Goal: Task Accomplishment & Management: Manage account settings

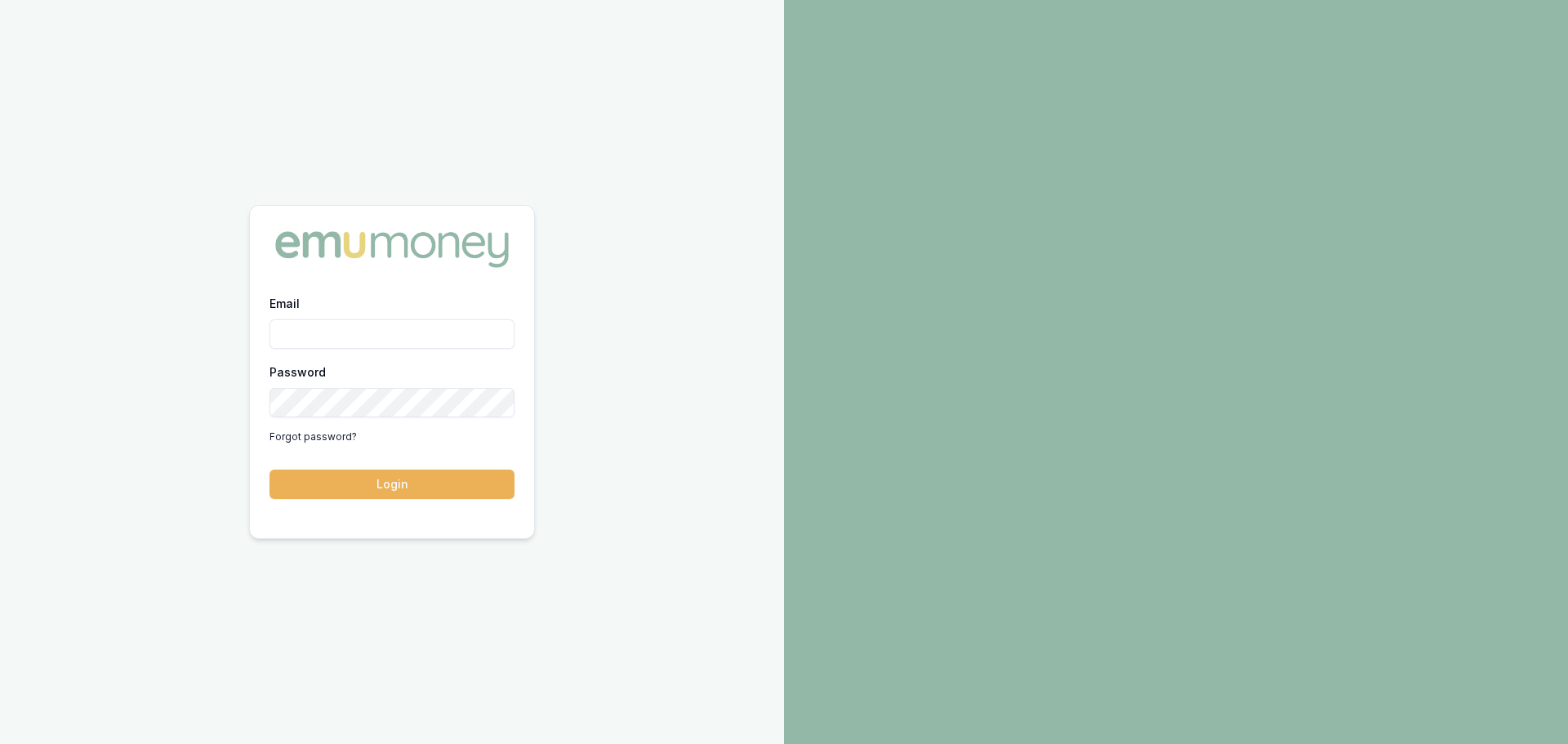
click at [415, 327] on input "Email" at bounding box center [391, 334] width 245 height 29
type input "erin.shield@emumoney.com.au"
click at [269, 470] on button "Login" at bounding box center [391, 485] width 245 height 29
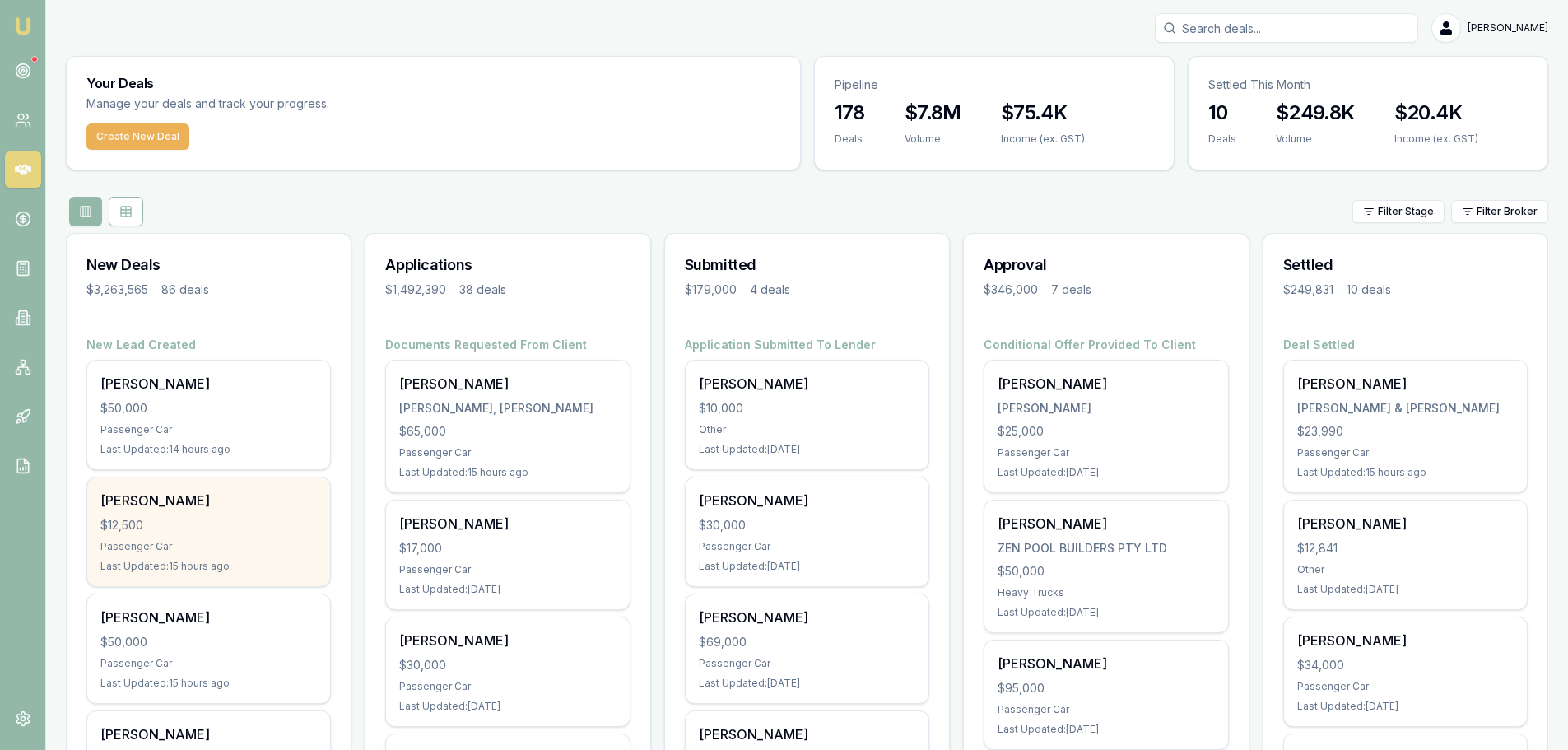
click at [181, 557] on div "[PERSON_NAME] $12,500 Passenger Car Last Updated: 15 hours ago" at bounding box center [209, 532] width 242 height 109
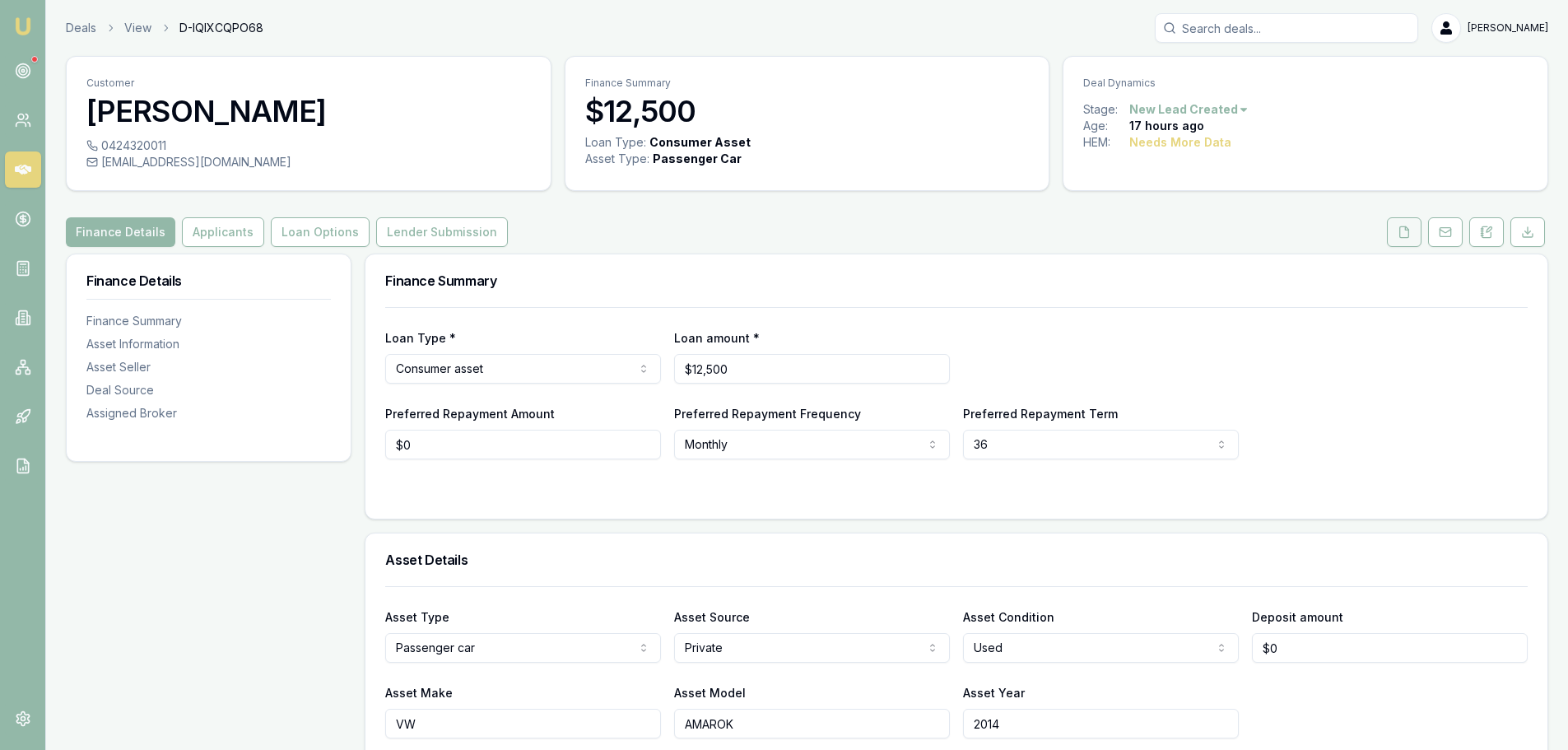
click at [1412, 229] on button at bounding box center [1404, 232] width 35 height 30
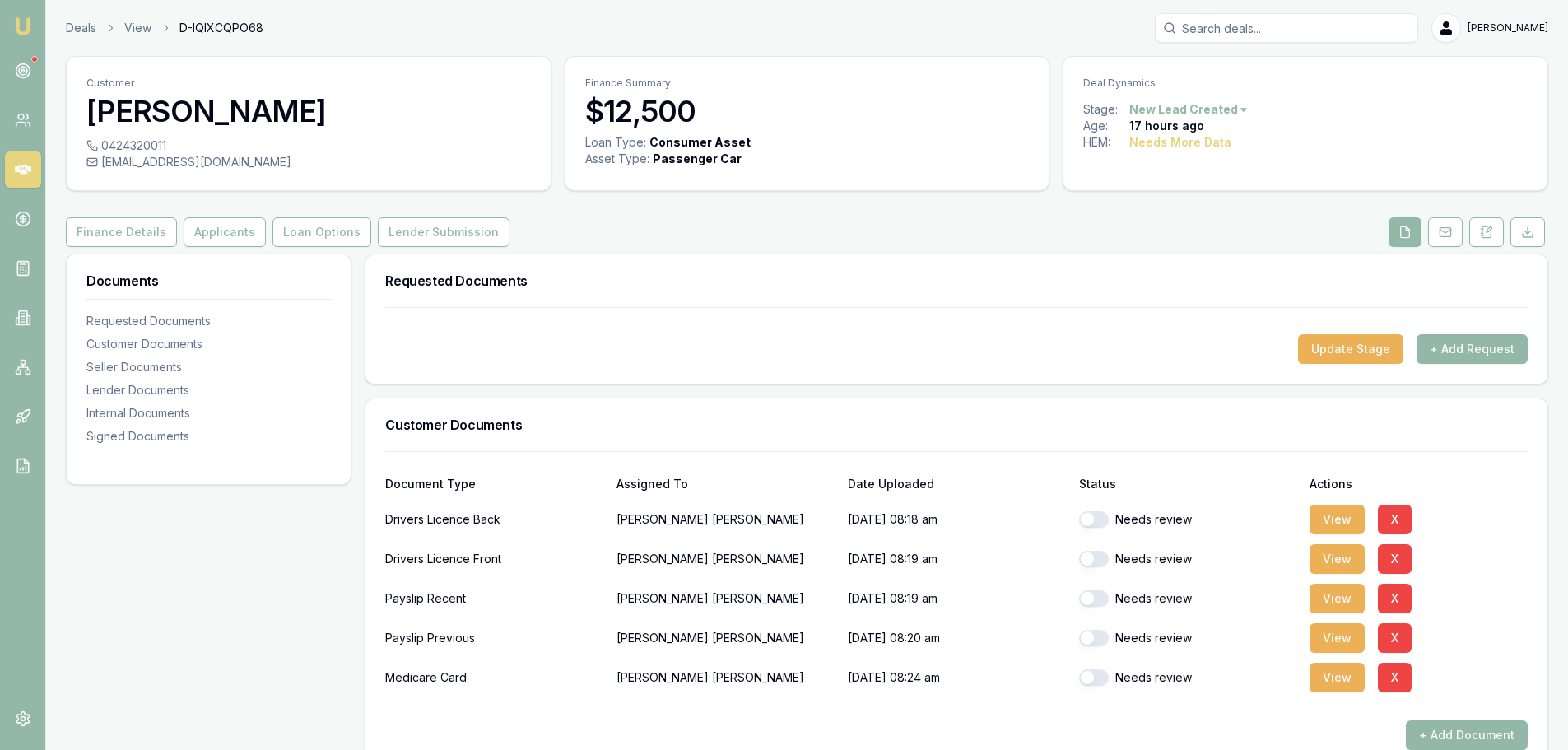
click at [1095, 524] on button "button" at bounding box center [1094, 520] width 30 height 17
checkbox input "true"
click at [1095, 558] on button "button" at bounding box center [1094, 559] width 30 height 17
checkbox input "true"
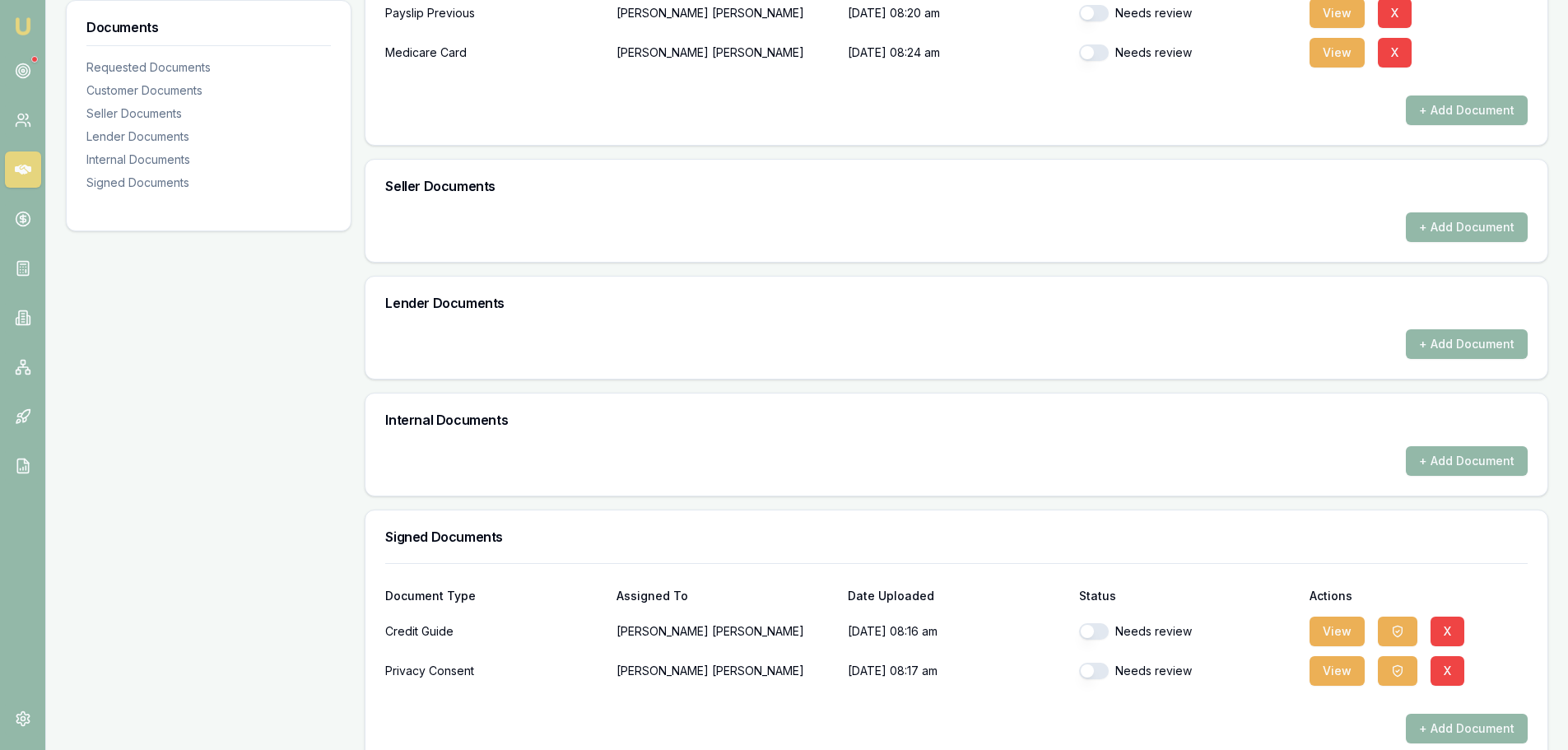
scroll to position [652, 0]
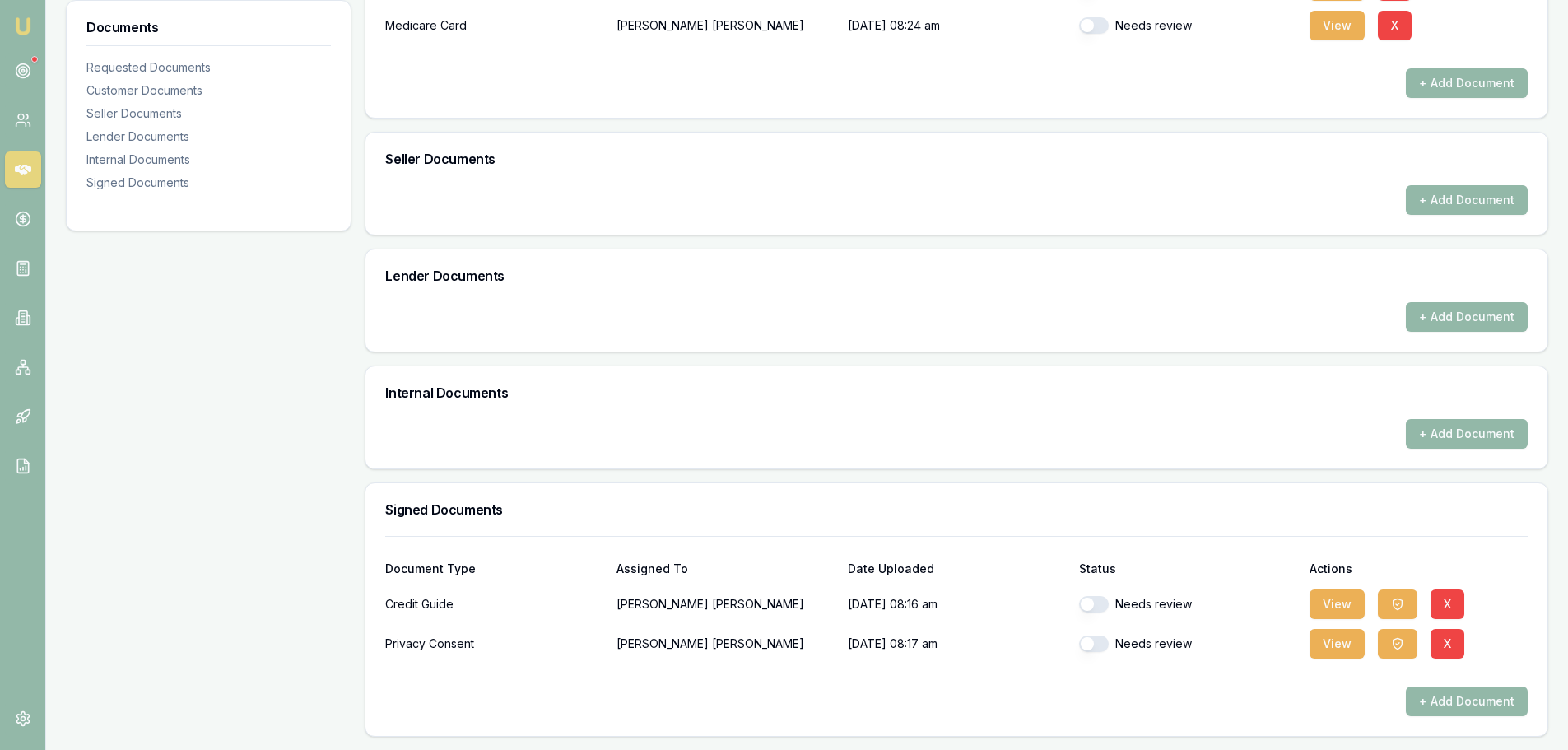
click at [1090, 602] on button "button" at bounding box center [1094, 604] width 30 height 17
checkbox input "true"
checkbox input "false"
checkbox input "true"
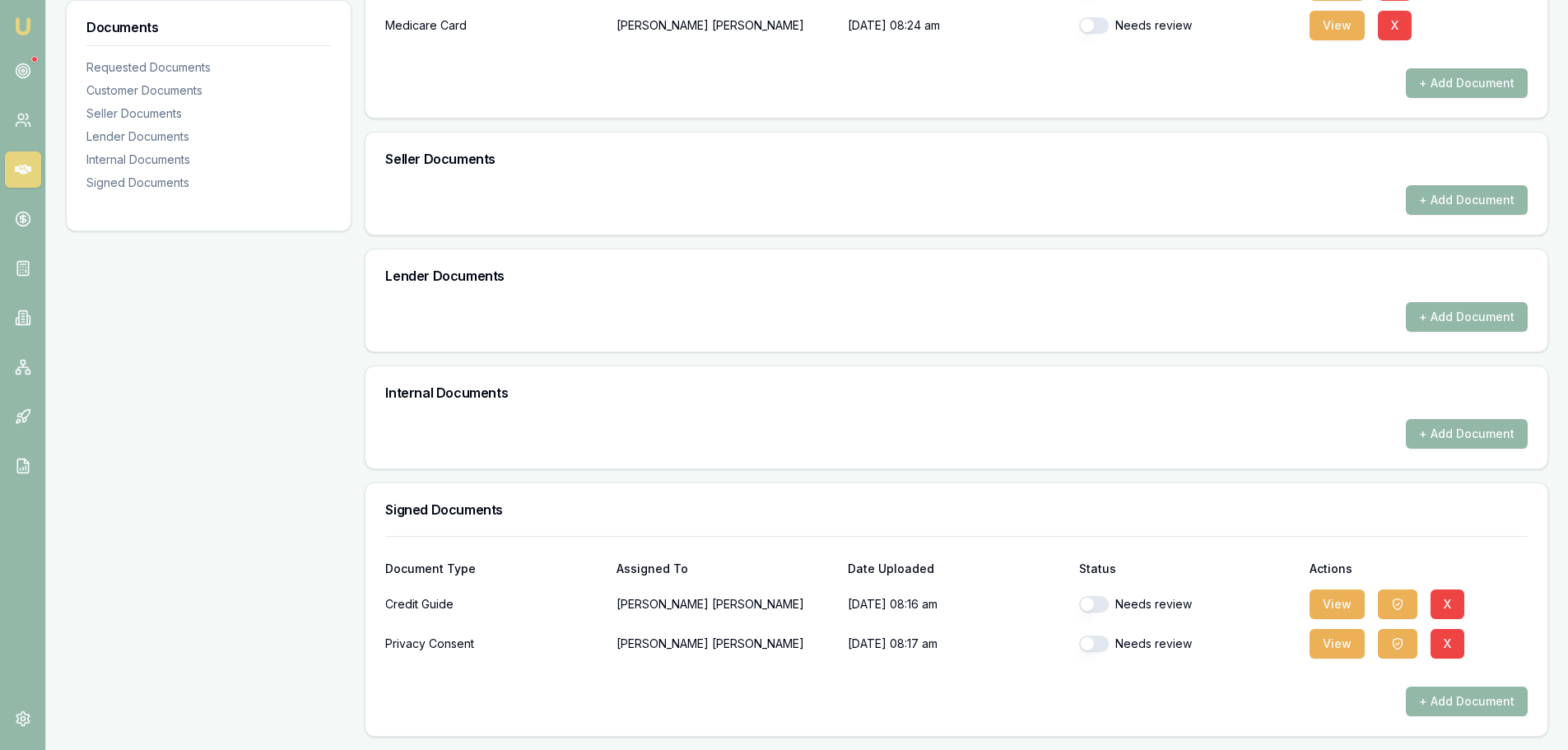
checkbox input "true"
checkbox input "false"
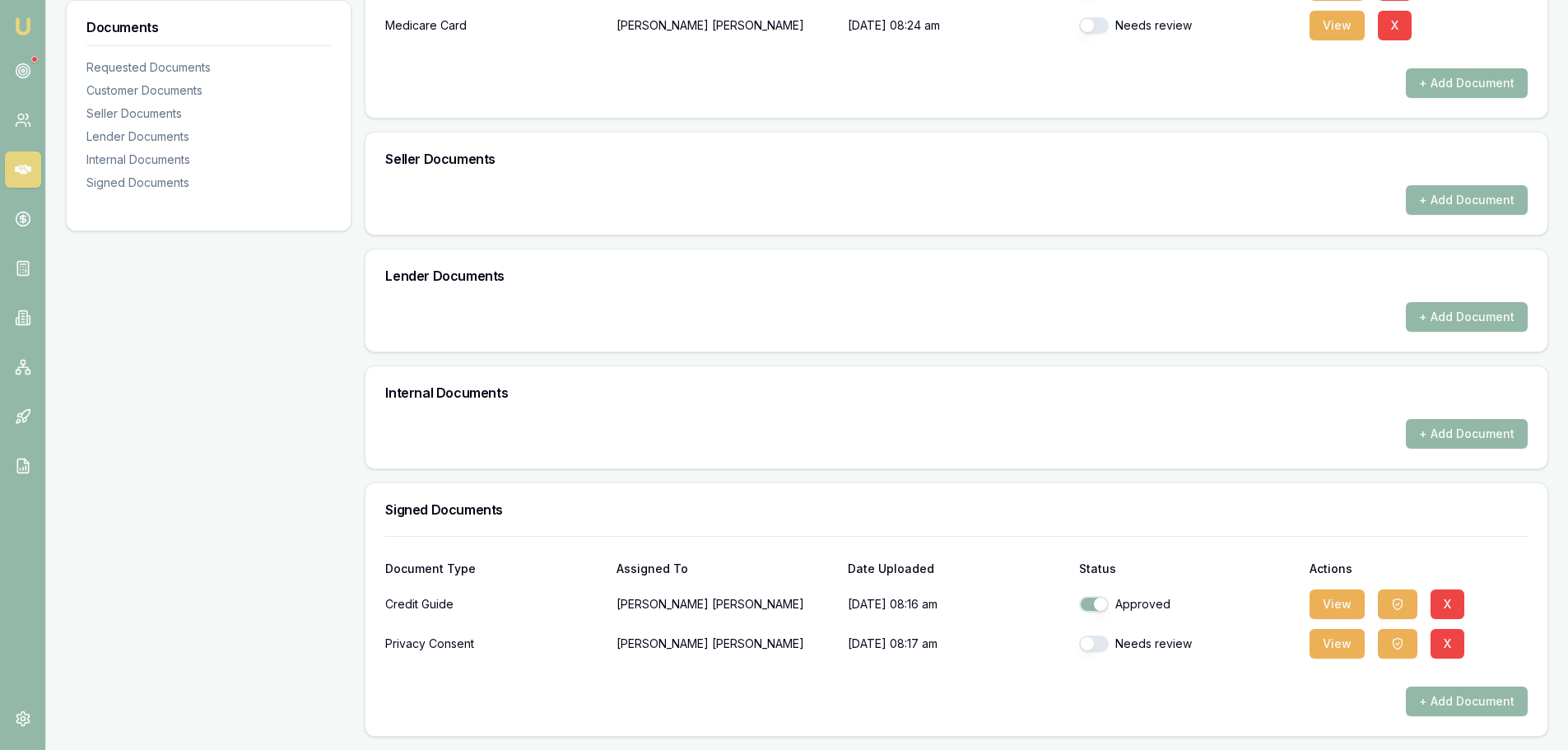
click at [1089, 644] on button "button" at bounding box center [1094, 644] width 30 height 17
checkbox input "true"
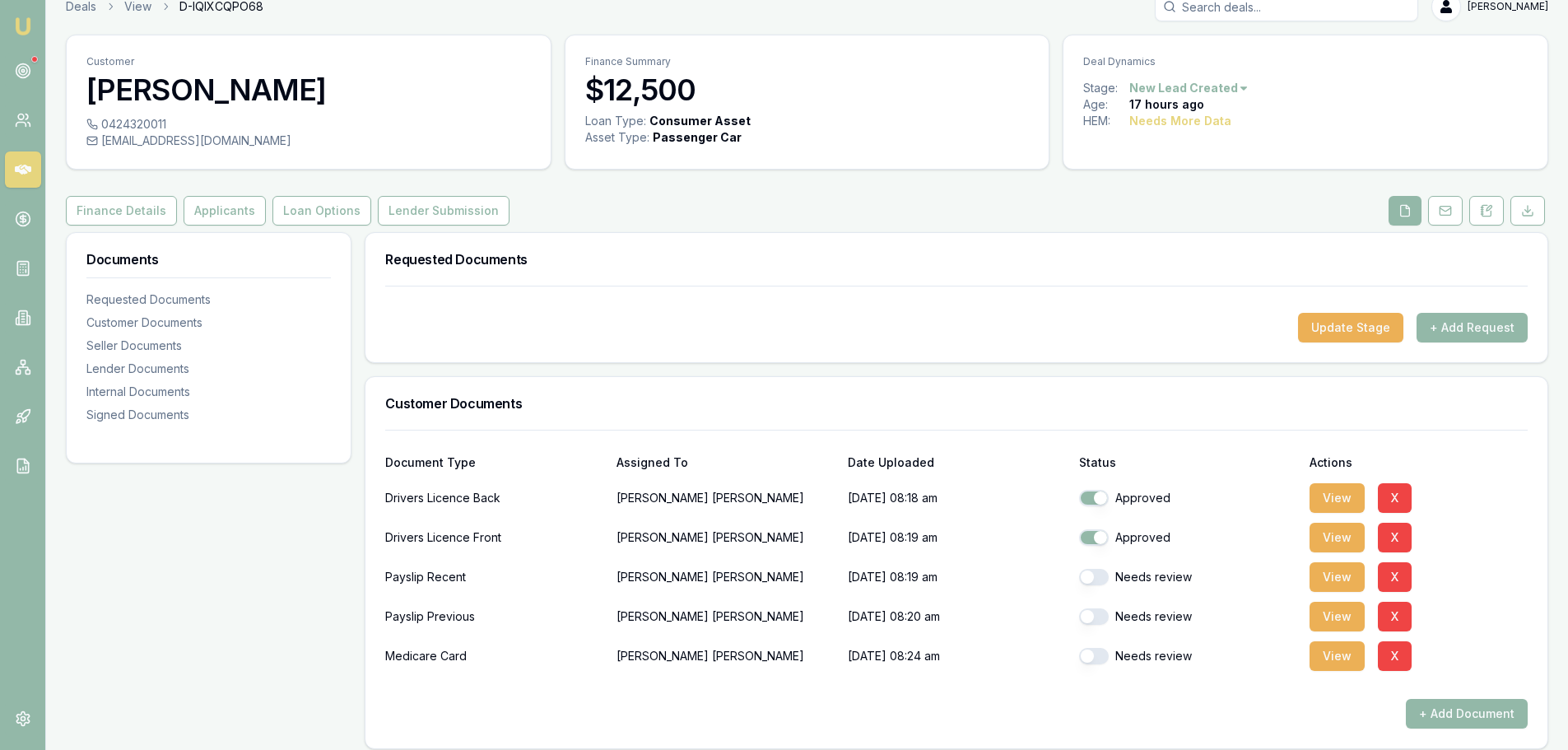
scroll to position [0, 0]
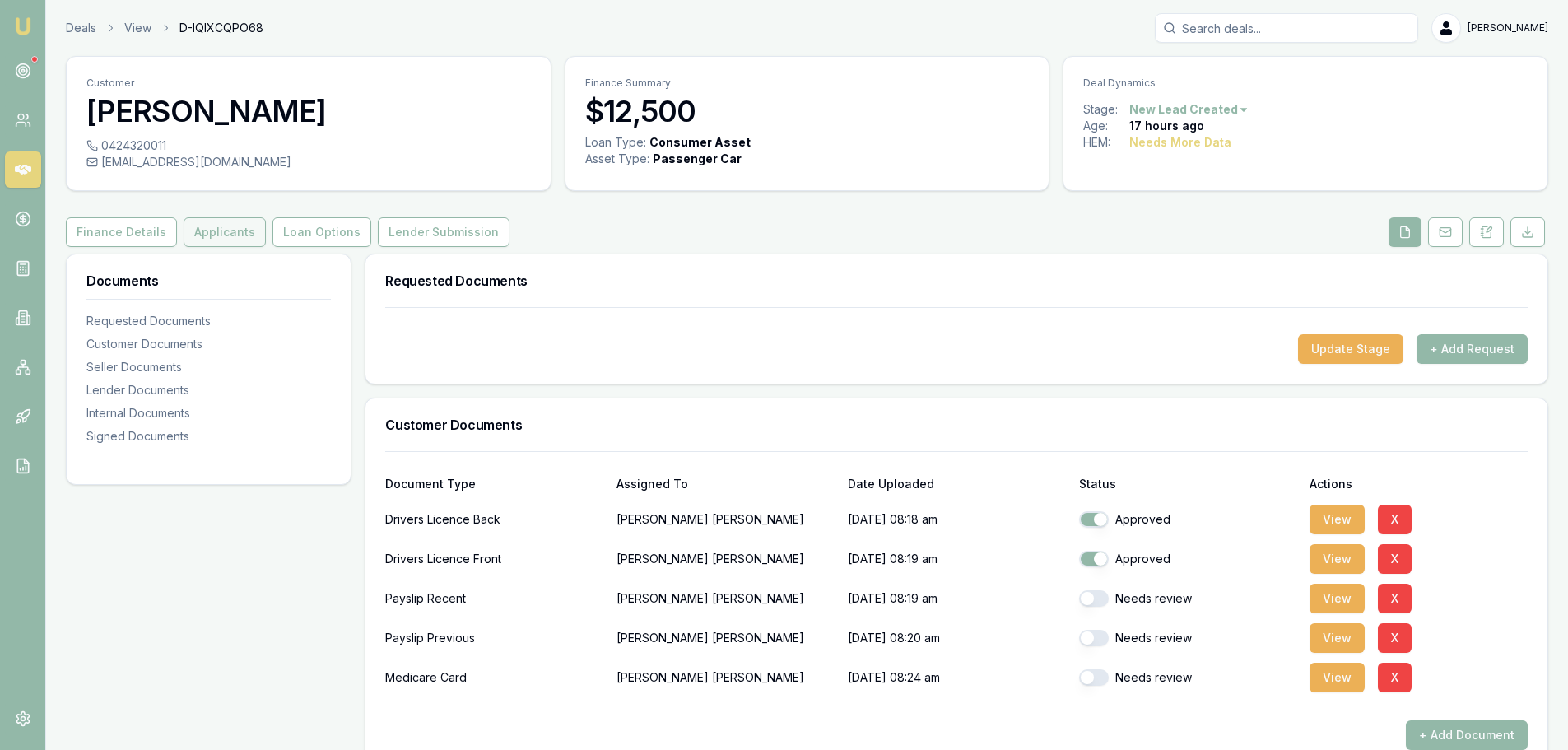
click at [235, 228] on button "Applicants" at bounding box center [225, 232] width 82 height 30
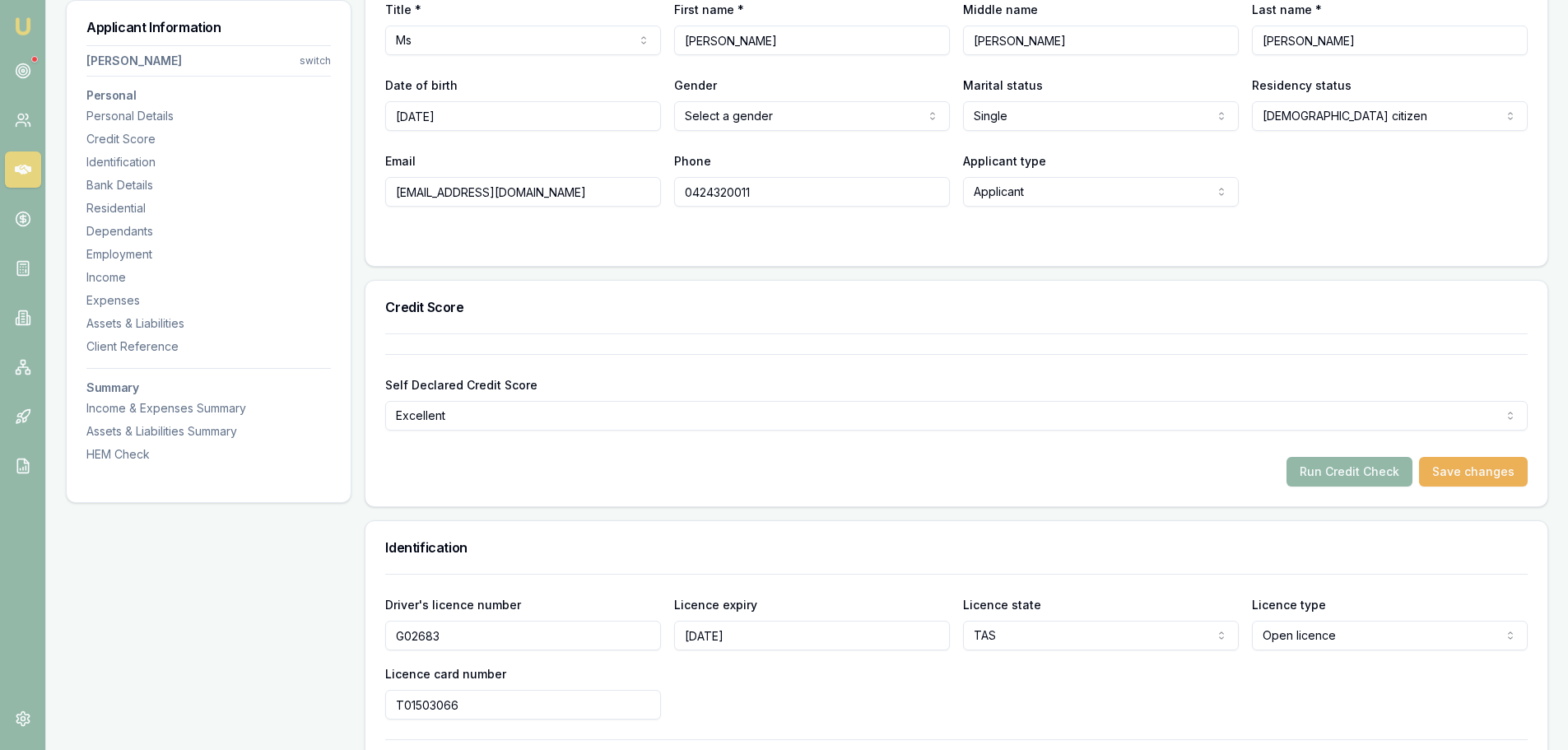
scroll to position [329, 0]
click at [1344, 474] on button "Run Credit Check" at bounding box center [1349, 471] width 126 height 30
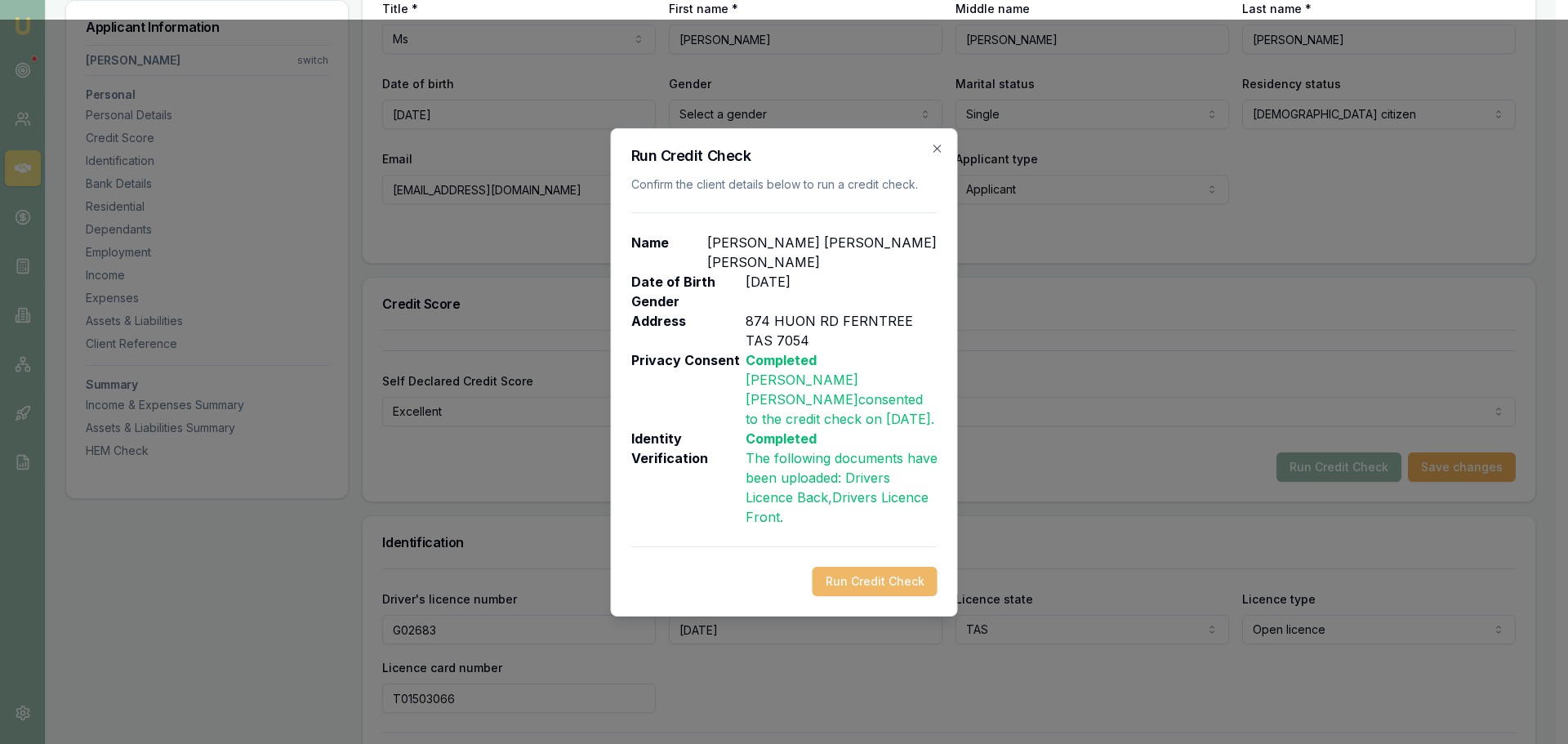
click at [913, 570] on button "Run Credit Check" at bounding box center [875, 581] width 125 height 29
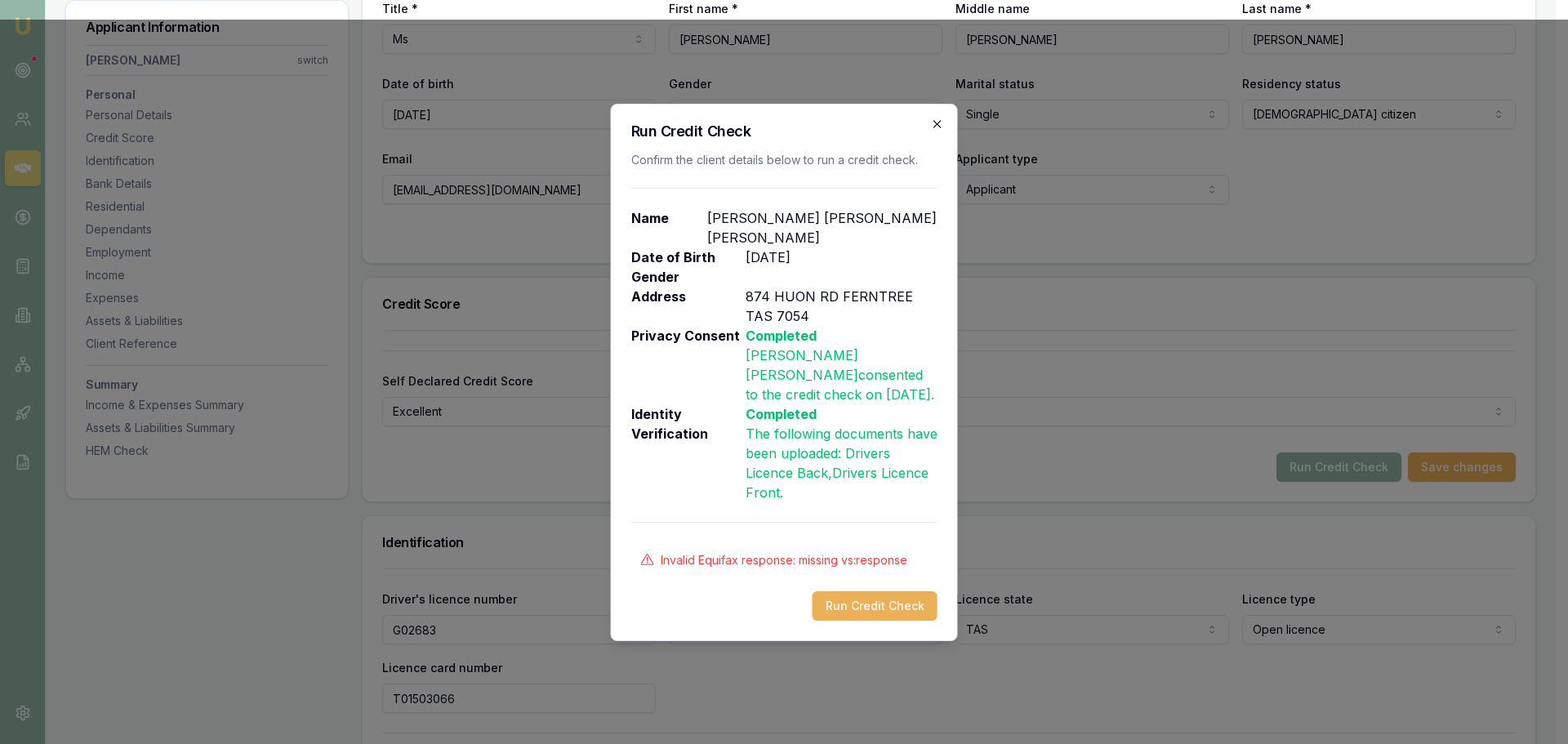
click at [935, 131] on icon "button" at bounding box center [937, 124] width 13 height 13
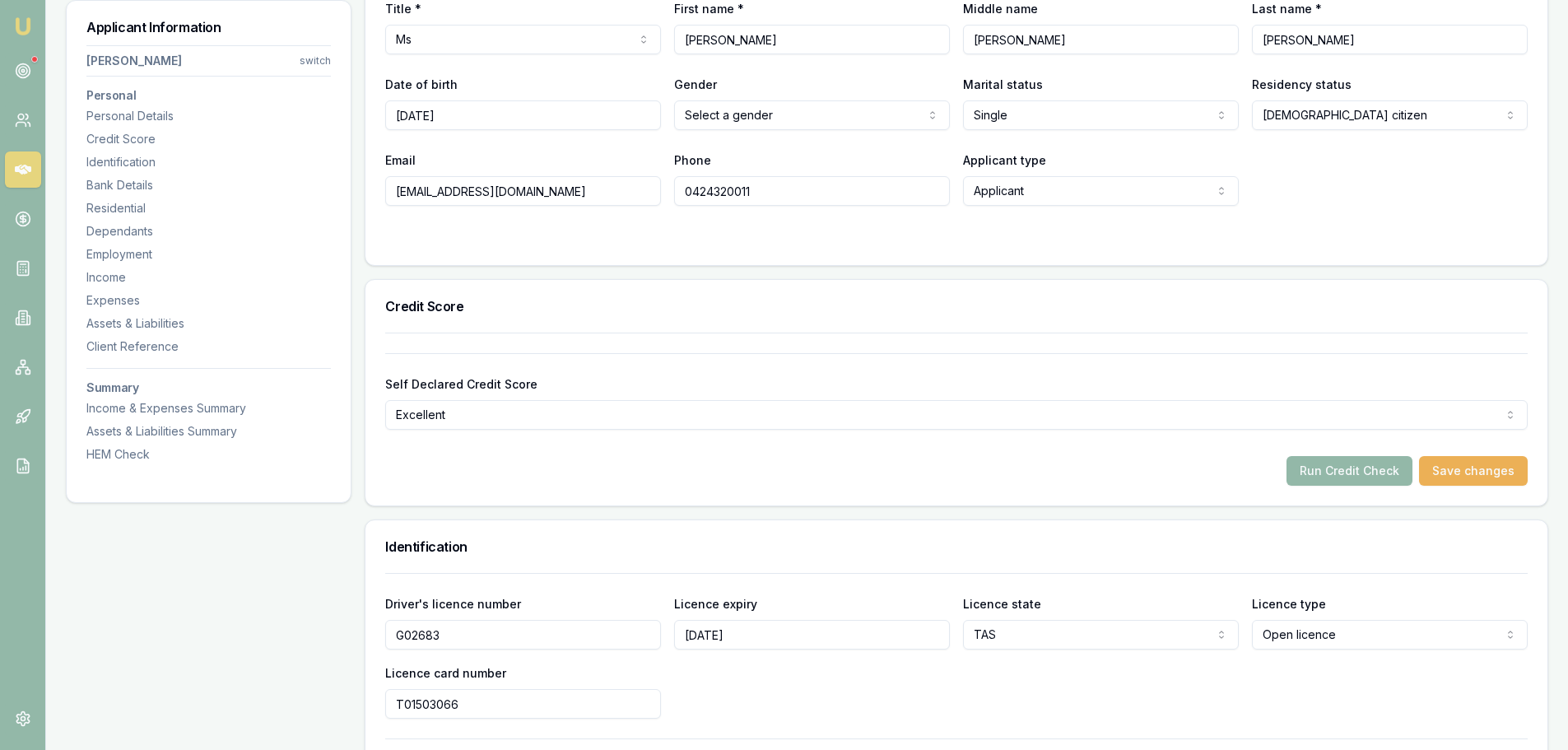
click at [1146, 300] on h3 "Credit Score" at bounding box center [956, 306] width 1142 height 13
click at [786, 113] on html "Emu Broker Deals View D-IQIXCQPO68 Erin Shield Toggle Menu Customer Rosslyn Bar…" at bounding box center [784, 45] width 1568 height 750
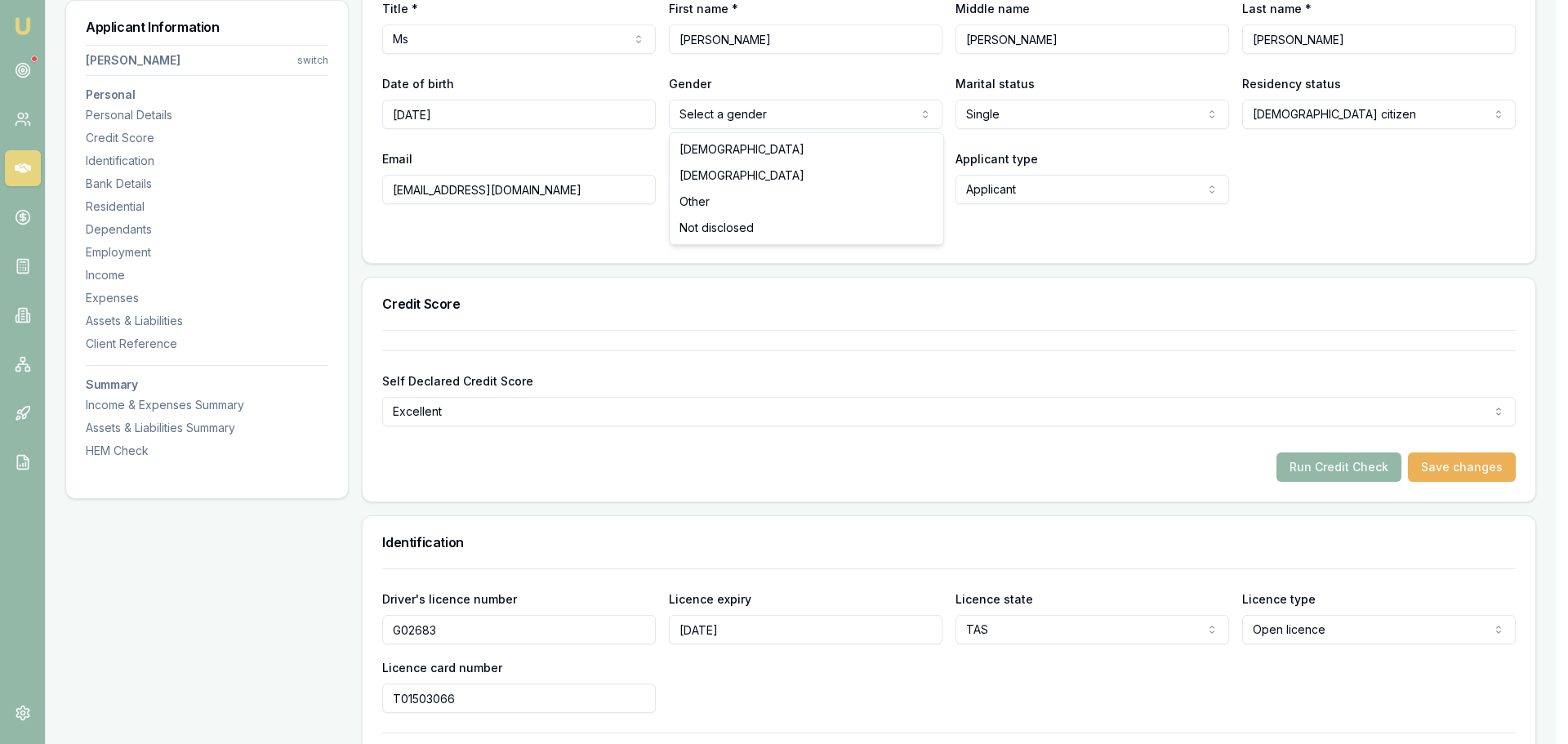
select select "FEMALE"
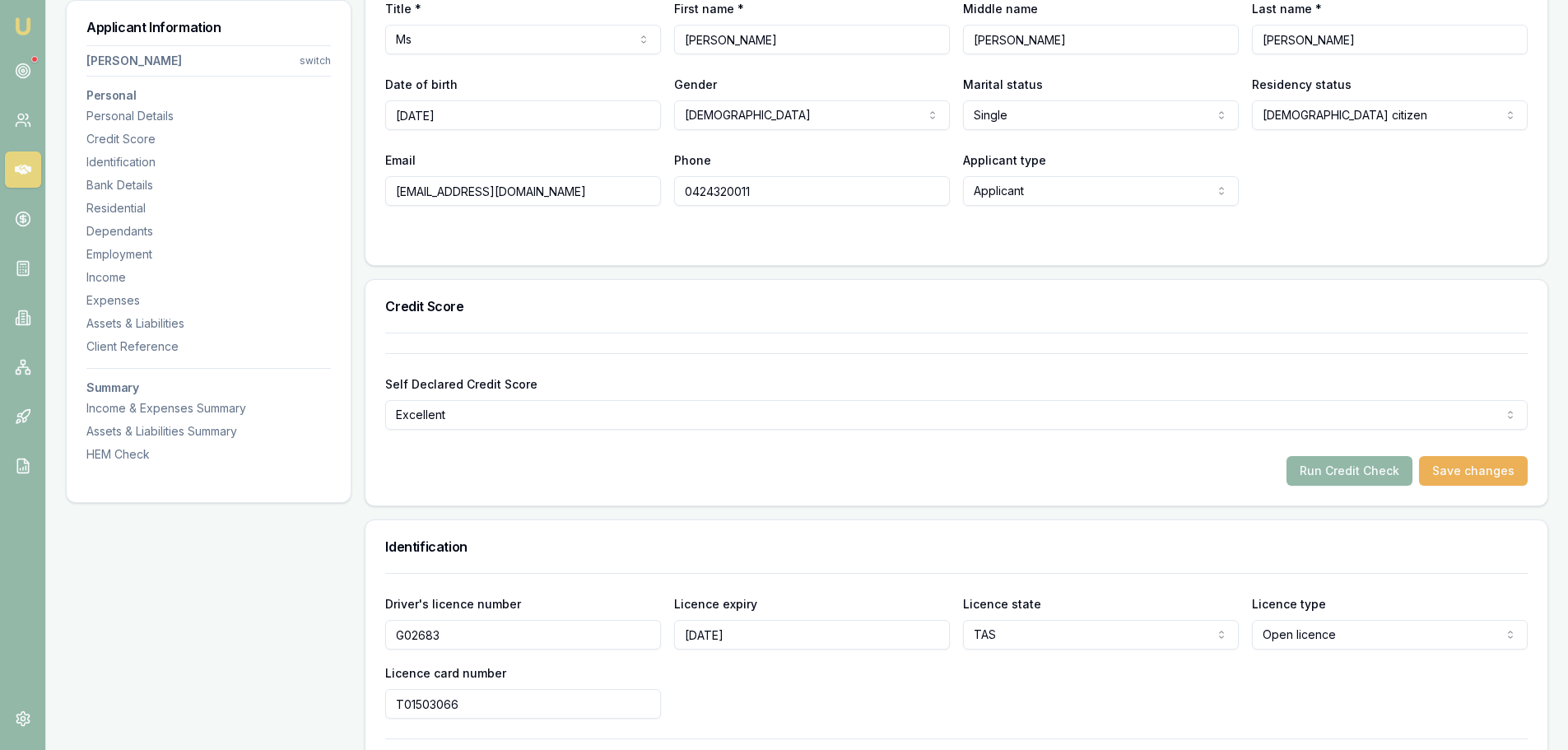
click at [1309, 206] on form "Title * Ms Mr Mrs Miss Ms Dr Prof First name * Rosslyn Middle name ANNE Last na…" at bounding box center [956, 111] width 1142 height 267
click at [1353, 471] on button "Run Credit Check" at bounding box center [1349, 471] width 126 height 30
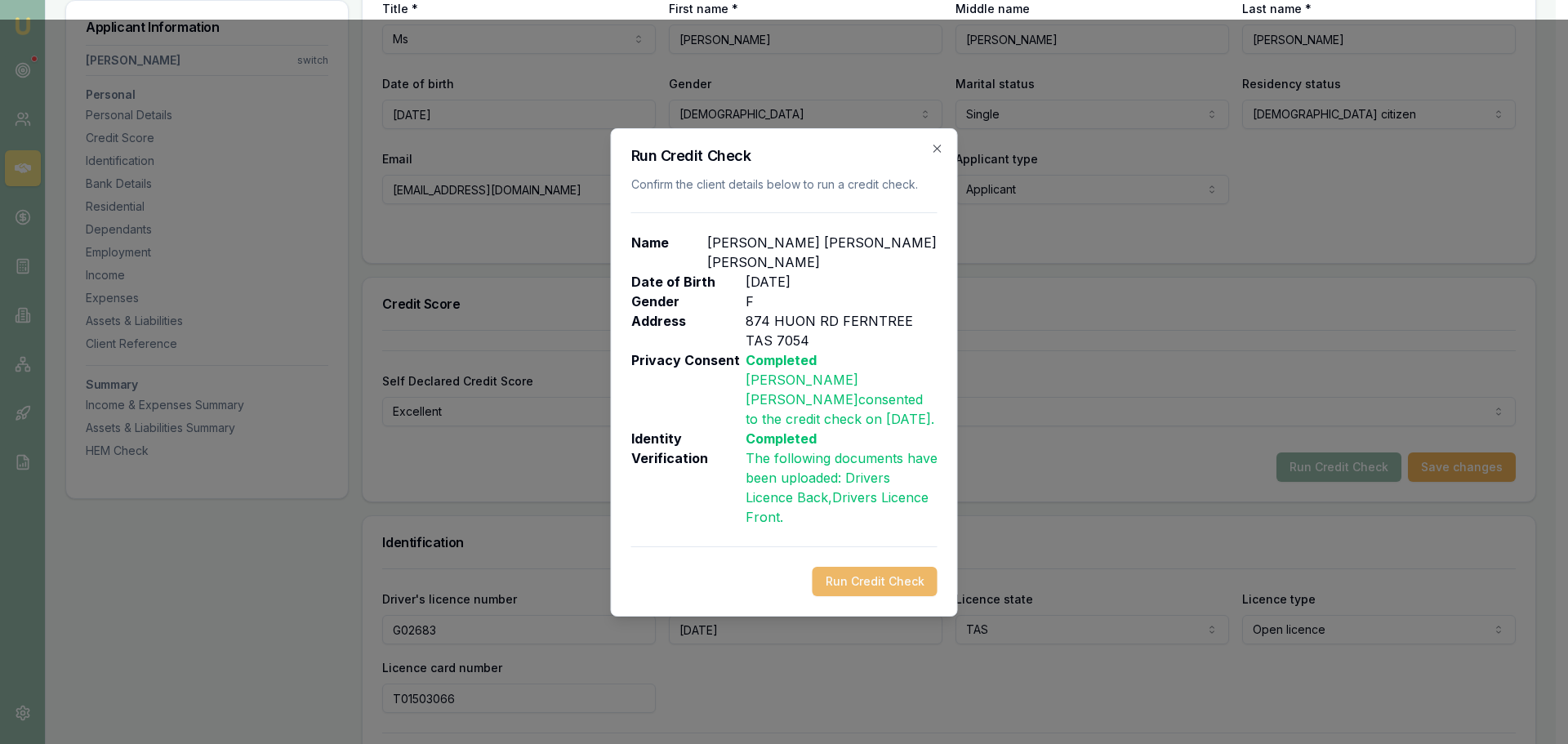
click at [837, 571] on button "Run Credit Check" at bounding box center [875, 581] width 125 height 29
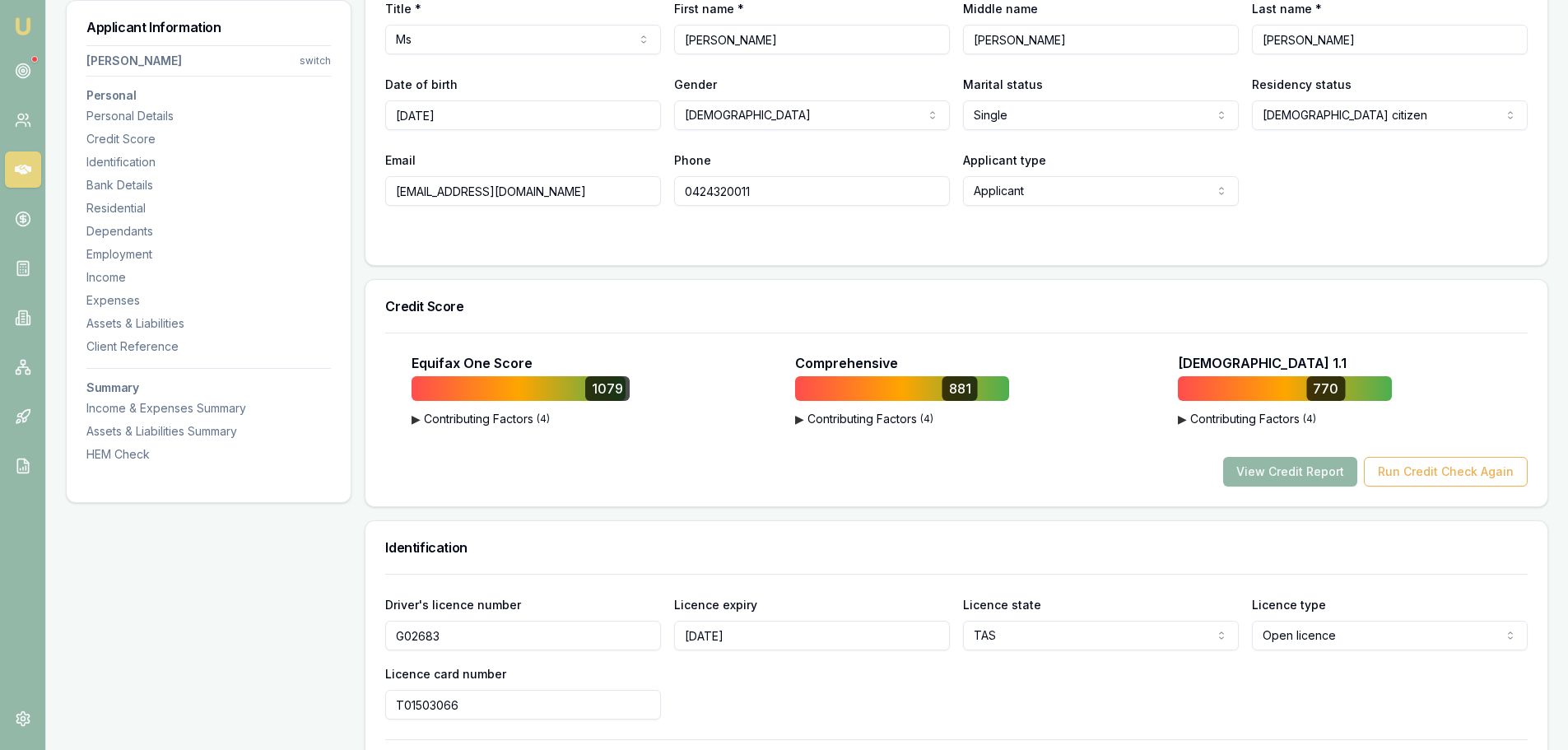
click at [855, 465] on div "View Credit Report Run Credit Check Again" at bounding box center [956, 472] width 1142 height 30
click at [1280, 480] on button "View Credit Report" at bounding box center [1290, 472] width 134 height 30
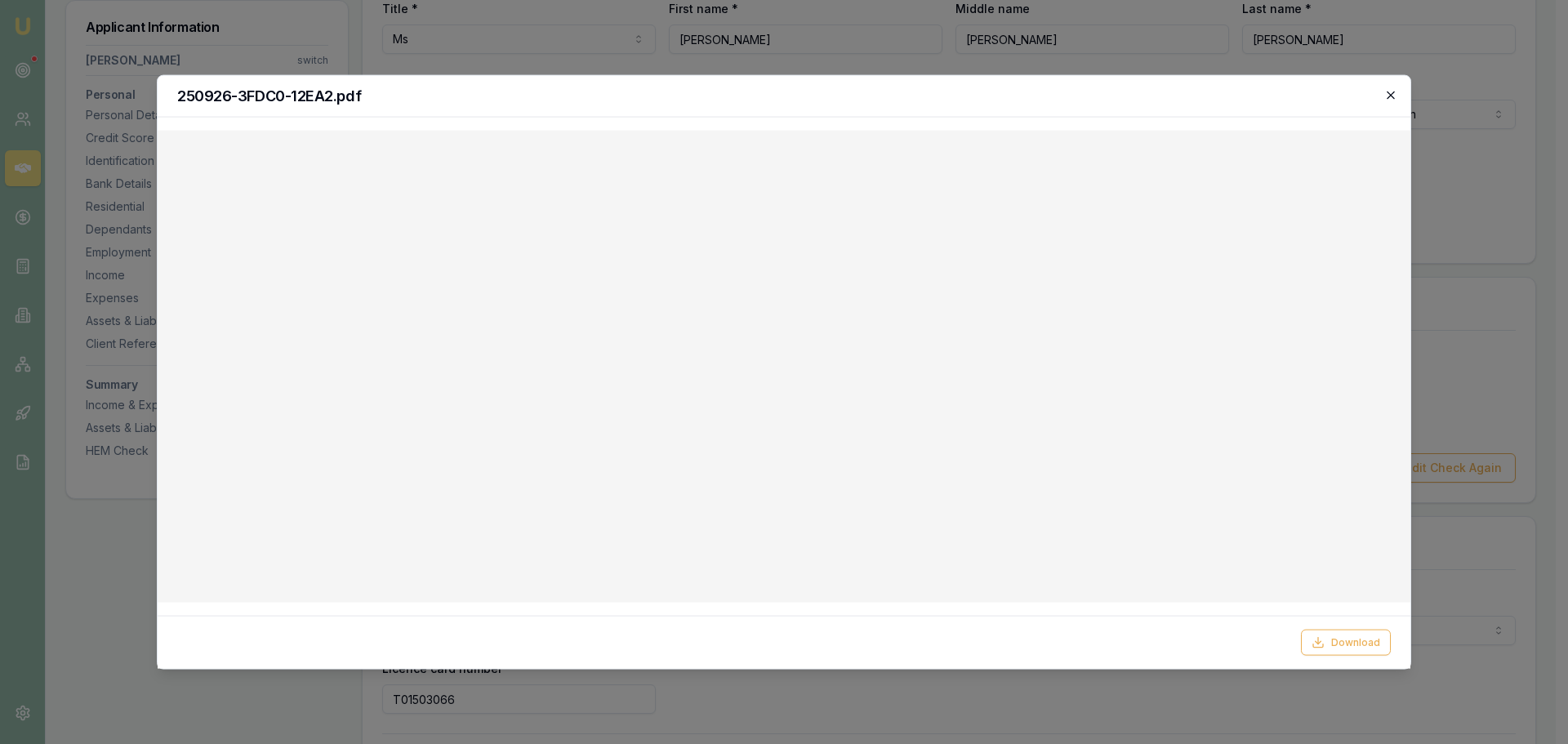
click at [1386, 96] on icon "button" at bounding box center [1390, 95] width 13 height 13
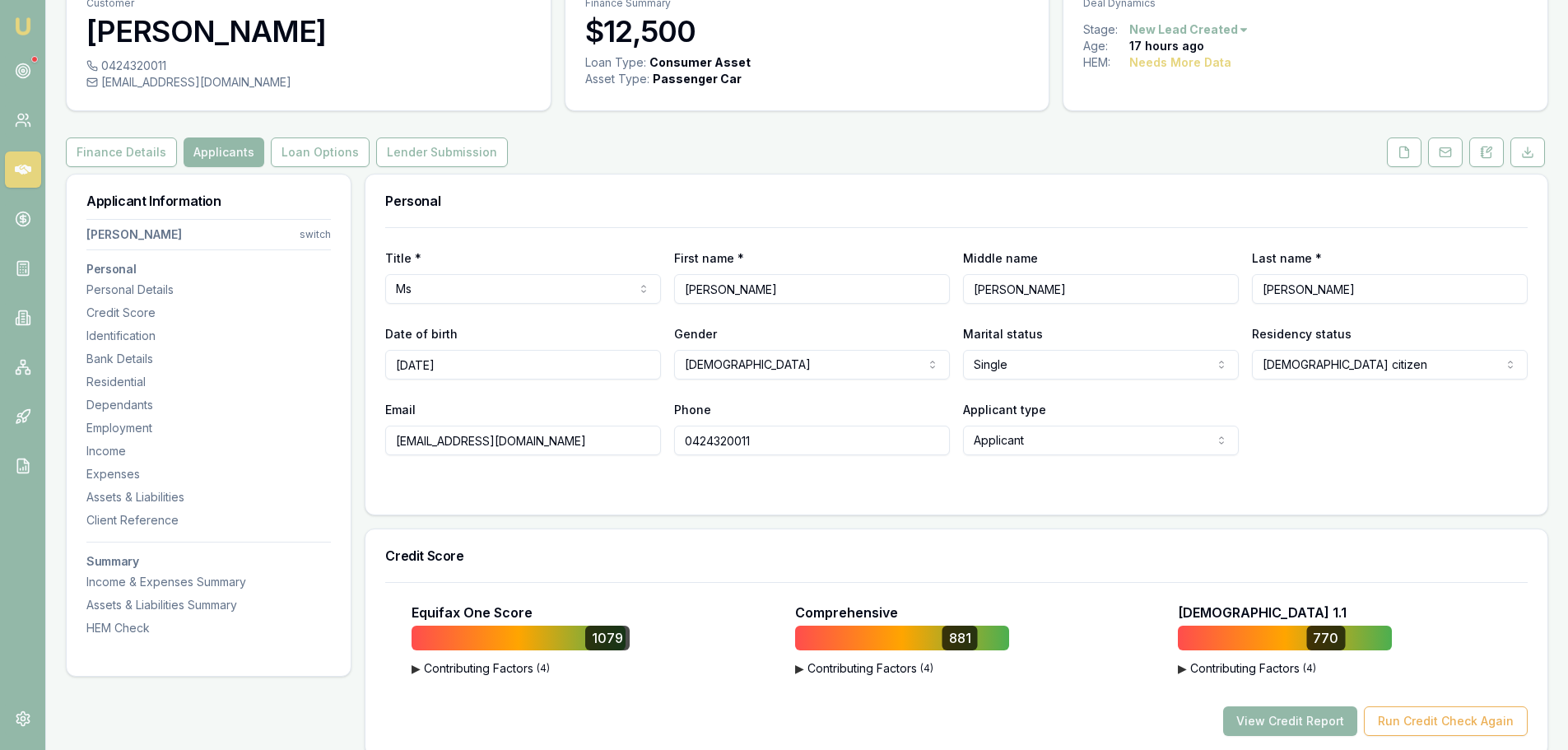
scroll to position [0, 0]
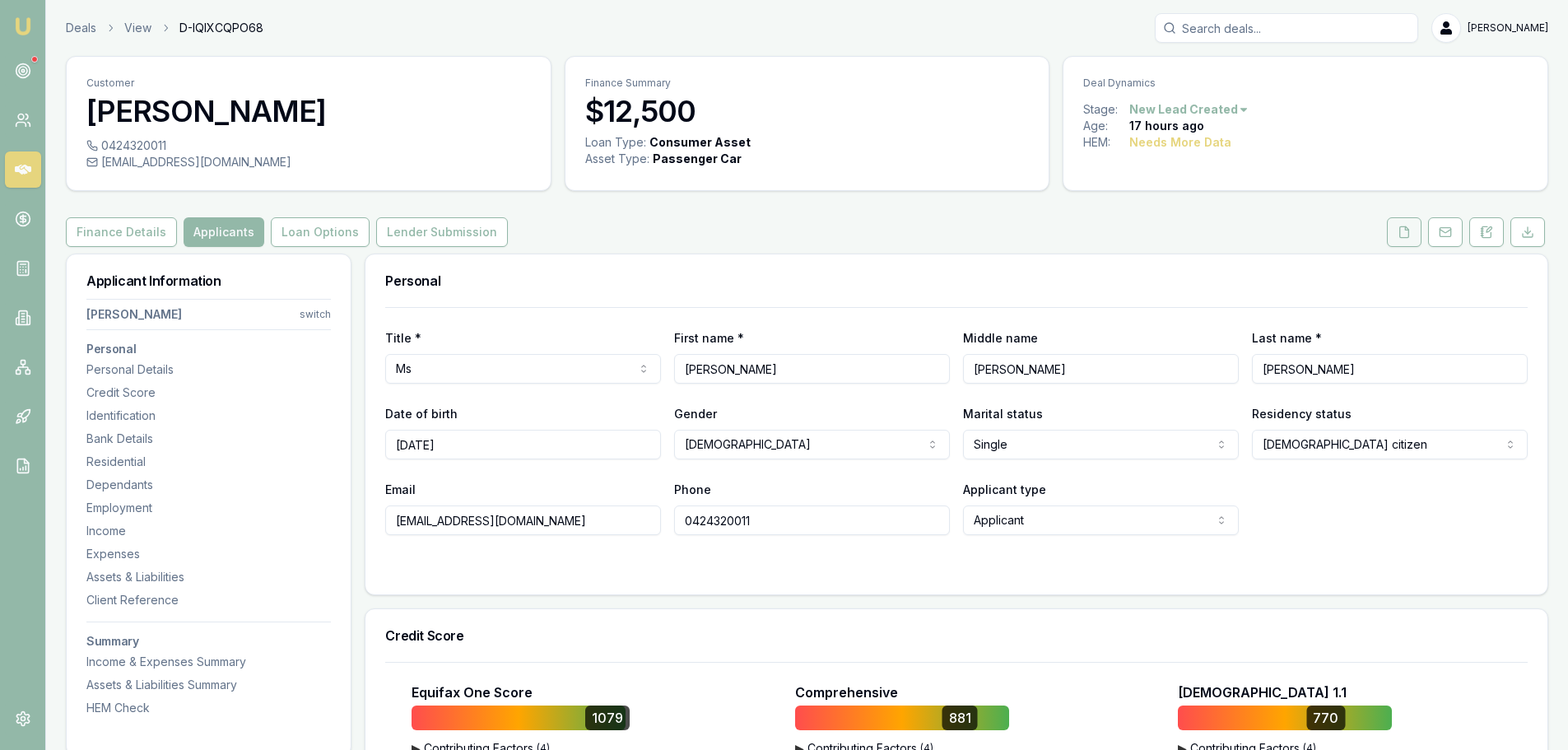
click at [1397, 231] on icon at bounding box center [1404, 232] width 13 height 13
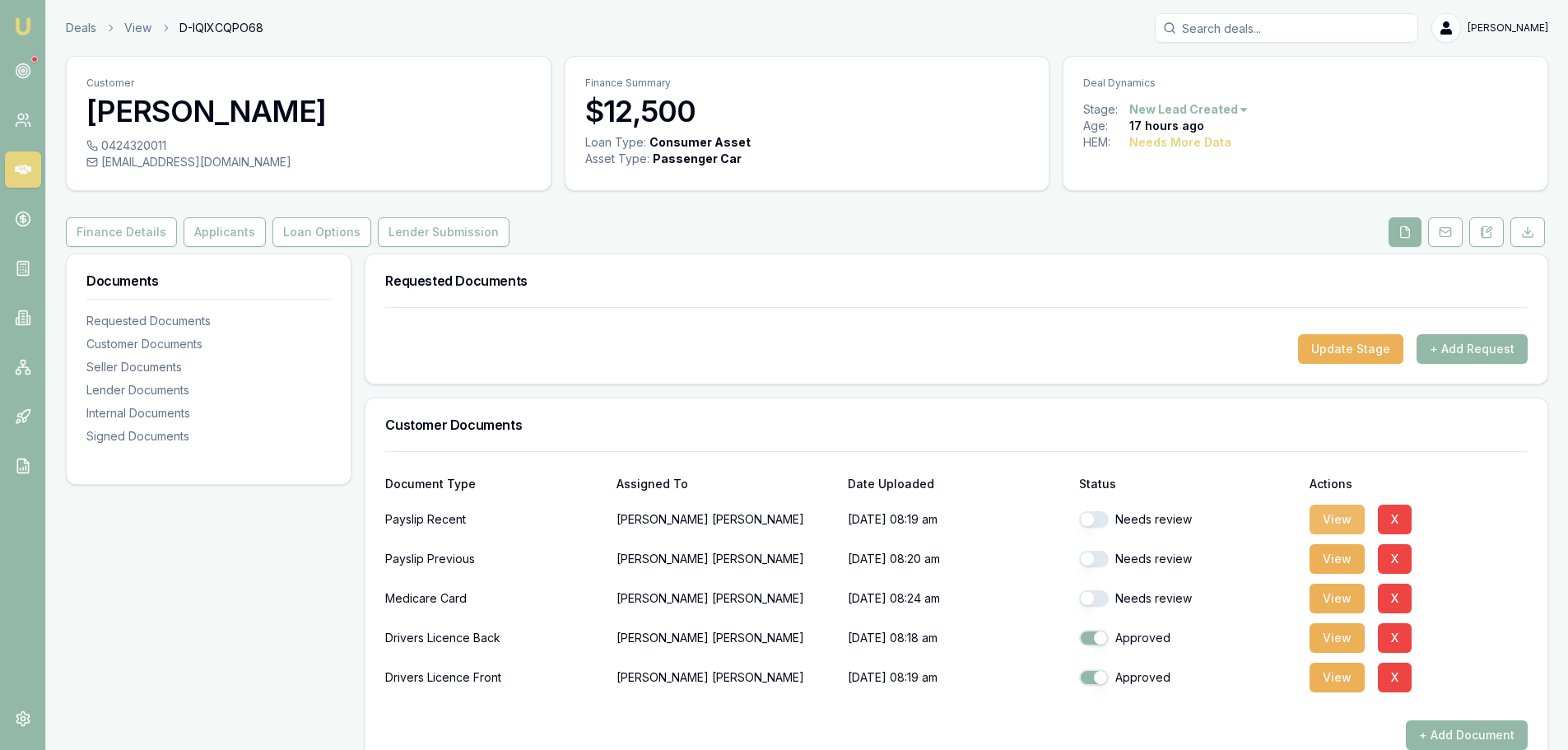
click at [1326, 514] on button "View" at bounding box center [1336, 520] width 55 height 30
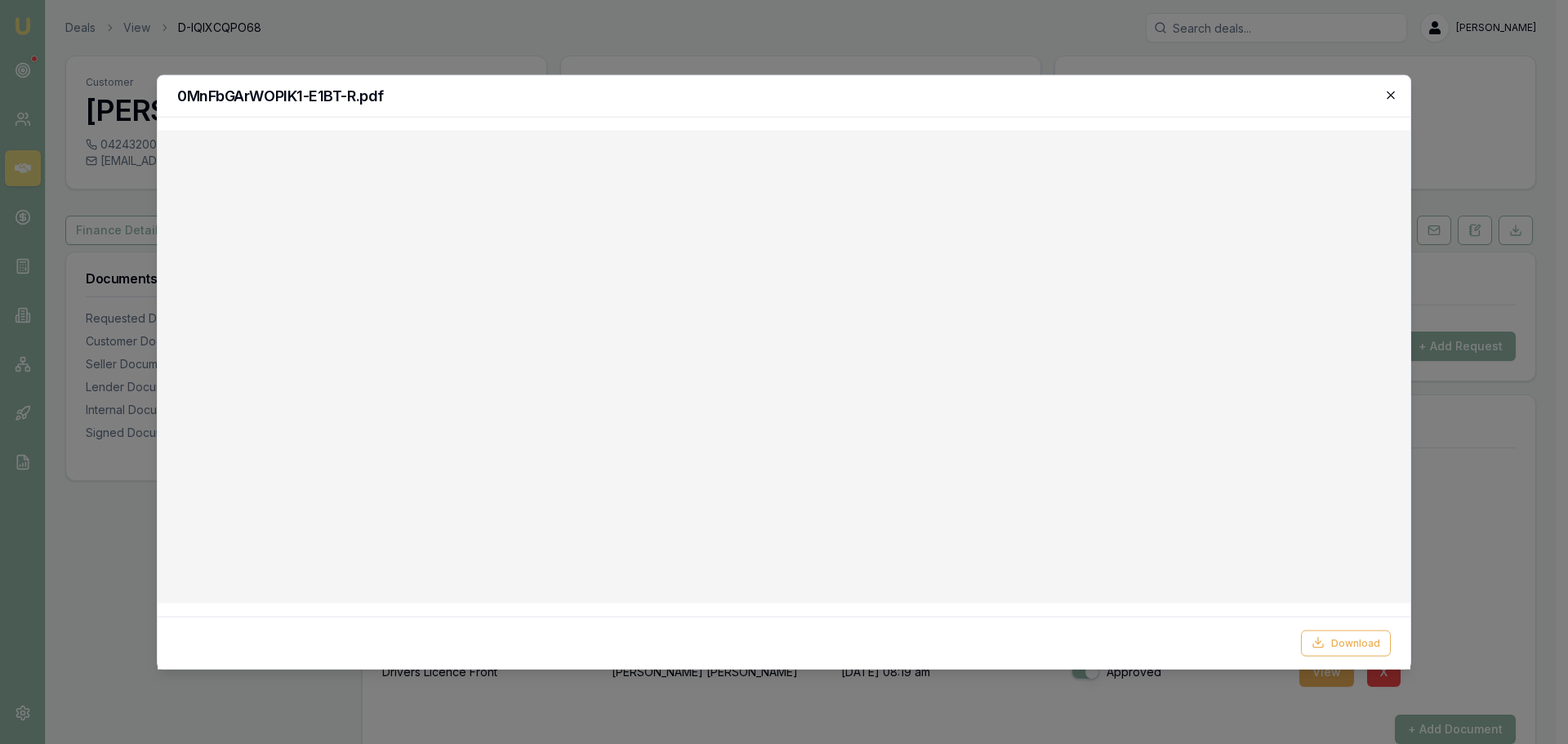
click at [1387, 92] on icon "button" at bounding box center [1390, 94] width 7 height 7
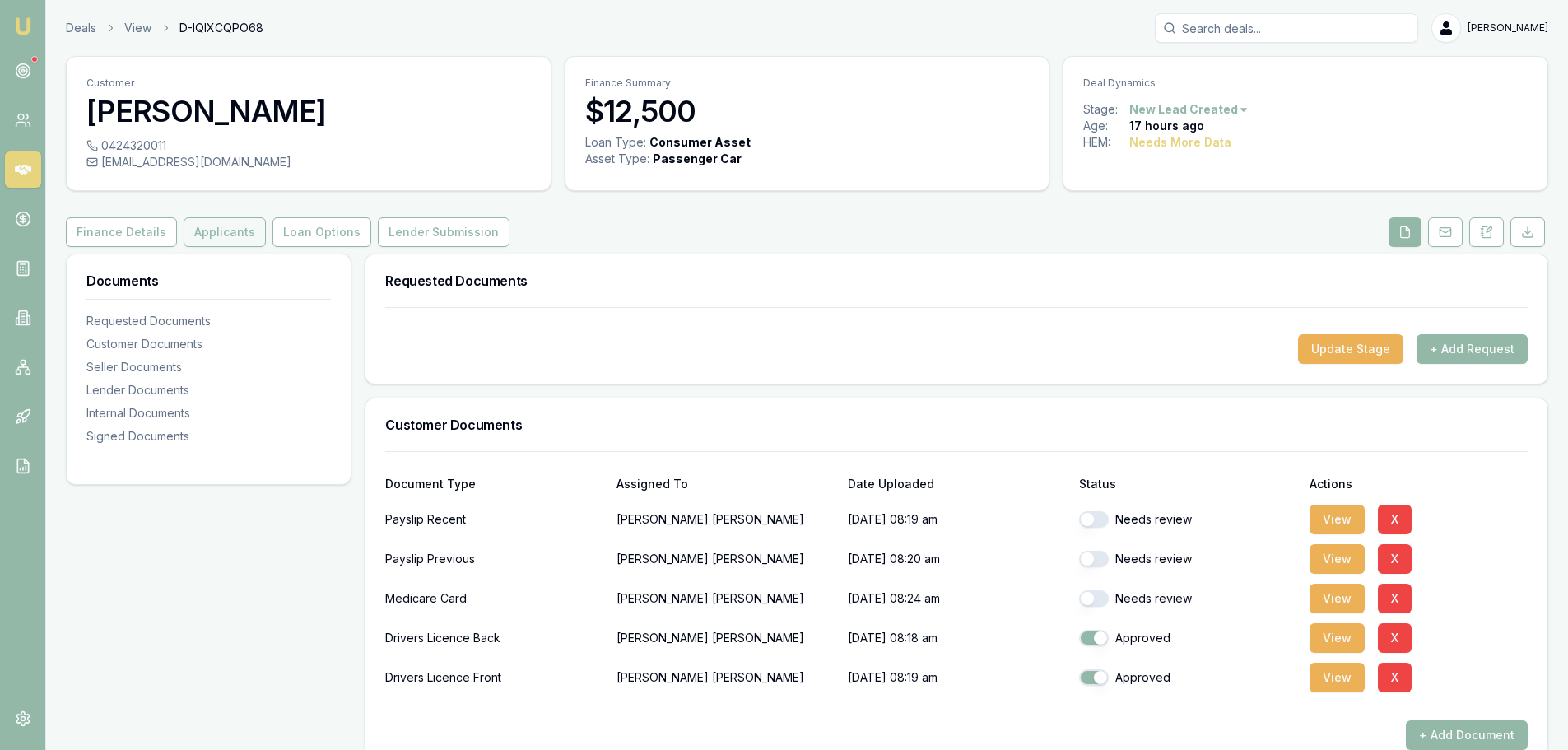
click at [220, 233] on button "Applicants" at bounding box center [225, 232] width 82 height 30
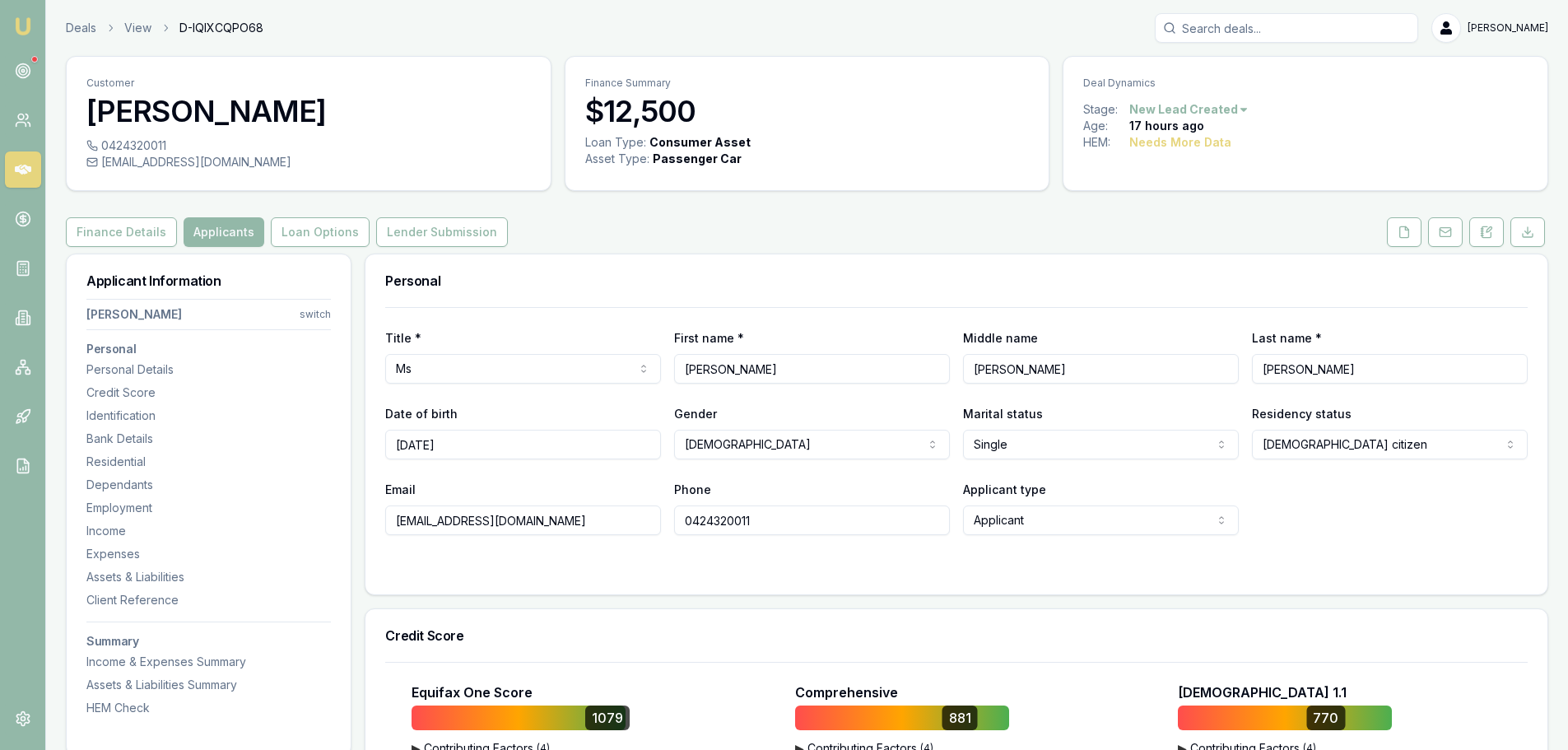
drag, startPoint x: 548, startPoint y: 518, endPoint x: 360, endPoint y: 517, distance: 188.0
click at [1216, 240] on div "Finance Details Applicants Loan Options Lender Submission" at bounding box center [807, 232] width 1482 height 30
click at [1389, 229] on button at bounding box center [1404, 232] width 35 height 30
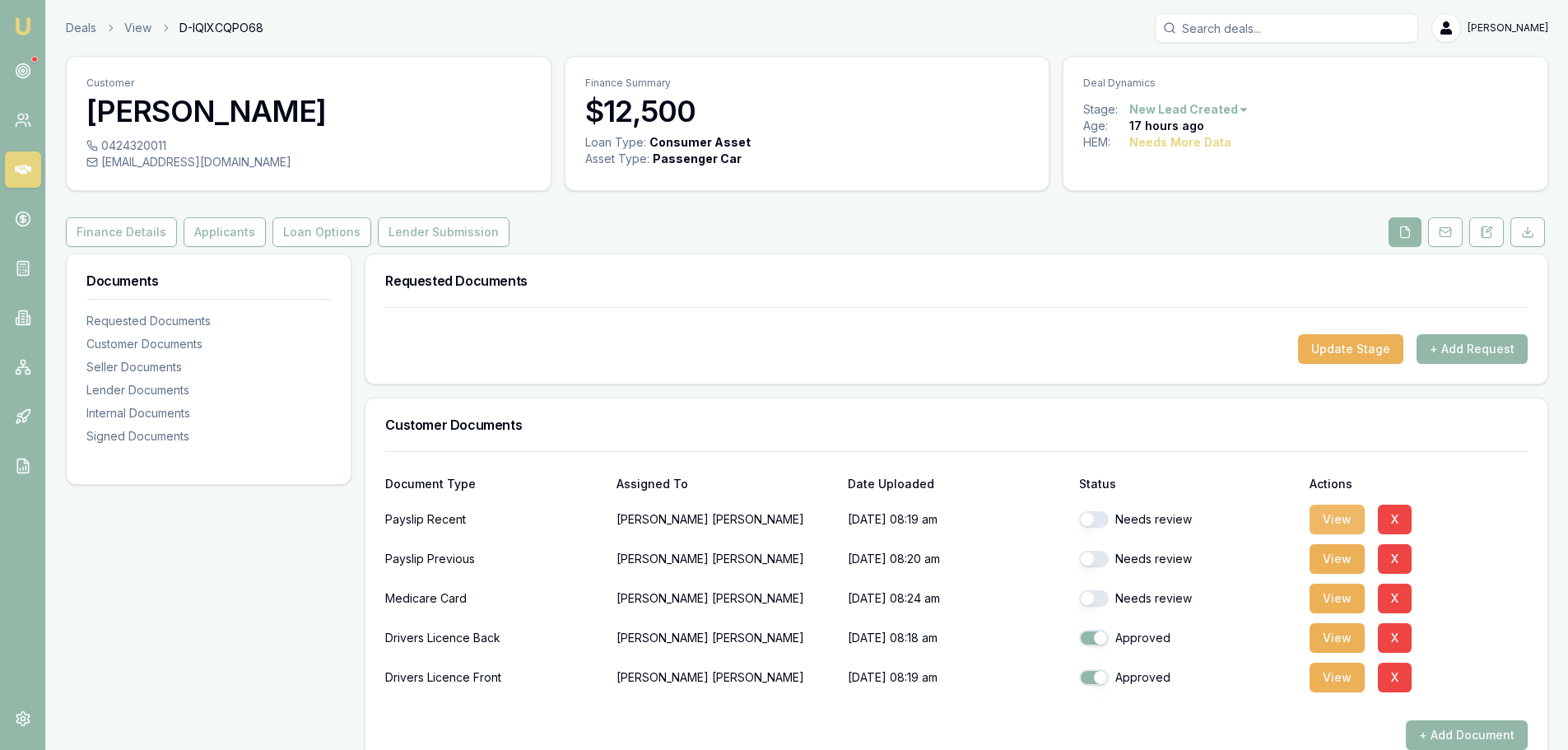
click at [1326, 522] on button "View" at bounding box center [1336, 520] width 55 height 30
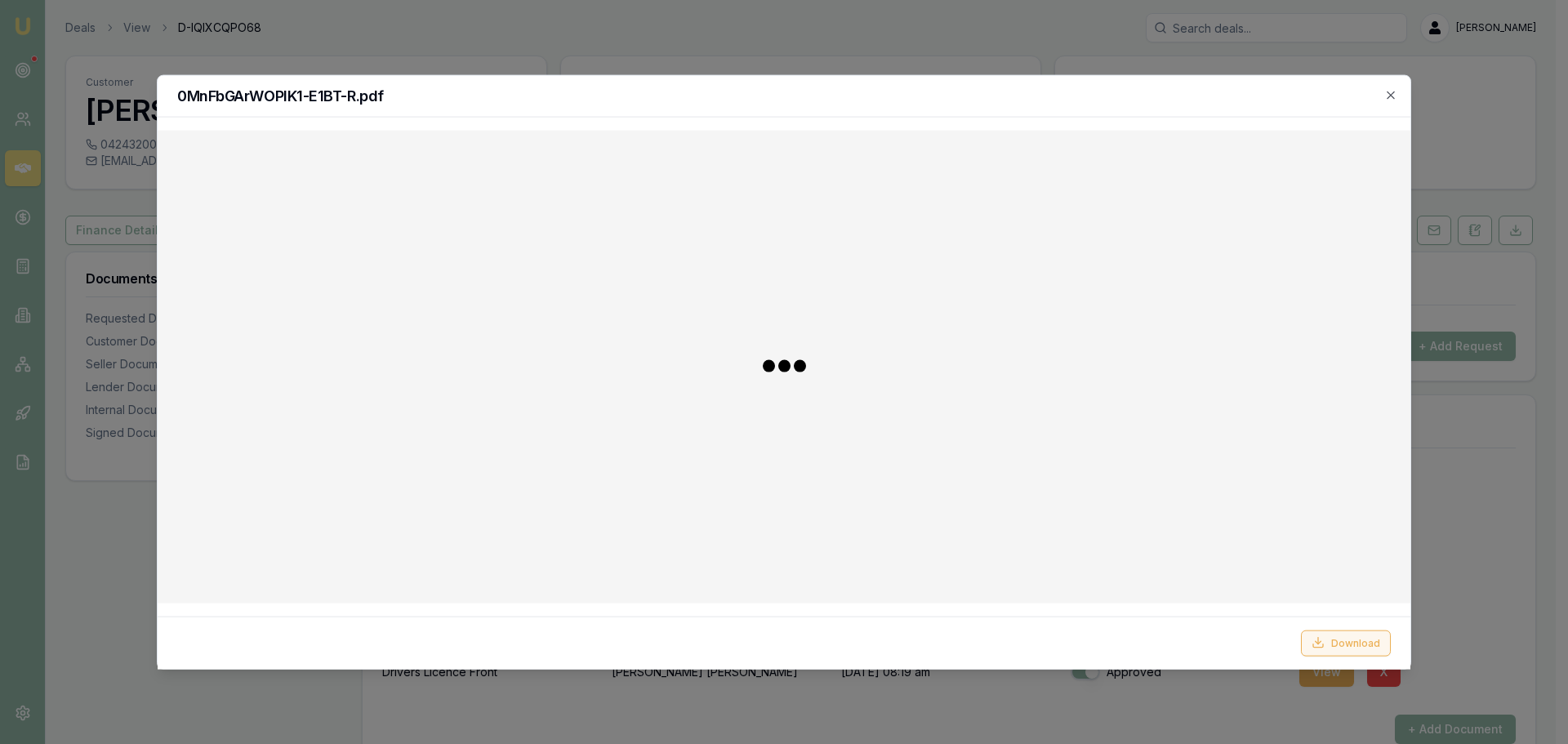
click at [1332, 639] on button "Download" at bounding box center [1345, 643] width 90 height 26
click at [1395, 92] on icon "button" at bounding box center [1390, 95] width 13 height 13
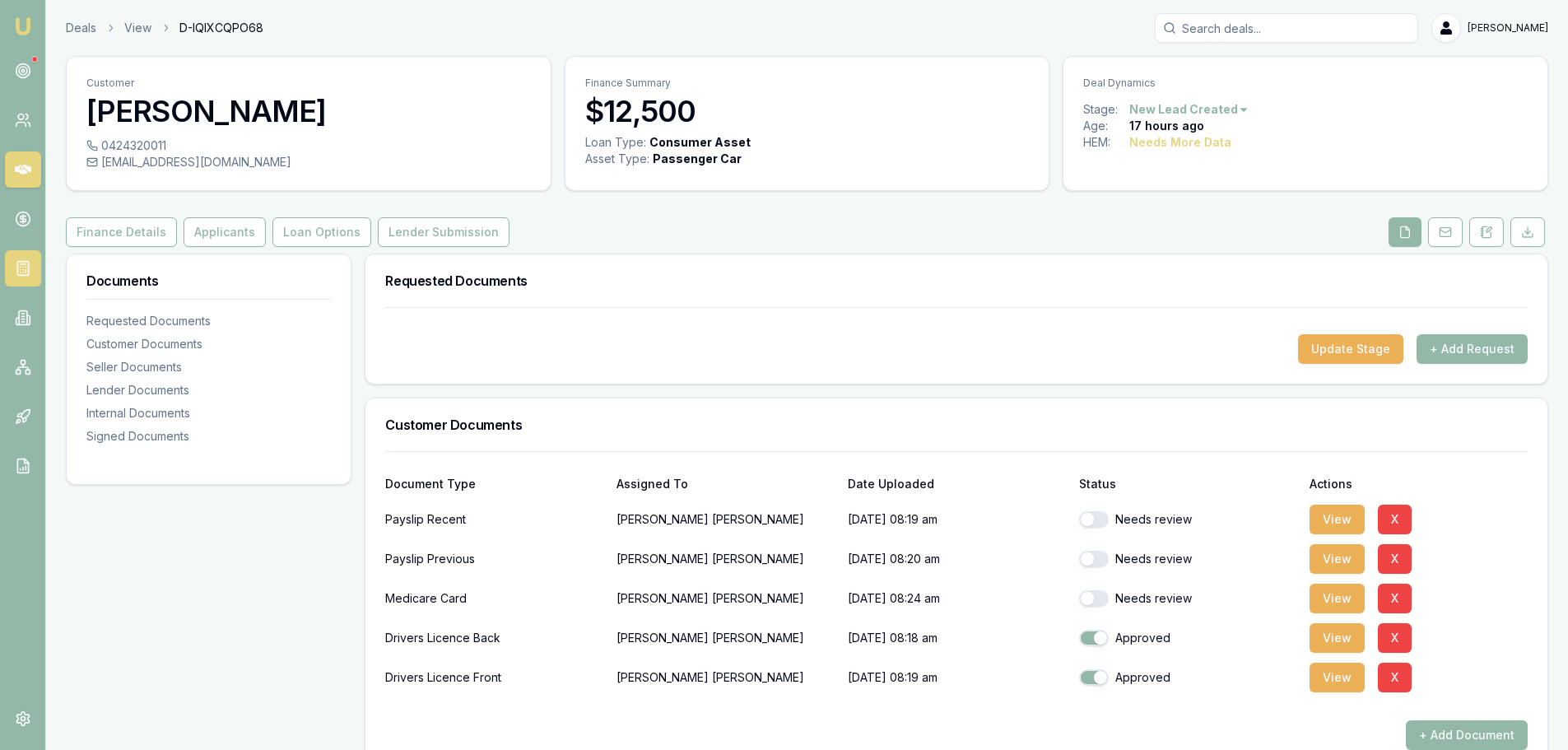
click at [27, 266] on icon at bounding box center [23, 268] width 16 height 17
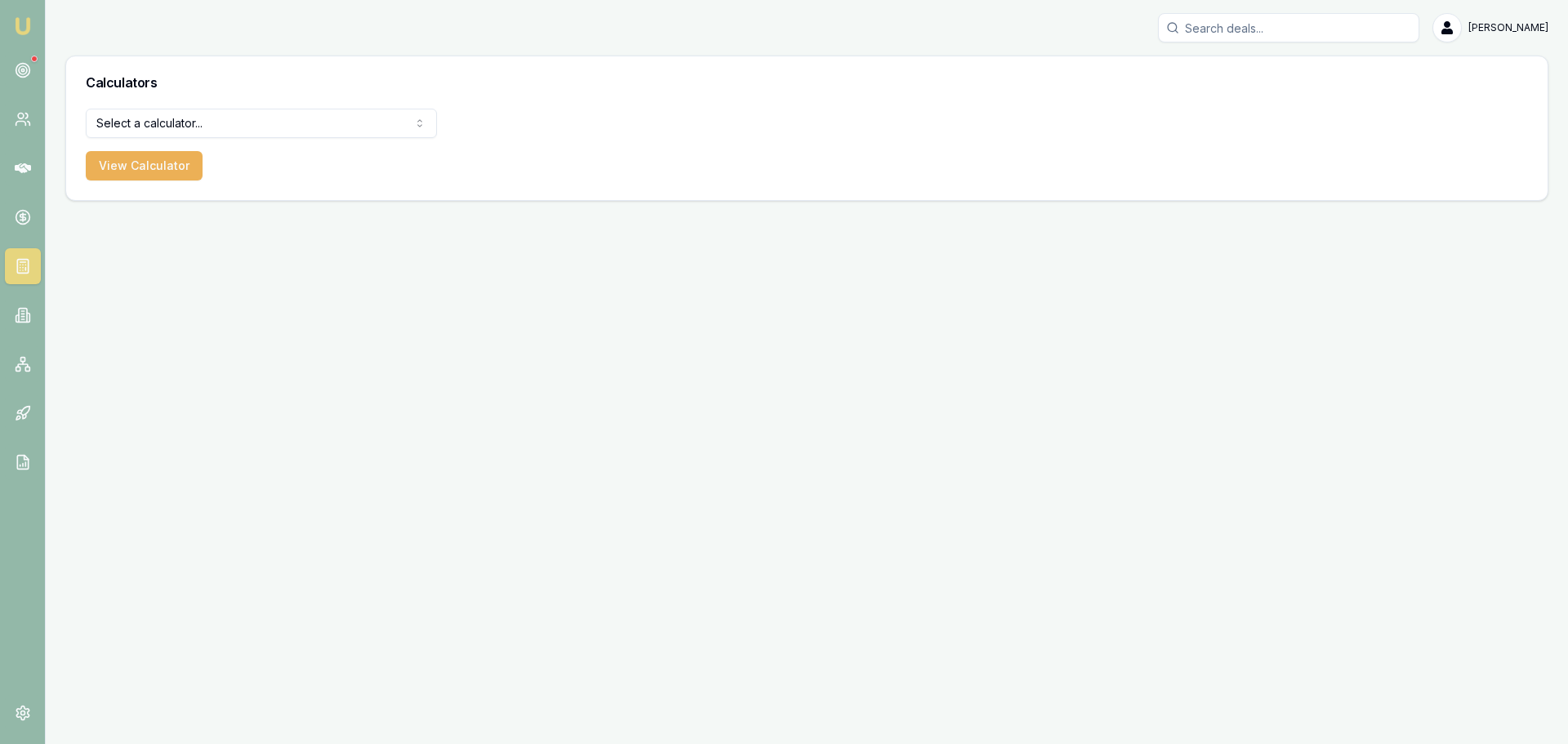
click at [271, 128] on html "Emu Broker Erin Shield Toggle Menu Calculators Select a calculator... Finance Q…" at bounding box center [784, 372] width 1568 height 744
select select "payslip-calculator"
click at [190, 169] on button "View Calculator" at bounding box center [144, 166] width 117 height 29
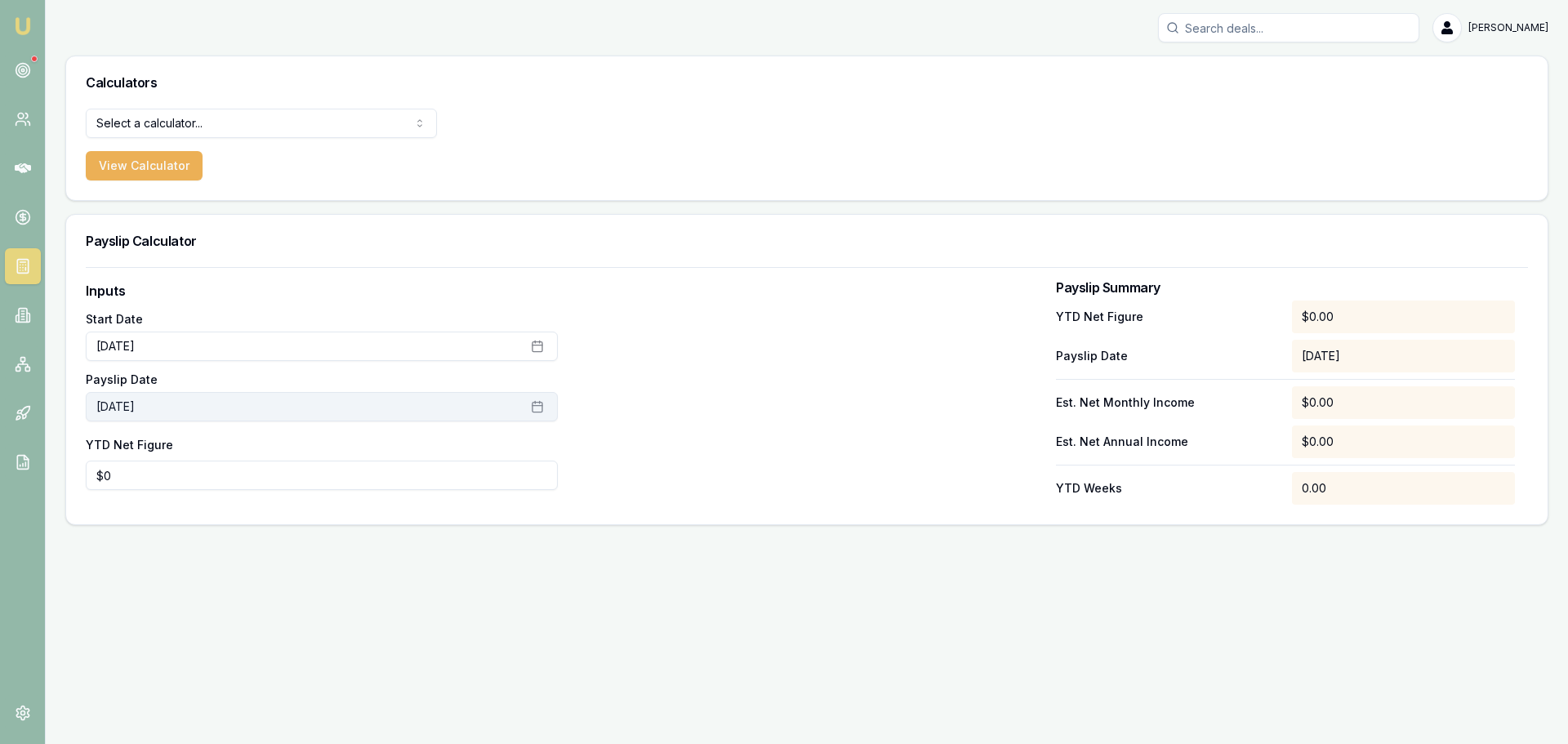
click at [543, 405] on icon "button" at bounding box center [538, 407] width 13 height 13
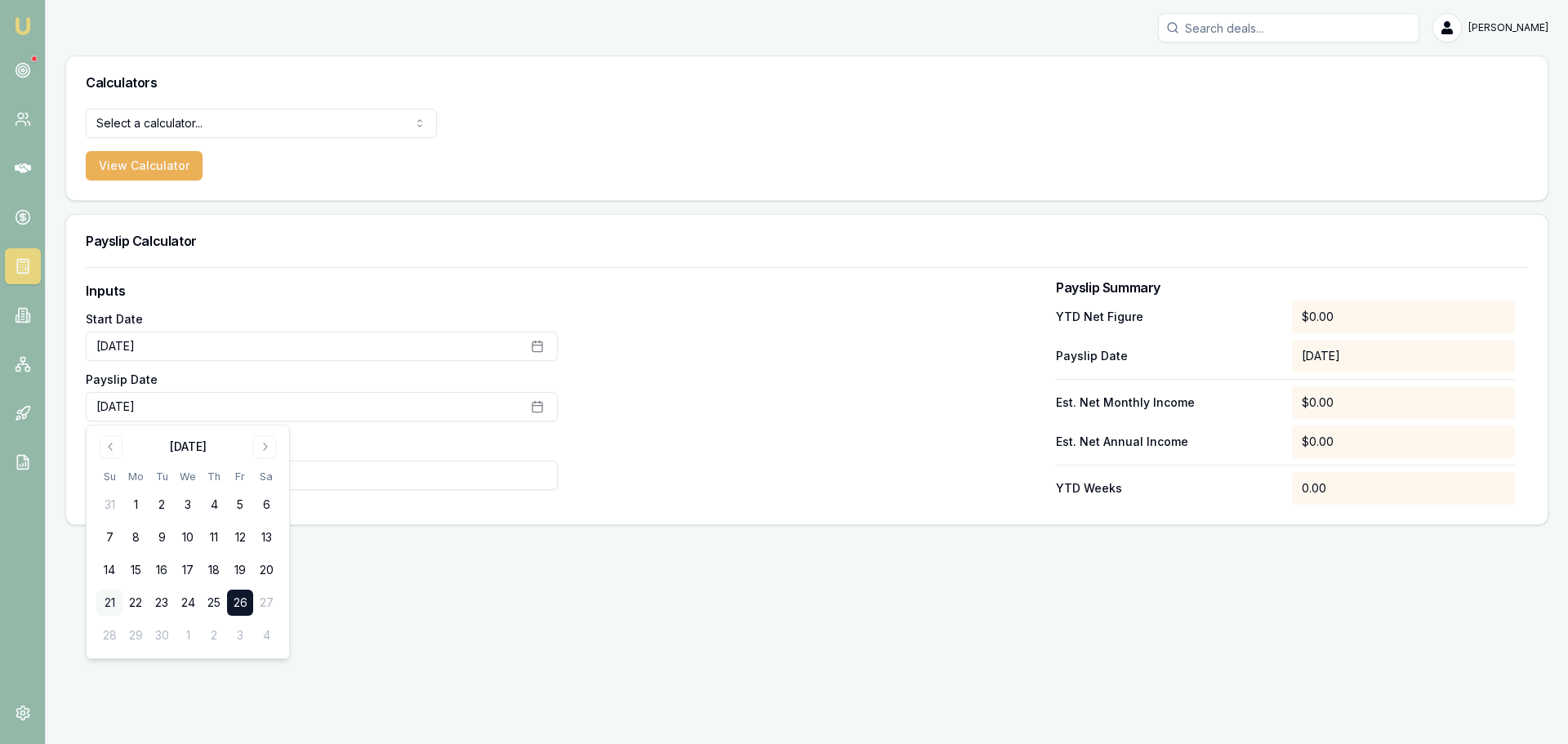
click at [111, 602] on button "21" at bounding box center [110, 602] width 26 height 26
type input "0"
click at [349, 476] on input "0" at bounding box center [322, 476] width 472 height 29
type input "$12,478"
click at [763, 429] on div at bounding box center [806, 392] width 472 height 223
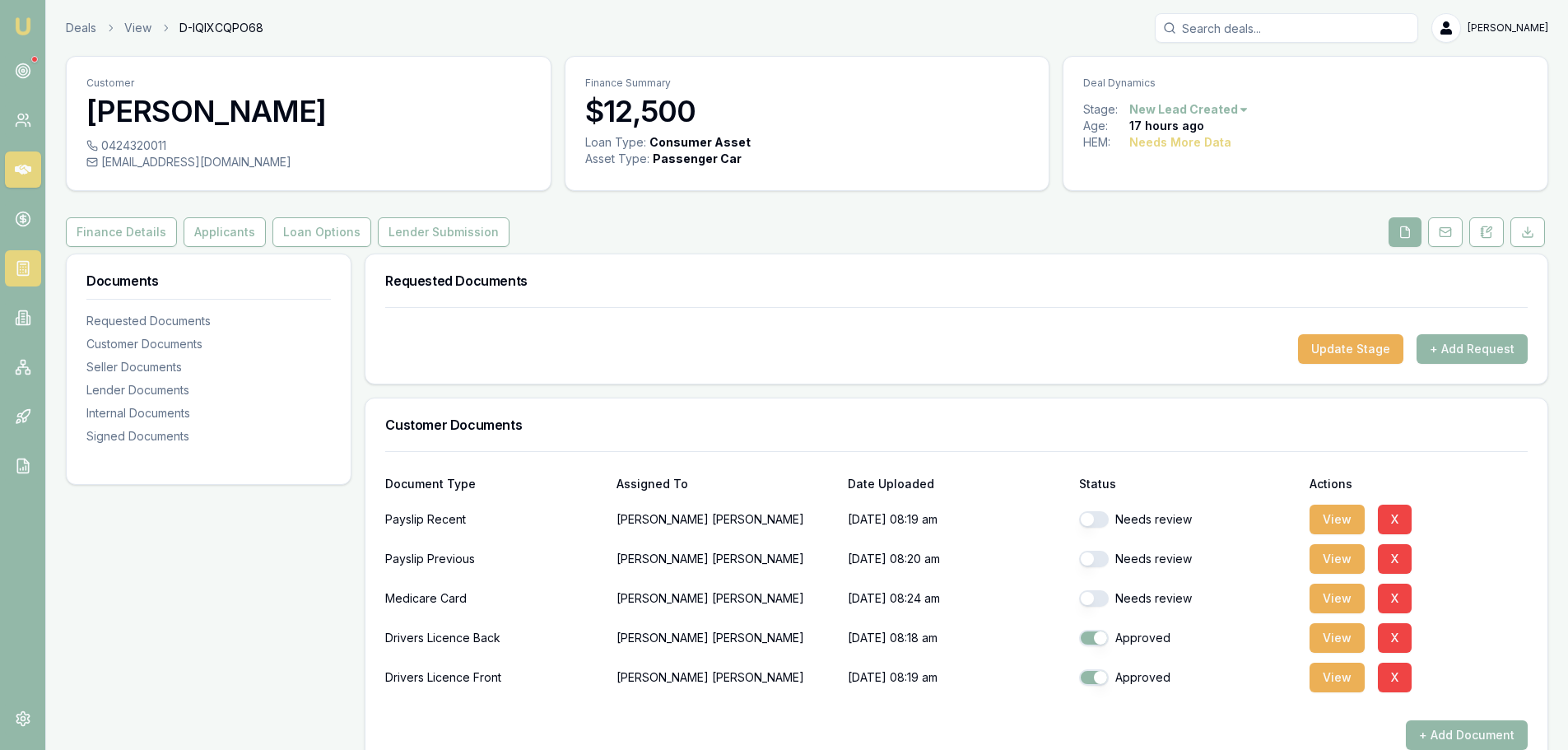
drag, startPoint x: 202, startPoint y: 229, endPoint x: 27, endPoint y: 250, distance: 176.3
click at [203, 230] on button "Applicants" at bounding box center [225, 232] width 82 height 30
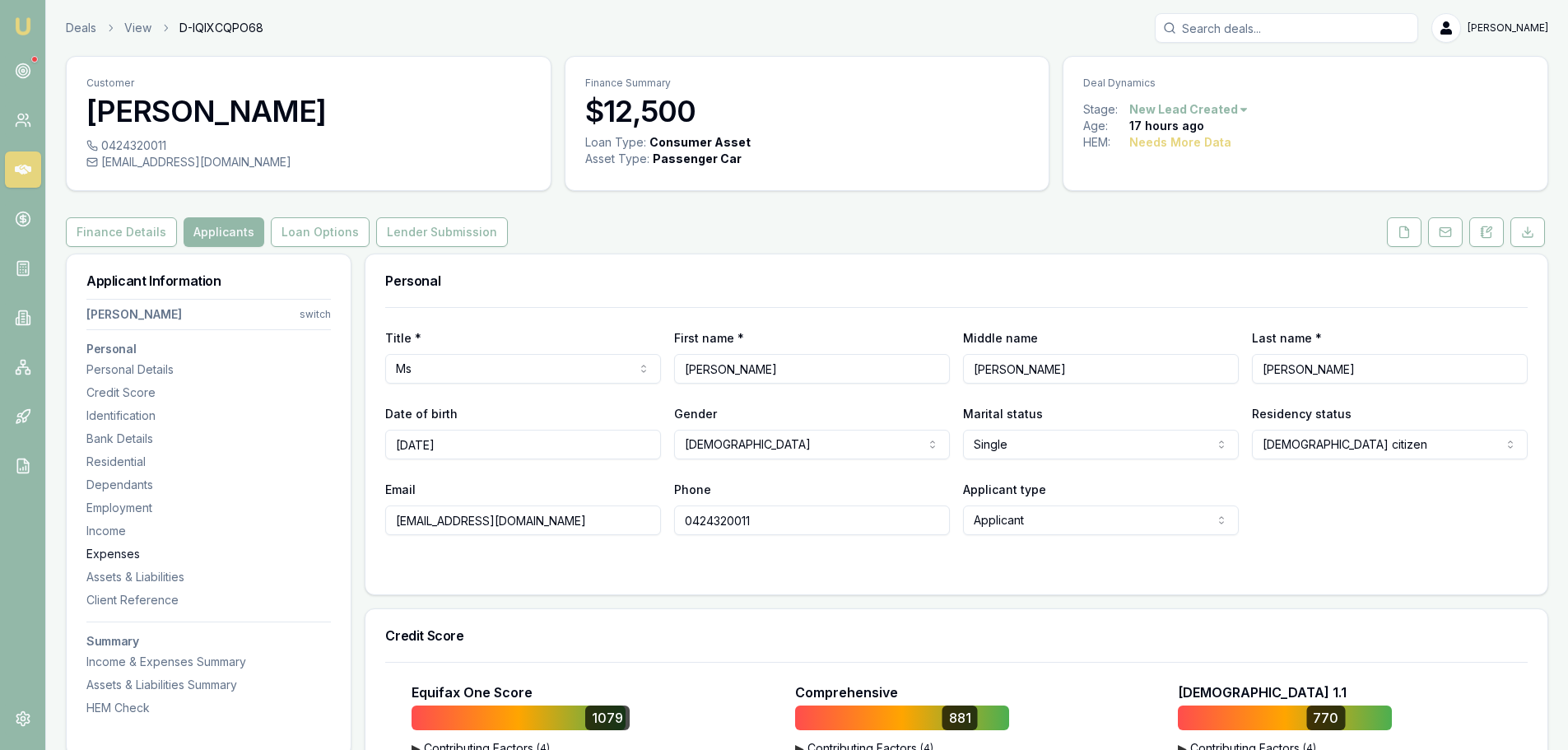
click at [93, 553] on div "Expenses" at bounding box center [209, 554] width 244 height 17
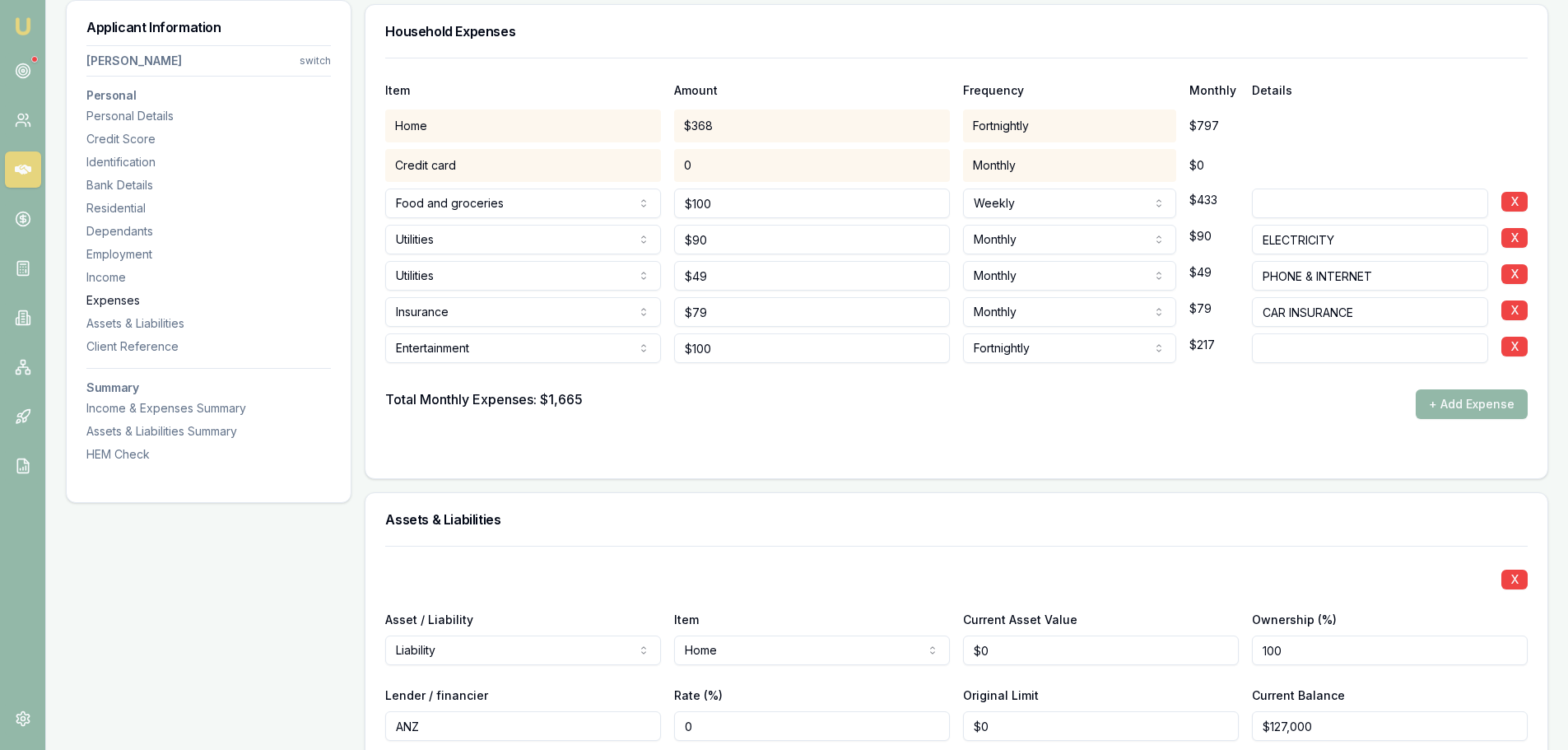
scroll to position [3444, 0]
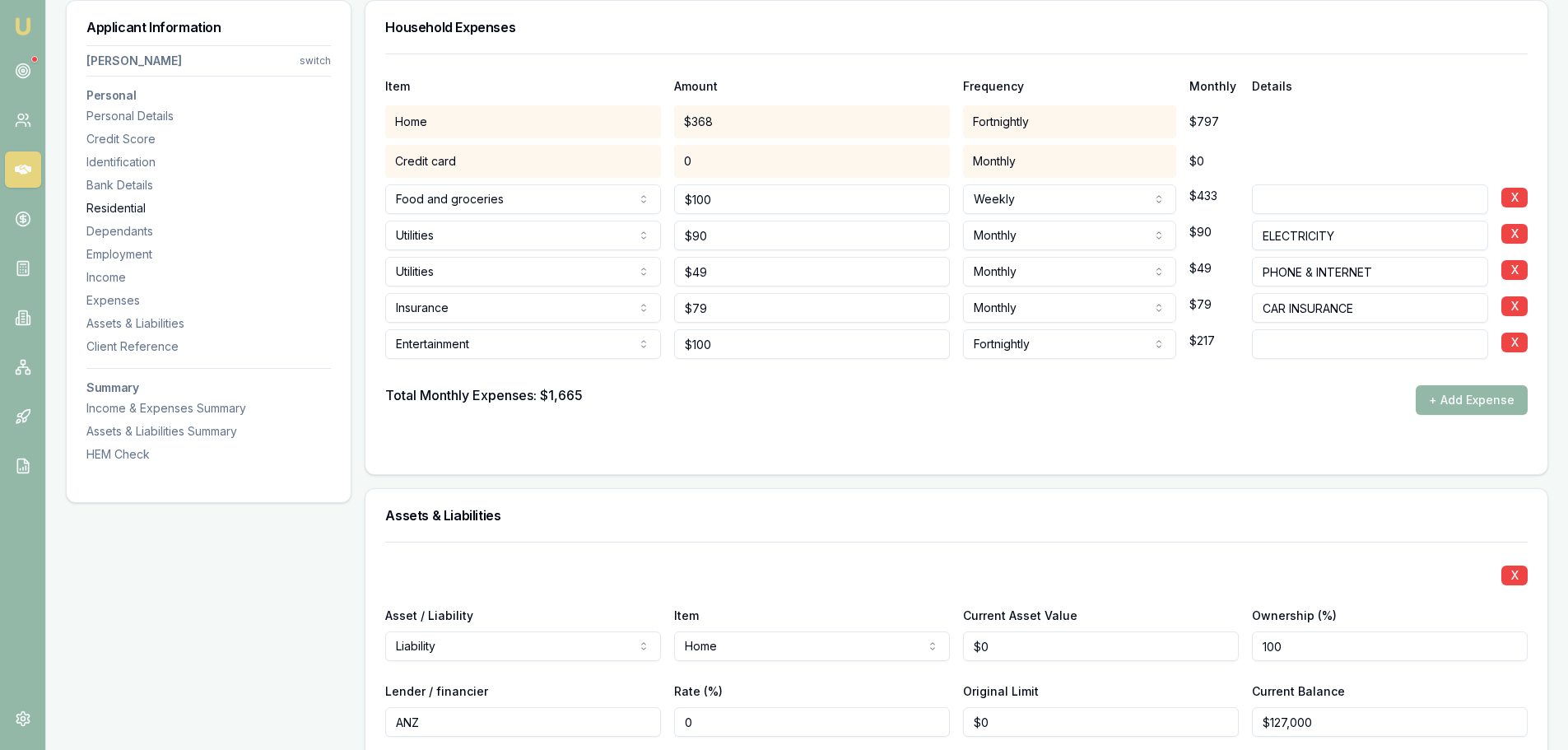
click at [123, 208] on div "Residential" at bounding box center [209, 208] width 244 height 17
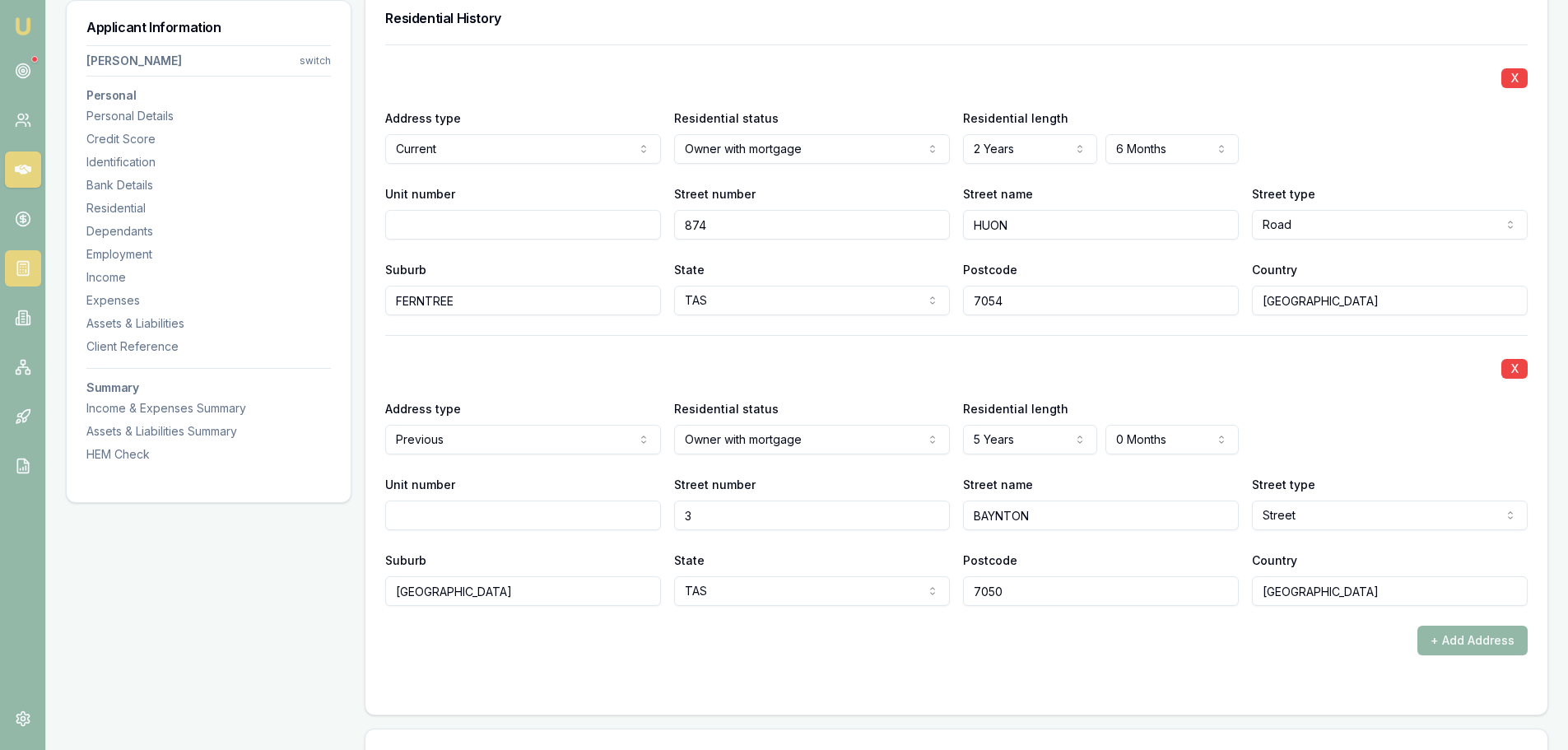
scroll to position [1587, 0]
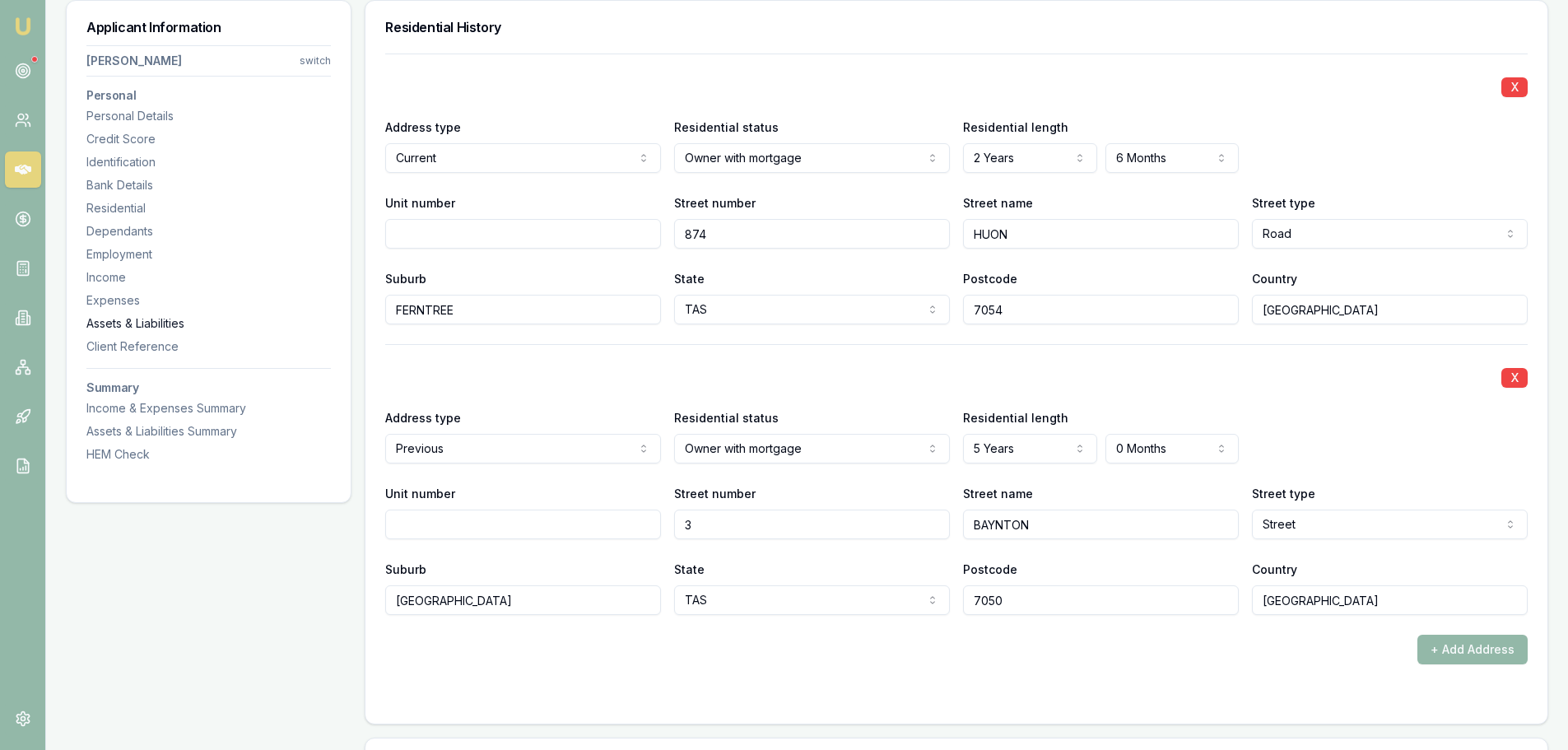
click at [129, 321] on div "Assets & Liabilities" at bounding box center [209, 323] width 244 height 17
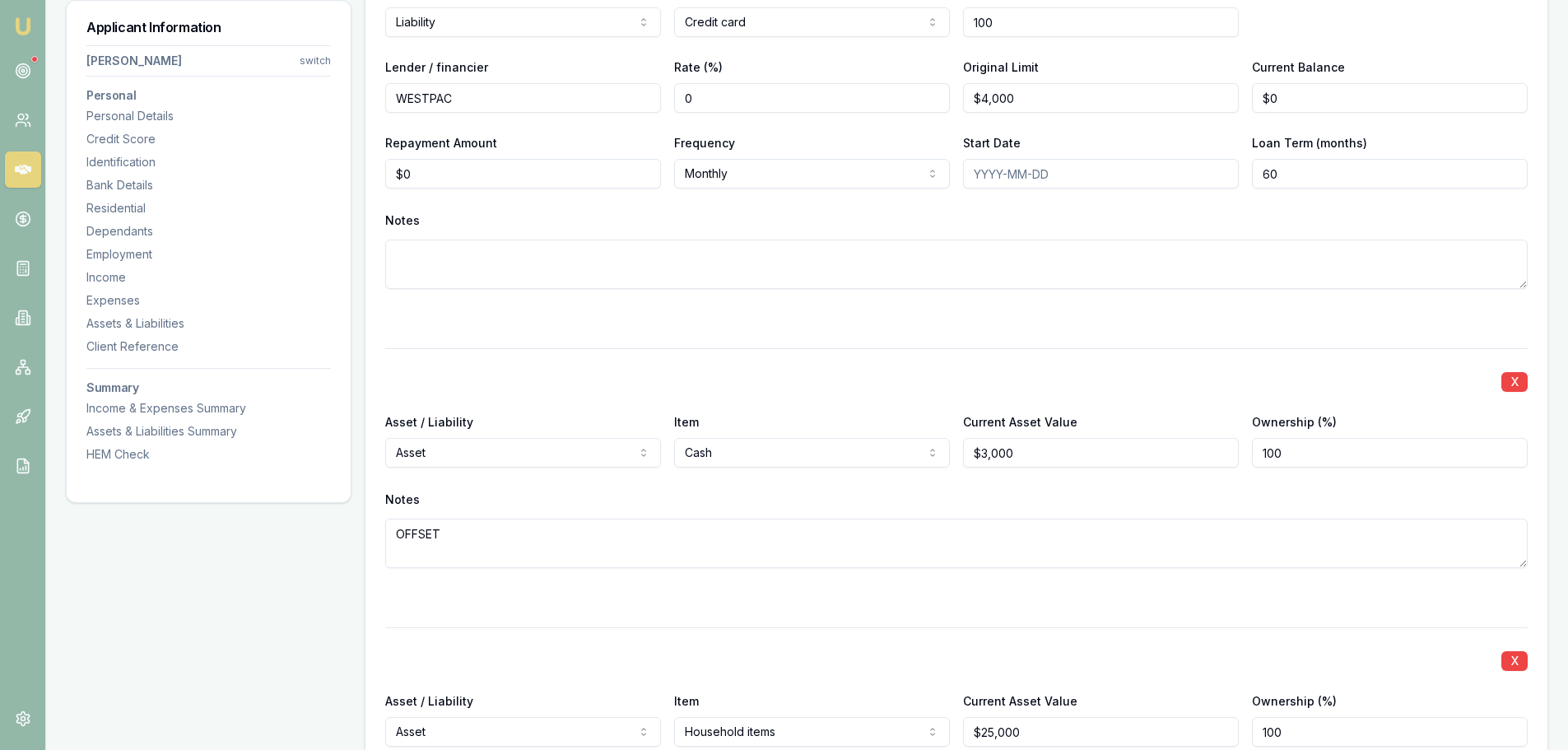
scroll to position [4508, 0]
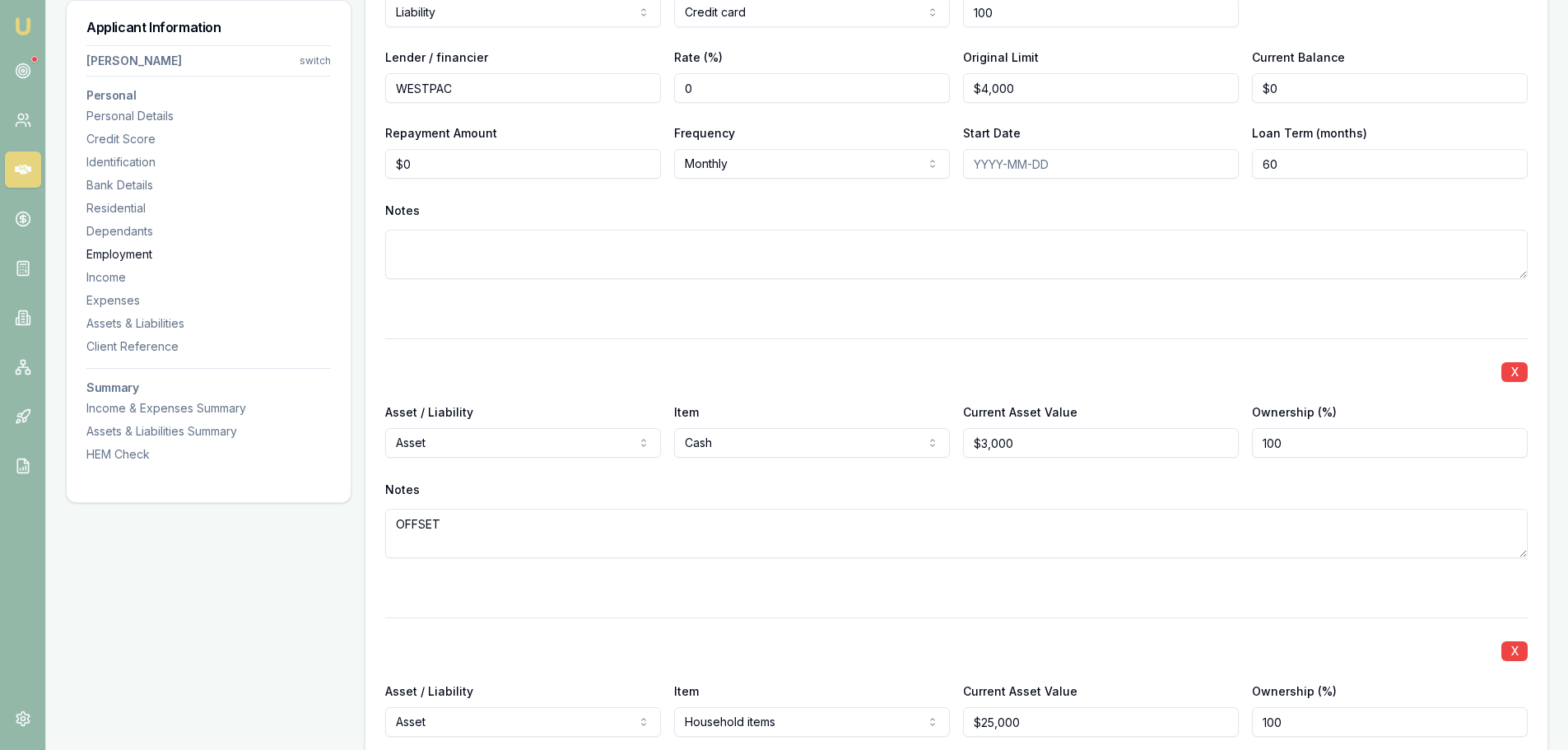
drag, startPoint x: 122, startPoint y: 255, endPoint x: 176, endPoint y: 259, distance: 54.1
click at [122, 255] on div "Employment" at bounding box center [209, 254] width 244 height 17
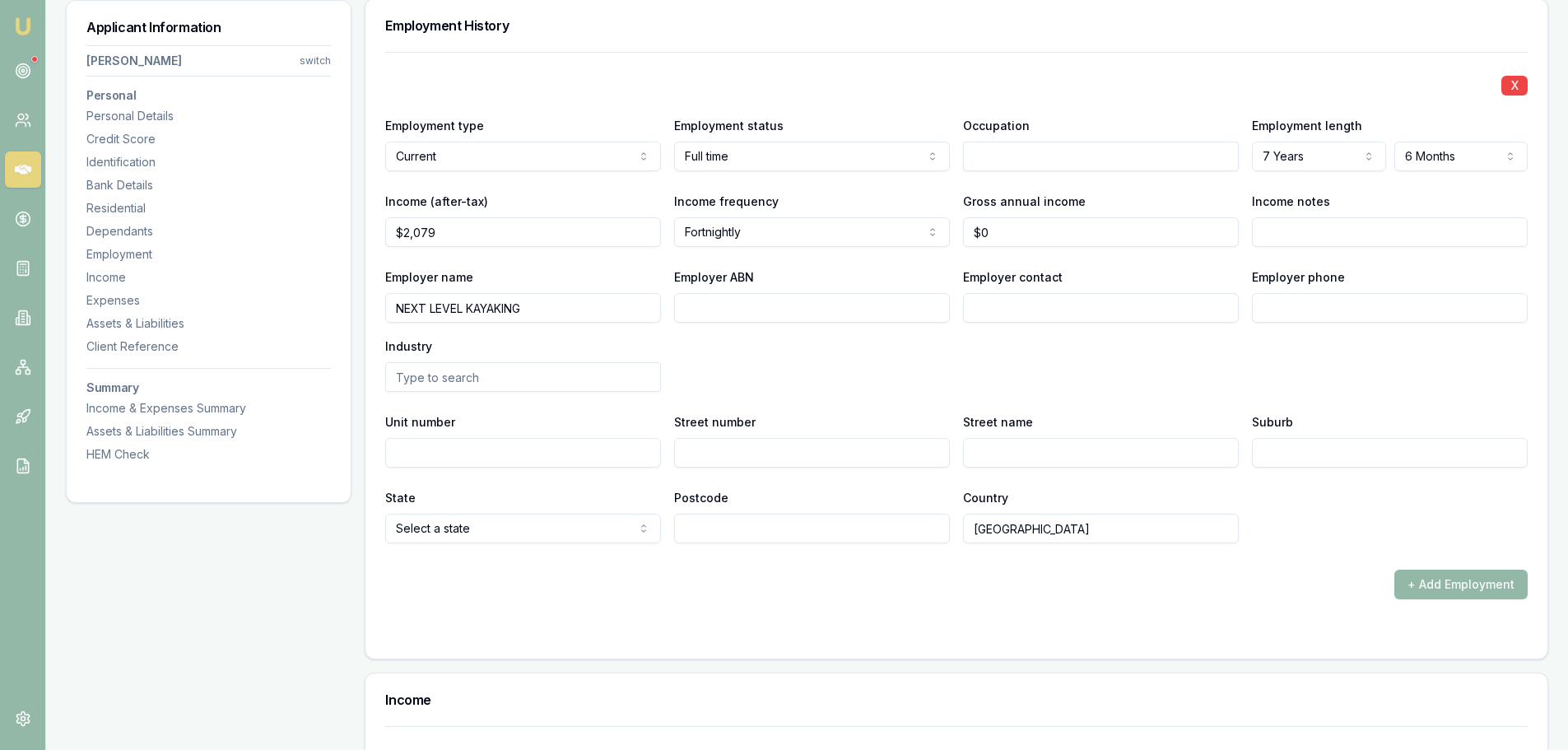
scroll to position [2502, 0]
drag, startPoint x: 1018, startPoint y: 236, endPoint x: 671, endPoint y: 231, distance: 347.0
click at [734, 239] on div "Income (after-tax) $2,079 Income frequency Fortnightly Weekly Fortnightly Month…" at bounding box center [956, 220] width 1142 height 56
type input "$74,500"
click at [1170, 388] on div "Employer name NEXT LEVEL KAYAKING Employer ABN Employer contact Employer phone …" at bounding box center [956, 331] width 1142 height 125
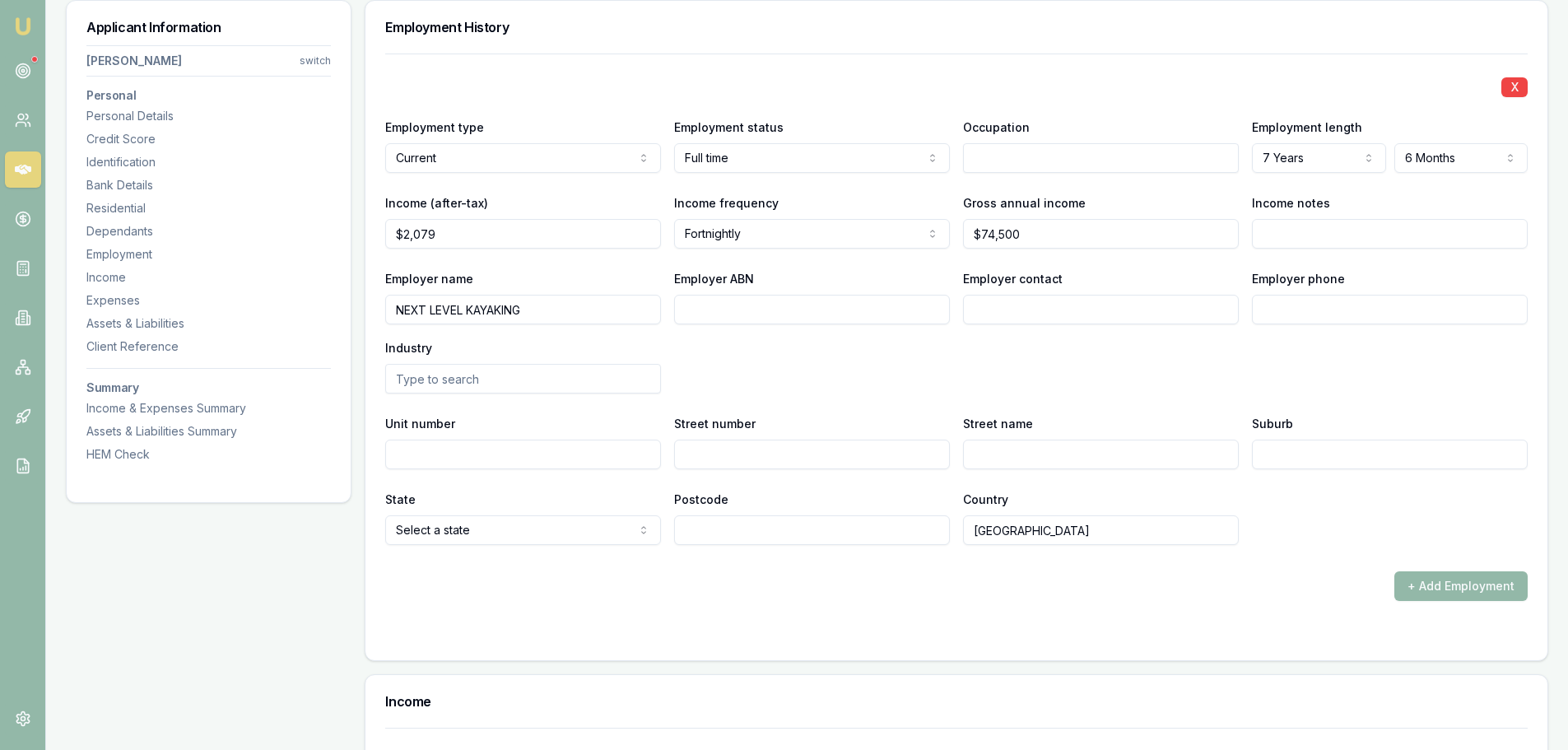
click at [1099, 309] on input "Employer contact" at bounding box center [1100, 309] width 275 height 30
type input "payroll"
type input "0439 844 649"
click at [519, 376] on input "text" at bounding box center [523, 379] width 275 height 30
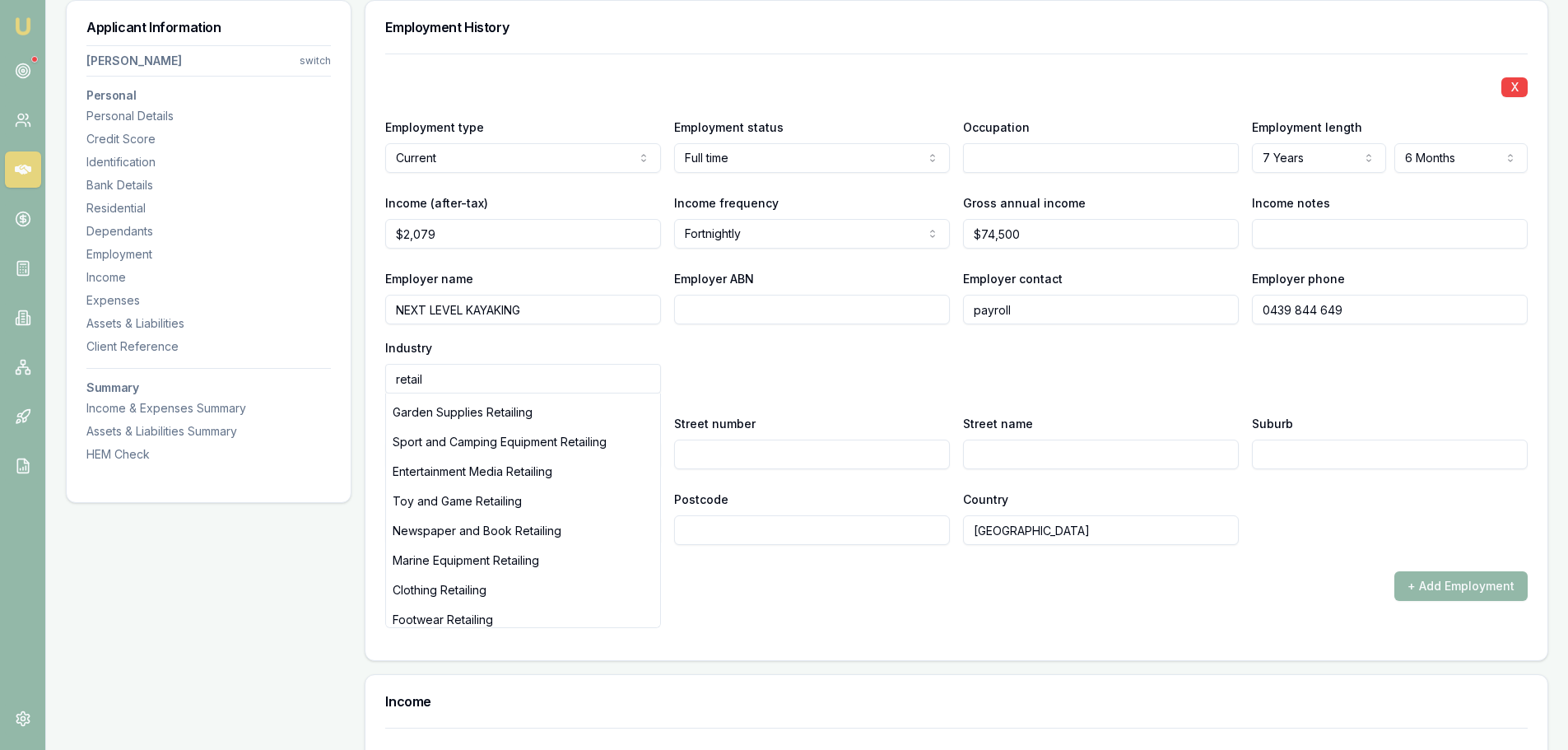
scroll to position [576, 0]
click at [504, 574] on div "Marine Equipment Retailing" at bounding box center [523, 560] width 274 height 30
type input "Marine Equipment Retailing"
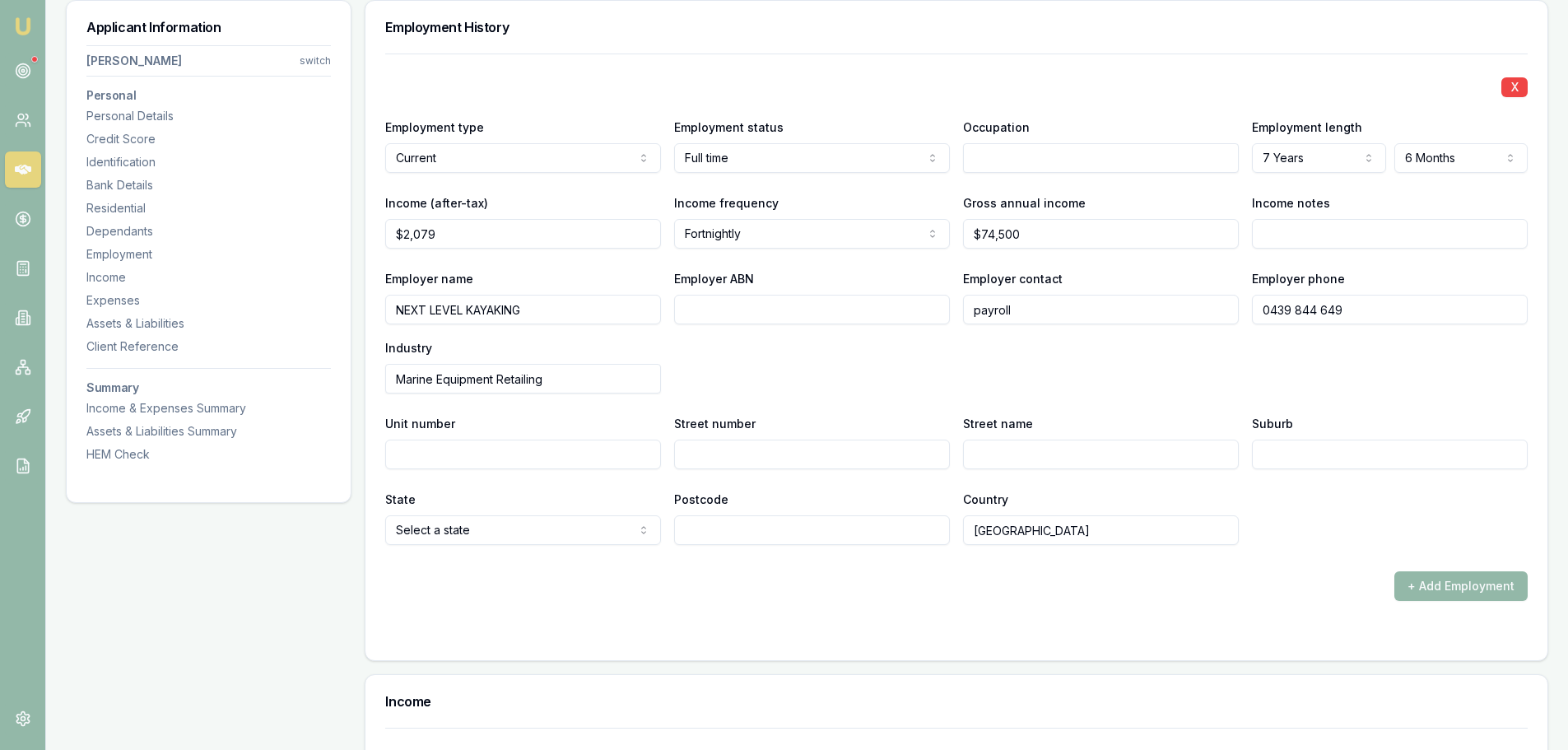
click at [826, 458] on input "Street number" at bounding box center [812, 455] width 275 height 30
click at [552, 460] on input "Unit number" at bounding box center [523, 455] width 275 height 30
type input "11"
type input "1"
drag, startPoint x: 1078, startPoint y: 454, endPoint x: 819, endPoint y: 457, distance: 259.0
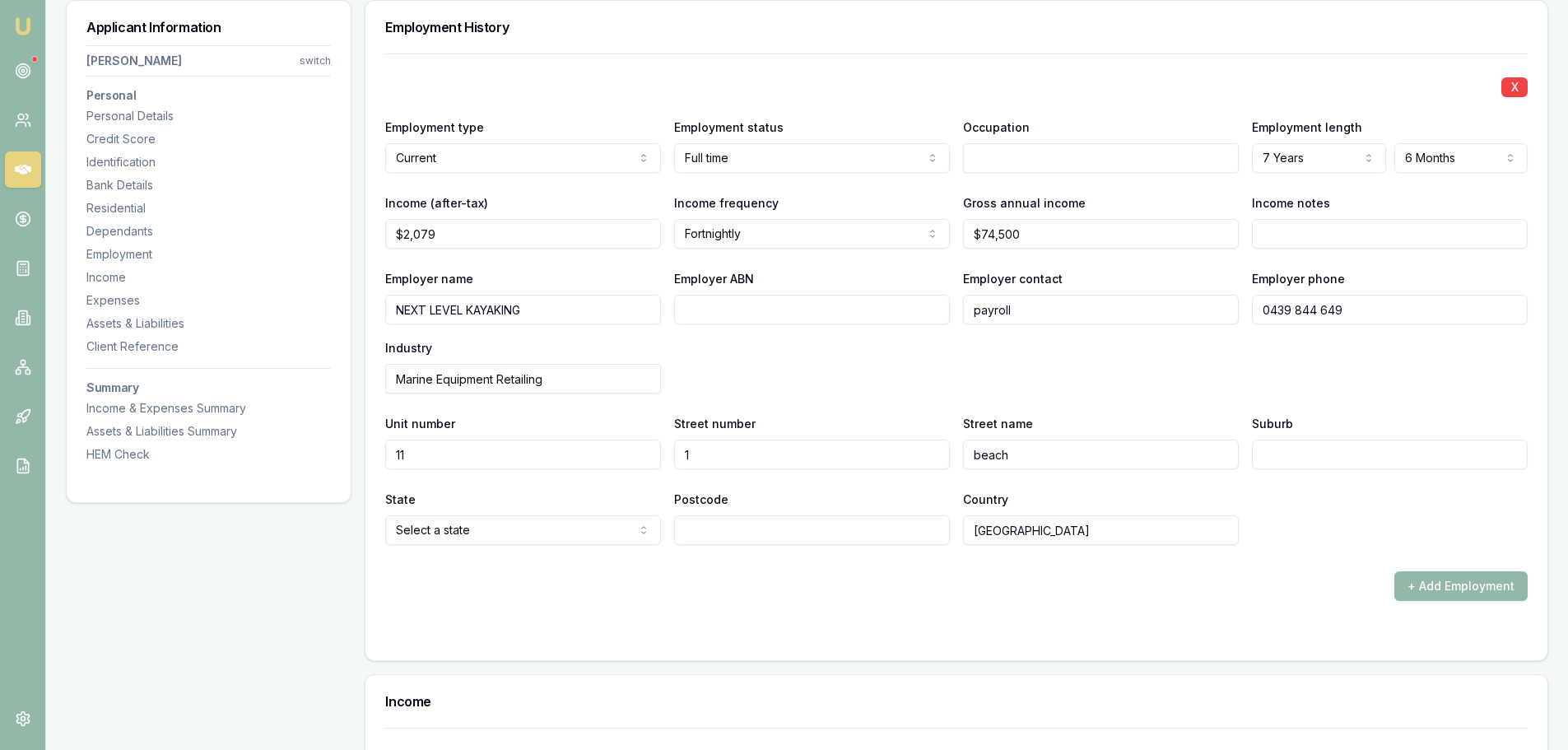
click at [829, 458] on div "Unit number 11 Street number 1 Street name beach Suburb" at bounding box center [956, 441] width 1142 height 56
type input "BEACH RD"
type input "KINGSTON BEACHQ"
select select "TAS"
type input "7050"
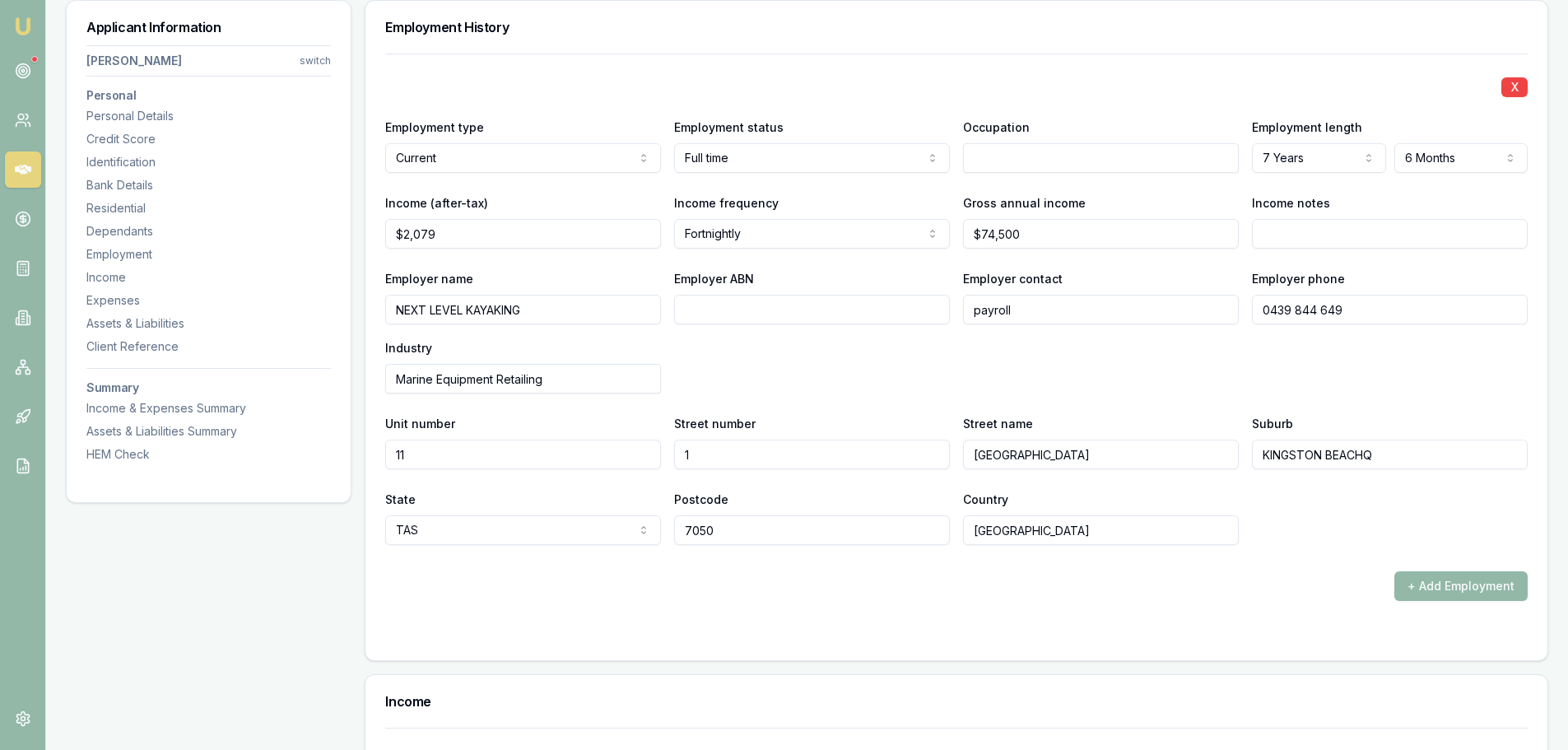
click at [1063, 155] on input "text" at bounding box center [1100, 158] width 275 height 30
type input "ADMINISTRATION"
click at [1099, 101] on div "X Employment type Current Current Previous Employment status Full time Full tim…" at bounding box center [956, 300] width 1142 height 492
click at [882, 371] on div "Employer name NEXT LEVEL KAYAKING Employer ABN Employer contact payroll Employe…" at bounding box center [956, 331] width 1142 height 125
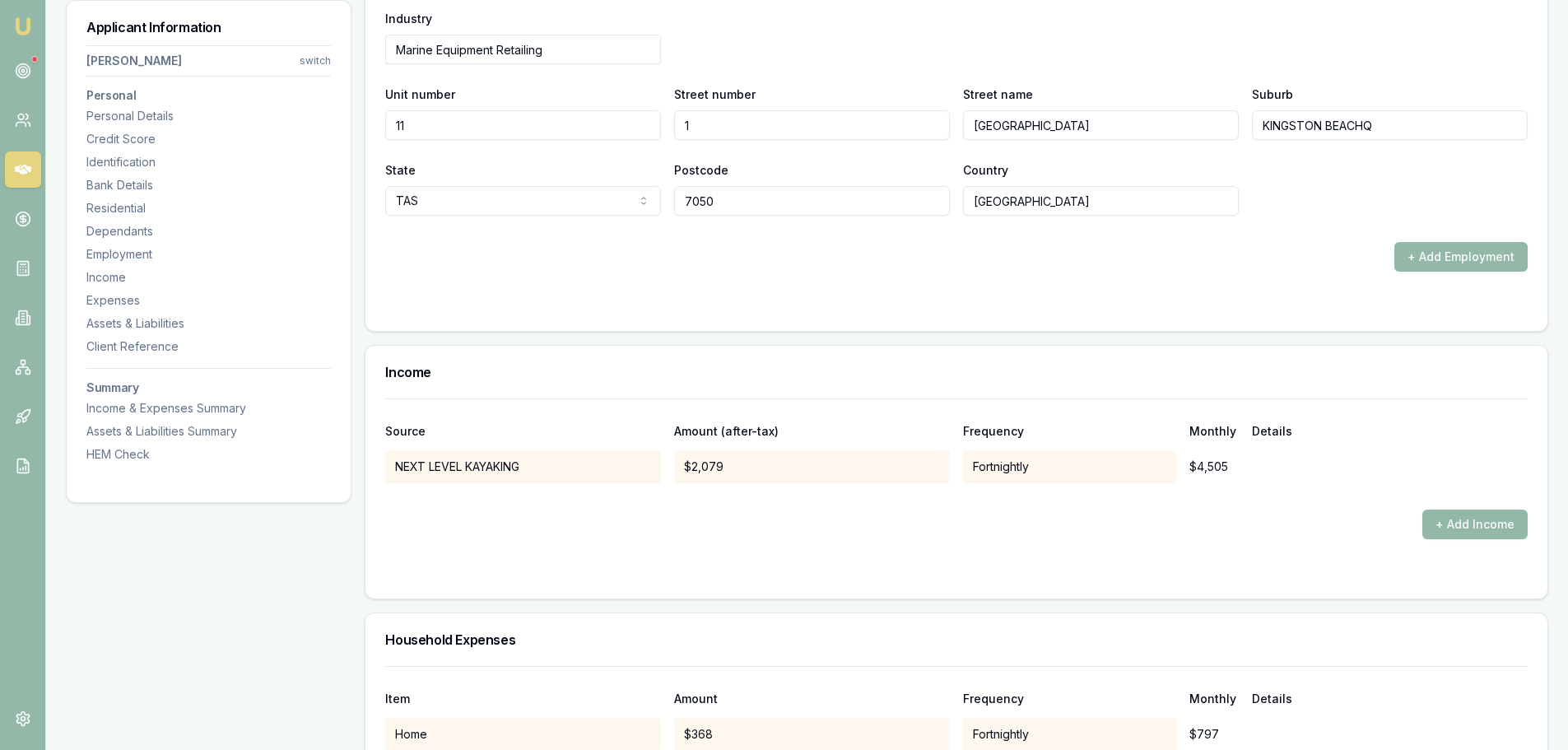
scroll to position [3243, 0]
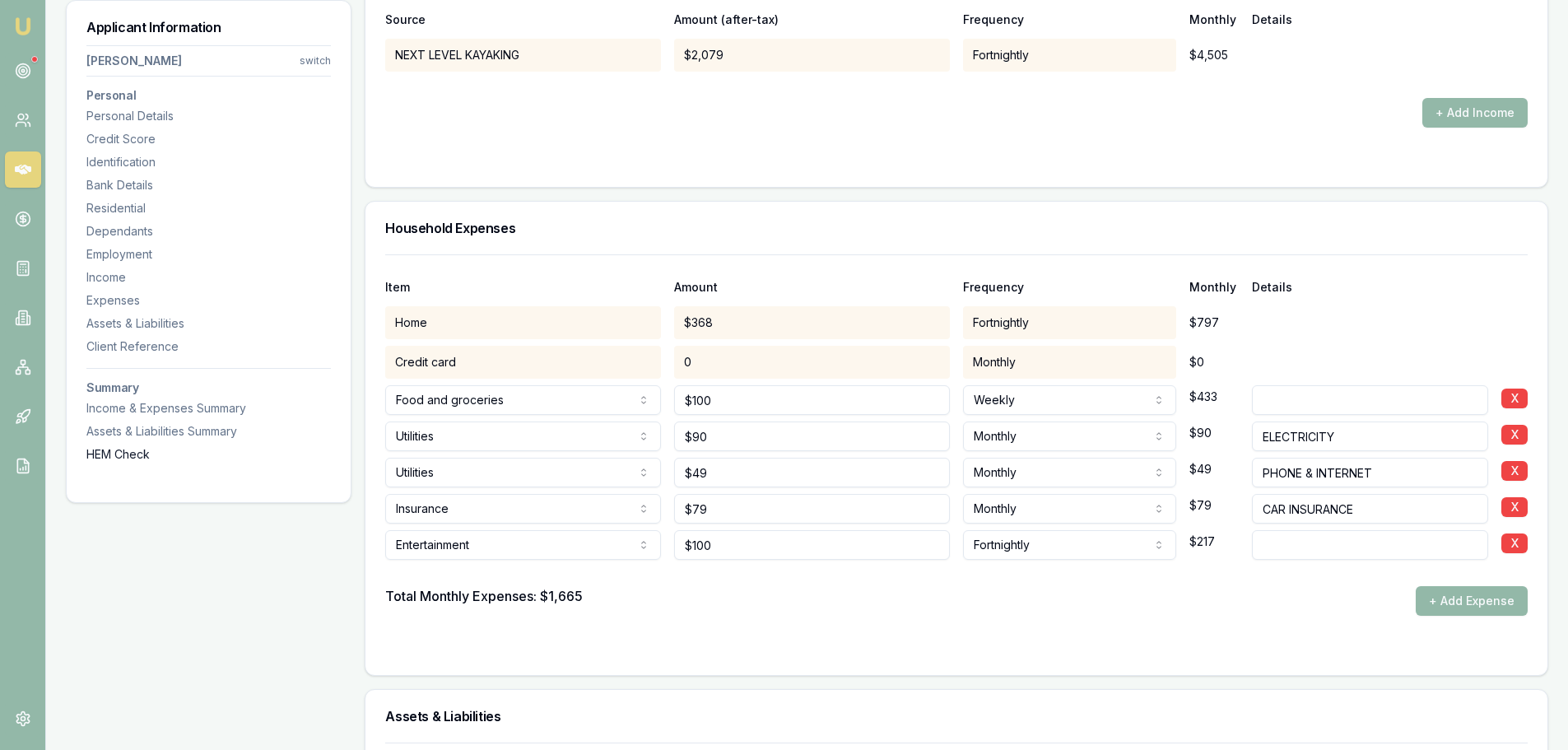
click at [136, 449] on div "HEM Check" at bounding box center [209, 455] width 244 height 17
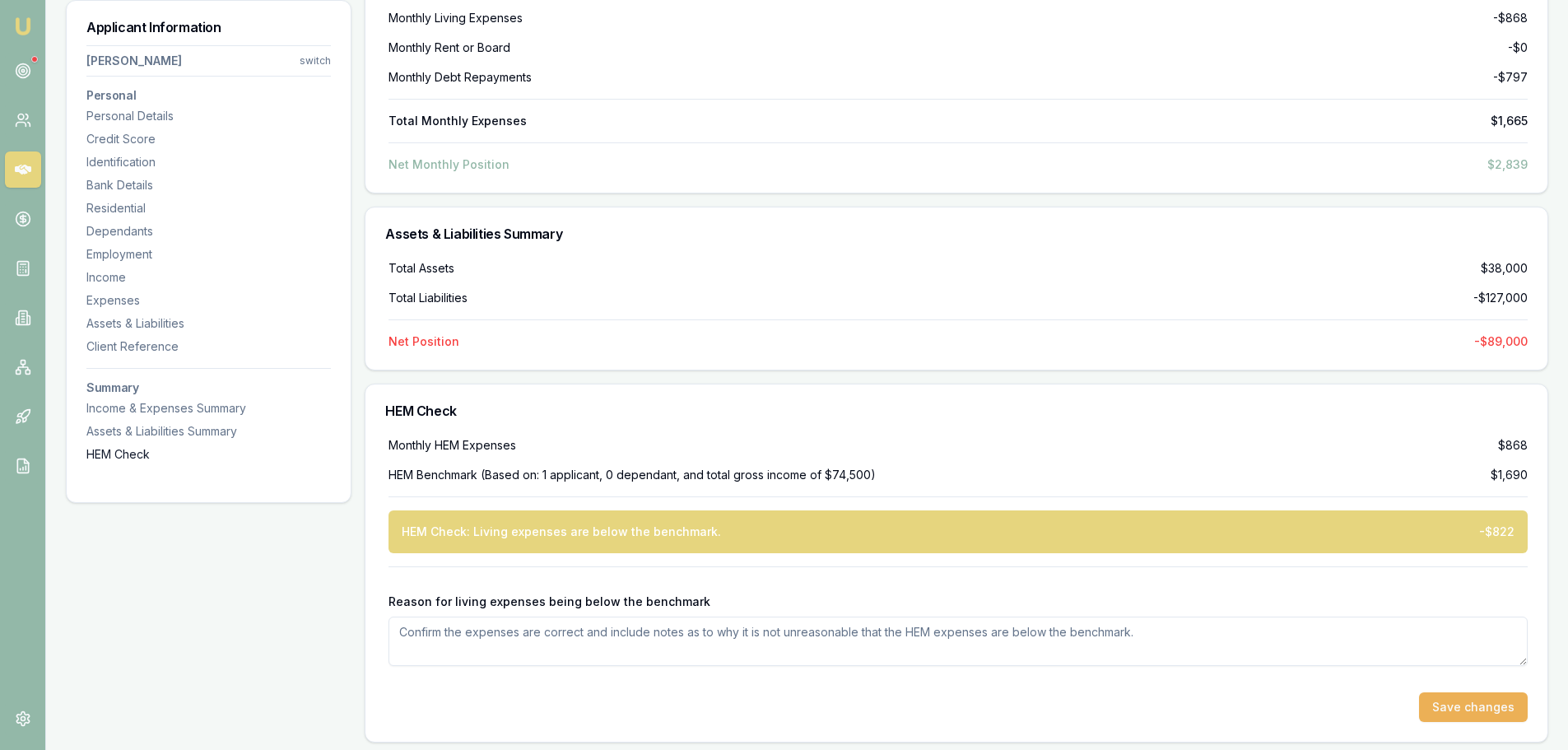
scroll to position [6064, 0]
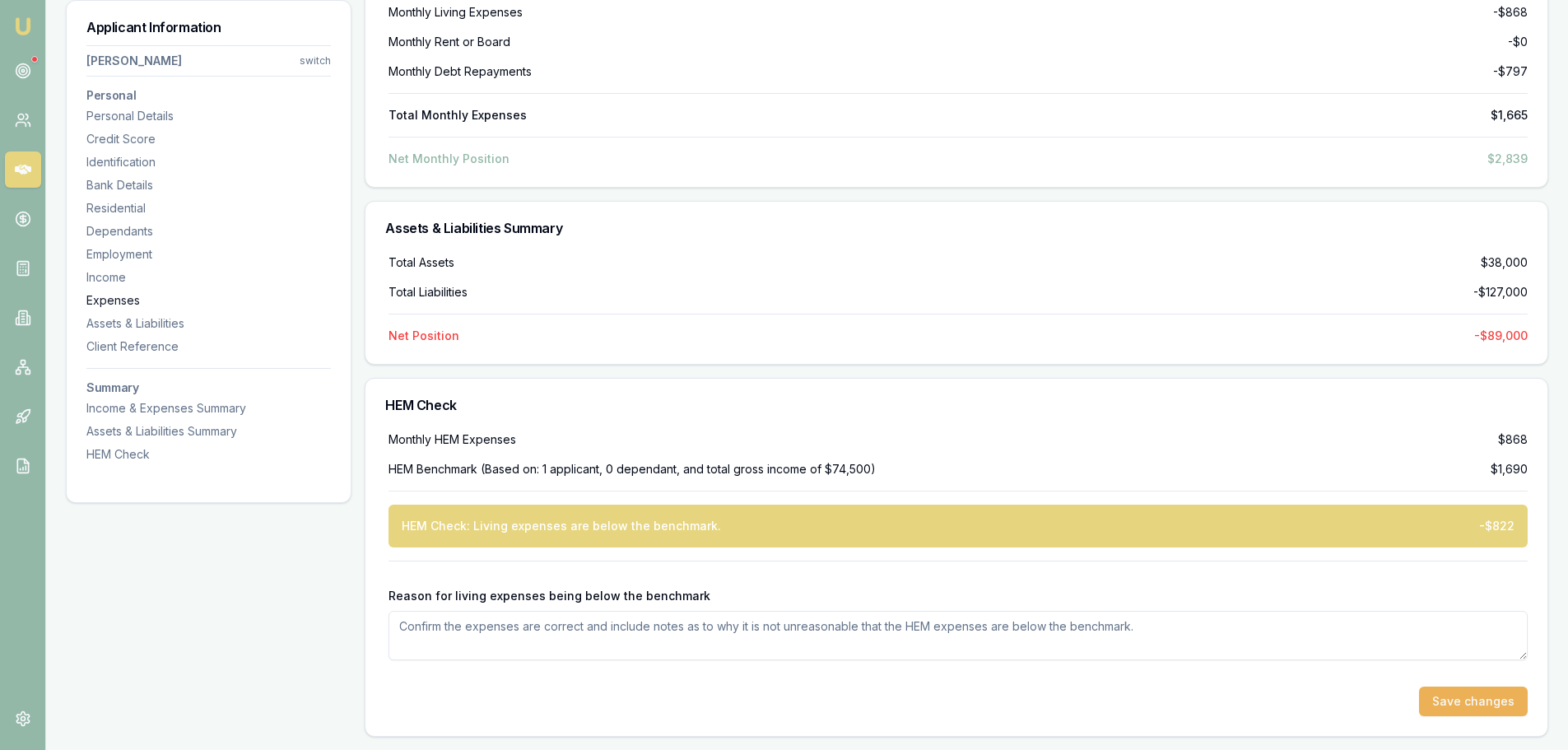
click at [122, 301] on div "Expenses" at bounding box center [209, 300] width 244 height 17
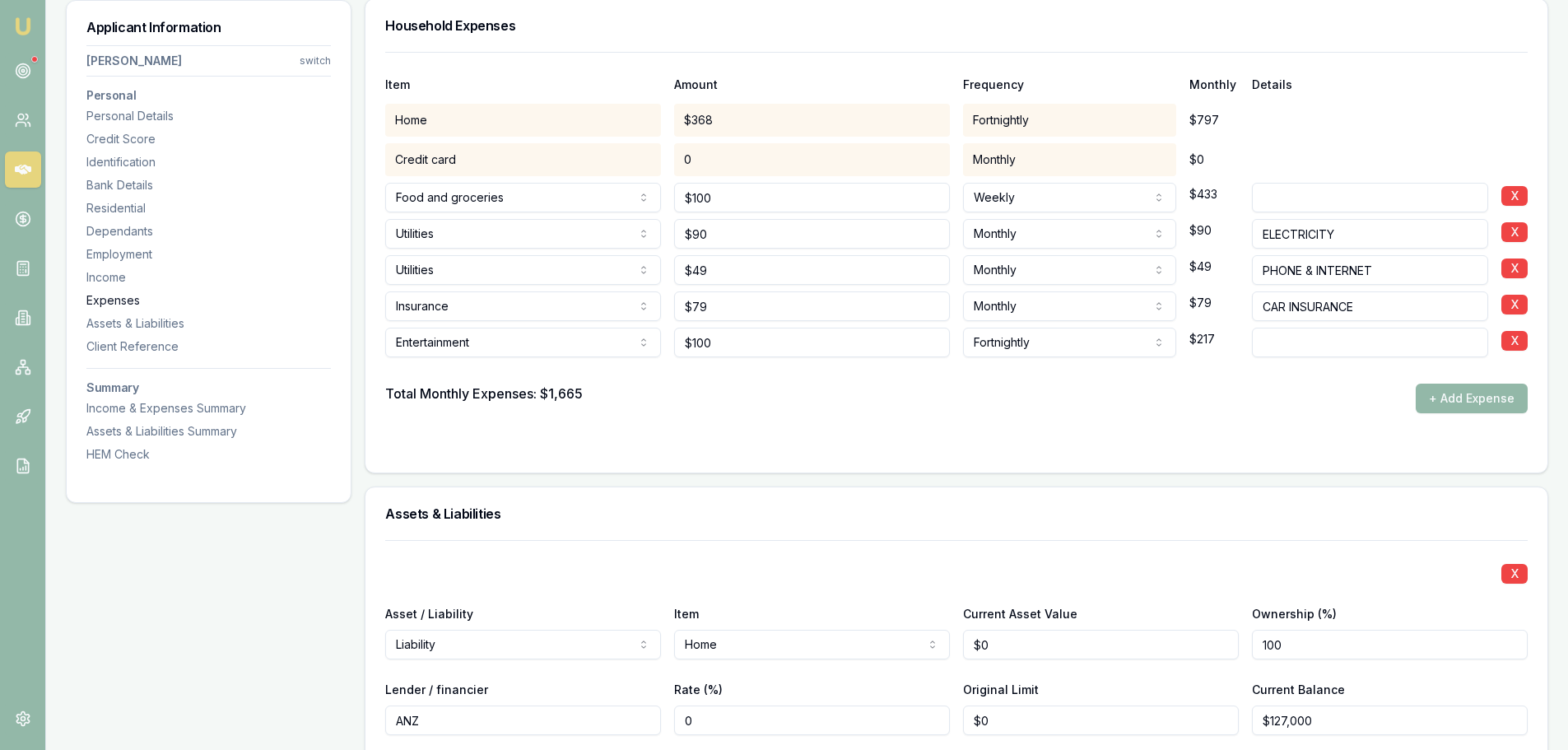
scroll to position [3444, 0]
drag, startPoint x: 777, startPoint y: 197, endPoint x: 501, endPoint y: 187, distance: 276.2
click at [525, 191] on div "Food and groceries Rent or board Food and groceries Utilities Insurance Transpo…" at bounding box center [956, 196] width 1142 height 36
type input "$200"
click at [906, 409] on div "Total Monthly Expenses: $1,665 + Add Expense" at bounding box center [956, 400] width 1142 height 30
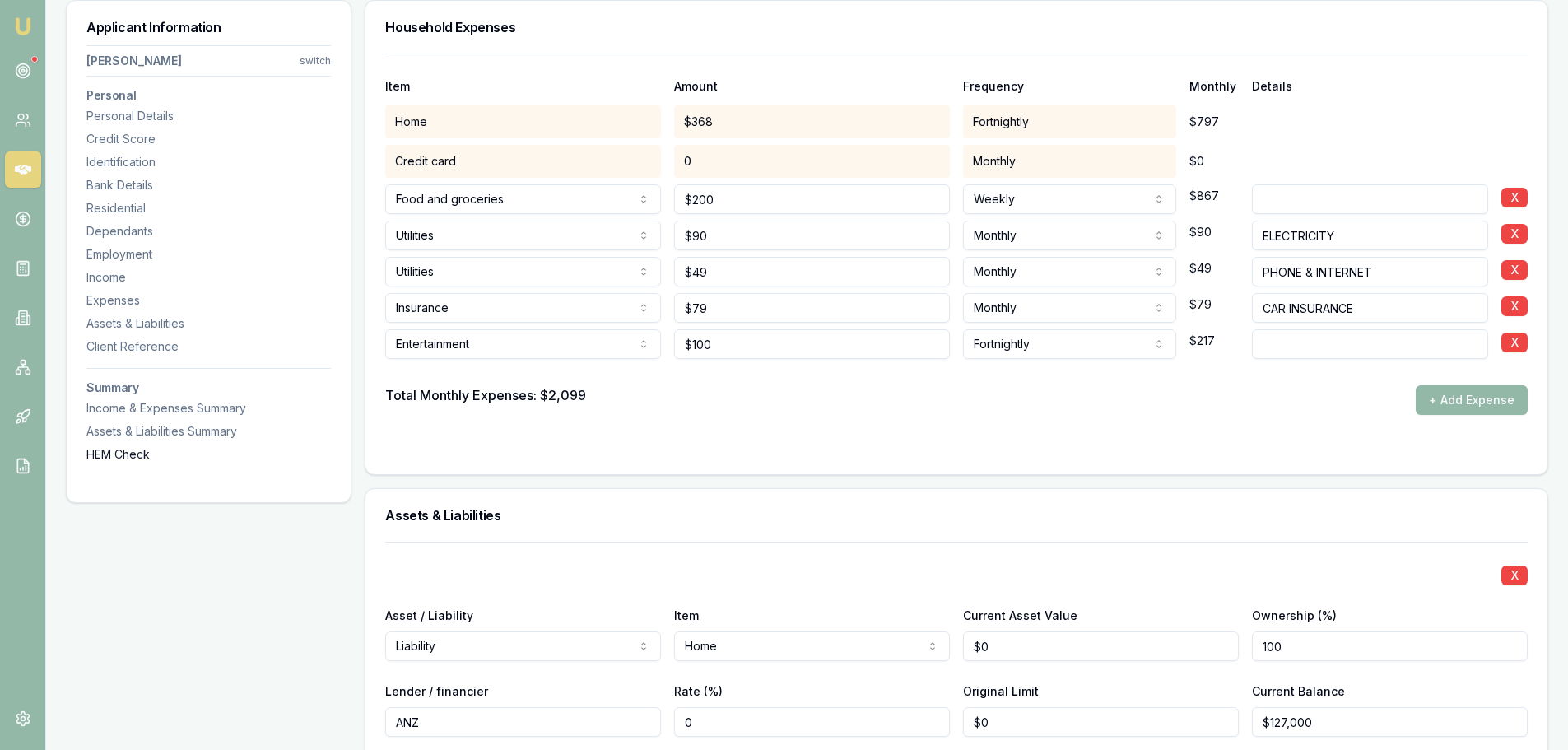
click at [108, 453] on div "HEM Check" at bounding box center [209, 455] width 244 height 17
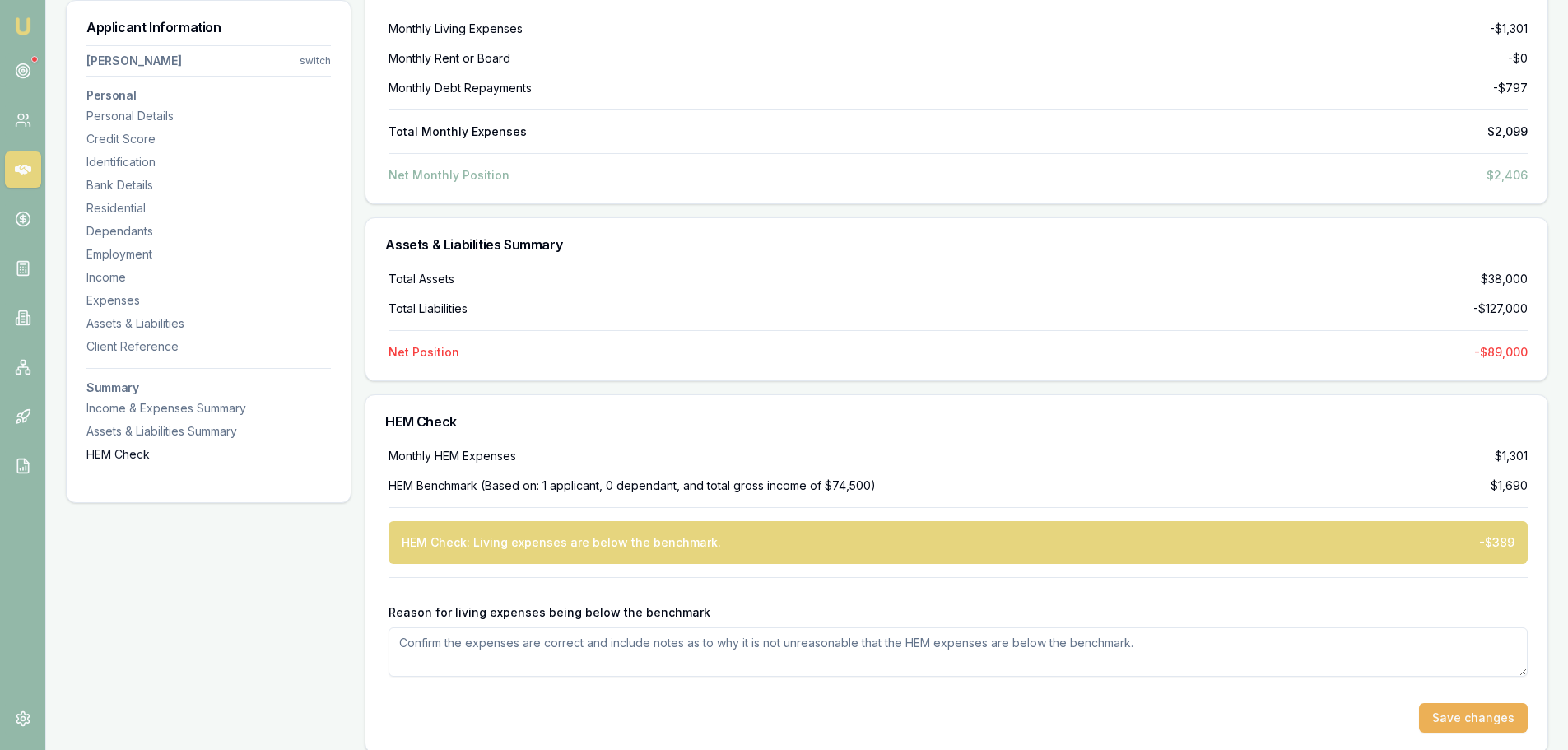
scroll to position [6064, 0]
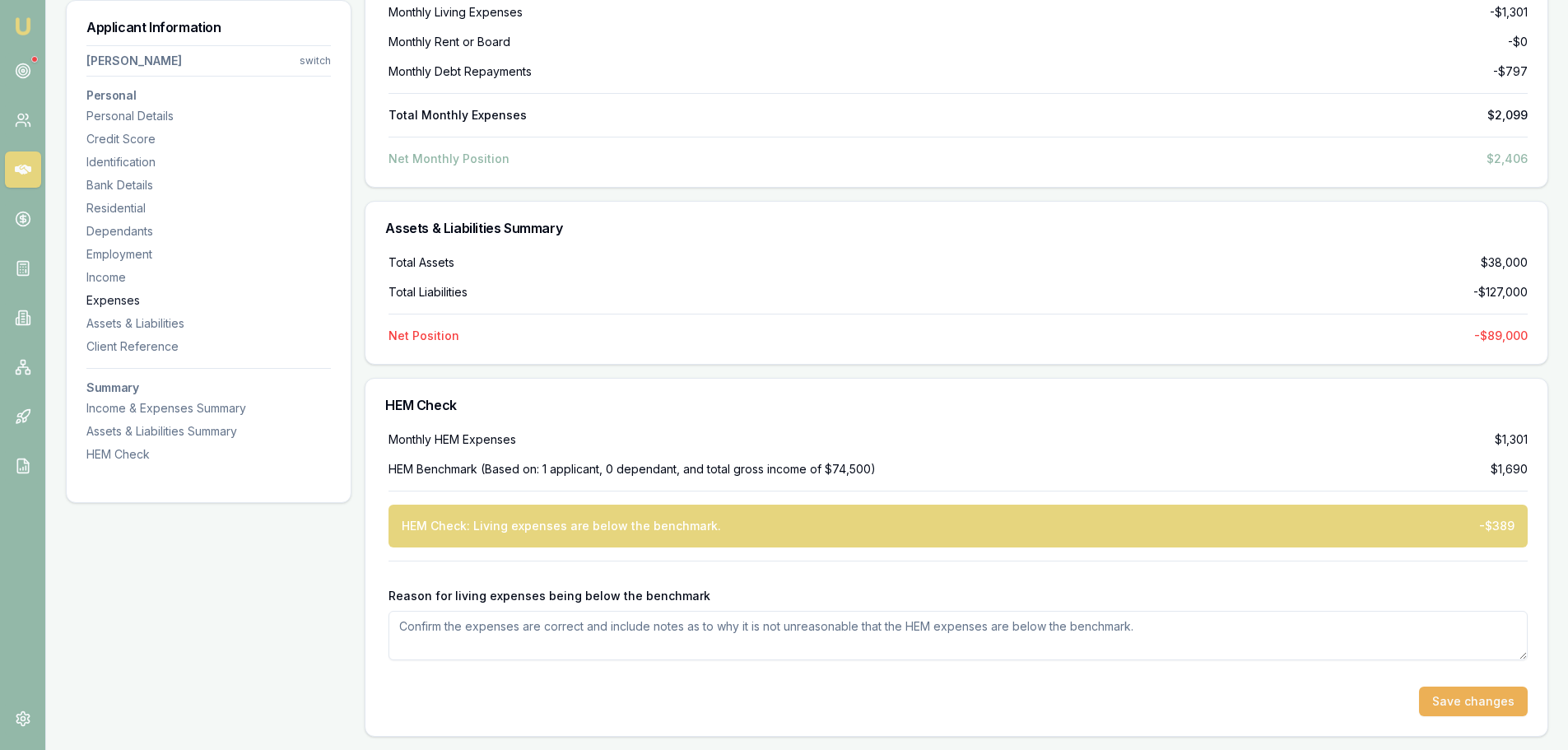
click at [127, 295] on div "Expenses" at bounding box center [209, 300] width 244 height 17
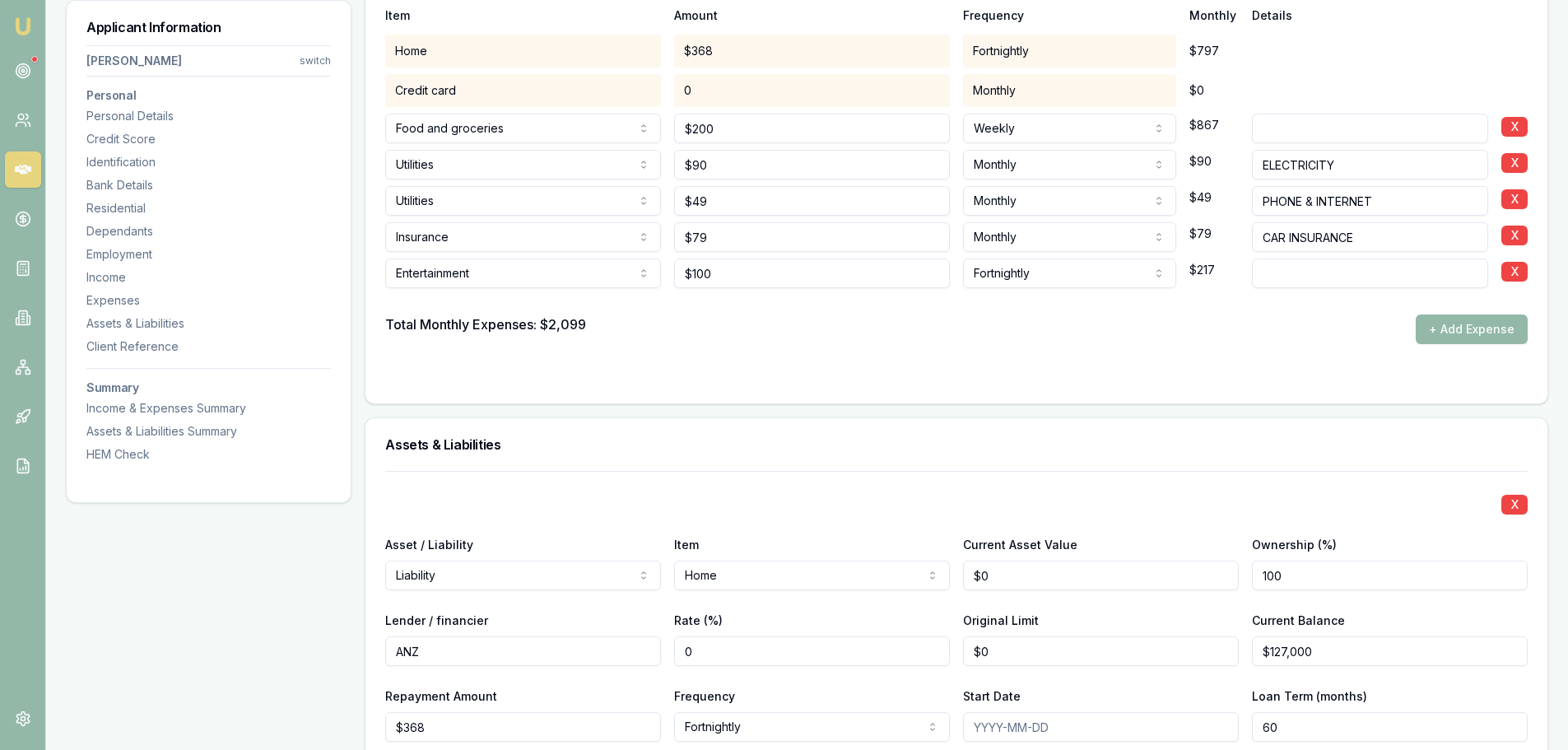
scroll to position [3444, 0]
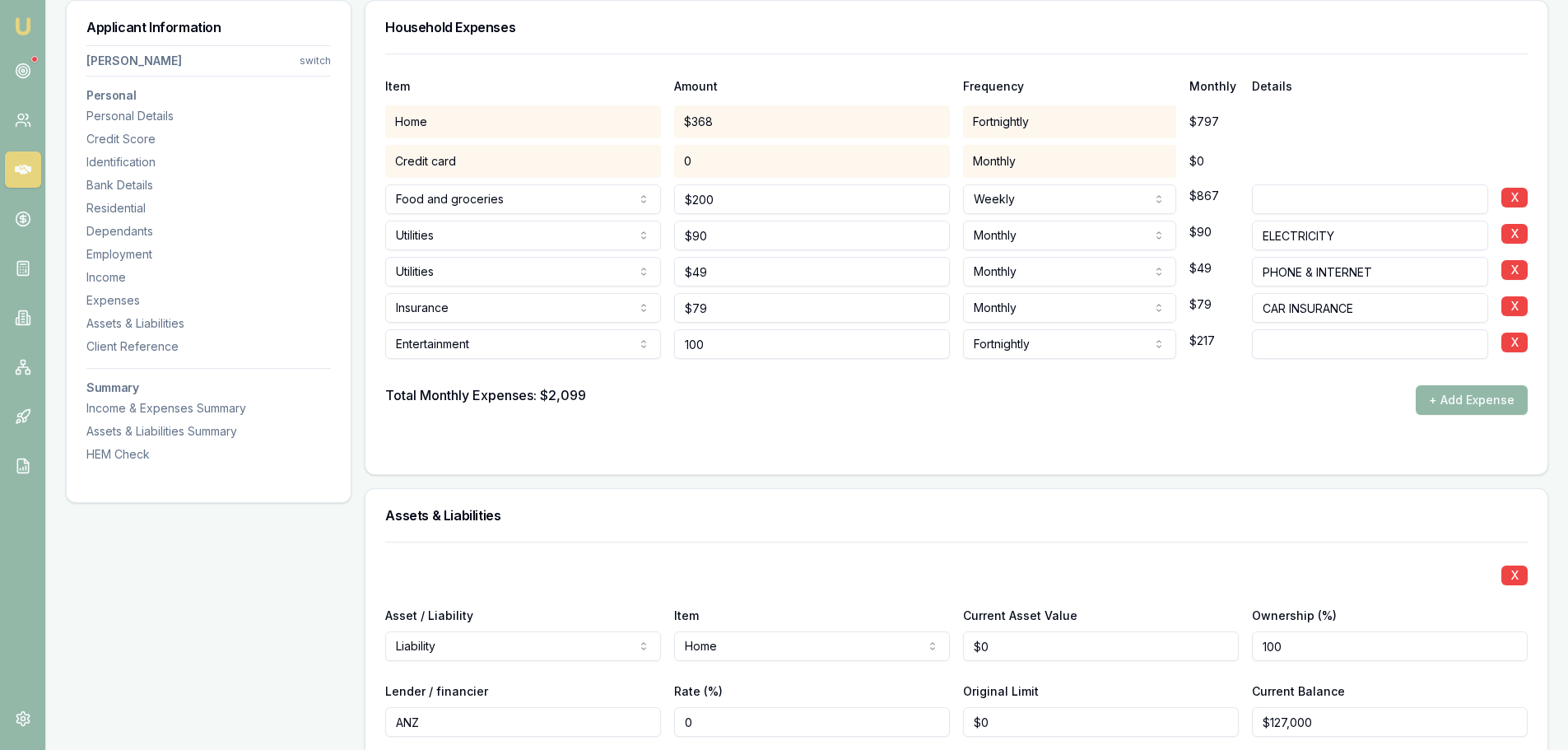
drag, startPoint x: 742, startPoint y: 346, endPoint x: 514, endPoint y: 318, distance: 229.7
click at [514, 318] on div "Item Amount Frequency Monthly Details Home $368 Fortnightly $797 Credit card 0 …" at bounding box center [956, 234] width 1142 height 361
type input "$200"
click at [653, 406] on div "Total Monthly Expenses: $2,099 + Add Expense" at bounding box center [956, 400] width 1142 height 30
click at [128, 454] on div "HEM Check" at bounding box center [209, 455] width 244 height 17
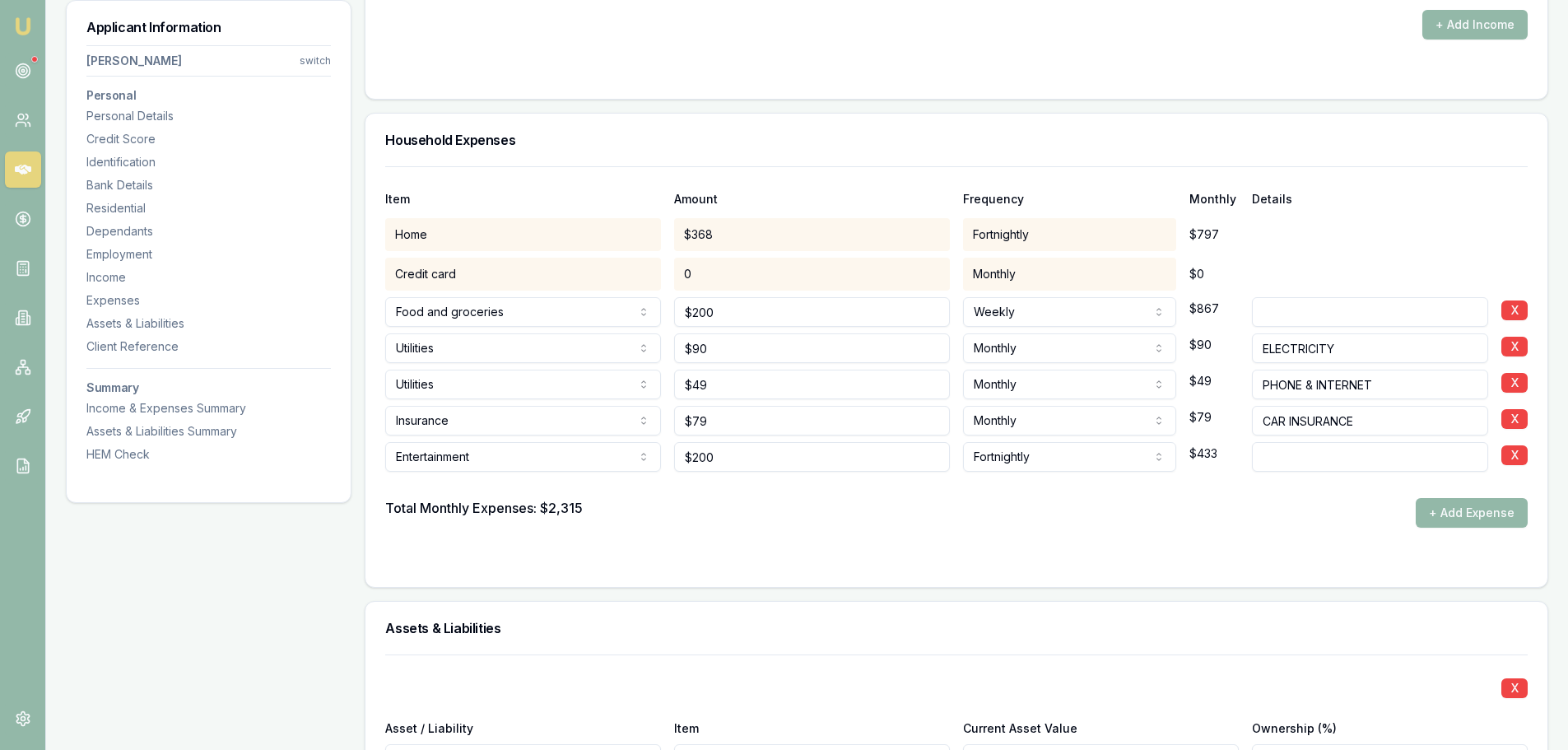
scroll to position [3182, 0]
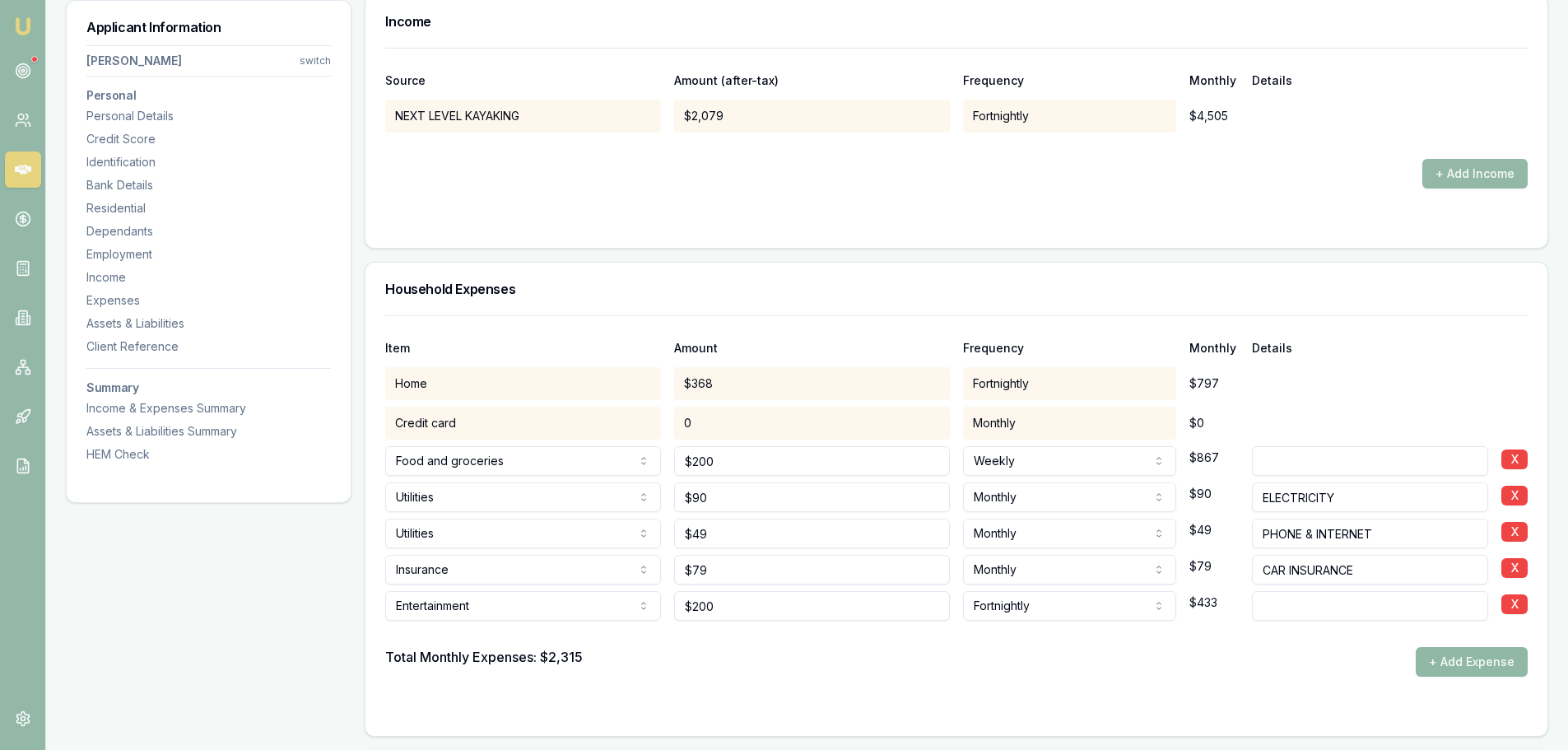
click at [1457, 668] on button "+ Add Expense" at bounding box center [1471, 662] width 112 height 30
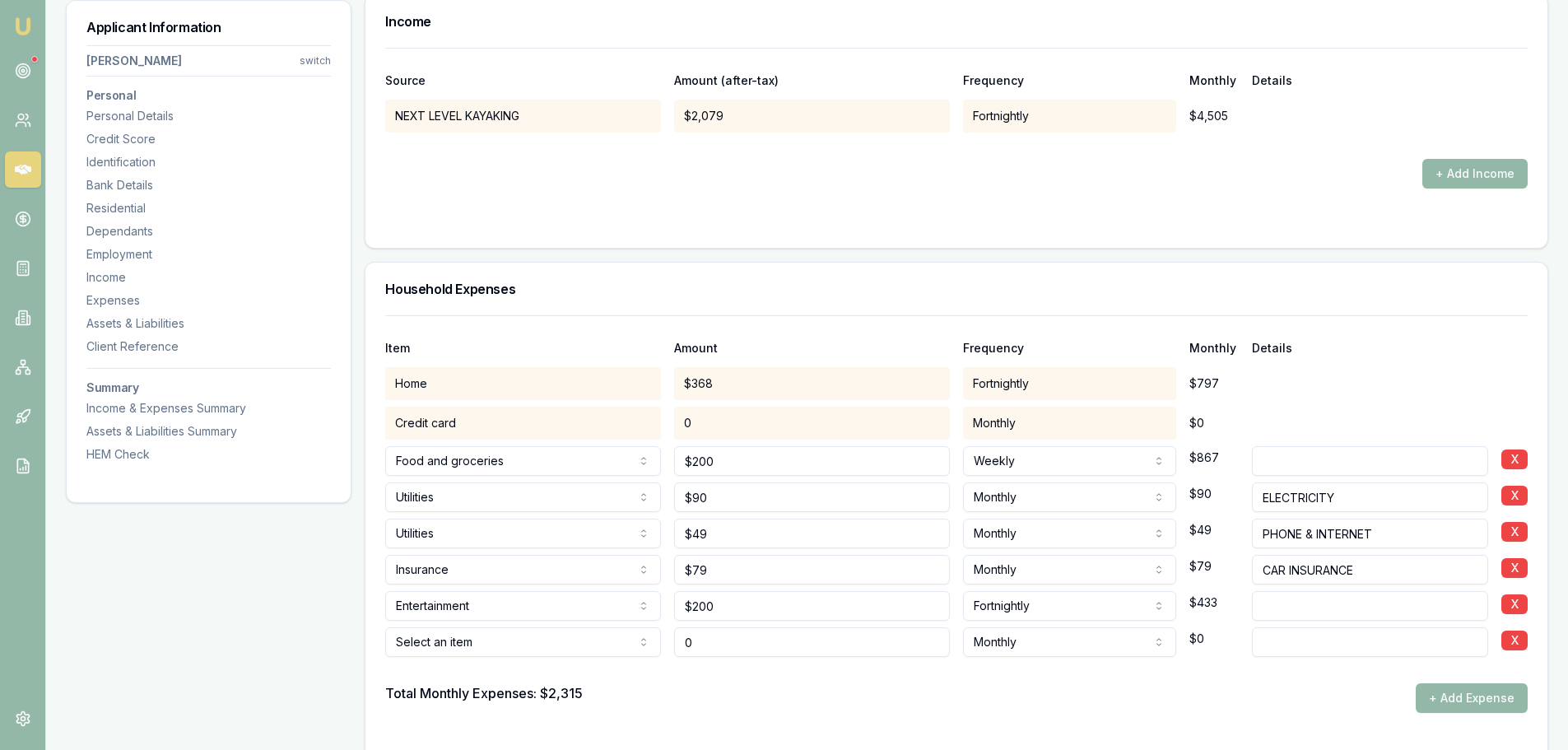
type input "$0"
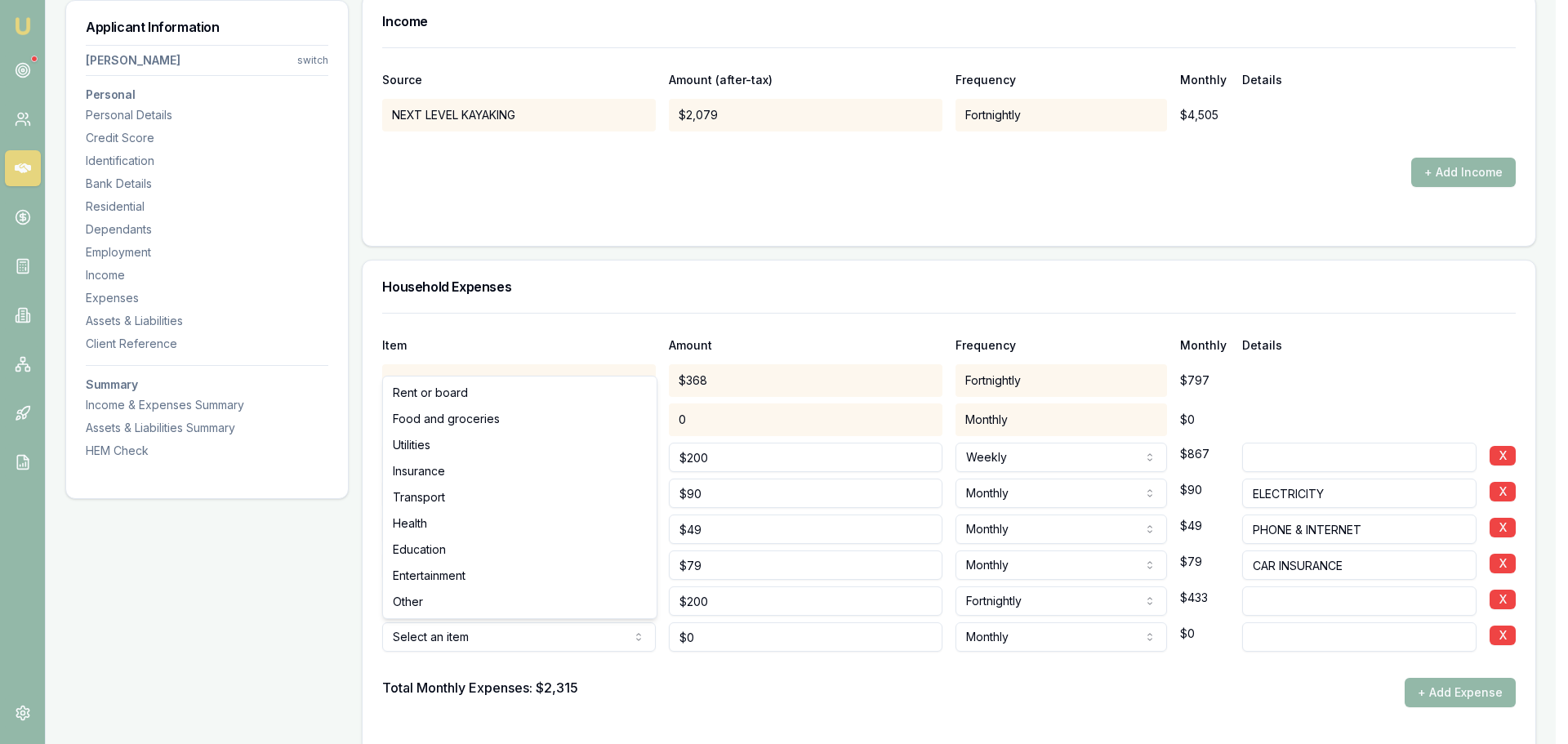
select select "INSURANCE"
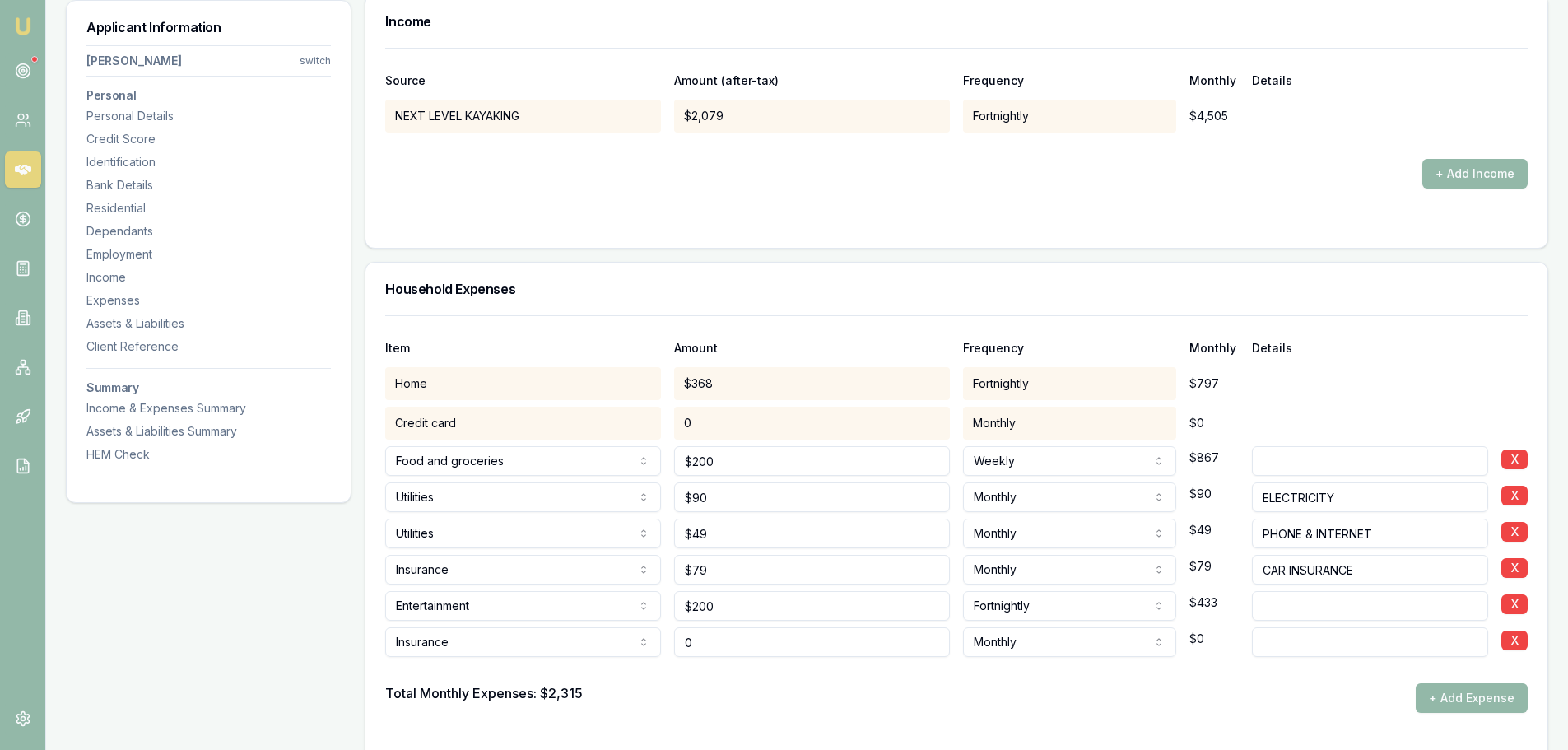
drag, startPoint x: 641, startPoint y: 644, endPoint x: 440, endPoint y: 625, distance: 201.9
click at [441, 627] on div "Insurance Rent or board Food and groceries Utilities Insurance Transport Health…" at bounding box center [956, 639] width 1142 height 36
type input "$150"
type input "BUILDING INSURANCE"
click at [755, 697] on div "Total Monthly Expenses: $2,315 + Add Expense" at bounding box center [956, 698] width 1142 height 30
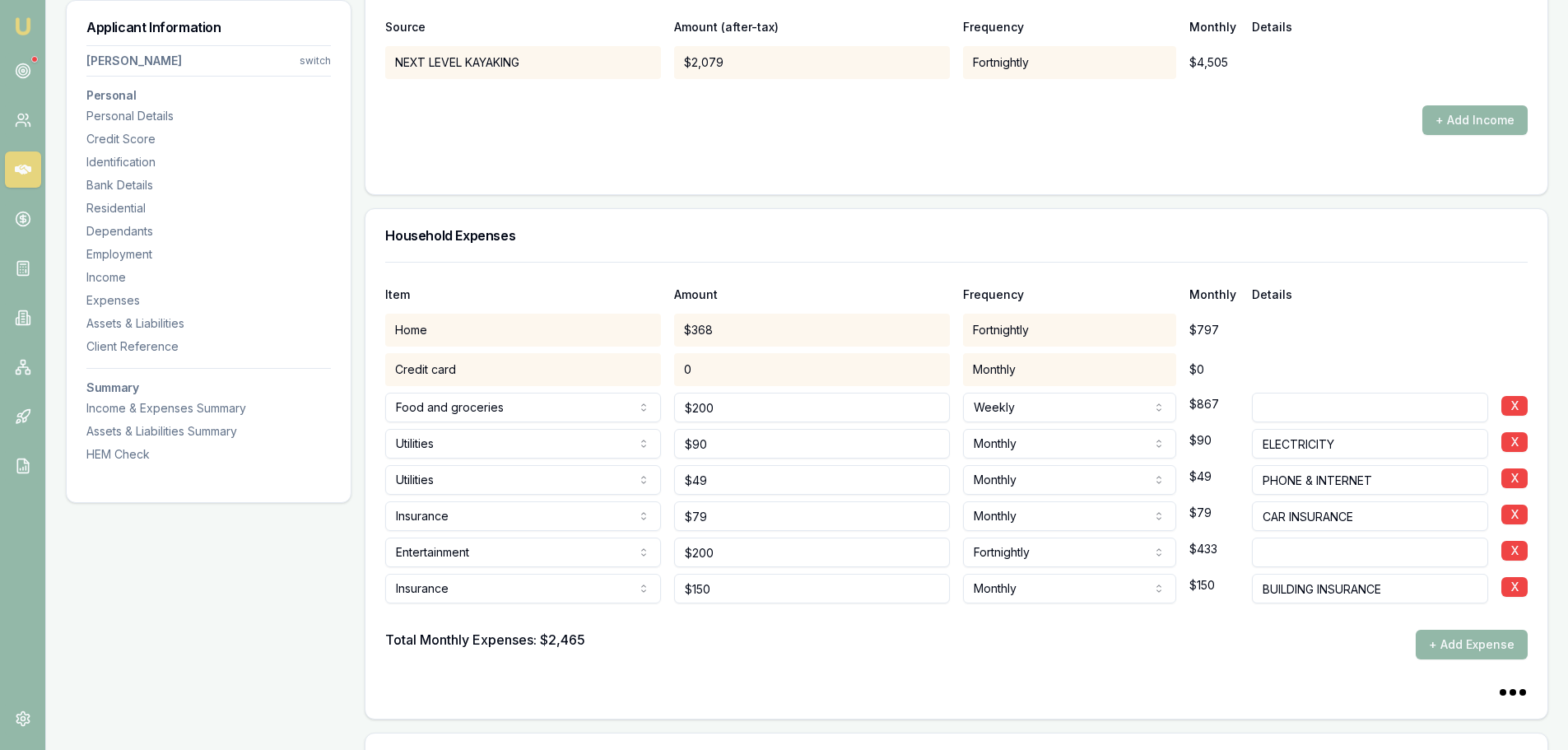
scroll to position [3264, 0]
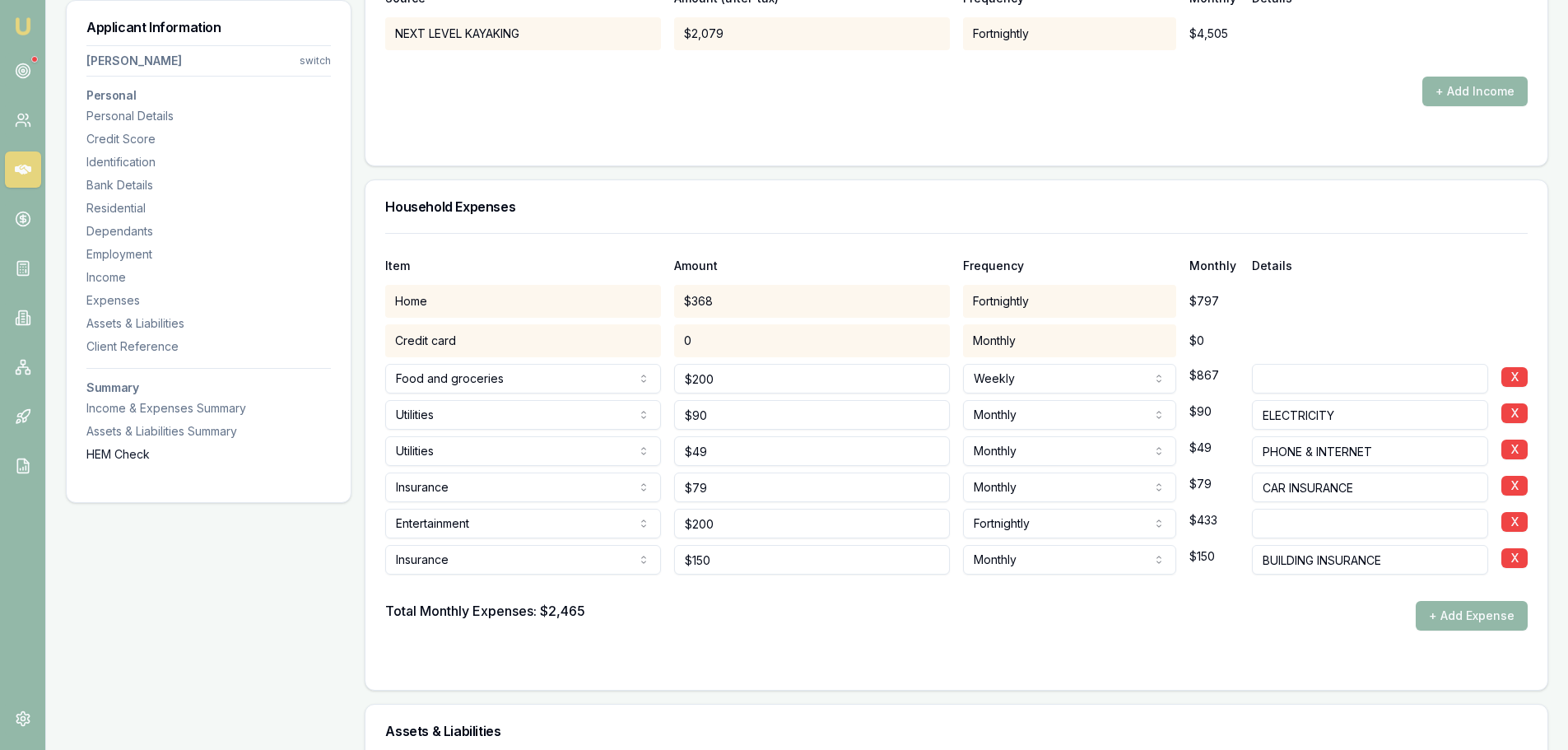
click at [134, 460] on div "HEM Check" at bounding box center [209, 455] width 244 height 17
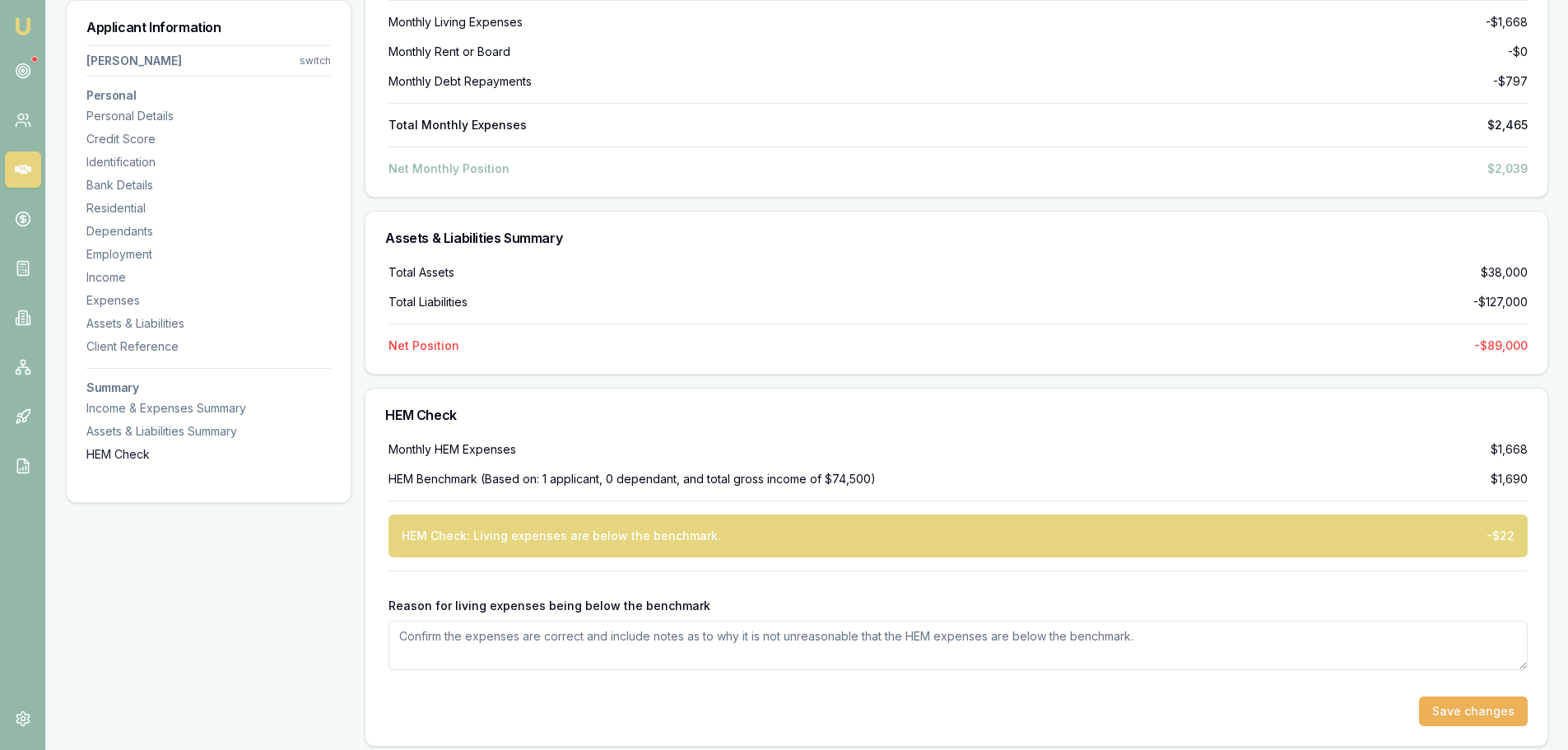
scroll to position [6100, 0]
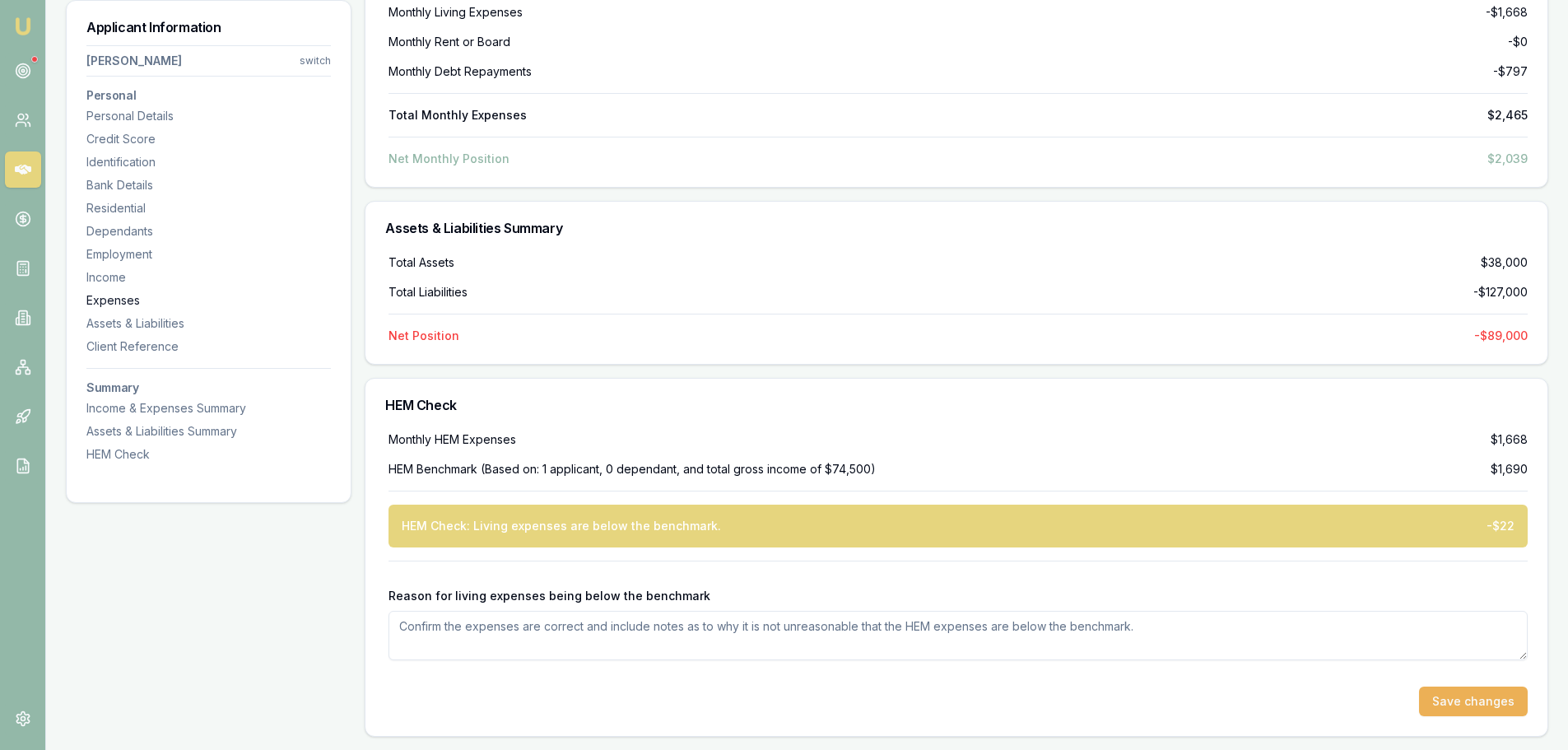
click at [136, 299] on div "Expenses" at bounding box center [209, 300] width 244 height 17
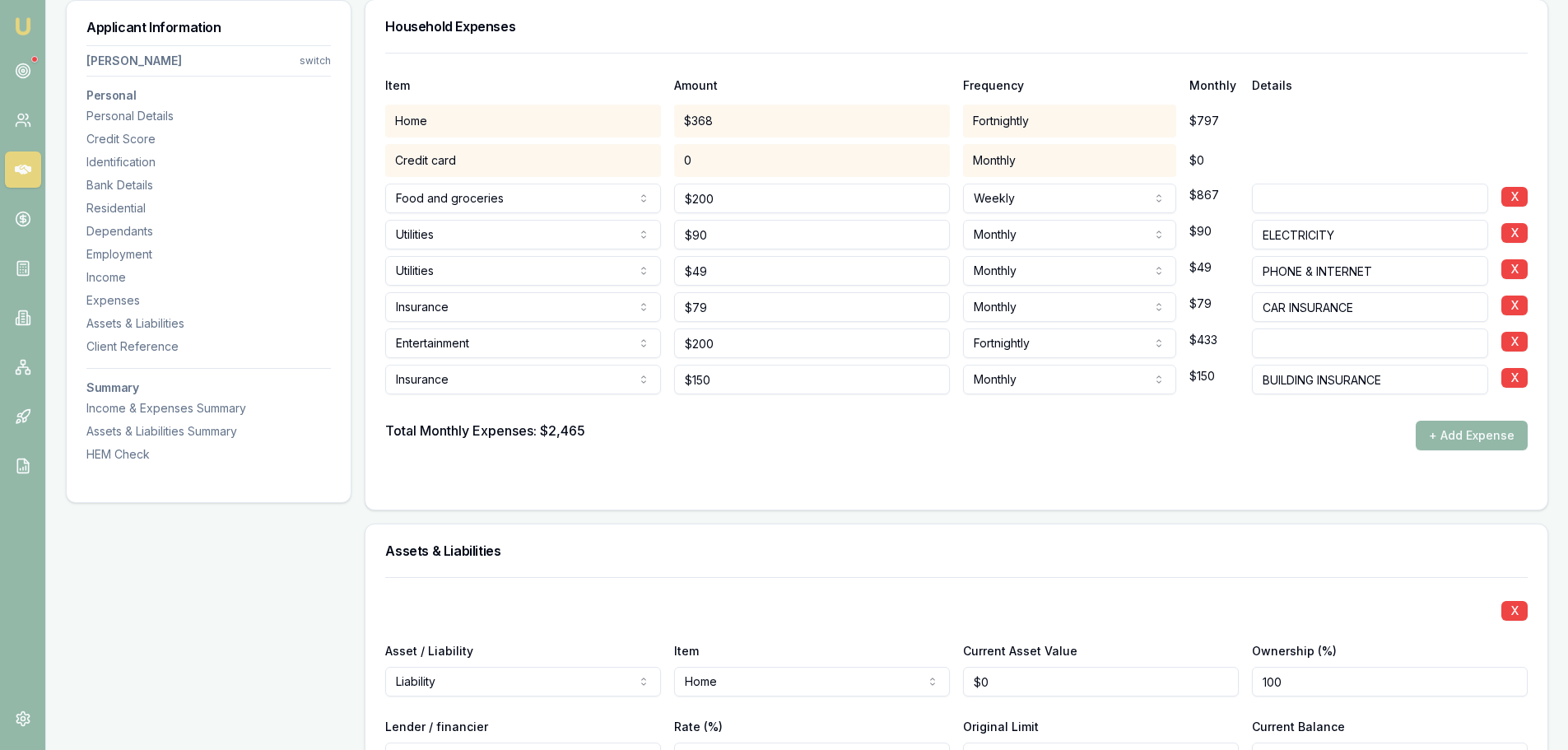
scroll to position [3444, 0]
click at [106, 450] on div "HEM Check" at bounding box center [209, 455] width 244 height 17
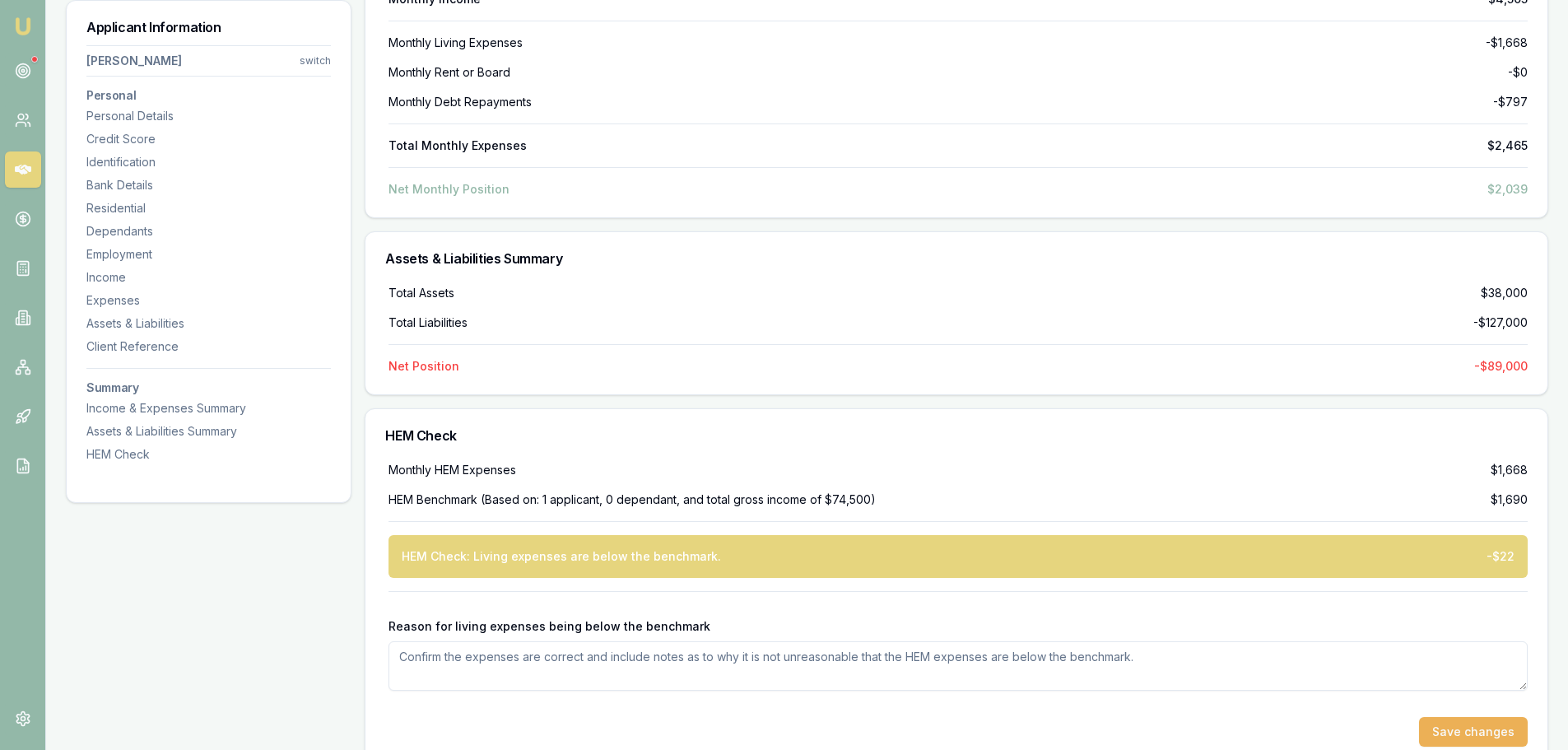
scroll to position [6100, 0]
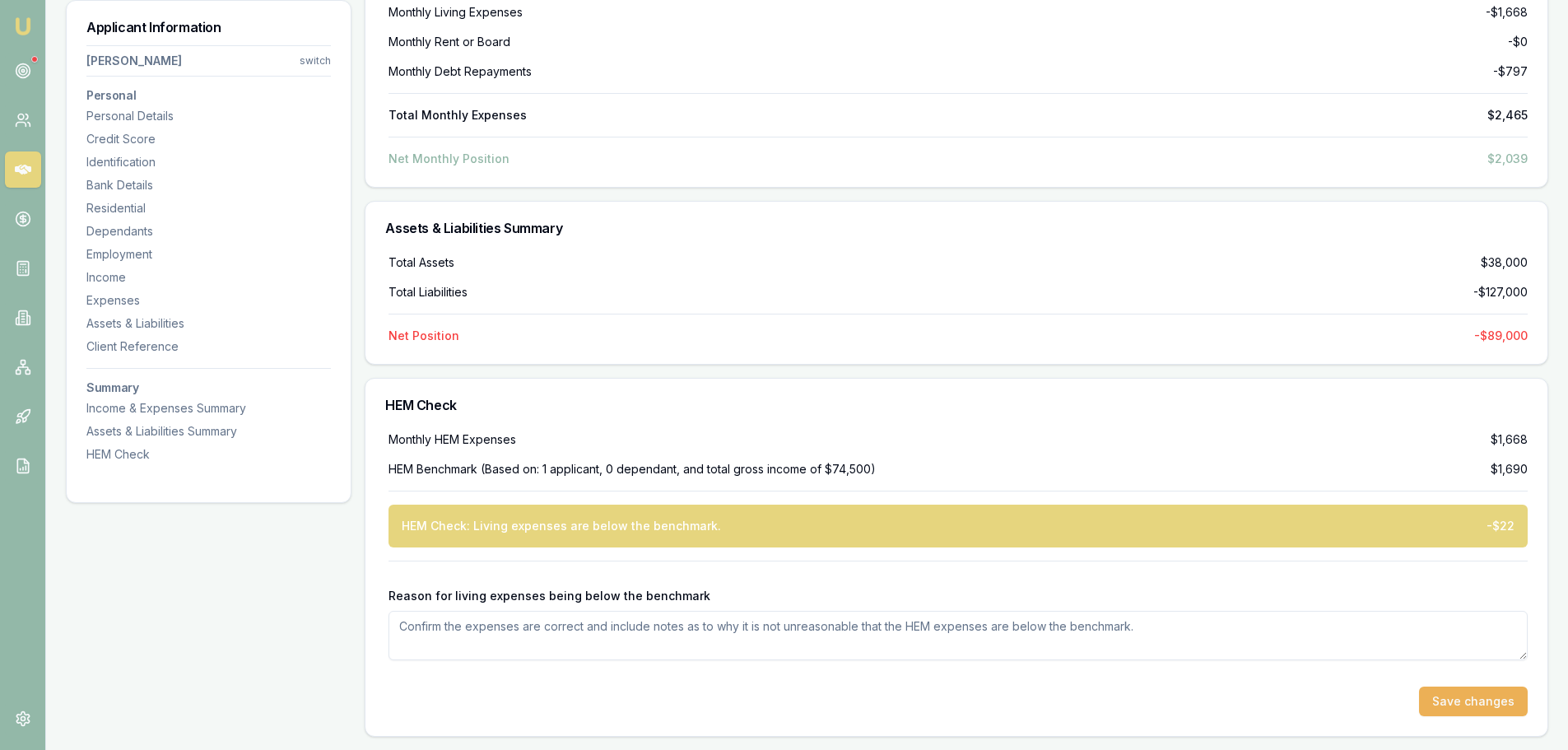
click at [804, 636] on textarea "Reason for living expenses being below the benchmark" at bounding box center [958, 635] width 1139 height 50
click at [1395, 623] on textarea "APPLICANT IS PART OF LOCAL PRODUCE CO-OP THAT BARTERS AND POOLS THEIR HOME GROW…" at bounding box center [958, 635] width 1139 height 50
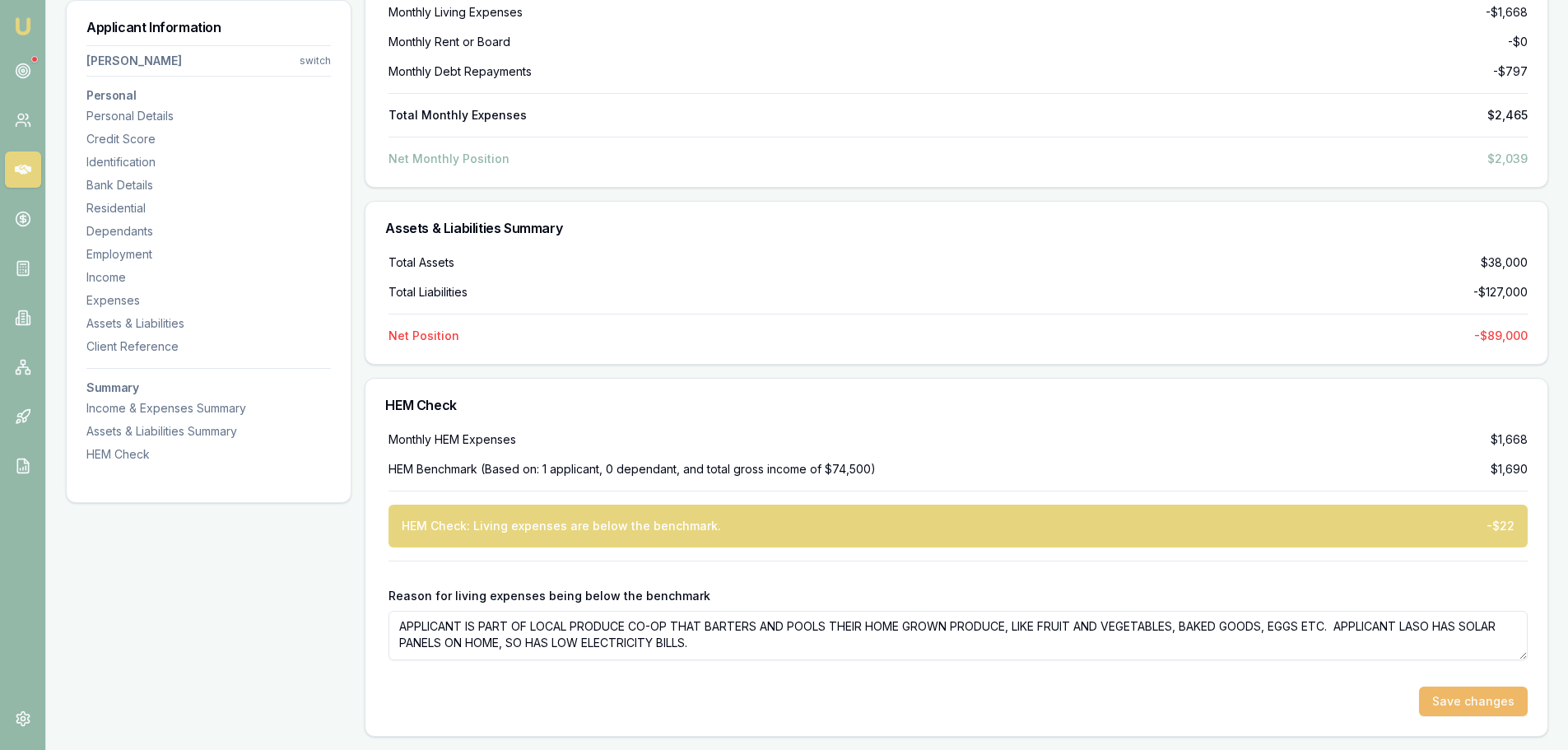
type textarea "APPLICANT IS PART OF LOCAL PRODUCE CO-OP THAT BARTERS AND POOLS THEIR HOME GROW…"
click at [1454, 694] on button "Save changes" at bounding box center [1473, 701] width 109 height 30
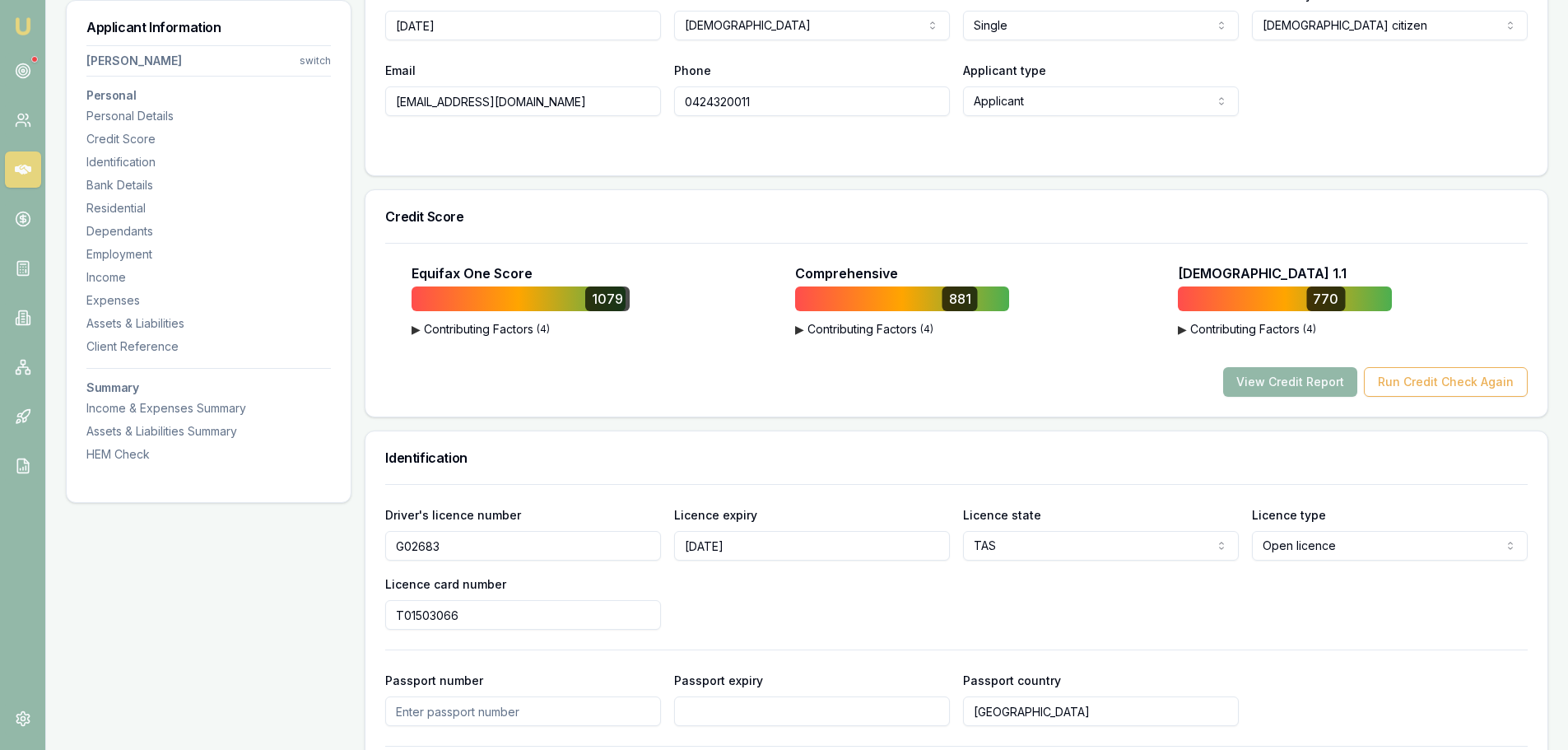
scroll to position [0, 0]
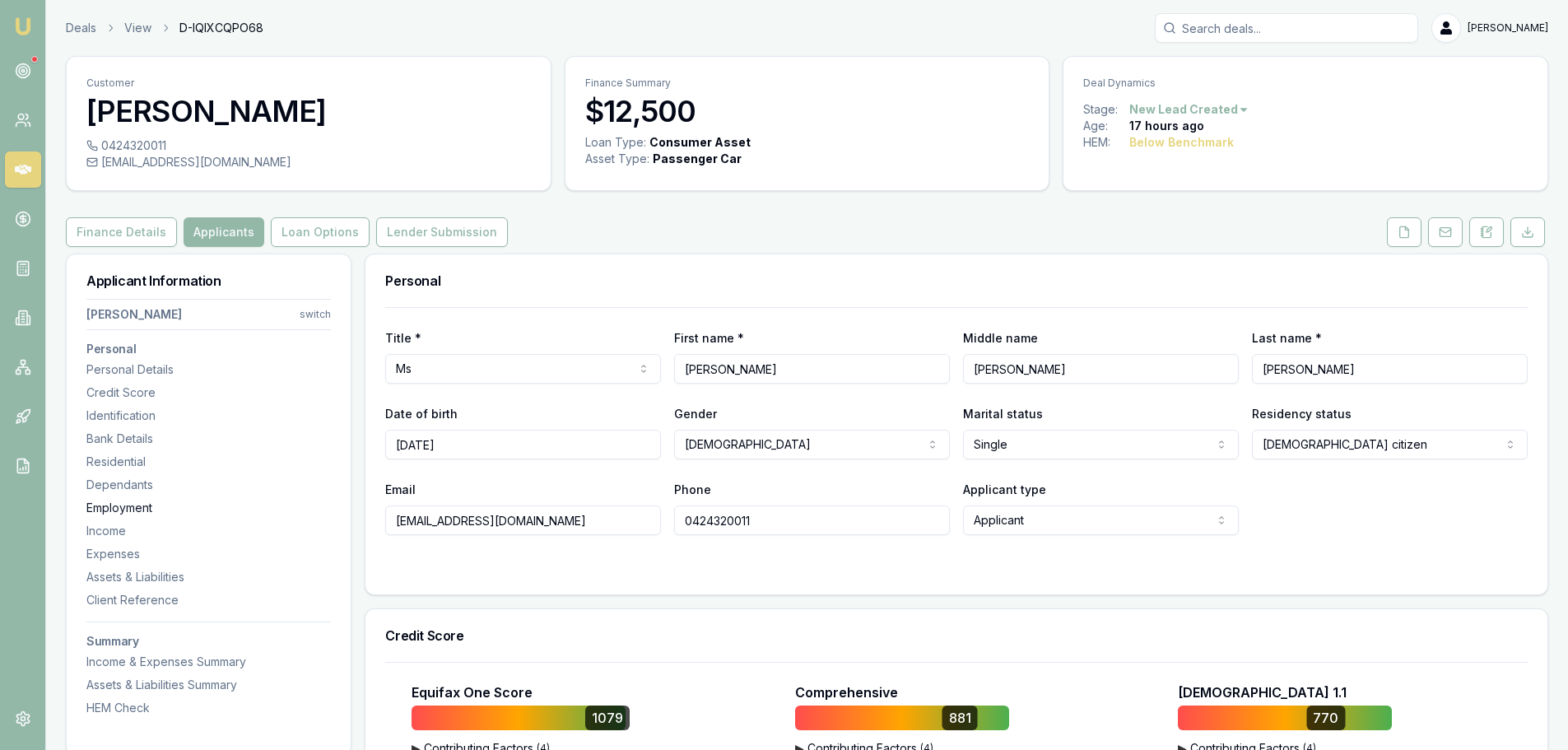
click at [144, 502] on div "Employment" at bounding box center [209, 508] width 244 height 17
click at [114, 229] on button "Finance Details" at bounding box center [121, 232] width 111 height 30
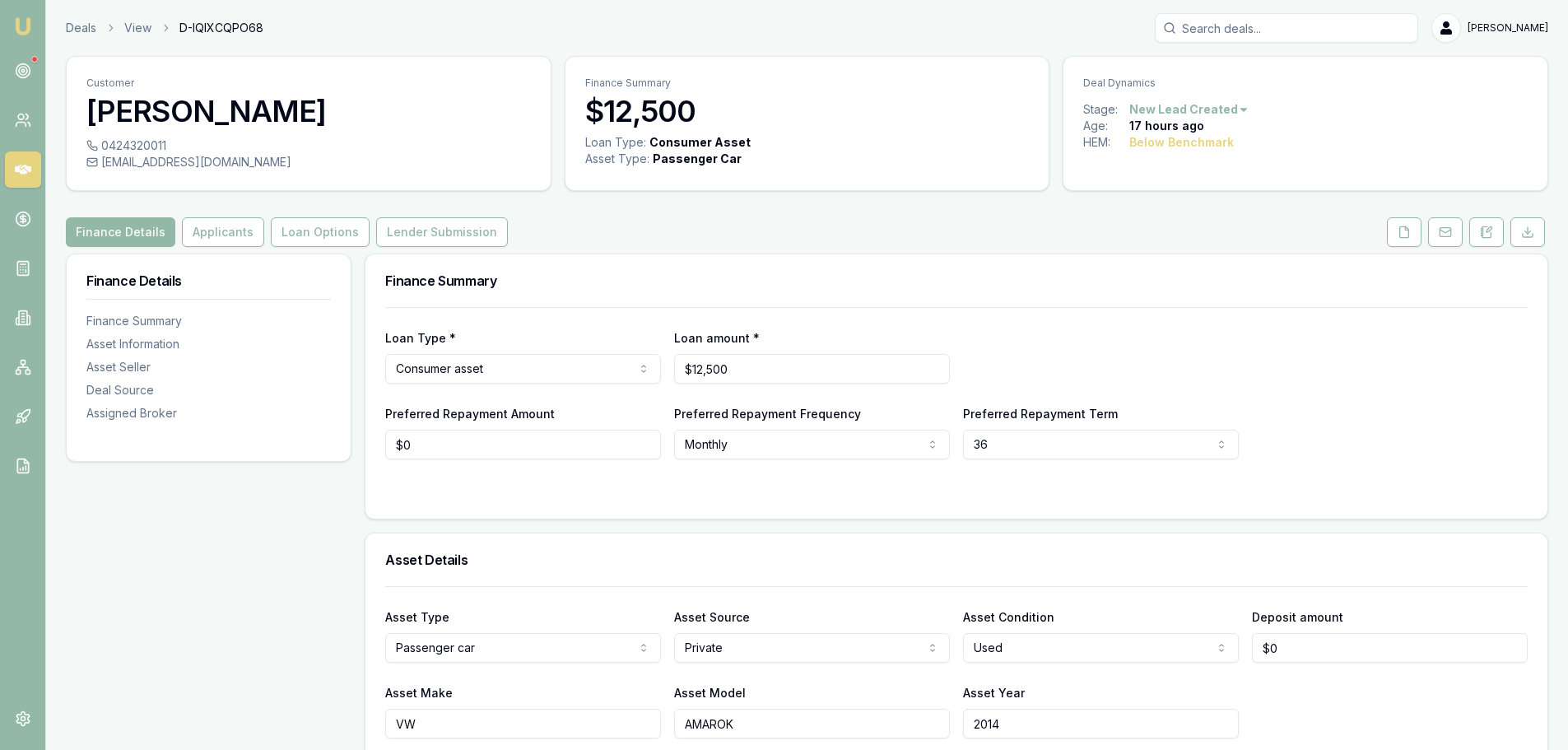
click at [513, 365] on html "Emu Broker Deals View D-IQIXCQPO68 Erin Shield Toggle Menu Customer Rosslyn Bar…" at bounding box center [784, 375] width 1568 height 750
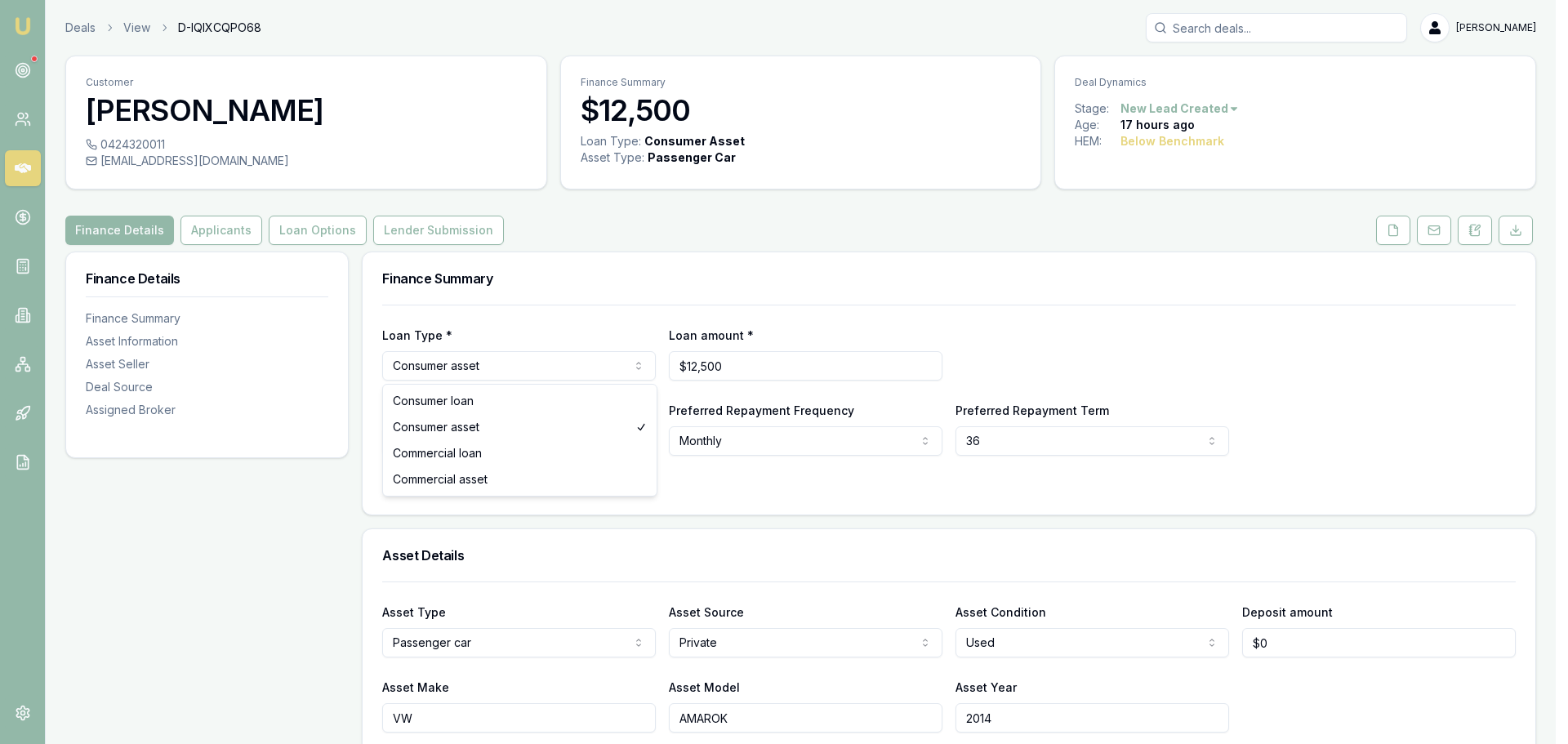
select select "CONSUMER_LOAN"
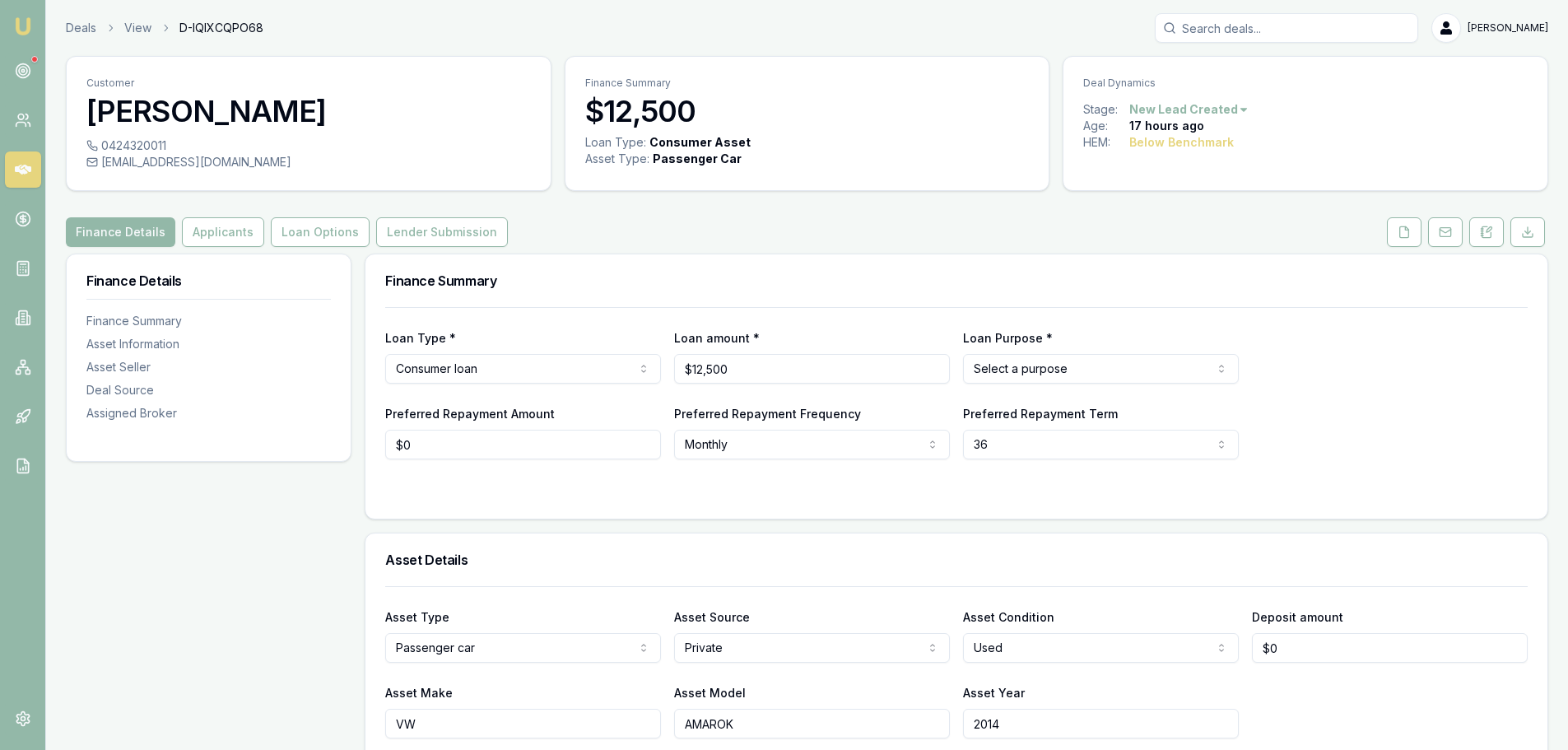
click at [857, 271] on div "Finance Summary" at bounding box center [956, 281] width 1182 height 53
click at [1108, 363] on html "Emu Broker Deals View D-IQIXCQPO68 Erin Shield Toggle Menu Customer Rosslyn Bar…" at bounding box center [784, 375] width 1568 height 750
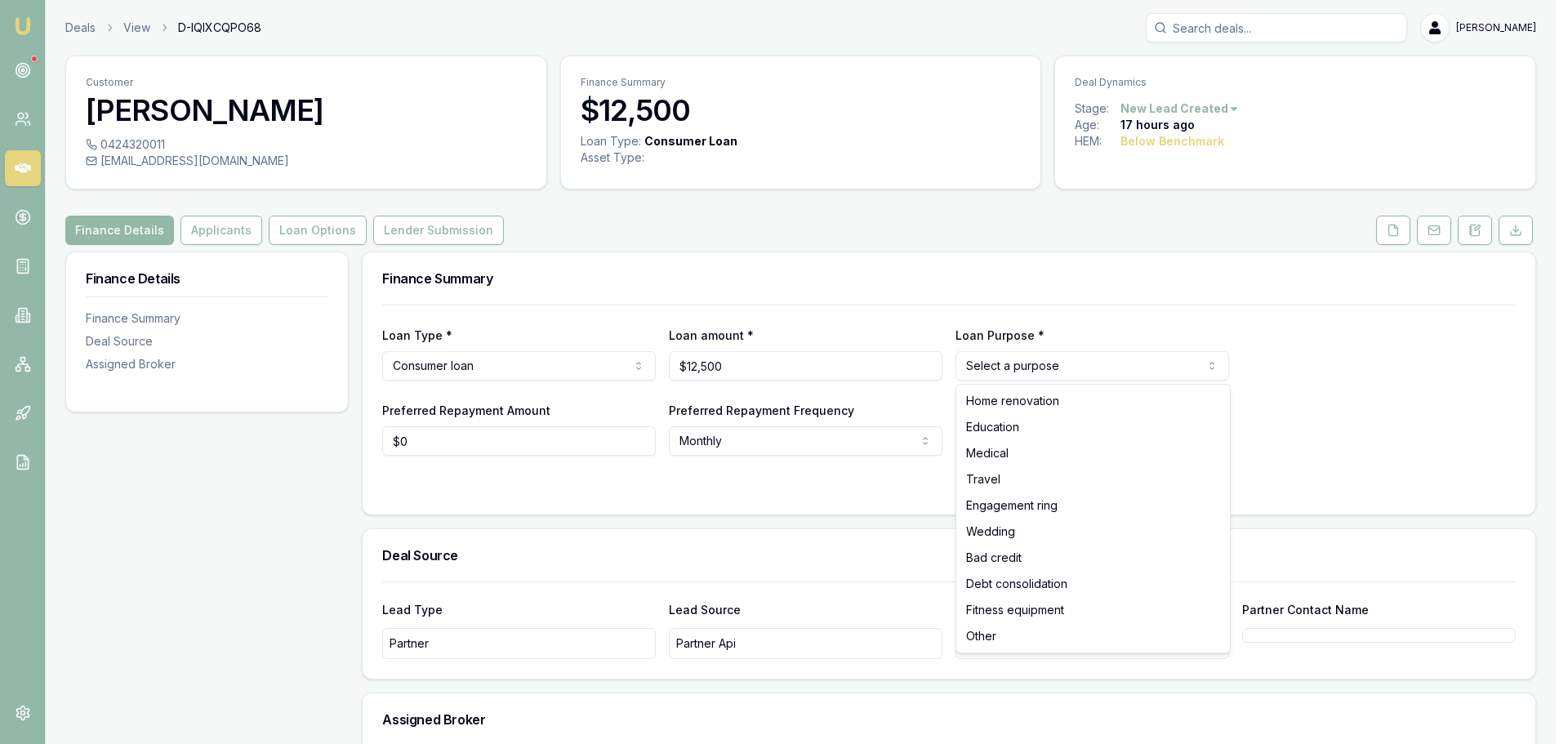
select select "OTHER"
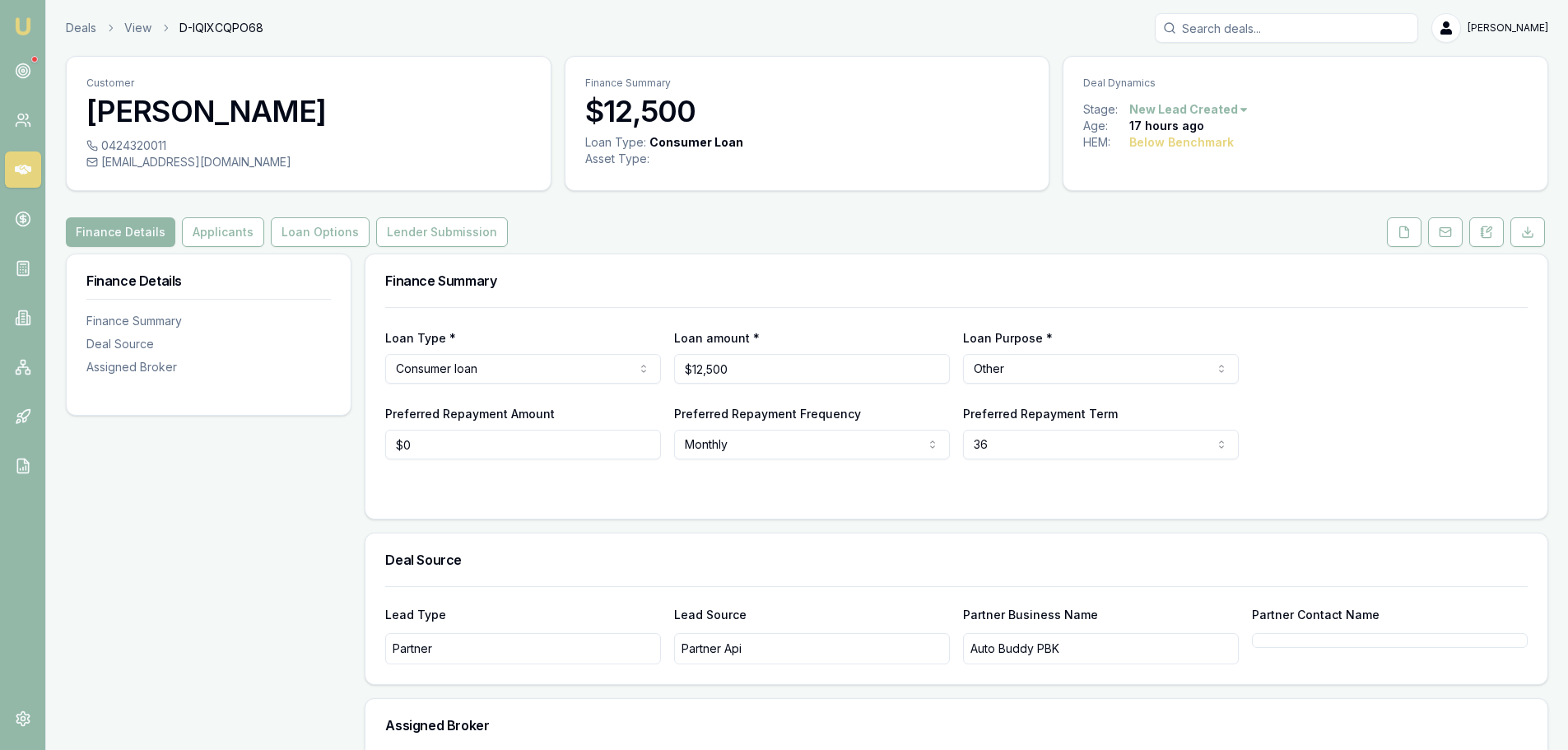
click at [1023, 283] on h3 "Finance Summary" at bounding box center [956, 281] width 1142 height 13
click at [239, 225] on button "Applicants" at bounding box center [224, 232] width 82 height 30
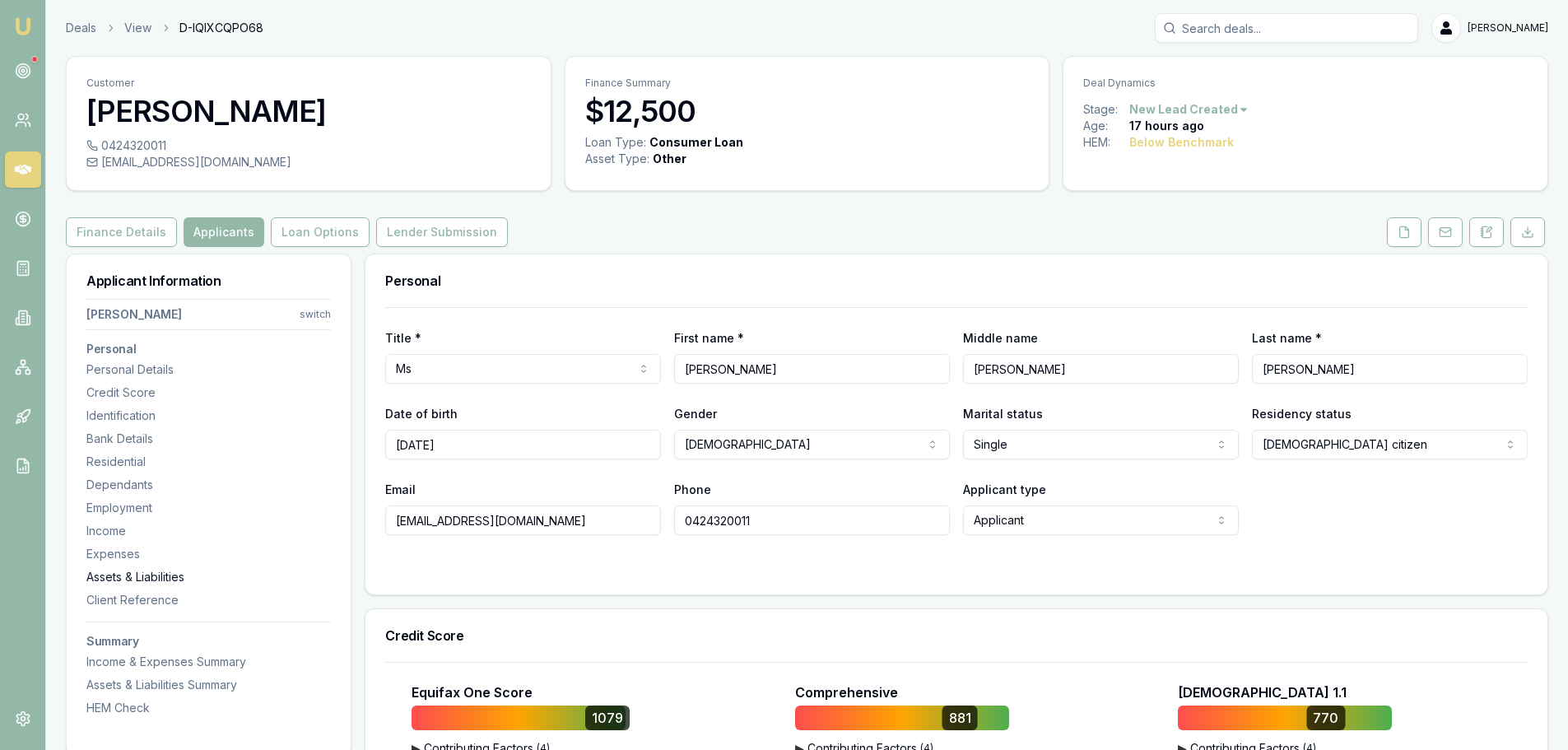
click at [167, 573] on div "Assets & Liabilities" at bounding box center [209, 577] width 244 height 17
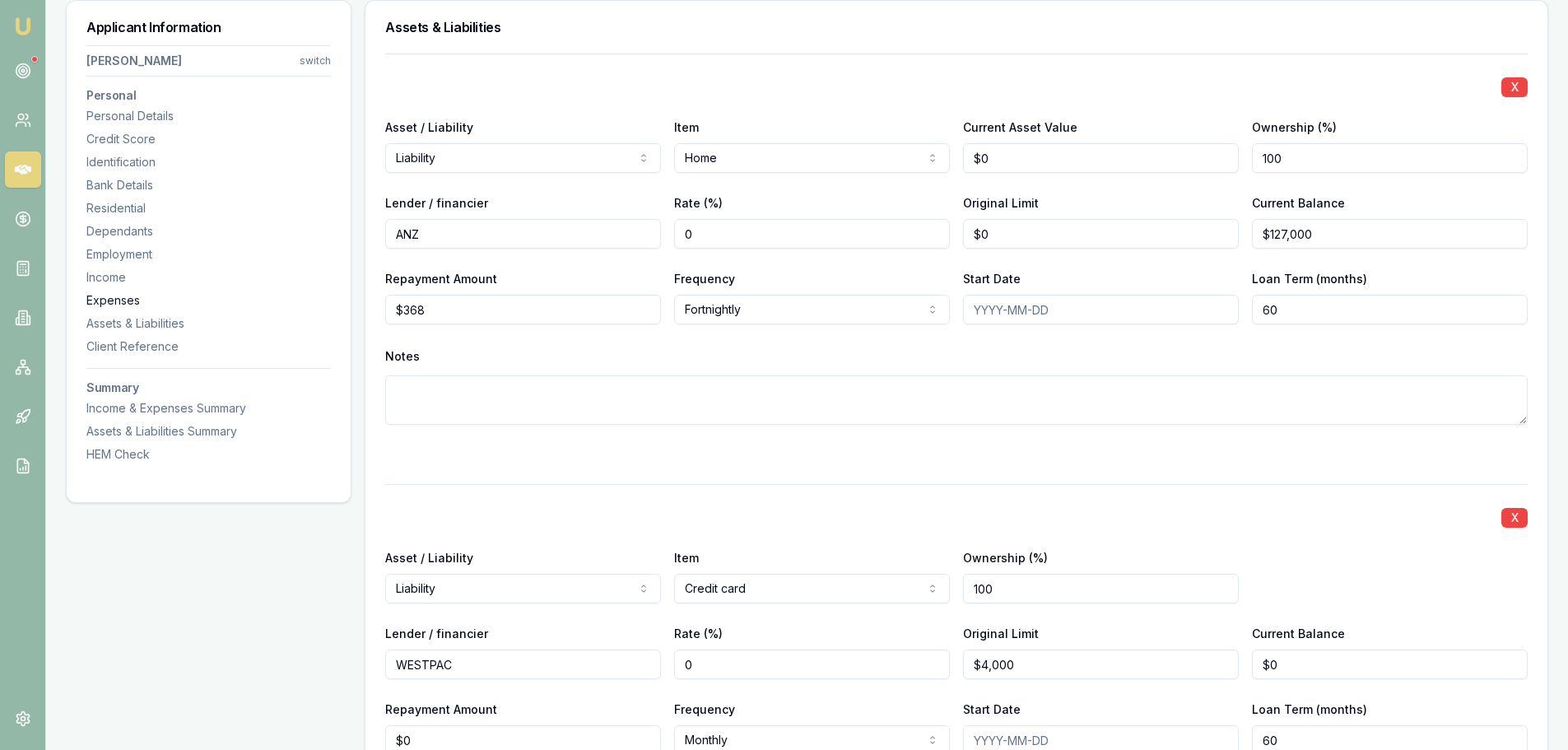
click at [117, 300] on div "Expenses" at bounding box center [209, 300] width 244 height 17
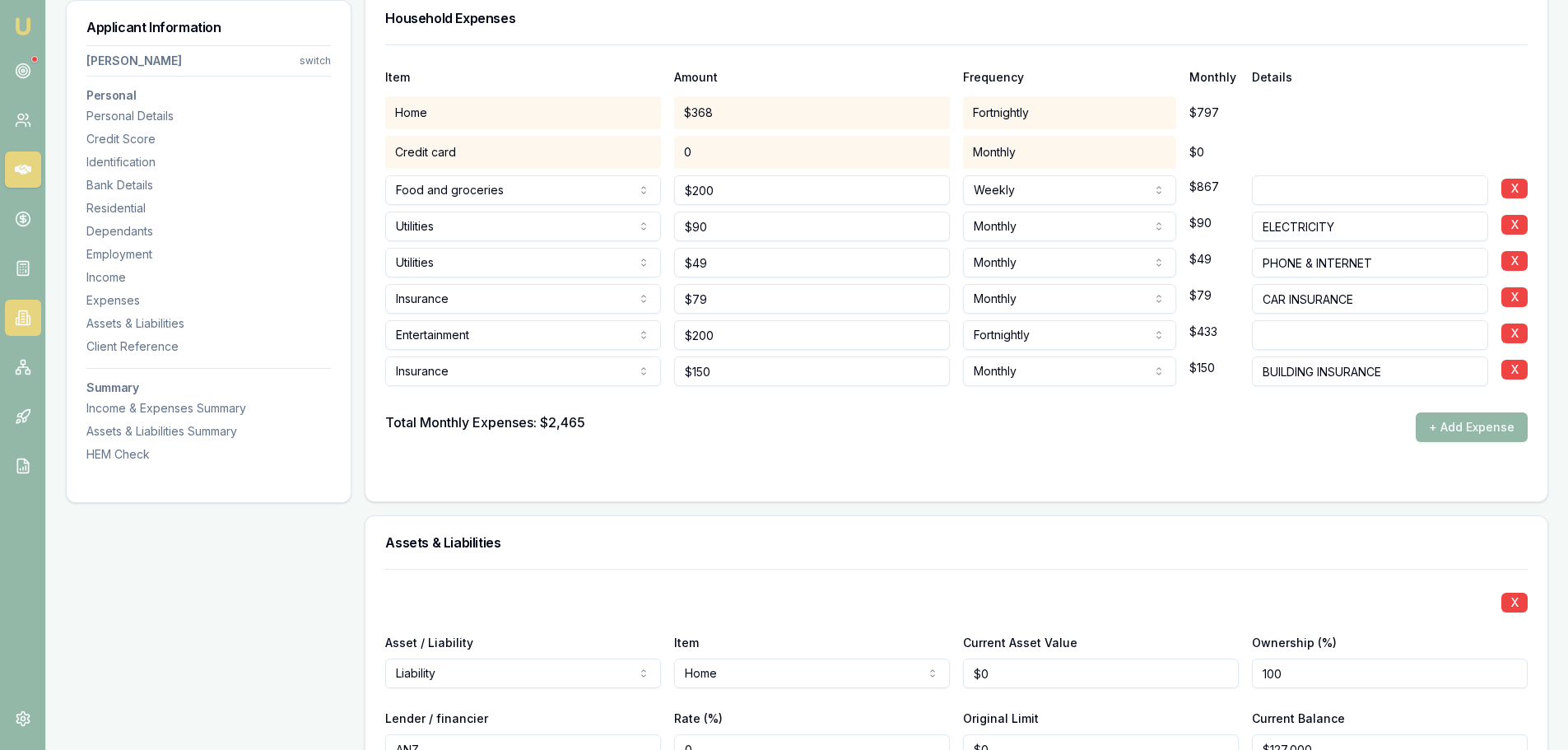
scroll to position [3444, 0]
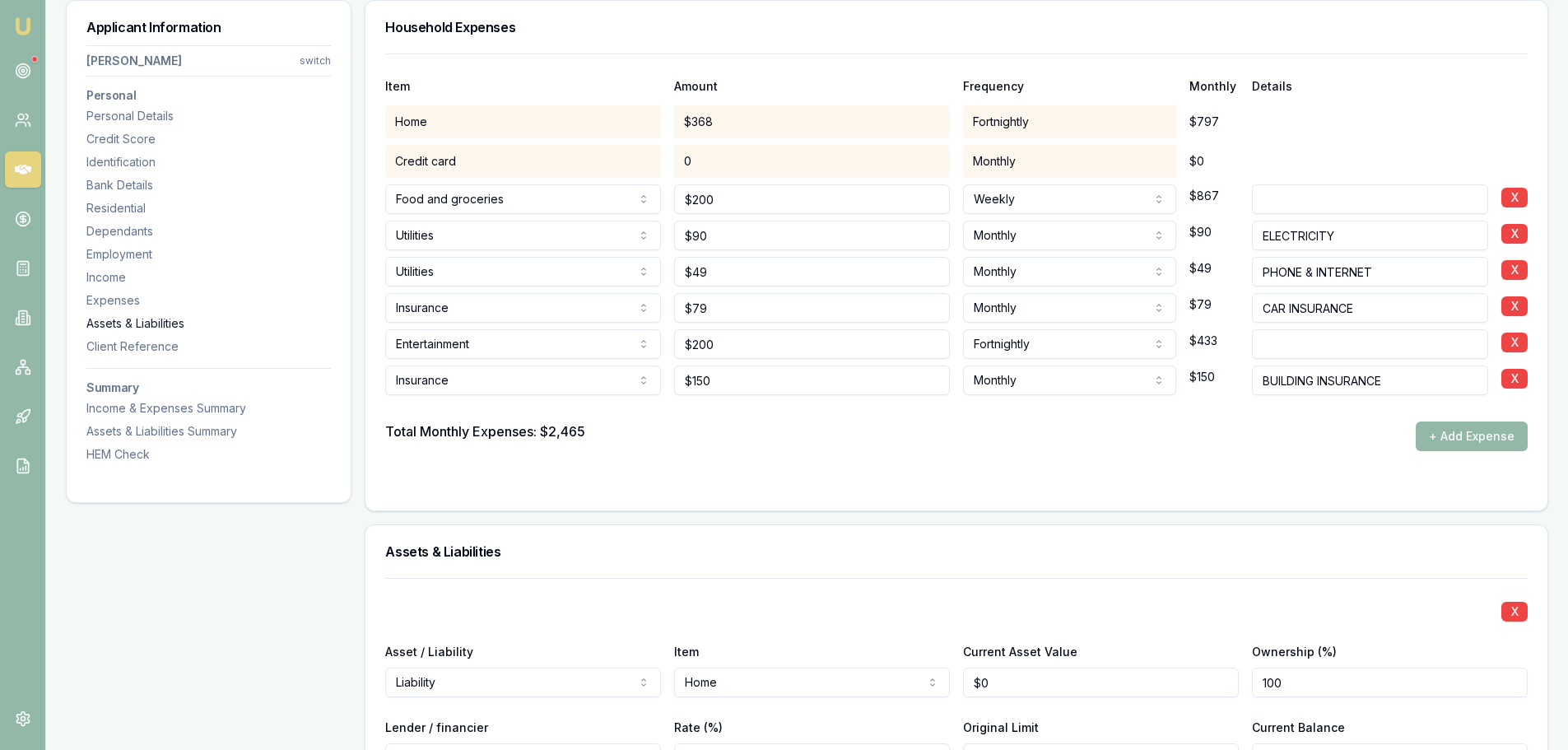
click at [167, 320] on div "Assets & Liabilities" at bounding box center [209, 323] width 244 height 17
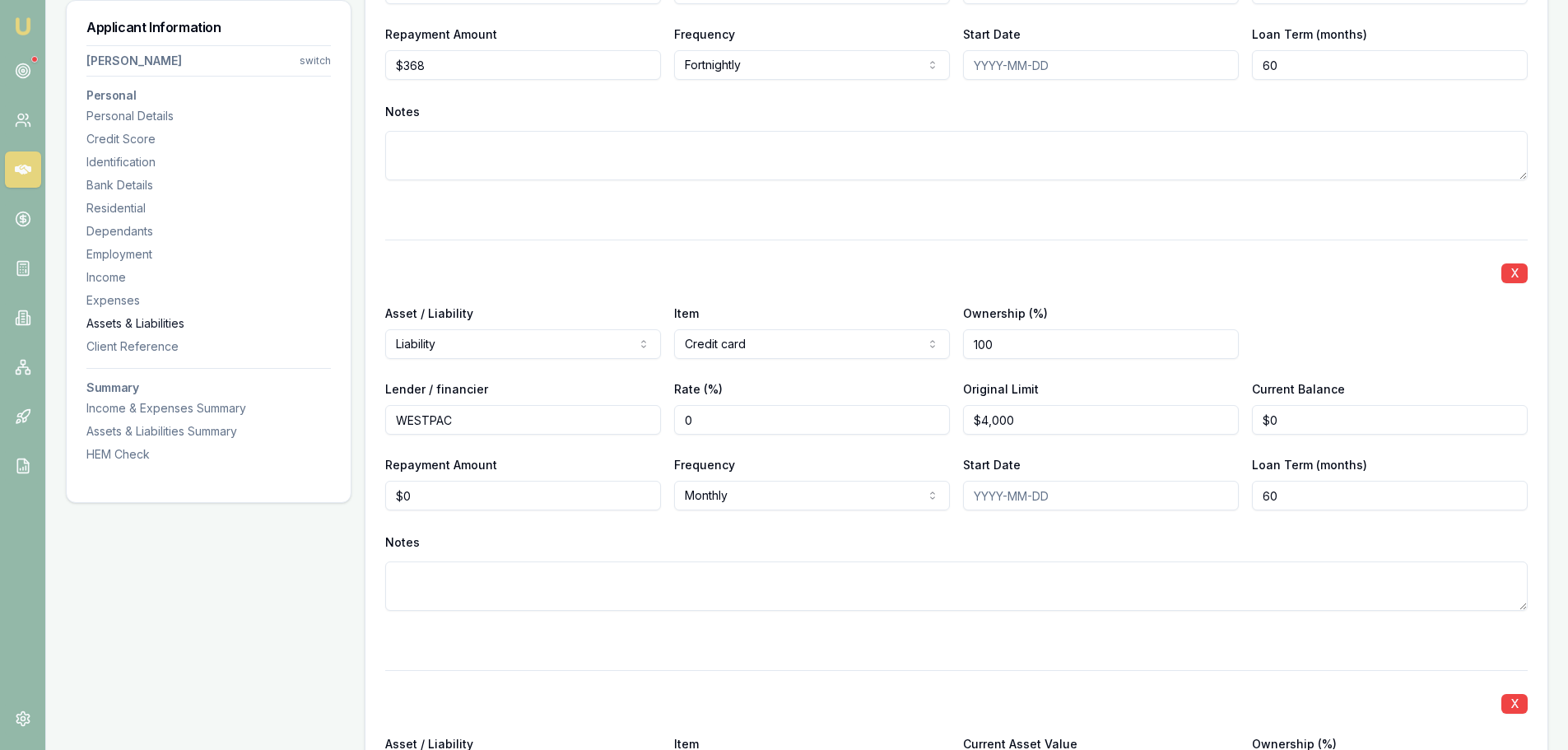
scroll to position [4215, 0]
drag, startPoint x: 449, startPoint y: 505, endPoint x: 159, endPoint y: 485, distance: 290.7
type input "$160"
click at [540, 539] on div "Notes" at bounding box center [956, 540] width 1142 height 25
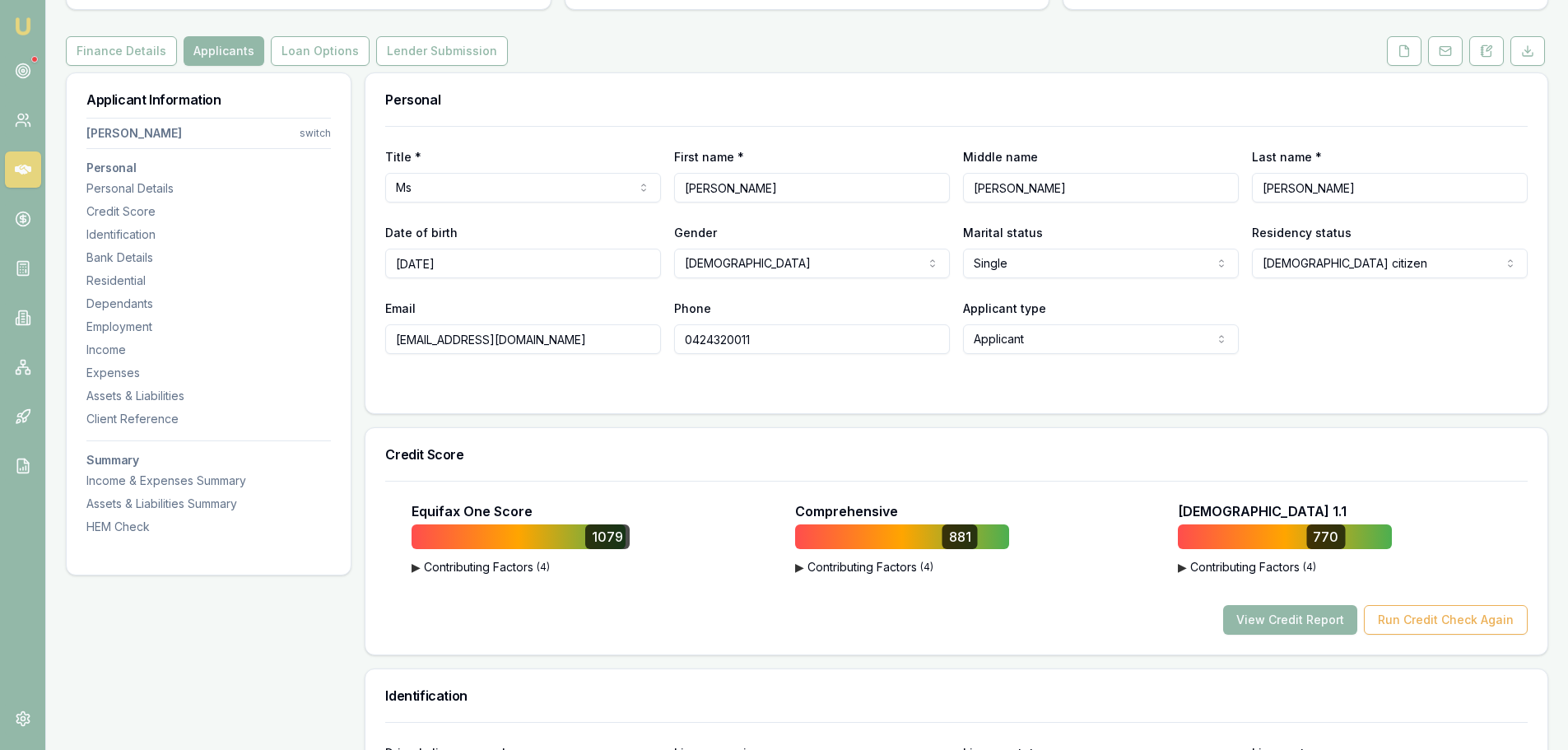
scroll to position [0, 0]
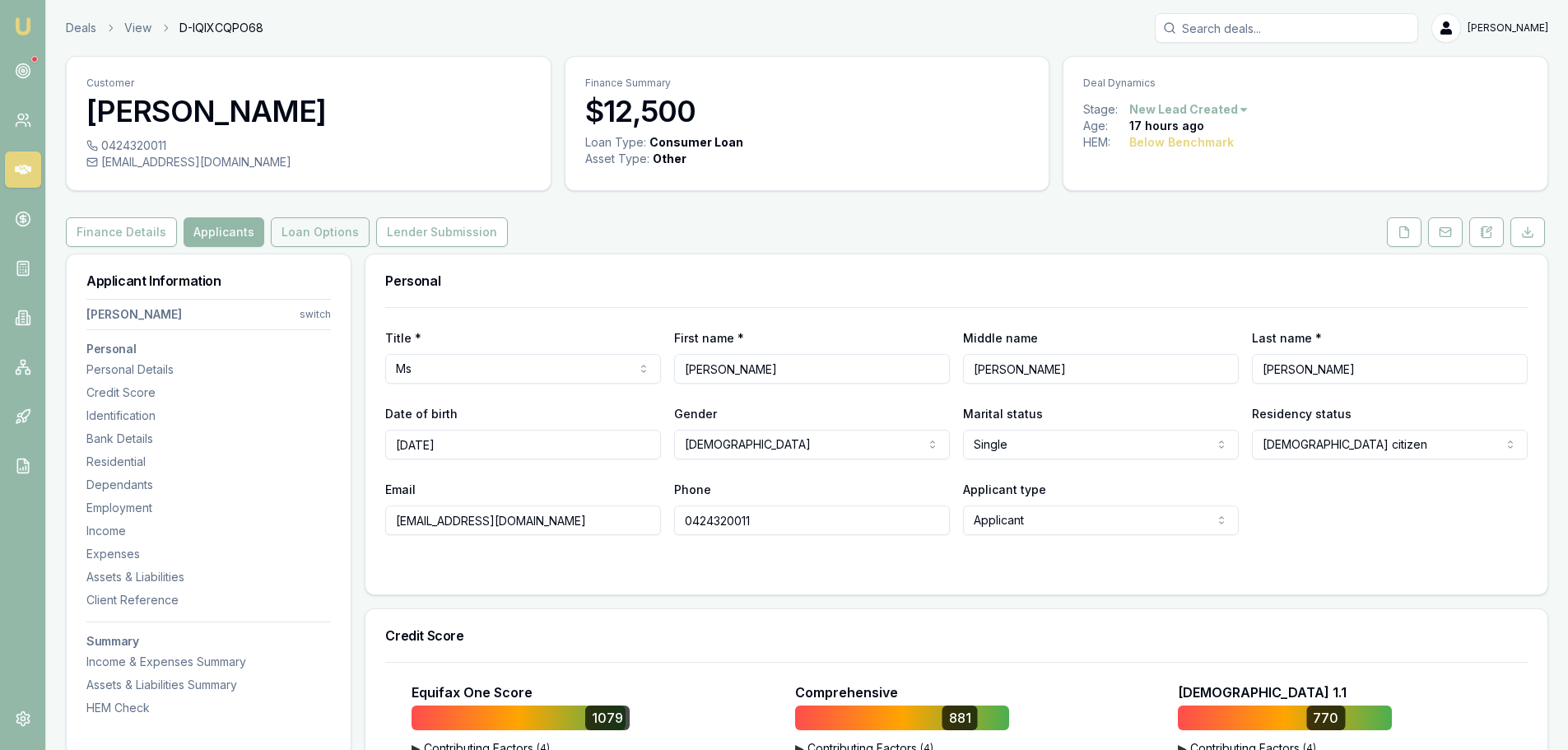
click at [288, 228] on button "Loan Options" at bounding box center [320, 232] width 99 height 30
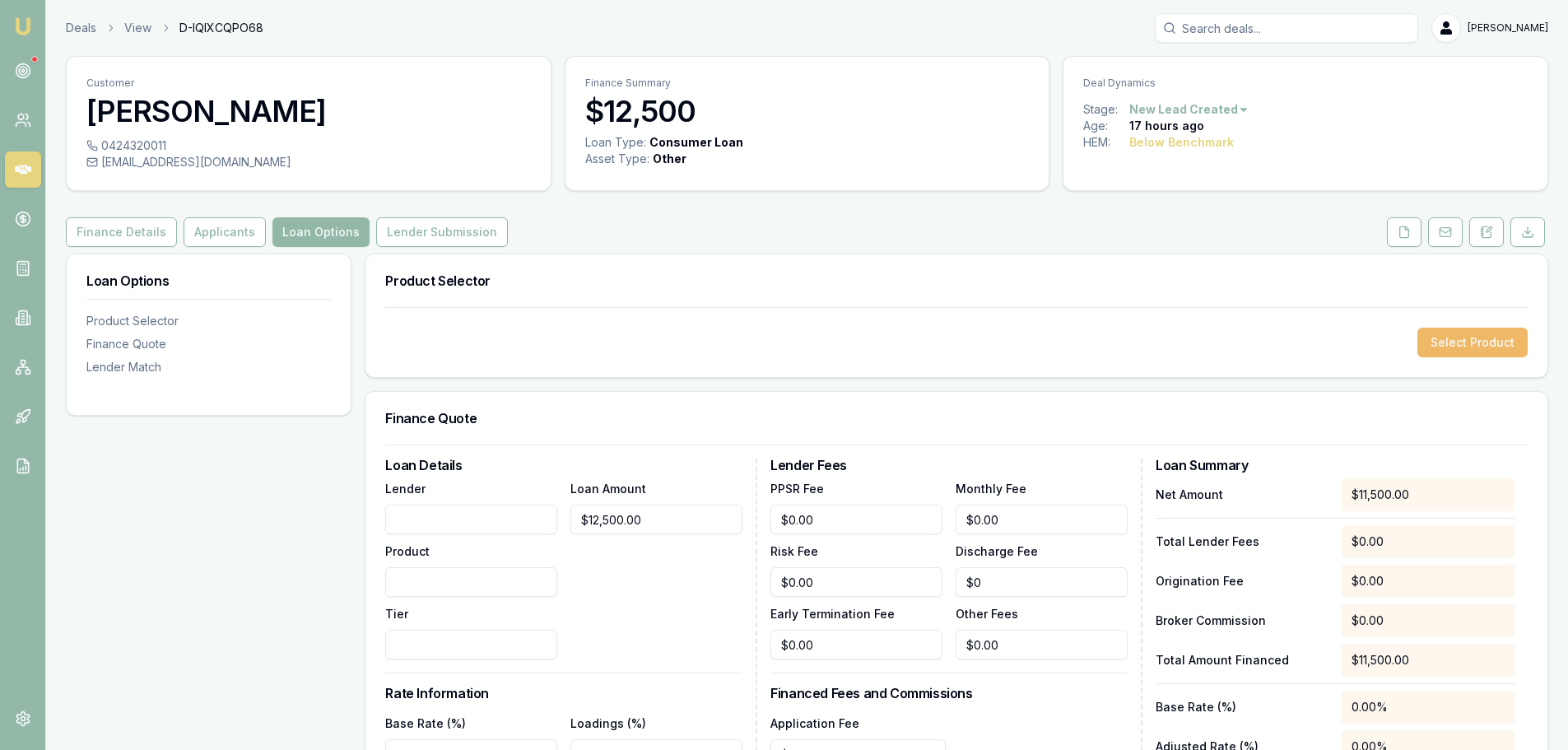
click at [1491, 340] on button "Select Product" at bounding box center [1472, 342] width 111 height 30
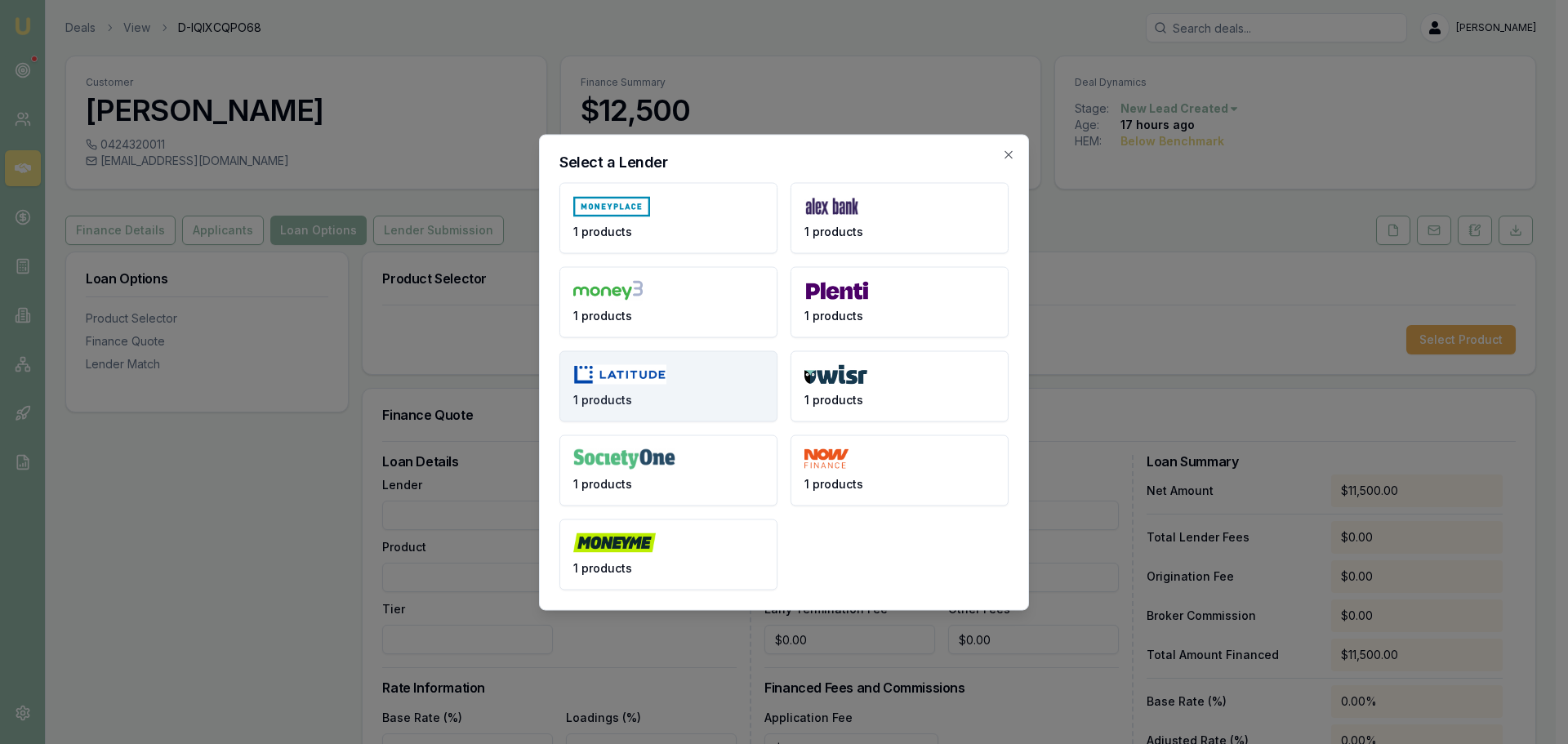
click at [643, 362] on button "1 products" at bounding box center [668, 386] width 218 height 71
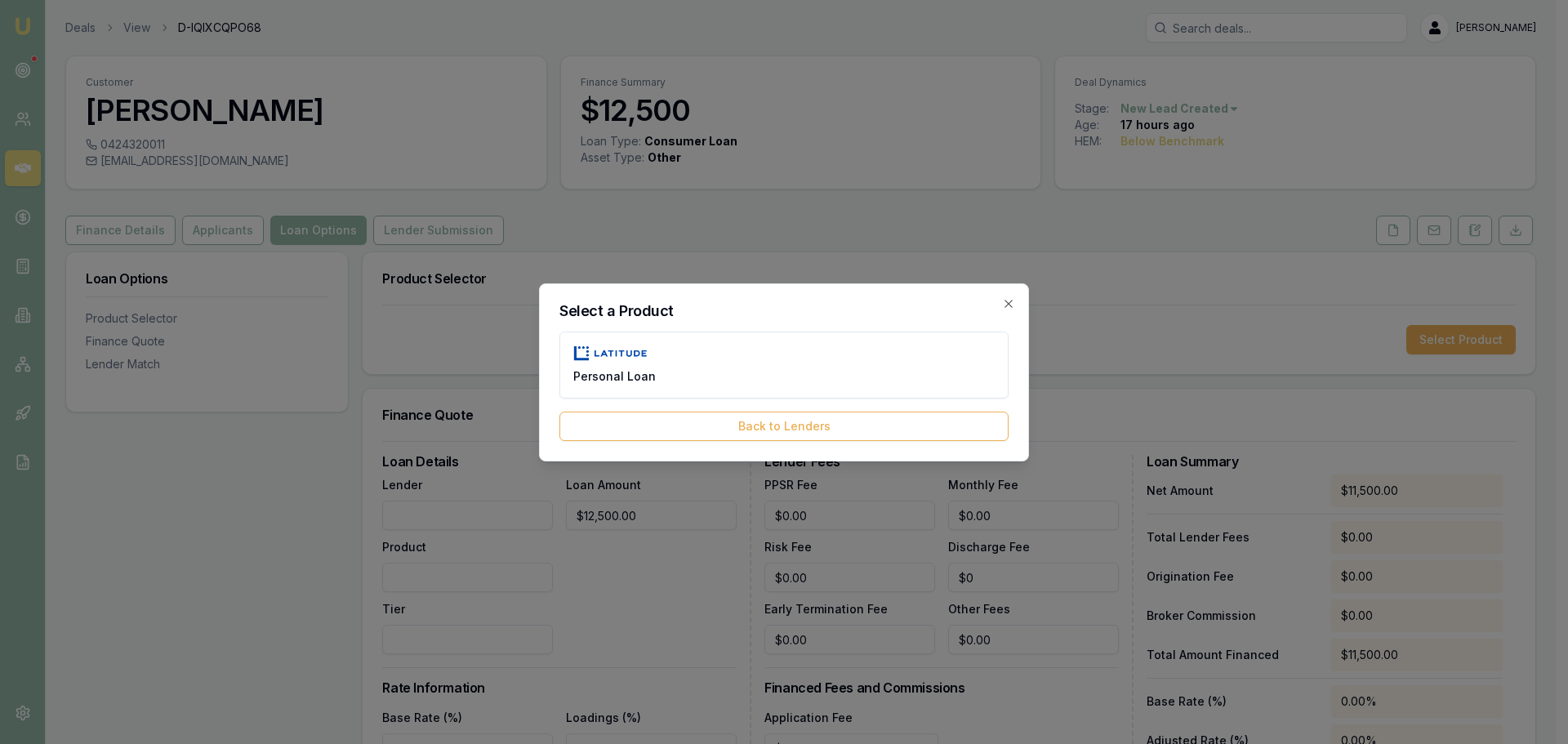
click at [643, 362] on button "Personal Loan" at bounding box center [783, 365] width 449 height 67
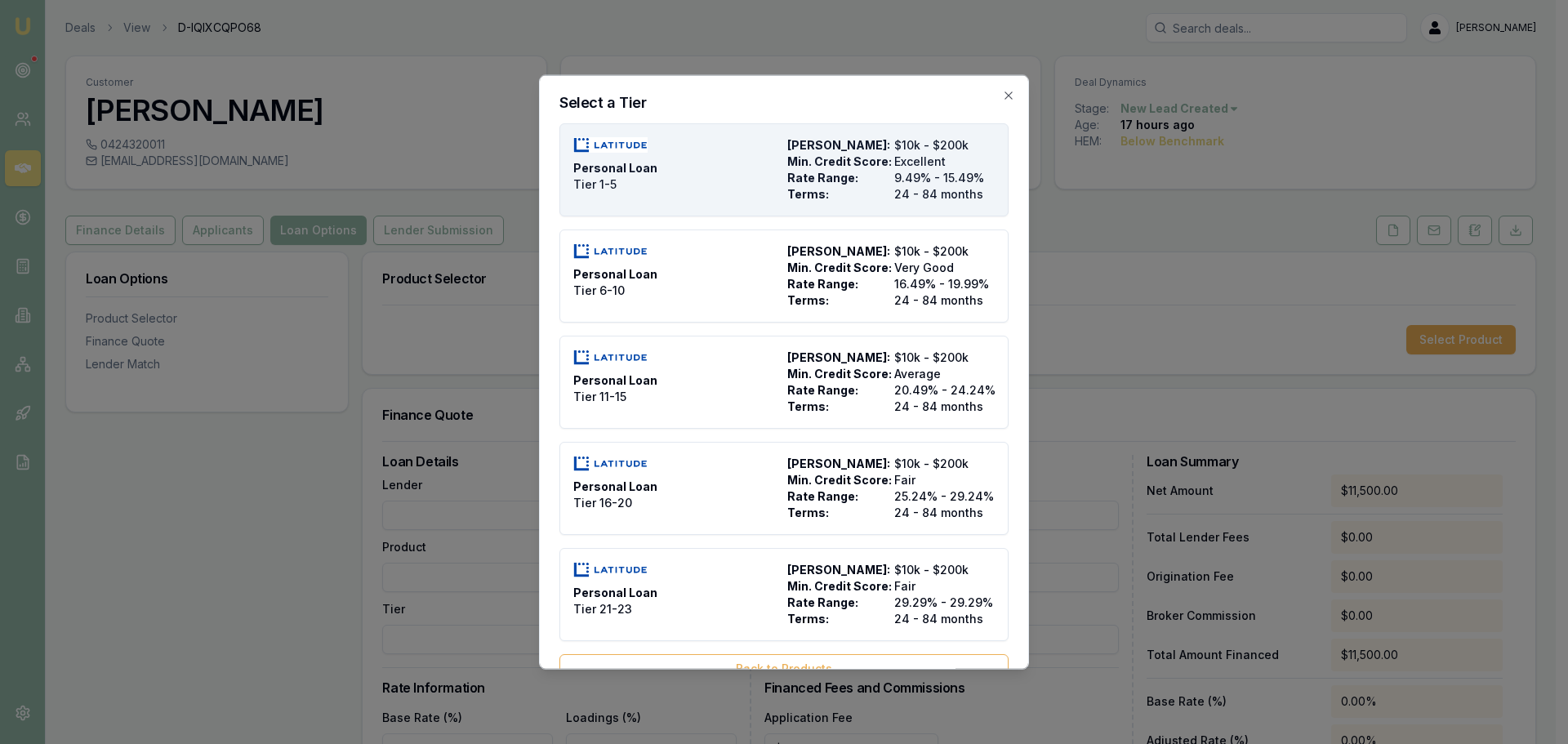
click at [722, 183] on div "Personal Loan Tier 1-5" at bounding box center [676, 169] width 207 height 65
type input "Latitude"
type input "Personal Loan"
type input "Tier 1-5"
type input "9.49"
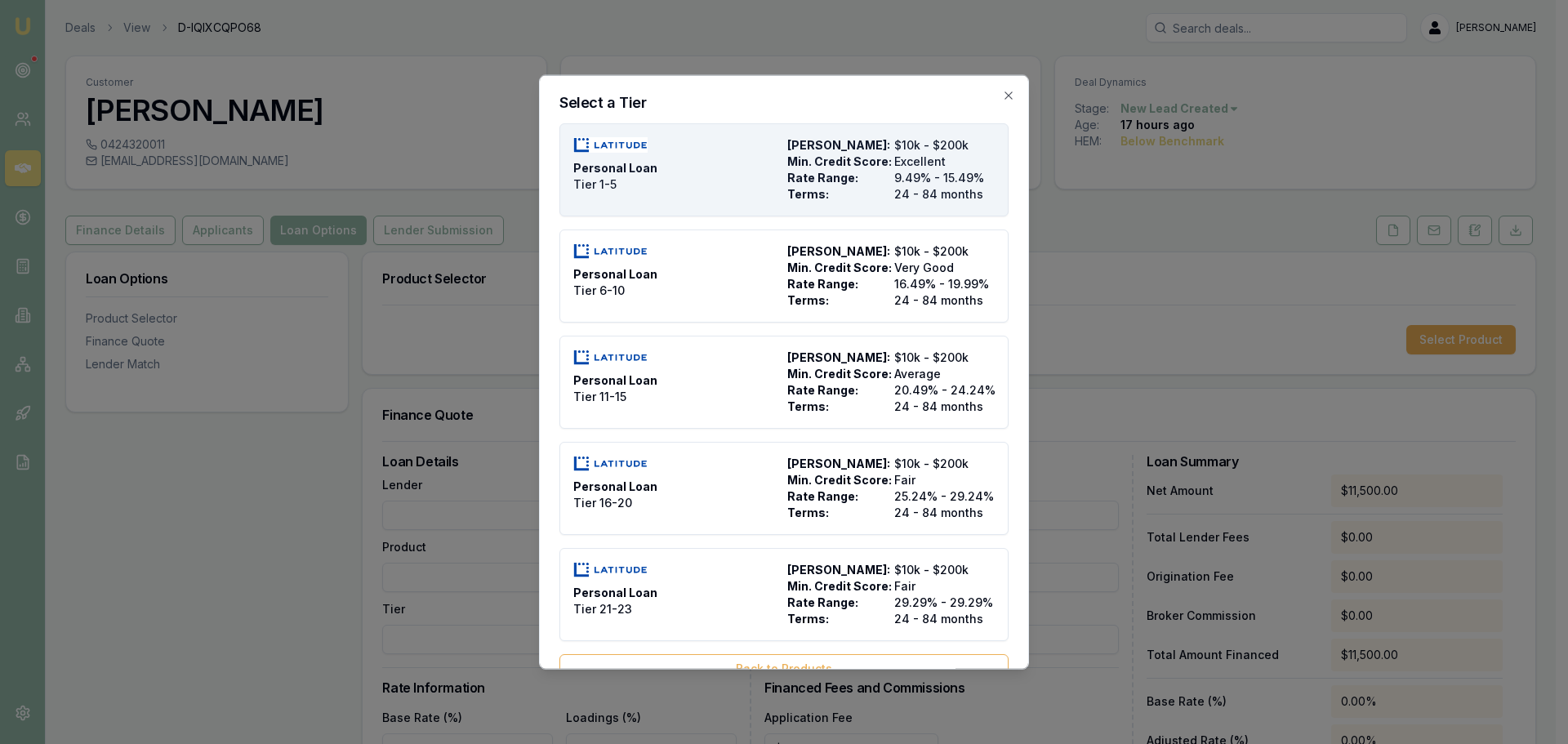
type input "24"
type input "2500"
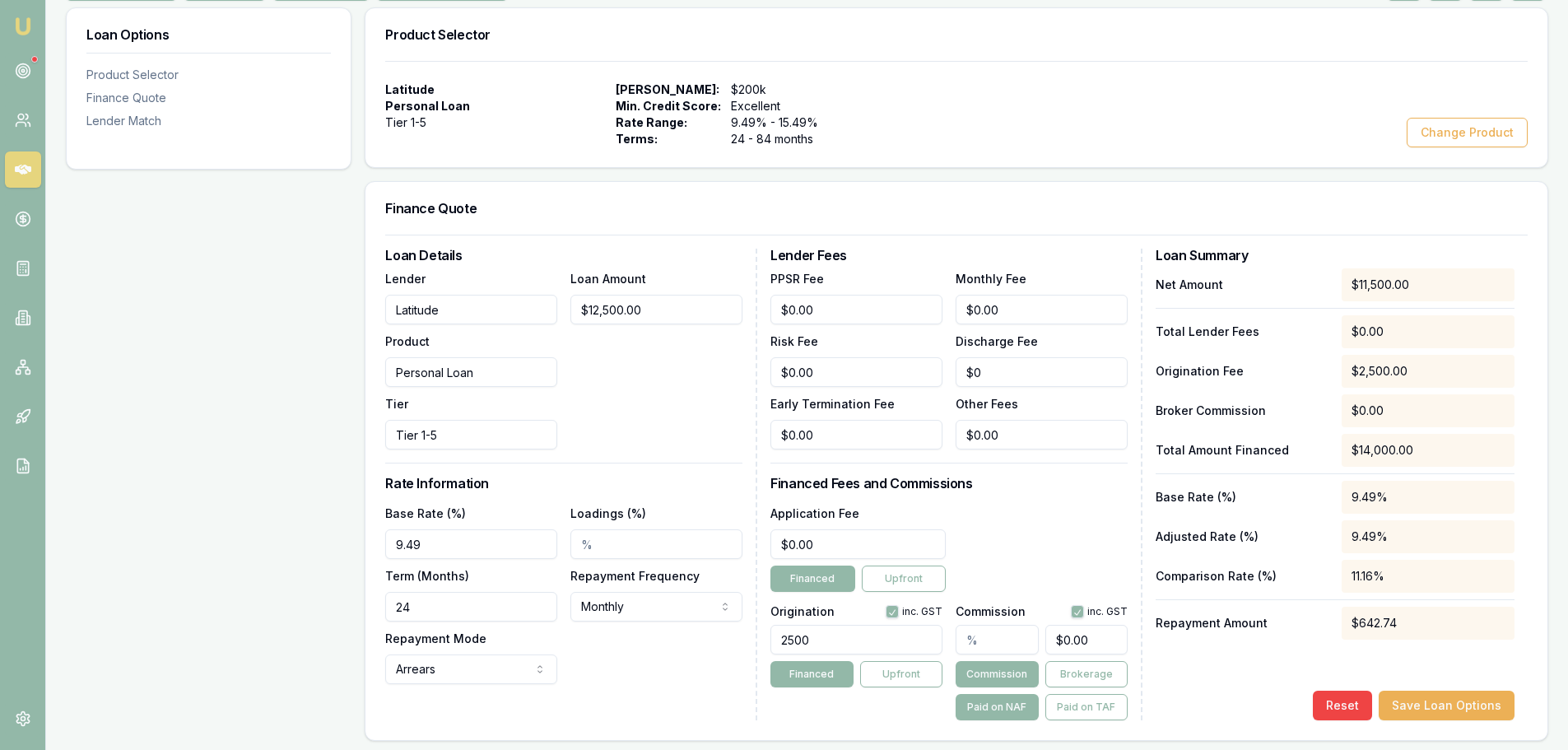
scroll to position [247, 0]
drag, startPoint x: 449, startPoint y: 605, endPoint x: -14, endPoint y: 587, distance: 463.3
click at [0, 503] on html "Emu Broker Deals View D-IQIXCQPO68 Erin Shield Toggle Menu Customer Rosslyn Bar…" at bounding box center [784, 128] width 1568 height 750
type input "36"
click at [615, 503] on html "Emu Broker Deals View D-IQIXCQPO68 Erin Shield Toggle Menu Customer Rosslyn Bar…" at bounding box center [784, 128] width 1568 height 750
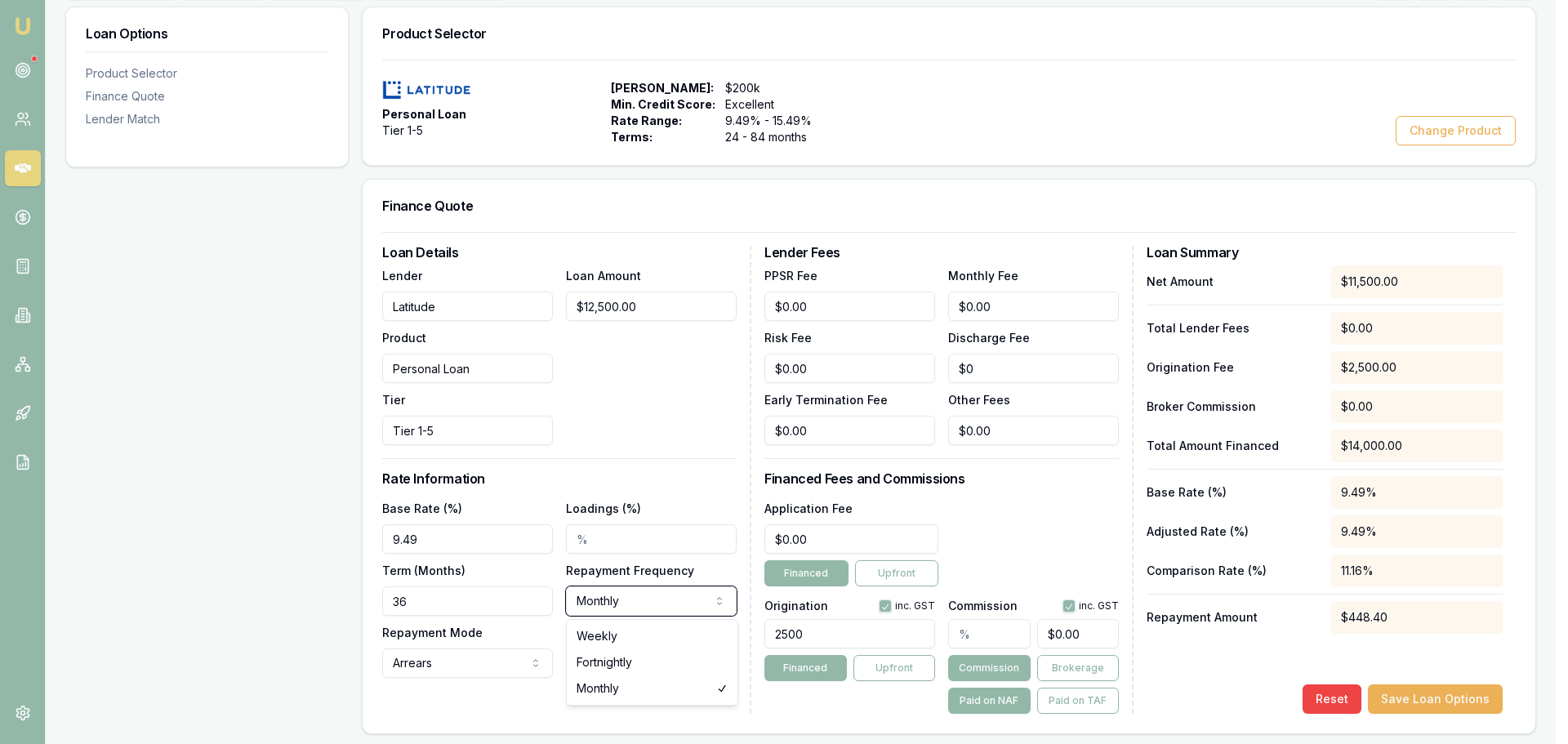
click at [622, 426] on html "Emu Broker Deals View D-IQIXCQPO68 Erin Shield Toggle Menu Customer Rosslyn Bar…" at bounding box center [784, 127] width 1568 height 744
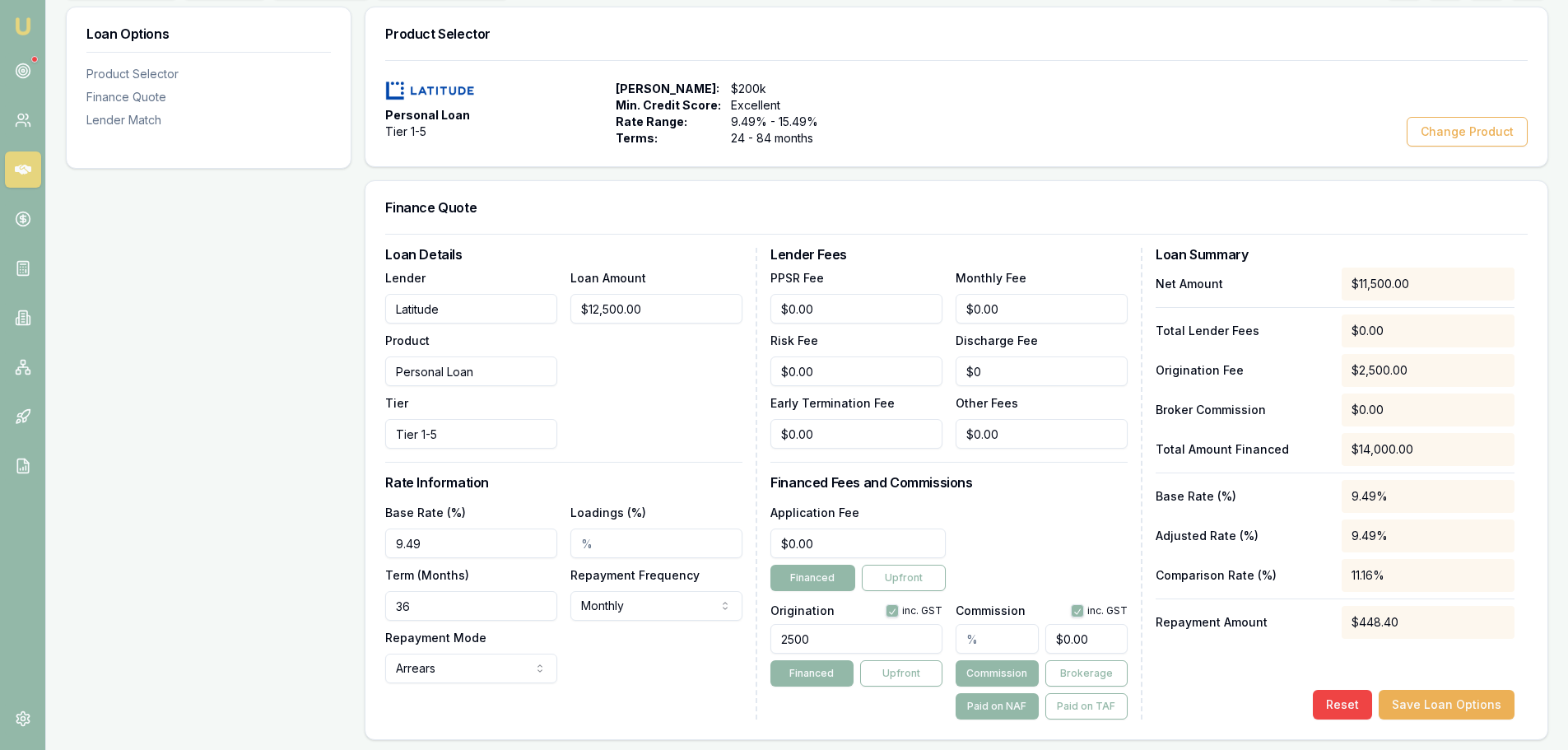
drag, startPoint x: 846, startPoint y: 632, endPoint x: 466, endPoint y: 616, distance: 380.3
click at [494, 622] on div "Loan Details Lender Latitude Product Personal Loan Tier Tier 1-5 Loan Amount $1…" at bounding box center [956, 483] width 1142 height 472
type input "990"
type input "0"
type input "990.00"
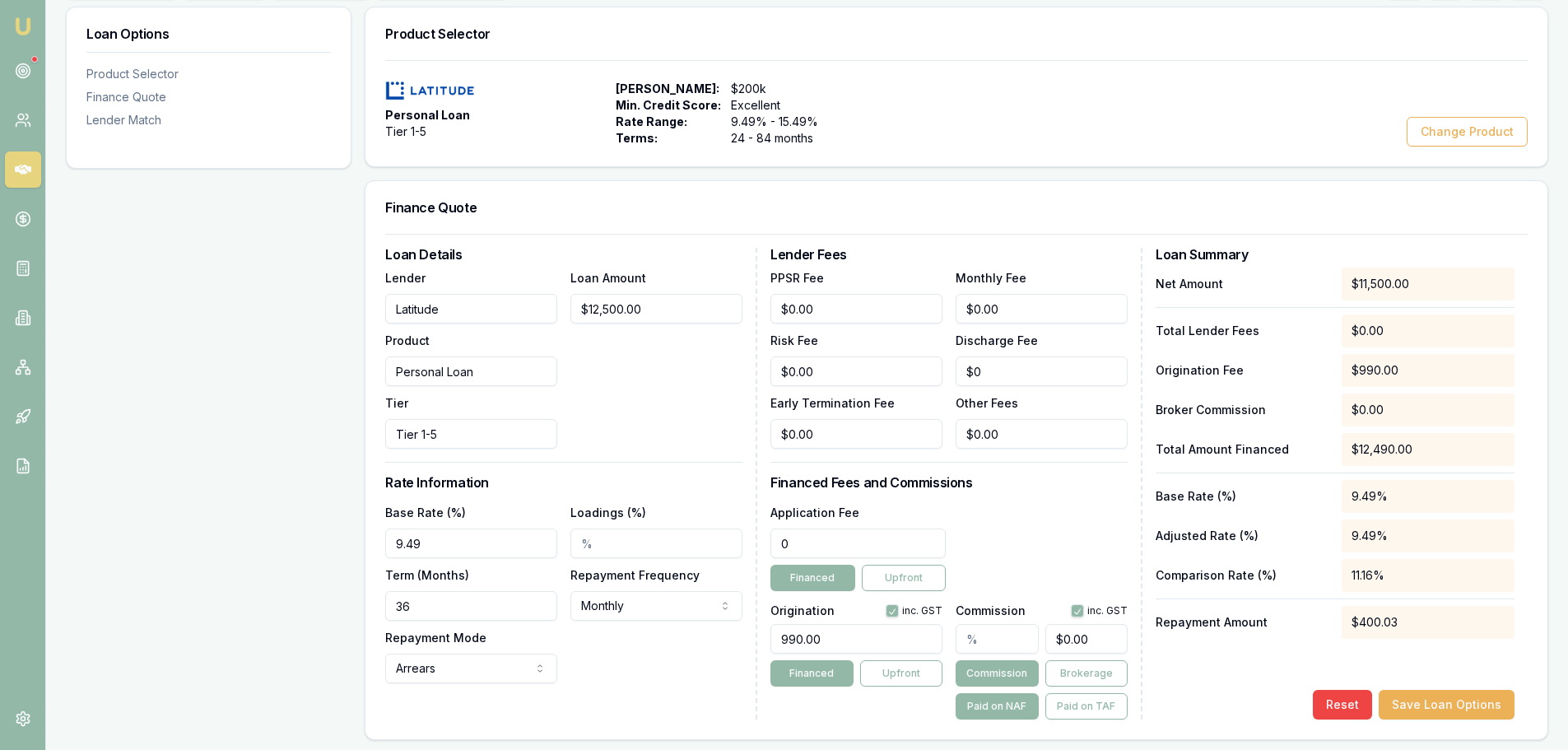
drag, startPoint x: 840, startPoint y: 532, endPoint x: 407, endPoint y: 507, distance: 433.7
click at [487, 530] on div "Loan Details Lender Latitude Product Personal Loan Tier Tier 1-5 Loan Amount $1…" at bounding box center [956, 483] width 1142 height 472
type input "$395.00"
click at [1083, 493] on div "Lender Fees PPSR Fee $0.00 Monthly Fee $0.00 Risk Fee $0.00 Discharge Fee $0 Ea…" at bounding box center [956, 483] width 372 height 472
click at [990, 647] on input "text" at bounding box center [996, 639] width 82 height 30
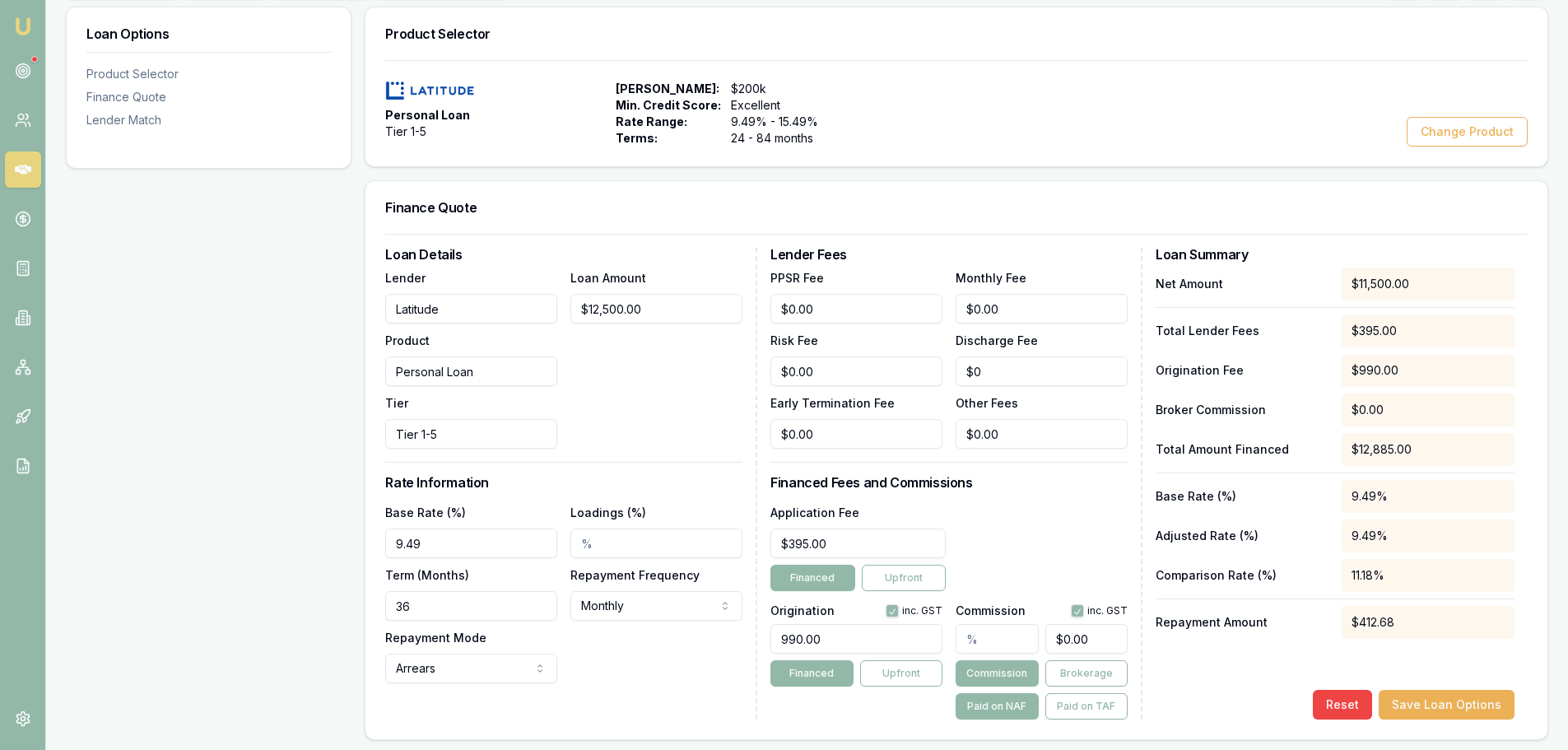
type input "0"
drag, startPoint x: 1103, startPoint y: 640, endPoint x: 921, endPoint y: 630, distance: 182.3
click at [929, 630] on div "Origination inc. GST 990.00 Financed Upfront Commission inc. GST 0 Commission B…" at bounding box center [949, 658] width 357 height 122
type input "0.02608695652173913"
type input "3"
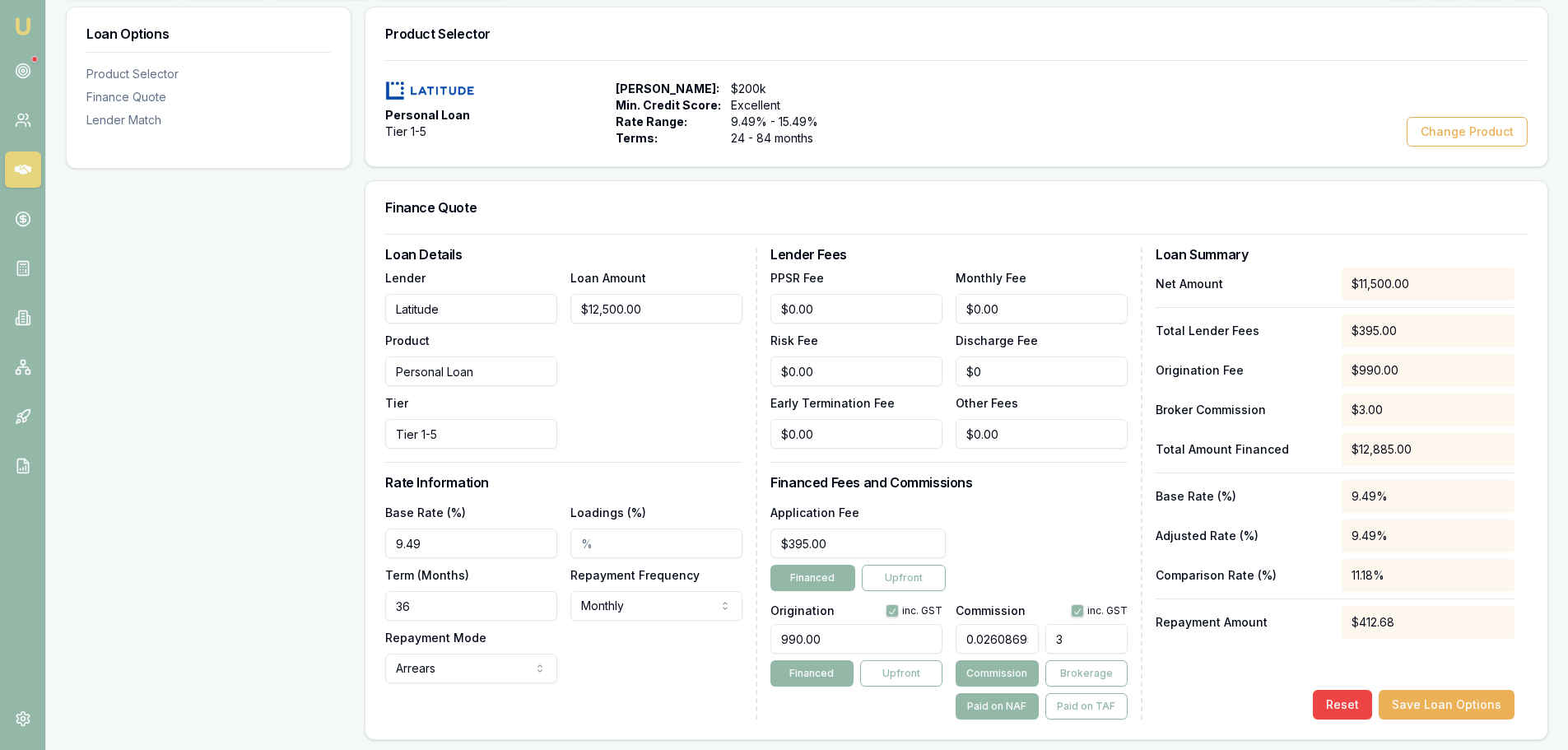
type input "0.26956521739130435"
type input "31"
type input "2.7130434782608694"
type input "312."
type input "2.717391304347826"
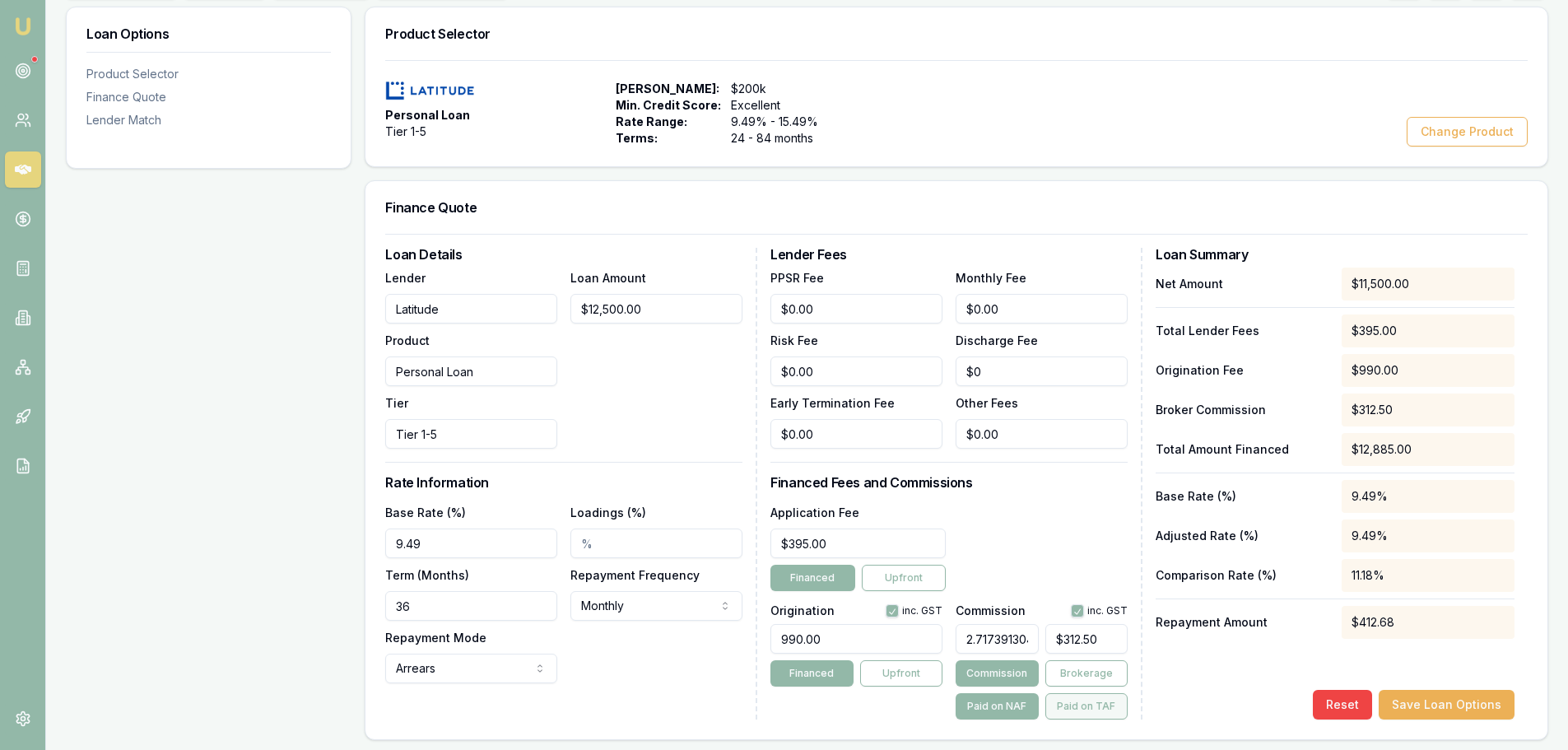
click at [1090, 704] on button "Paid on TAF" at bounding box center [1086, 706] width 82 height 26
type input "350.13586956521743"
drag, startPoint x: 1102, startPoint y: 634, endPoint x: 857, endPoint y: 608, distance: 246.4
click at [875, 613] on div "Origination inc. GST 990.00 Financed Upfront Commission inc. GST 2.717391304347…" at bounding box center [949, 658] width 357 height 122
type input "53989303.39930152"
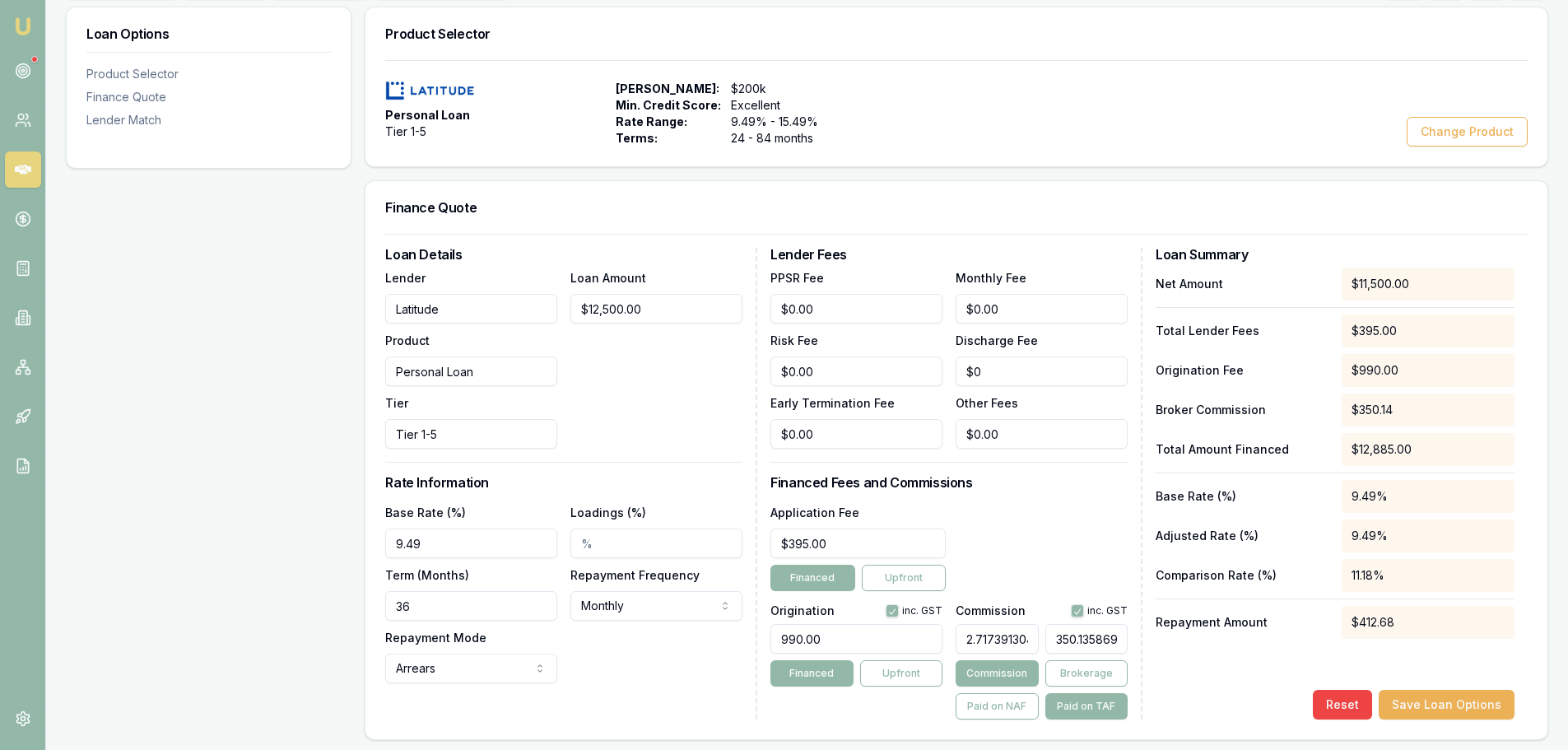
type input "6956521743"
type input "7423529.243306169"
type input "56521743"
type input "50615.00194024059"
type input "6521743"
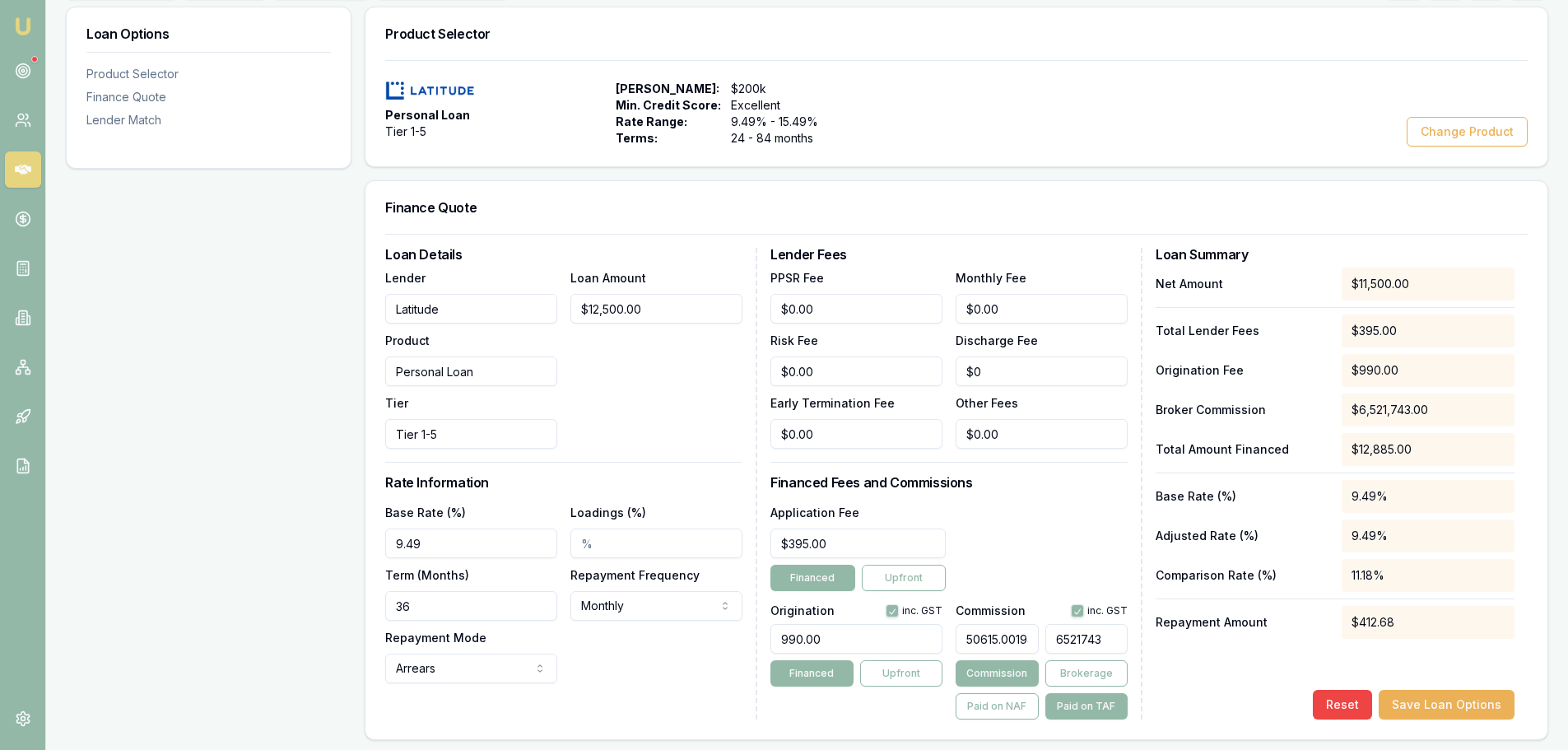
type input "4049.2277842452468"
type input "21743"
type input "13.527357392316647"
type input "743"
type input "0.3337213814512999"
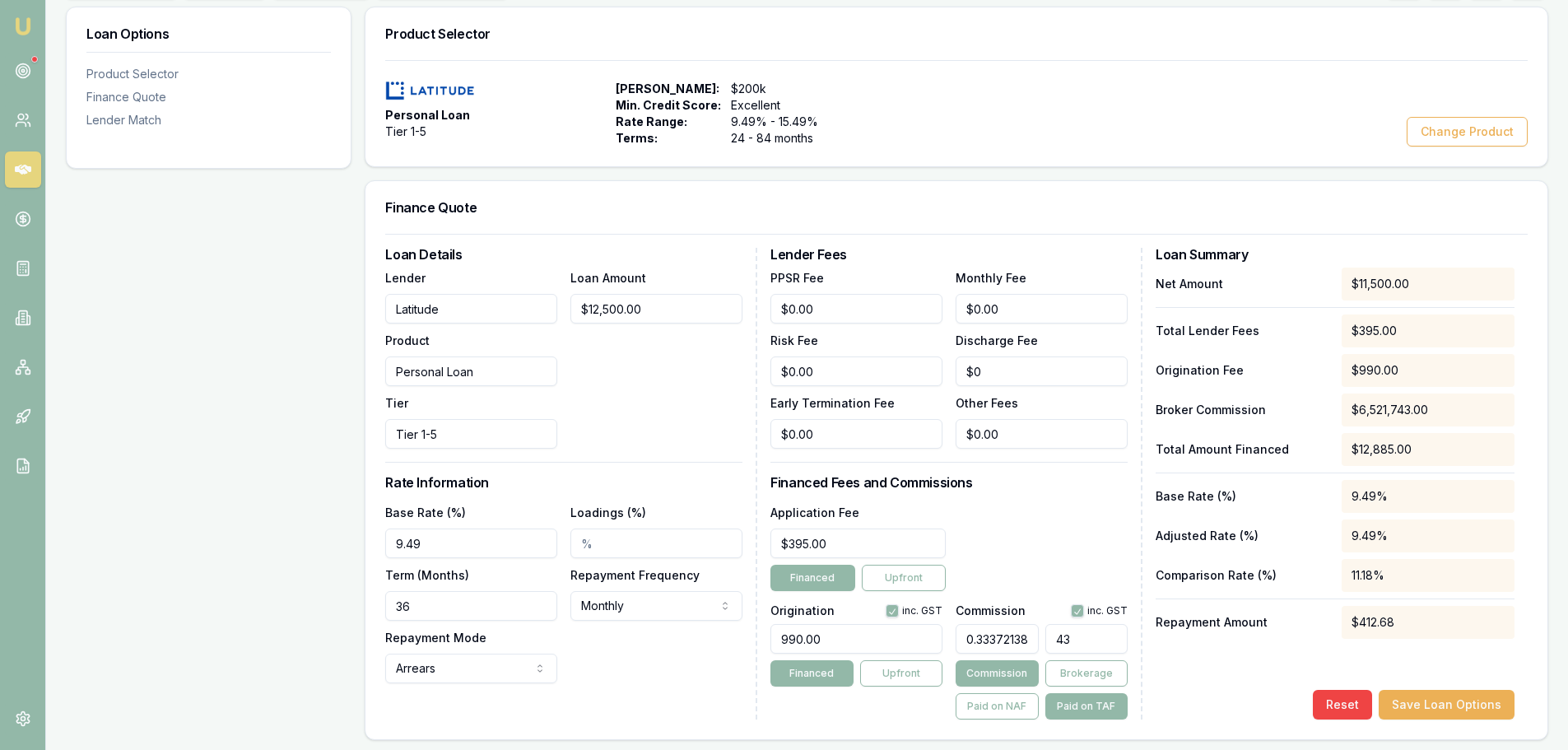
type input "3"
type input "0.023282887077997673"
type input "3"
type input "0.24058983313930926"
type input "31"
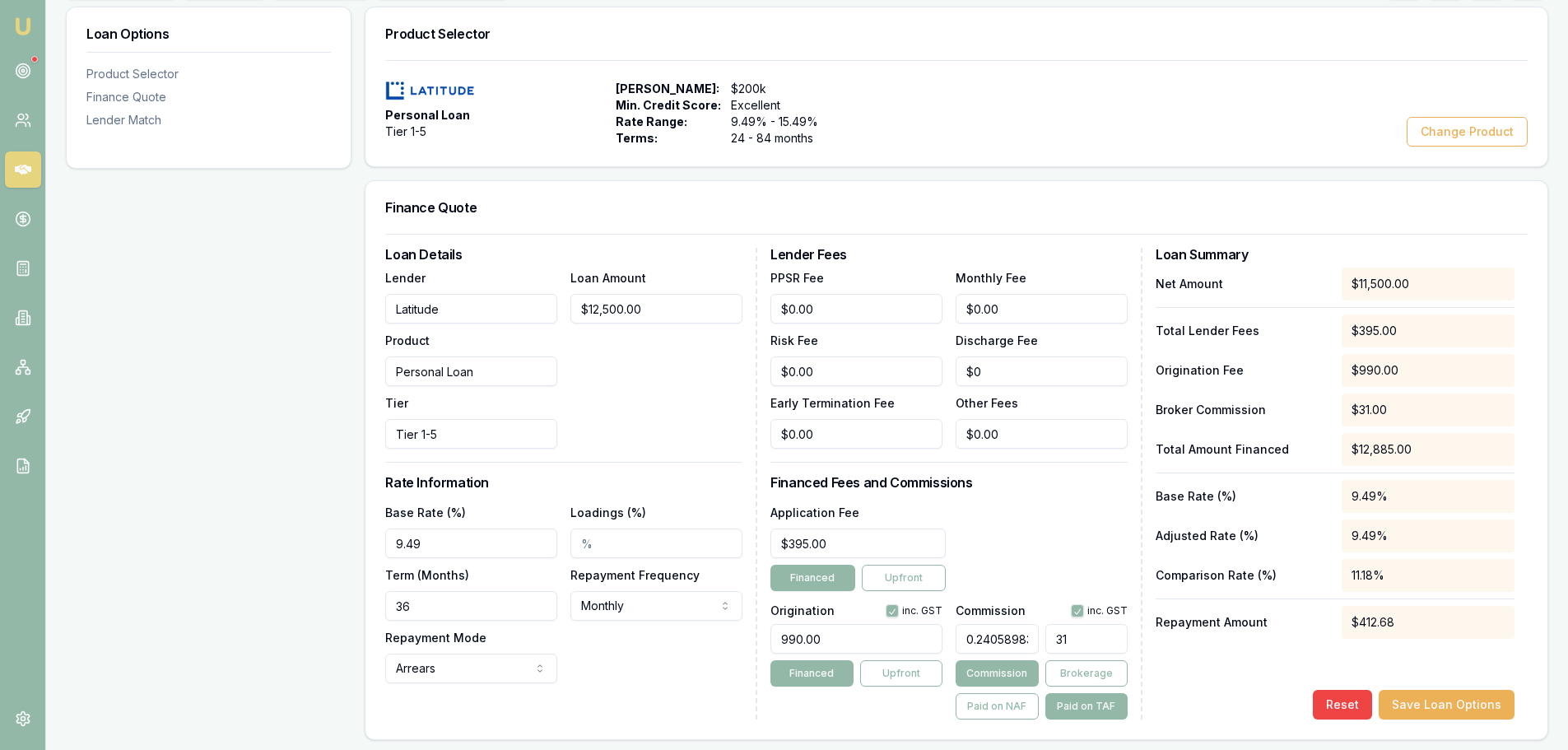
type input "2.421420256111758"
type input "312."
type input "2.425300737291424"
type input "$312.50"
click at [1036, 533] on div "Application Fee $395.00 Financed Upfront" at bounding box center [949, 547] width 357 height 89
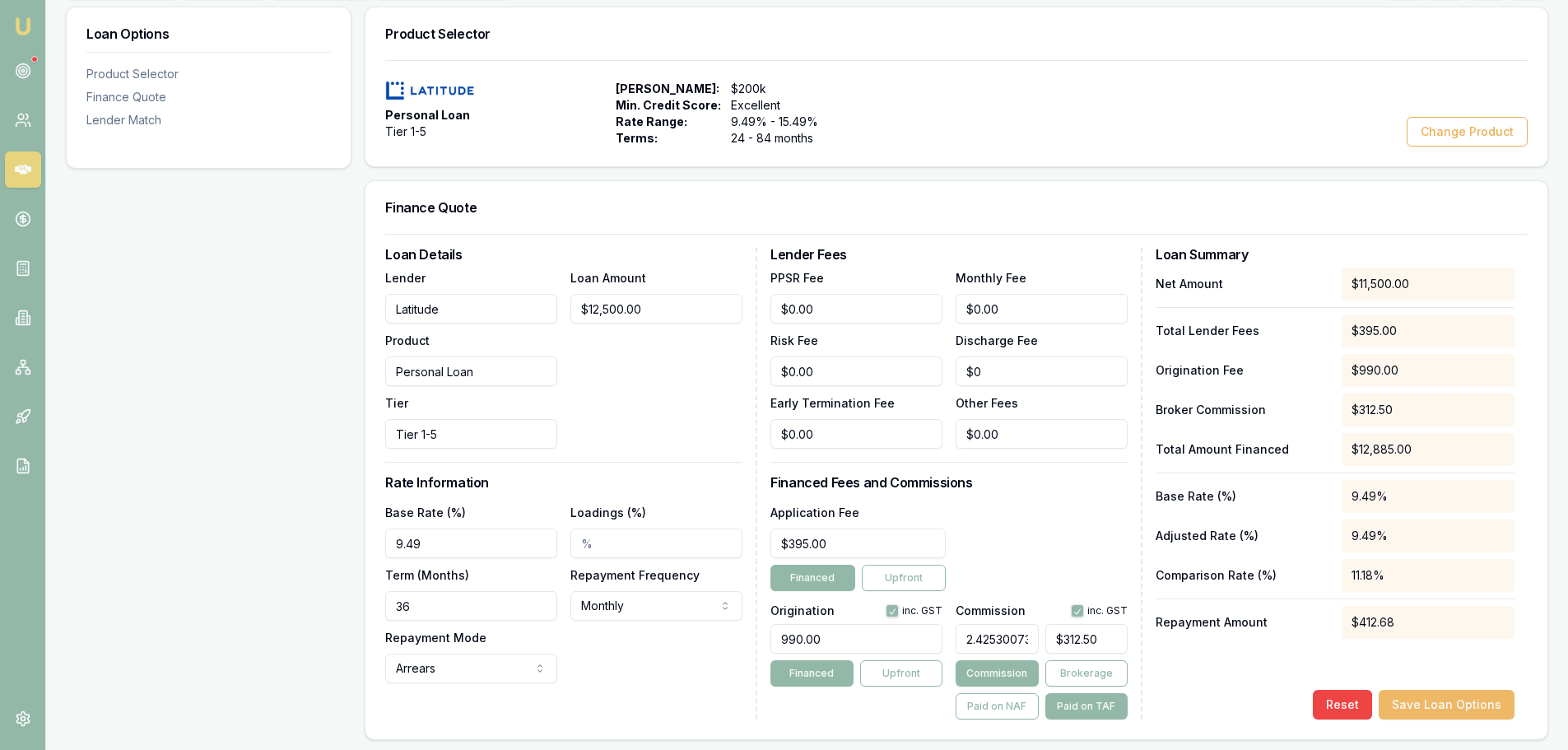
click at [1467, 698] on button "Save Loan Options" at bounding box center [1446, 705] width 136 height 30
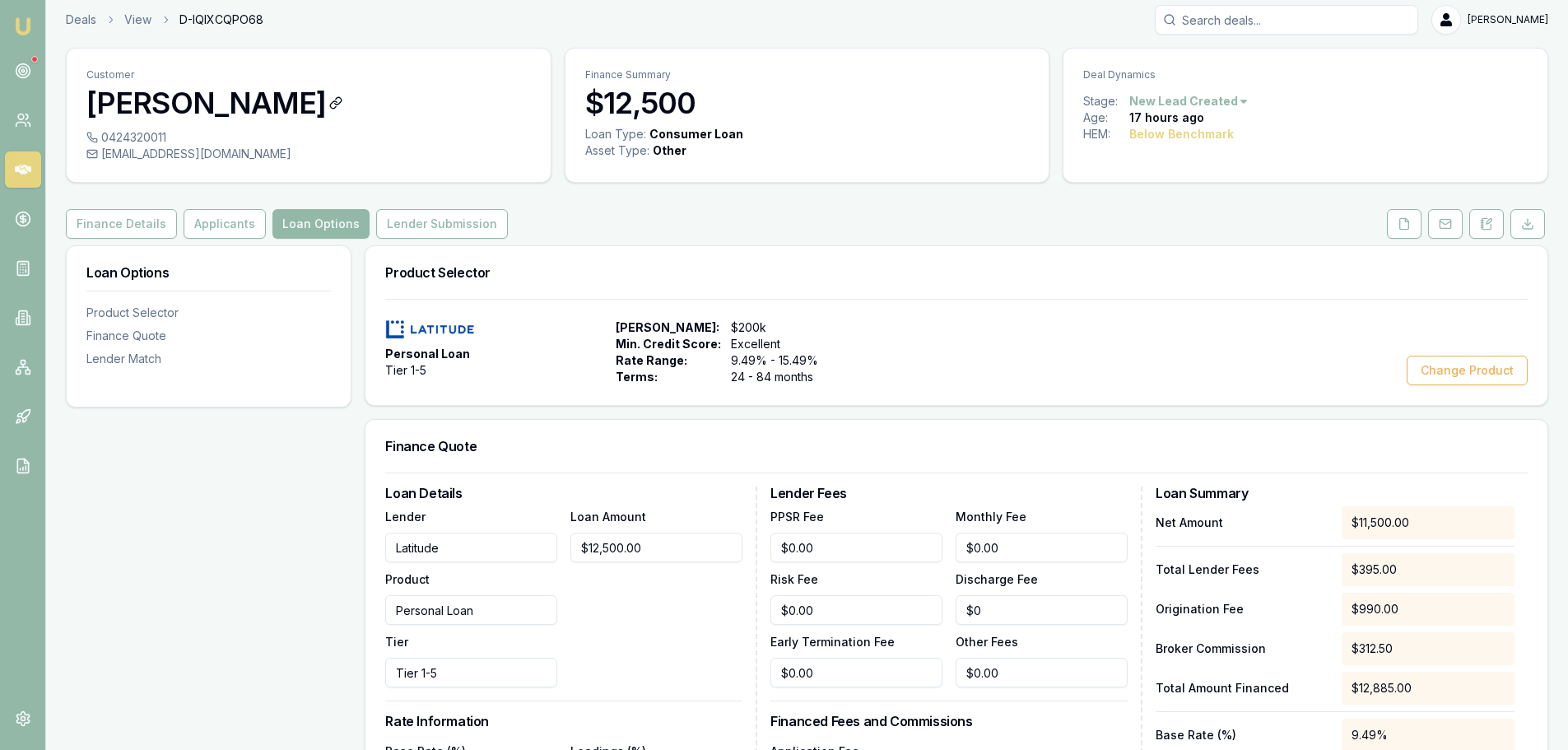
scroll to position [0, 0]
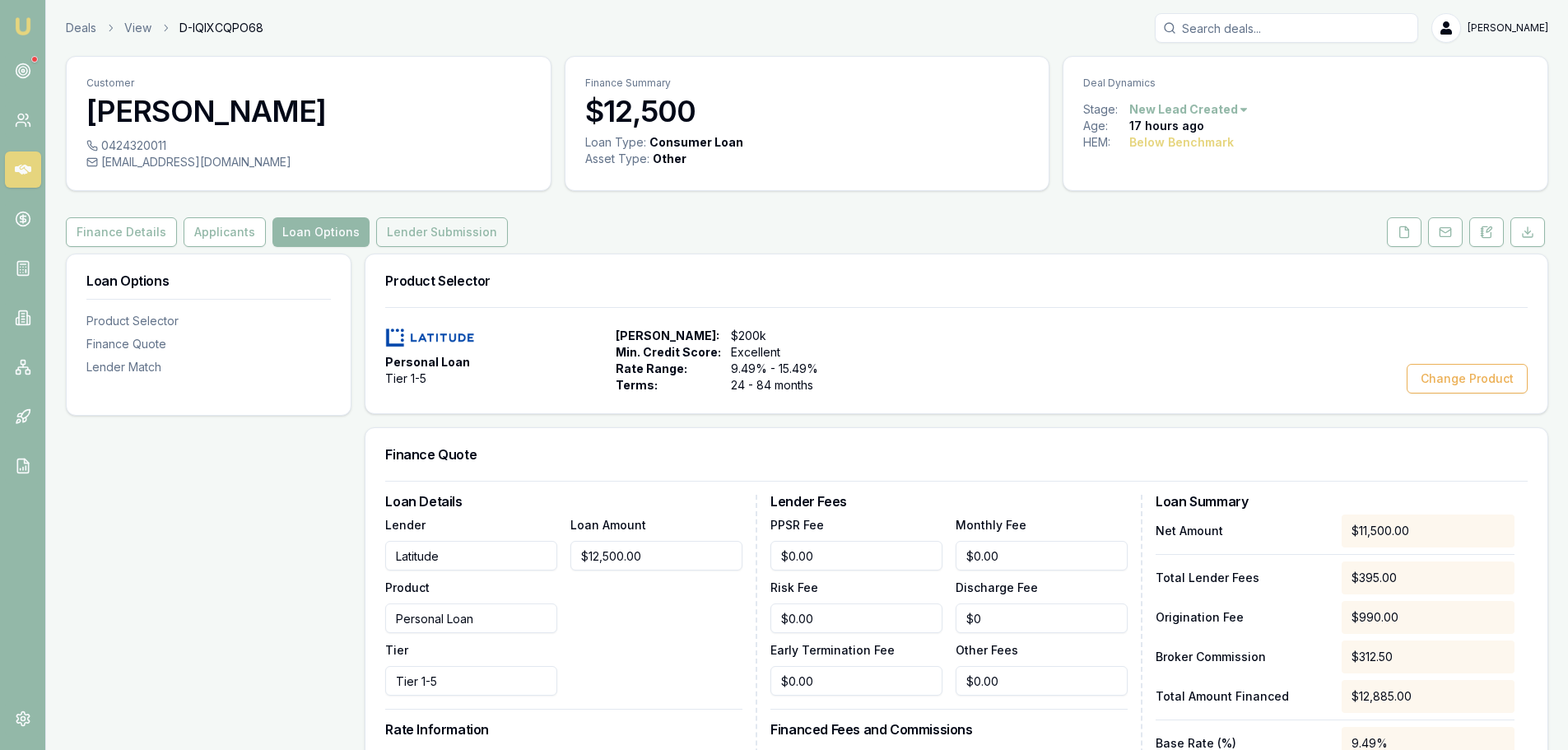
click at [420, 233] on button "Lender Submission" at bounding box center [442, 232] width 132 height 30
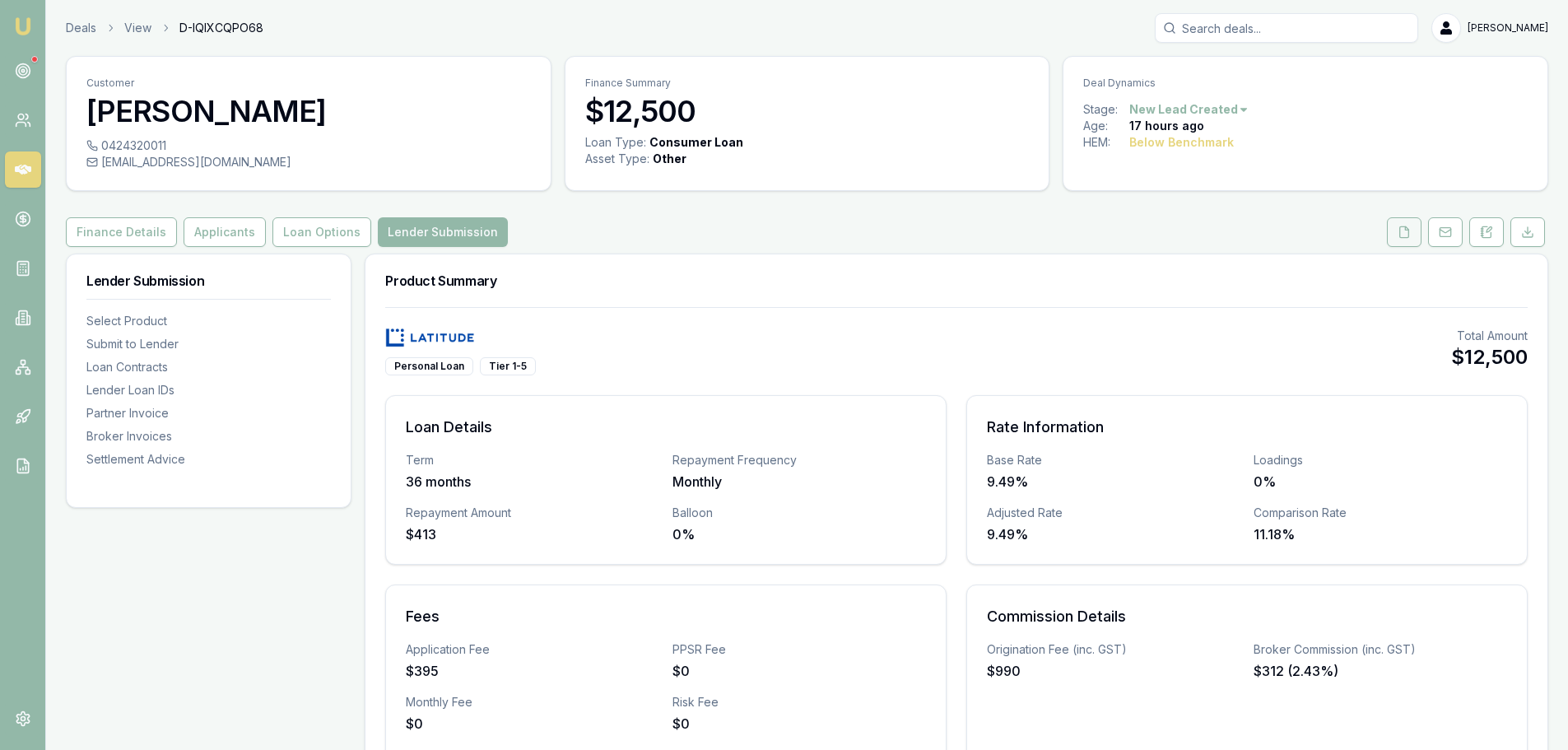
click at [1396, 232] on button at bounding box center [1404, 232] width 35 height 30
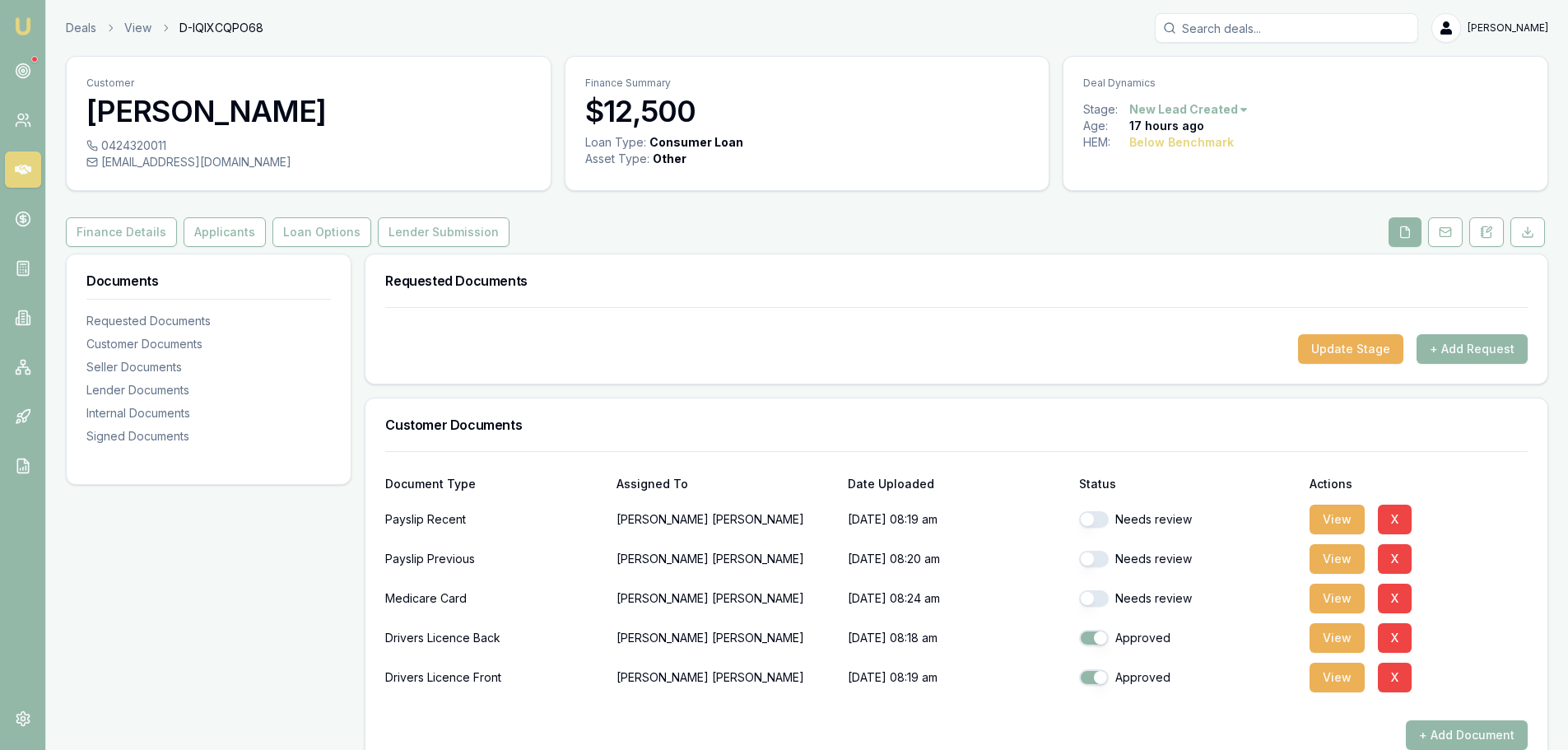
click at [1102, 521] on button "button" at bounding box center [1094, 520] width 30 height 17
checkbox input "true"
click at [1099, 552] on button "button" at bounding box center [1094, 559] width 30 height 17
checkbox input "true"
click at [1099, 591] on button "button" at bounding box center [1094, 598] width 30 height 17
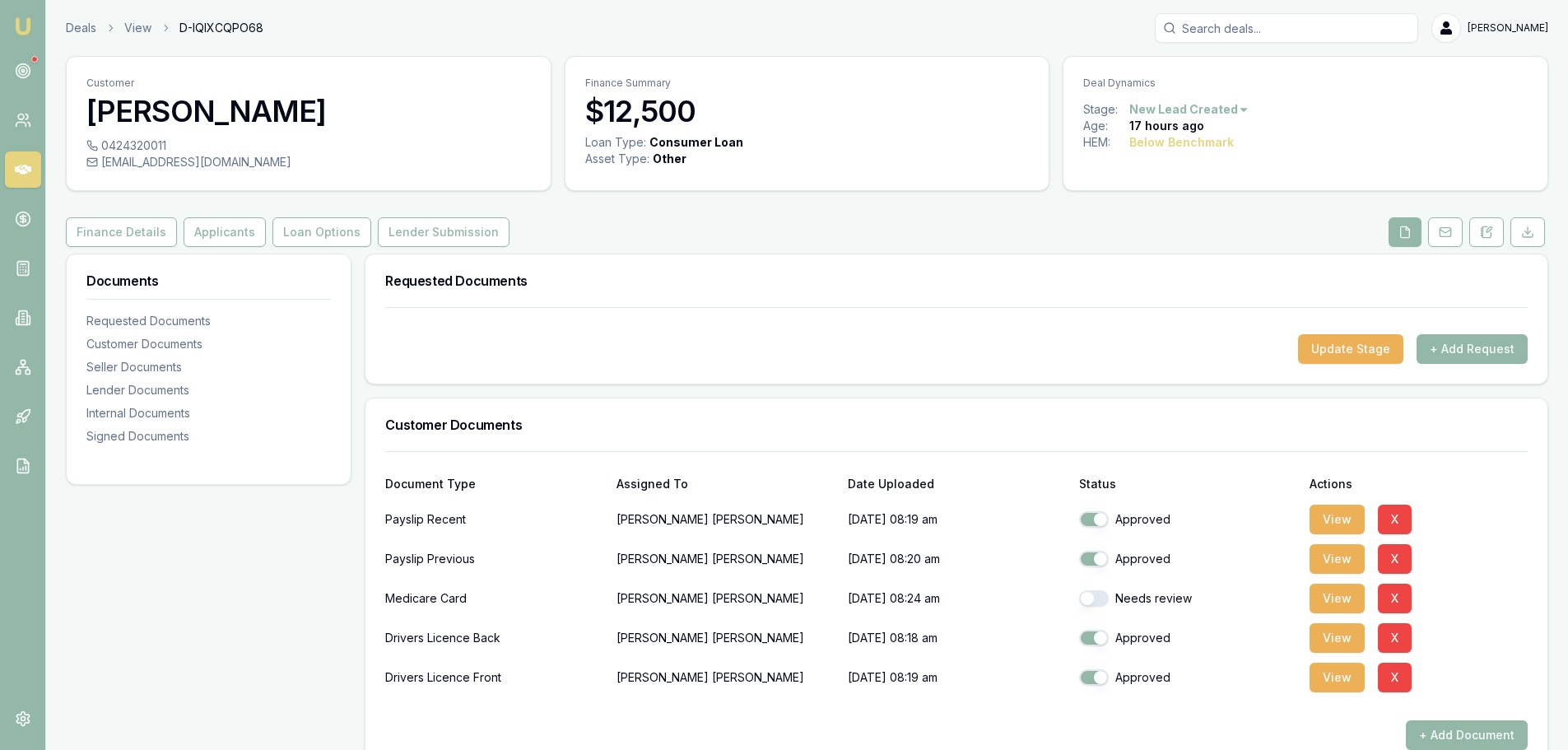
checkbox input "true"
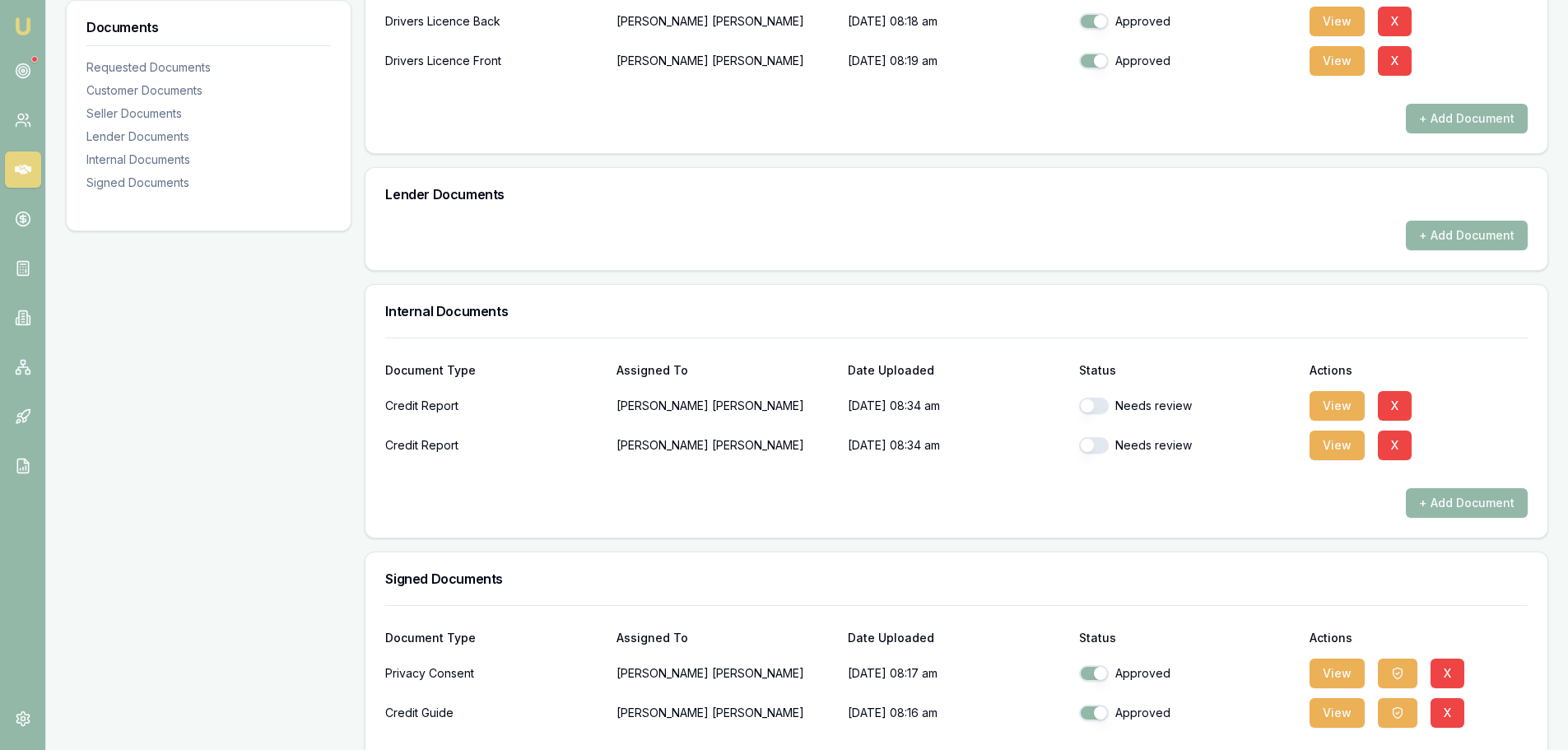
scroll to position [658, 0]
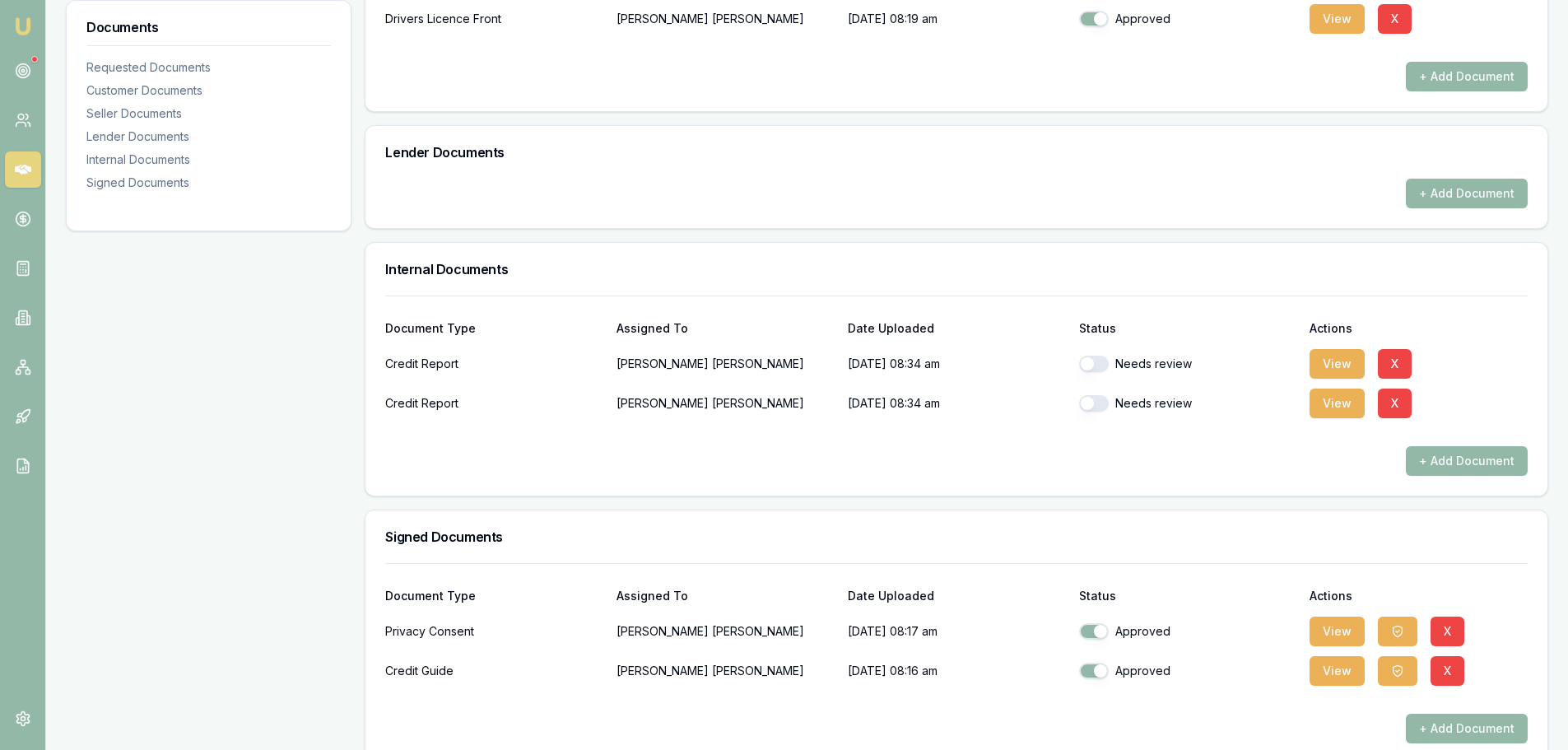
click at [1093, 366] on button "button" at bounding box center [1094, 364] width 30 height 17
checkbox input "true"
click at [1093, 403] on button "button" at bounding box center [1094, 403] width 30 height 17
checkbox input "true"
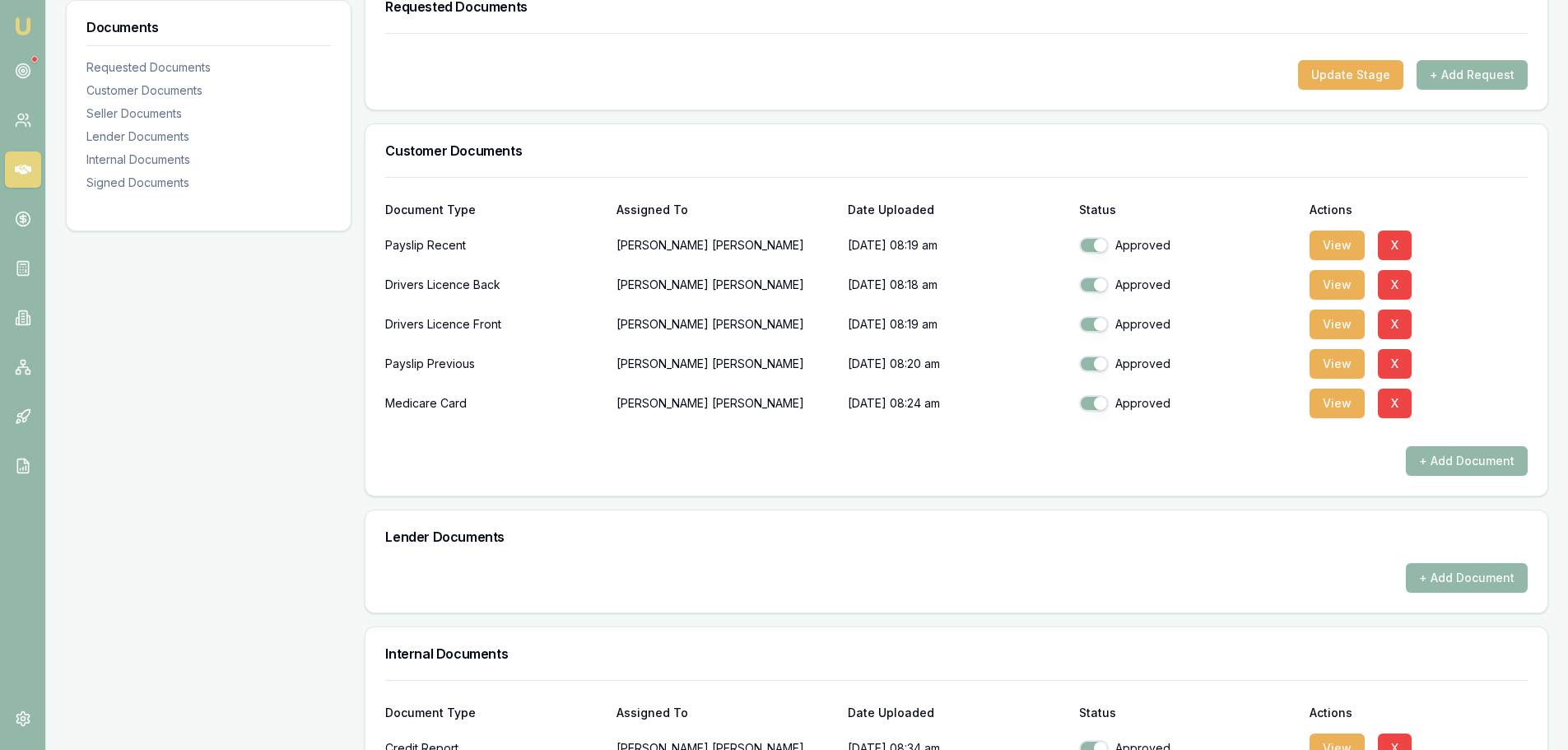
scroll to position [0, 0]
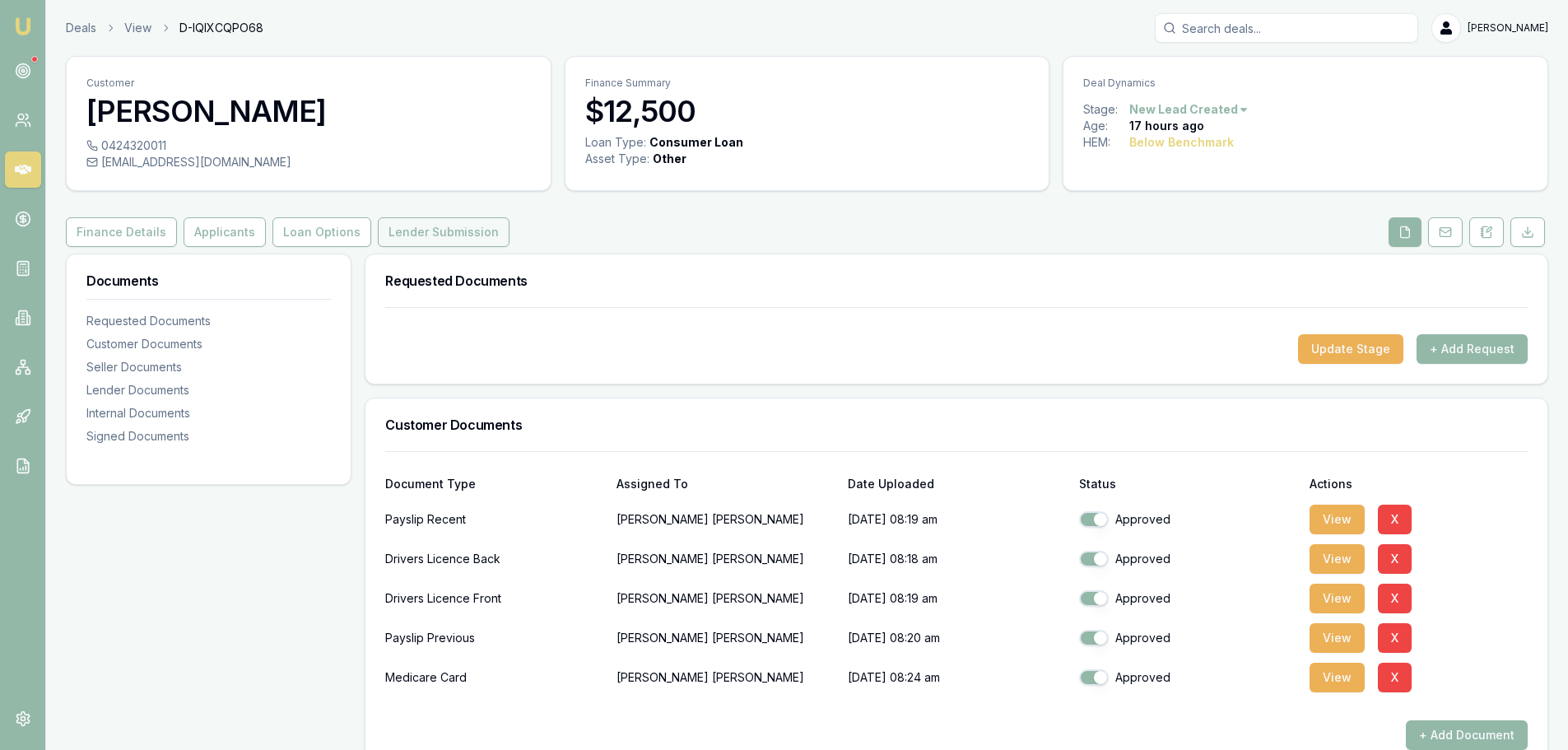
click at [417, 238] on button "Lender Submission" at bounding box center [444, 232] width 132 height 30
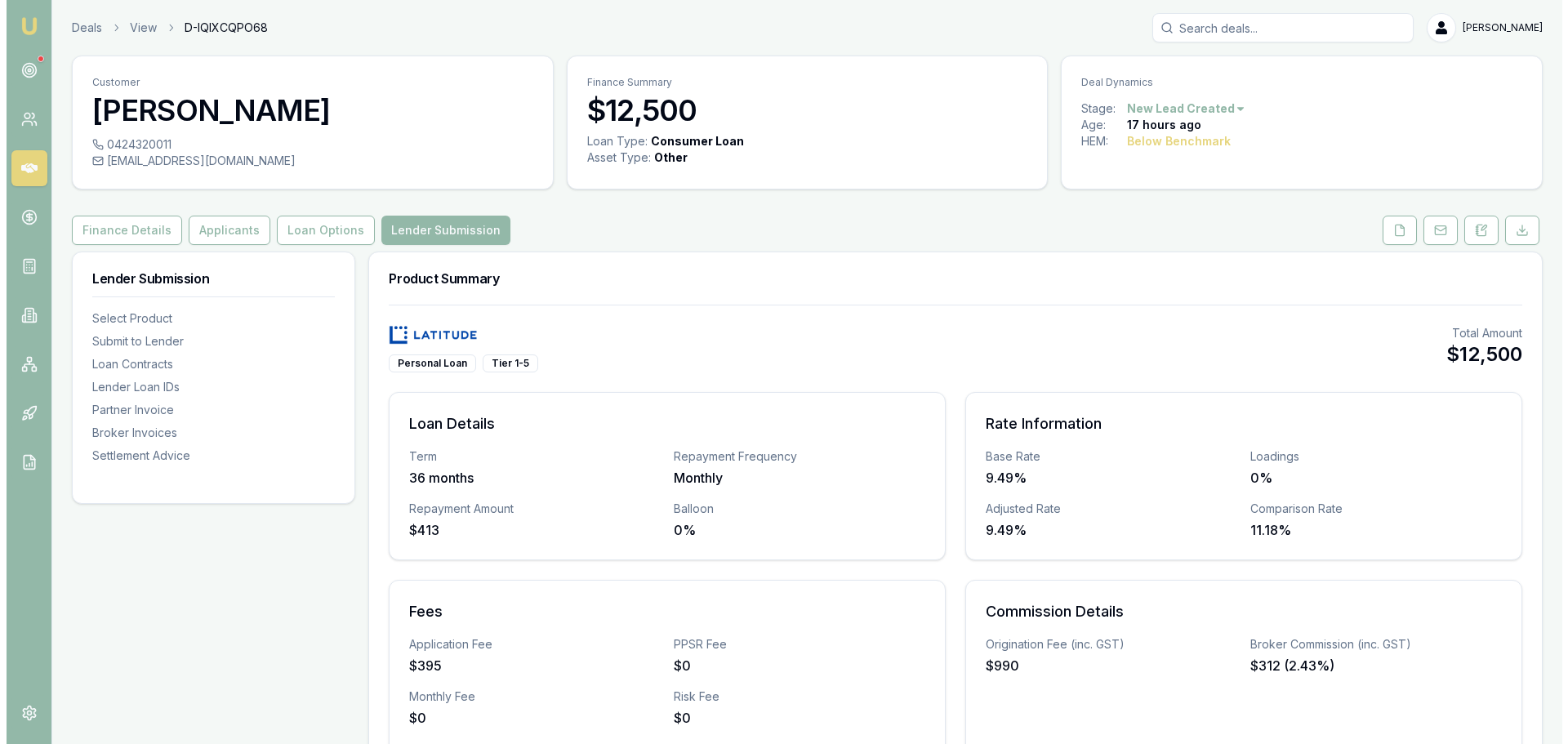
scroll to position [408, 0]
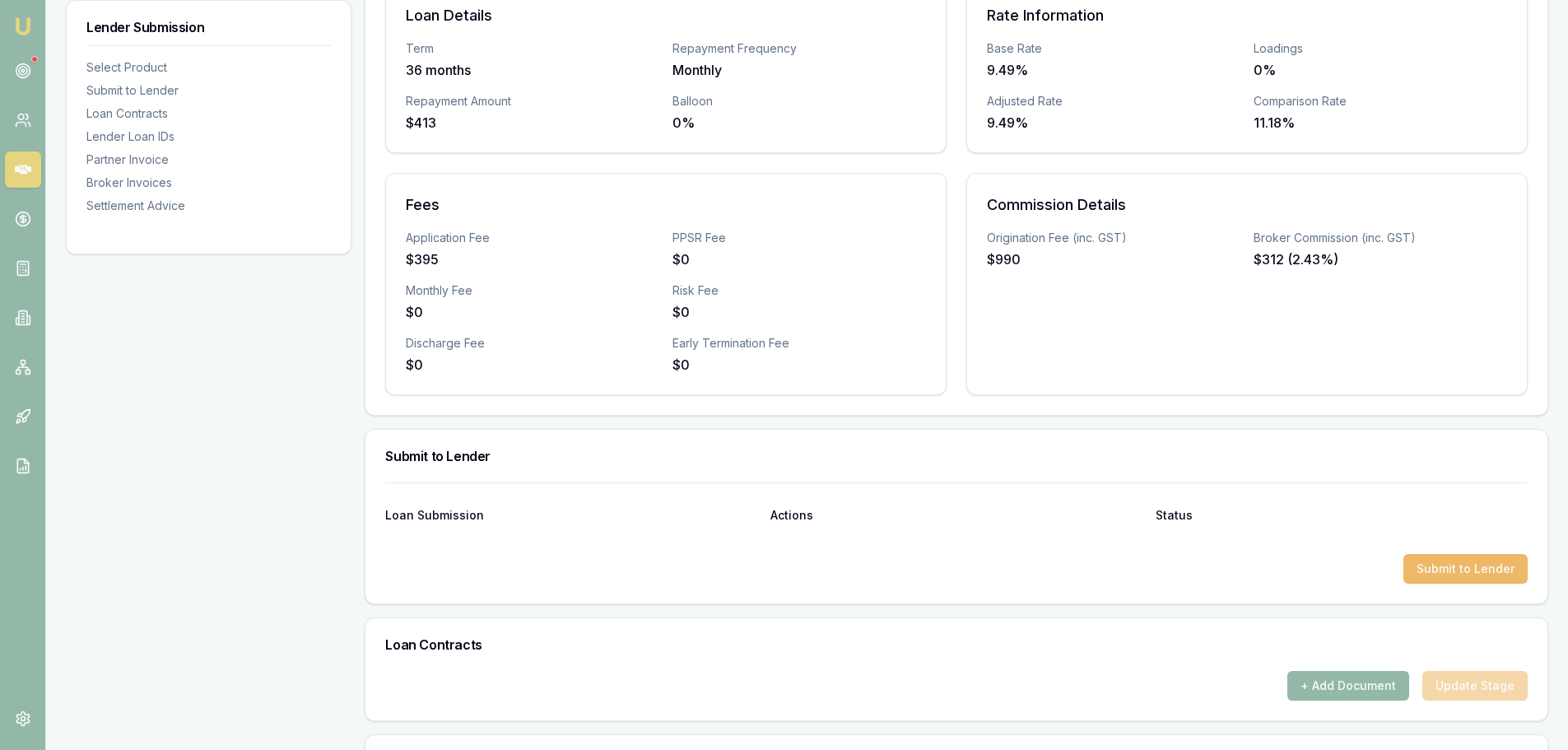
click at [1492, 570] on button "Submit to Lender" at bounding box center [1465, 569] width 125 height 30
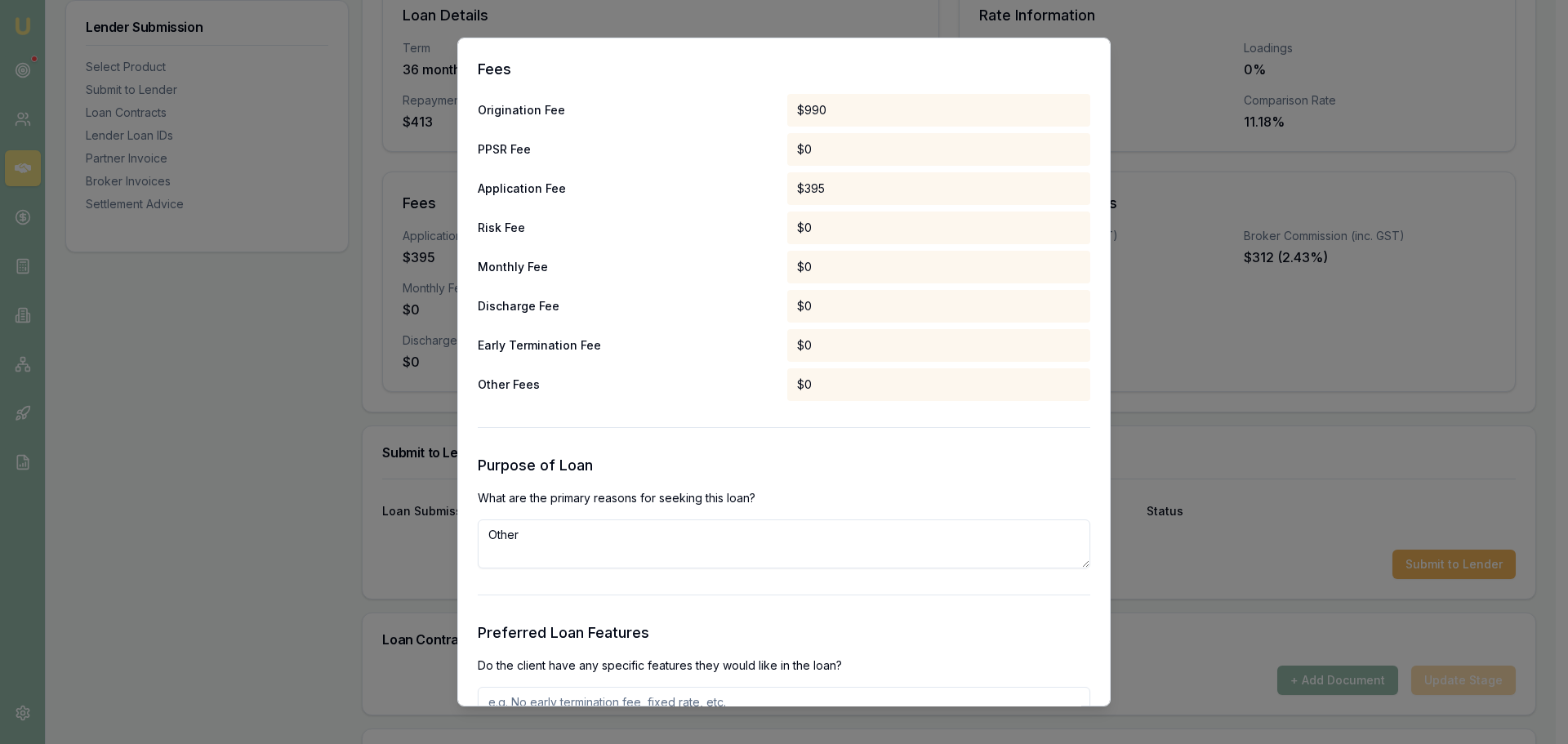
scroll to position [1797, 0]
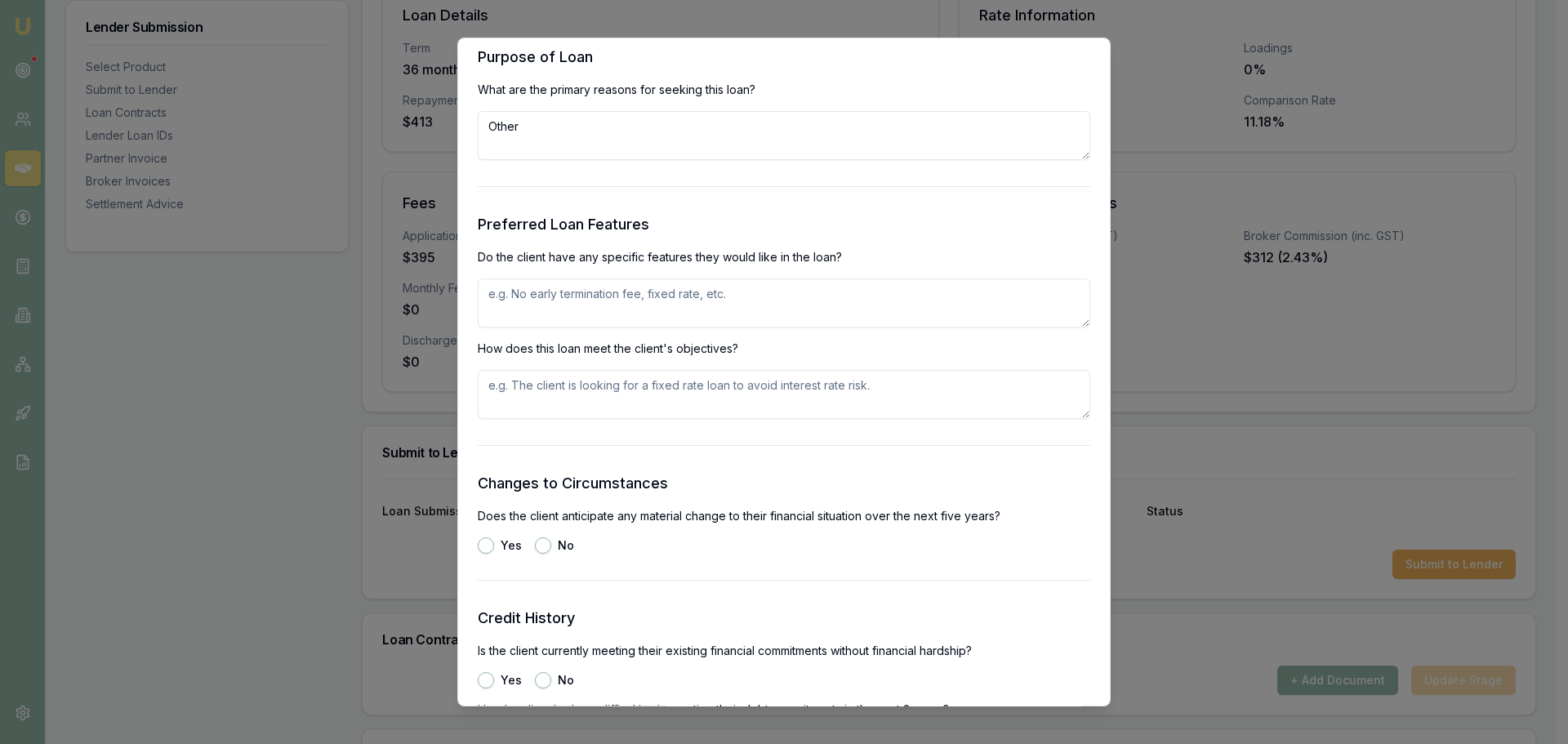
click at [812, 295] on textarea at bounding box center [784, 303] width 612 height 49
type textarea "N"
type textarea "UNSECURED LOAN, NO EARLY PAYOUT FEES"
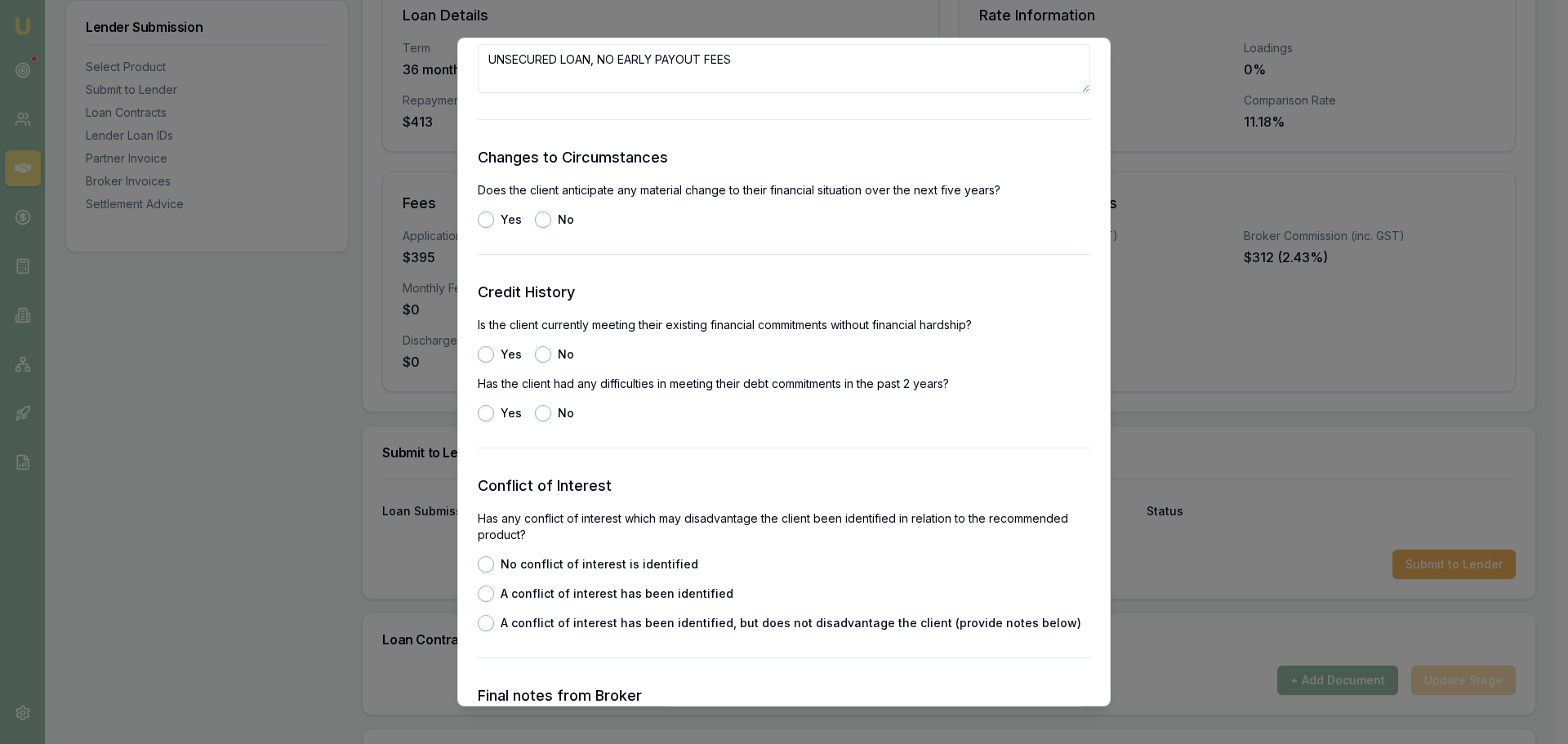
scroll to position [2123, 0]
type textarea "UNSECURED LOAN, NO EARLY PAYOUT FEES"
click at [538, 220] on button "No" at bounding box center [543, 219] width 16 height 16
radio input "true"
click at [491, 350] on button "Yes" at bounding box center [486, 354] width 16 height 16
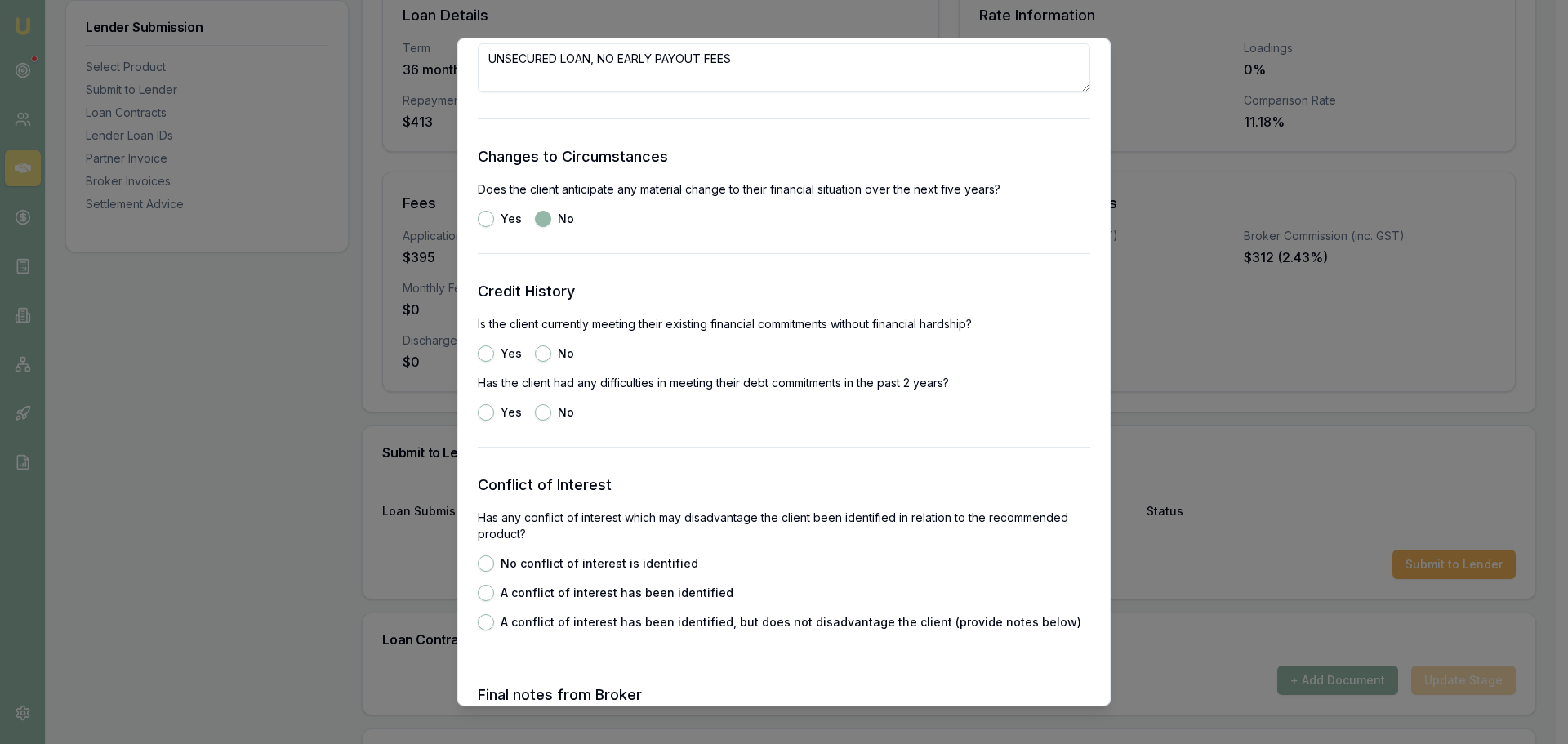
radio input "true"
click at [543, 413] on button "No" at bounding box center [543, 413] width 16 height 16
radio input "true"
click at [489, 566] on button "No conflict of interest is identified" at bounding box center [486, 563] width 16 height 16
radio input "true"
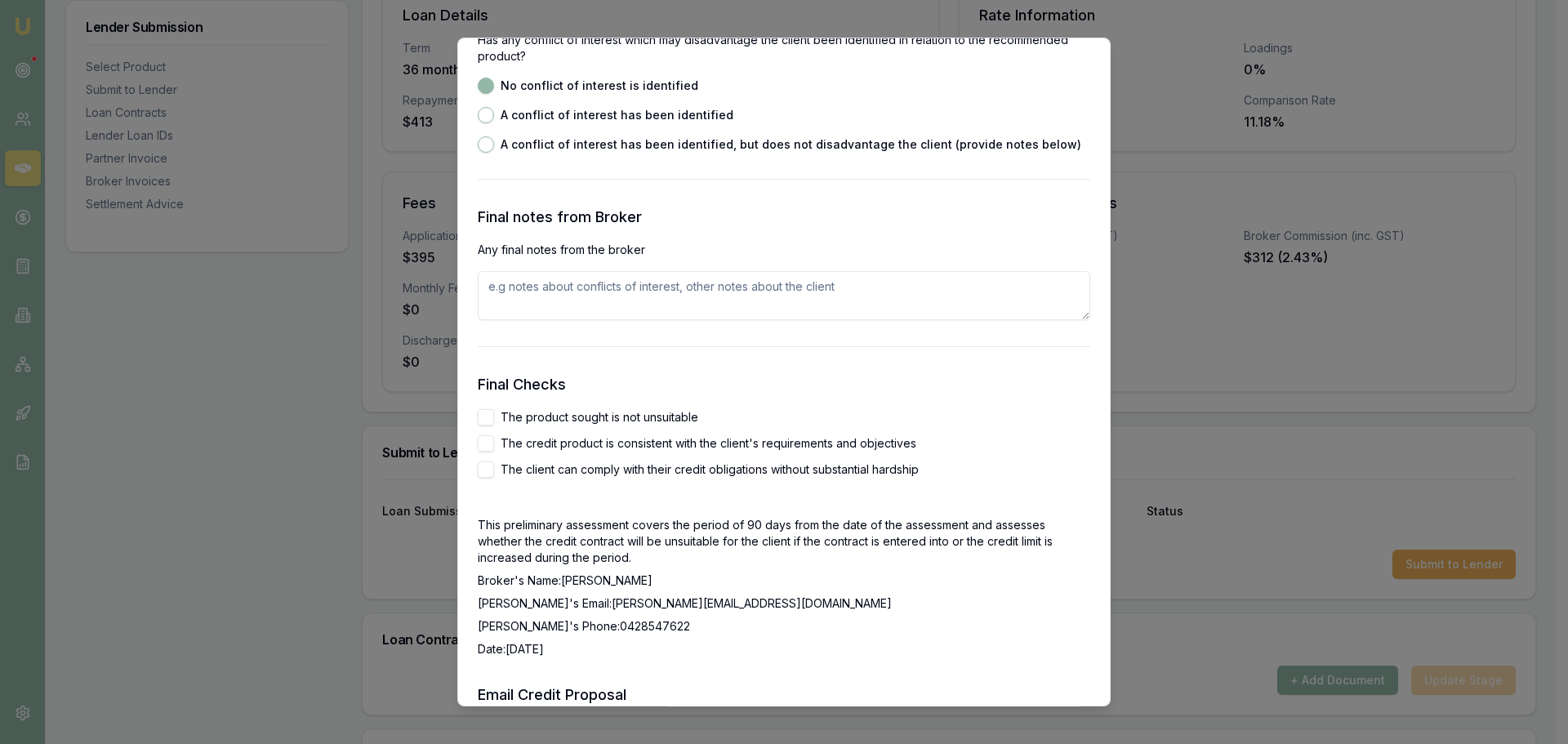
scroll to position [2613, 0]
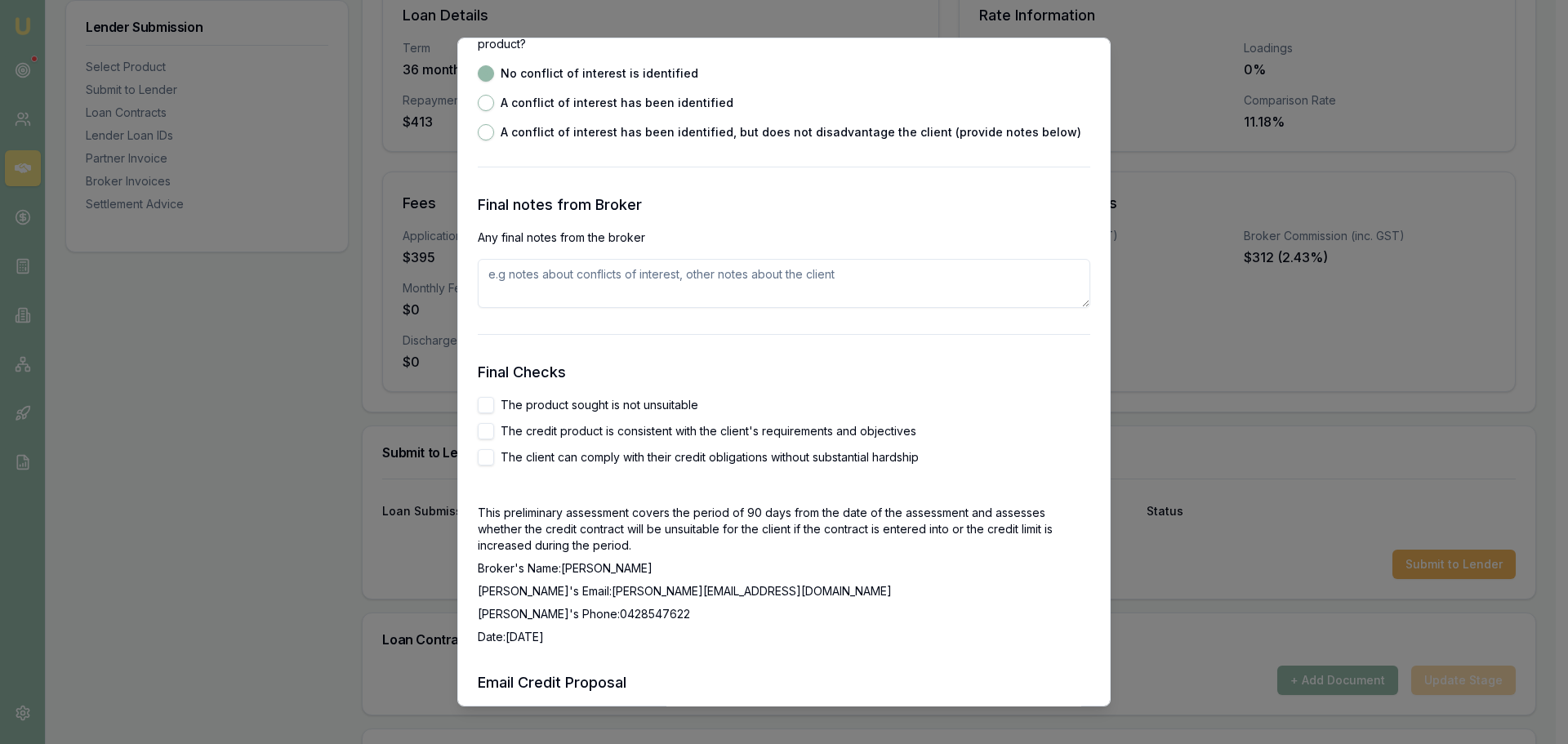
click at [484, 406] on button "The product sought is not unsuitable" at bounding box center [486, 405] width 16 height 16
checkbox input "true"
click at [488, 433] on button "The credit product is consistent with the client's requirements and objectives" at bounding box center [486, 431] width 16 height 16
checkbox input "true"
click at [485, 450] on button "The client can comply with their credit obligations without substantial hardship" at bounding box center [486, 458] width 16 height 16
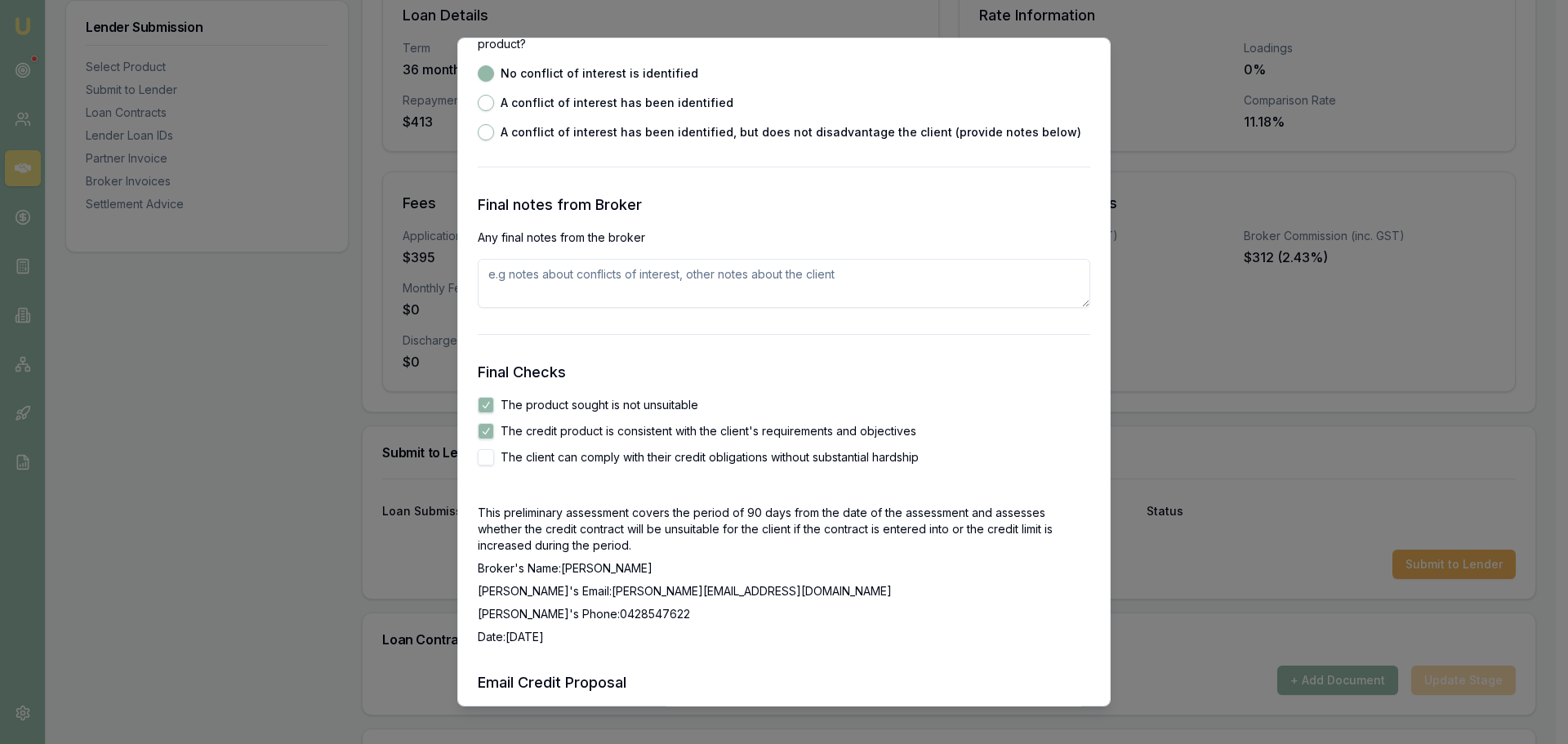
checkbox input "true"
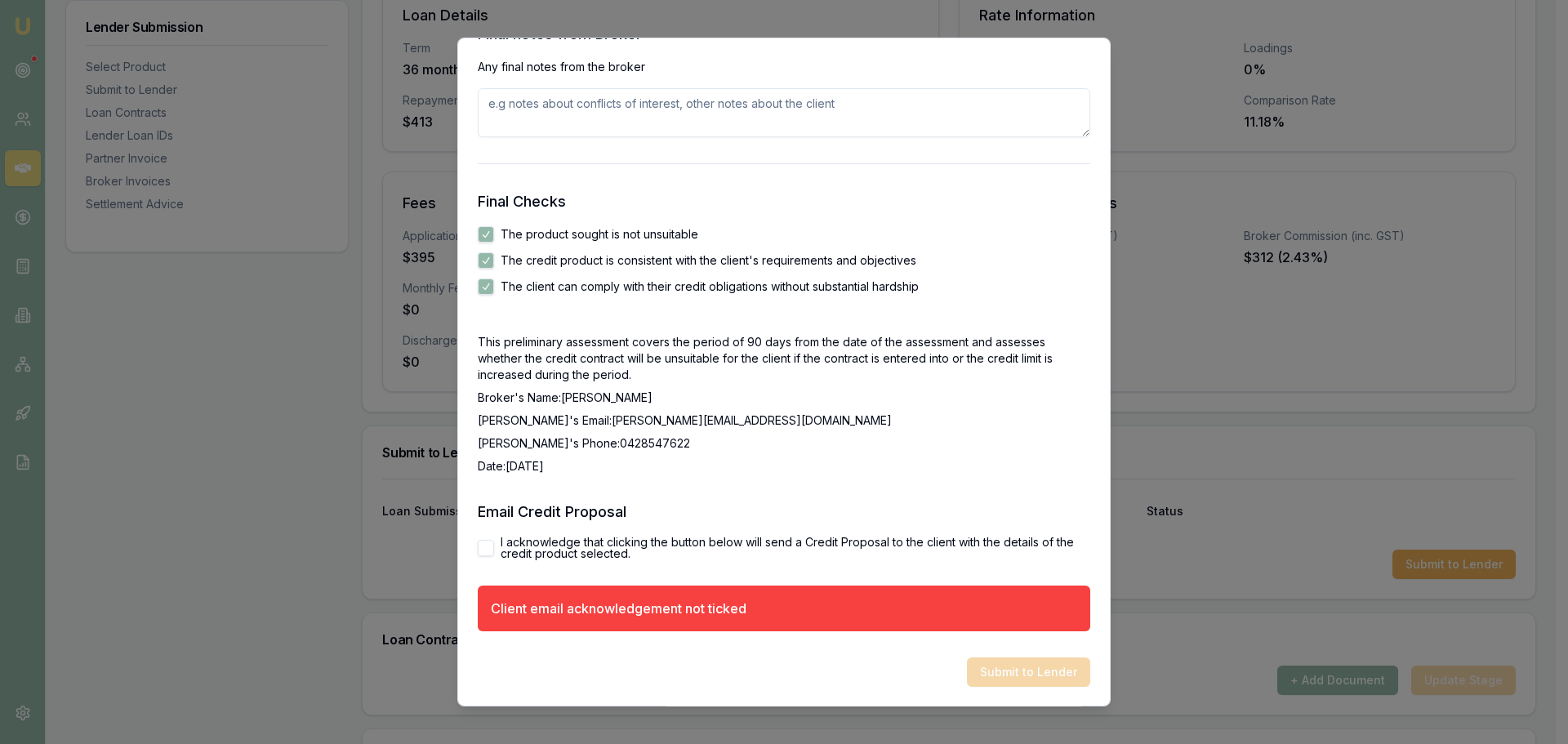
click at [483, 541] on button "I acknowledge that clicking the button below will send a Credit Proposal to the…" at bounding box center [486, 548] width 16 height 16
checkbox input "true"
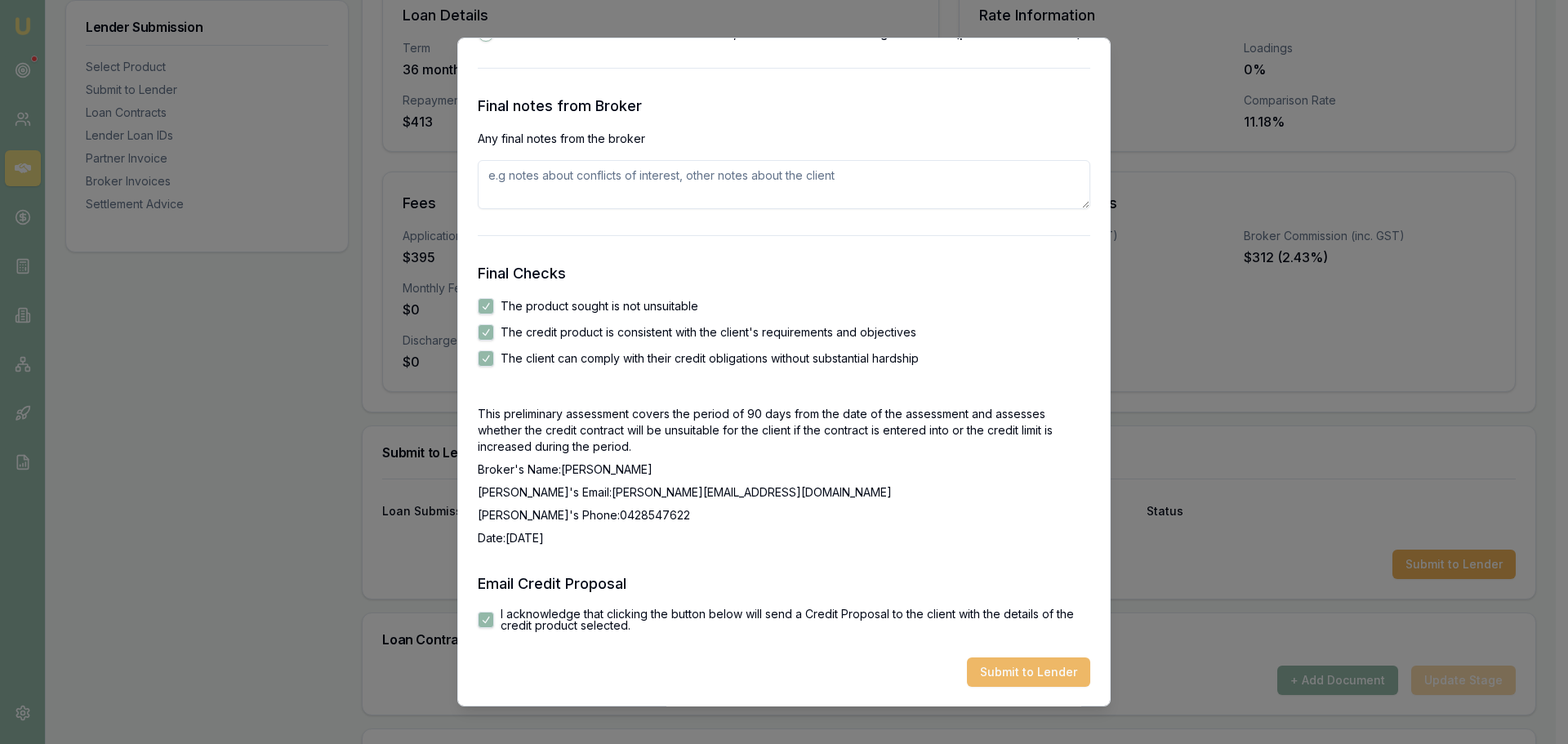
click at [1012, 669] on button "Submit to Lender" at bounding box center [1028, 672] width 124 height 29
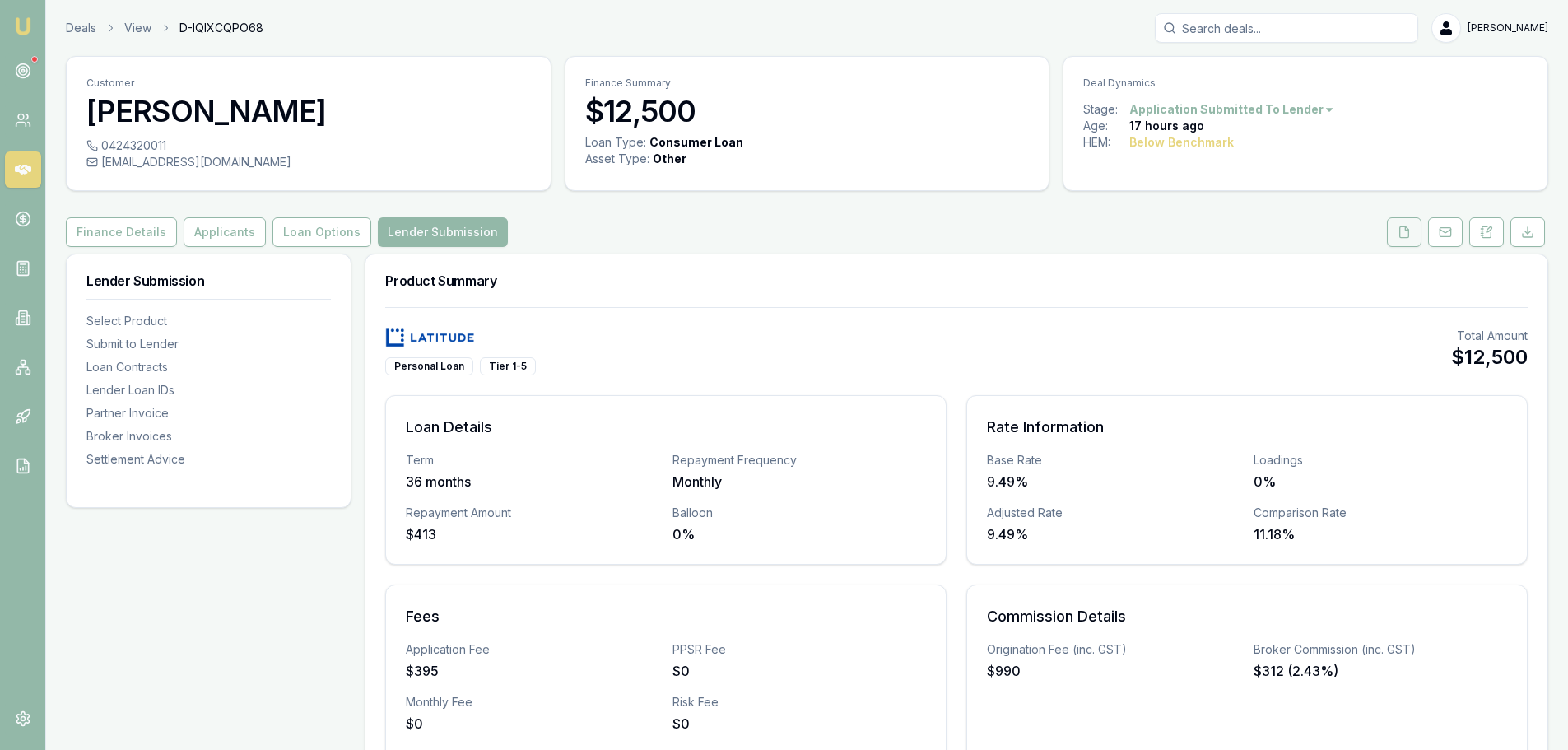
click at [1410, 233] on icon at bounding box center [1404, 232] width 13 height 13
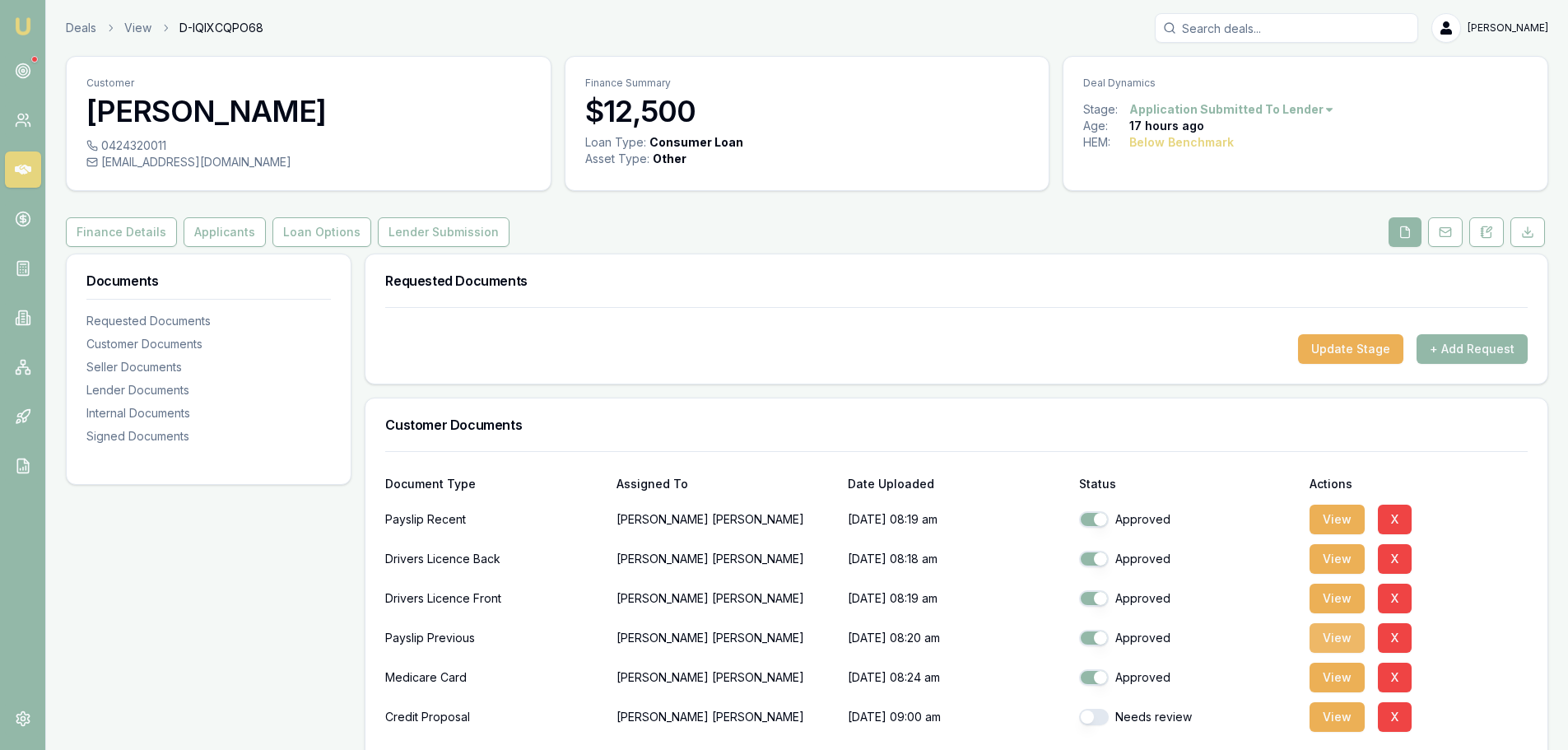
click at [1340, 634] on button "View" at bounding box center [1336, 638] width 55 height 30
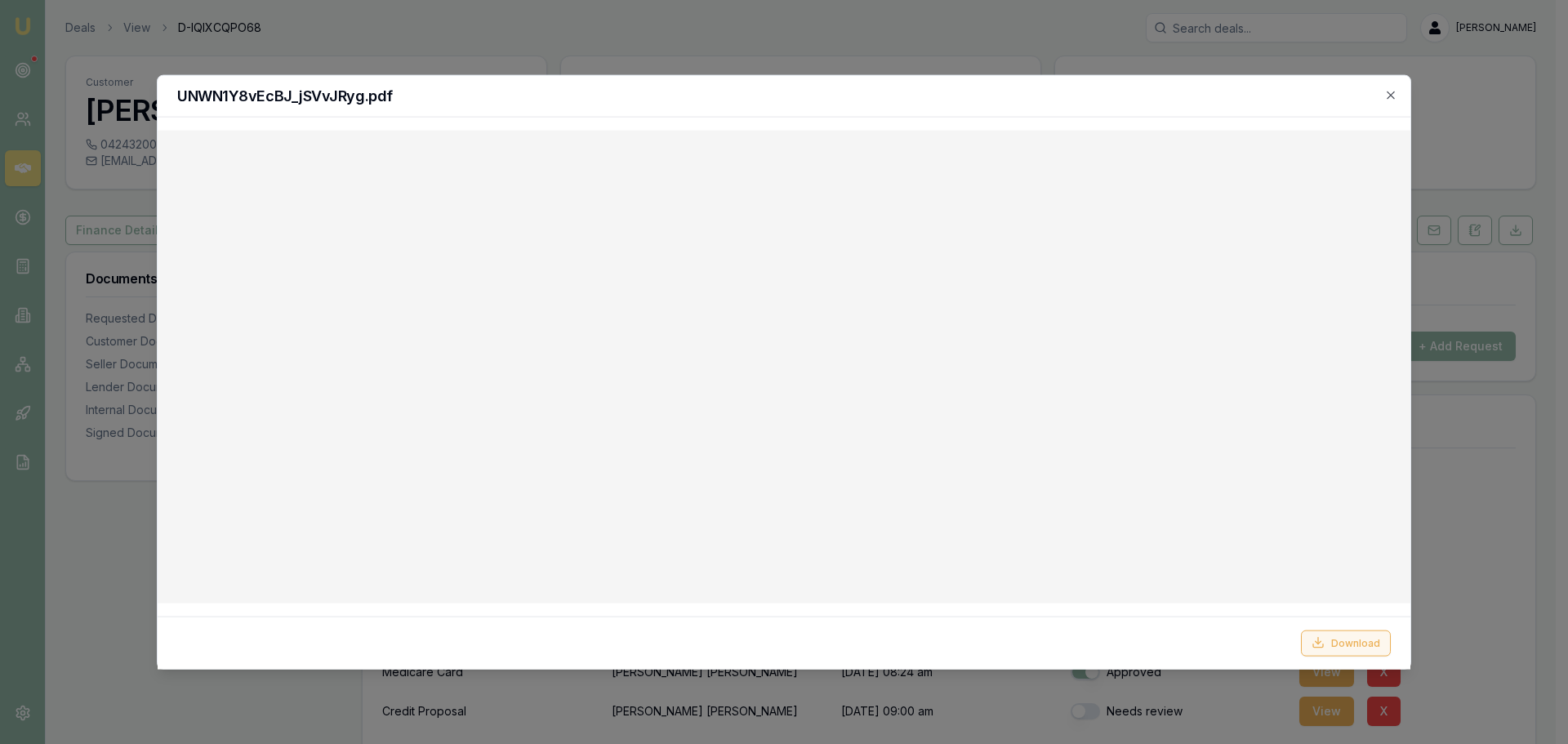
click at [1345, 638] on button "Download" at bounding box center [1345, 643] width 90 height 26
drag, startPoint x: 1393, startPoint y: 88, endPoint x: 1366, endPoint y: 120, distance: 41.9
click at [1393, 88] on icon "button" at bounding box center [1390, 95] width 13 height 13
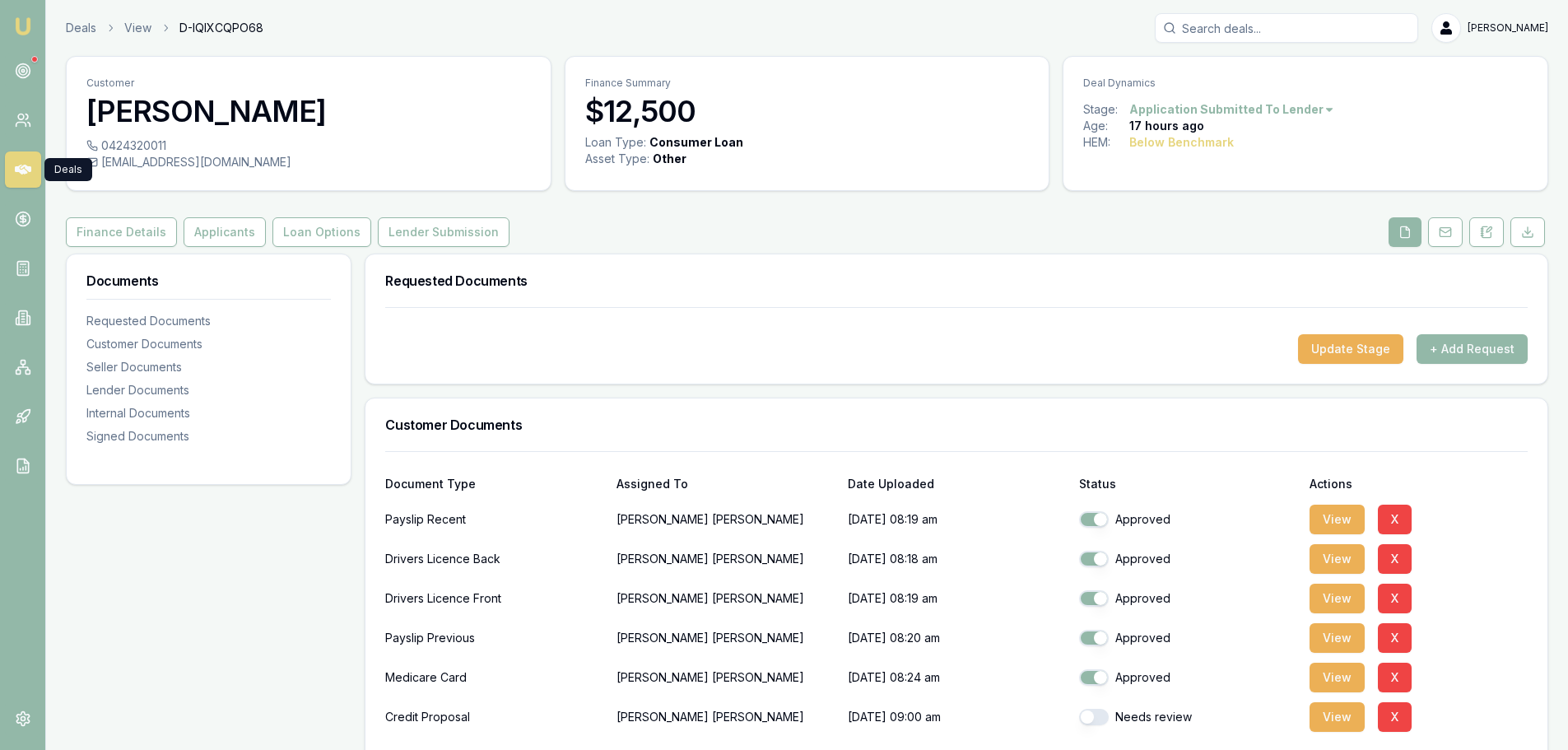
click at [19, 165] on icon at bounding box center [23, 170] width 16 height 17
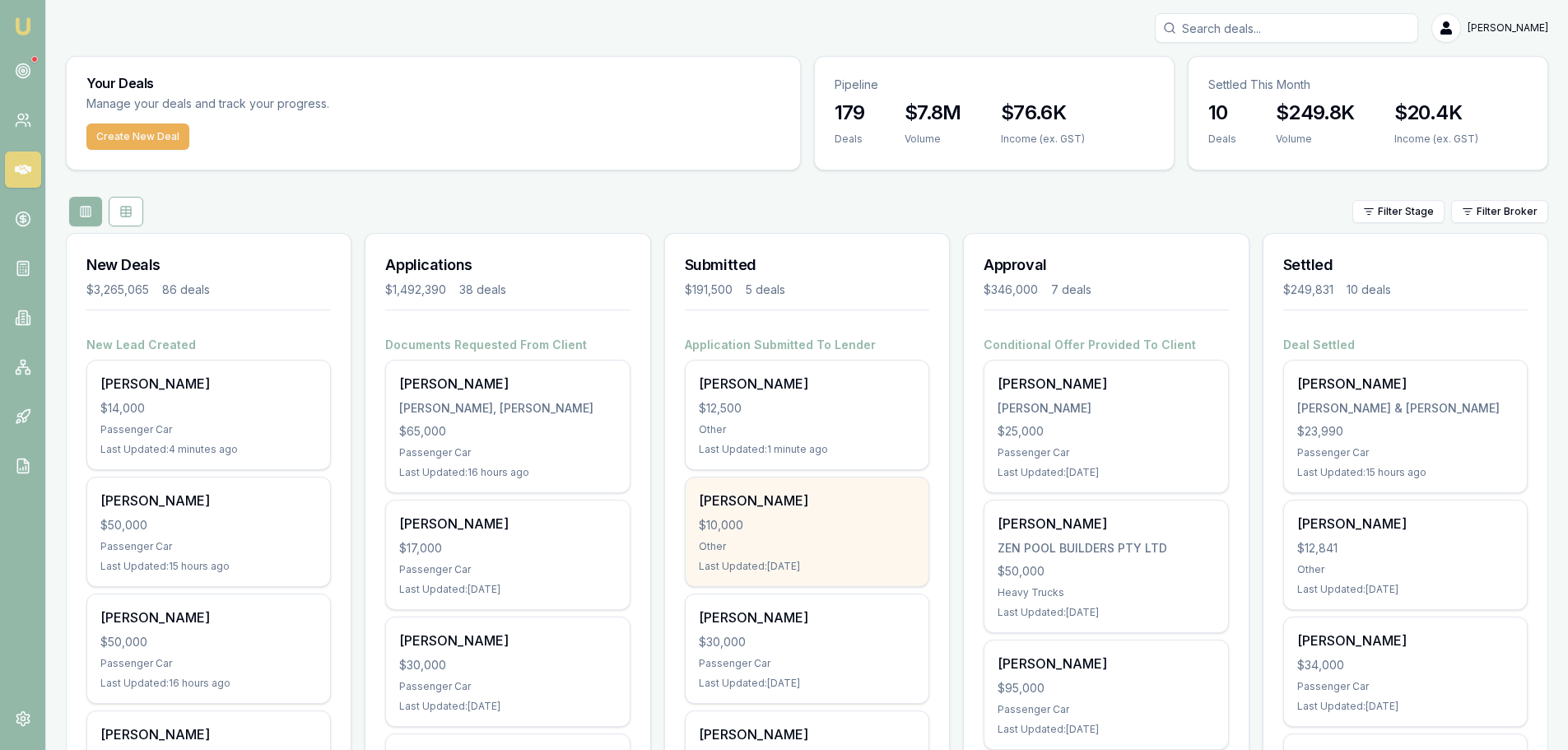
click at [779, 567] on div "Last Updated: 1 day ago" at bounding box center [807, 566] width 216 height 13
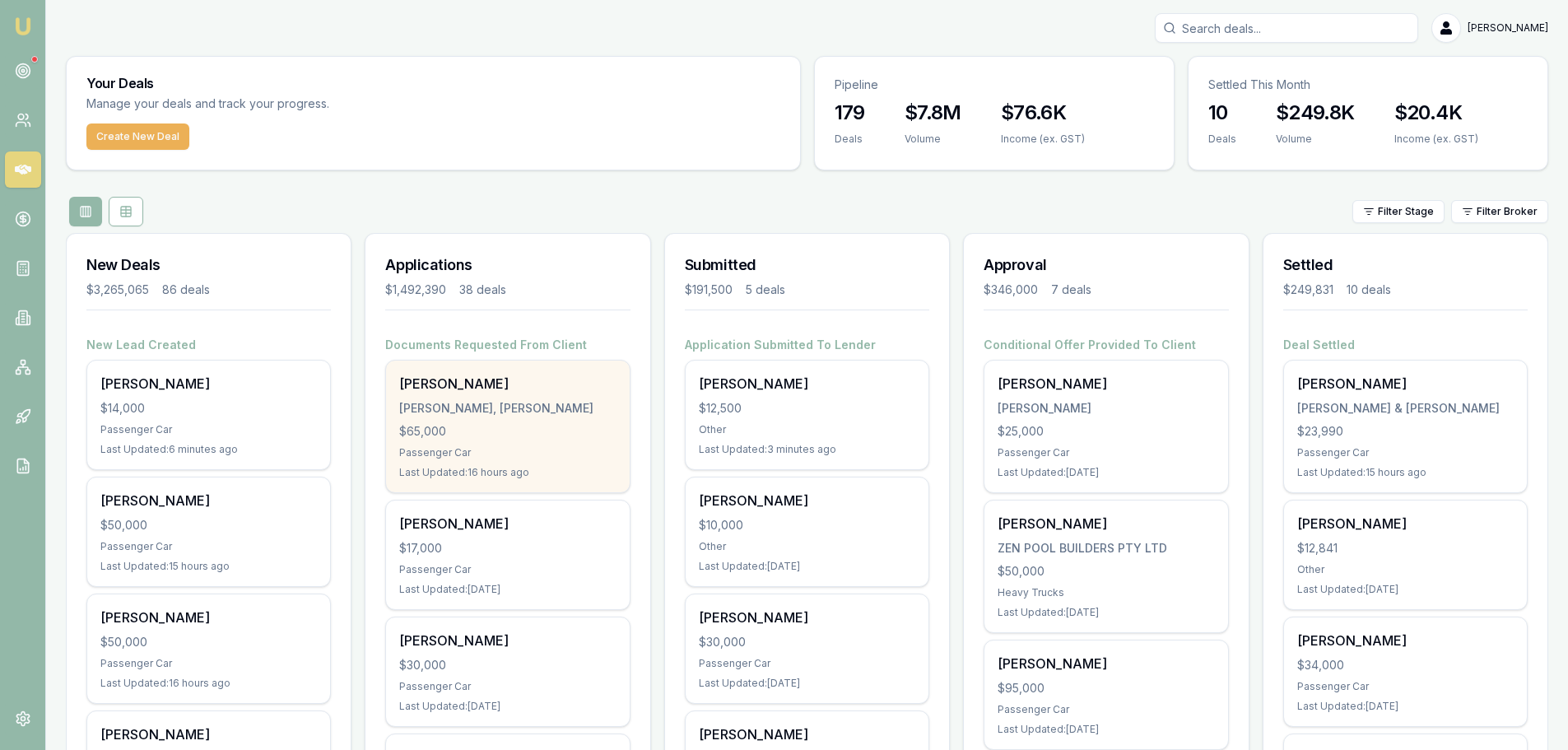
click at [511, 403] on div "JOHAN, AYDEN JOHNATHON" at bounding box center [507, 408] width 216 height 17
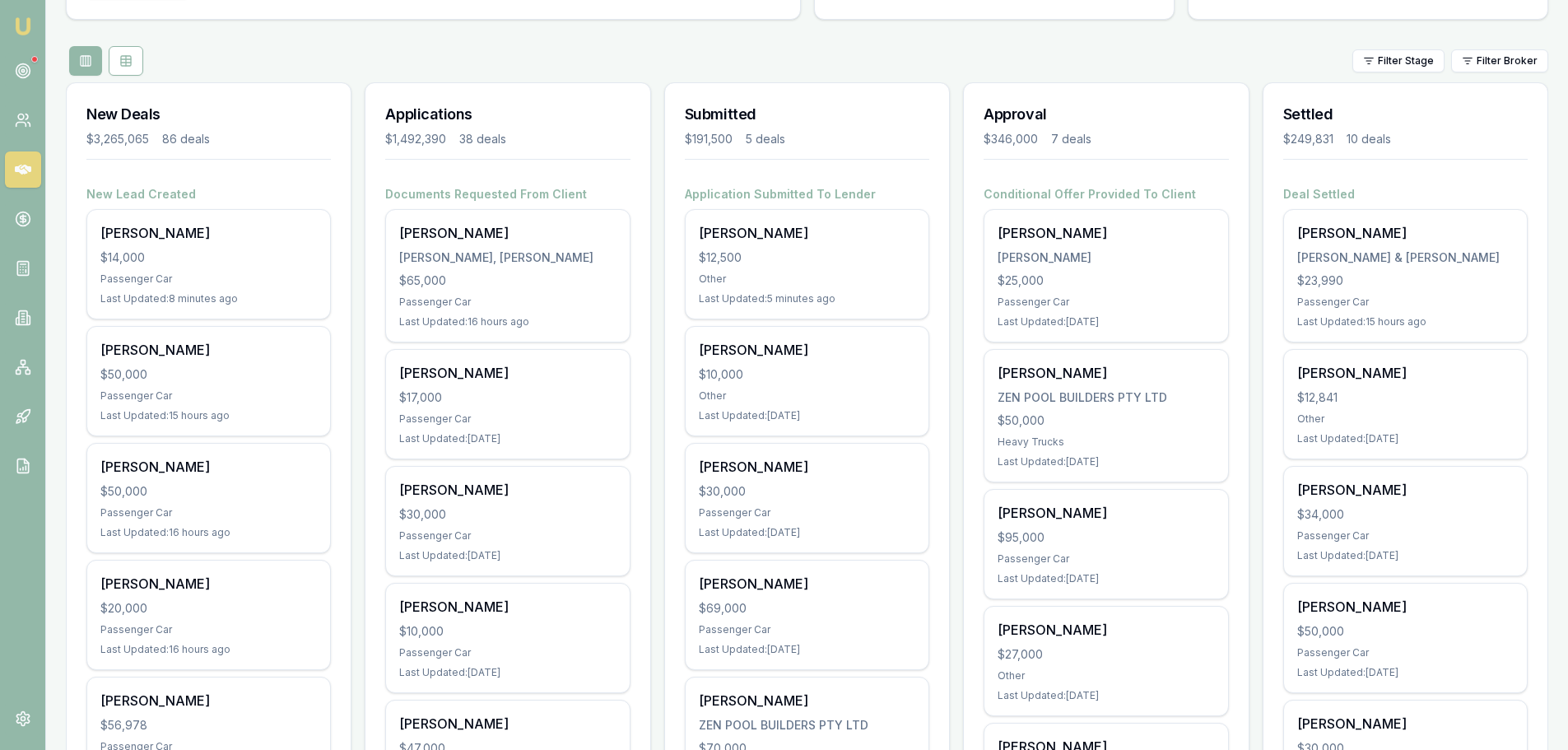
scroll to position [165, 0]
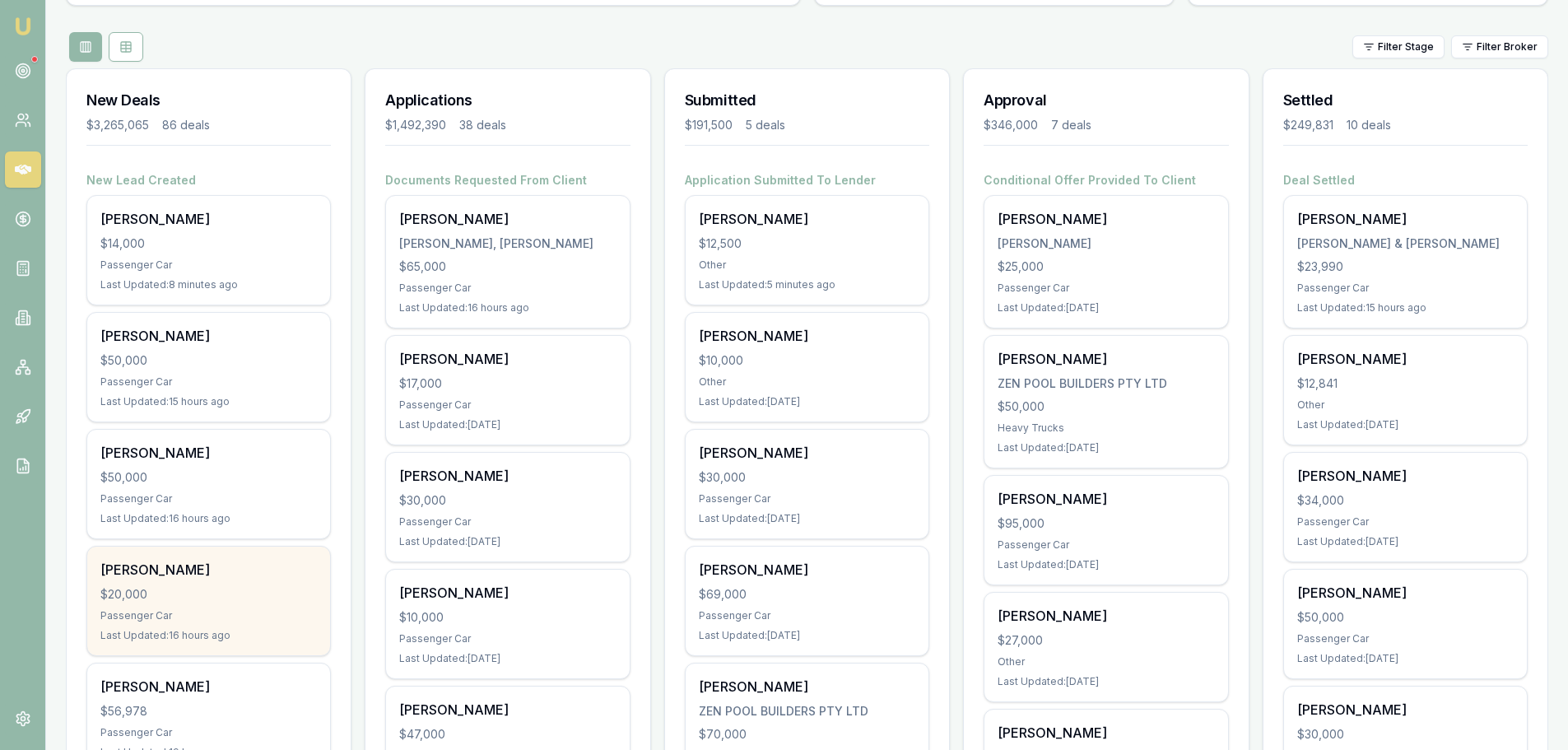
click at [270, 601] on div "$20,000" at bounding box center [209, 594] width 216 height 17
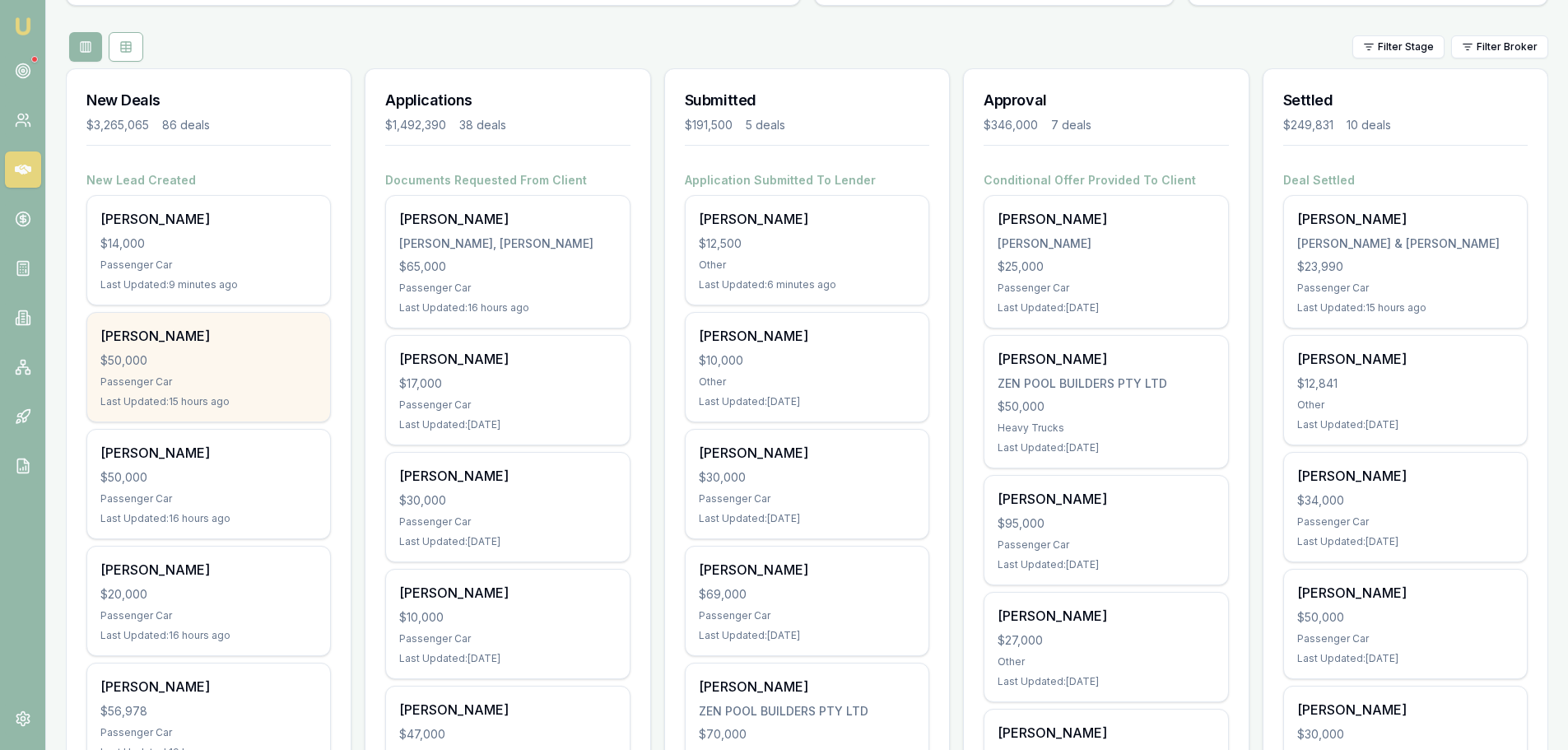
click at [219, 384] on div "Passenger Car" at bounding box center [209, 382] width 216 height 13
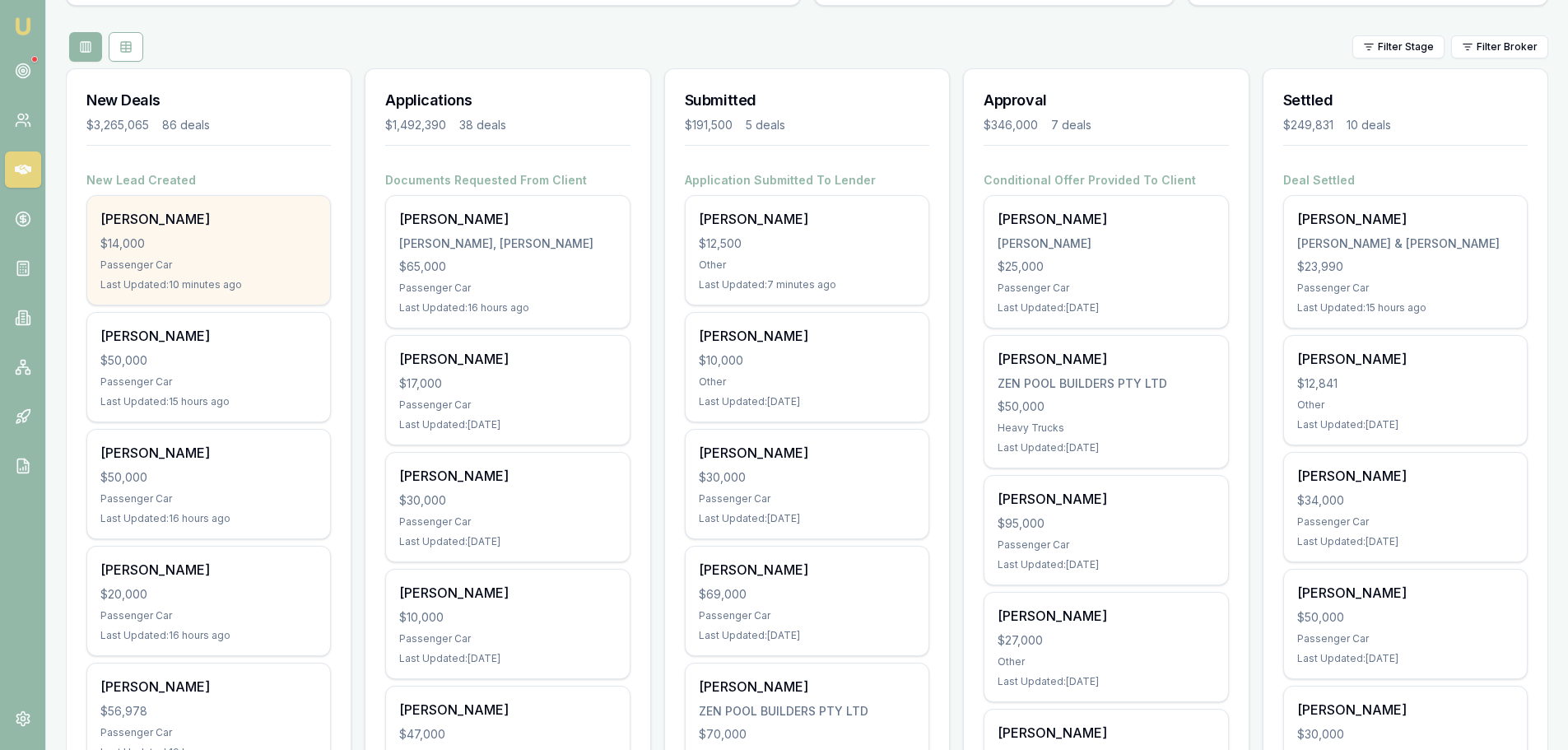
click at [226, 248] on div "$14,000" at bounding box center [209, 243] width 216 height 17
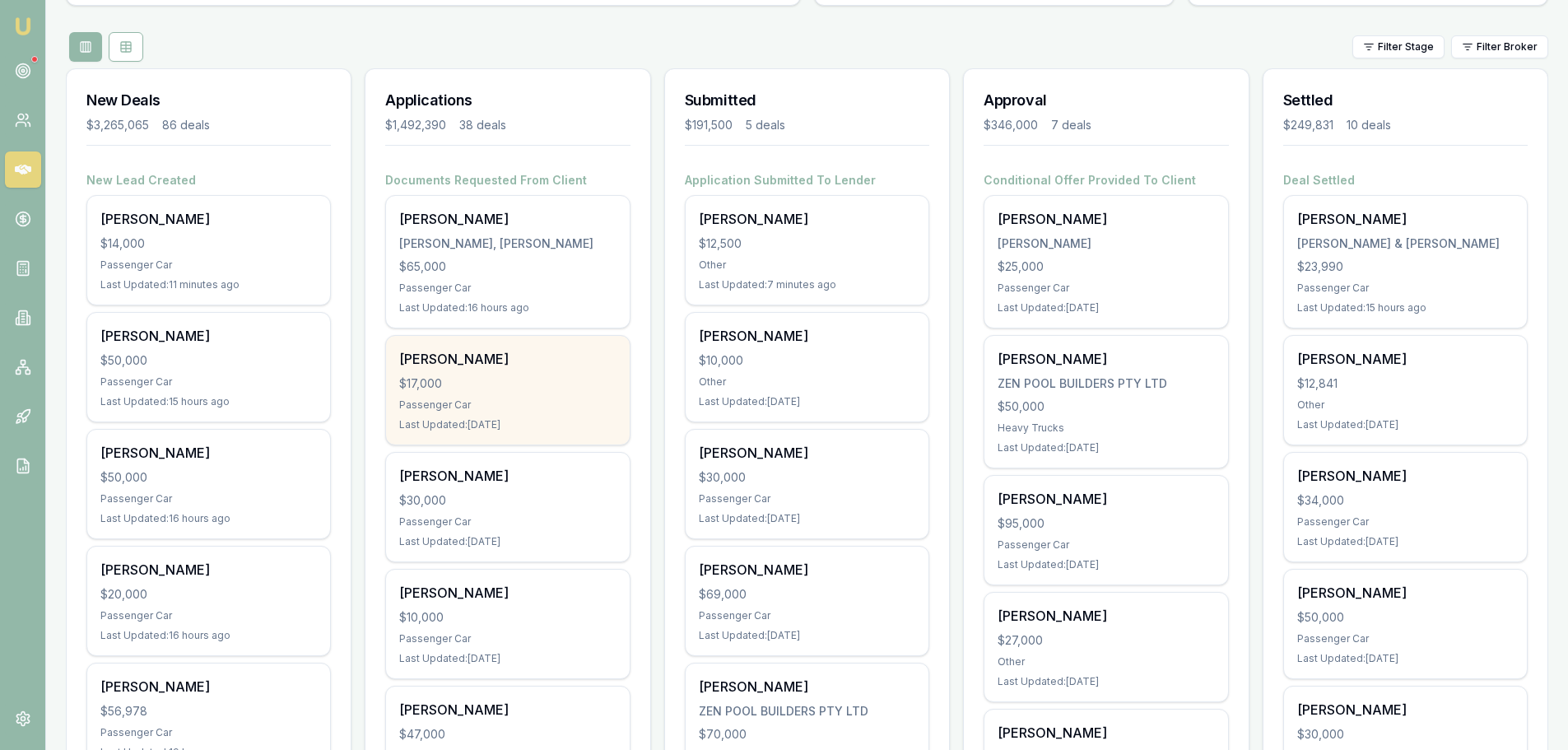
click at [526, 349] on div "[PERSON_NAME]" at bounding box center [507, 359] width 216 height 20
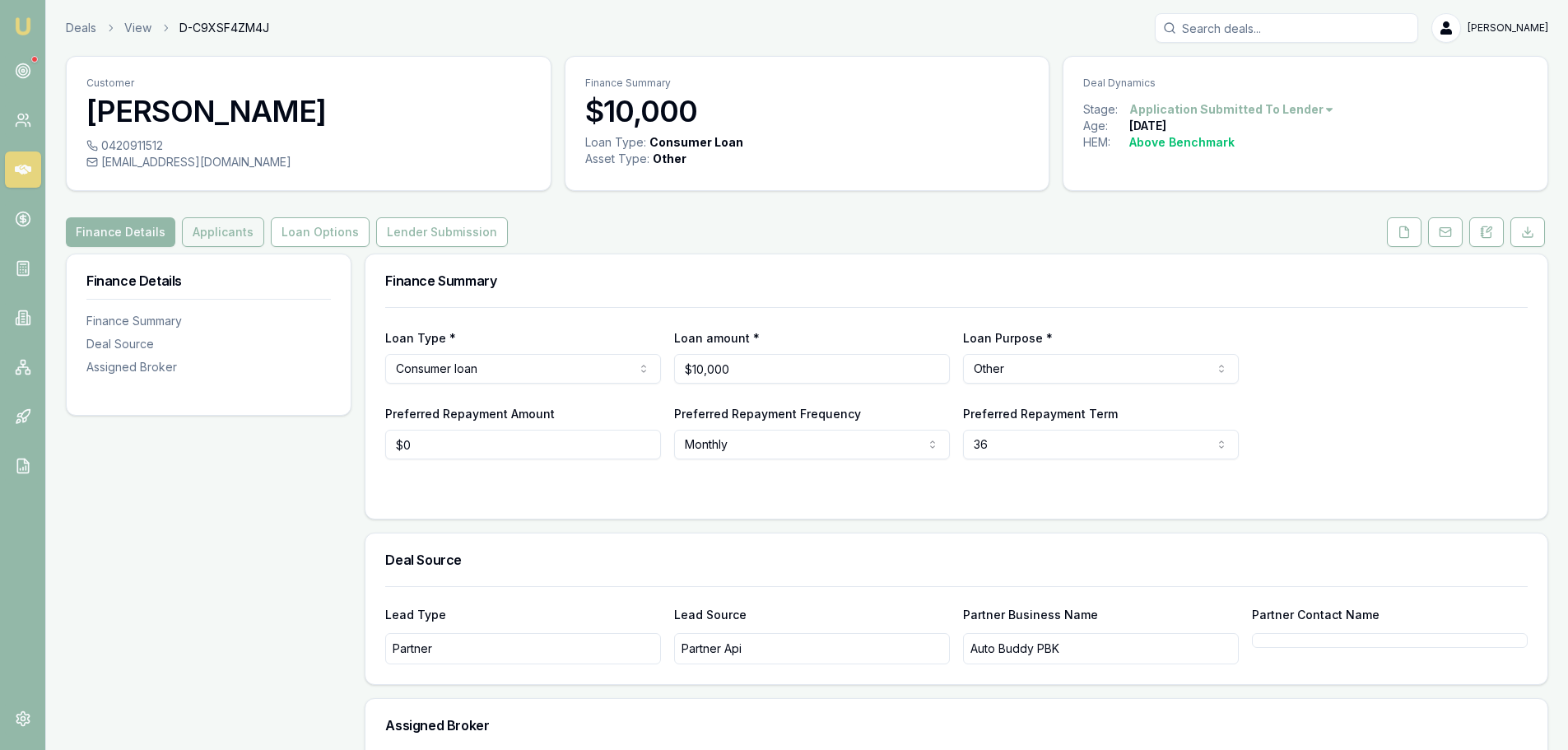
click at [223, 236] on button "Applicants" at bounding box center [224, 232] width 82 height 30
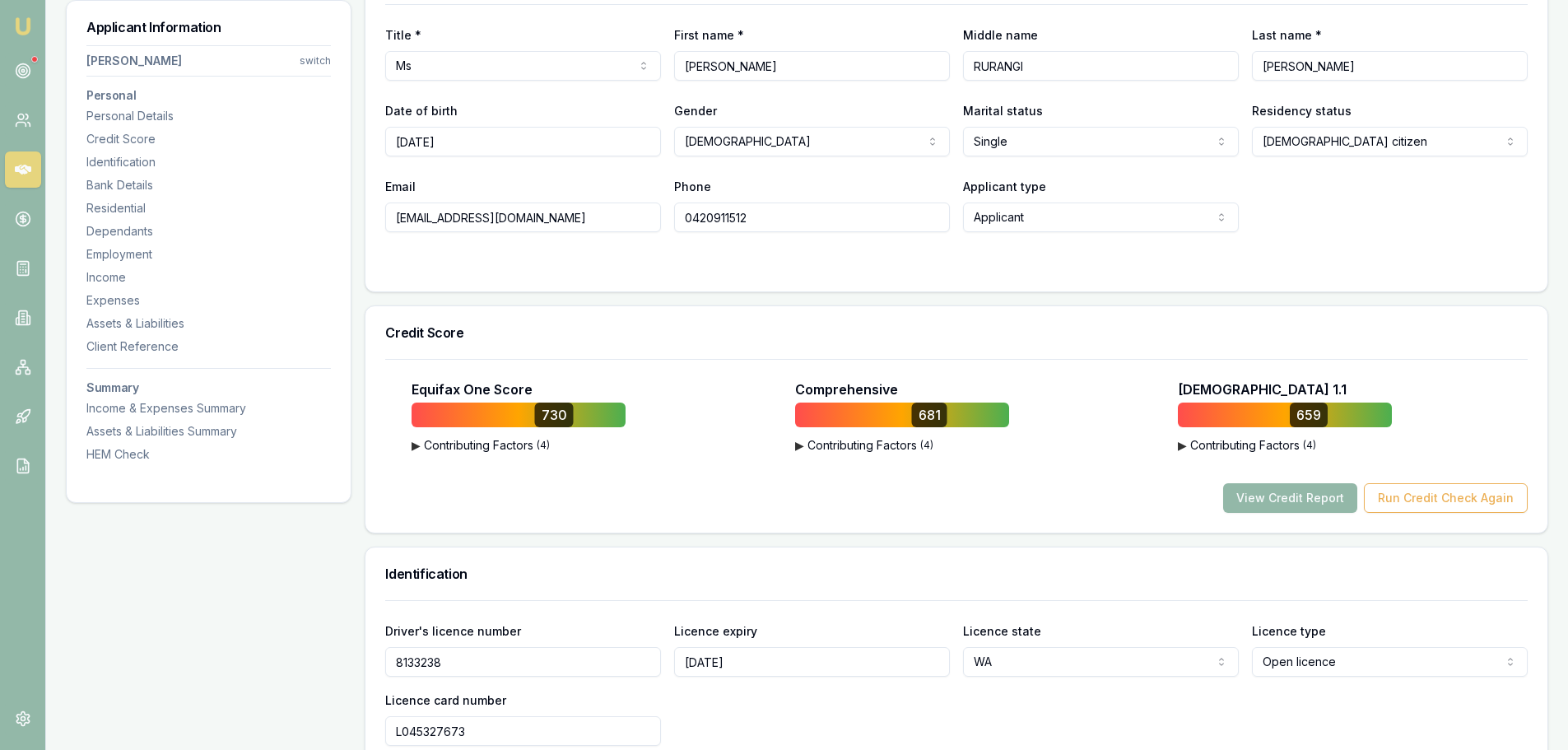
scroll to position [329, 0]
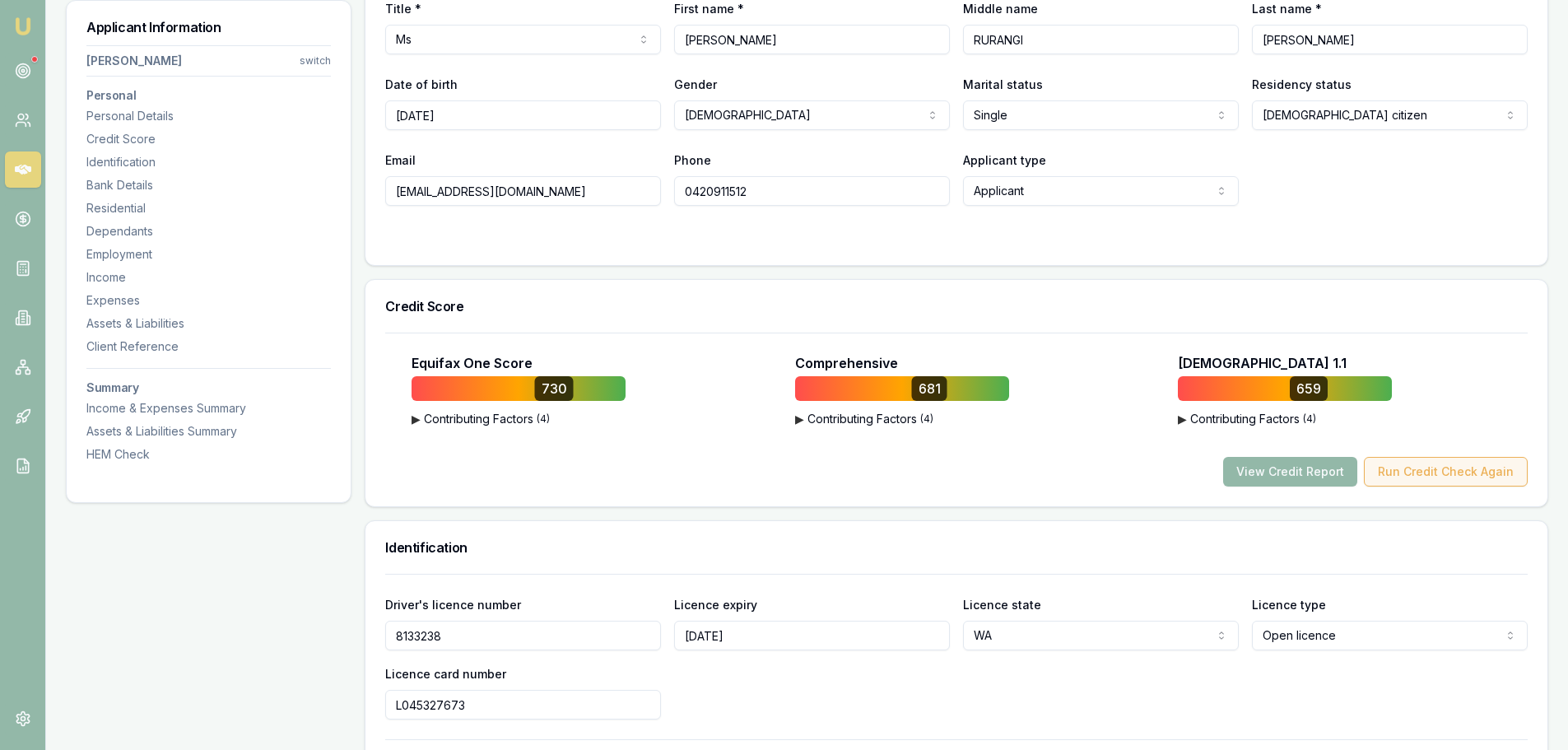
click at [1474, 469] on button "Run Credit Check Again" at bounding box center [1445, 472] width 164 height 30
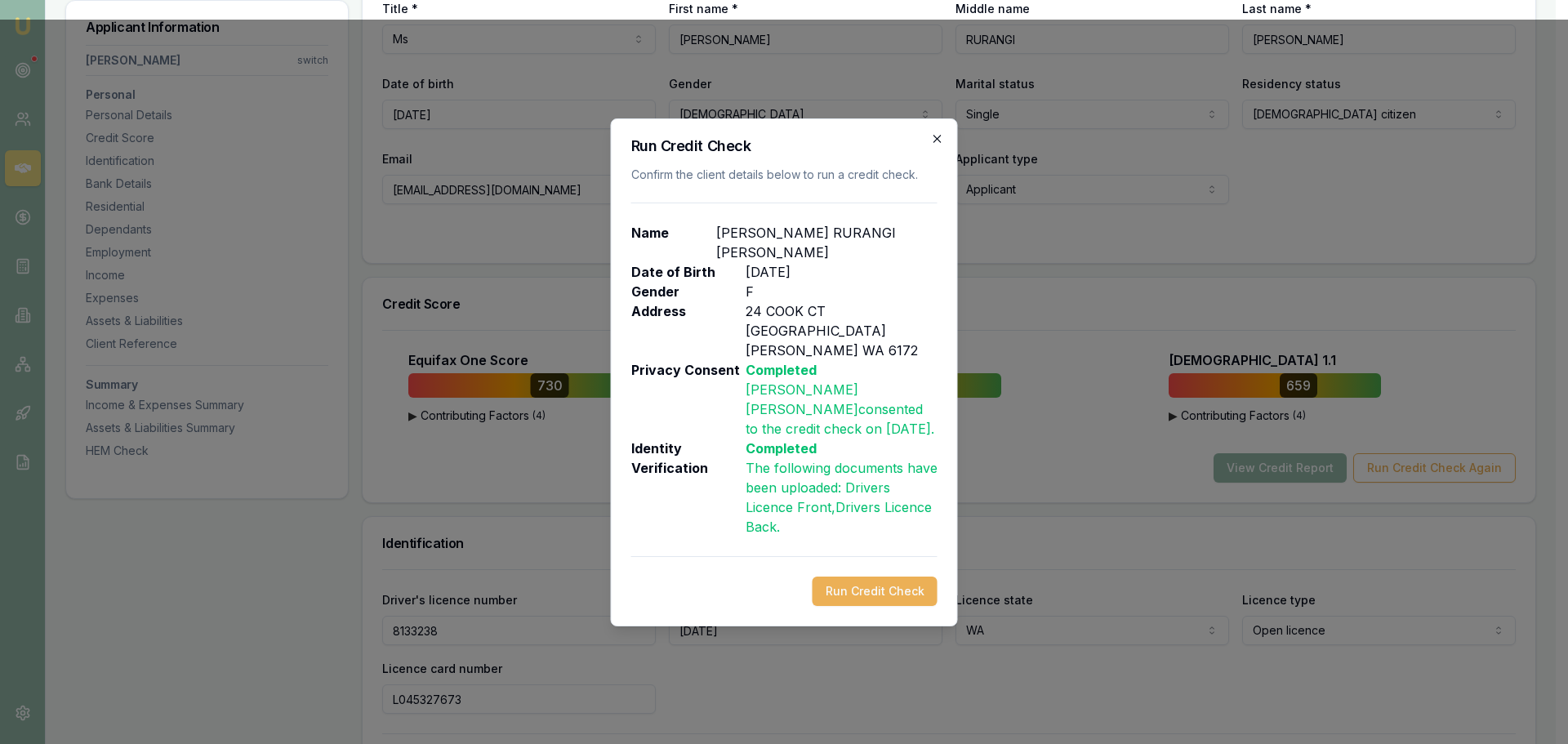
click at [935, 142] on icon "button" at bounding box center [936, 138] width 7 height 7
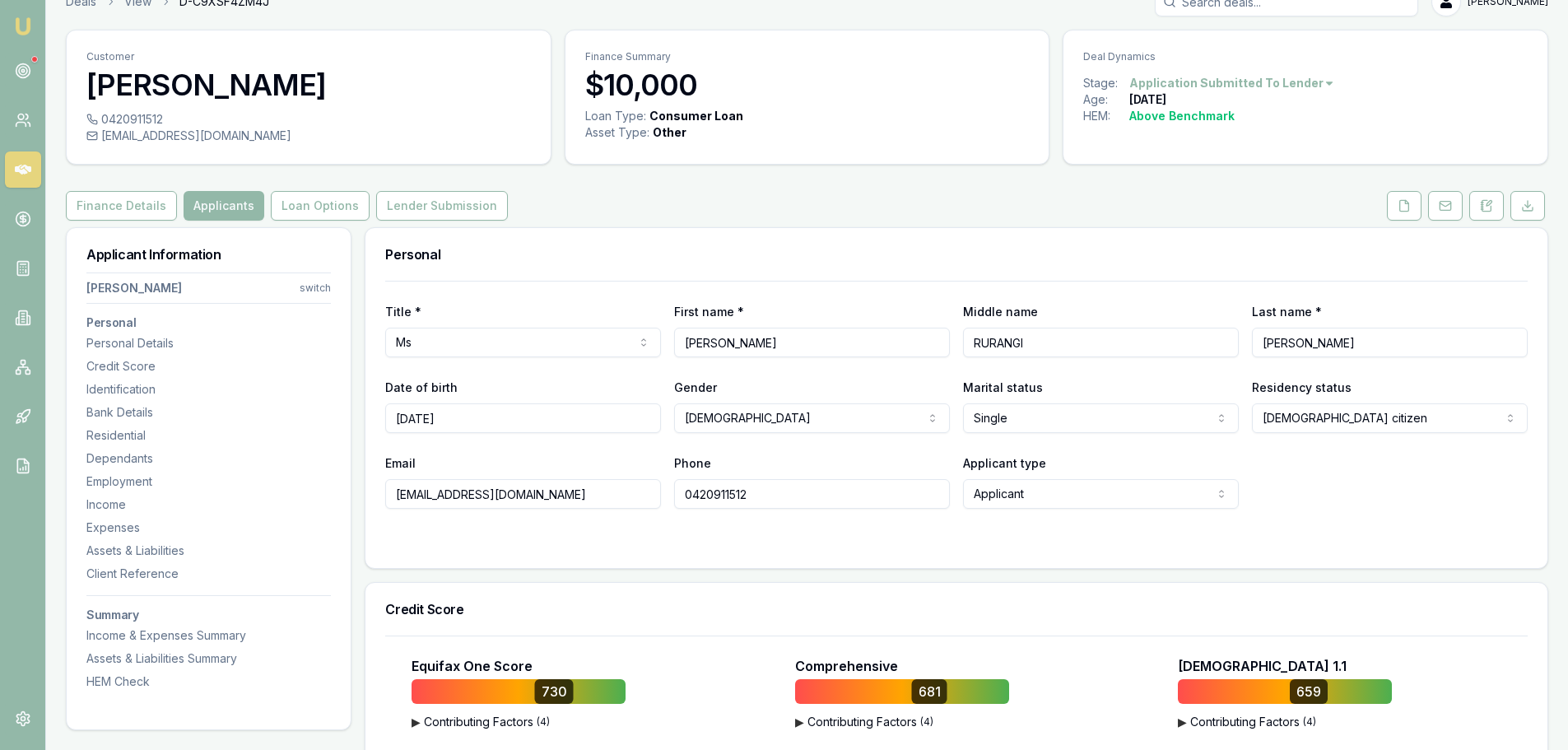
scroll to position [0, 0]
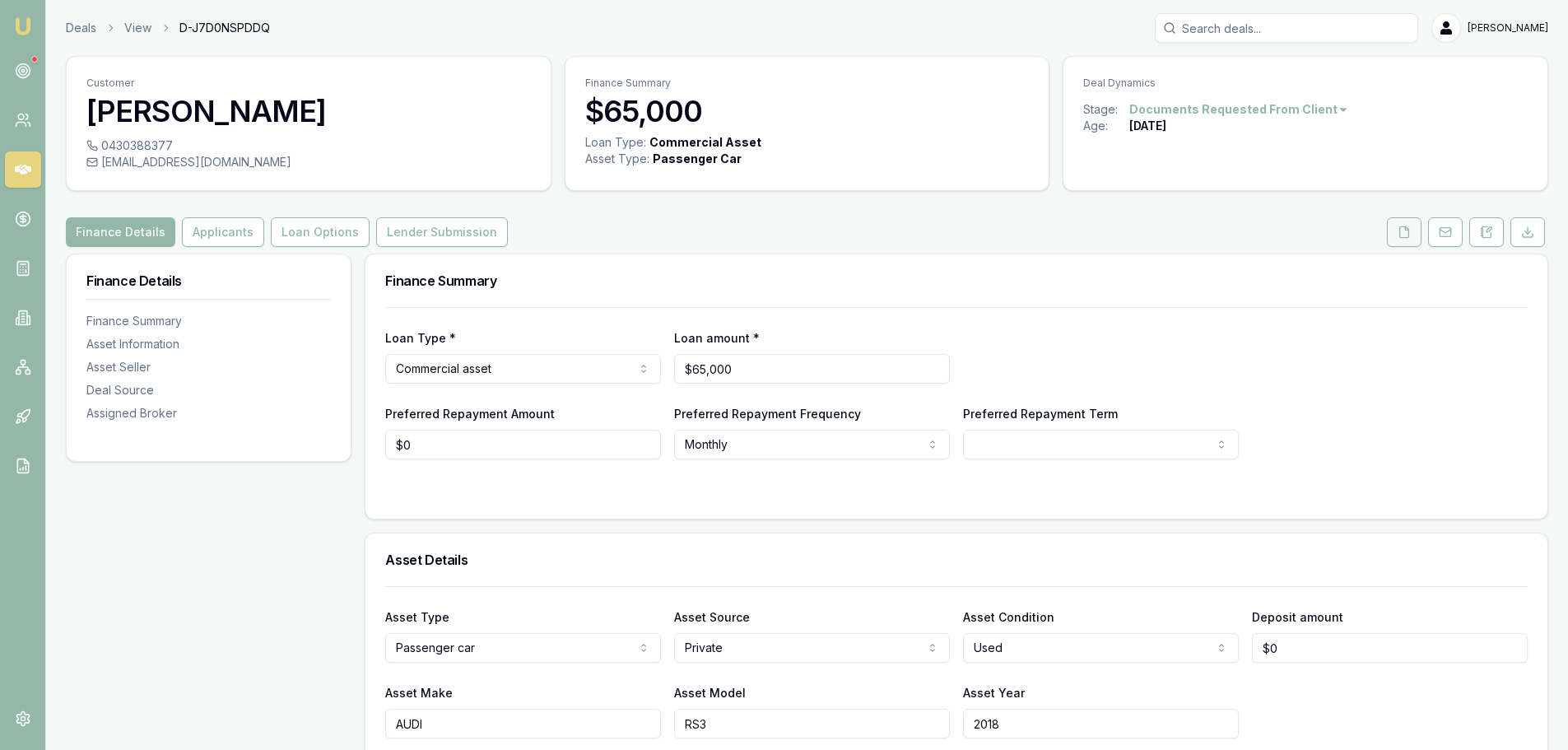
click at [1395, 234] on button at bounding box center [1404, 232] width 35 height 30
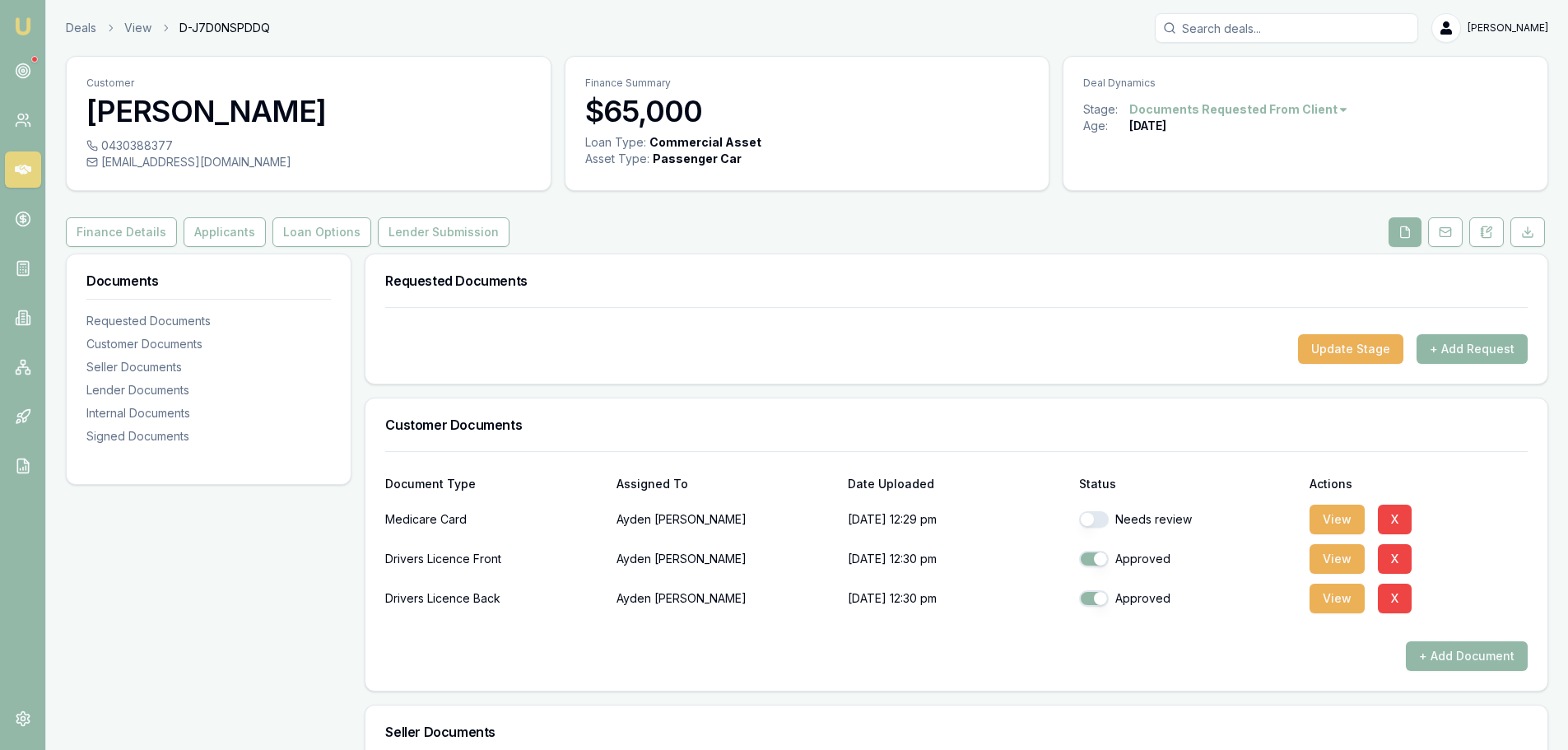
click at [1499, 348] on button "+ Add Request" at bounding box center [1471, 349] width 111 height 30
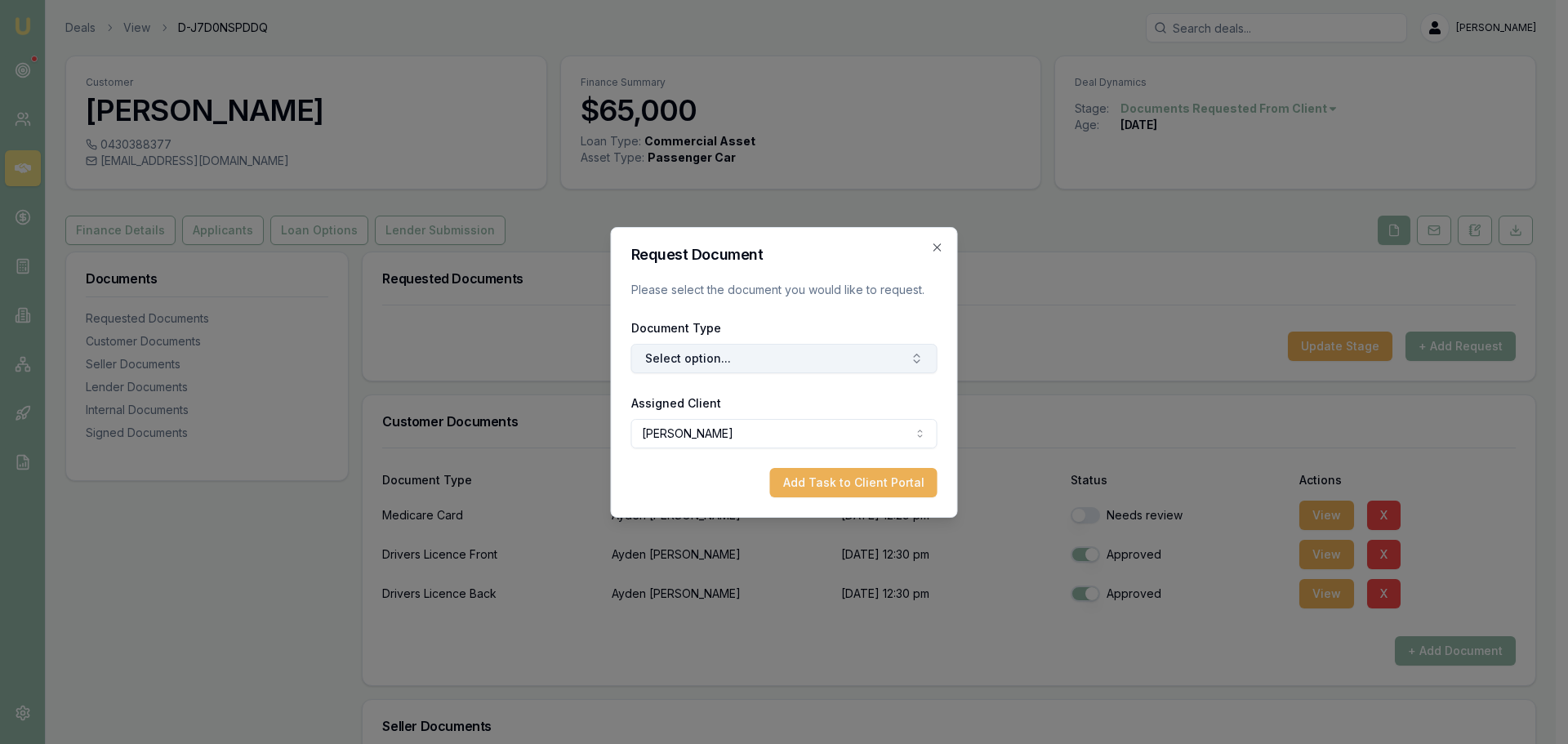
click at [786, 357] on button "Select option..." at bounding box center [784, 358] width 306 height 29
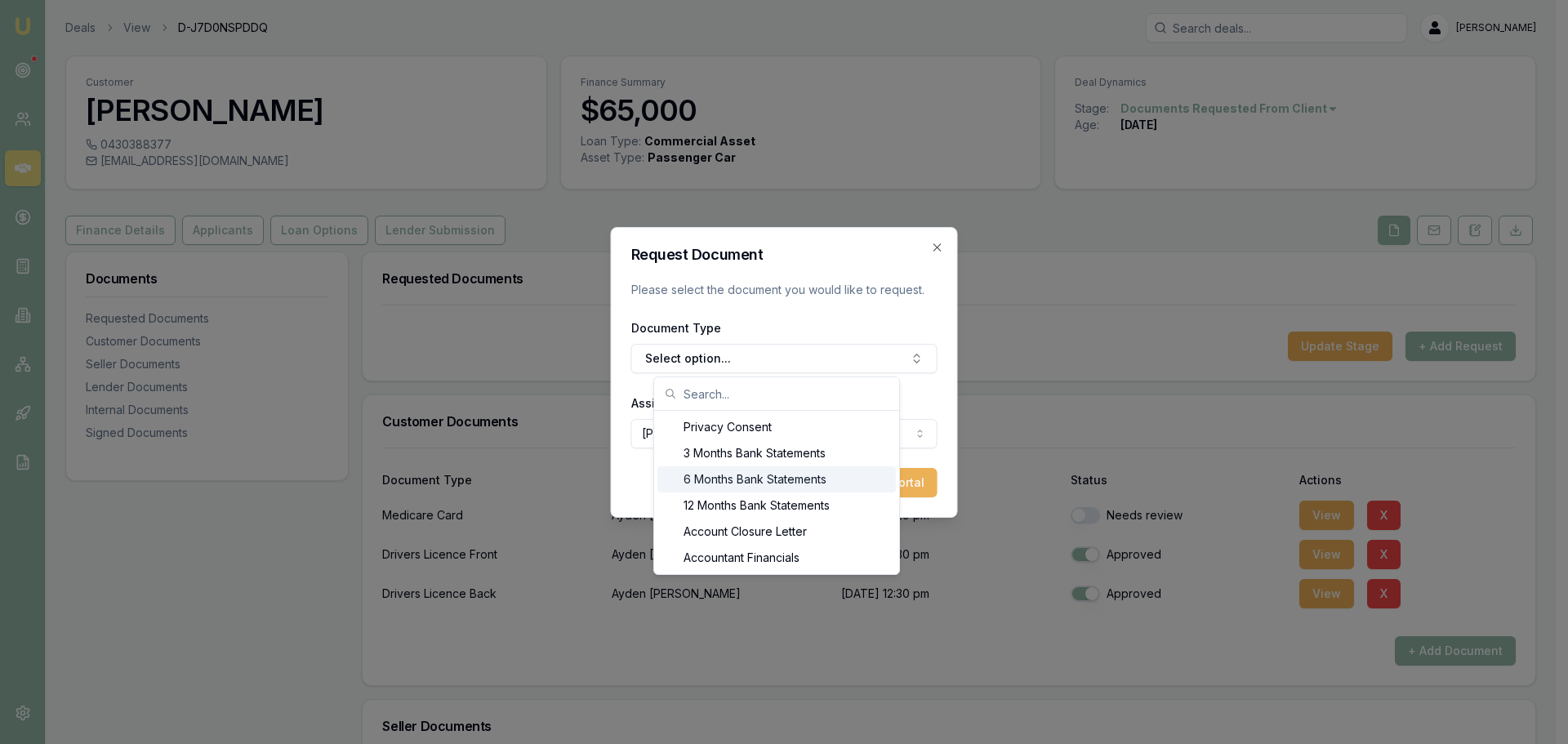
click at [755, 480] on div "6 Months Bank Statements" at bounding box center [776, 480] width 238 height 26
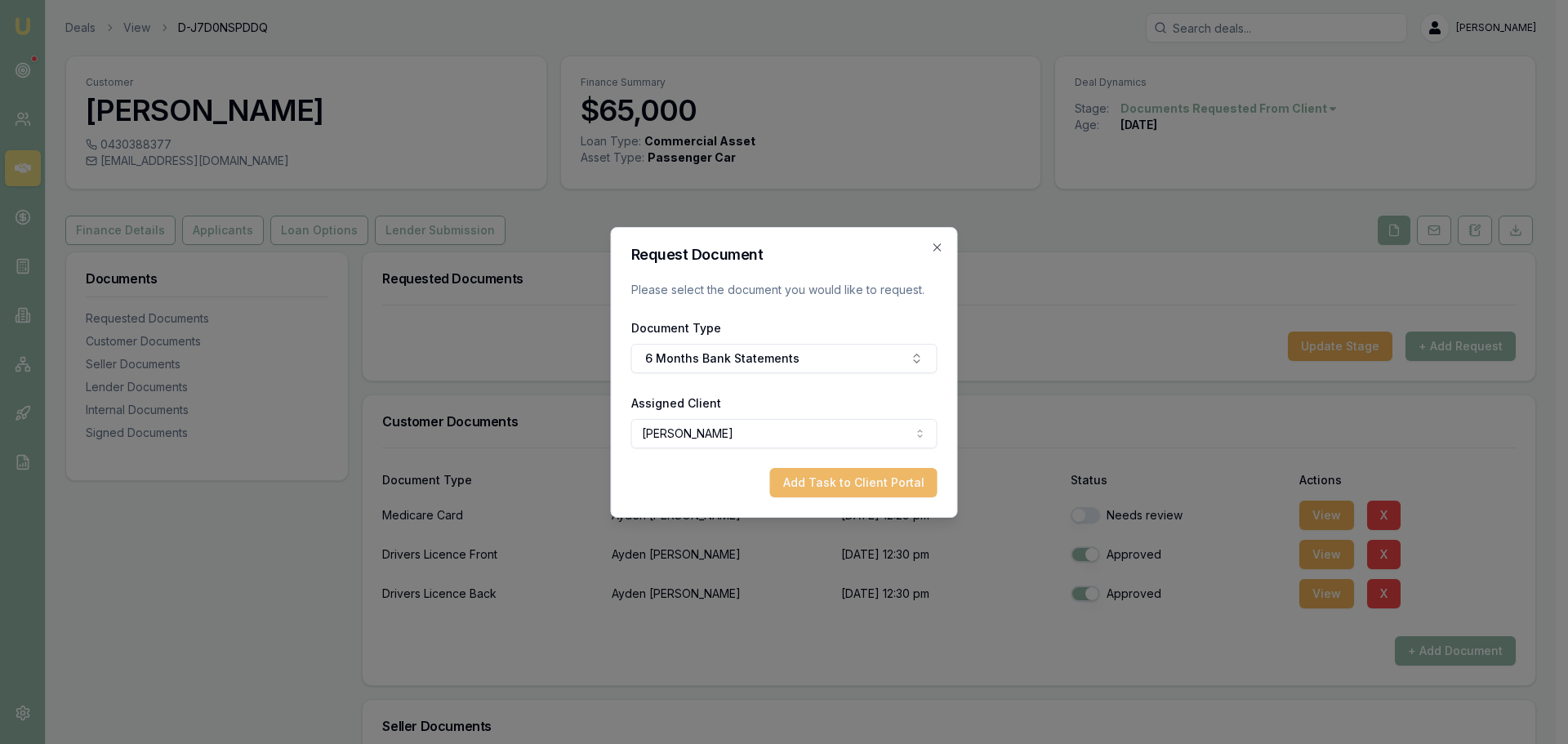
click at [891, 485] on button "Add Task to Client Portal" at bounding box center [854, 483] width 168 height 29
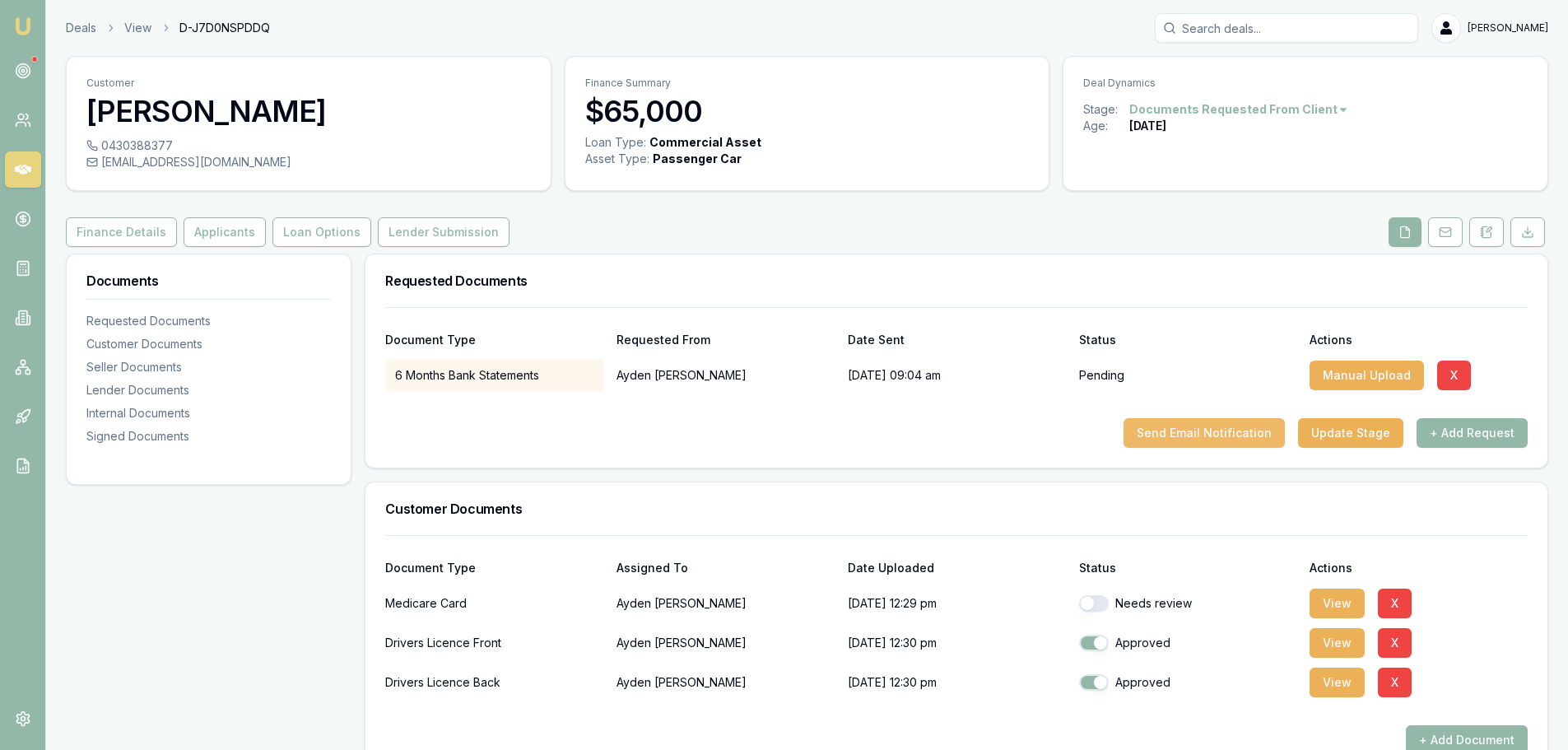
click at [1236, 435] on button "Send Email Notification" at bounding box center [1204, 433] width 162 height 30
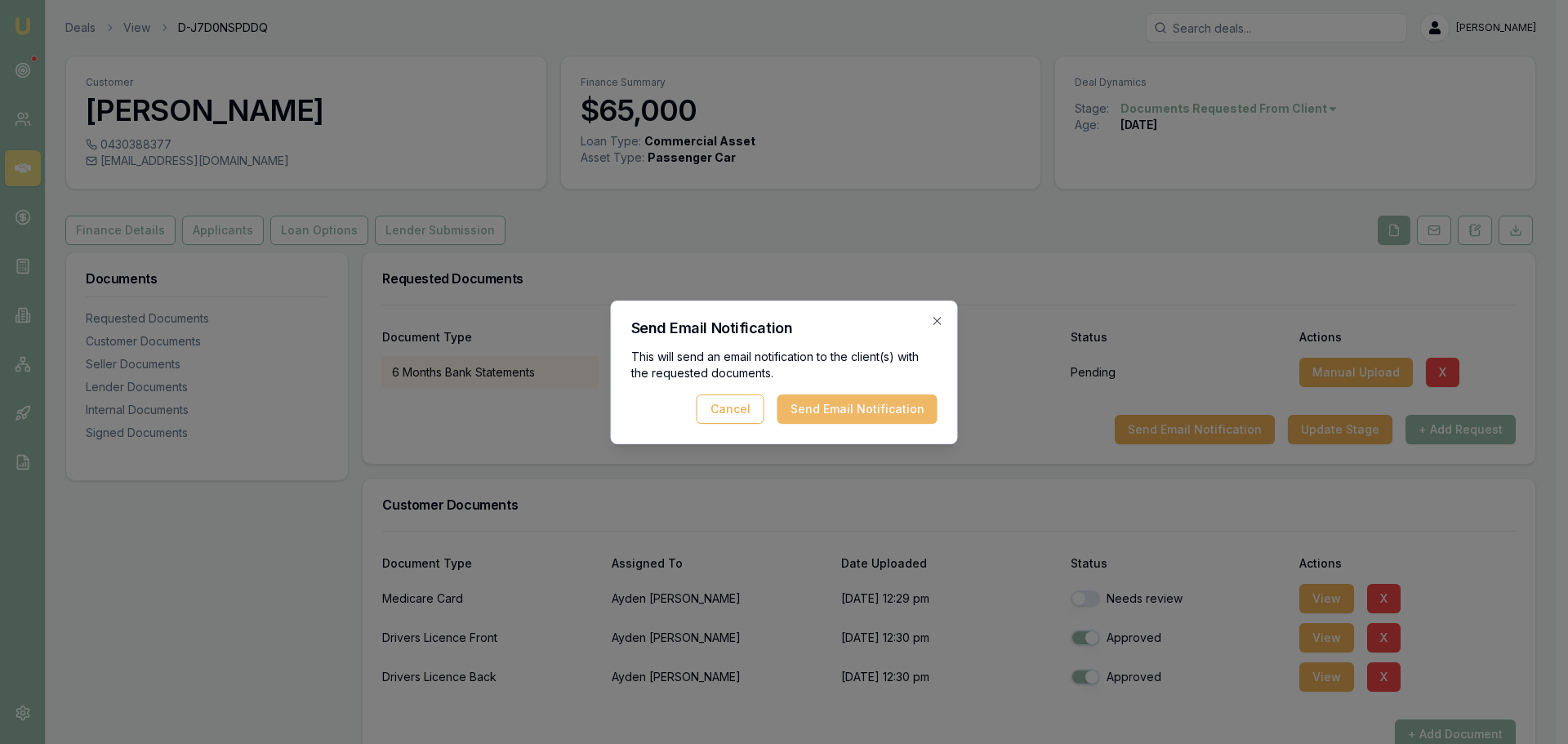
click at [914, 409] on button "Send Email Notification" at bounding box center [858, 409] width 160 height 29
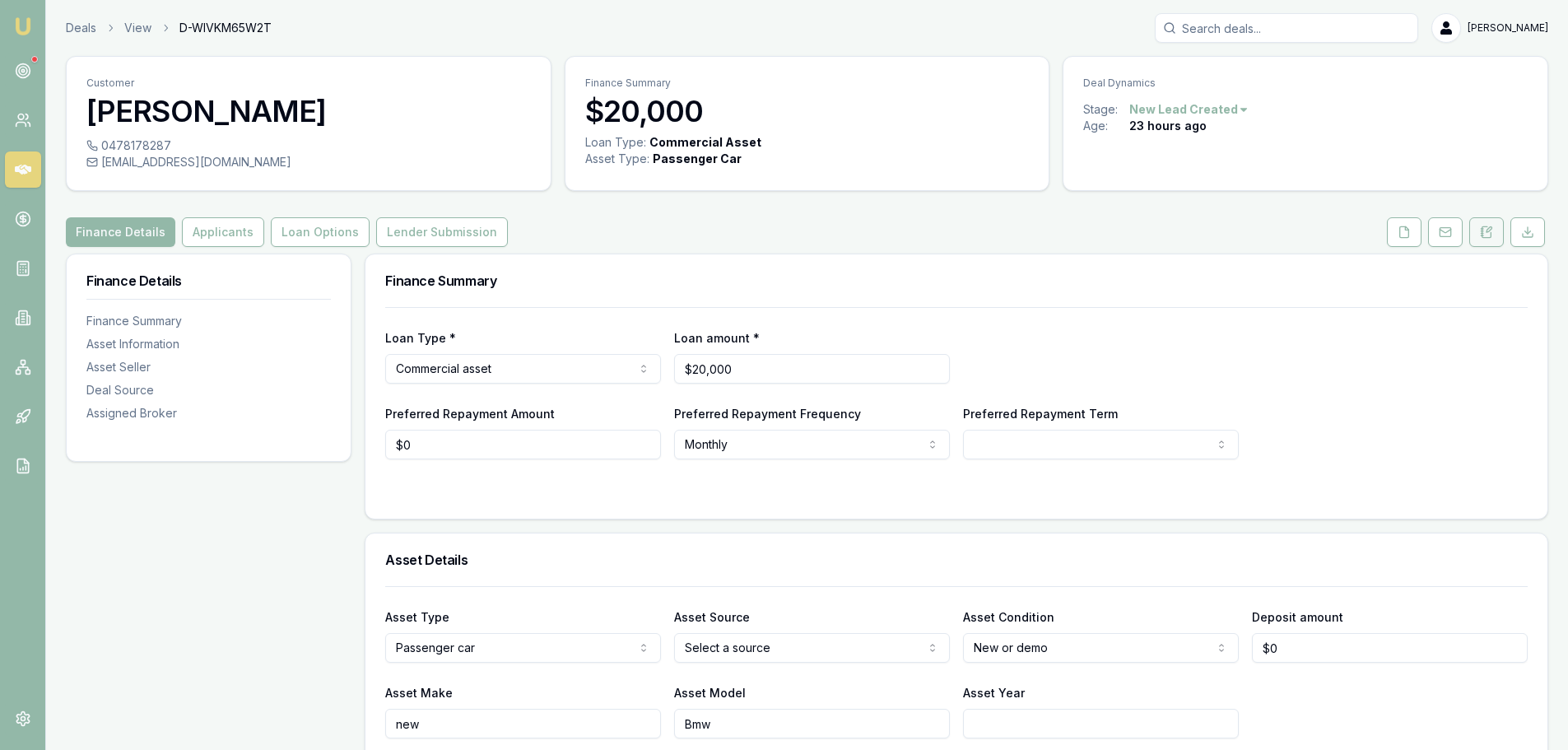
click at [1479, 229] on button at bounding box center [1486, 232] width 35 height 30
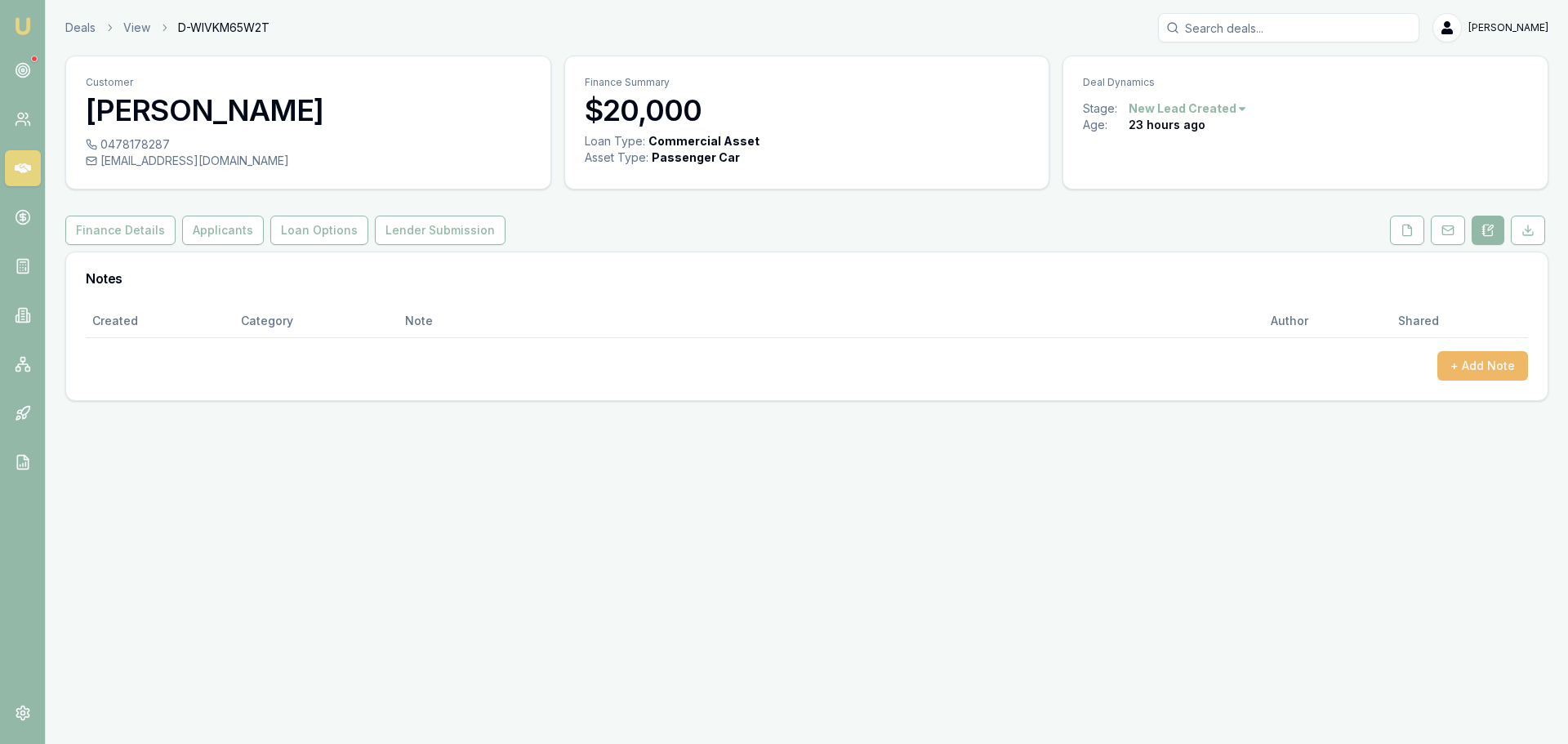
click at [1472, 369] on button "+ Add Note" at bounding box center [1482, 366] width 91 height 29
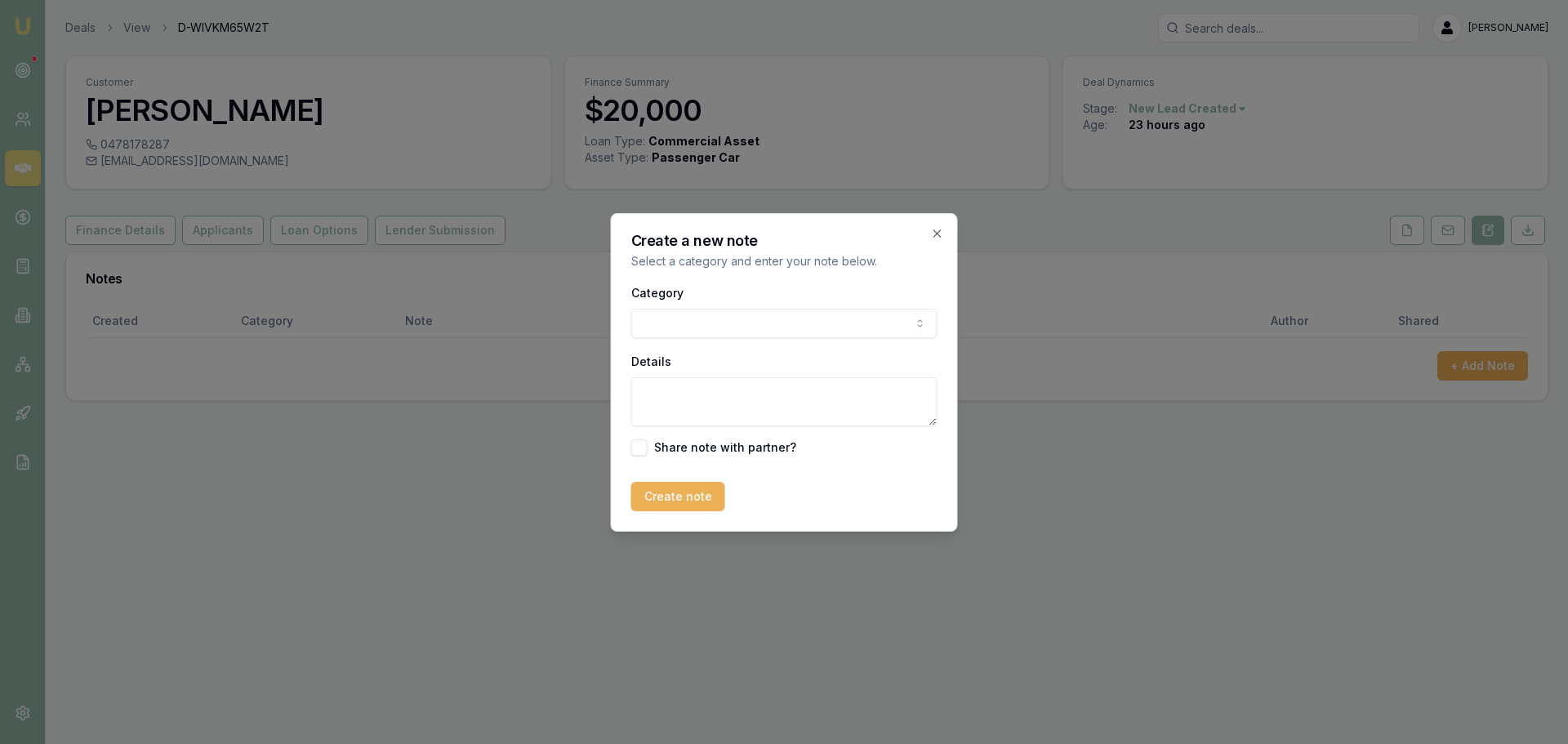
click at [700, 328] on body "Emu Broker Deals View D-WIVKM65W2T [PERSON_NAME] Toggle Menu Customer [PERSON_N…" at bounding box center [784, 372] width 1568 height 744
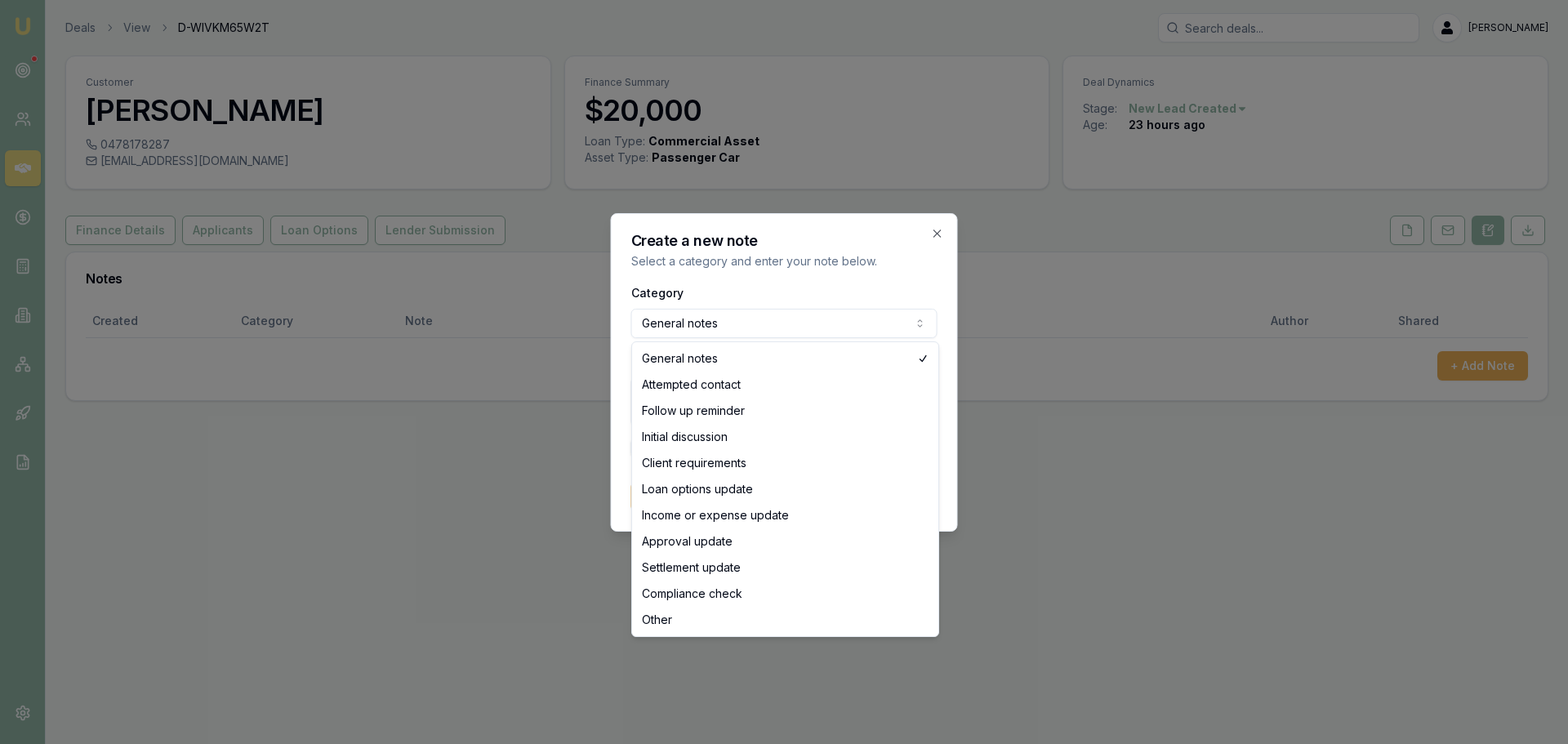
click at [716, 318] on body "Emu Broker Deals View D-WIVKM65W2T [PERSON_NAME] Toggle Menu Customer [PERSON_N…" at bounding box center [784, 372] width 1568 height 744
select select "ATTEMPTED_CONTACT"
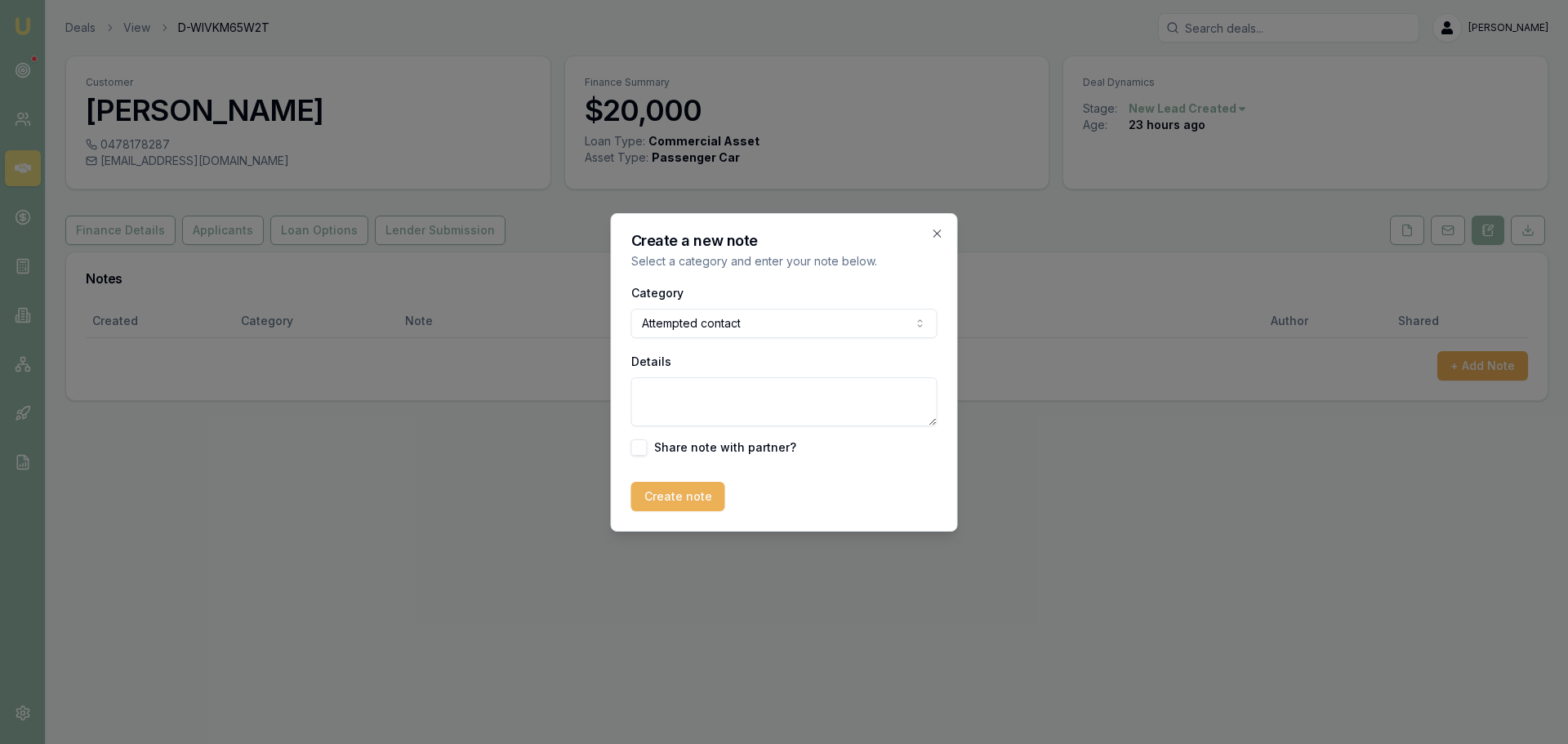
click at [699, 388] on textarea "Details" at bounding box center [784, 402] width 306 height 49
click at [797, 397] on textarea "sent intro text 25/09 @" at bounding box center [784, 402] width 306 height 49
type textarea "sent intro text [DATE] 4.52pm but forgot to log it in notes. No response from c…"
click at [687, 484] on button "Create note" at bounding box center [678, 497] width 94 height 29
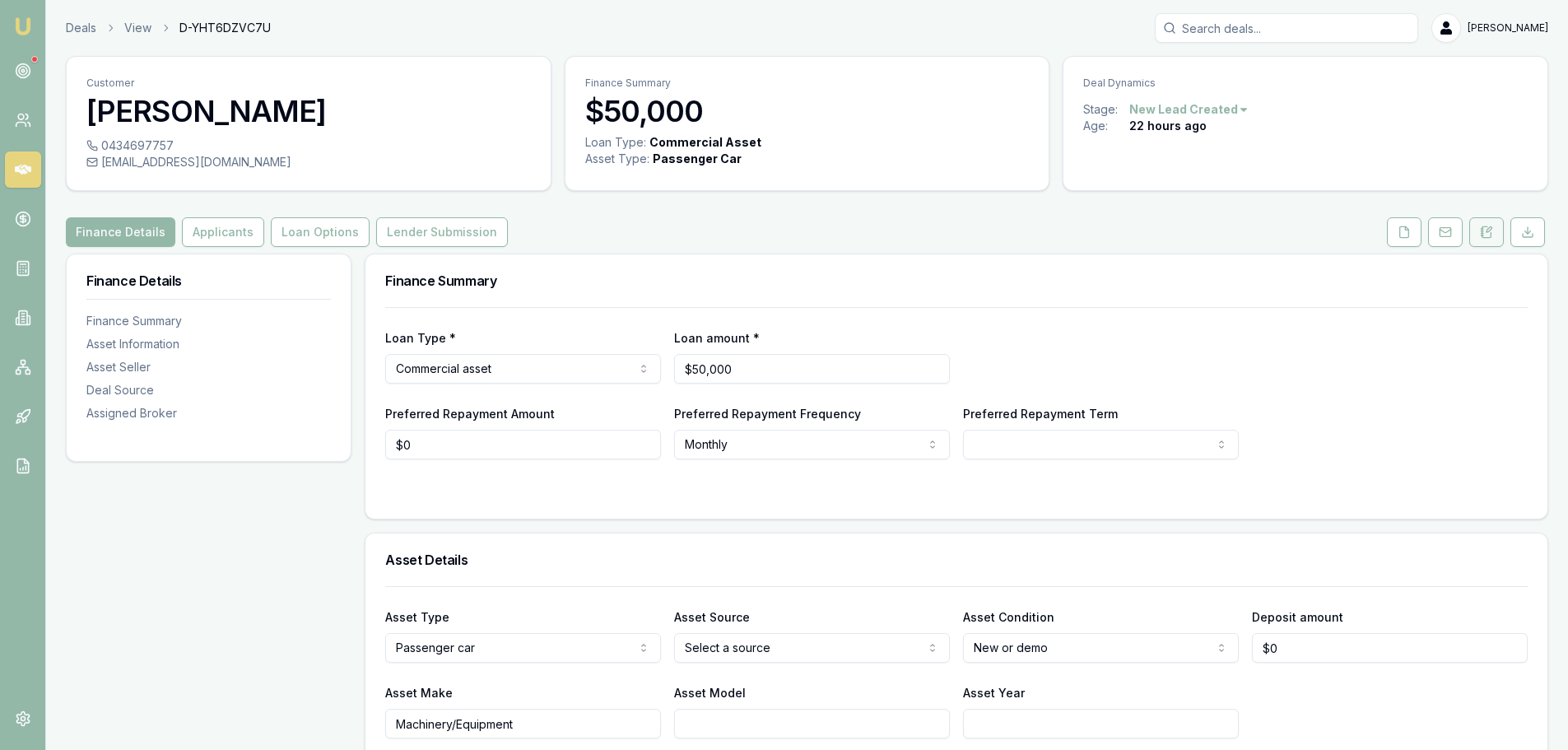
drag, startPoint x: 1495, startPoint y: 233, endPoint x: 1495, endPoint y: 244, distance: 11.0
click at [1495, 233] on button at bounding box center [1486, 232] width 35 height 30
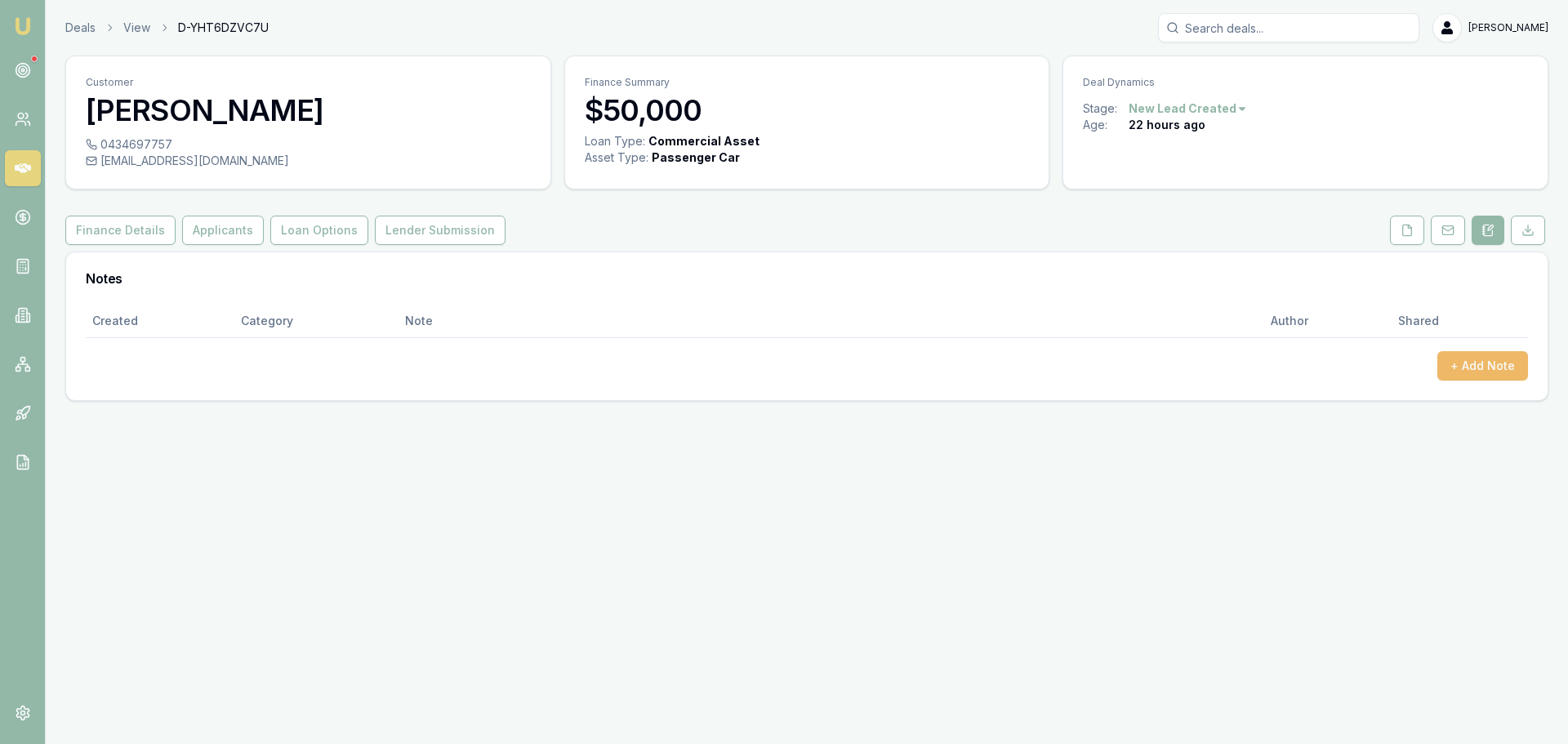
click at [1492, 354] on button "+ Add Note" at bounding box center [1482, 366] width 91 height 29
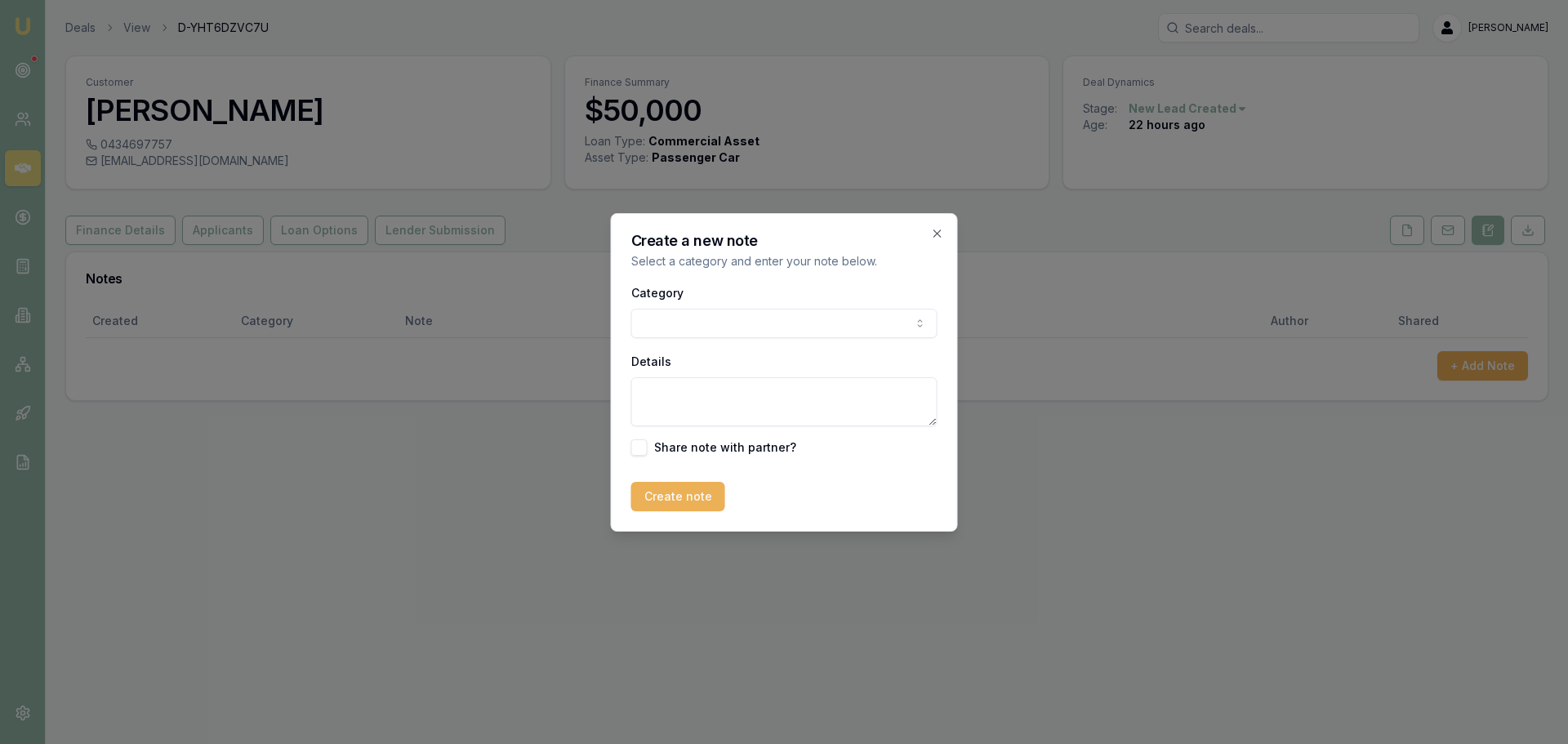
click at [777, 320] on body "Emu Broker Deals View D-YHT6DZVC7U Erin Shield Toggle Menu Customer Joel Mccowa…" at bounding box center [784, 372] width 1568 height 744
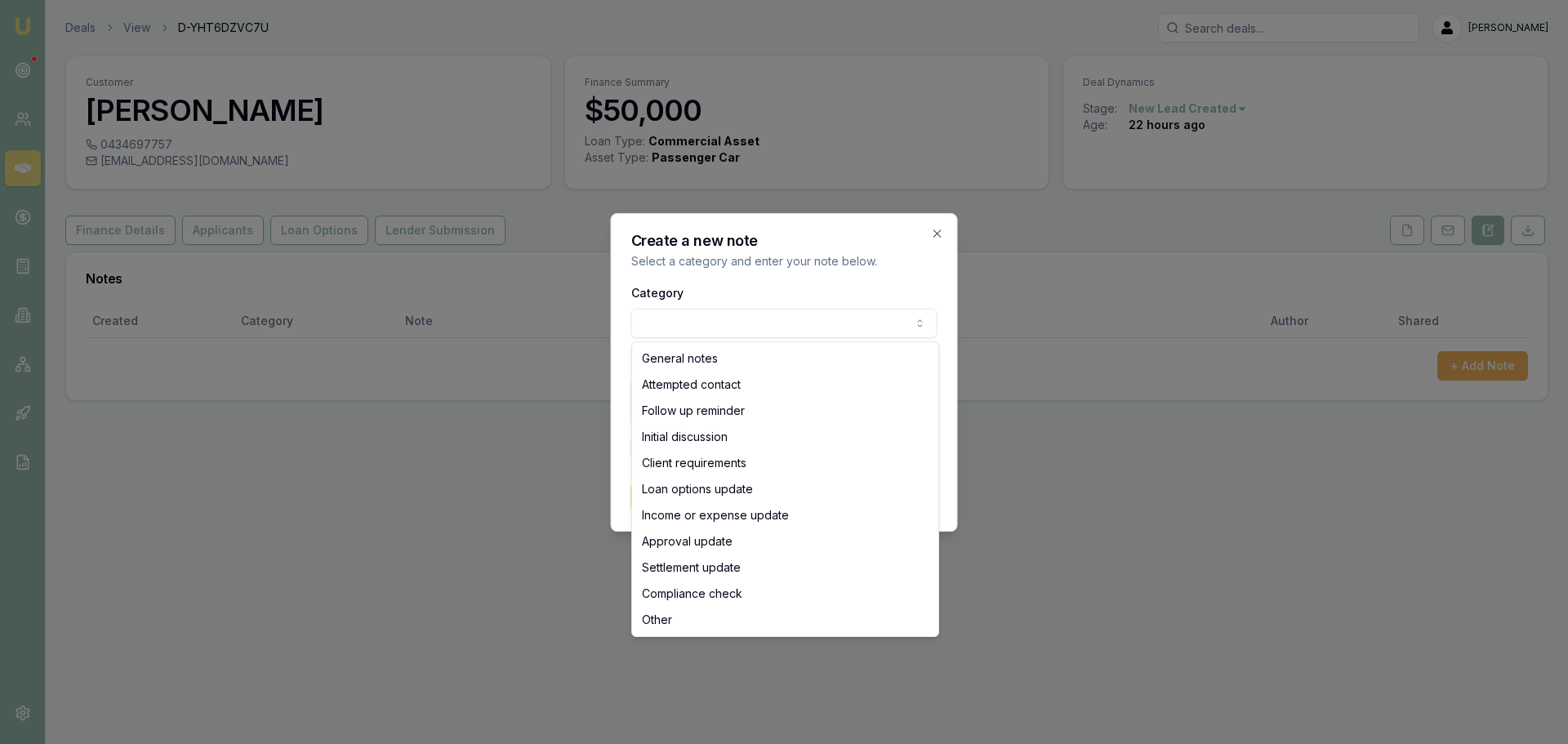
select select "ATTEMPTED_CONTACT"
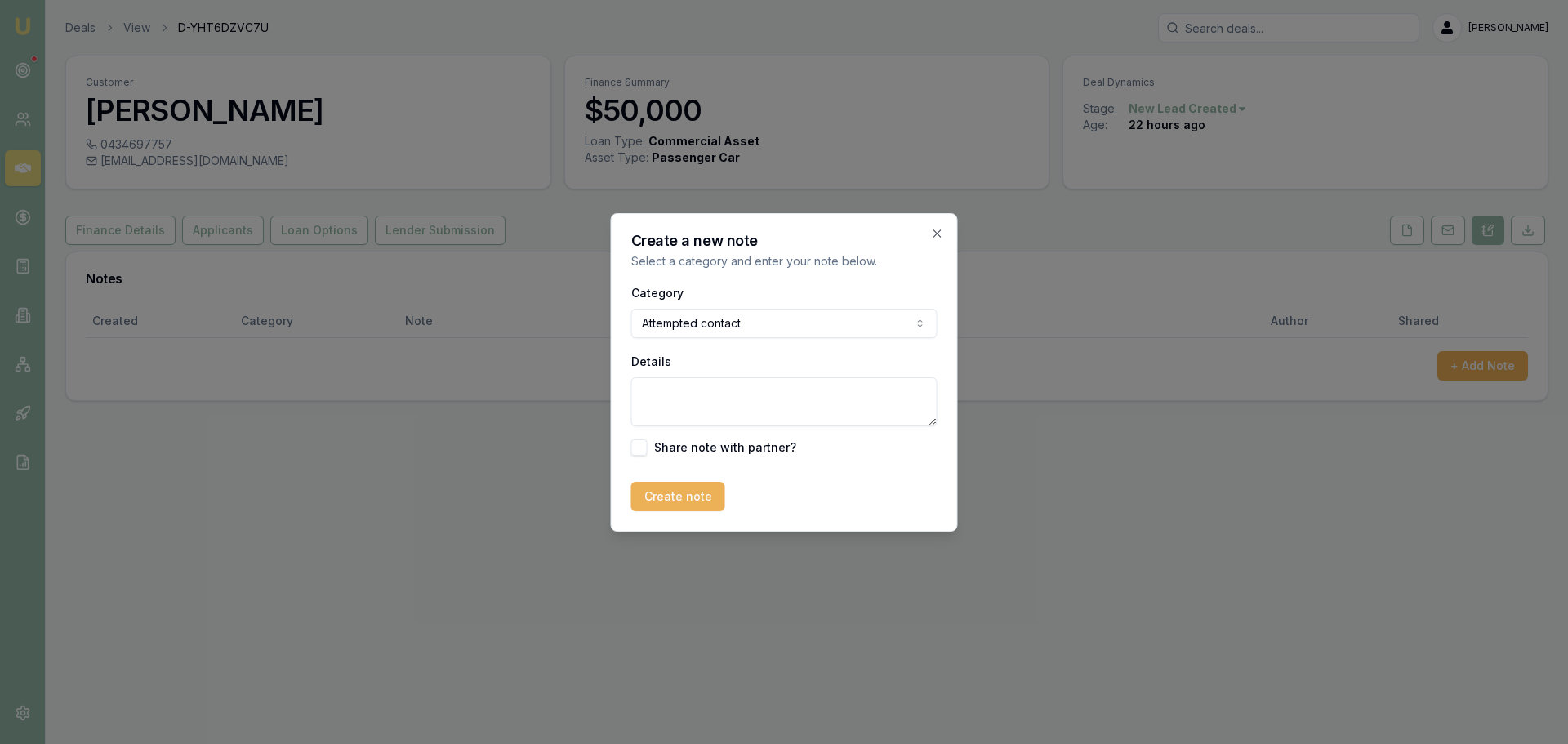
click at [716, 390] on textarea "Details" at bounding box center [784, 402] width 306 height 49
type textarea "sent intro text"
click at [712, 503] on button "Create note" at bounding box center [678, 497] width 94 height 29
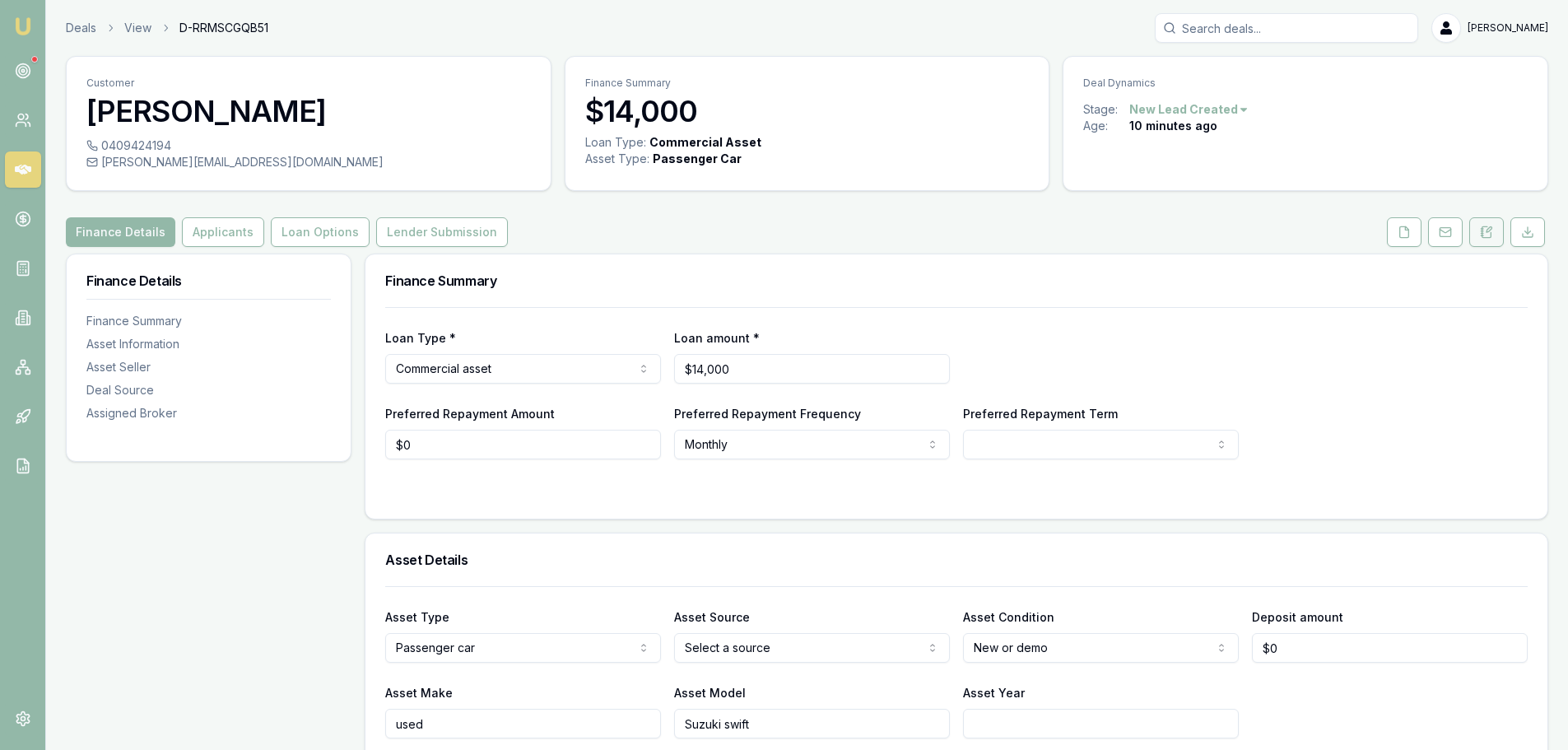
click at [1486, 233] on icon at bounding box center [1486, 232] width 13 height 13
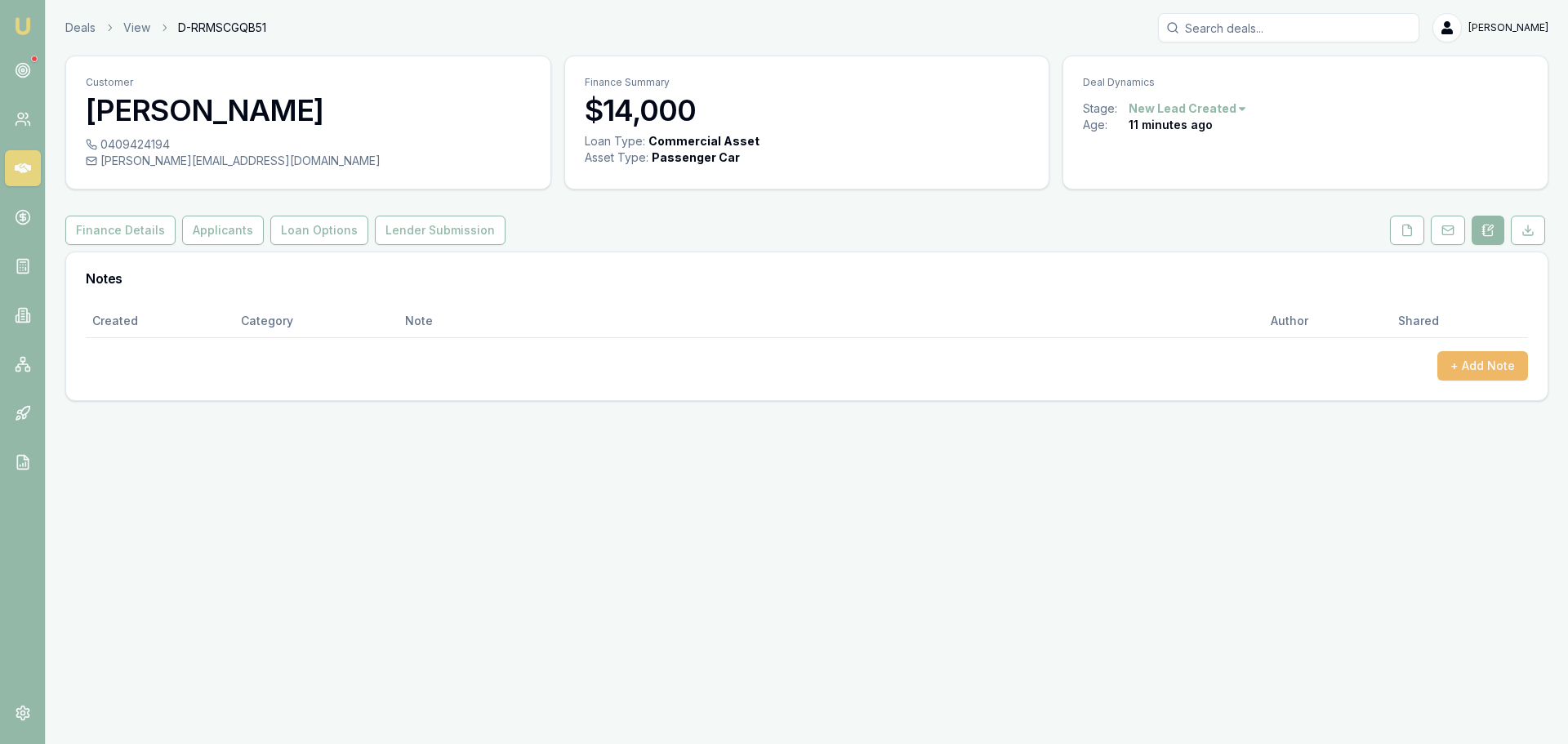
click at [1494, 366] on button "+ Add Note" at bounding box center [1482, 366] width 91 height 29
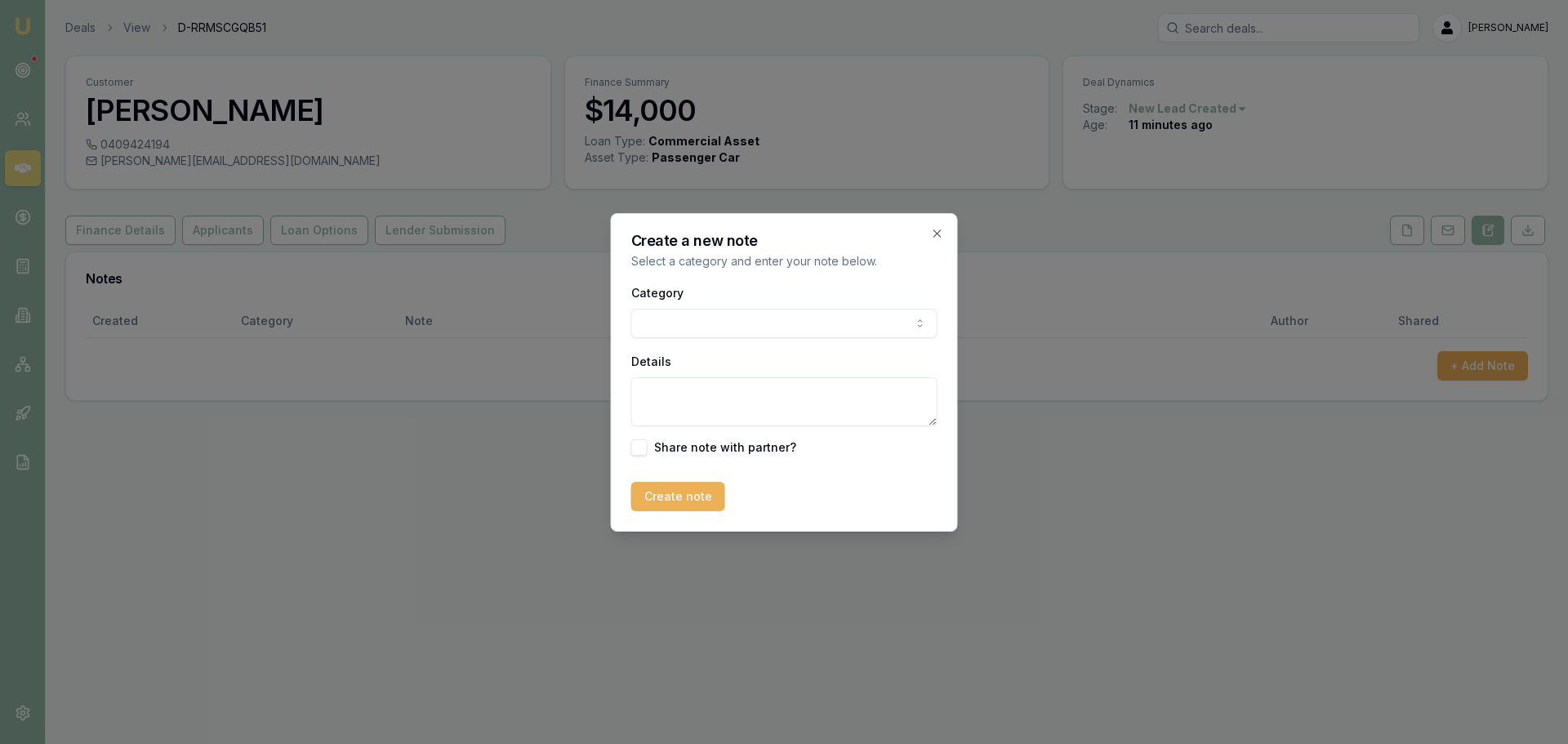
click at [790, 327] on body "Emu Broker Deals View D-RRMSCGQB51 [PERSON_NAME] Toggle Menu Customer [PERSON_N…" at bounding box center [784, 372] width 1568 height 744
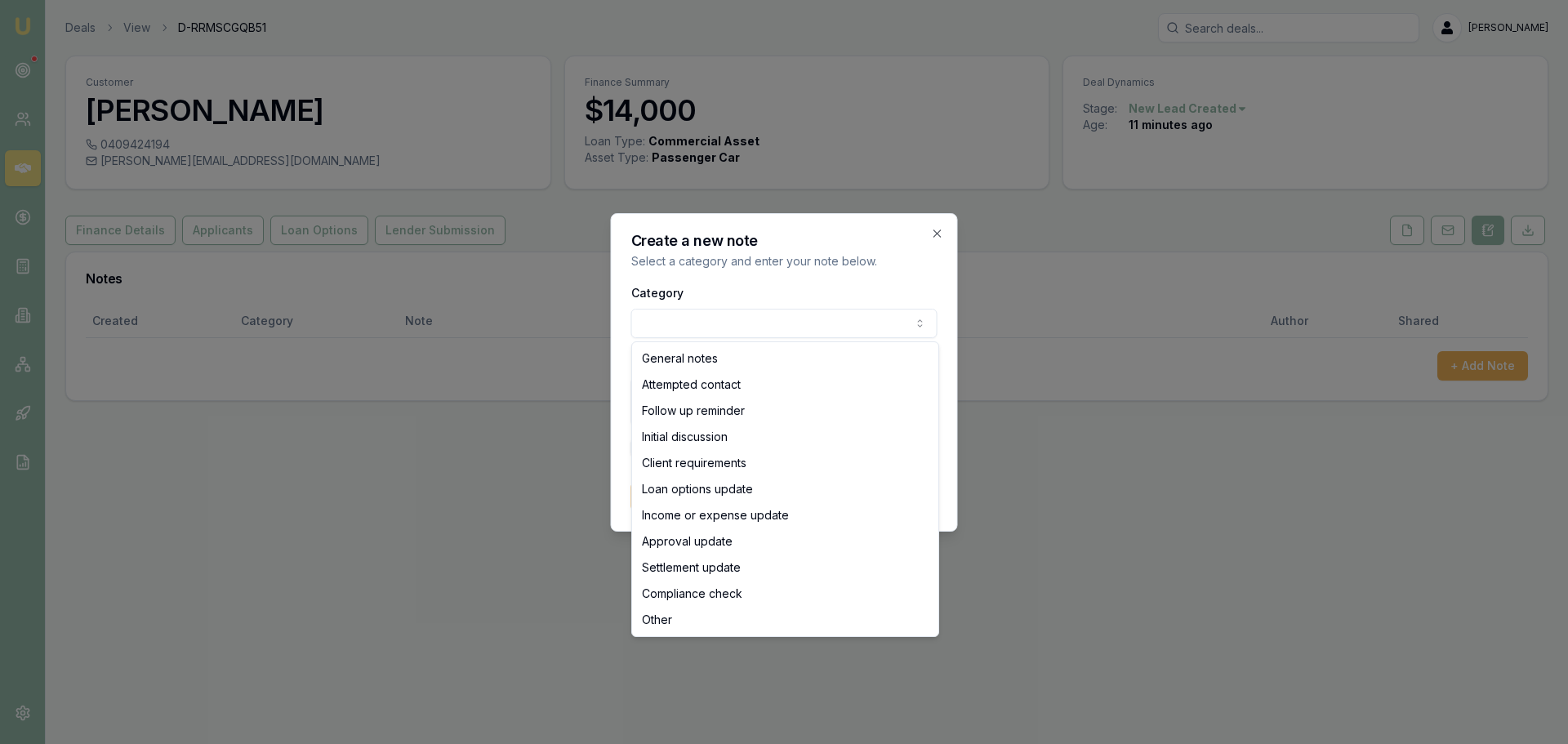
select select "ATTEMPTED_CONTACT"
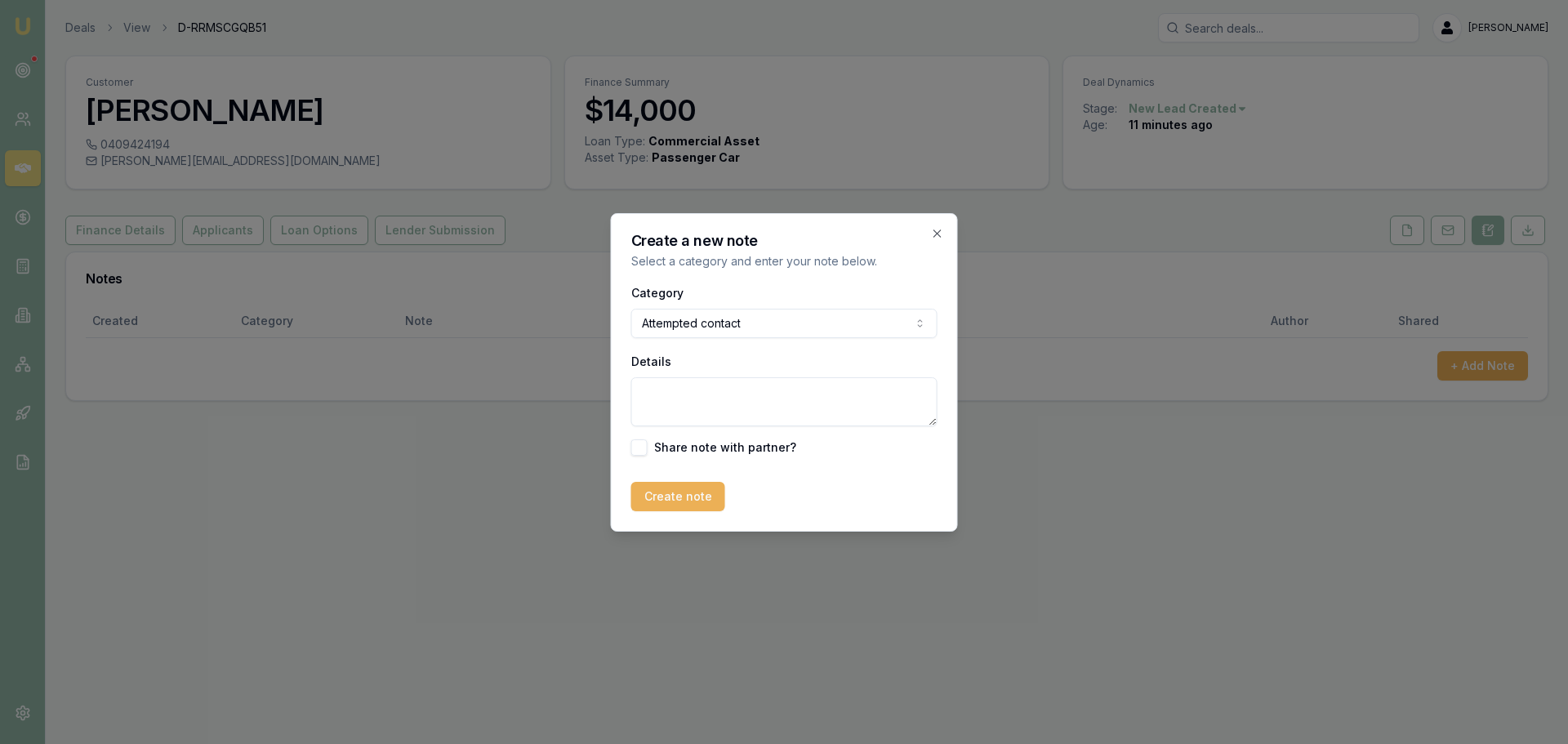
click at [744, 387] on textarea "Details" at bounding box center [784, 402] width 306 height 49
type textarea "sent intro text"
click at [687, 499] on button "Create note" at bounding box center [678, 497] width 94 height 29
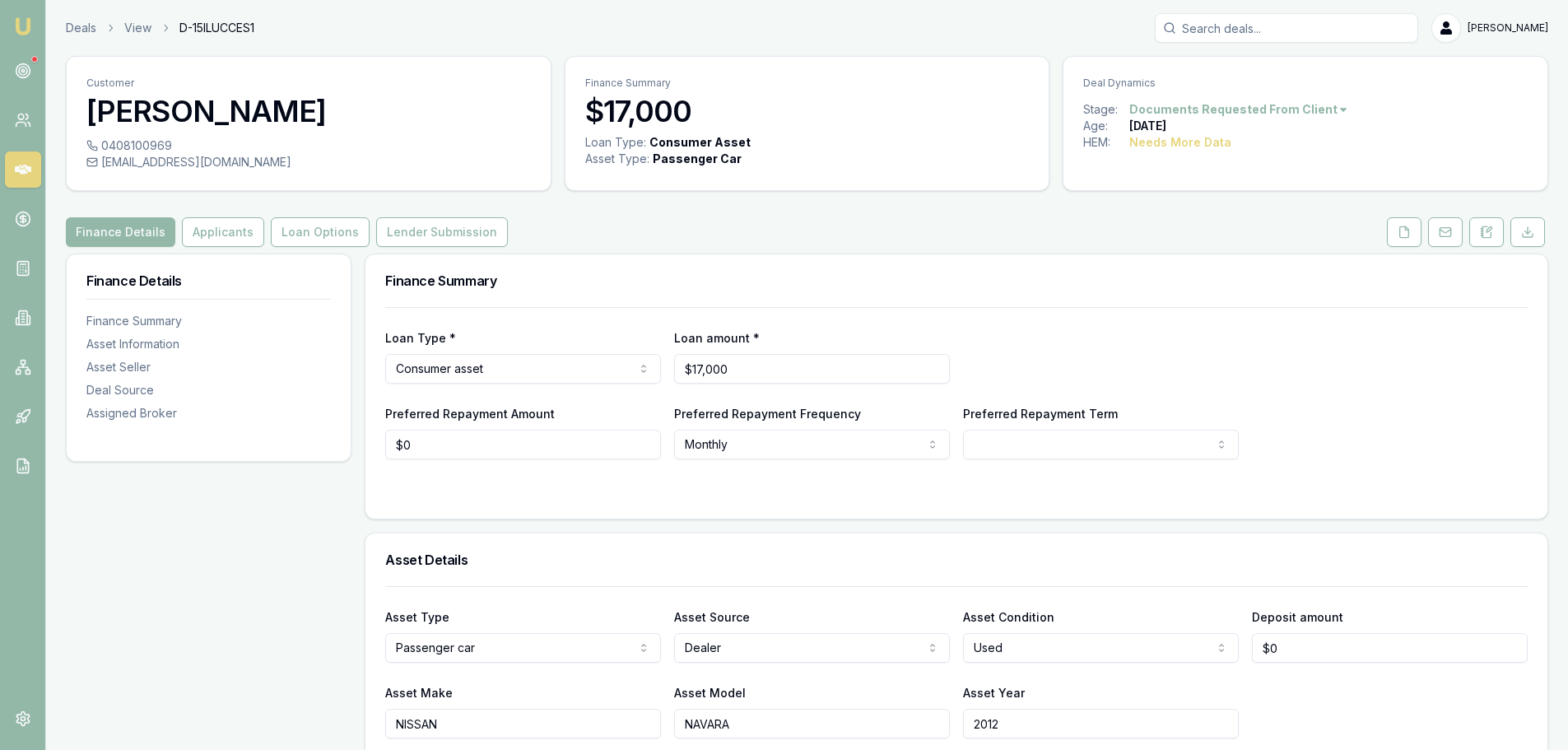
click at [826, 271] on div "Finance Summary" at bounding box center [956, 281] width 1182 height 53
click at [228, 237] on button "Applicants" at bounding box center [224, 232] width 82 height 30
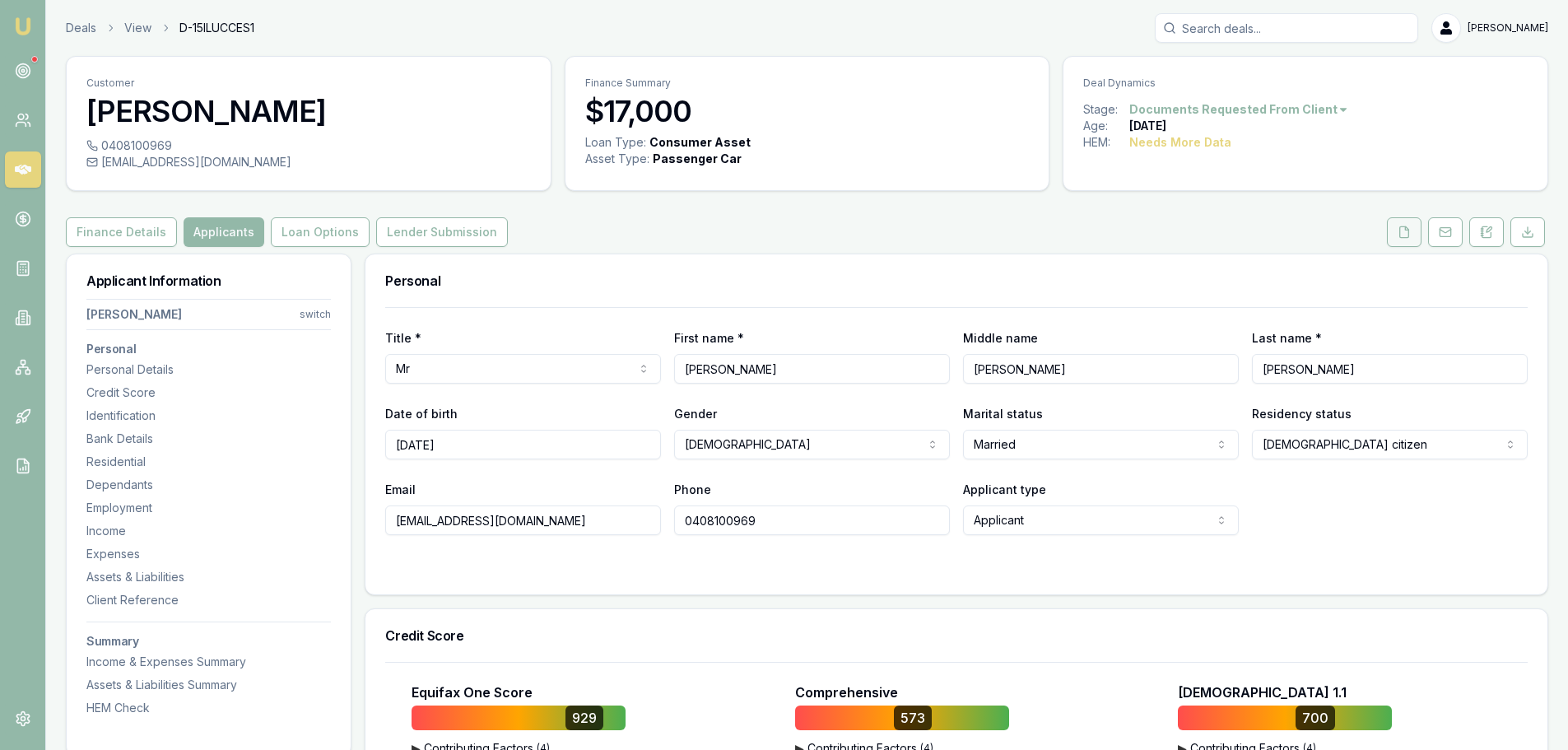
click at [1396, 243] on button at bounding box center [1404, 232] width 35 height 30
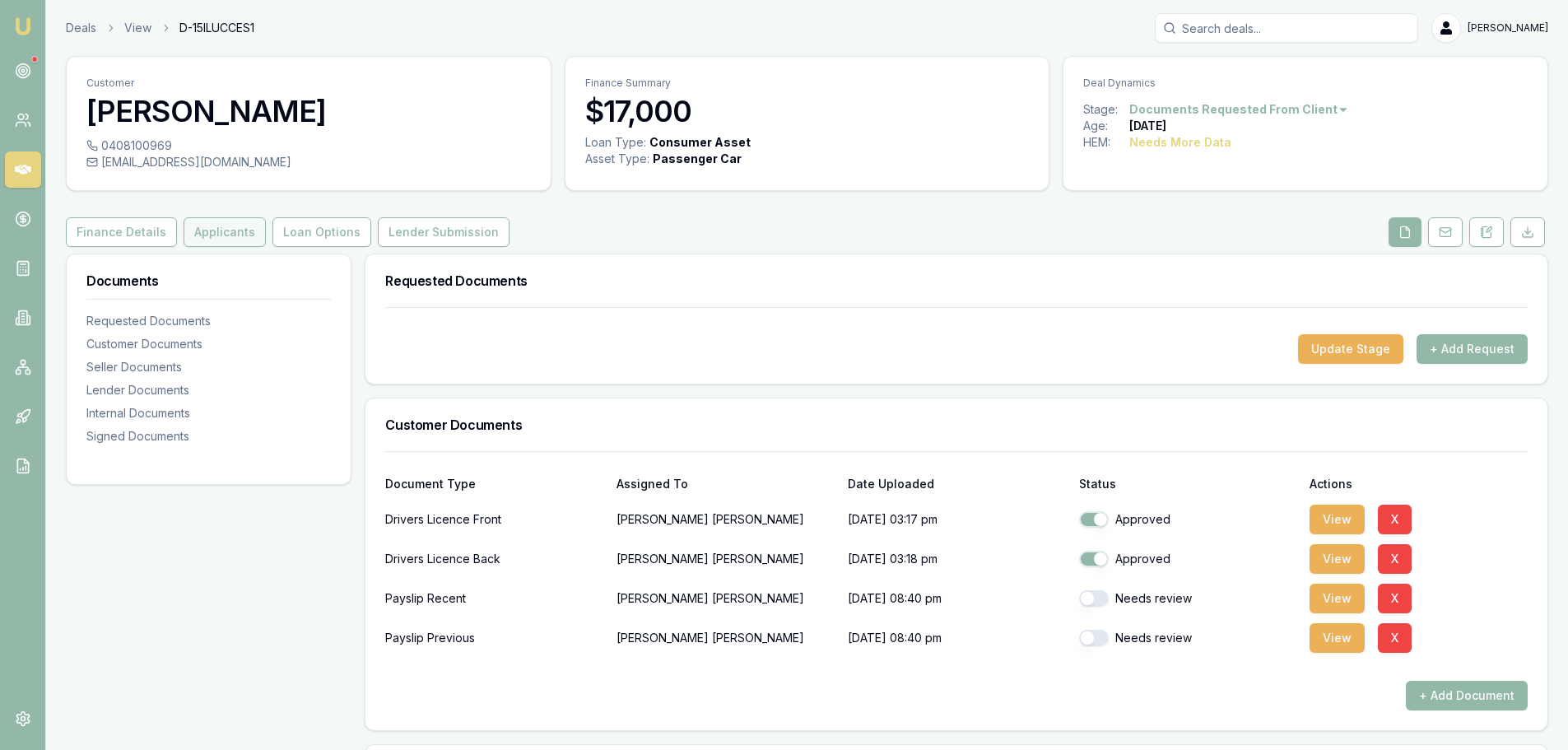
click at [225, 237] on button "Applicants" at bounding box center [225, 232] width 82 height 30
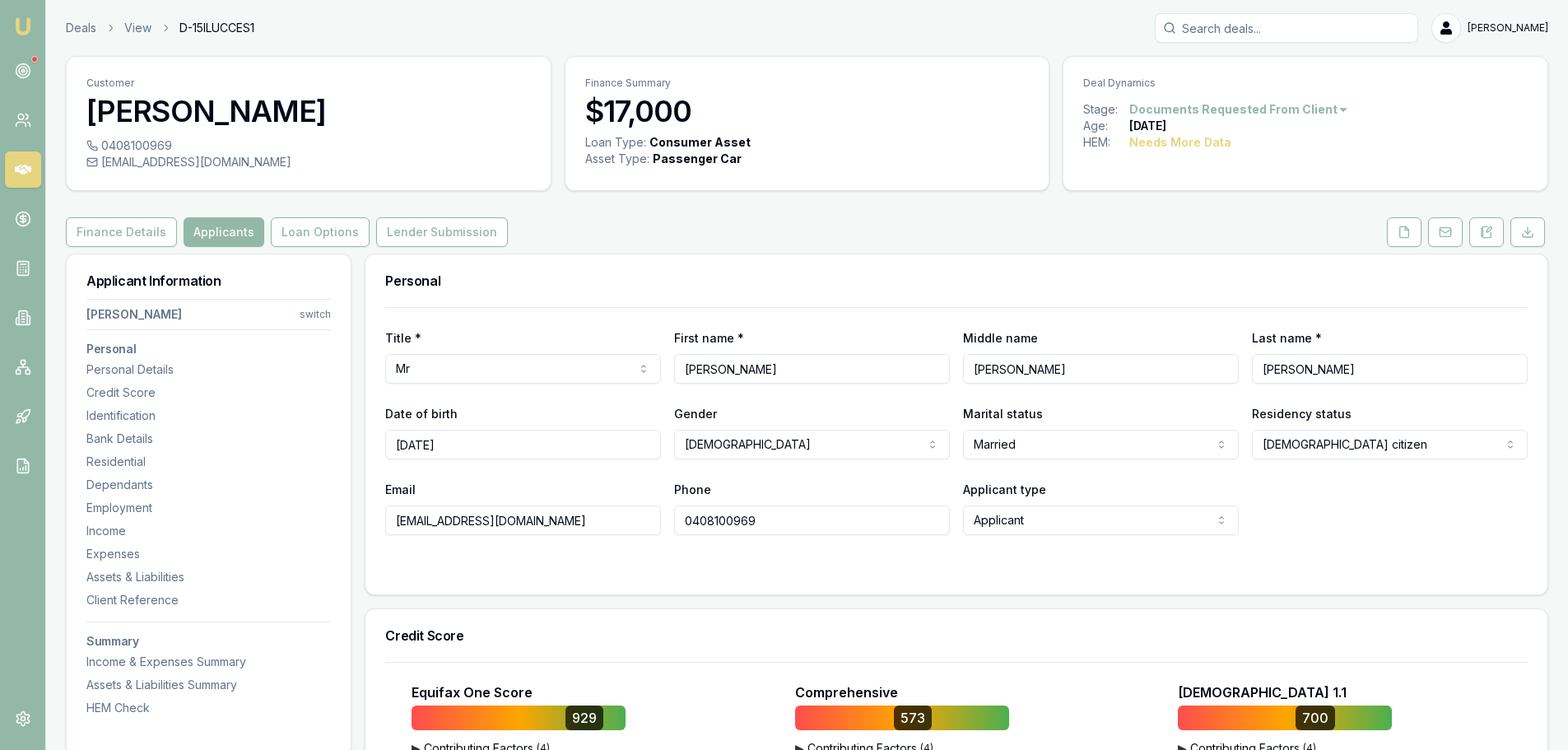
scroll to position [83, 0]
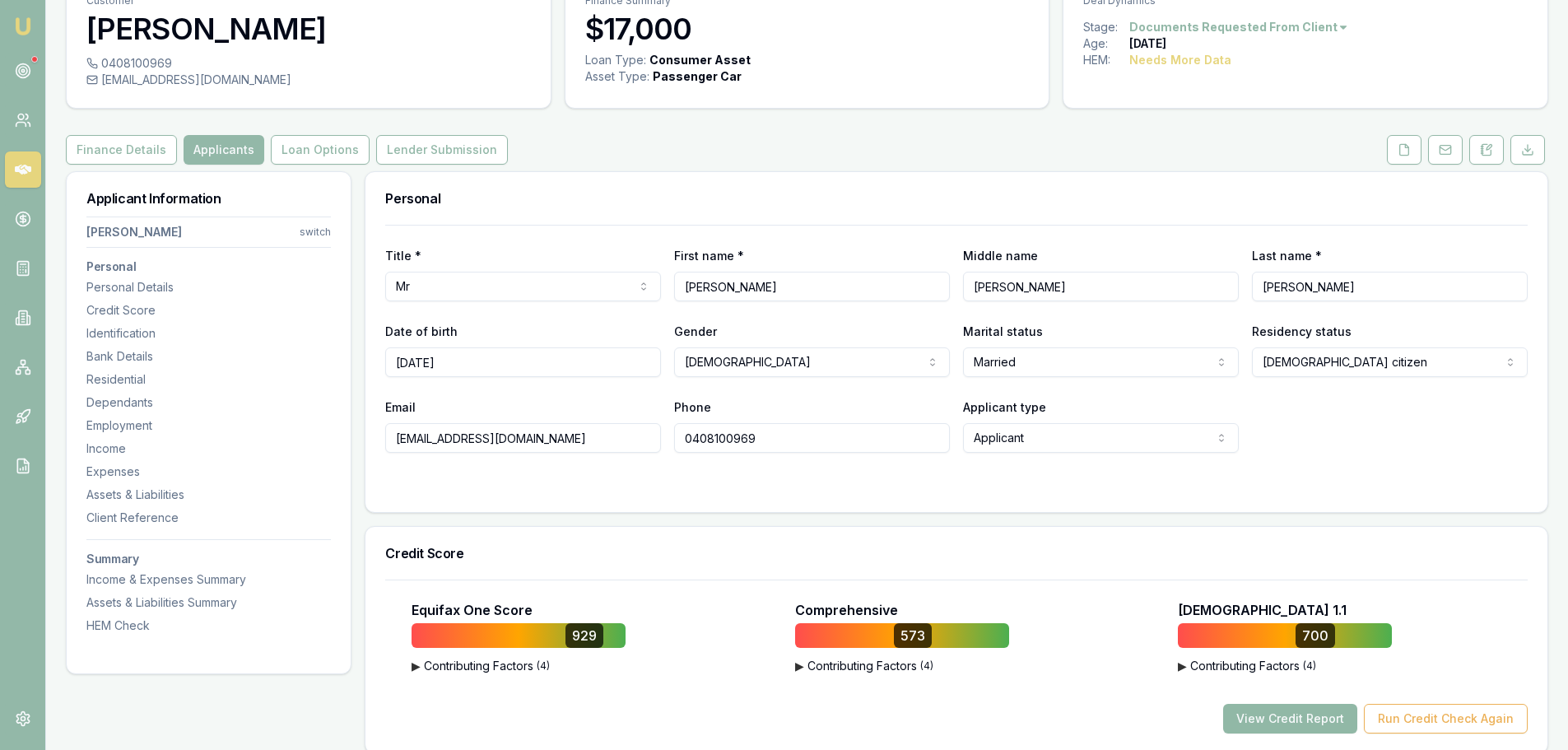
click at [1344, 718] on button "View Credit Report" at bounding box center [1290, 719] width 134 height 30
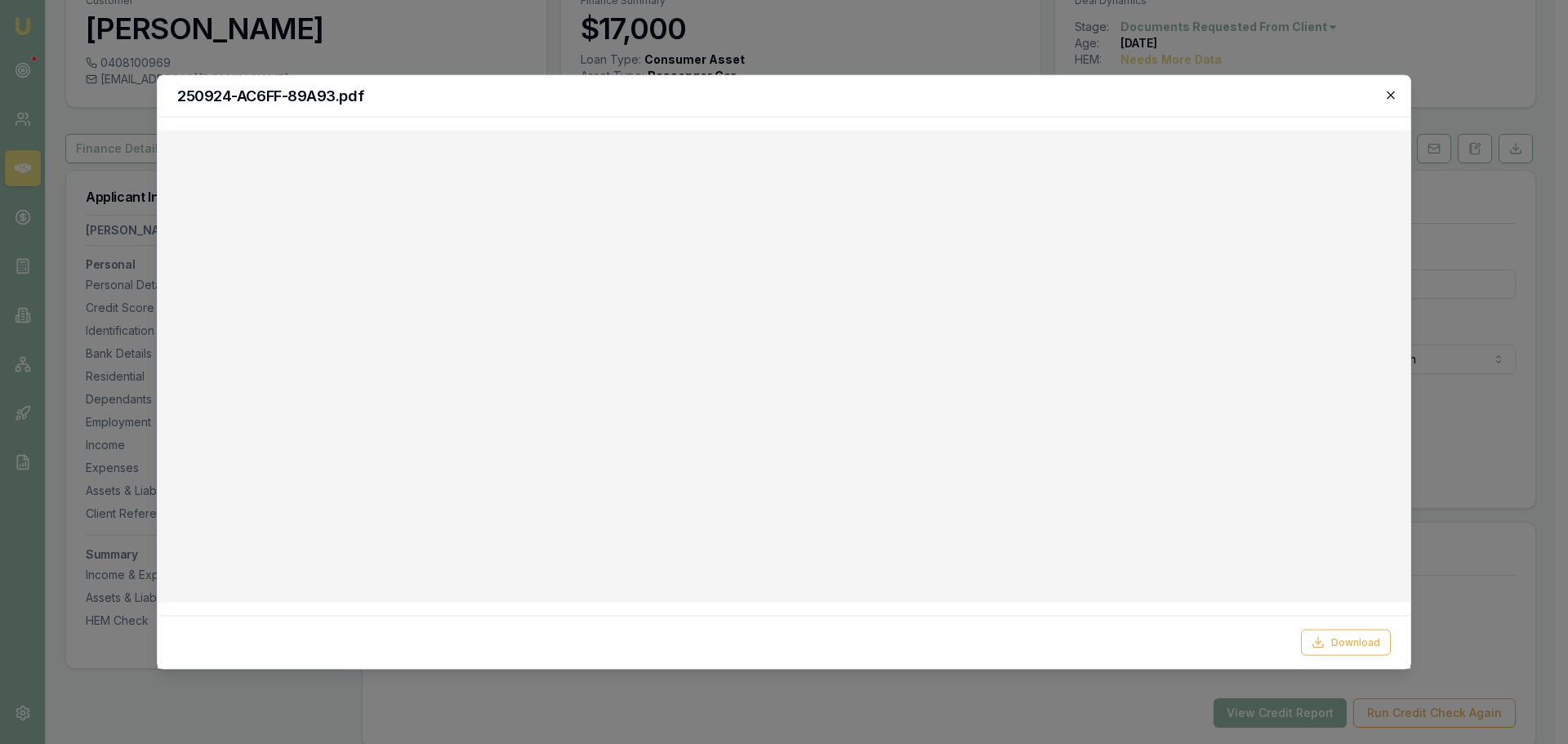
click at [1395, 97] on icon "button" at bounding box center [1390, 95] width 13 height 13
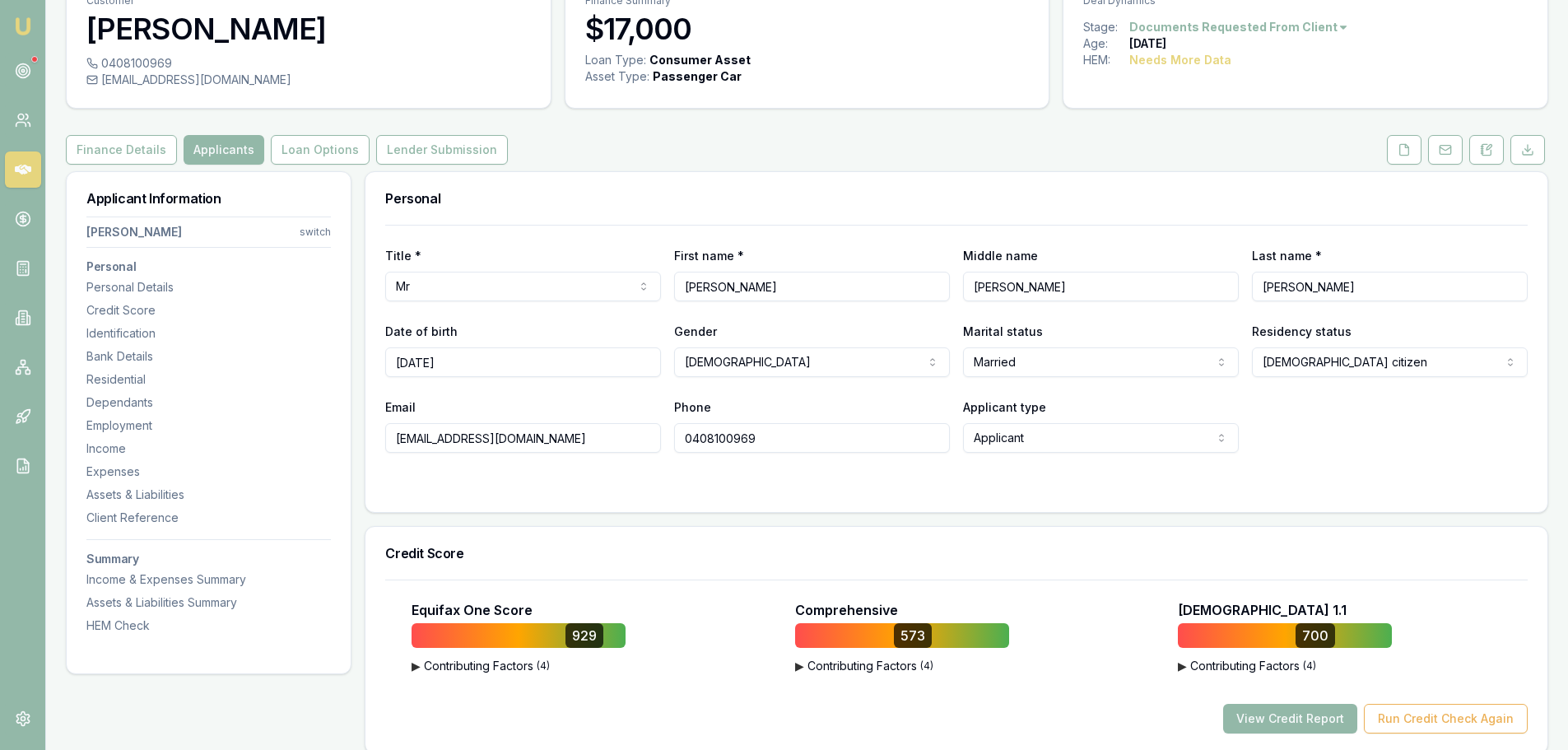
click at [119, 159] on button "Finance Details" at bounding box center [121, 150] width 111 height 30
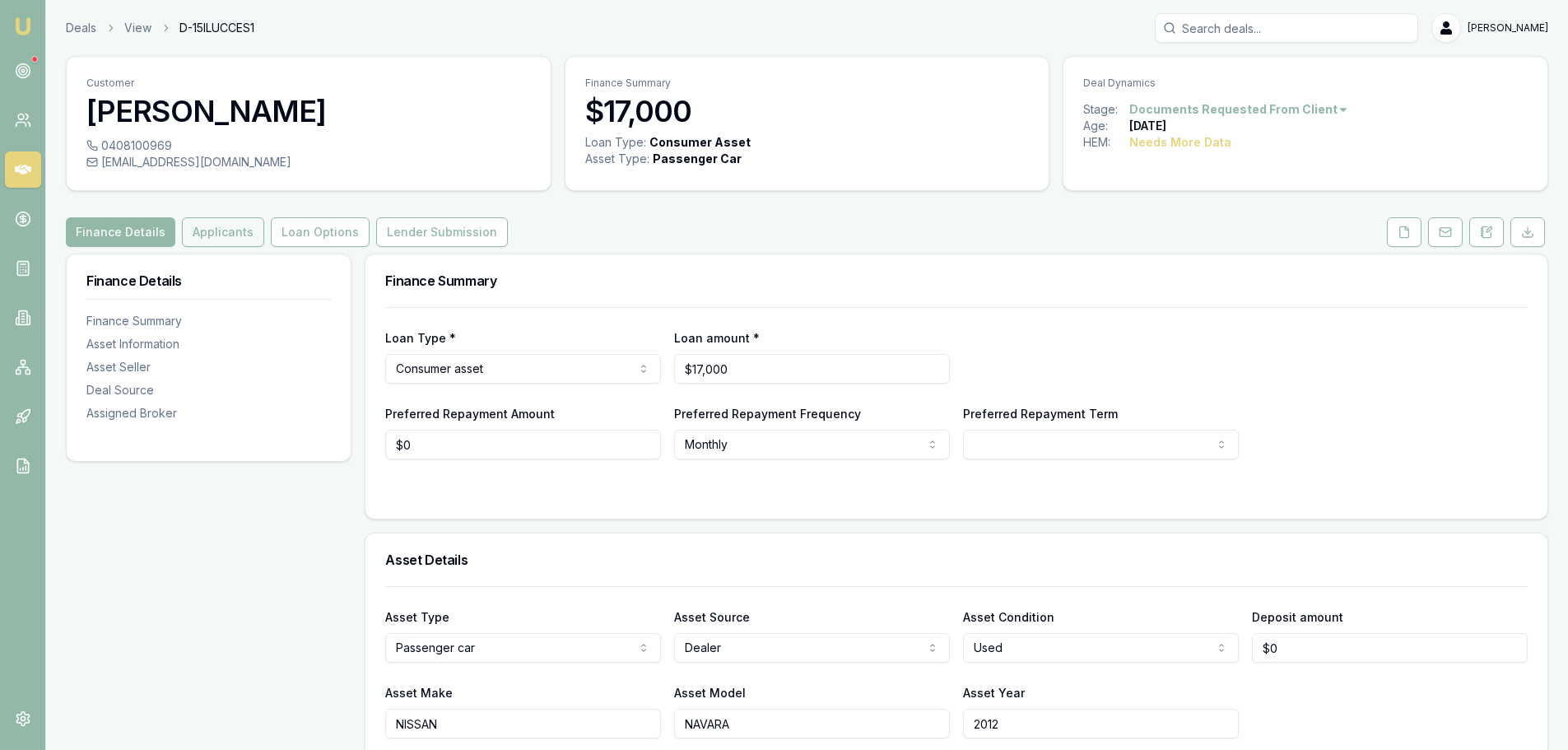
click at [215, 229] on button "Applicants" at bounding box center [224, 232] width 82 height 30
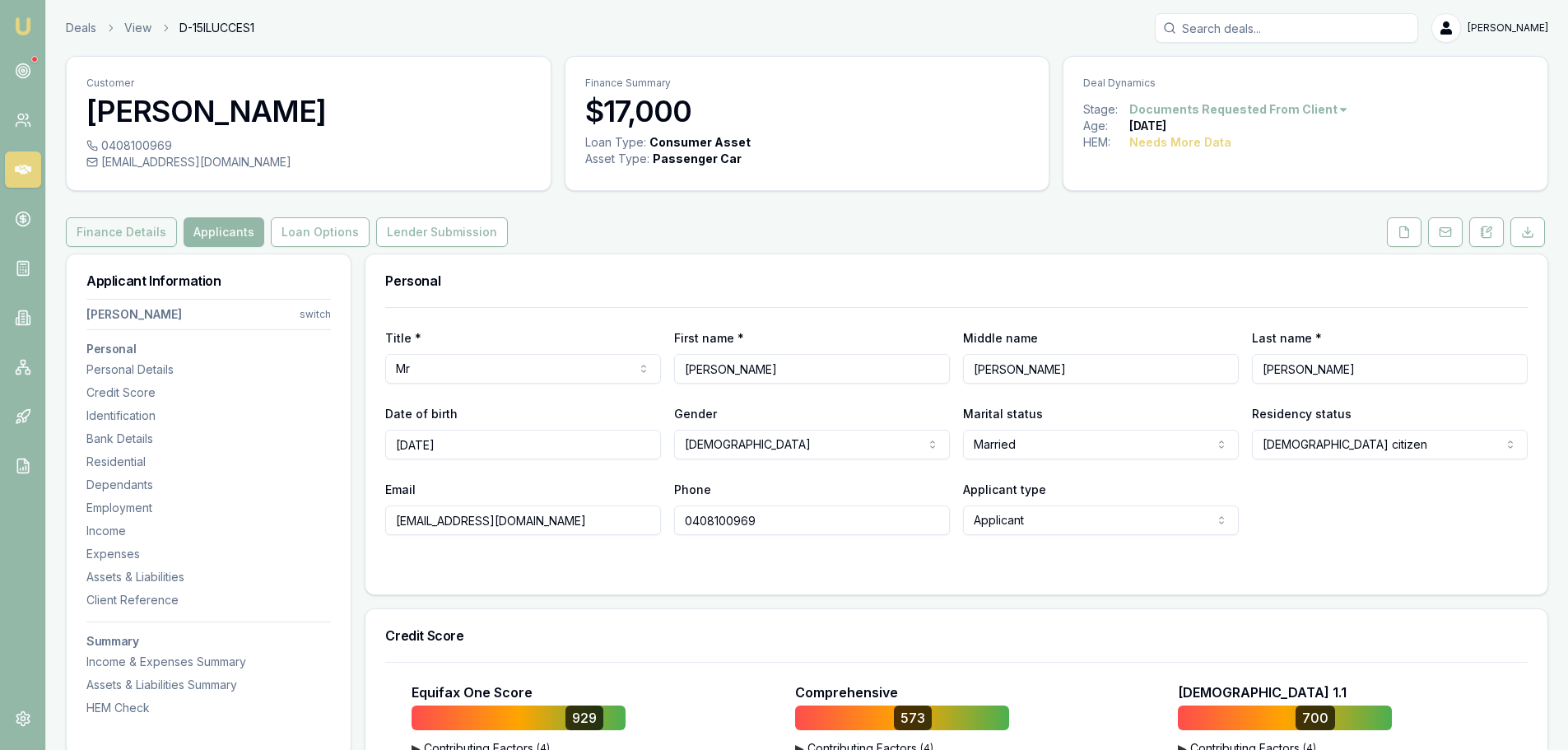
click at [136, 228] on button "Finance Details" at bounding box center [121, 232] width 111 height 30
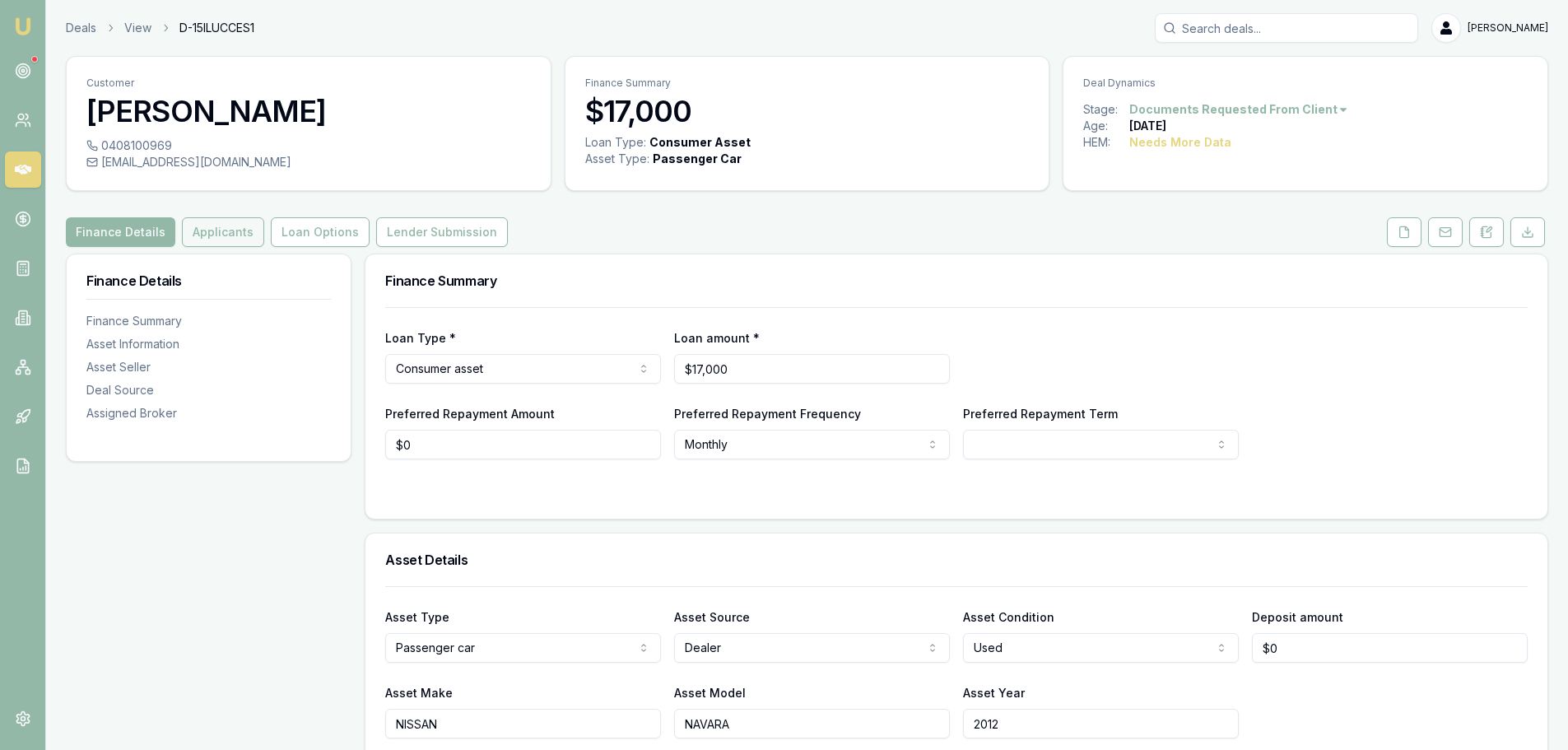
click at [193, 230] on button "Applicants" at bounding box center [224, 232] width 82 height 30
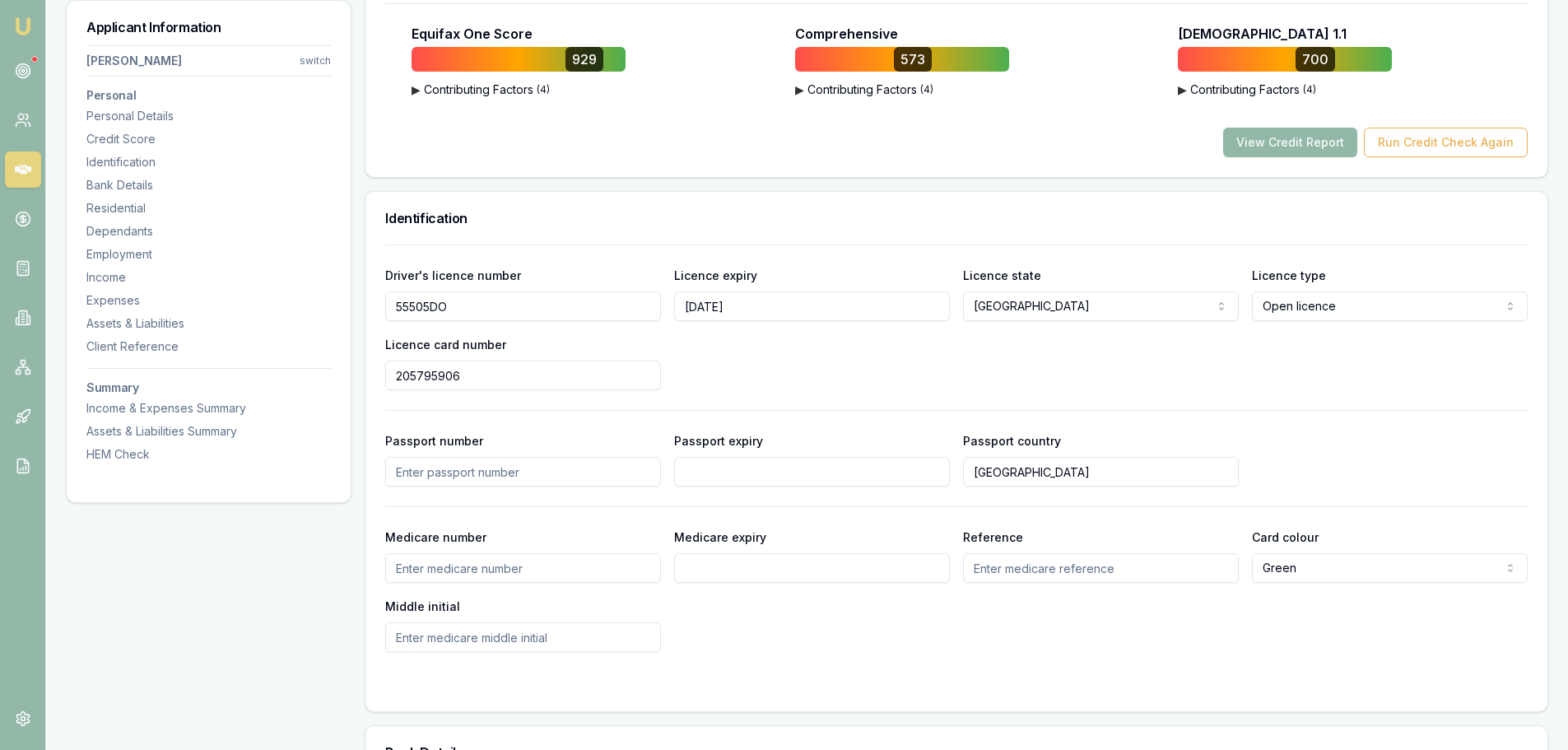
scroll to position [165, 0]
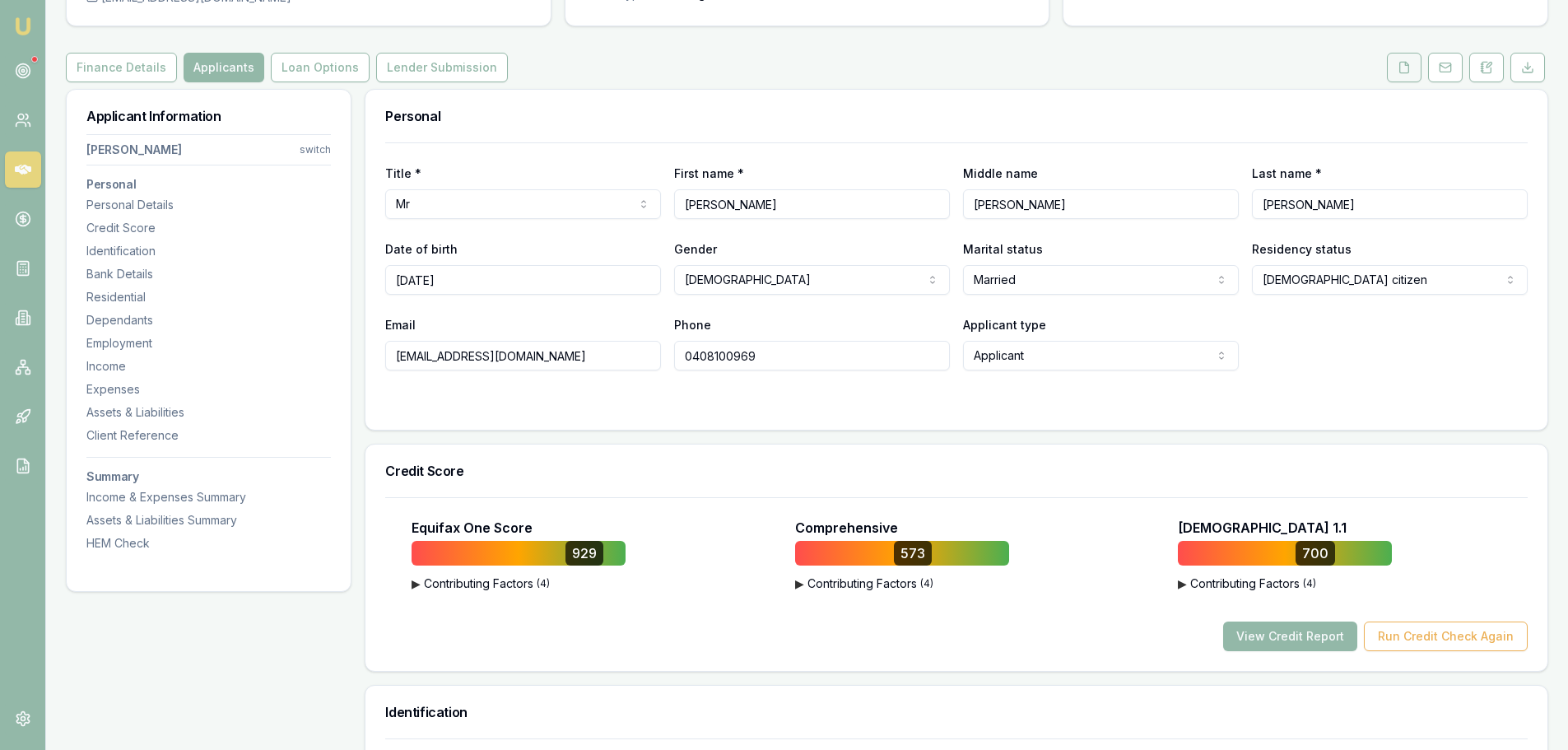
click at [1398, 64] on icon at bounding box center [1404, 68] width 13 height 13
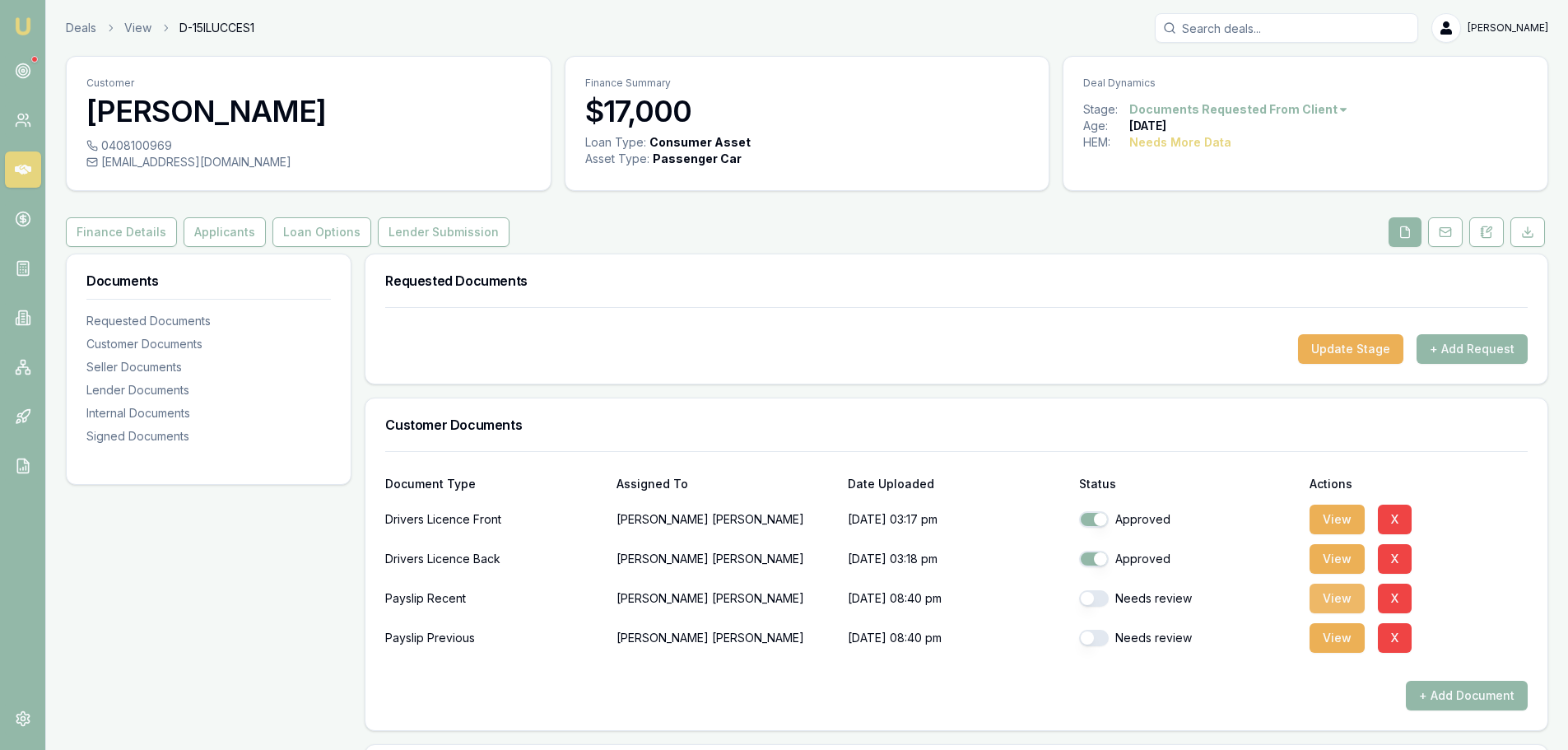
click at [1344, 602] on button "View" at bounding box center [1336, 598] width 55 height 30
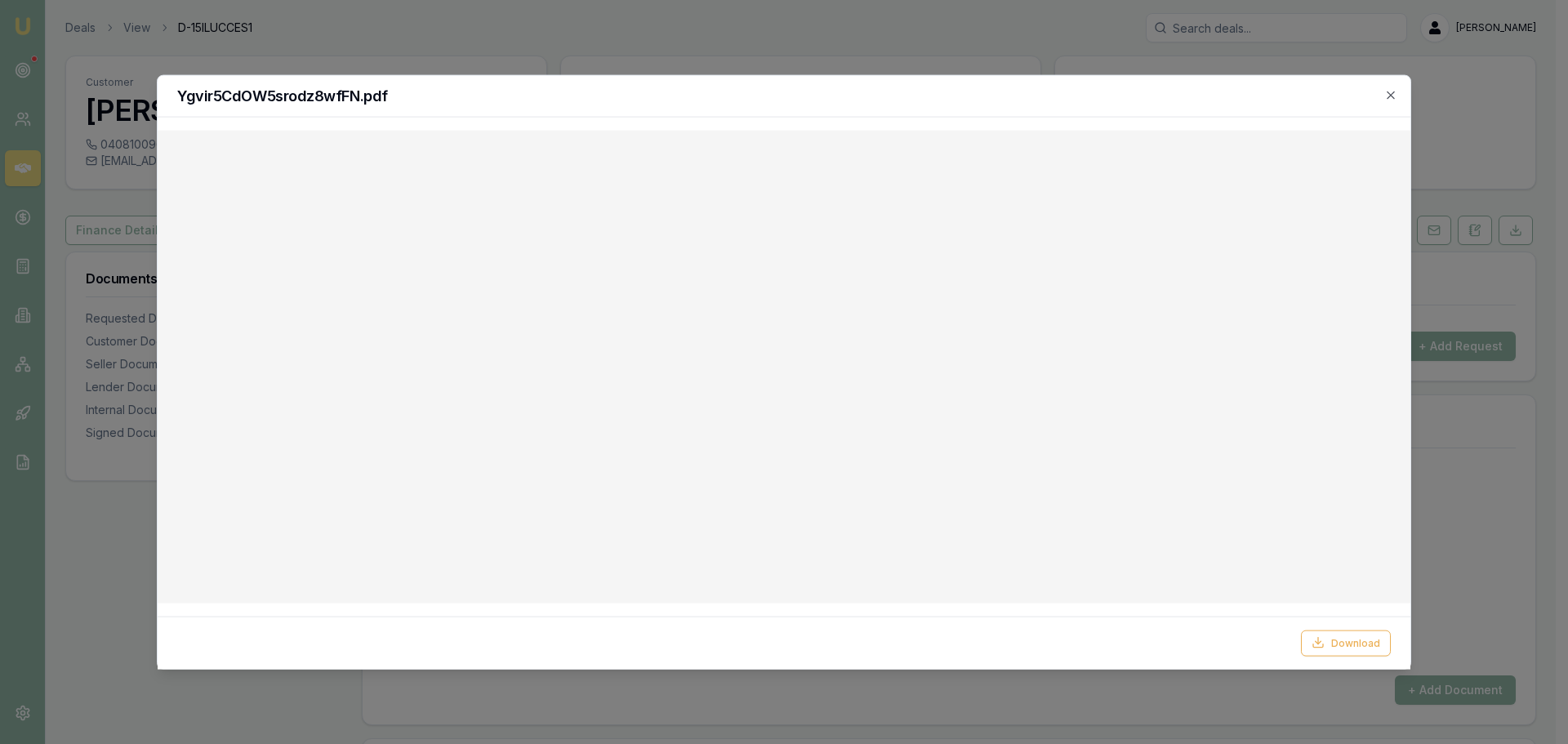
drag, startPoint x: 1393, startPoint y: 97, endPoint x: 1385, endPoint y: 98, distance: 8.1
click at [1393, 97] on icon "button" at bounding box center [1390, 95] width 13 height 13
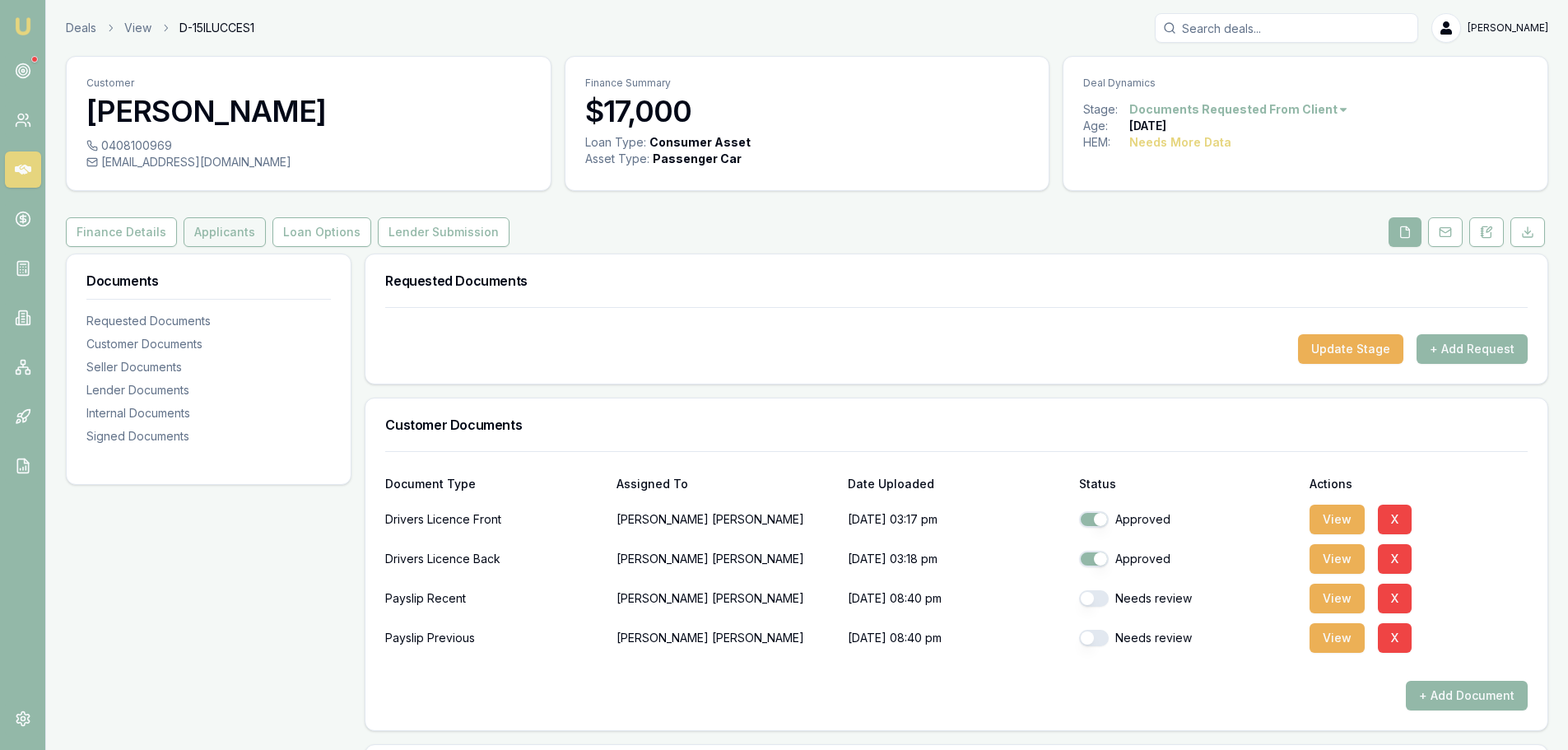
click at [225, 232] on button "Applicants" at bounding box center [225, 232] width 82 height 30
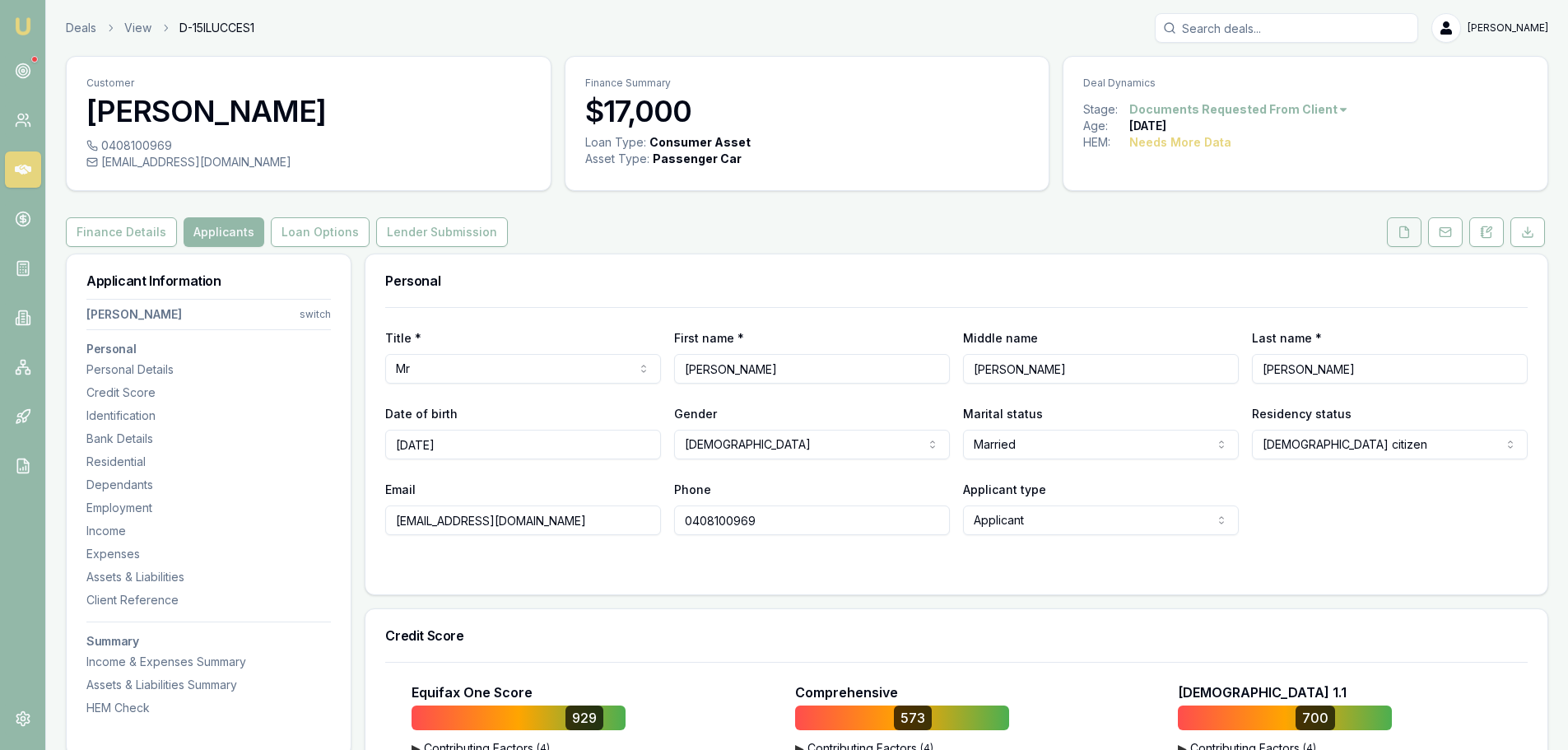
click at [1404, 227] on icon at bounding box center [1404, 231] width 9 height 11
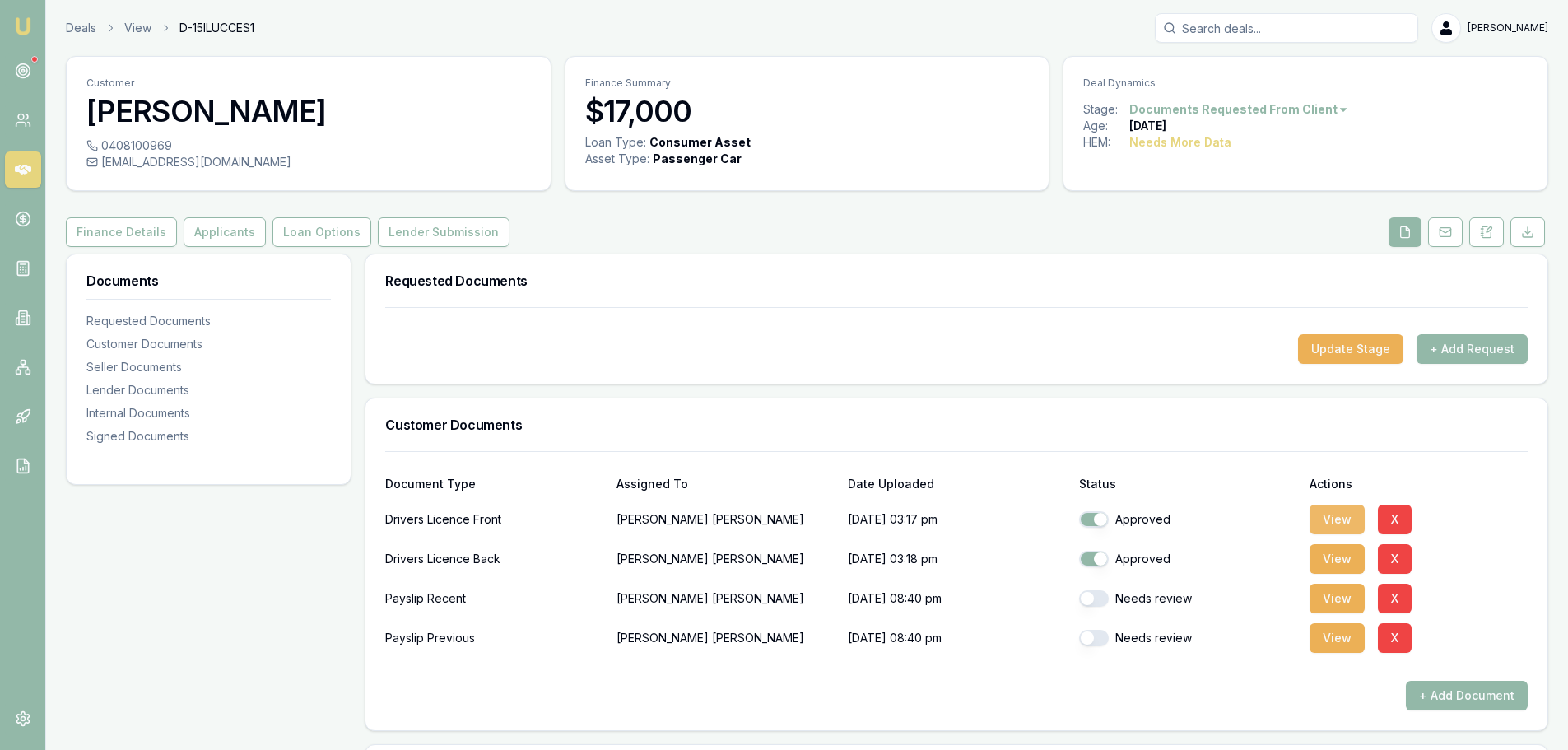
click at [1317, 520] on button "View" at bounding box center [1336, 520] width 55 height 30
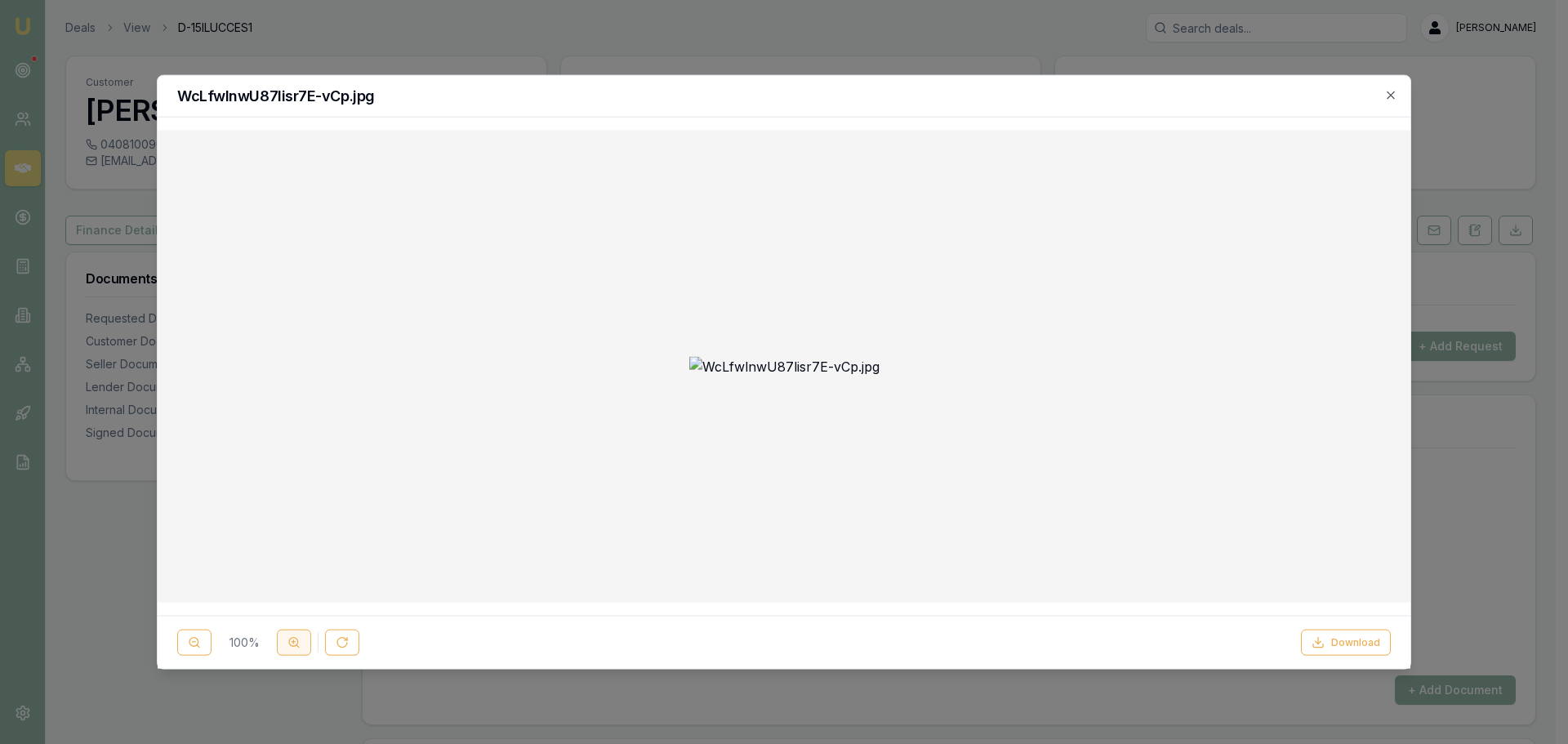
click at [289, 645] on icon at bounding box center [294, 643] width 13 height 13
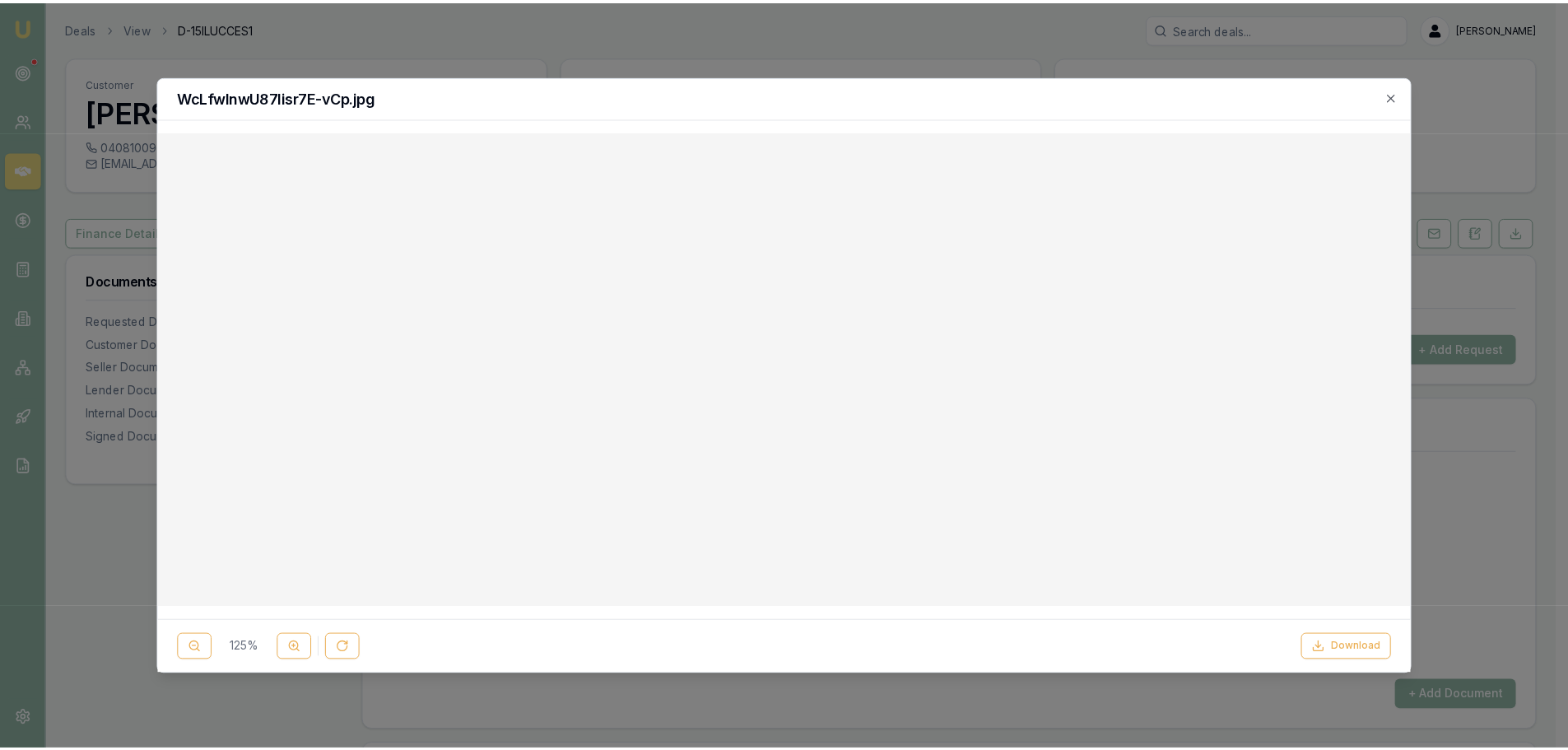
scroll to position [165, 0]
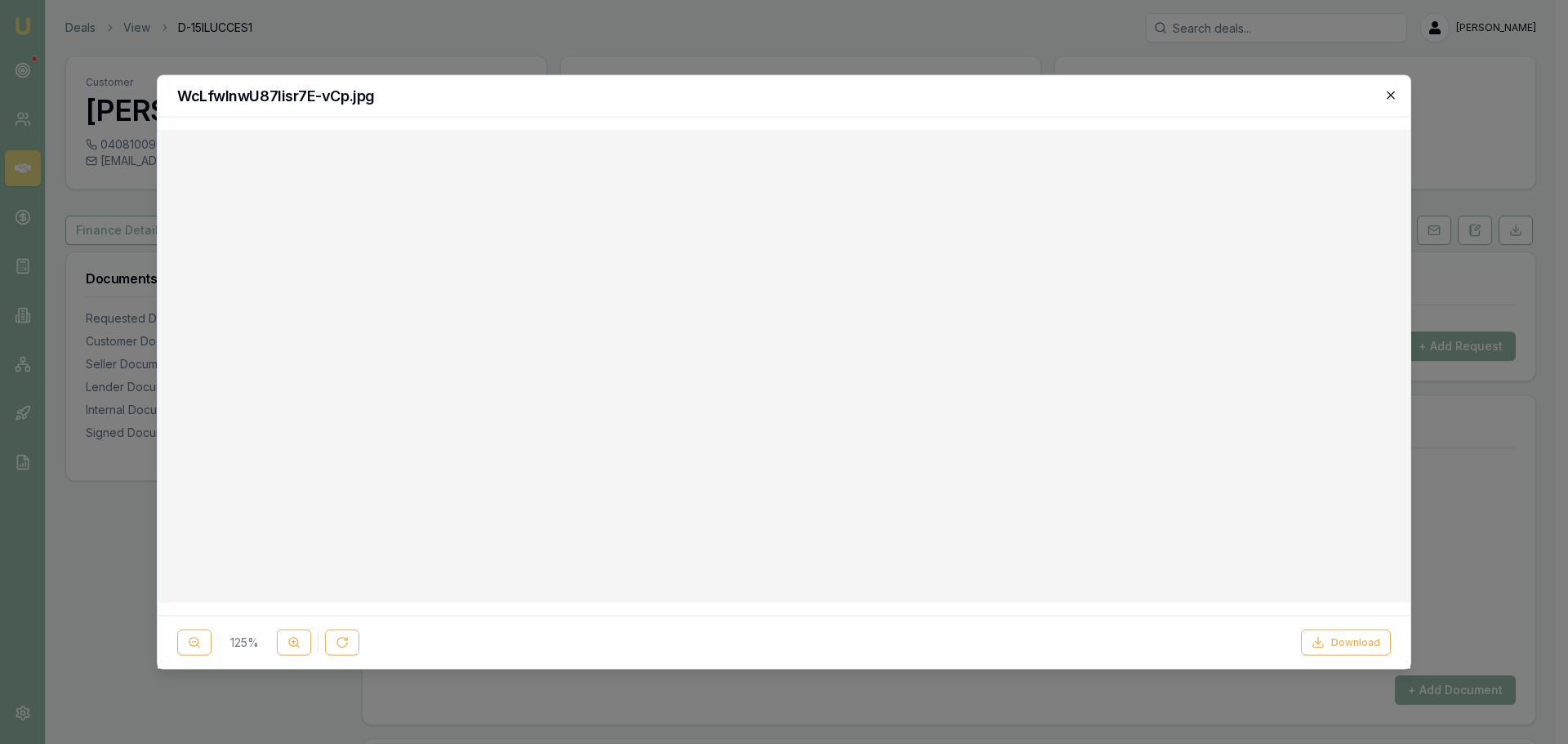
click at [1391, 94] on icon "button" at bounding box center [1390, 94] width 7 height 7
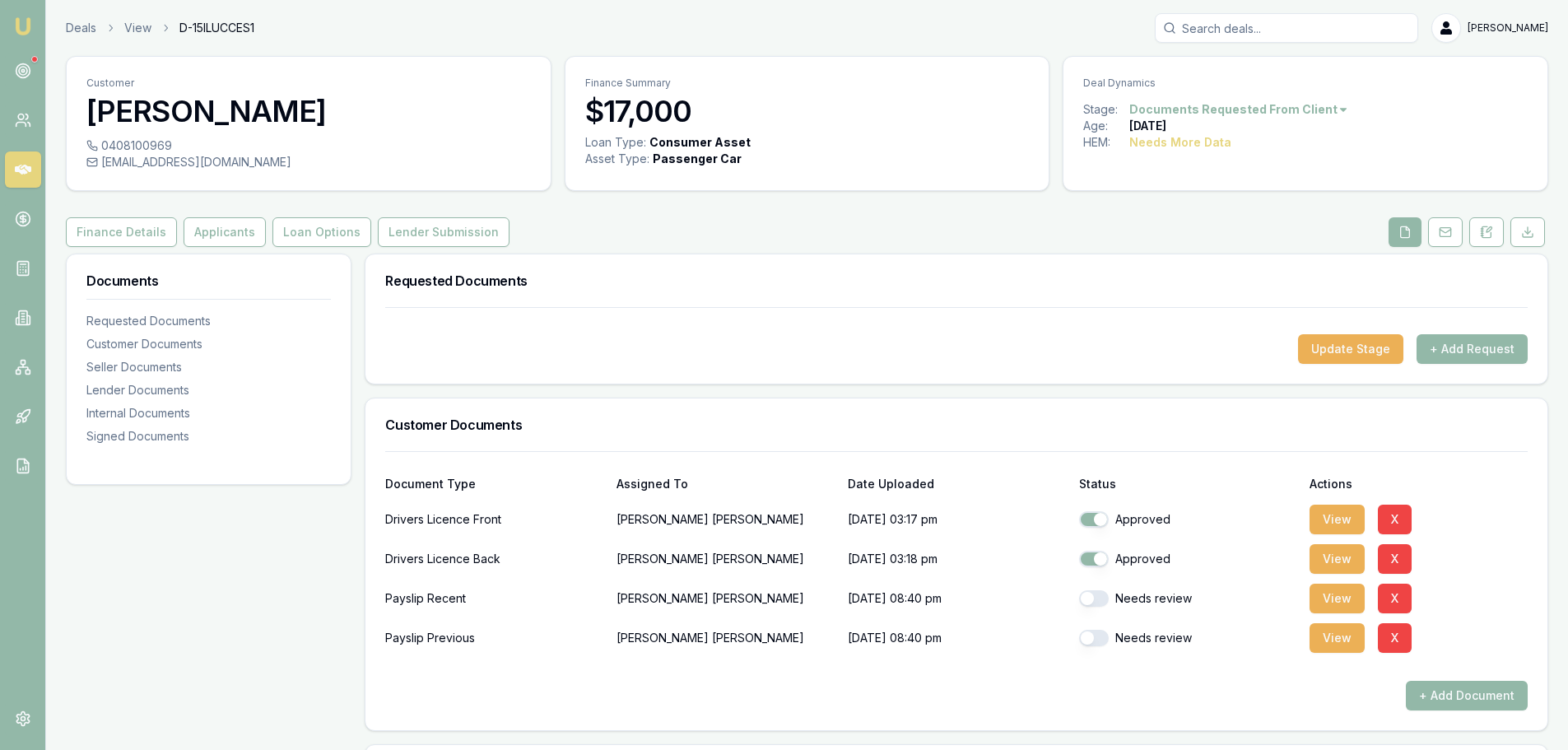
click at [1095, 229] on div "Finance Details Applicants Loan Options Lender Submission" at bounding box center [807, 232] width 1482 height 30
click at [311, 236] on button "Loan Options" at bounding box center [322, 232] width 99 height 30
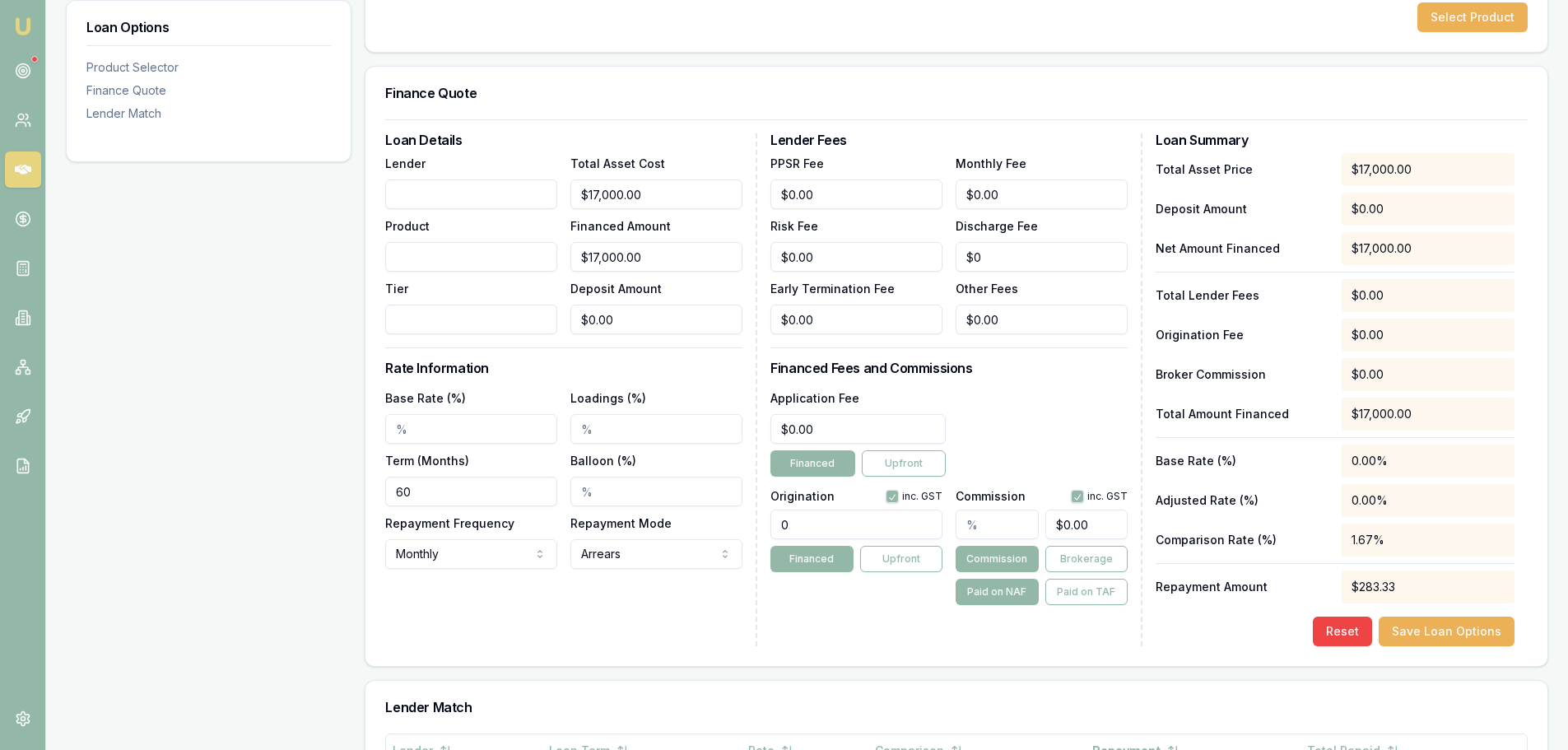
scroll to position [329, 0]
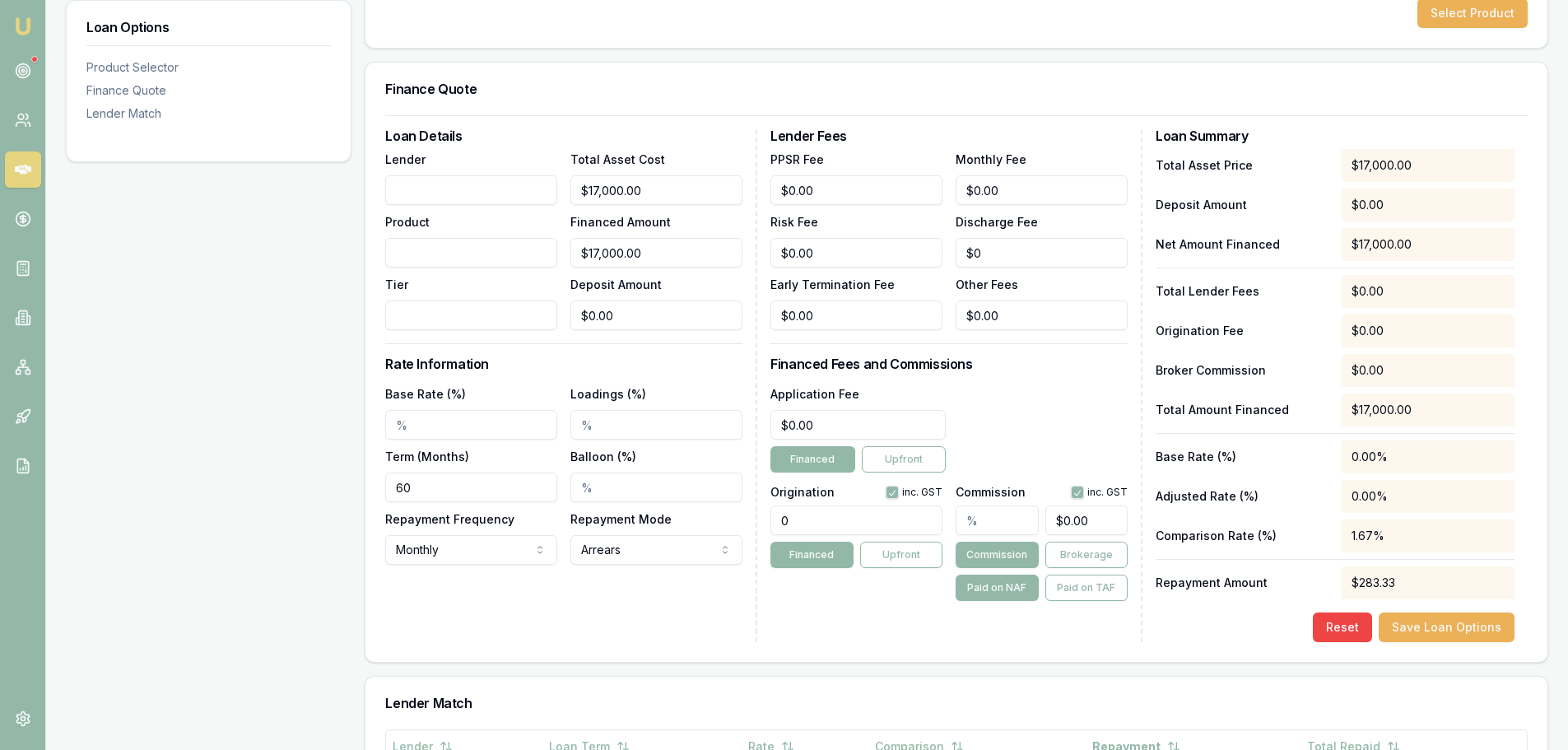
drag, startPoint x: 402, startPoint y: 416, endPoint x: 111, endPoint y: 373, distance: 294.2
click at [138, 382] on div "Loan Options Product Selector Finance Quote Lender Match Product Selector Selec…" at bounding box center [807, 533] width 1482 height 1218
type input "9"
type input "7.94%"
drag, startPoint x: 759, startPoint y: 521, endPoint x: 553, endPoint y: 496, distance: 207.5
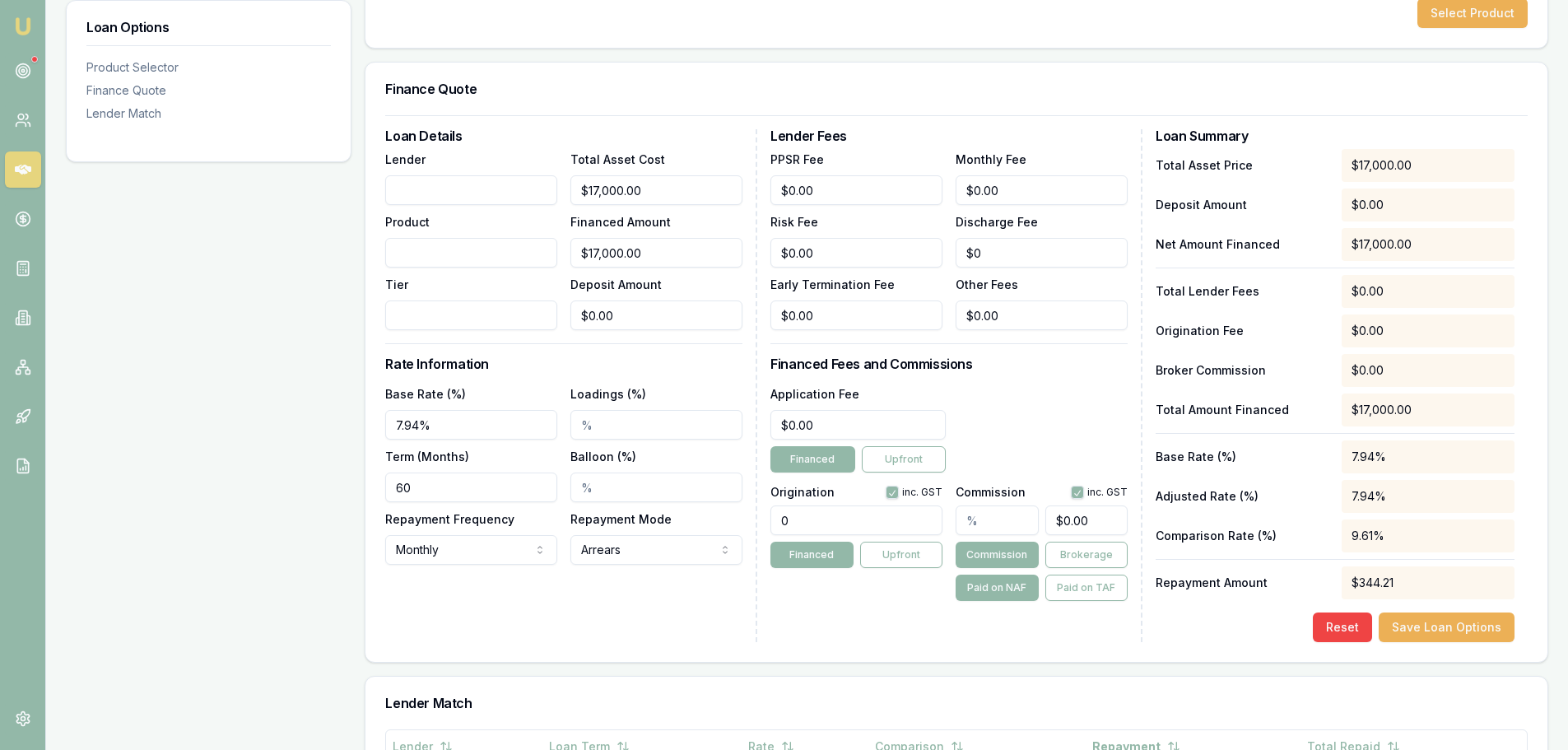
click at [650, 512] on div "Loan Details Lender Product Tier Total Asset Cost $17,000.00 Financed Amount $1…" at bounding box center [956, 386] width 1142 height 513
type input "990.00"
click at [1047, 402] on div "Application Fee $0.00 Financed Upfront" at bounding box center [949, 428] width 357 height 89
drag, startPoint x: 873, startPoint y: 426, endPoint x: 637, endPoint y: 426, distance: 236.0
click at [646, 426] on div "Loan Details Lender Product Tier Total Asset Cost $17,000.00 Financed Amount $1…" at bounding box center [956, 386] width 1142 height 513
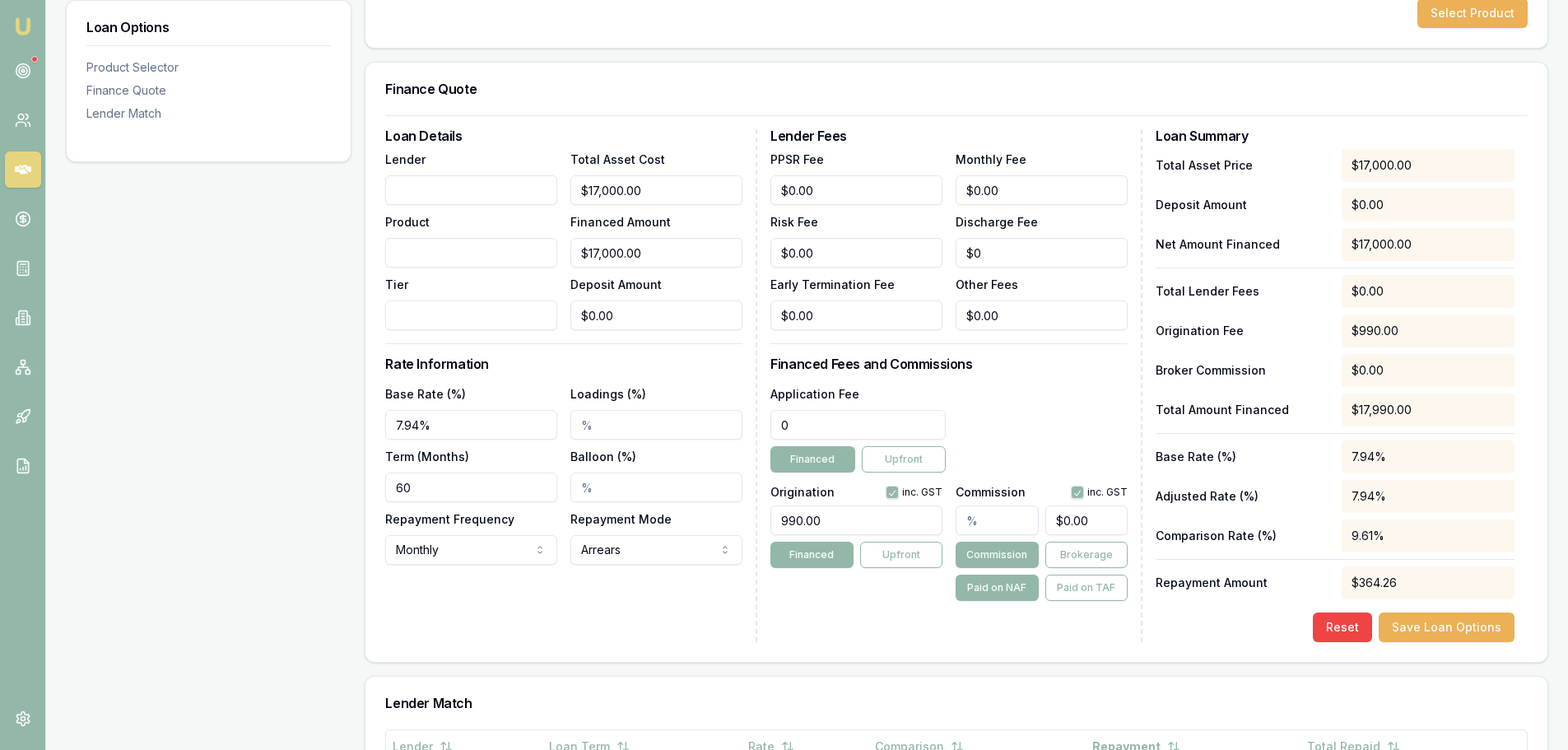
drag, startPoint x: 821, startPoint y: 426, endPoint x: 621, endPoint y: 409, distance: 200.7
click at [680, 413] on div "Loan Details Lender Product Tier Total Asset Cost $17,000.00 Financed Amount $1…" at bounding box center [956, 386] width 1142 height 513
type input "$500.00"
click at [1028, 392] on div "Application Fee $500.00 Financed Upfront" at bounding box center [949, 428] width 357 height 89
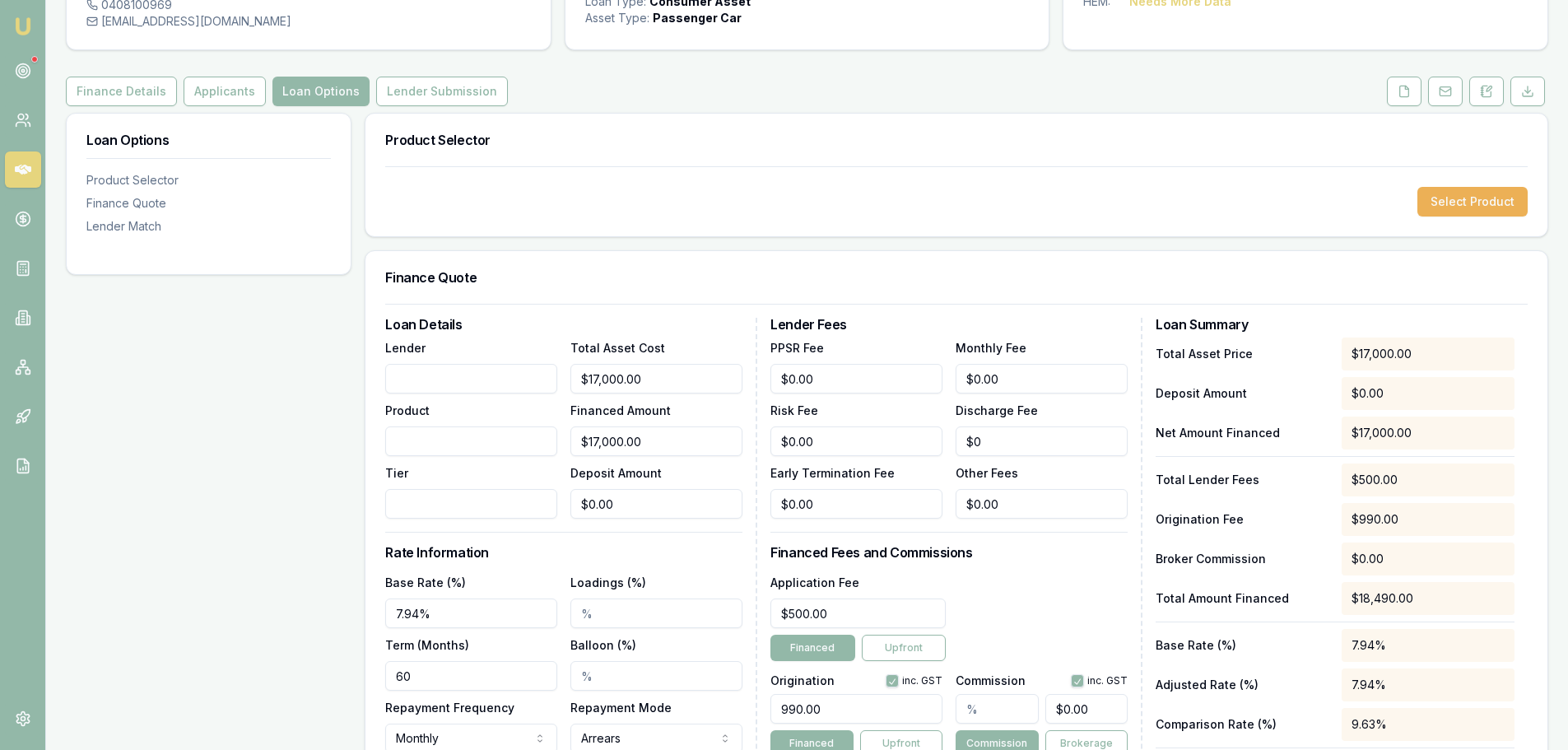
scroll to position [0, 0]
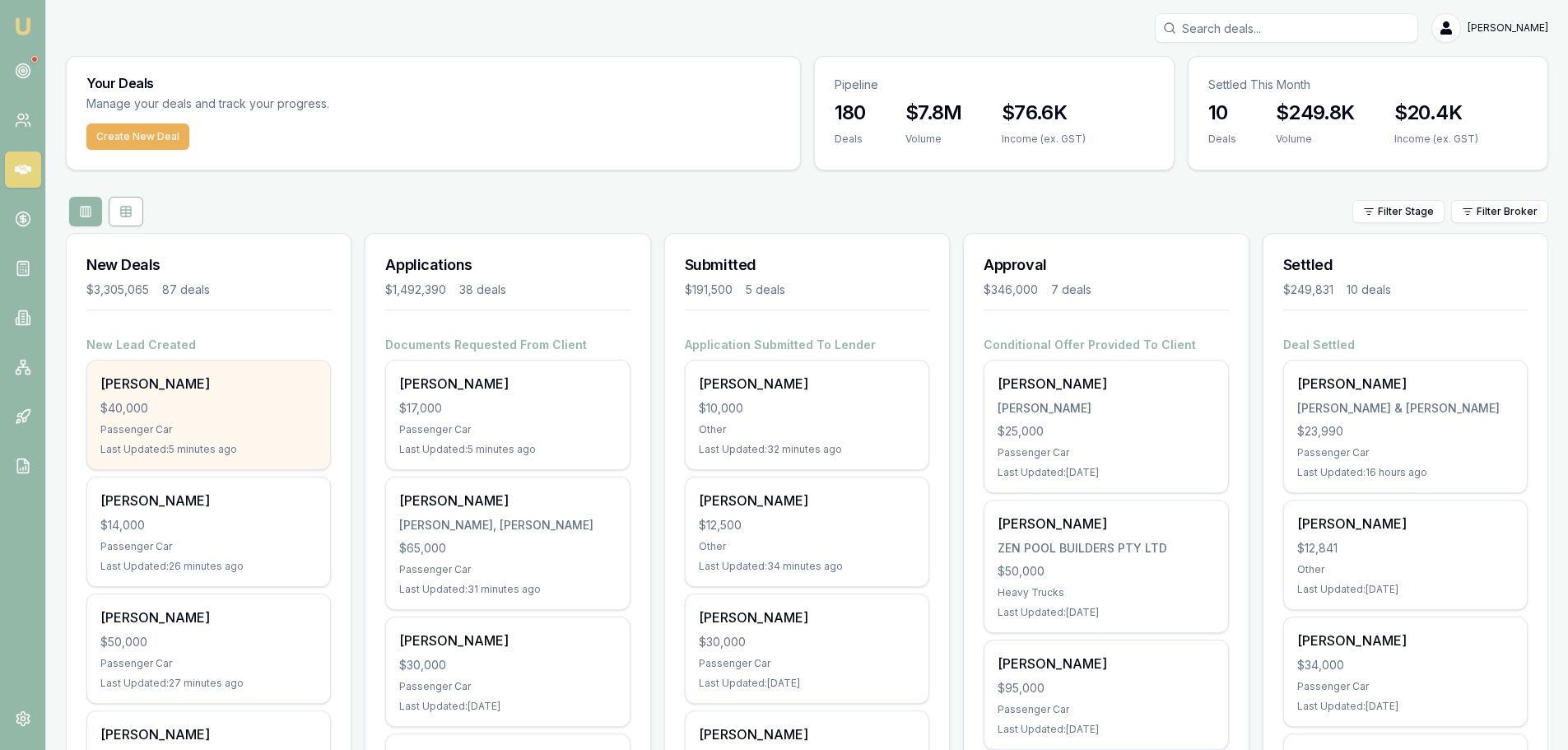
click at [233, 390] on div "[PERSON_NAME]" at bounding box center [209, 384] width 216 height 20
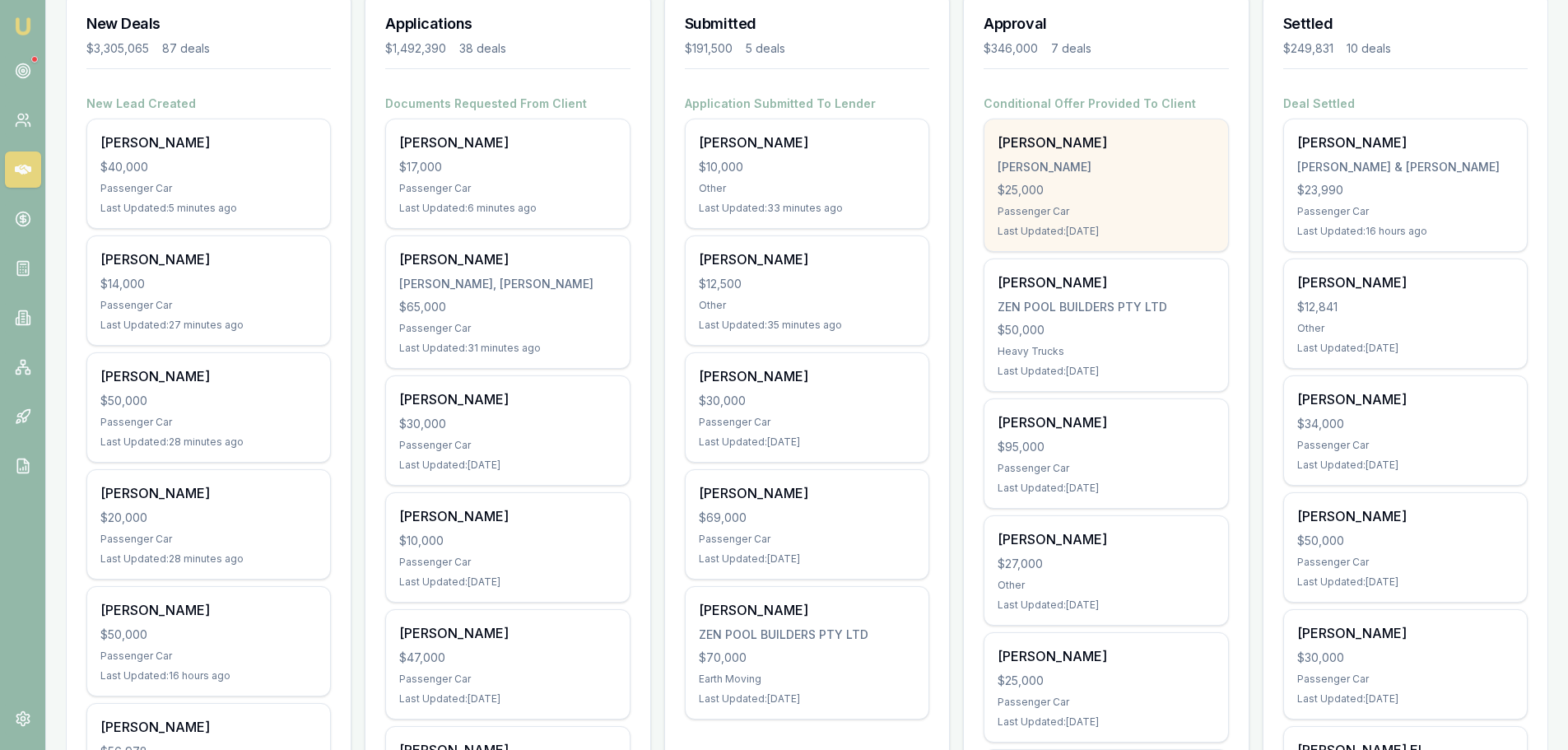
scroll to position [329, 0]
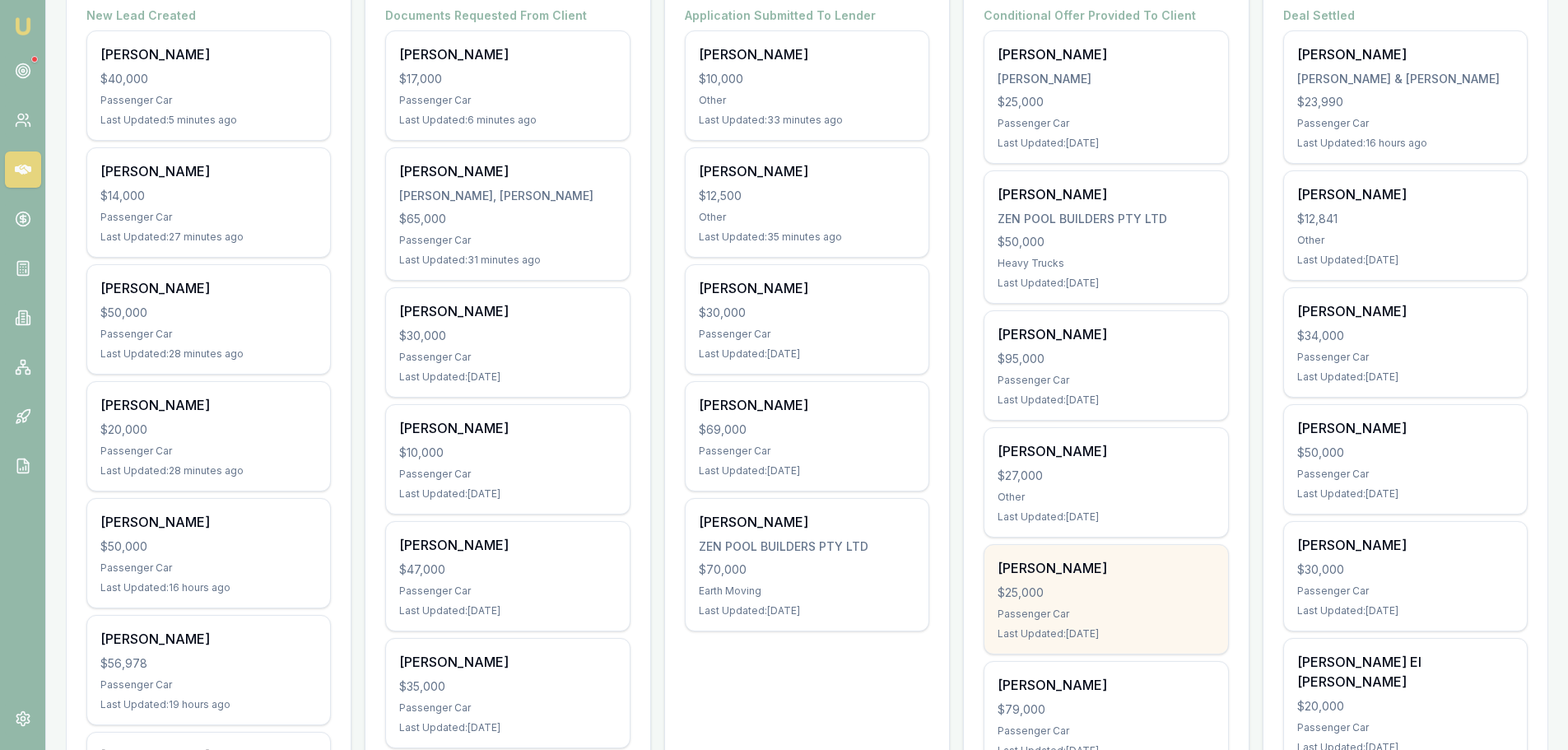
click at [1077, 573] on div "[PERSON_NAME]" at bounding box center [1105, 568] width 216 height 20
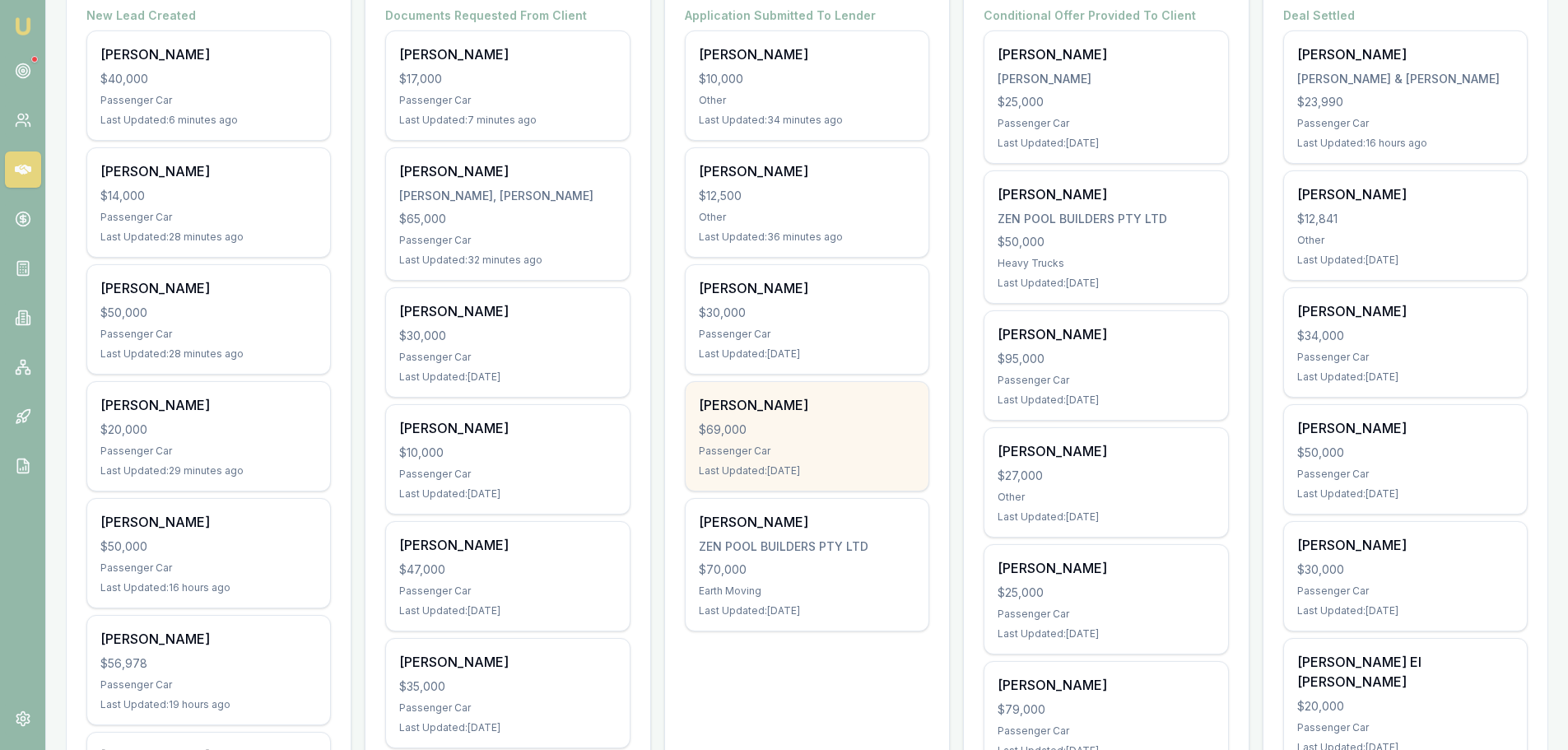
click at [802, 428] on div "$69,000" at bounding box center [807, 430] width 216 height 17
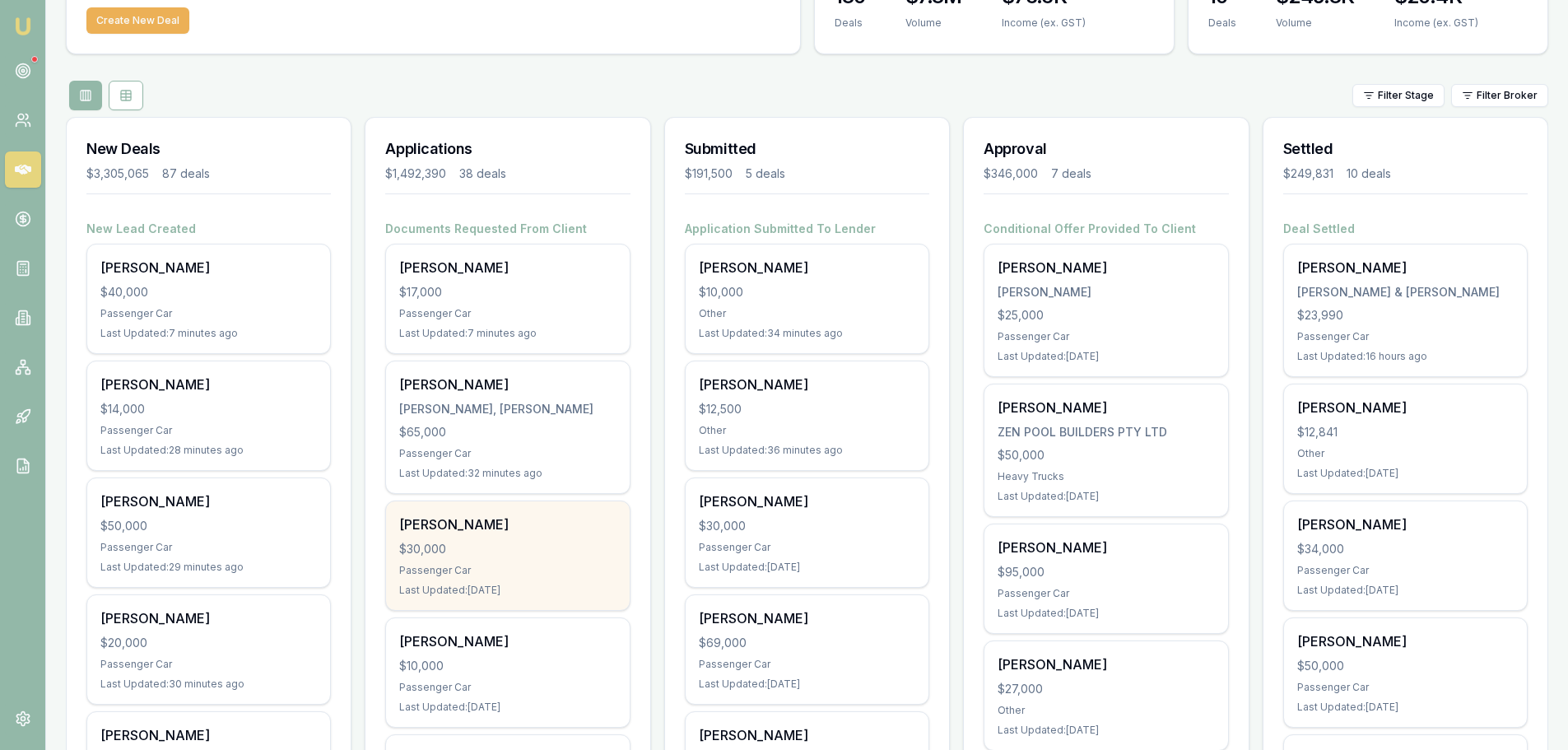
scroll to position [0, 0]
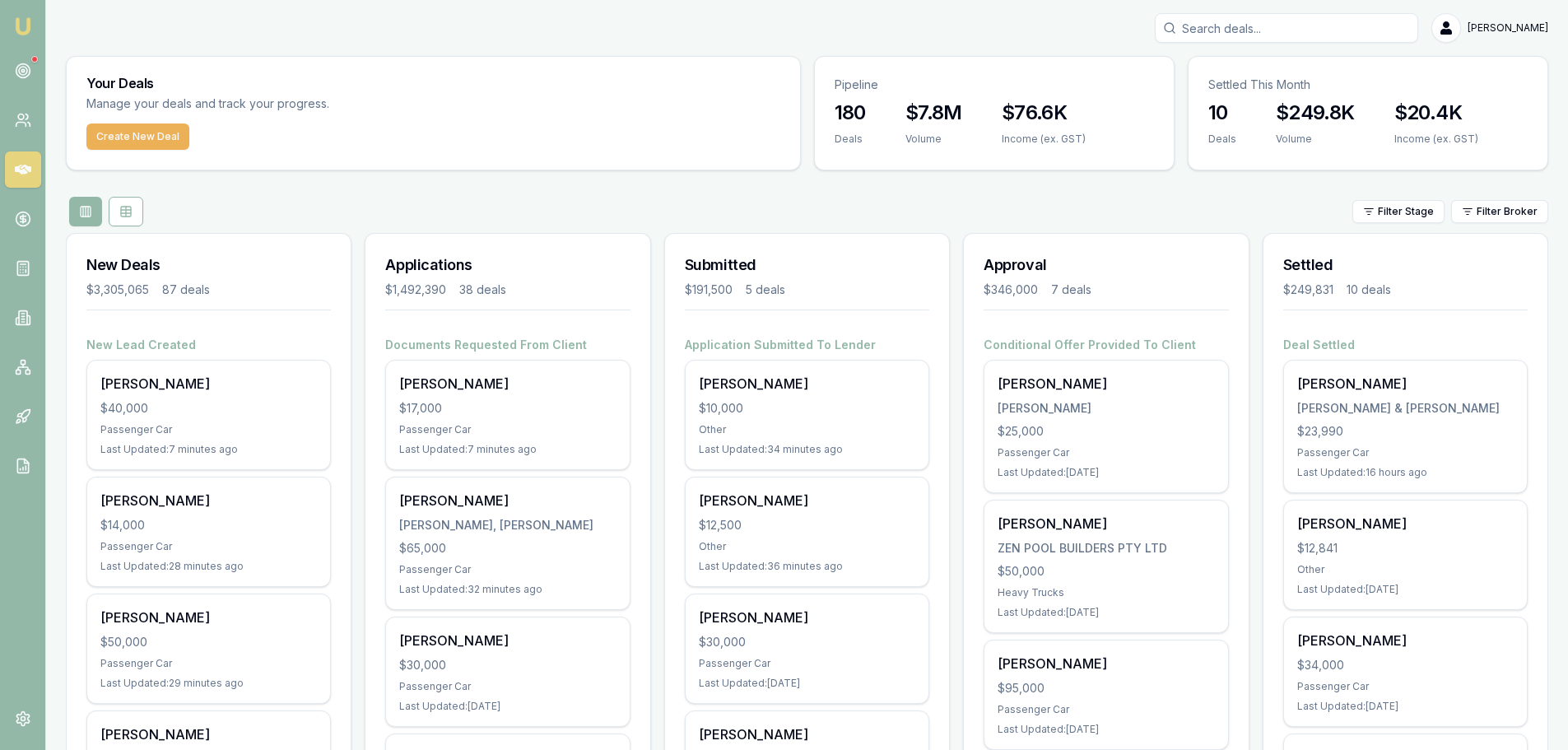
click at [614, 206] on div "Filter Stage Filter Broker" at bounding box center [807, 211] width 1482 height 30
click at [567, 208] on div "Filter Stage Filter Broker" at bounding box center [807, 211] width 1482 height 30
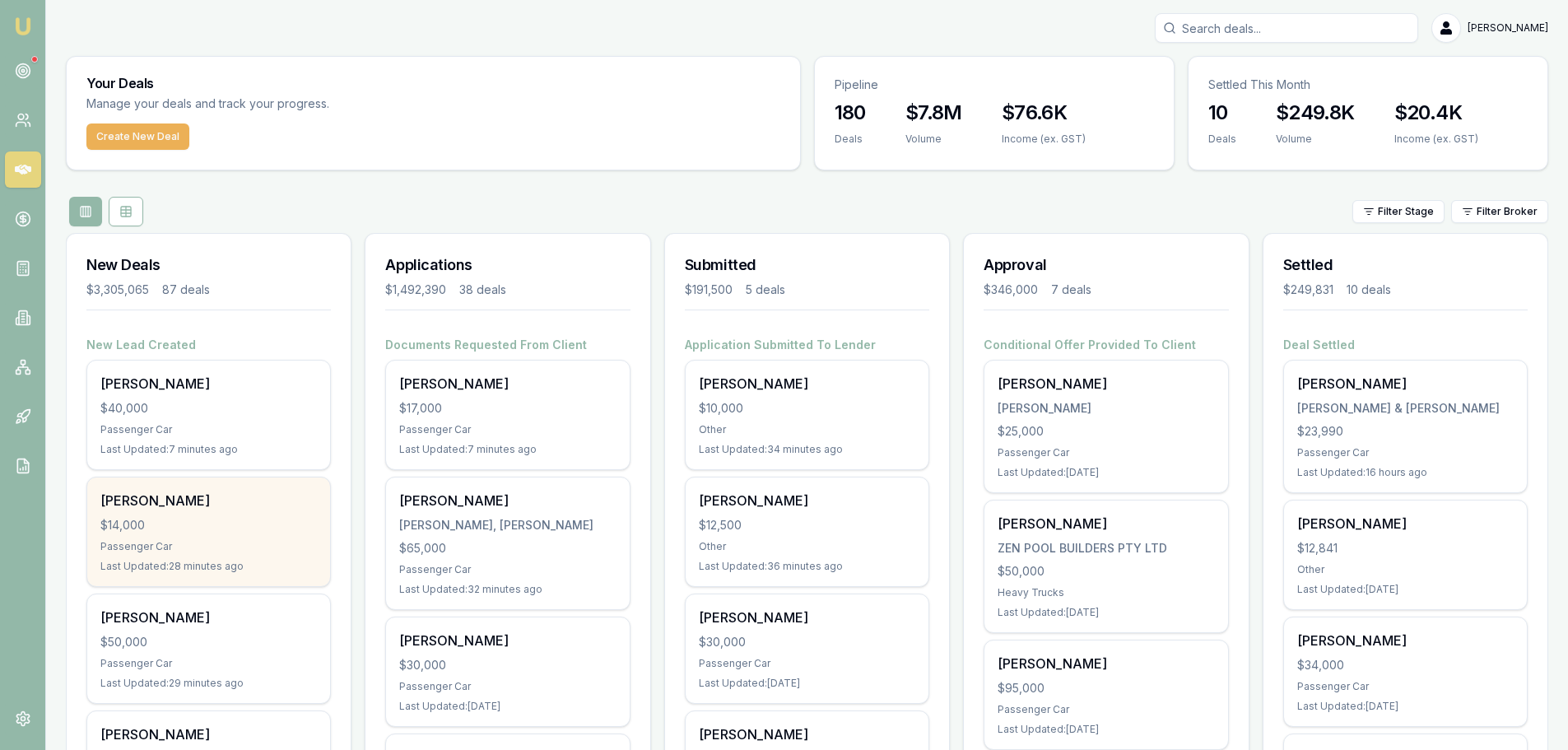
click at [203, 531] on div "$14,000" at bounding box center [209, 526] width 216 height 17
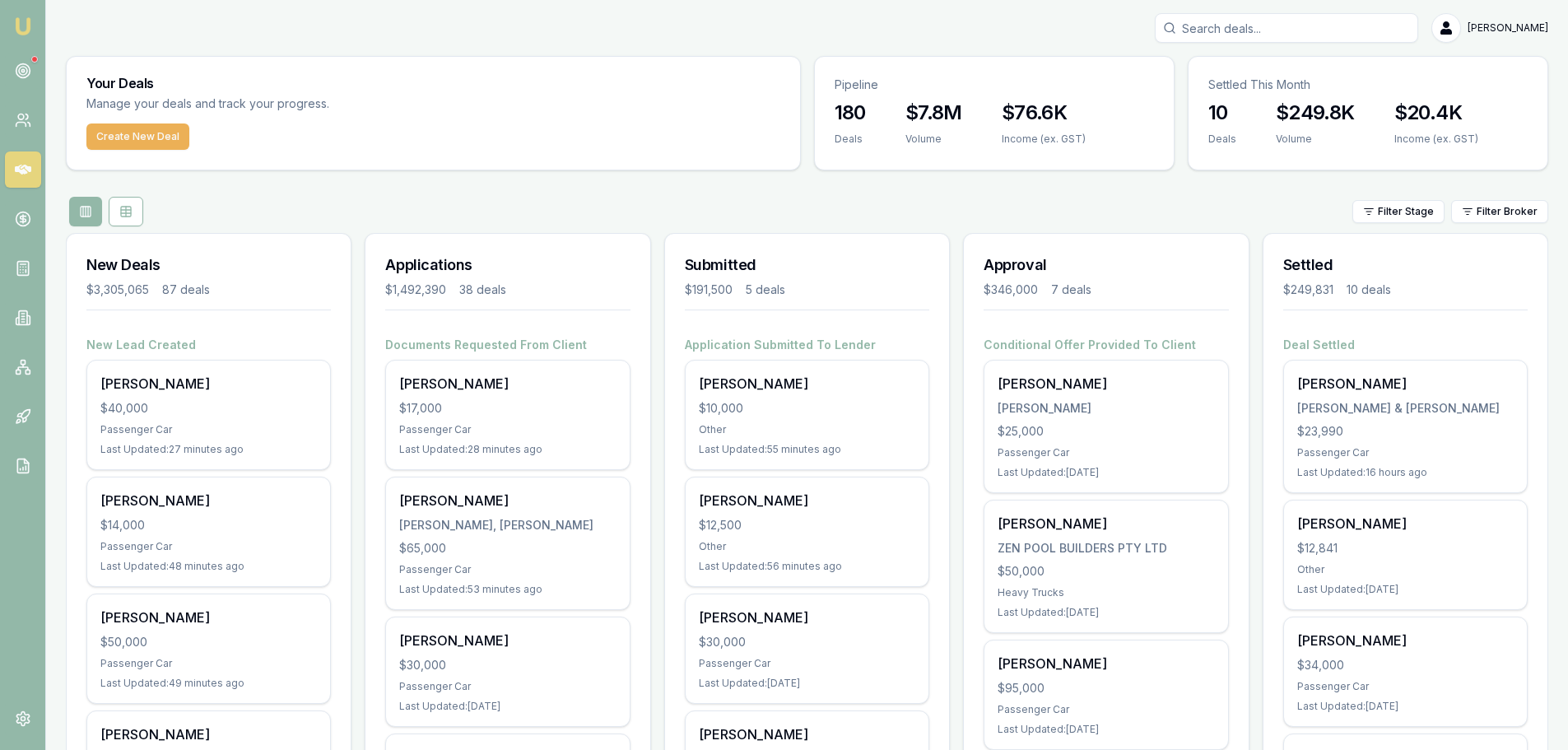
click at [445, 207] on div "Filter Stage Filter Broker" at bounding box center [807, 211] width 1482 height 30
click at [464, 201] on div "Filter Stage Filter Broker" at bounding box center [807, 211] width 1482 height 30
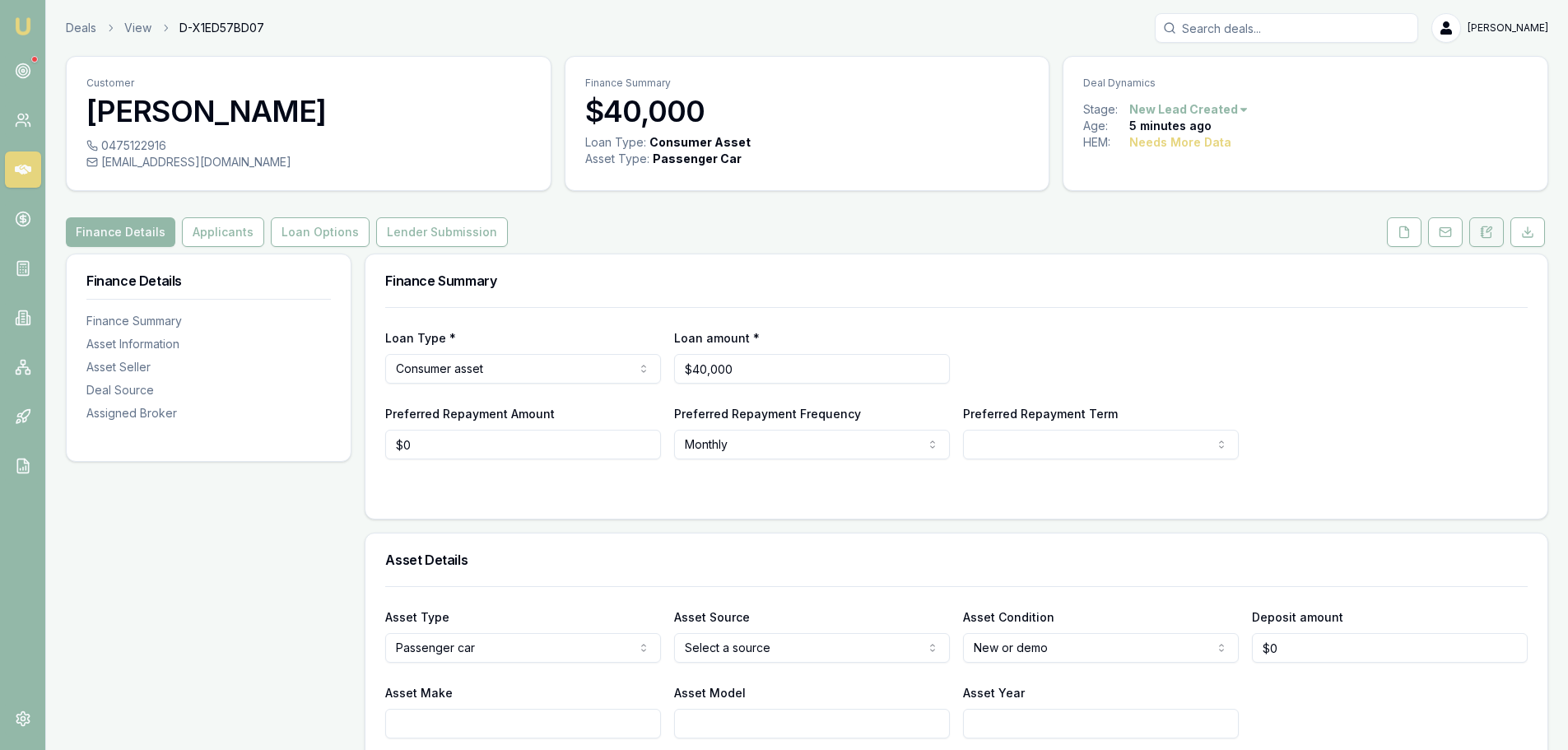
click at [1484, 226] on icon at bounding box center [1486, 231] width 9 height 11
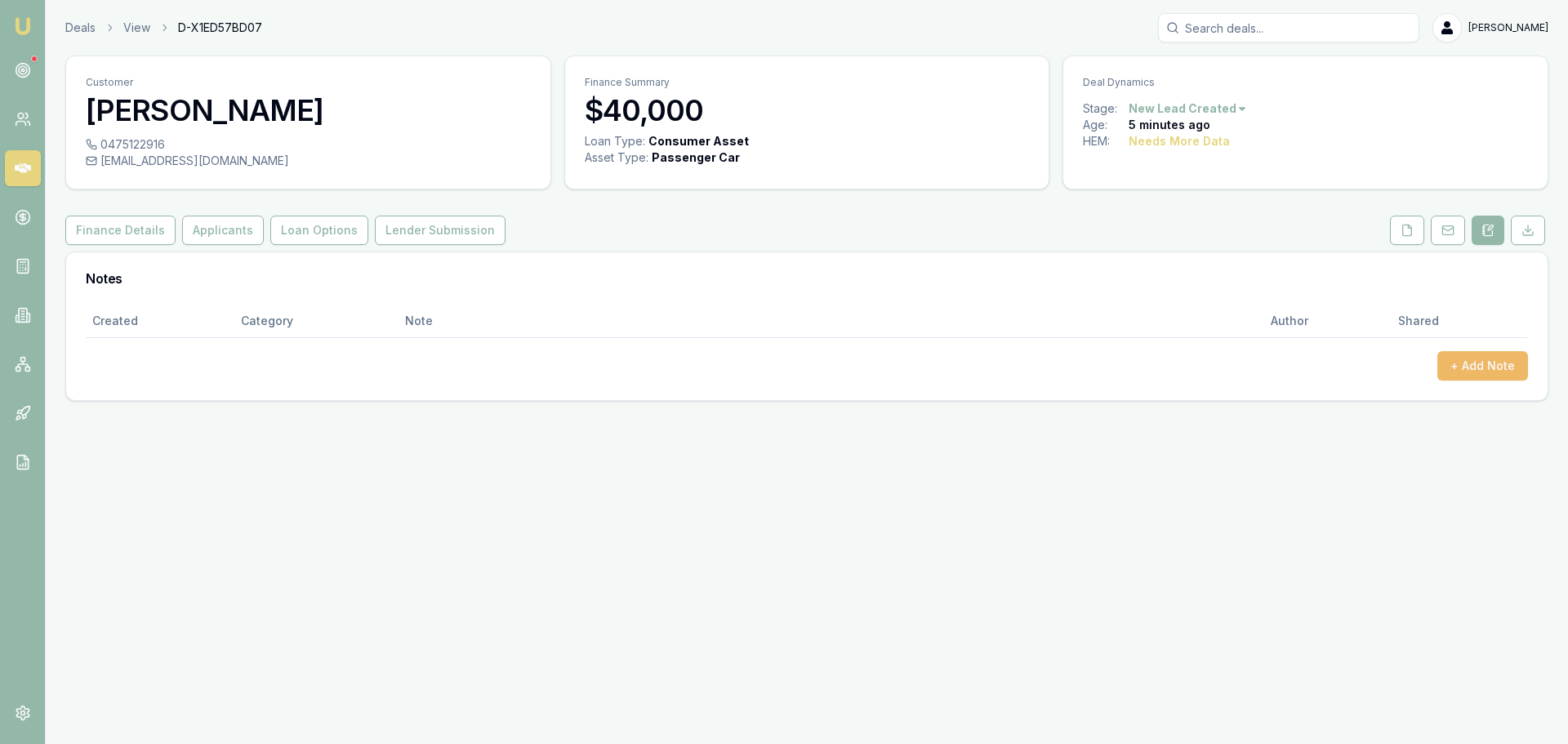
click at [1478, 363] on button "+ Add Note" at bounding box center [1482, 366] width 91 height 29
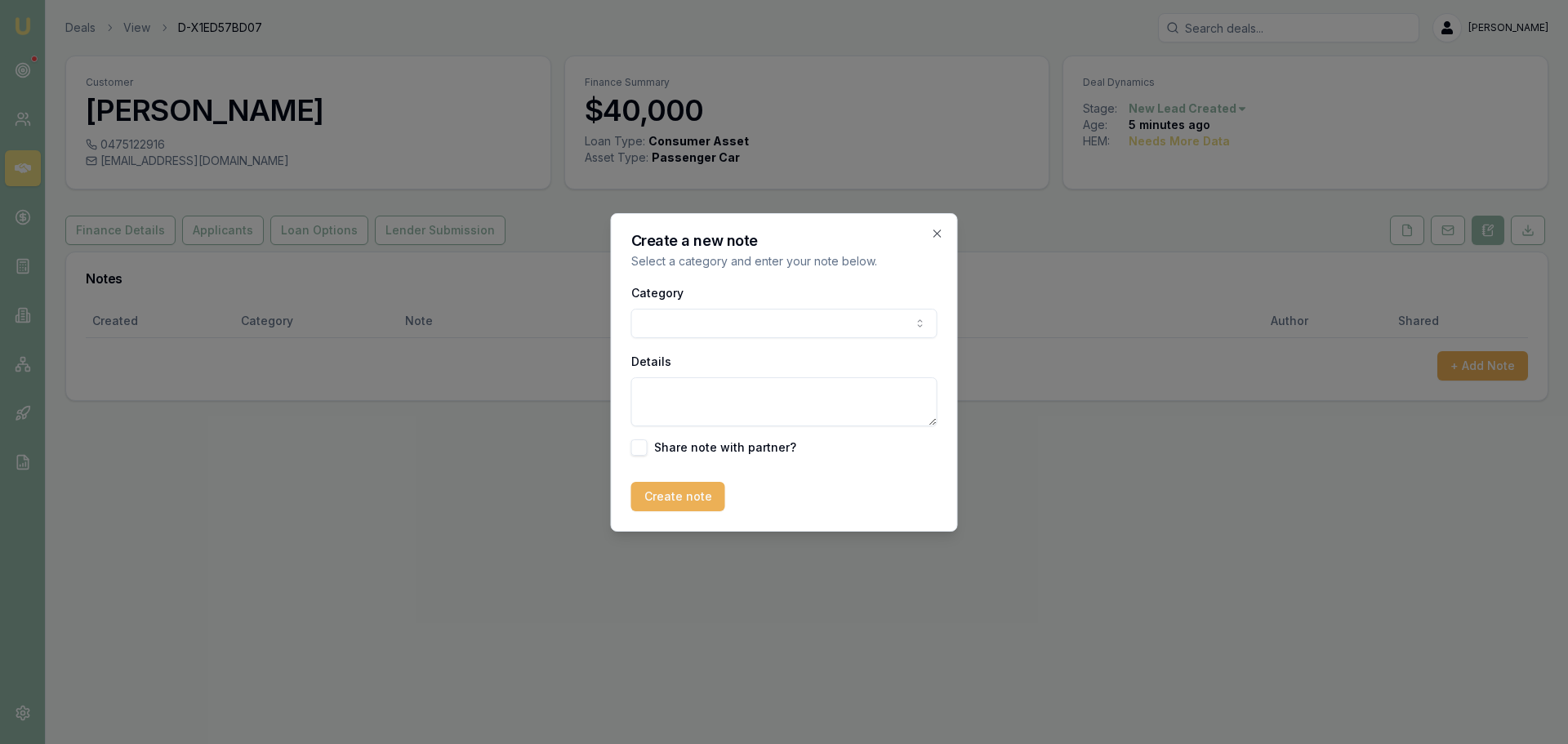
click at [701, 330] on body "Emu Broker Deals View D-X1ED57BD07 [PERSON_NAME] Toggle Menu Customer [PERSON_N…" at bounding box center [784, 372] width 1568 height 744
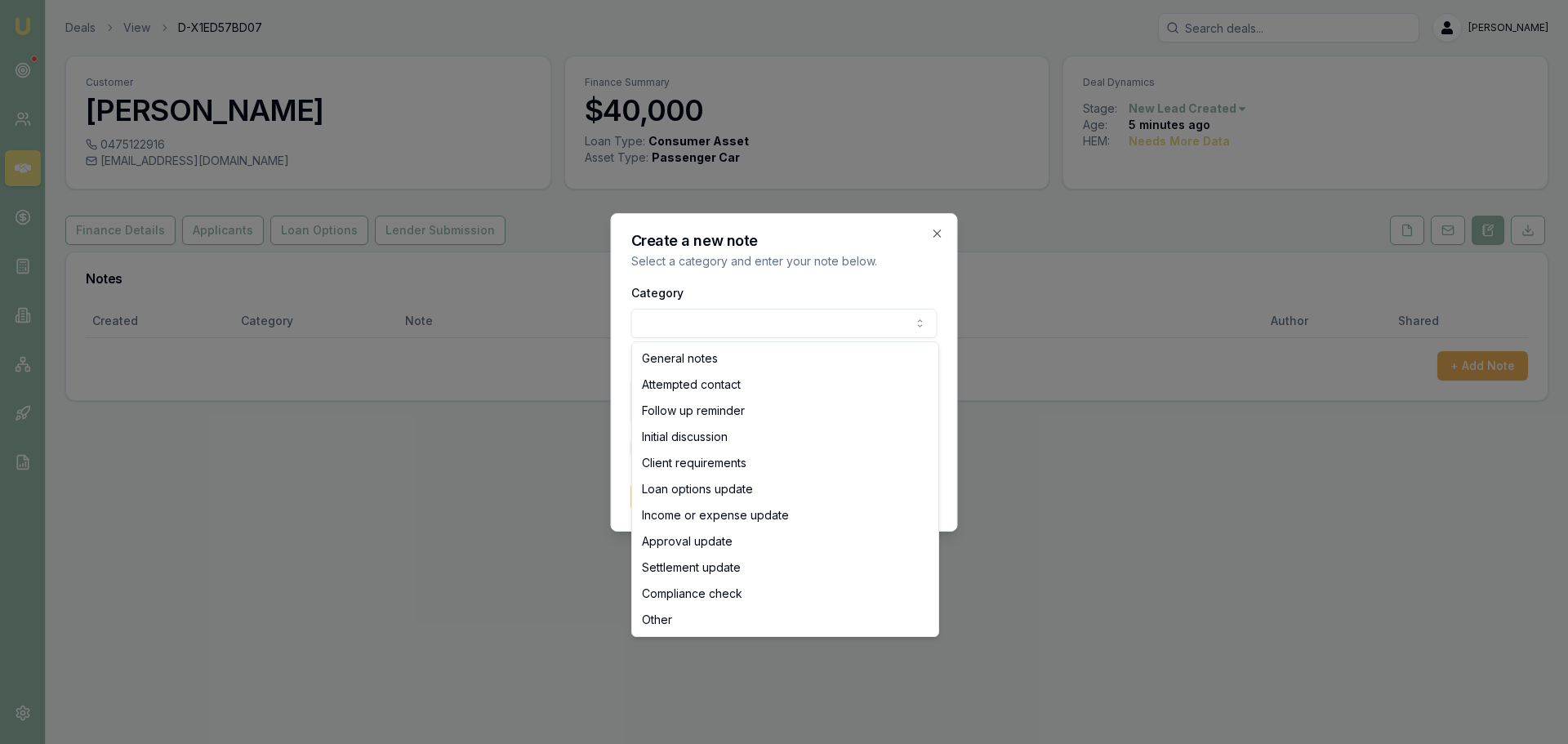
select select "ATTEMPTED_CONTACT"
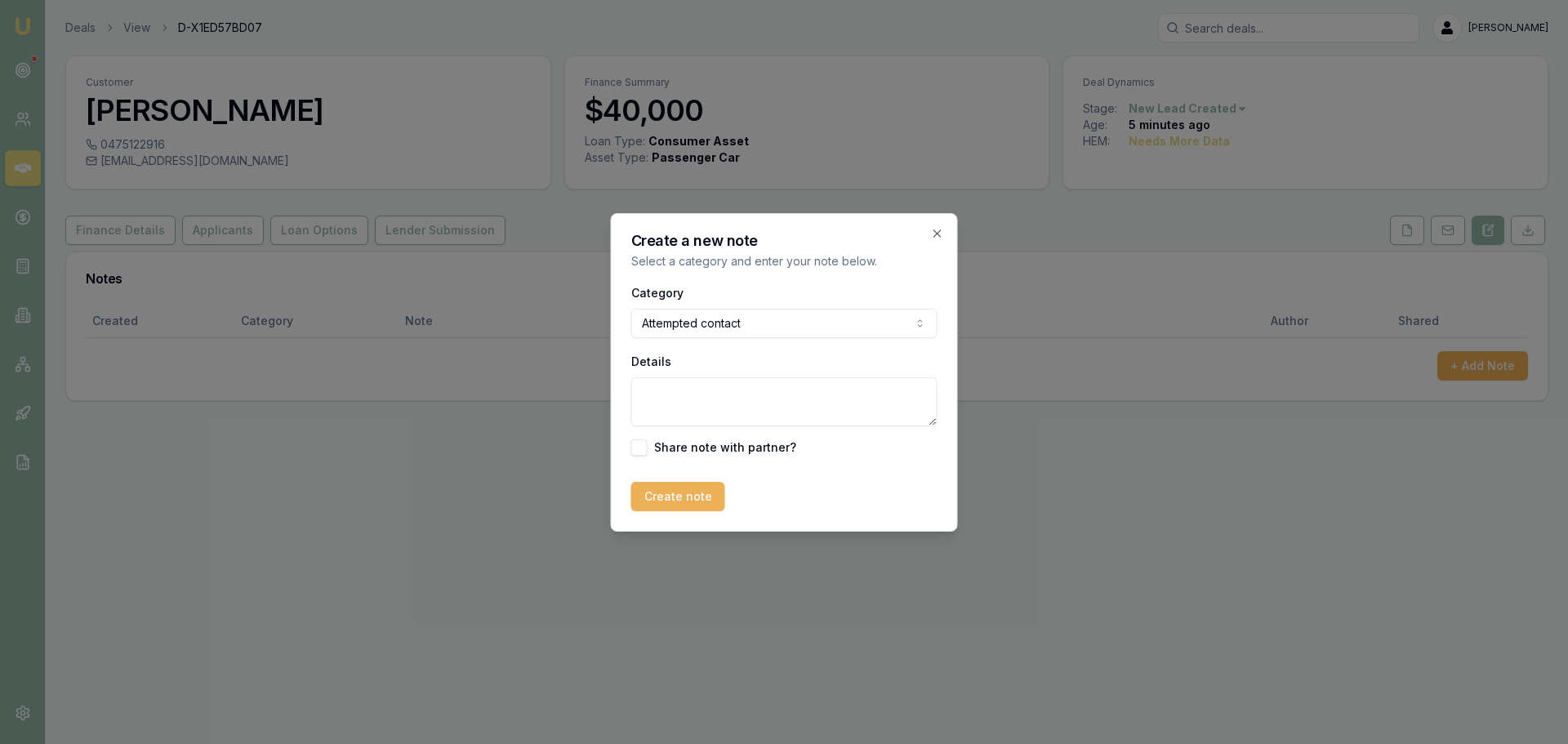
click at [683, 397] on textarea "Details" at bounding box center [784, 402] width 306 height 49
type textarea "sent intro text"
click at [681, 485] on button "Create note" at bounding box center [678, 497] width 94 height 29
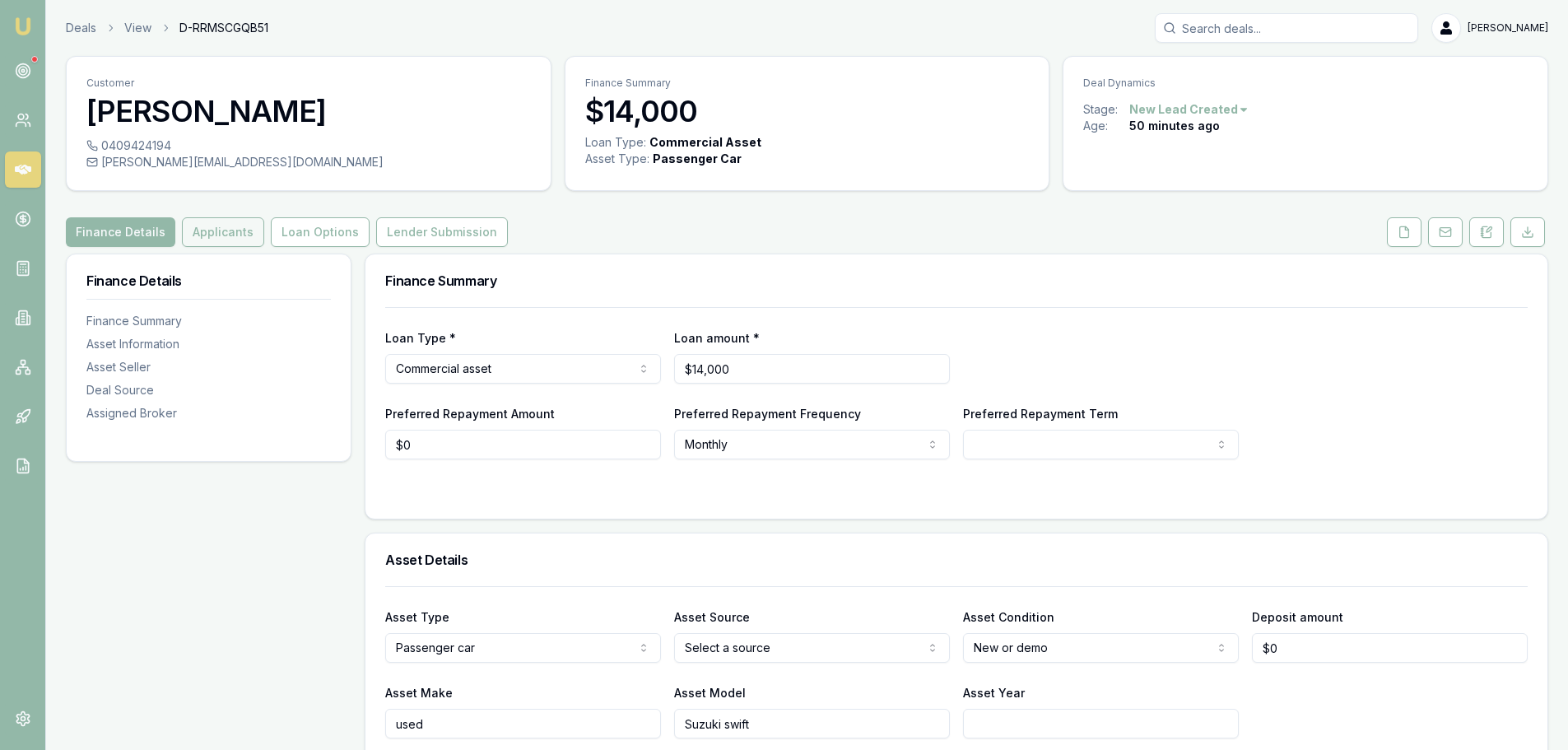
click at [232, 243] on button "Applicants" at bounding box center [224, 232] width 82 height 30
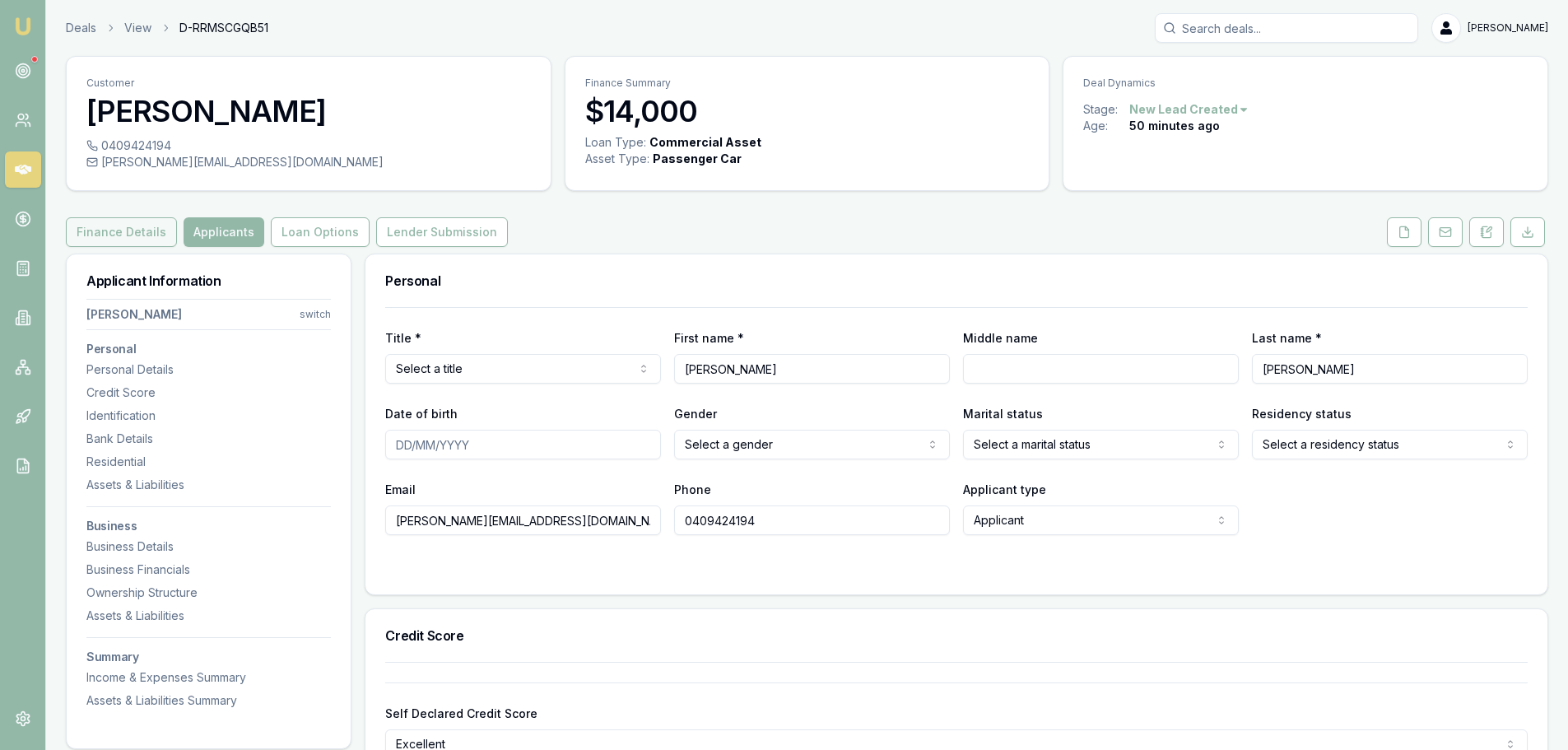
click at [161, 224] on button "Finance Details" at bounding box center [121, 232] width 111 height 30
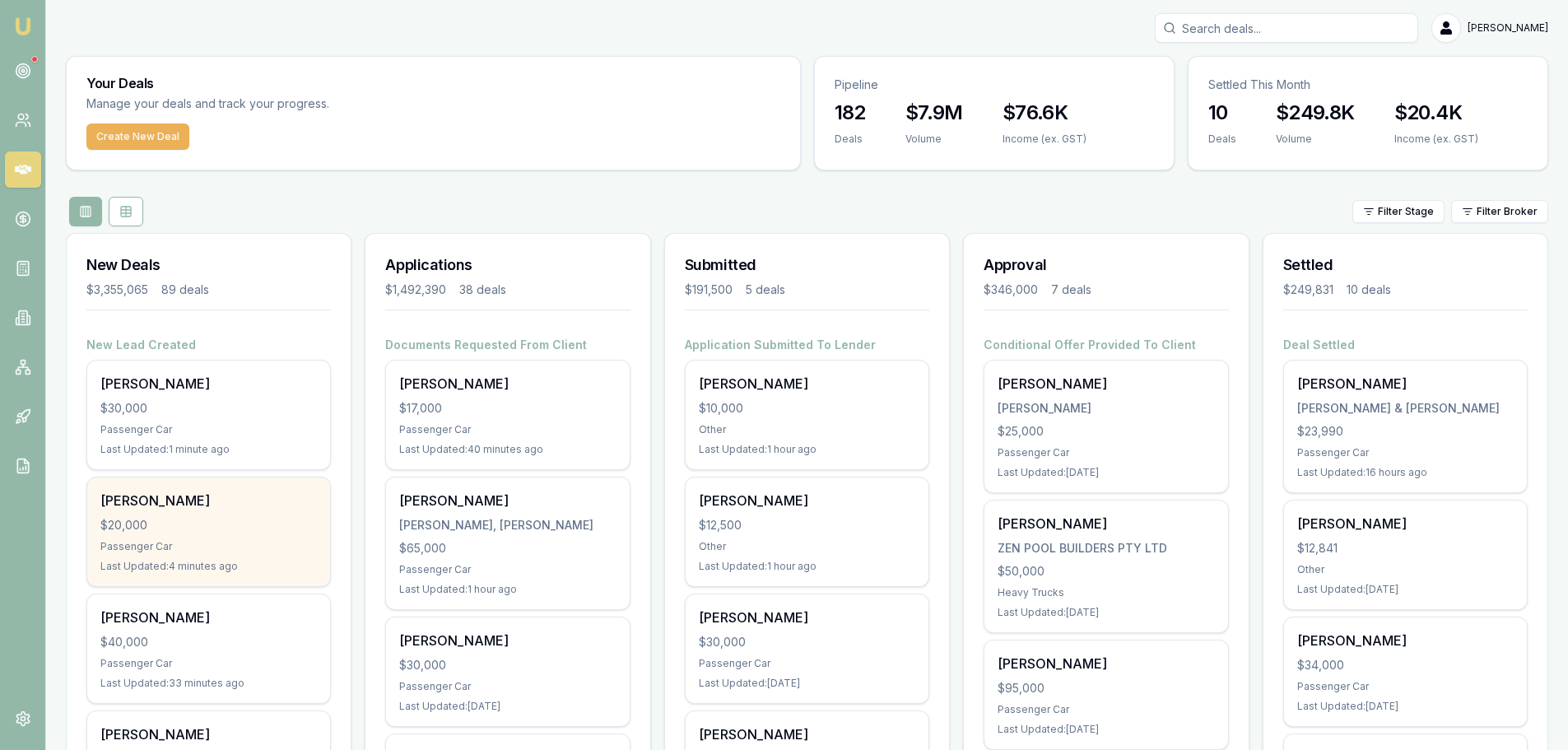
click at [217, 512] on div "[PERSON_NAME] $20,000 Passenger Car Last Updated: 4 minutes ago" at bounding box center [209, 532] width 242 height 109
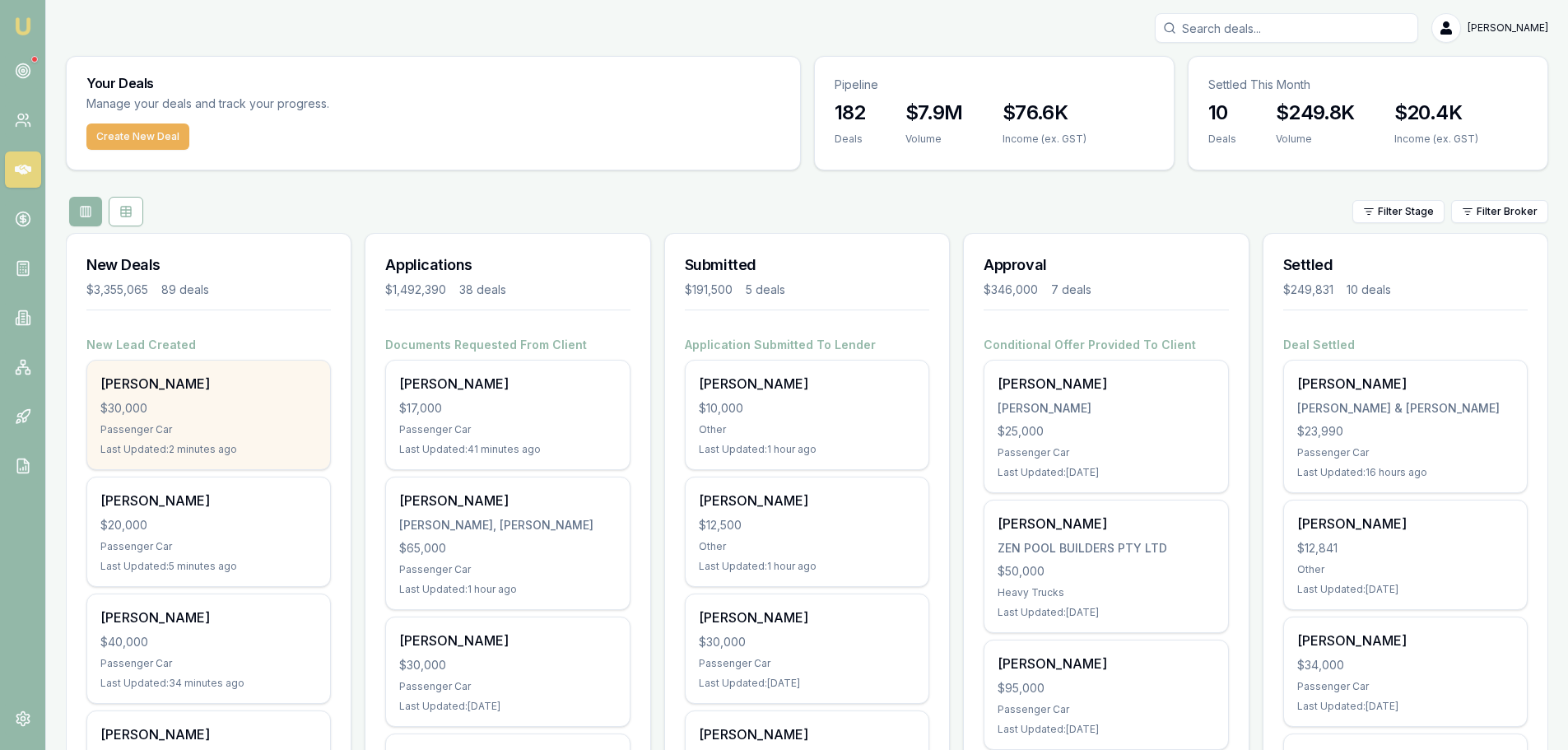
click at [252, 400] on div "$30,000" at bounding box center [209, 408] width 216 height 17
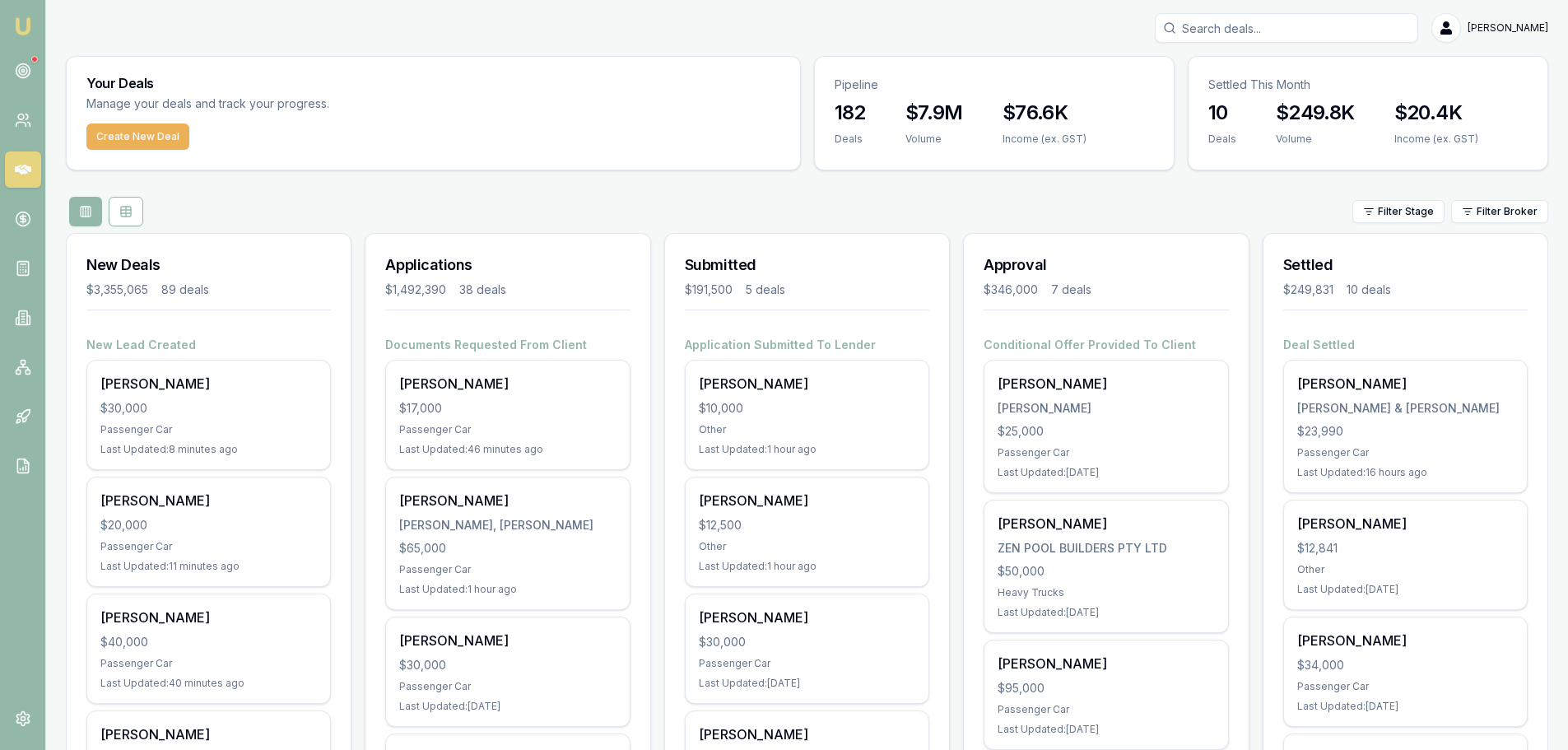
click at [503, 200] on div "Filter Stage Filter Broker" at bounding box center [807, 211] width 1482 height 30
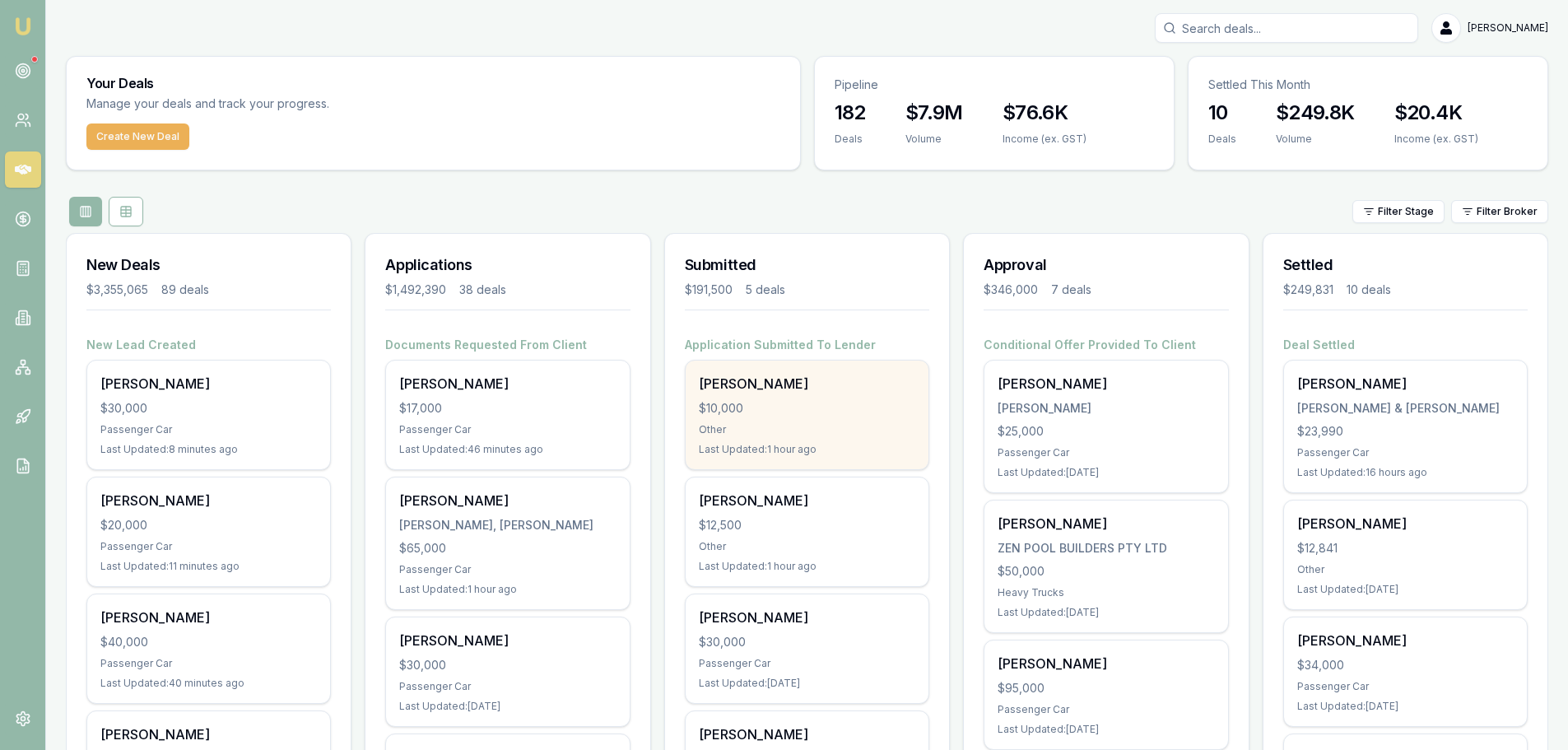
click at [867, 412] on div "$10,000" at bounding box center [807, 408] width 216 height 17
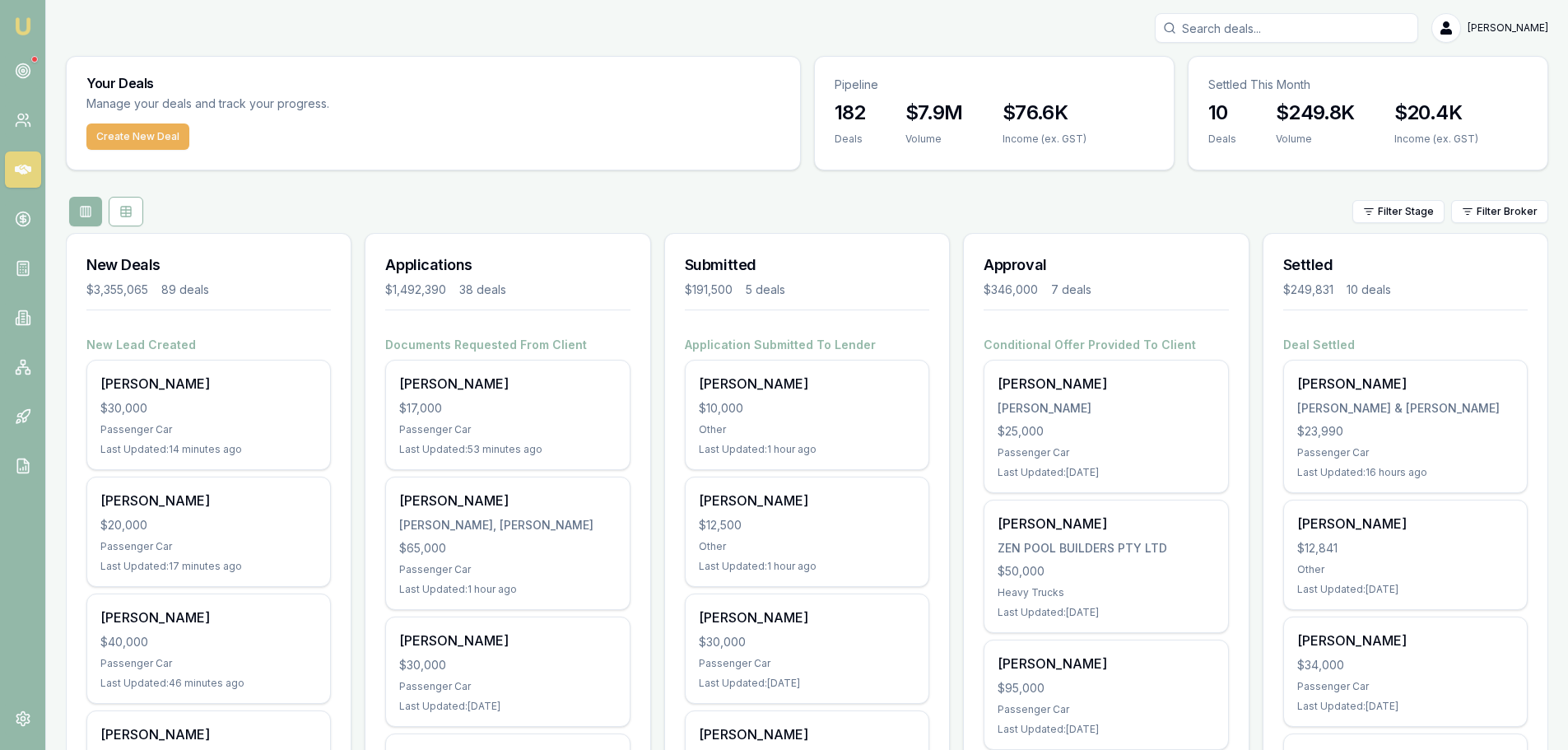
click at [1283, 33] on input "Search deals" at bounding box center [1286, 28] width 263 height 30
type input "0455415969"
click at [1300, 125] on p "Deal ID: D-C5DRY81CLQ" at bounding box center [1286, 126] width 248 height 13
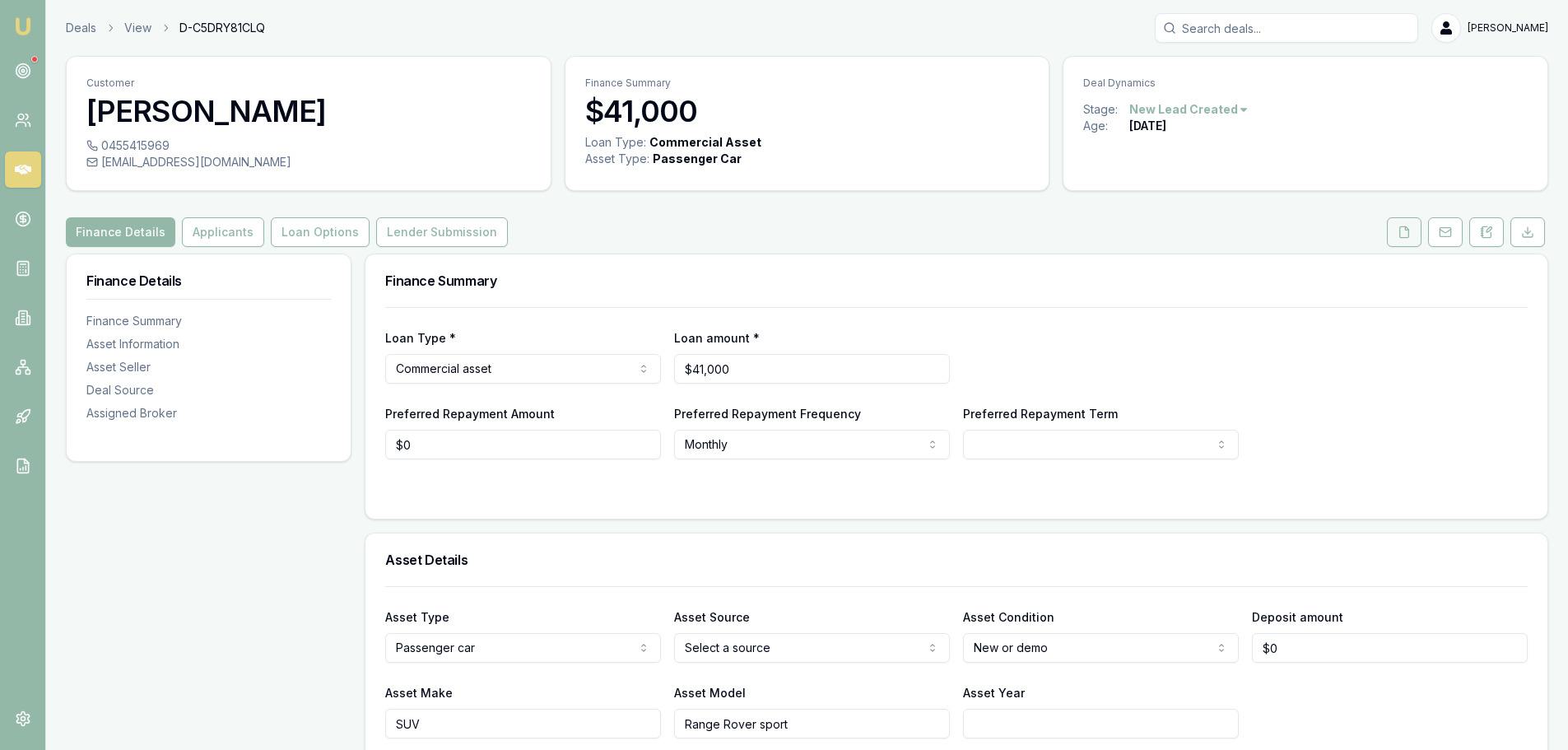
click at [1411, 230] on button at bounding box center [1404, 232] width 35 height 30
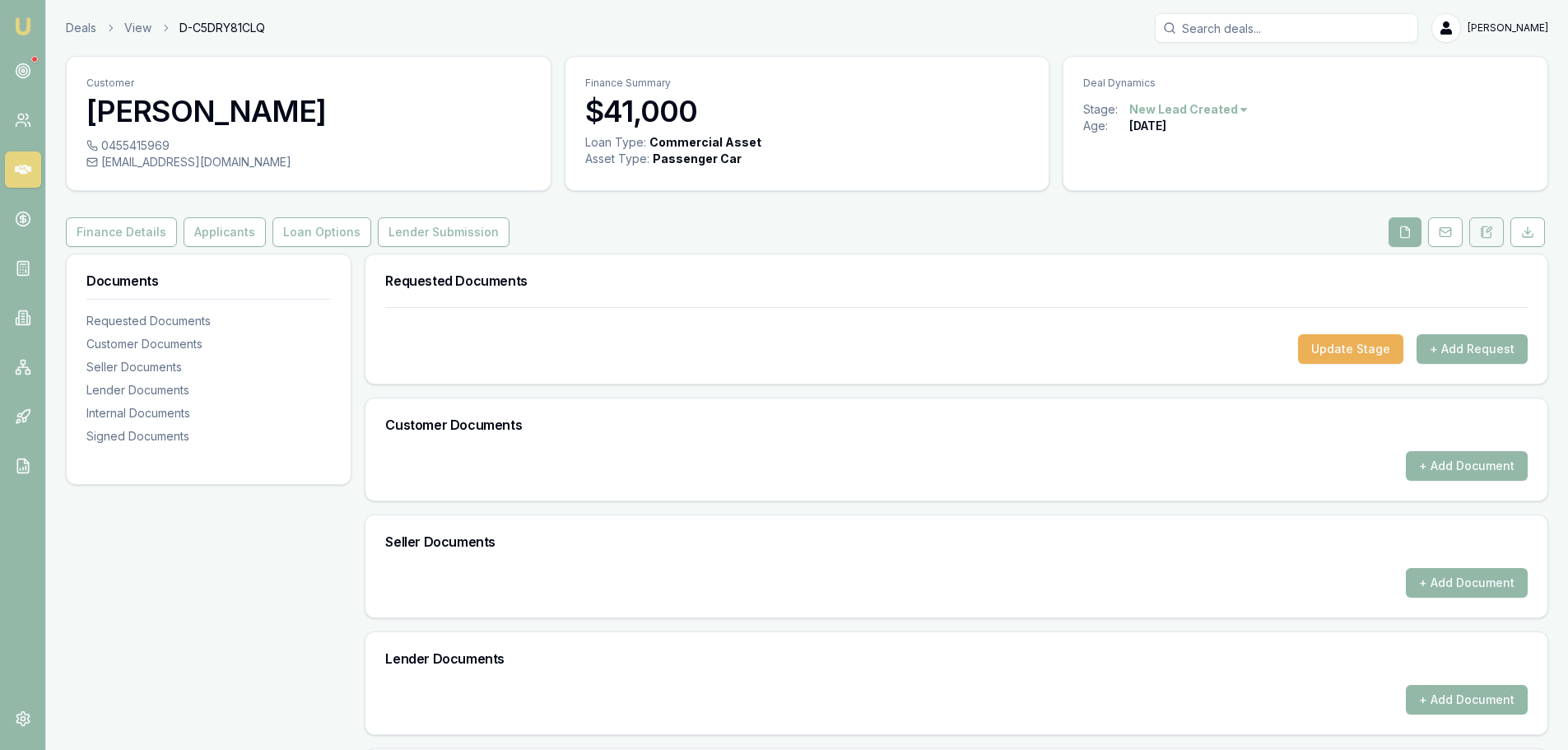
click at [1494, 238] on button at bounding box center [1486, 232] width 35 height 30
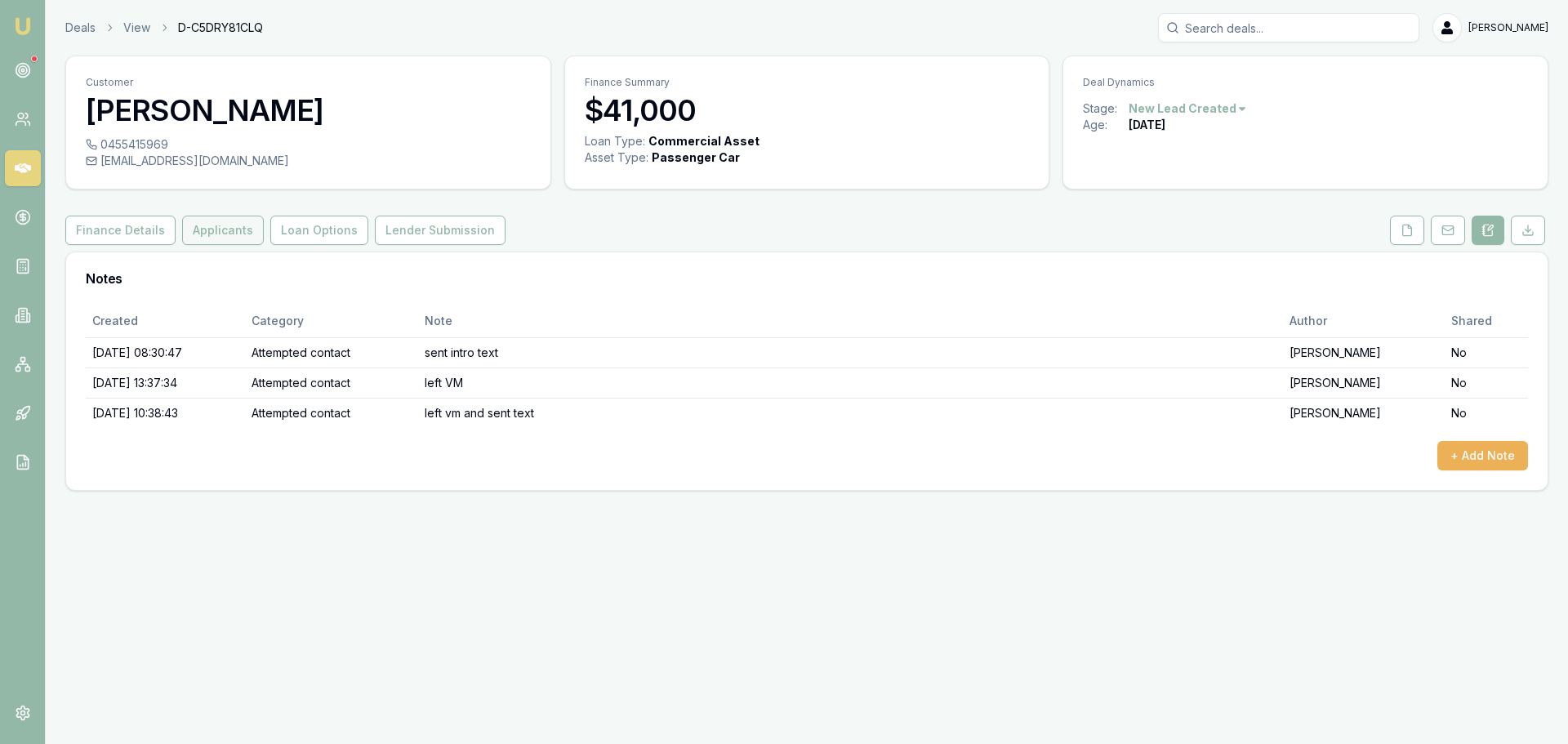
click at [232, 233] on button "Applicants" at bounding box center [223, 230] width 82 height 29
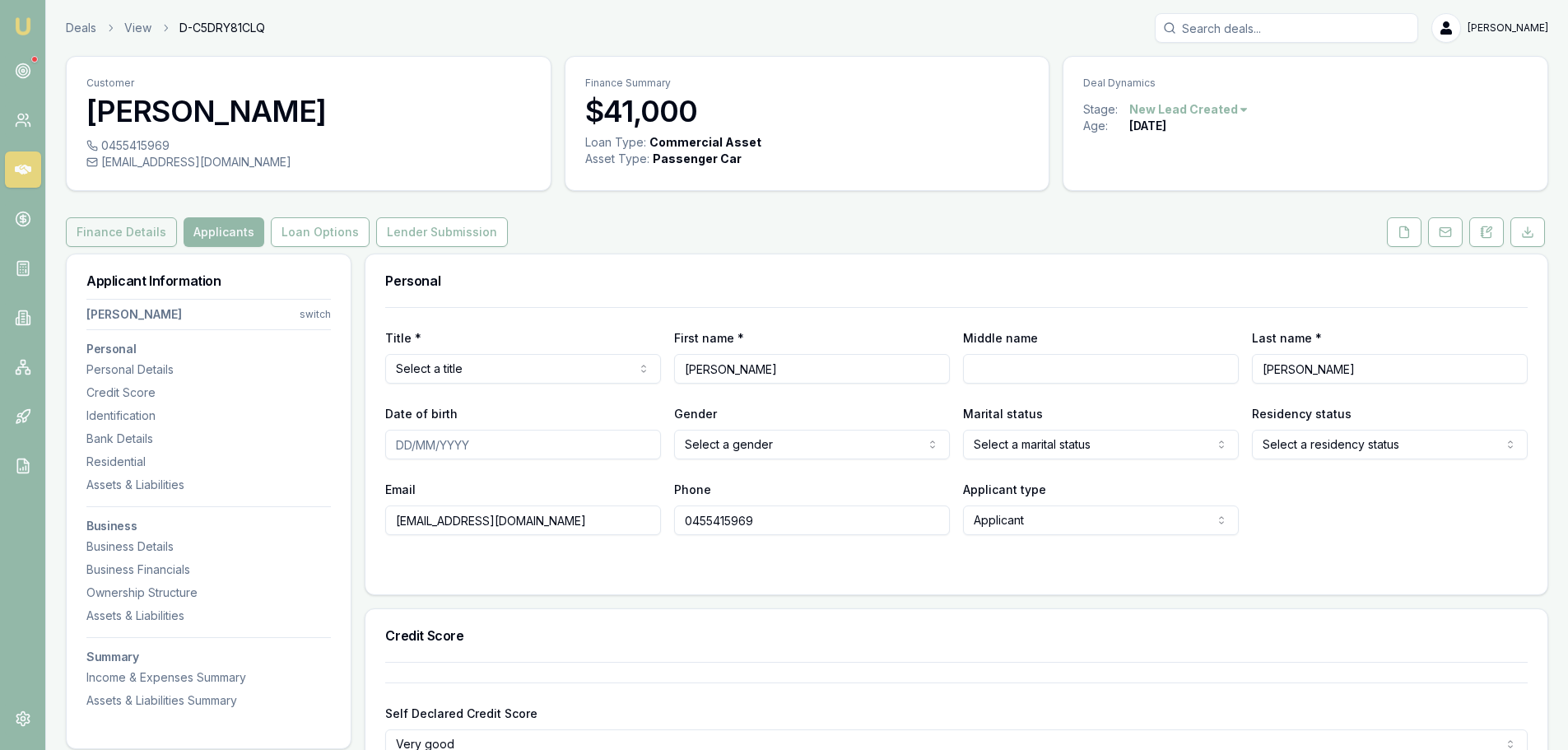
click at [131, 242] on button "Finance Details" at bounding box center [121, 232] width 111 height 30
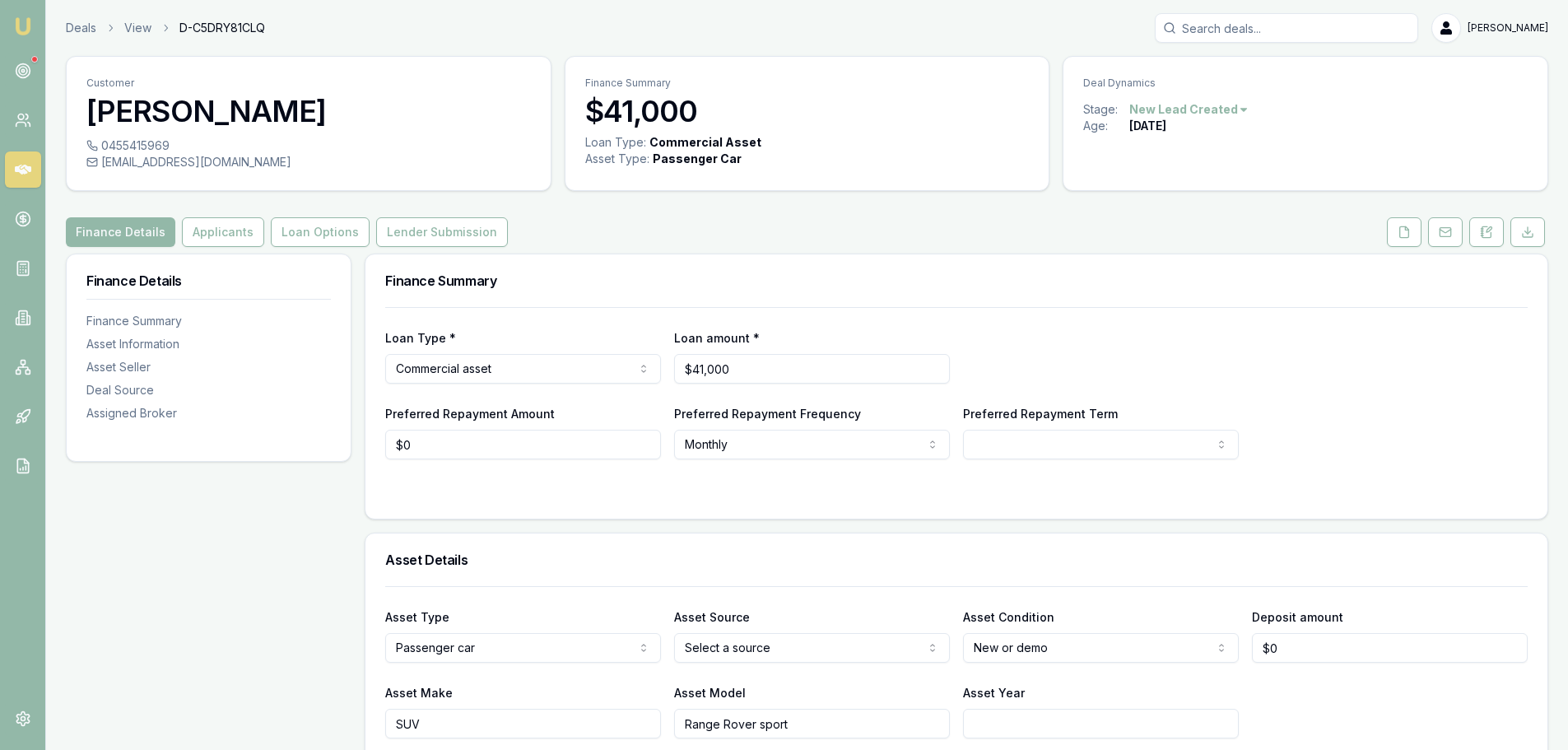
click at [12, 167] on link at bounding box center [23, 170] width 36 height 36
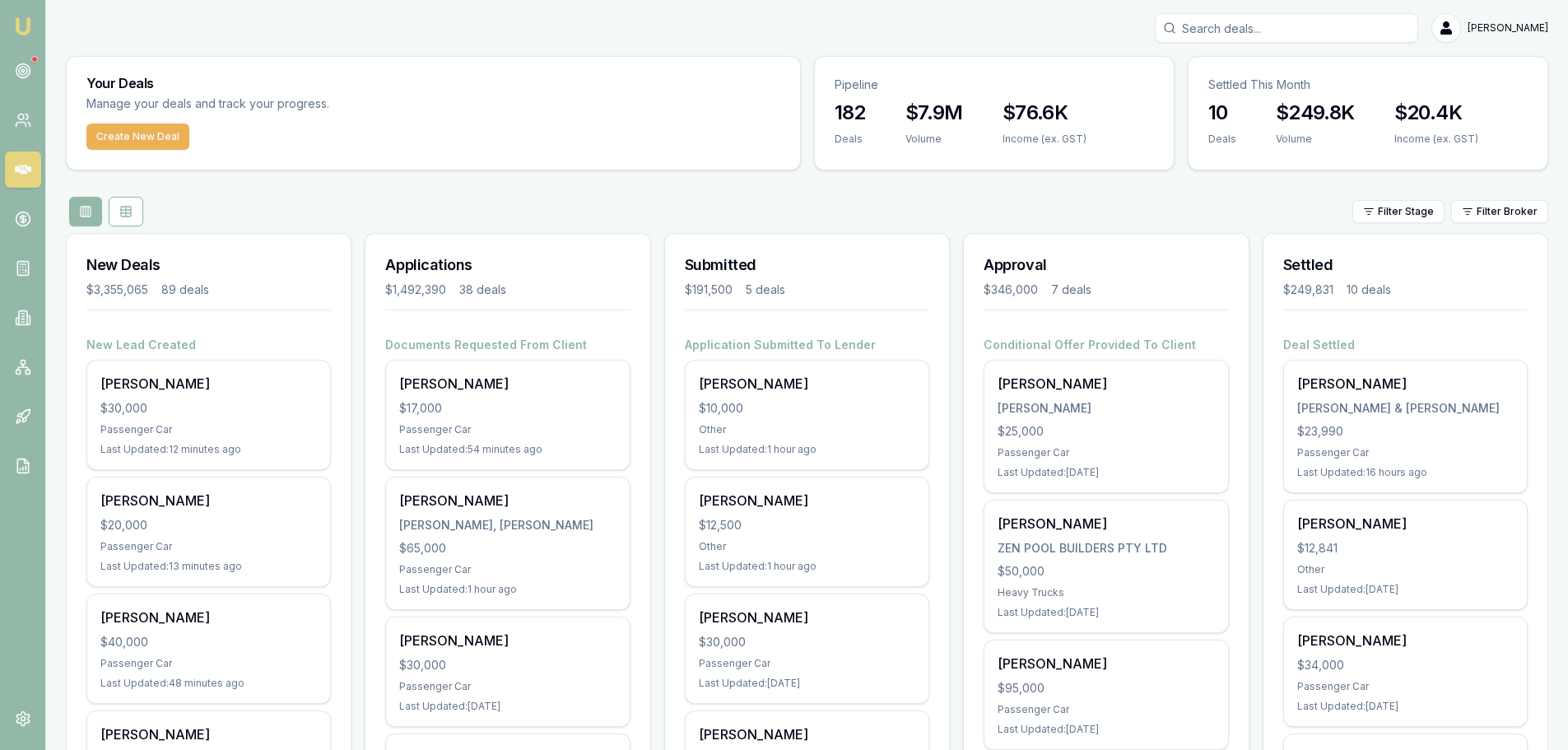
click at [492, 200] on div "Filter Stage Filter Broker" at bounding box center [807, 211] width 1482 height 30
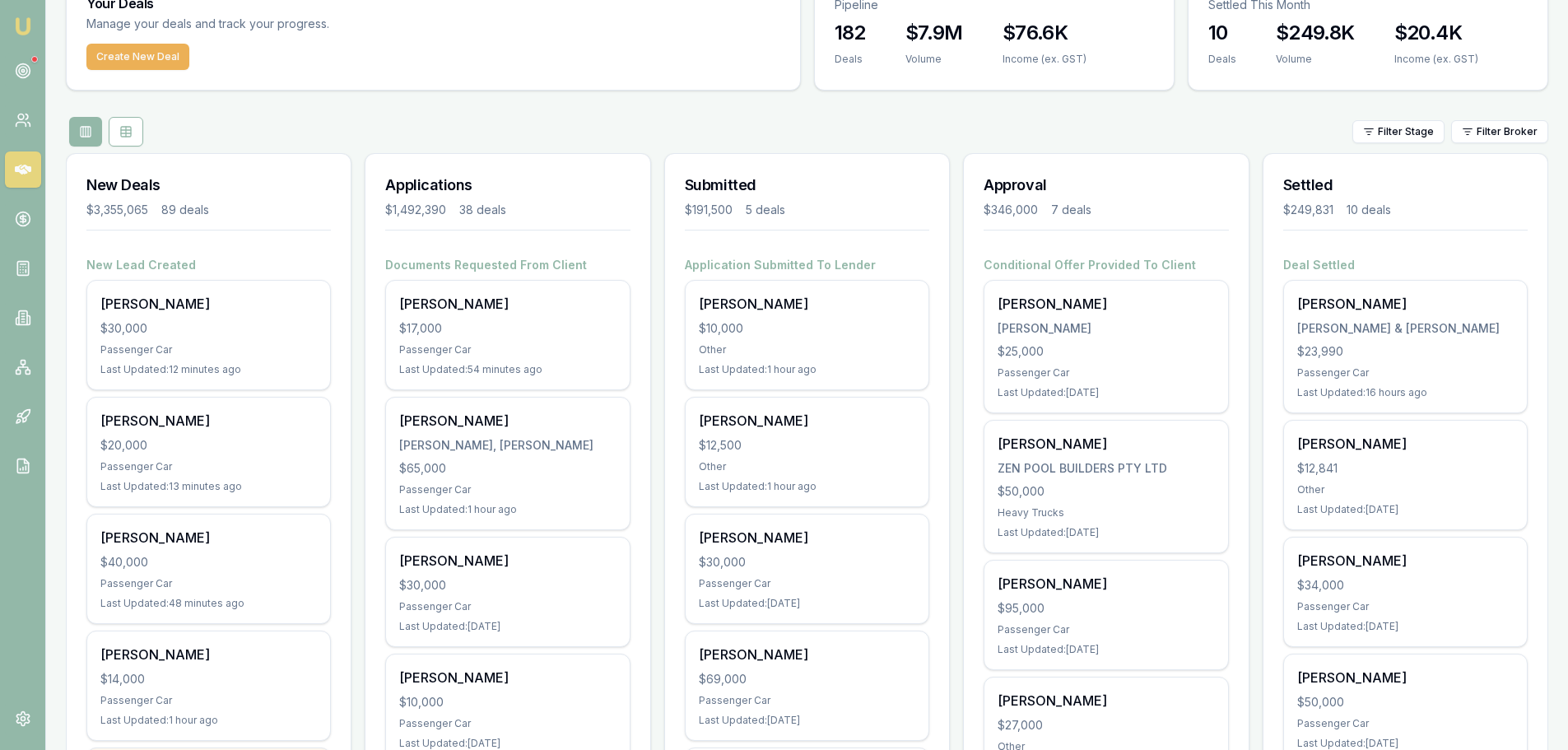
scroll to position [247, 0]
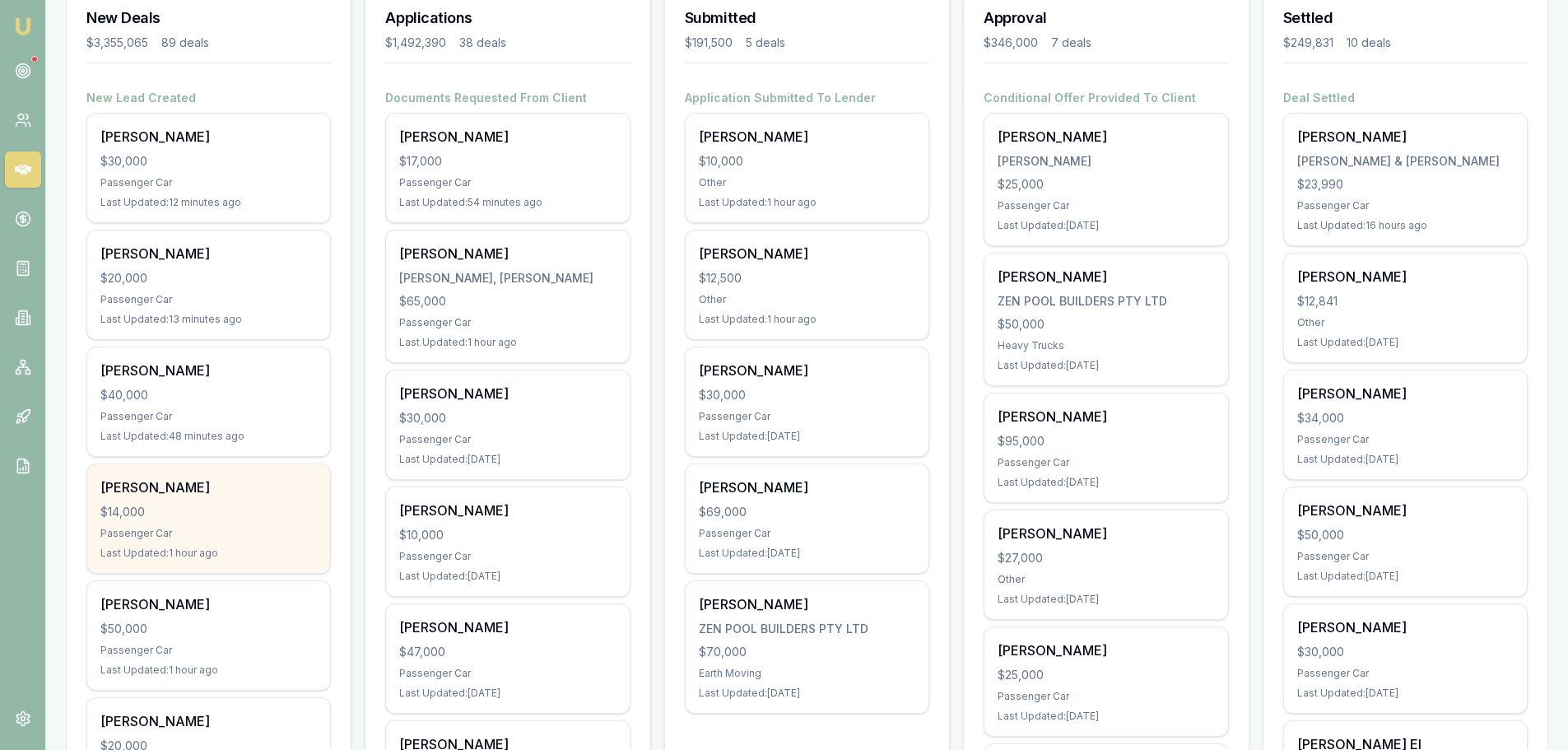
click at [207, 511] on div "$14,000" at bounding box center [209, 512] width 216 height 17
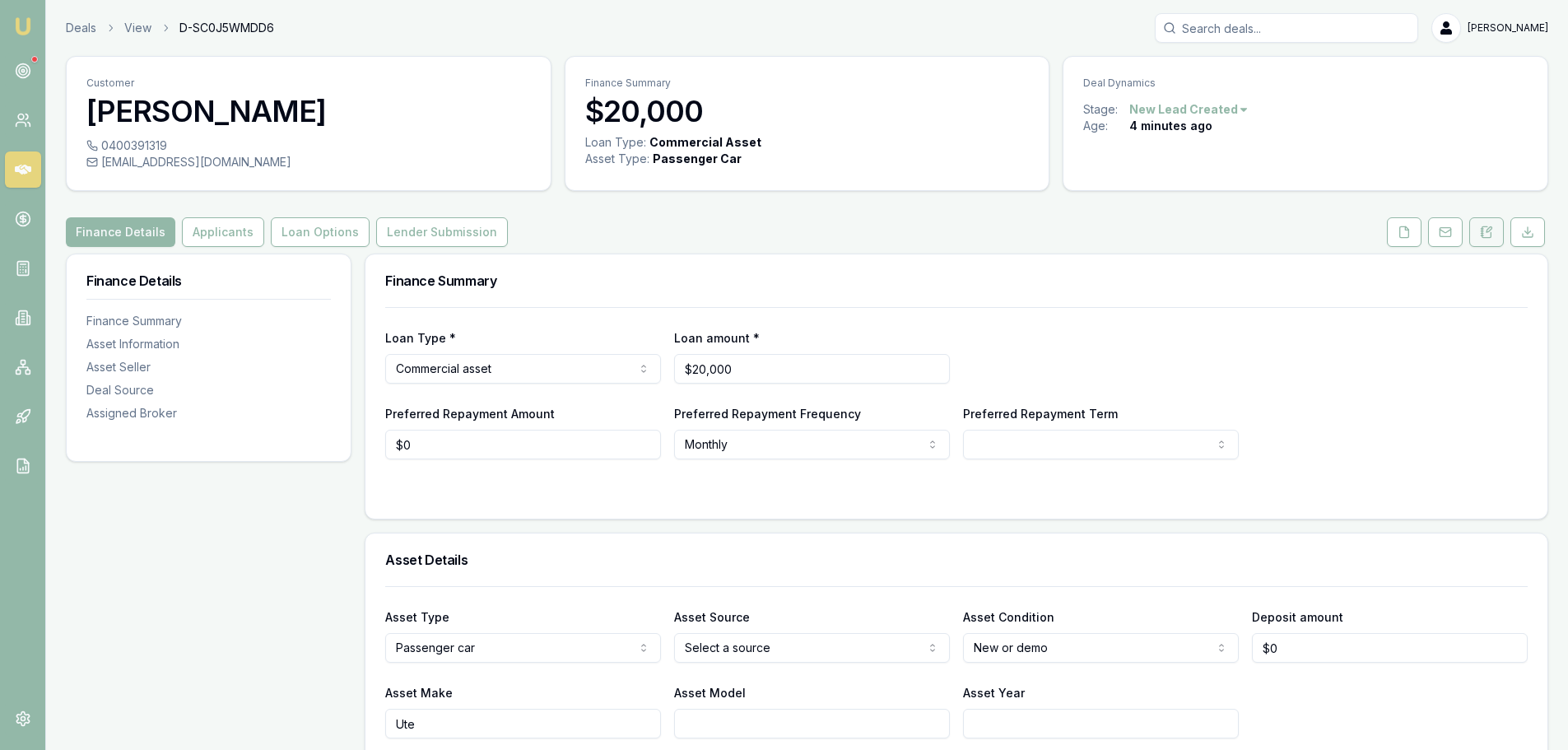
click at [1488, 232] on icon at bounding box center [1489, 229] width 5 height 5
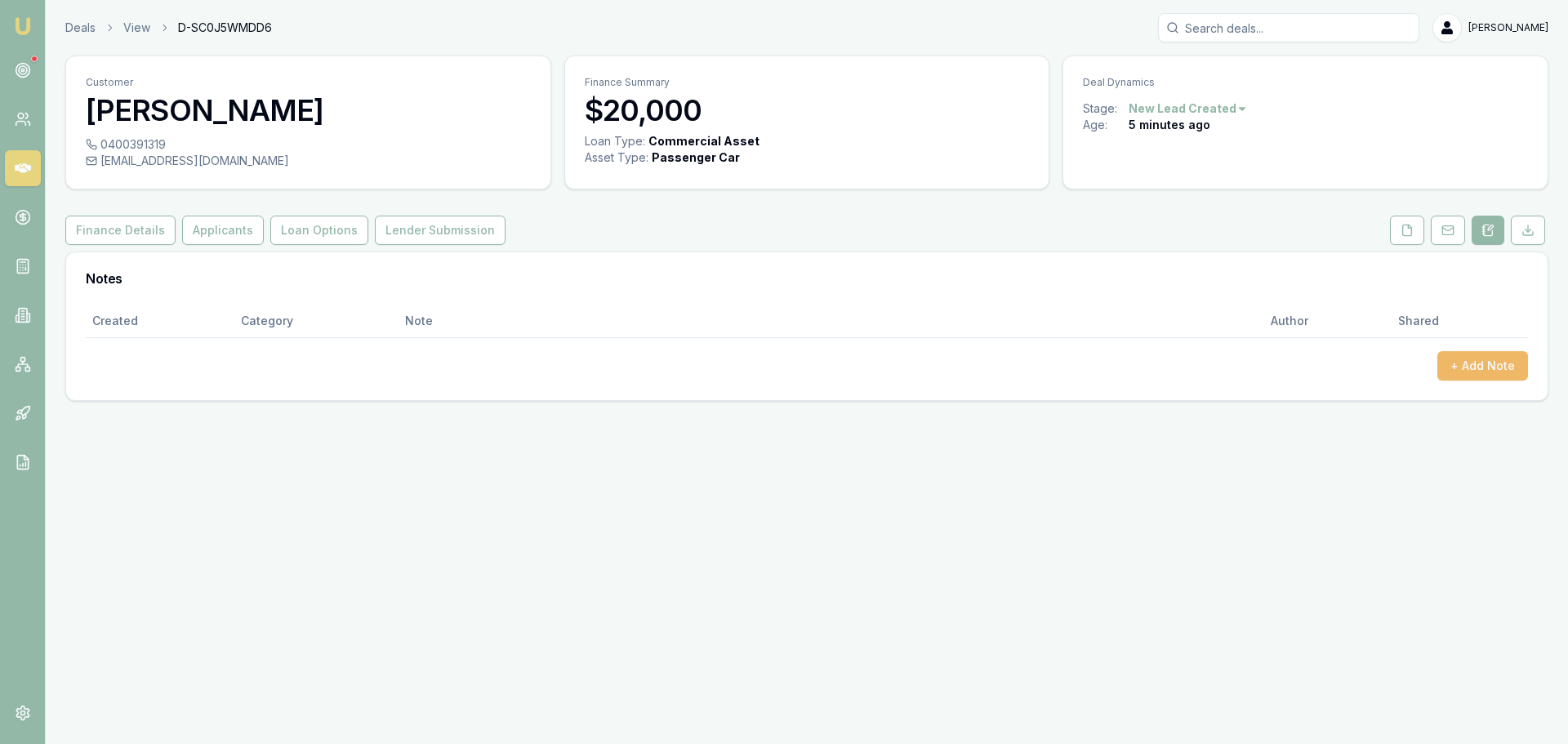
click at [1497, 376] on button "+ Add Note" at bounding box center [1482, 366] width 91 height 29
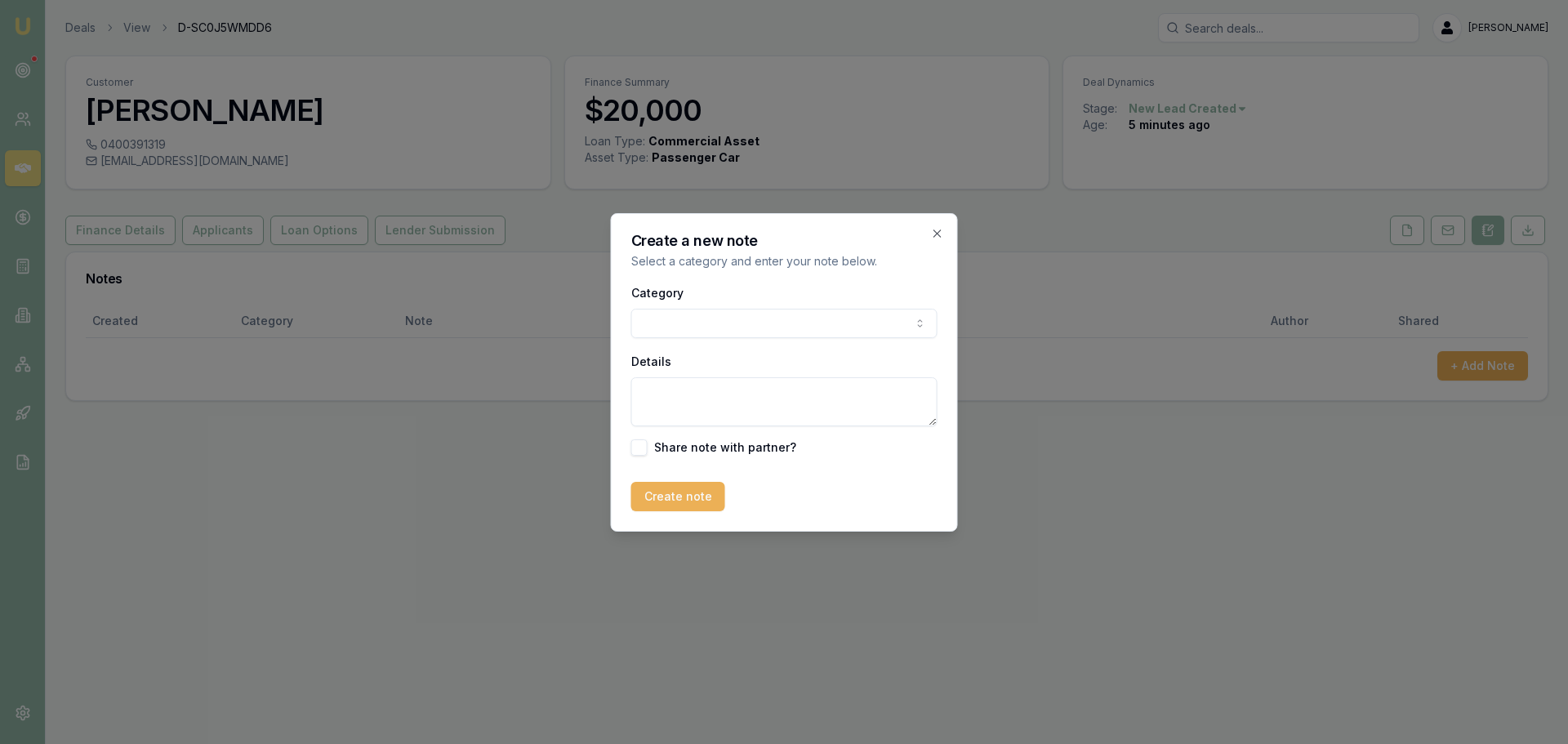
click at [705, 321] on body "Emu Broker Deals View D-SC0J5WMDD6 [PERSON_NAME] Toggle Menu Customer [PERSON_N…" at bounding box center [784, 372] width 1568 height 744
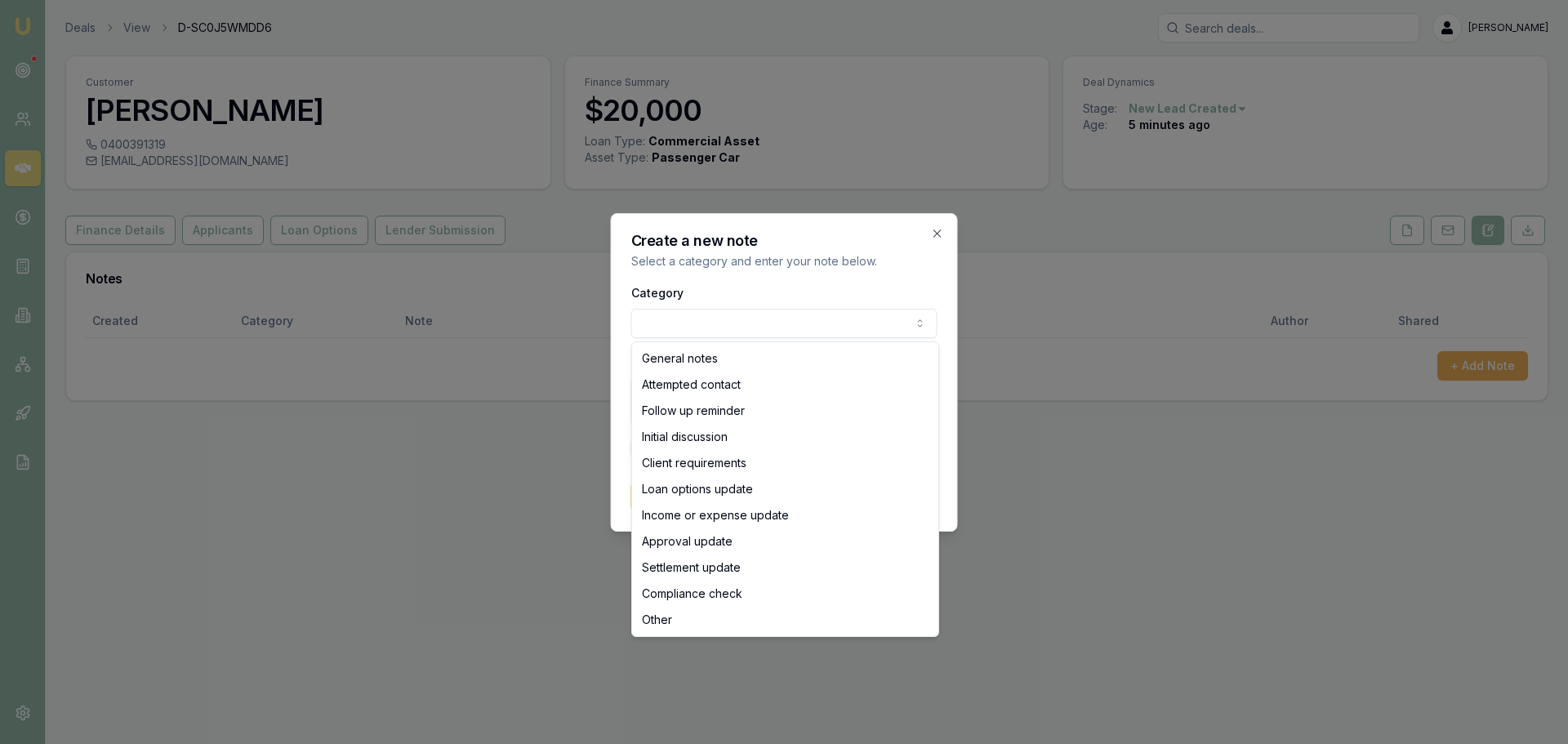
select select "ATTEMPTED_CONTACT"
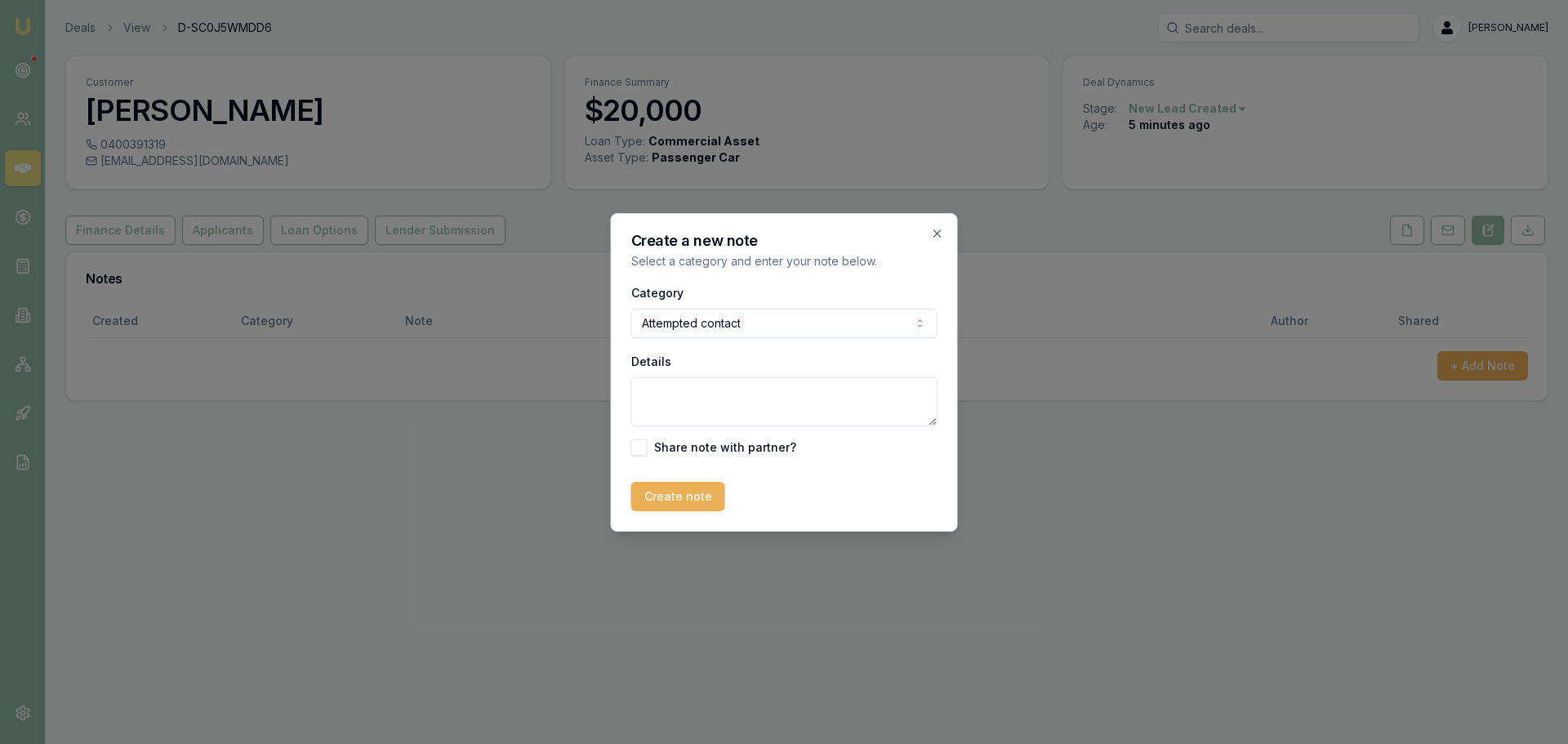
click at [693, 392] on textarea "Details" at bounding box center [784, 402] width 306 height 49
type textarea "sent intro text"
click at [663, 506] on button "Create note" at bounding box center [678, 497] width 94 height 29
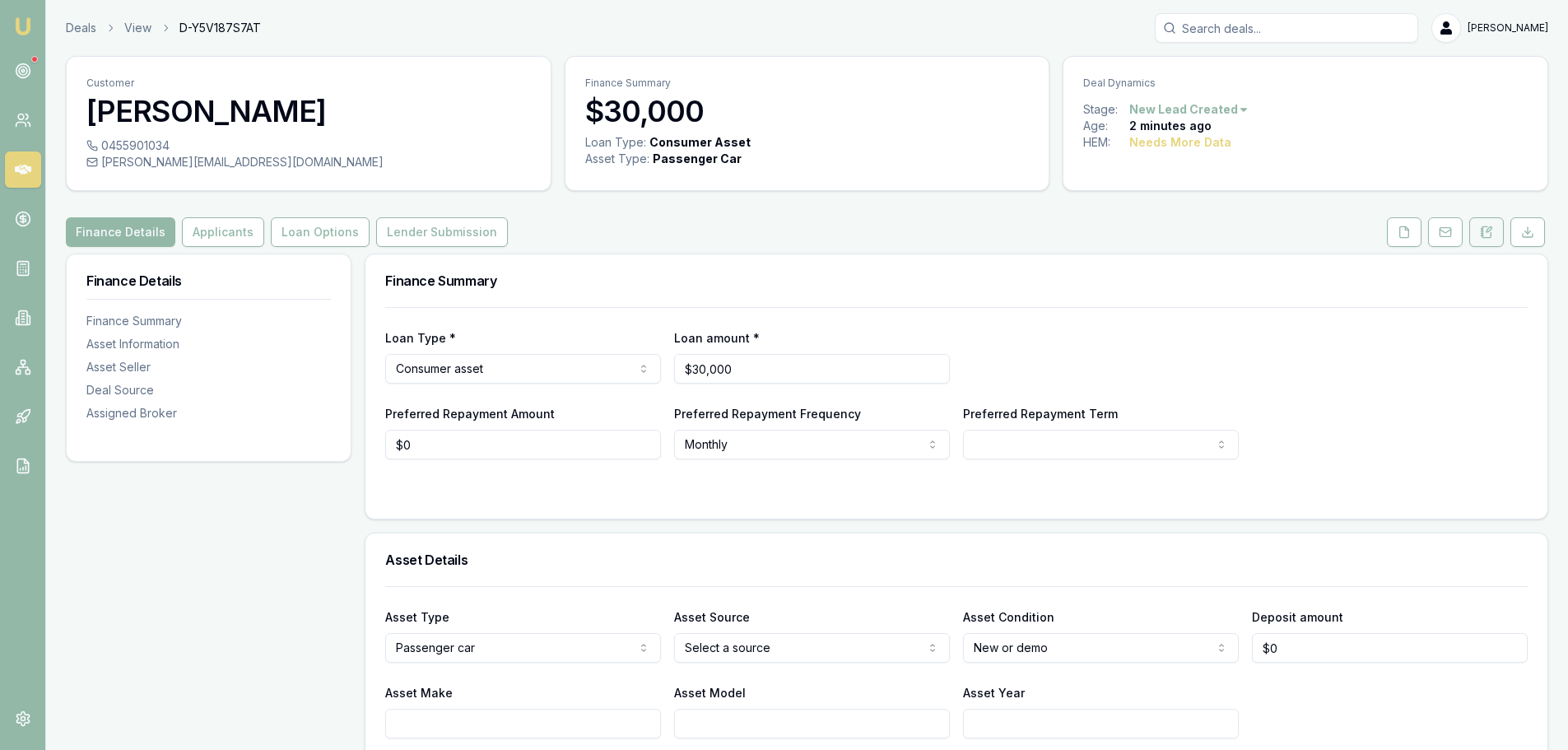
click at [1490, 224] on button at bounding box center [1486, 232] width 35 height 30
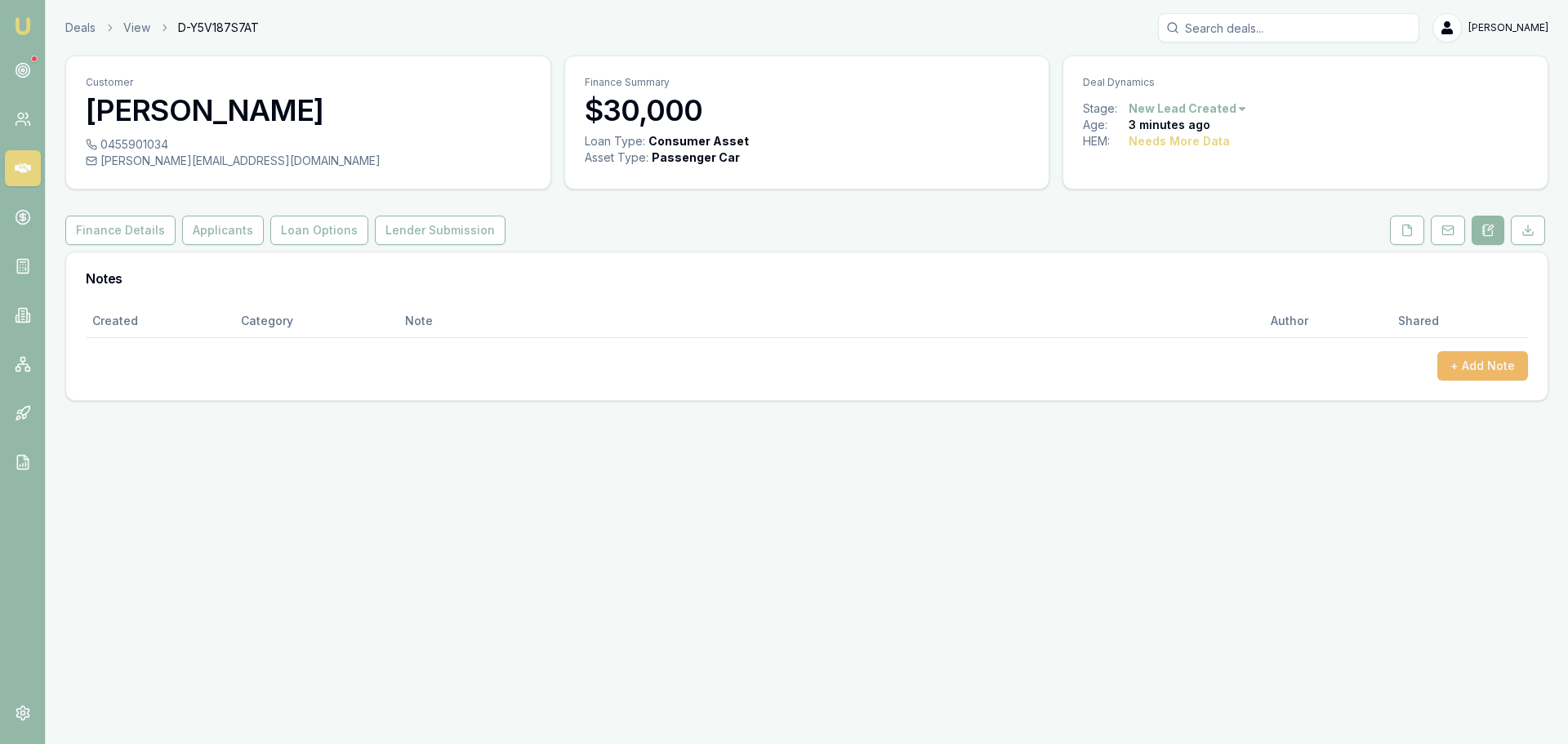
click at [1467, 359] on button "+ Add Note" at bounding box center [1482, 366] width 91 height 29
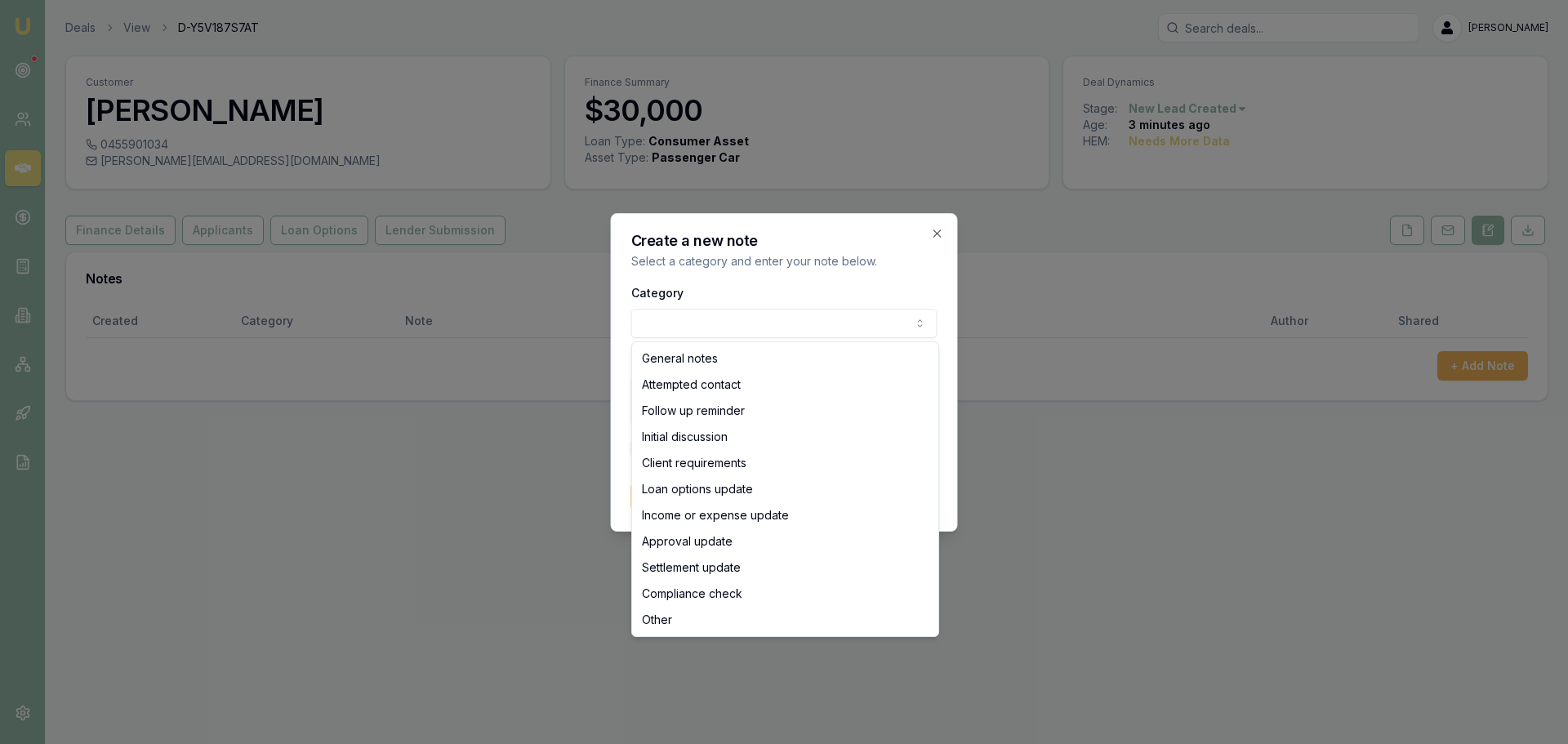
click at [804, 315] on body "Emu Broker Deals View D-Y5V187S7AT [PERSON_NAME] Toggle Menu Customer [PERSON_N…" at bounding box center [784, 372] width 1568 height 744
select select "ATTEMPTED_CONTACT"
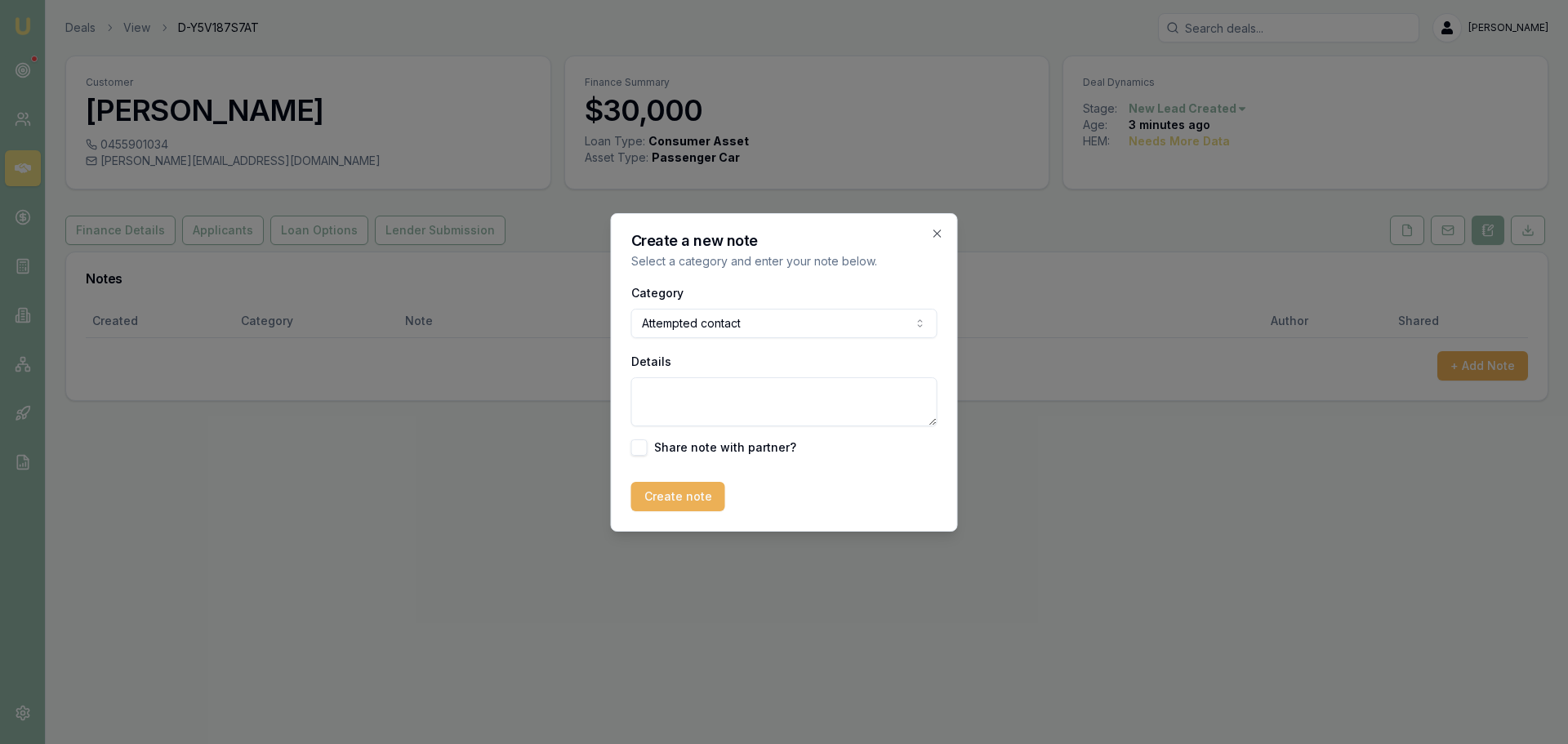
click at [771, 397] on textarea "Details" at bounding box center [784, 402] width 306 height 49
type textarea "Sent intro text"
click at [678, 487] on button "Create note" at bounding box center [678, 497] width 94 height 29
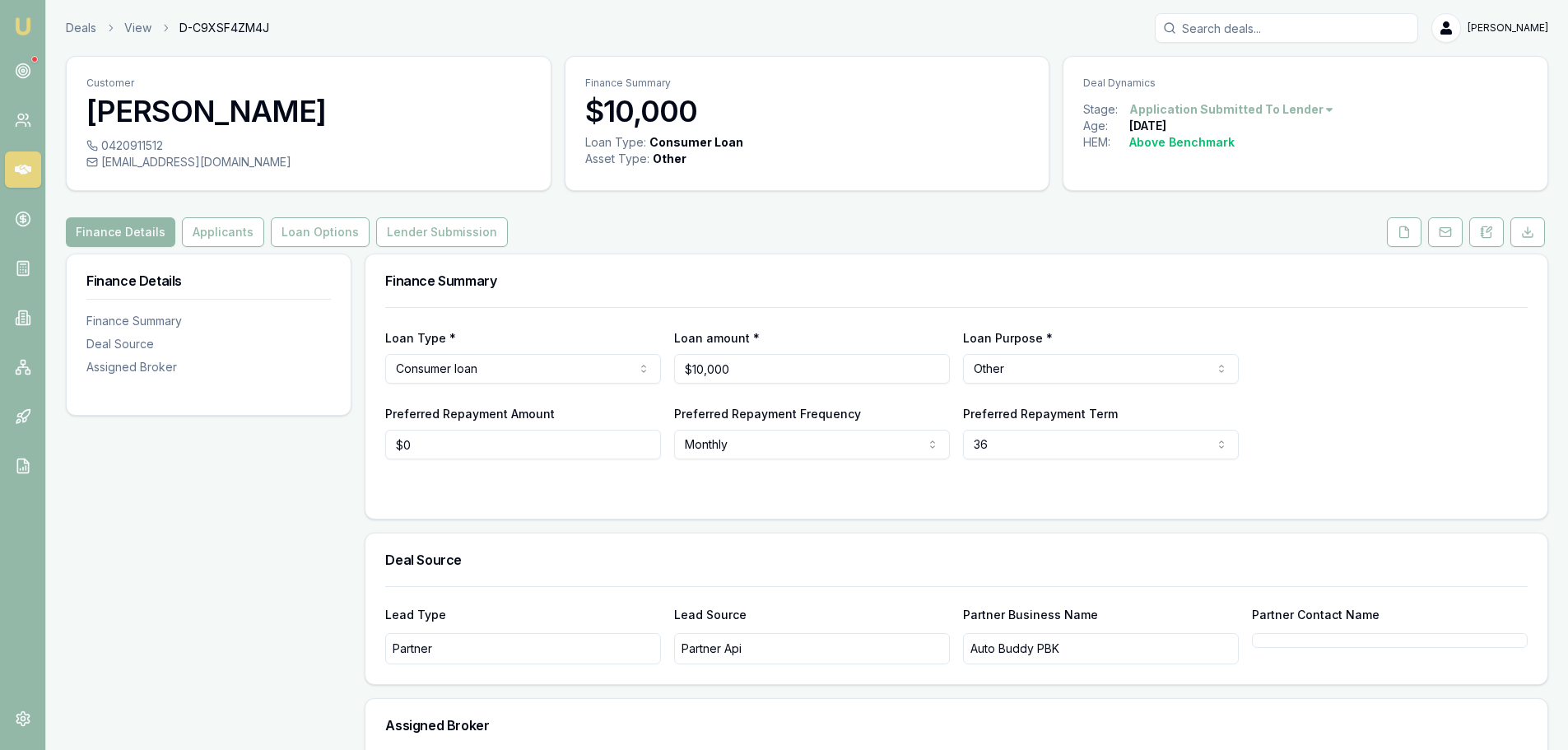
click at [172, 531] on div "Finance Details Finance Summary Deal Source Assigned Broker" at bounding box center [209, 578] width 285 height 651
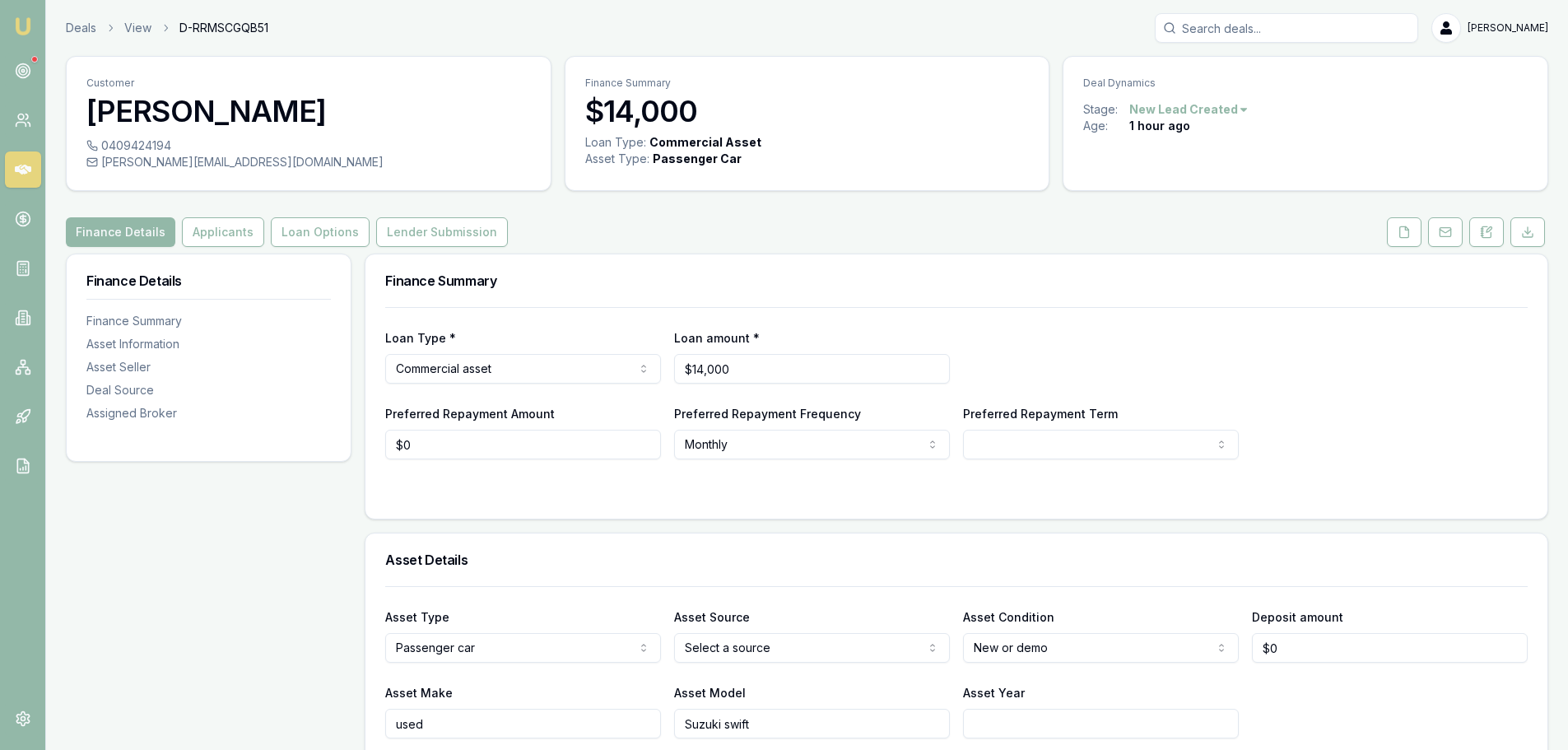
click at [849, 640] on html "Emu Broker Deals View D-RRMSCGQB51 [PERSON_NAME] Shield Toggle Menu Customer [P…" at bounding box center [784, 375] width 1568 height 750
click at [954, 564] on h3 "Asset Details" at bounding box center [956, 560] width 1142 height 13
click at [1065, 652] on html "Emu Broker Deals View D-RRMSCGQB51 [PERSON_NAME] Shield Toggle Menu Customer [P…" at bounding box center [790, 375] width 1580 height 750
select select "USED"
click at [1012, 559] on h3 "Asset Details" at bounding box center [956, 560] width 1142 height 13
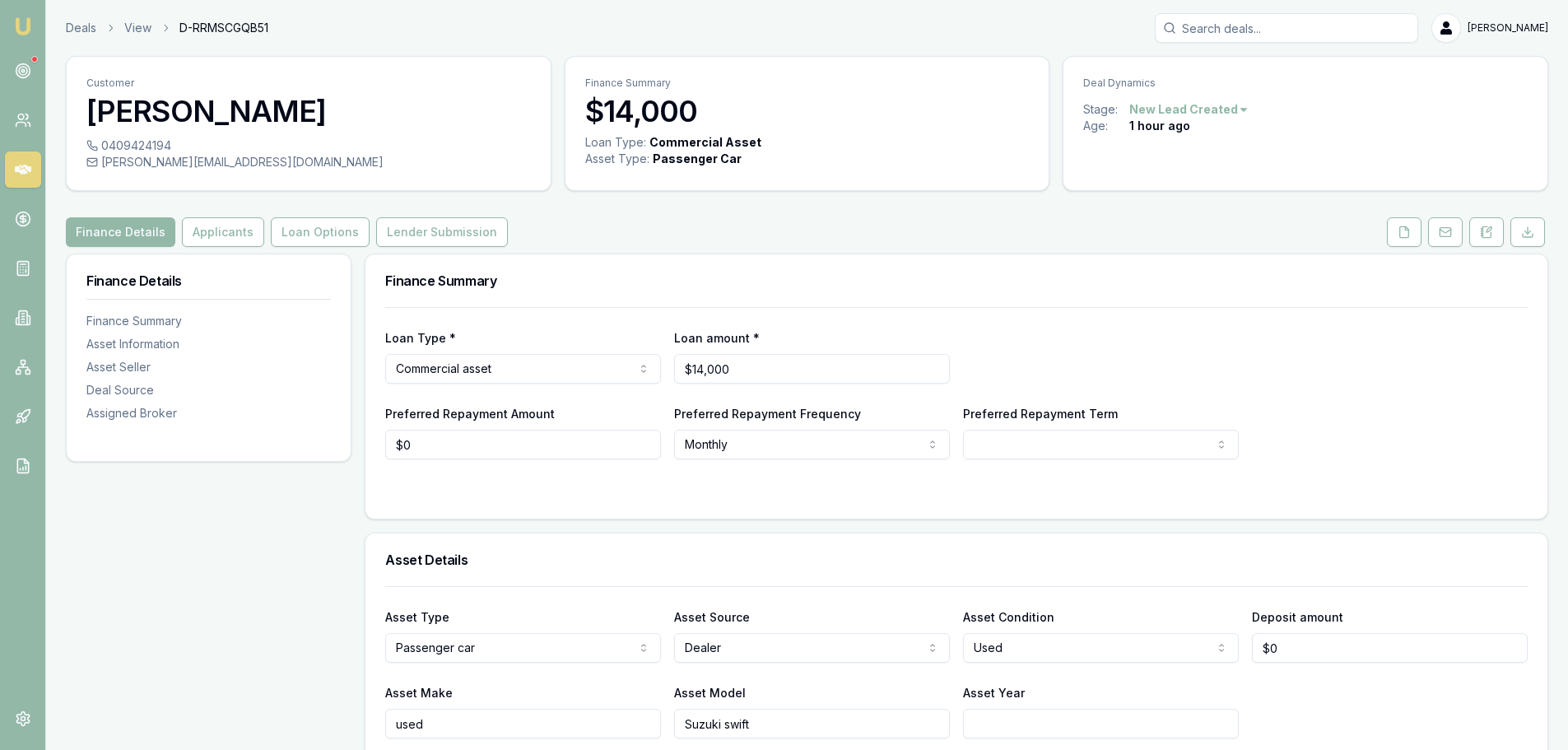
click at [1009, 722] on input "Asset Year" at bounding box center [1100, 724] width 275 height 30
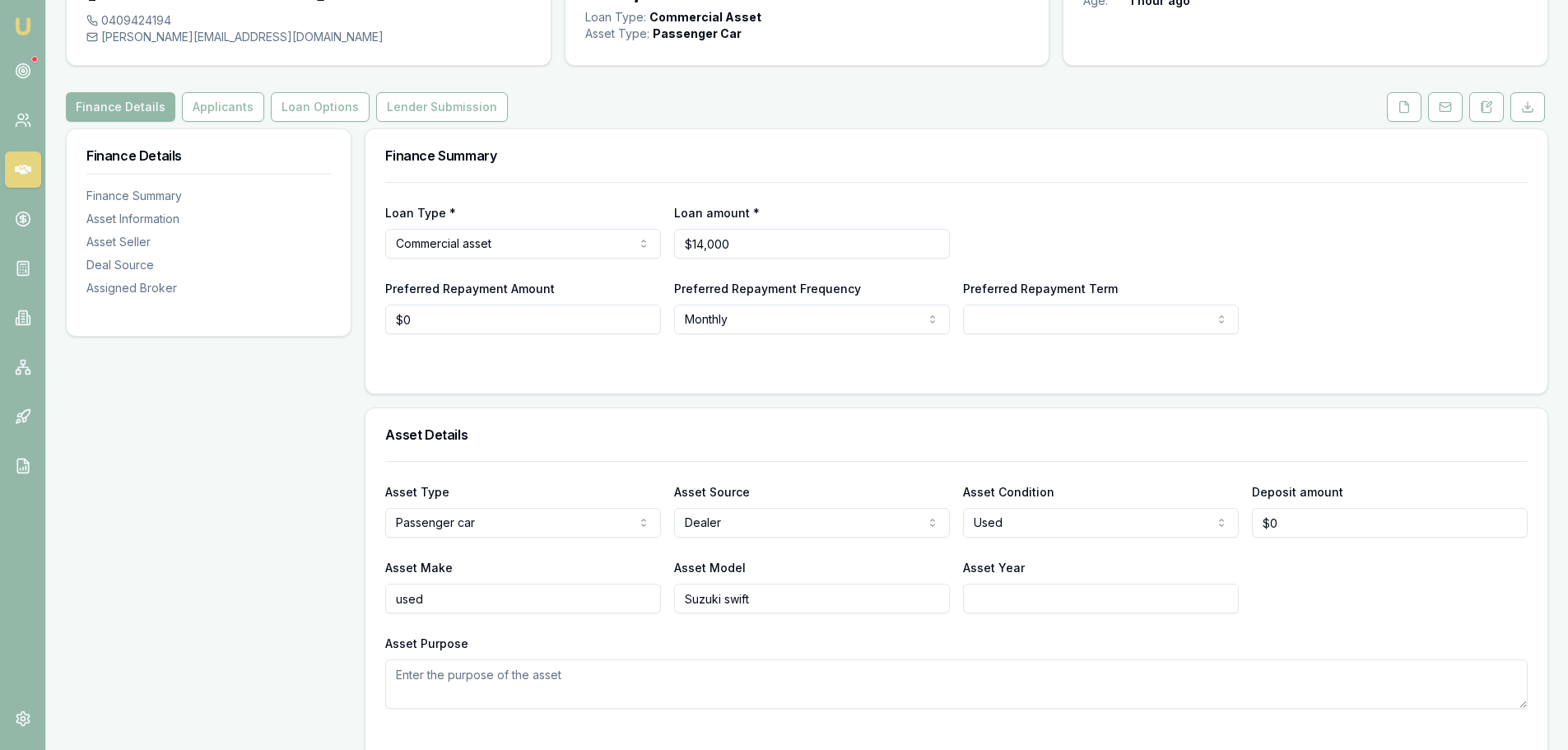
scroll to position [165, 0]
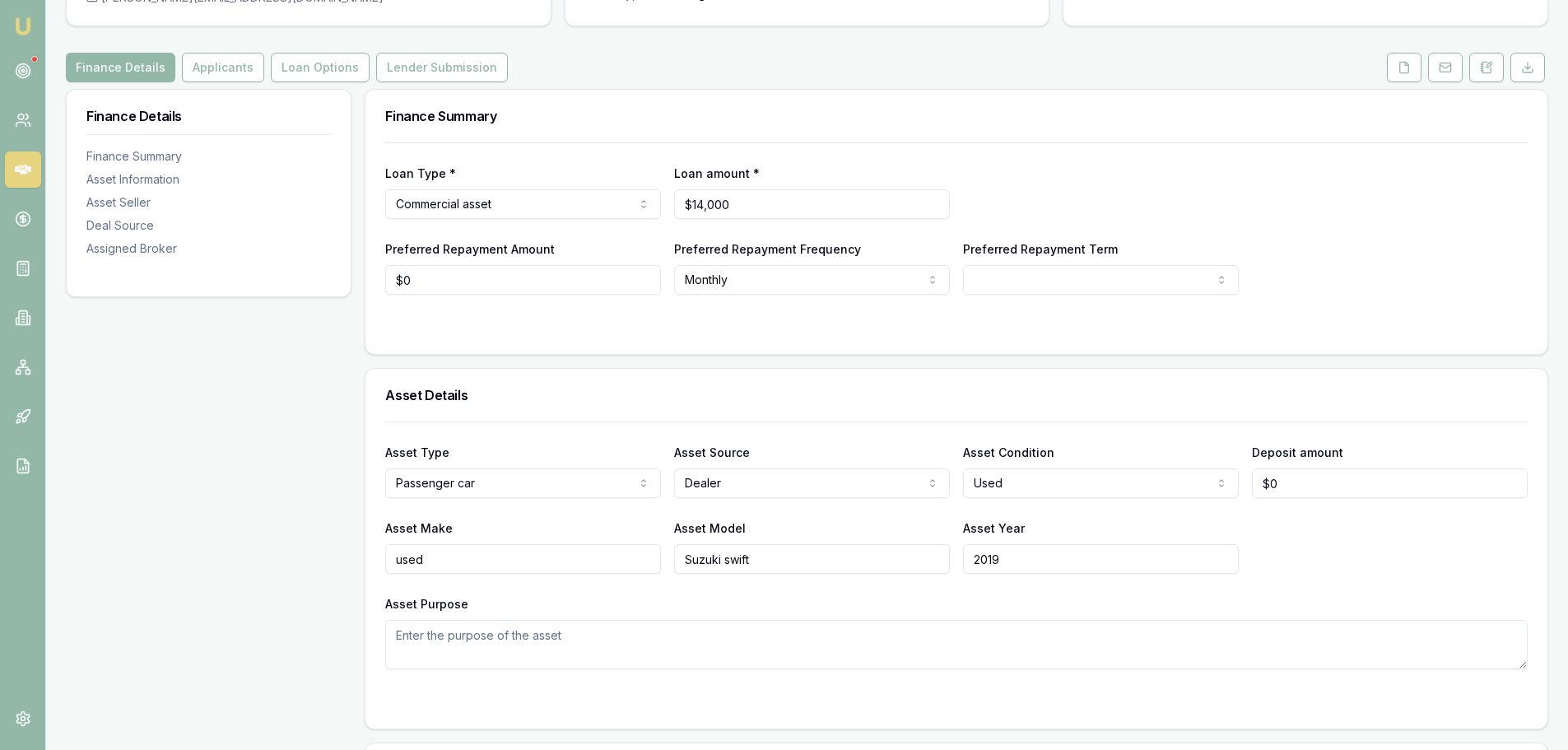
type input "2019"
click at [1011, 592] on div "Asset Type Passenger car Passenger car Electric vehicle Light commercial Other …" at bounding box center [956, 545] width 1142 height 248
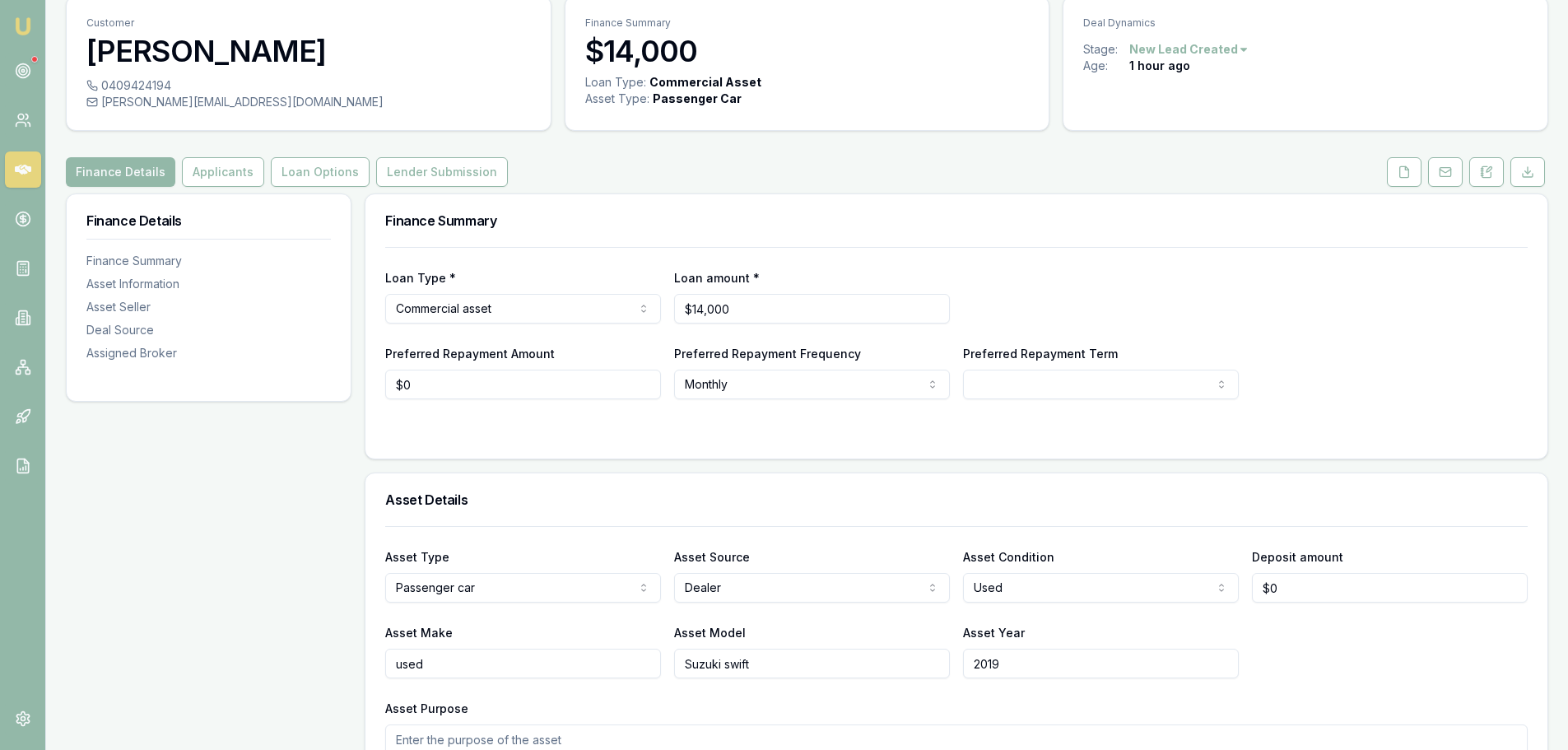
scroll to position [0, 0]
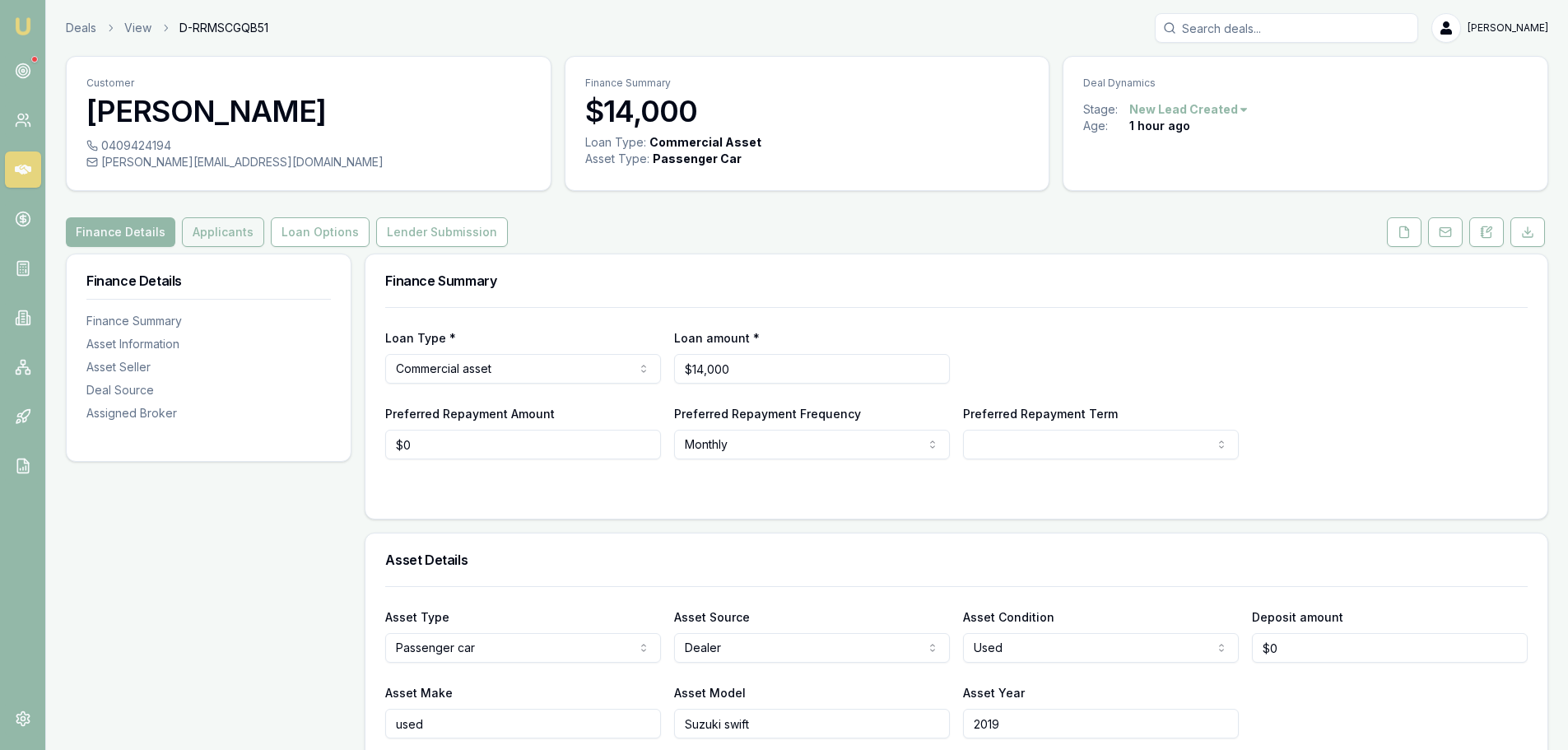
click at [222, 225] on button "Applicants" at bounding box center [224, 232] width 82 height 30
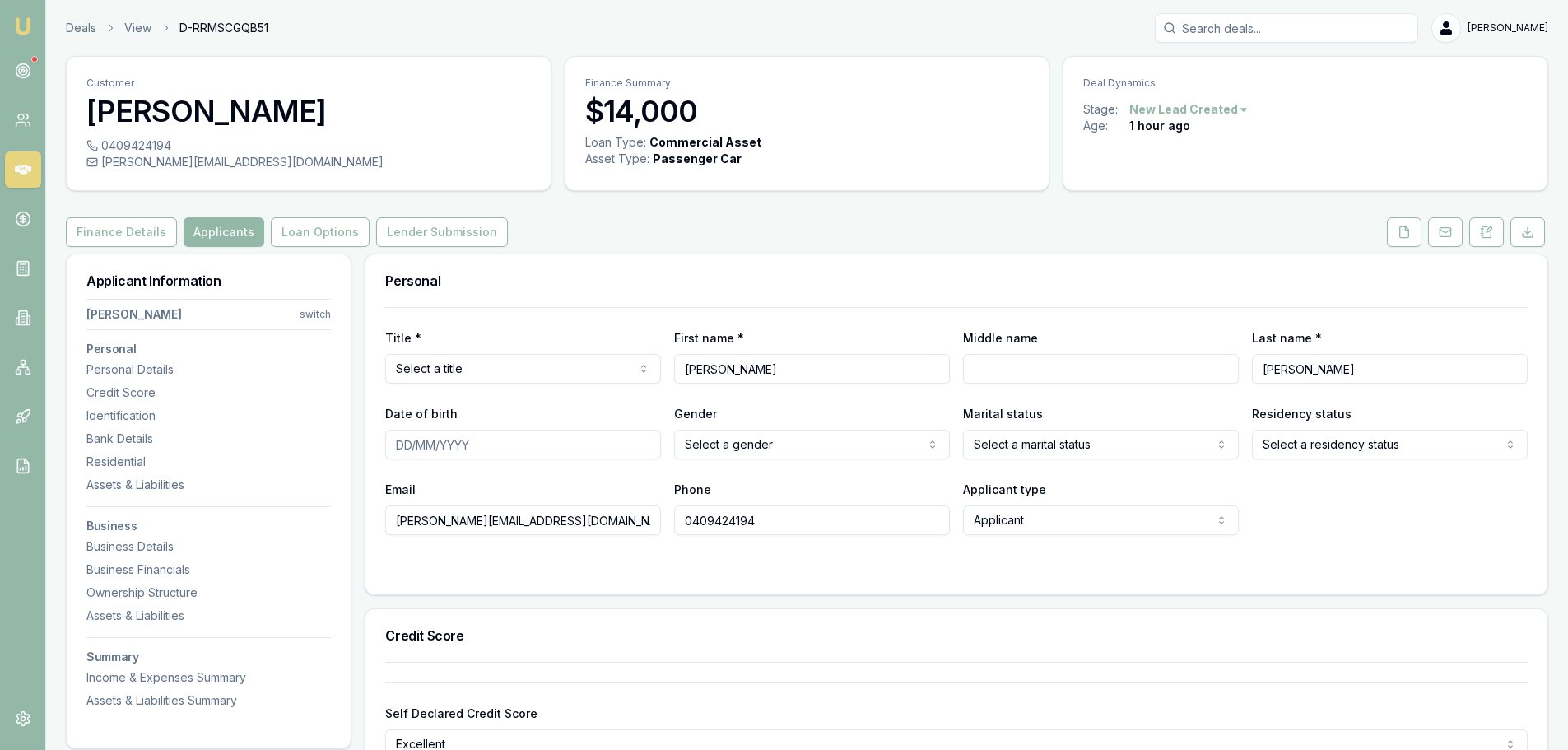
click at [1118, 229] on div "Finance Details Applicants Loan Options Lender Submission" at bounding box center [807, 232] width 1482 height 30
click at [762, 240] on div "Finance Details Applicants Loan Options Lender Submission" at bounding box center [807, 232] width 1482 height 30
click at [590, 246] on div "Finance Details Applicants Loan Options Lender Submission" at bounding box center [807, 232] width 1482 height 30
click at [600, 241] on div "Finance Details Applicants Loan Options Lender Submission" at bounding box center [807, 232] width 1482 height 30
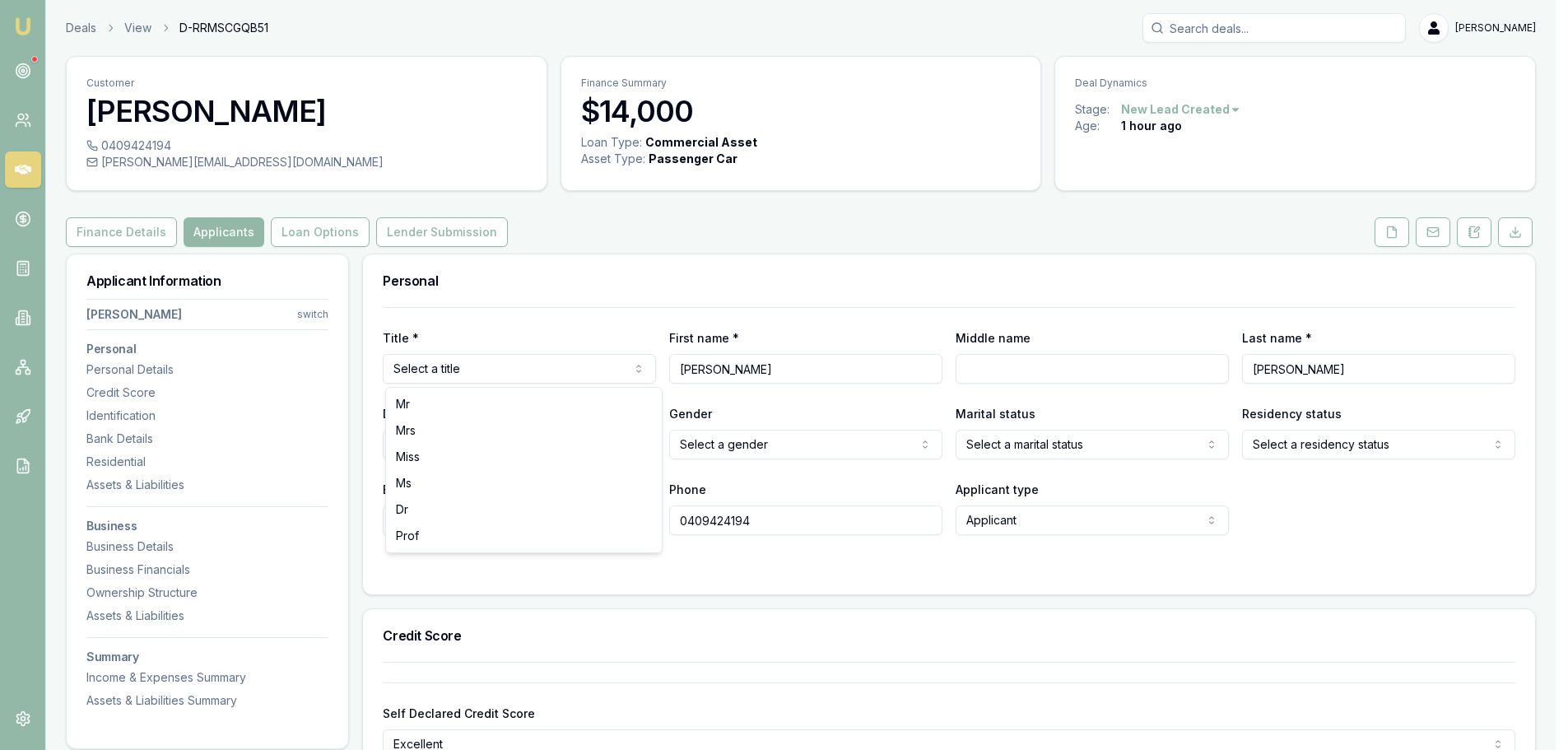
click at [544, 367] on html "Emu Broker Deals View D-RRMSCGQB51 [PERSON_NAME] Shield Toggle Menu Customer [P…" at bounding box center [784, 375] width 1568 height 750
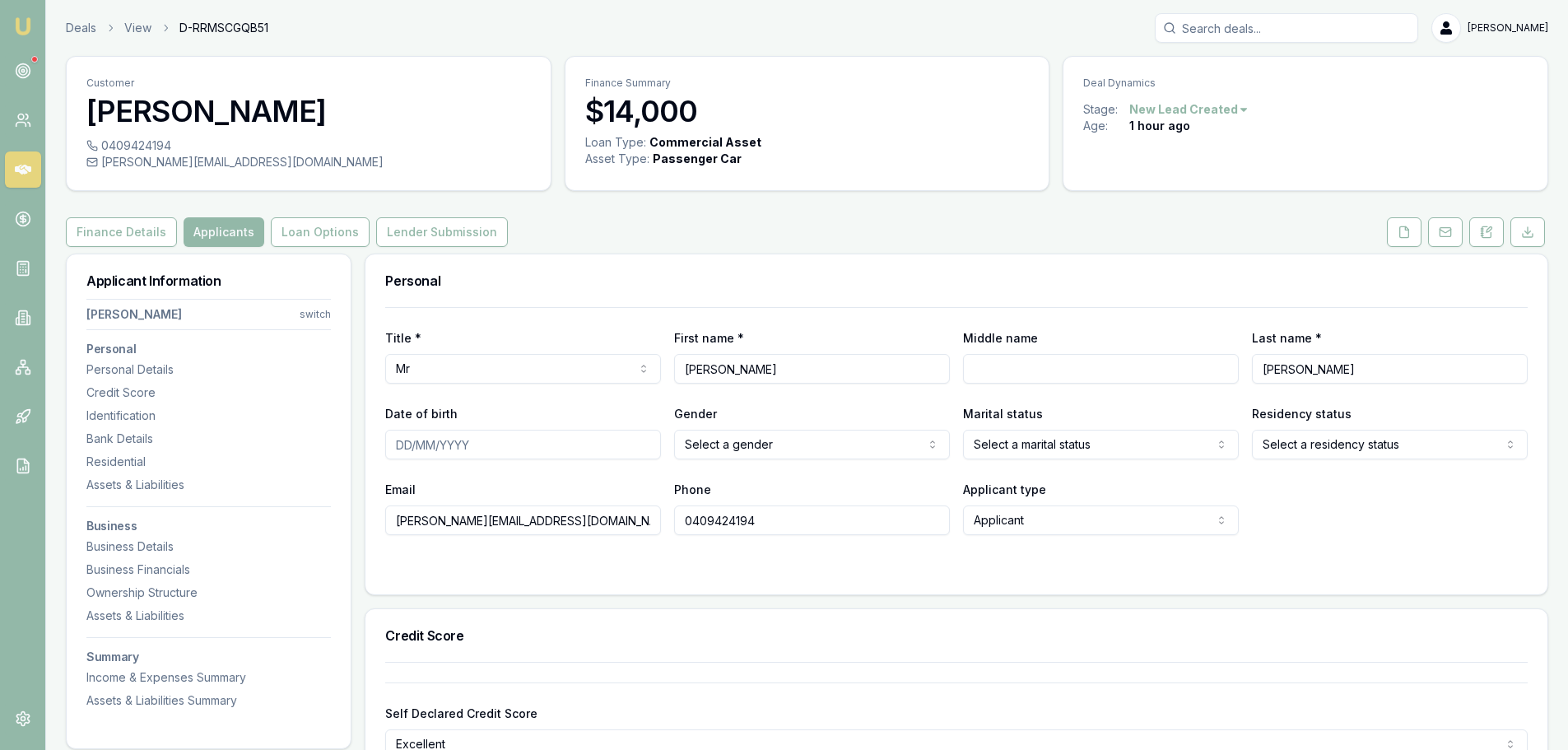
click at [1056, 375] on input "Middle name" at bounding box center [1100, 369] width 275 height 30
type input "b"
type input "BARTHOLEMEW"
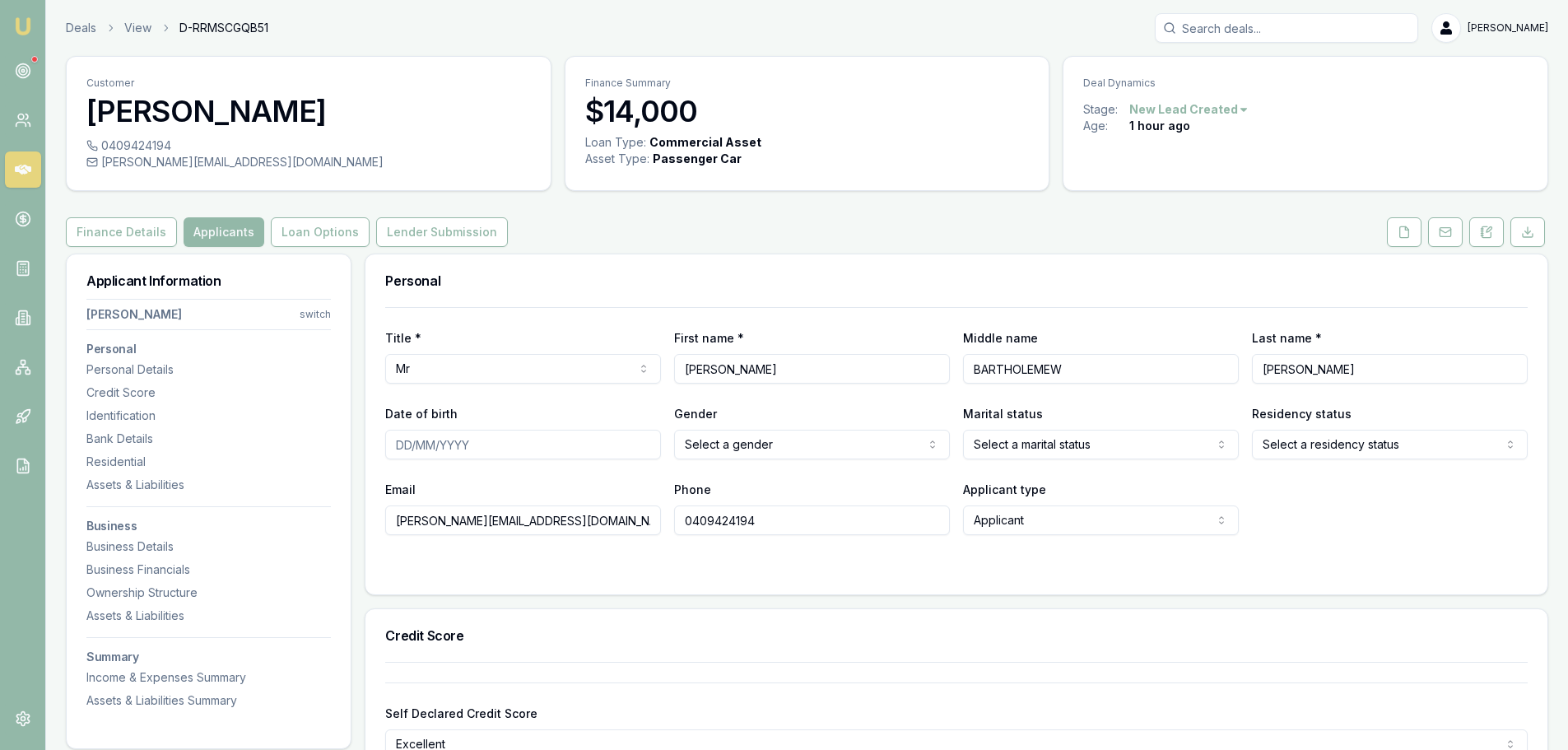
click at [505, 444] on input "Date of birth" at bounding box center [523, 445] width 275 height 30
type input "[DATE]"
click at [820, 439] on html "Emu Broker Deals View D-RRMSCGQB51 [PERSON_NAME] Shield Toggle Menu Customer [P…" at bounding box center [784, 375] width 1568 height 750
click at [1120, 441] on html "Emu Broker Deals View D-RRMSCGQB51 [PERSON_NAME] Shield Toggle Menu Customer [P…" at bounding box center [790, 375] width 1580 height 750
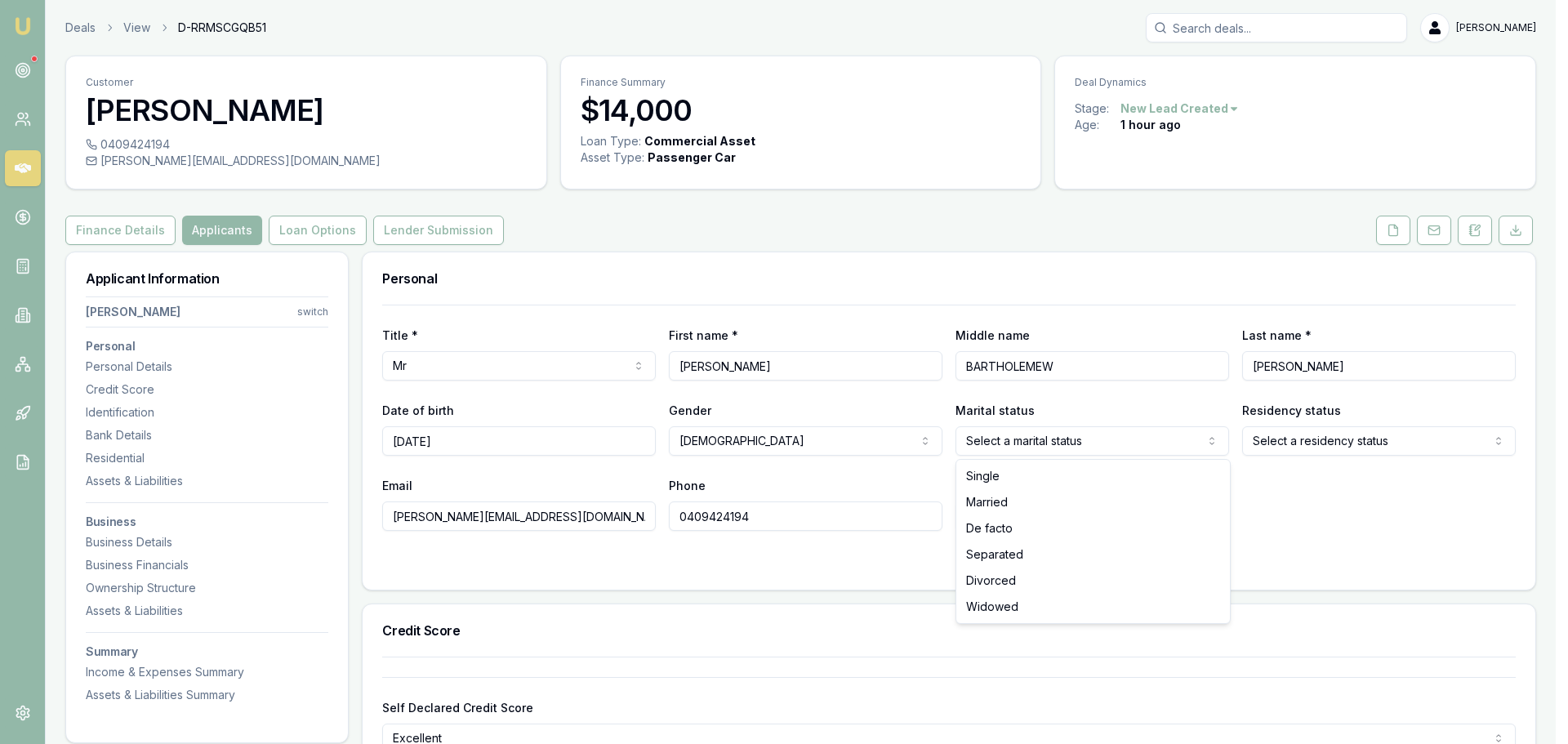
select select "MARRIED"
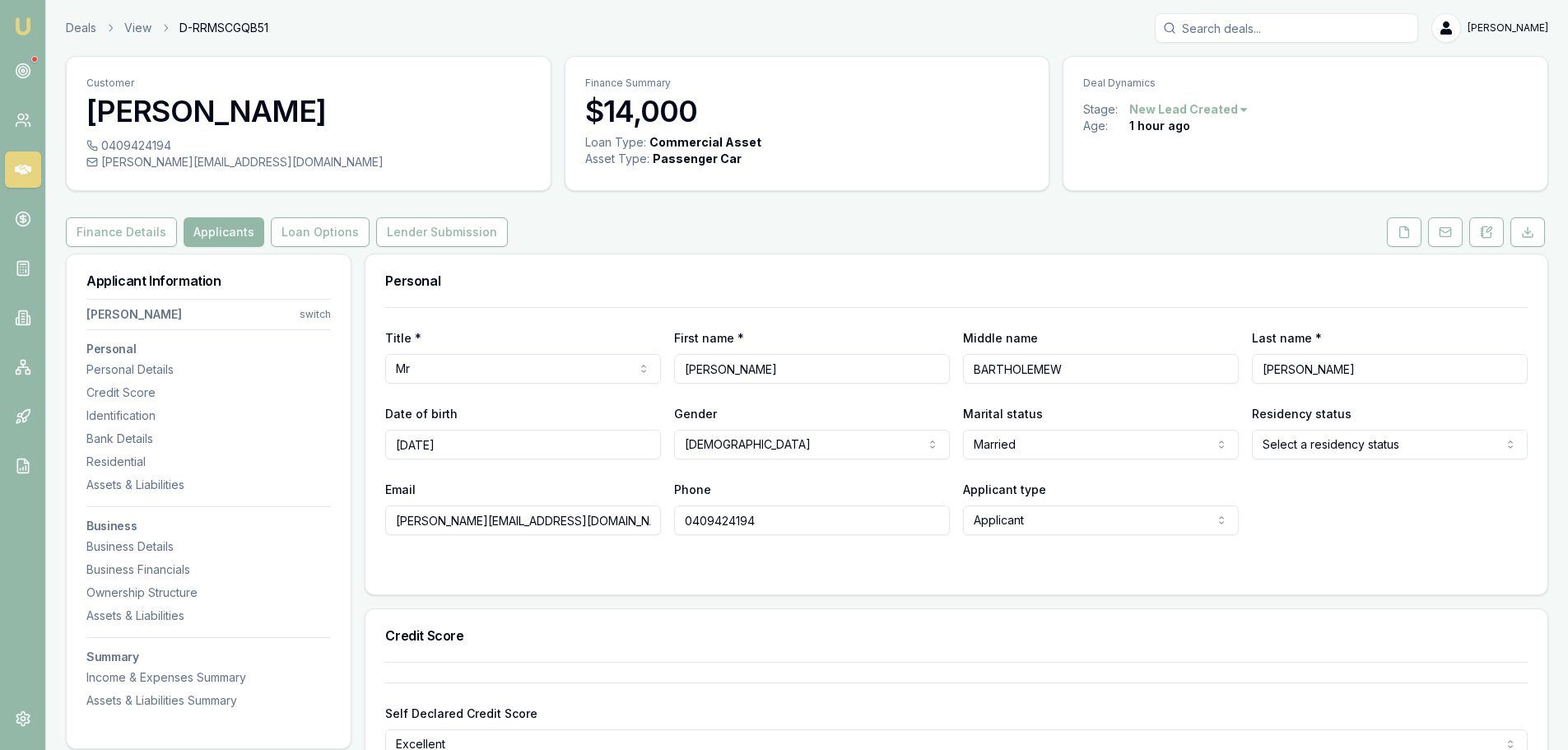
click at [1314, 449] on html "Emu Broker Deals View D-RRMSCGQB51 [PERSON_NAME] Shield Toggle Menu Customer [P…" at bounding box center [784, 375] width 1568 height 750
click at [1194, 260] on div "Personal" at bounding box center [956, 281] width 1182 height 53
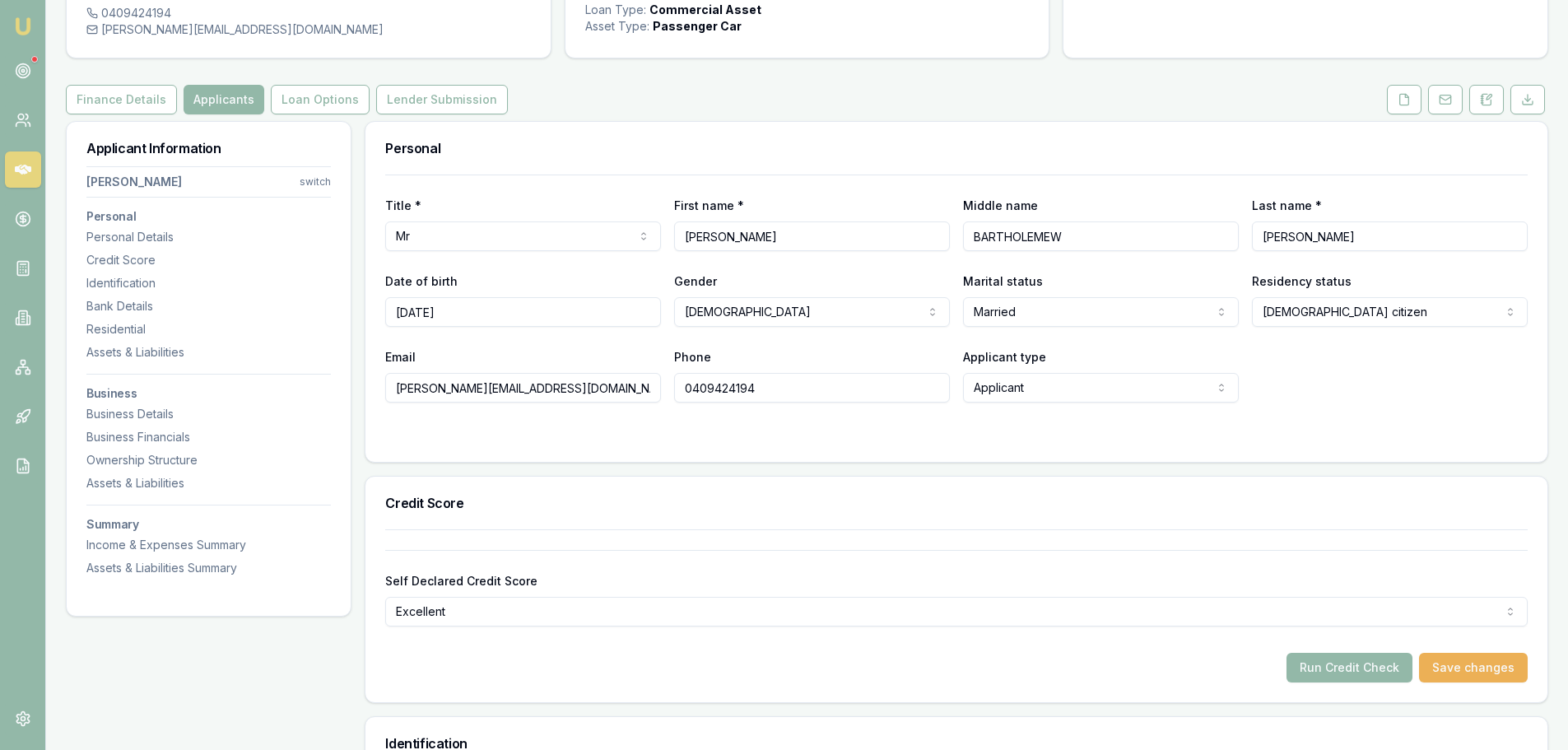
scroll to position [329, 0]
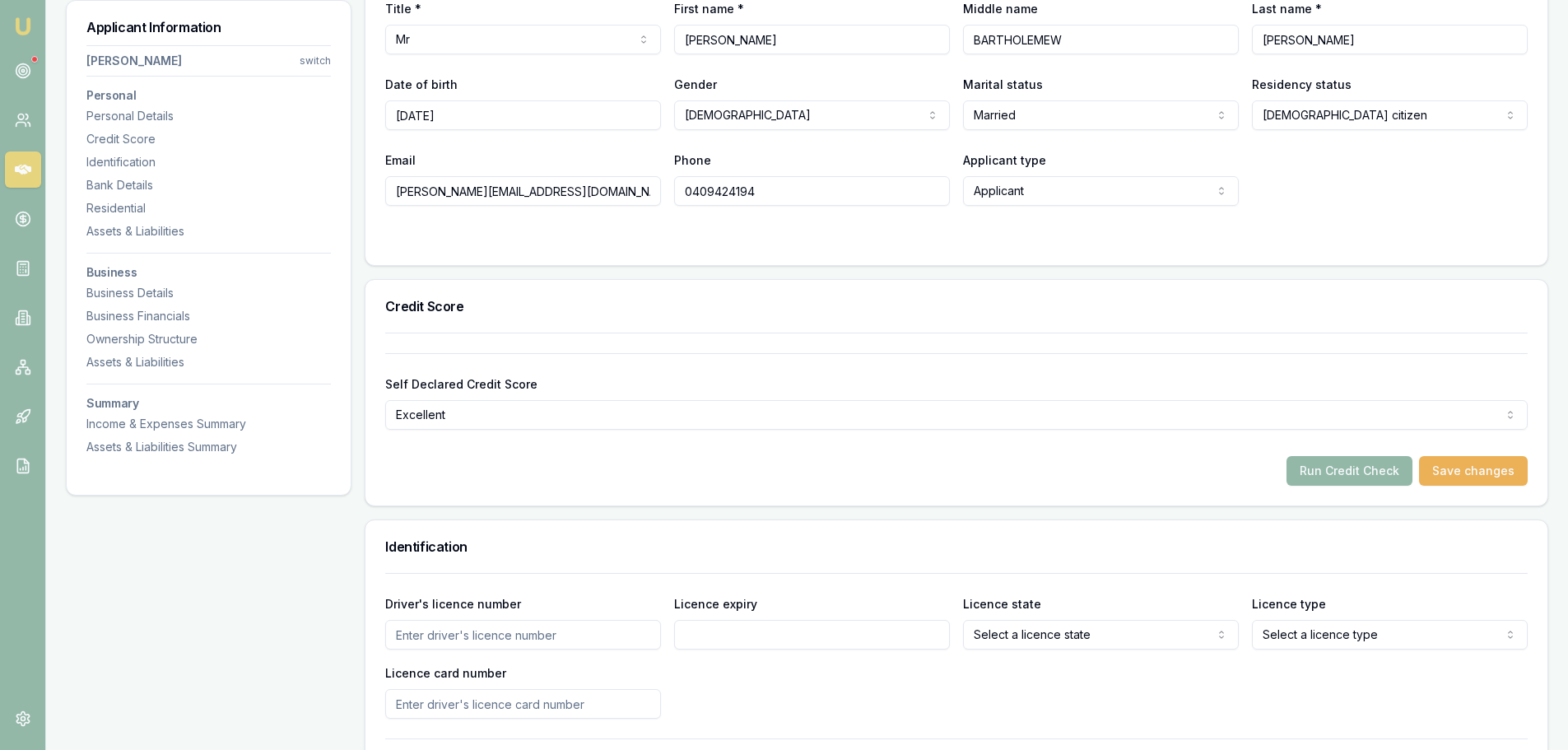
click at [544, 230] on form "Title * Mr Mr Mrs Miss Ms Dr Prof First name * [PERSON_NAME] name [PERSON_NAME]…" at bounding box center [956, 111] width 1142 height 267
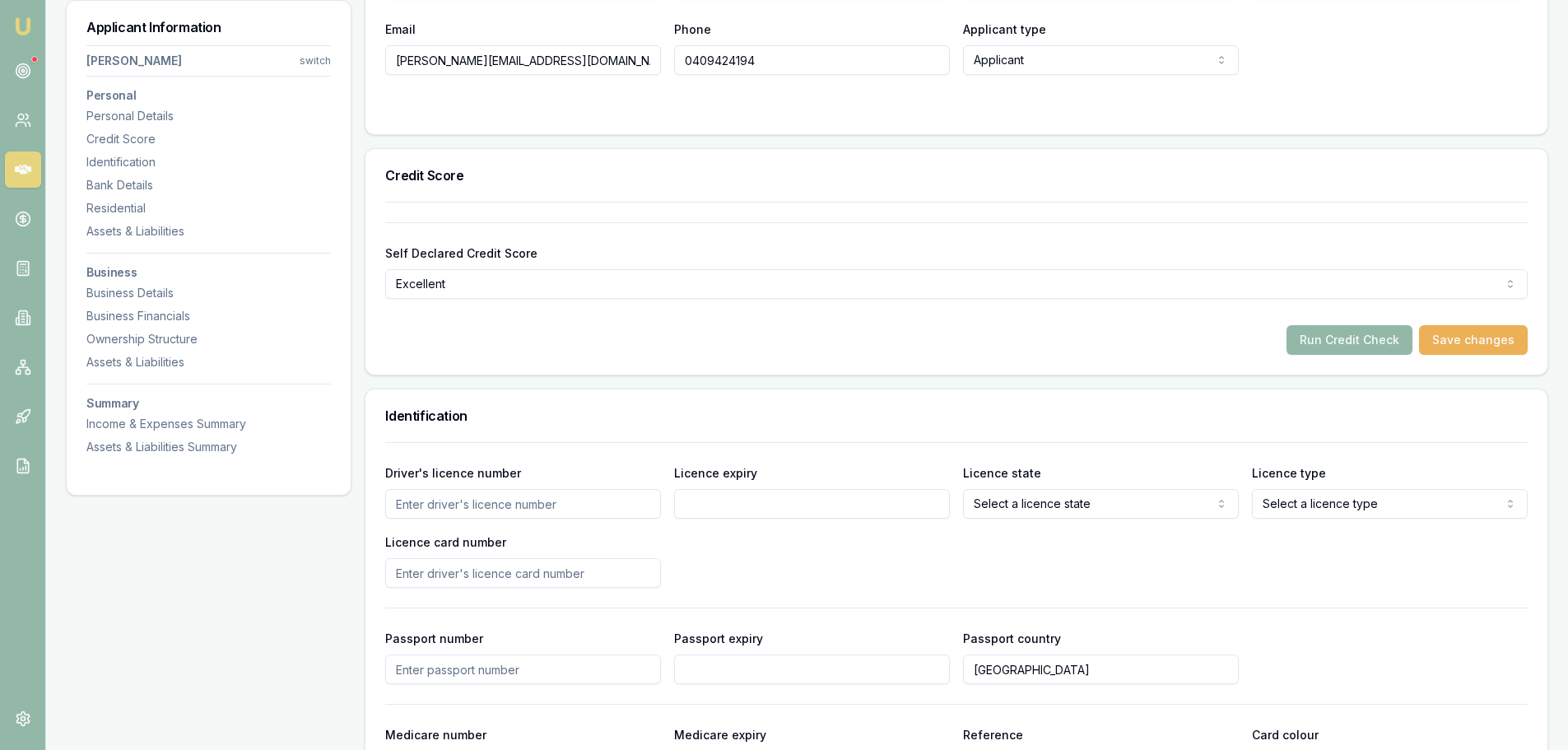
scroll to position [741, 0]
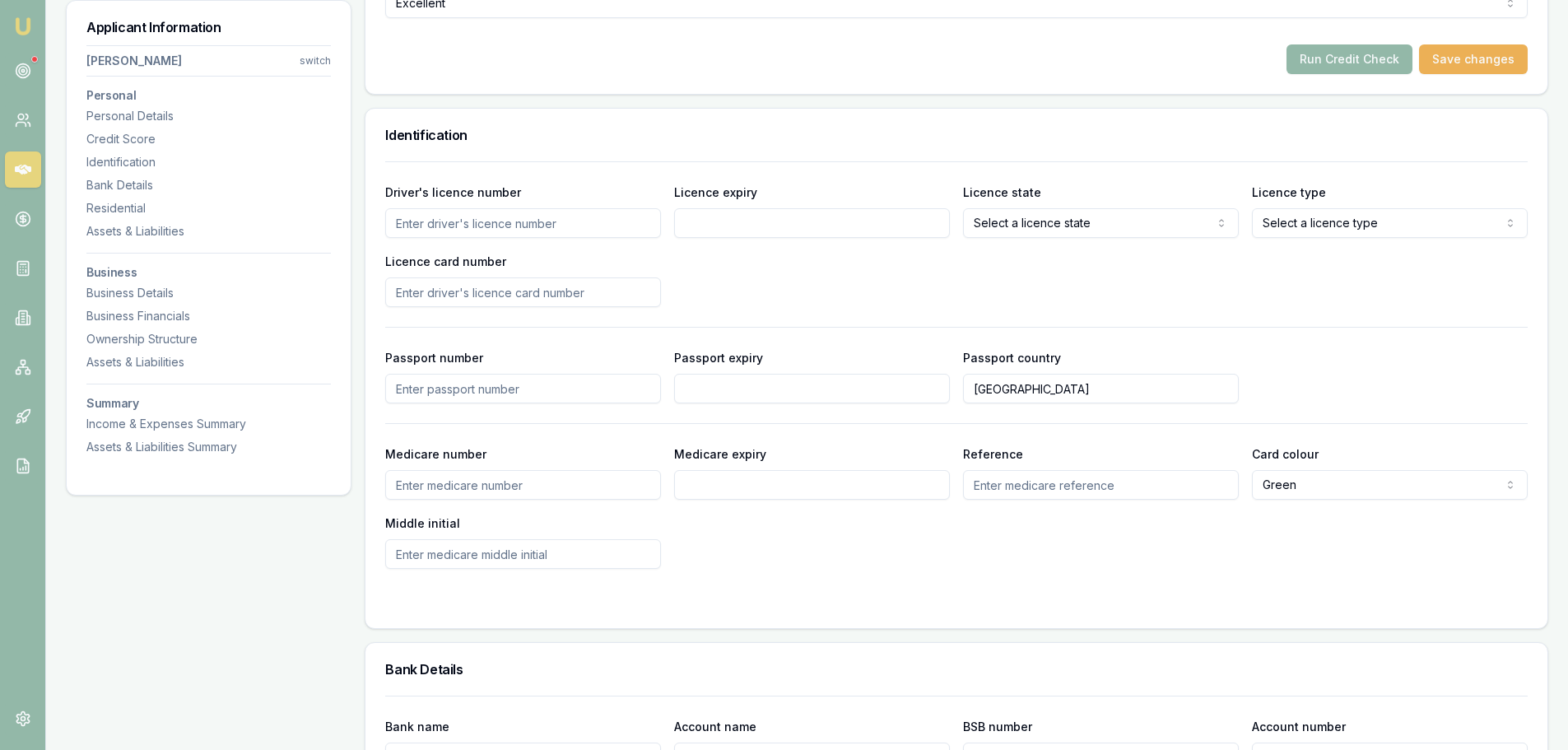
click at [564, 221] on input "Driver's licence number" at bounding box center [523, 223] width 275 height 30
click at [632, 212] on input "Driver's licence number" at bounding box center [523, 223] width 275 height 30
click at [628, 219] on input "Driver's licence number" at bounding box center [523, 223] width 275 height 30
click at [864, 300] on div "Driver's licence number [DRIVERS_LICENSE_NUMBER] Licence expiry Licence state S…" at bounding box center [956, 245] width 1142 height 125
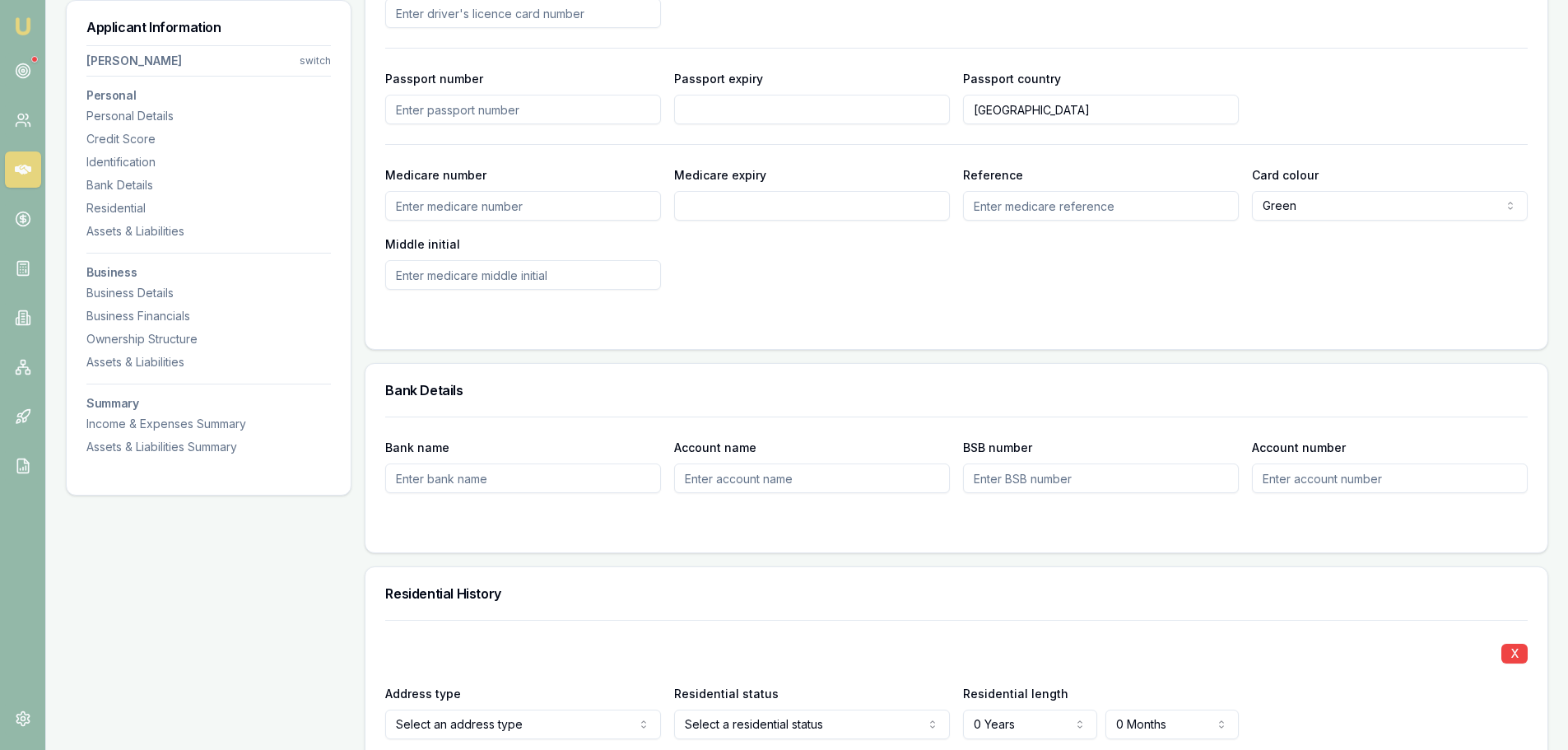
scroll to position [823, 0]
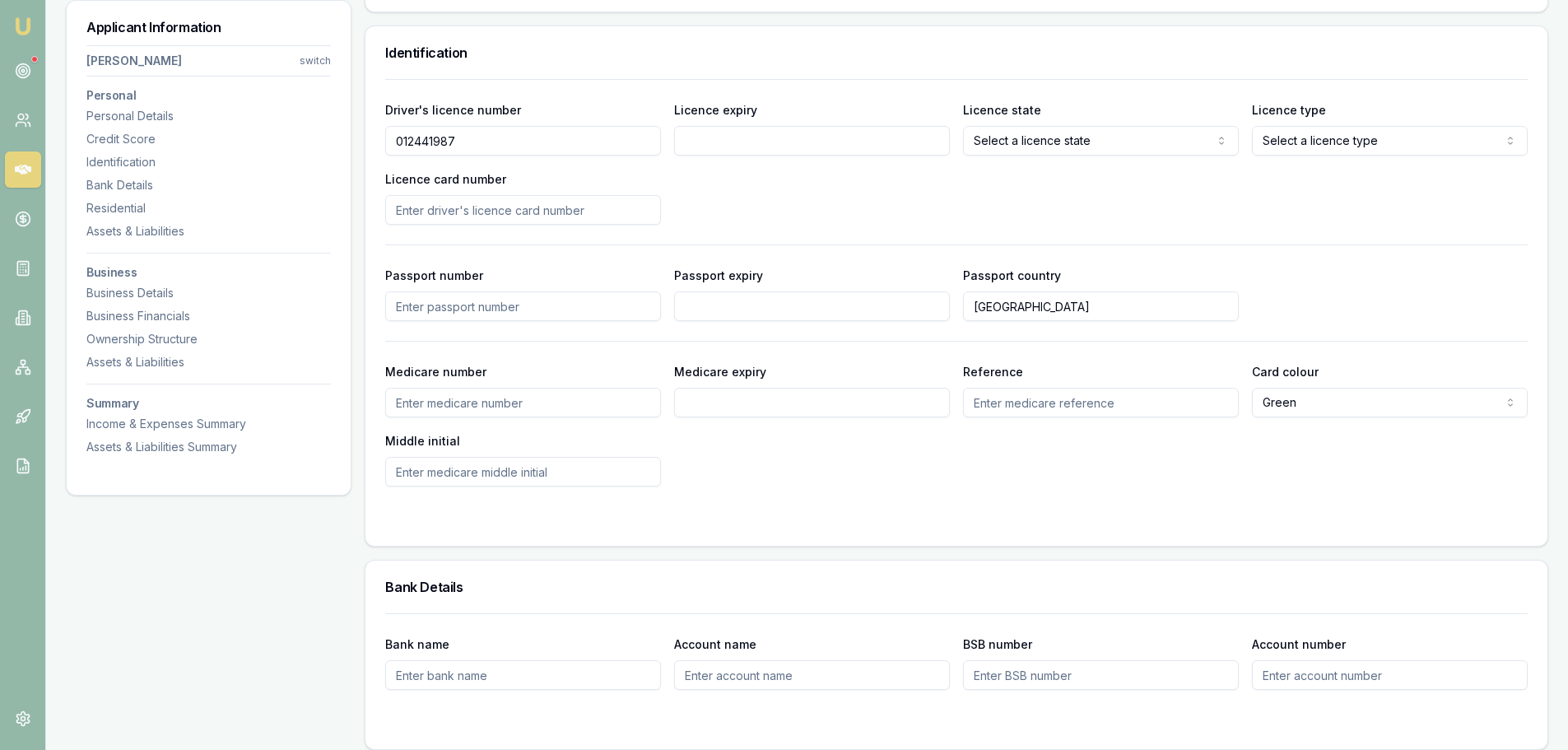
click at [450, 144] on input "012441987" at bounding box center [523, 141] width 275 height 30
type input "012441907"
click at [830, 213] on div "Driver's licence number [DRIVERS_LICENSE_NUMBER] Licence expiry Licence state S…" at bounding box center [956, 163] width 1142 height 125
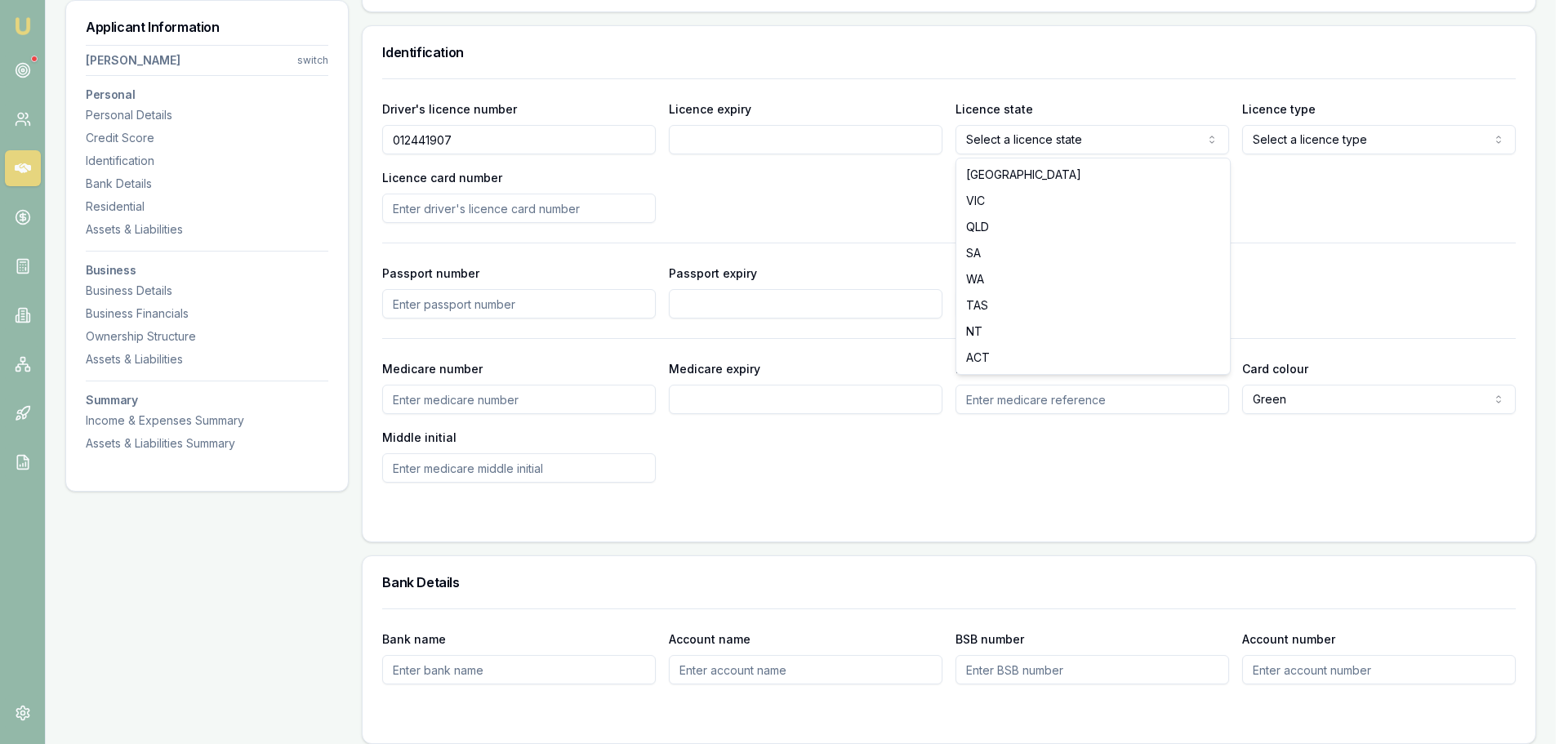
select select "QLD"
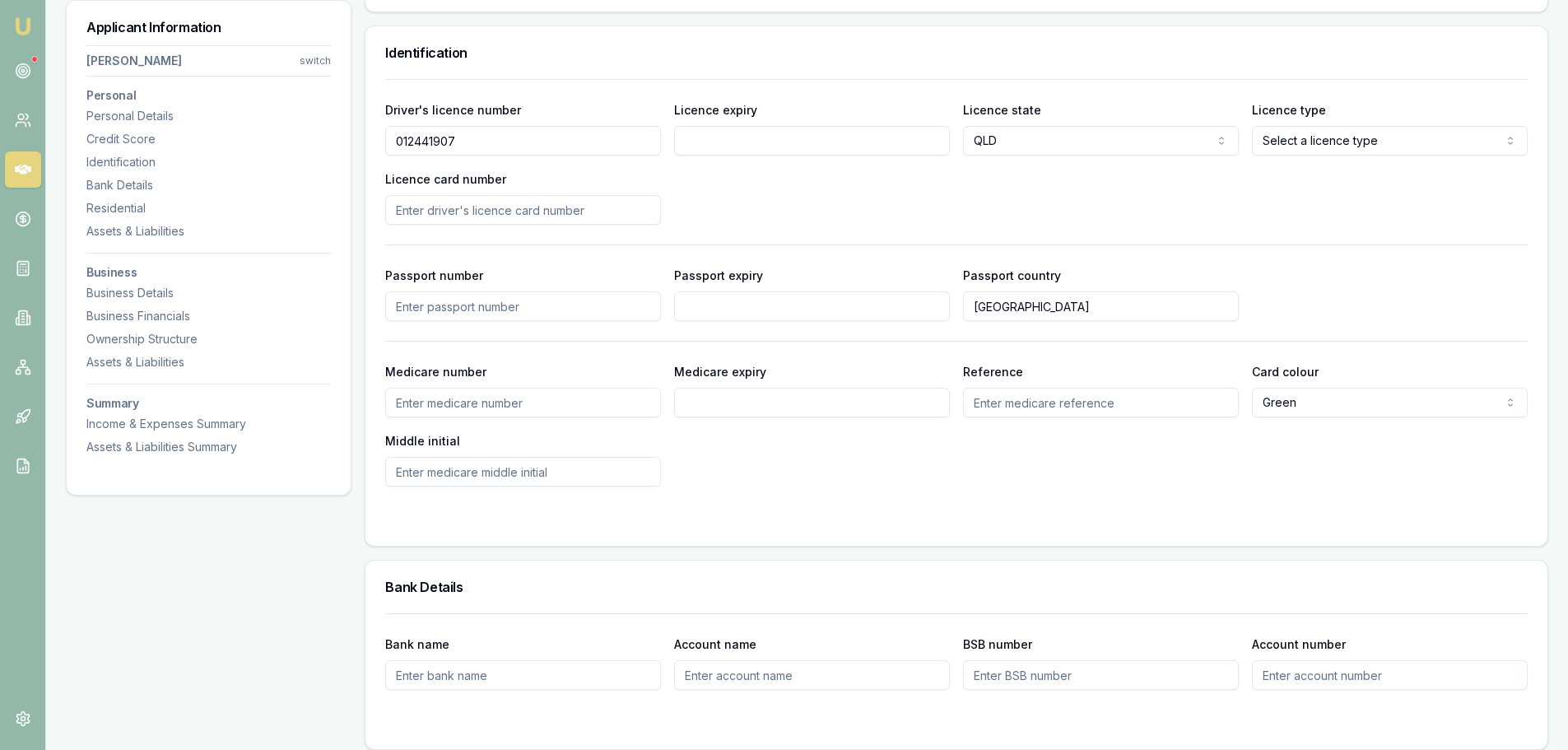
click at [905, 206] on div "Driver's licence number [DRIVERS_LICENSE_NUMBER] Licence expiry Licence state […" at bounding box center [956, 163] width 1142 height 125
select select "OPEN_LICENCE"
click at [1196, 196] on div "Driver's licence number [DRIVERS_LICENSE_NUMBER] Licence expiry Licence state […" at bounding box center [956, 163] width 1142 height 125
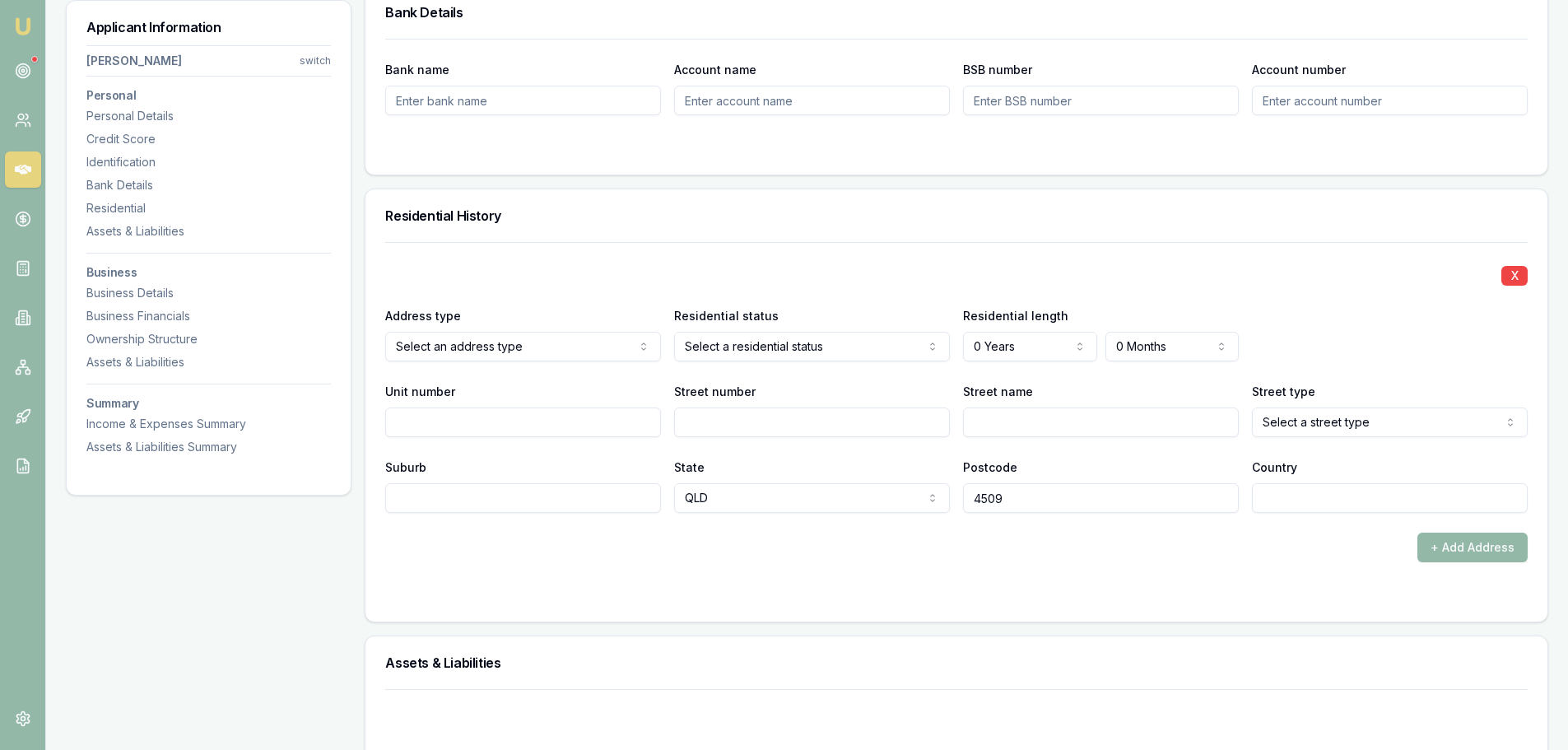
scroll to position [1399, 0]
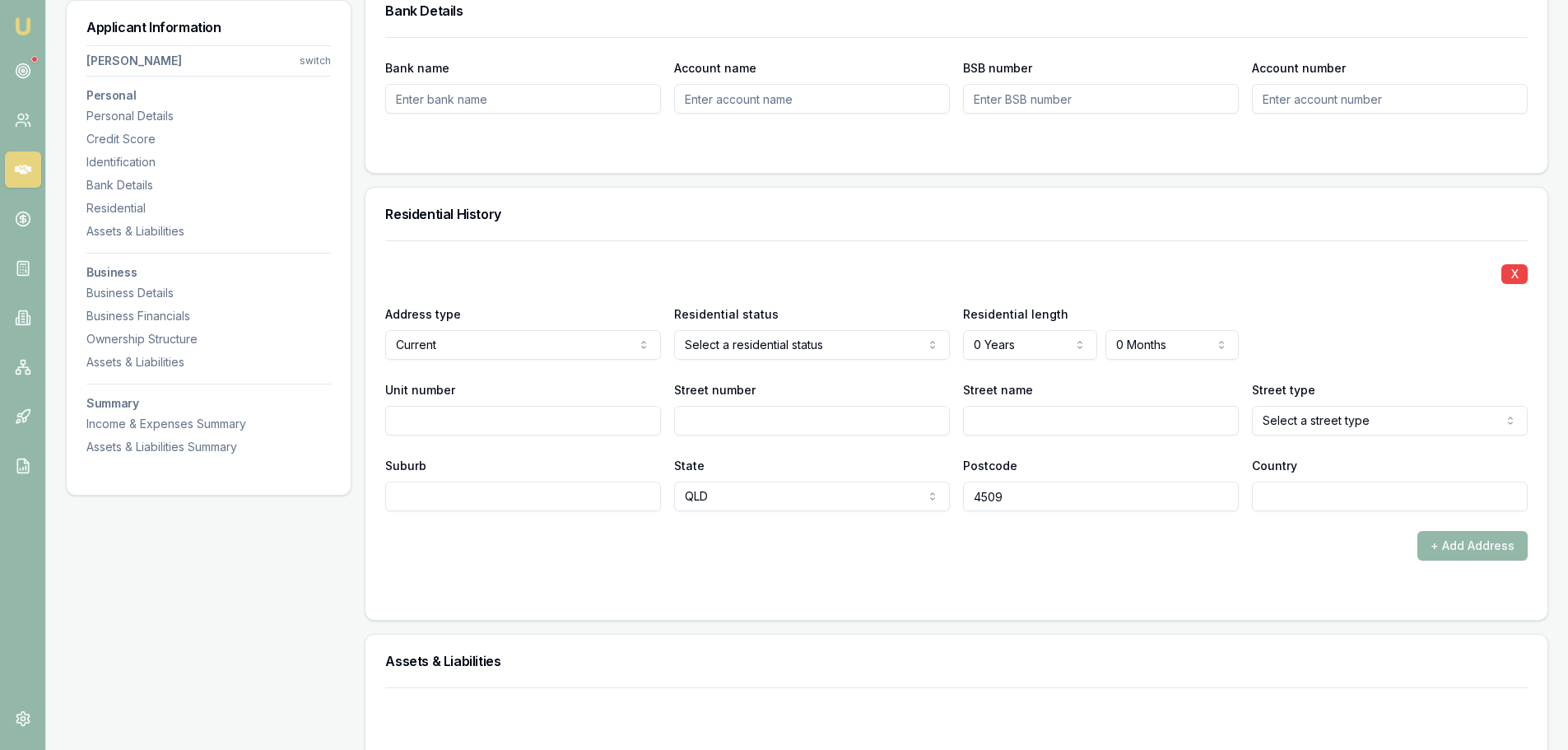
click at [756, 414] on input "Street number" at bounding box center [812, 421] width 275 height 30
type input "22"
type input "KINGDOM"
select select "Circuit"
type input "NBORTH LAKES"
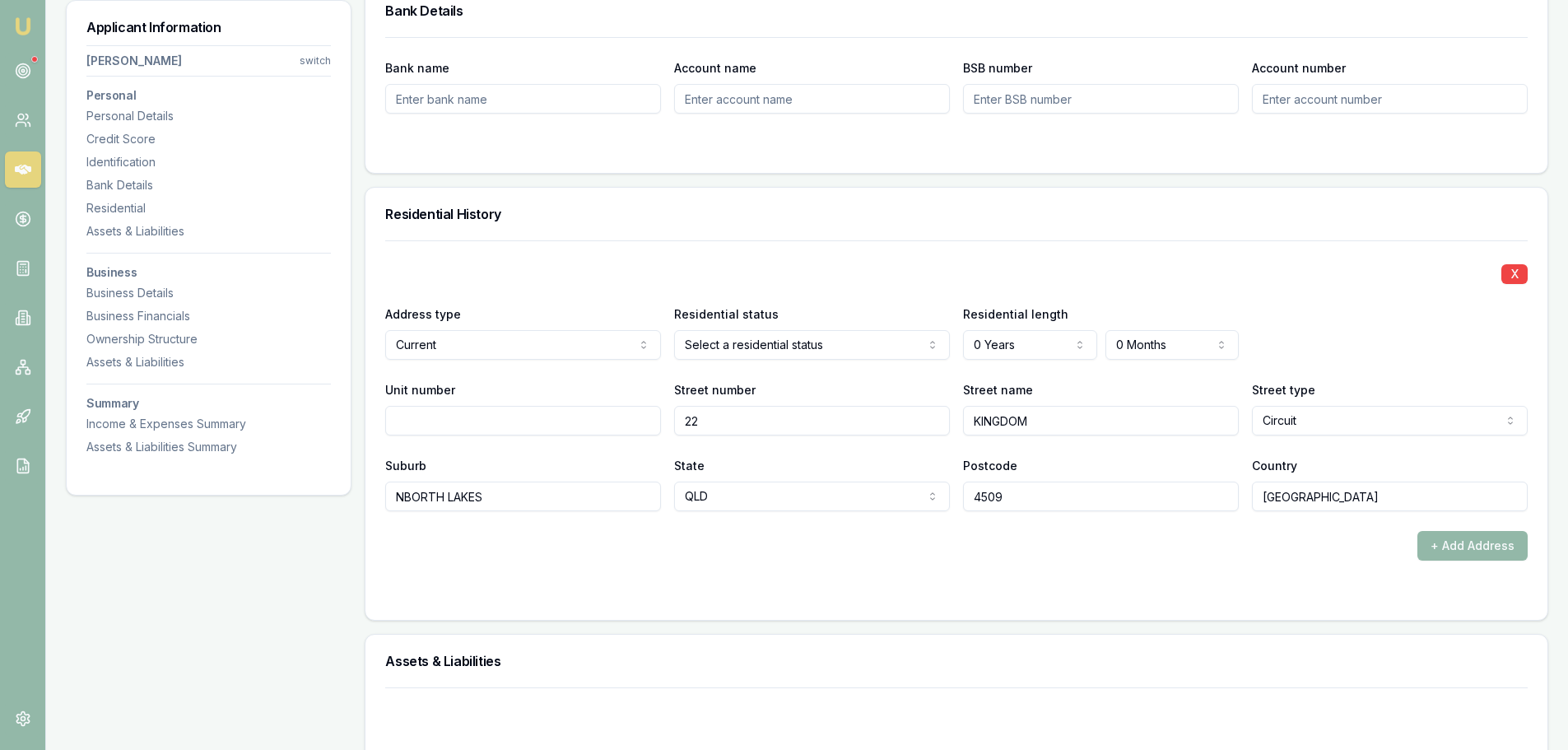
type input "AUSTRALIA"
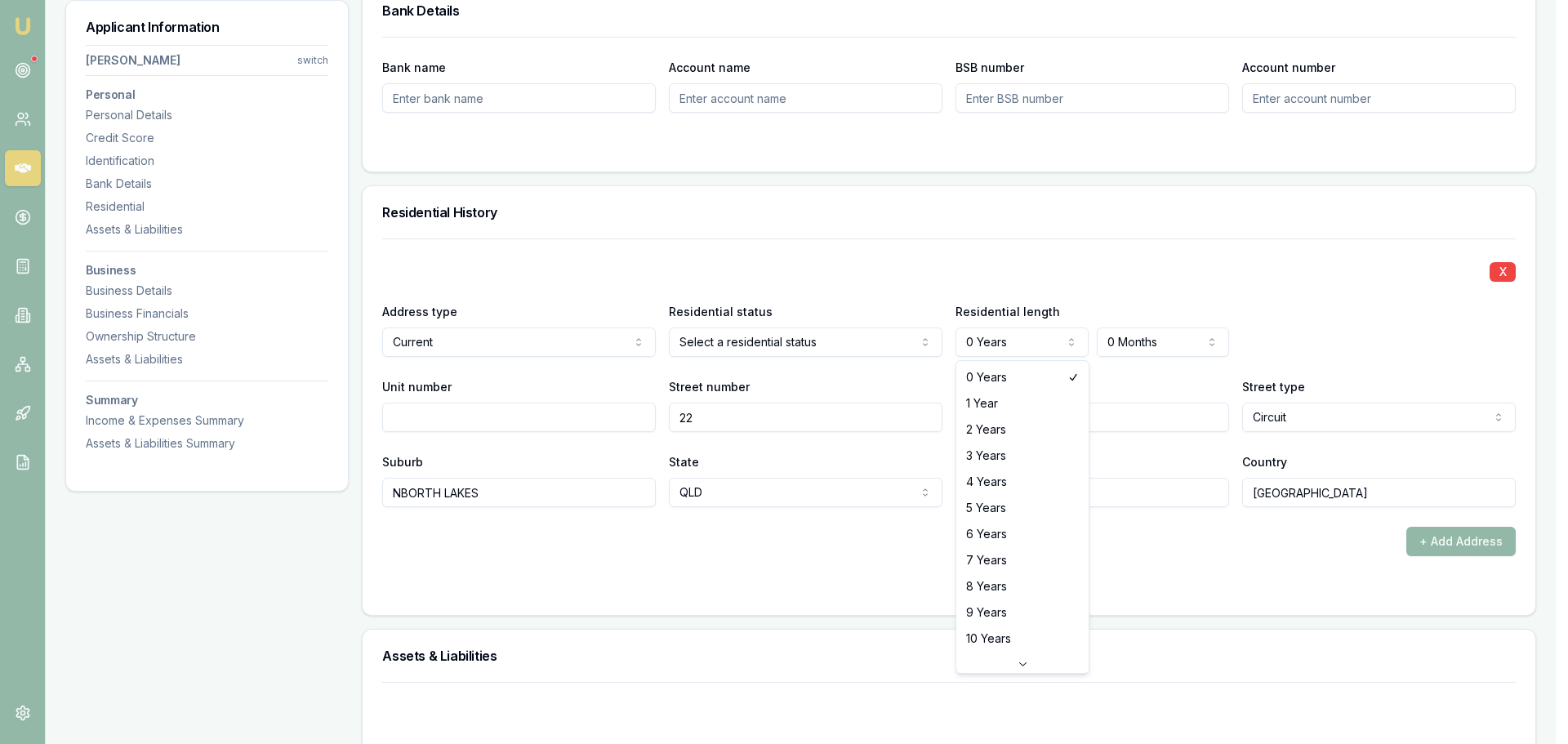
select select "9"
drag, startPoint x: 983, startPoint y: 609, endPoint x: 778, endPoint y: 390, distance: 300.0
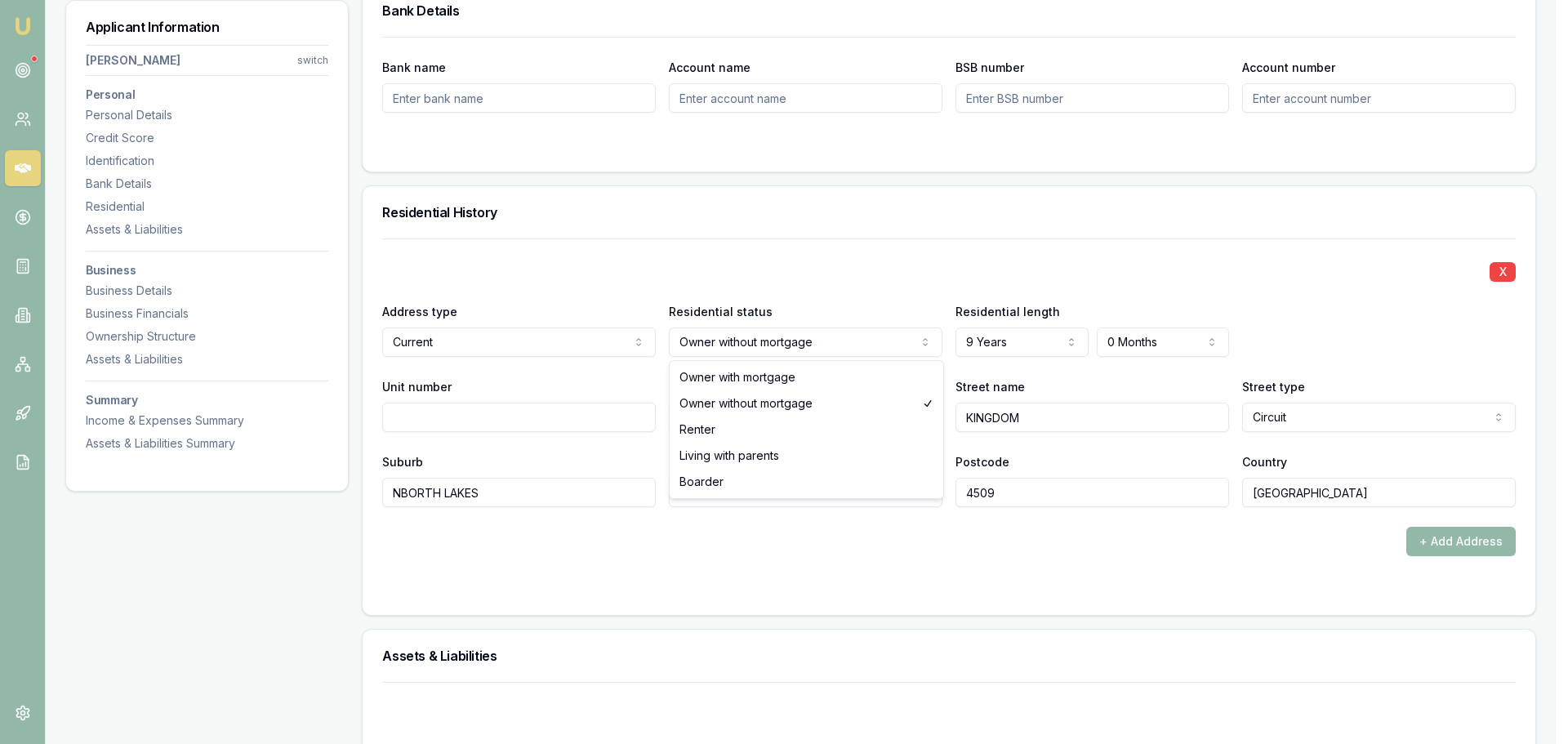
select select "OWNER_WITH_MORTGAGE"
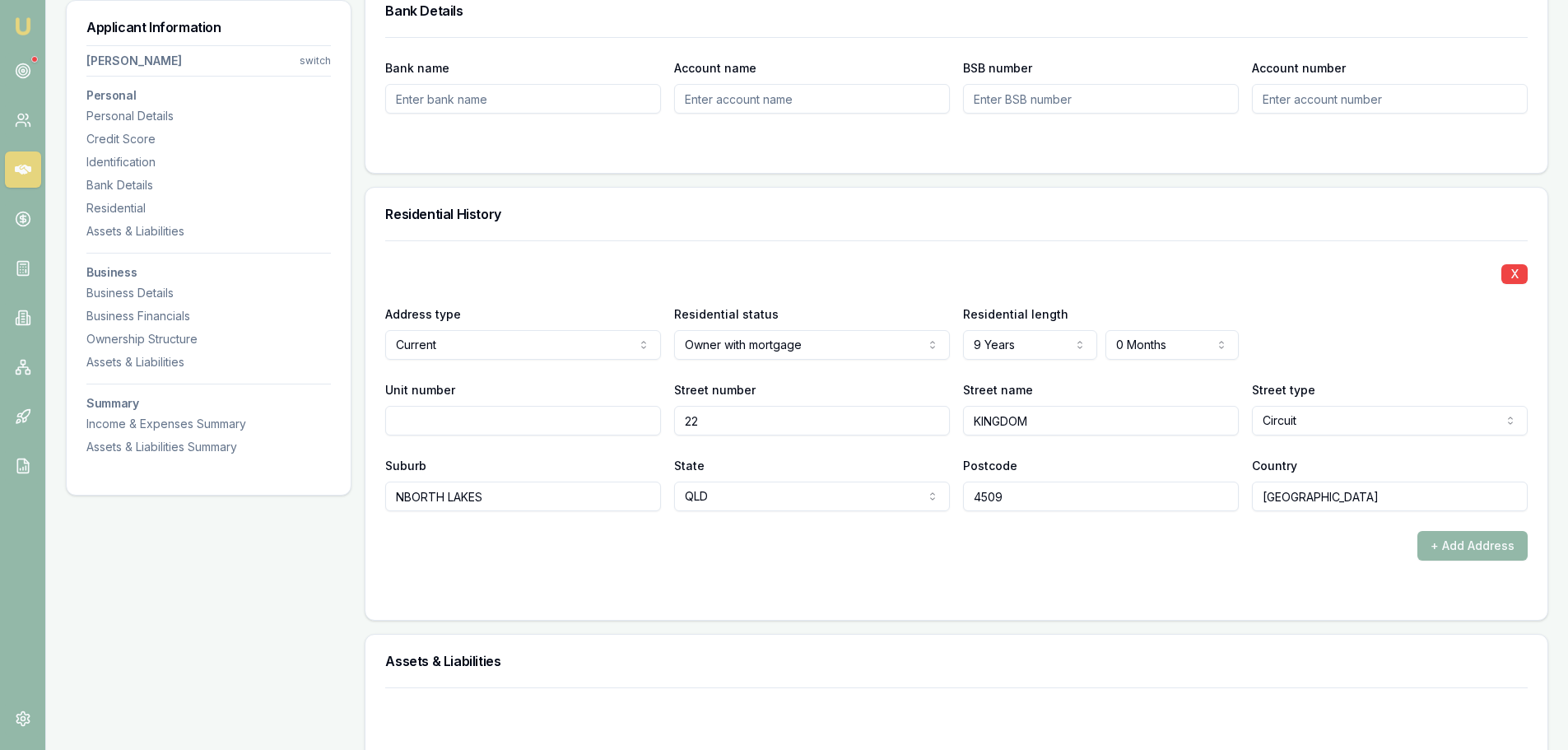
click at [789, 221] on div "Residential History" at bounding box center [956, 214] width 1182 height 53
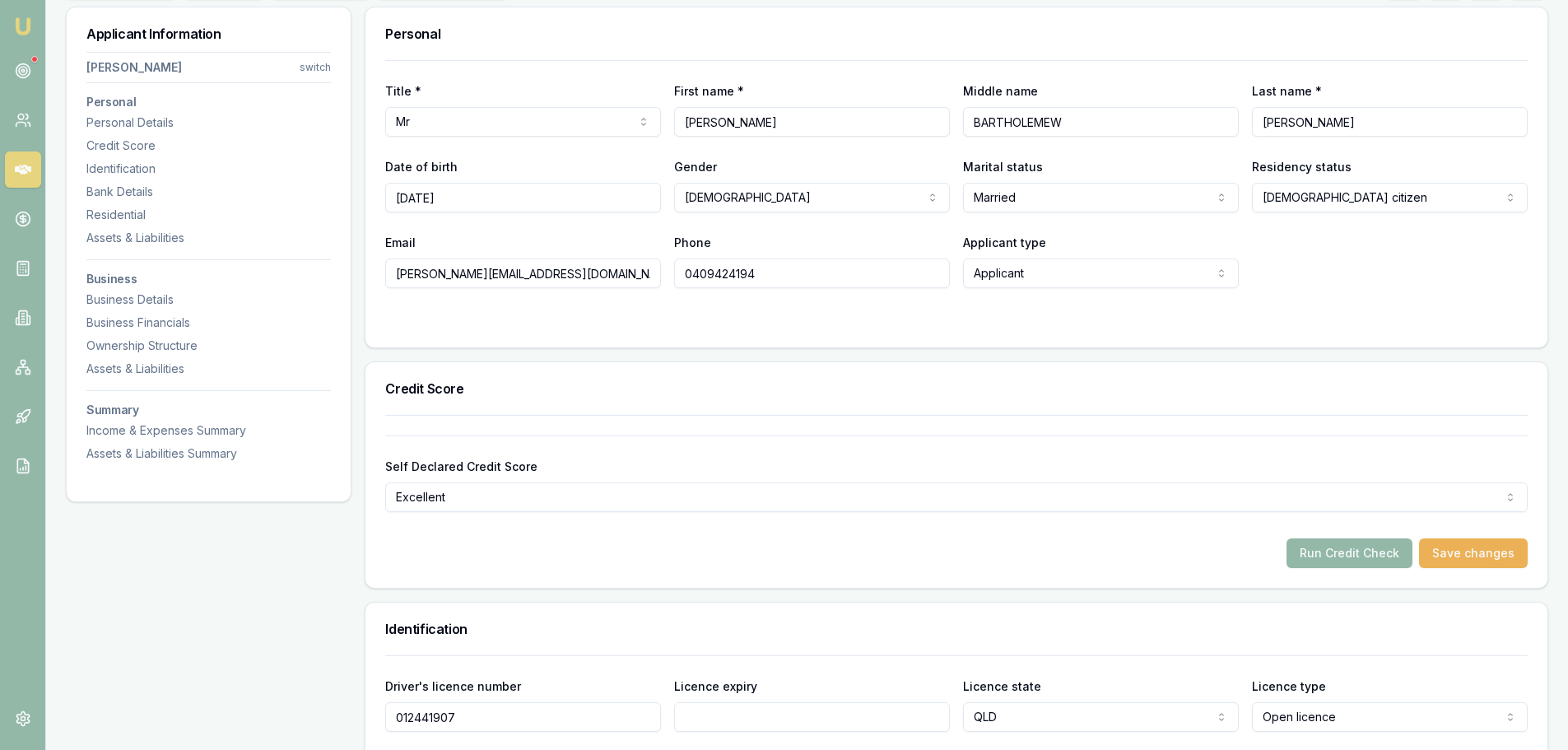
scroll to position [0, 0]
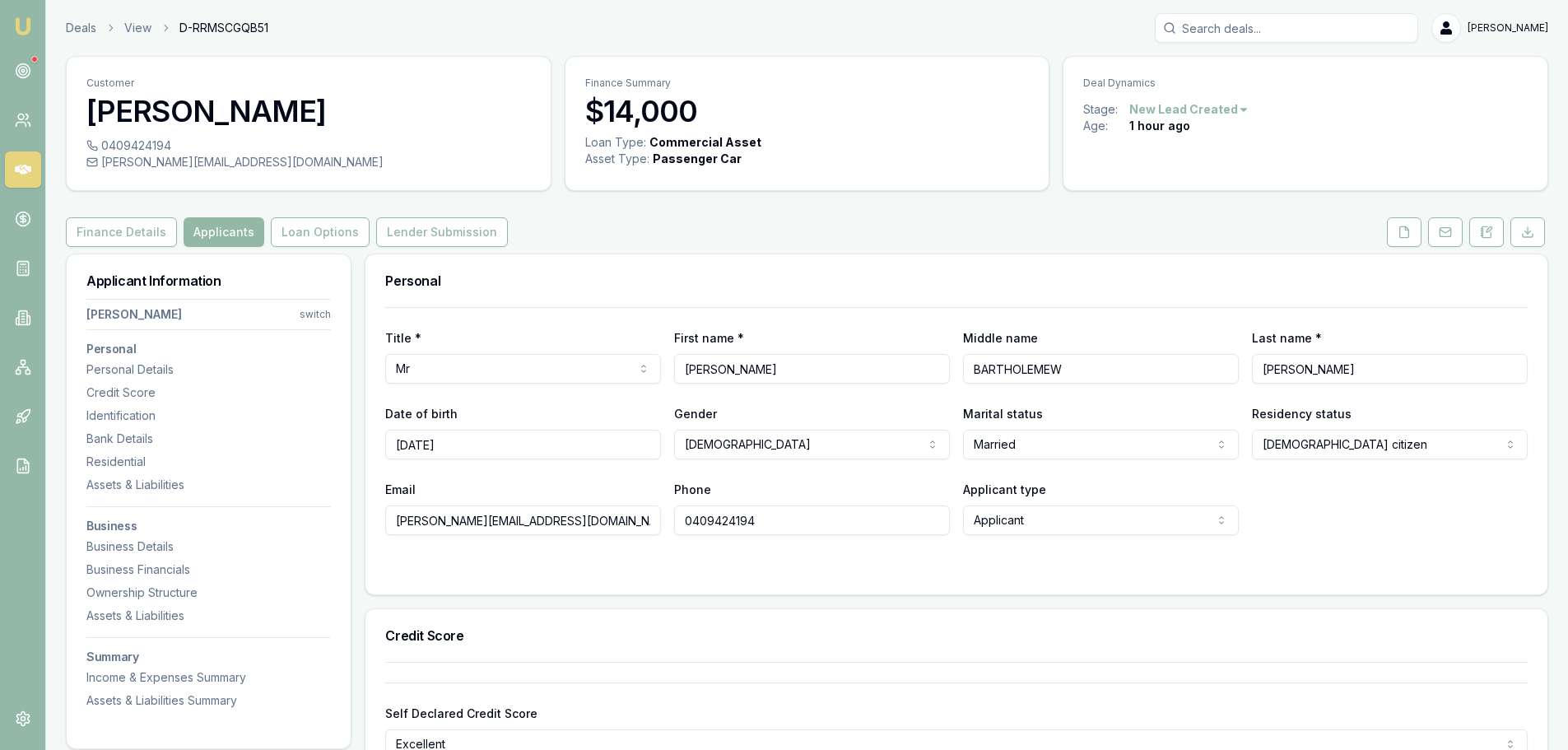
click at [830, 222] on div "Finance Details Applicants Loan Options Lender Submission" at bounding box center [807, 232] width 1482 height 30
click at [725, 235] on div "Finance Details Applicants Loan Options Lender Submission" at bounding box center [807, 232] width 1482 height 30
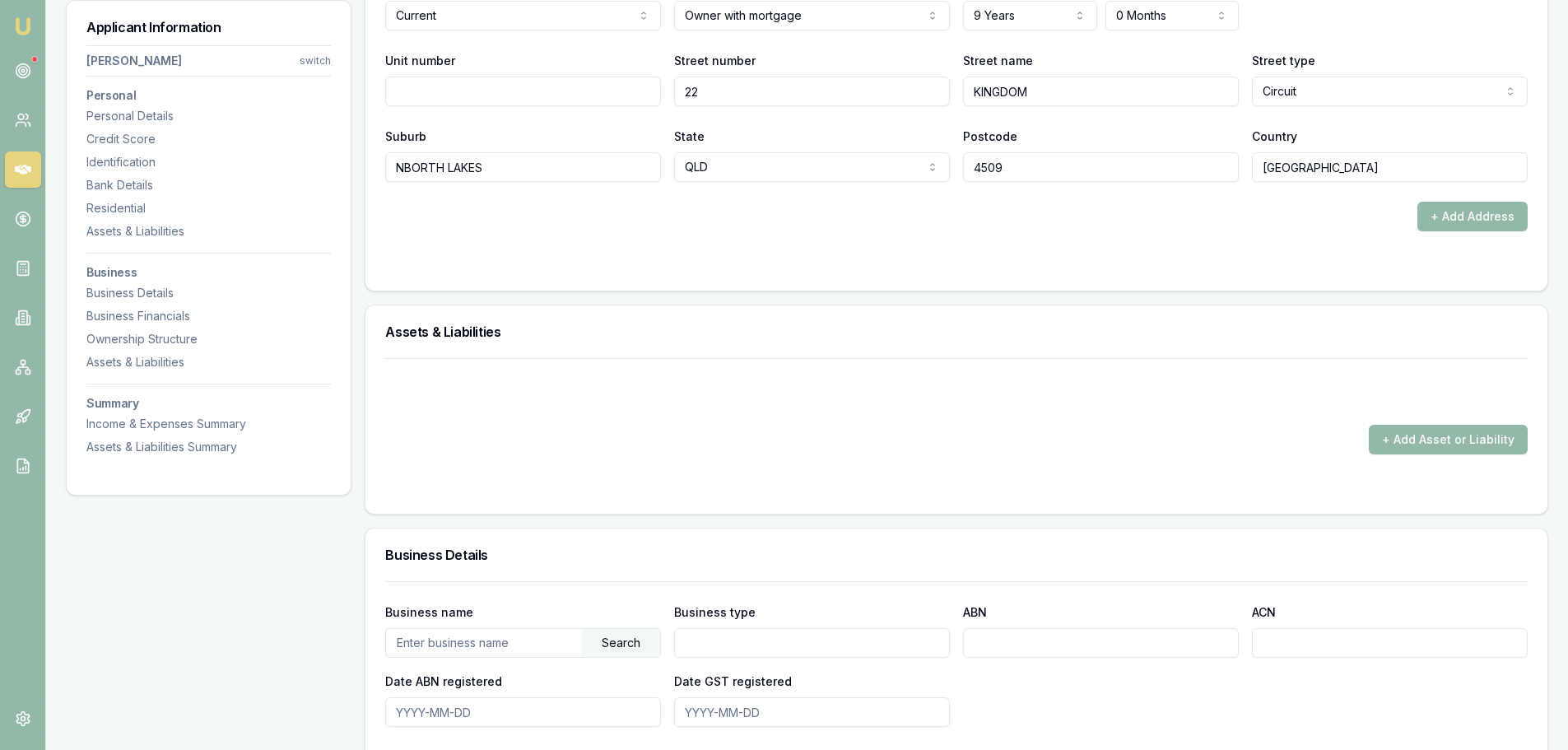
scroll to position [1976, 0]
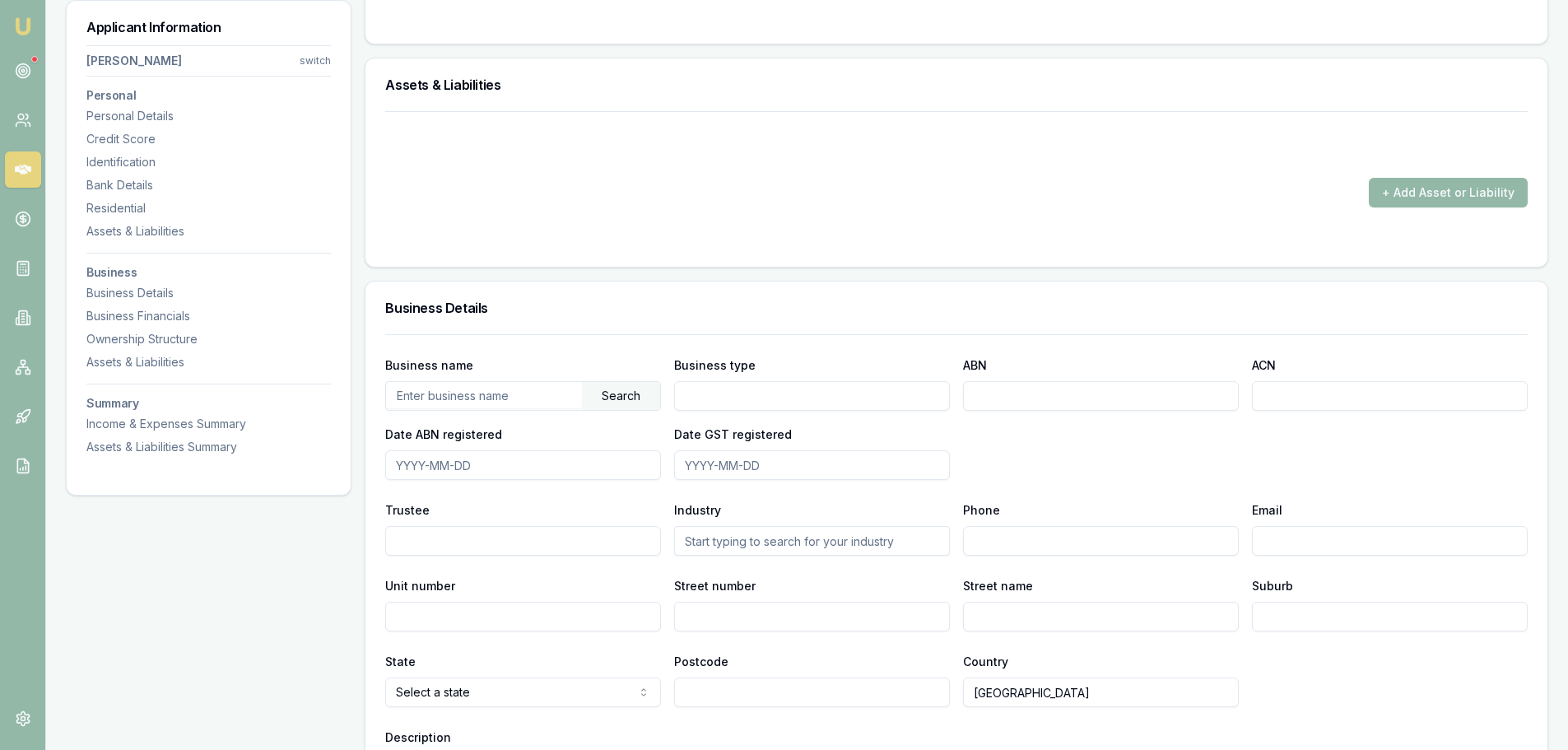
click at [516, 397] on input "text" at bounding box center [483, 395] width 195 height 26
click at [605, 392] on div "Search" at bounding box center [620, 396] width 78 height 28
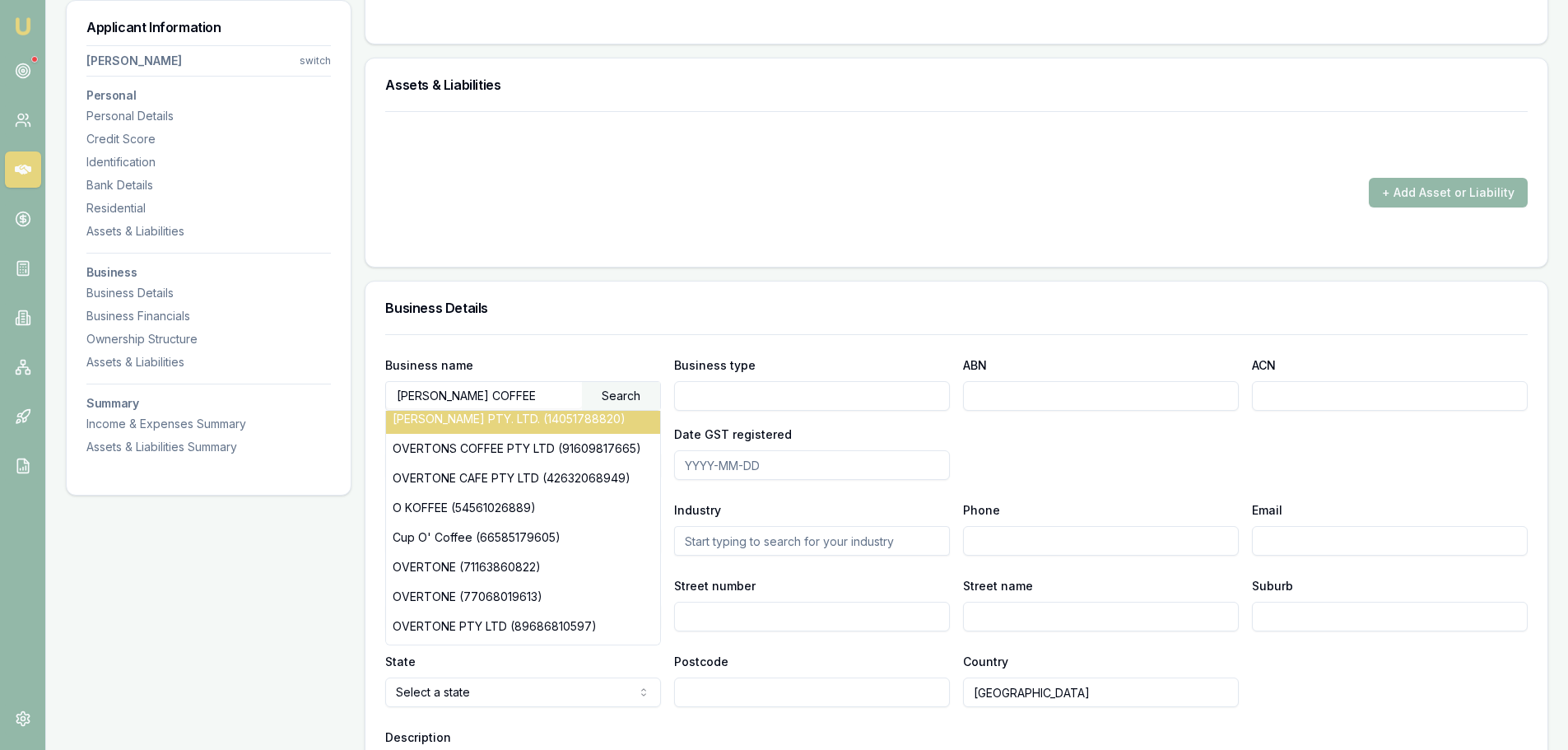
scroll to position [0, 0]
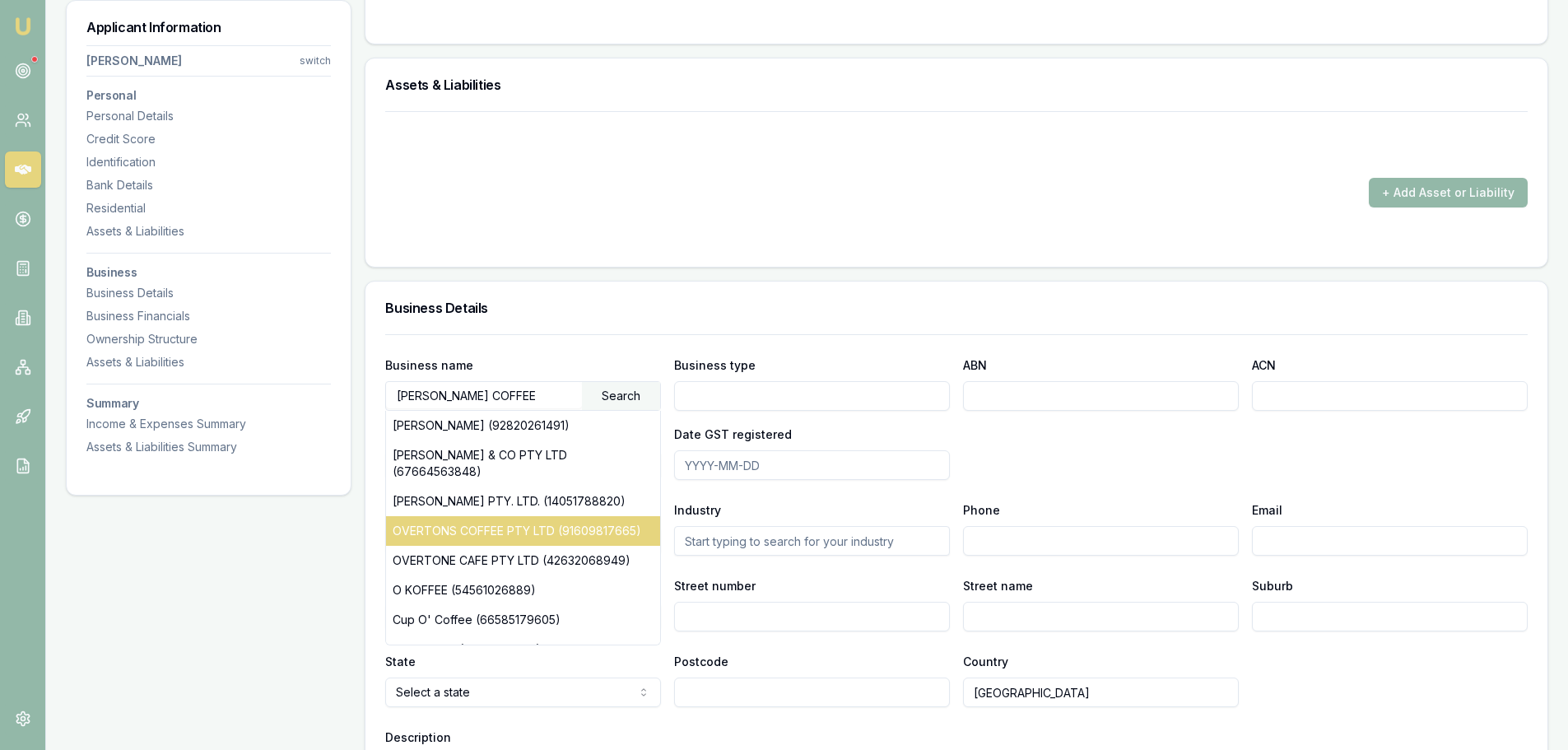
click at [582, 517] on div "OVERTONS COFFEE PTY LTD (91609817665)" at bounding box center [523, 531] width 274 height 30
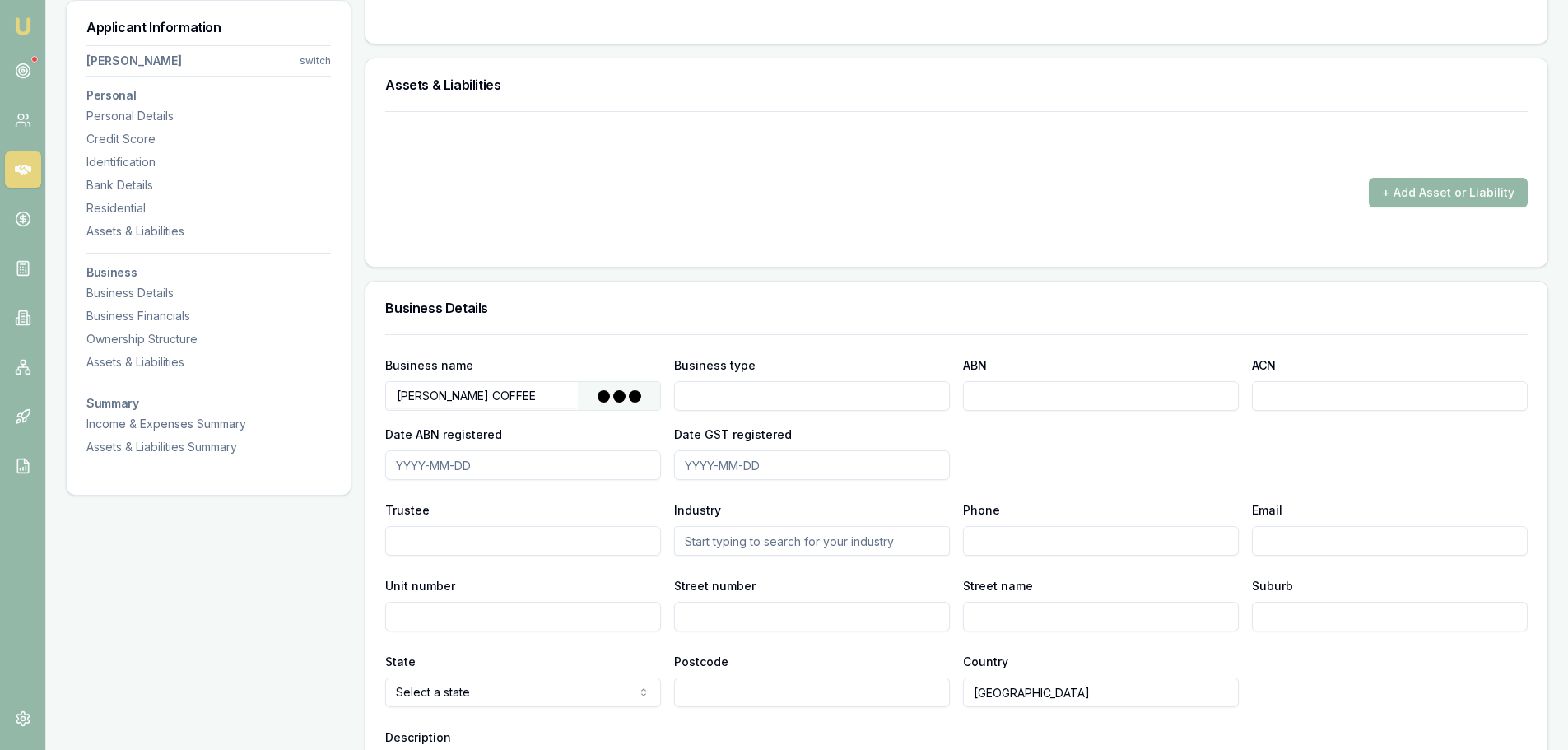
type input "OVERTONS COFFEE PTY LTD"
type input "Australian Private Company"
type input "91609817665"
type input "609817665"
type input "2015-12-14"
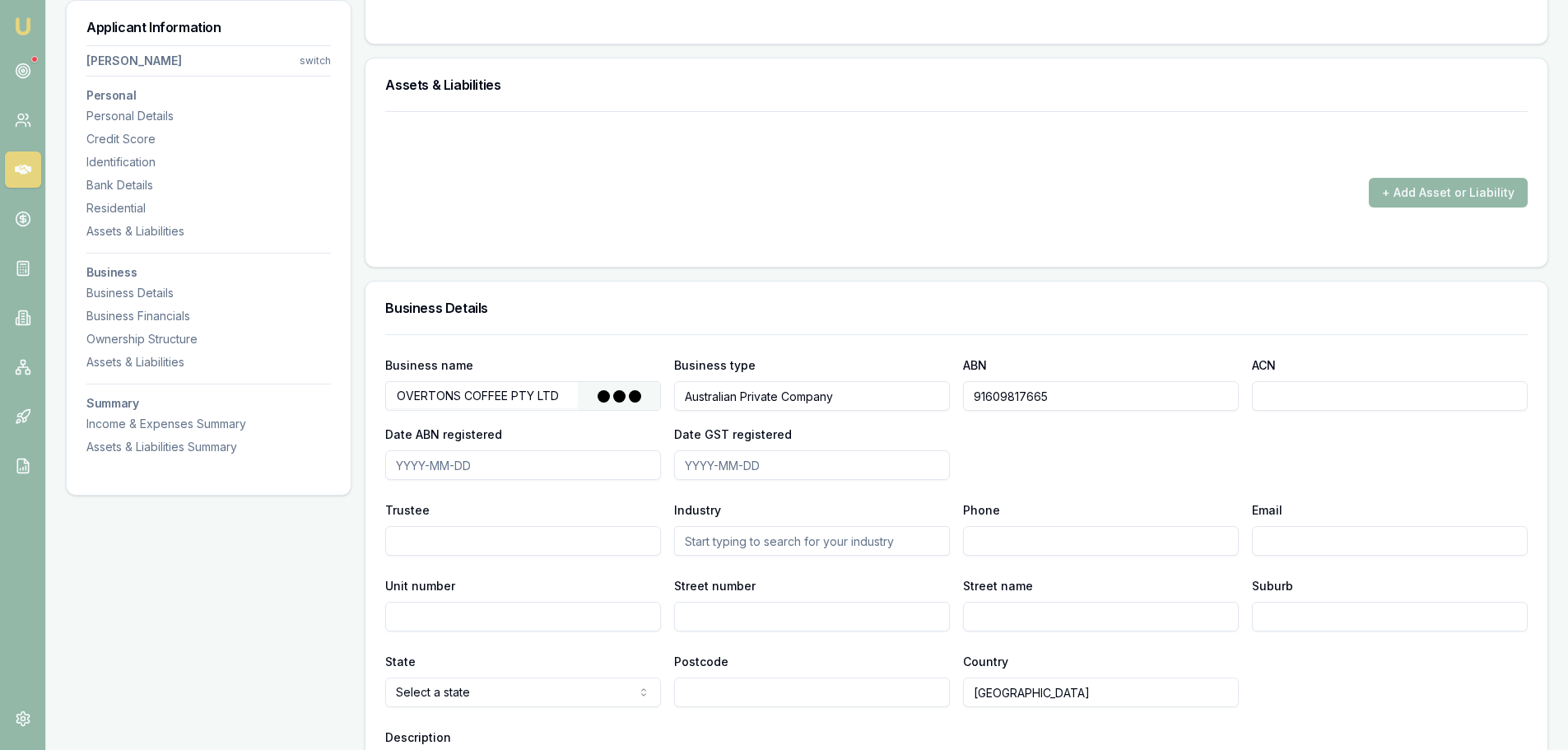
type input "2016-04-01"
click at [727, 292] on div "Business Details" at bounding box center [956, 308] width 1182 height 53
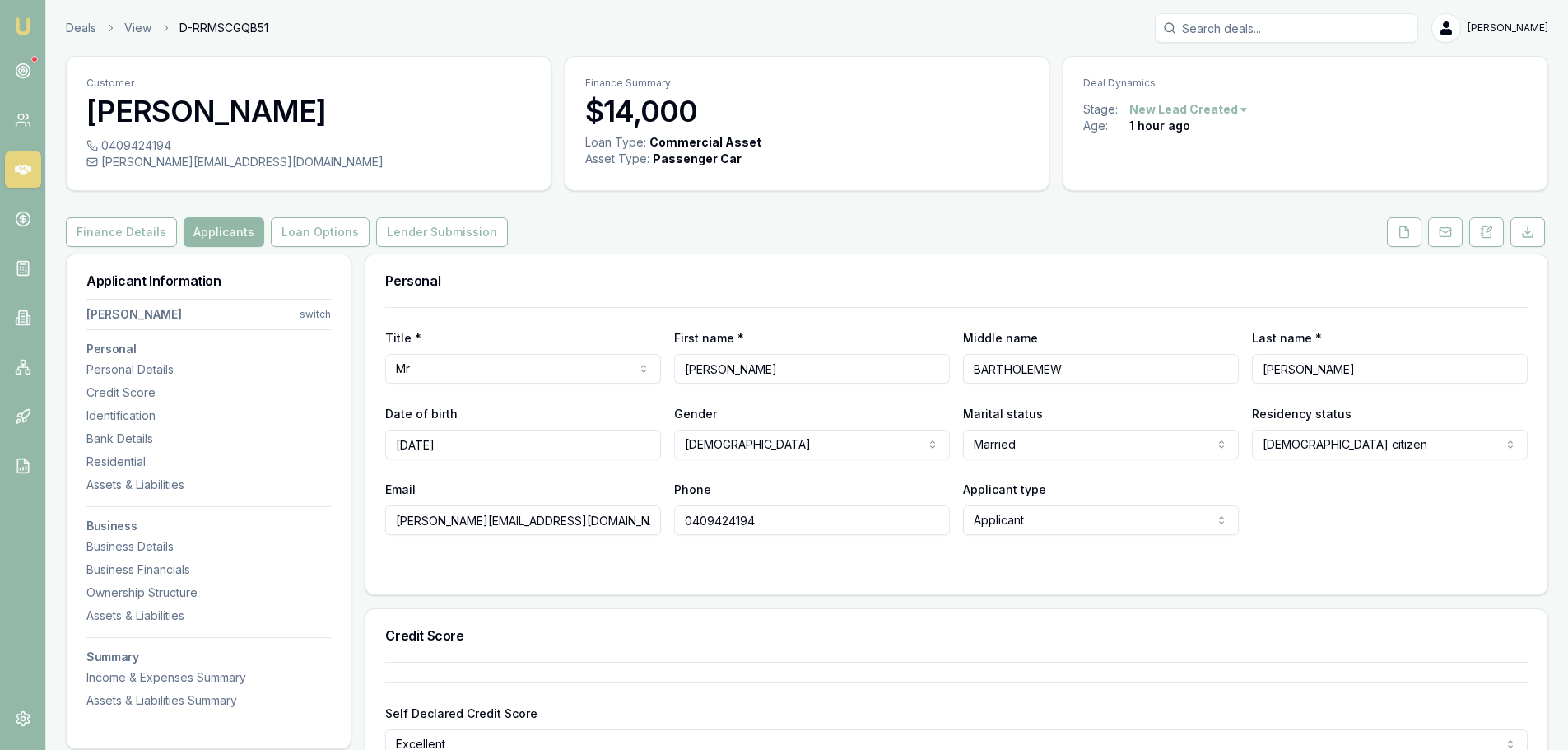
click at [831, 233] on div "Finance Details Applicants Loan Options Lender Submission" at bounding box center [807, 232] width 1482 height 30
click at [1415, 238] on button at bounding box center [1404, 232] width 35 height 30
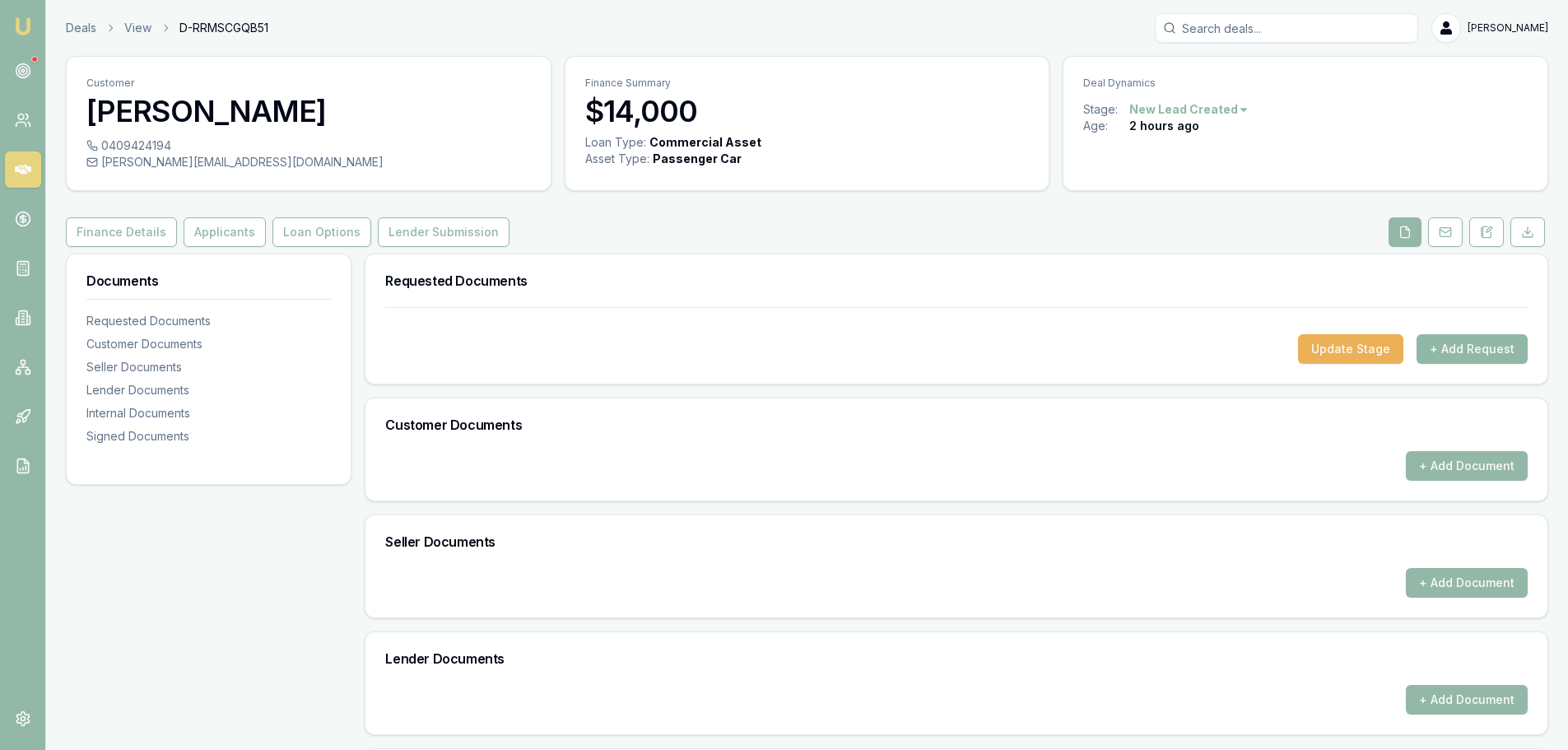
click at [1465, 347] on button "+ Add Request" at bounding box center [1471, 349] width 111 height 30
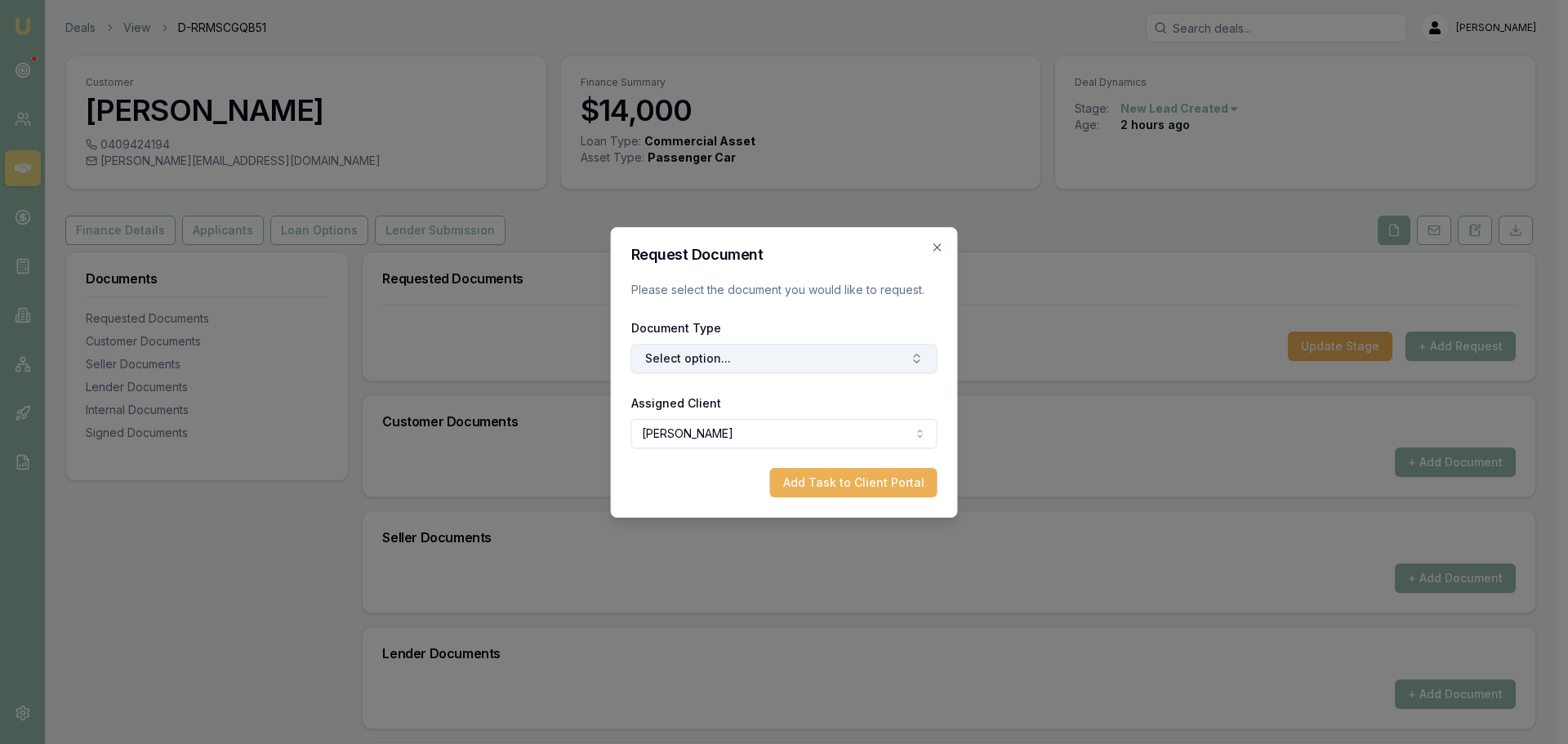
click at [836, 354] on button "Select option..." at bounding box center [784, 358] width 306 height 29
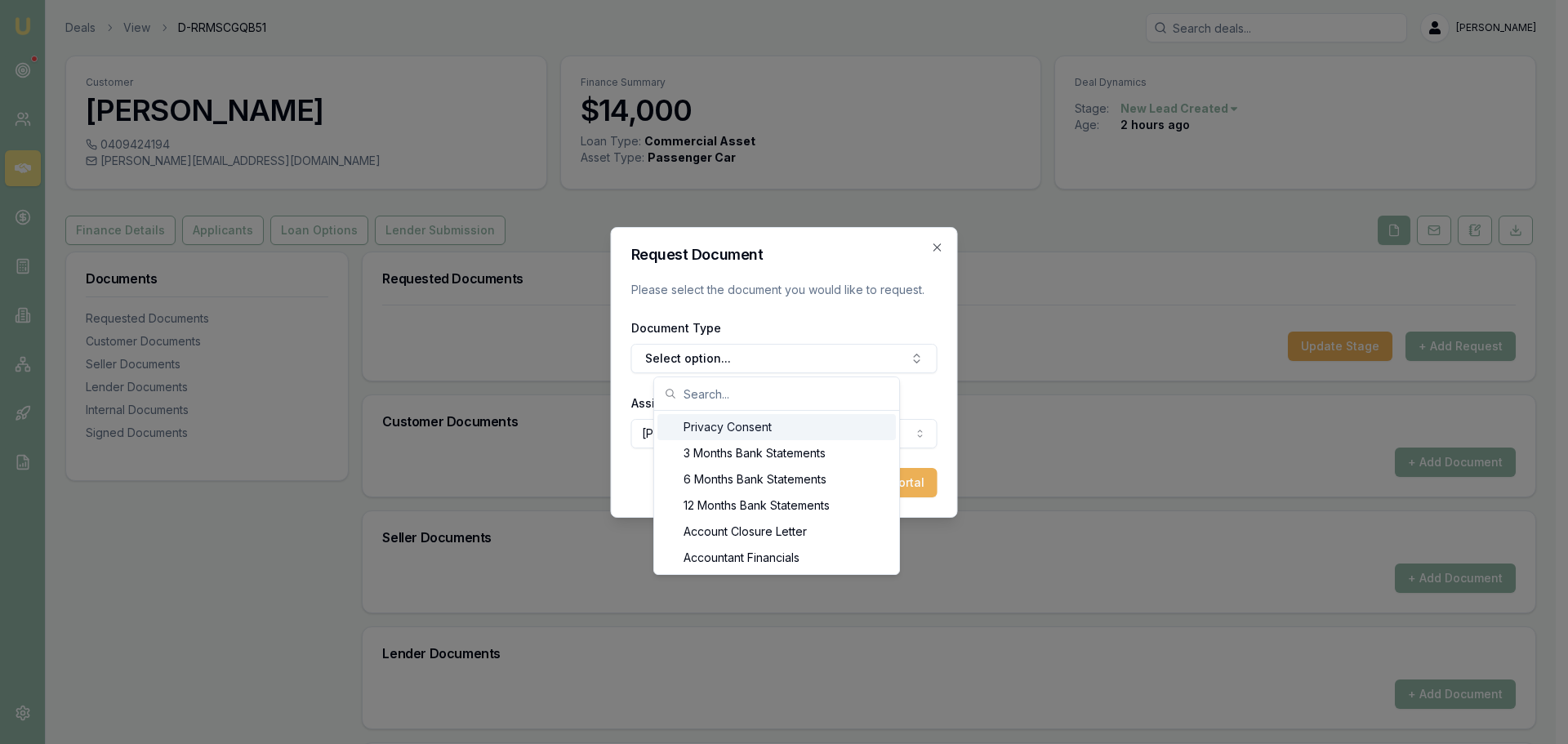
click at [782, 430] on div "Privacy Consent" at bounding box center [776, 427] width 238 height 26
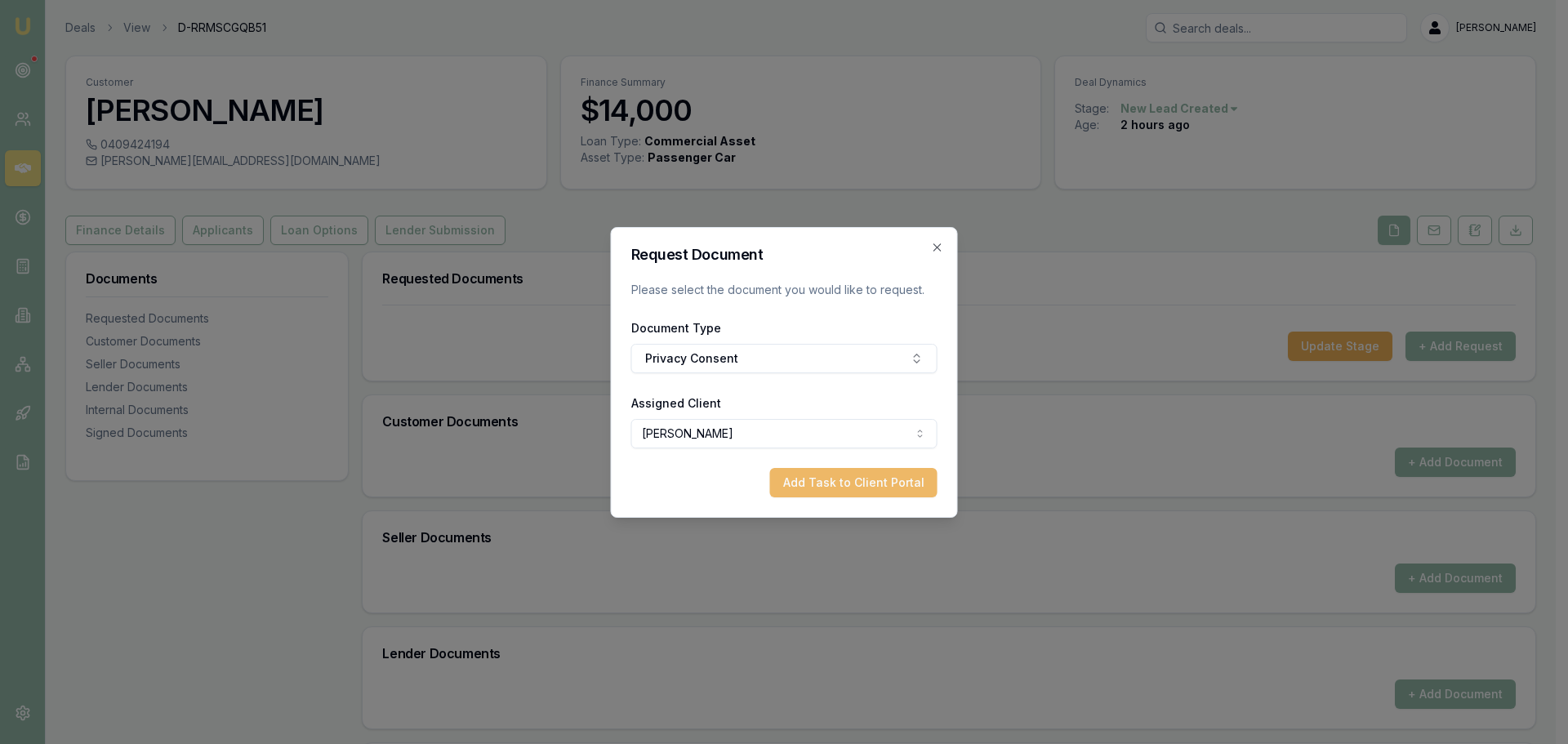
click at [845, 485] on button "Add Task to Client Portal" at bounding box center [854, 483] width 168 height 29
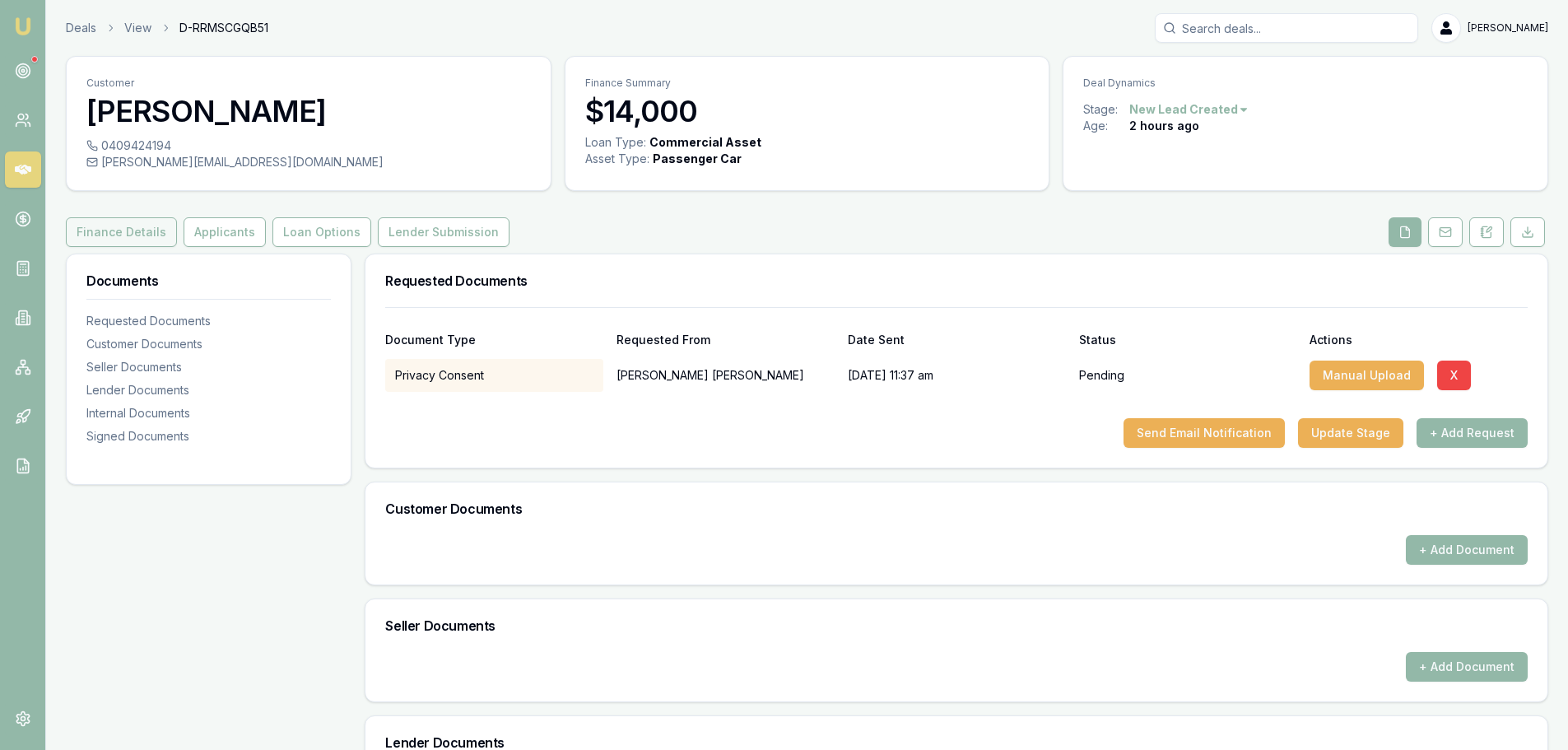
click at [129, 226] on button "Finance Details" at bounding box center [121, 232] width 111 height 30
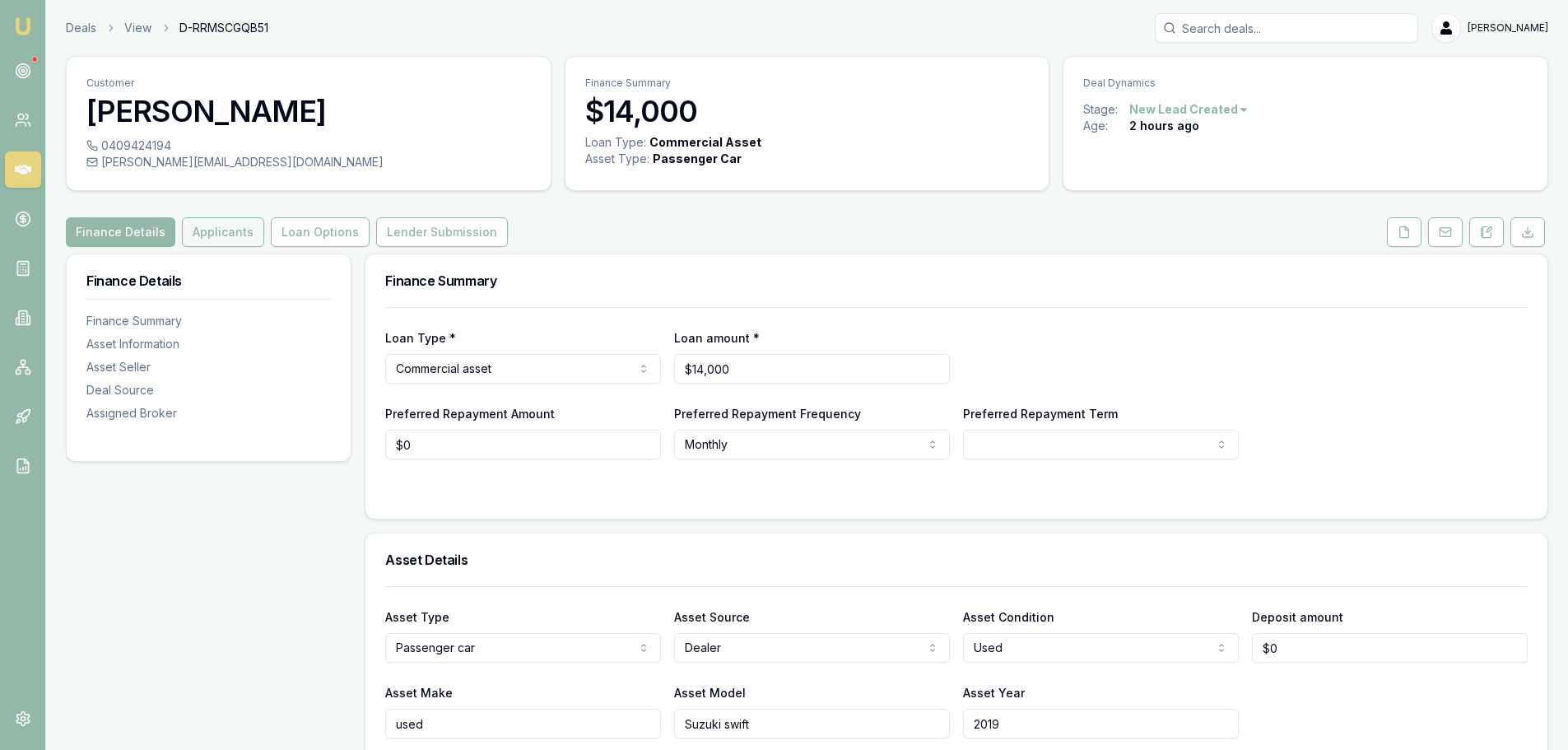
click at [229, 228] on button "Applicants" at bounding box center [224, 232] width 82 height 30
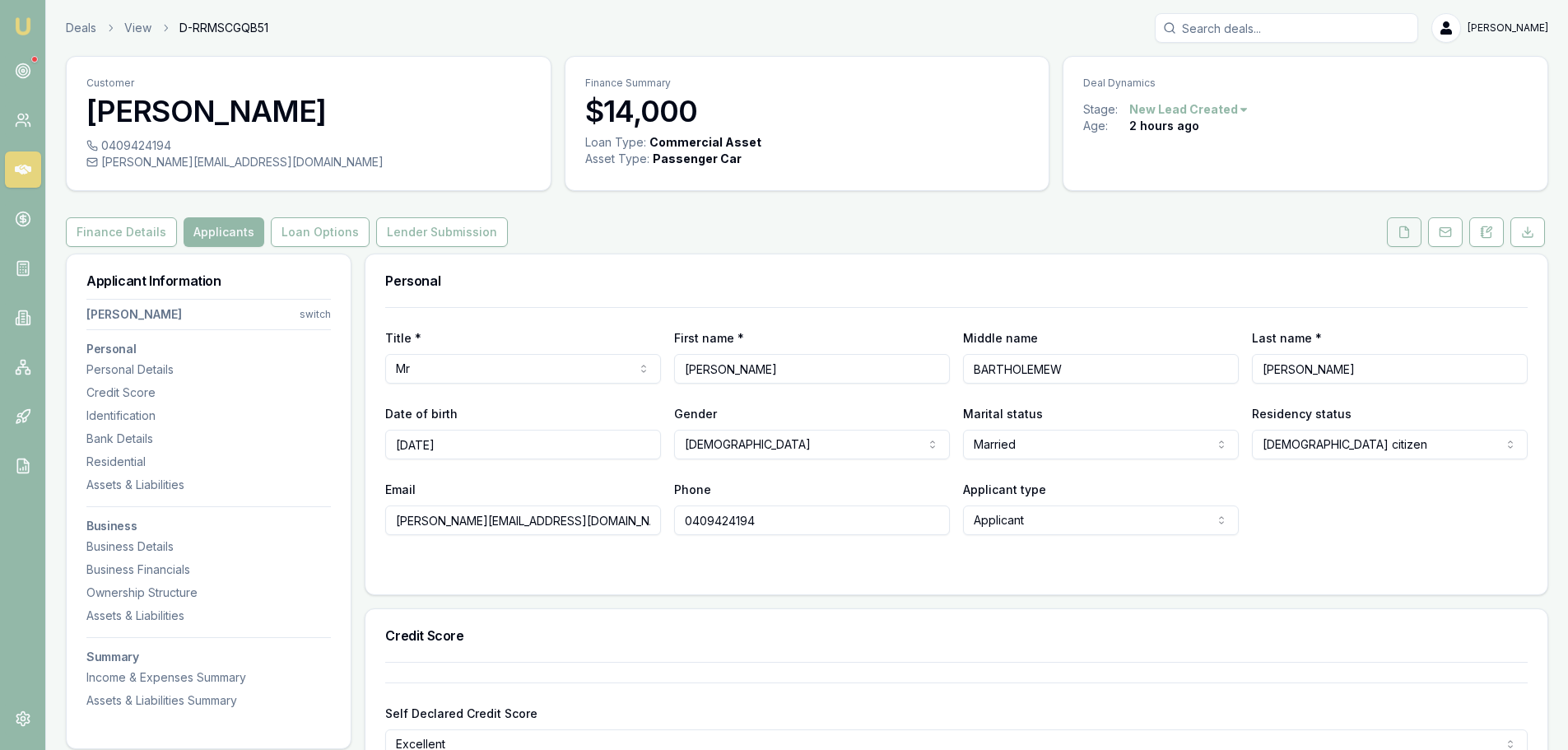
click at [1396, 233] on button at bounding box center [1404, 232] width 35 height 30
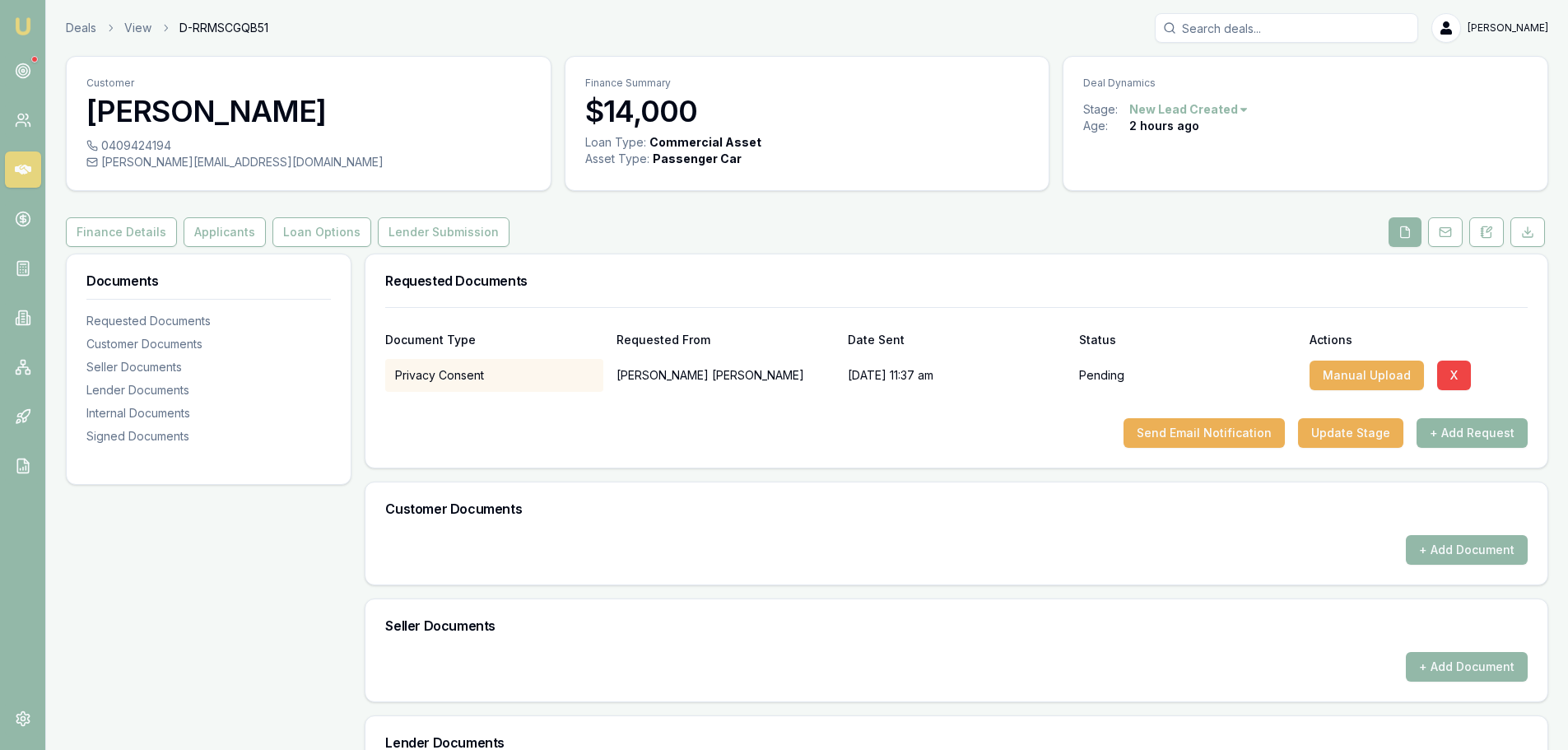
click at [1469, 427] on button "+ Add Request" at bounding box center [1471, 433] width 111 height 30
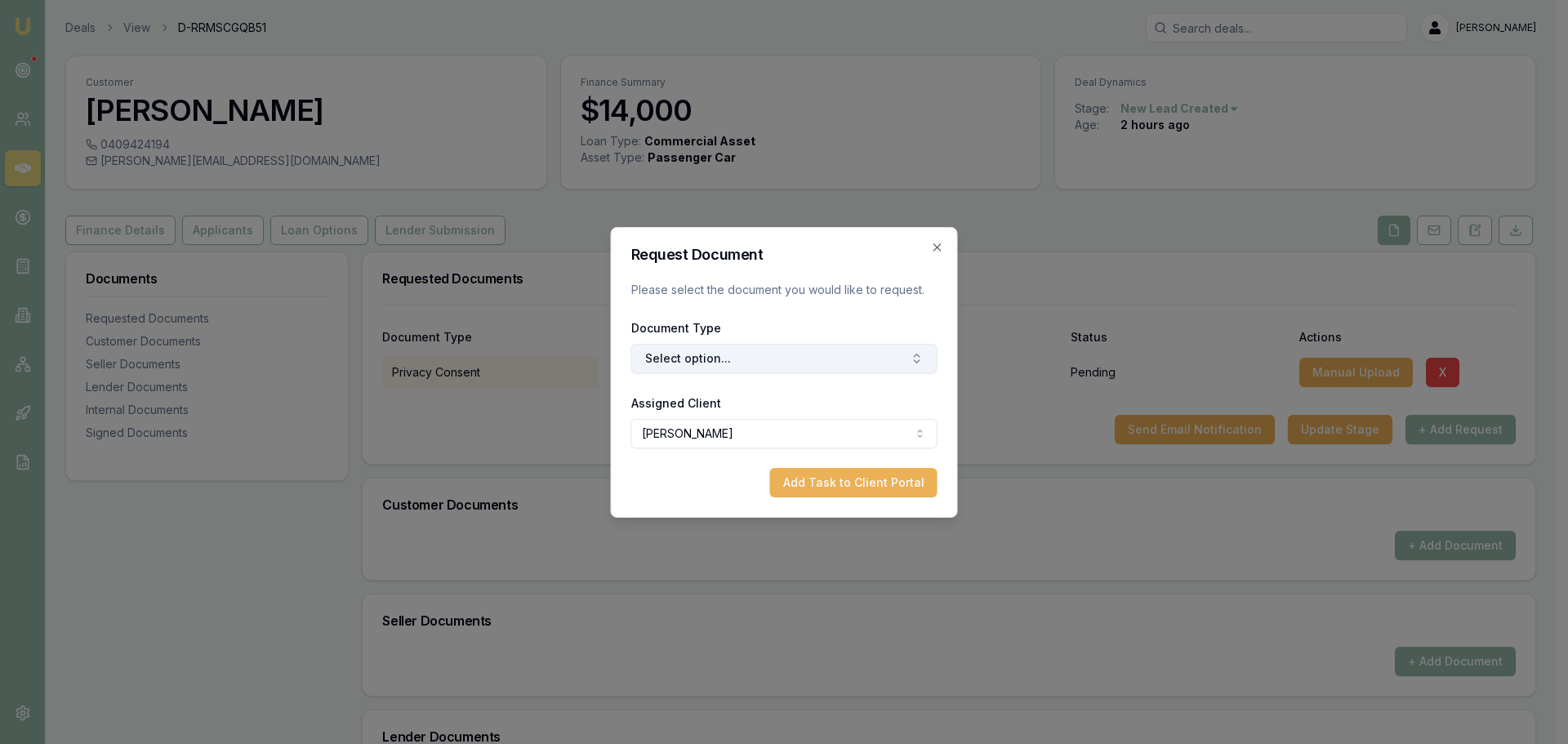
click at [845, 358] on button "Select option..." at bounding box center [784, 358] width 306 height 29
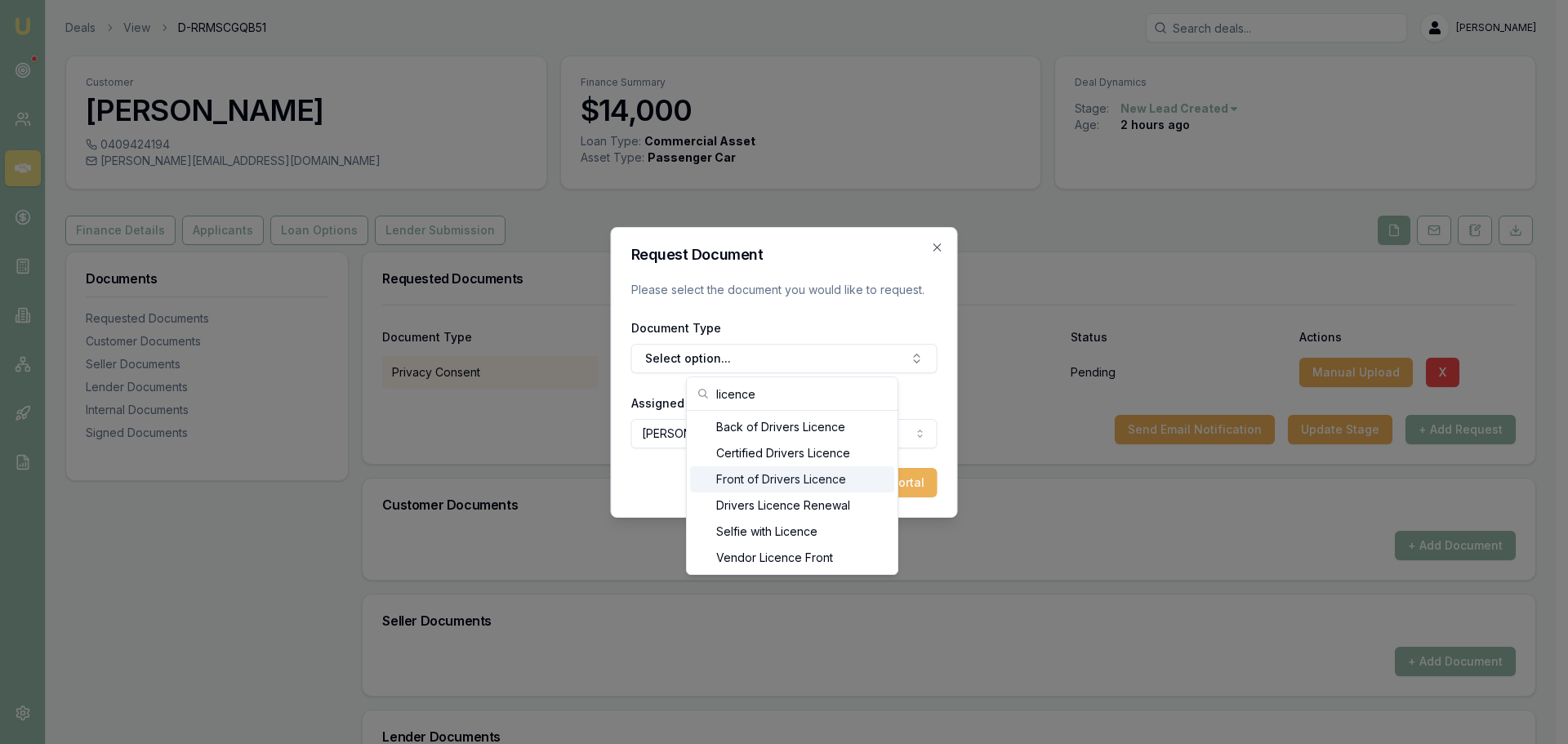
type input "licence"
click at [789, 477] on div "Front of Drivers Licence" at bounding box center [791, 480] width 204 height 26
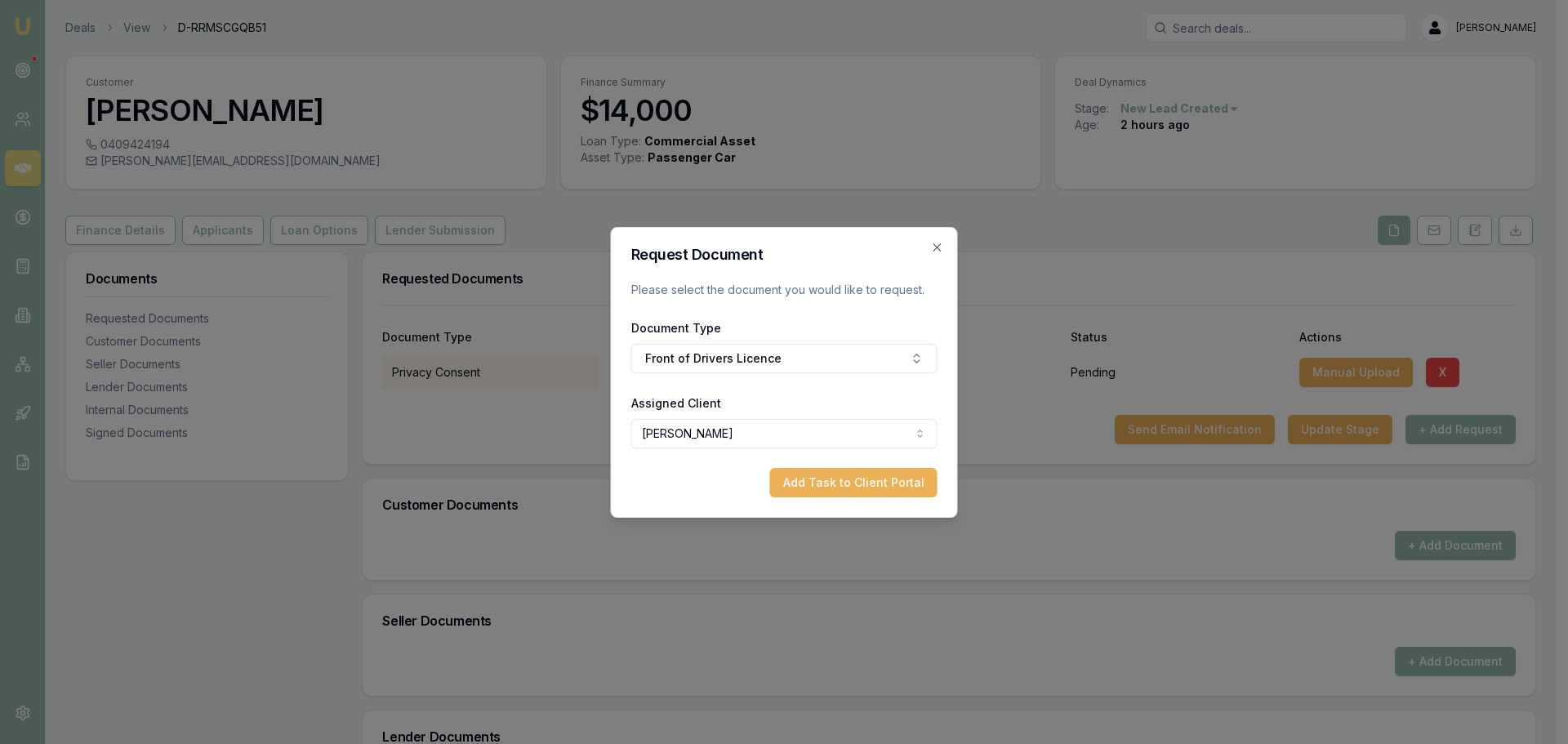
click at [827, 475] on button "Add Task to Client Portal" at bounding box center [854, 483] width 168 height 29
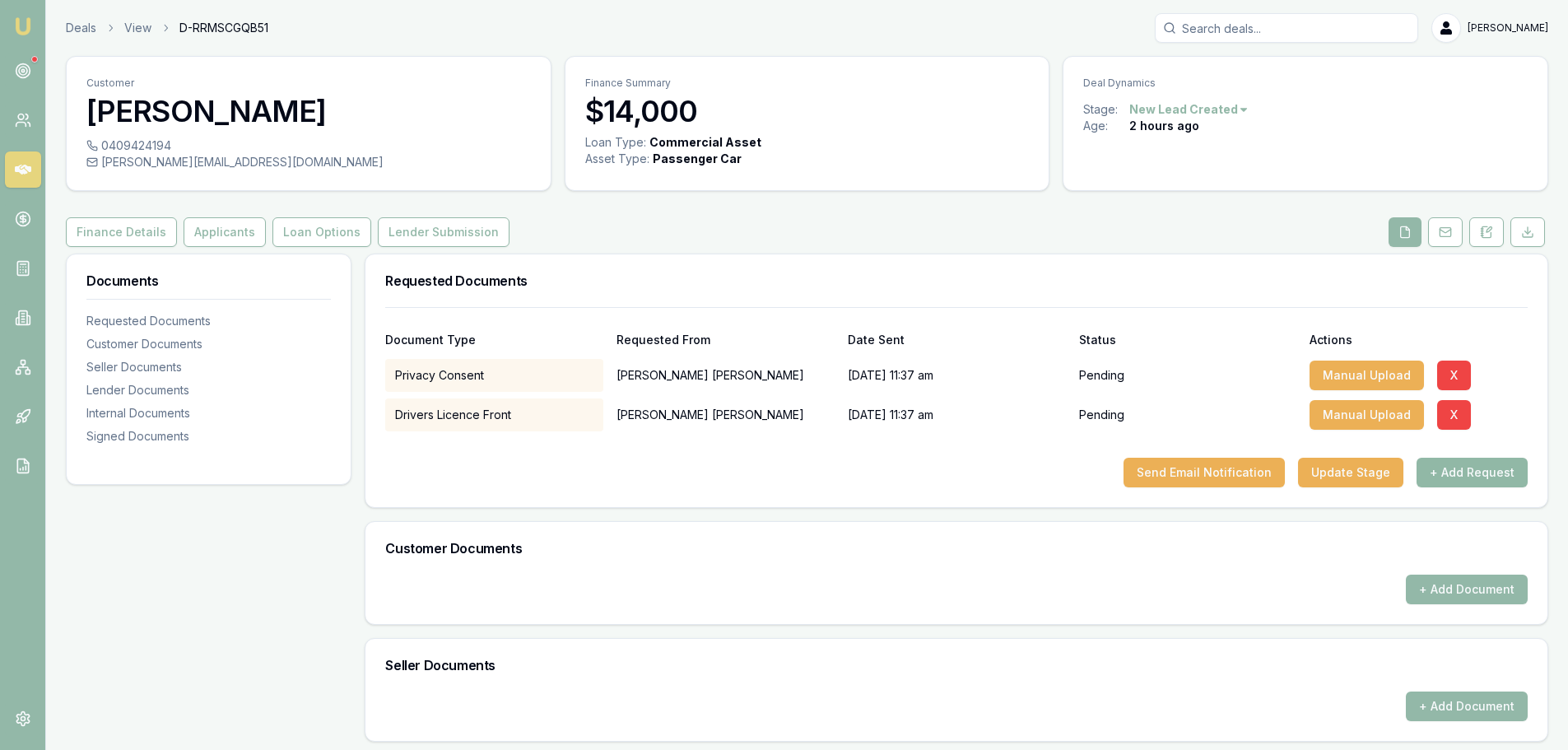
click at [1522, 480] on button "+ Add Request" at bounding box center [1471, 473] width 111 height 30
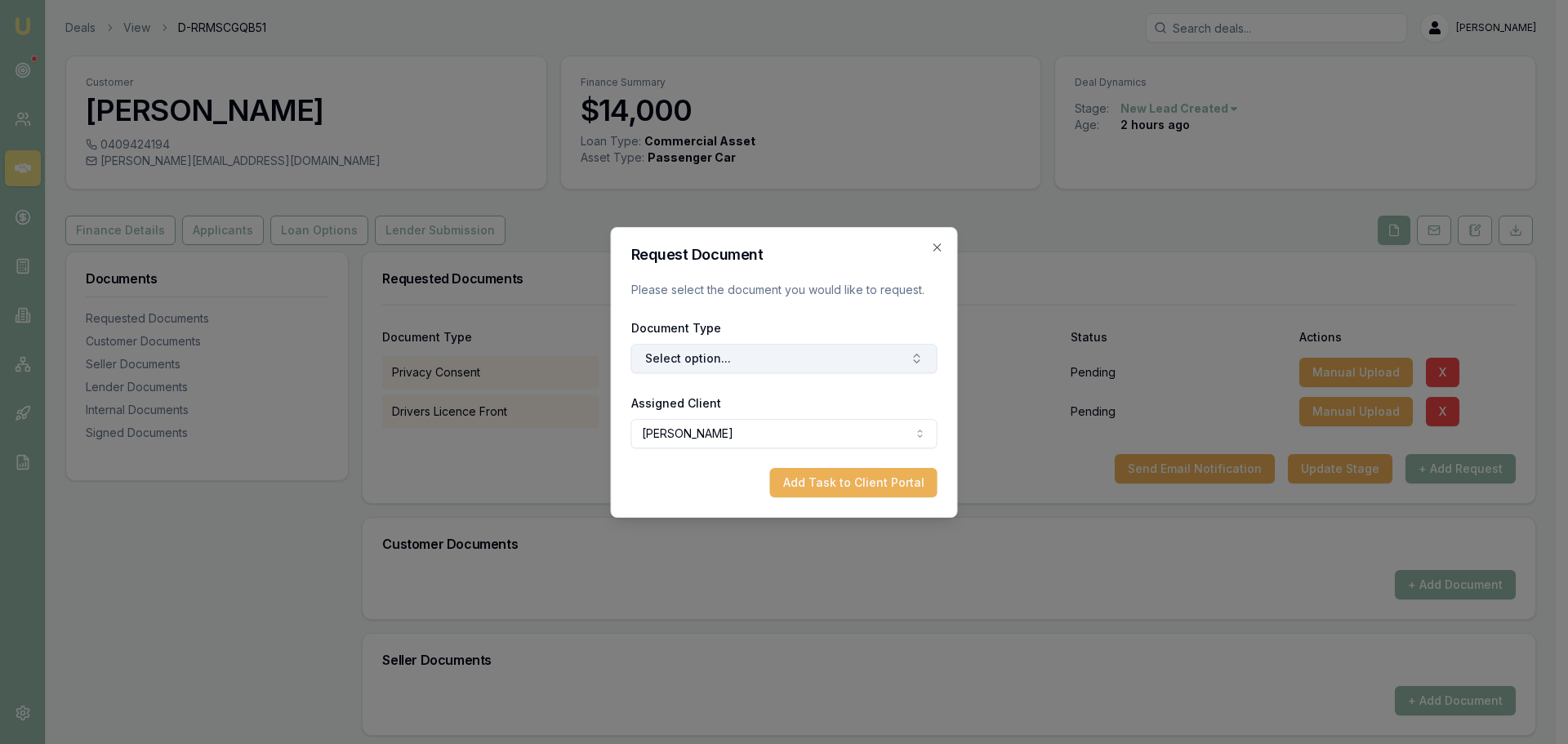
click at [720, 358] on button "Select option..." at bounding box center [784, 358] width 306 height 29
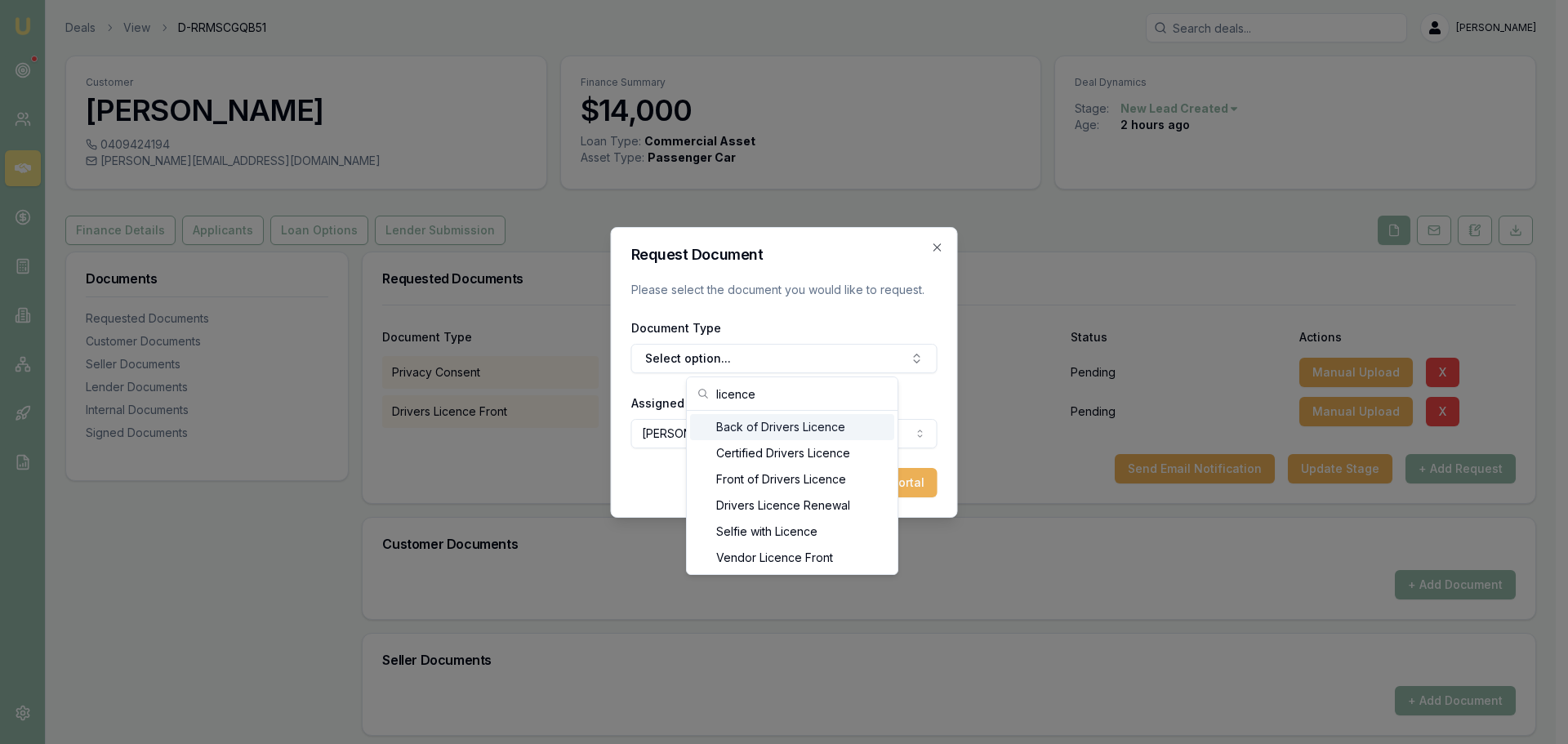
type input "licence"
click at [760, 425] on div "Back of Drivers Licence" at bounding box center [791, 427] width 204 height 26
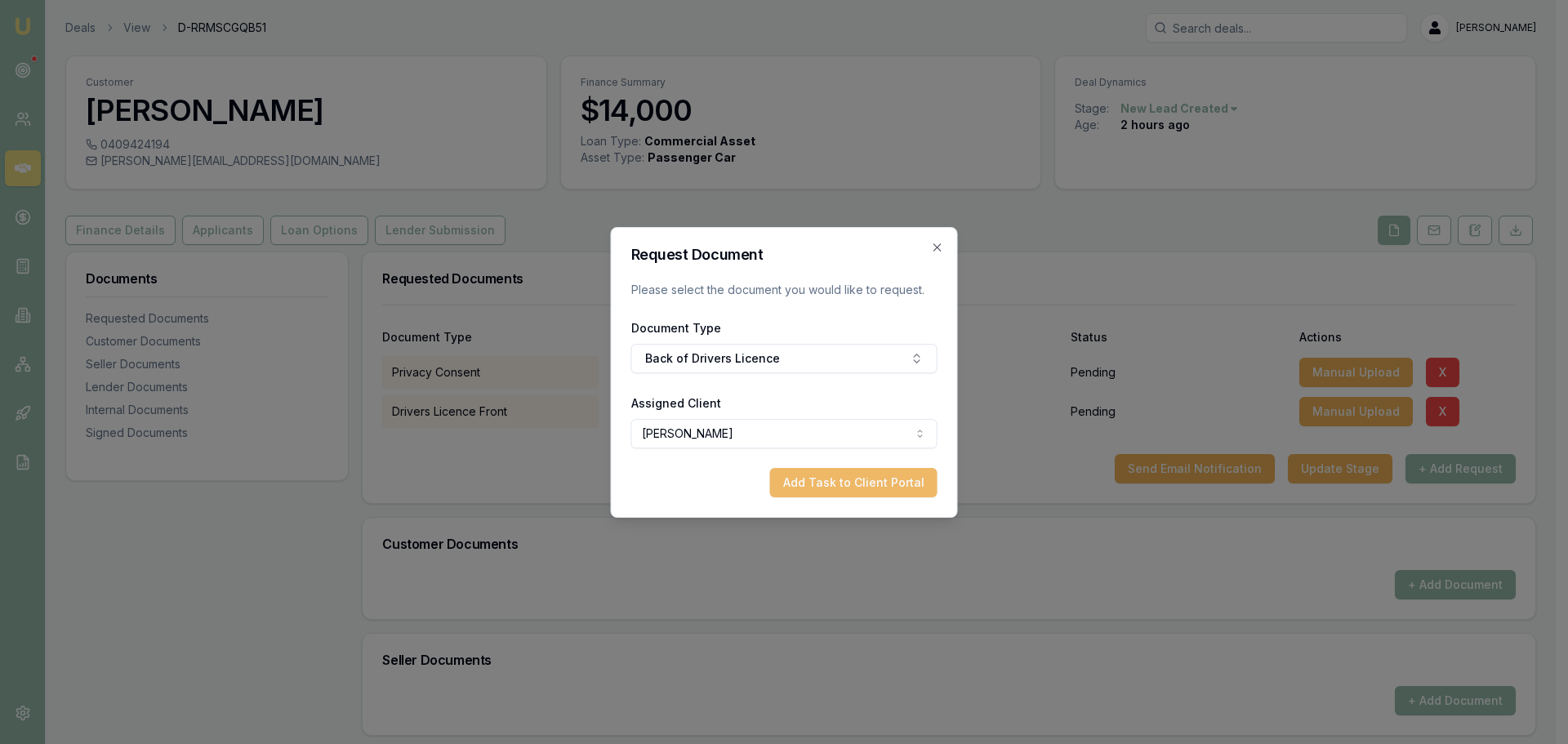
click at [854, 480] on button "Add Task to Client Portal" at bounding box center [854, 483] width 168 height 29
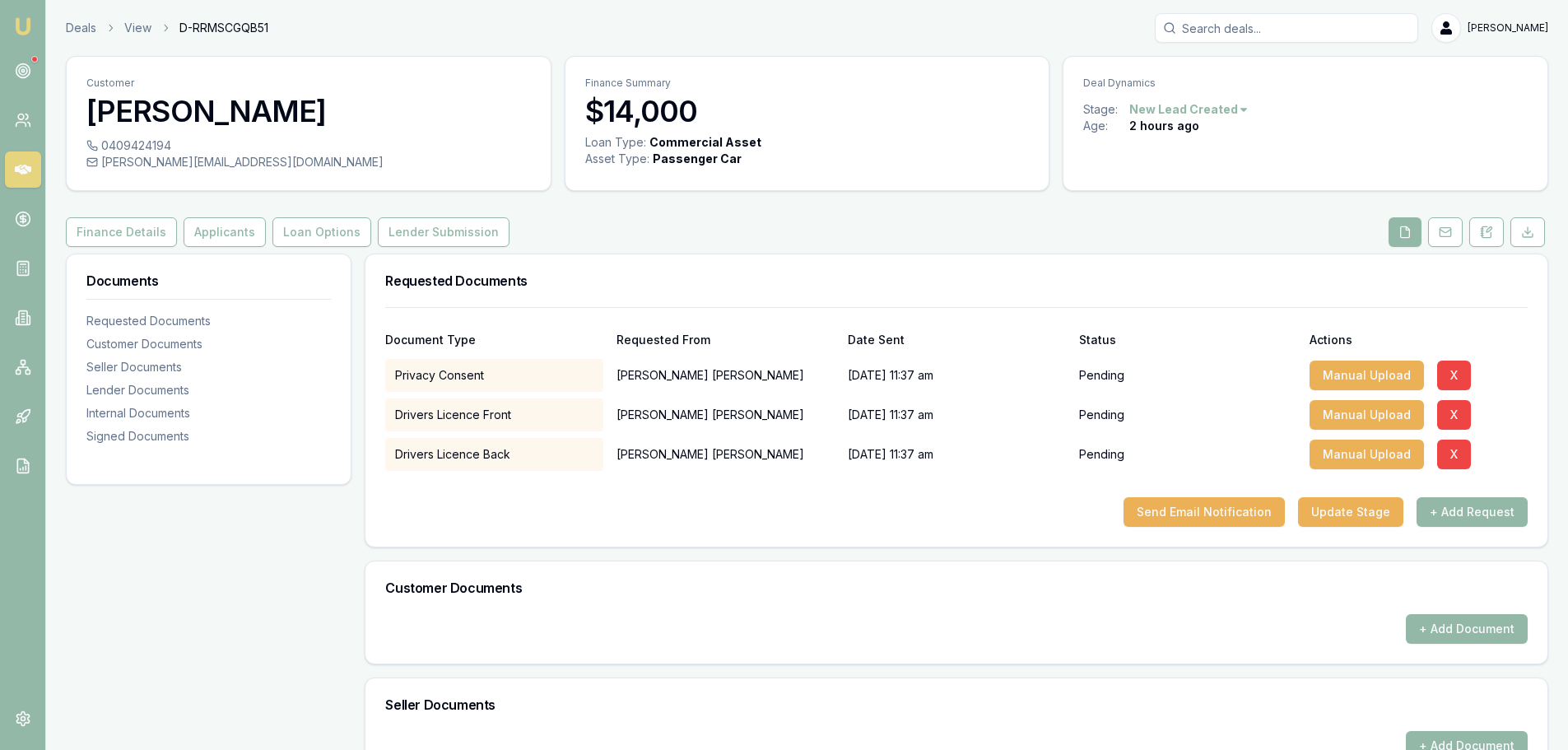
click at [991, 223] on div "Finance Details Applicants Loan Options Lender Submission" at bounding box center [807, 232] width 1482 height 30
click at [1211, 515] on button "Send Email Notification" at bounding box center [1204, 512] width 162 height 30
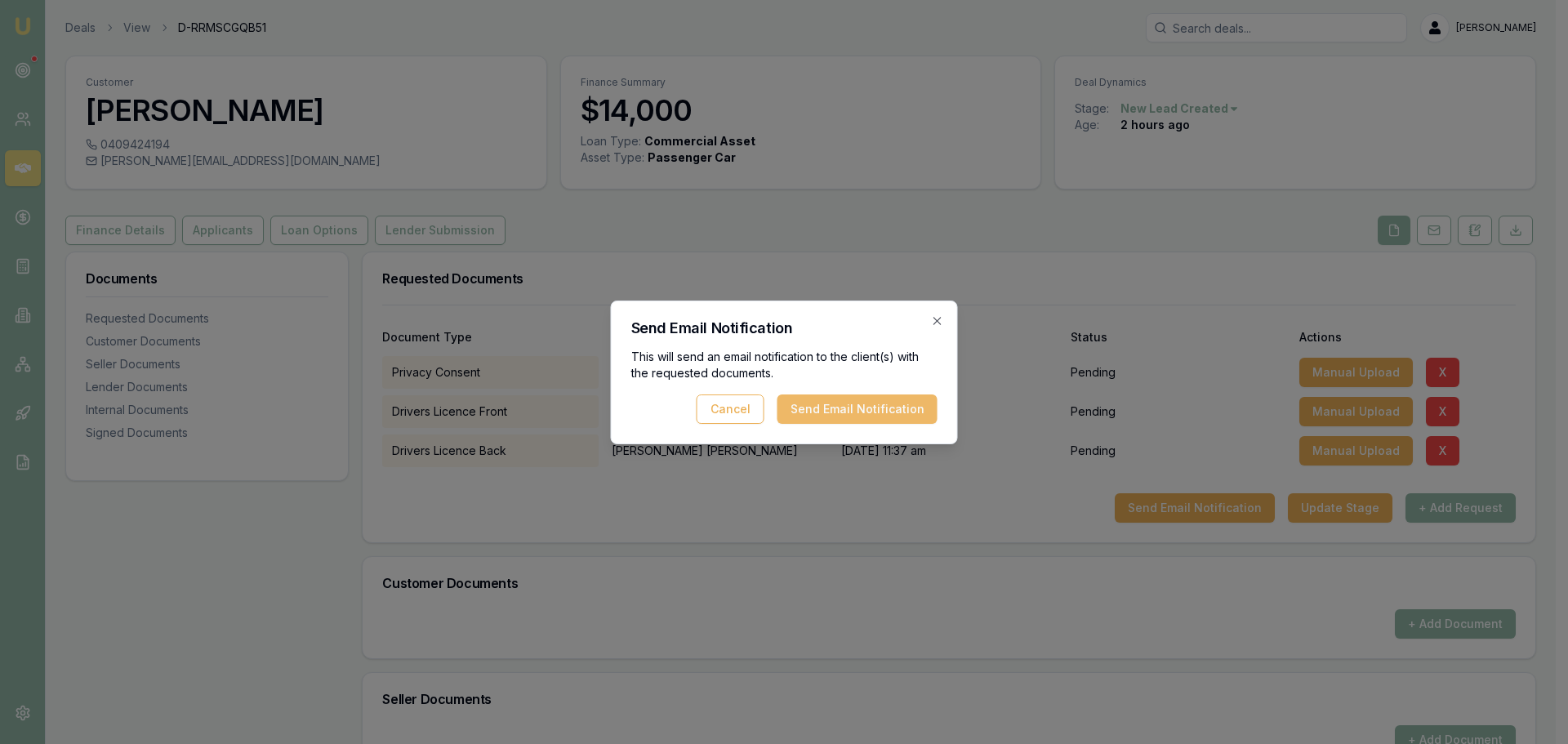
click at [849, 410] on button "Send Email Notification" at bounding box center [858, 409] width 160 height 29
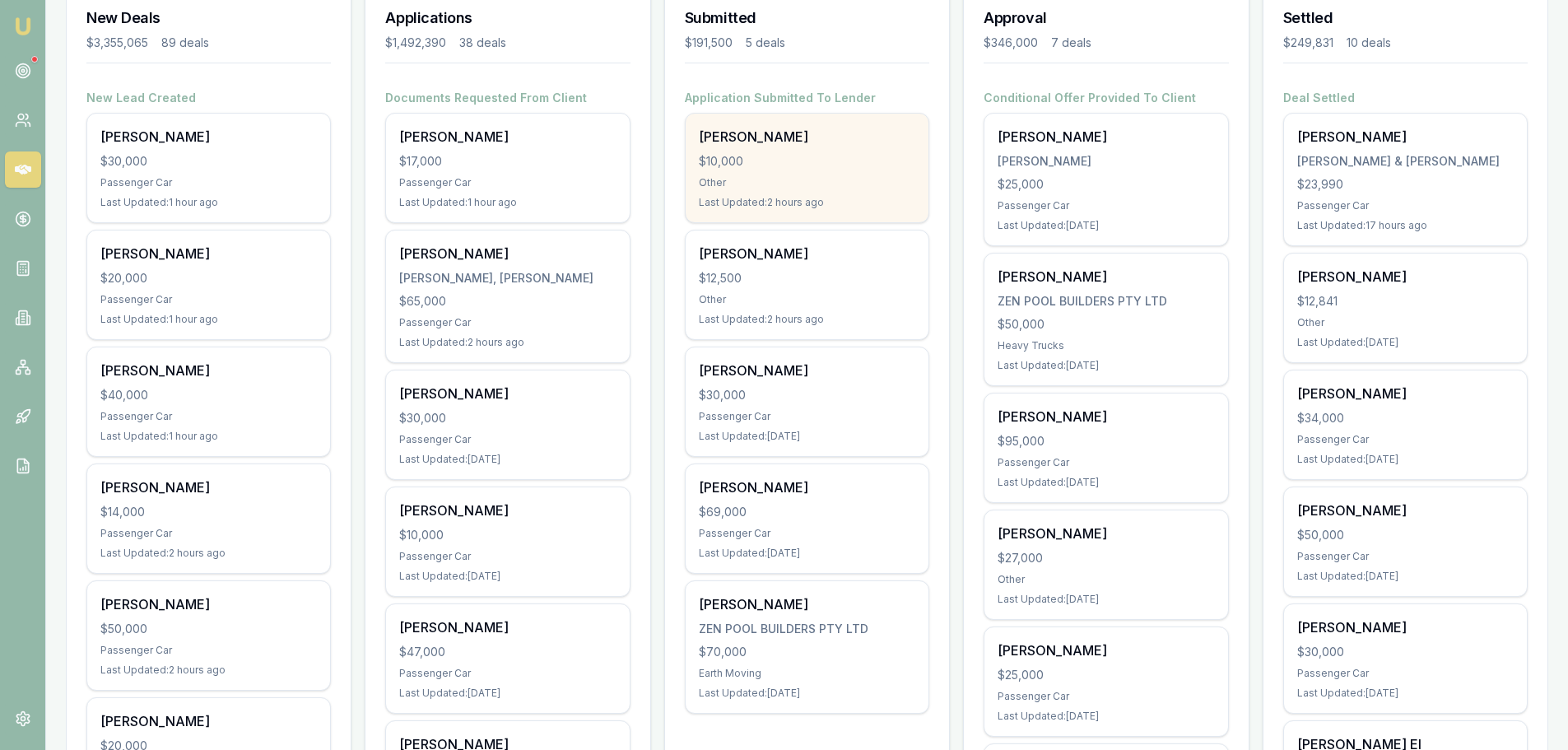
click at [712, 155] on div "$10,000" at bounding box center [807, 162] width 216 height 17
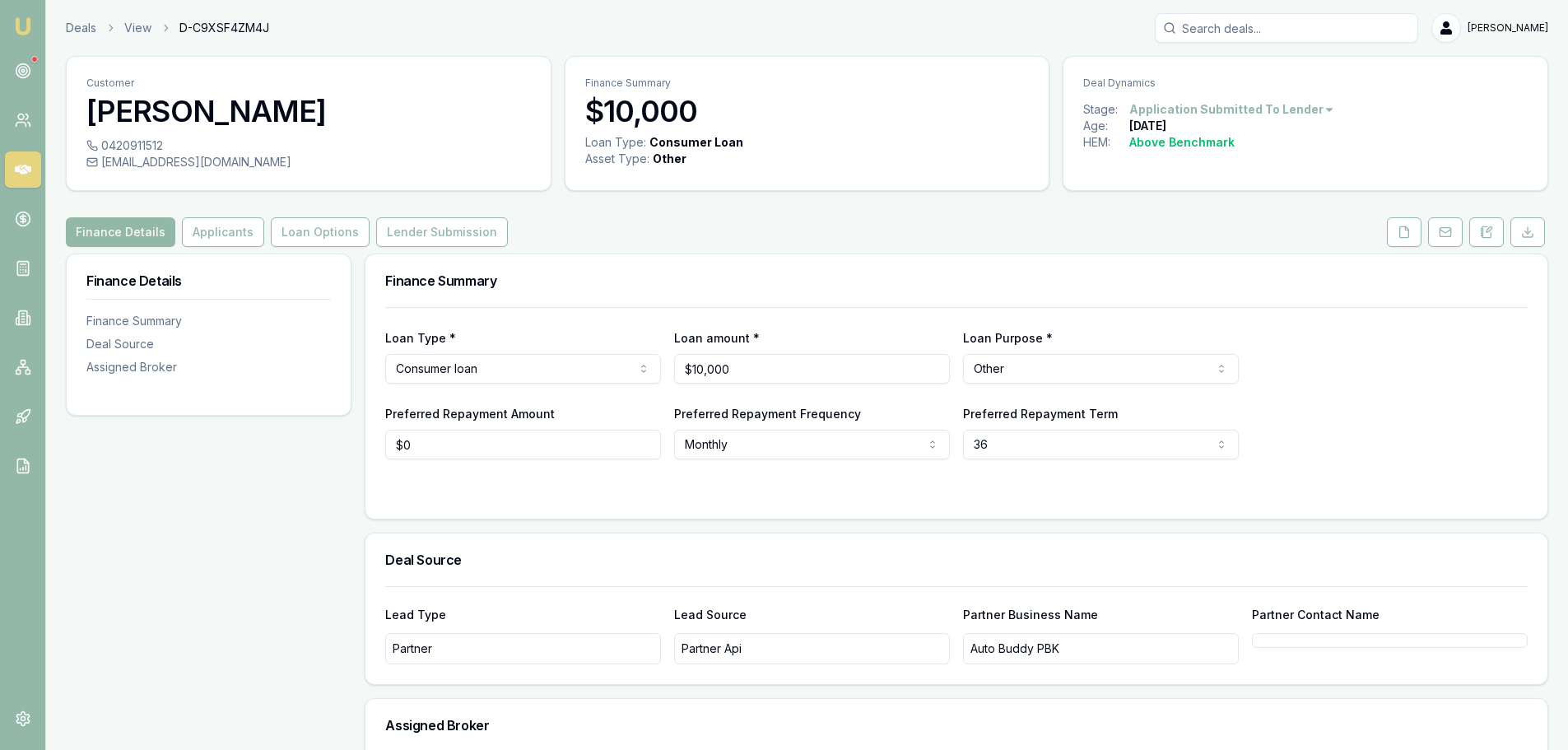
drag, startPoint x: 469, startPoint y: 235, endPoint x: 552, endPoint y: 282, distance: 95.4
click at [469, 235] on button "Lender Submission" at bounding box center [442, 232] width 132 height 30
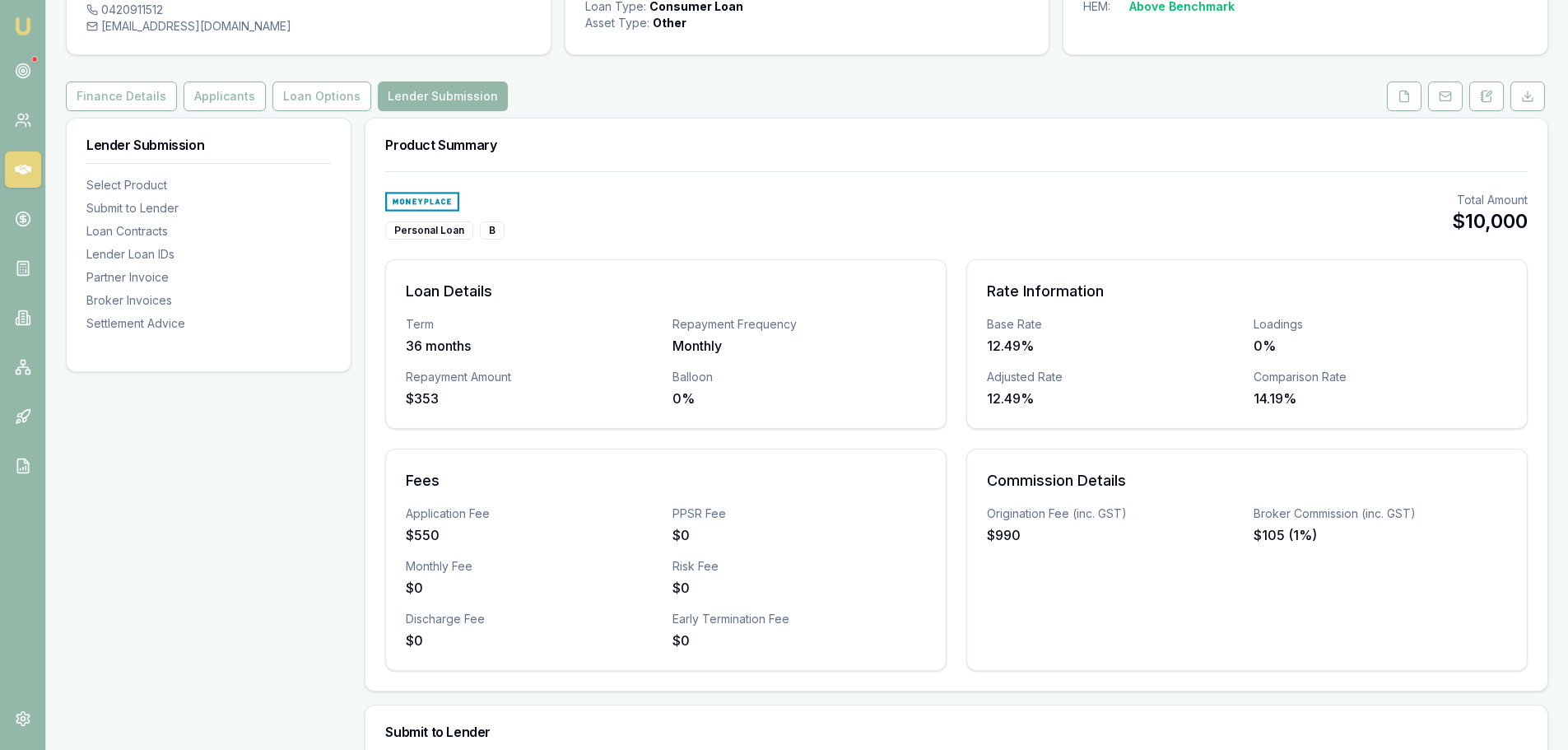
scroll to position [494, 0]
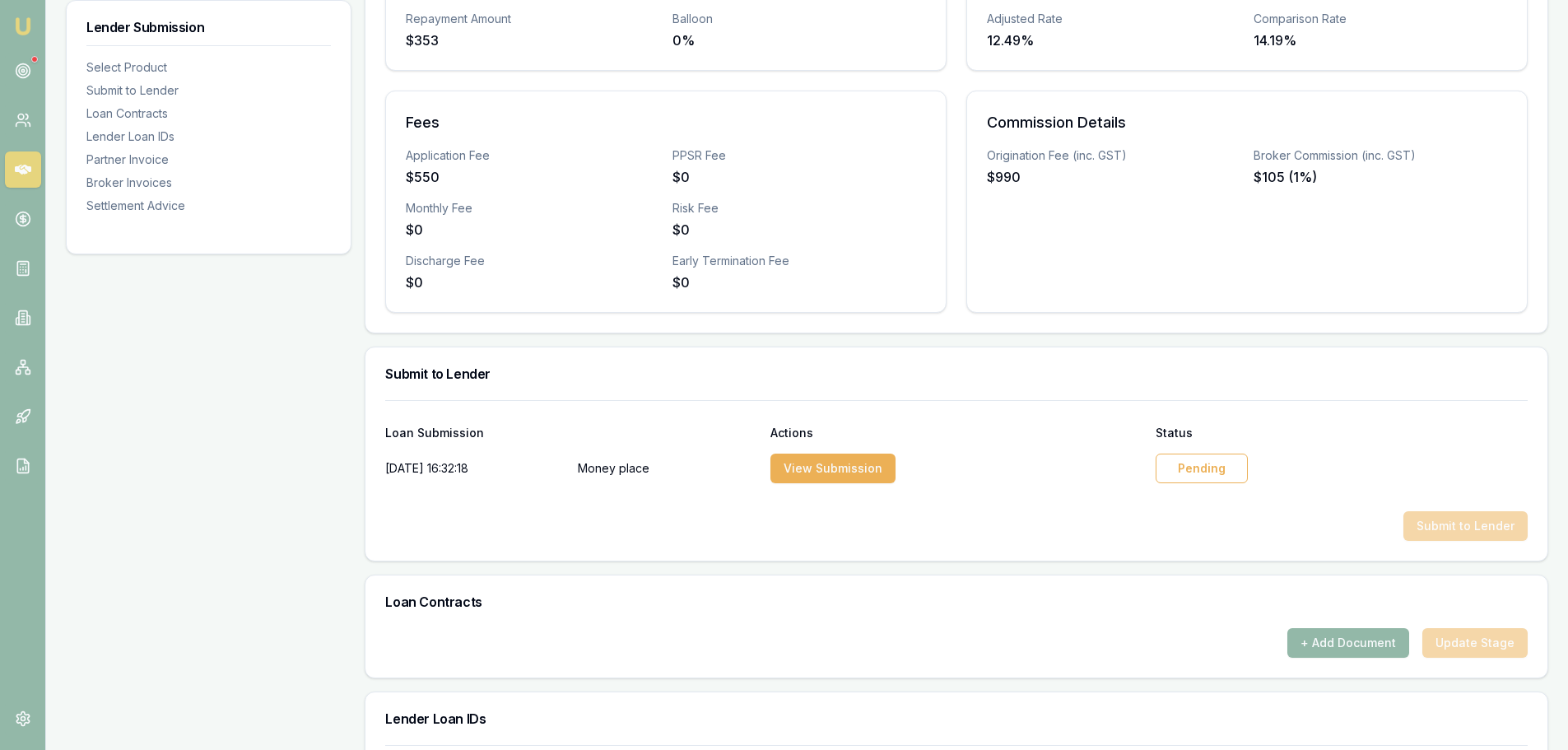
click at [1193, 466] on div "Pending" at bounding box center [1202, 469] width 92 height 30
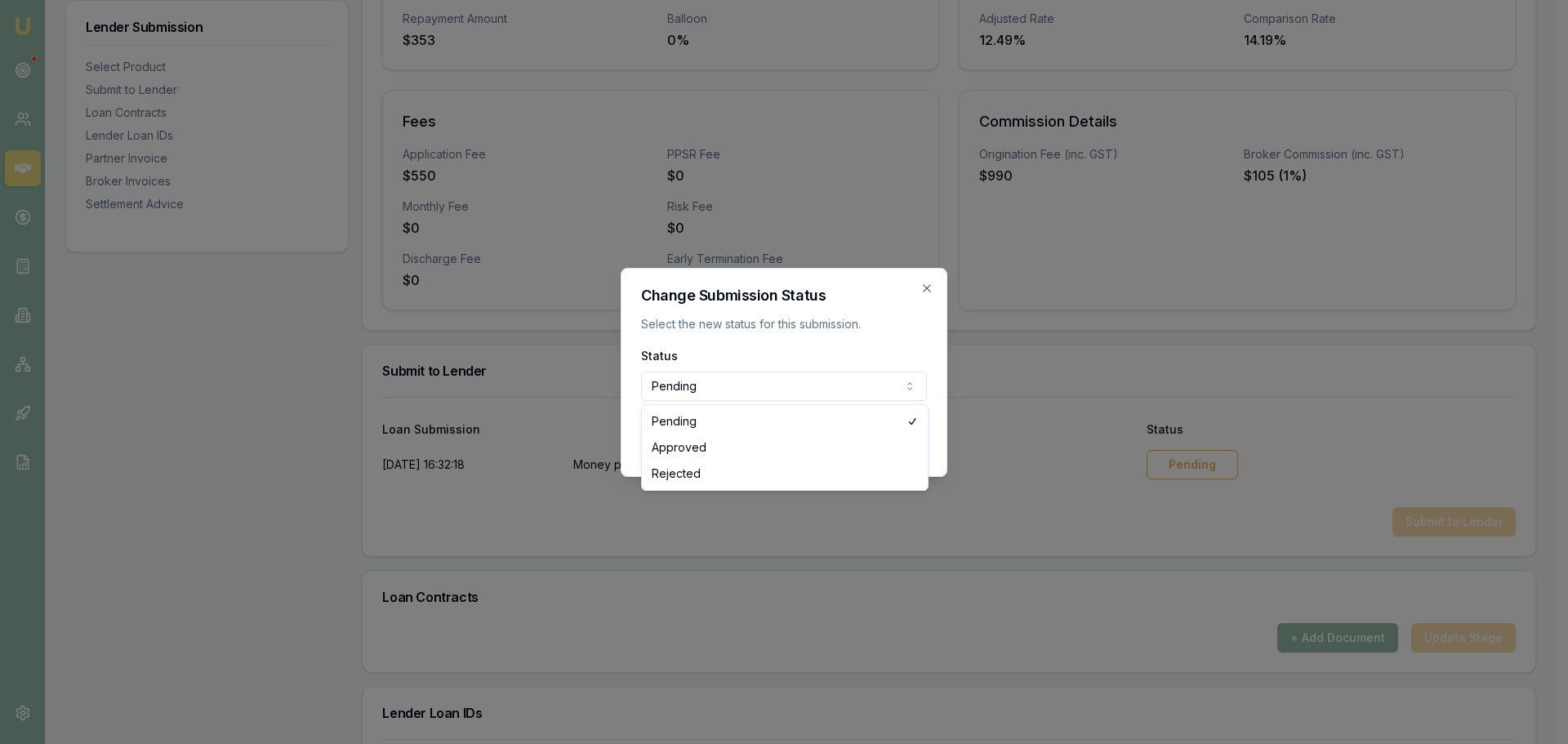
select select "APPROVED"
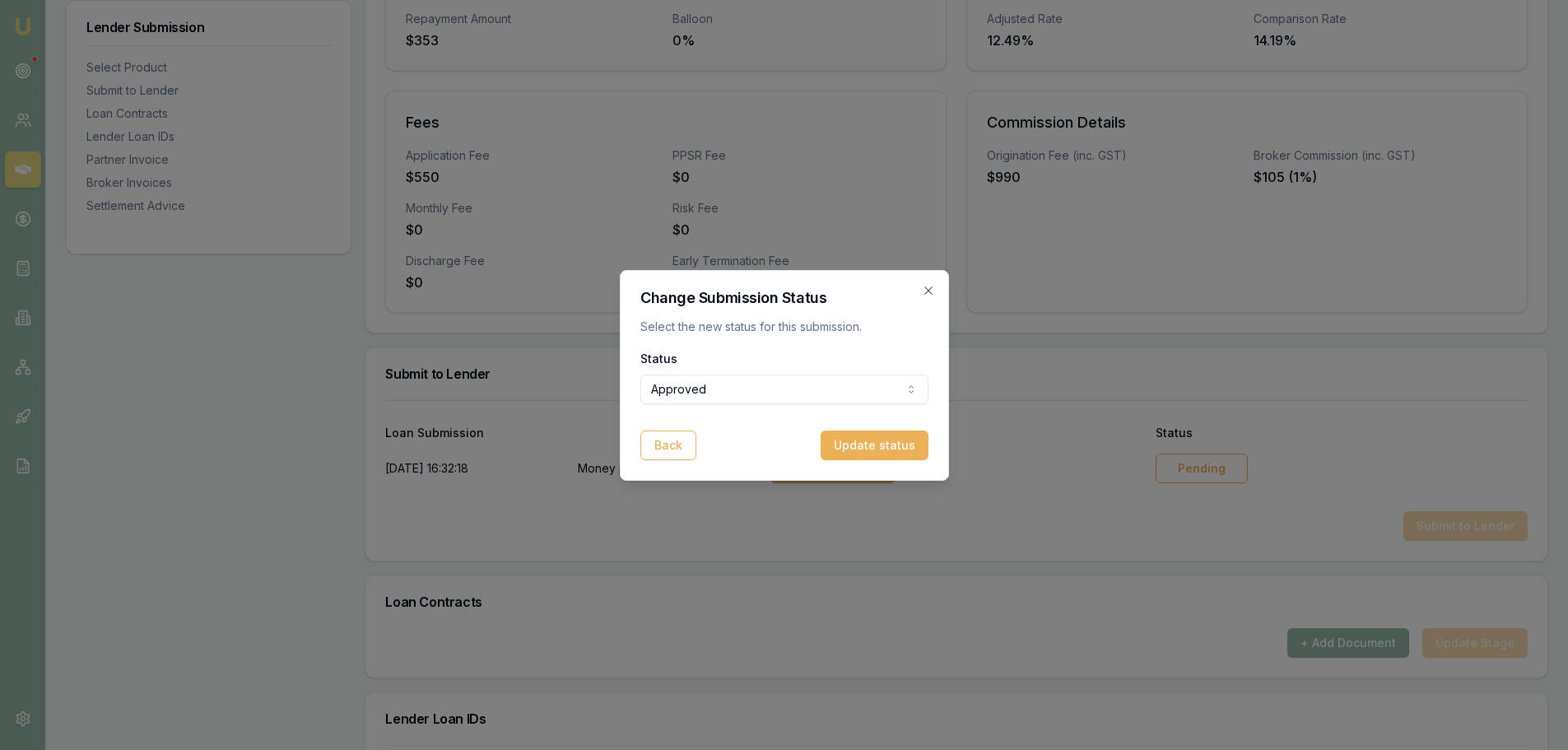
click at [886, 446] on button "Update status" at bounding box center [874, 446] width 108 height 30
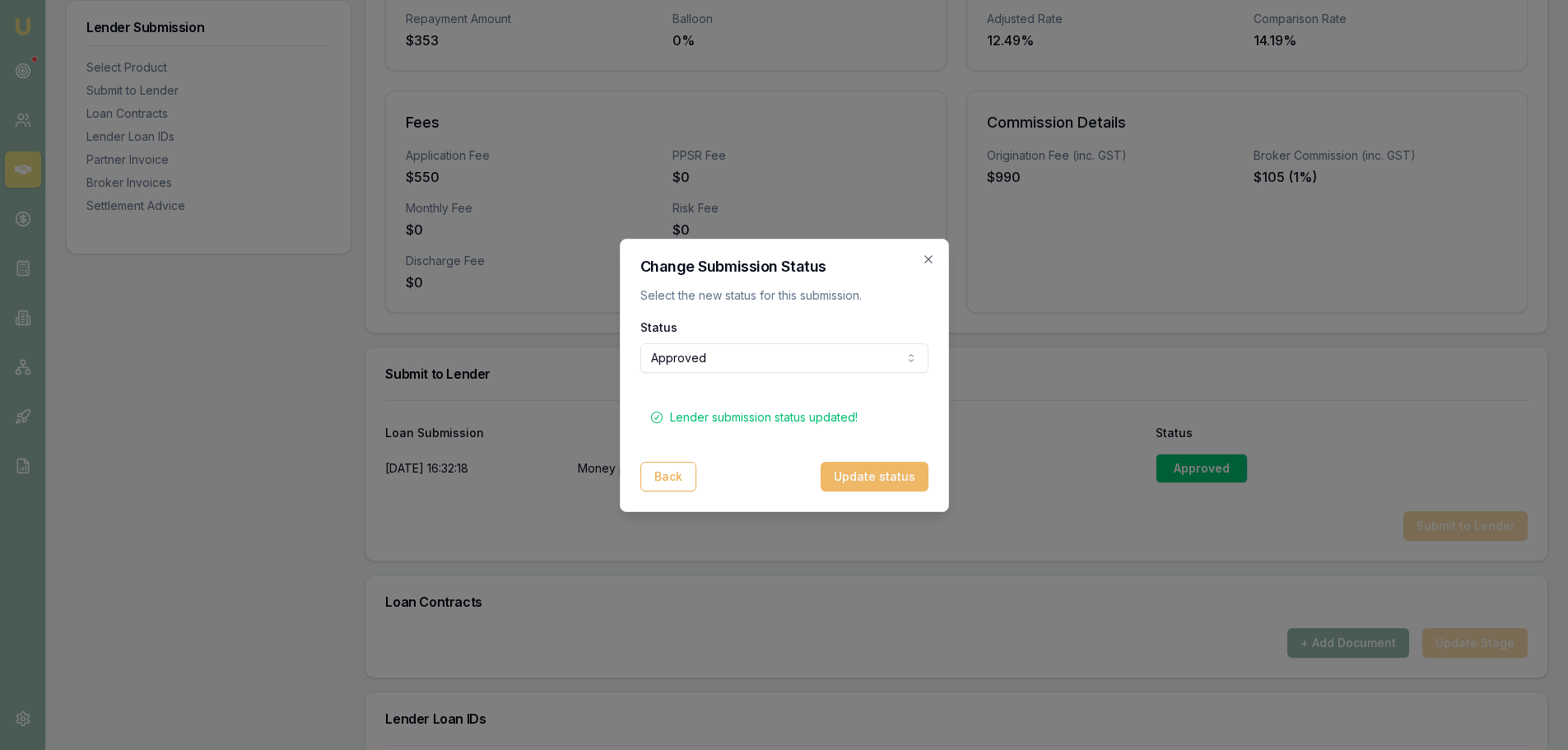
click at [883, 476] on button "Update status" at bounding box center [874, 477] width 108 height 30
click at [928, 260] on icon "button" at bounding box center [929, 259] width 13 height 13
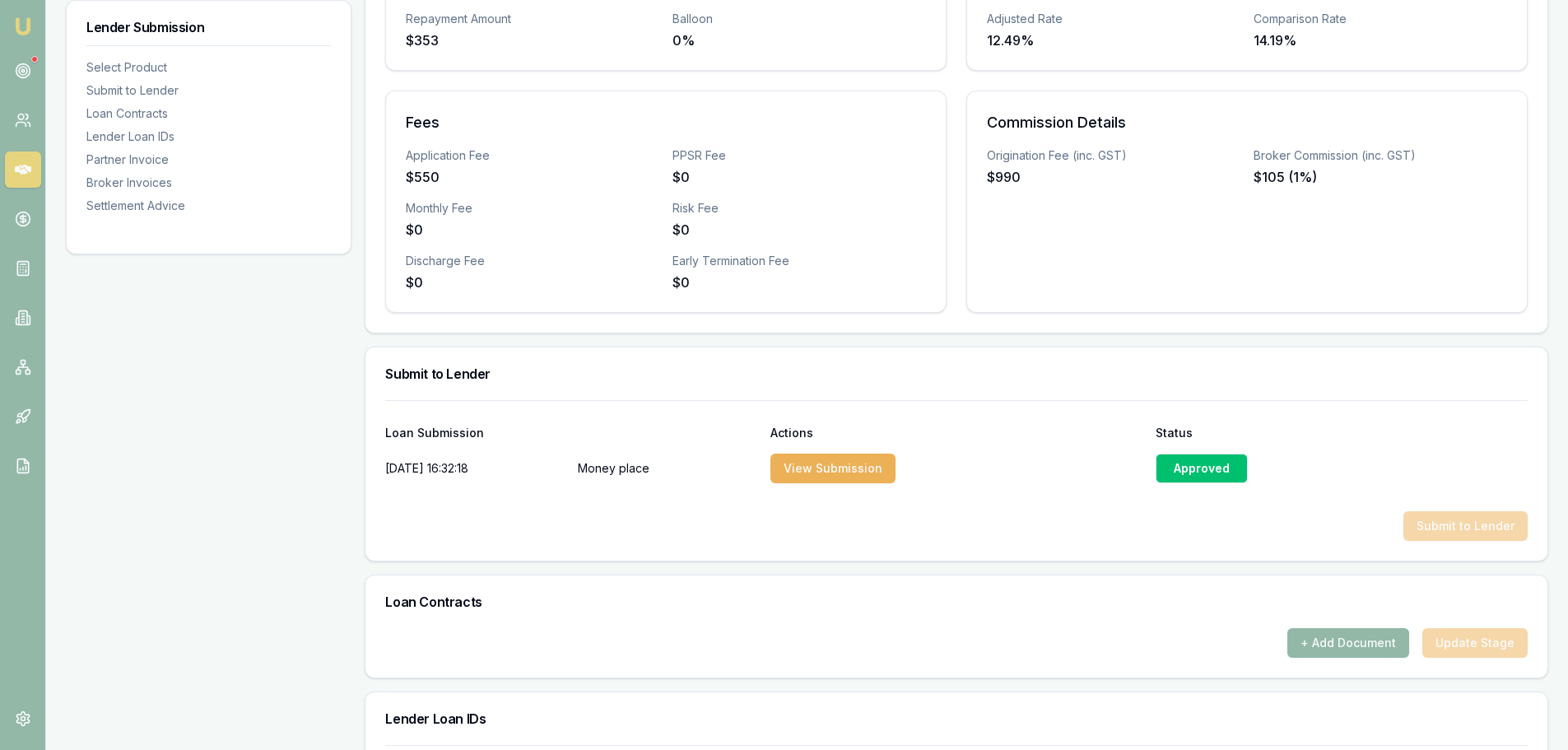
click at [1081, 261] on div "Commission Details Origination Fee (inc. GST) $990 Broker Commission (inc. GST)…" at bounding box center [1246, 201] width 561 height 222
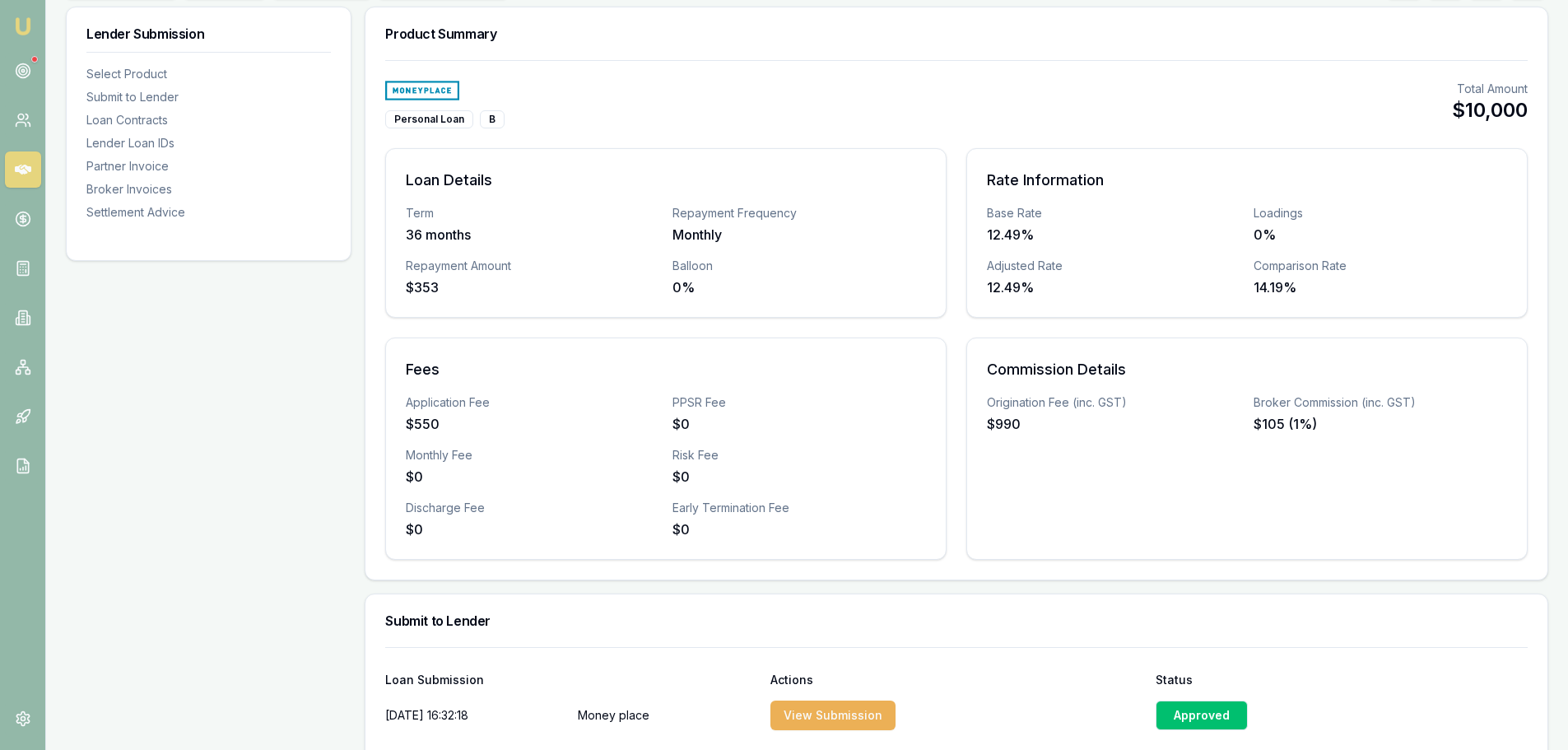
scroll to position [0, 0]
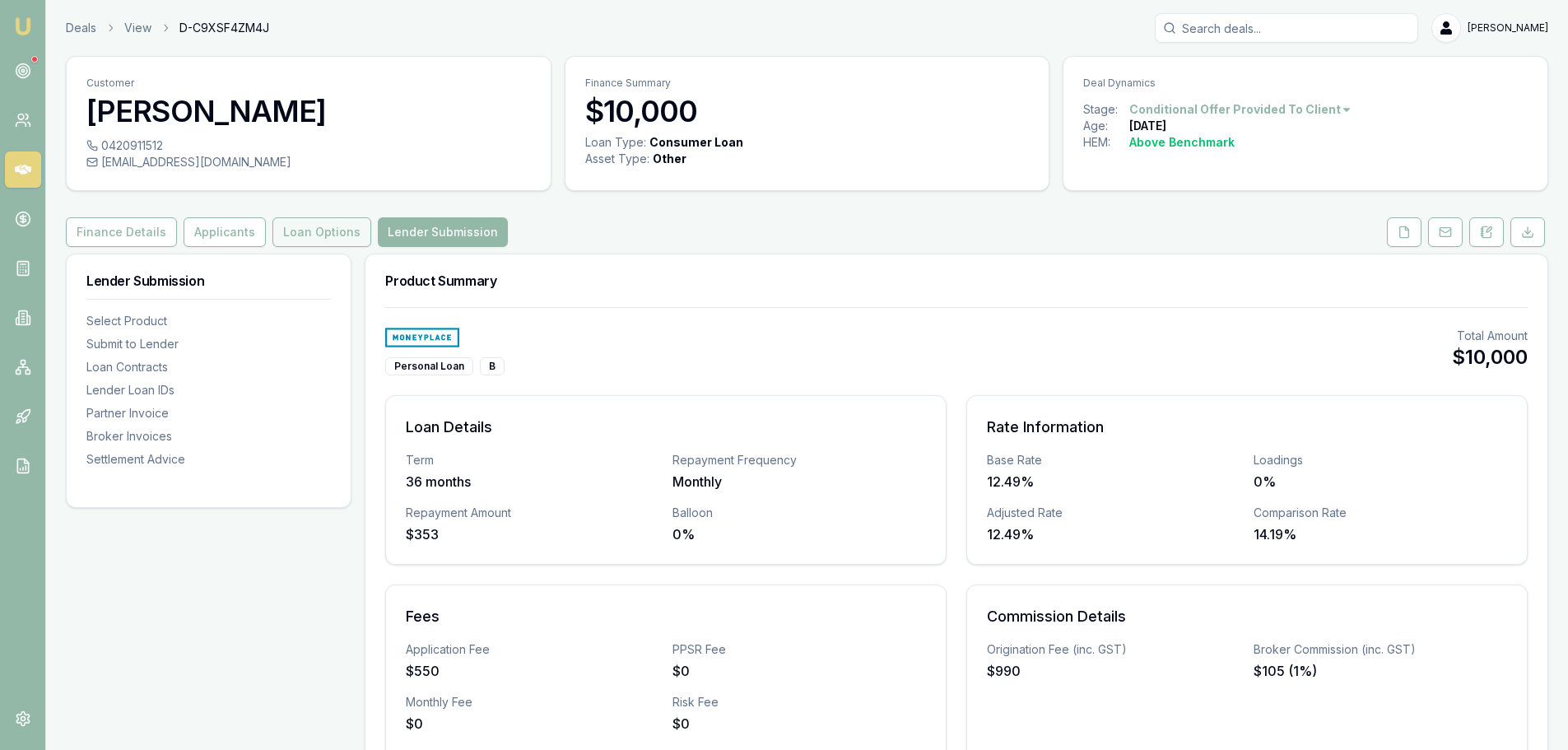
click at [326, 229] on button "Loan Options" at bounding box center [322, 232] width 99 height 30
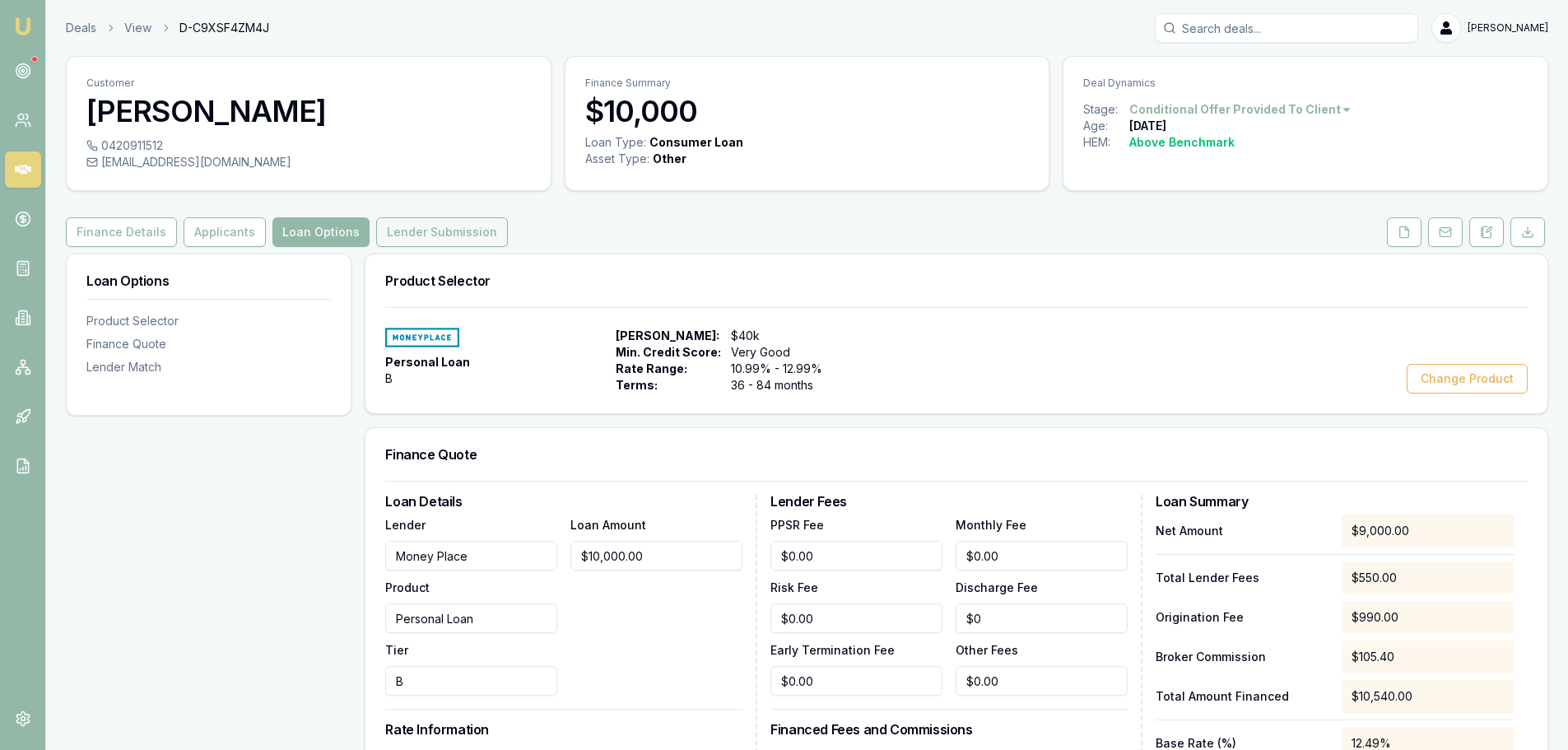
click at [468, 239] on button "Lender Submission" at bounding box center [442, 232] width 132 height 30
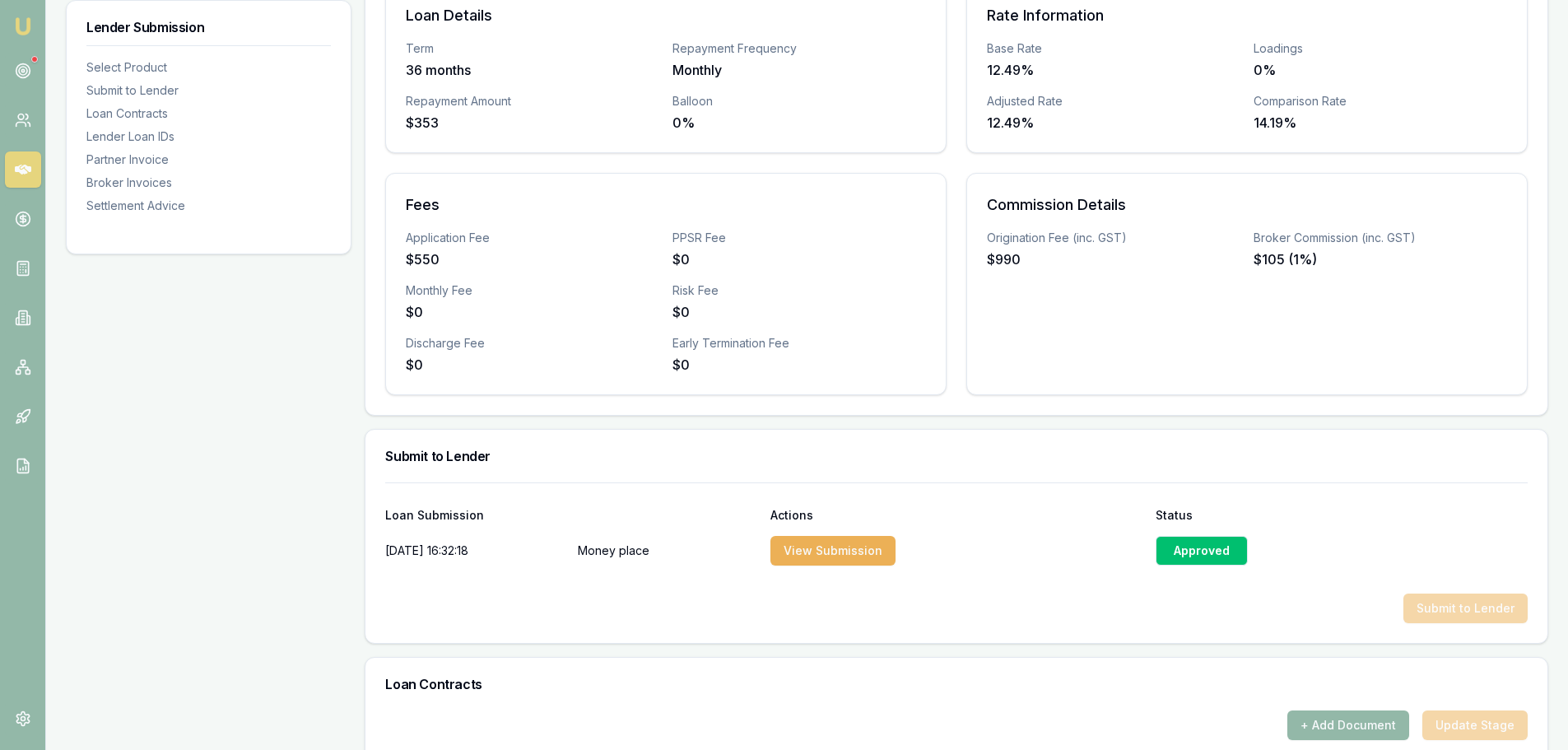
scroll to position [906, 0]
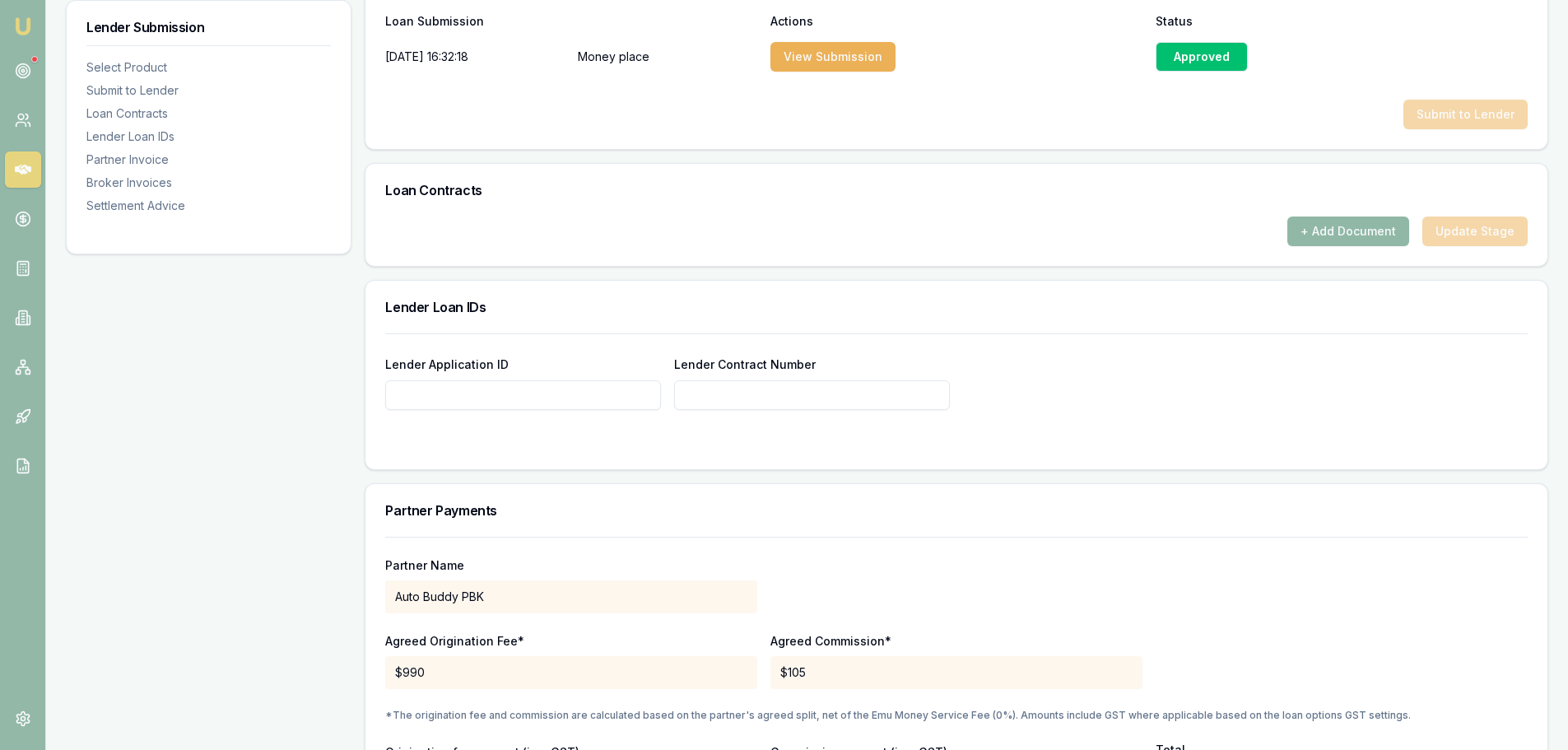
click at [1341, 233] on button "+ Add Document" at bounding box center [1349, 231] width 122 height 30
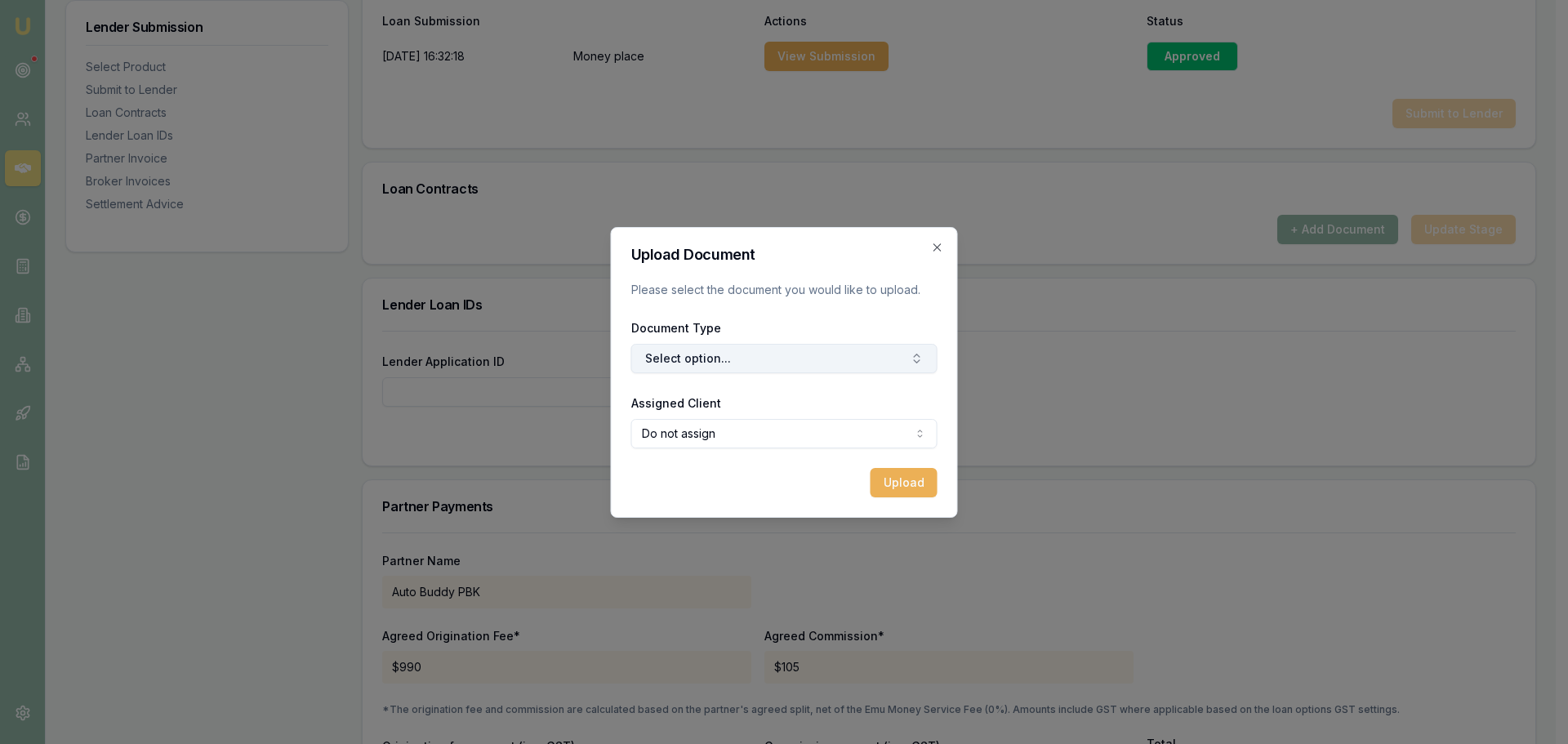
click at [762, 363] on button "Select option..." at bounding box center [784, 358] width 306 height 29
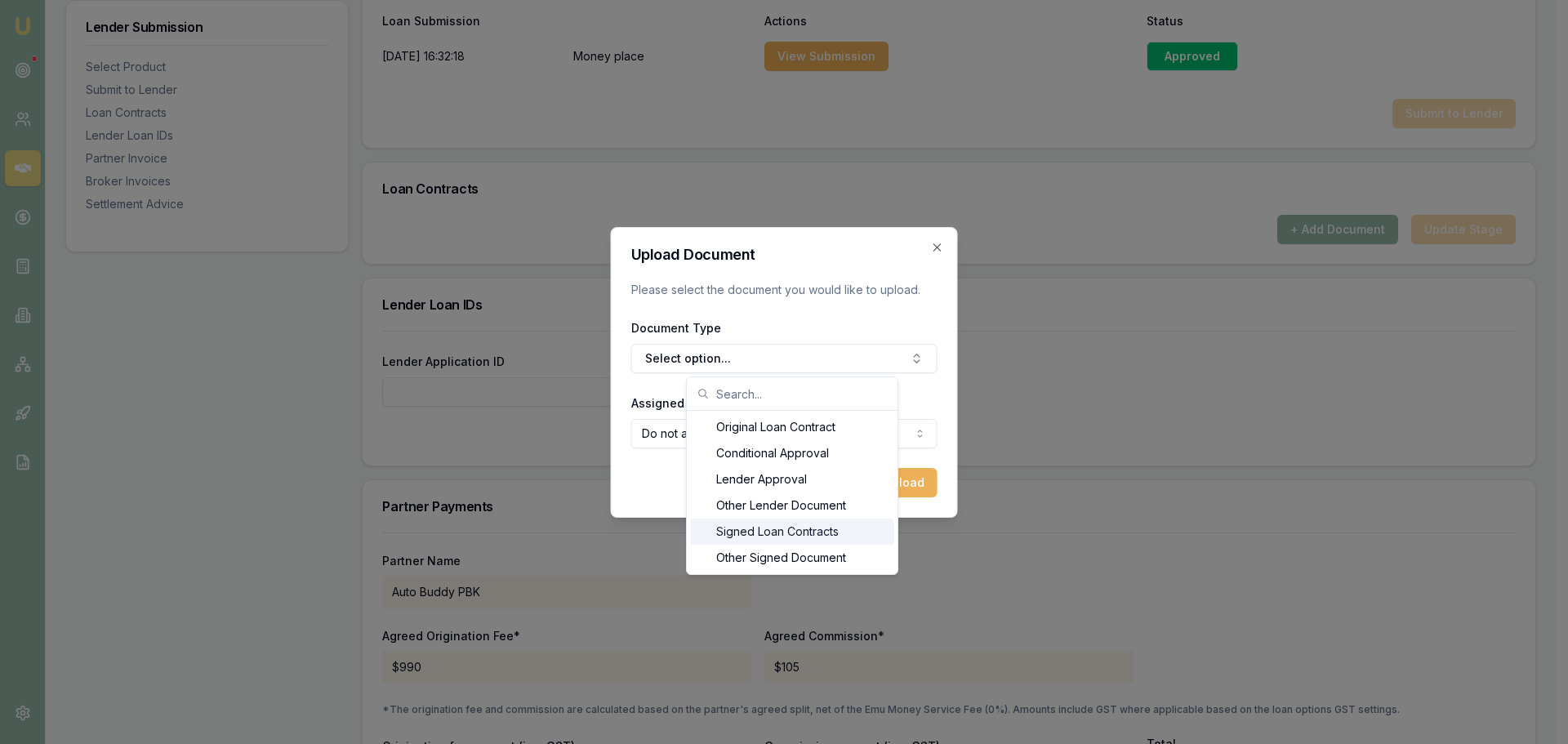
click at [783, 531] on div "Signed Loan Contracts" at bounding box center [791, 532] width 204 height 26
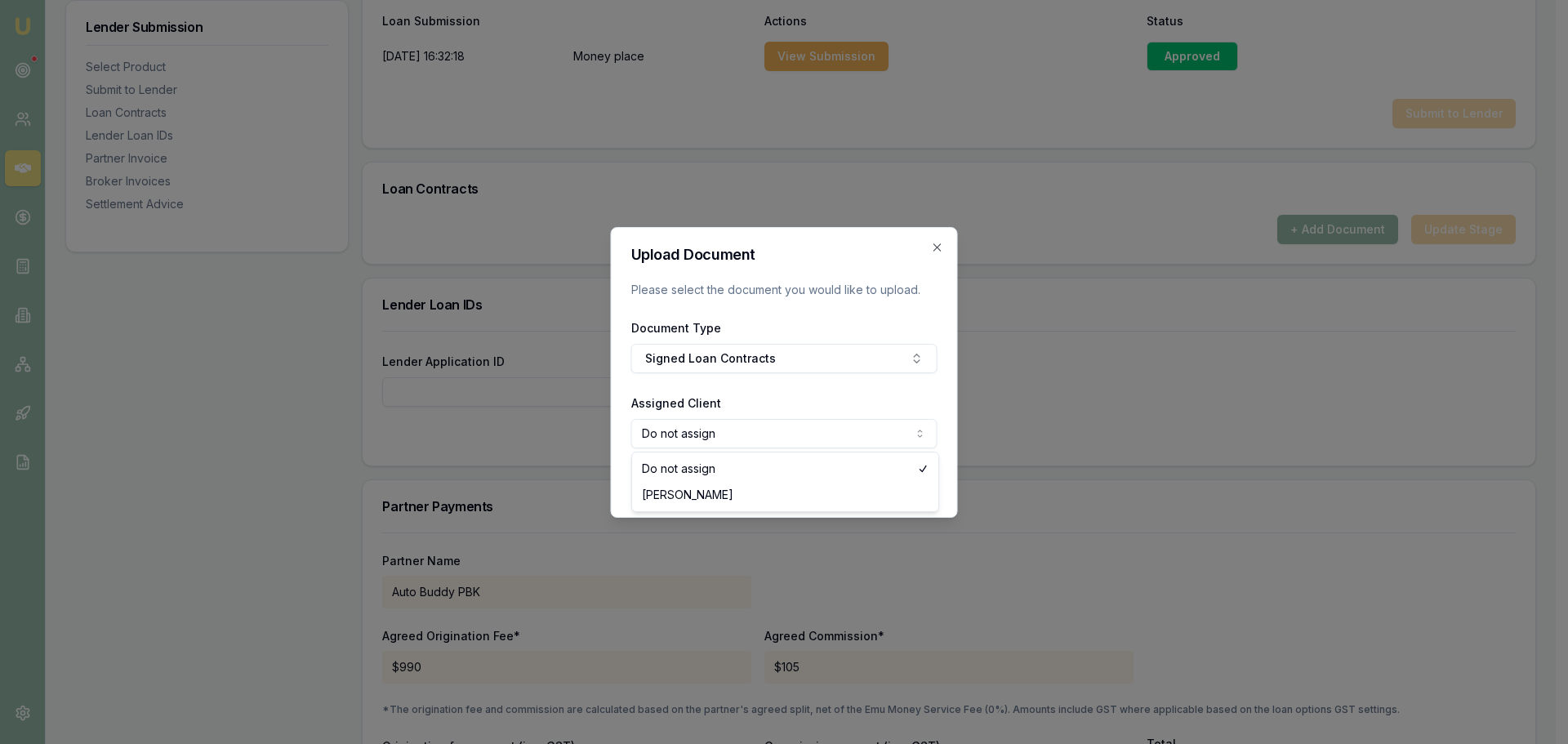
select select "U-MWDDSAU9VH"
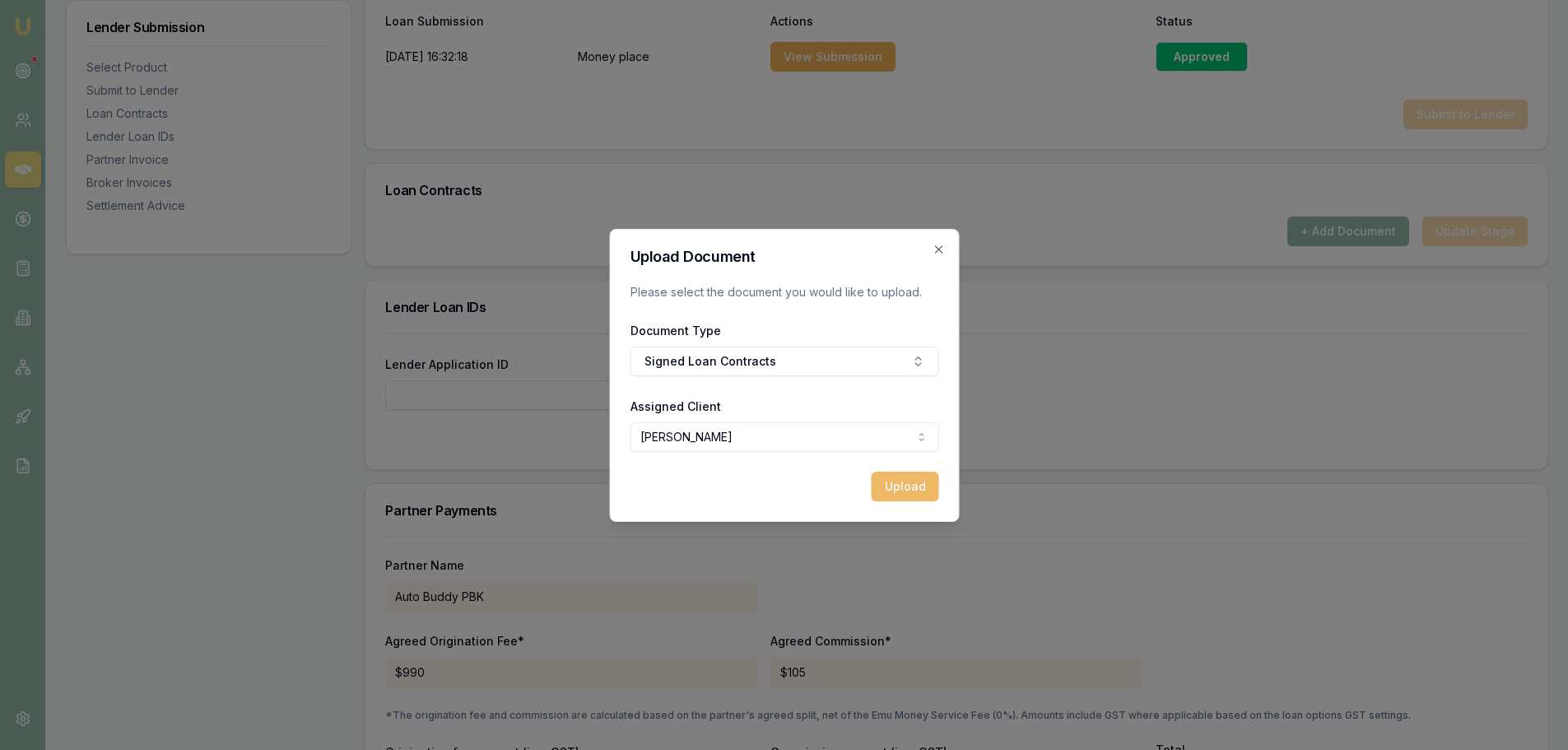
click at [892, 480] on button "Upload" at bounding box center [905, 487] width 68 height 30
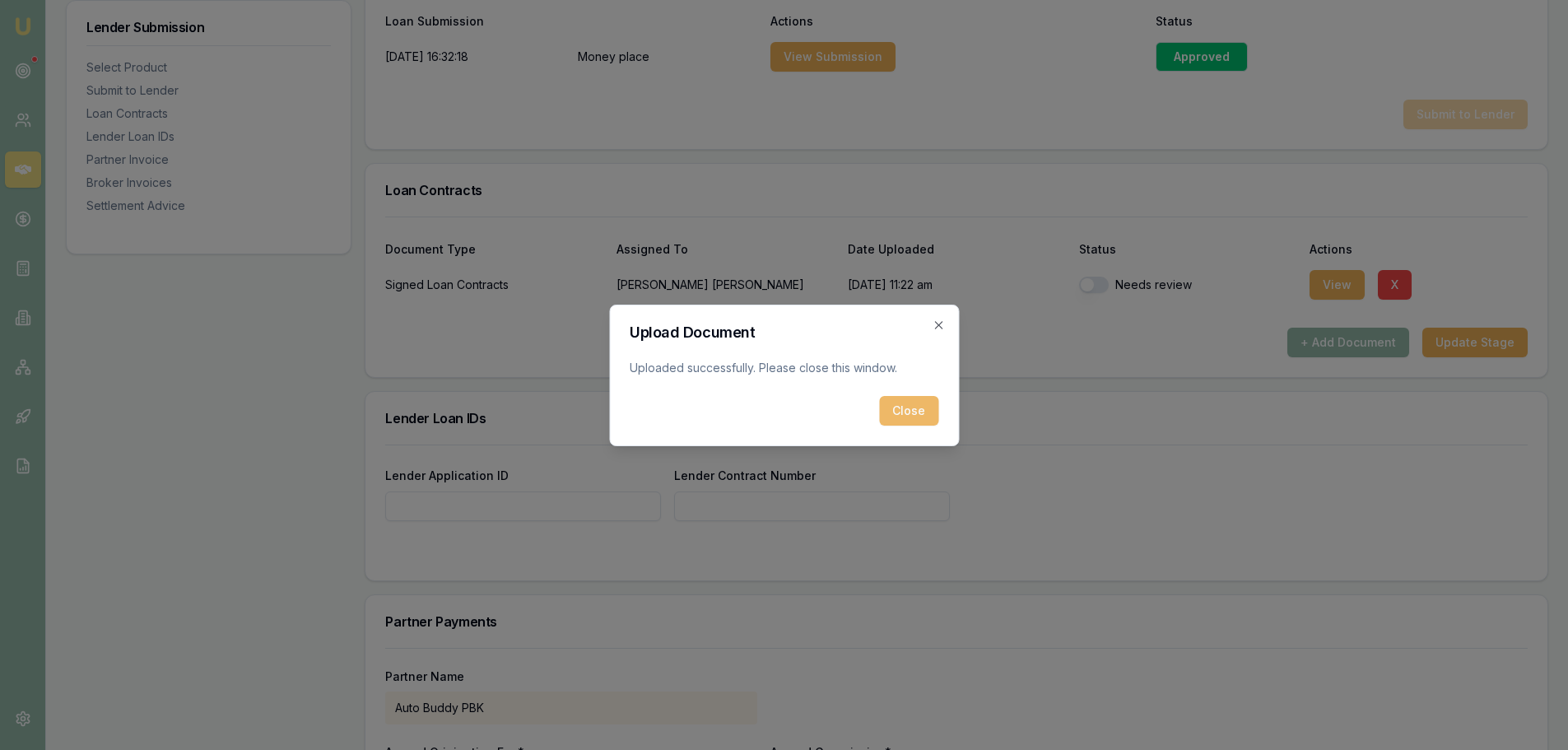
click at [898, 408] on button "Close" at bounding box center [909, 411] width 59 height 30
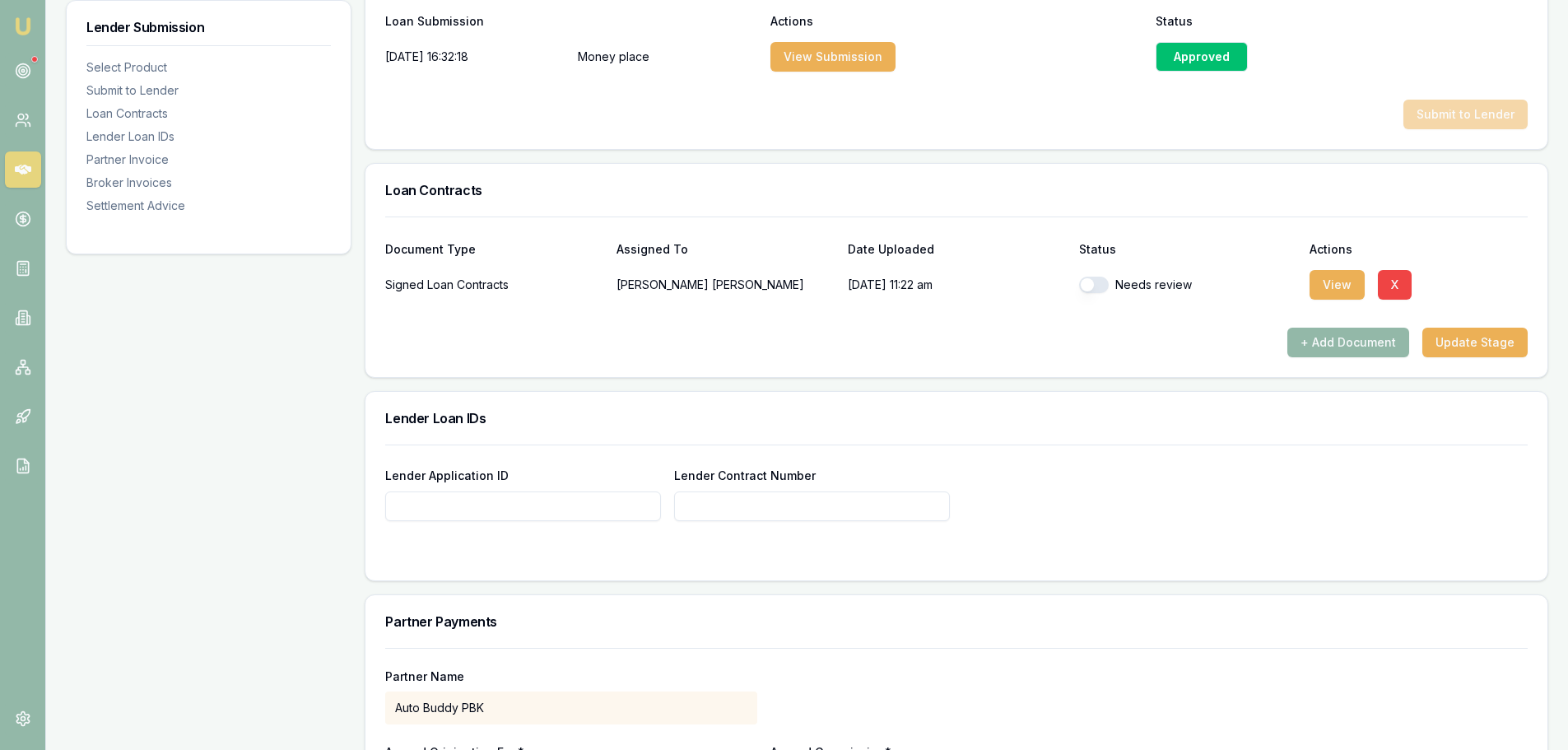
click at [594, 507] on input "Lender Application ID" at bounding box center [523, 507] width 275 height 30
type input "5153442"
click at [1203, 534] on form "Lender Application ID 5153442 Lender Contract Number 5153442" at bounding box center [956, 502] width 1142 height 116
click at [1107, 285] on button "button" at bounding box center [1094, 285] width 30 height 17
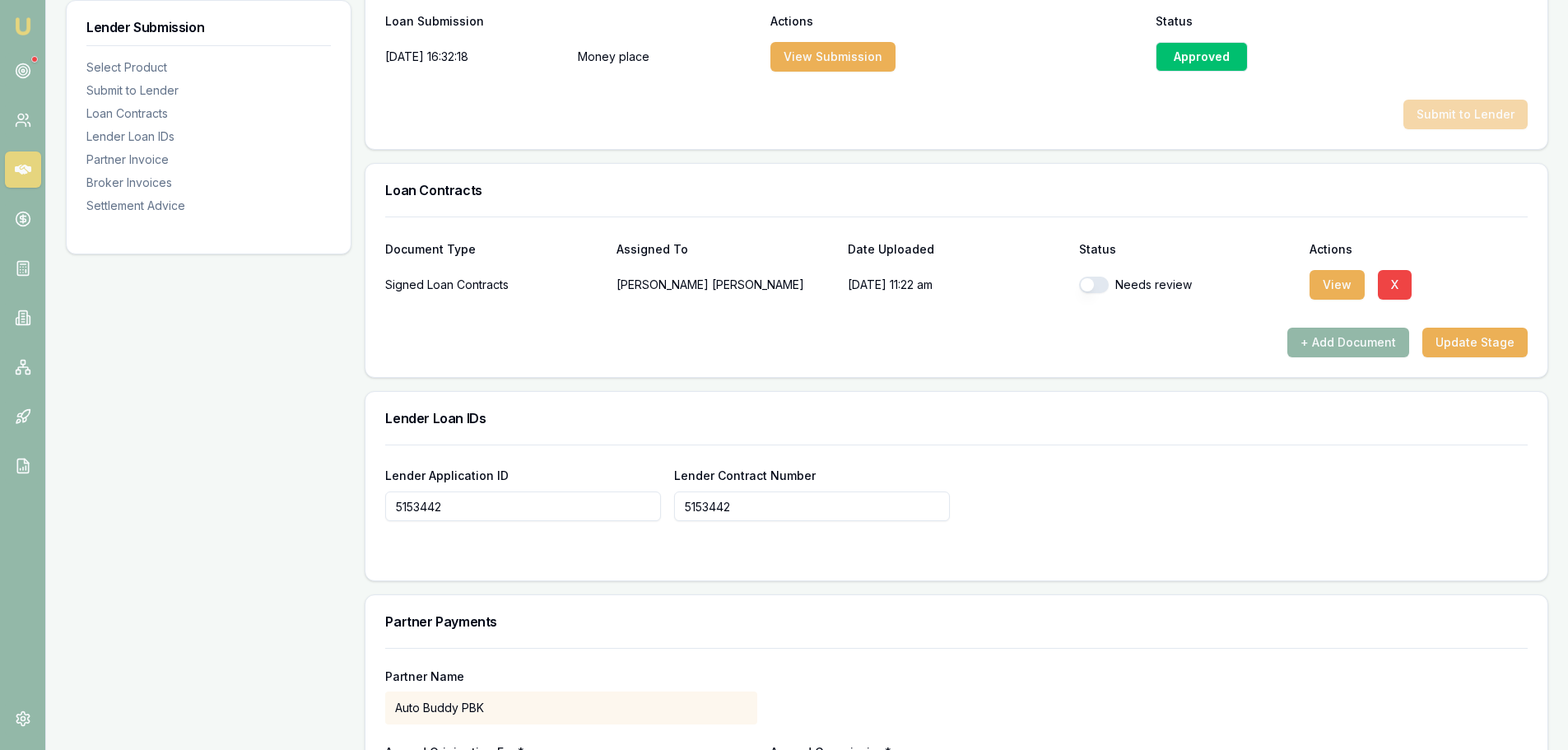
checkbox input "true"
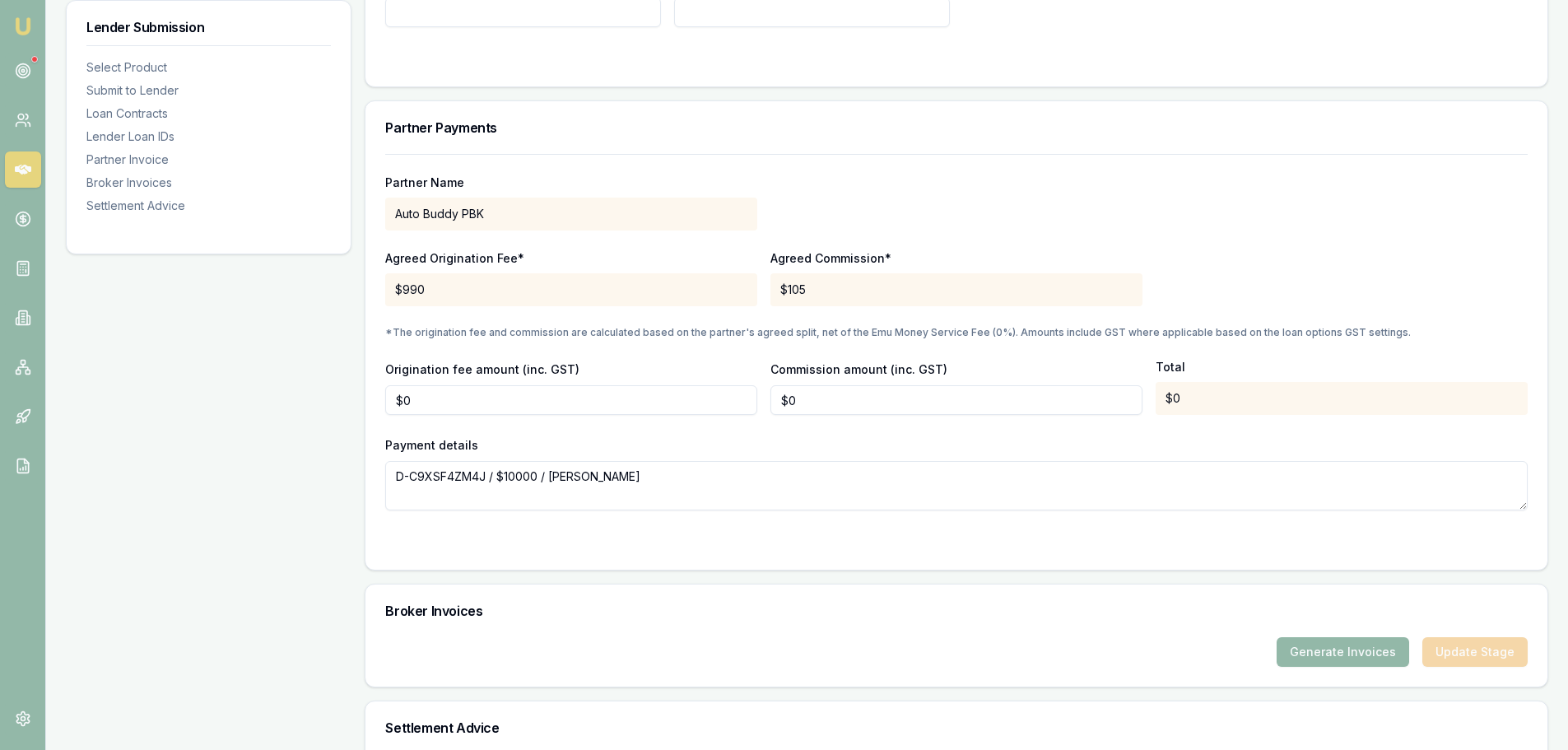
scroll to position [1585, 0]
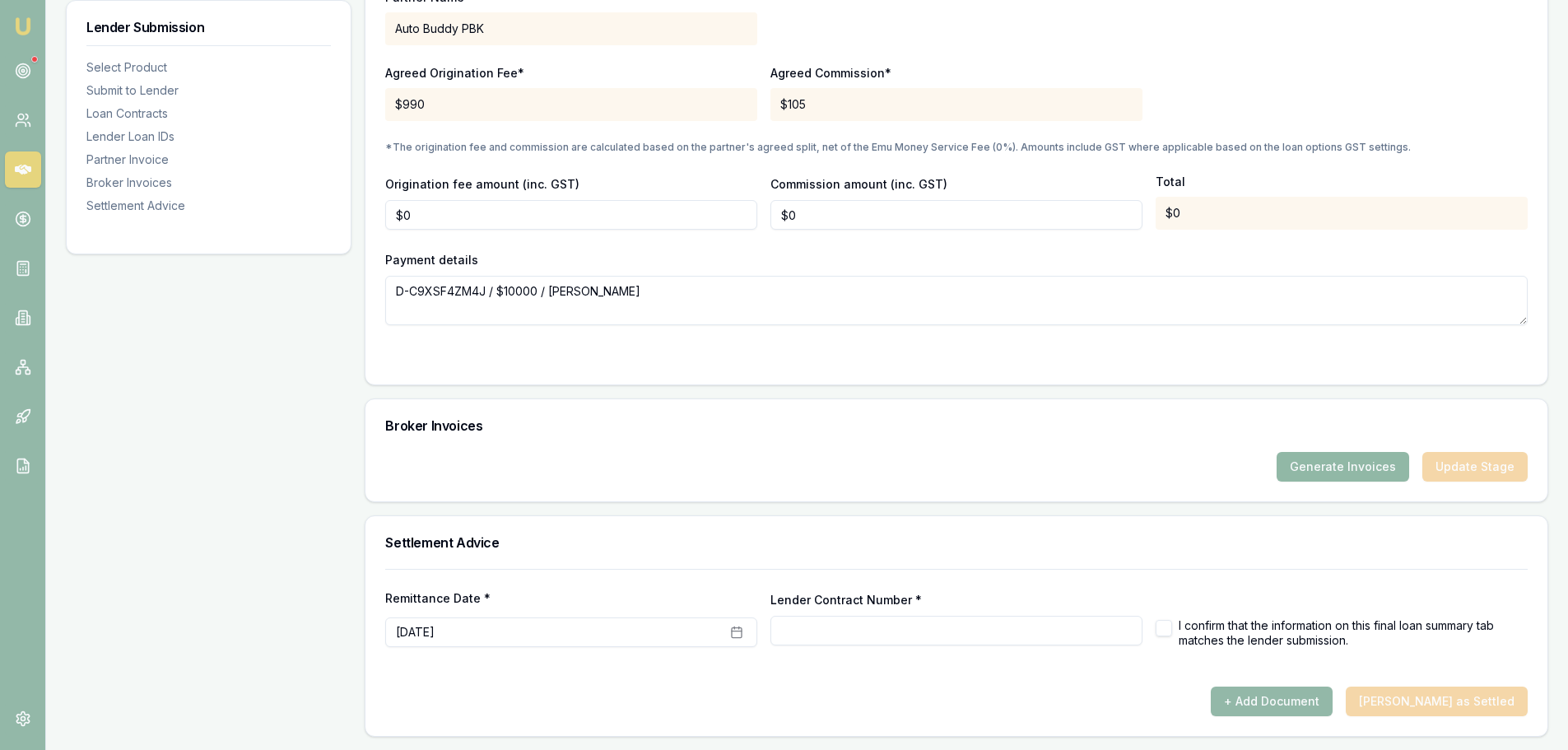
click at [1374, 472] on button "Generate Invoices" at bounding box center [1343, 467] width 133 height 30
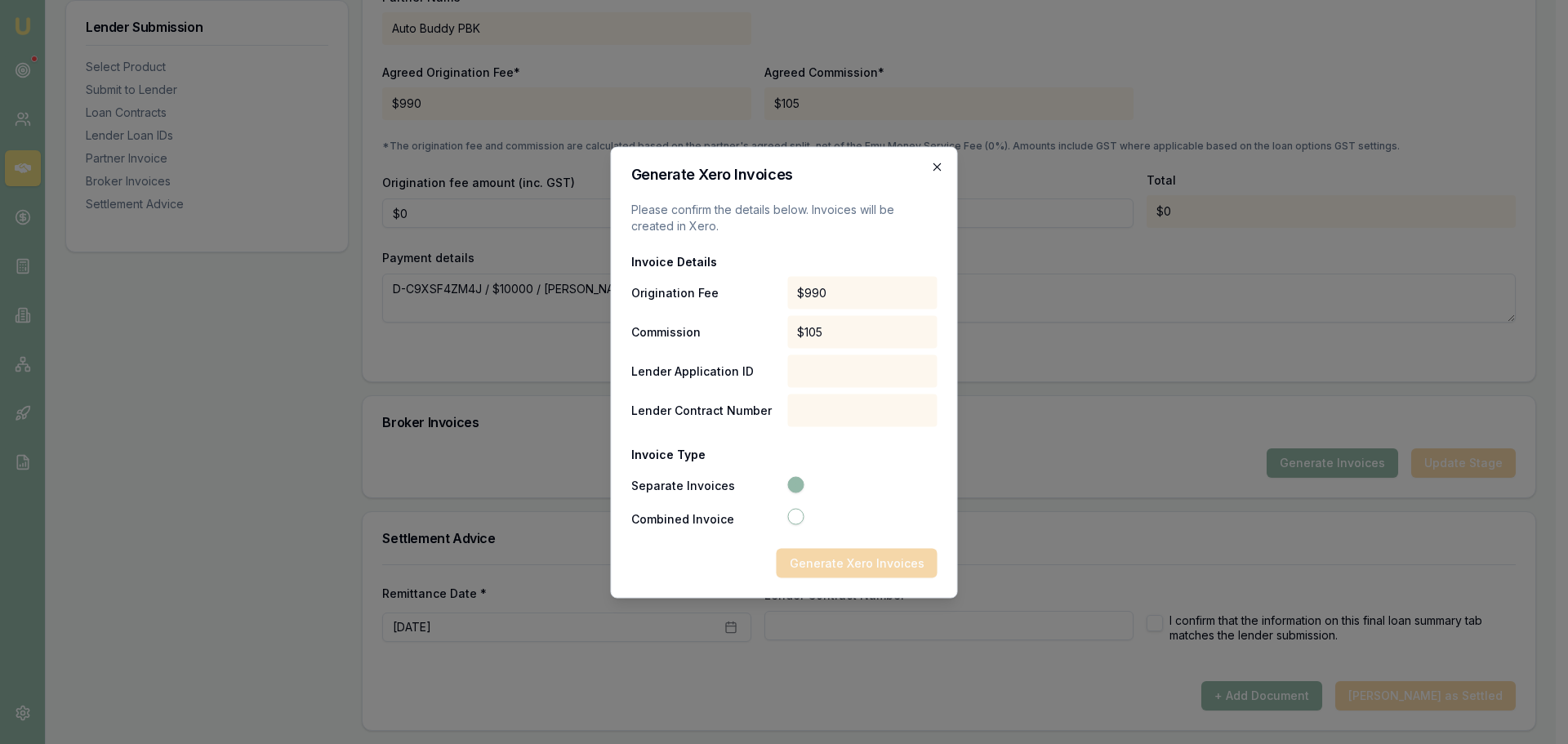
click at [935, 165] on icon "button" at bounding box center [937, 167] width 13 height 13
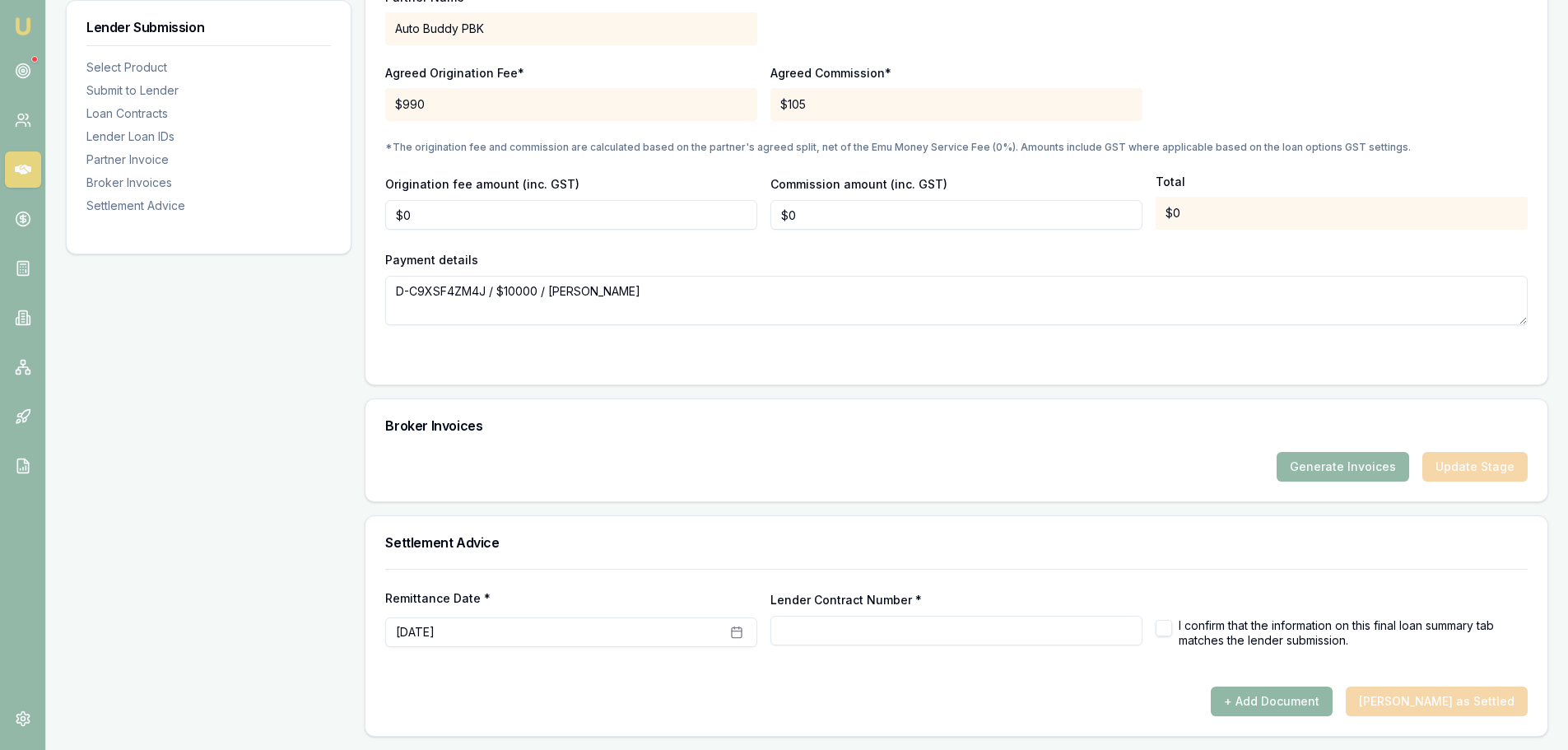
click at [1300, 700] on button "+ Add Document" at bounding box center [1272, 701] width 122 height 30
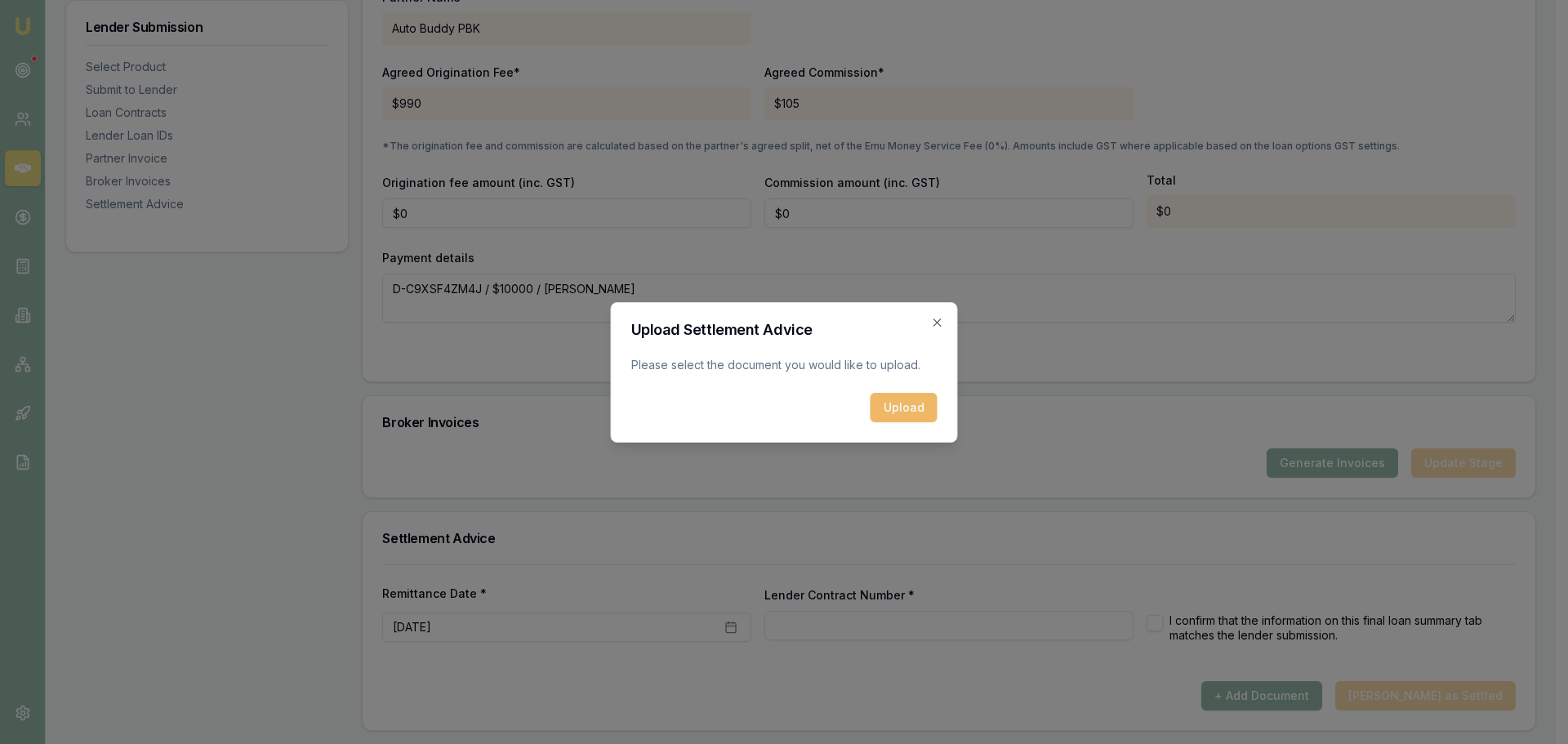
click at [911, 411] on button "Upload" at bounding box center [904, 408] width 67 height 29
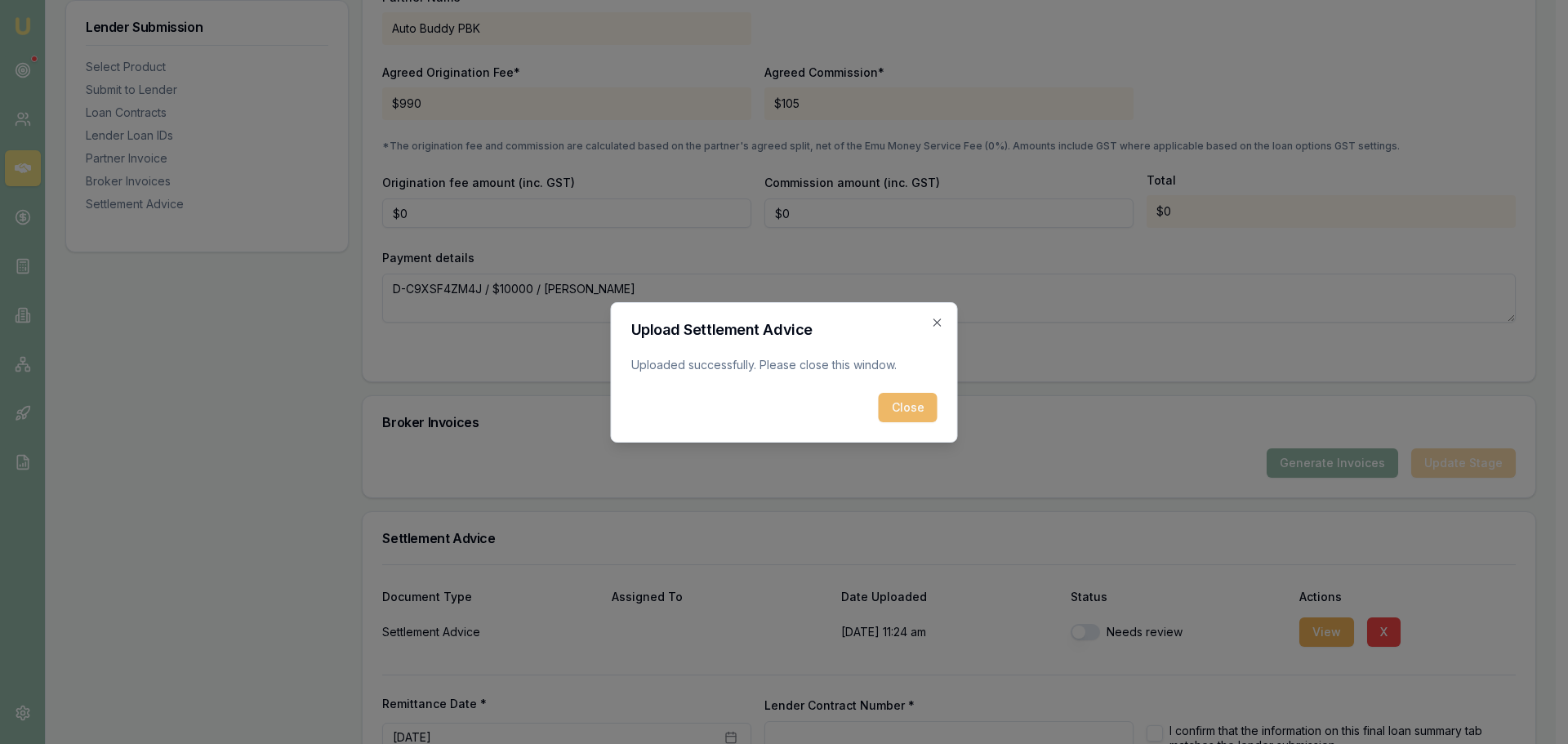
click at [909, 408] on button "Close" at bounding box center [908, 408] width 59 height 29
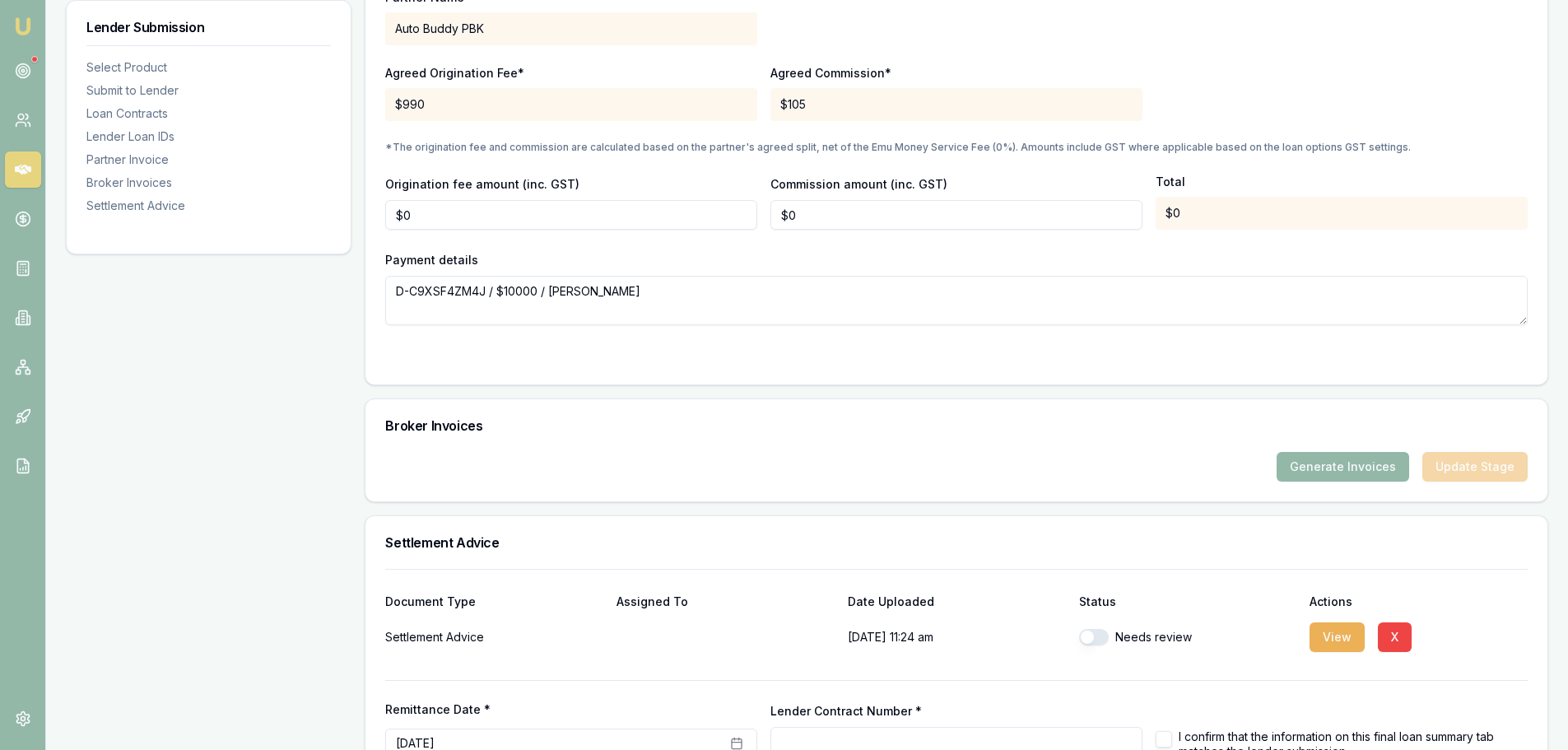
click at [1099, 629] on button "button" at bounding box center [1094, 637] width 30 height 17
checkbox input "true"
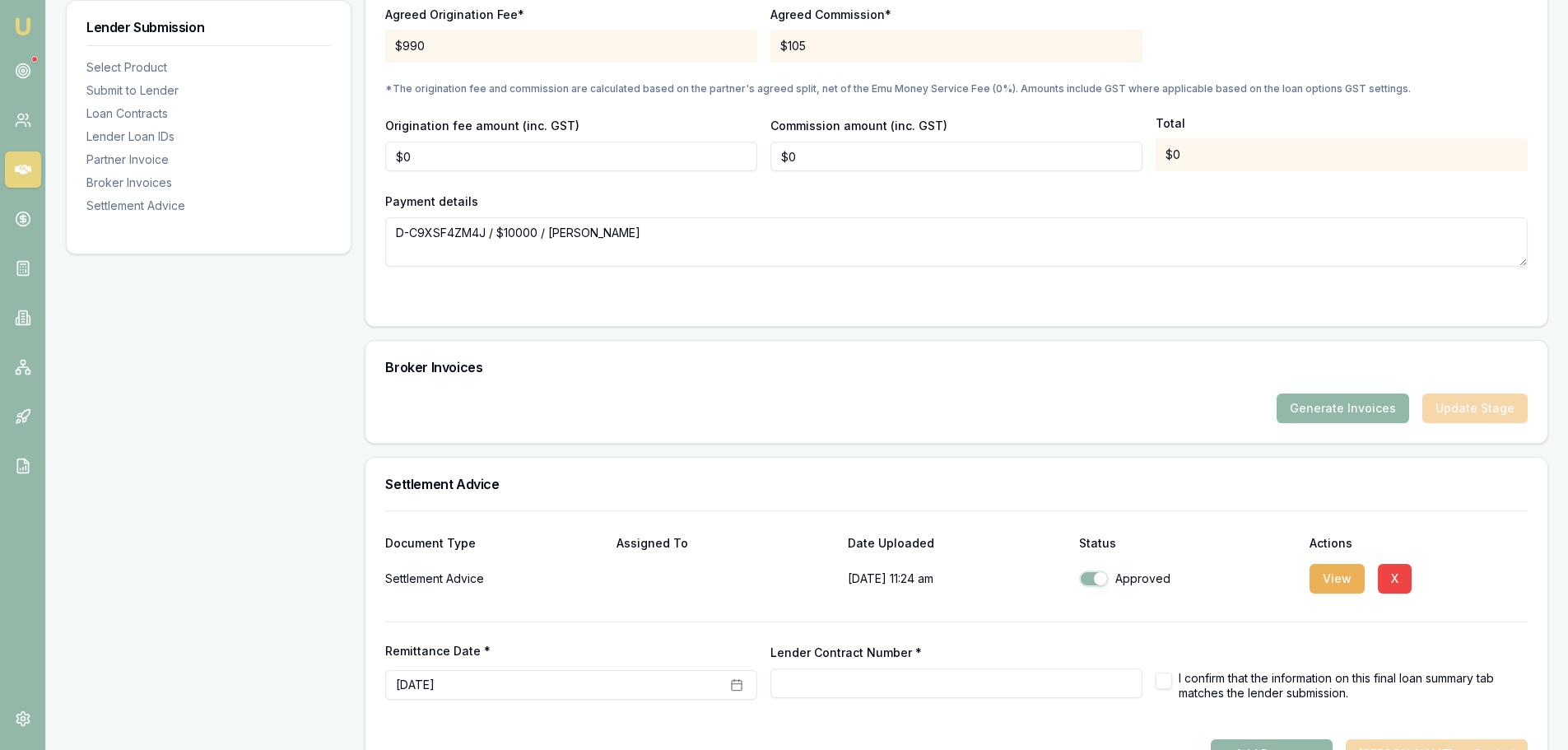
scroll to position [1696, 0]
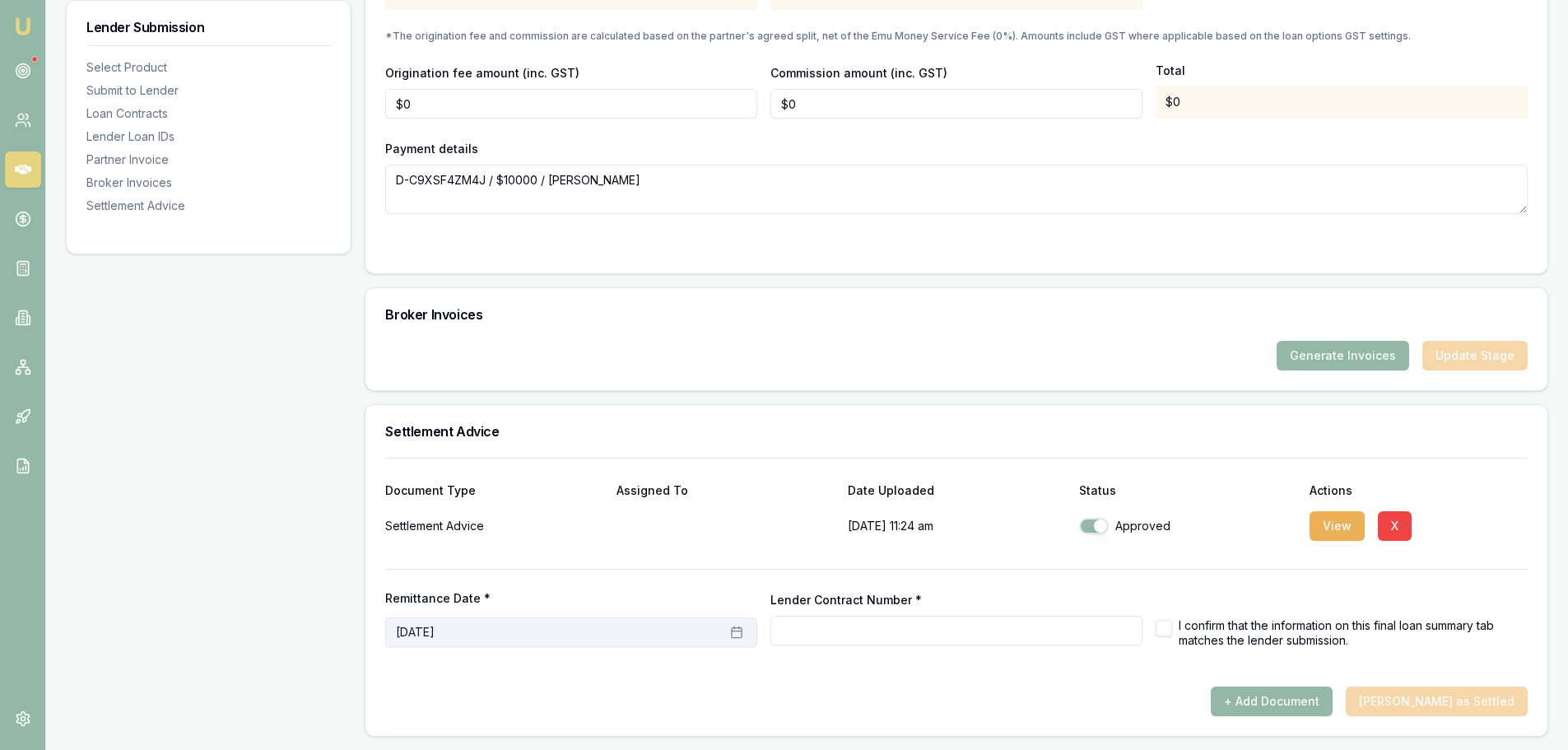
click at [735, 631] on icon "button" at bounding box center [737, 631] width 10 height 0
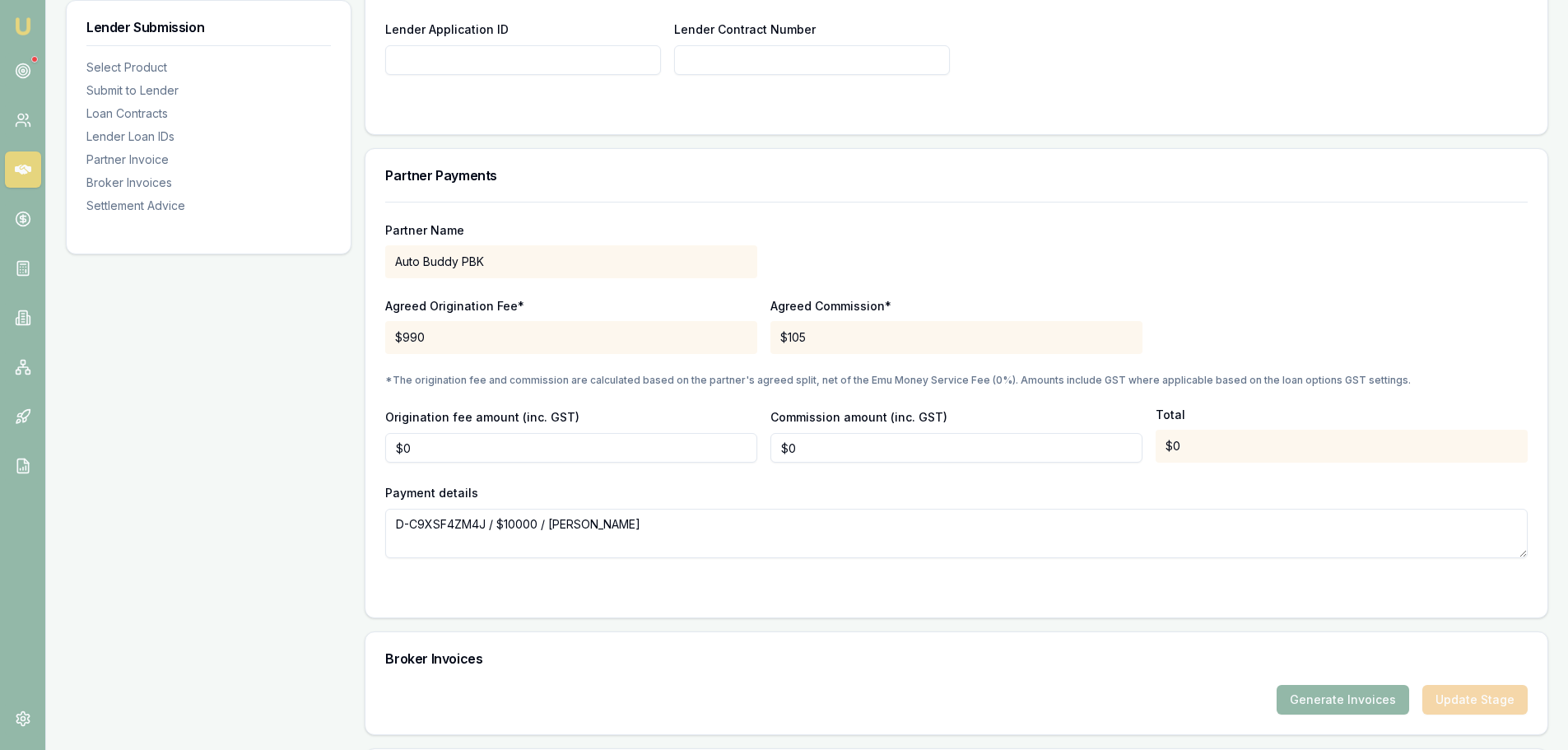
scroll to position [1202, 0]
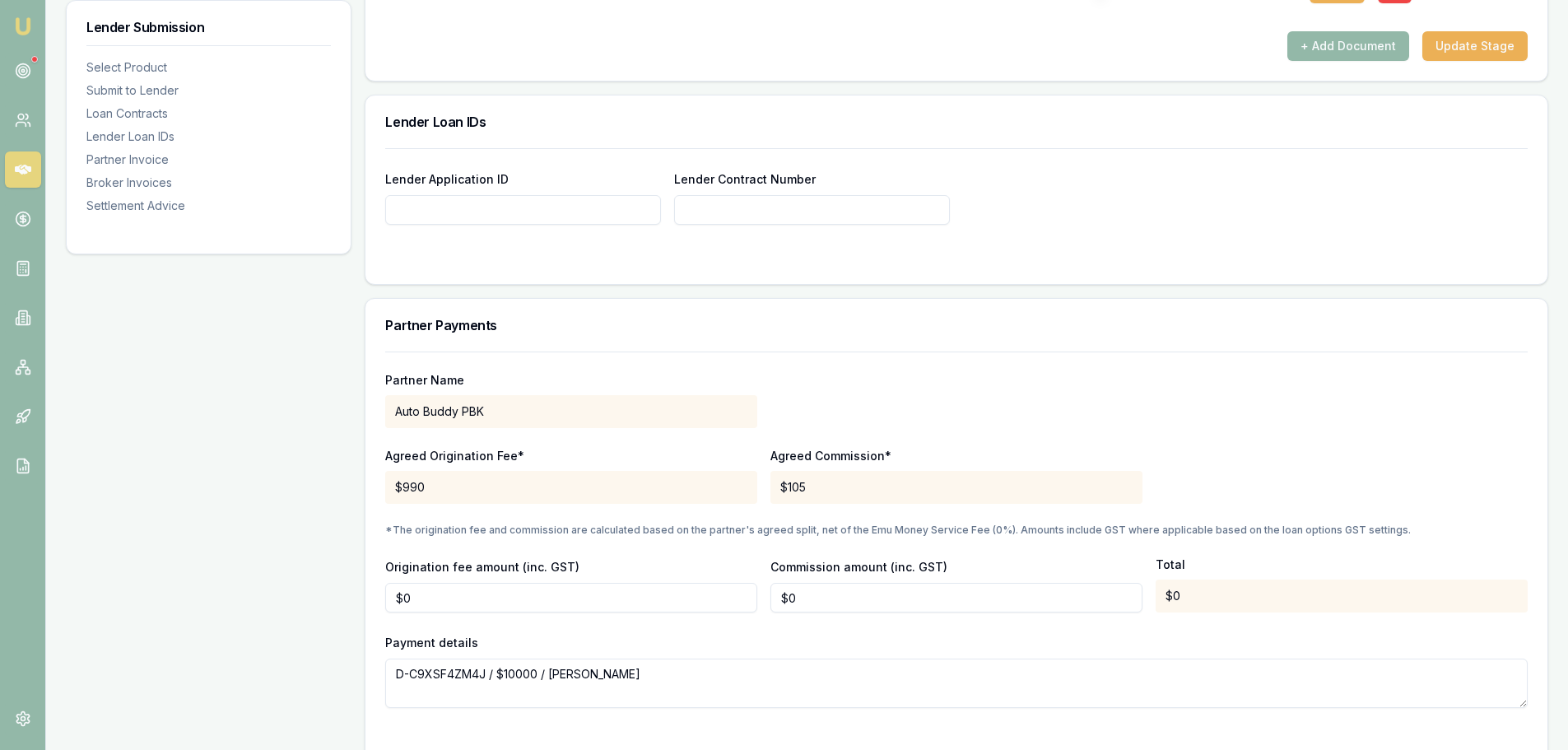
click at [567, 212] on input "Lender Application ID" at bounding box center [523, 210] width 275 height 30
type input "5153442"
type input "$0"
click at [1123, 246] on form "Lender Application ID 5153442 Lender Contract Number 5153442" at bounding box center [956, 206] width 1142 height 116
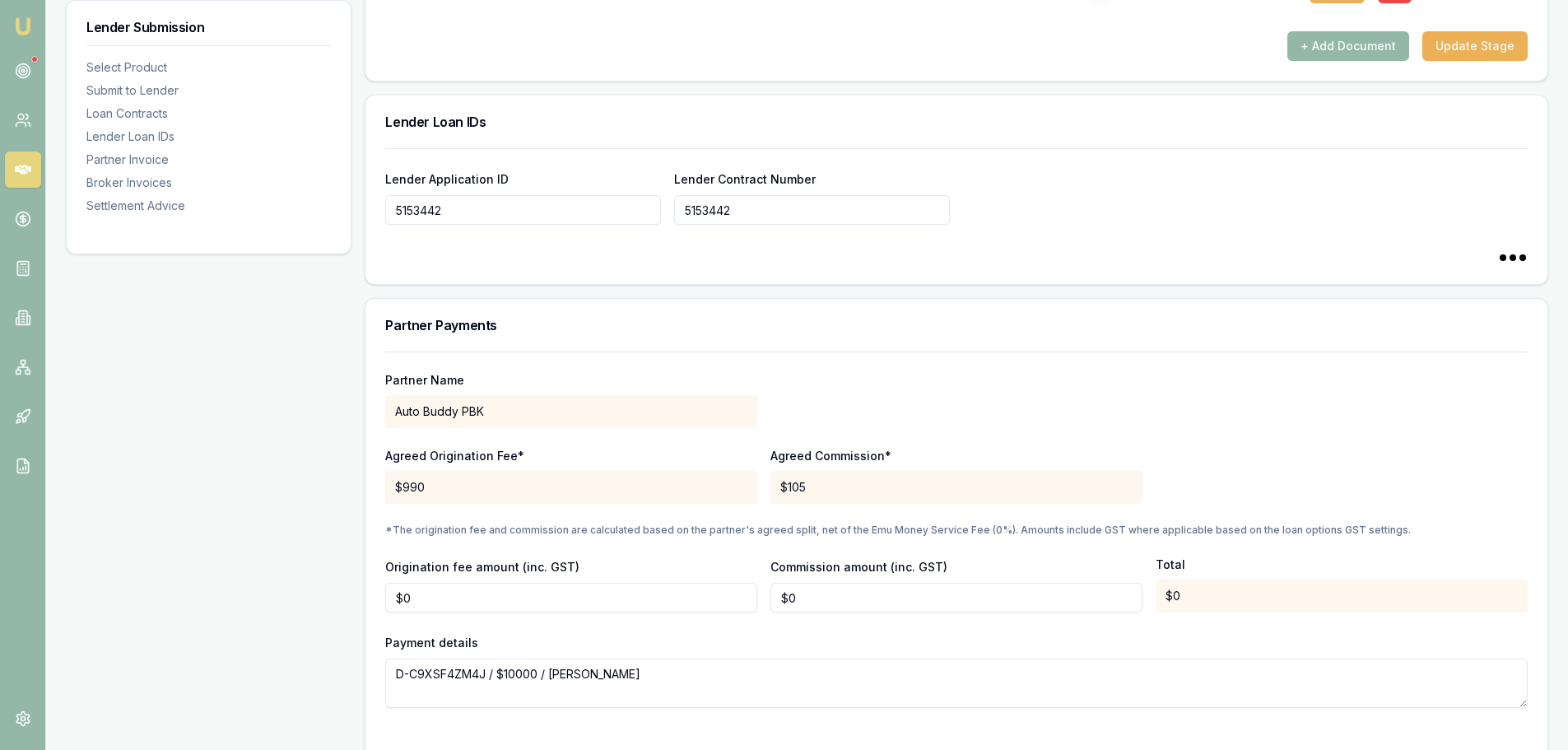
type input "5153442"
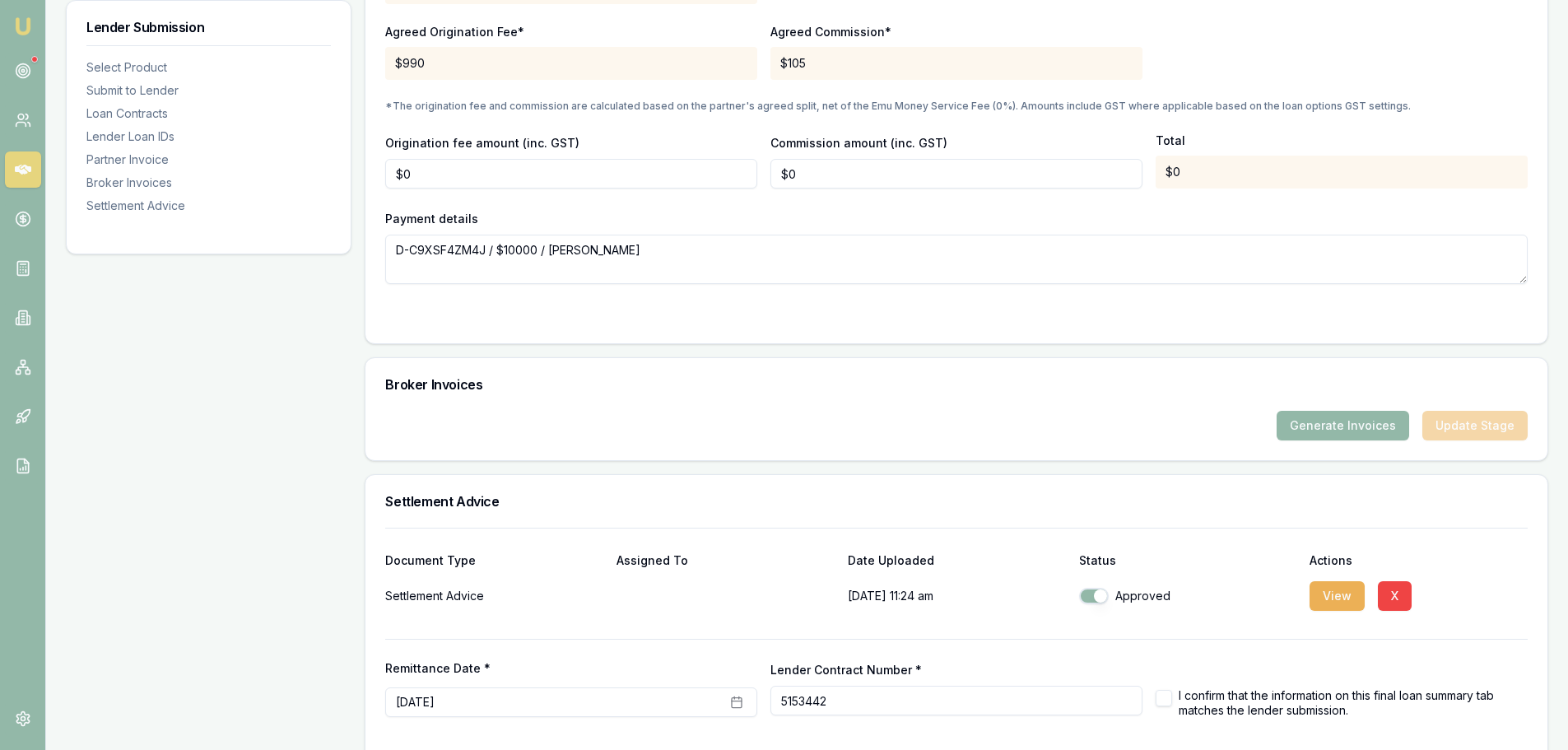
scroll to position [1696, 0]
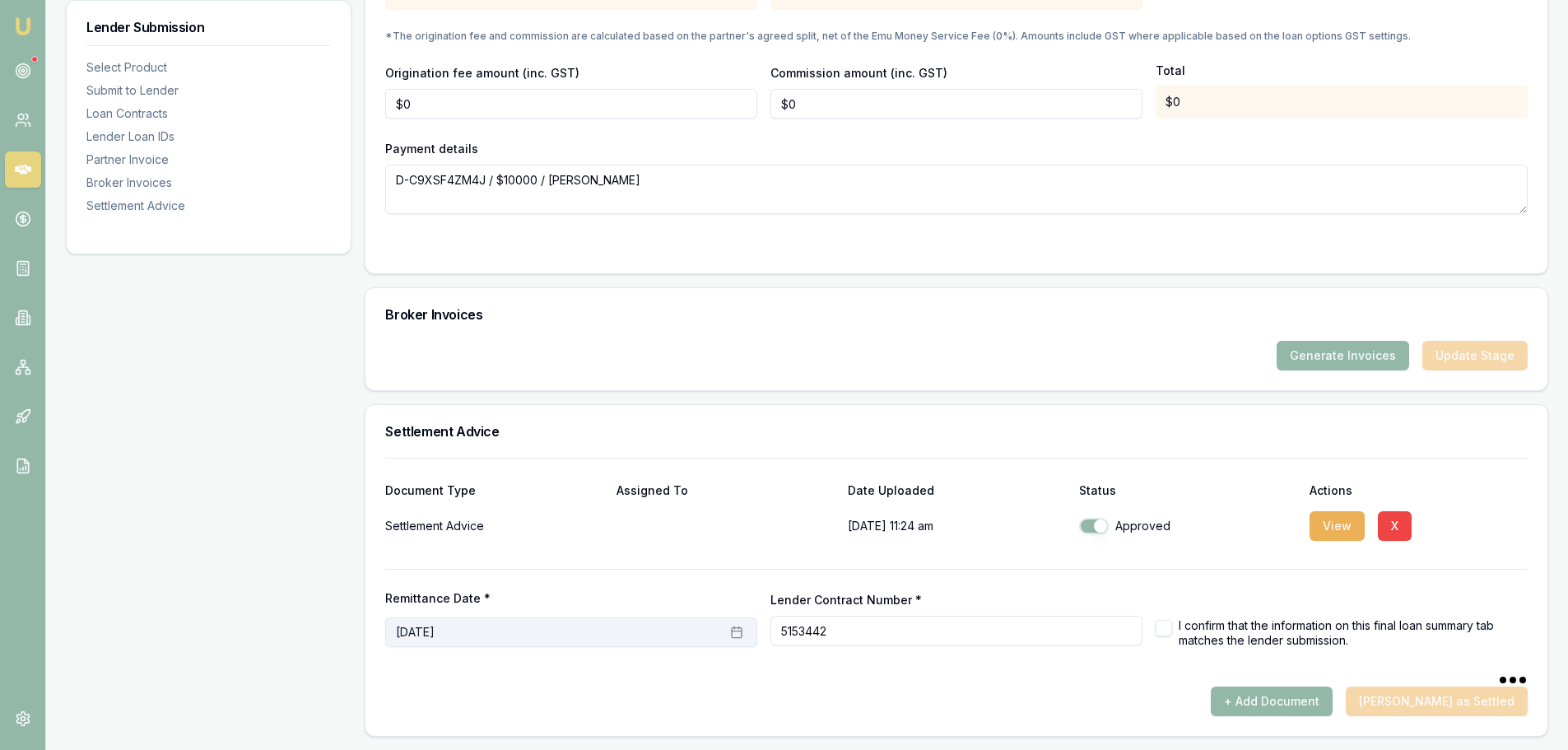
click at [728, 638] on button "September 24th, 2025" at bounding box center [571, 632] width 372 height 30
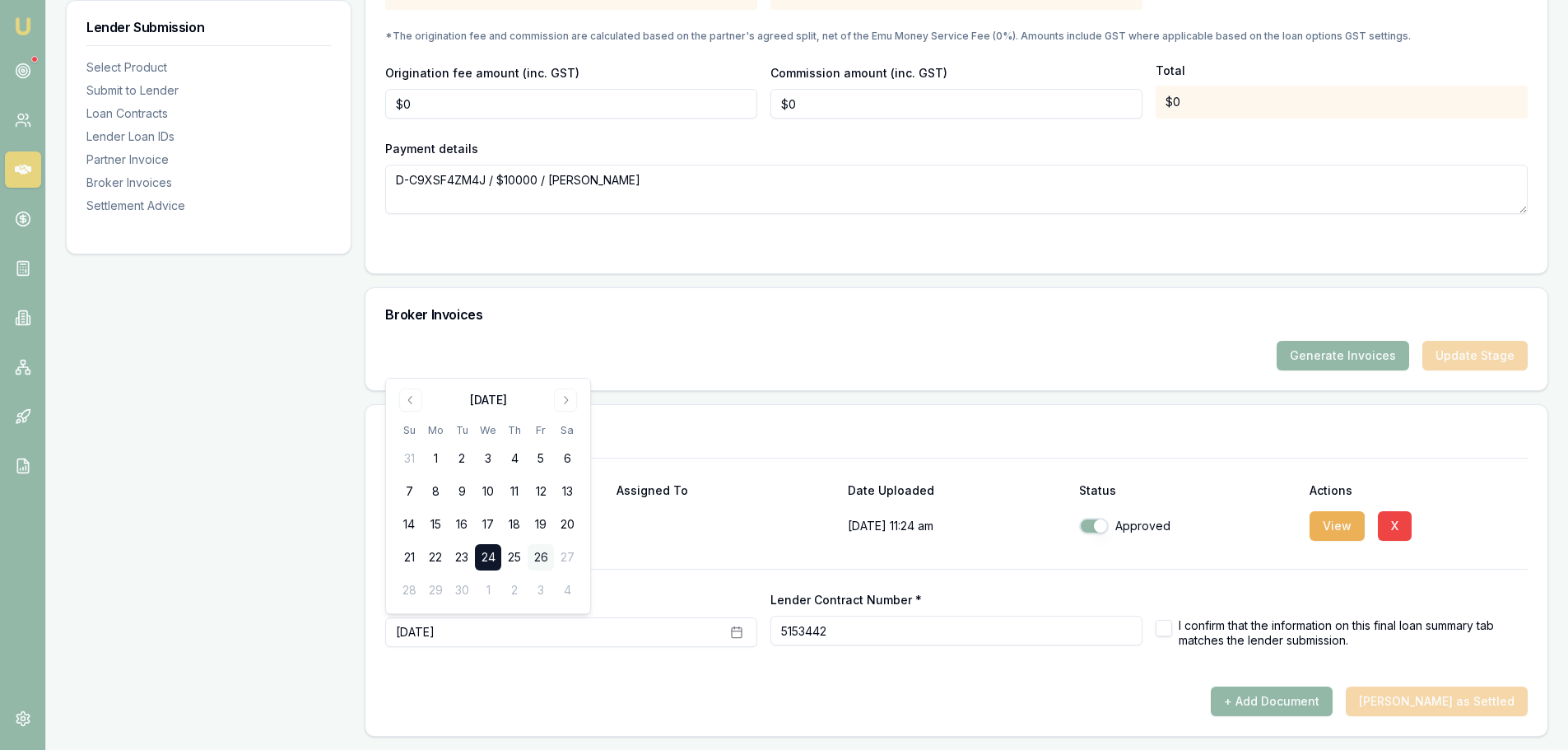
click at [535, 558] on button "26" at bounding box center [541, 558] width 26 height 26
click at [903, 712] on div "+ Add Document Mark Deal as Settled" at bounding box center [956, 701] width 1142 height 30
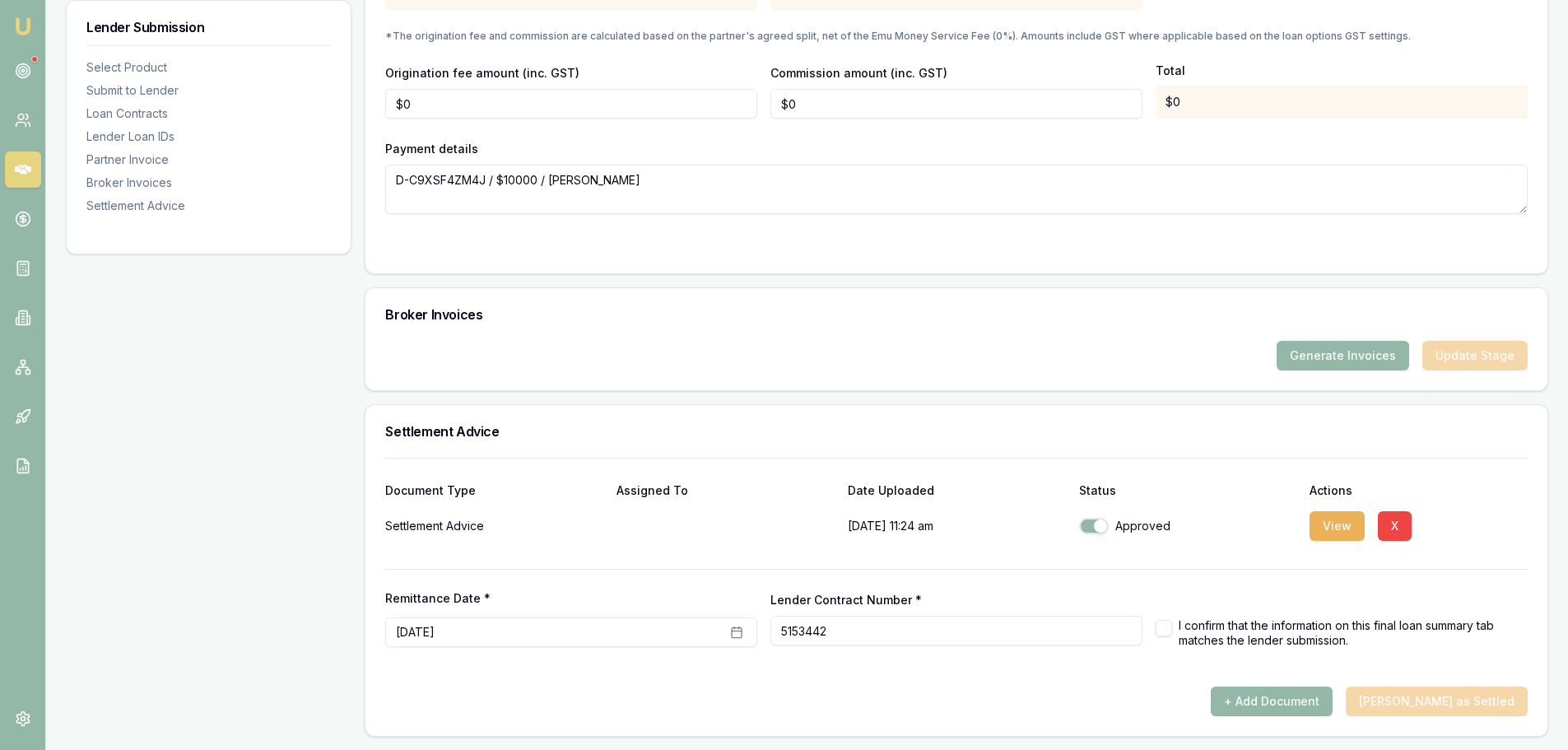
click at [1164, 625] on button "button" at bounding box center [1164, 628] width 16 height 17
checkbox input "true"
click at [1482, 703] on button "Mark Deal as Settled" at bounding box center [1436, 701] width 182 height 30
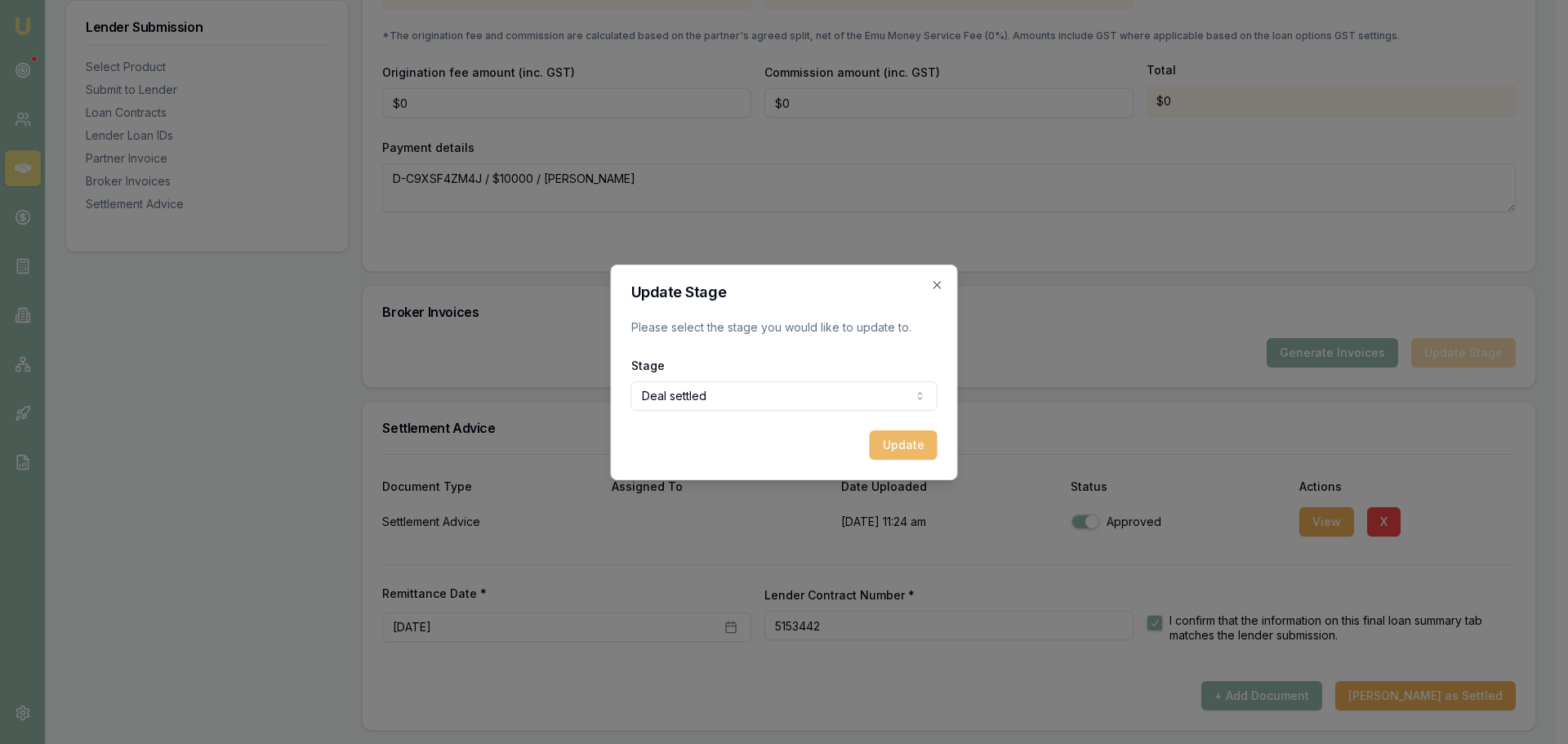
click at [893, 440] on button "Update" at bounding box center [903, 445] width 68 height 29
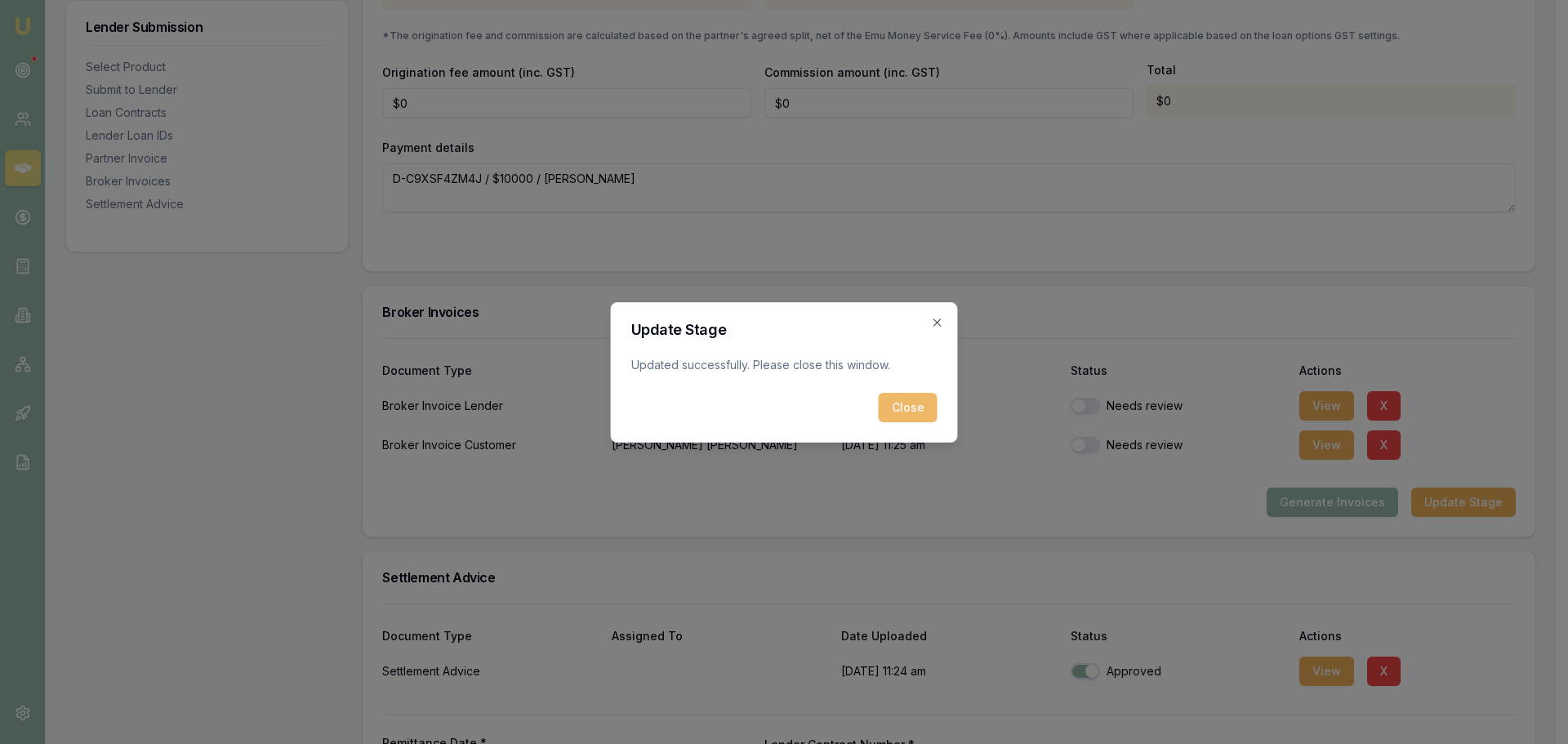
click at [899, 404] on button "Close" at bounding box center [908, 408] width 59 height 29
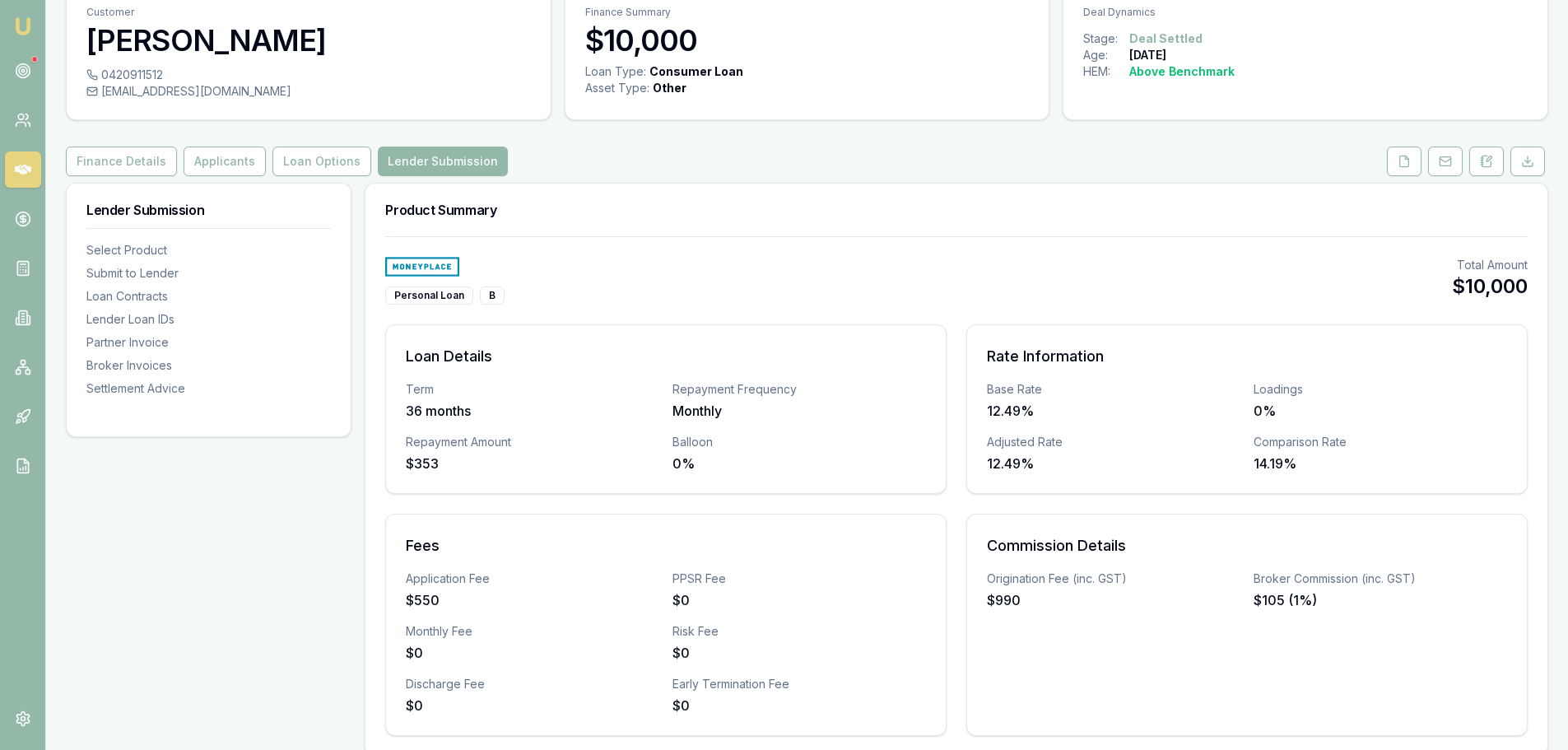
scroll to position [0, 0]
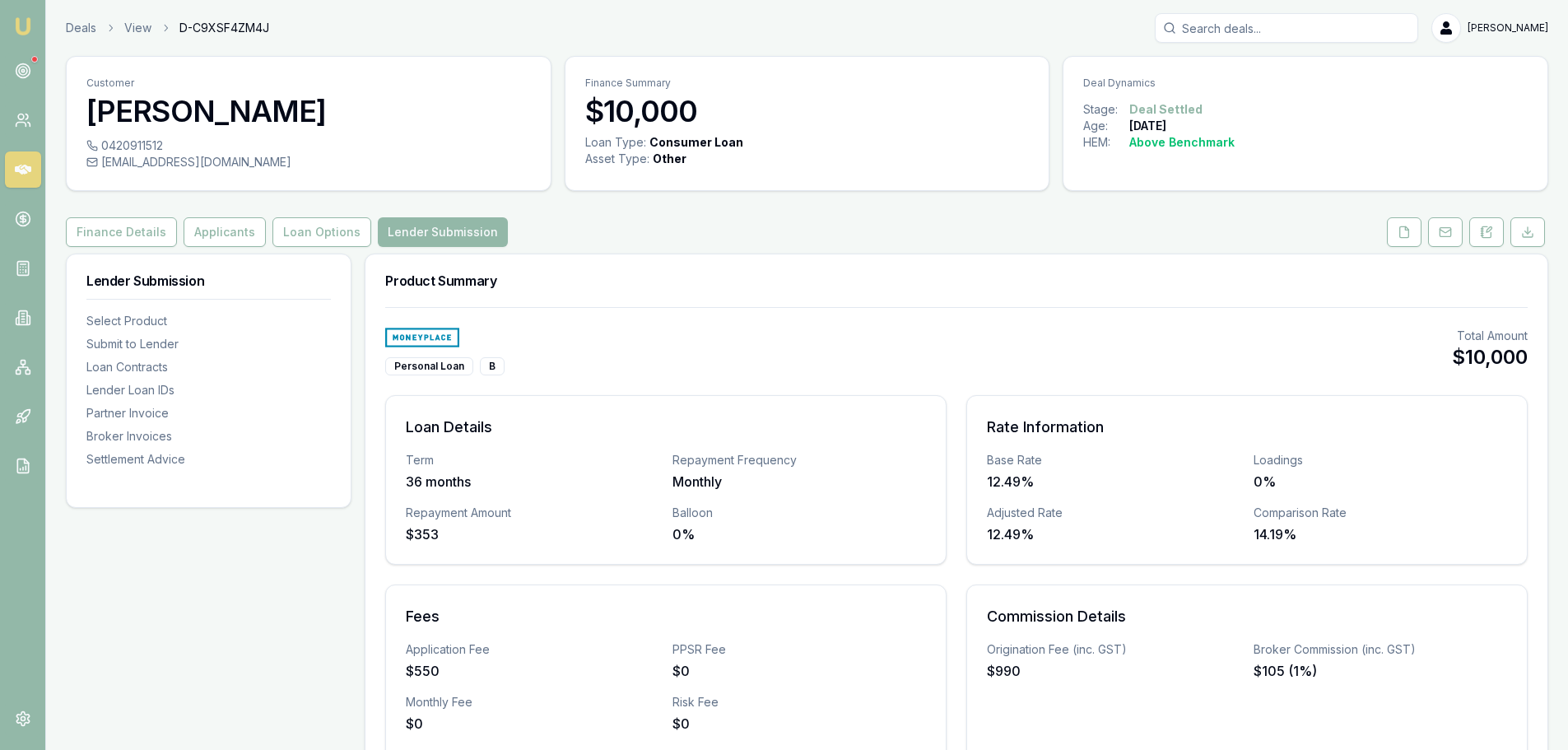
click at [16, 172] on icon at bounding box center [23, 170] width 16 height 10
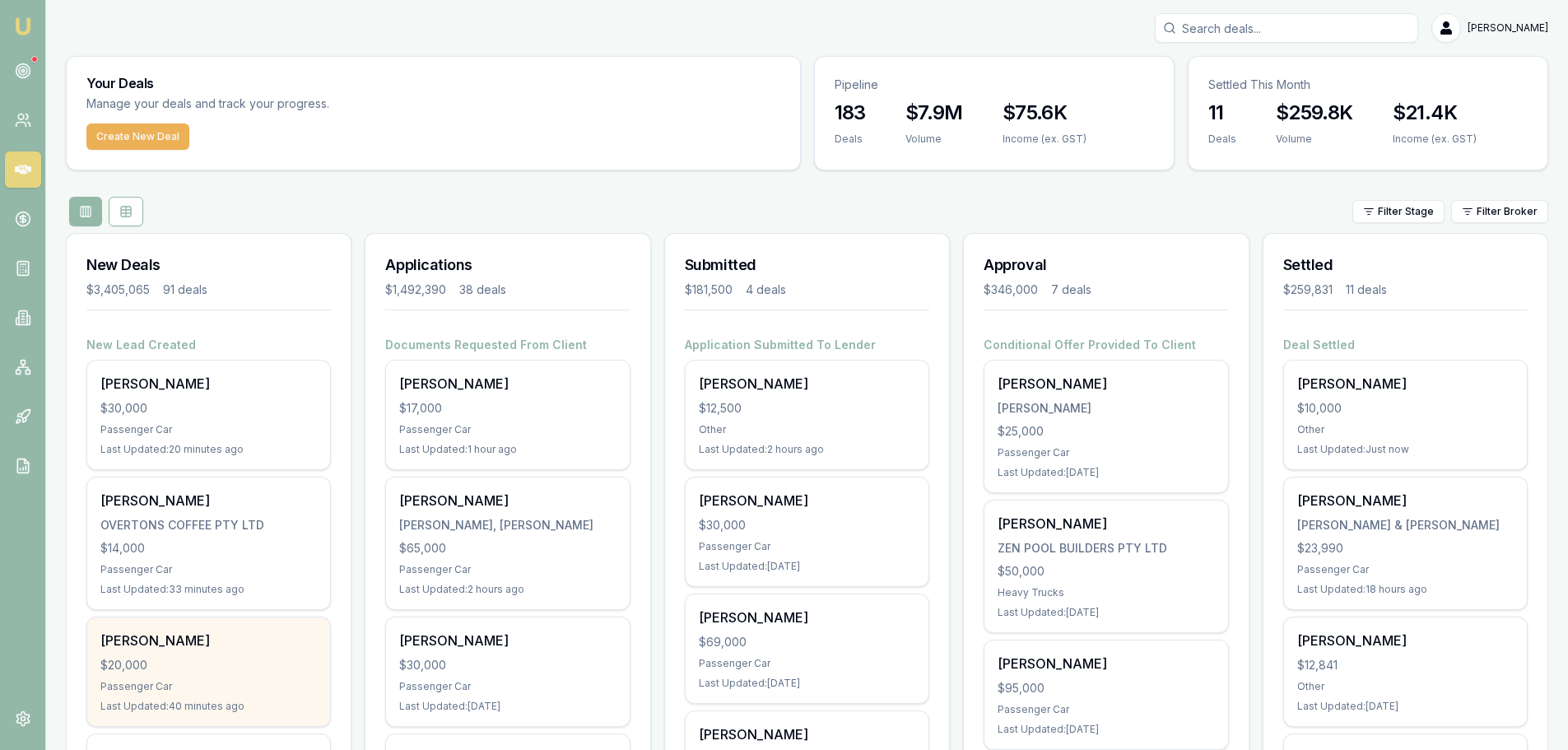
click at [214, 653] on div "[PERSON_NAME] $20,000 Passenger Car Last Updated: 40 minutes ago" at bounding box center [209, 672] width 242 height 109
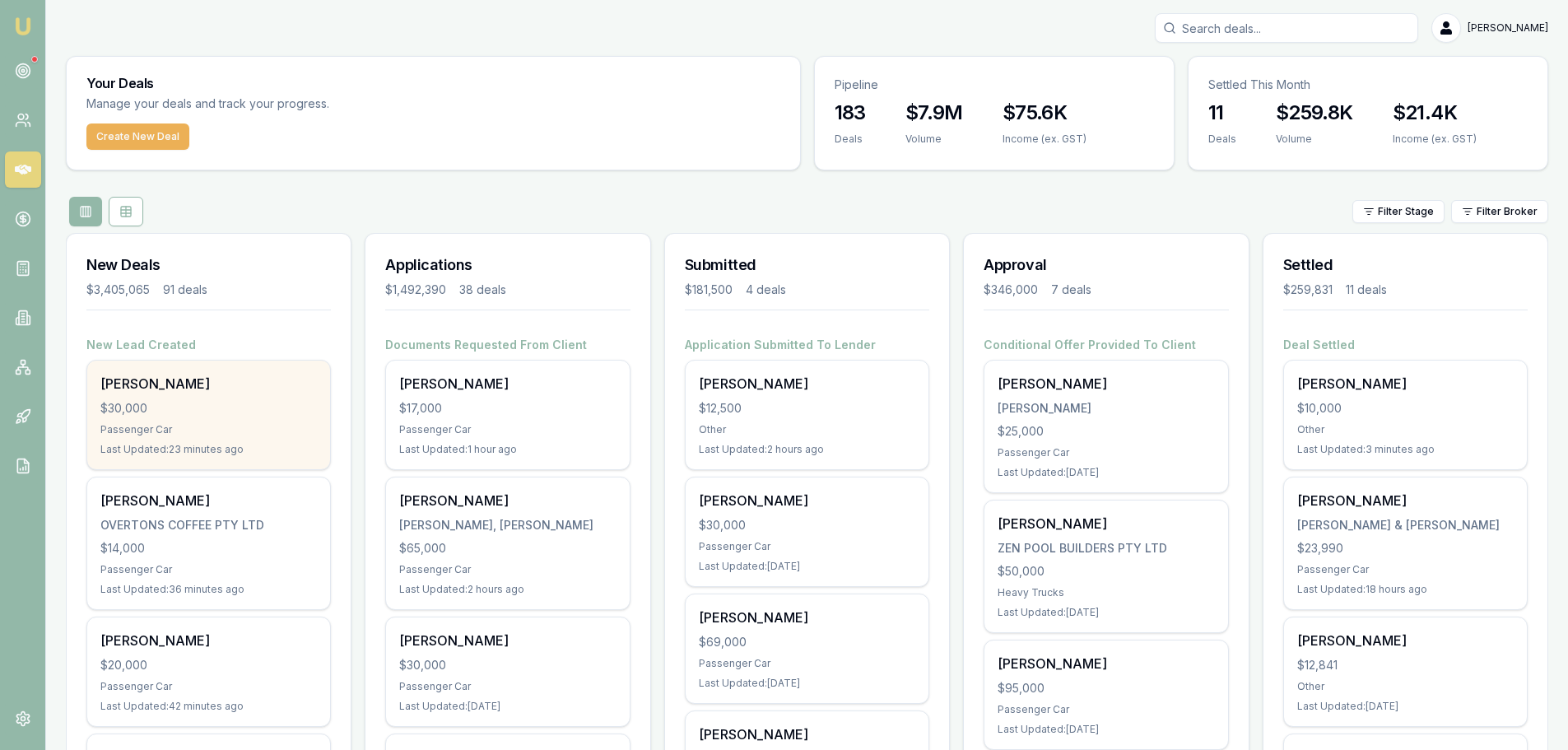
click at [203, 402] on div "$30,000" at bounding box center [209, 408] width 216 height 17
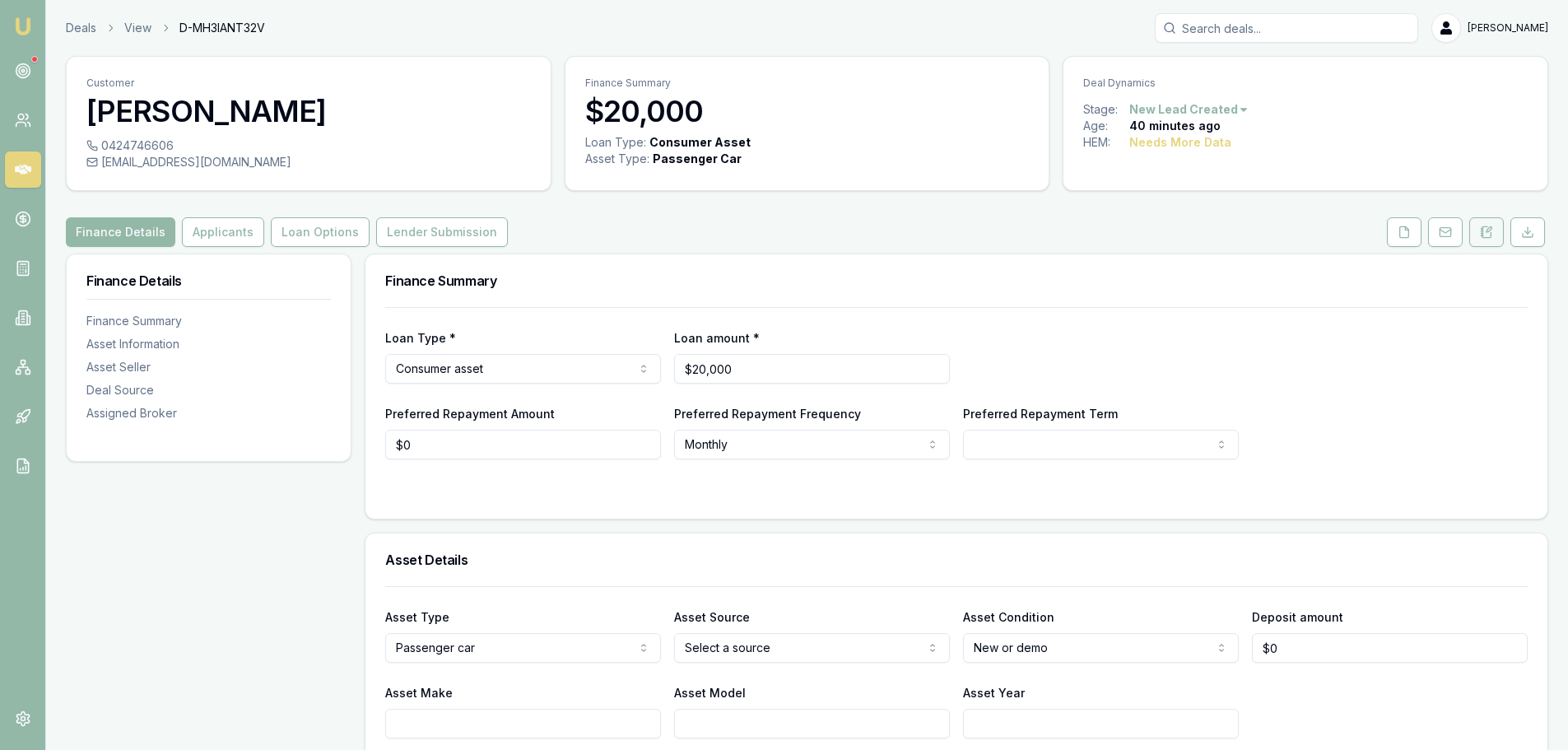
click at [1488, 228] on icon at bounding box center [1486, 232] width 13 height 13
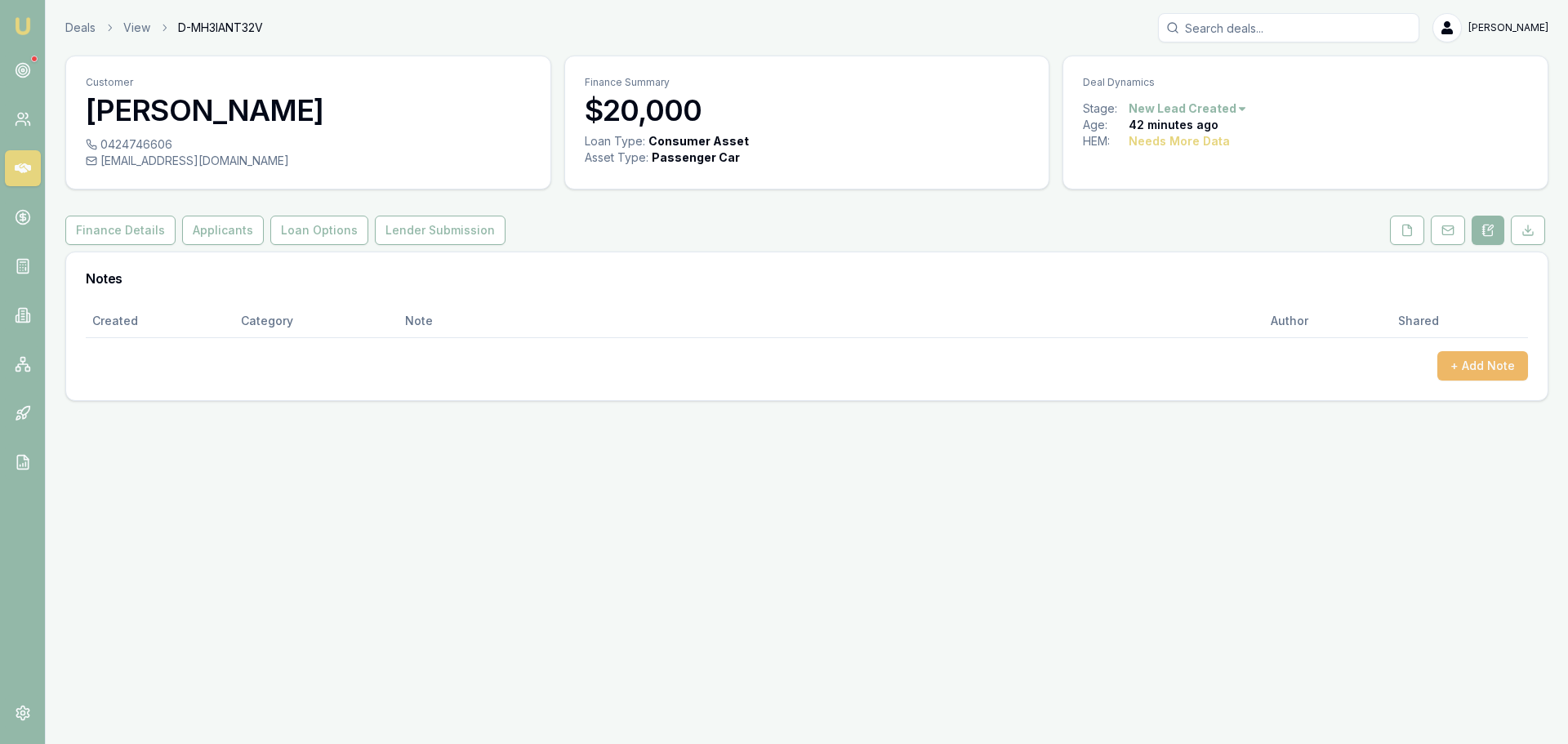
click at [1455, 363] on button "+ Add Note" at bounding box center [1482, 366] width 91 height 29
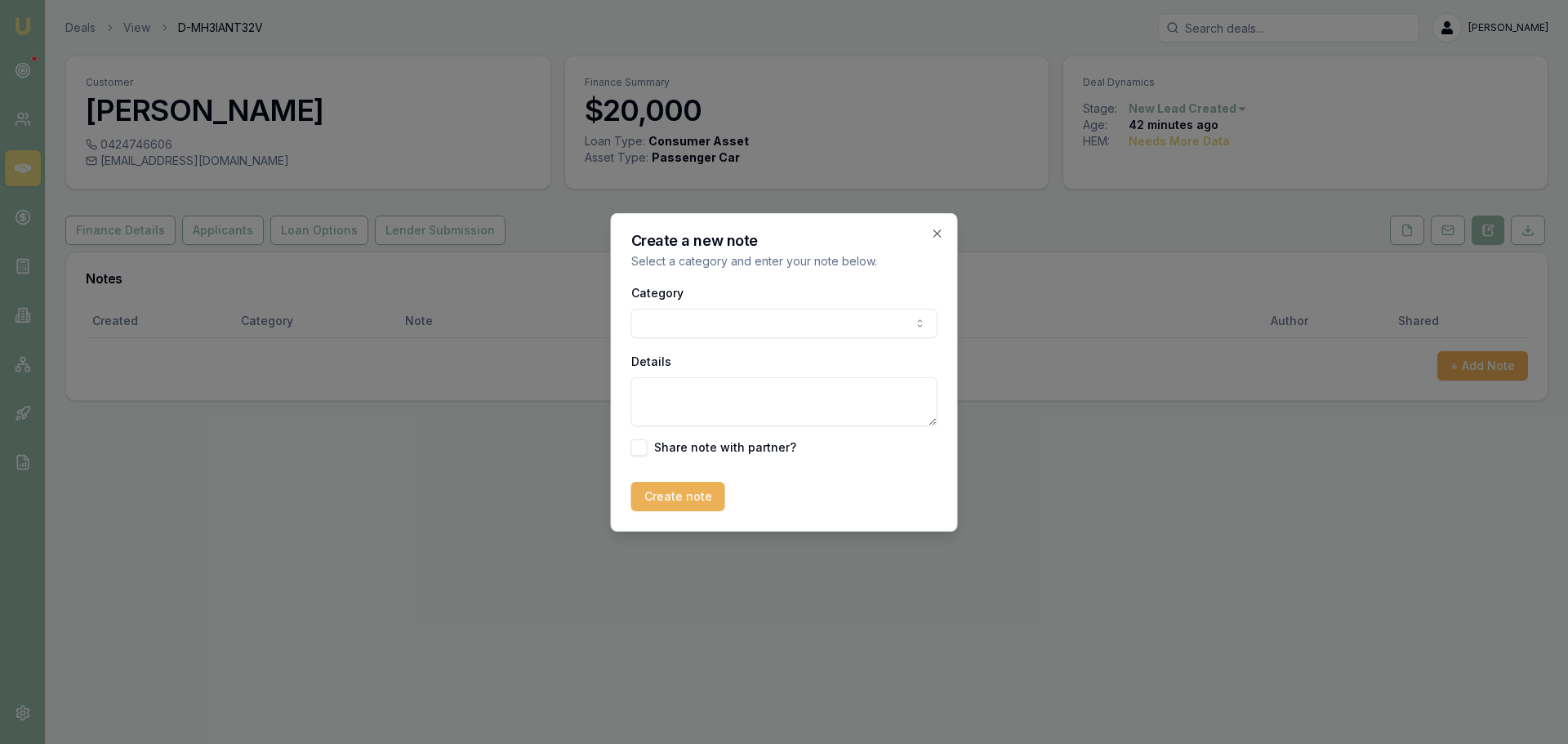
click at [744, 317] on body "Emu Broker Deals View D-MH3IANT32V [PERSON_NAME] Toggle Menu Customer [PERSON_N…" at bounding box center [784, 372] width 1568 height 744
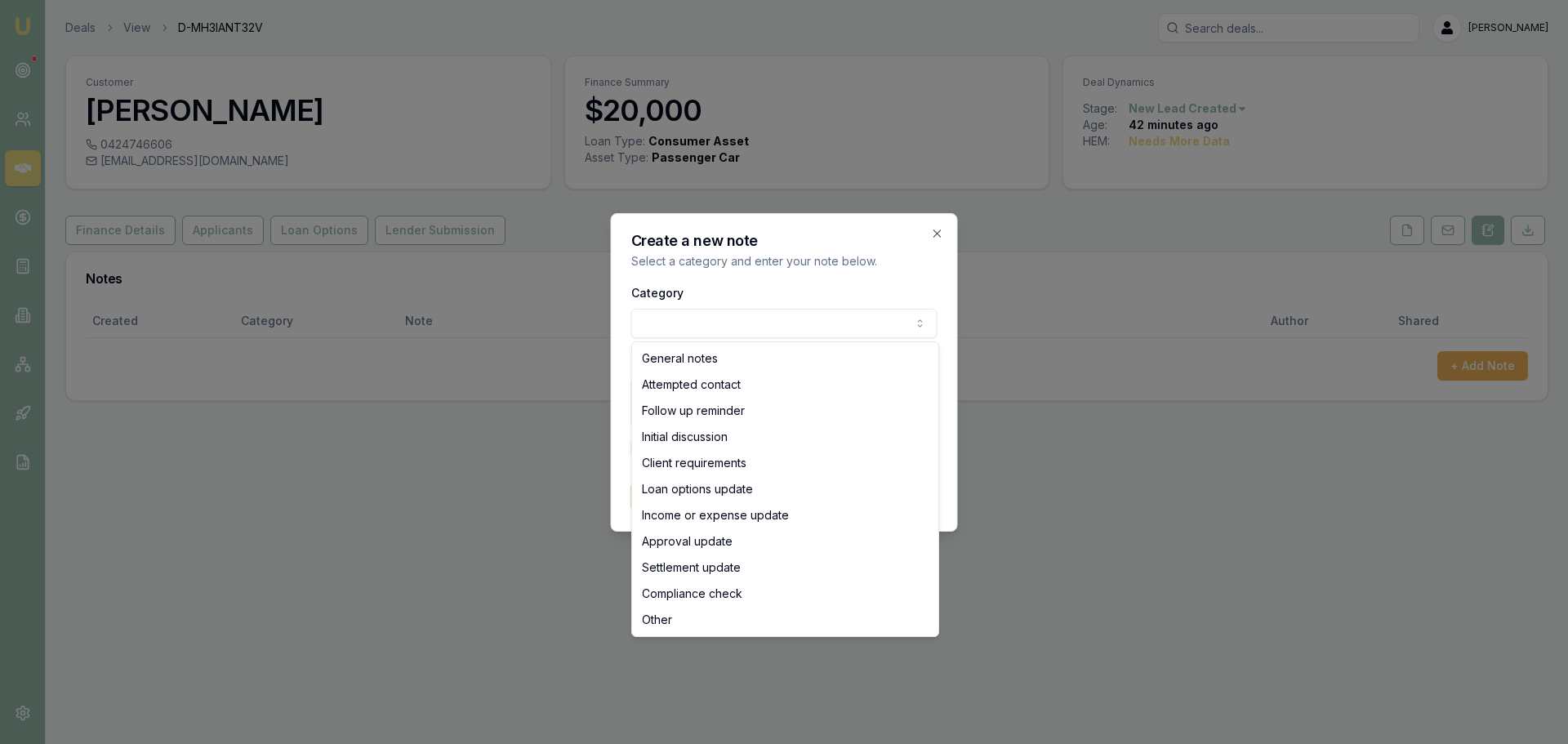
select select "ATTEMPTED_CONTACT"
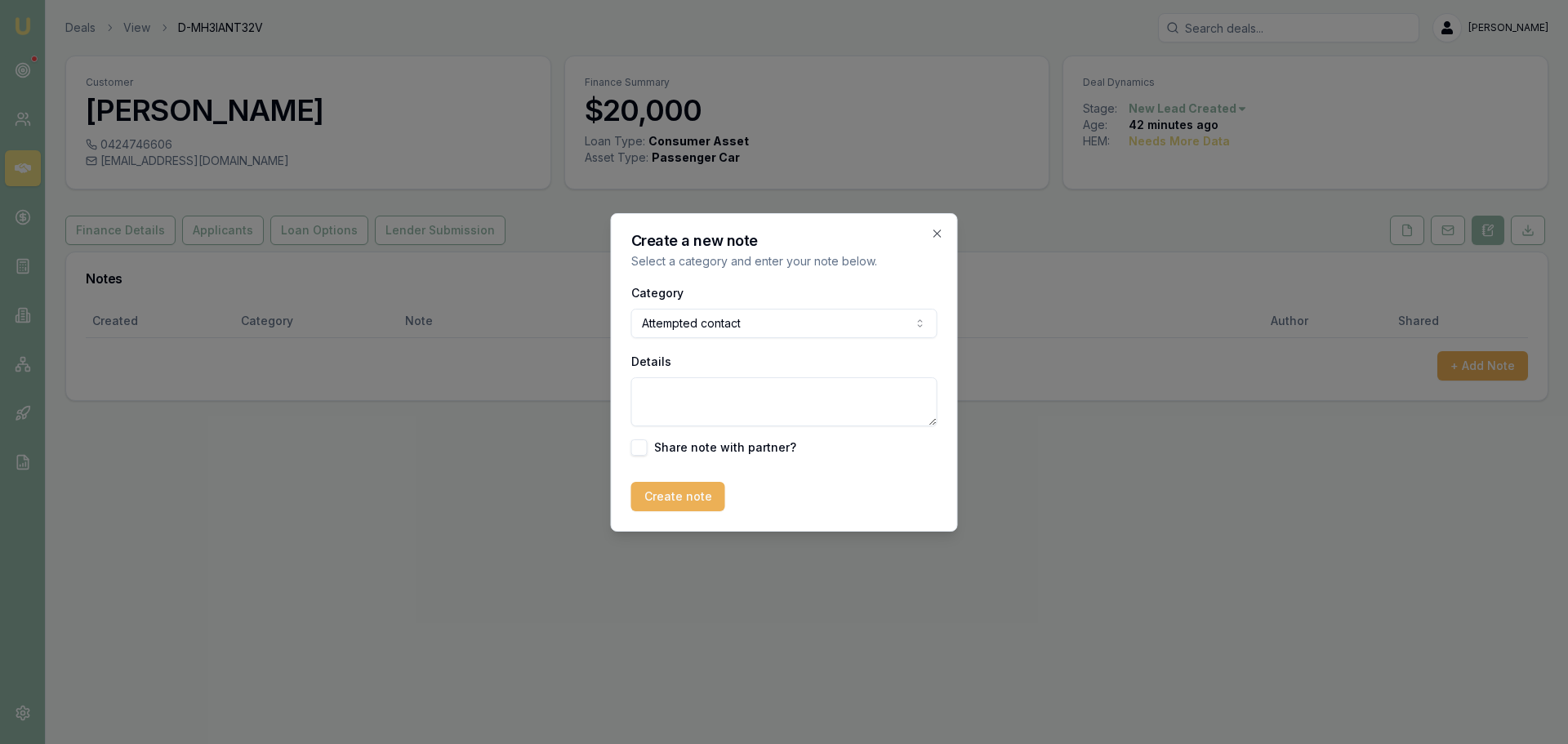
click at [687, 401] on textarea "Details" at bounding box center [784, 402] width 306 height 49
type textarea "sent intro text"
click at [674, 496] on button "Create note" at bounding box center [678, 497] width 94 height 29
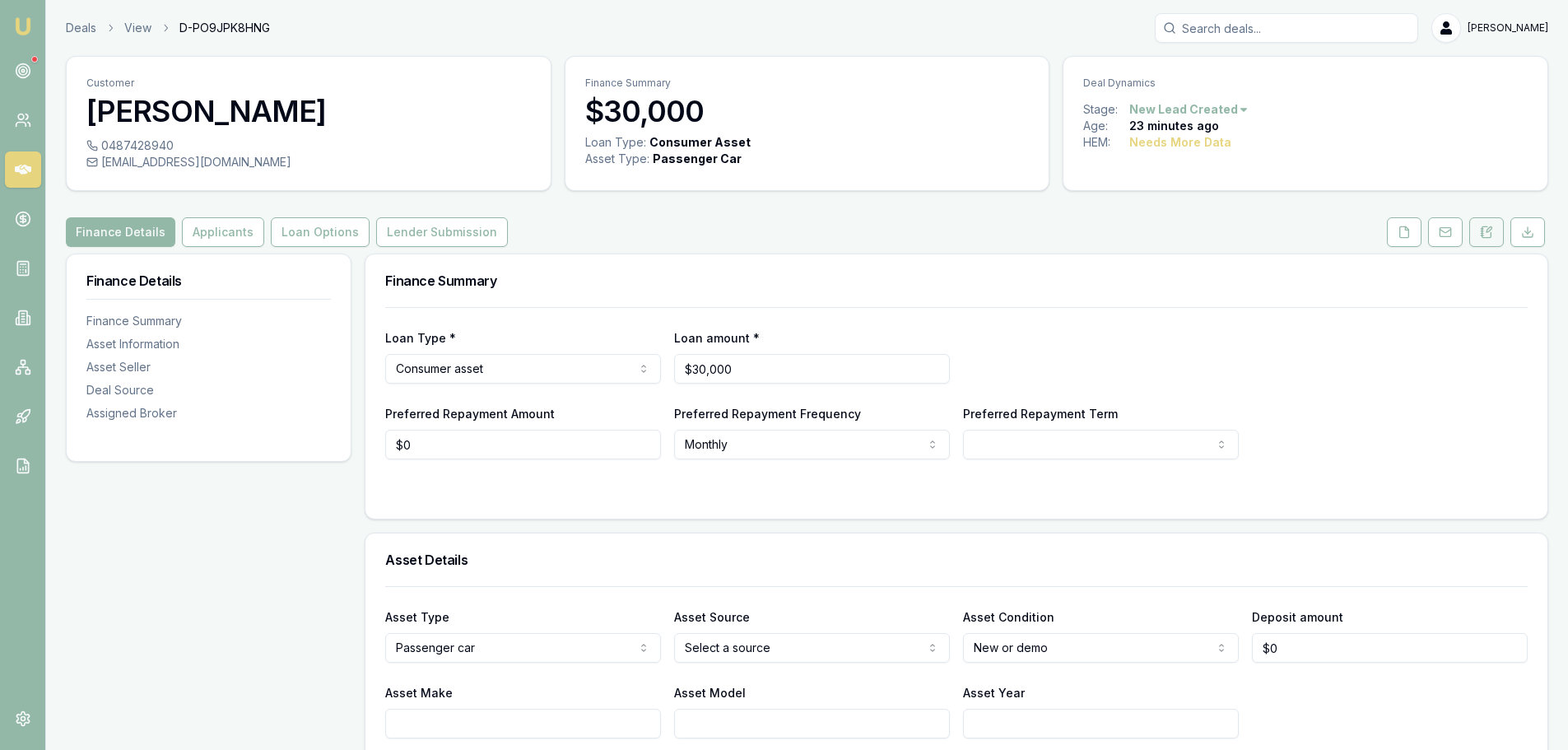
click at [1476, 238] on button at bounding box center [1486, 232] width 35 height 30
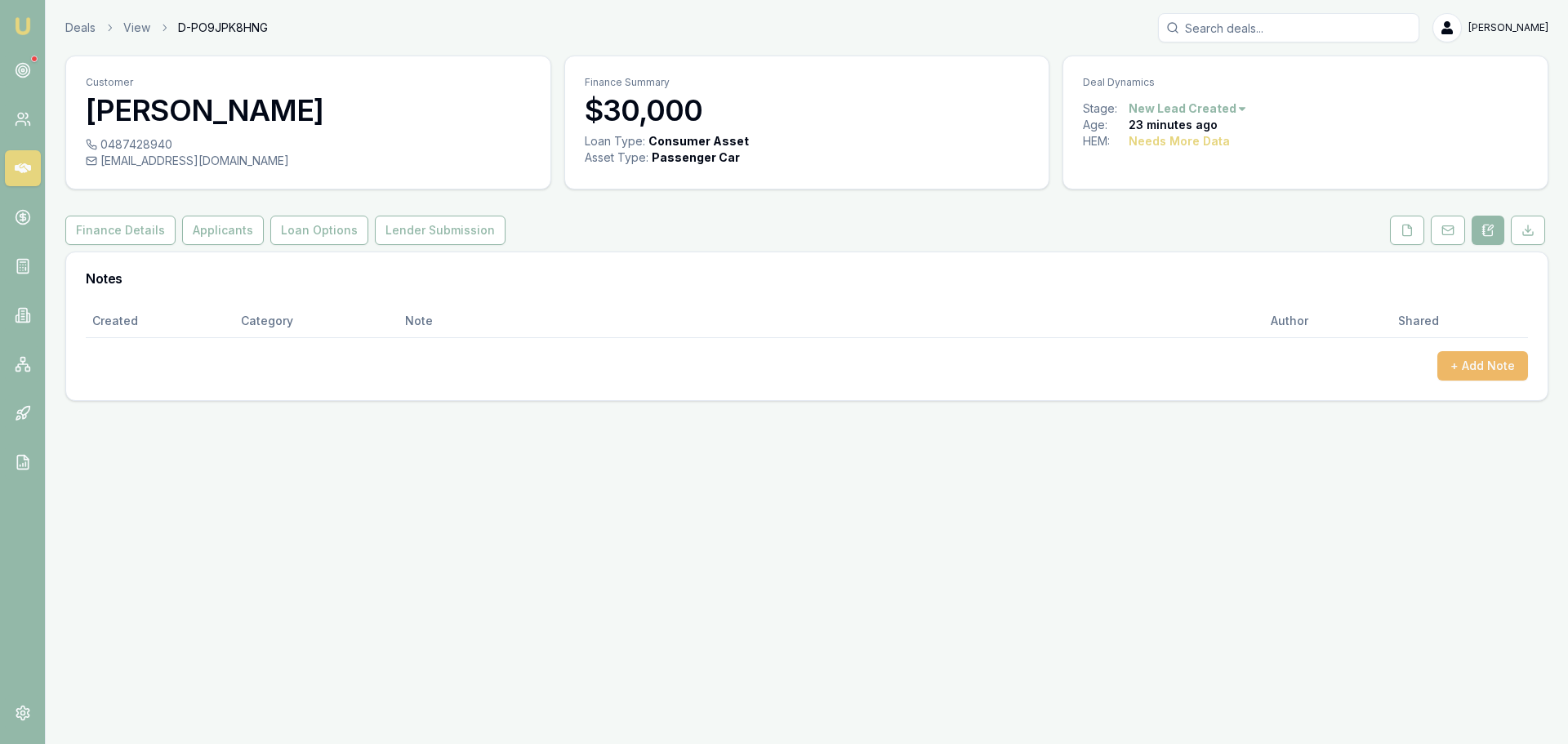
click at [1488, 363] on button "+ Add Note" at bounding box center [1482, 366] width 91 height 29
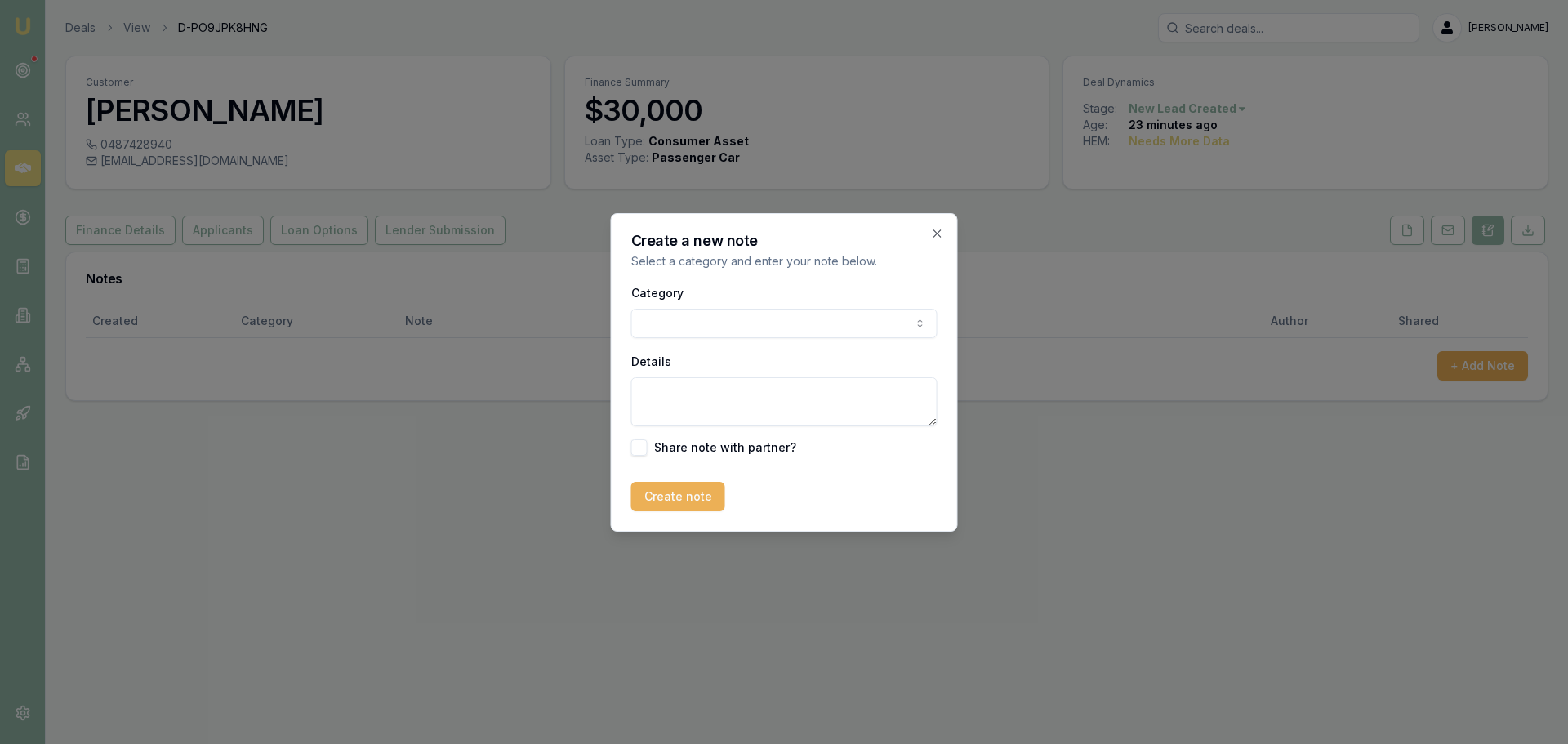
click at [891, 317] on body "Emu Broker Deals View D-PO9JPK8HNG [PERSON_NAME] Shield Toggle Menu Customer [P…" at bounding box center [784, 372] width 1568 height 744
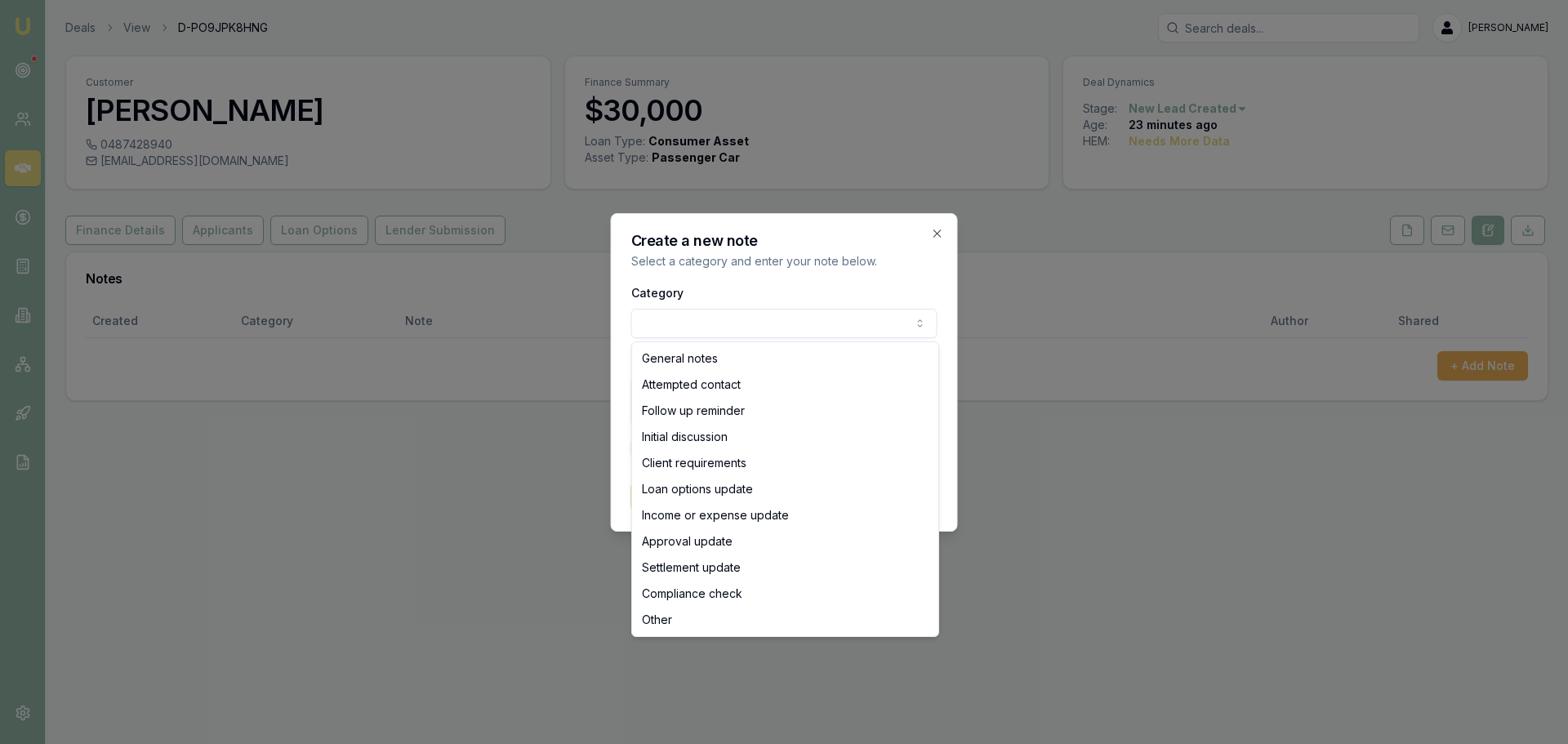
select select "ATTEMPTED_CONTACT"
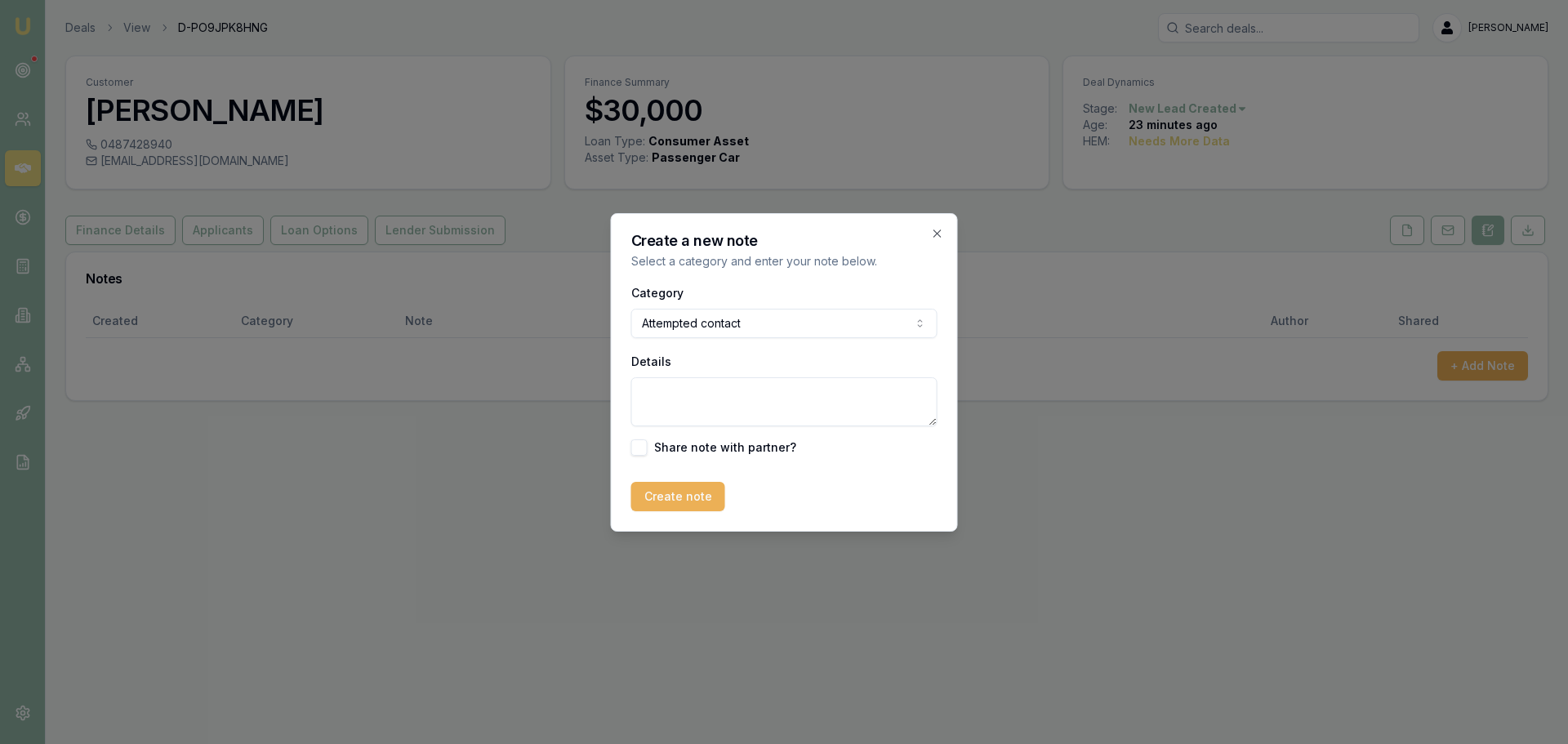
click at [763, 402] on textarea "Details" at bounding box center [784, 402] width 306 height 49
type textarea "sent intro text"
click at [688, 494] on button "Create note" at bounding box center [678, 497] width 94 height 29
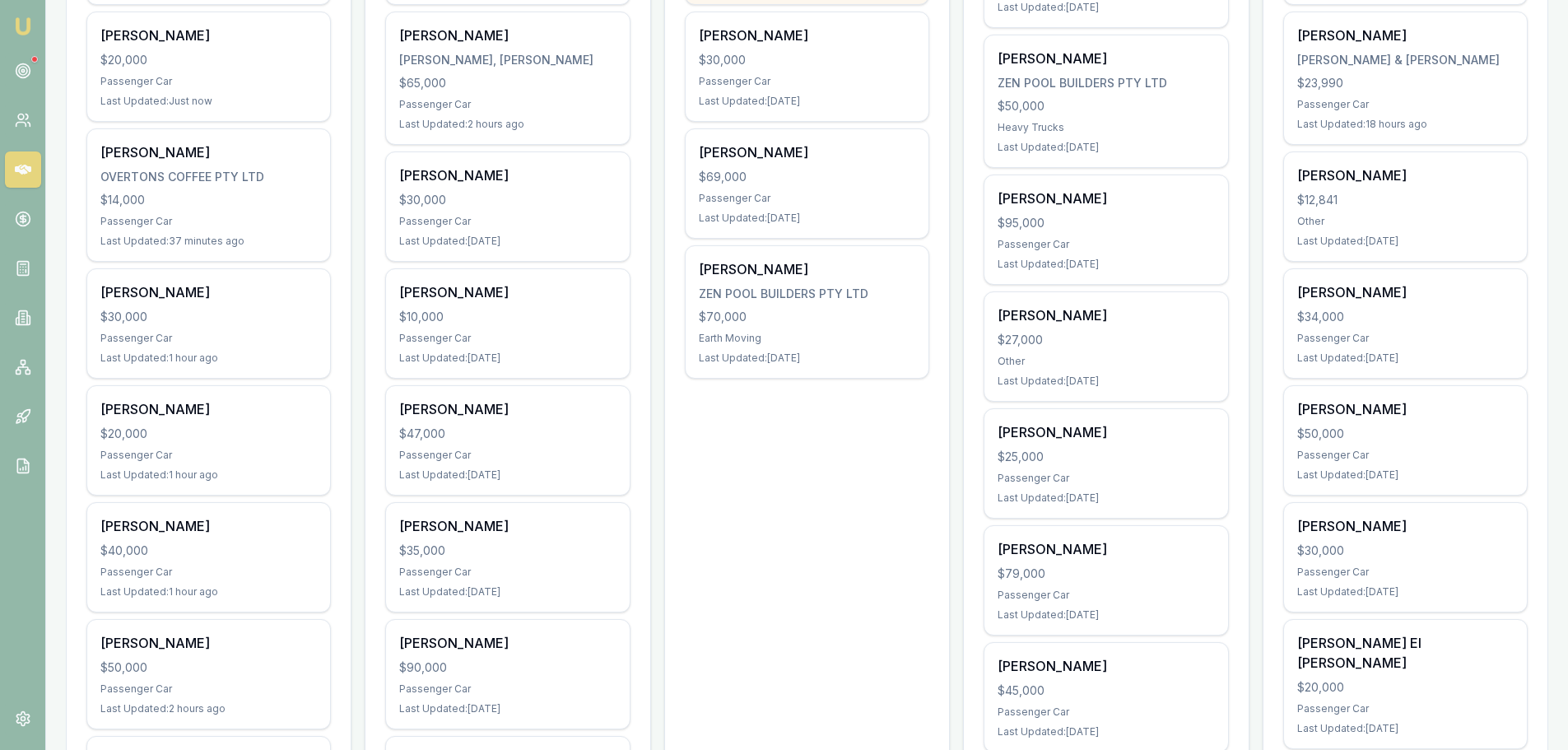
scroll to position [494, 0]
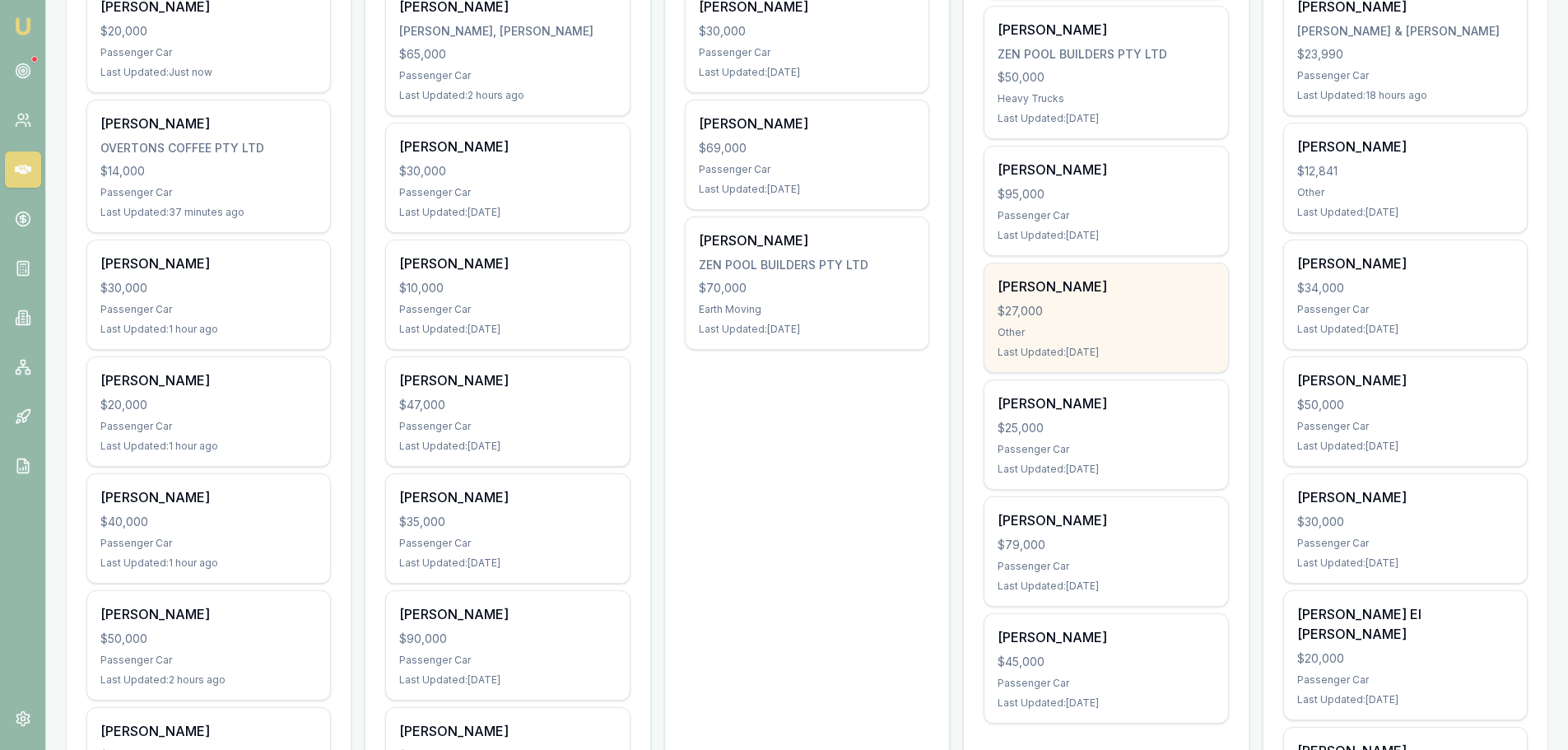
click at [1057, 313] on div "$27,000" at bounding box center [1105, 311] width 216 height 17
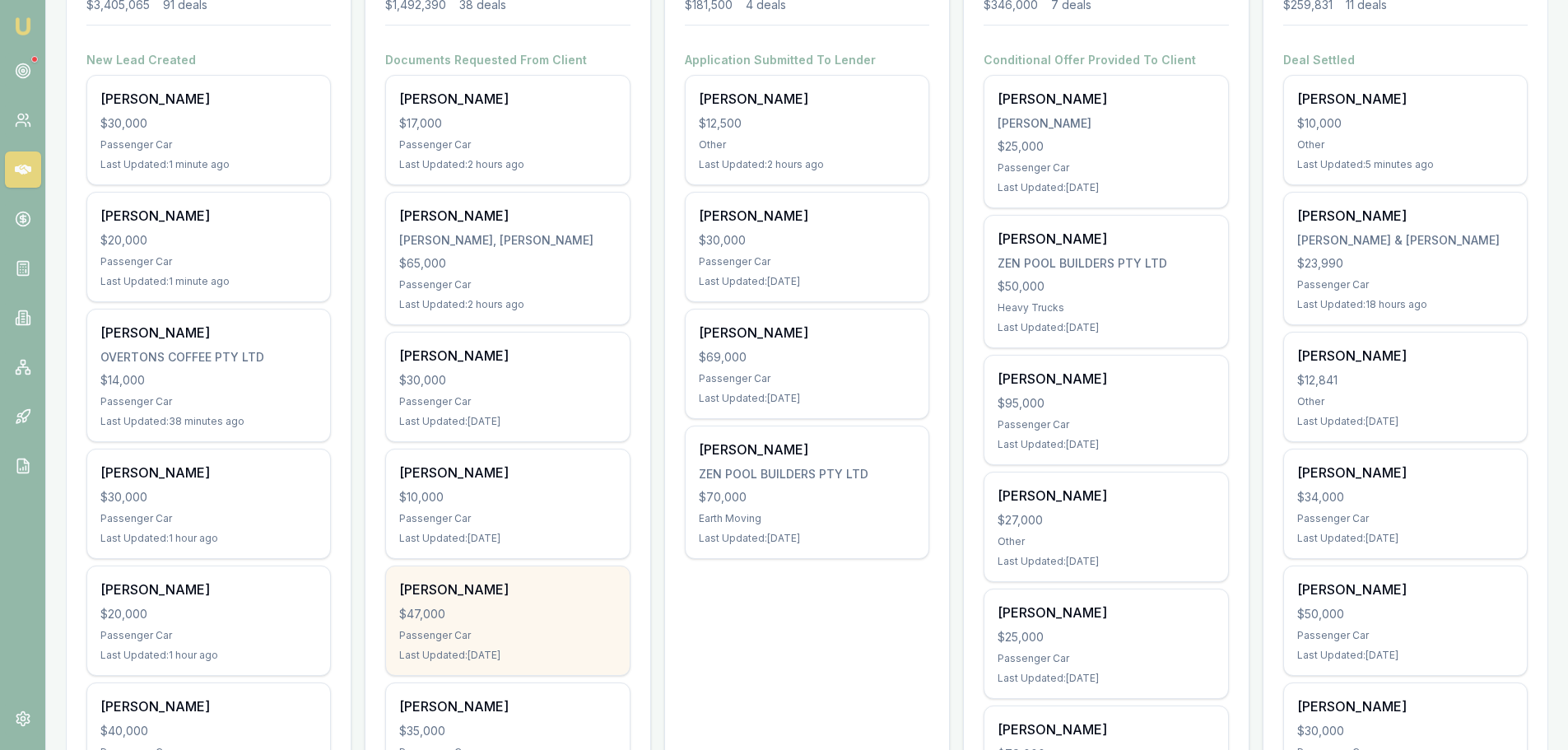
scroll to position [247, 0]
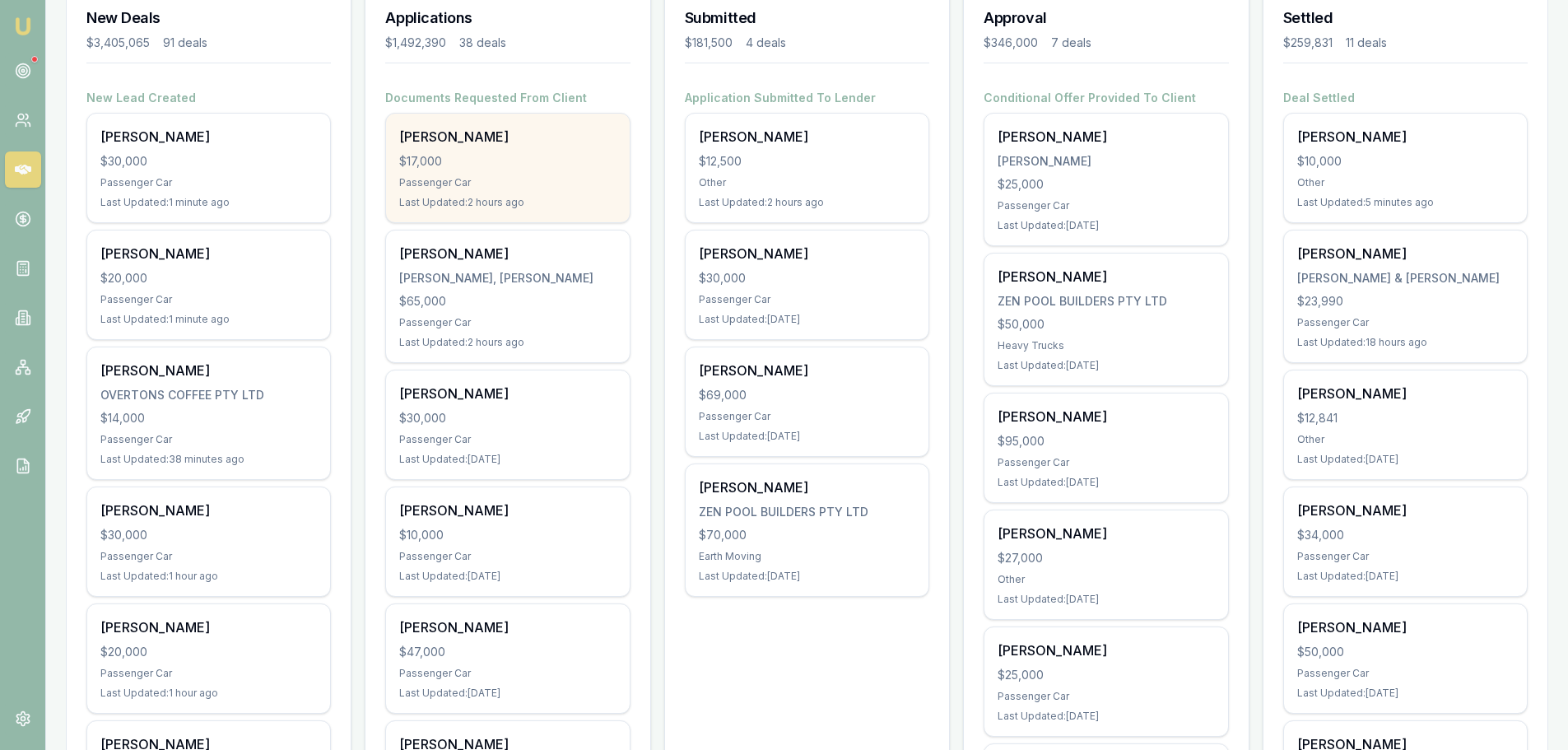
click at [464, 149] on div "Phillip Ward $17,000 Passenger Car Last Updated: 2 hours ago" at bounding box center [507, 168] width 242 height 109
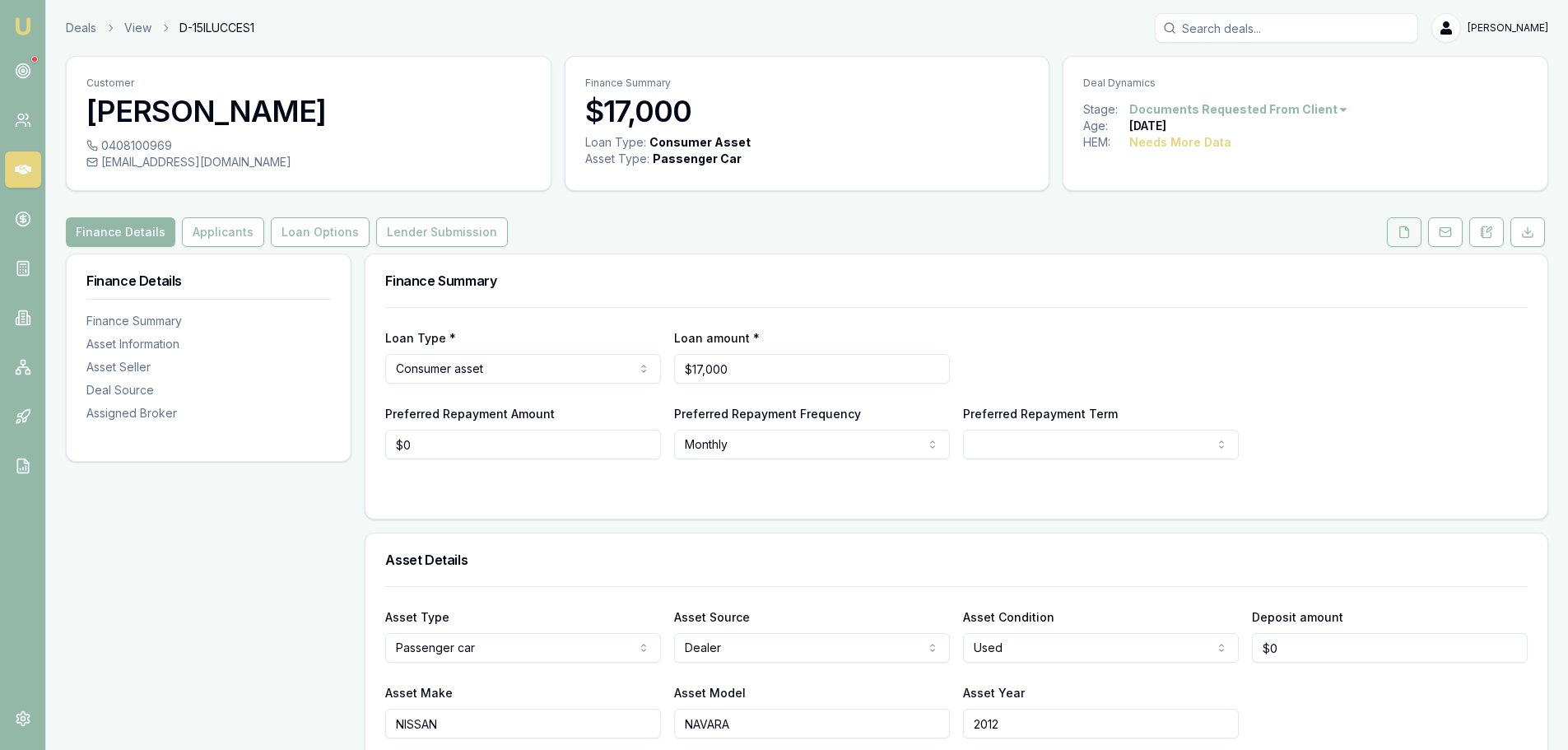
click at [1395, 238] on button at bounding box center [1404, 232] width 35 height 30
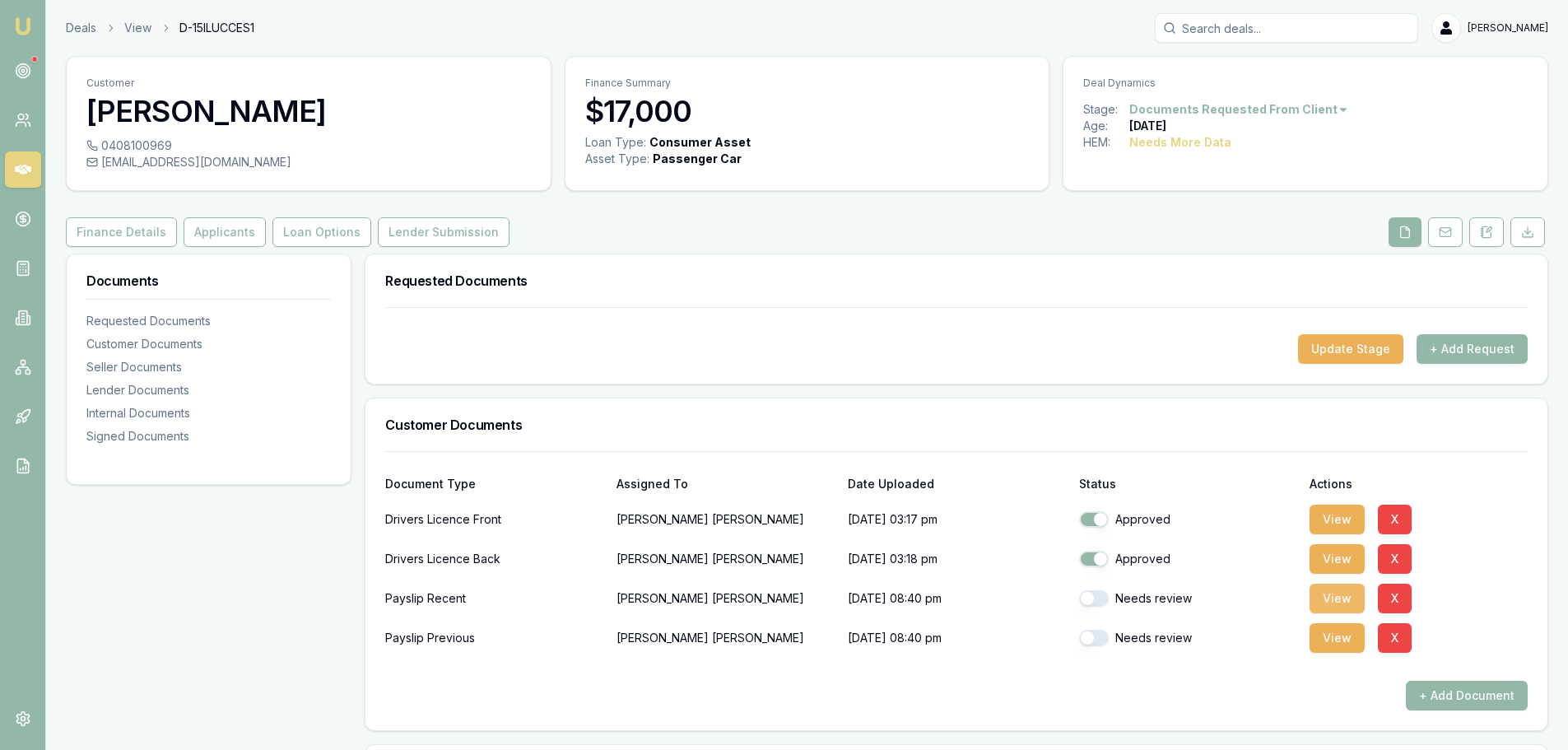
click at [1354, 600] on button "View" at bounding box center [1336, 598] width 55 height 30
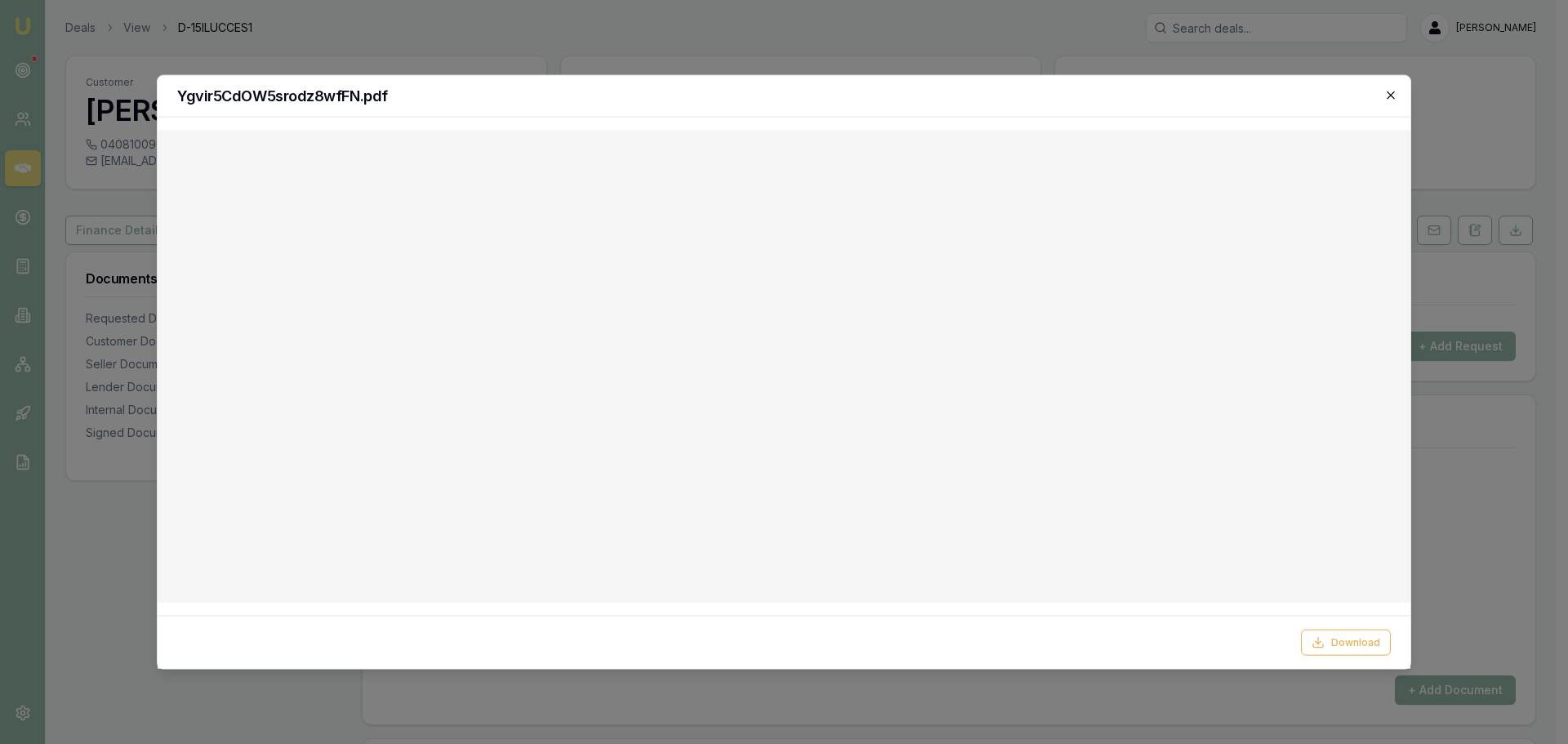
click at [1392, 92] on icon "button" at bounding box center [1390, 95] width 13 height 13
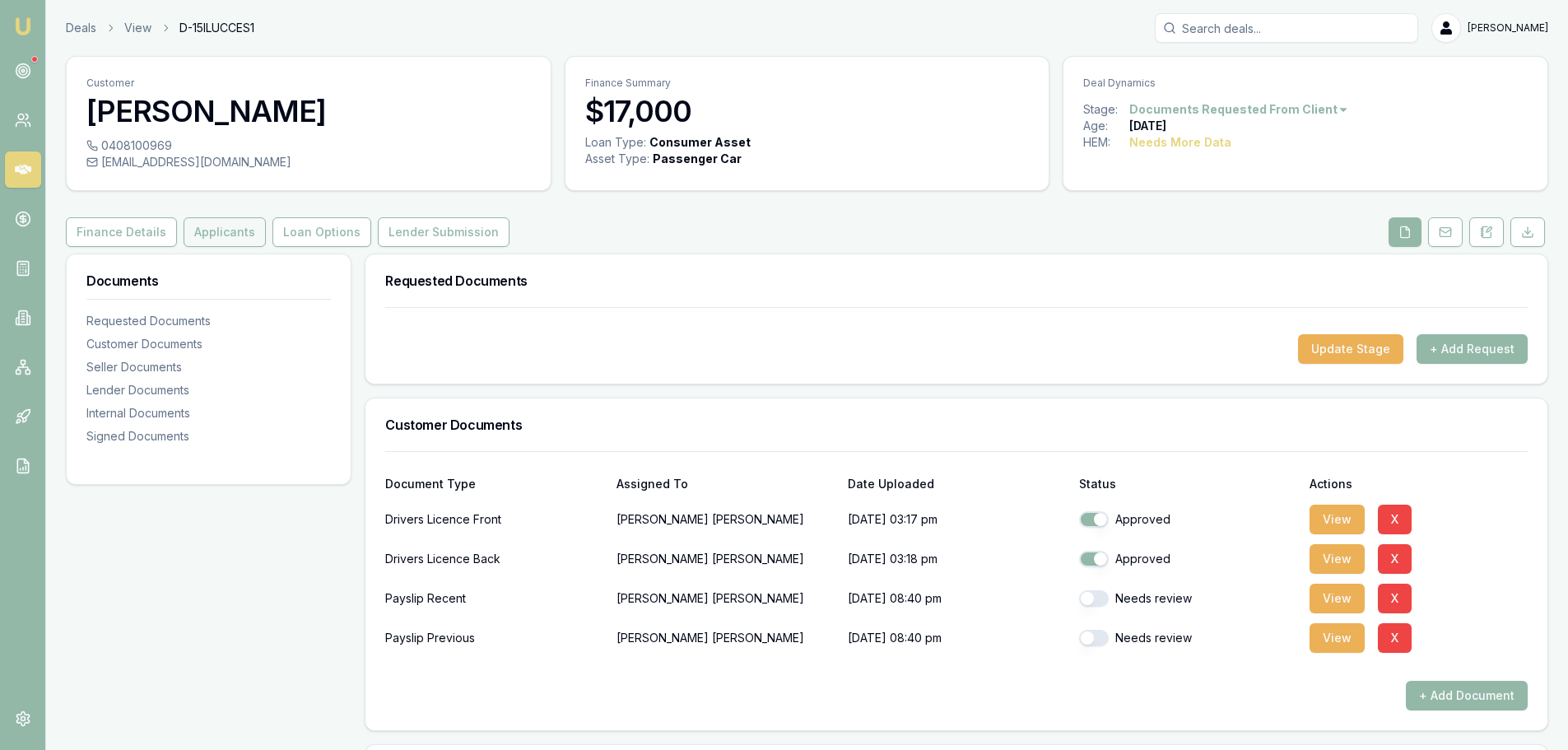
click at [200, 226] on button "Applicants" at bounding box center [225, 232] width 82 height 30
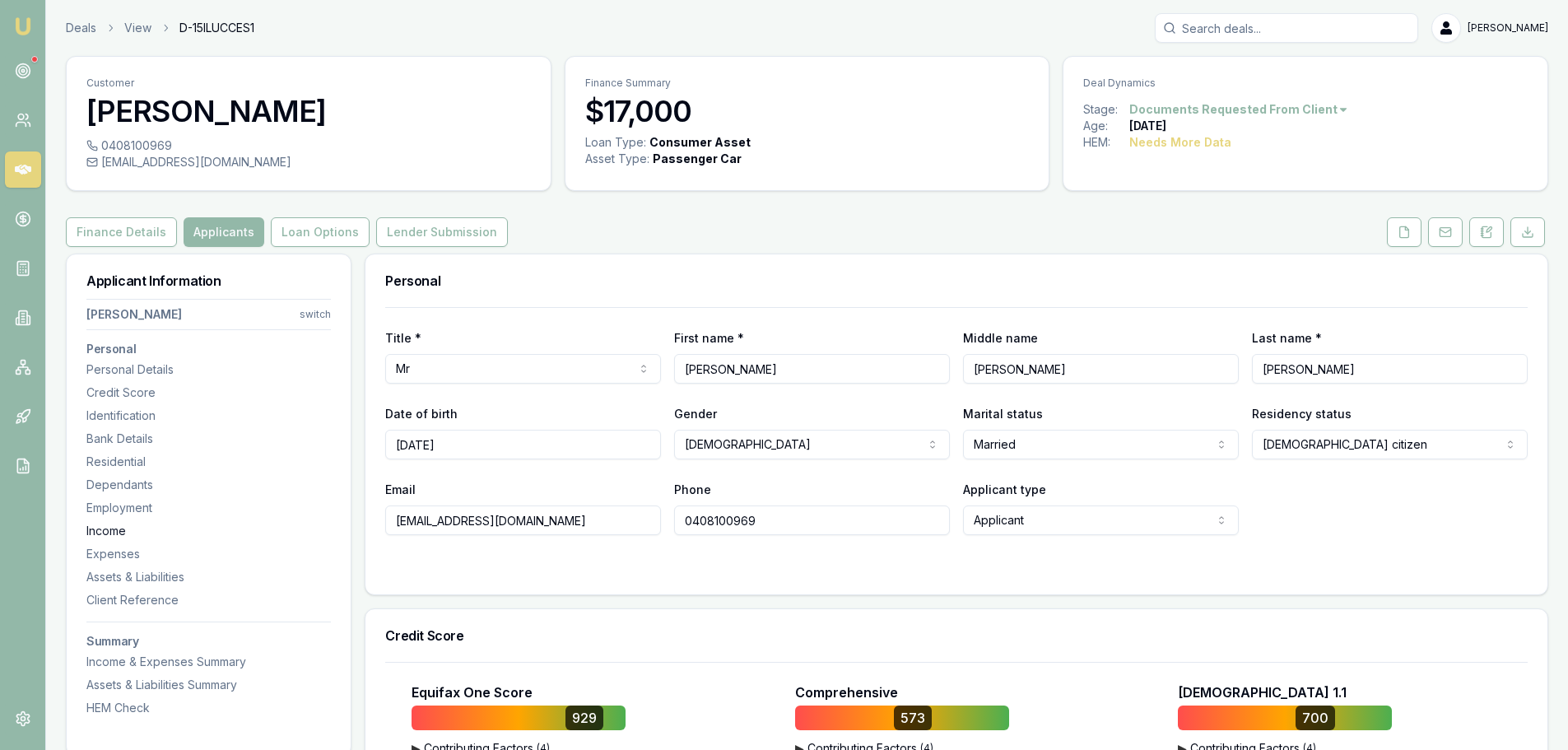
drag, startPoint x: 593, startPoint y: 521, endPoint x: 239, endPoint y: 524, distance: 354.0
click at [1396, 235] on button at bounding box center [1404, 232] width 35 height 30
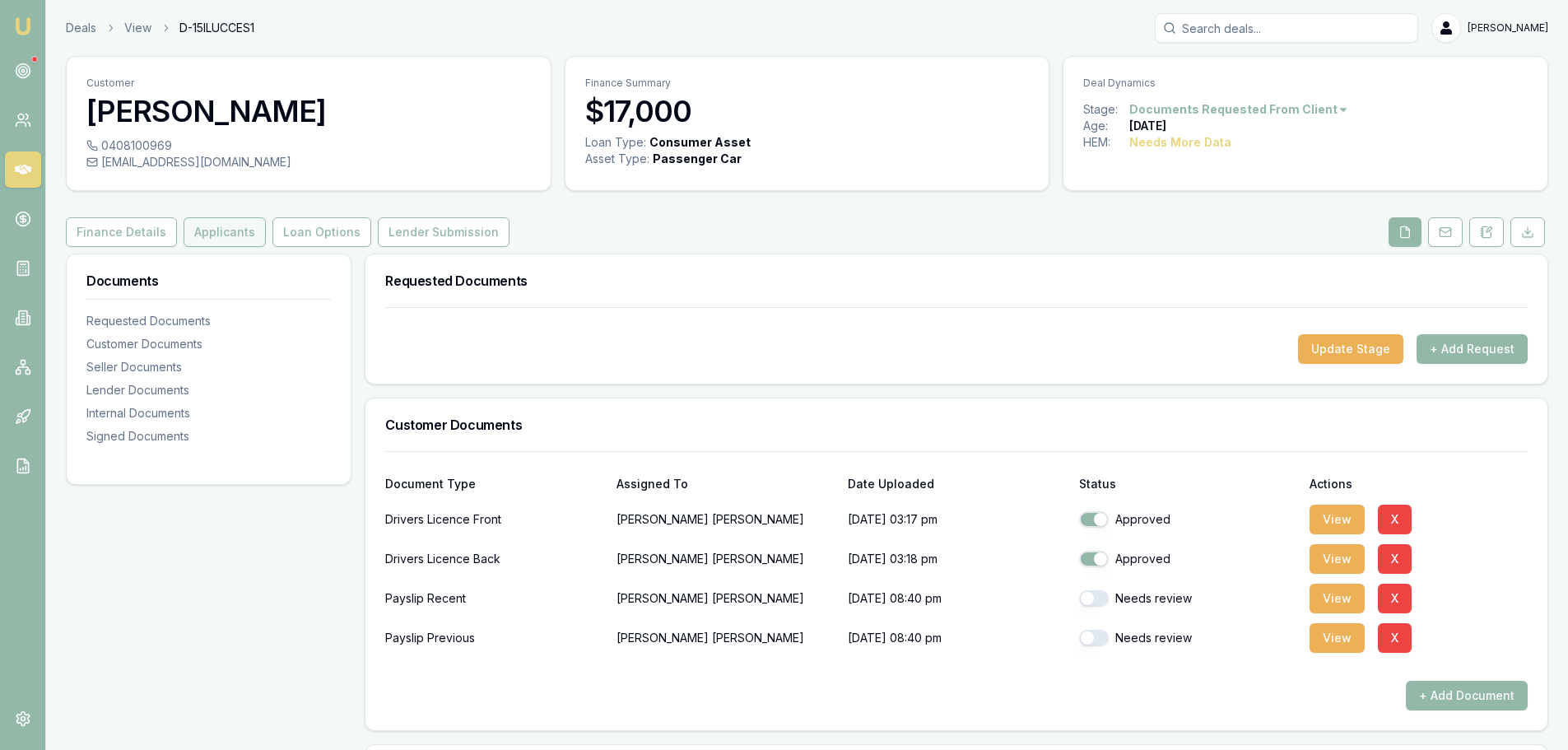
click at [237, 219] on button "Applicants" at bounding box center [225, 232] width 82 height 30
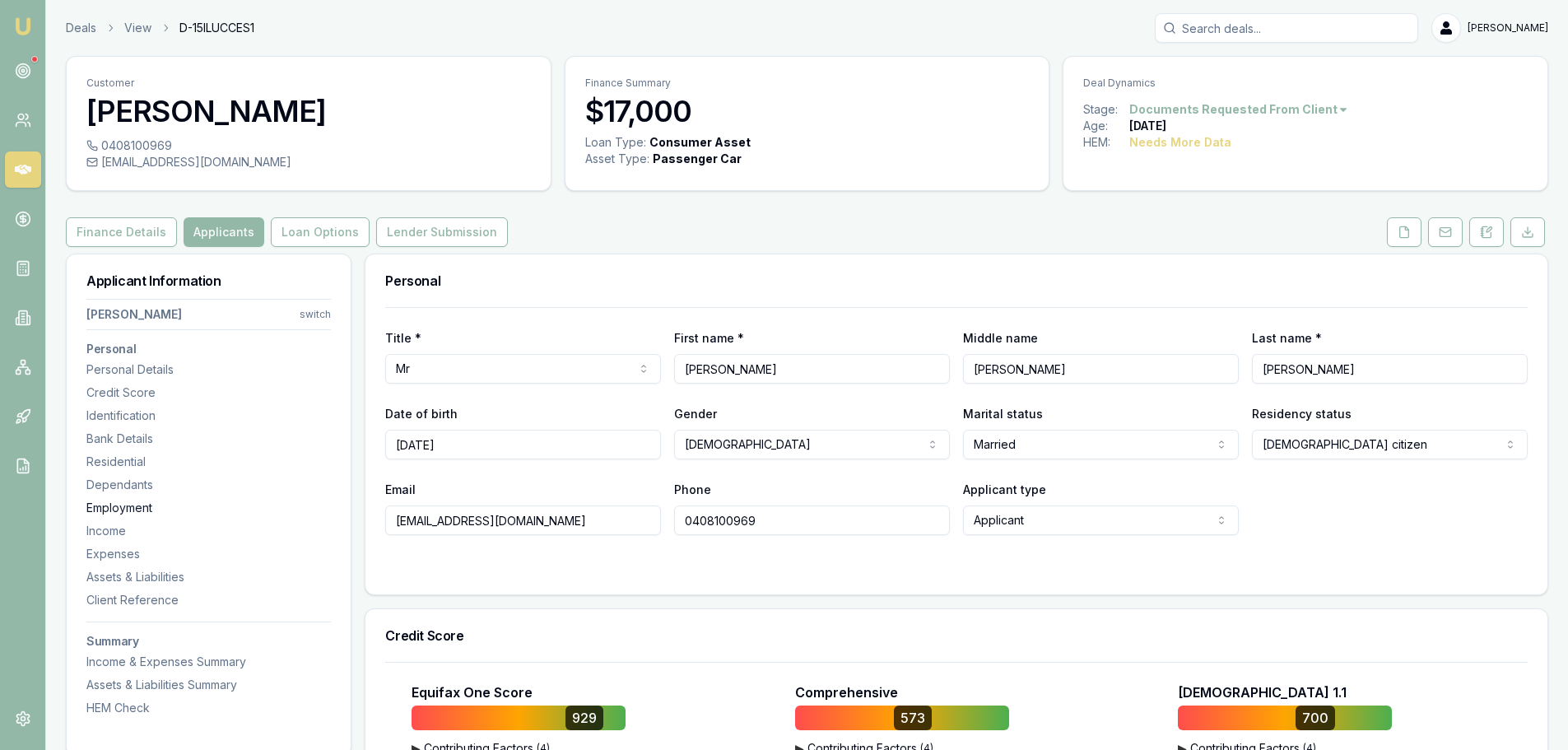
click at [144, 503] on div "Employment" at bounding box center [209, 508] width 244 height 17
click at [1401, 242] on button at bounding box center [1404, 232] width 35 height 30
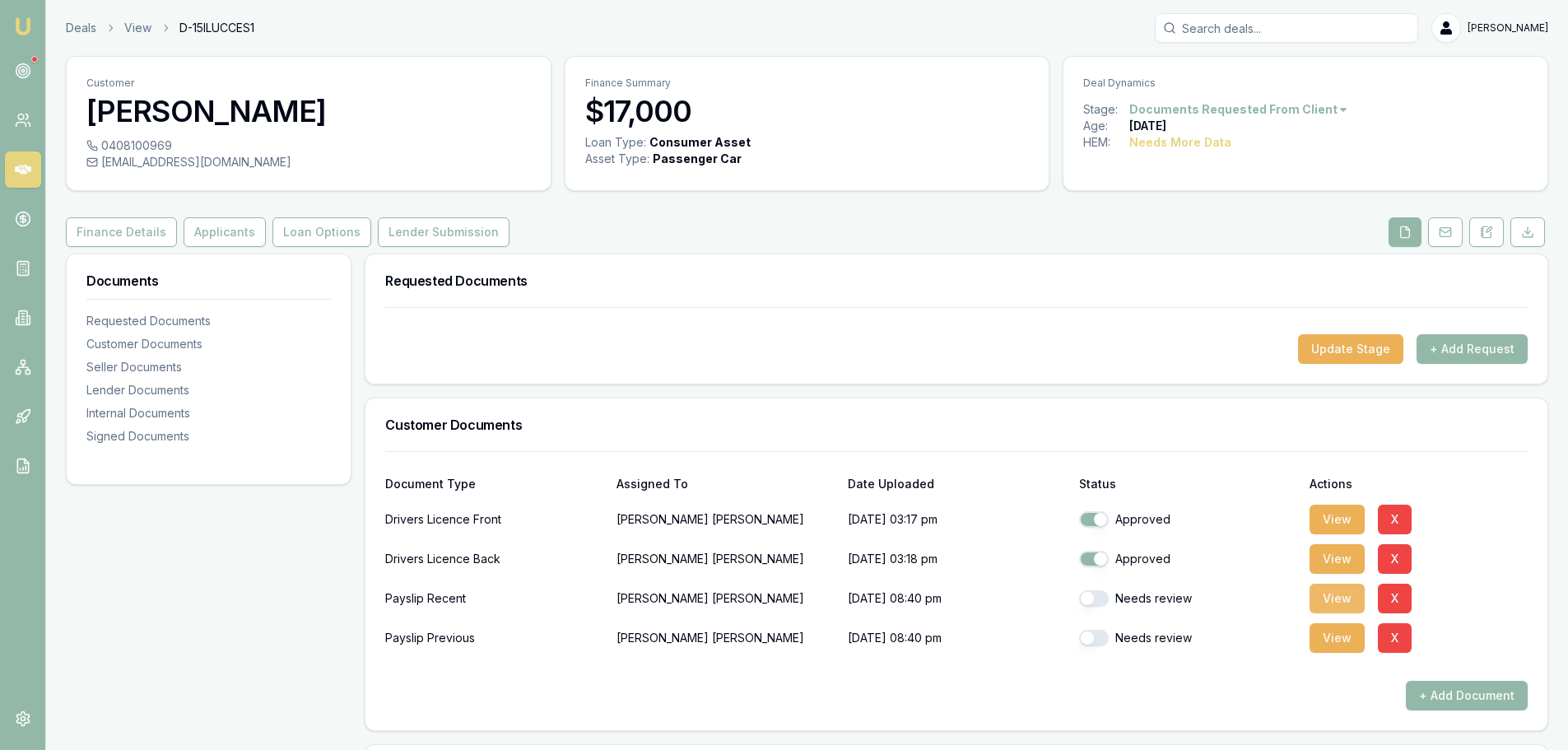
click at [1345, 597] on button "View" at bounding box center [1336, 598] width 55 height 30
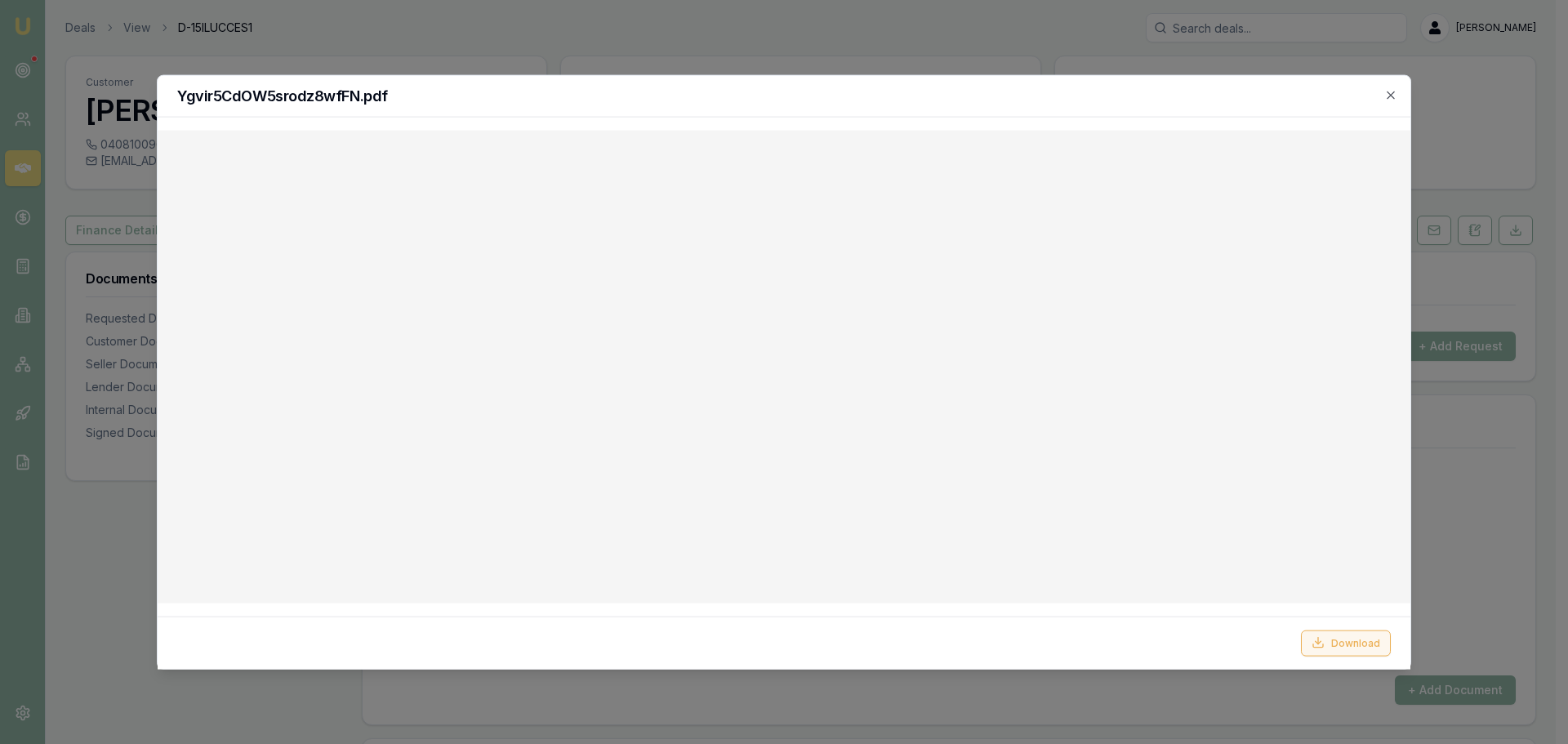
click at [1350, 642] on button "Download" at bounding box center [1345, 643] width 90 height 26
click at [1140, 107] on div "Ygvir5CdOW5srodz8wfFN.pdf" at bounding box center [784, 96] width 1253 height 42
click at [1399, 92] on div "Ygvir5CdOW5srodz8wfFN.pdf" at bounding box center [784, 96] width 1253 height 42
click at [1386, 92] on icon "button" at bounding box center [1390, 95] width 13 height 13
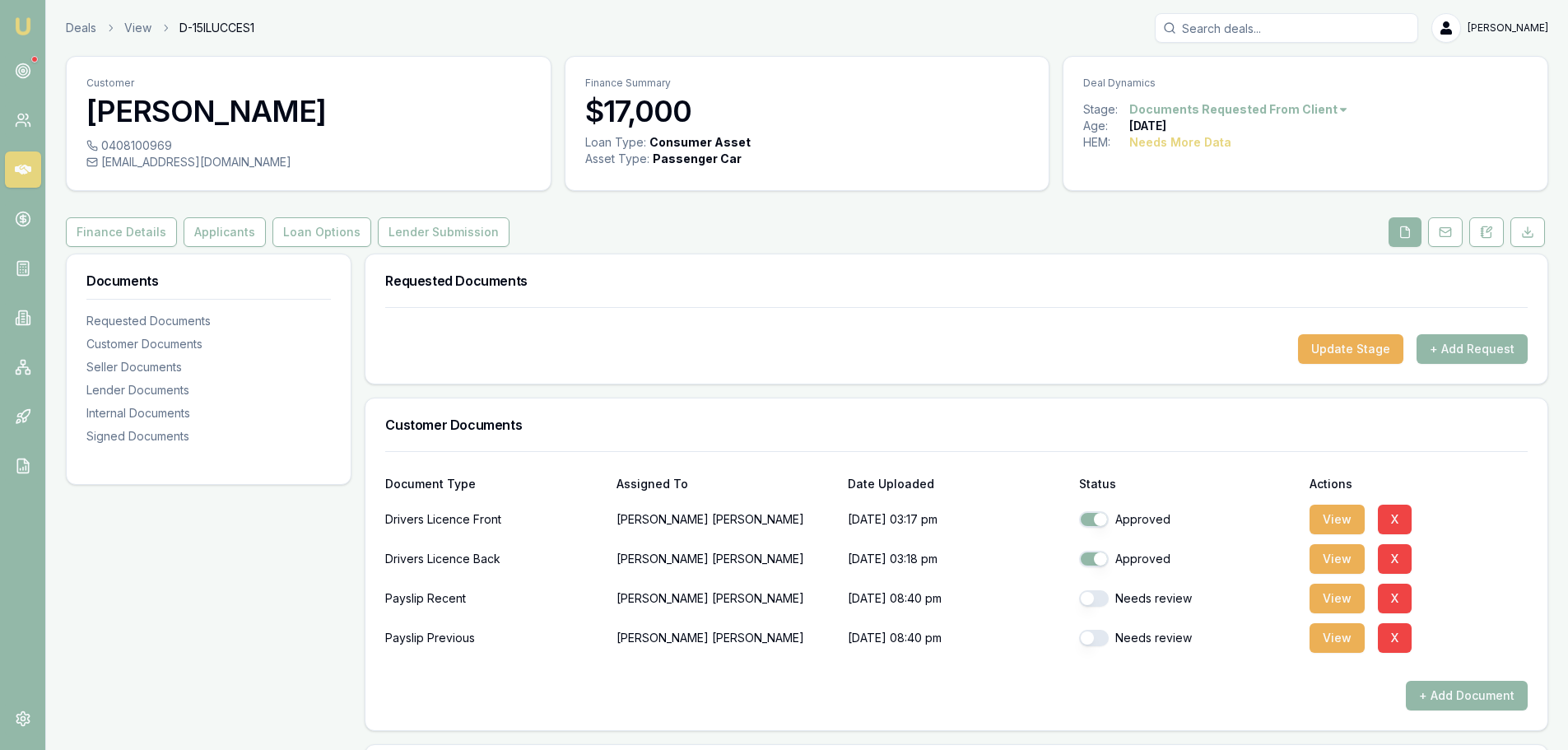
click at [1306, 639] on div "Payslip Previous Phillip Ward 24/09/2025, 08:40 pm Needs review View X" at bounding box center [956, 638] width 1142 height 33
click at [1330, 639] on button "View" at bounding box center [1336, 638] width 55 height 30
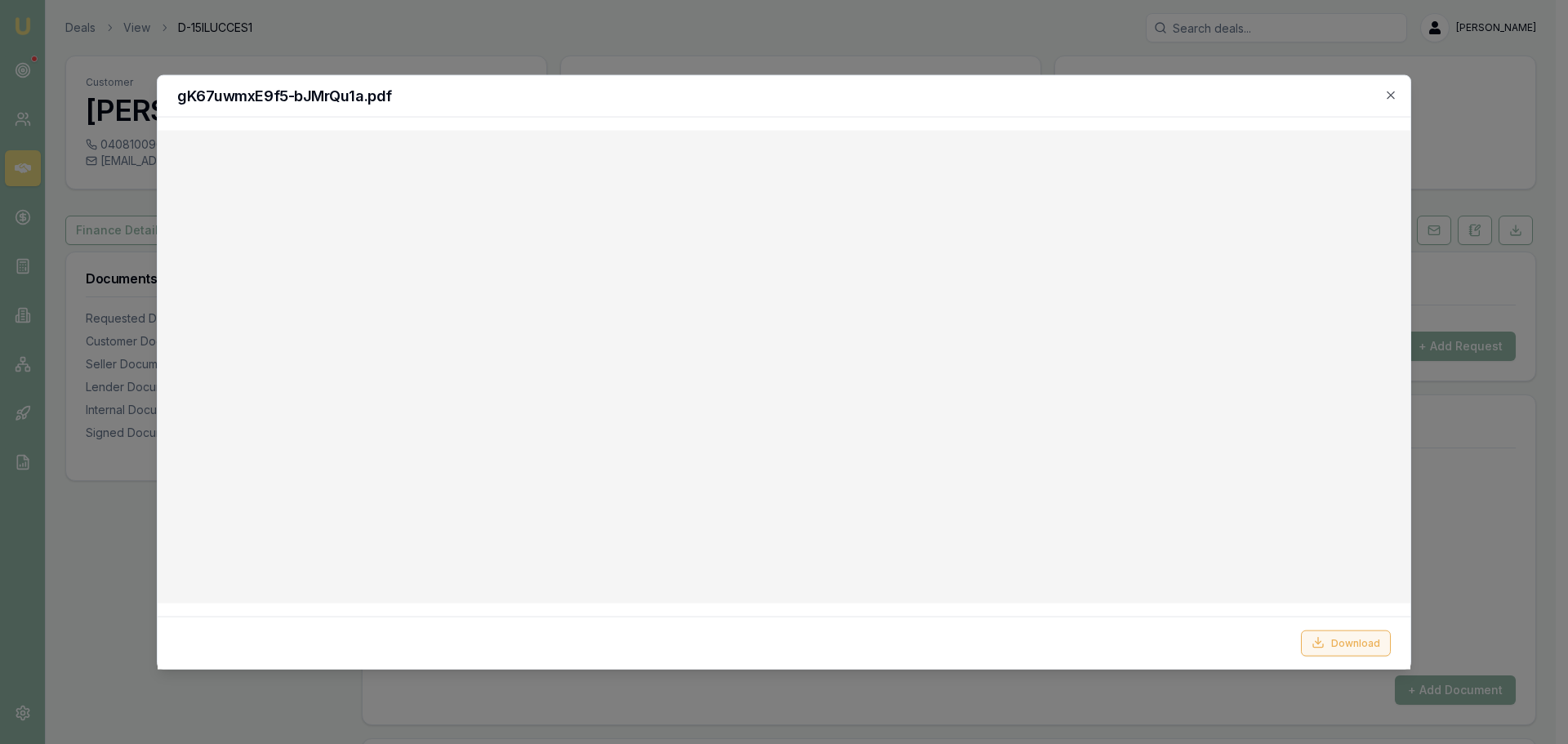
click at [1358, 644] on button "Download" at bounding box center [1345, 643] width 90 height 26
click at [1383, 93] on h2 "gK67uwmxE9f5-bJMrQu1a.pdf" at bounding box center [784, 96] width 1214 height 15
click at [1390, 93] on icon "button" at bounding box center [1390, 95] width 13 height 13
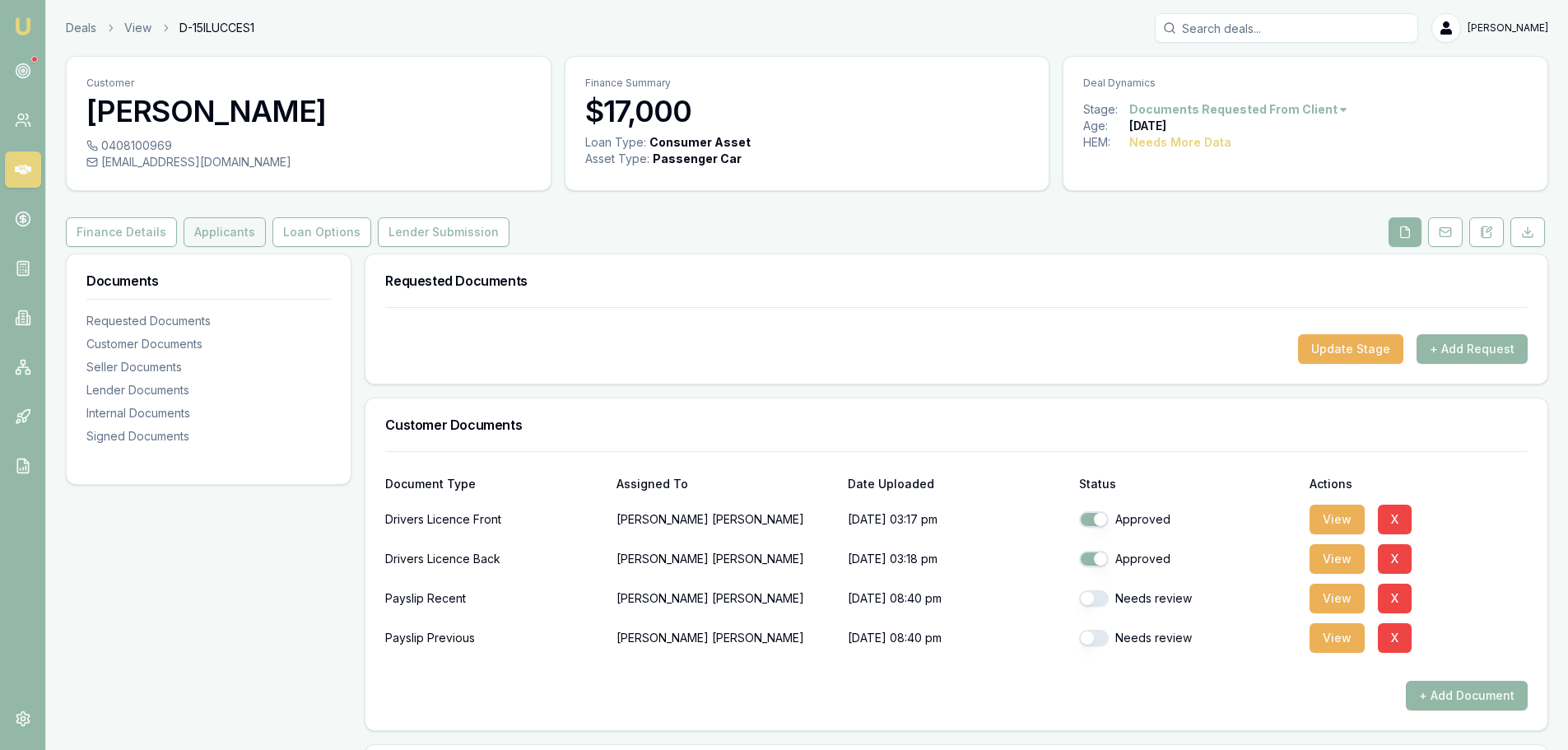
click at [218, 228] on button "Applicants" at bounding box center [225, 232] width 82 height 30
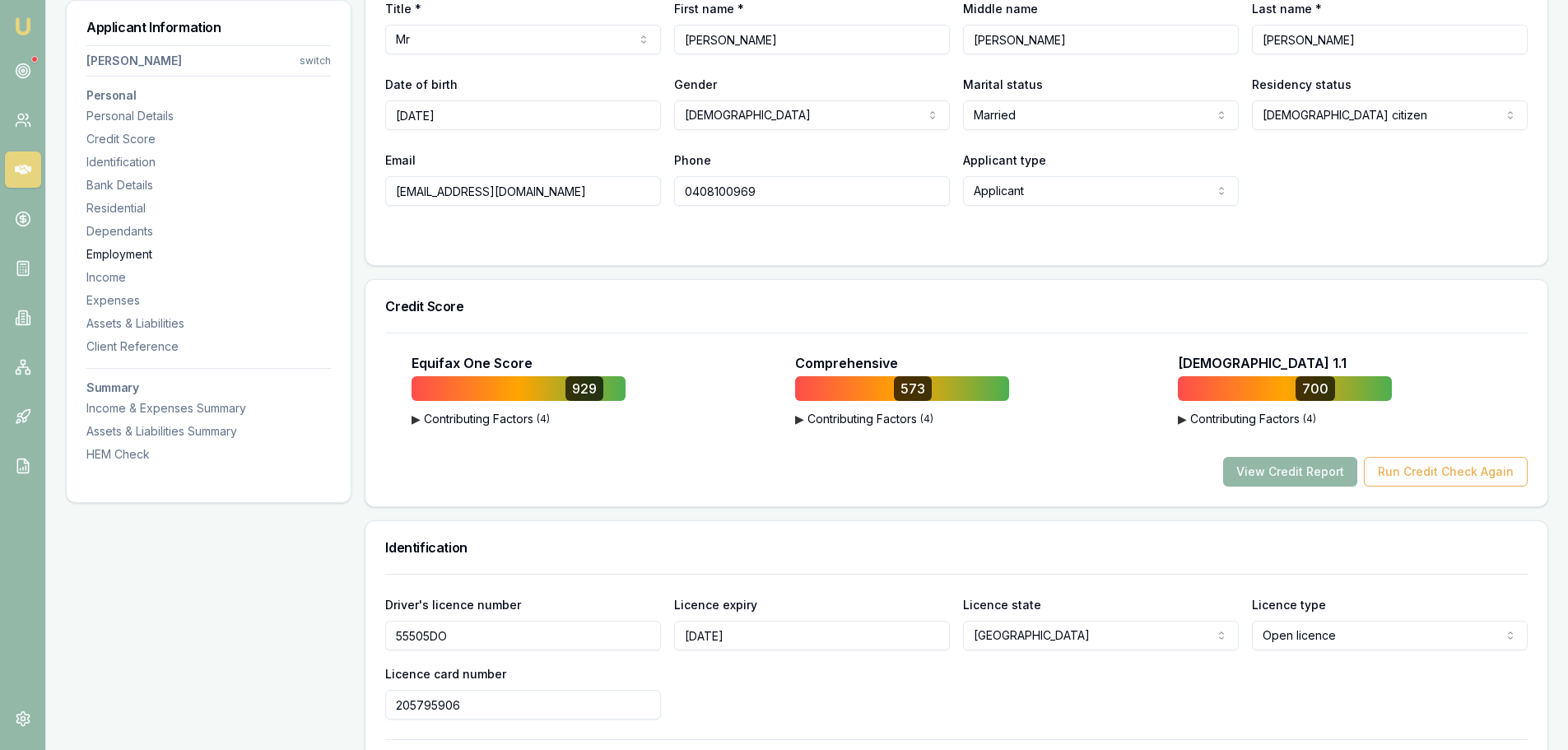
click at [113, 258] on div "Employment" at bounding box center [209, 254] width 244 height 17
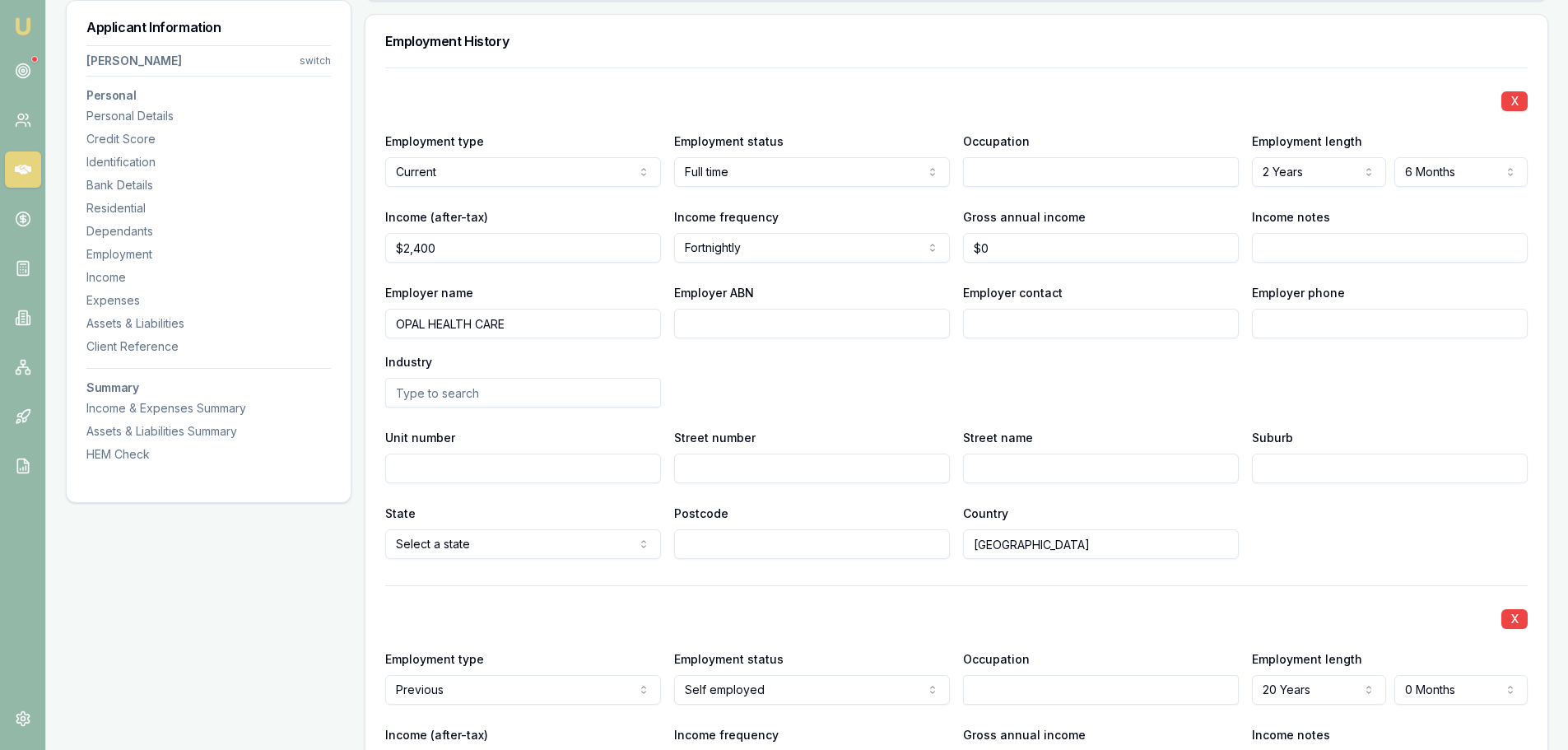
scroll to position [2211, 0]
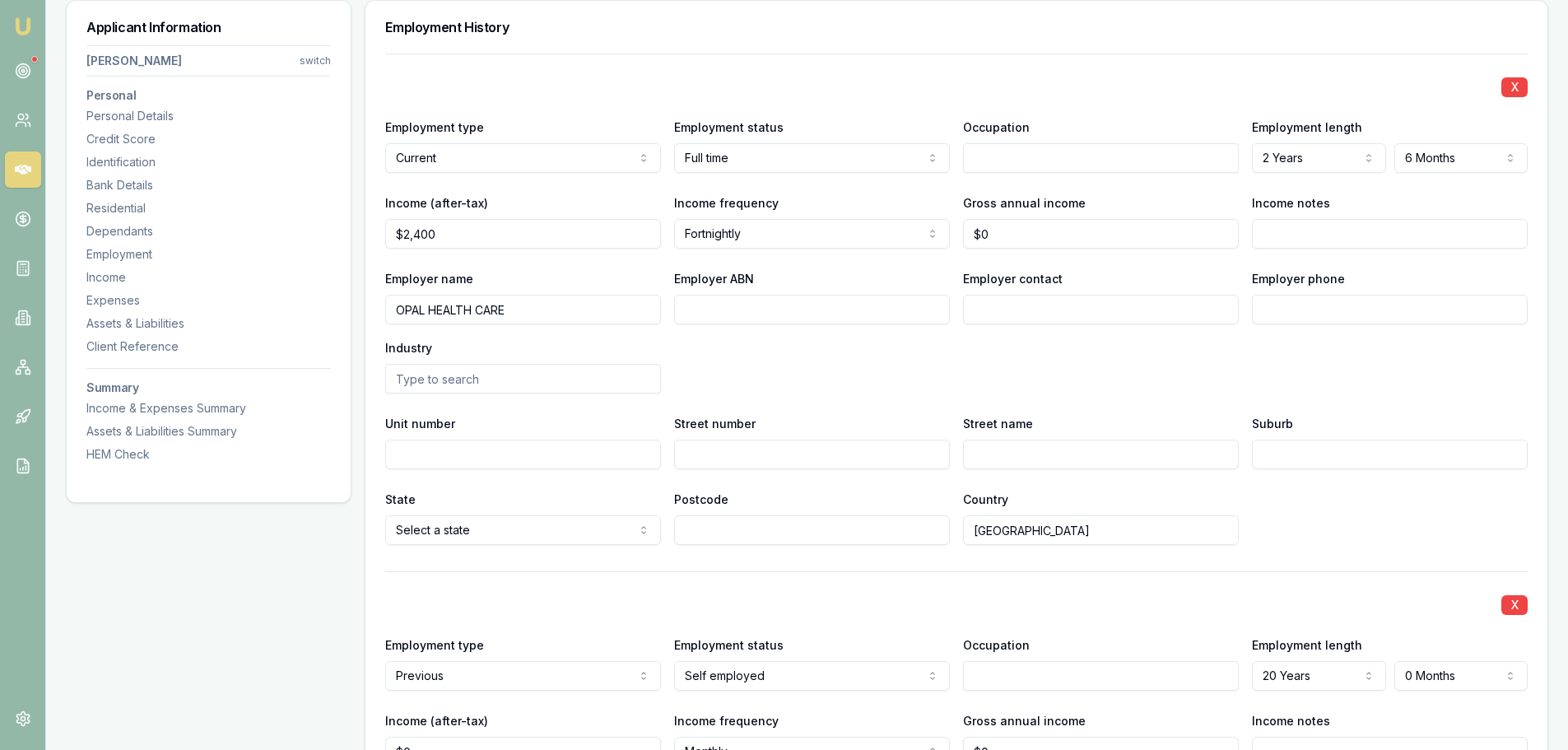
click at [1072, 156] on input "text" at bounding box center [1100, 158] width 275 height 30
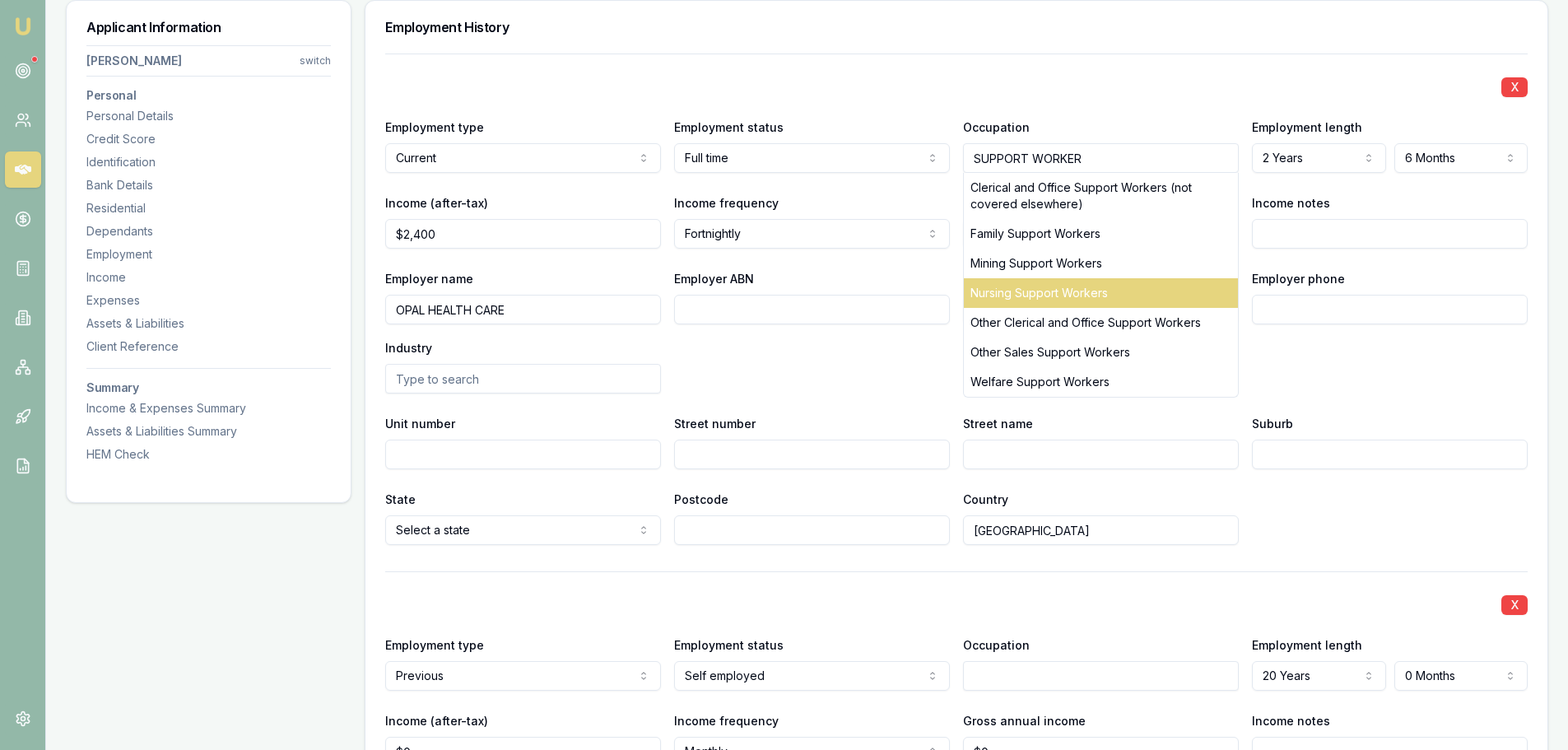
click at [1046, 285] on div "Nursing Support Workers" at bounding box center [1100, 293] width 274 height 30
type input "Nursing Support Workers"
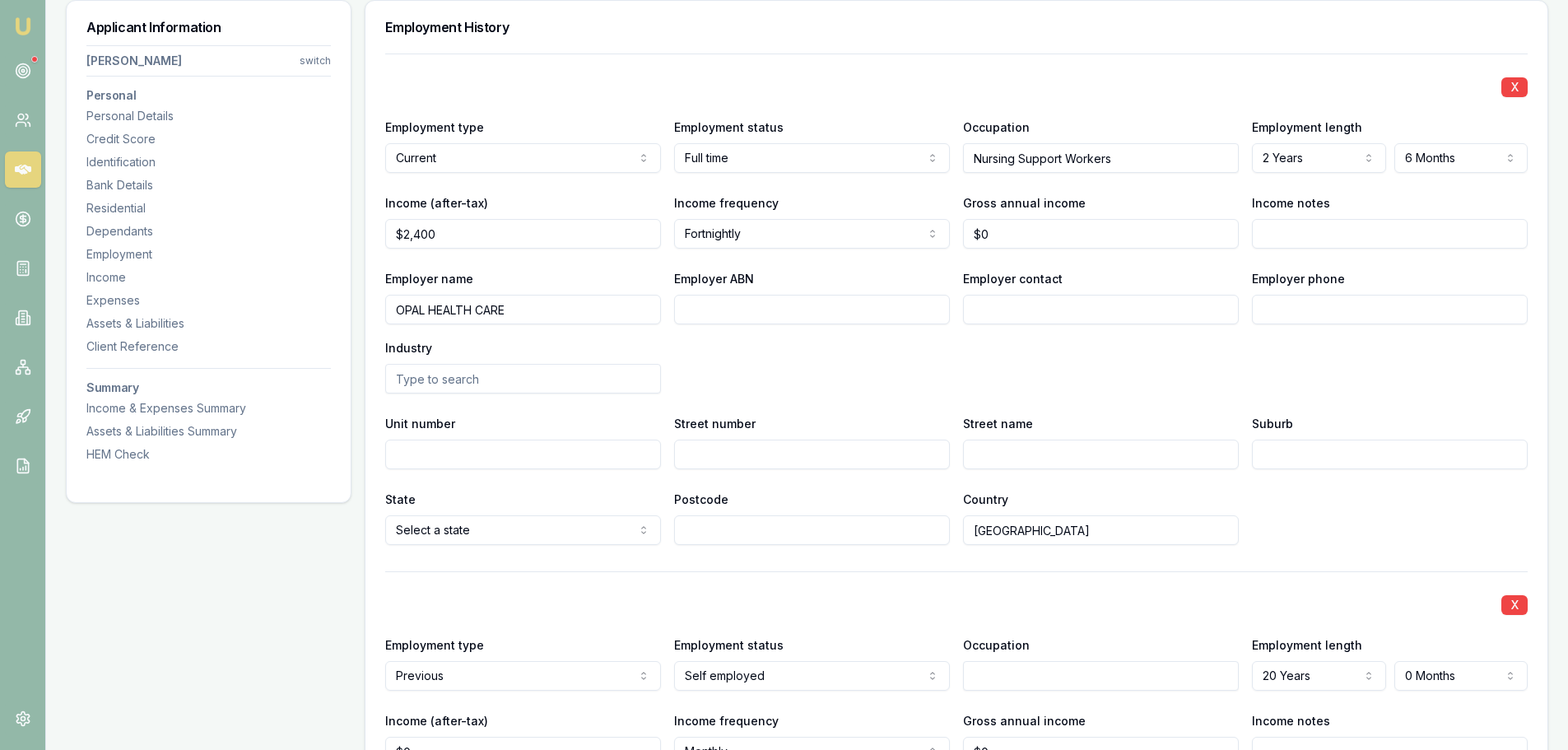
click at [1049, 299] on input "Employer contact" at bounding box center [1100, 309] width 275 height 30
type input "PAYROLL"
type input "0282 411 600"
click at [619, 456] on input "Unit number" at bounding box center [523, 455] width 275 height 30
type input "11"
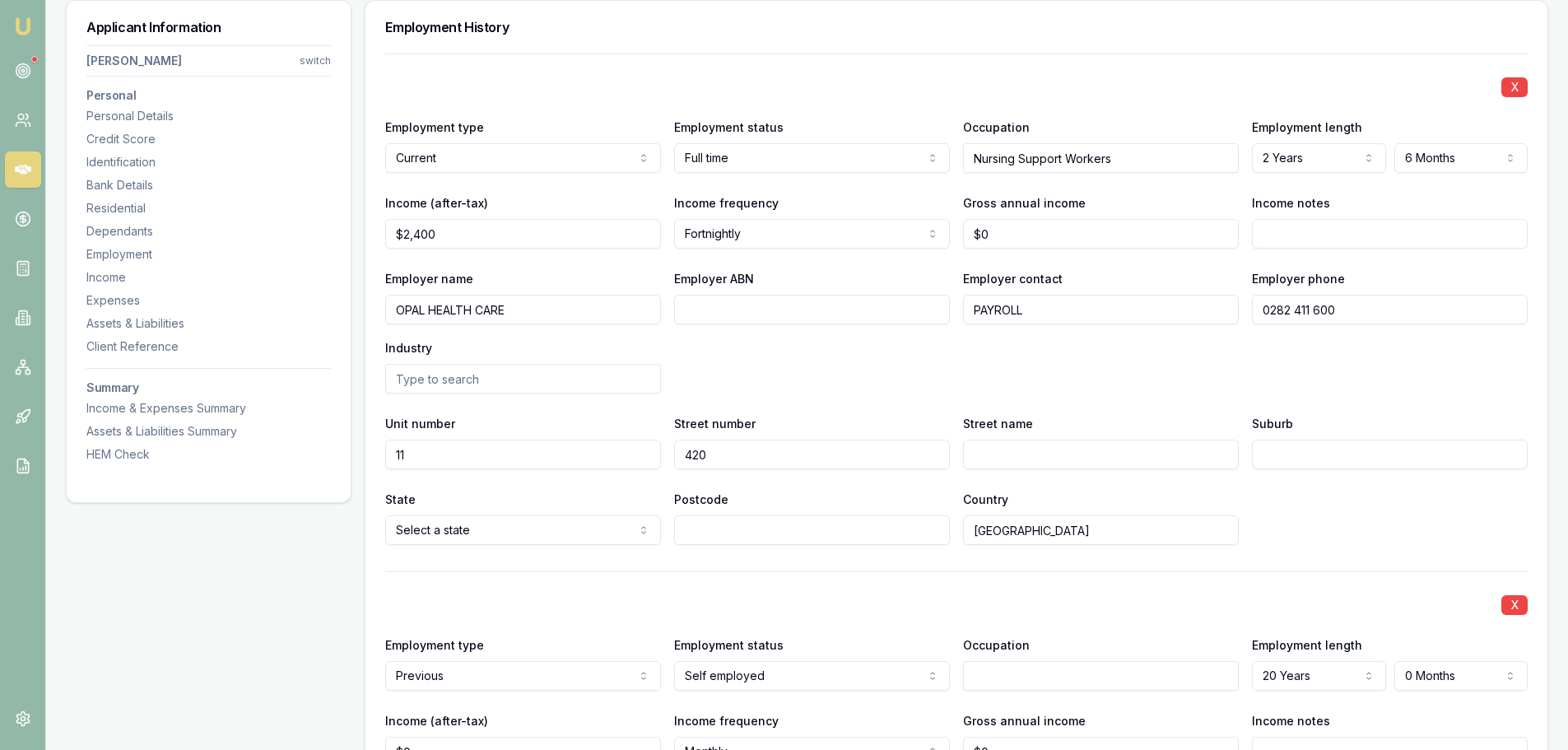
type input "420"
type input "GEORGE ST"
type input "SYDNEY"
type input "4"
type input "2000"
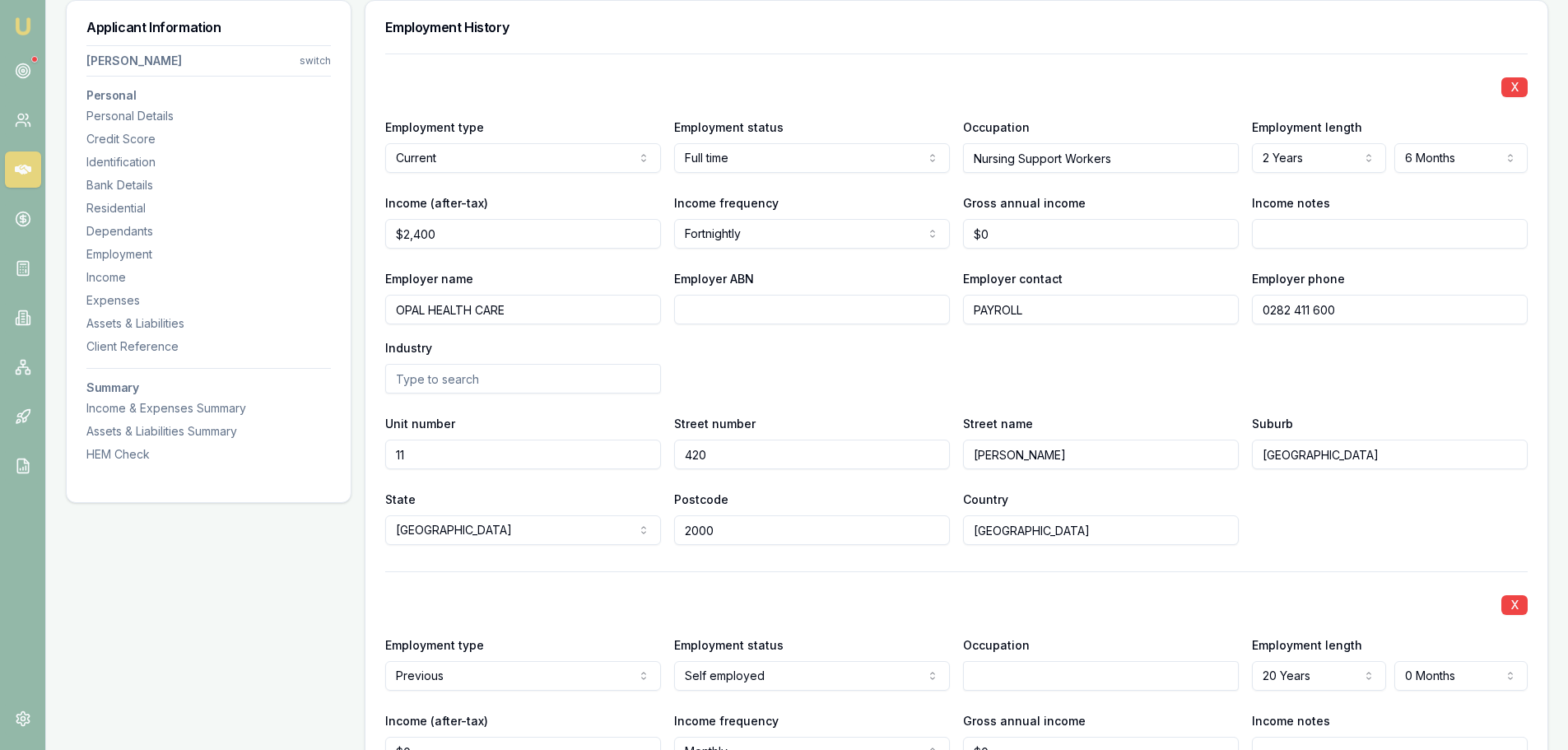
click at [912, 381] on div "Employer name OPAL HEALTH CARE Employer ABN Employer contact PAYROLL Employer p…" at bounding box center [956, 331] width 1142 height 125
click at [120, 281] on div "Income" at bounding box center [209, 277] width 244 height 17
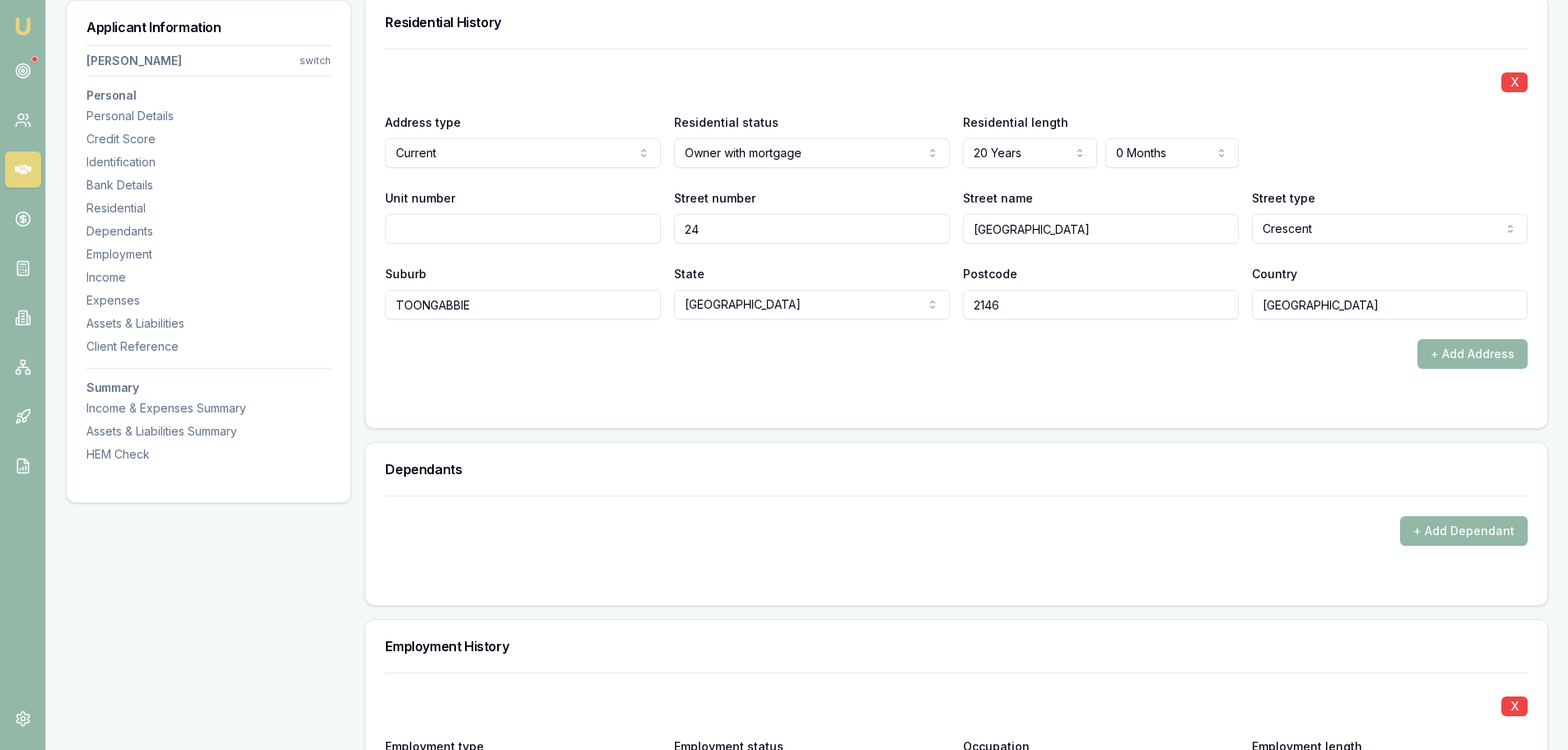
scroll to position [1510, 0]
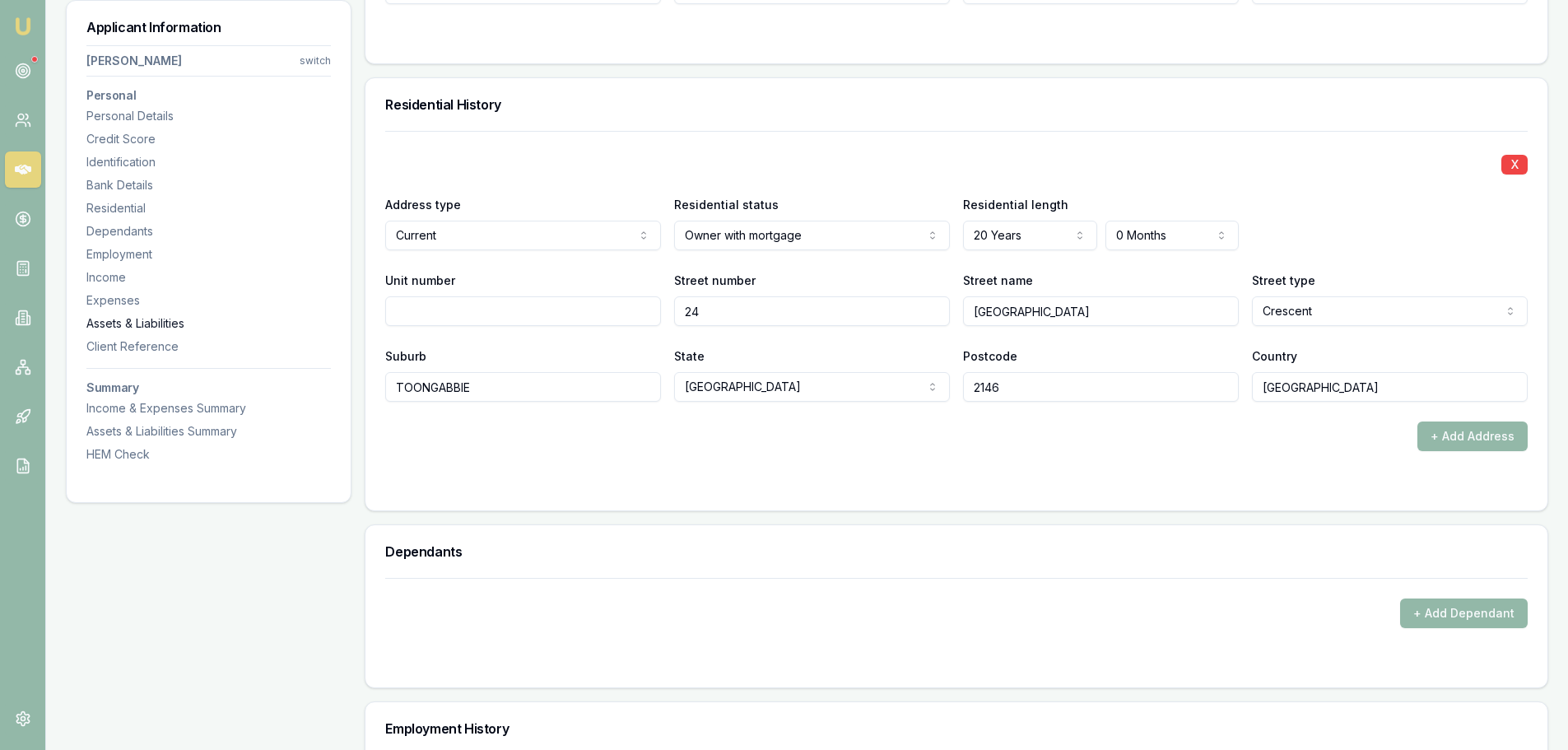
click at [146, 318] on div "Assets & Liabilities" at bounding box center [209, 323] width 244 height 17
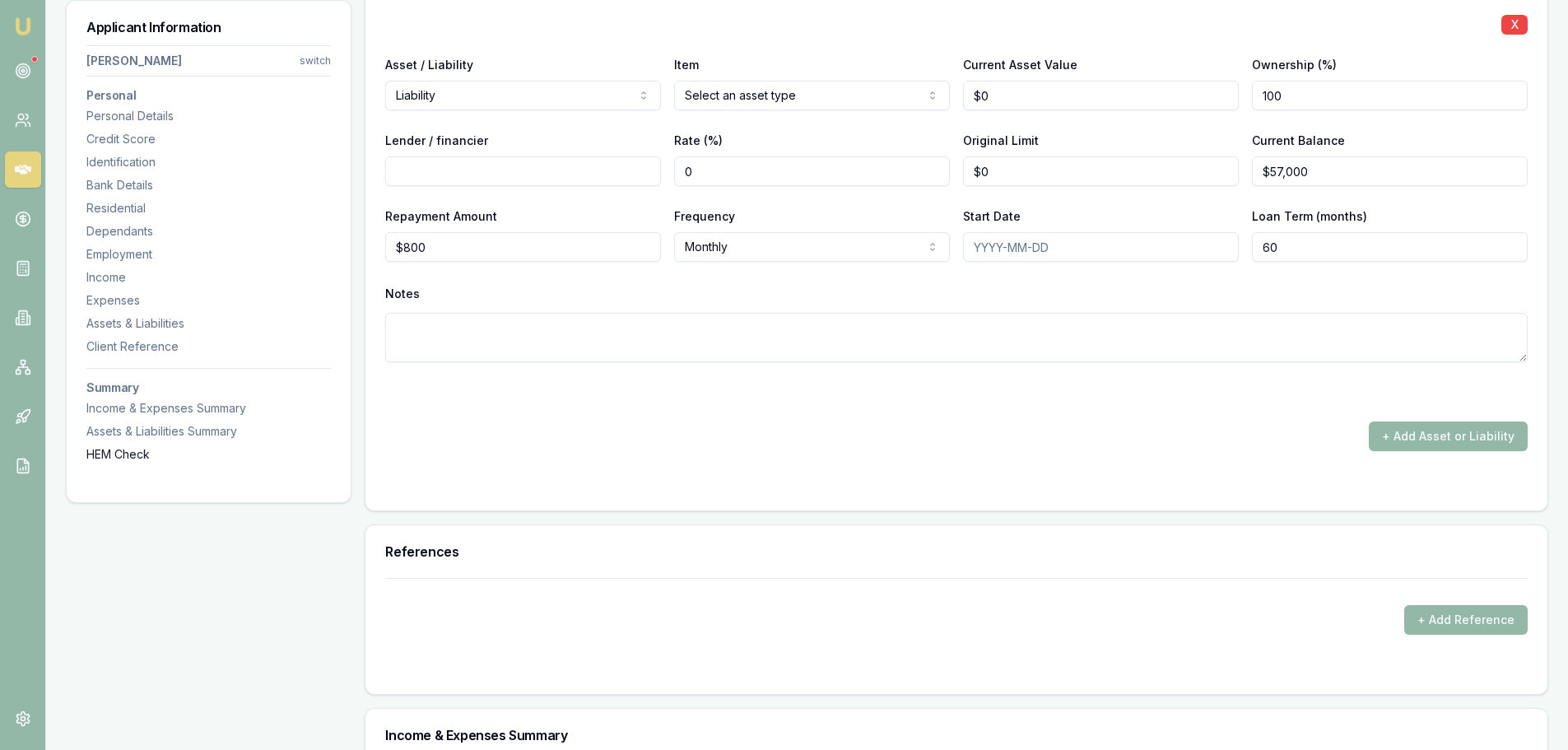
scroll to position [4725, 0]
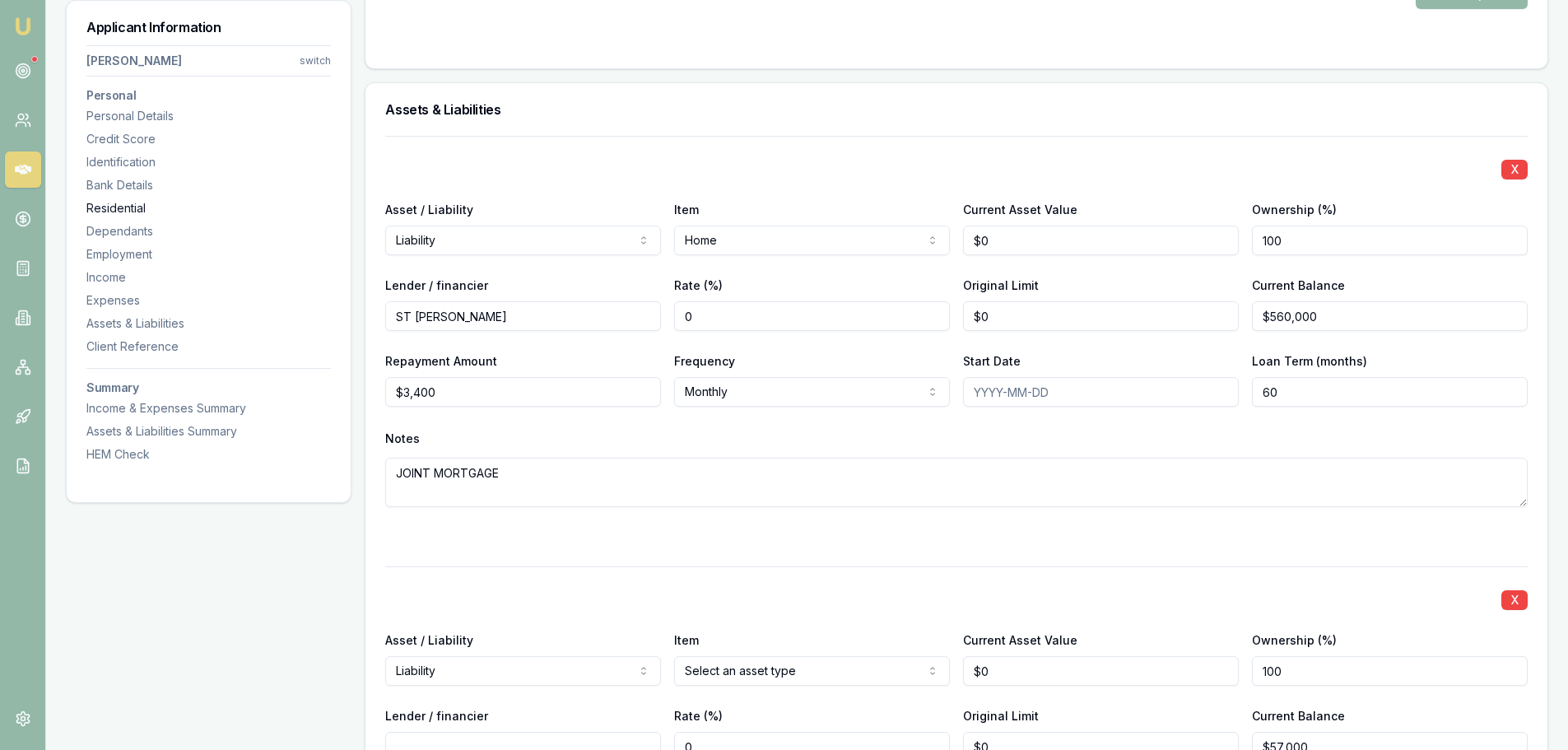
click at [105, 201] on div "Residential" at bounding box center [209, 208] width 244 height 17
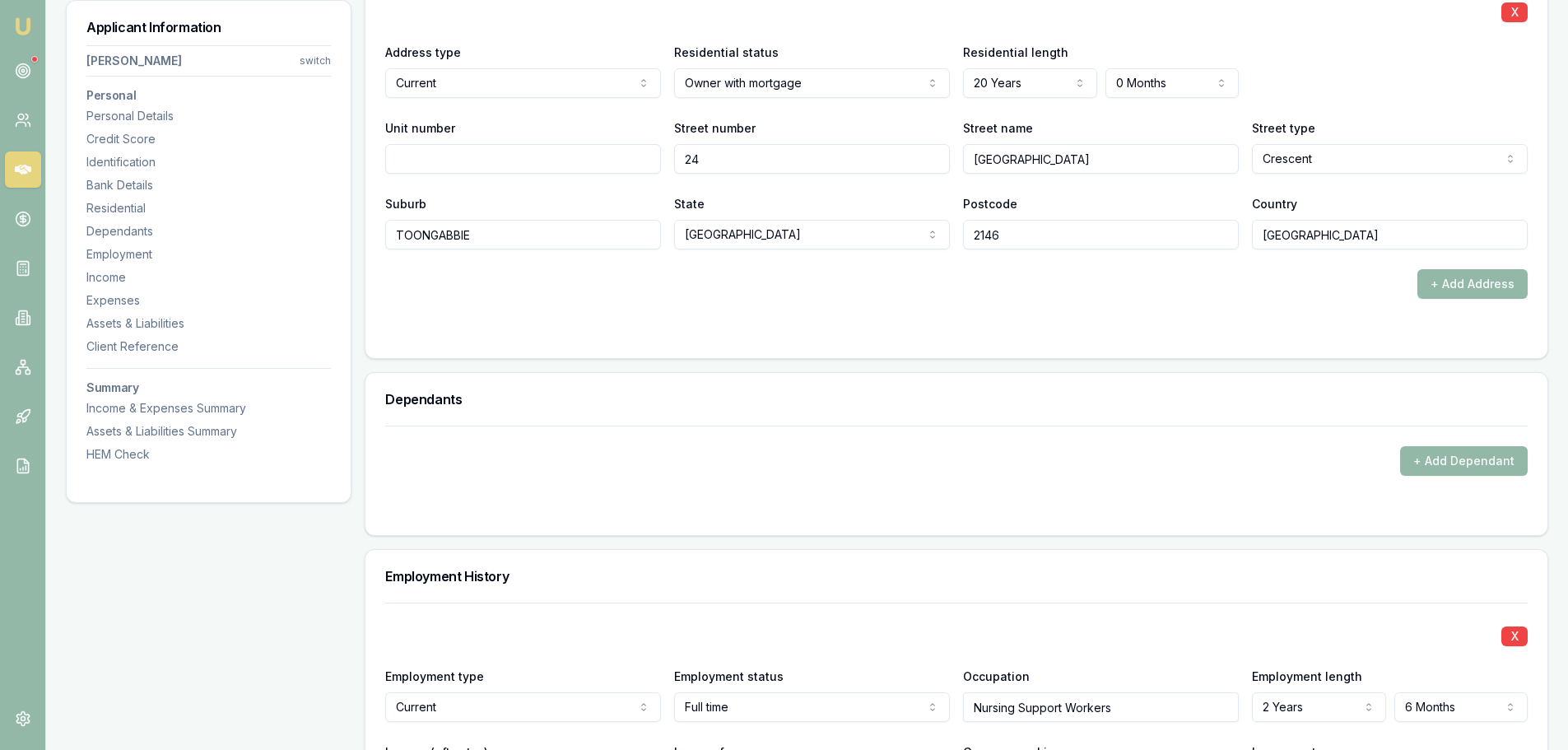
scroll to position [1587, 0]
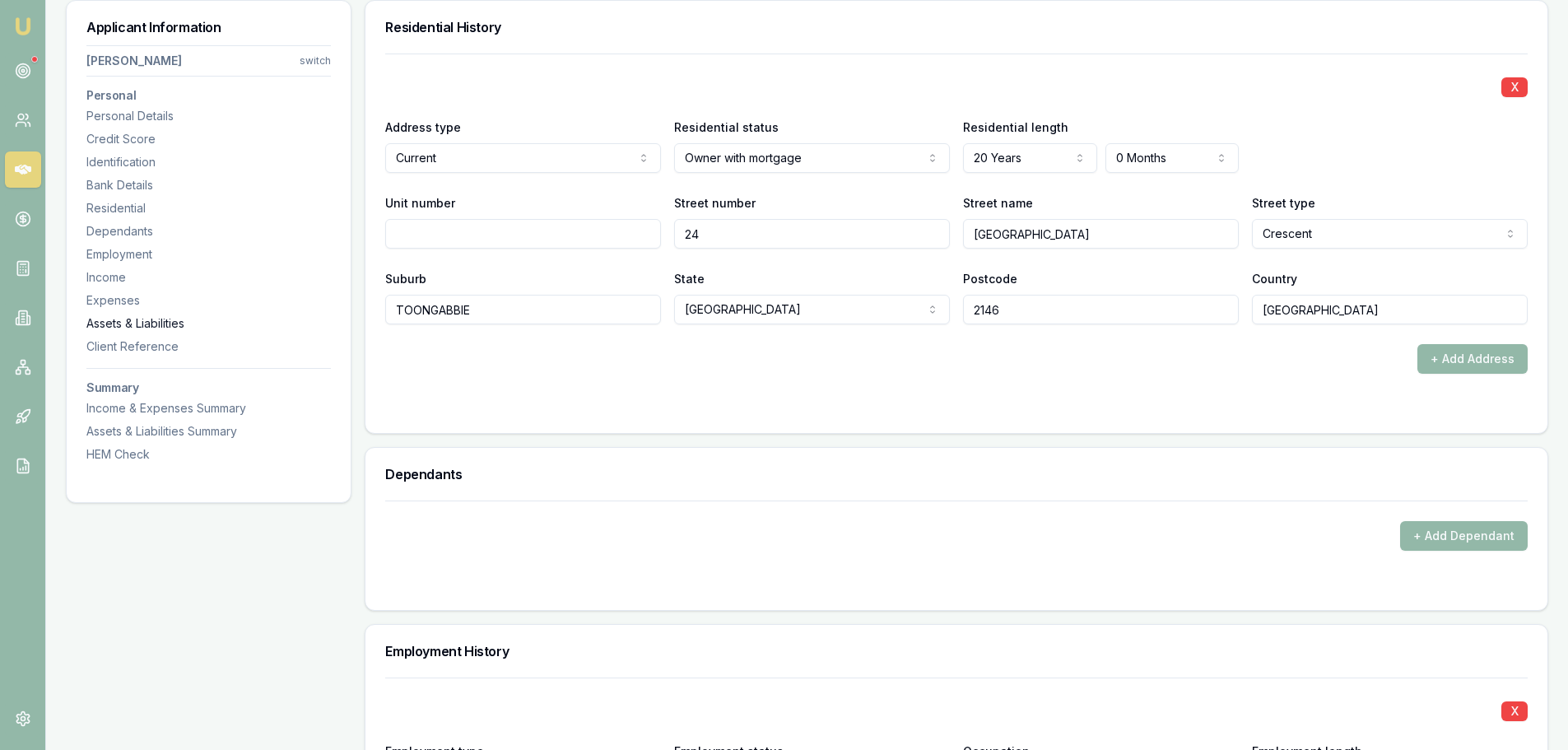
click at [151, 328] on div "Assets & Liabilities" at bounding box center [209, 323] width 244 height 17
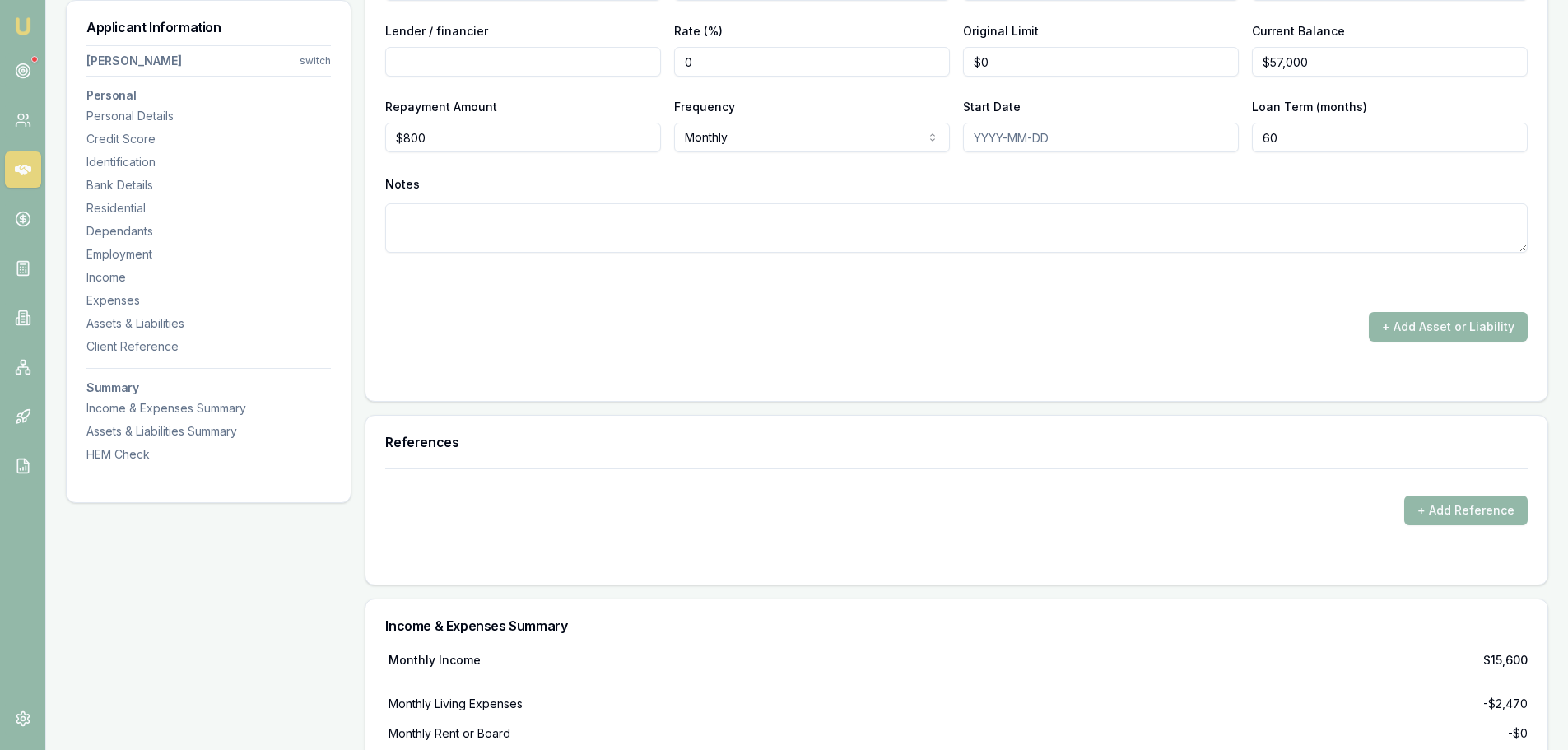
scroll to position [4808, 0]
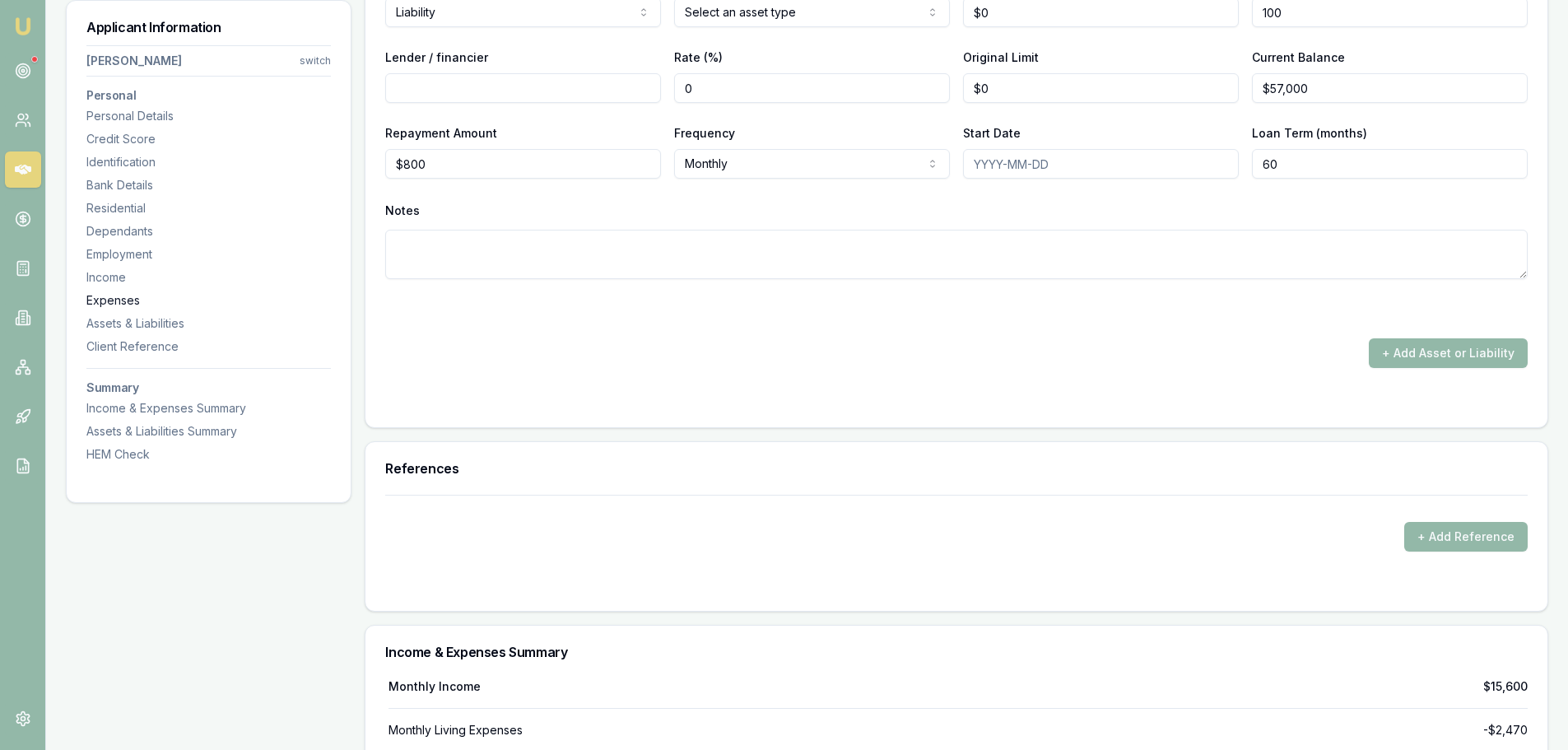
click at [135, 296] on div "Expenses" at bounding box center [209, 300] width 244 height 17
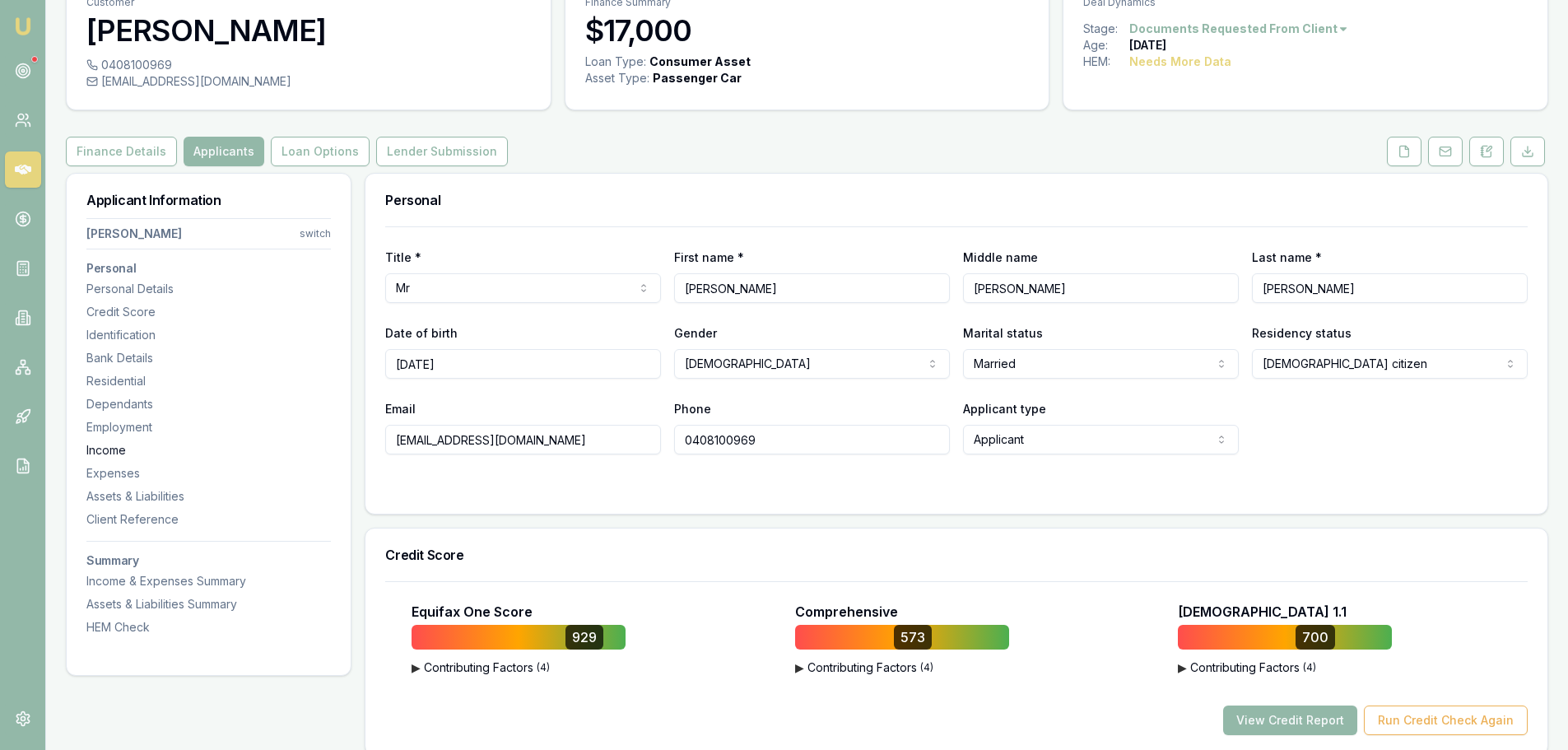
scroll to position [0, 0]
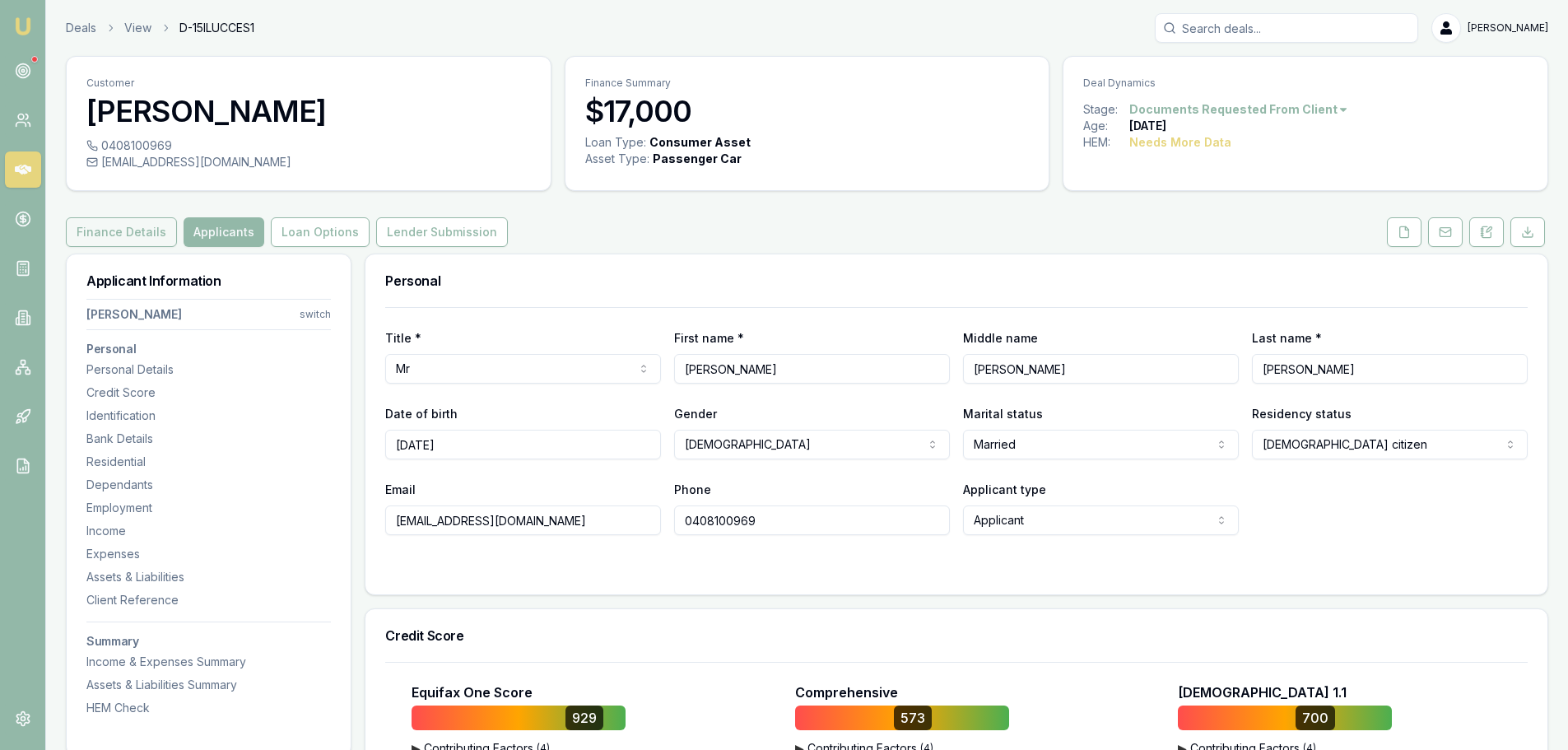
click at [132, 231] on button "Finance Details" at bounding box center [121, 232] width 111 height 30
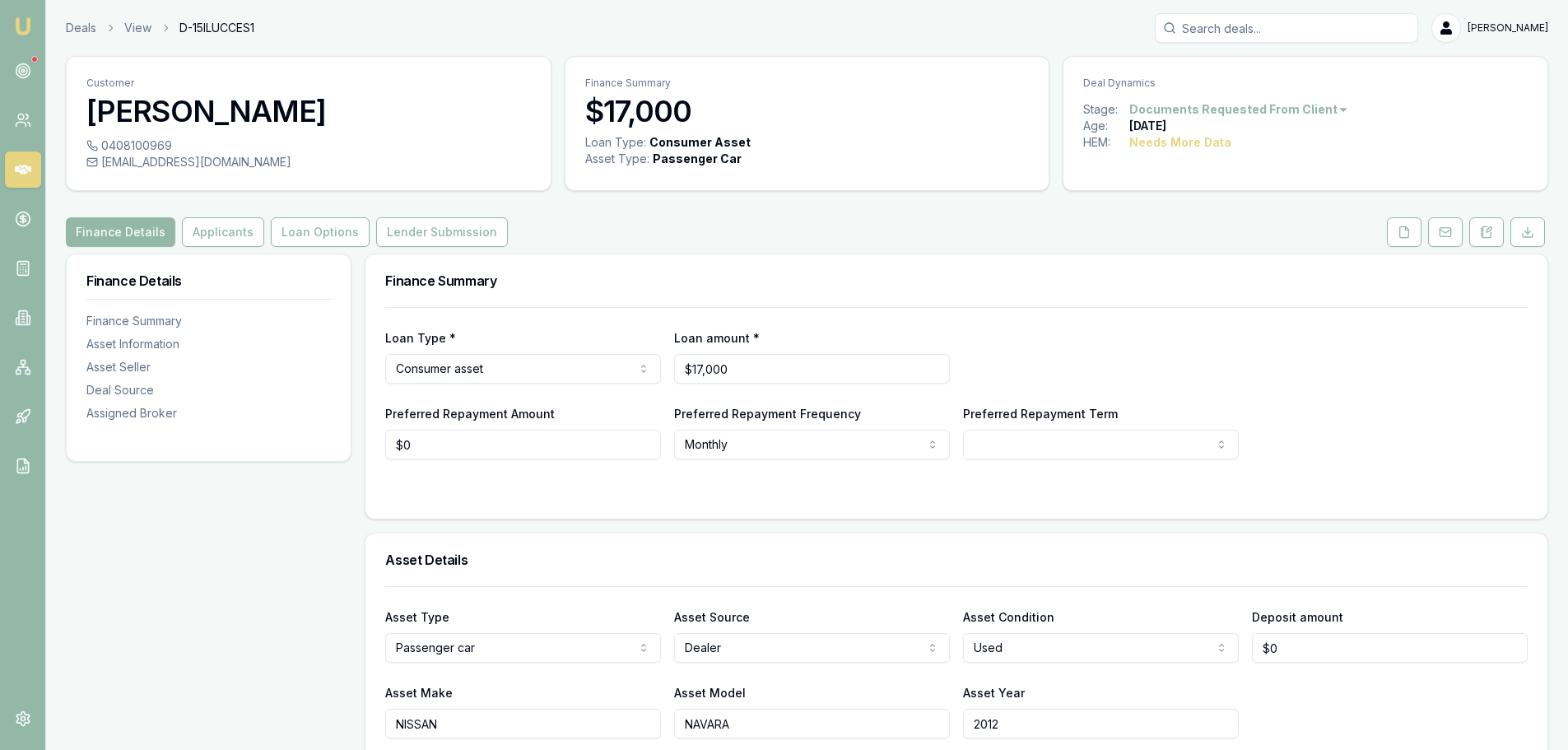
click at [569, 373] on html "Emu Broker Deals View D-15ILUCCES1 Erin Shield Toggle Menu Customer Phillip War…" at bounding box center [784, 375] width 1568 height 750
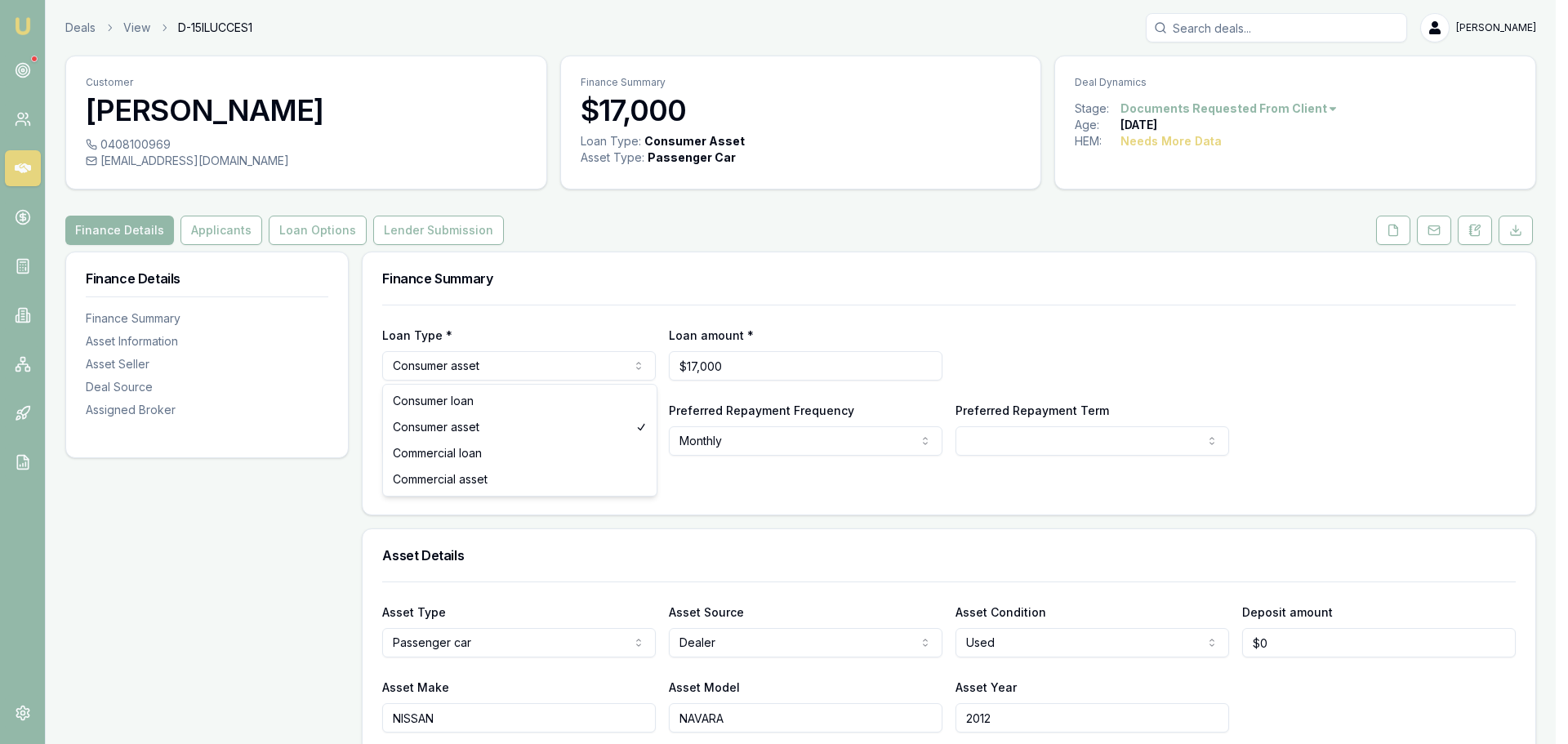
select select "CONSUMER_LOAN"
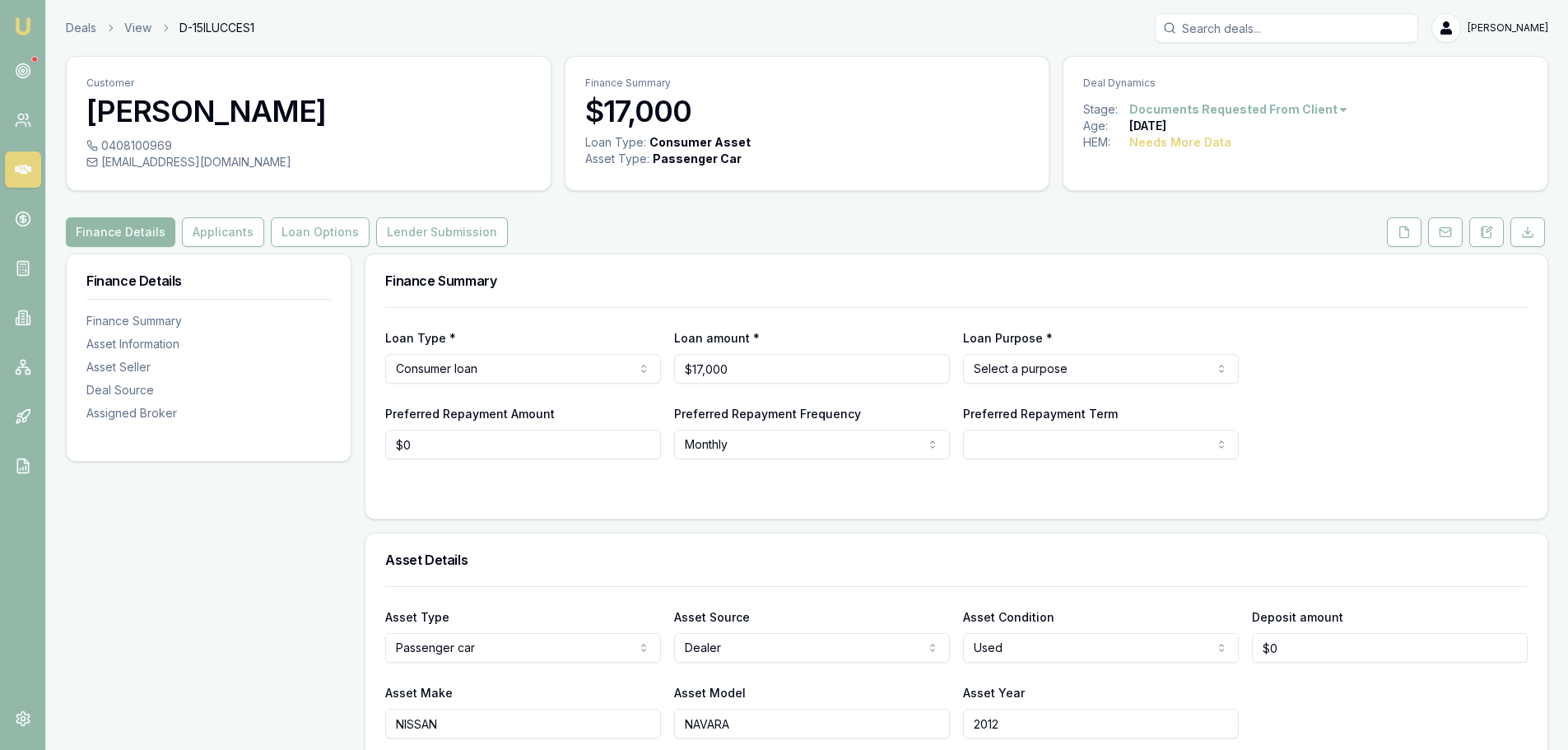
click at [1055, 378] on html "Emu Broker Deals View D-15ILUCCES1 Erin Shield Toggle Menu Customer Phillip War…" at bounding box center [784, 375] width 1568 height 750
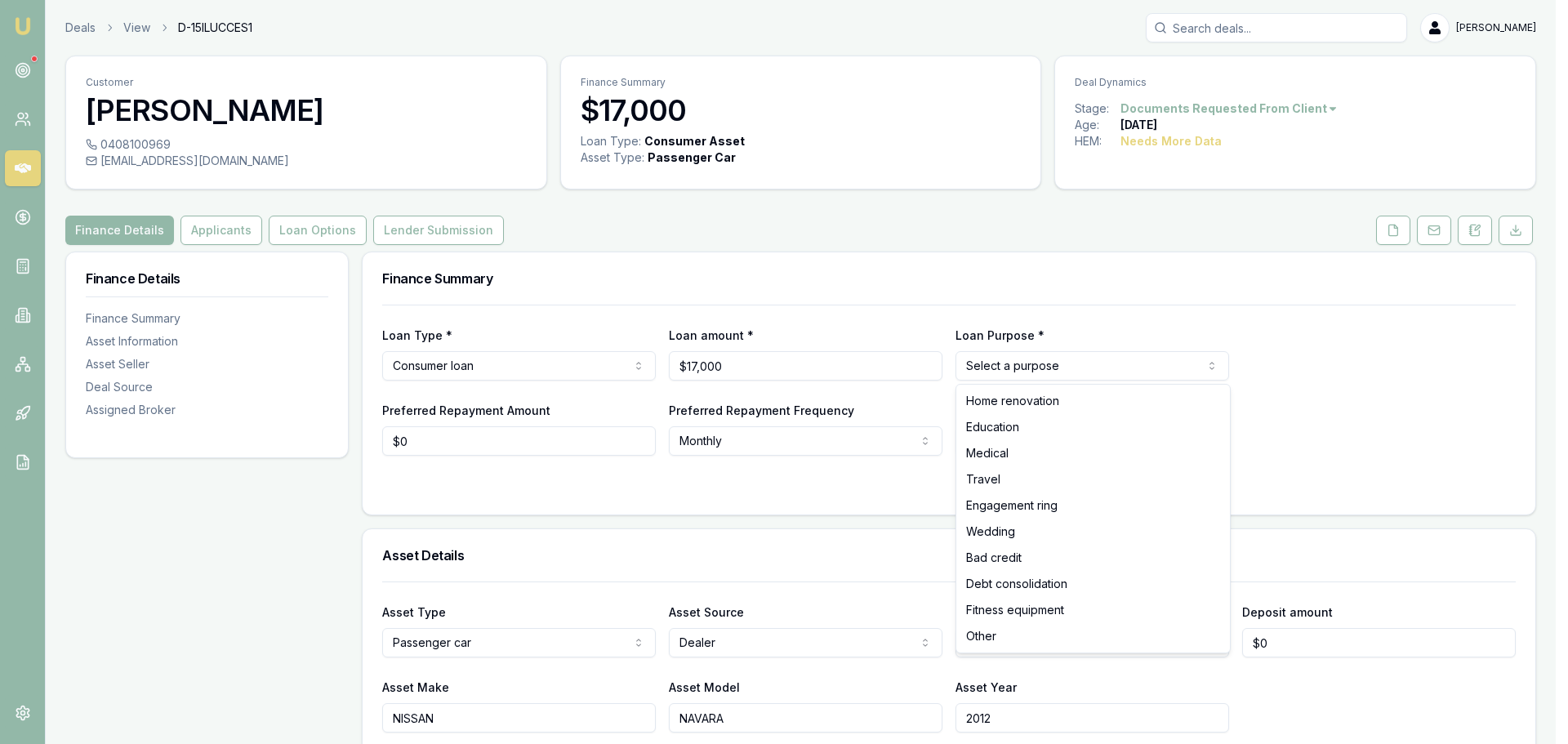
select select "OTHER"
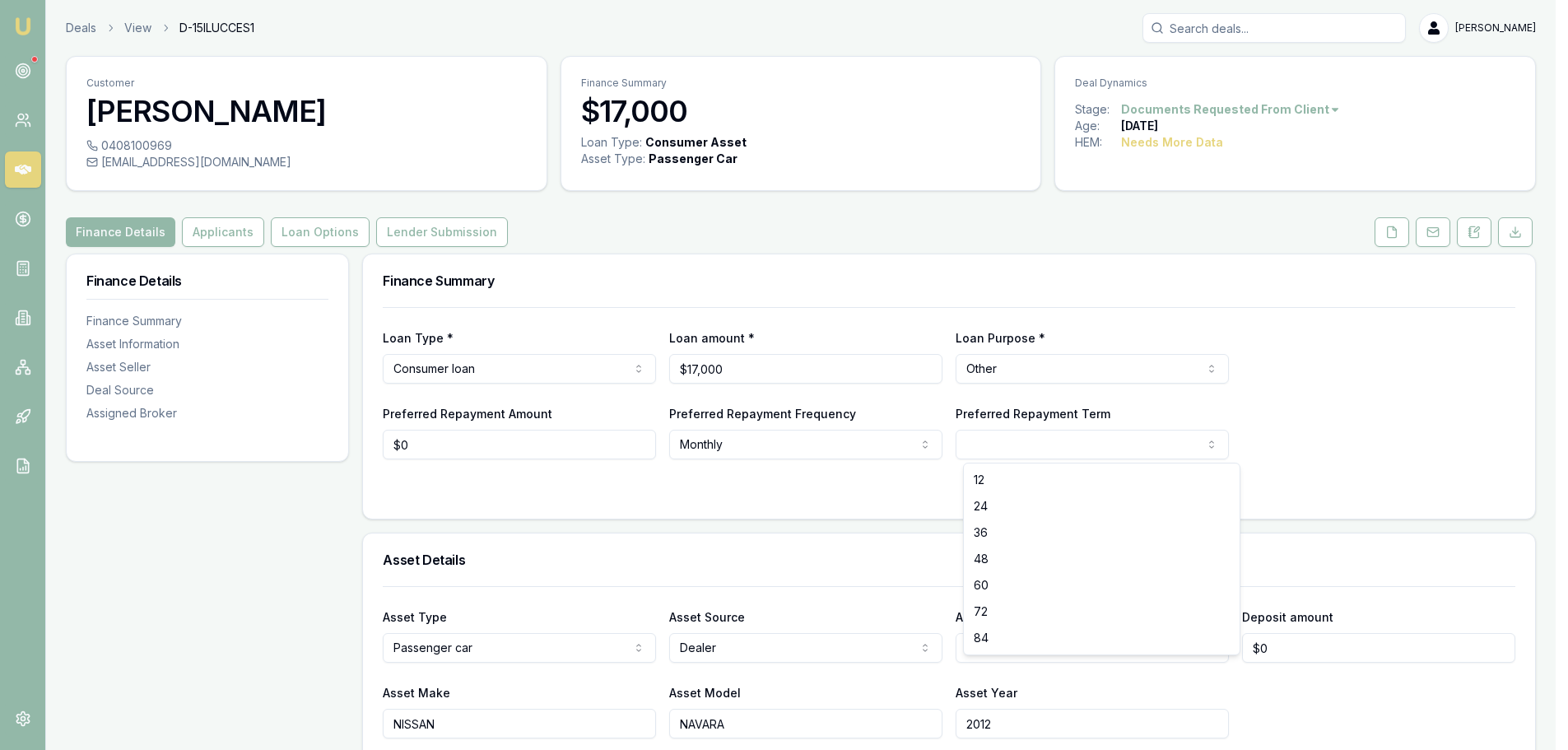
click at [1026, 441] on html "Emu Broker Deals View D-15ILUCCES1 Erin Shield Toggle Menu Customer Phillip War…" at bounding box center [784, 375] width 1568 height 750
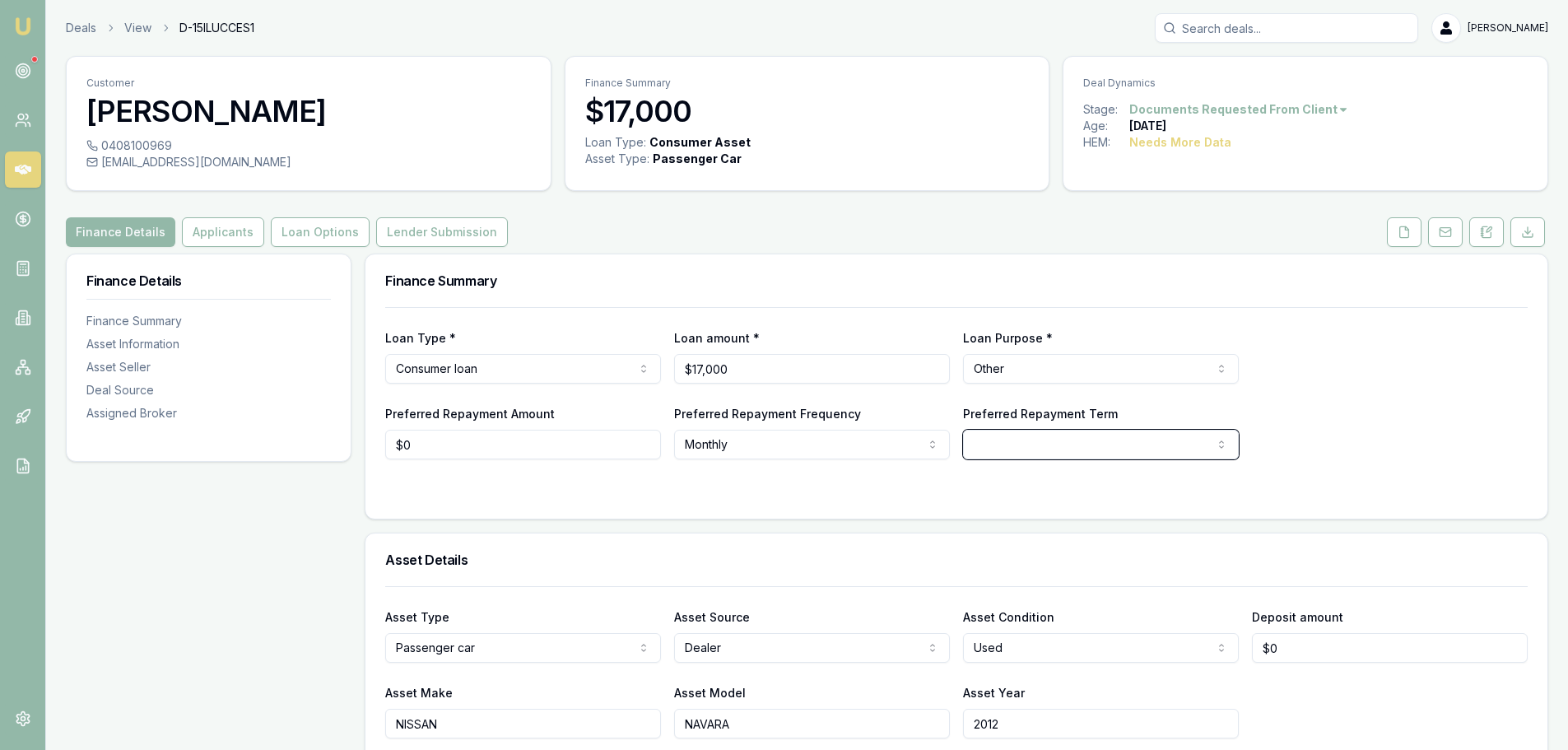
drag, startPoint x: 435, startPoint y: 447, endPoint x: -7, endPoint y: 449, distance: 442.0
click at [0, 449] on html "Emu Broker Deals View D-15ILUCCES1 Erin Shield Toggle Menu Customer Phillip War…" at bounding box center [784, 375] width 1568 height 750
drag, startPoint x: 427, startPoint y: 444, endPoint x: 155, endPoint y: 454, distance: 272.2
type input "$400"
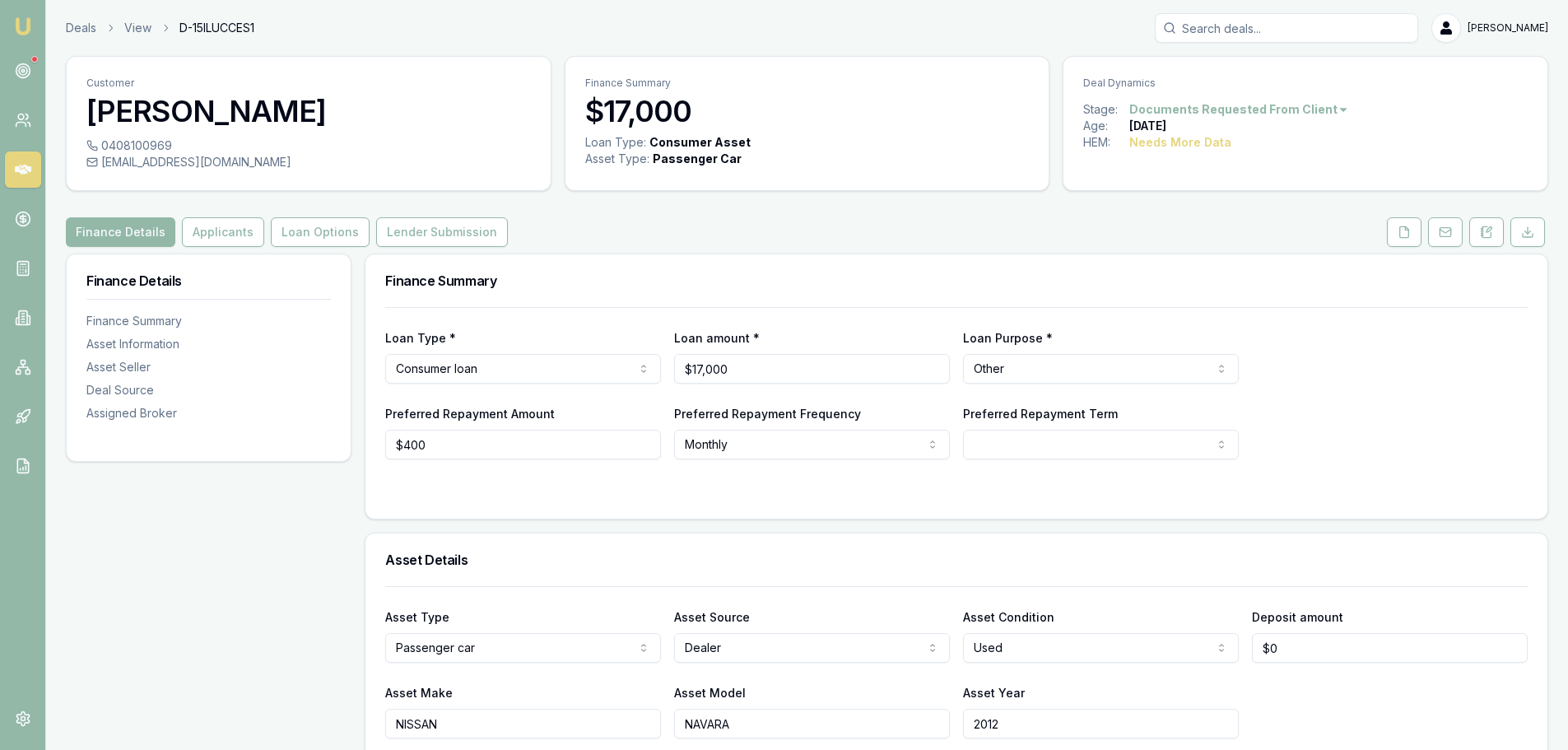
click at [431, 486] on div at bounding box center [956, 493] width 1142 height 13
select select "60"
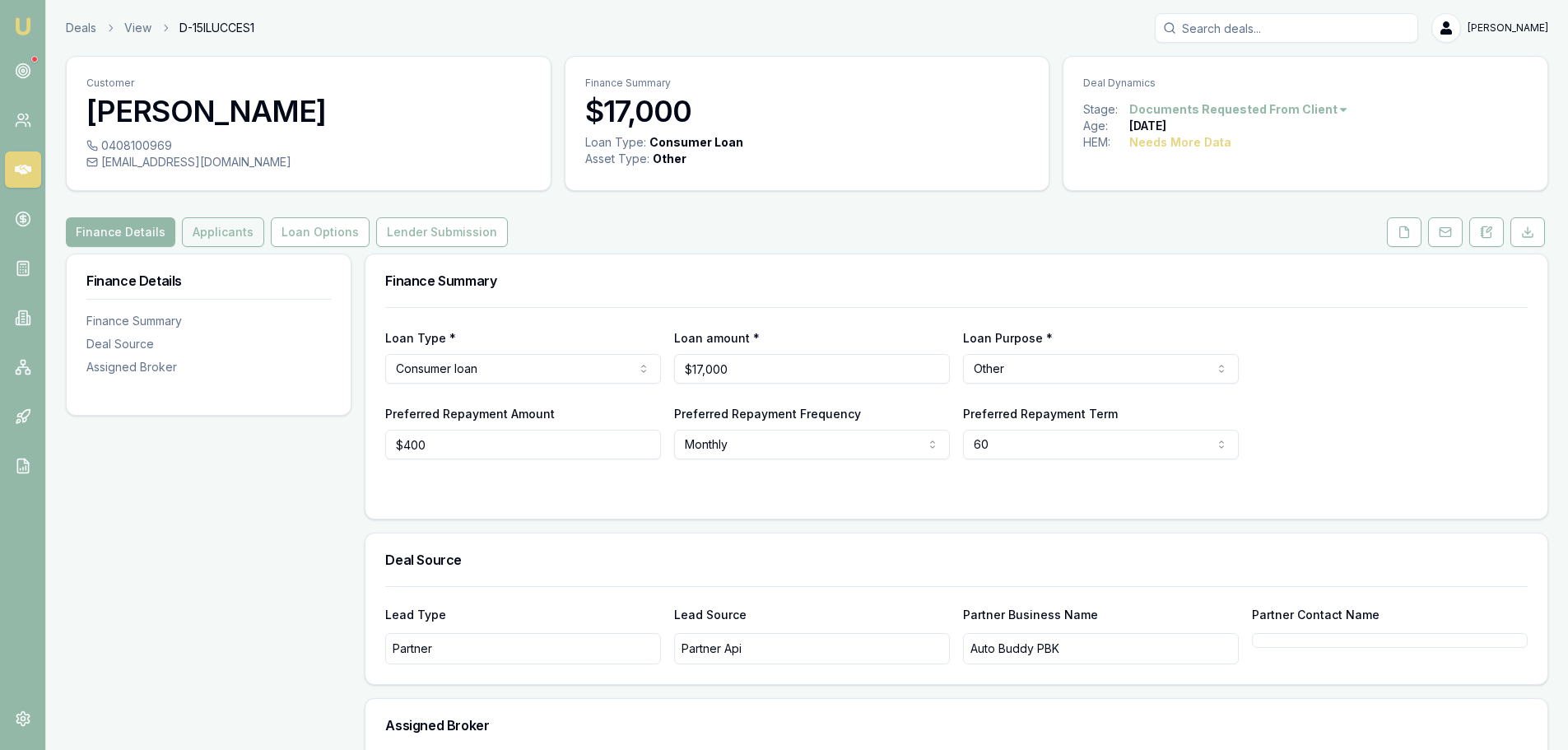
click at [227, 235] on button "Applicants" at bounding box center [224, 232] width 82 height 30
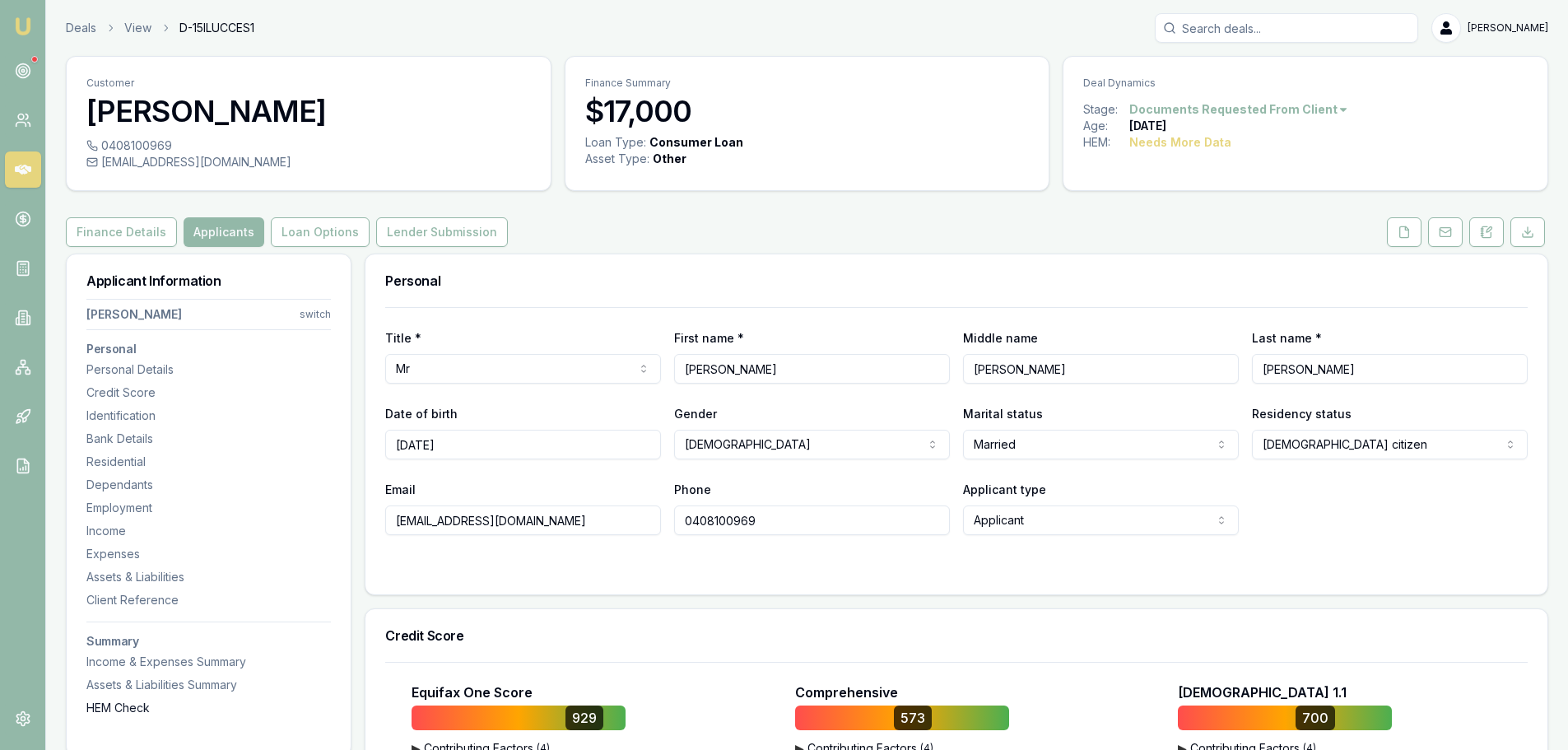
click at [134, 703] on div "HEM Check" at bounding box center [209, 708] width 244 height 17
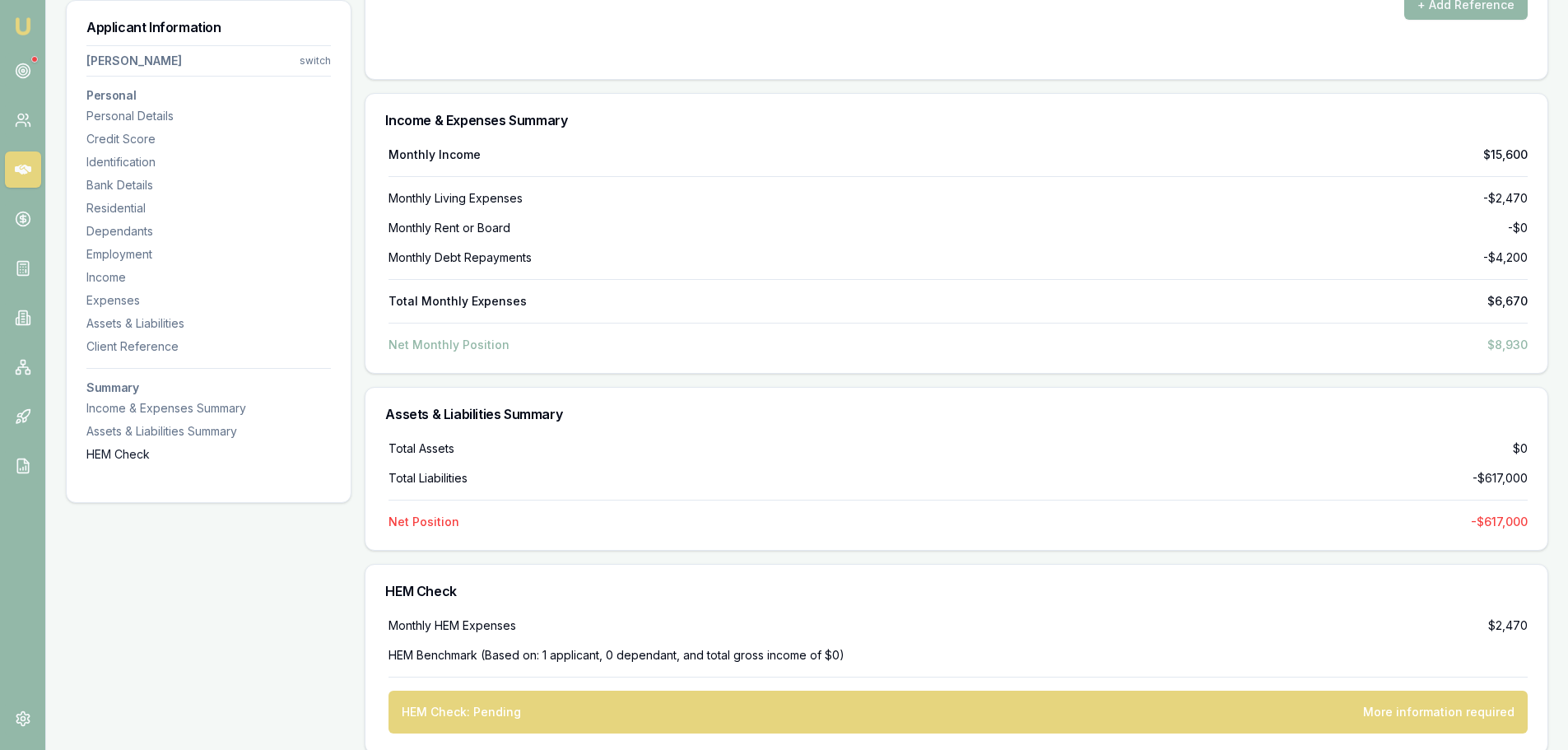
scroll to position [5357, 0]
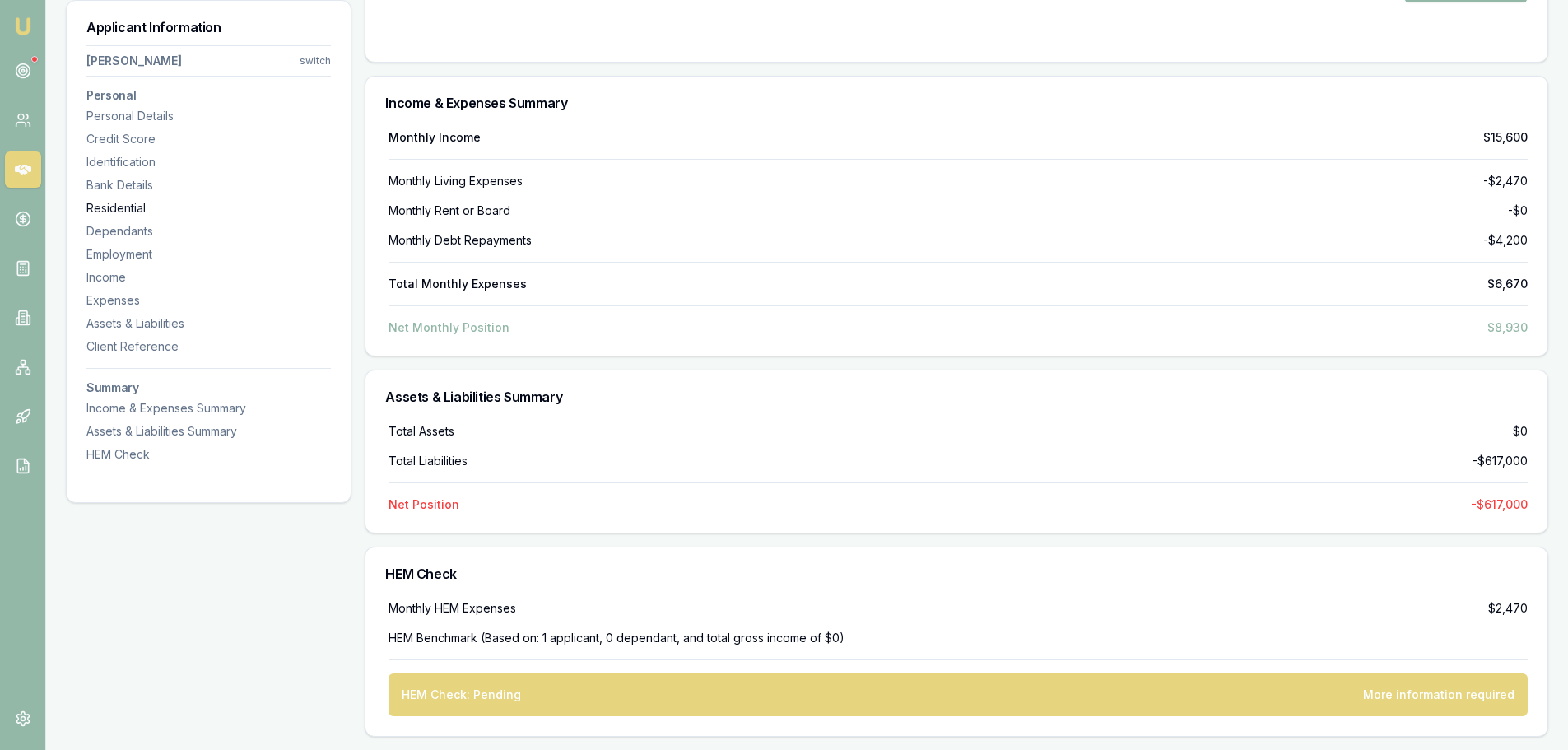
click at [134, 210] on div "Residential" at bounding box center [209, 208] width 244 height 17
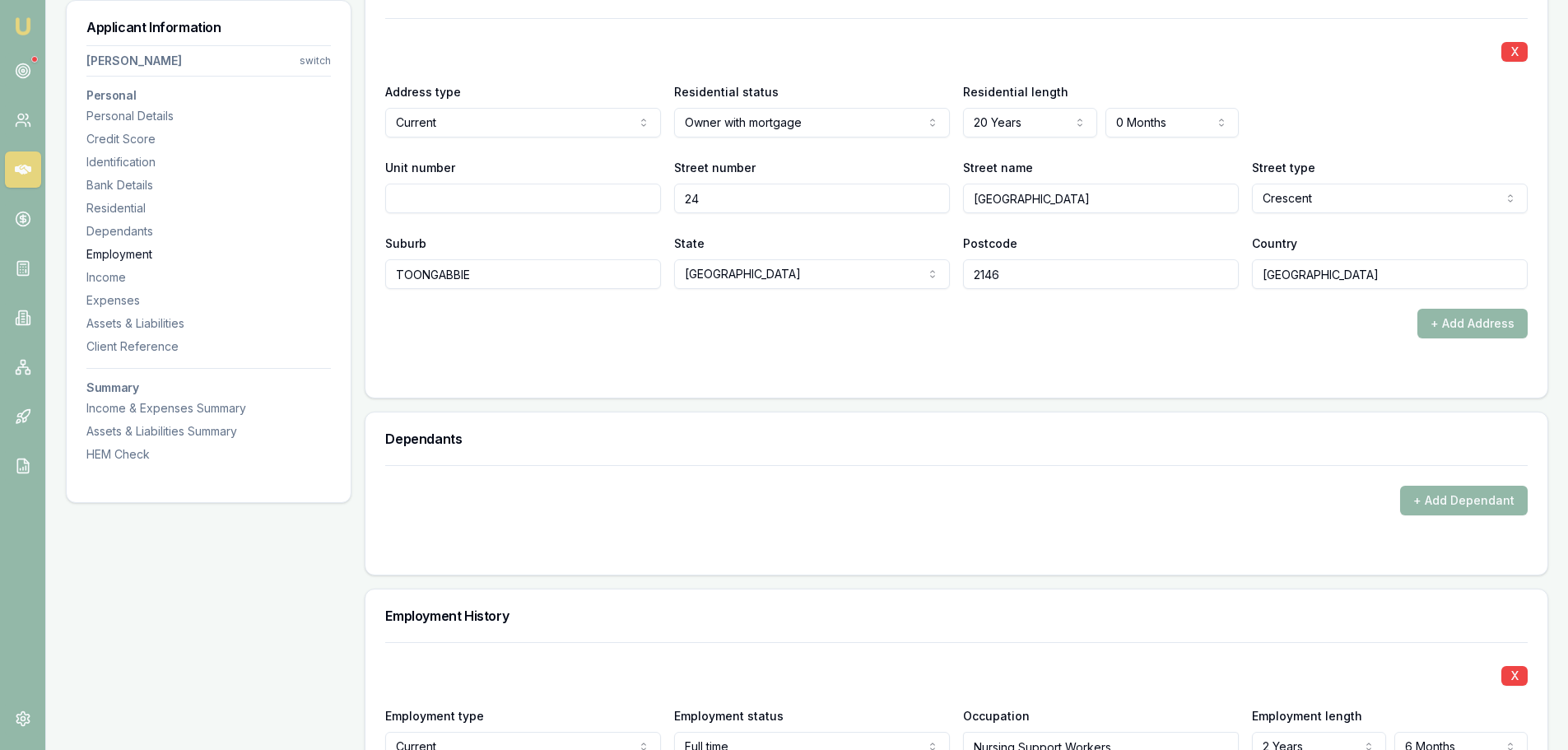
click at [121, 250] on div "Employment" at bounding box center [209, 254] width 244 height 17
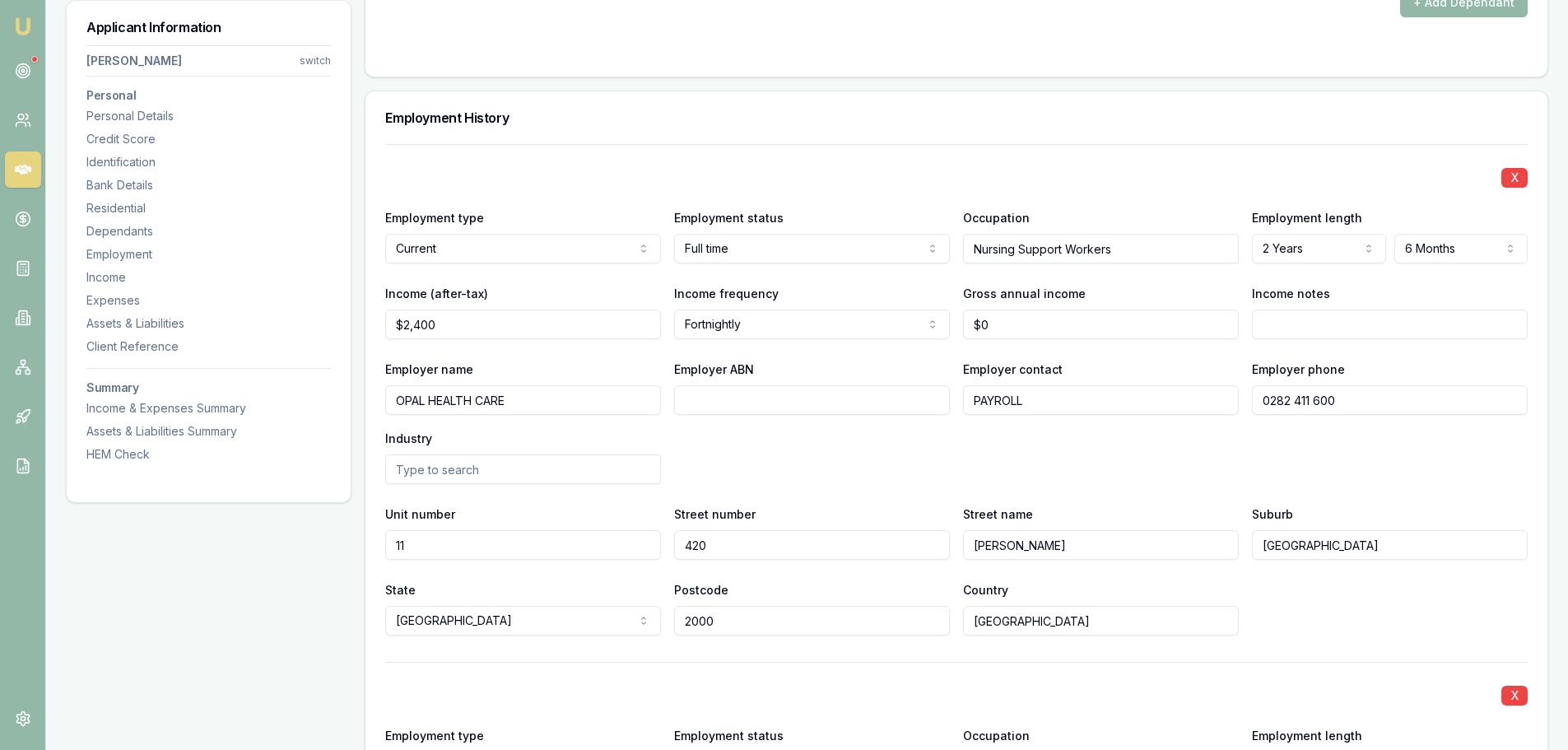
scroll to position [2211, 0]
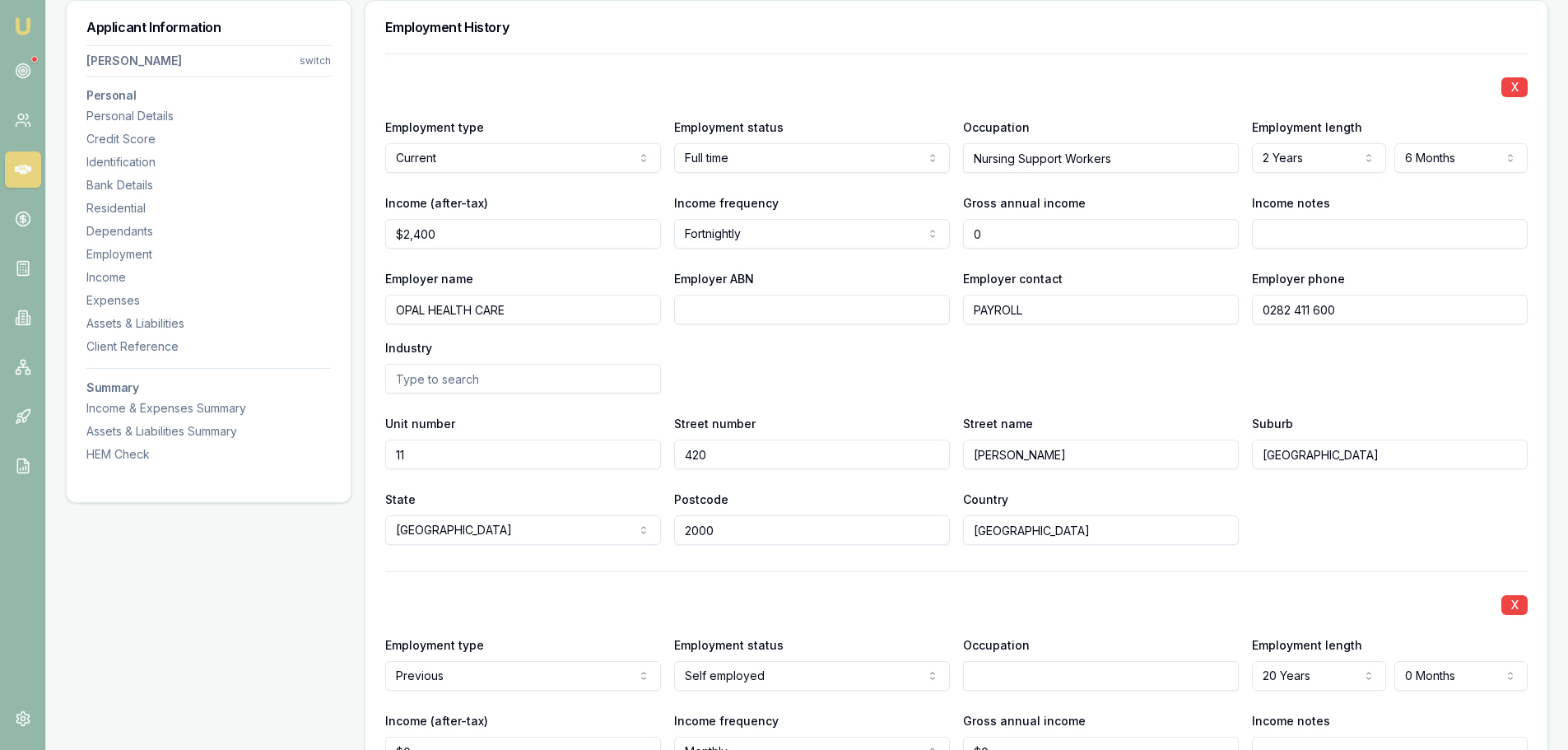
drag, startPoint x: 973, startPoint y: 229, endPoint x: 821, endPoint y: 229, distance: 152.0
click at [878, 229] on div "Income (after-tax) $2,400 Income frequency Fortnightly Weekly Fortnightly Month…" at bounding box center [956, 220] width 1142 height 56
type input "$77,000"
click at [906, 355] on div "Employer name OPAL HEALTH CARE Employer ABN Employer contact PAYROLL Employer p…" at bounding box center [956, 331] width 1142 height 125
click at [130, 453] on div "HEM Check" at bounding box center [209, 455] width 244 height 17
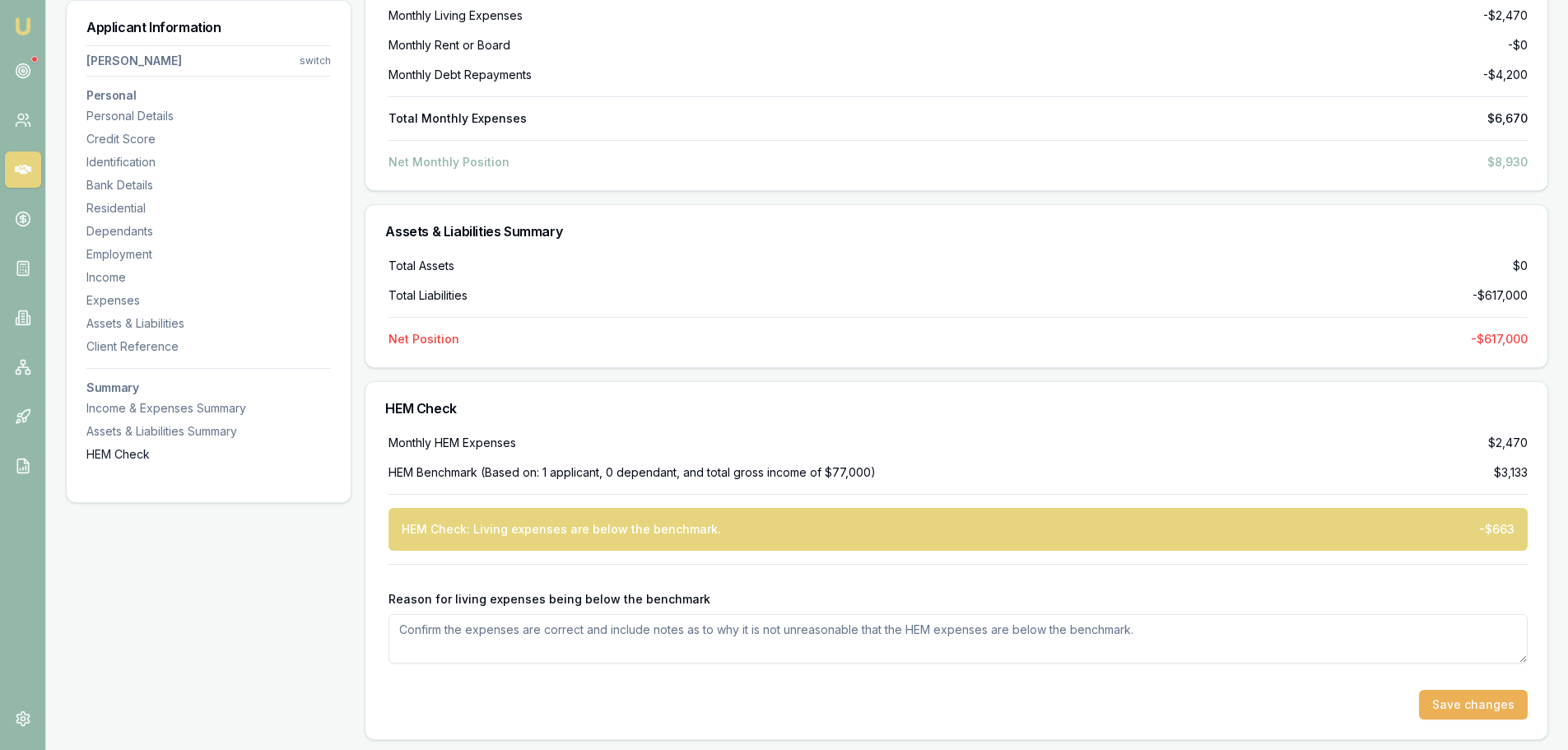
scroll to position [5526, 0]
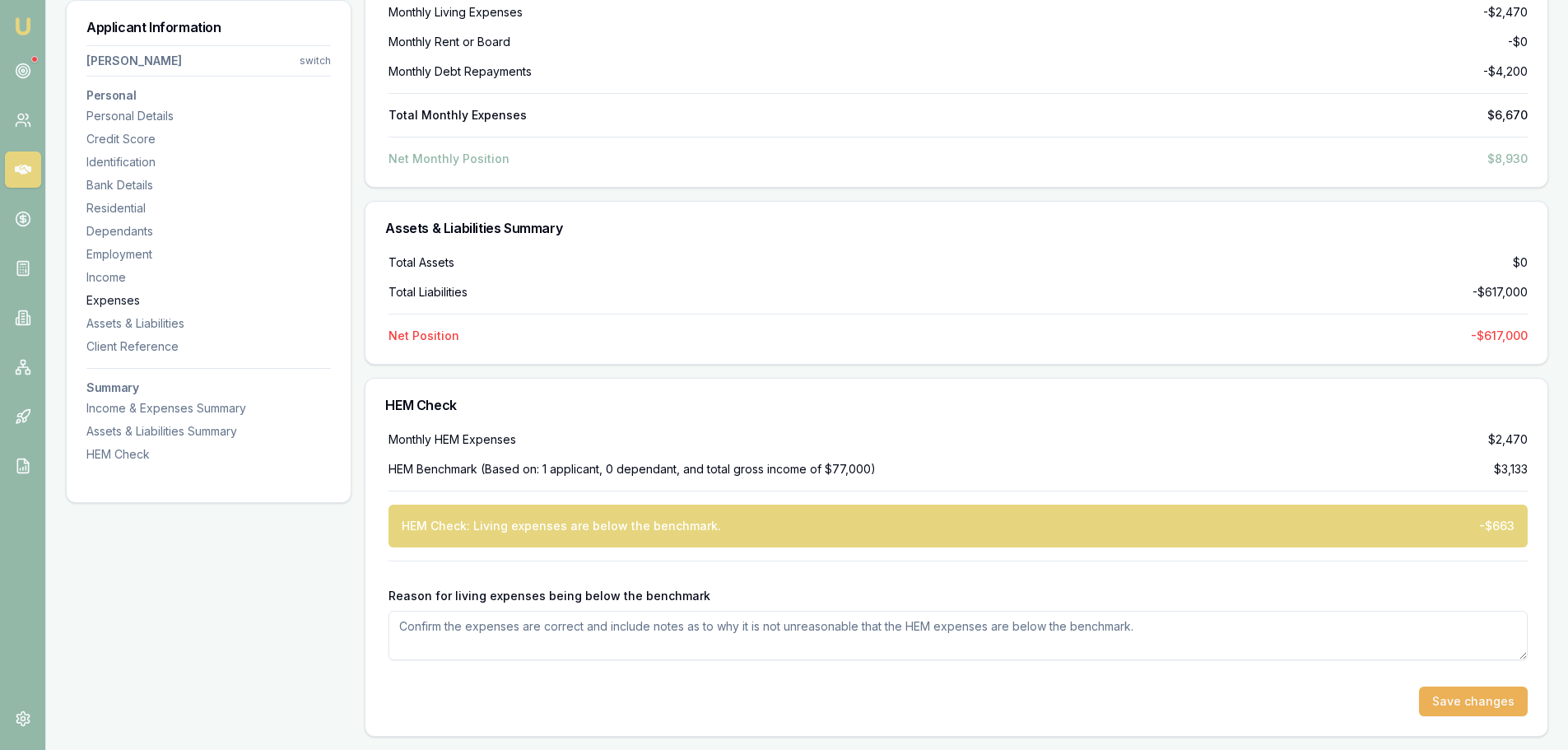
click at [123, 303] on div "Expenses" at bounding box center [209, 300] width 244 height 17
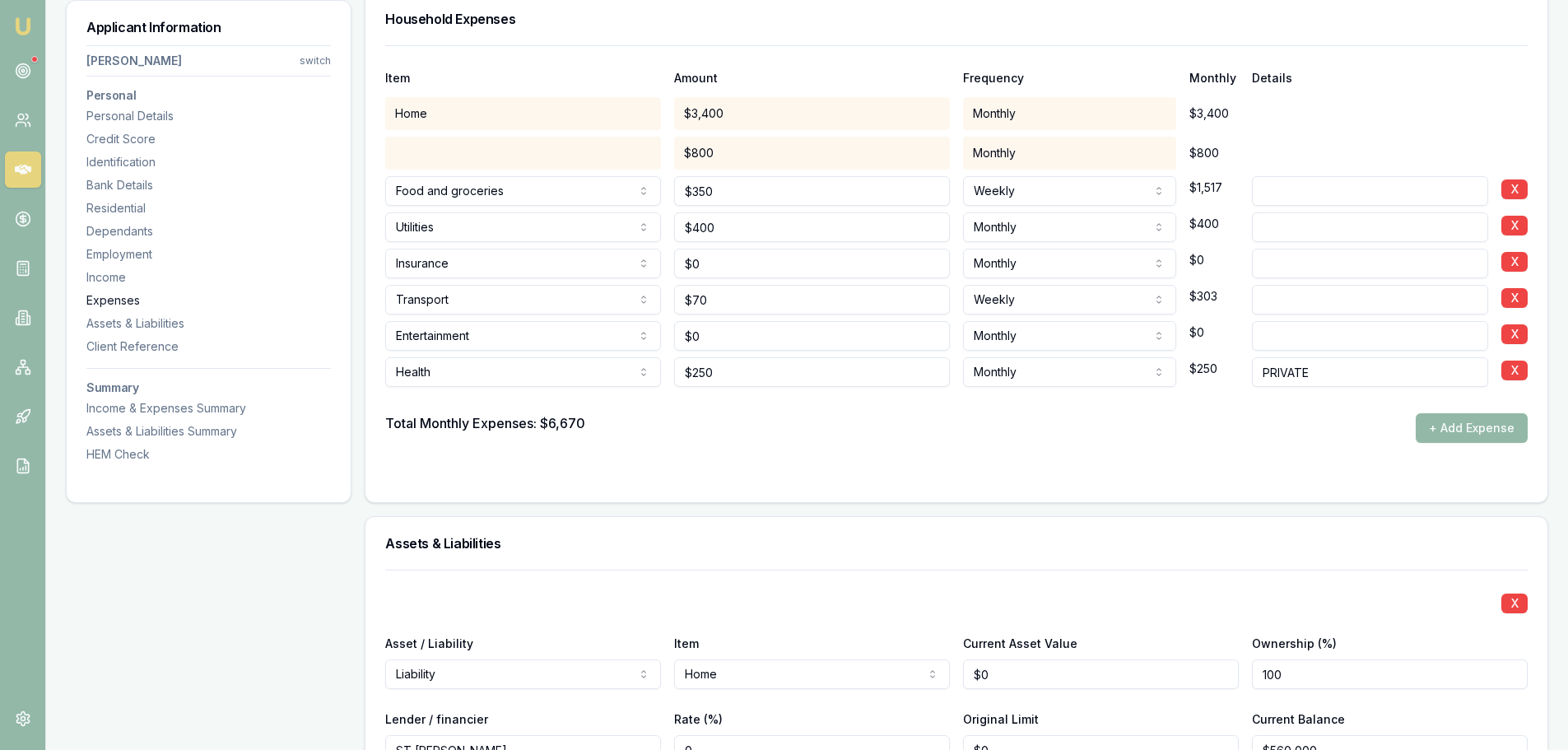
scroll to position [3707, 0]
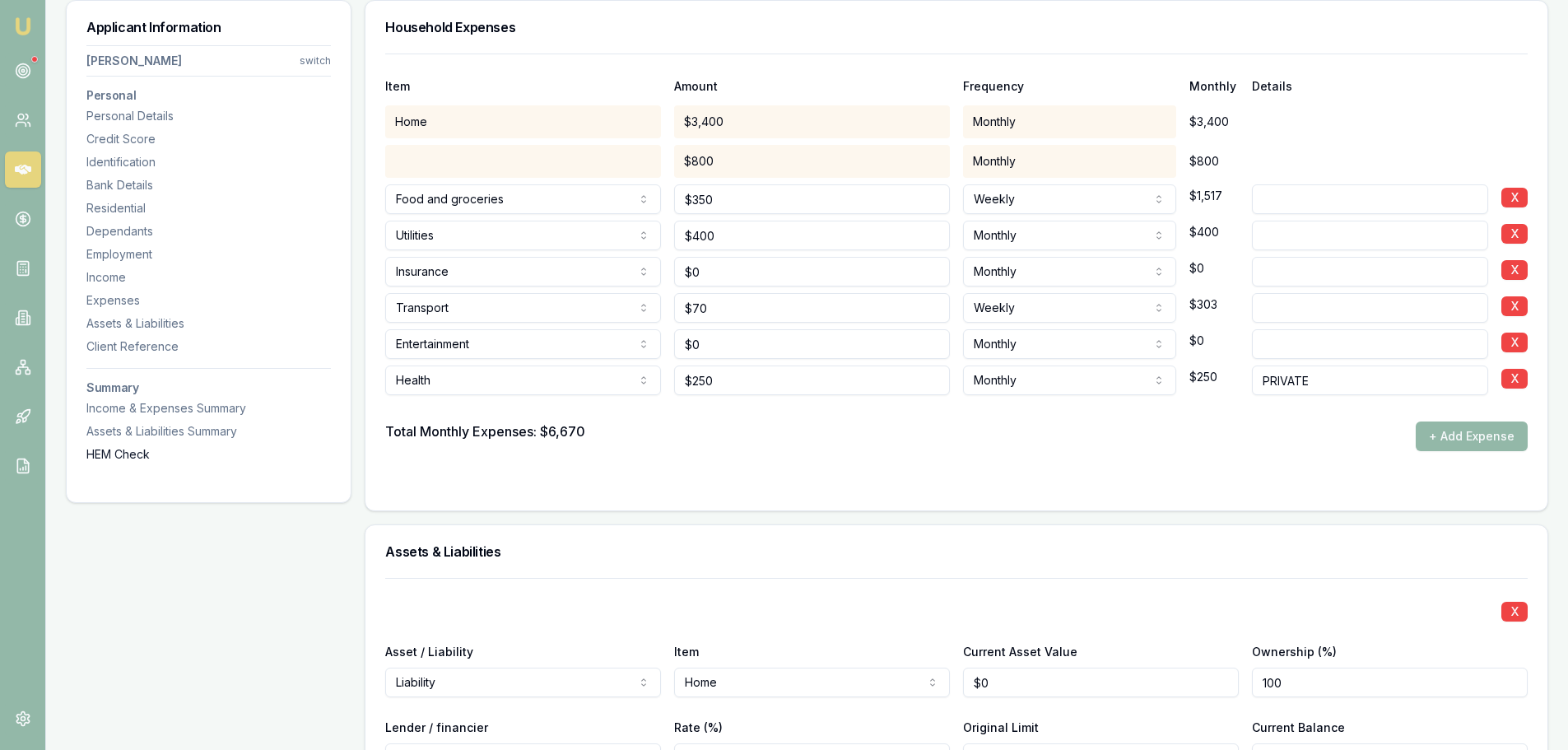
click at [124, 459] on div "HEM Check" at bounding box center [209, 455] width 244 height 17
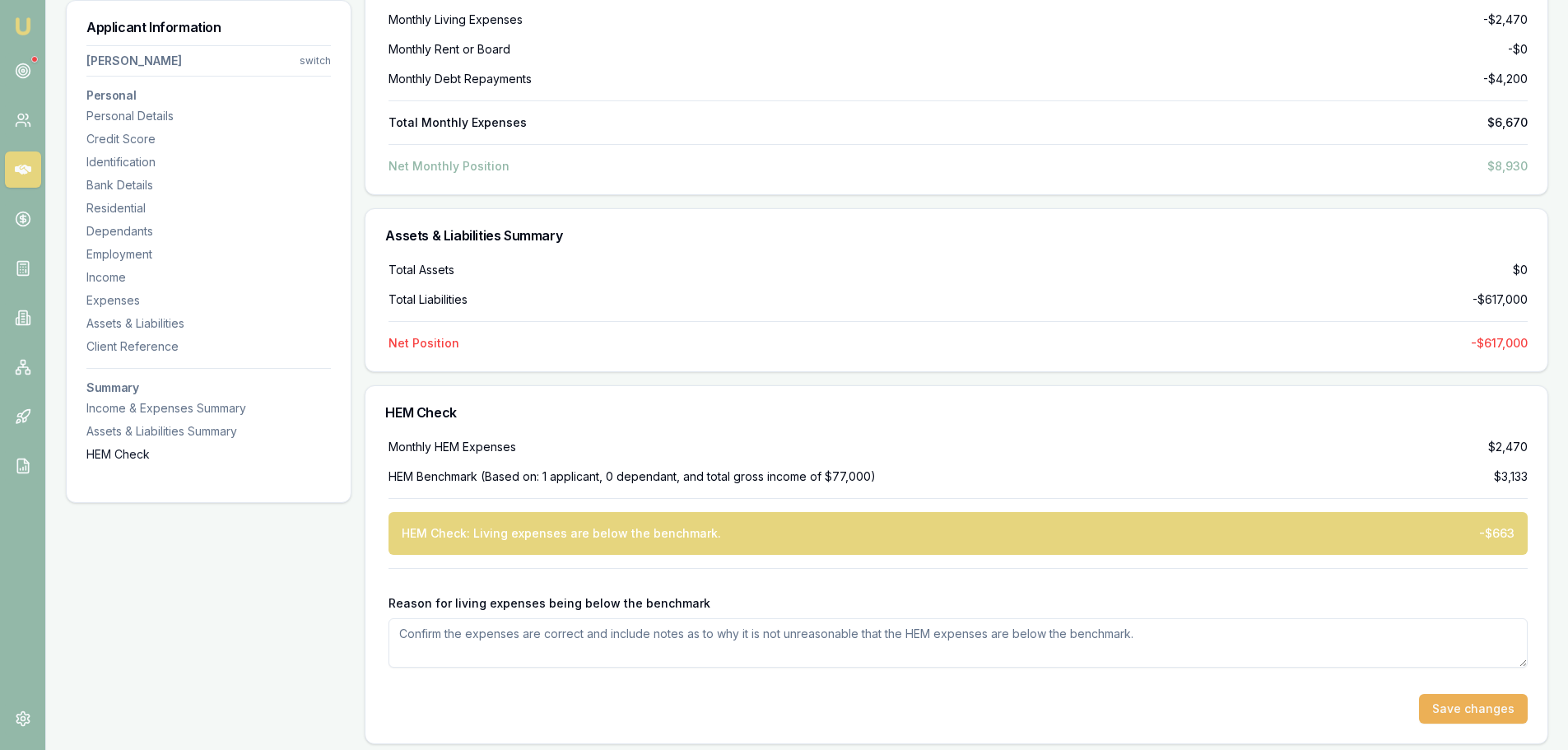
scroll to position [5526, 0]
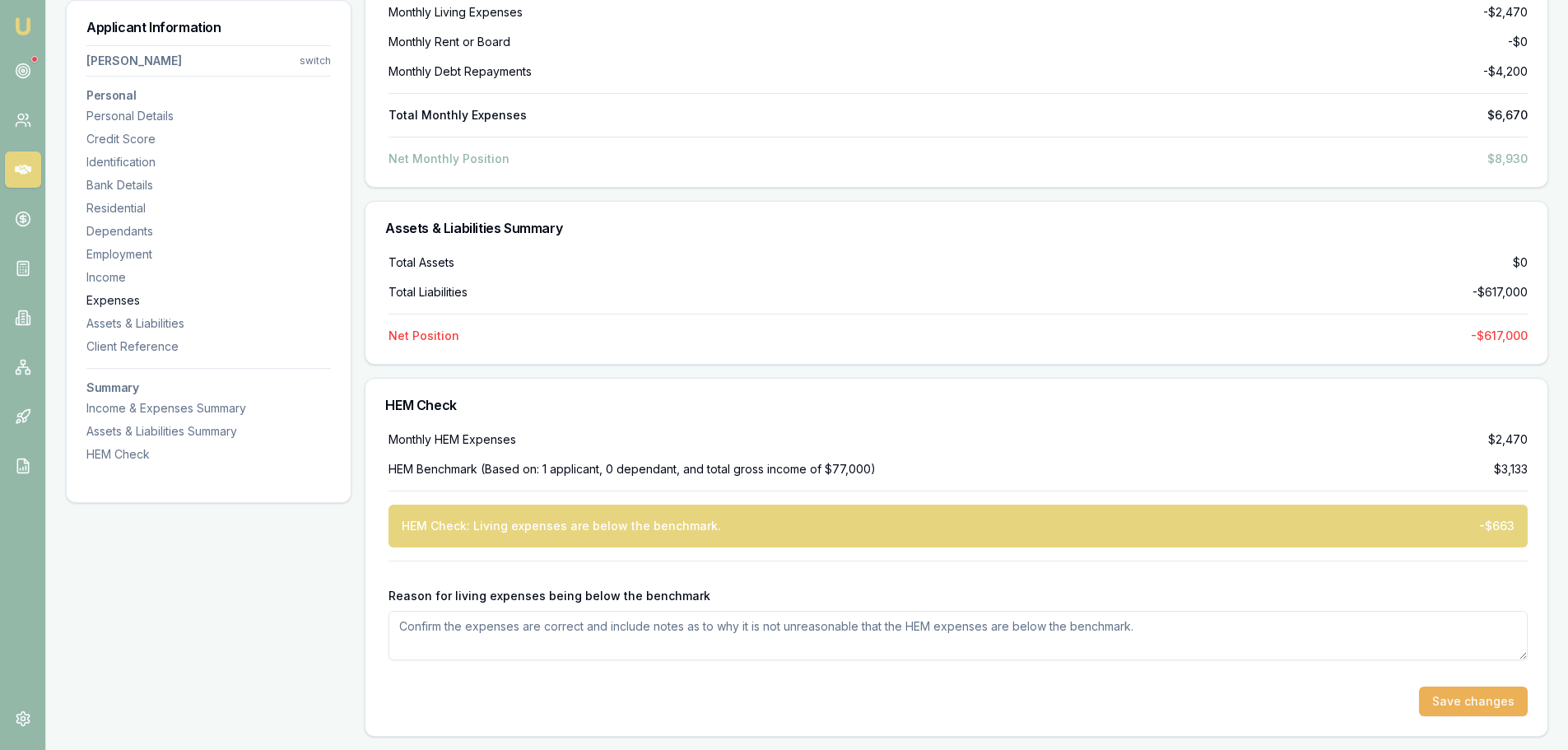
click at [108, 297] on div "Expenses" at bounding box center [209, 300] width 244 height 17
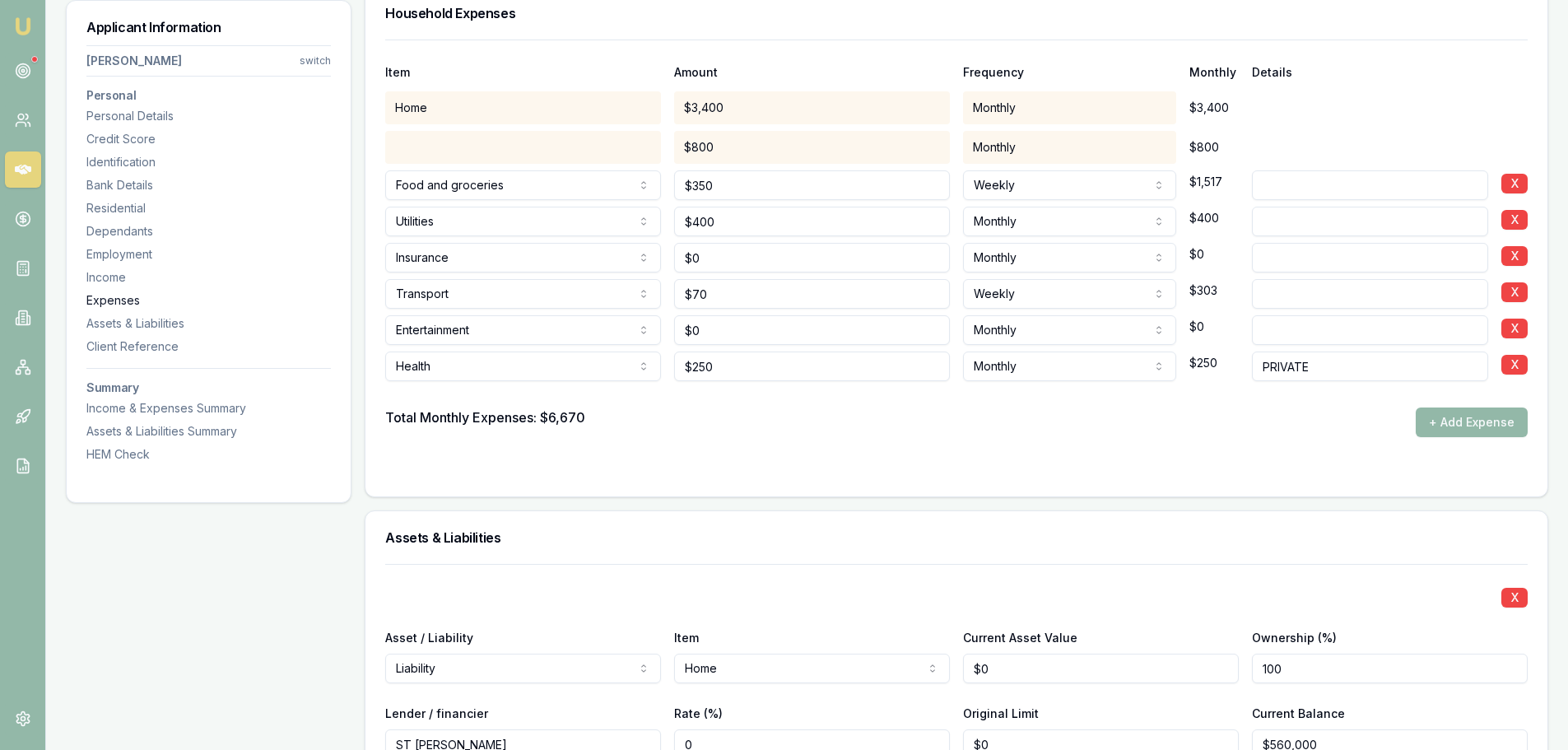
scroll to position [3707, 0]
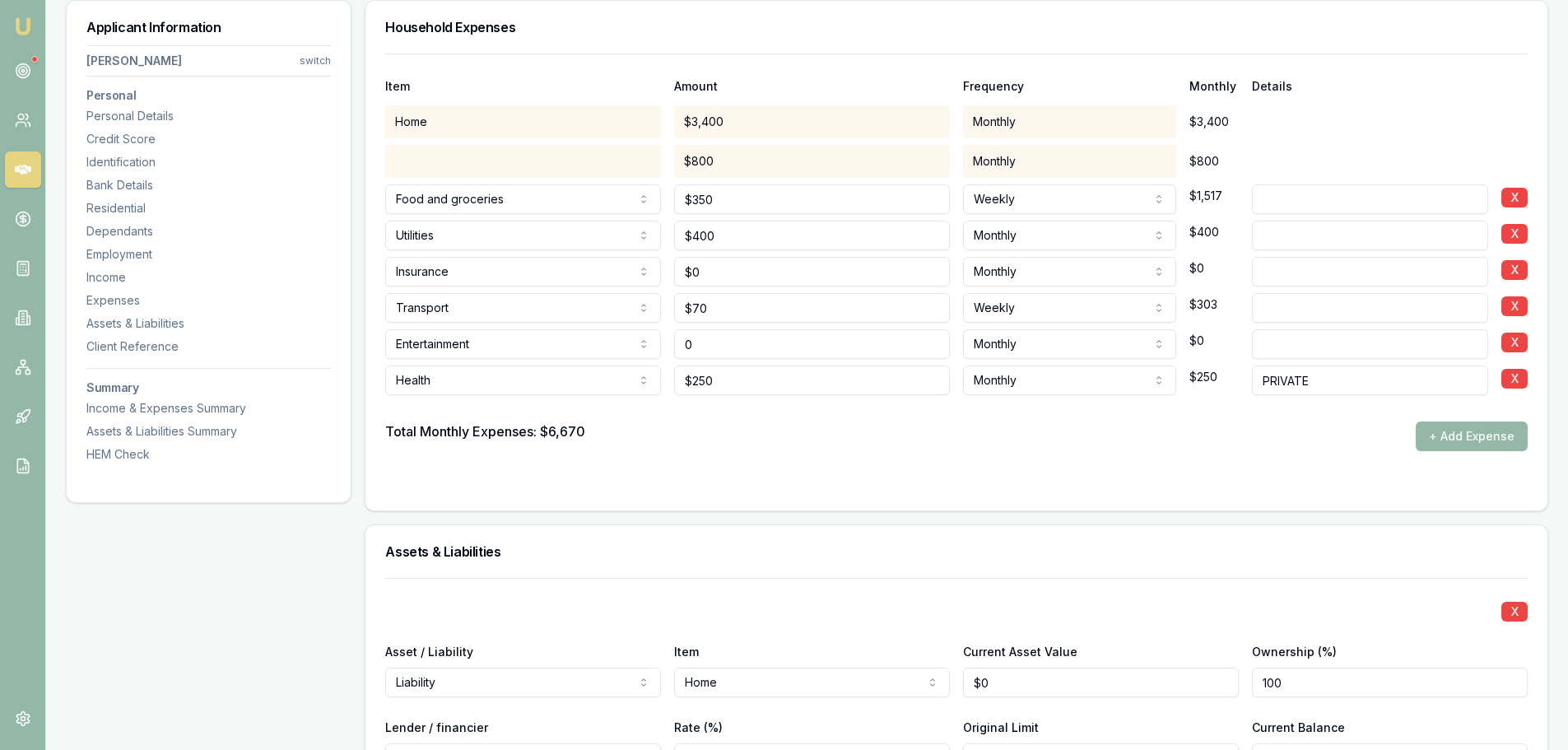
drag, startPoint x: 711, startPoint y: 346, endPoint x: 365, endPoint y: 348, distance: 346.0
click at [517, 346] on div "Entertainment Rent or board Food and groceries Utilities Insurance Transport He…" at bounding box center [956, 341] width 1142 height 36
type input "$400"
click at [753, 456] on form "Item Amount Frequency Monthly Details Home $3,400 Monthly $3,400 $800 Monthly $…" at bounding box center [956, 272] width 1142 height 437
click at [142, 455] on div "HEM Check" at bounding box center [209, 455] width 244 height 17
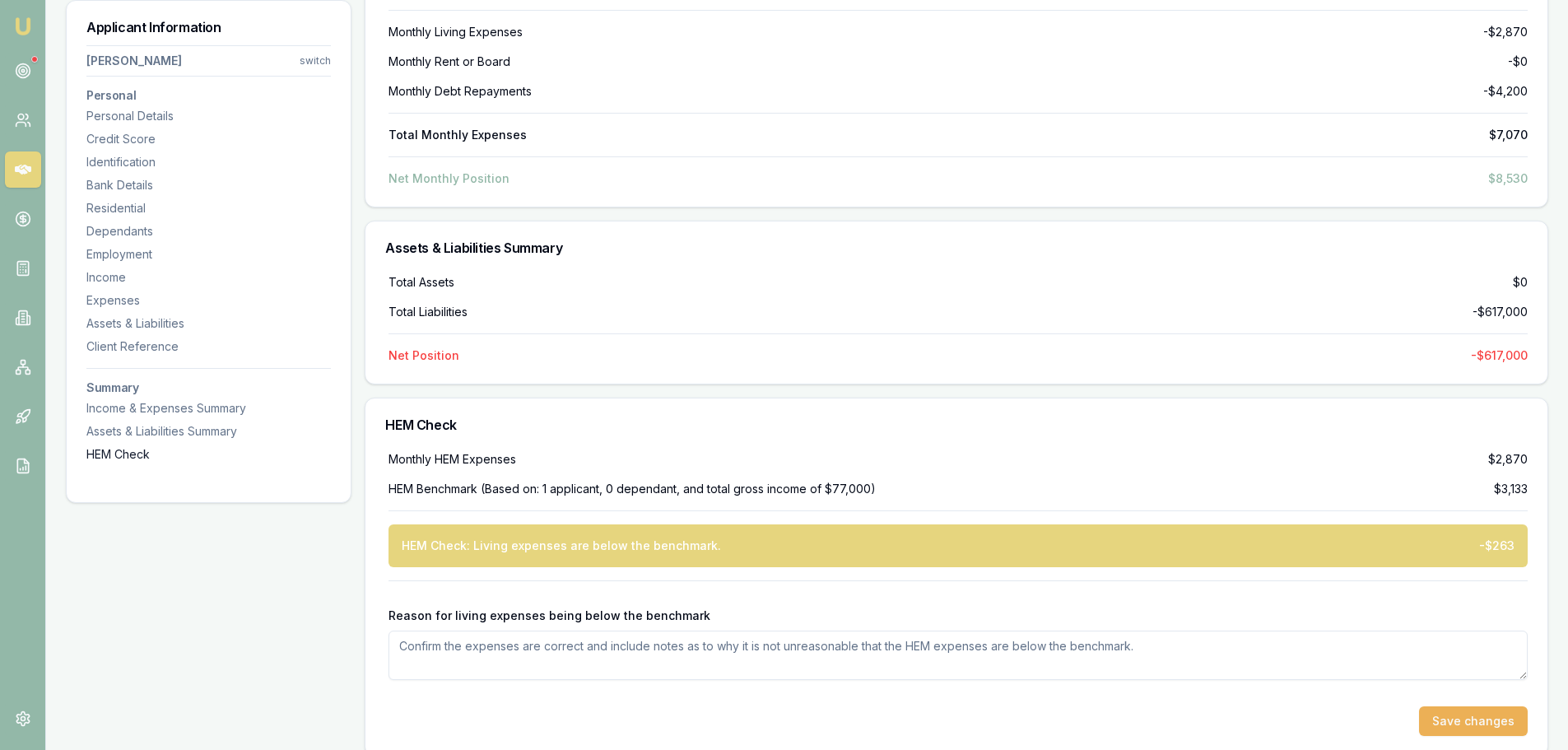
scroll to position [5526, 0]
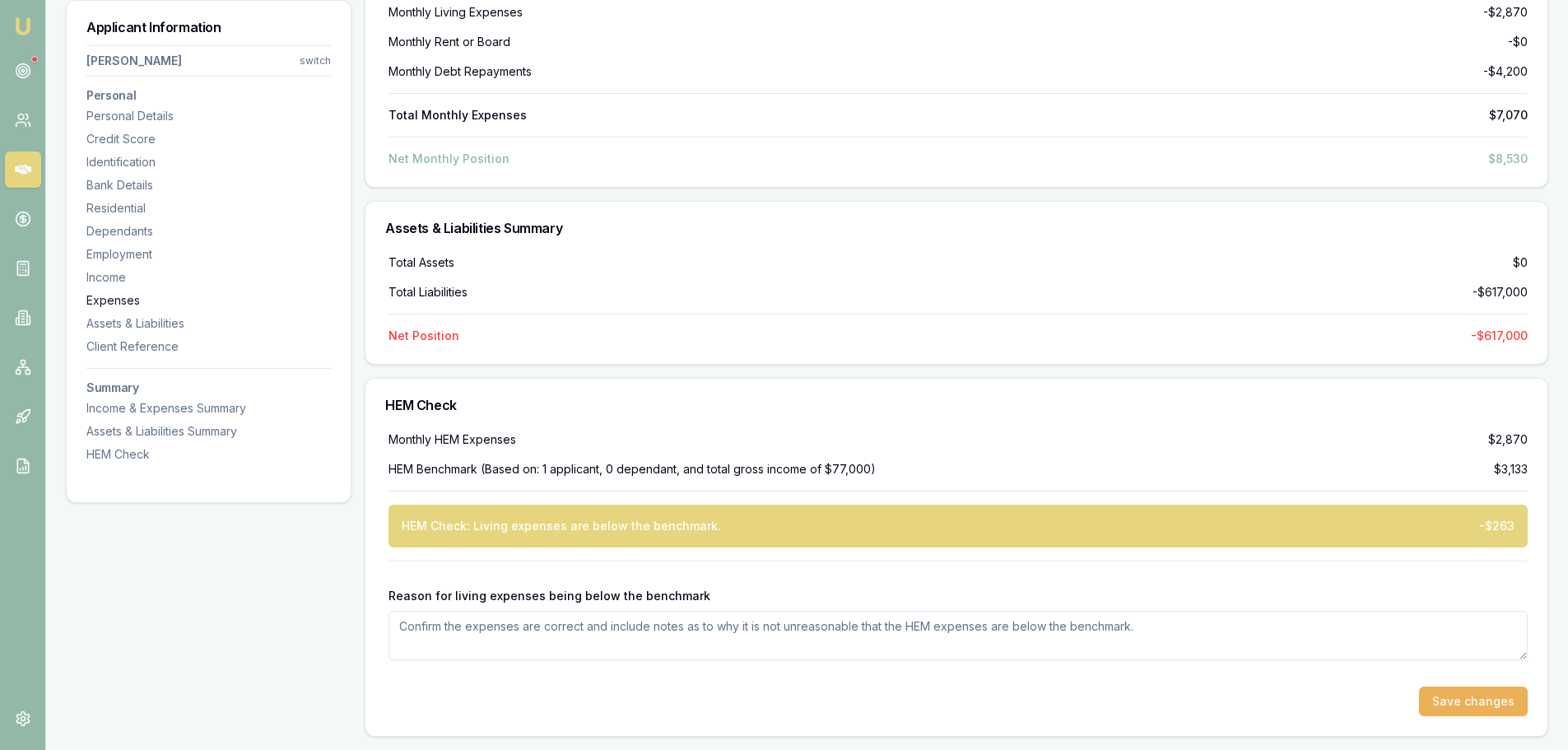
click at [110, 302] on div "Expenses" at bounding box center [209, 300] width 244 height 17
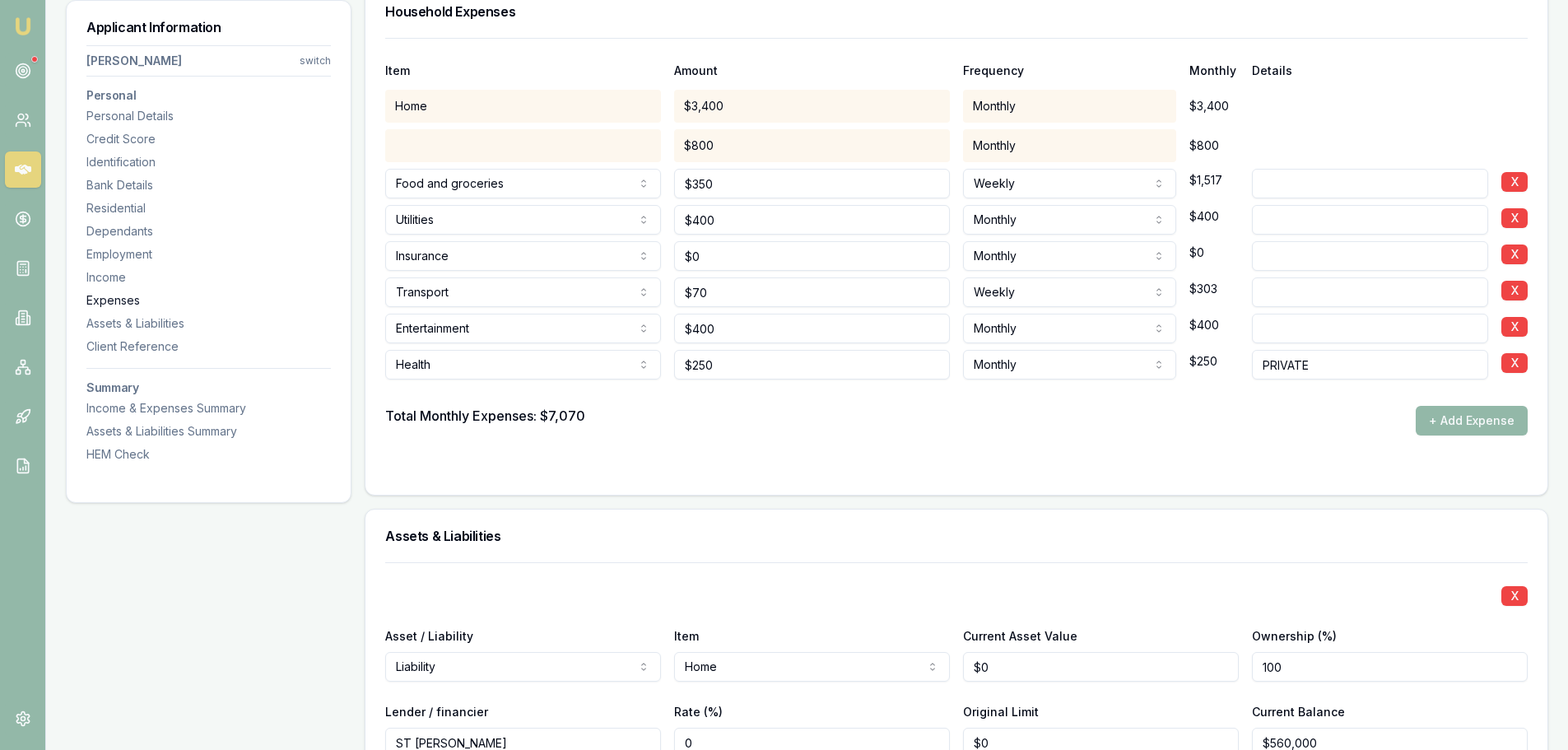
scroll to position [3707, 0]
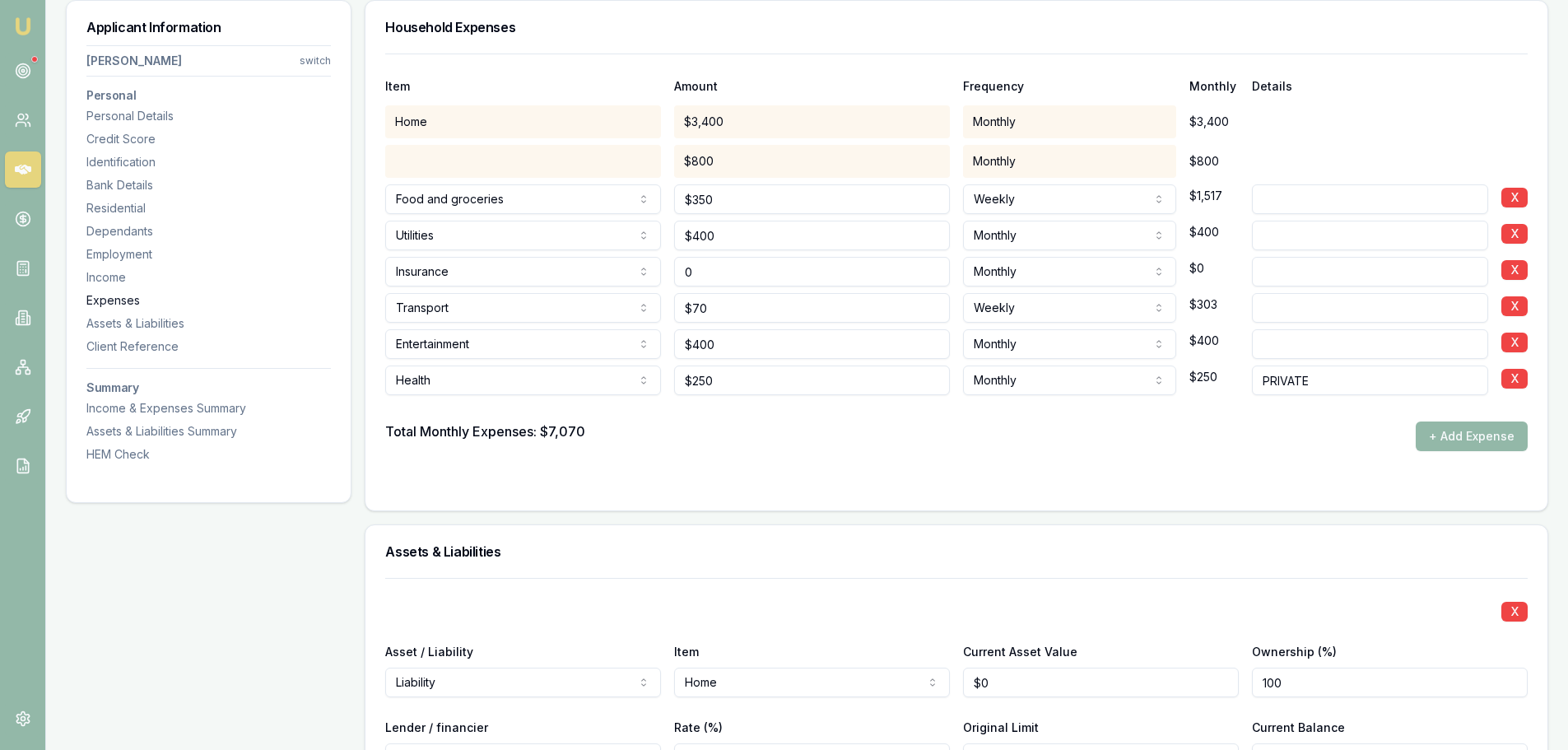
drag, startPoint x: 751, startPoint y: 277, endPoint x: 328, endPoint y: 292, distance: 423.3
type input "$85"
click at [676, 466] on form "Item Amount Frequency Monthly Details Home $3,400 Monthly $3,400 $800 Monthly $…" at bounding box center [956, 272] width 1142 height 437
click at [1439, 434] on button "+ Add Expense" at bounding box center [1471, 436] width 112 height 30
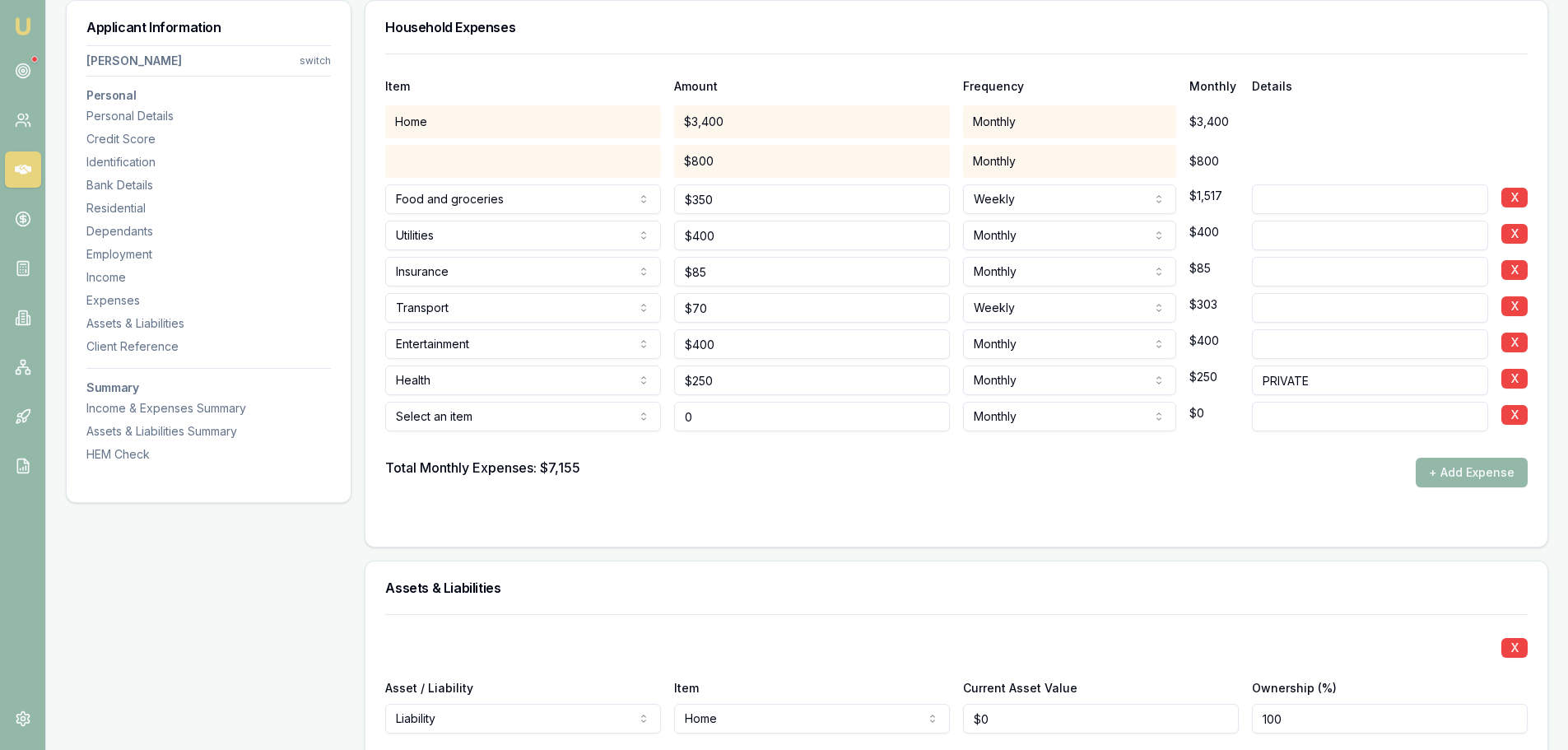
type input "$0"
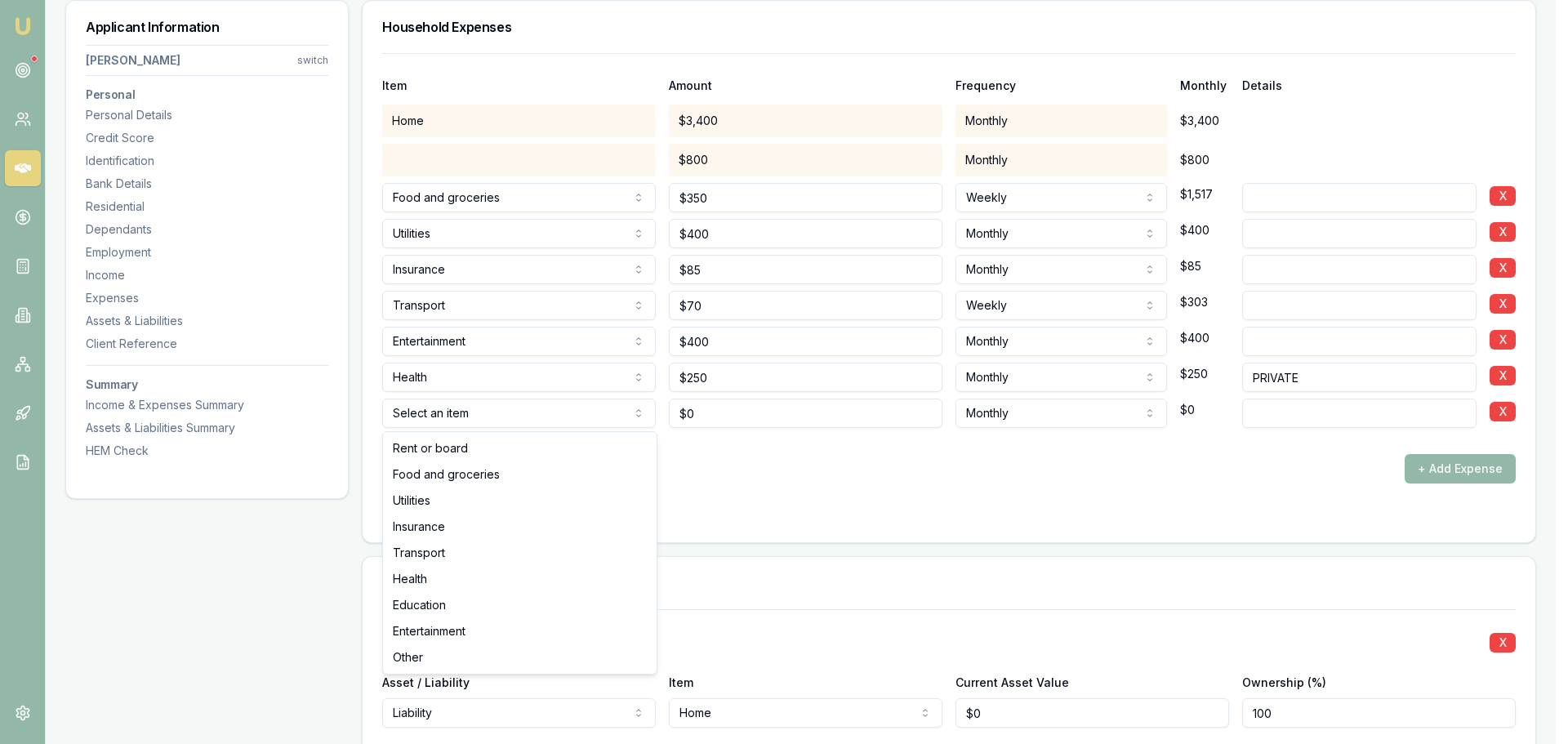
select select "UTILITIES"
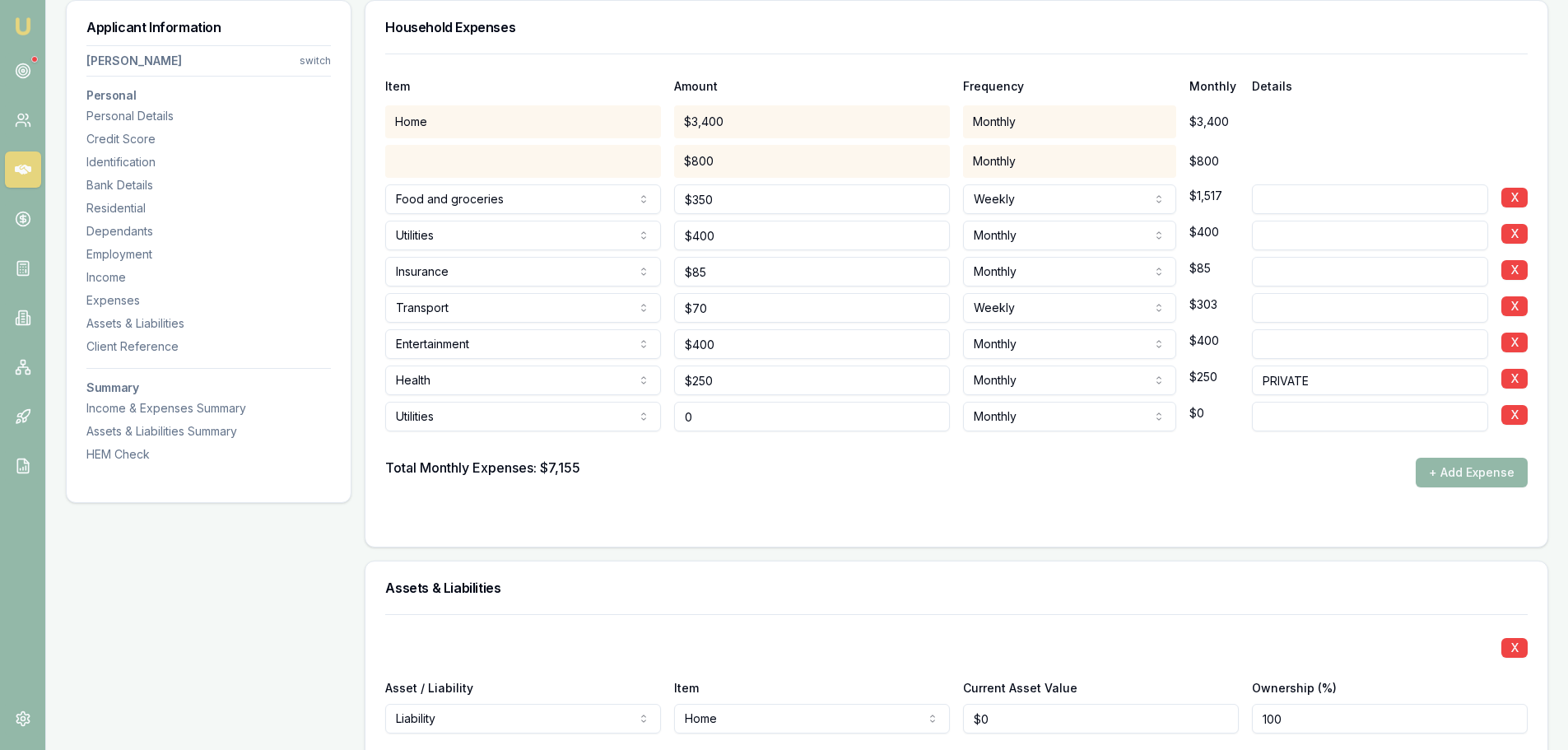
drag, startPoint x: 614, startPoint y: 422, endPoint x: 450, endPoint y: 429, distance: 164.1
click at [522, 427] on div "Utilities Rent or board Food and groceries Utilities Insurance Transport Health…" at bounding box center [956, 413] width 1142 height 36
type input "$250"
type input "COUNCIL RATES"
click at [130, 454] on div "HEM Check" at bounding box center [209, 455] width 244 height 17
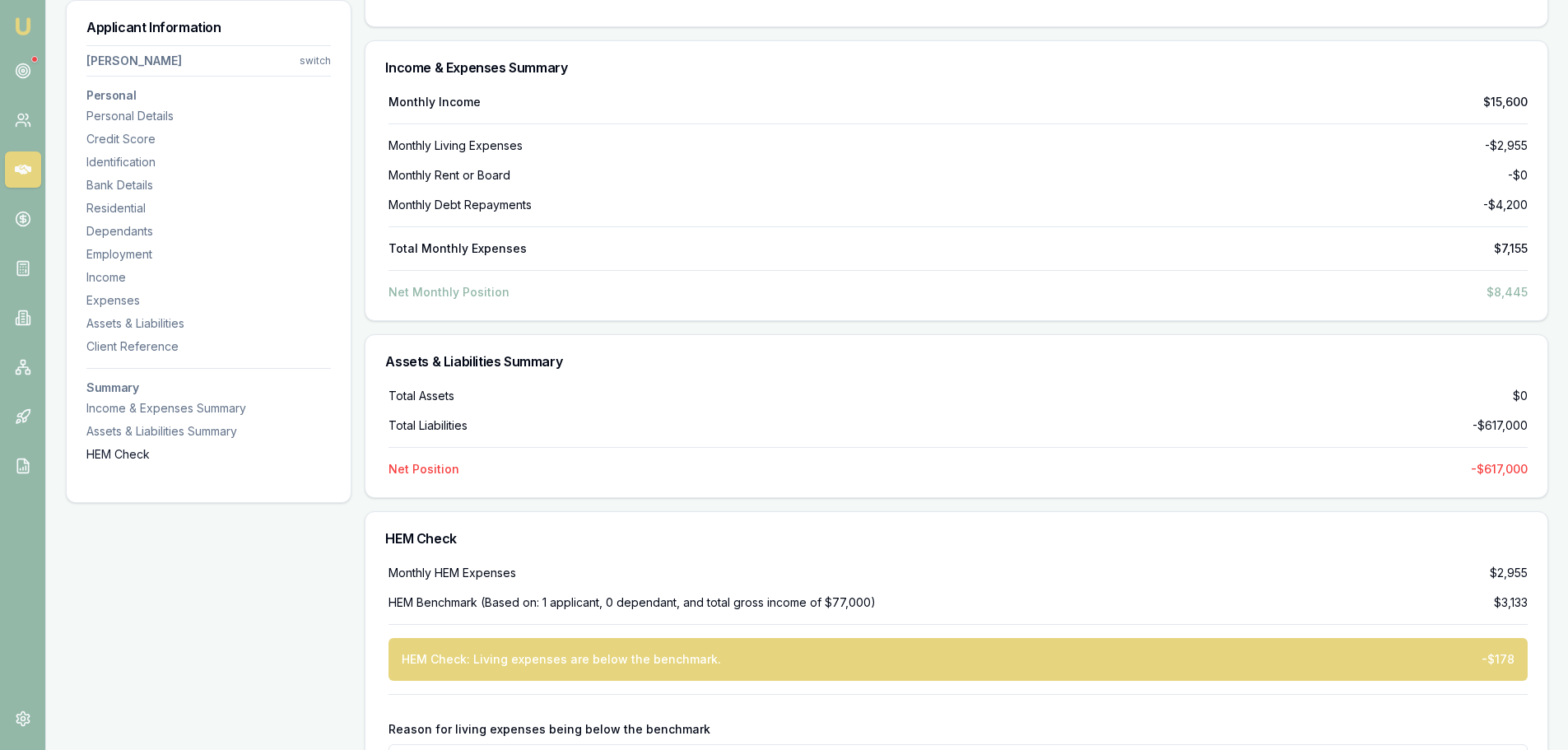
scroll to position [5394, 0]
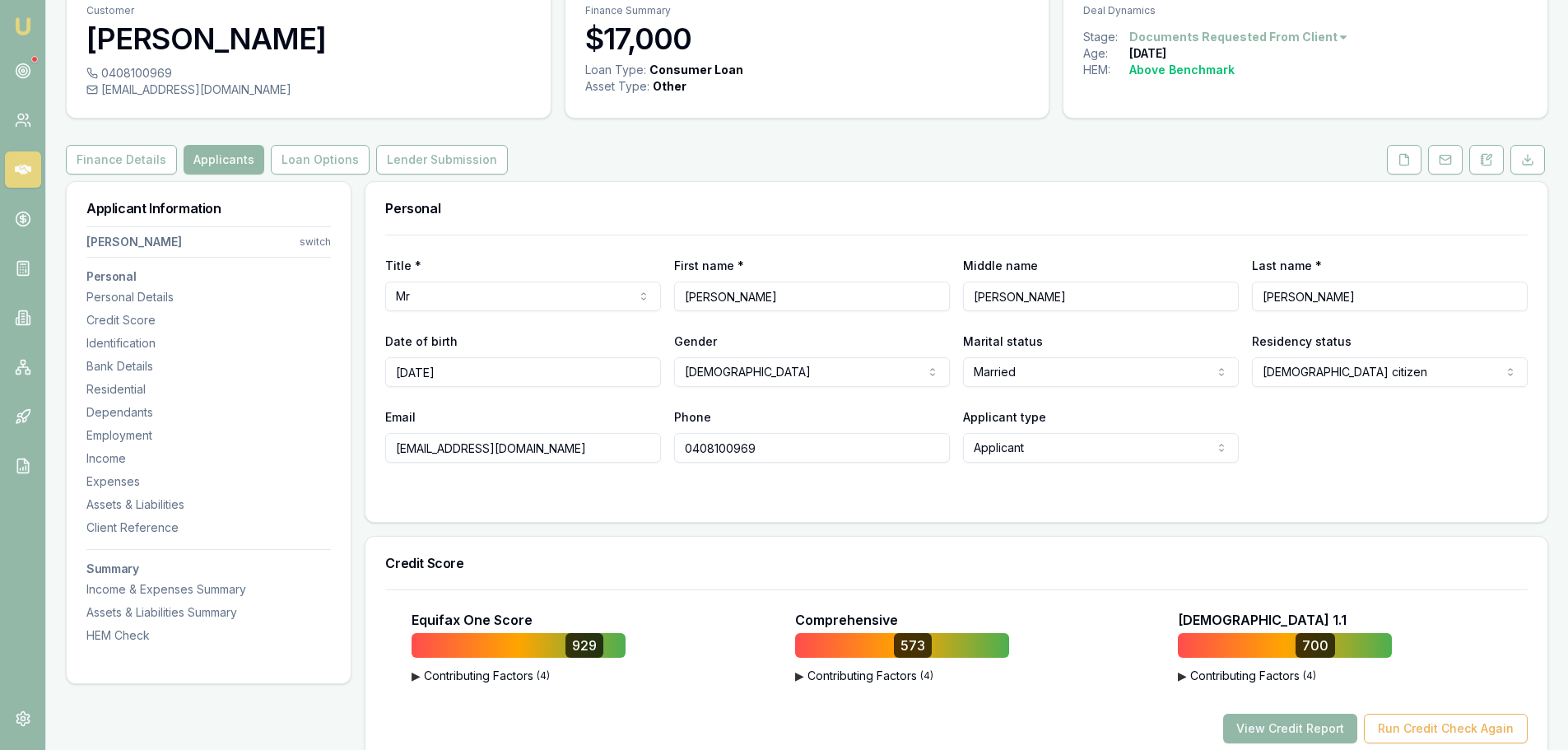
scroll to position [0, 0]
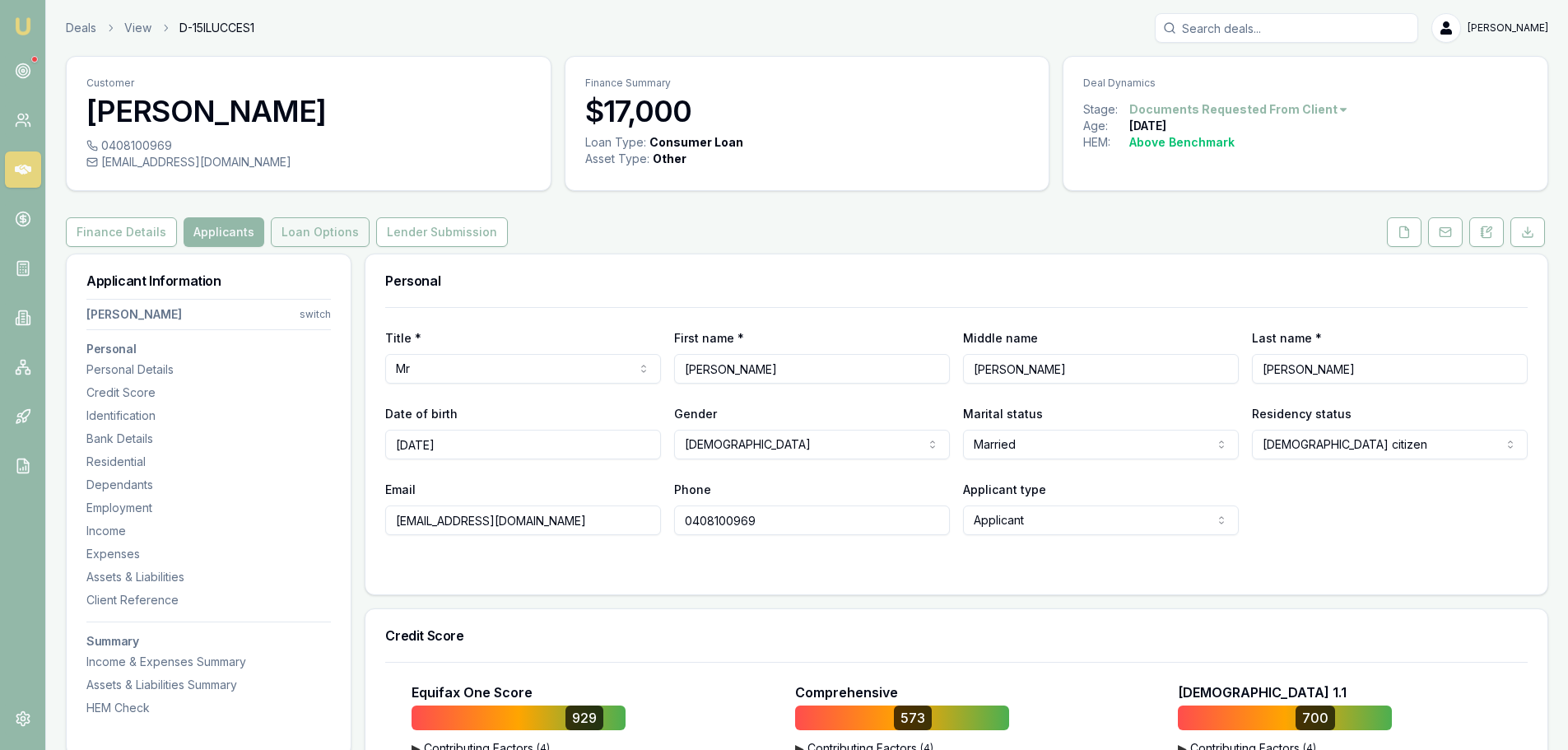
click at [331, 234] on button "Loan Options" at bounding box center [320, 232] width 99 height 30
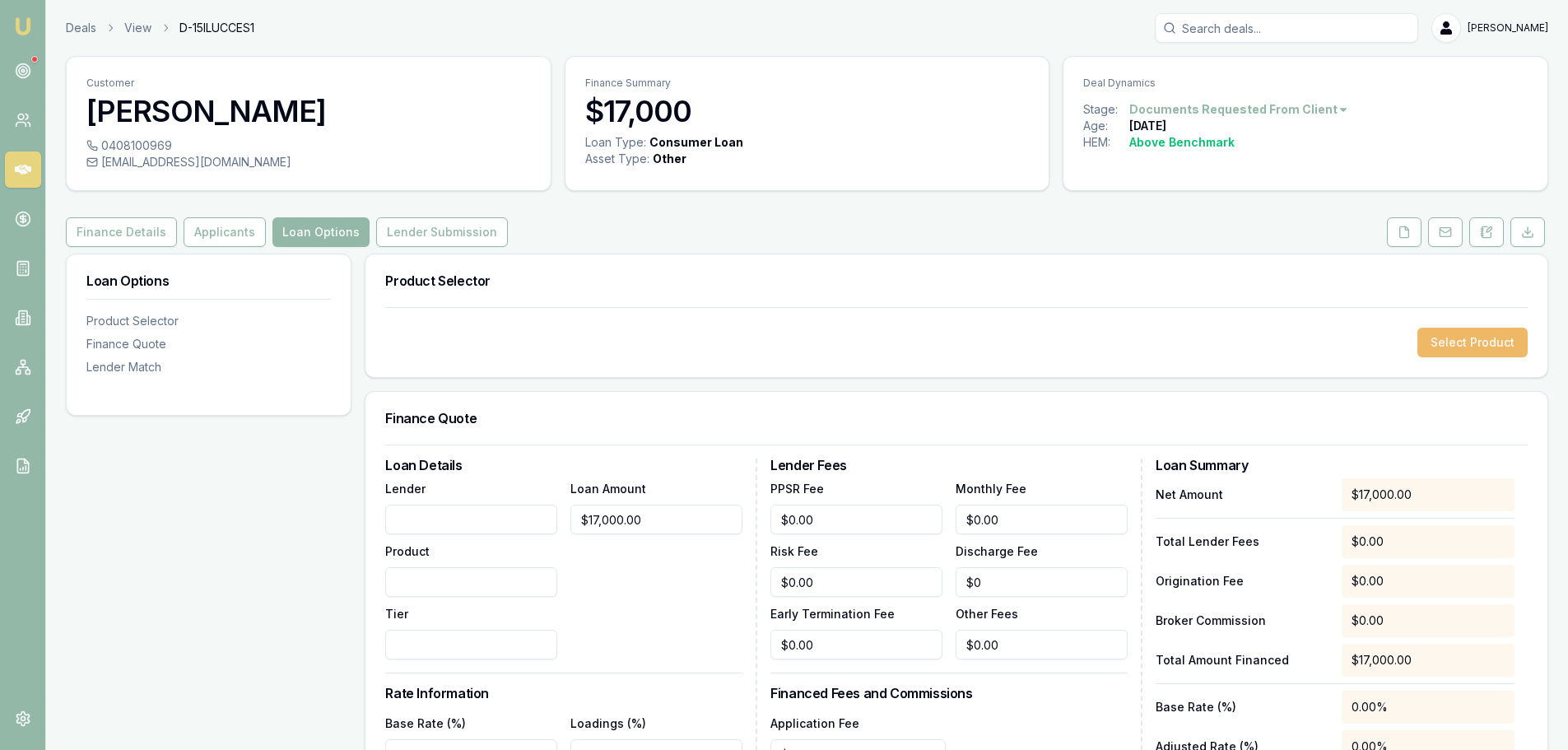
click at [1496, 330] on button "Select Product" at bounding box center [1472, 342] width 111 height 30
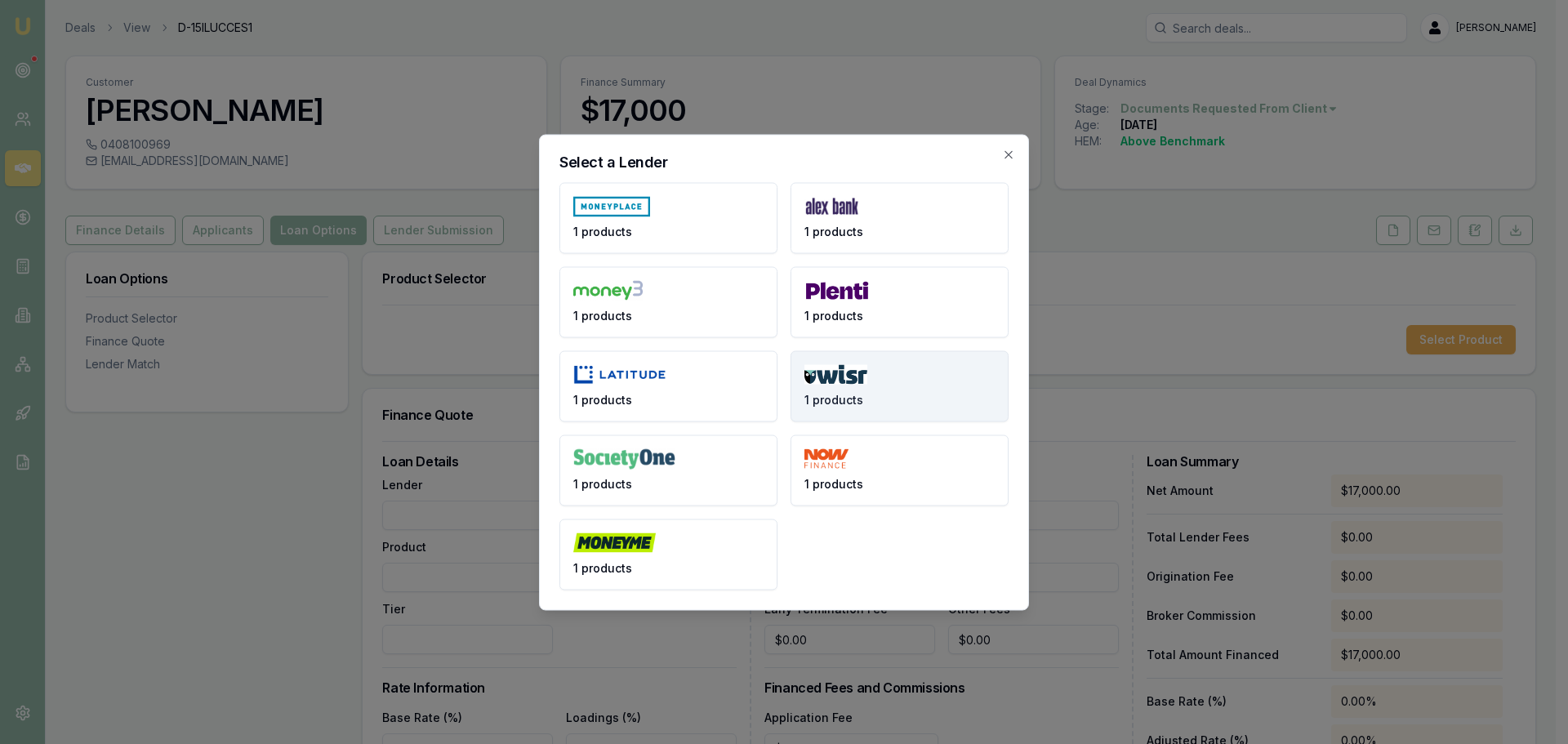
click at [864, 399] on button "1 products" at bounding box center [899, 386] width 218 height 71
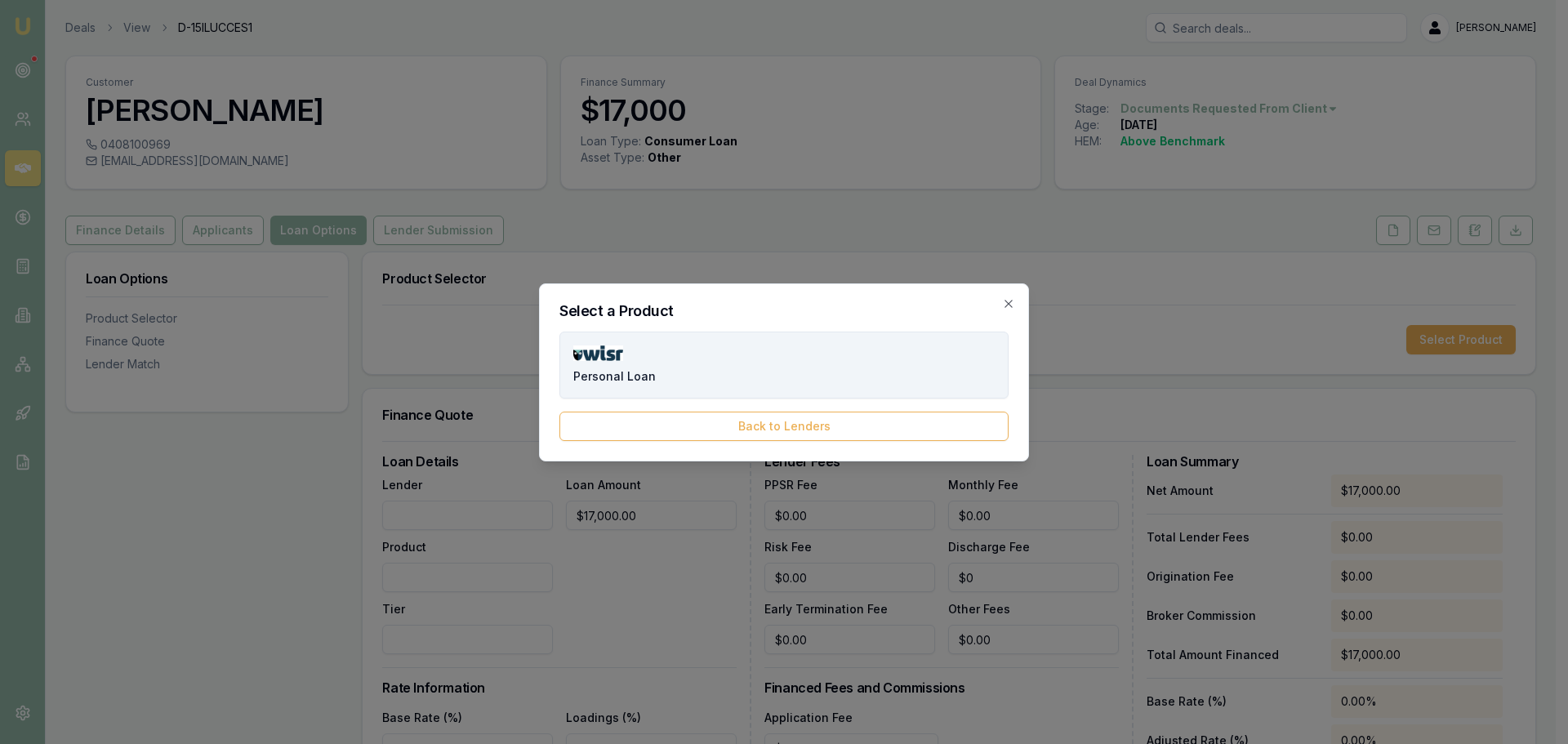
click at [857, 351] on button "Personal Loan" at bounding box center [783, 365] width 449 height 67
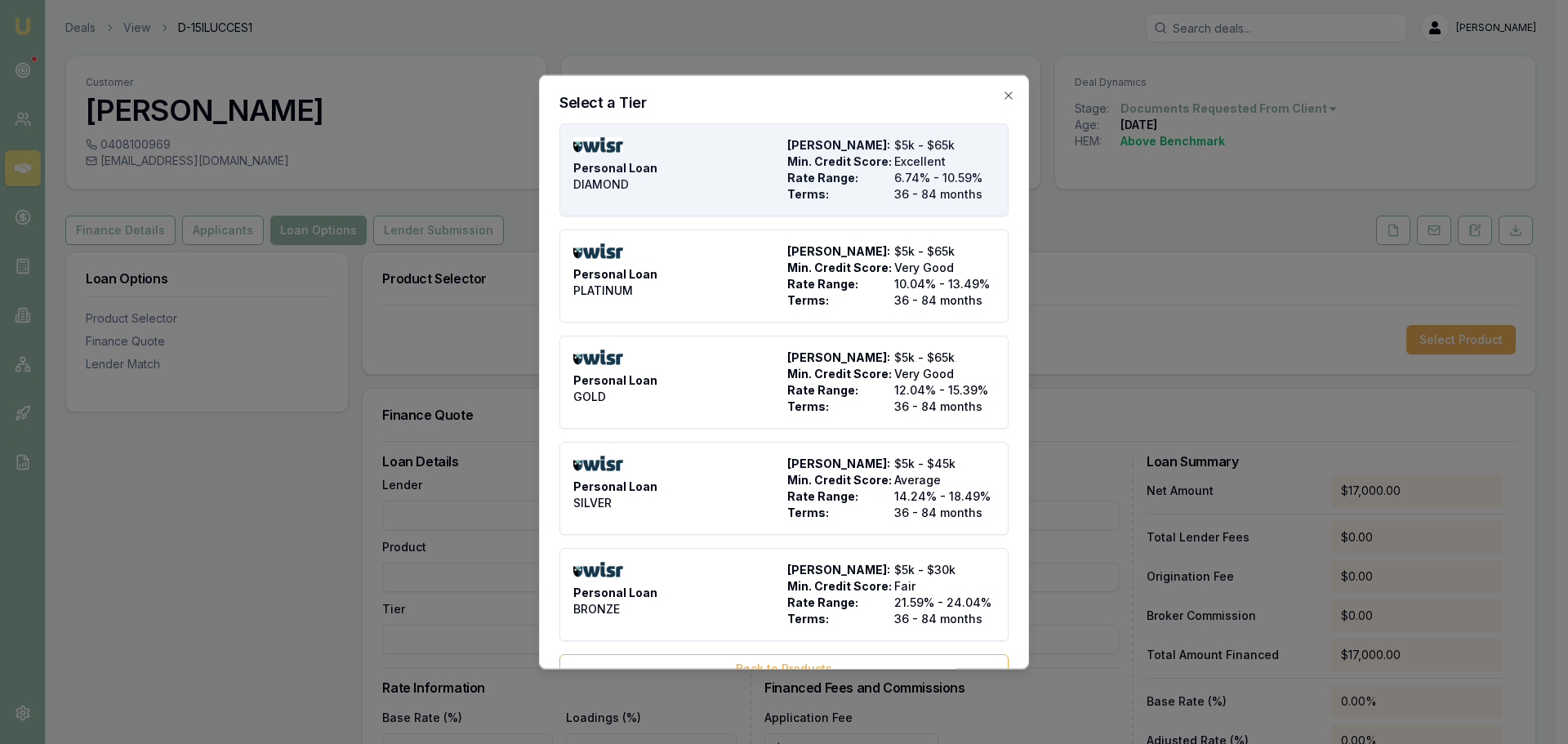
click at [720, 180] on div "Personal Loan DIAMOND" at bounding box center [676, 169] width 207 height 65
type input "WISR"
type input "Personal Loan"
type input "DIAMOND"
type input "6.74"
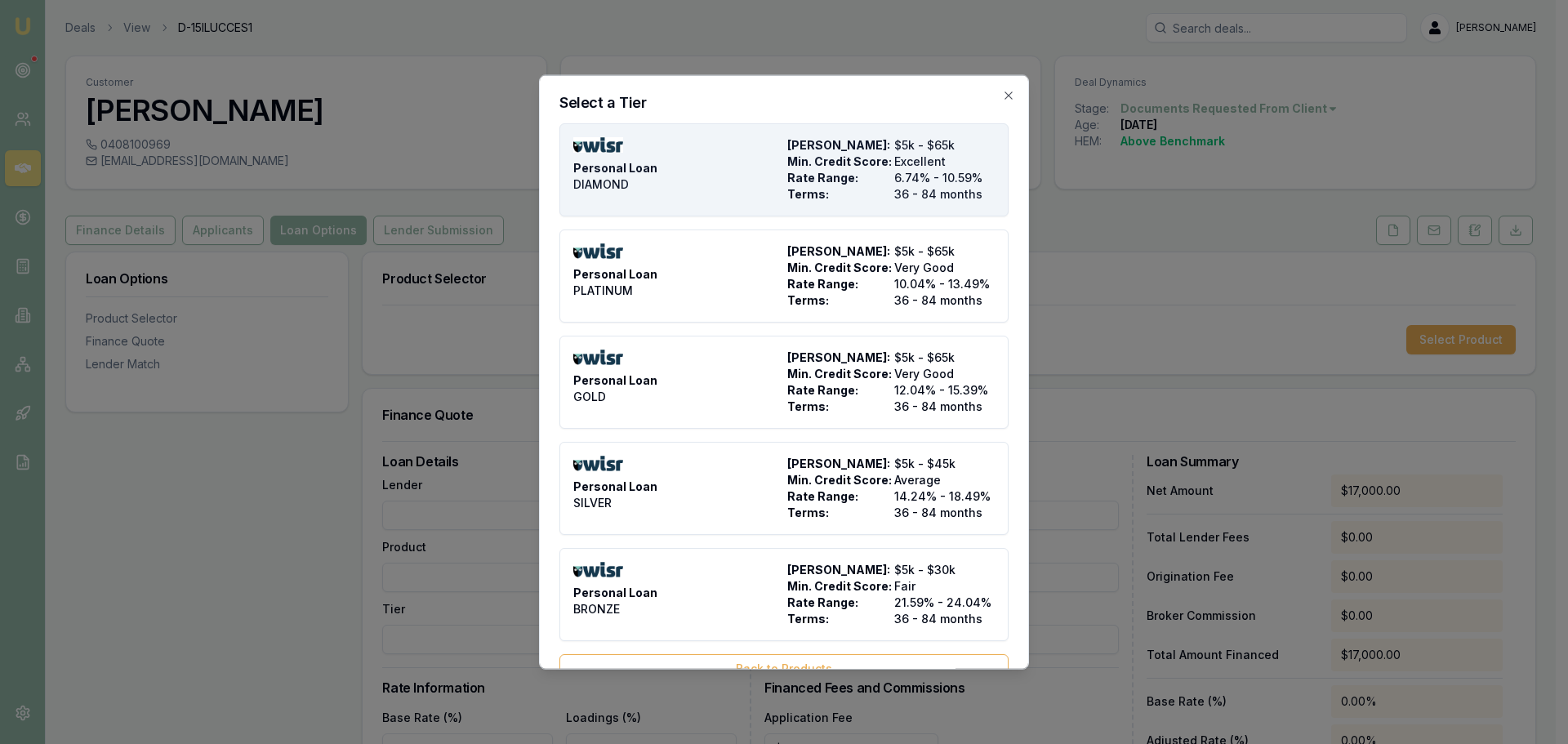
type input "36"
type input "$525.00"
type input "2500"
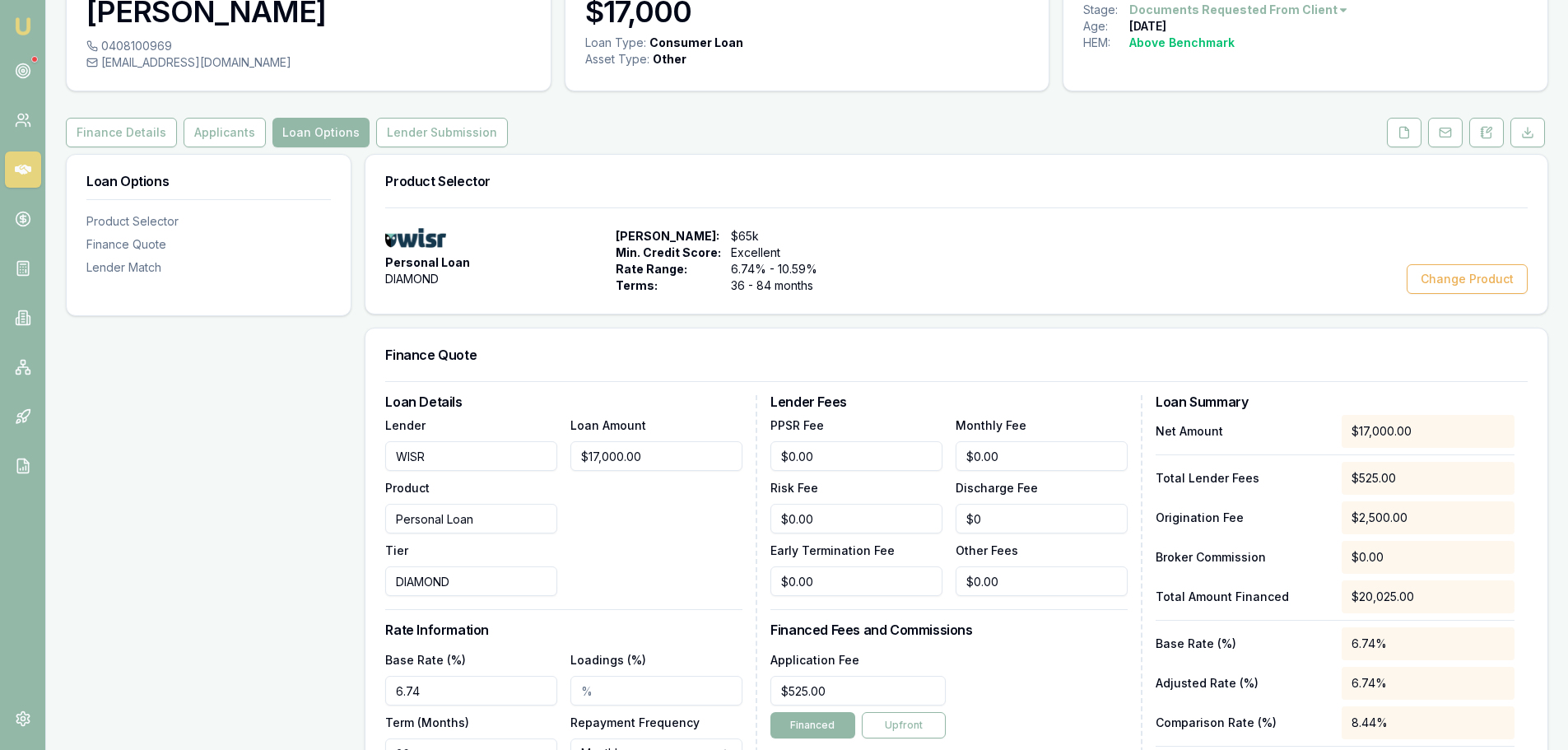
scroll to position [247, 0]
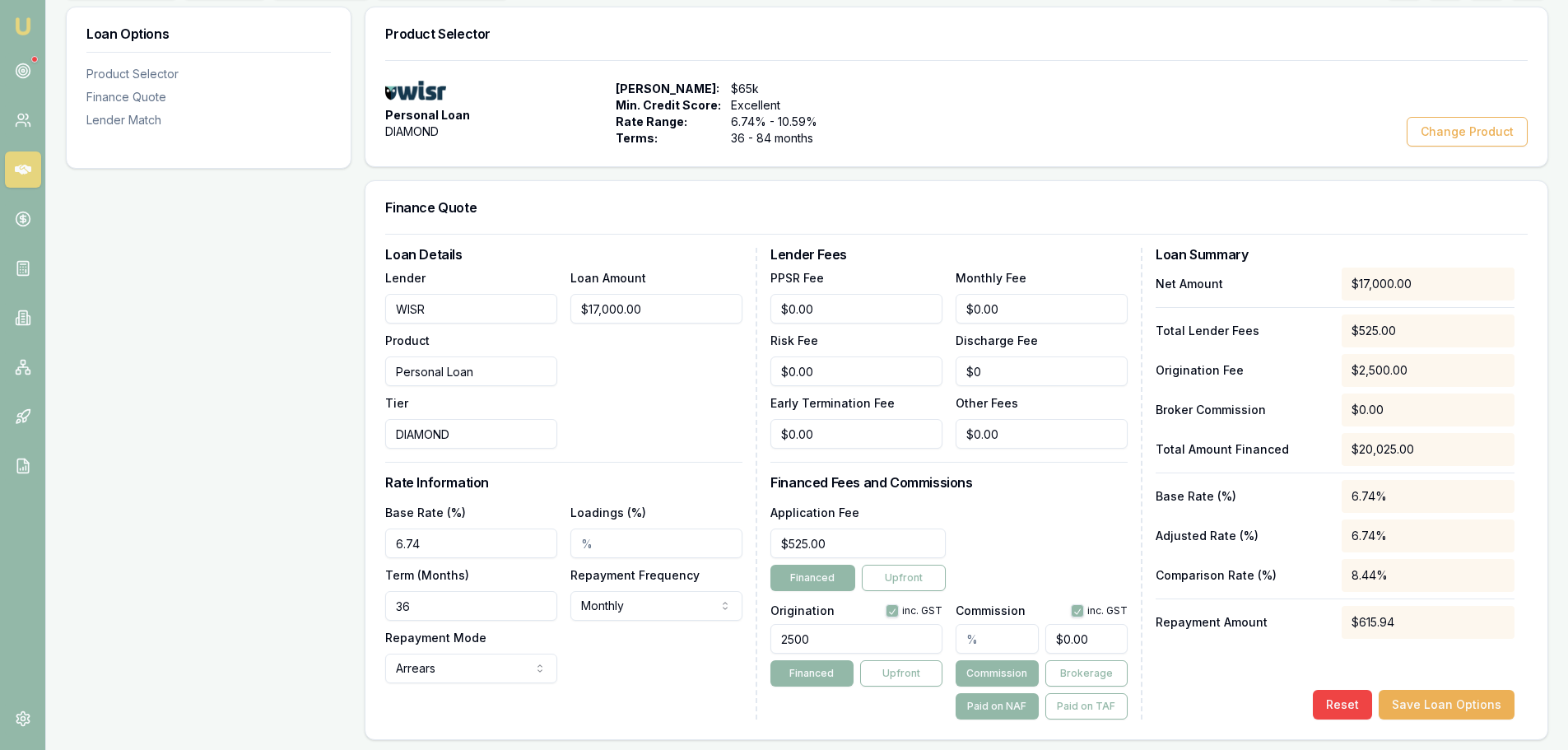
drag, startPoint x: 431, startPoint y: 541, endPoint x: -13, endPoint y: 550, distance: 444.1
click at [0, 503] on html "Emu Broker Deals View D-15ILUCCES1 Erin Shield Toggle Menu Customer Phillip War…" at bounding box center [784, 128] width 1568 height 750
type input "7.94%"
drag, startPoint x: 436, startPoint y: 607, endPoint x: 125, endPoint y: 636, distance: 312.3
click at [151, 640] on div "Loan Options Product Selector Finance Quote Lender Match Product Selector Perso…" at bounding box center [807, 613] width 1482 height 1213
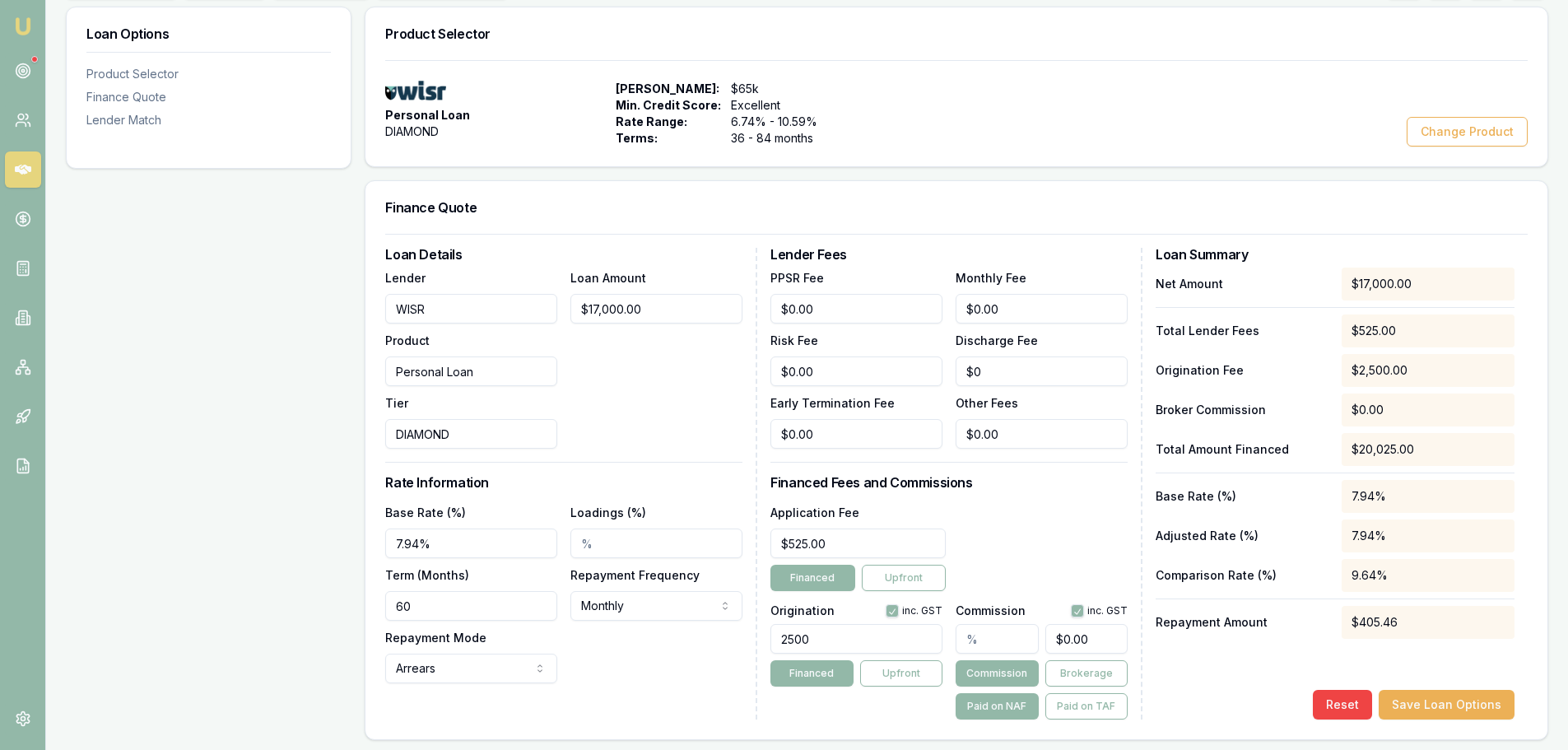
type input "60"
click at [133, 627] on div "Loan Options Product Selector Finance Quote Lender Match" at bounding box center [209, 613] width 285 height 1213
drag, startPoint x: 858, startPoint y: 641, endPoint x: 117, endPoint y: 629, distance: 741.1
click at [252, 660] on div "Loan Options Product Selector Finance Quote Lender Match Product Selector Perso…" at bounding box center [807, 613] width 1482 height 1213
type input "990"
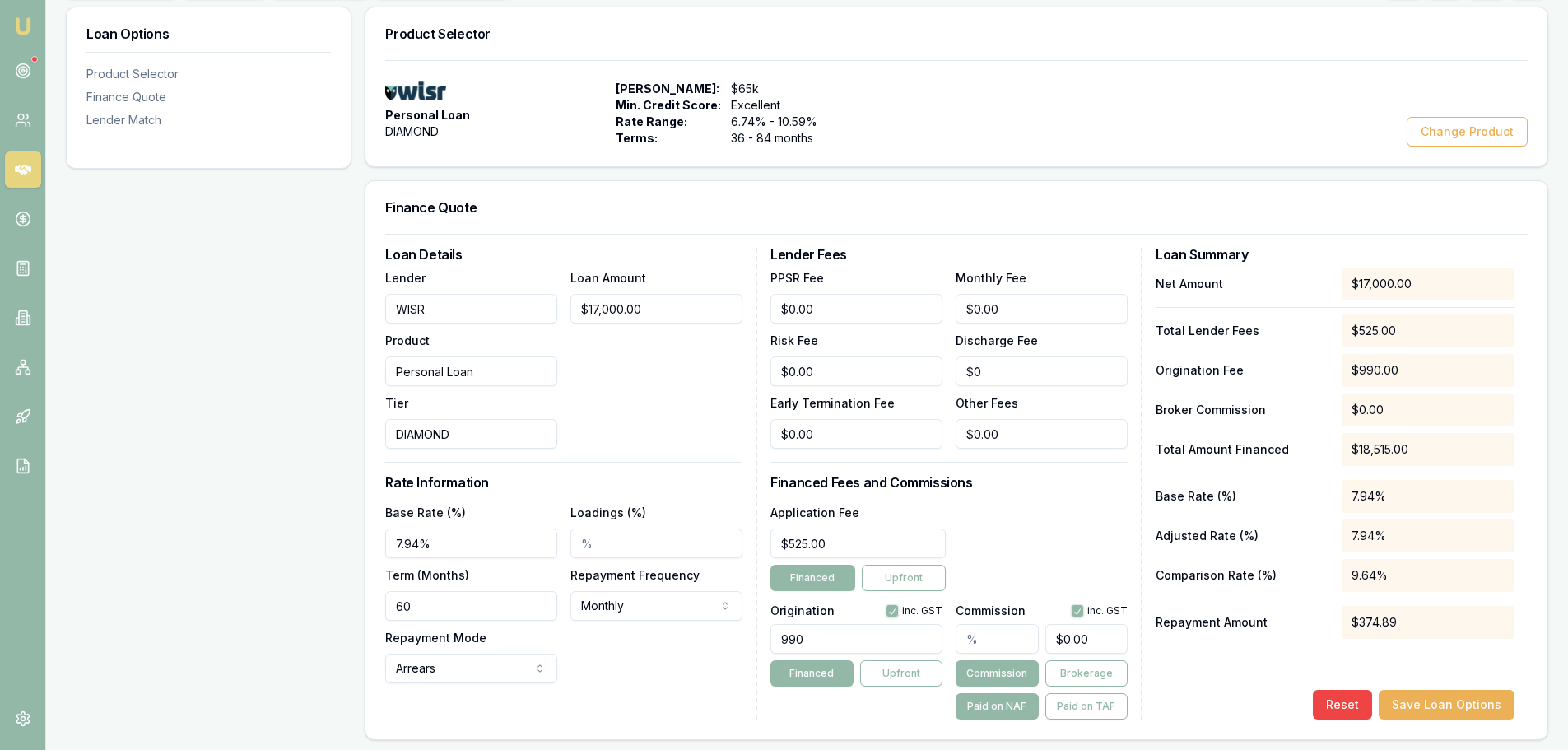
type input "525"
type input "990.00"
drag, startPoint x: 855, startPoint y: 542, endPoint x: 333, endPoint y: 546, distance: 522.0
click at [357, 545] on div "Loan Options Product Selector Finance Quote Lender Match Product Selector Perso…" at bounding box center [807, 613] width 1482 height 1213
type input "$485.00"
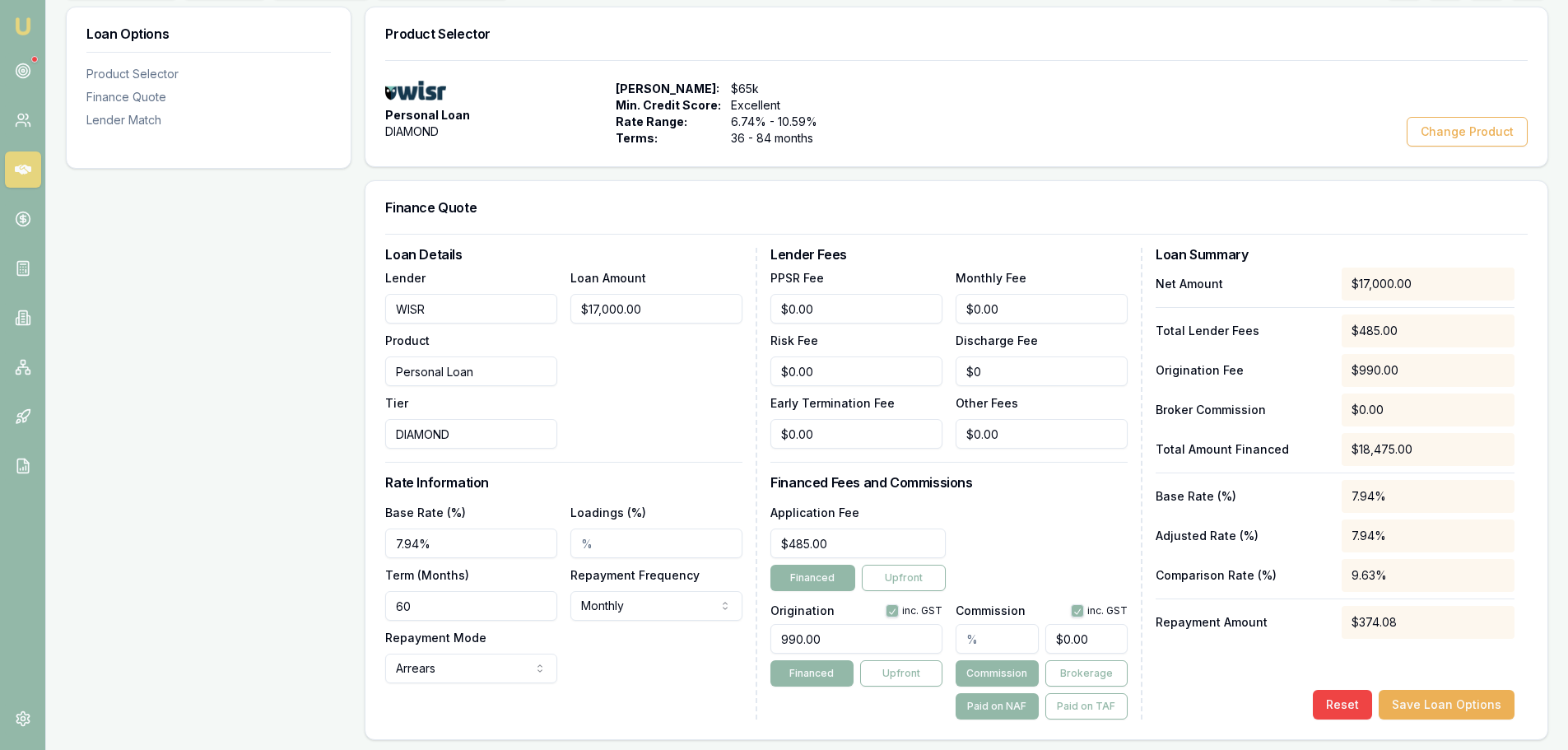
click at [1103, 539] on div "Application Fee $485.00 Financed Upfront" at bounding box center [949, 547] width 357 height 89
drag, startPoint x: 1055, startPoint y: 304, endPoint x: 688, endPoint y: 300, distance: 367.0
click at [760, 304] on div "Loan Details Lender WISR Product Personal Loan Tier DIAMOND Loan Amount $17,000…" at bounding box center [956, 483] width 1142 height 472
type input "$9.95"
click at [1048, 532] on div "Application Fee $485.00 Financed Upfront" at bounding box center [949, 547] width 357 height 89
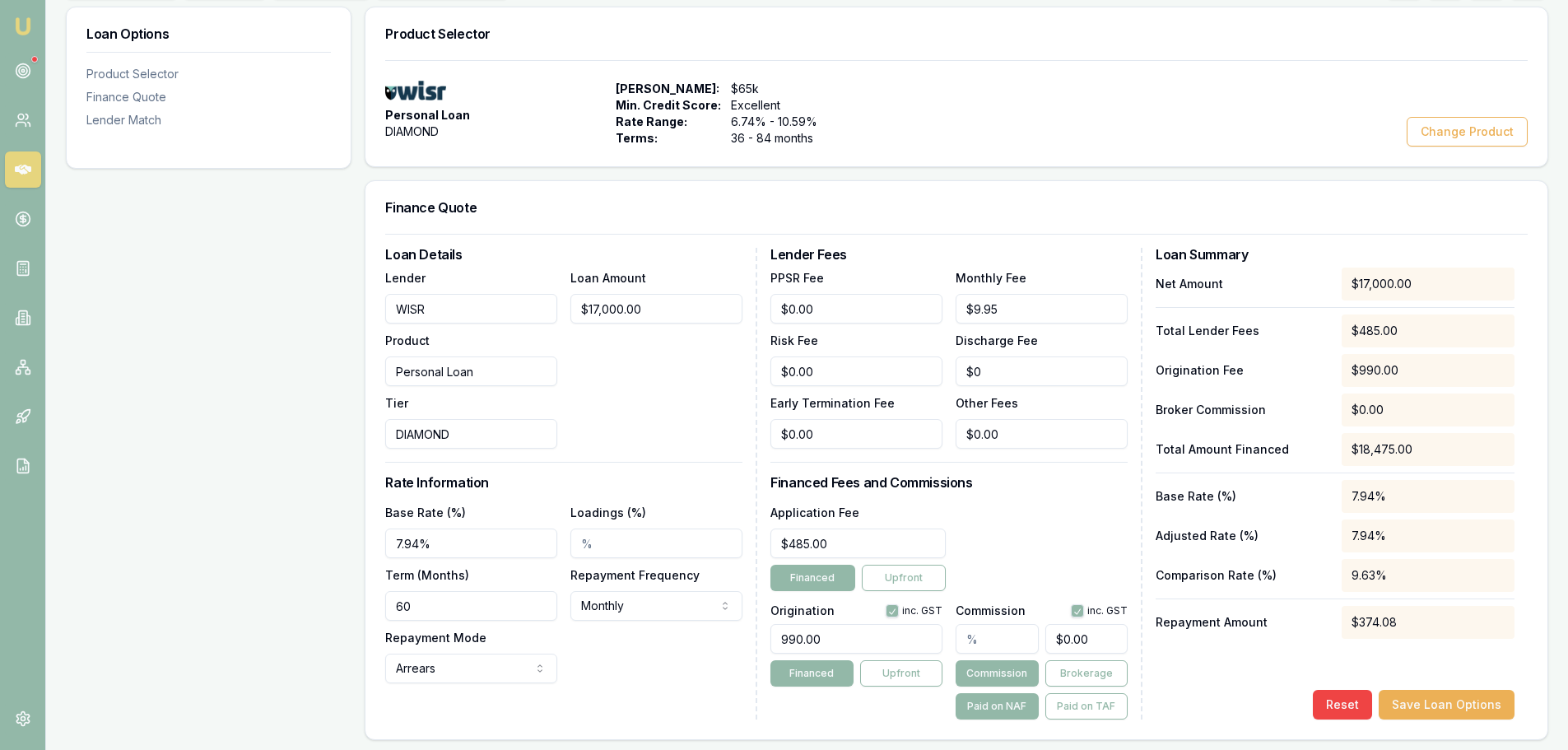
type input "0"
drag, startPoint x: 1106, startPoint y: 639, endPoint x: 789, endPoint y: 639, distance: 317.0
click at [850, 648] on div "Origination inc. GST 990.00 Financed Upfront Commission inc. GST 0 Commission B…" at bounding box center [949, 658] width 357 height 122
type input "0.011764705882352941"
type input "2"
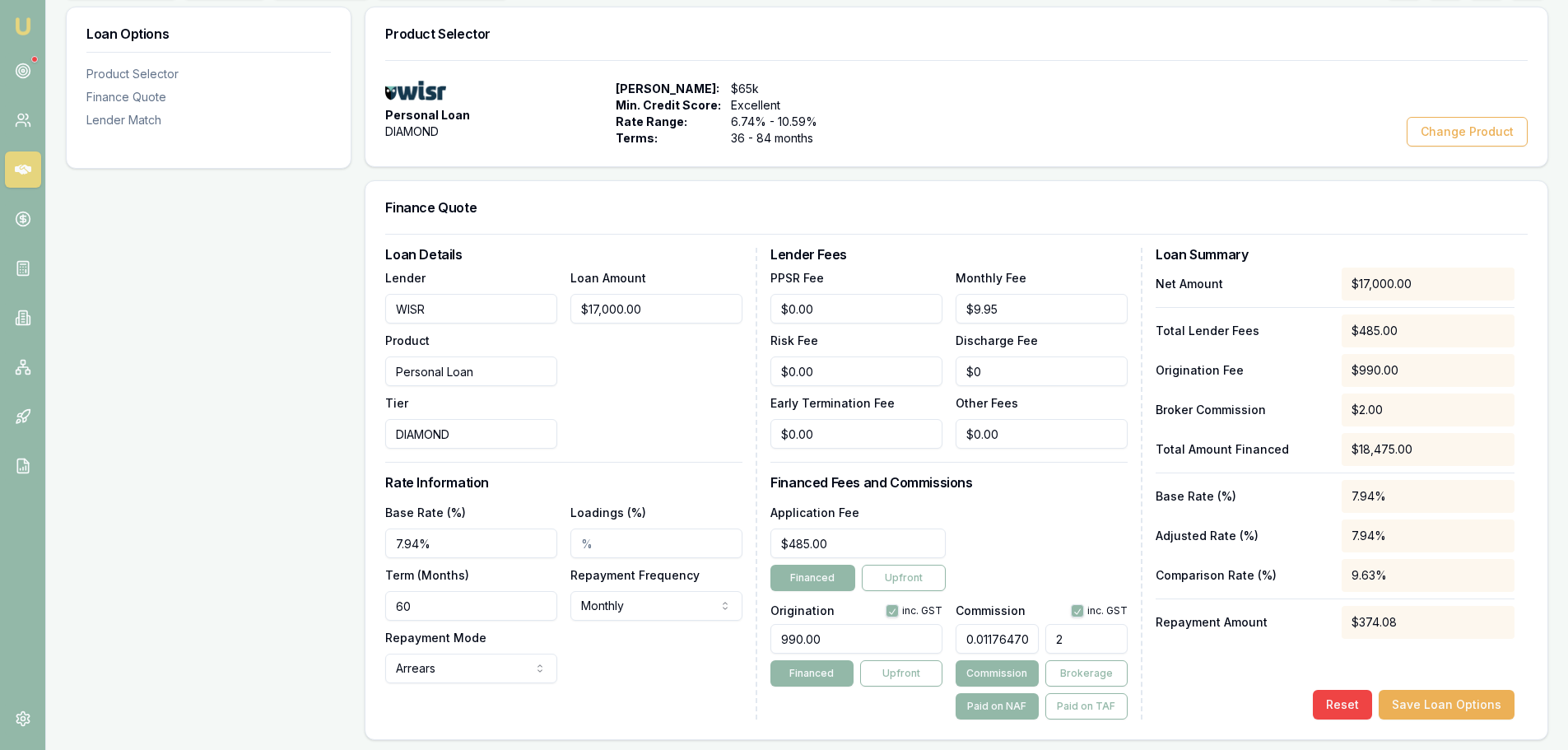
type input "0.14705882352941177"
type input "25"
type input "1.5"
click at [1097, 711] on button "Paid on TAF" at bounding box center [1086, 706] width 82 height 26
type input "277.125"
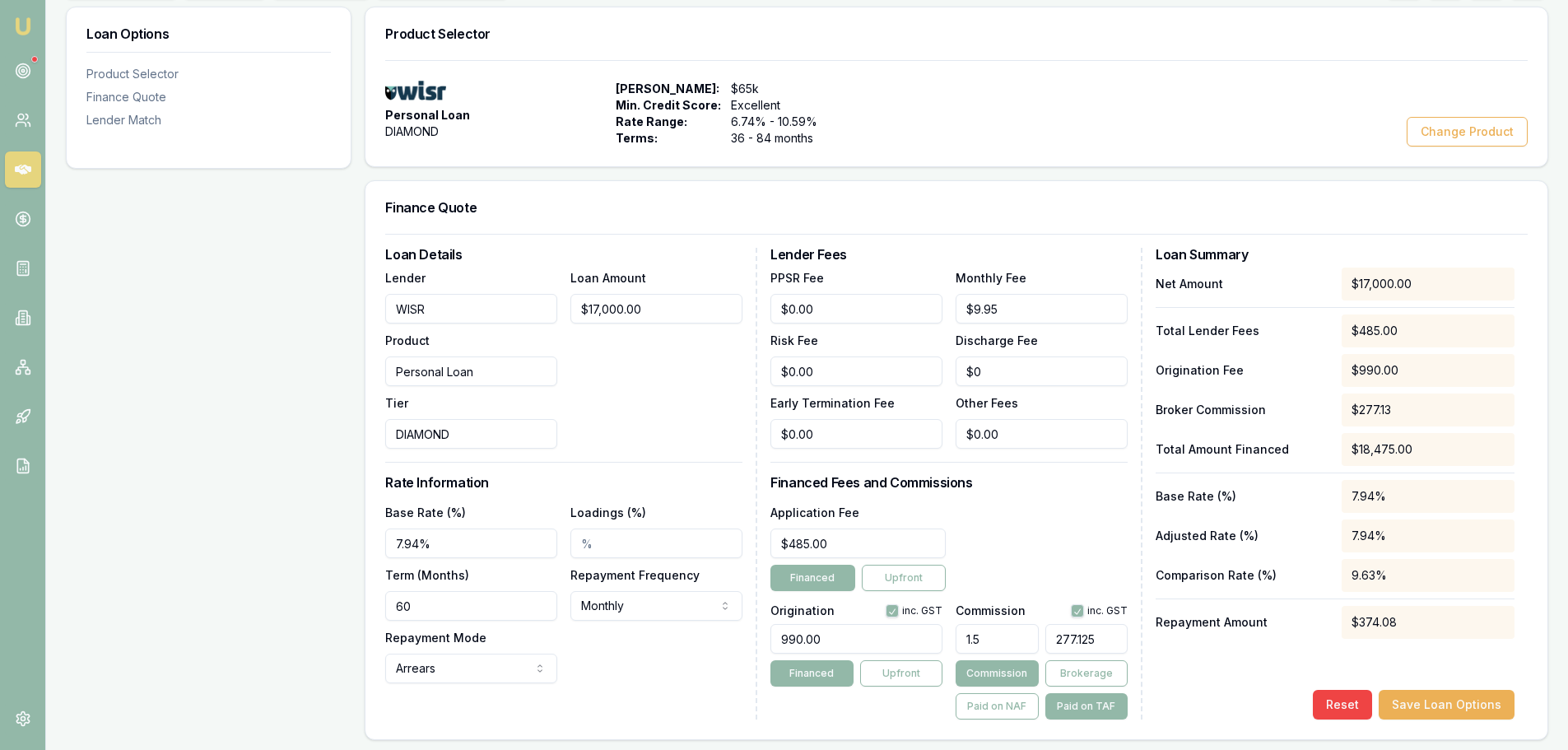
drag, startPoint x: 1110, startPoint y: 648, endPoint x: 626, endPoint y: 621, distance: 484.8
click at [679, 637] on div "Loan Details Lender WISR Product Personal Loan Tier DIAMOND Loan Amount $17,000…" at bounding box center [956, 483] width 1142 height 472
type input "0.010825439783491203"
type input "2"
type input "0.13531799729364005"
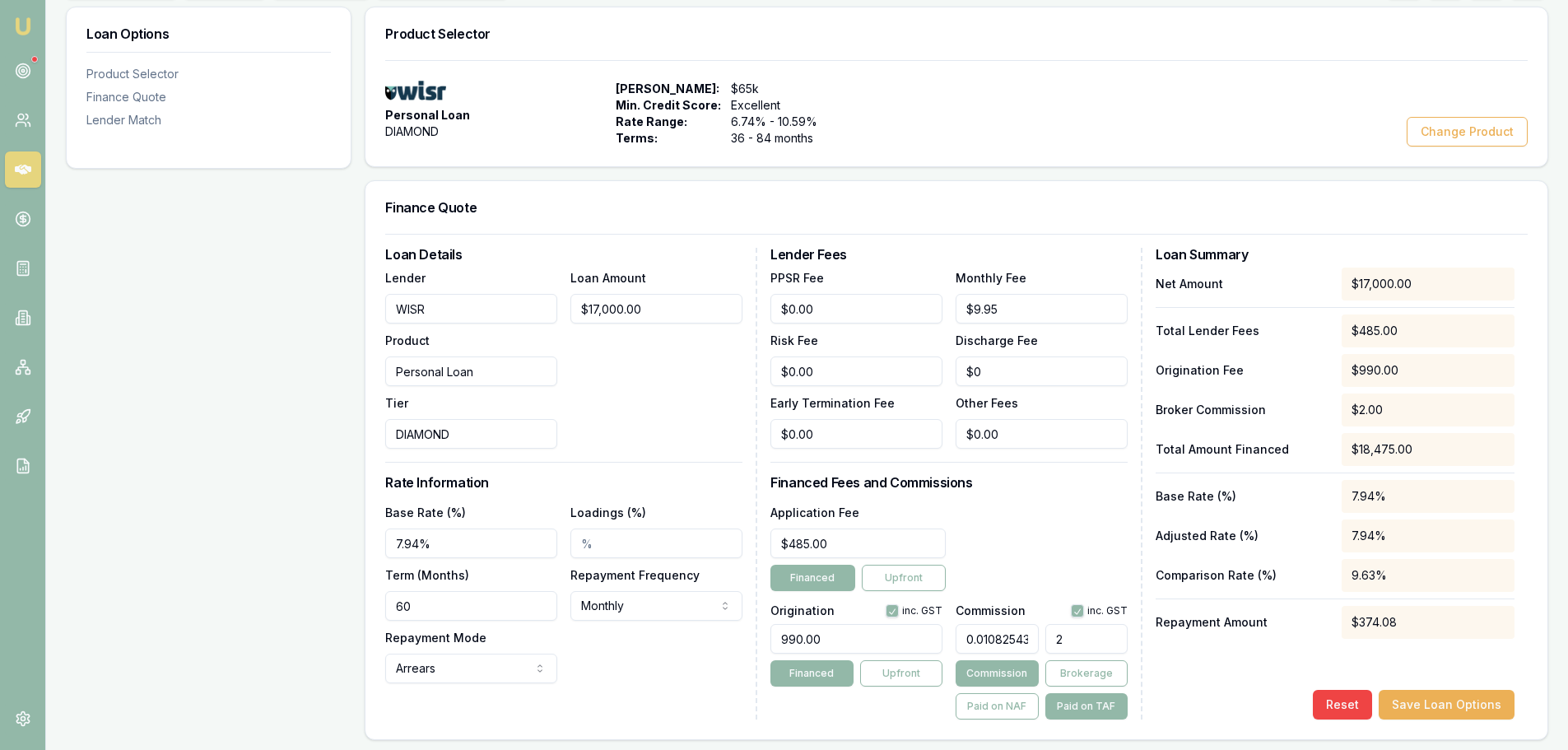
type input "25"
type input "1.3802435723951285"
type input "$255.00"
click at [1075, 524] on div "Application Fee $485.00 Financed Upfront" at bounding box center [949, 547] width 357 height 89
click at [1471, 701] on button "Save Loan Options" at bounding box center [1446, 705] width 136 height 30
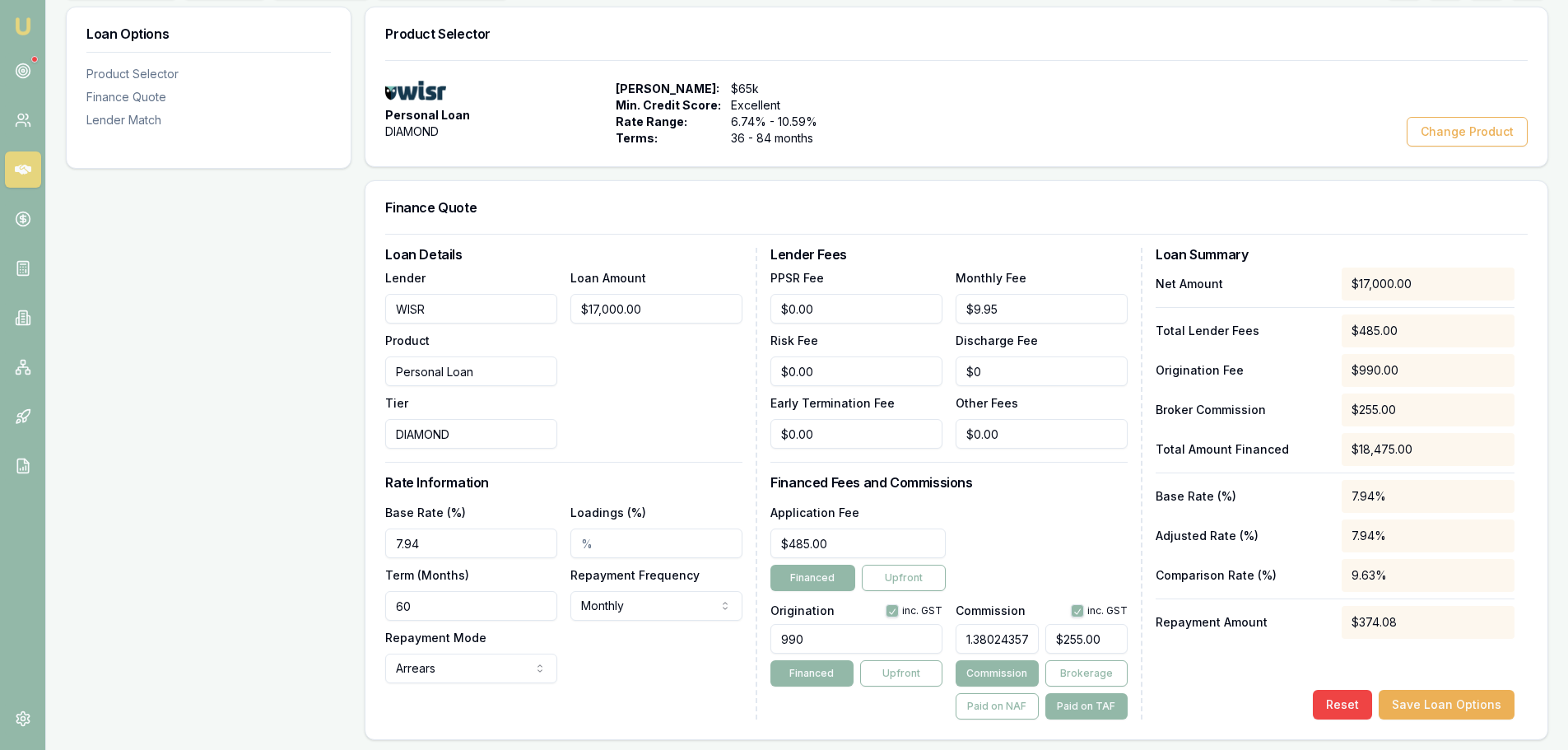
scroll to position [0, 0]
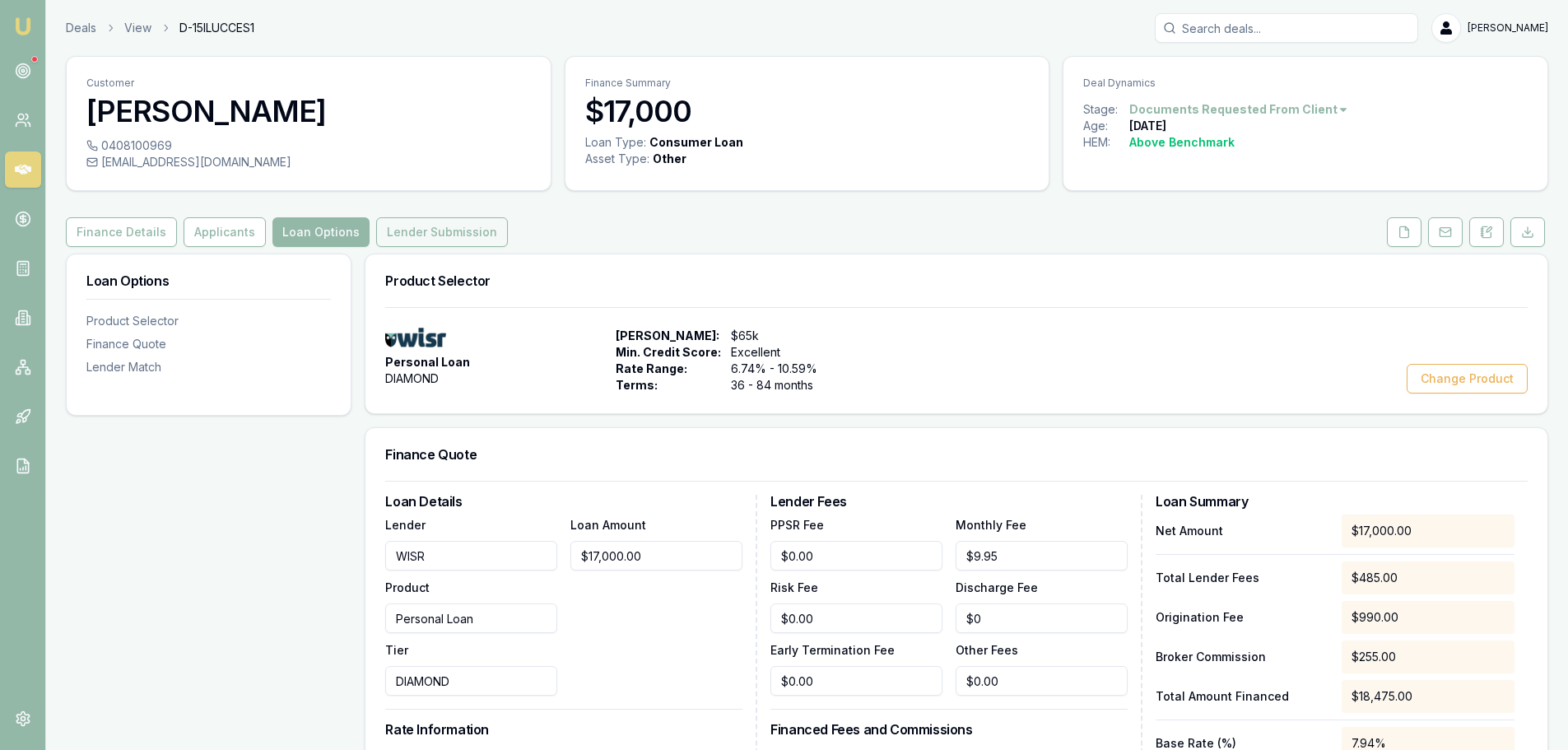
click at [439, 242] on button "Lender Submission" at bounding box center [442, 232] width 132 height 30
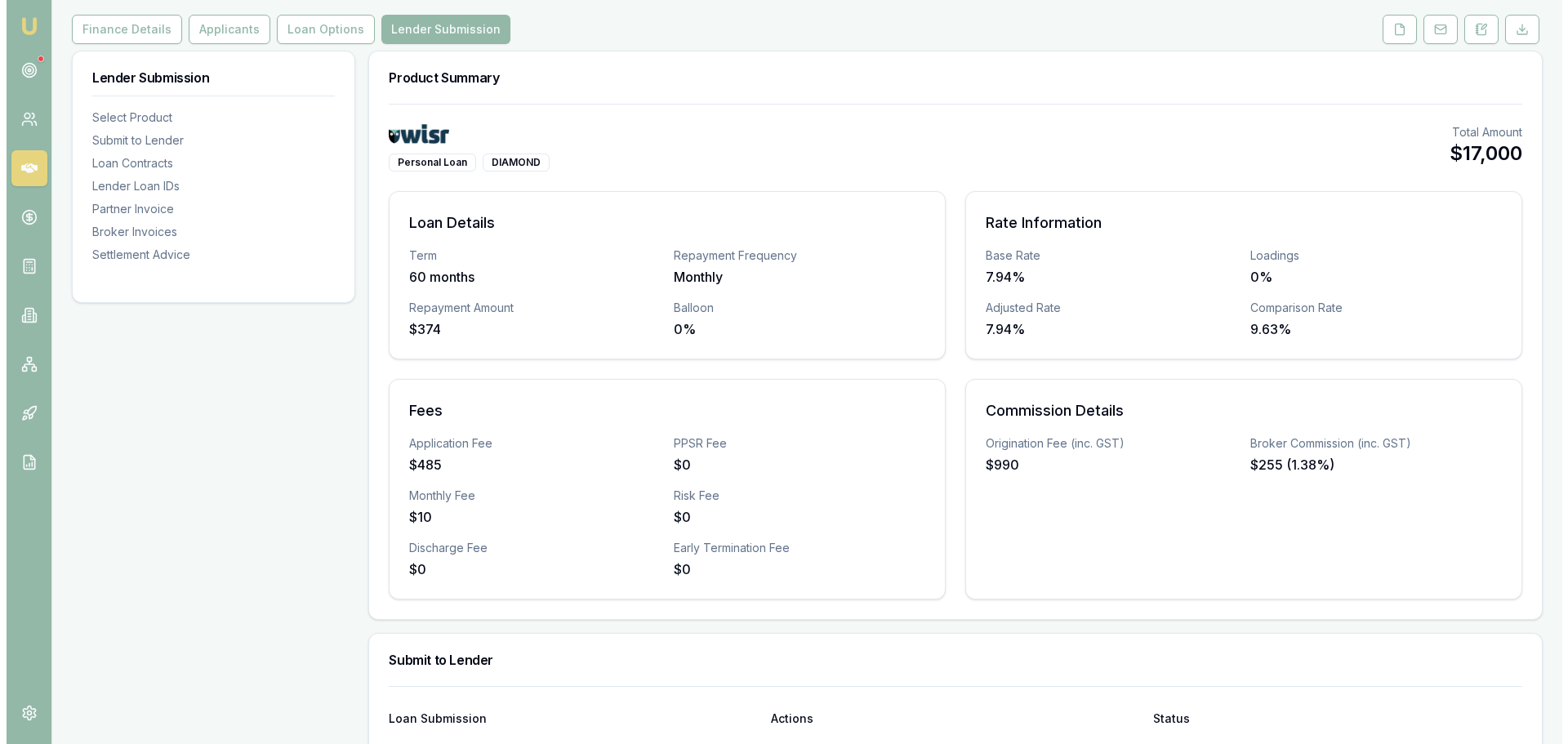
scroll to position [327, 0]
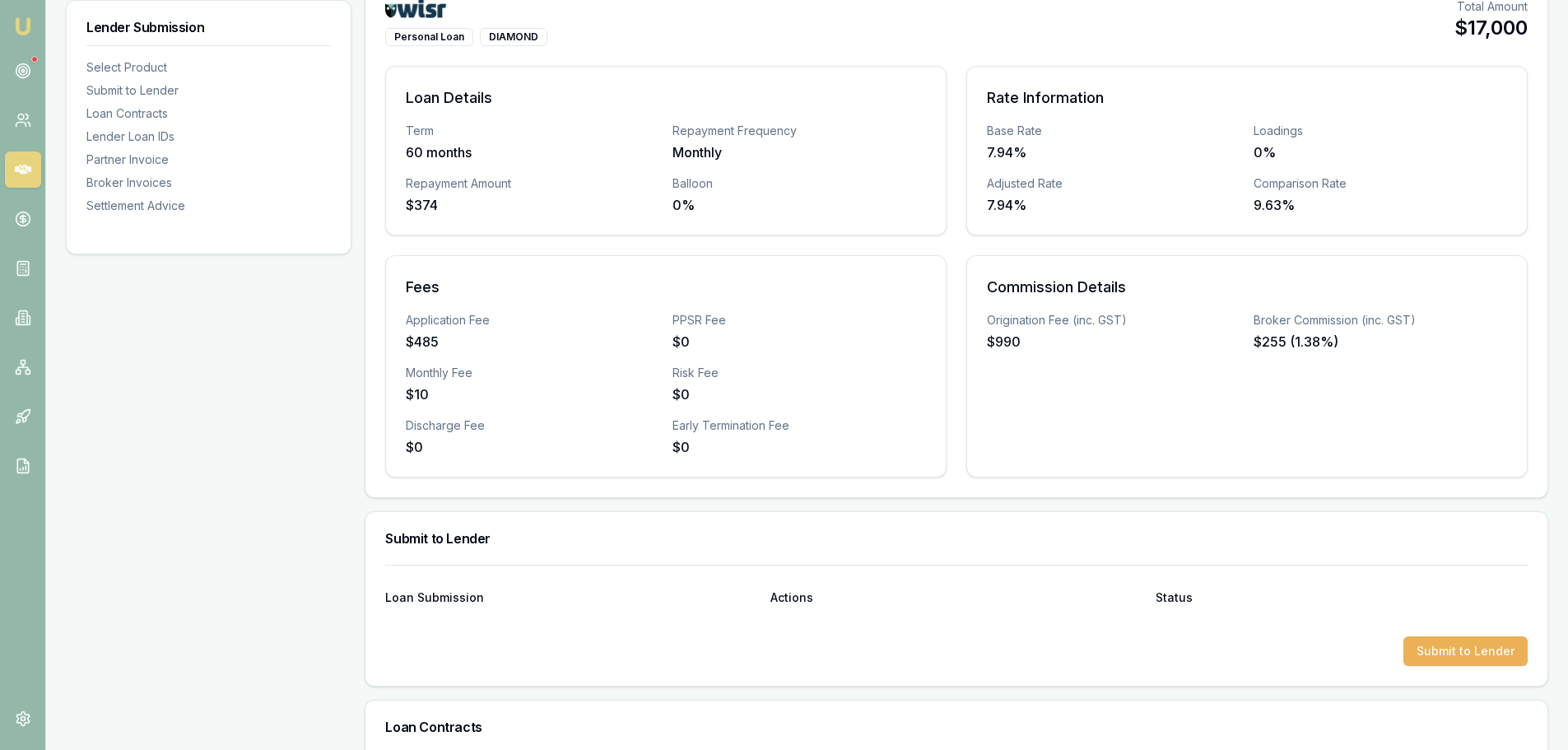
click at [1486, 667] on div "Loan Submission Actions Status Submit to Lender" at bounding box center [956, 625] width 1182 height 121
click at [1487, 656] on button "Submit to Lender" at bounding box center [1465, 651] width 125 height 30
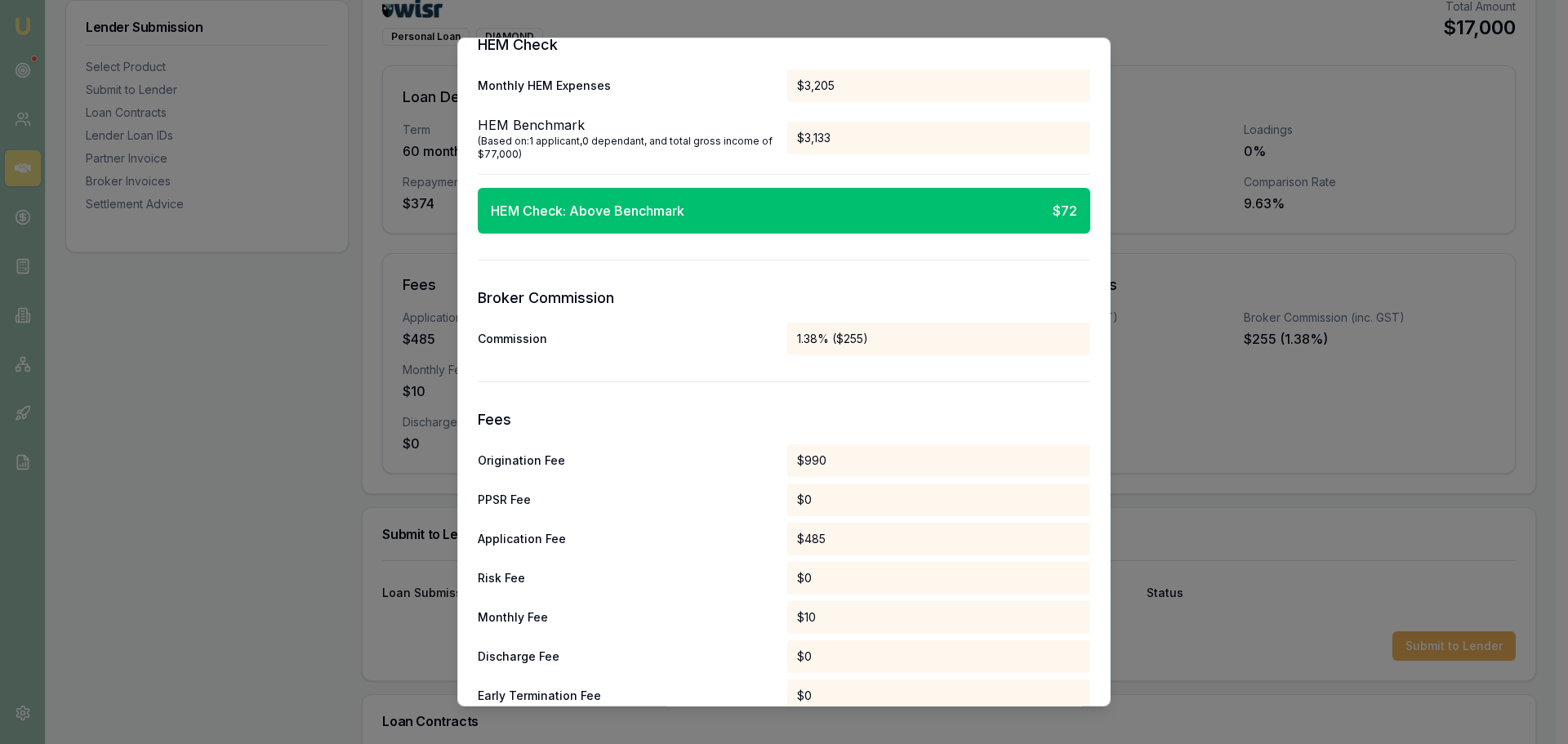
scroll to position [1388, 0]
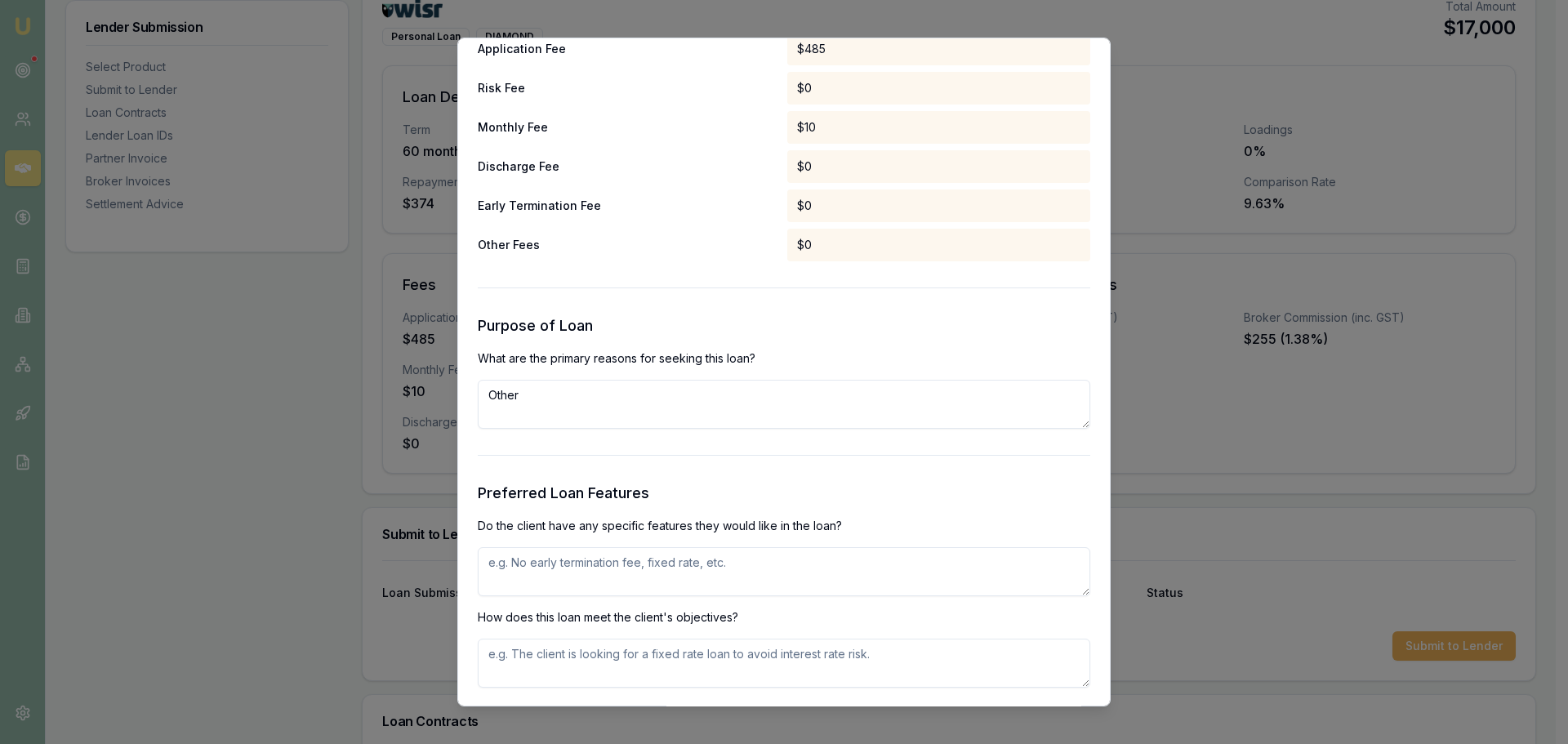
click at [631, 397] on textarea "Other" at bounding box center [784, 404] width 612 height 49
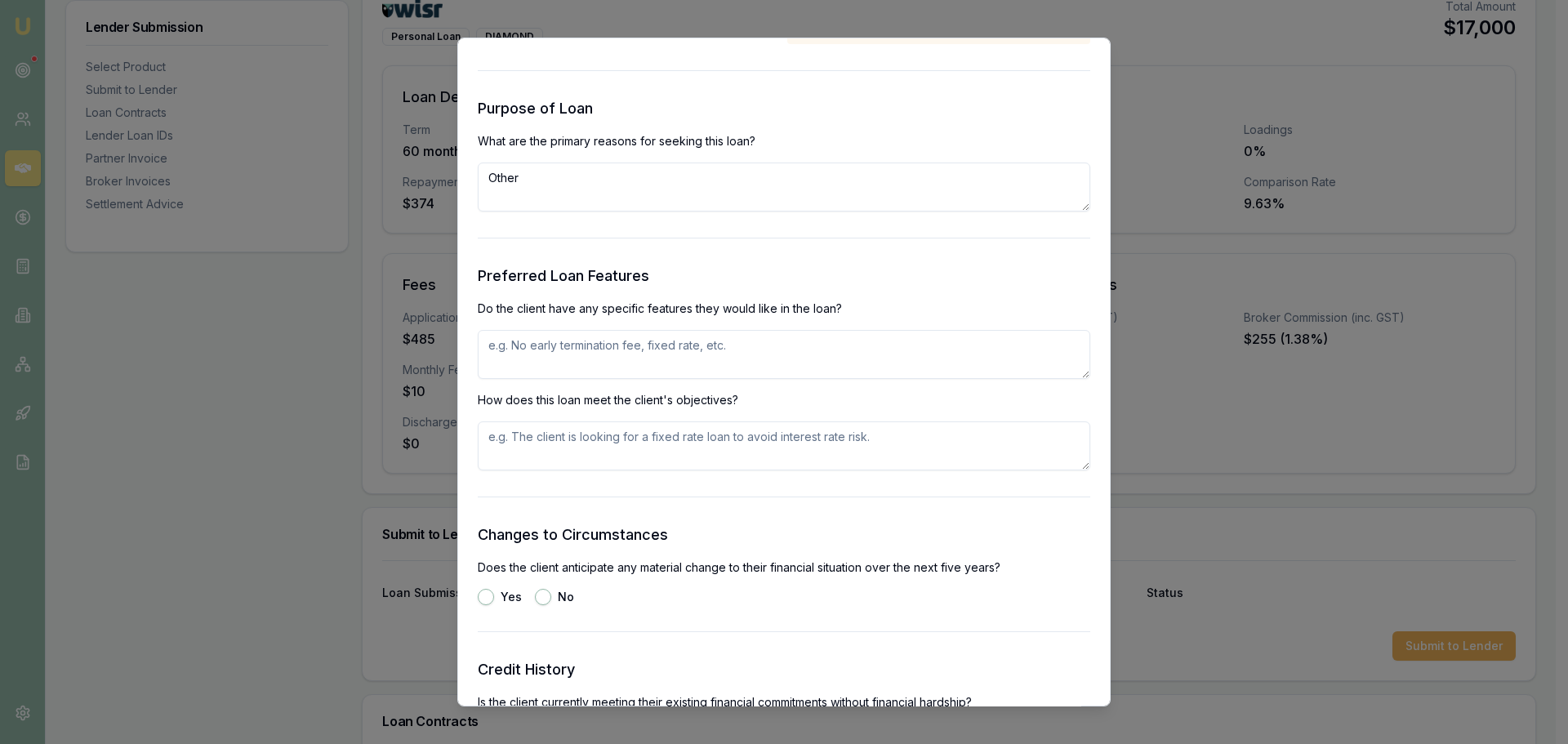
scroll to position [1470, 0]
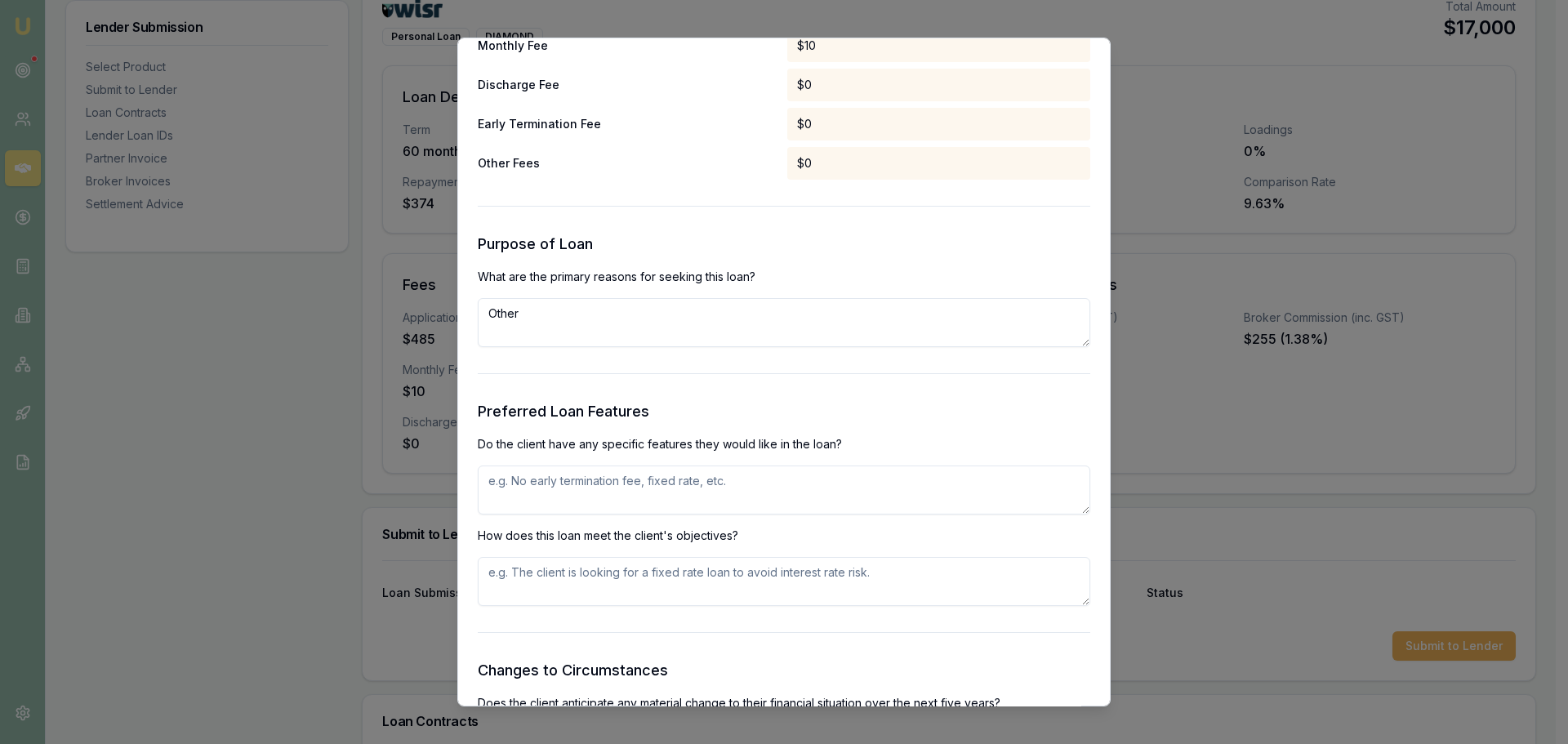
drag, startPoint x: 606, startPoint y: 309, endPoint x: 465, endPoint y: 309, distance: 141.0
click at [466, 309] on div "Preliminary Assessment Please complete the following assessment to submit to th…" at bounding box center [784, 372] width 653 height 670
type textarea "\"
type textarea "CAR PURCHASE"
click at [651, 479] on textarea at bounding box center [784, 490] width 612 height 49
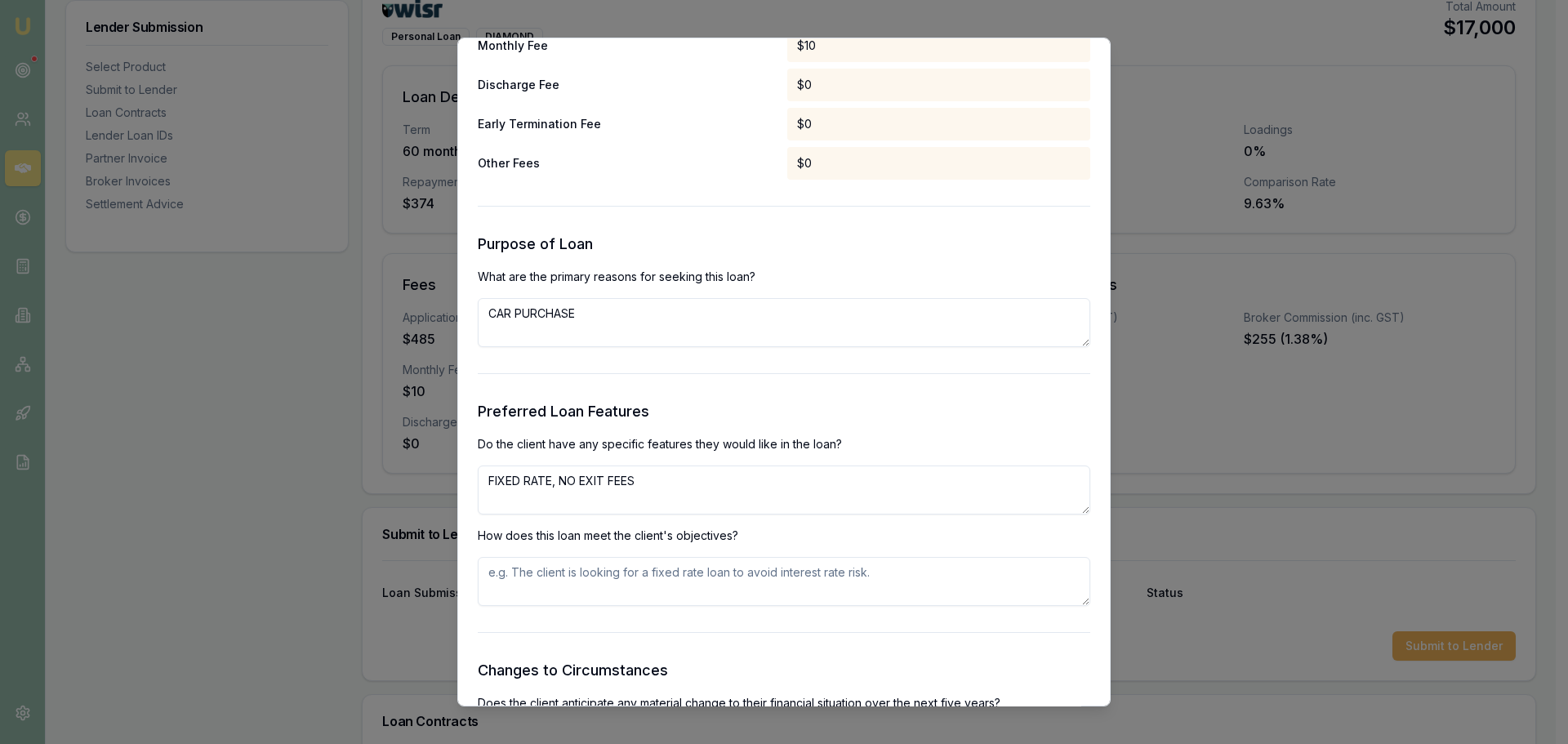
type textarea "FIXED RATE, NO EXIT FEES"
click at [728, 363] on form "Selected Product Lender Wisr Loan Type Consumer Loan Product Personal Loan Tier…" at bounding box center [784, 312] width 612 height 3334
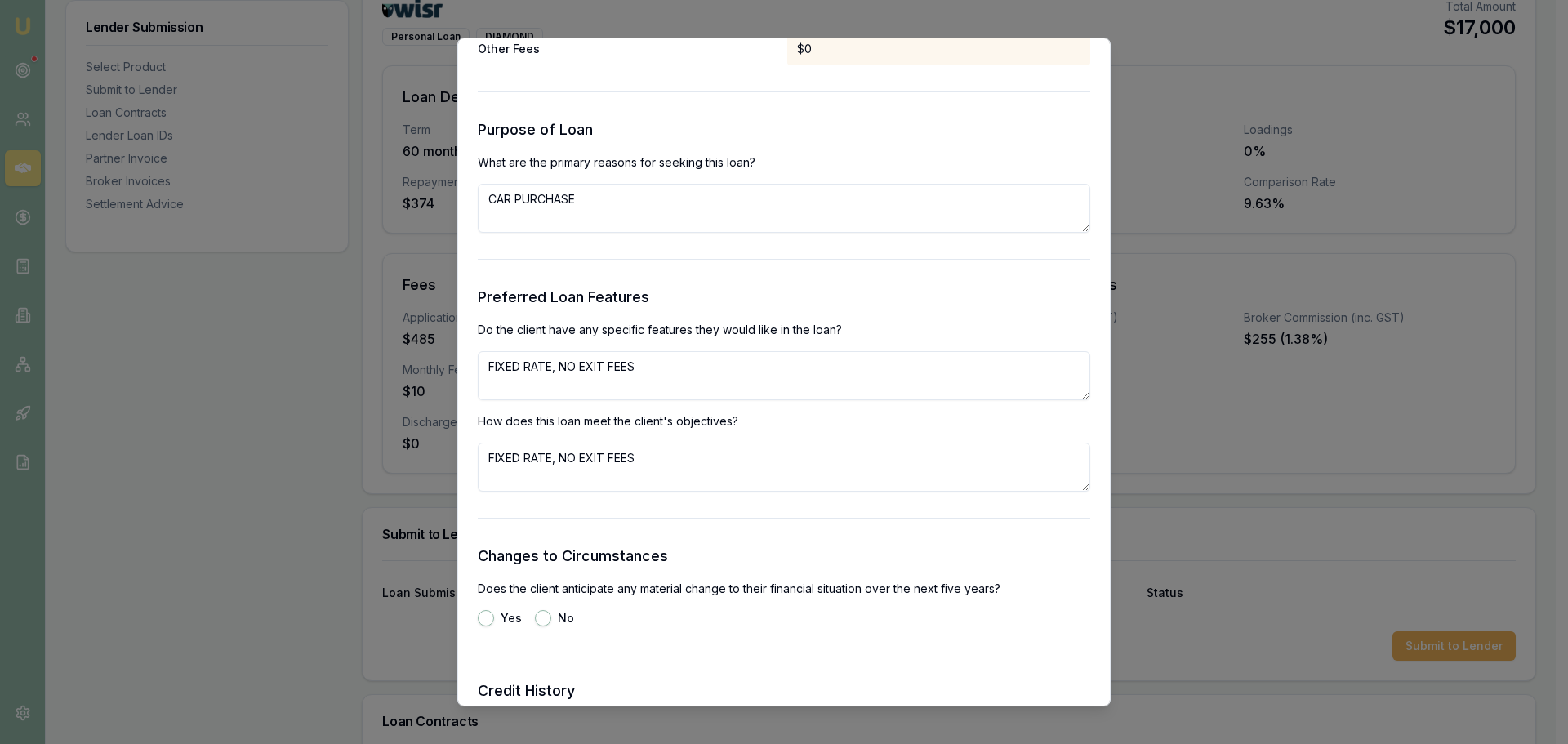
scroll to position [1797, 0]
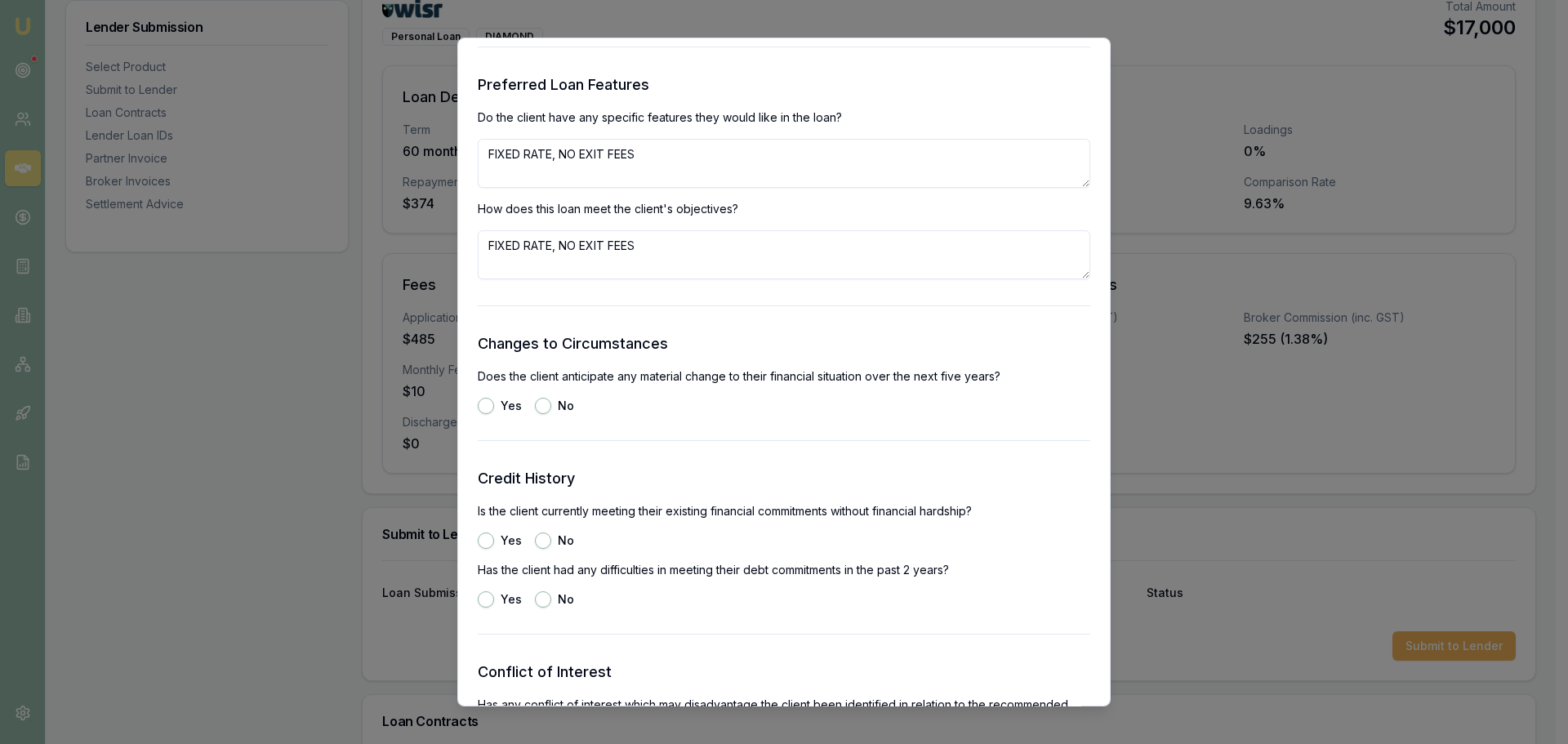
click at [544, 408] on button "No" at bounding box center [543, 406] width 16 height 16
radio input "true"
click at [489, 534] on button "Yes" at bounding box center [486, 541] width 16 height 16
radio input "true"
click at [540, 597] on button "No" at bounding box center [543, 599] width 16 height 16
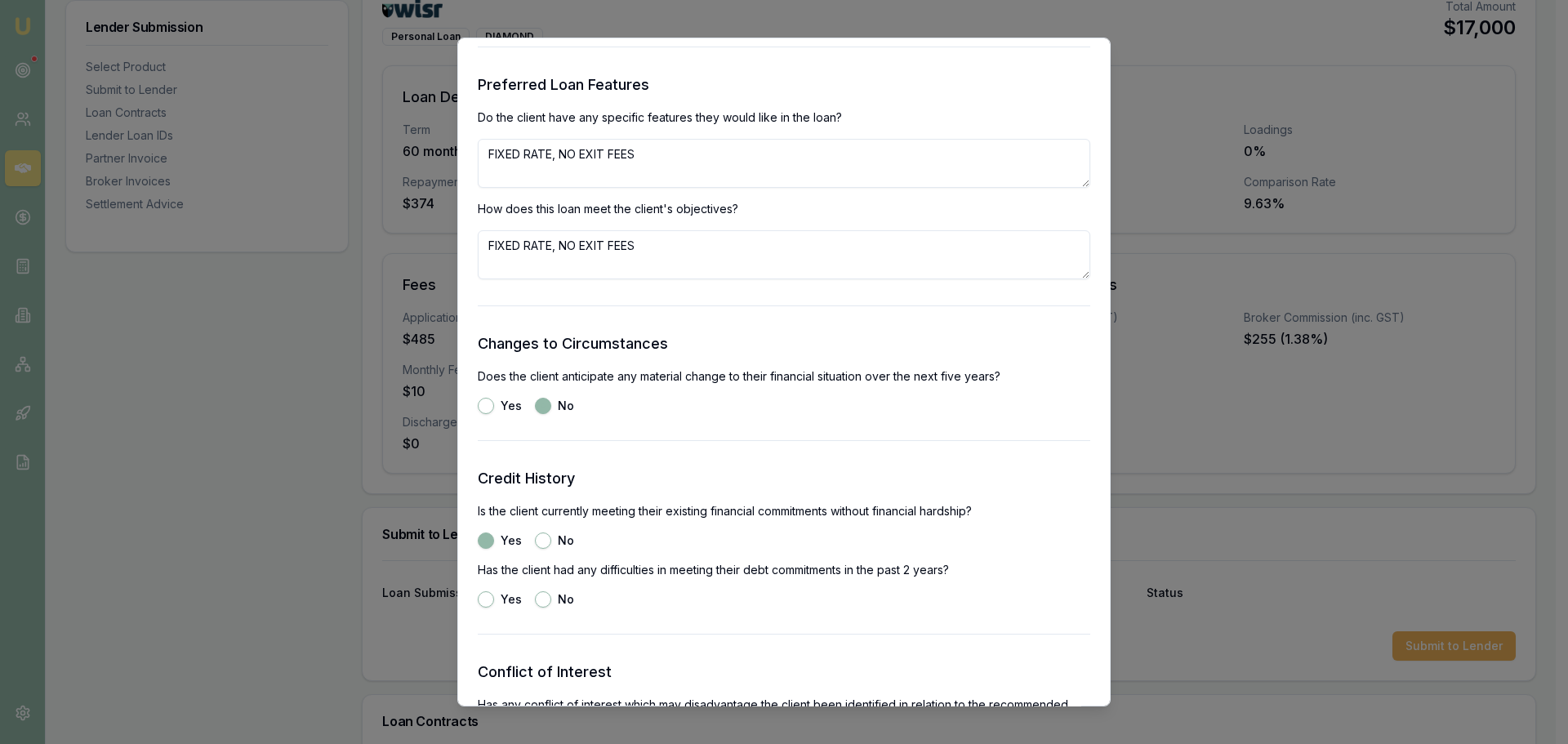
radio input "true"
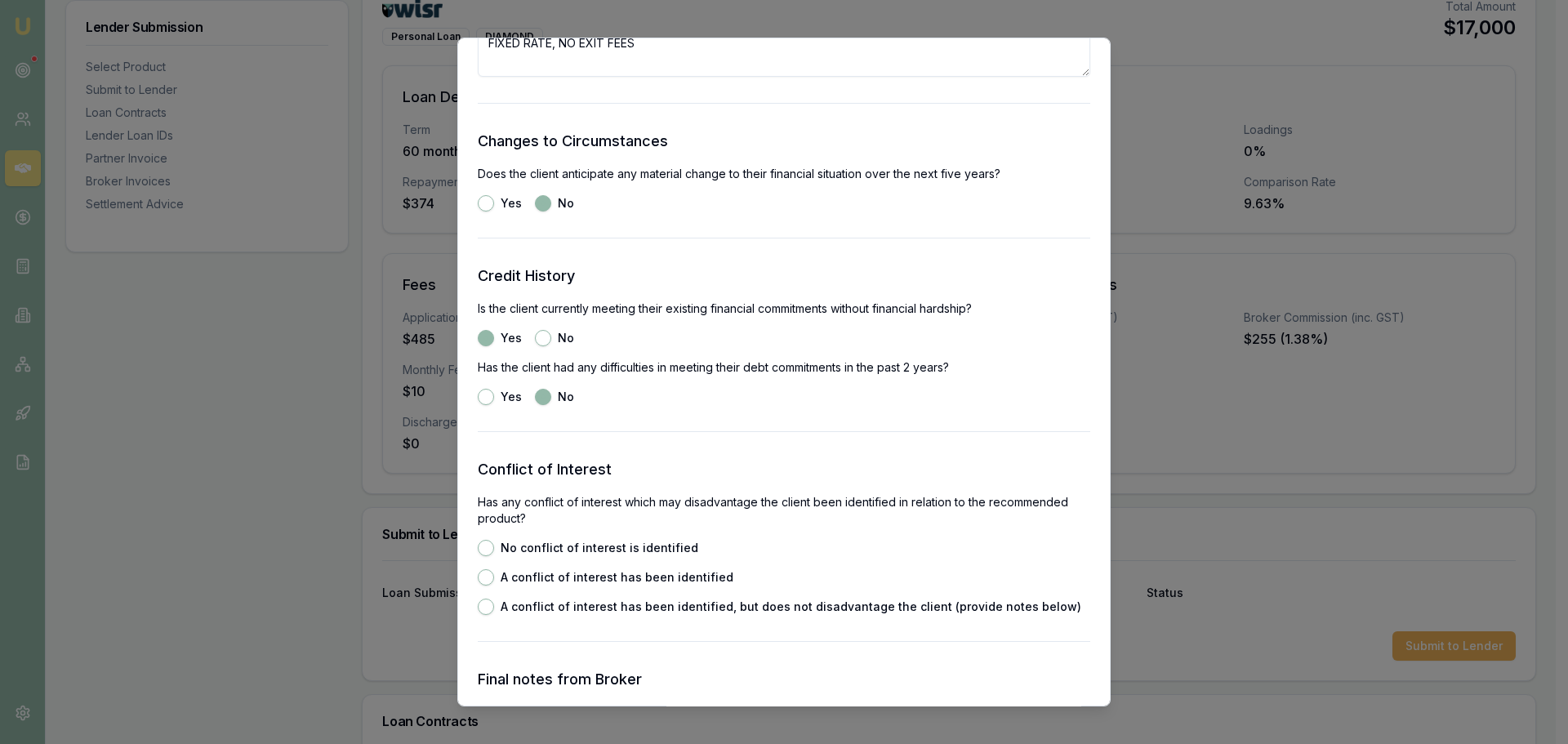
scroll to position [2205, 0]
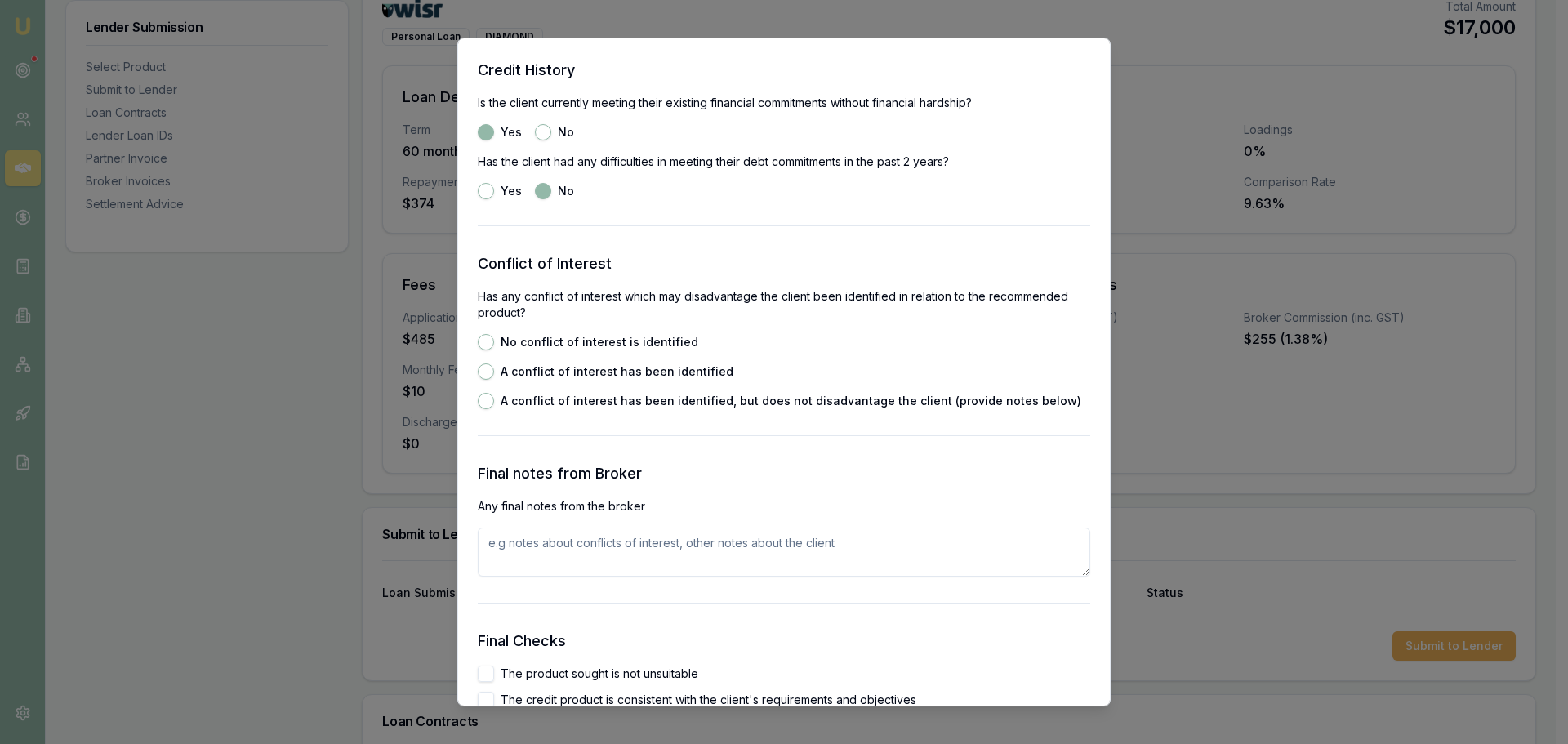
click at [484, 341] on button "No conflict of interest is identified" at bounding box center [486, 342] width 16 height 16
radio input "true"
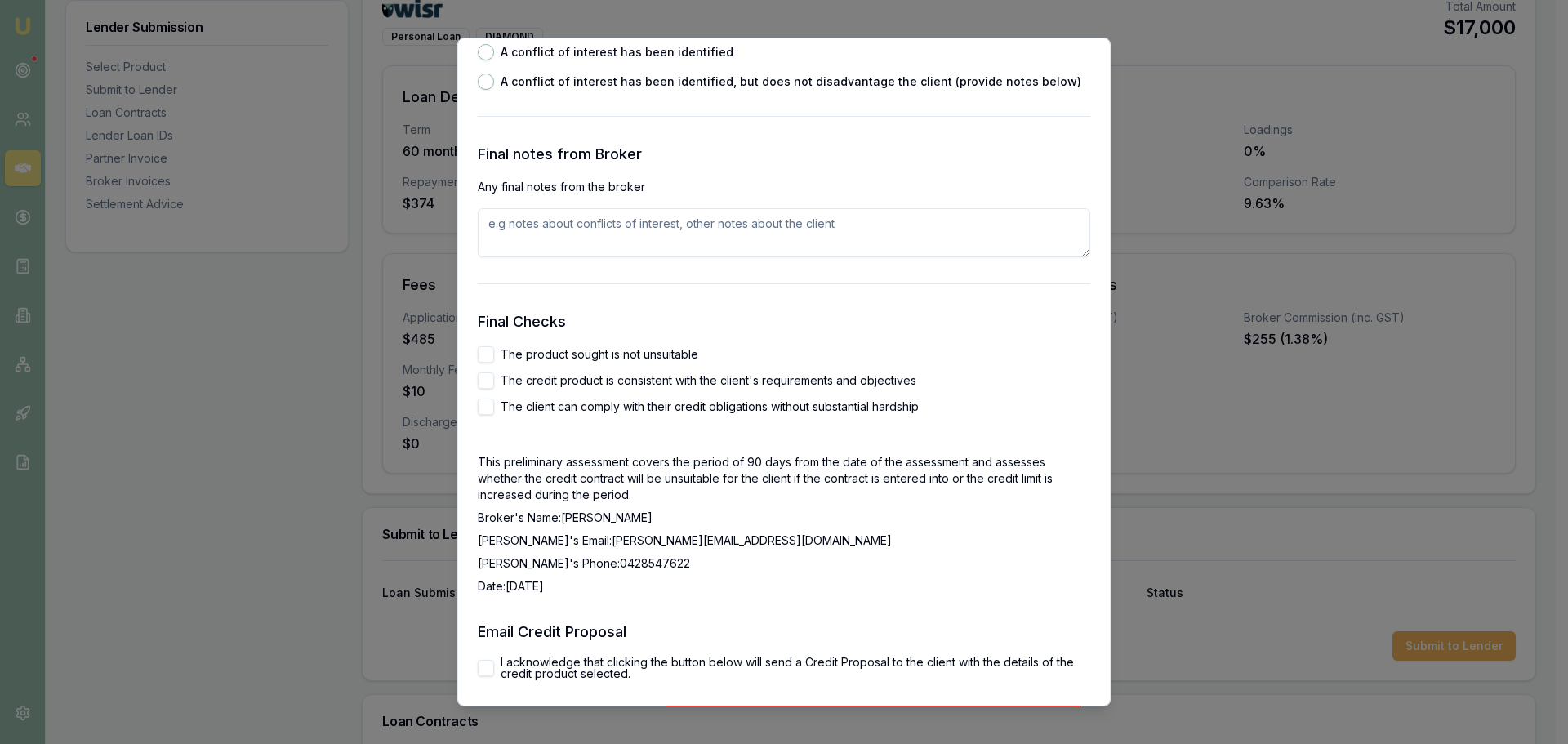
scroll to position [2532, 0]
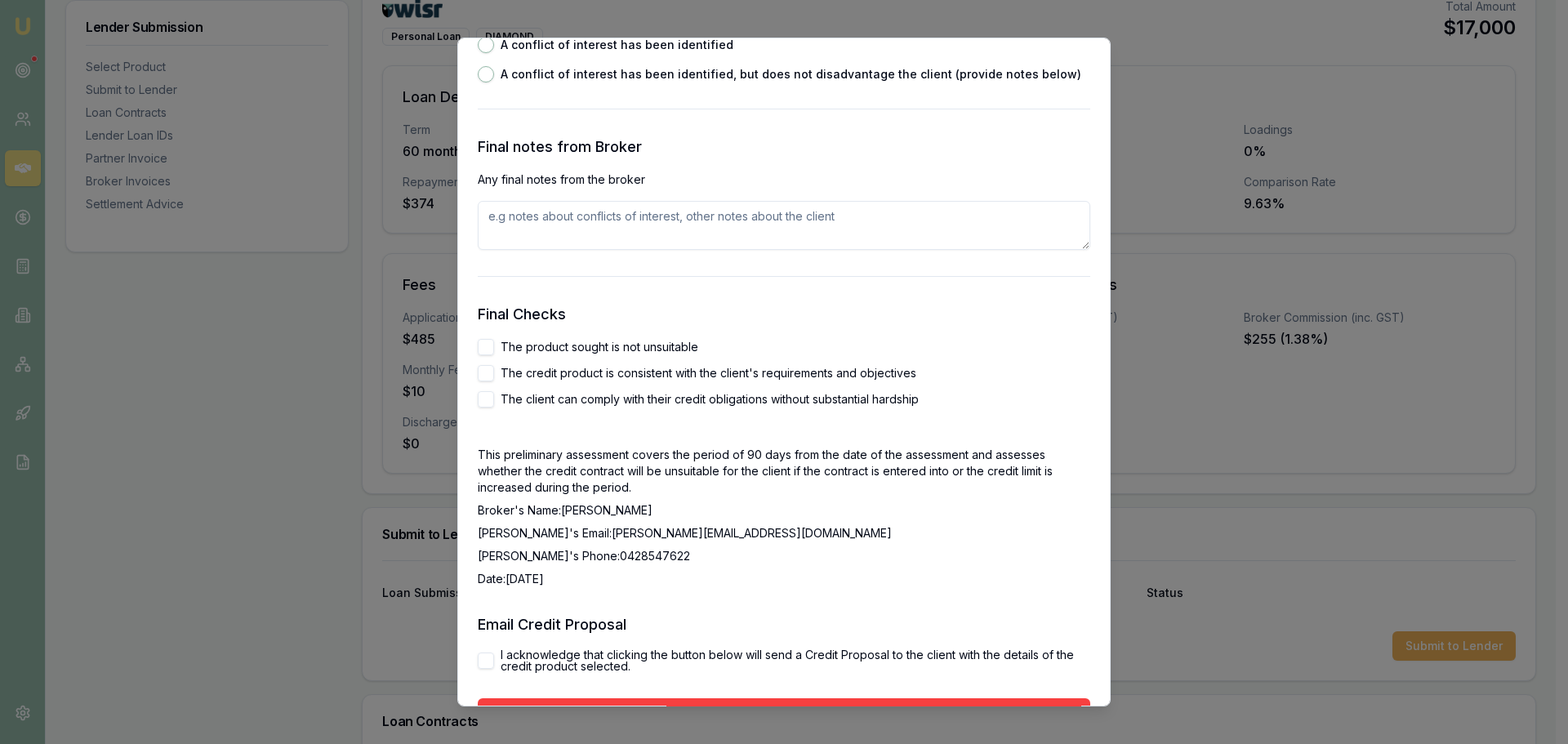
click at [484, 342] on button "The product sought is not unsuitable" at bounding box center [486, 347] width 16 height 16
checkbox input "true"
click at [484, 378] on button "The credit product is consistent with the client's requirements and objectives" at bounding box center [486, 373] width 16 height 16
checkbox input "true"
click at [485, 399] on button "The client can comply with their credit obligations without substantial hardship" at bounding box center [486, 399] width 16 height 16
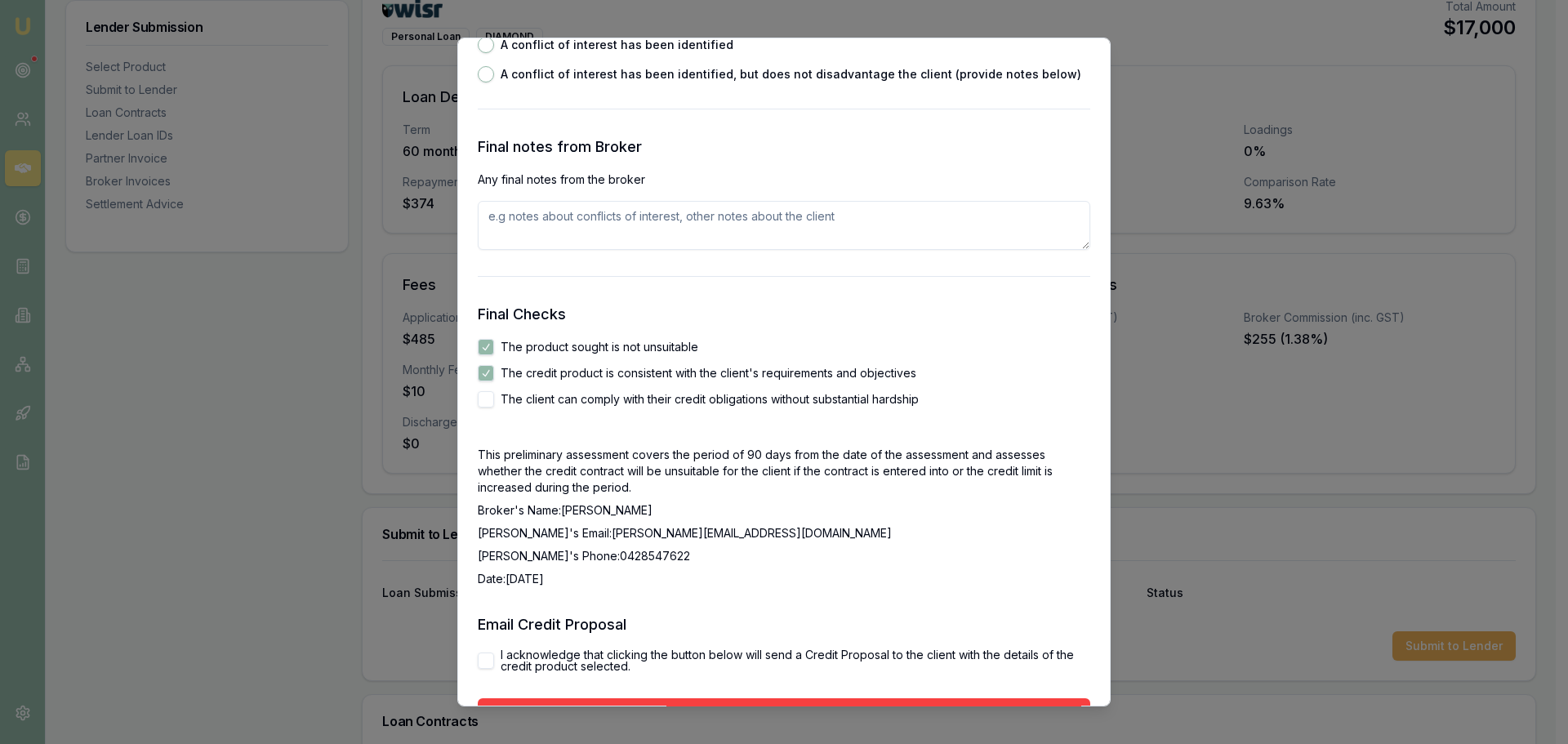
checkbox input "true"
click at [492, 658] on button "I acknowledge that clicking the button below will send a Credit Proposal to the…" at bounding box center [486, 661] width 16 height 16
checkbox input "true"
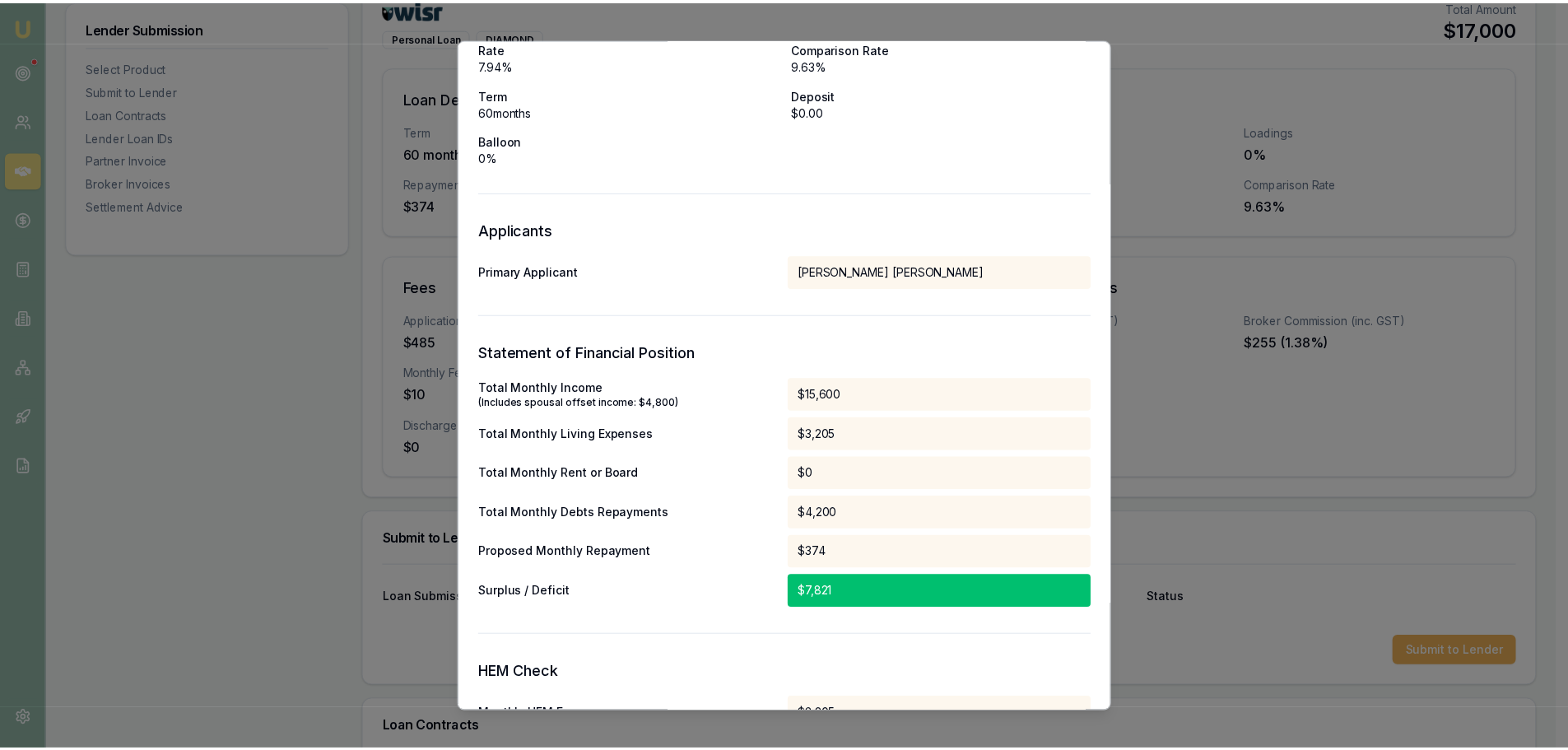
scroll to position [0, 0]
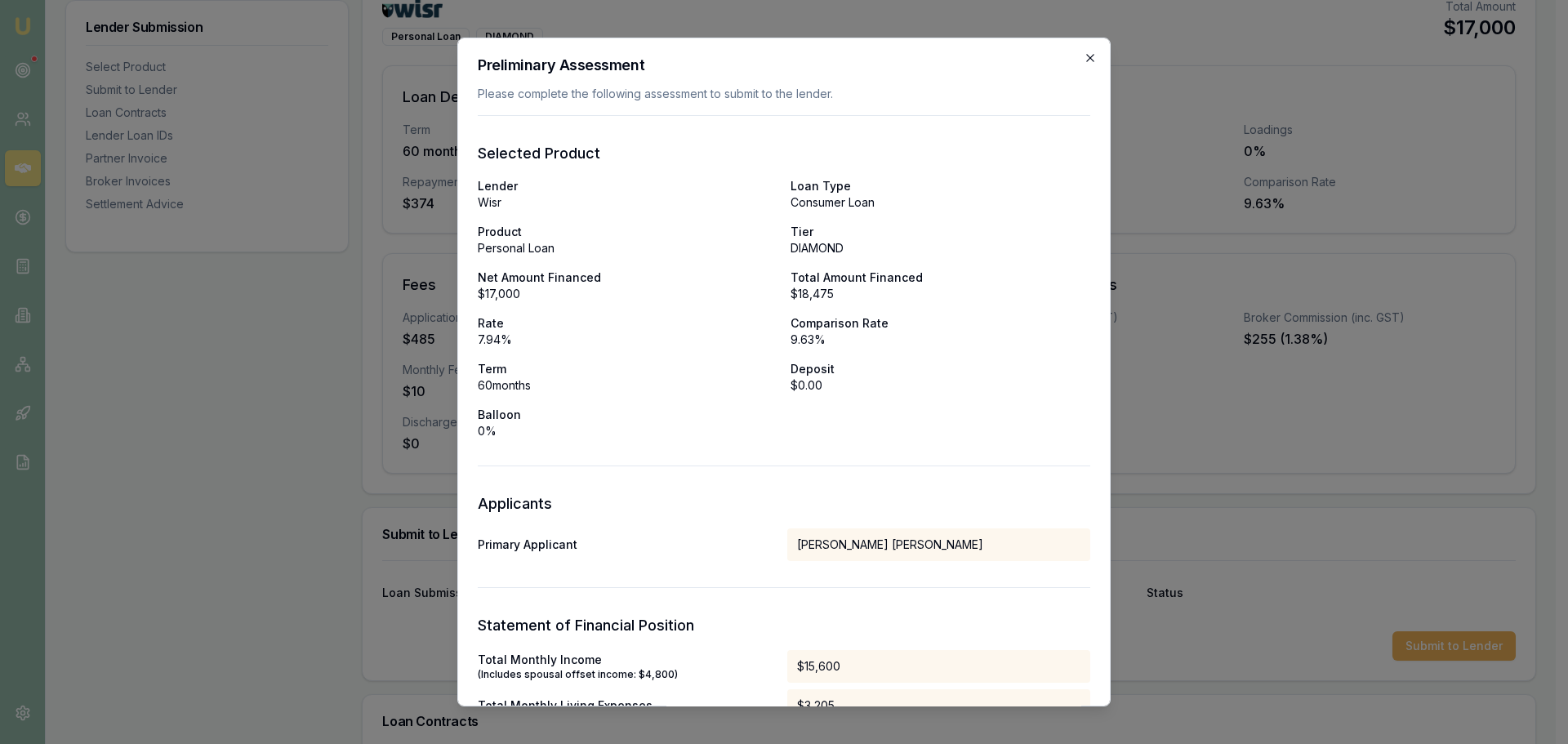
click at [1084, 53] on icon "button" at bounding box center [1090, 58] width 13 height 13
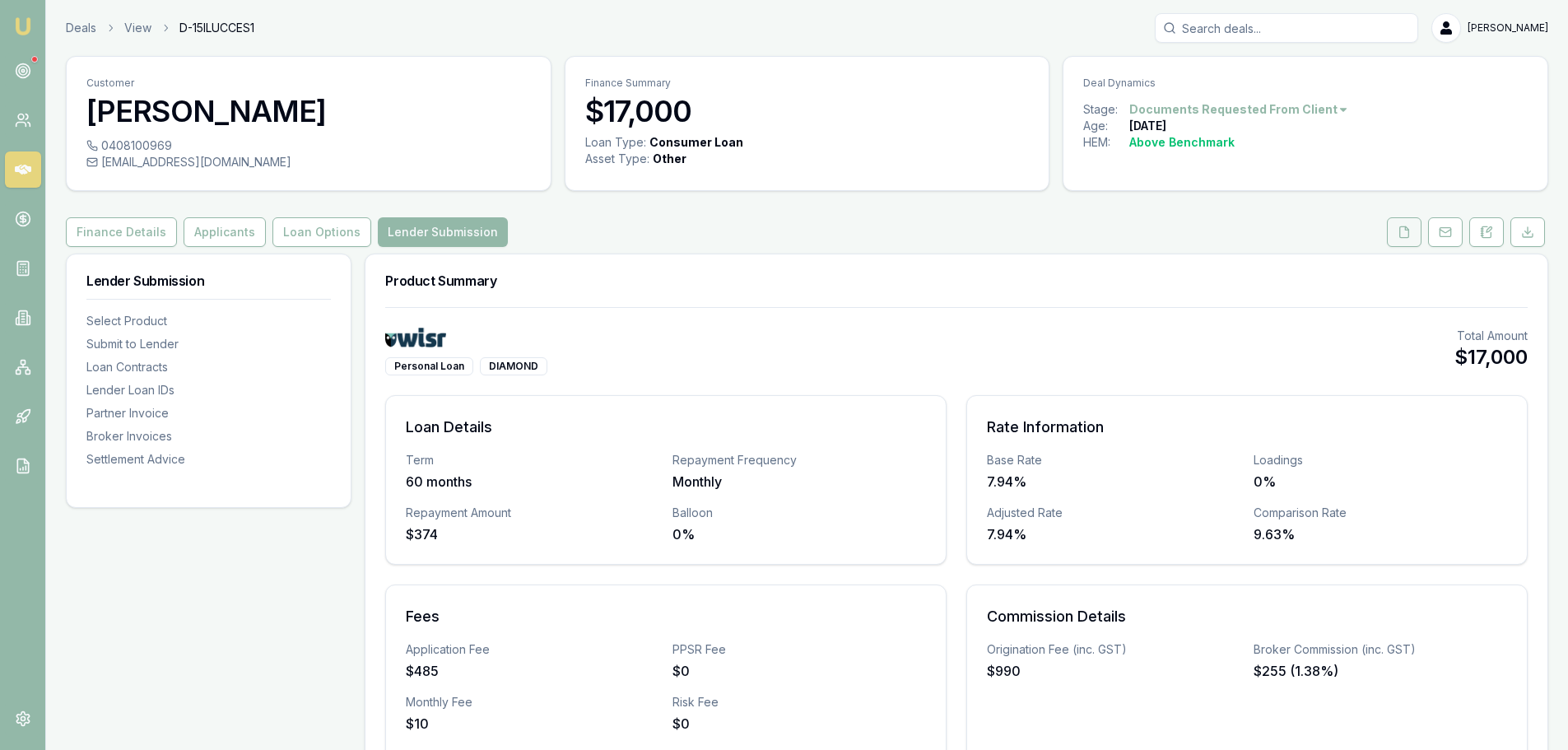
click at [1406, 239] on button at bounding box center [1404, 232] width 35 height 30
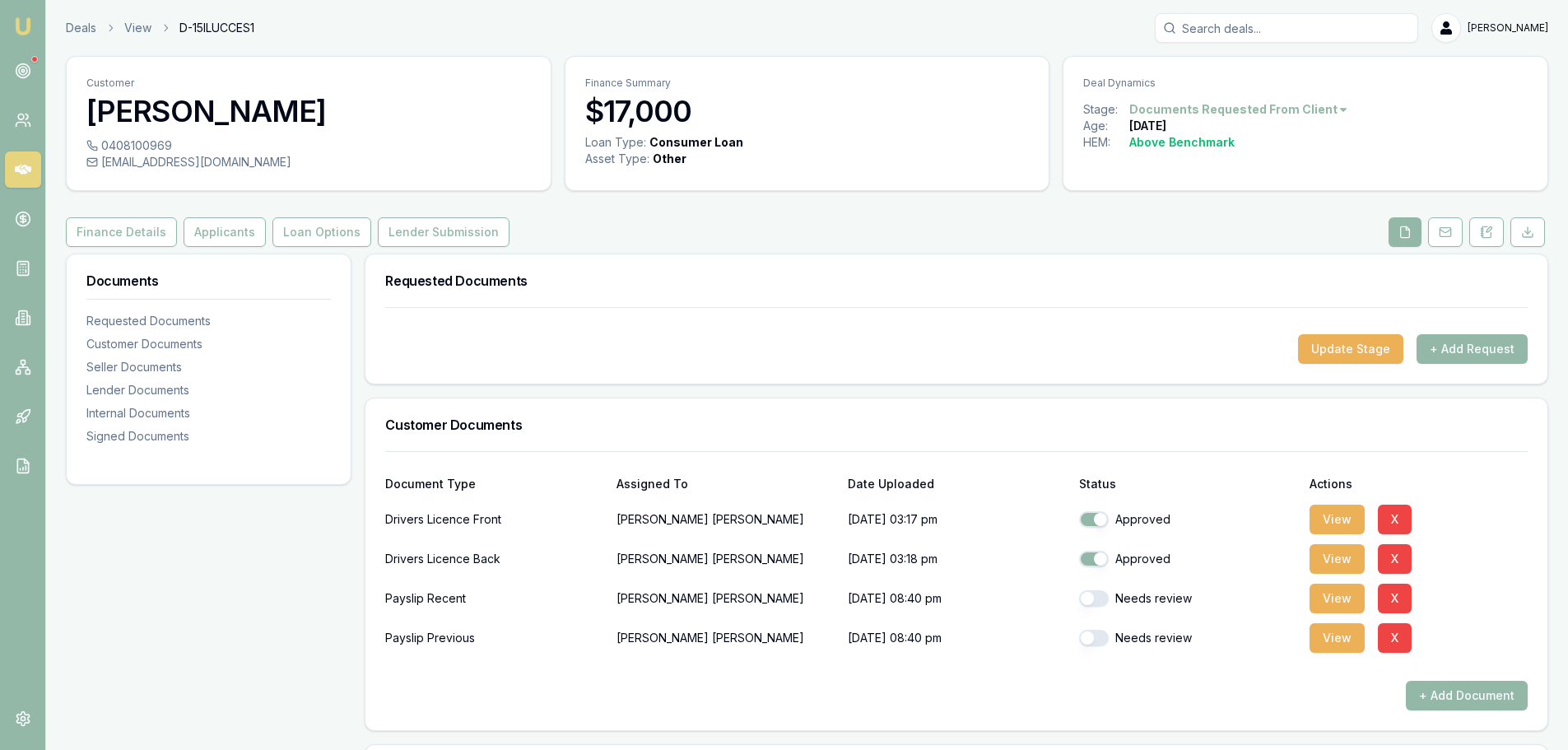
click at [1101, 601] on button "button" at bounding box center [1094, 598] width 30 height 17
checkbox input "true"
click at [1101, 635] on button "button" at bounding box center [1094, 638] width 30 height 17
checkbox input "true"
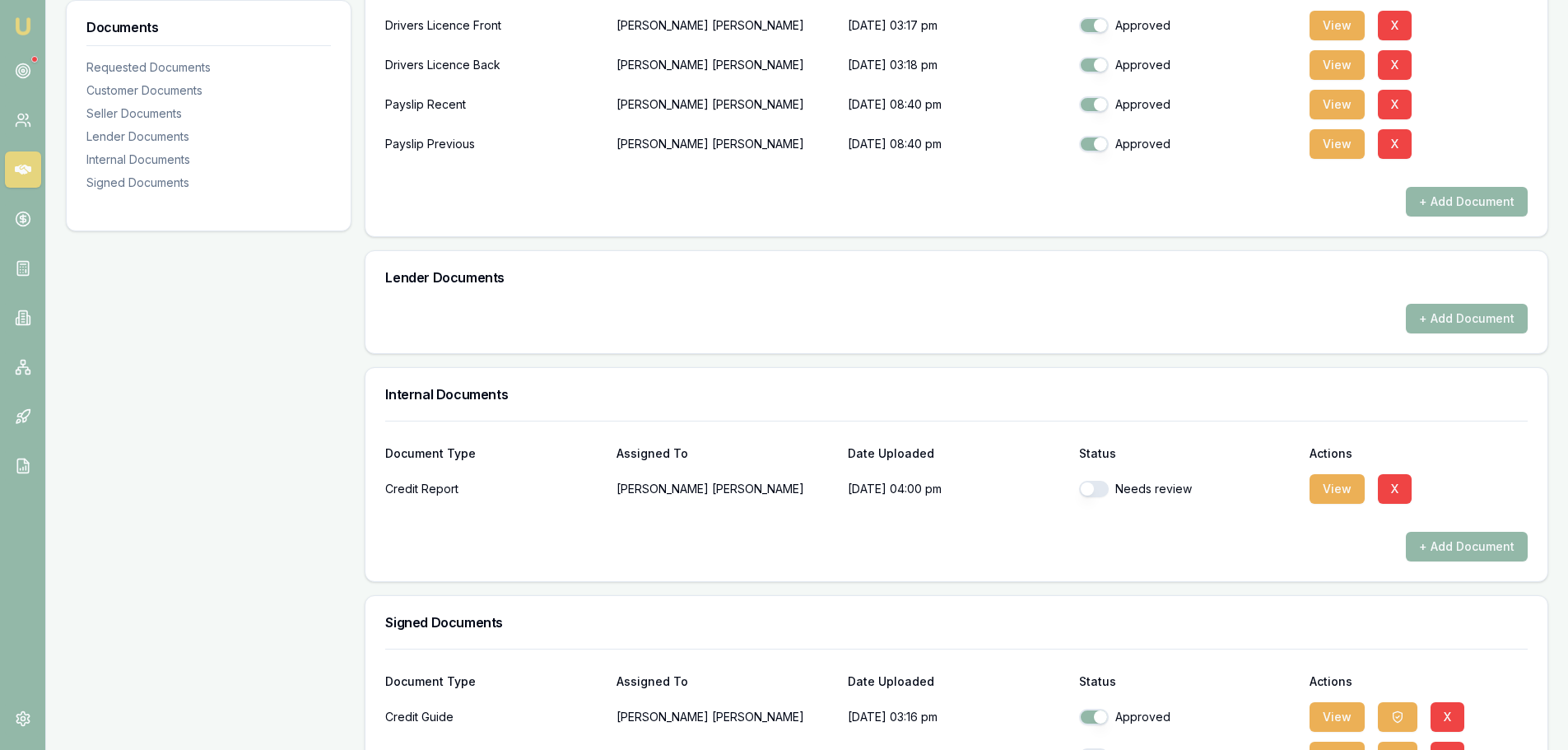
click at [1098, 492] on button "button" at bounding box center [1094, 489] width 30 height 17
checkbox input "true"
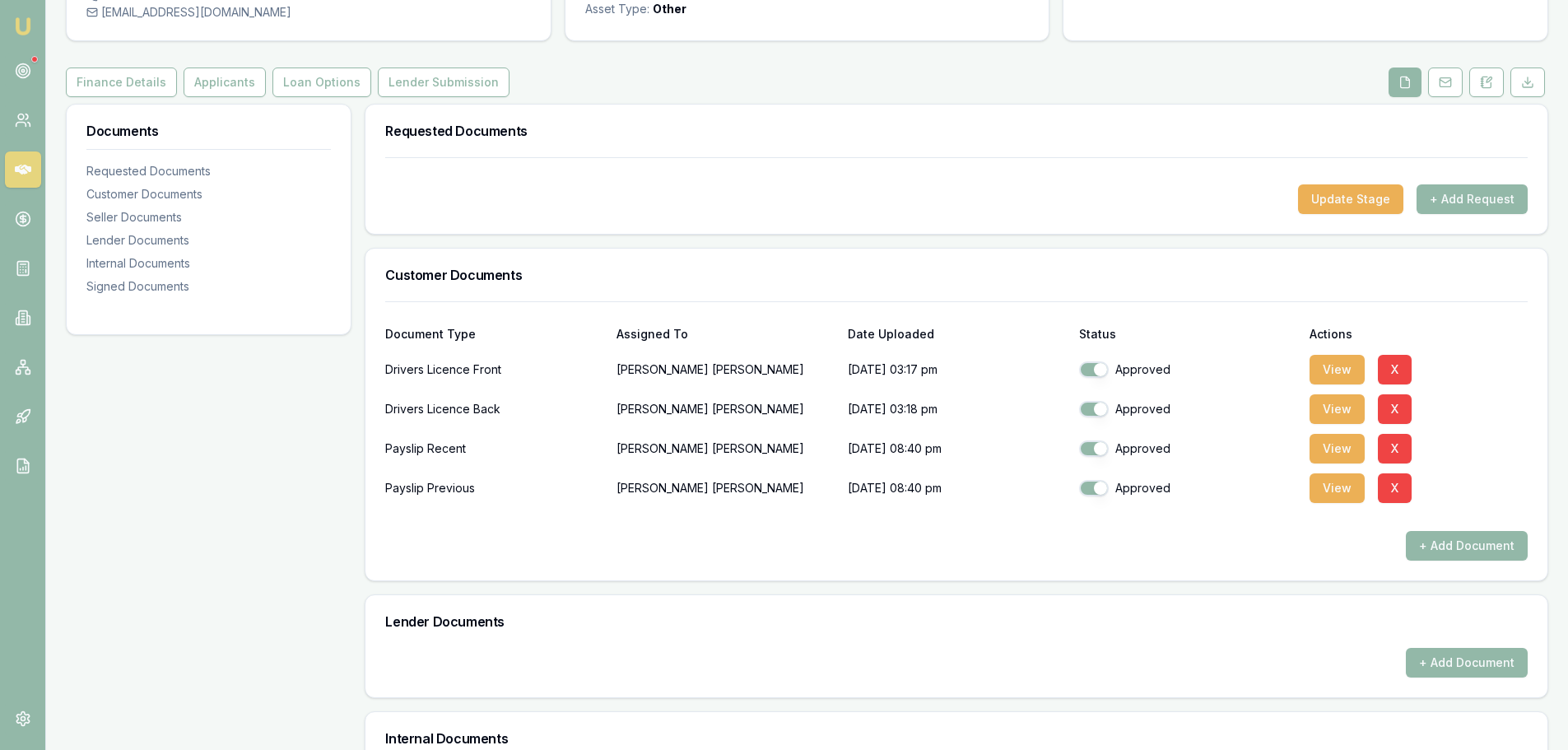
scroll to position [0, 0]
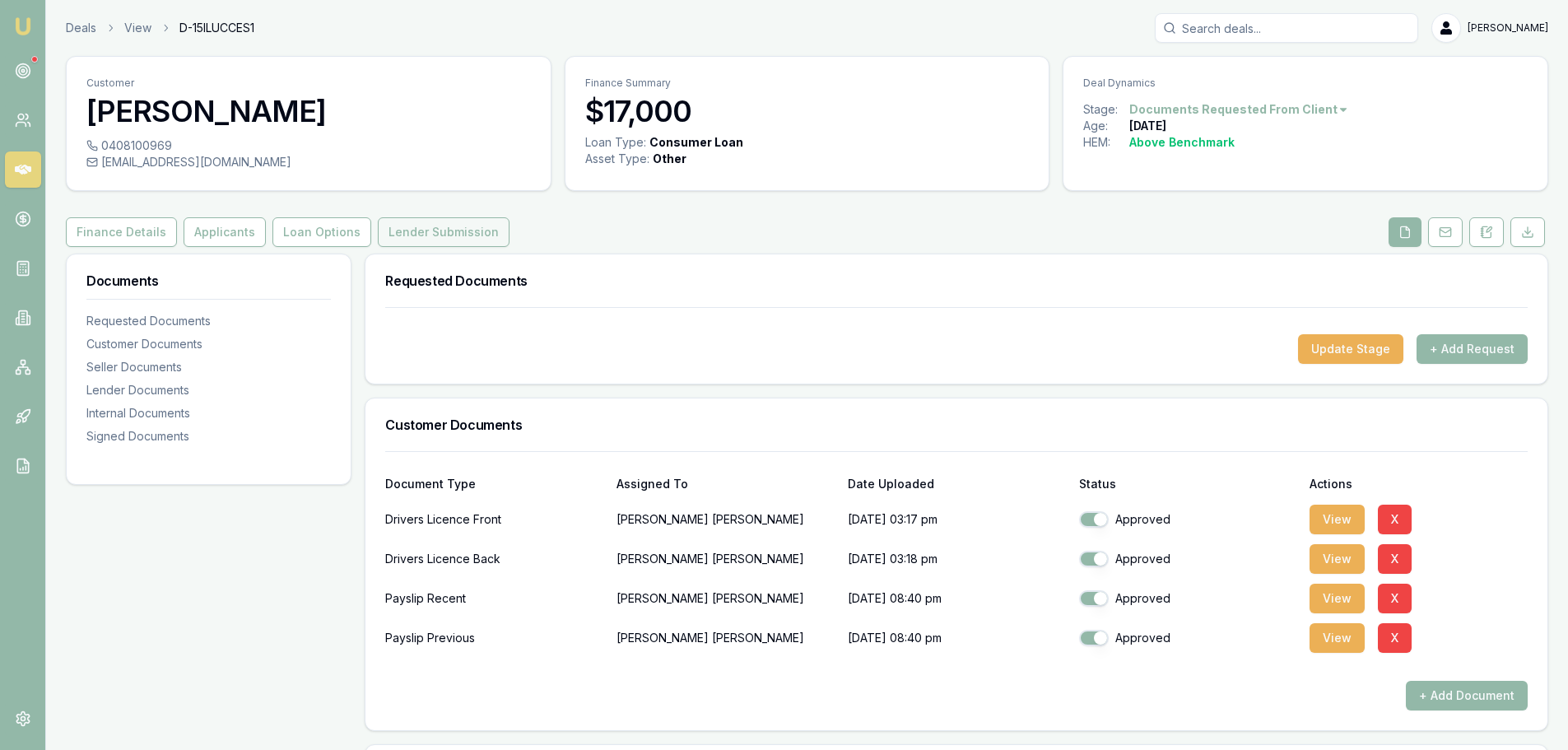
click at [455, 233] on button "Lender Submission" at bounding box center [444, 232] width 132 height 30
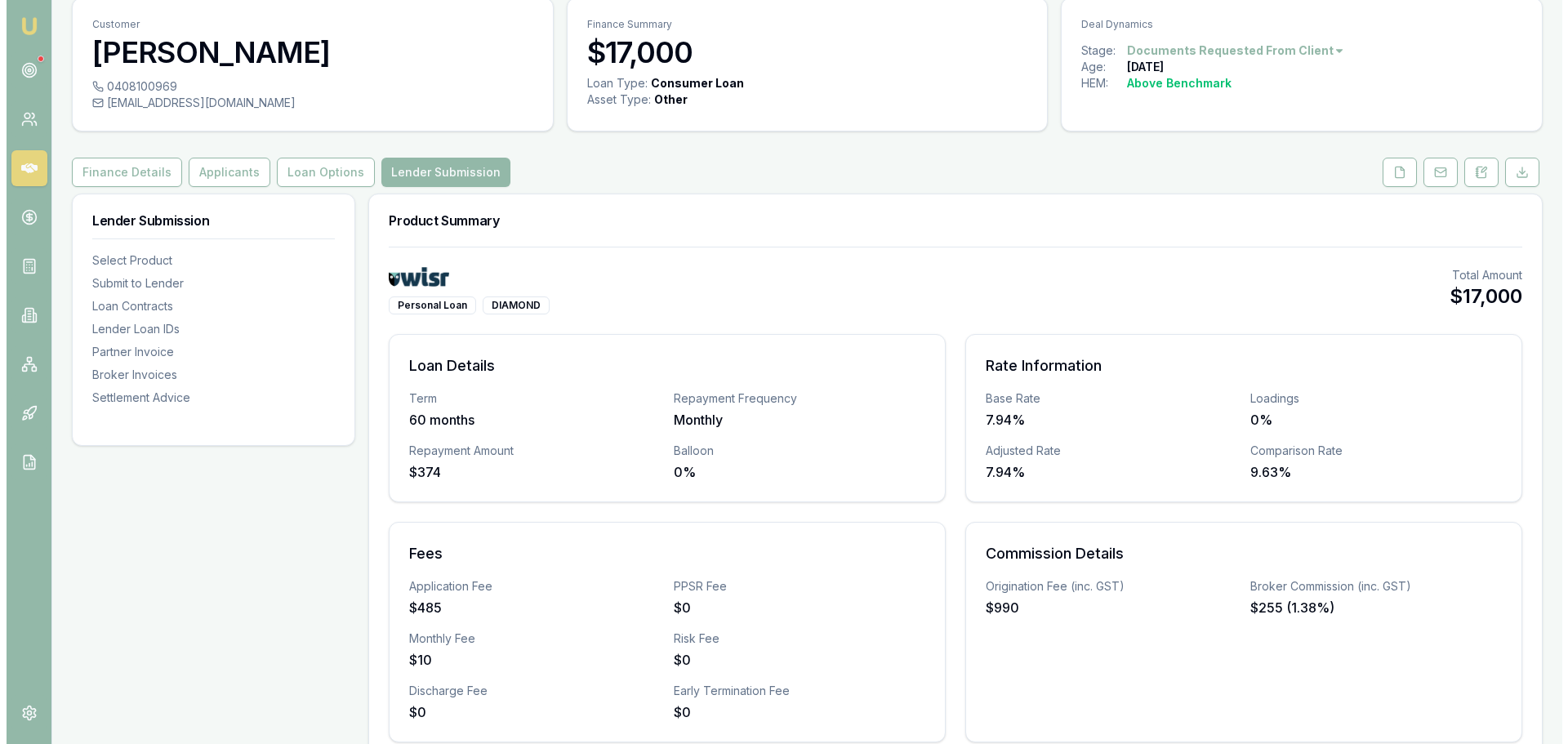
scroll to position [408, 0]
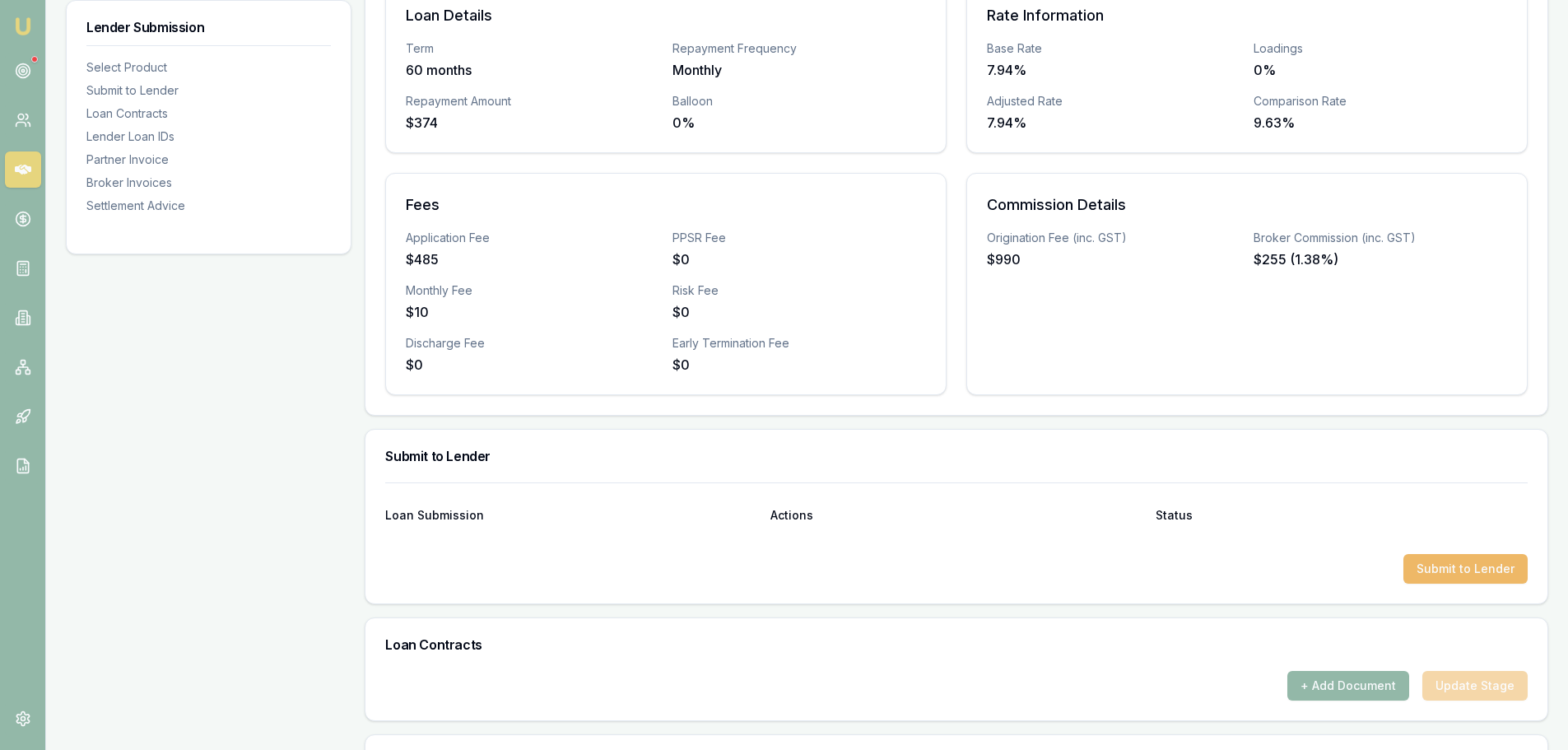
click at [1438, 562] on button "Submit to Lender" at bounding box center [1465, 569] width 125 height 30
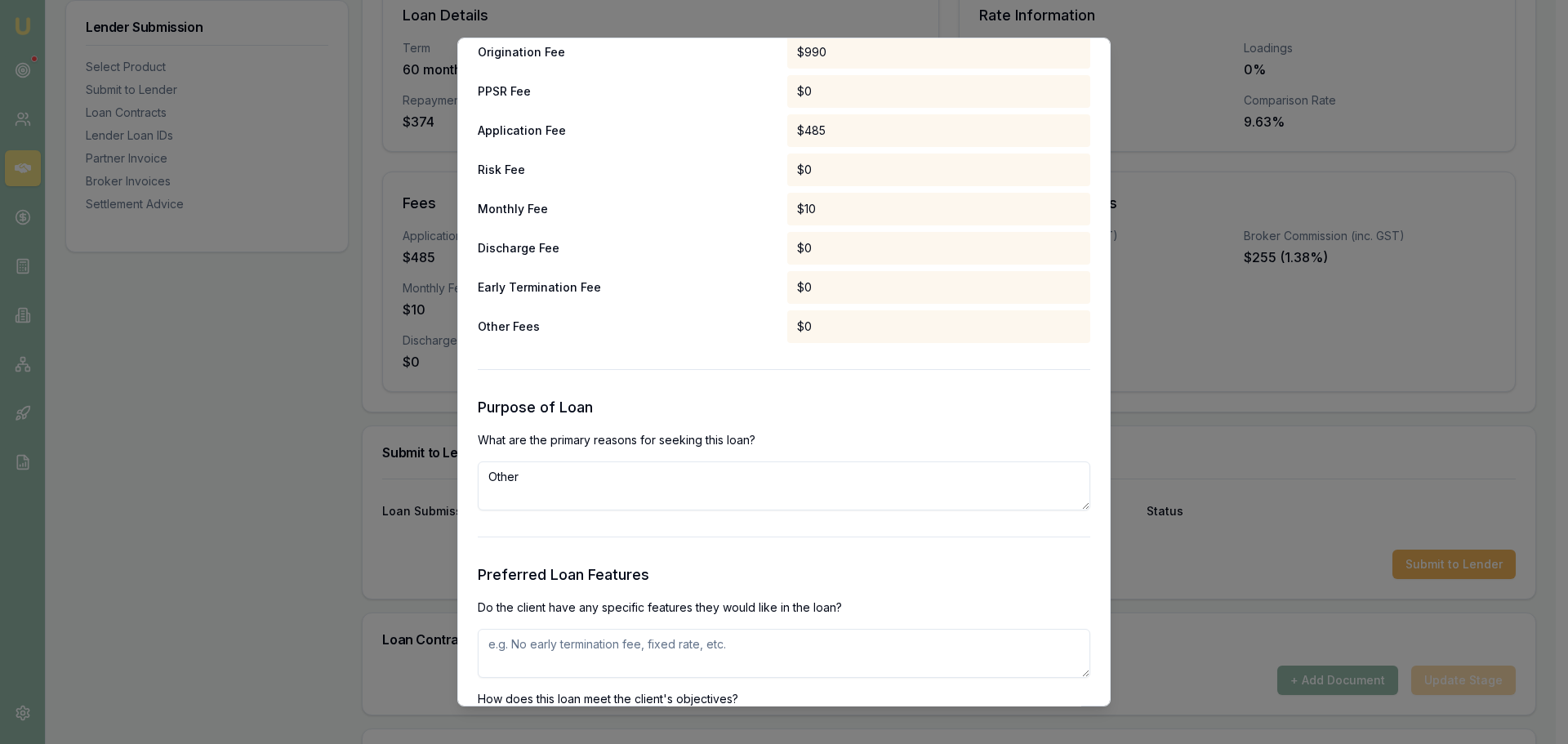
scroll to position [1715, 0]
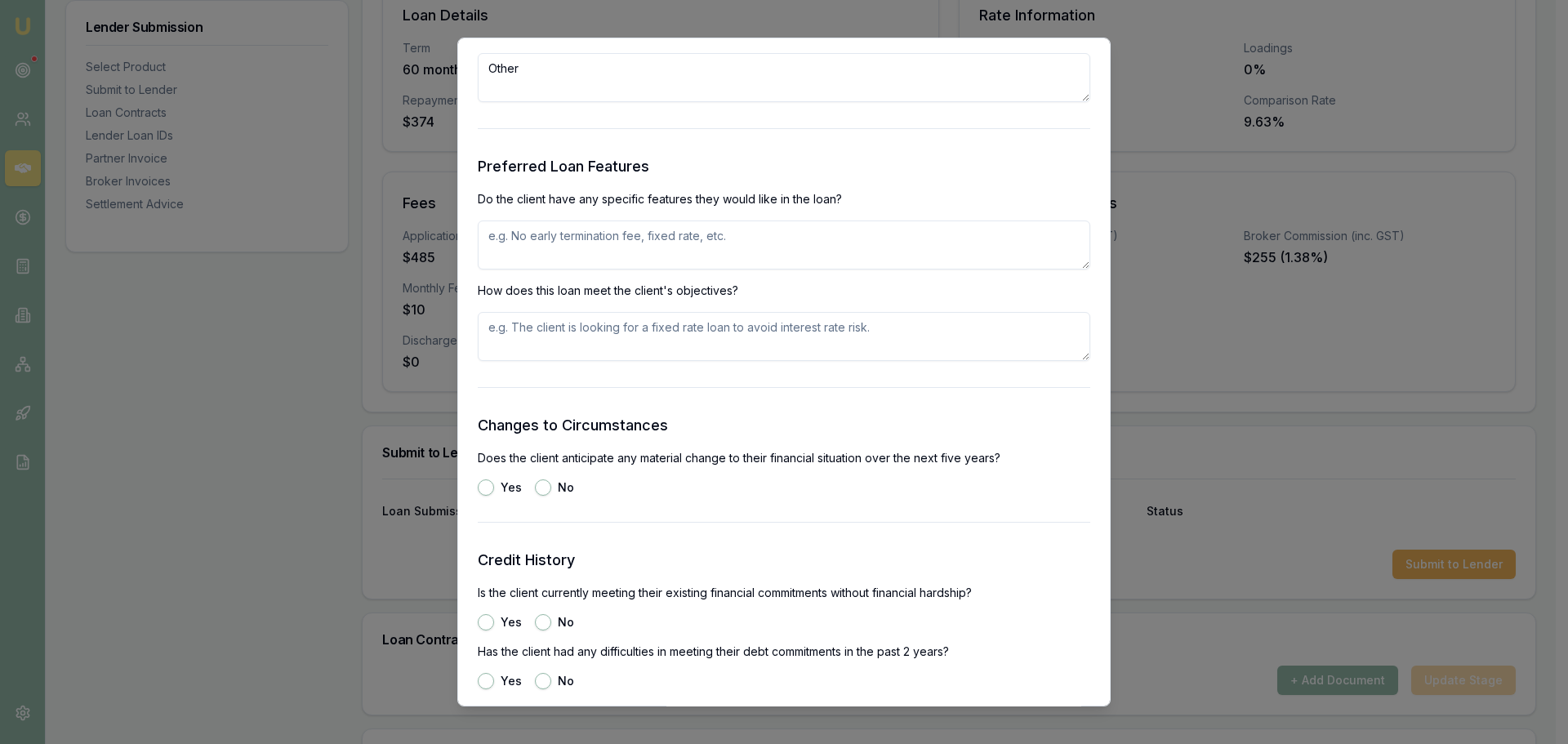
click at [611, 239] on textarea at bounding box center [784, 245] width 612 height 49
type textarea "FIXED RATE NO EXIT FEES"
type button "yes"
click at [548, 486] on button "No" at bounding box center [543, 488] width 16 height 16
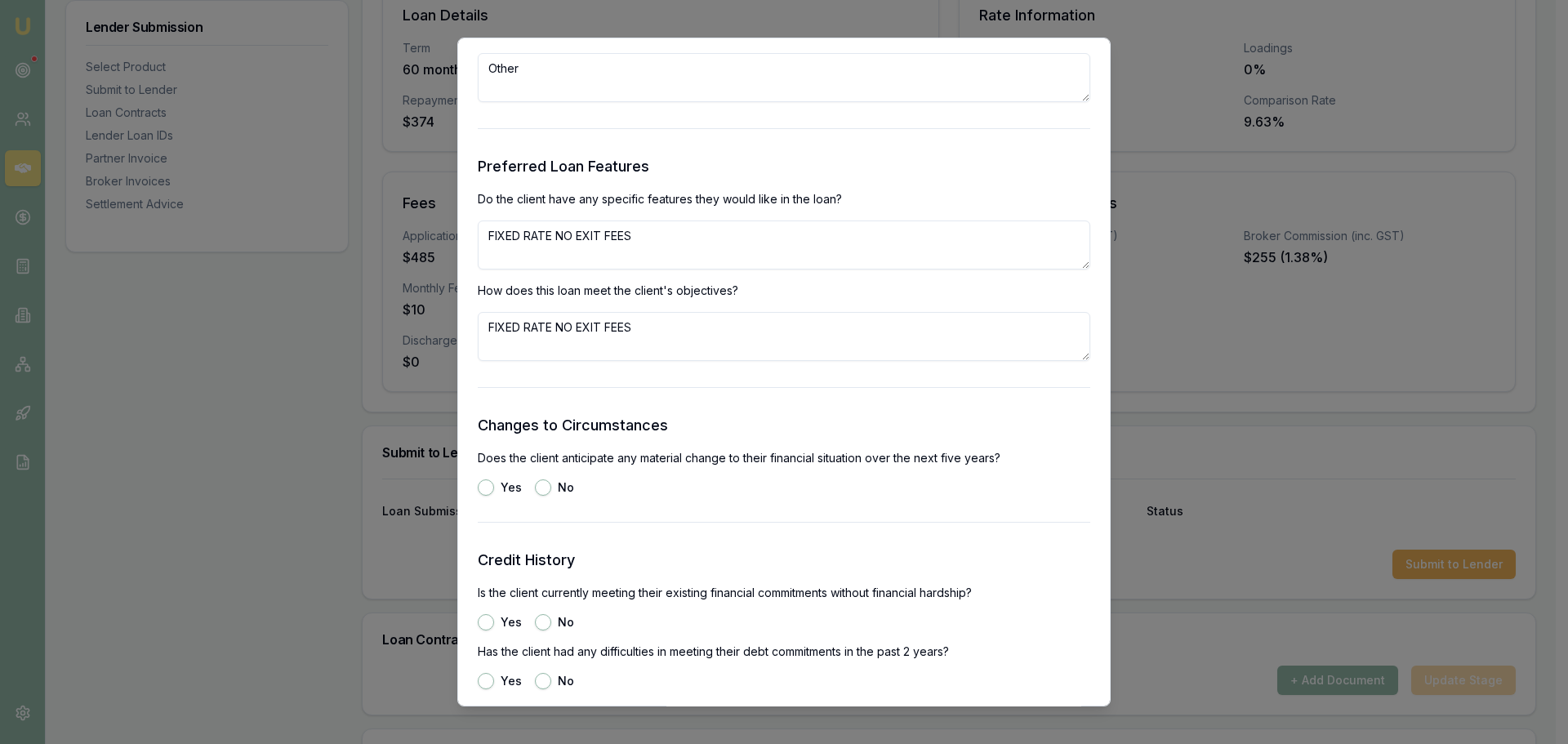
radio input "true"
click at [485, 618] on button "Yes" at bounding box center [486, 622] width 16 height 16
radio input "true"
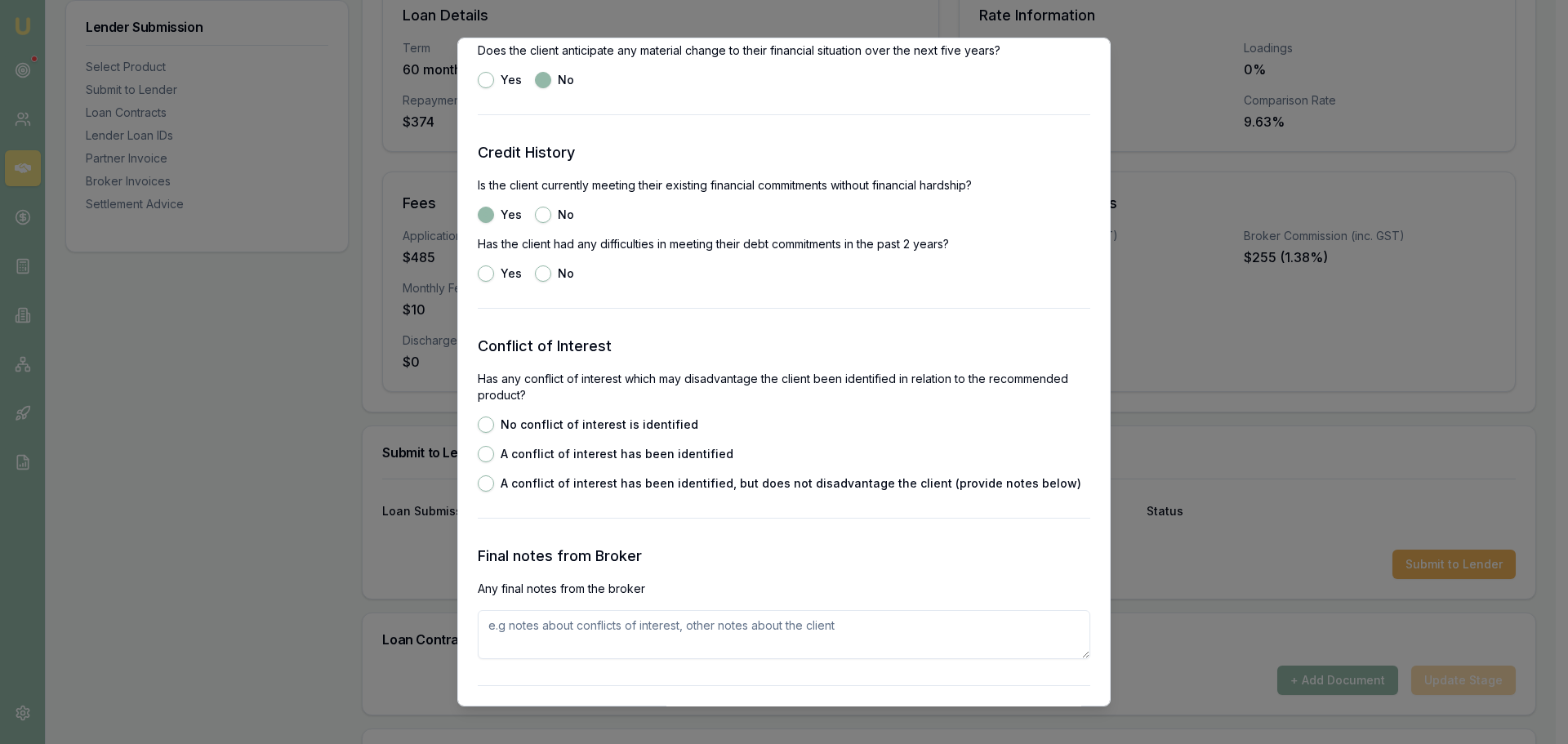
scroll to position [2123, 0]
click at [545, 270] on button "No" at bounding box center [543, 273] width 16 height 16
radio input "true"
click at [486, 425] on button "No conflict of interest is identified" at bounding box center [486, 424] width 16 height 16
radio input "true"
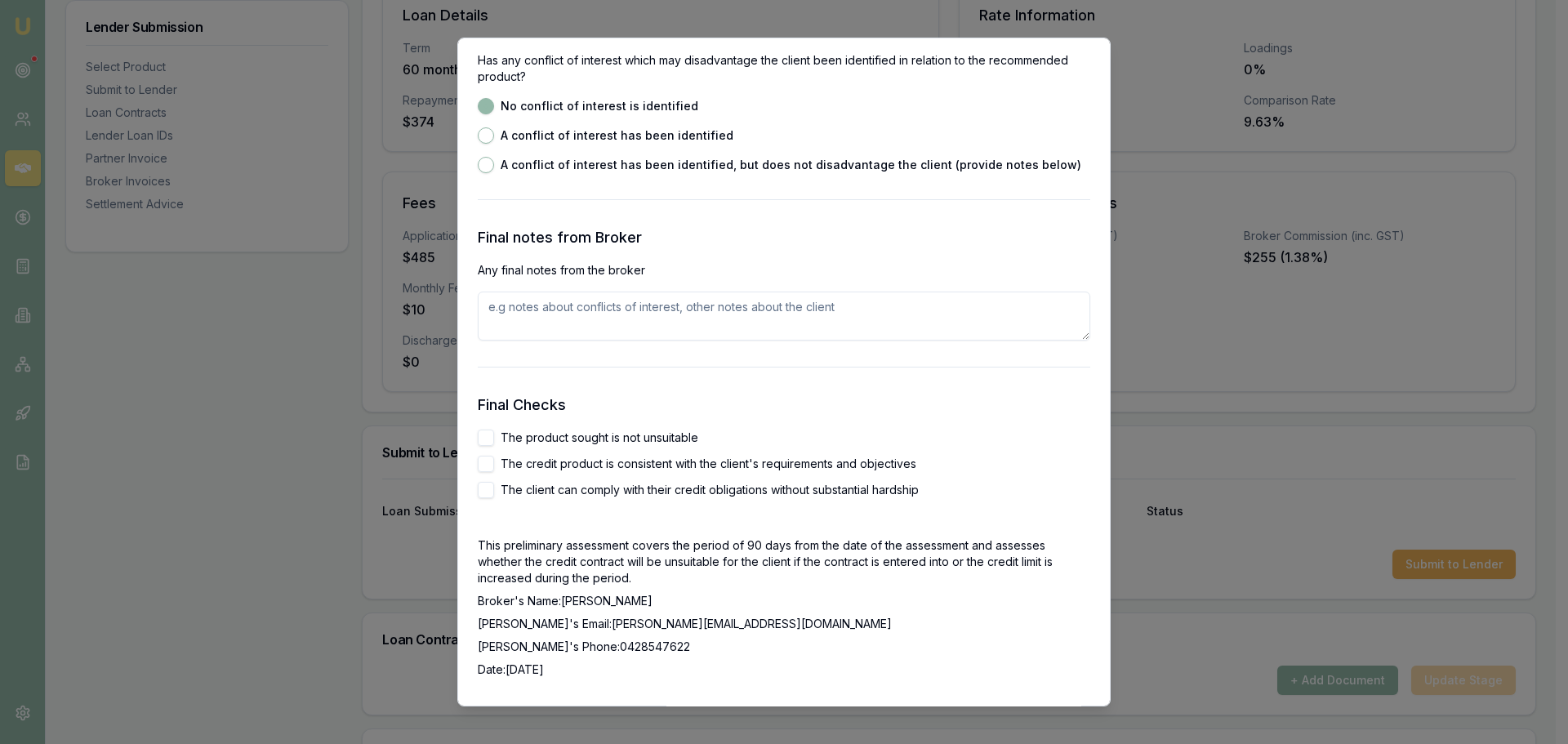
scroll to position [2450, 0]
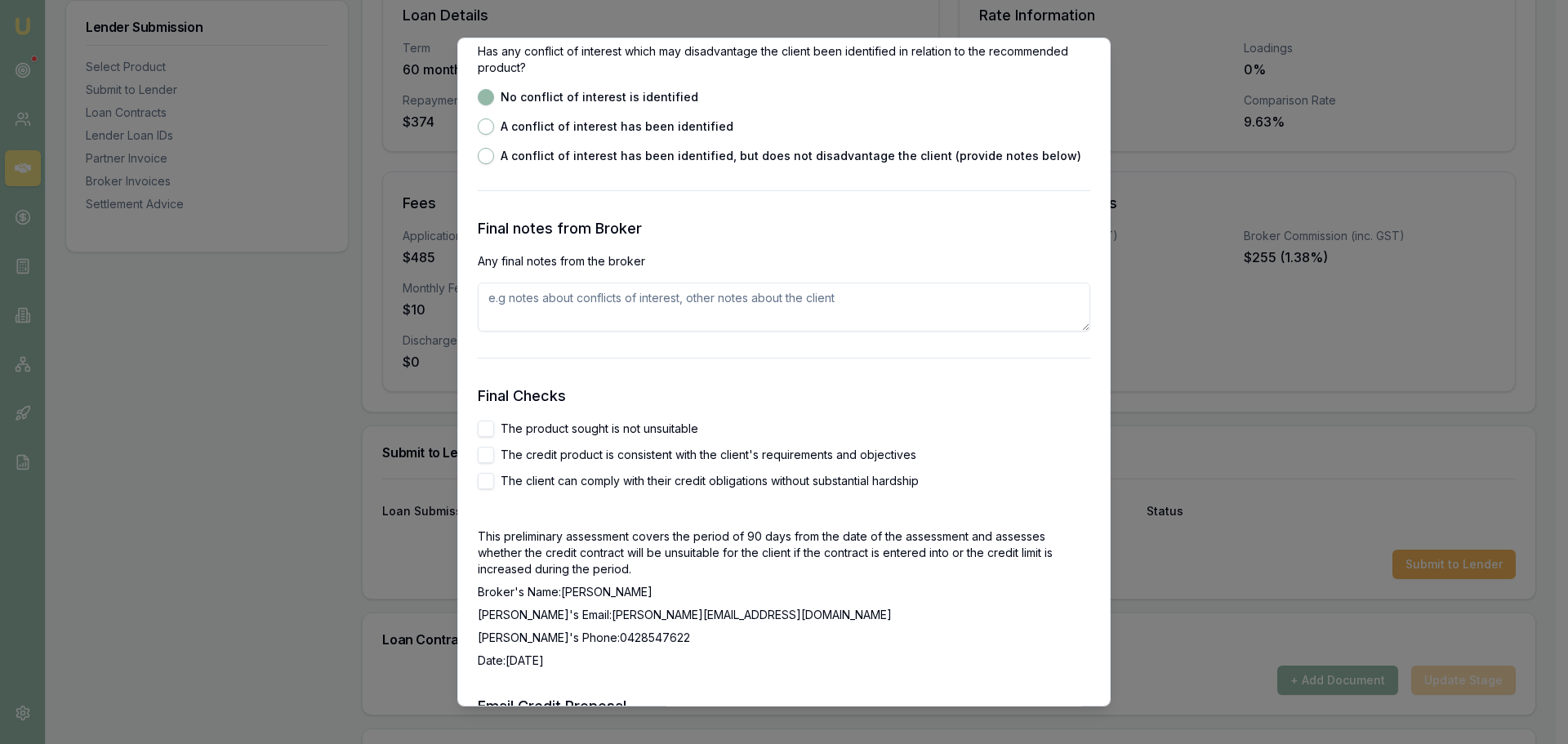
click at [486, 427] on button "The product sought is not unsuitable" at bounding box center [486, 429] width 16 height 16
checkbox input "true"
click at [488, 444] on div "The product sought is not unsuitable The credit product is consistent with the …" at bounding box center [784, 455] width 612 height 69
click at [485, 450] on button "The credit product is consistent with the client's requirements and objectives" at bounding box center [486, 455] width 16 height 16
checkbox input "true"
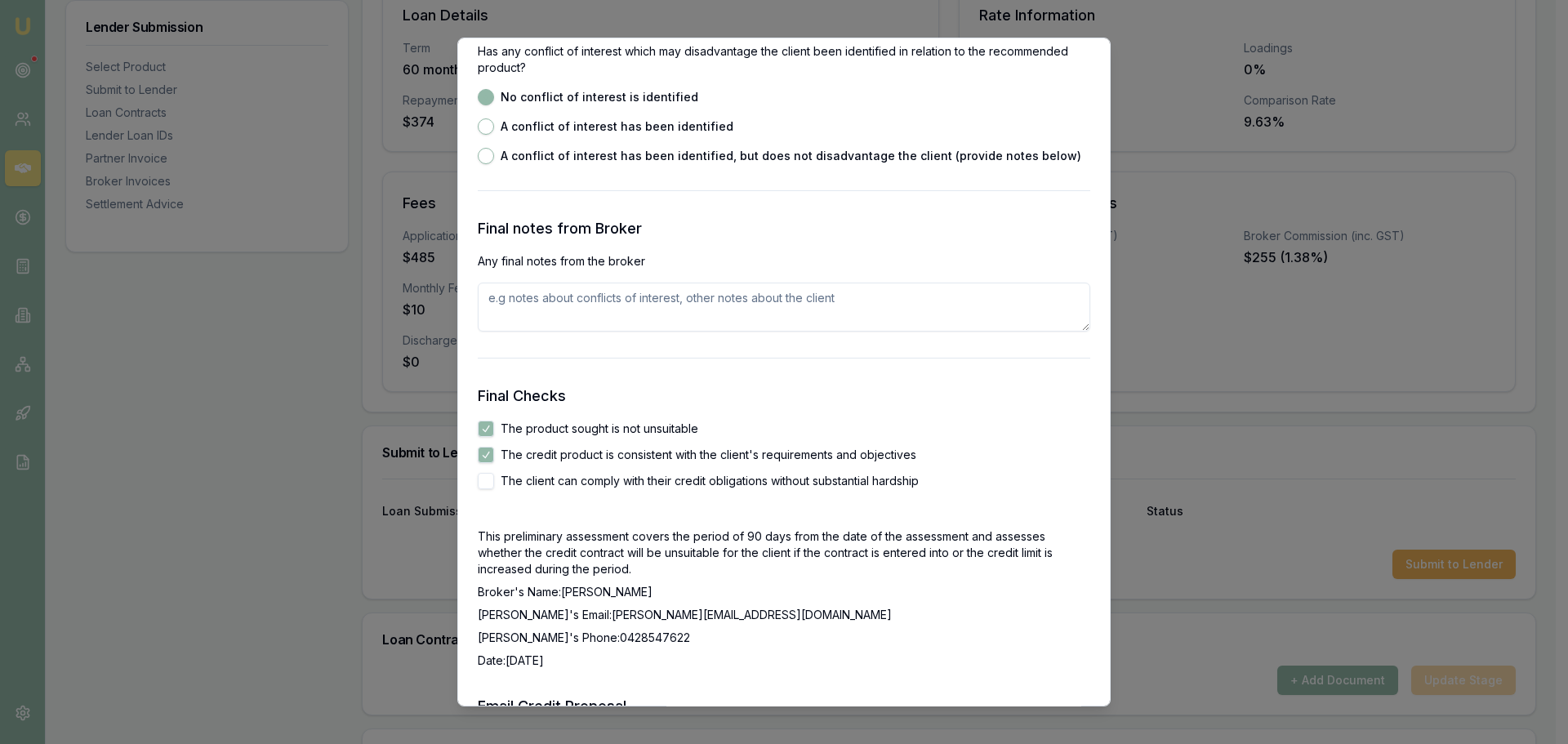
click at [490, 485] on button "The client can comply with their credit obligations without substantial hardship" at bounding box center [486, 481] width 16 height 16
checkbox input "true"
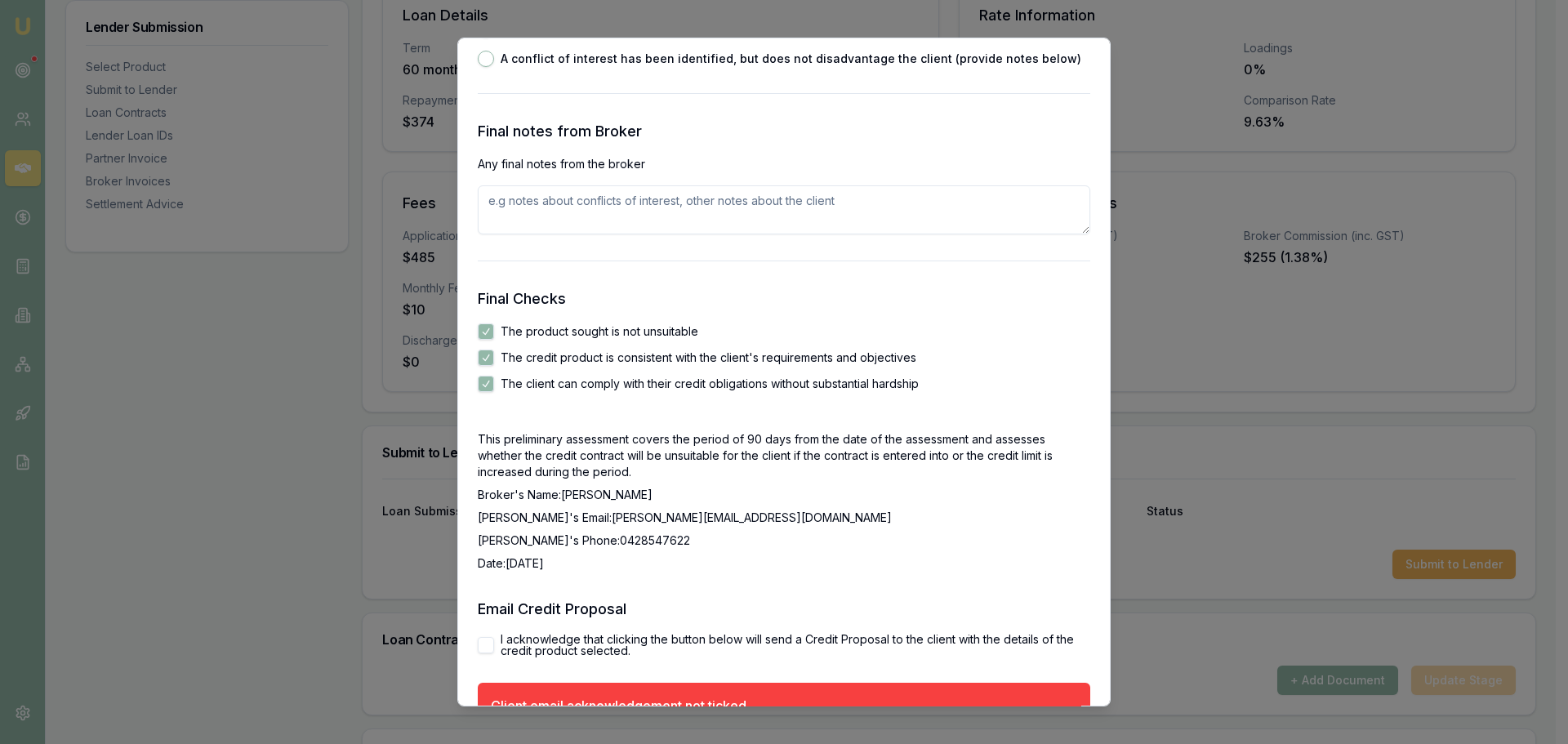
scroll to position [2645, 0]
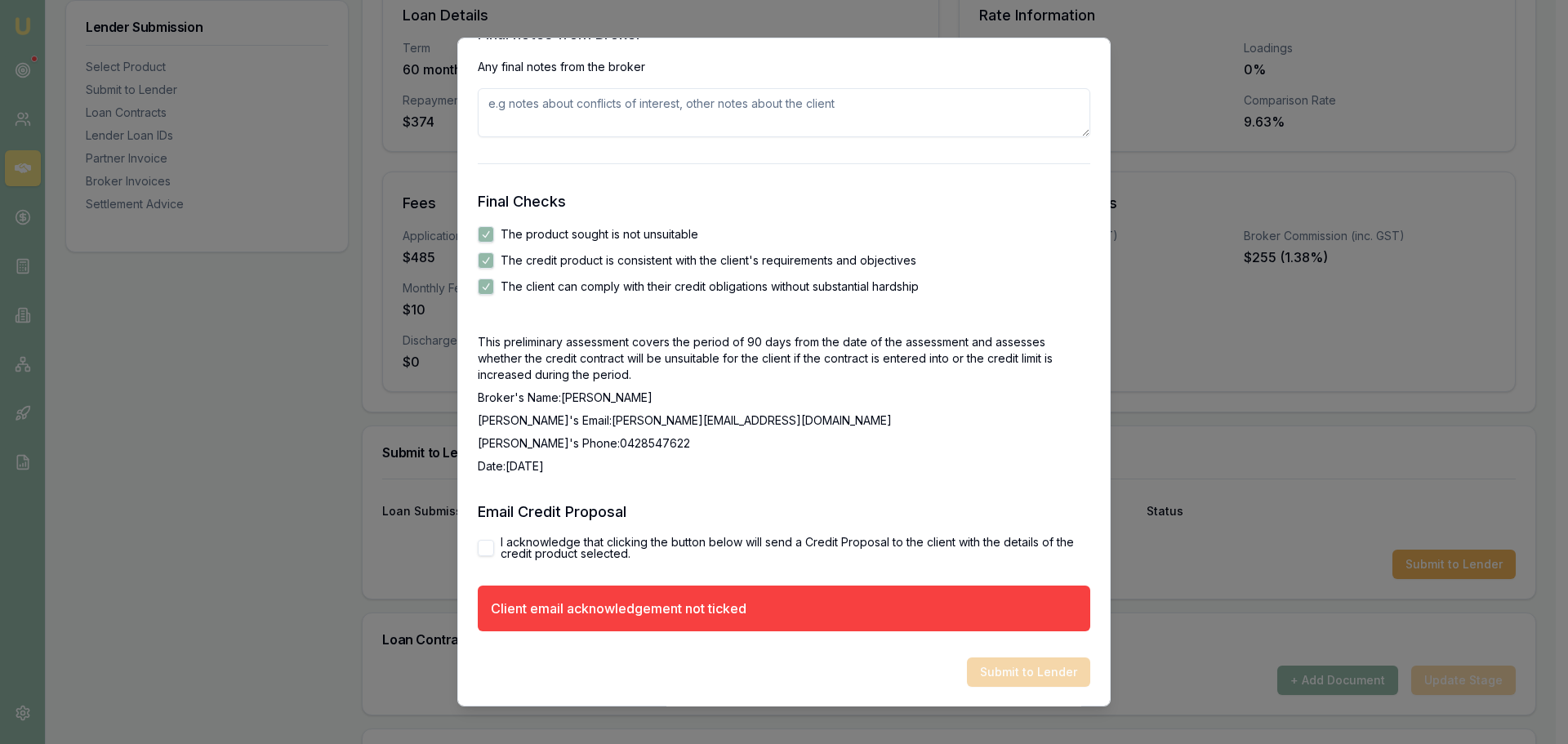
click at [483, 545] on button "I acknowledge that clicking the button below will send a Credit Proposal to the…" at bounding box center [486, 548] width 16 height 16
checkbox input "true"
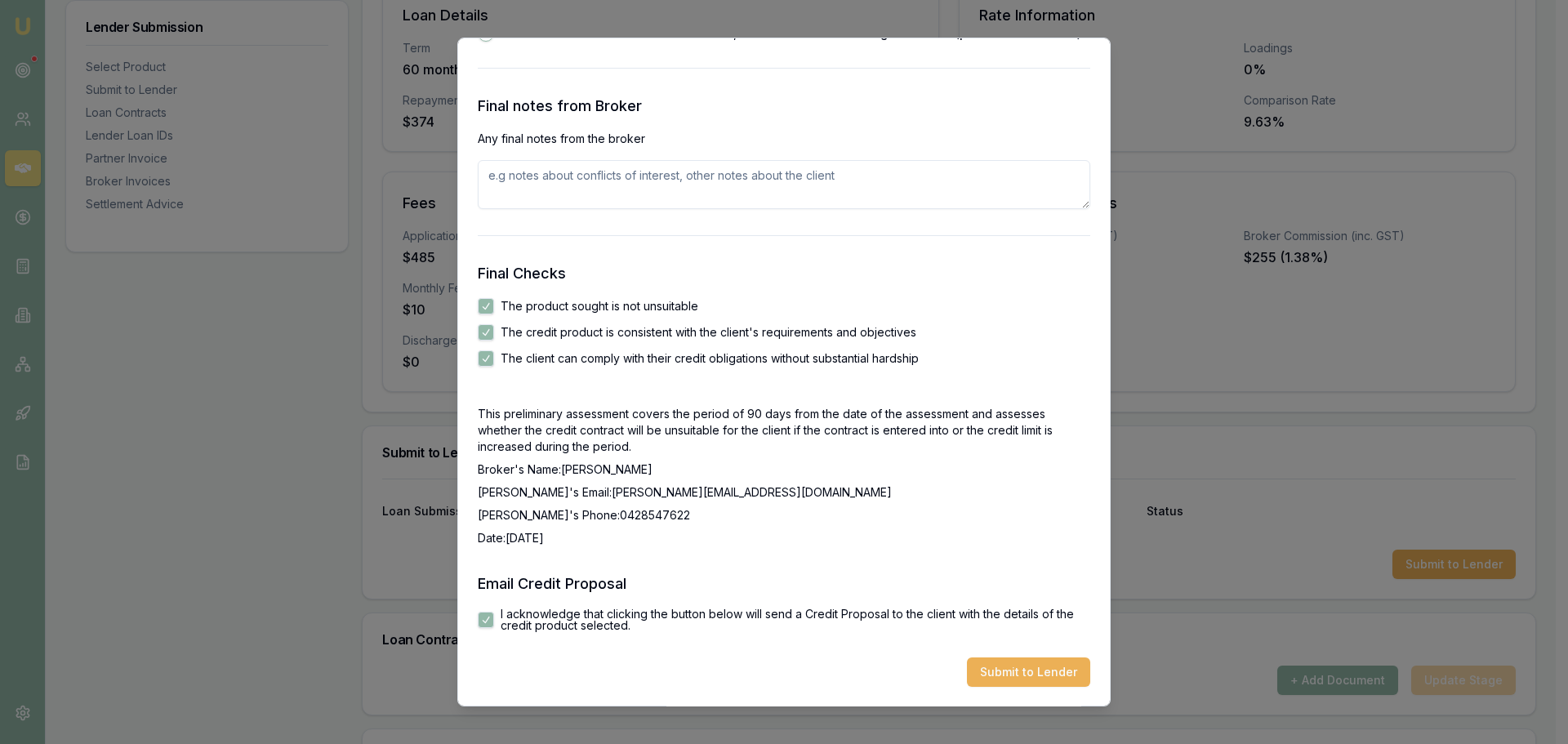
scroll to position [2572, 0]
click at [1005, 665] on button "Submit to Lender" at bounding box center [1028, 672] width 124 height 29
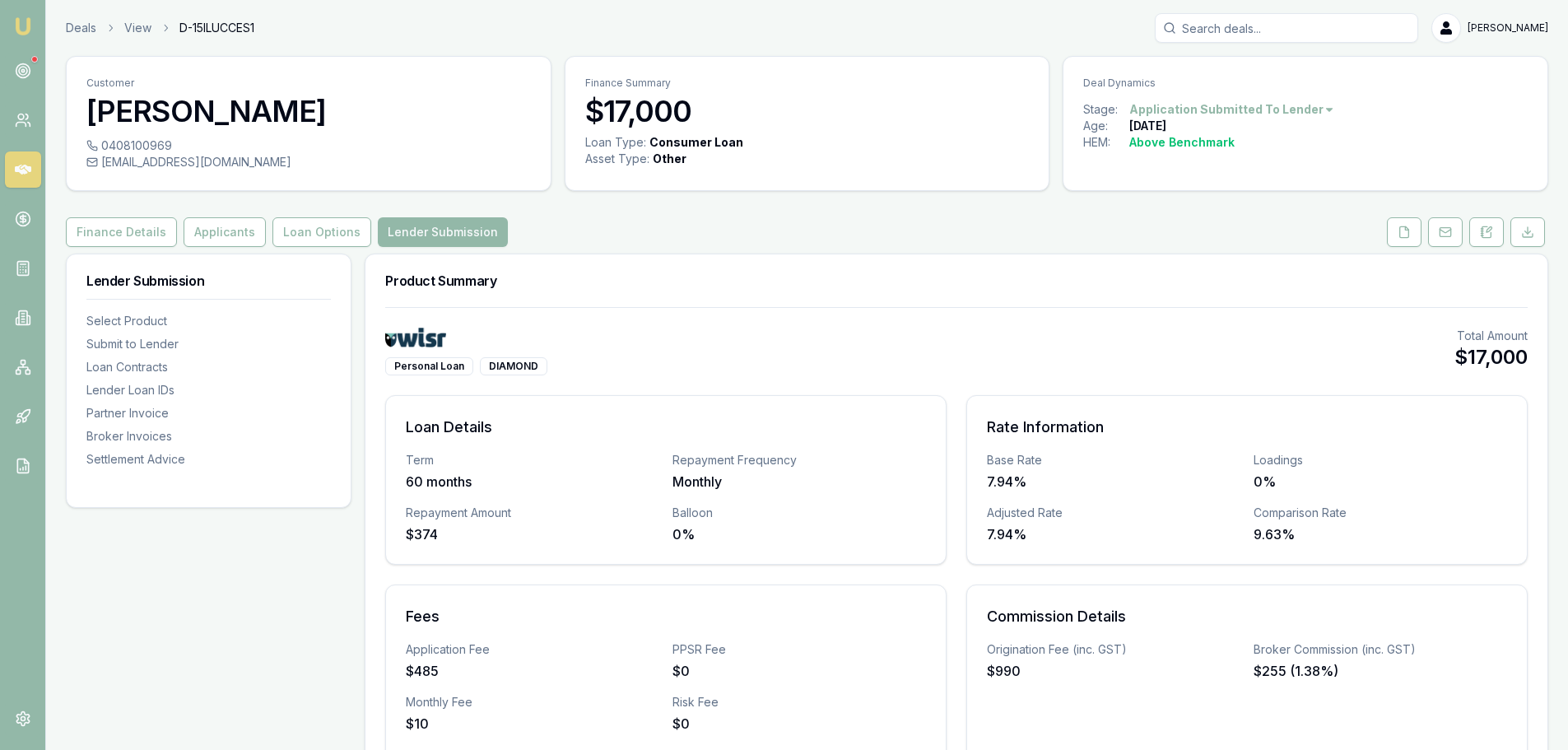
drag, startPoint x: 1399, startPoint y: 231, endPoint x: 1381, endPoint y: 279, distance: 51.3
click at [1400, 231] on icon at bounding box center [1404, 231] width 9 height 11
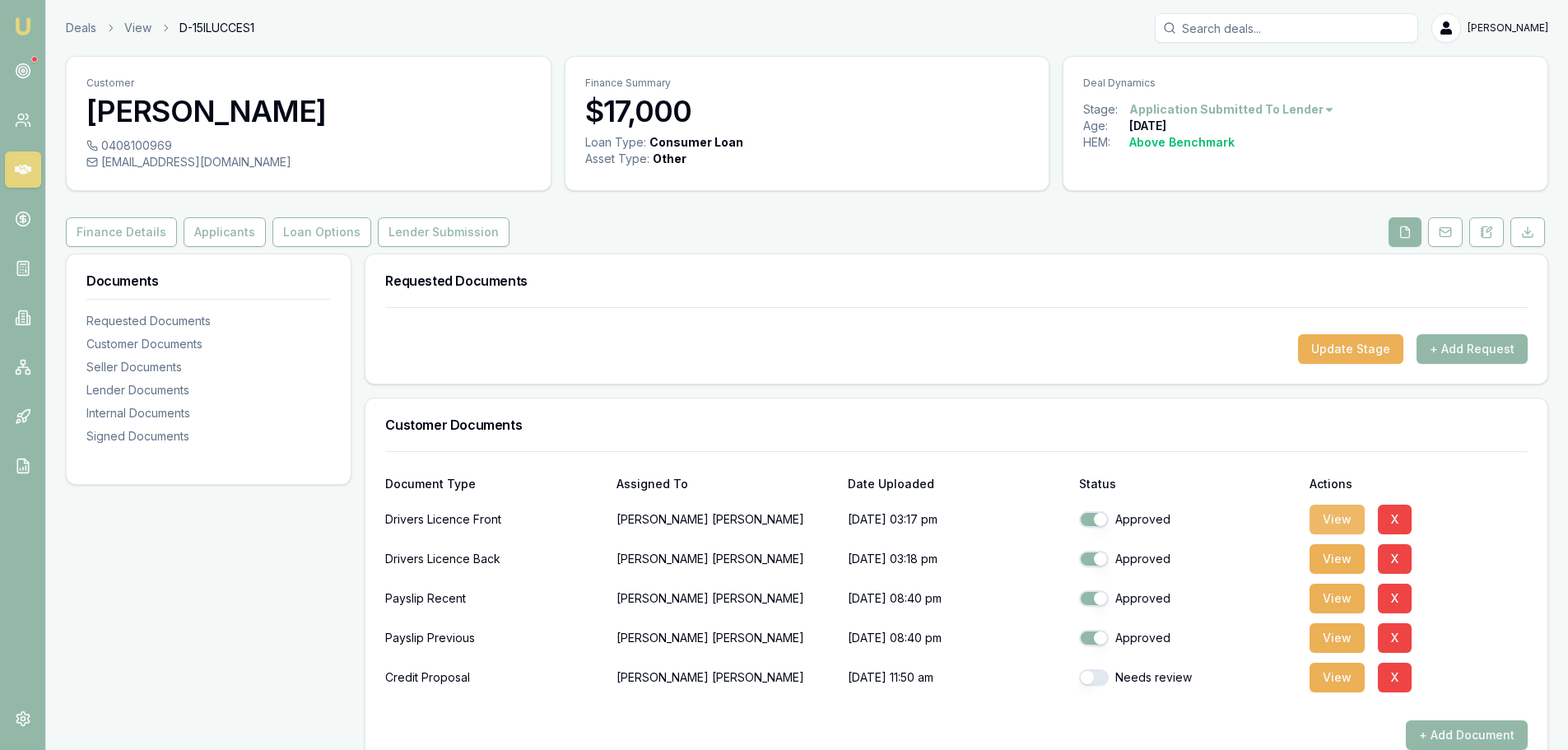
click at [1358, 522] on button "View" at bounding box center [1336, 520] width 55 height 30
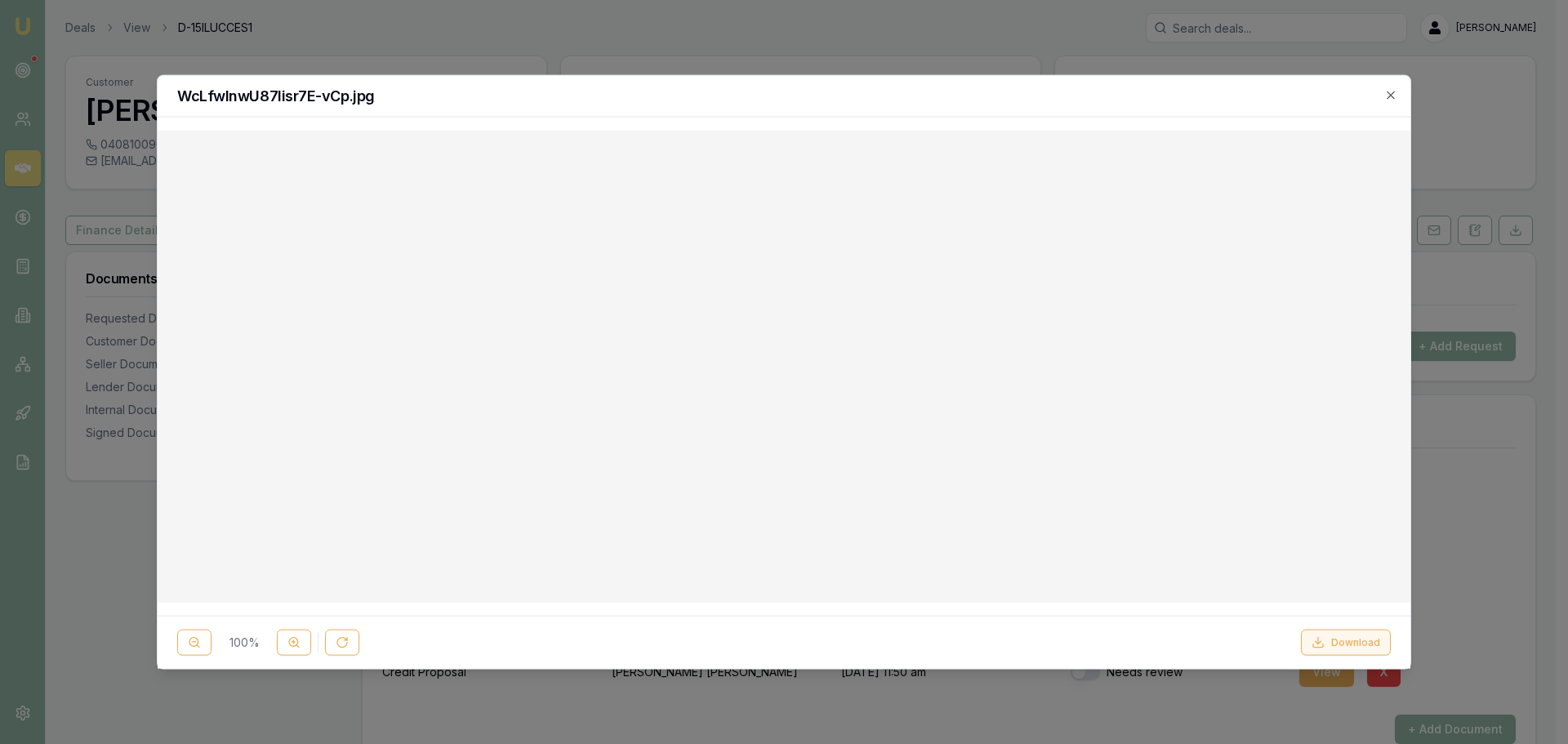
click at [1356, 640] on button "Download" at bounding box center [1345, 643] width 90 height 26
drag, startPoint x: 1066, startPoint y: 168, endPoint x: 1039, endPoint y: 184, distance: 31.4
click at [1066, 168] on div at bounding box center [784, 367] width 1227 height 447
click at [296, 645] on line at bounding box center [297, 646] width 2 height 2
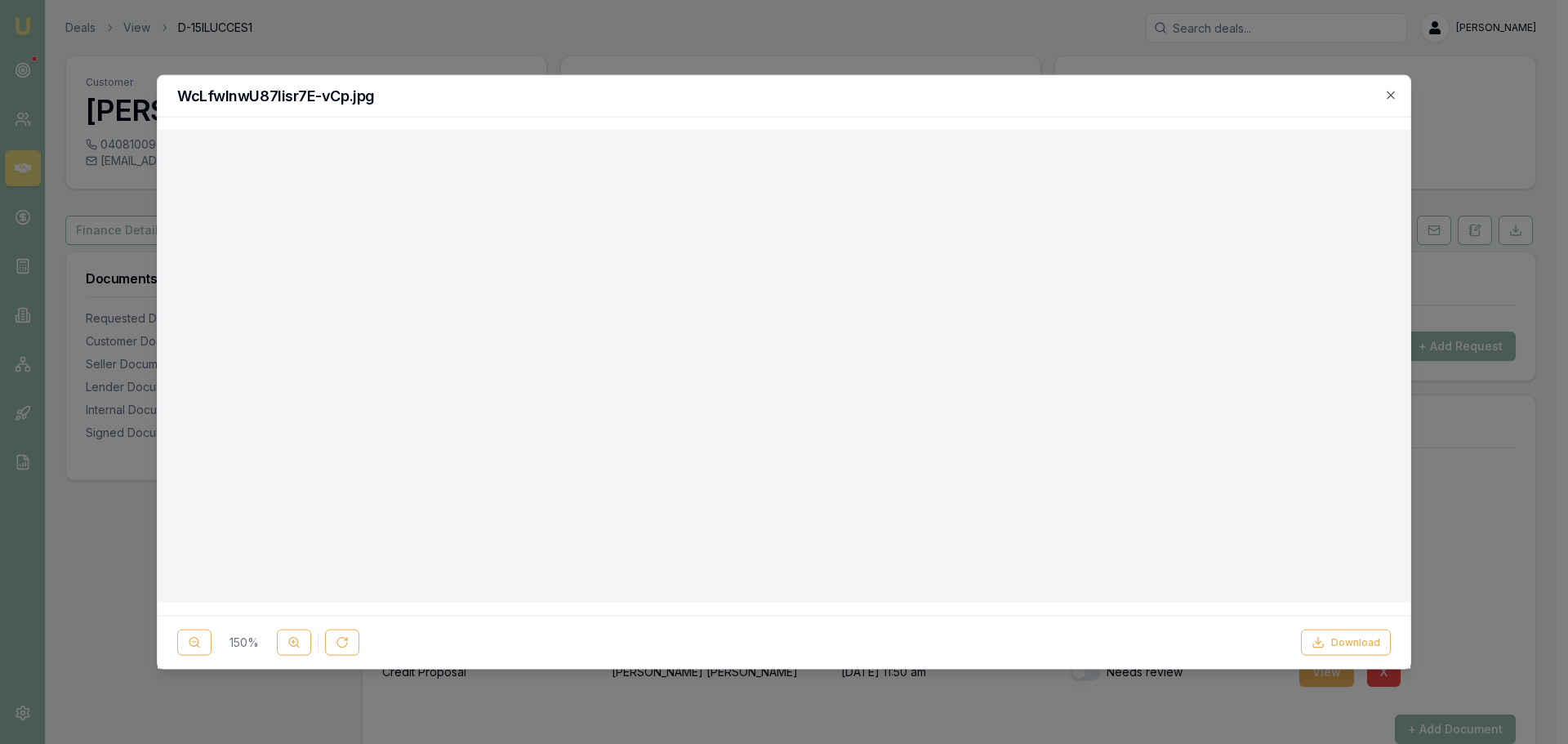
scroll to position [327, 0]
click at [187, 639] on button at bounding box center [195, 643] width 34 height 26
click at [1392, 92] on icon "button" at bounding box center [1390, 95] width 13 height 13
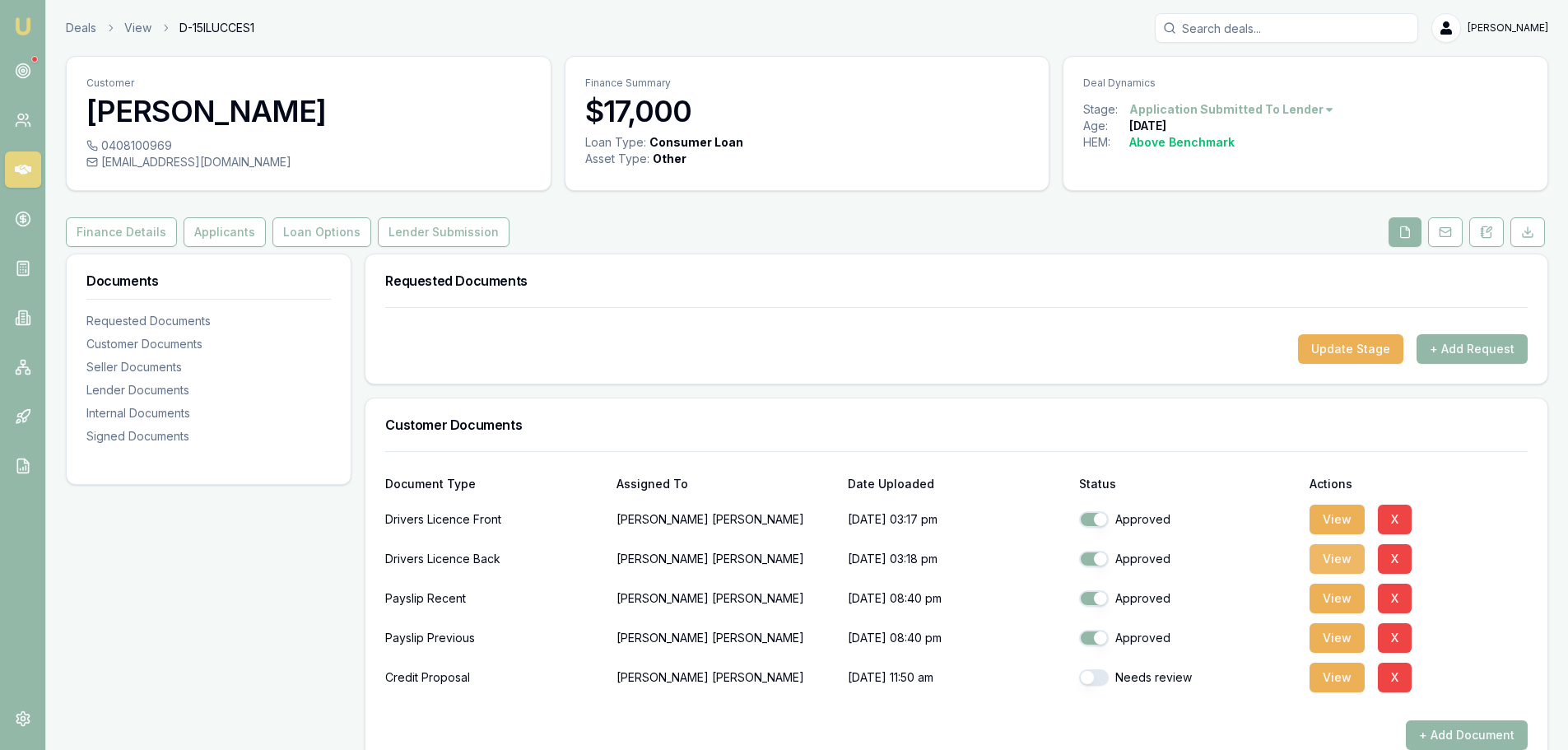
click at [1330, 556] on button "View" at bounding box center [1336, 559] width 55 height 30
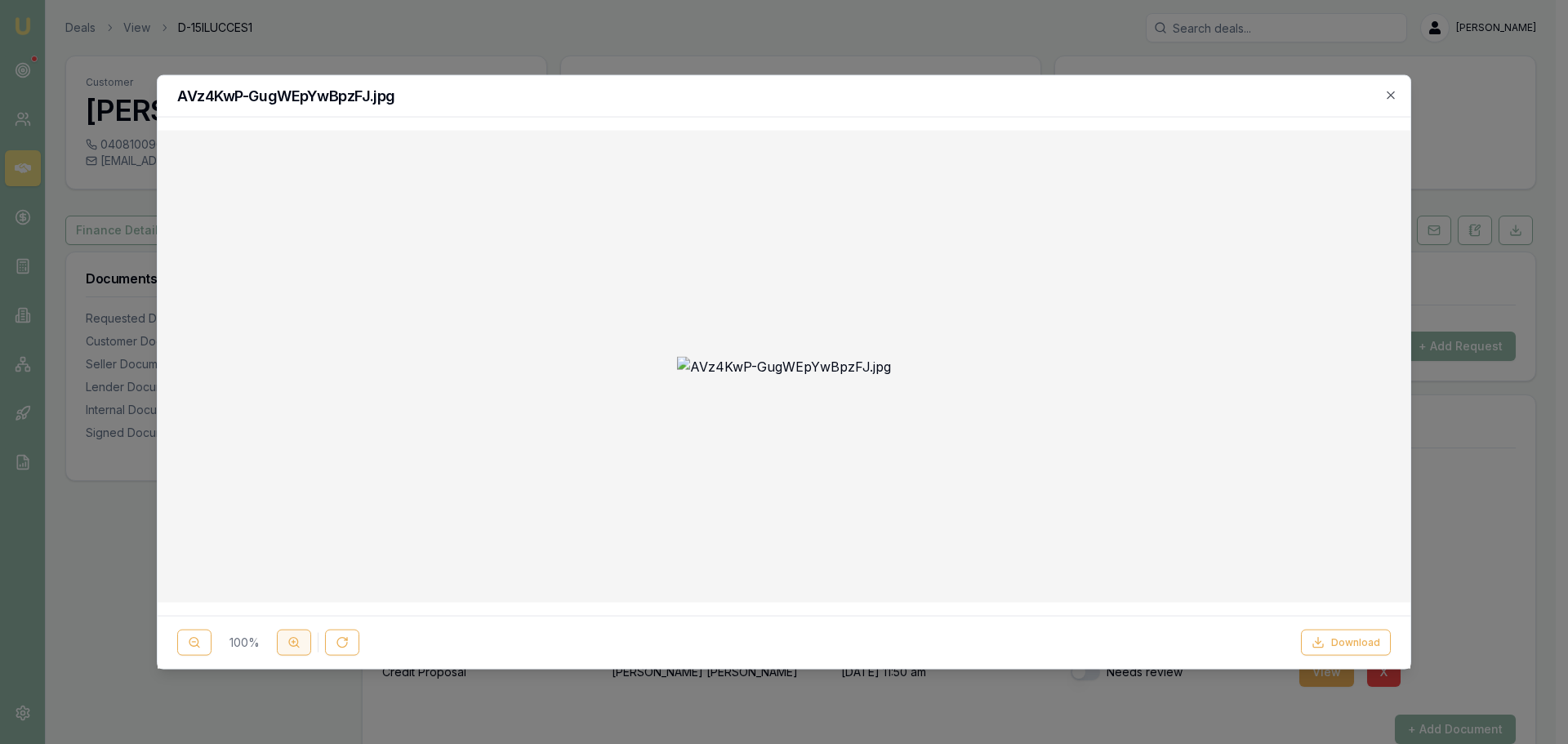
click at [300, 643] on icon at bounding box center [294, 643] width 13 height 13
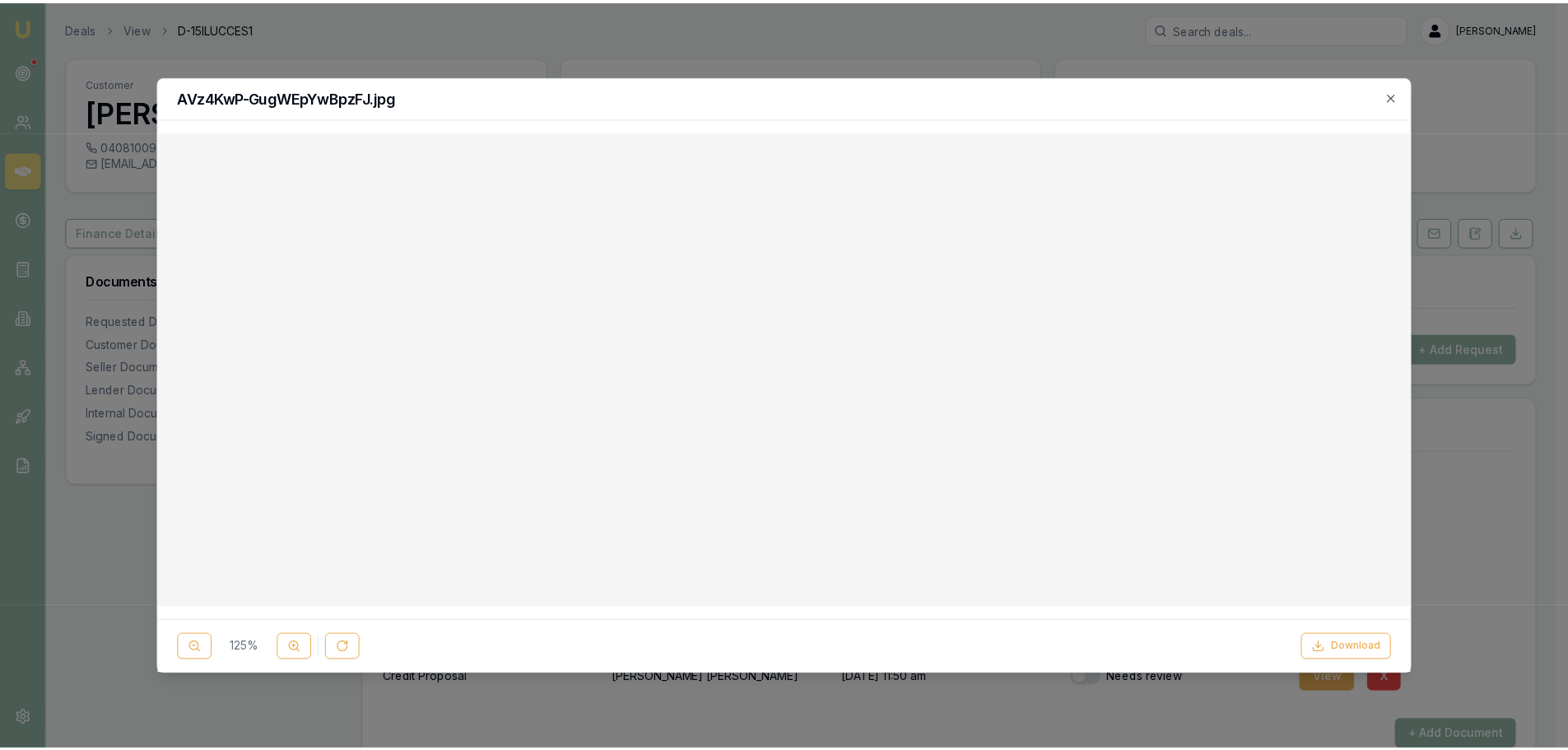
scroll to position [165, 0]
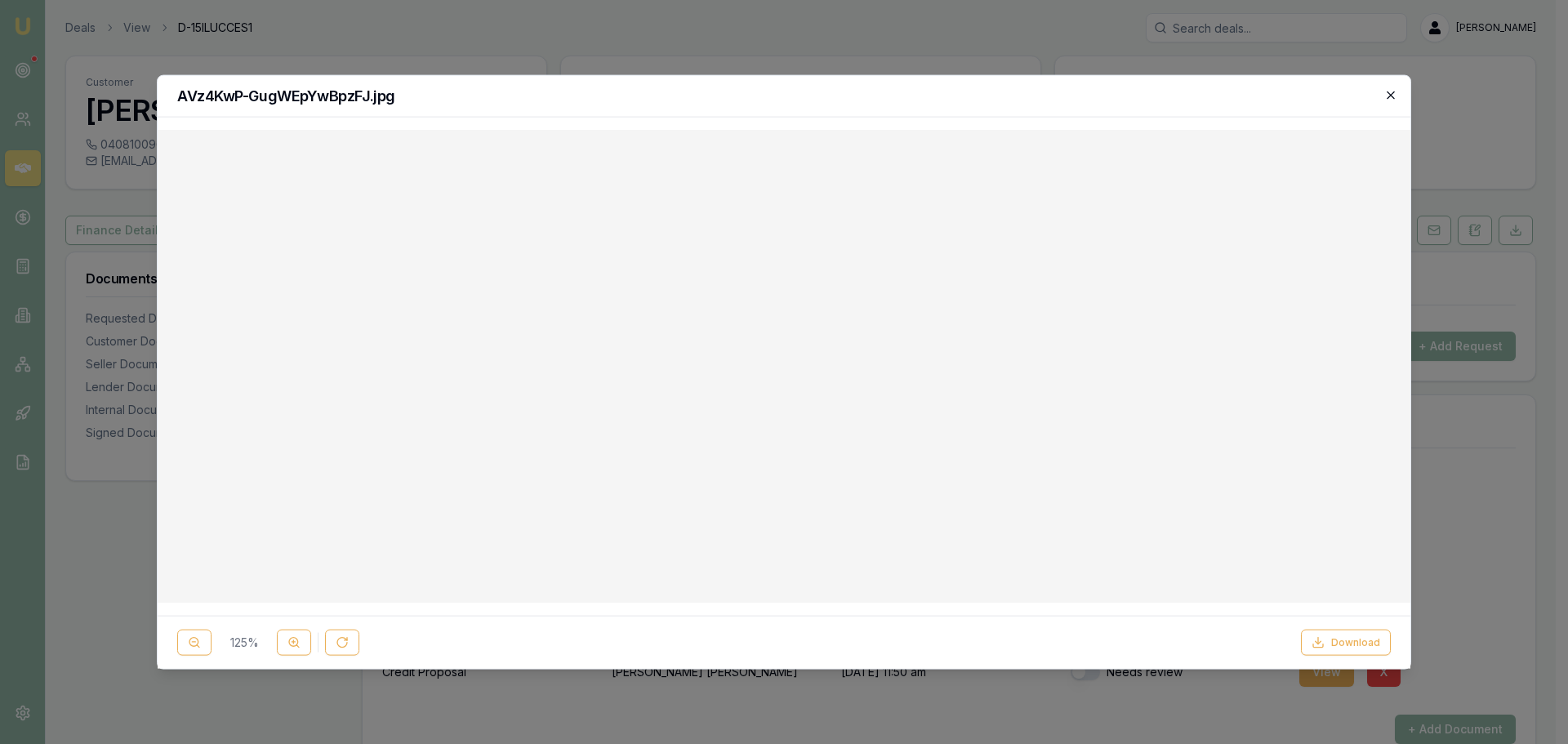
click at [1391, 101] on icon "button" at bounding box center [1390, 95] width 13 height 13
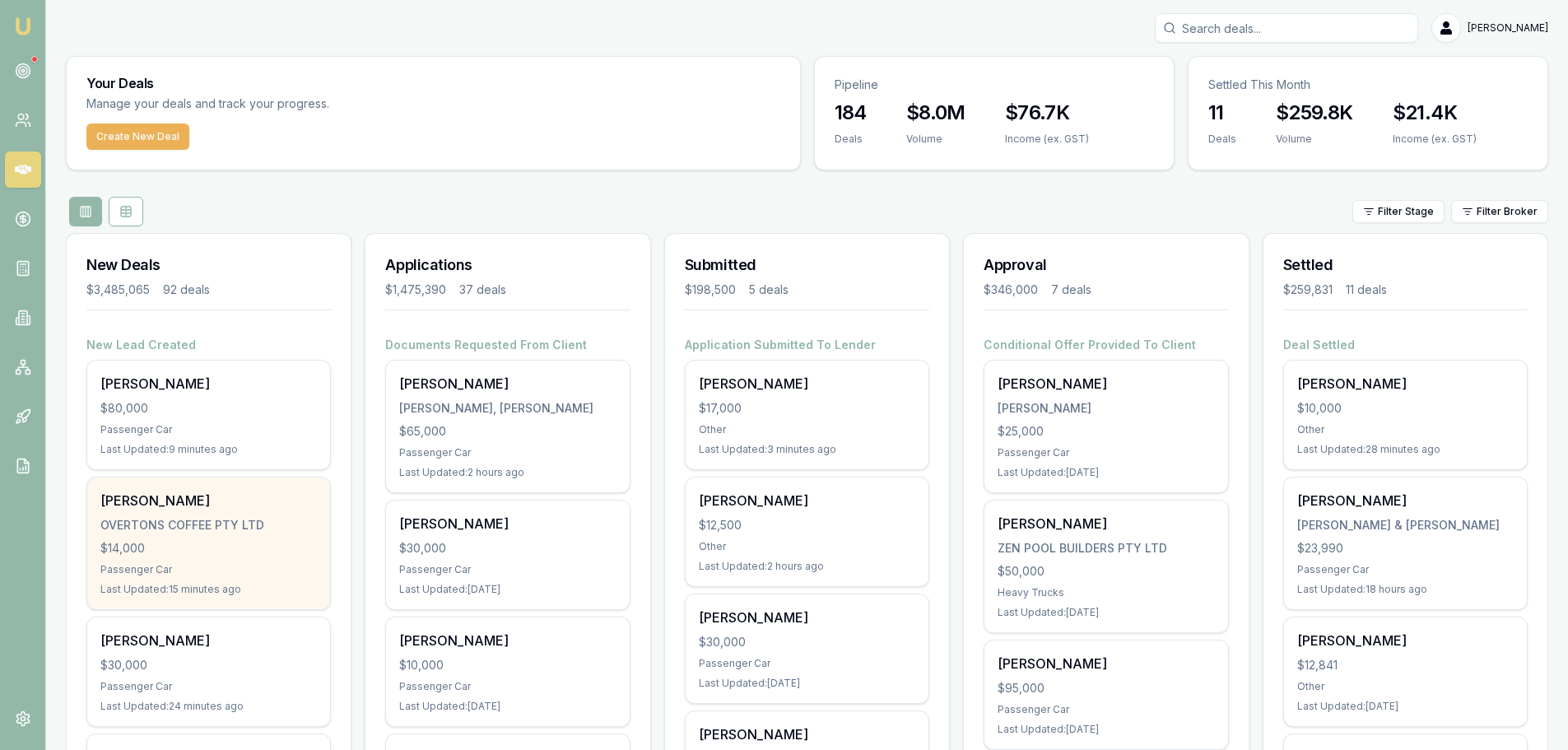
click at [187, 571] on div "Passenger Car" at bounding box center [209, 569] width 216 height 13
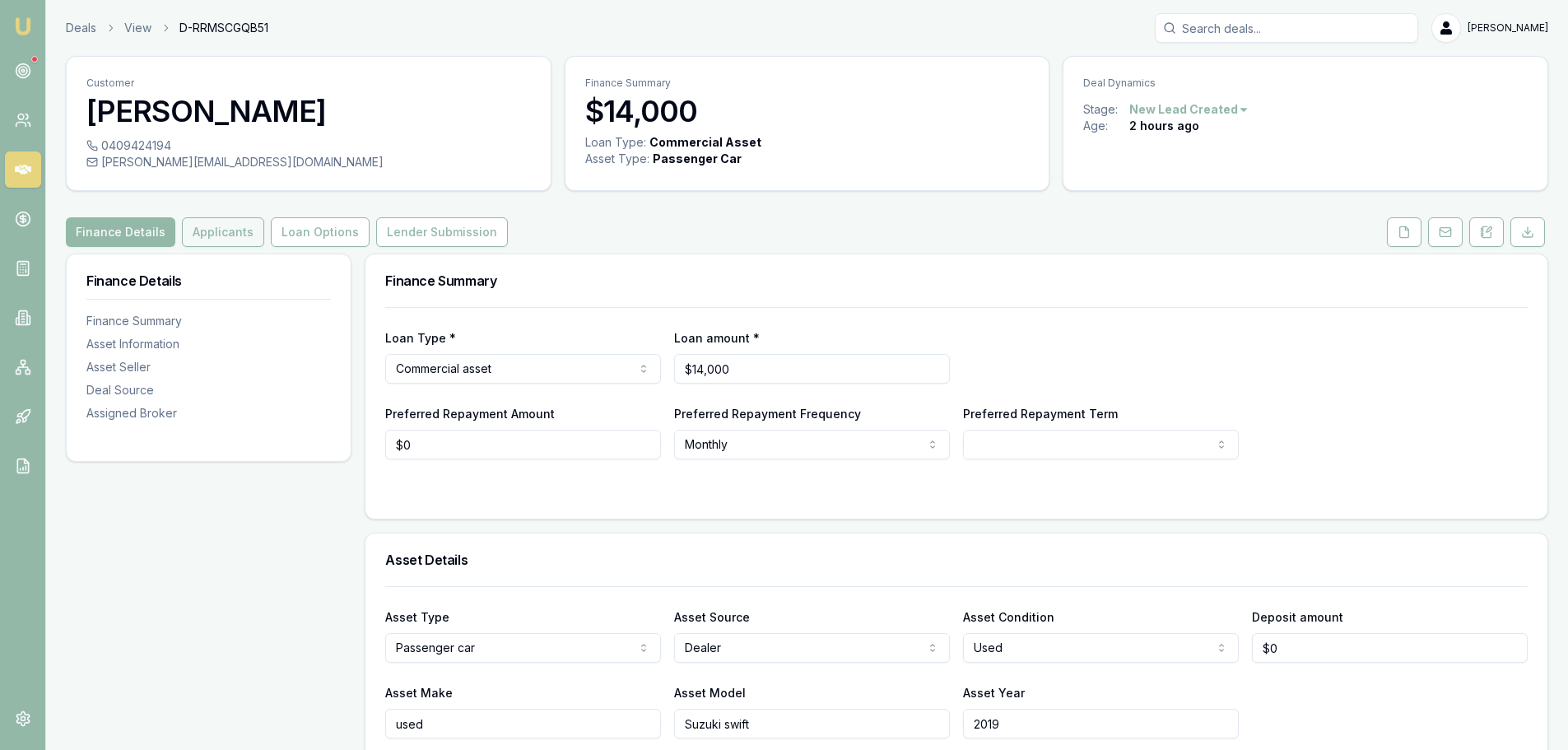
drag, startPoint x: 224, startPoint y: 234, endPoint x: 233, endPoint y: 234, distance: 9.0
click at [224, 234] on button "Applicants" at bounding box center [224, 232] width 82 height 30
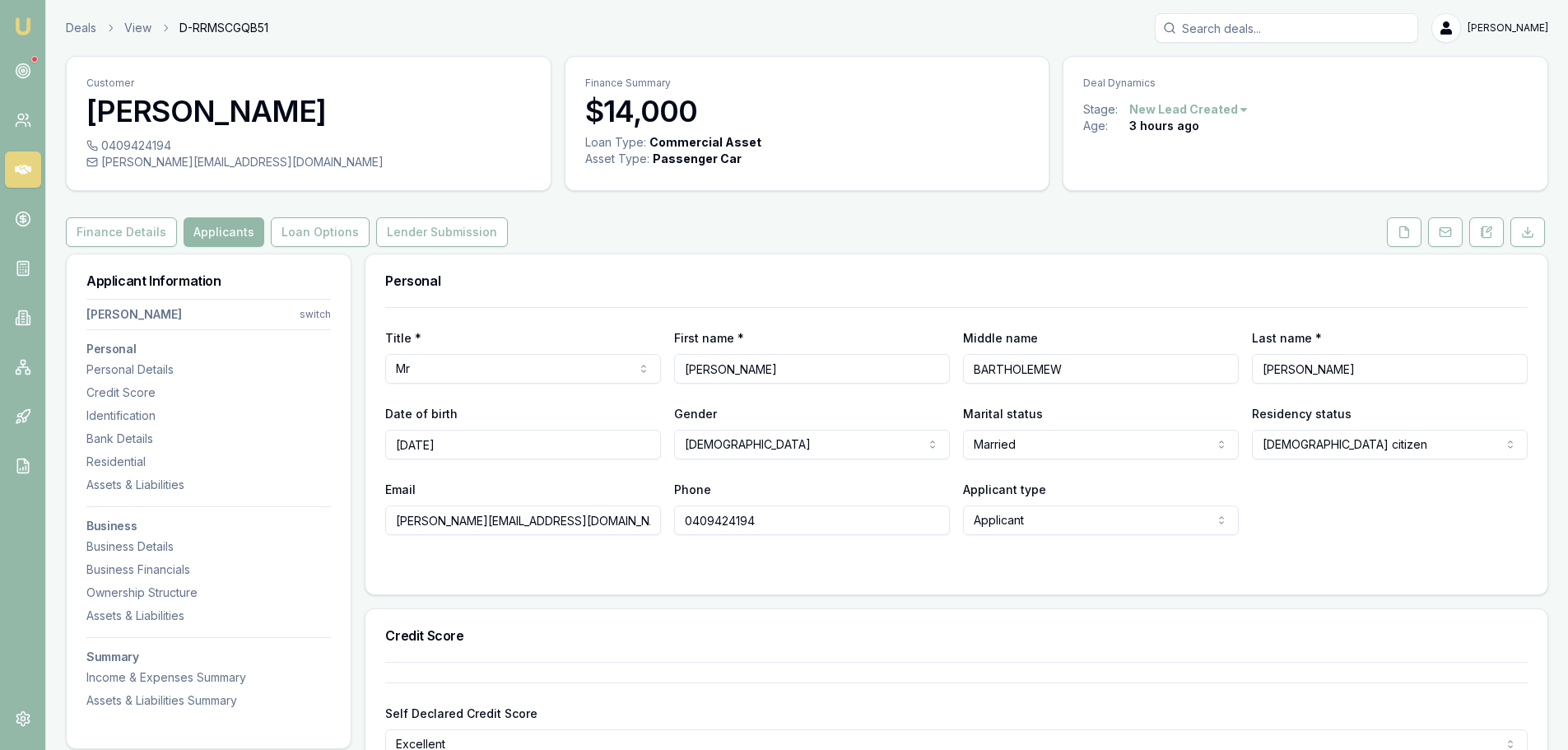
click at [770, 245] on div "Finance Details Applicants Loan Options Lender Submission" at bounding box center [807, 232] width 1482 height 30
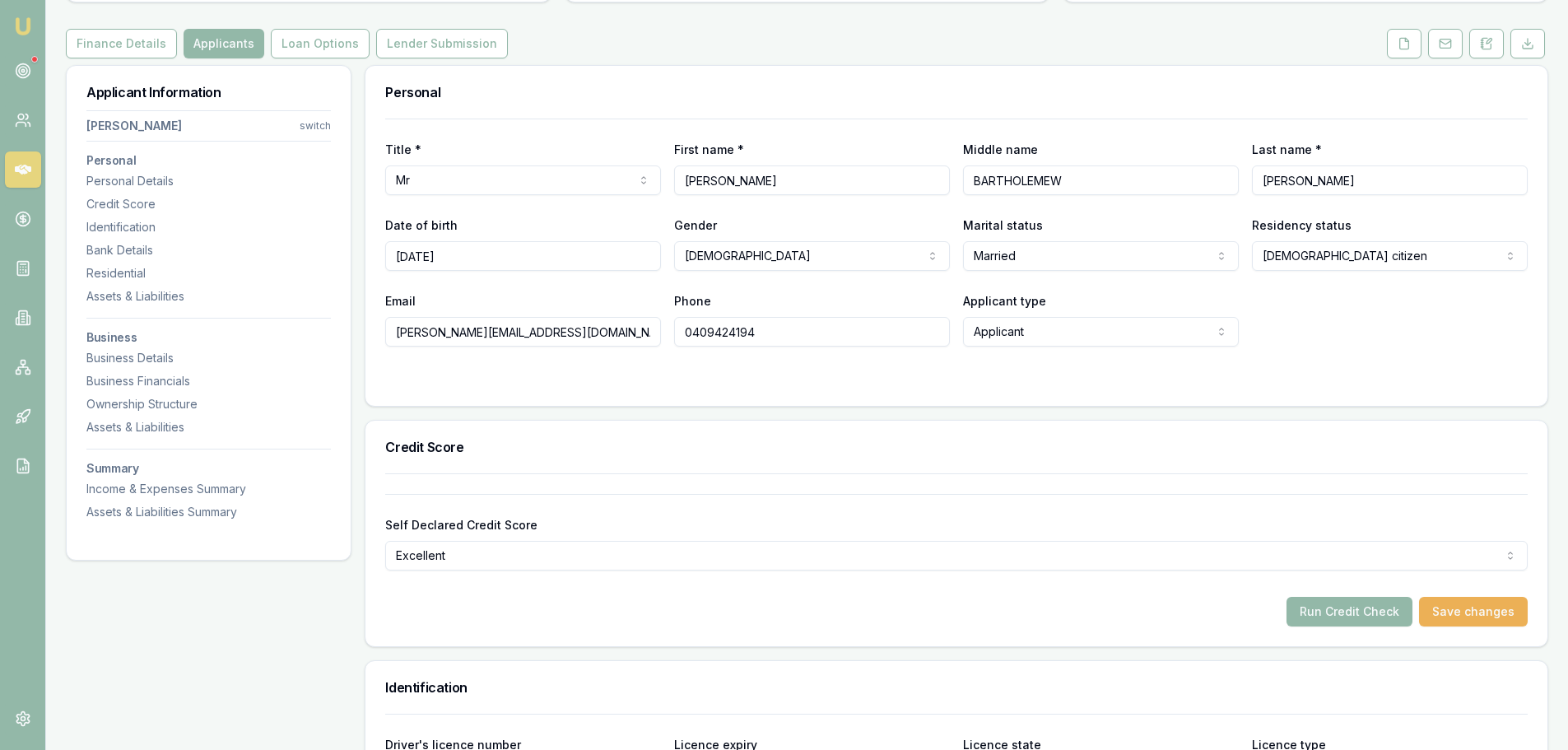
scroll to position [247, 0]
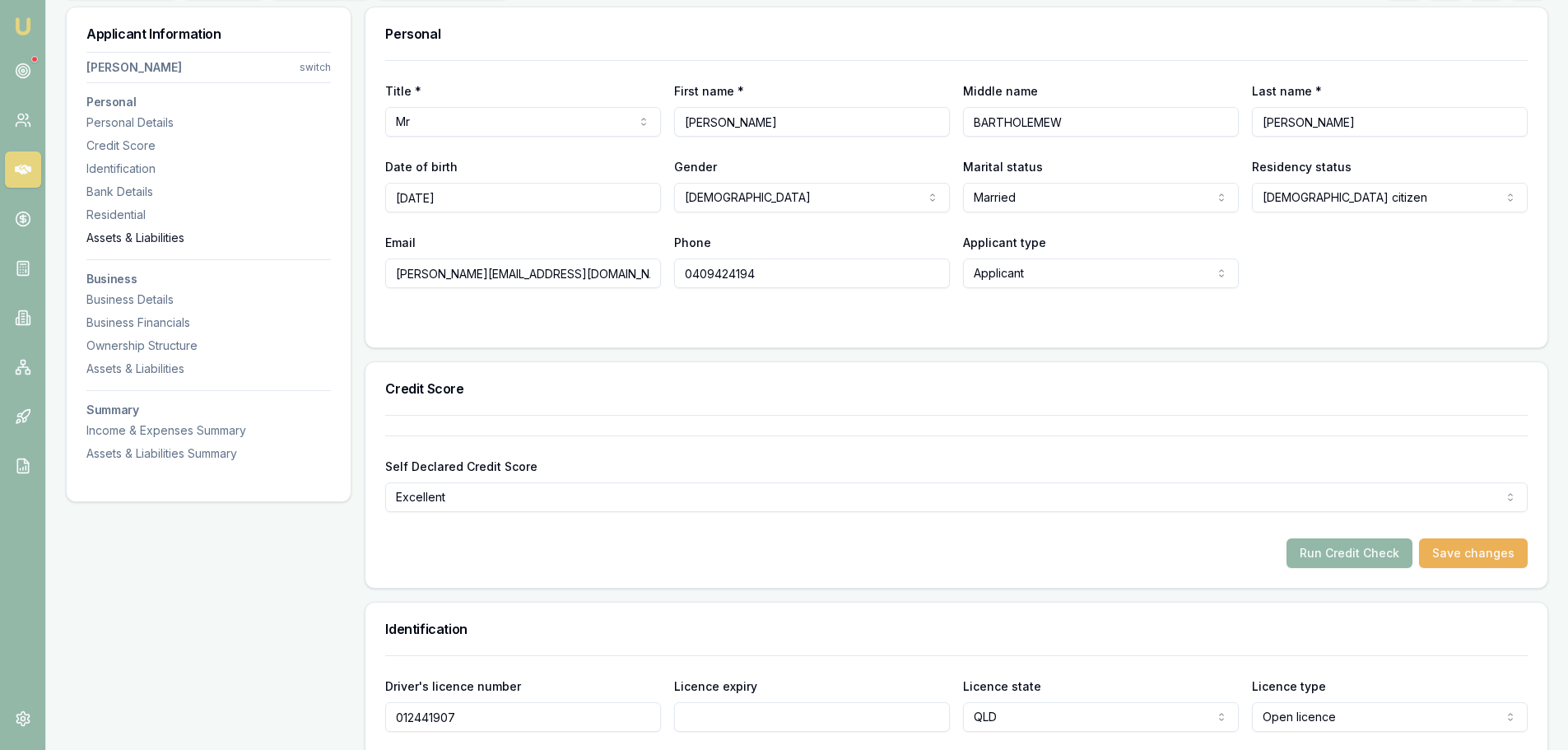
click at [135, 238] on div "Assets & Liabilities" at bounding box center [209, 238] width 244 height 17
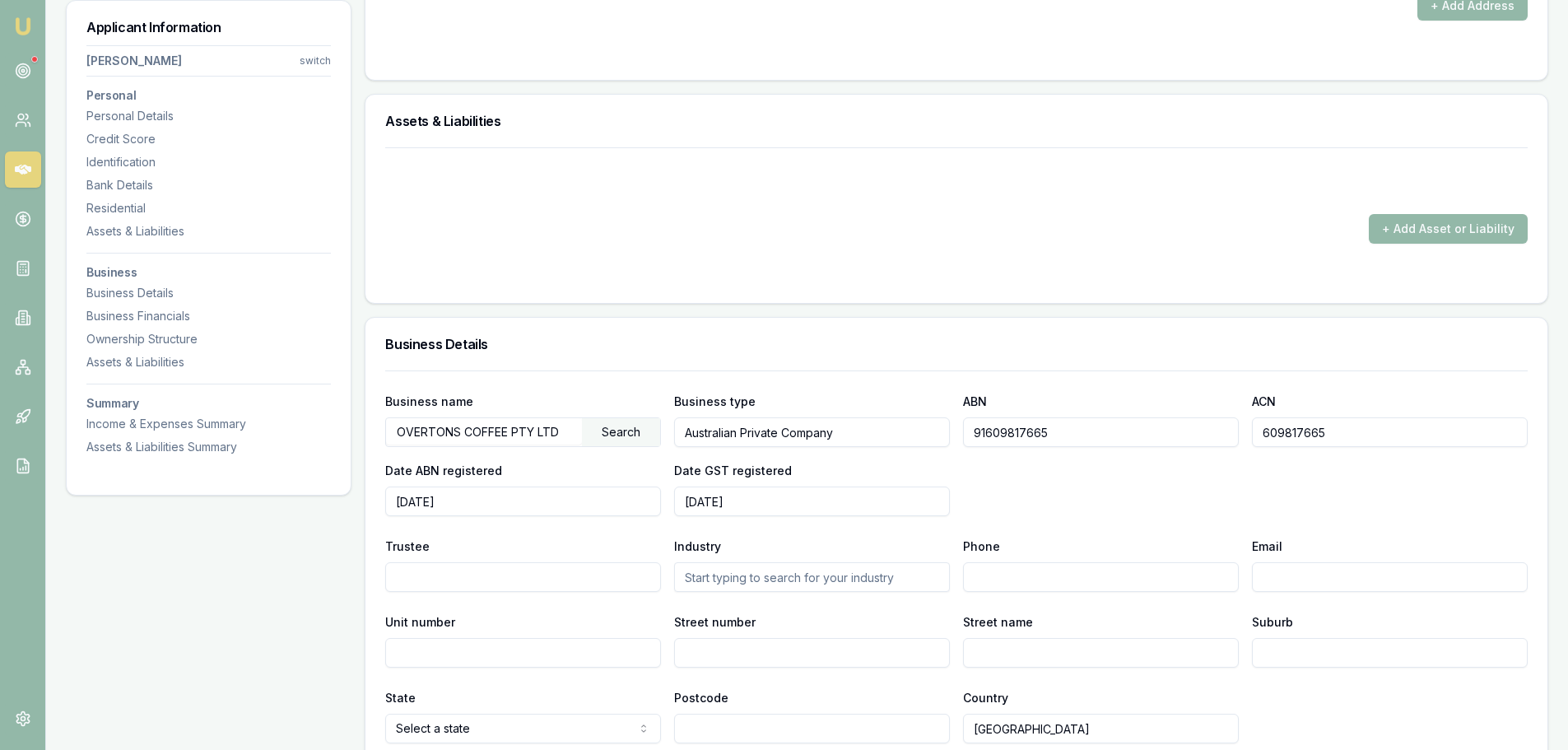
scroll to position [1786, 0]
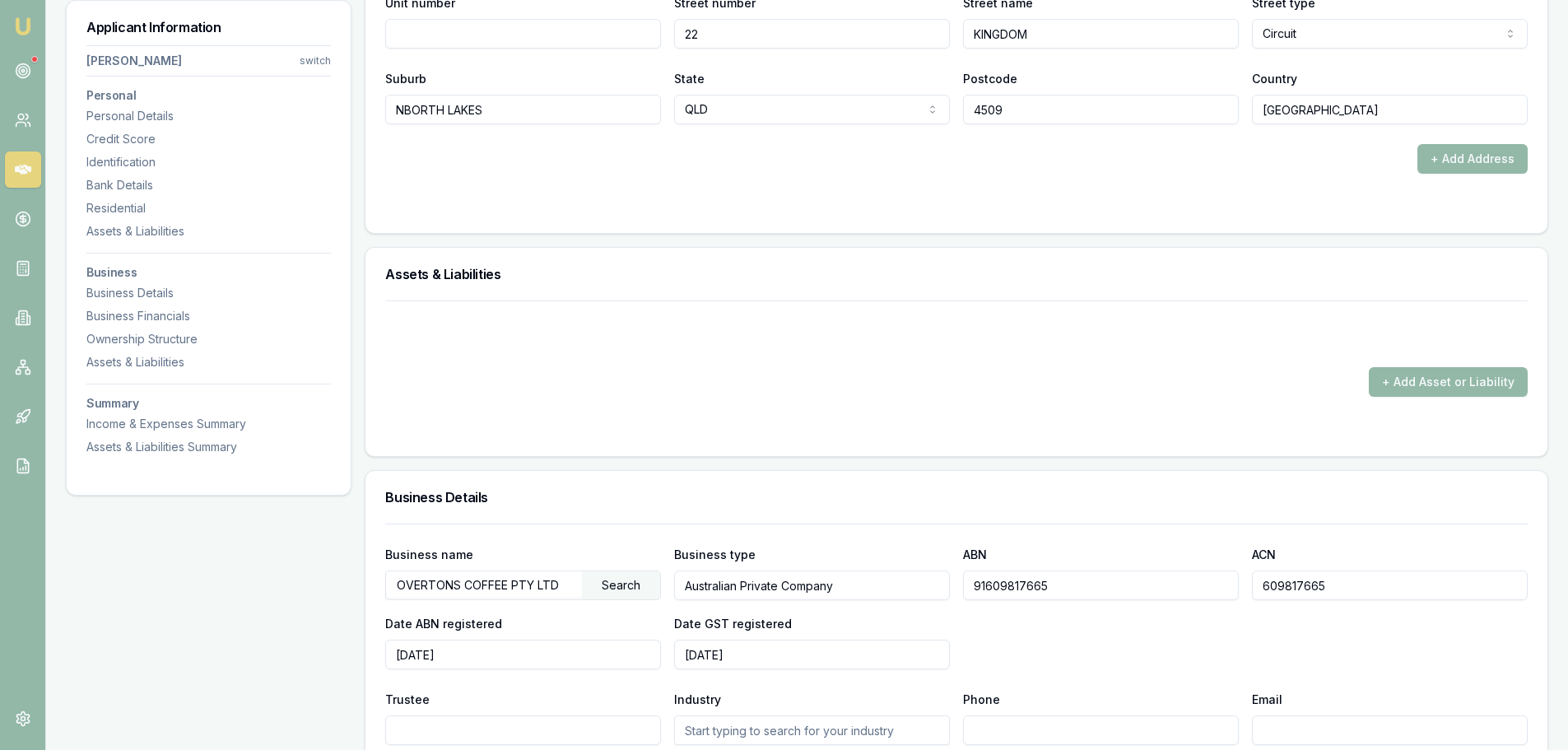
click at [633, 254] on div "Assets & Liabilities" at bounding box center [956, 274] width 1182 height 53
click at [586, 208] on div at bounding box center [956, 206] width 1142 height 13
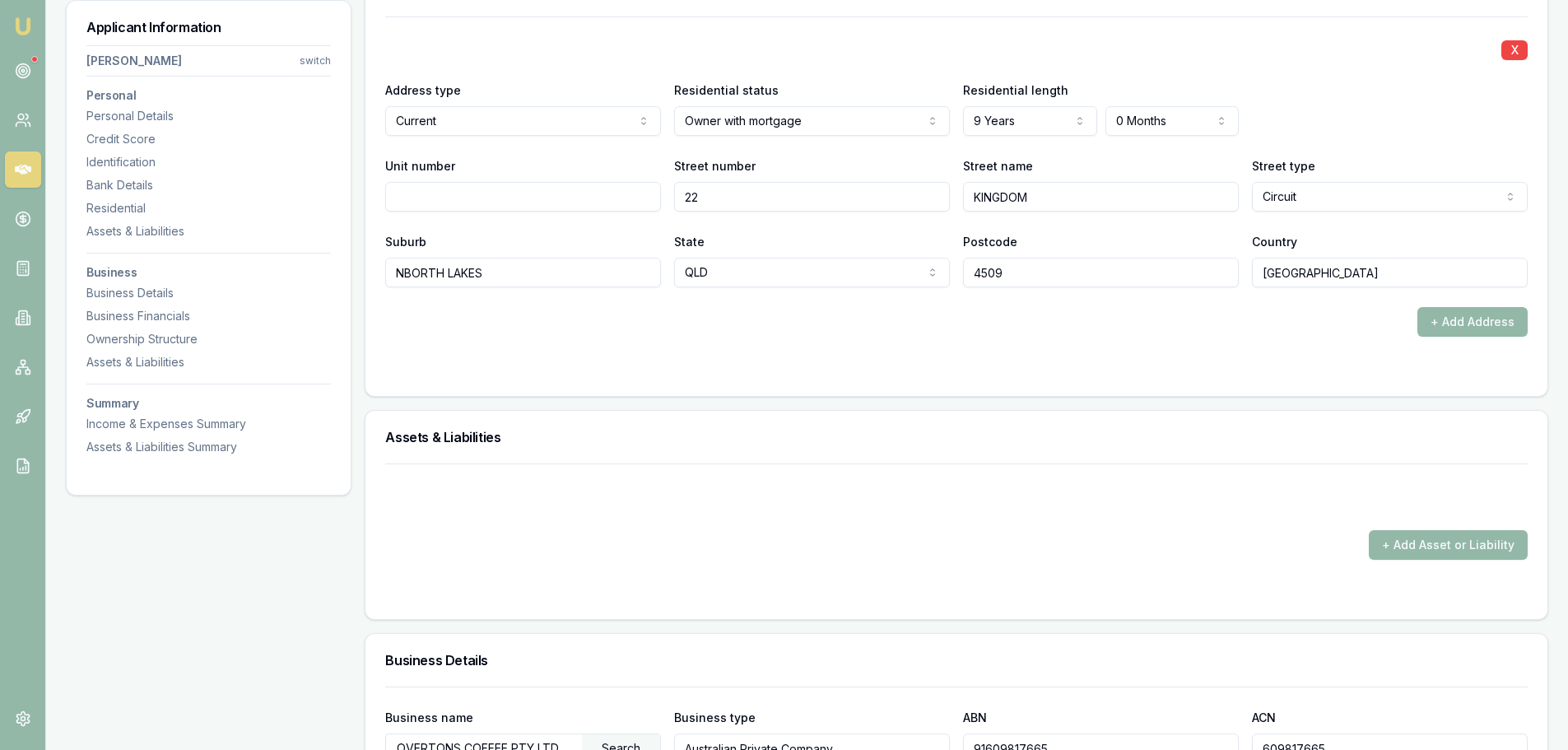
scroll to position [1622, 0]
click at [411, 276] on input "NBORTH LAKES" at bounding box center [523, 274] width 275 height 30
type input "[GEOGRAPHIC_DATA]"
click at [464, 295] on div "X Address type Current Current Previous Residential status Owner with mortgage …" at bounding box center [956, 178] width 1142 height 320
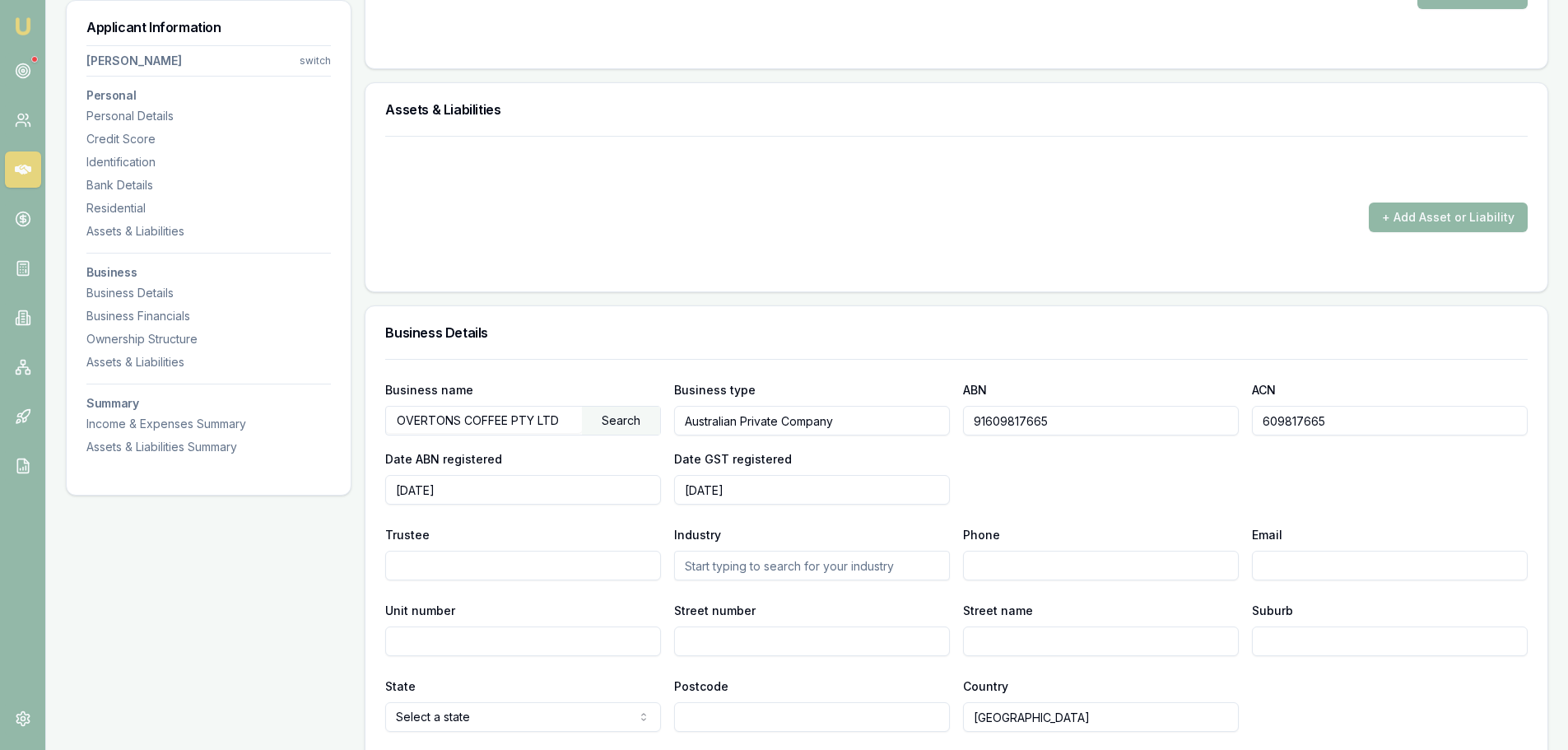
click at [1452, 219] on button "+ Add Asset or Liability" at bounding box center [1448, 217] width 159 height 30
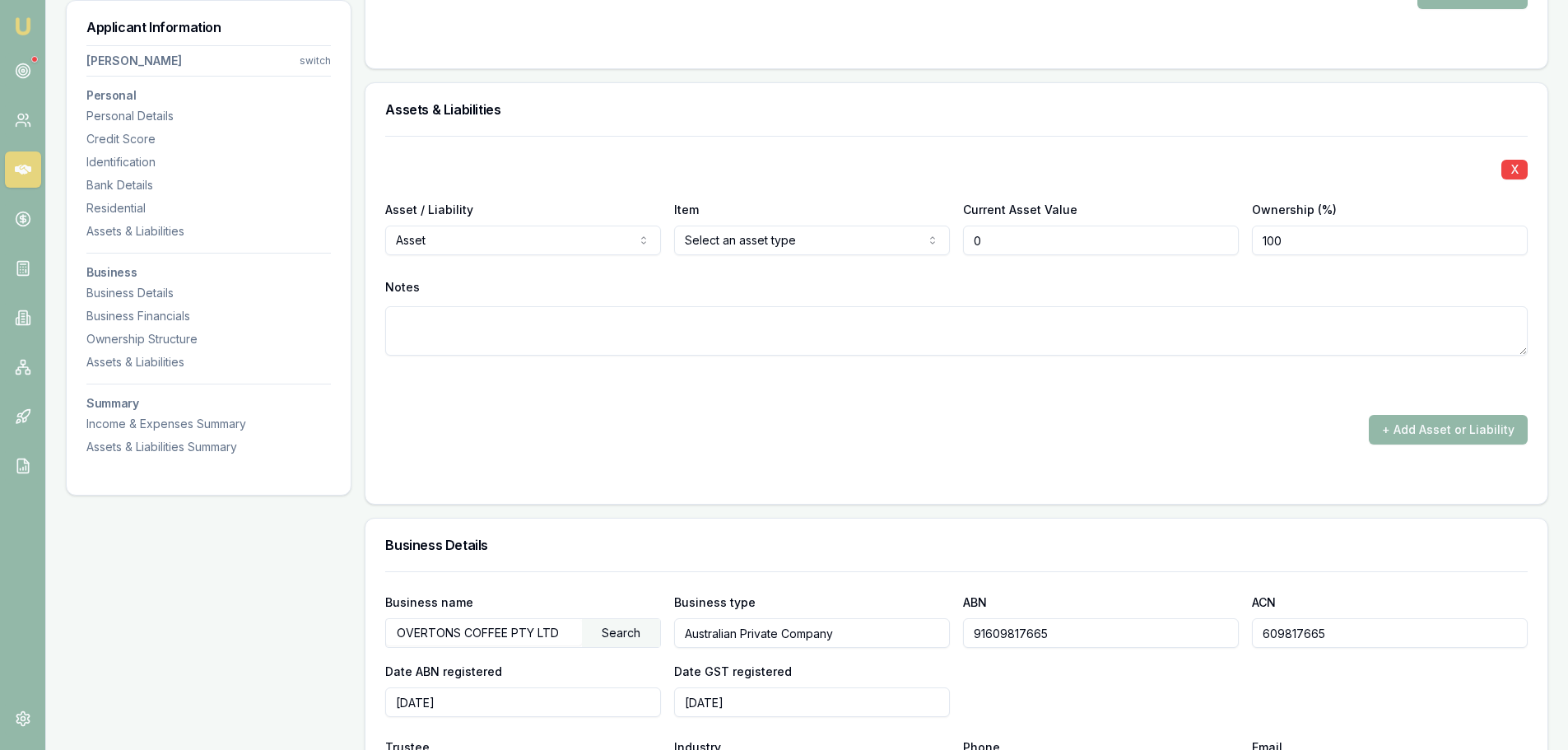
type input "$0"
select select "LIABILITY"
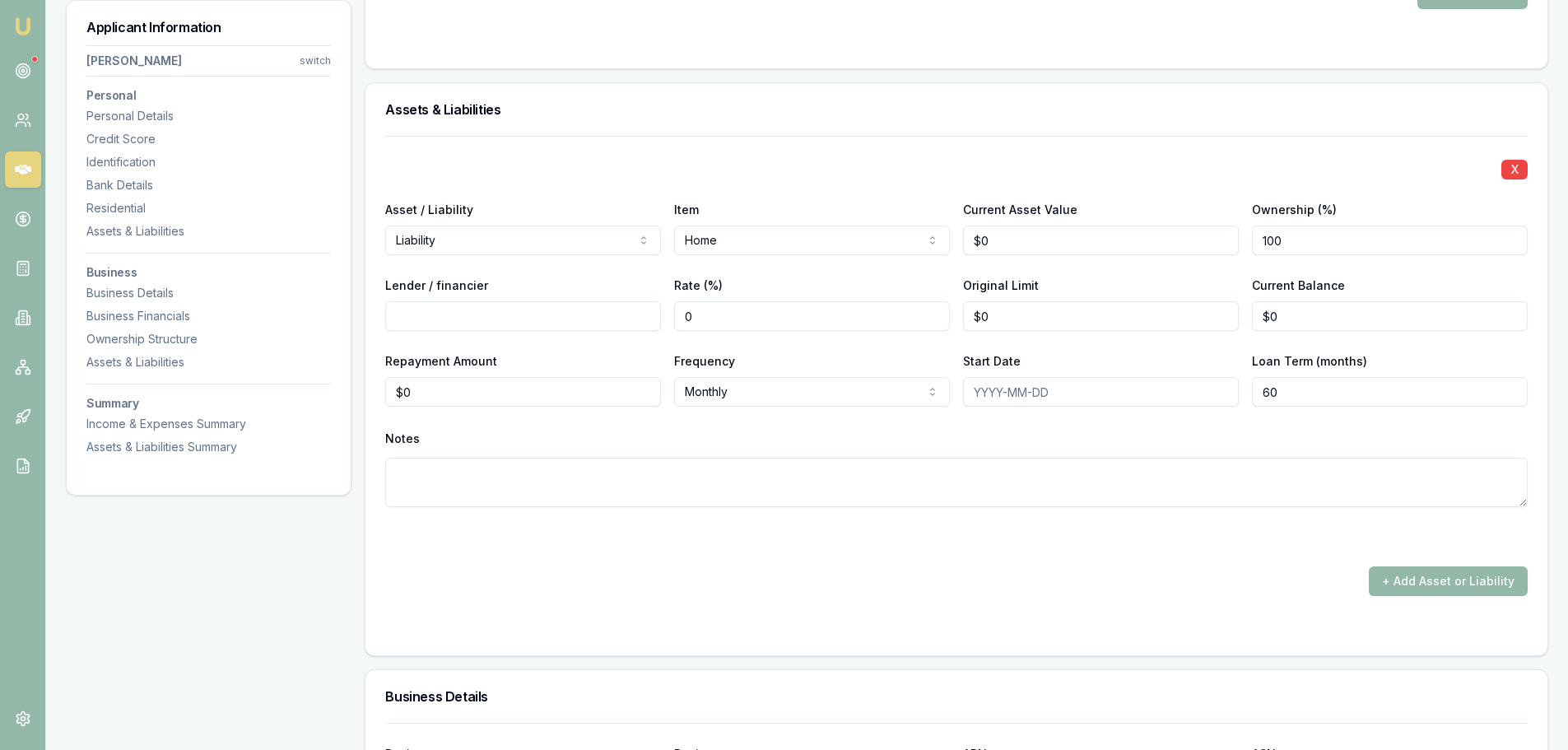
click at [430, 317] on input "Lender / financier" at bounding box center [523, 316] width 275 height 30
type input "BANK WEST"
type input "$0"
type input "0"
type input "$430,000"
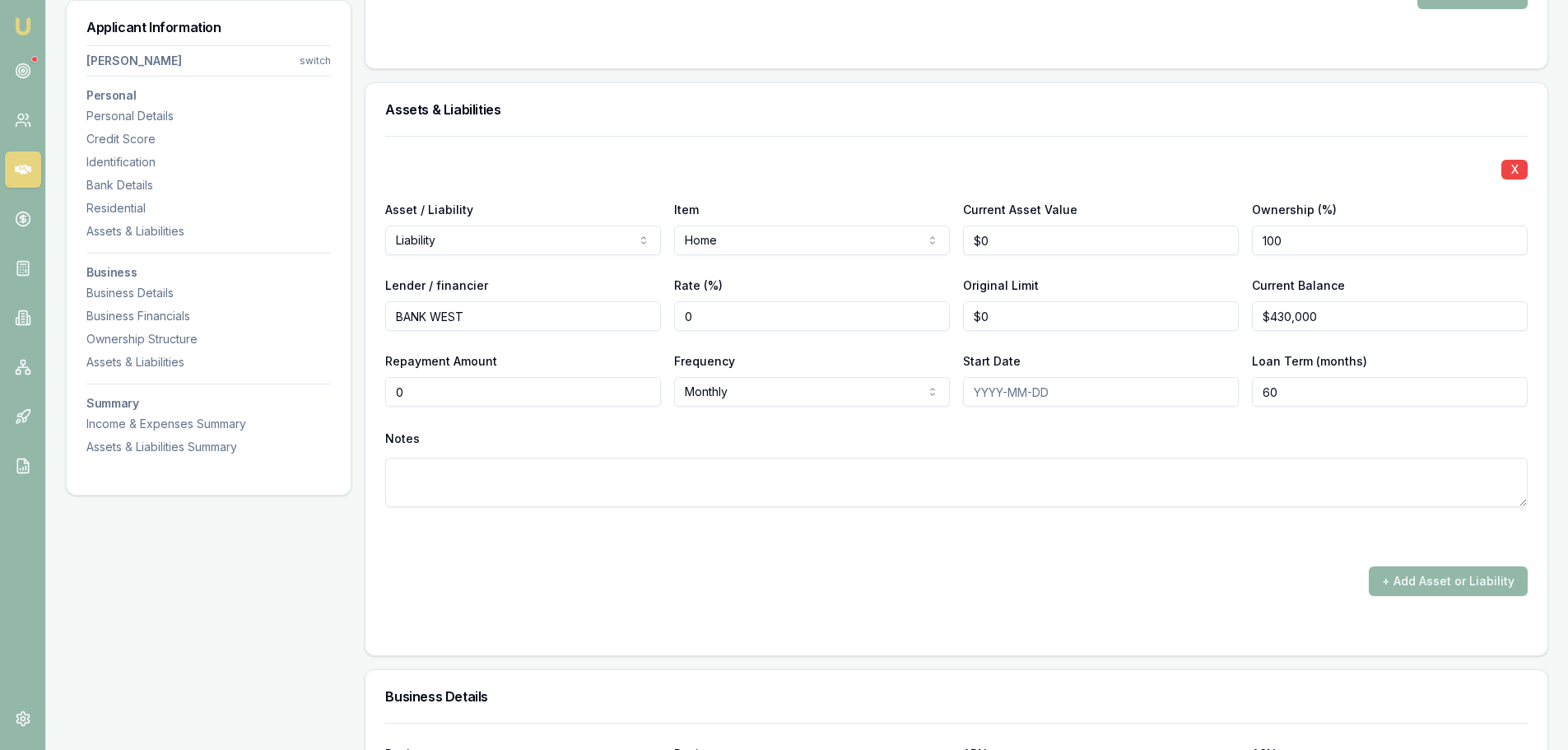
drag, startPoint x: 427, startPoint y: 394, endPoint x: 341, endPoint y: 398, distance: 86.1
click at [358, 397] on div "Applicant Information [PERSON_NAME] switch Personal Personal Details Credit Sco…" at bounding box center [807, 394] width 1482 height 4184
type input "$0"
click at [894, 422] on div "X Asset / Liability Liability Asset Liability Item Home Home Car Boat Bike Cara…" at bounding box center [956, 342] width 1142 height 411
drag, startPoint x: 487, startPoint y: 385, endPoint x: 351, endPoint y: 388, distance: 136.0
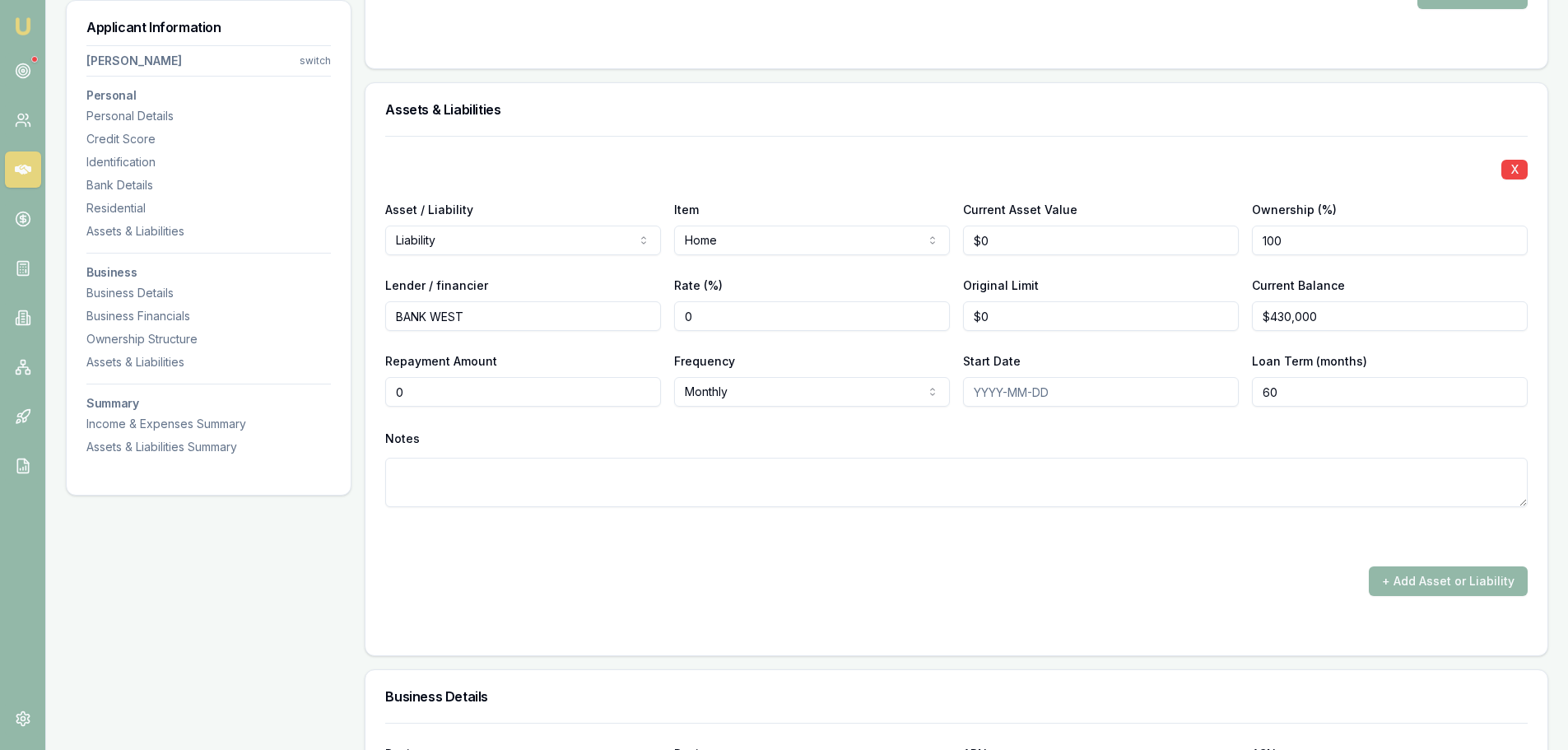
click at [366, 388] on div "X Asset / Liability Liability Asset Liability Item Home Home Car Boat Bike Cara…" at bounding box center [956, 396] width 1182 height 520
type input "$0"
click at [913, 434] on div "Notes" at bounding box center [956, 439] width 1142 height 25
click at [1425, 573] on button "+ Add Asset or Liability" at bounding box center [1448, 581] width 159 height 30
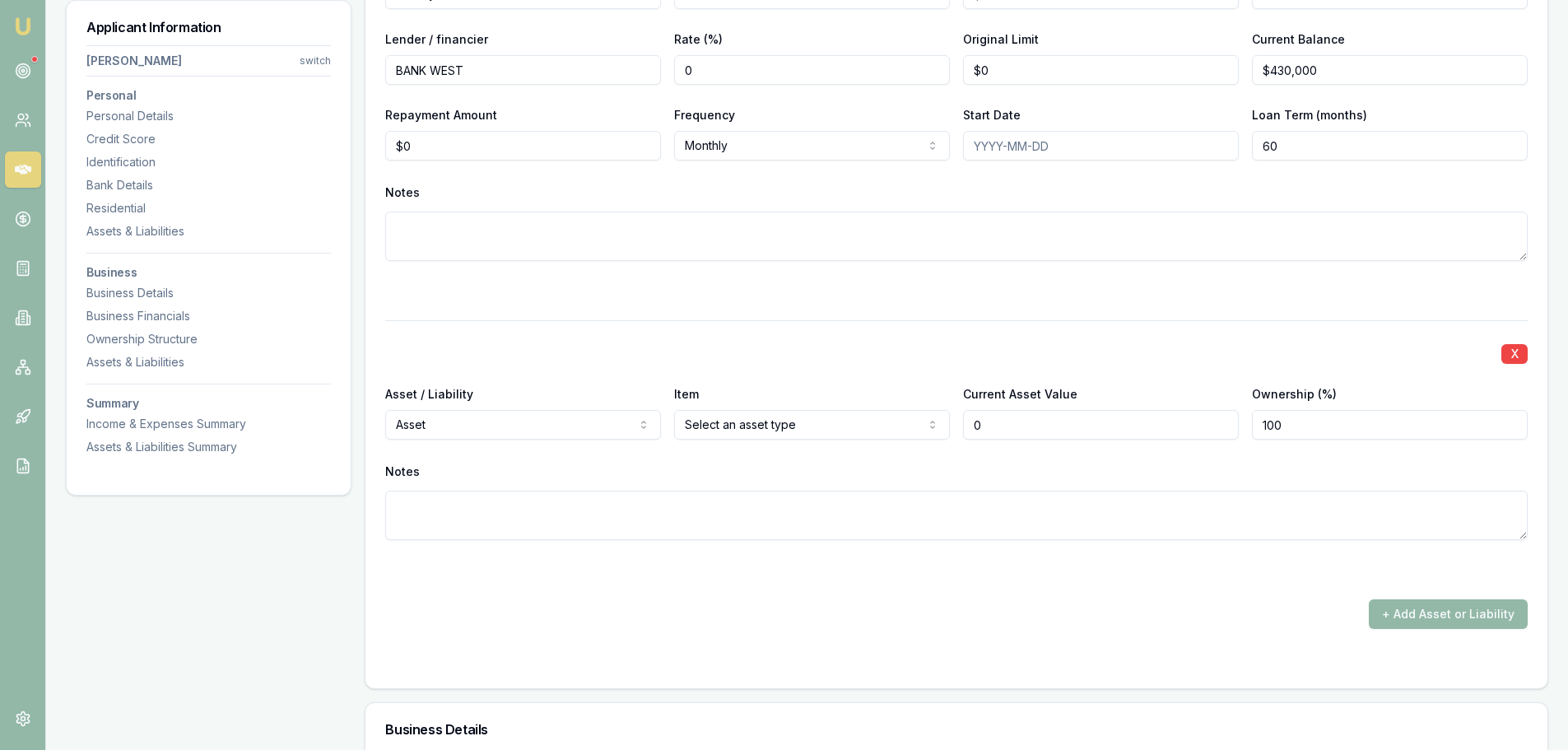
scroll to position [2198, 0]
type input "$0"
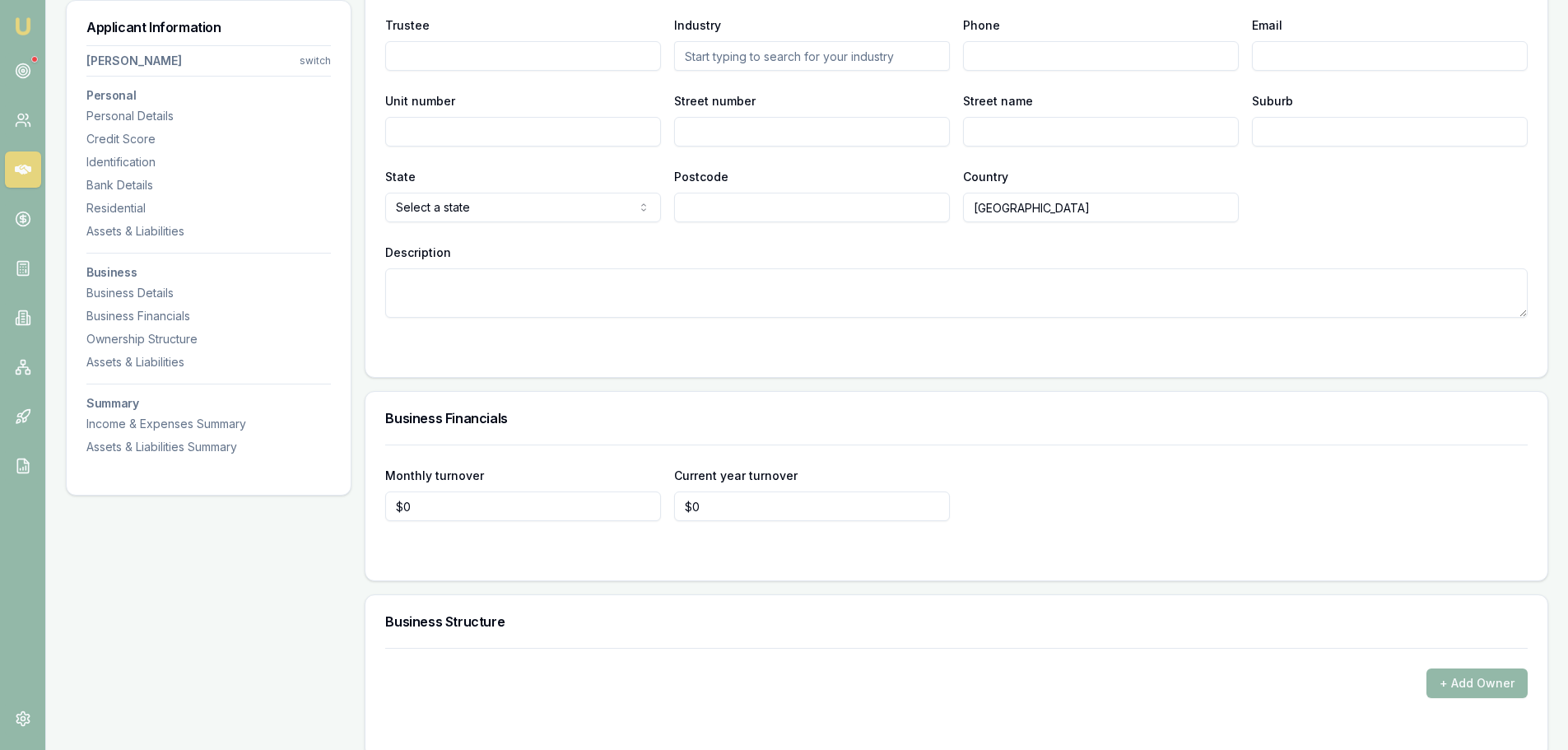
scroll to position [3516, 0]
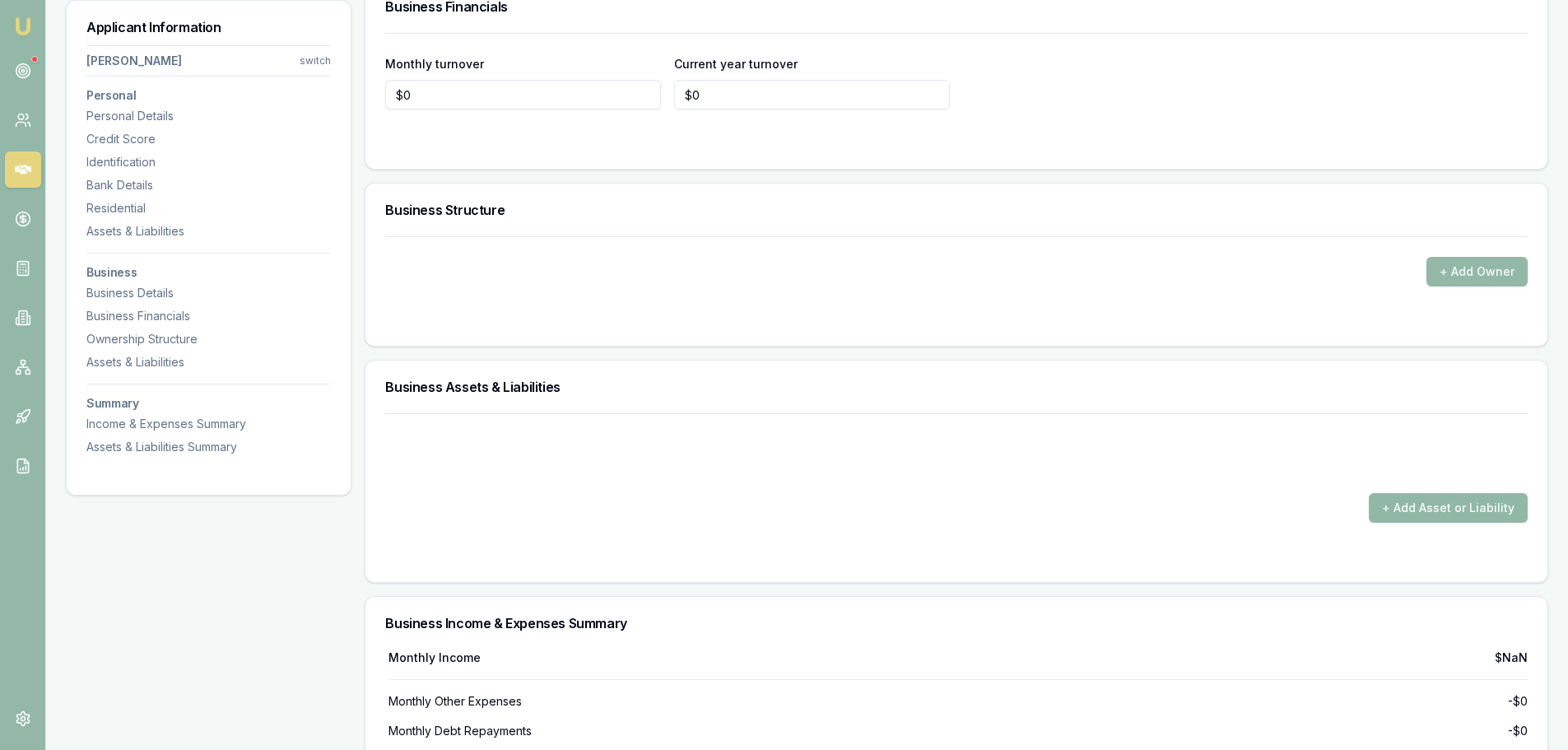
click at [1444, 498] on button "+ Add Asset or Liability" at bounding box center [1448, 508] width 159 height 30
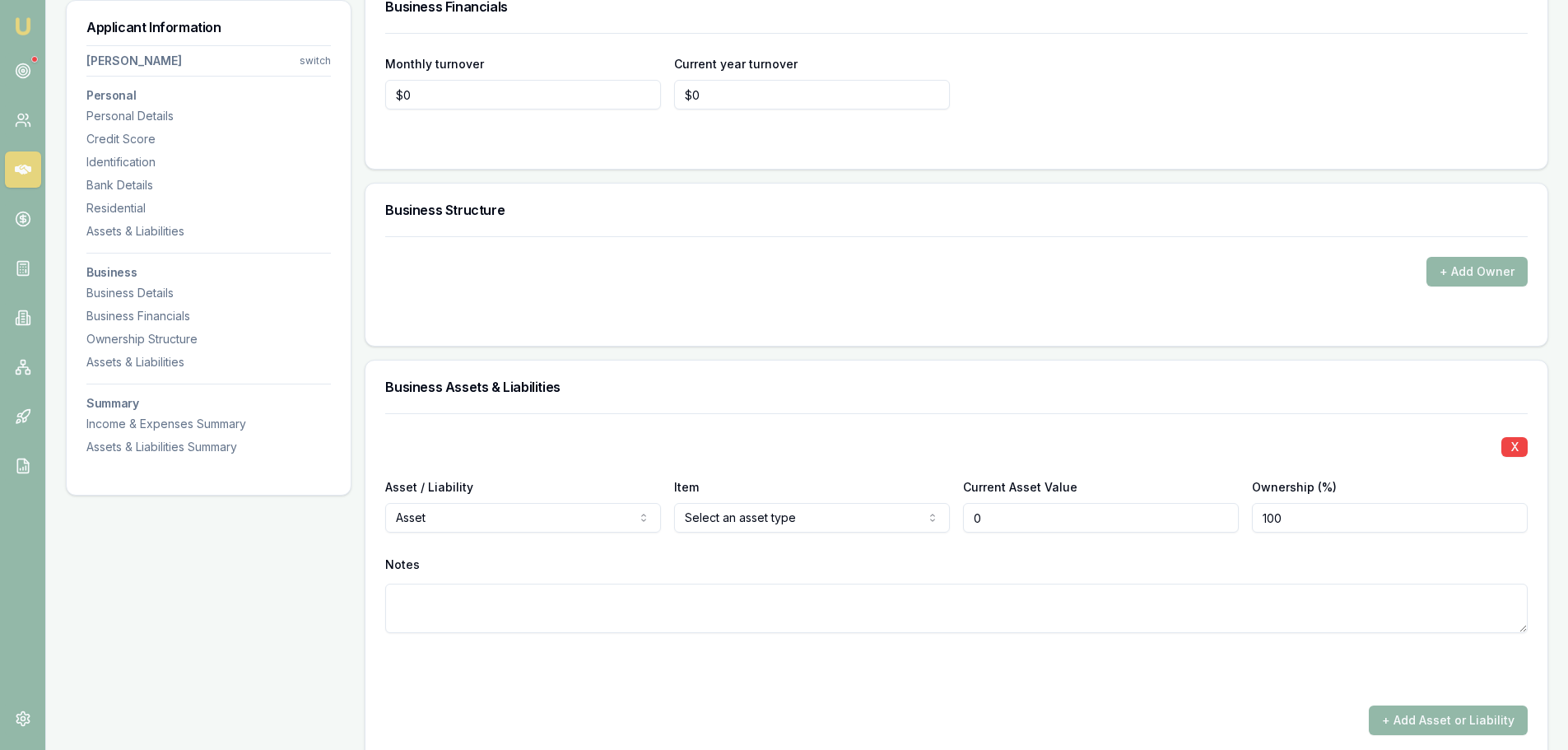
click at [530, 705] on div "+ Add Asset or Liability" at bounding box center [956, 720] width 1142 height 30
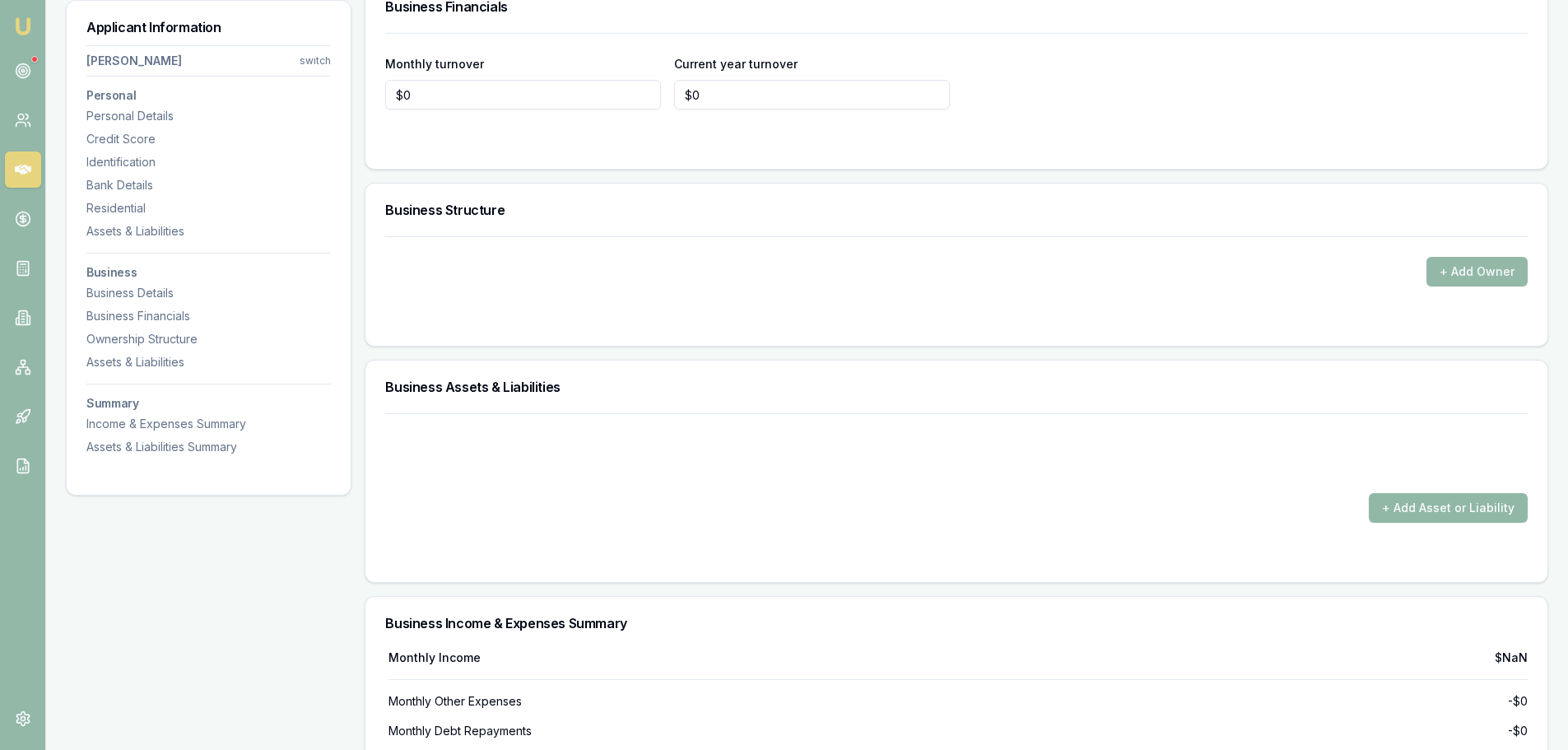
click at [1450, 502] on button "+ Add Asset or Liability" at bounding box center [1448, 508] width 159 height 30
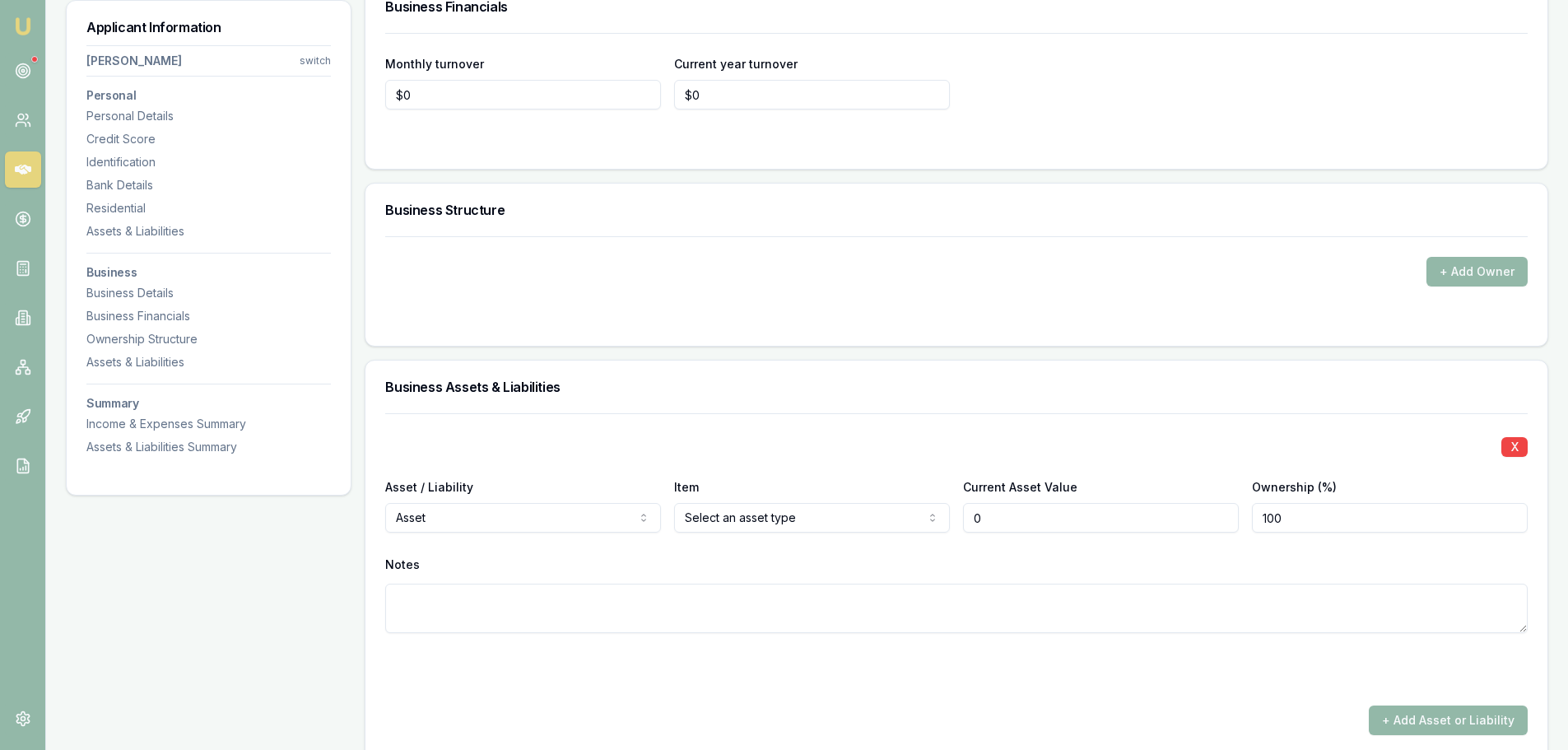
type input "$0"
select select "LIABILITY"
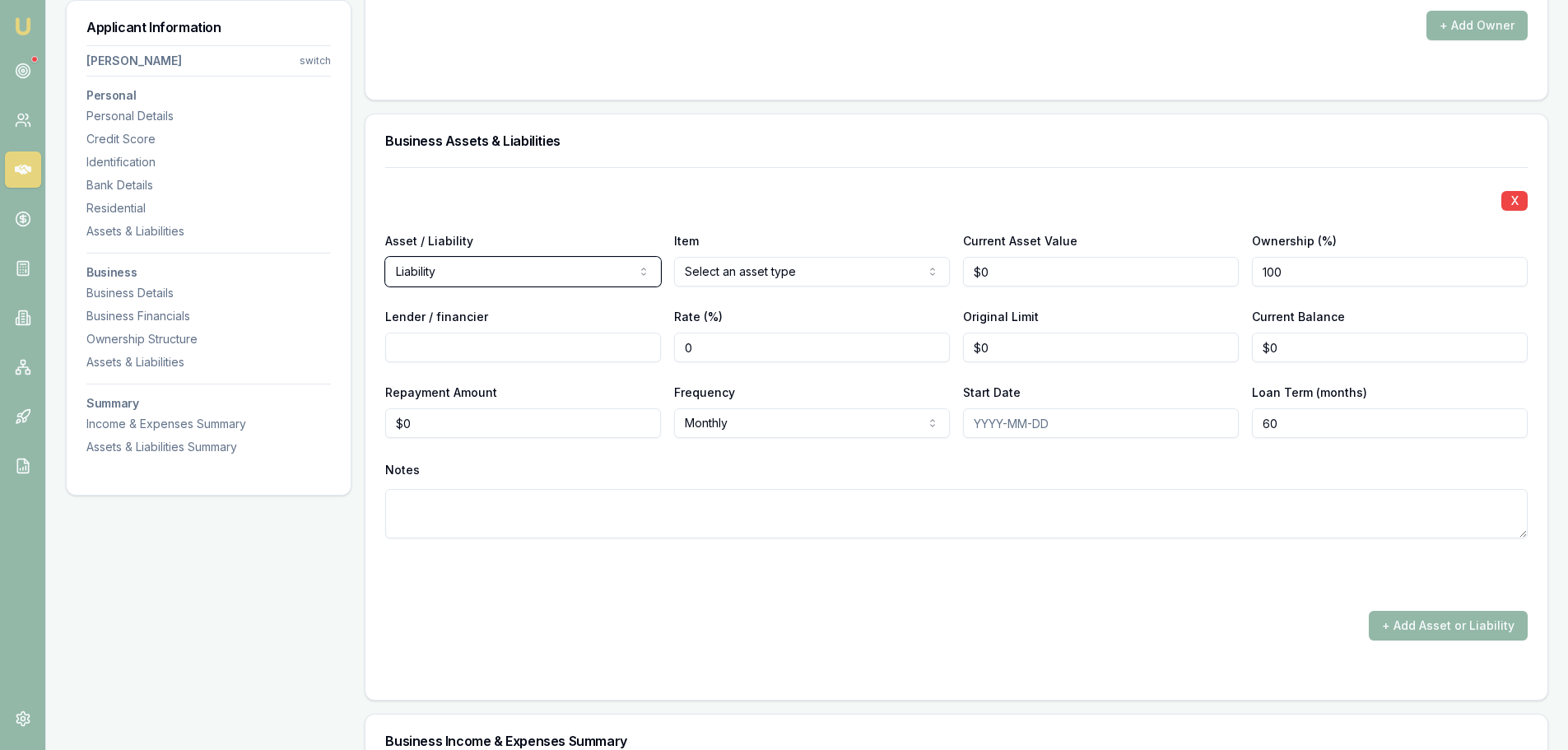
scroll to position [3762, 0]
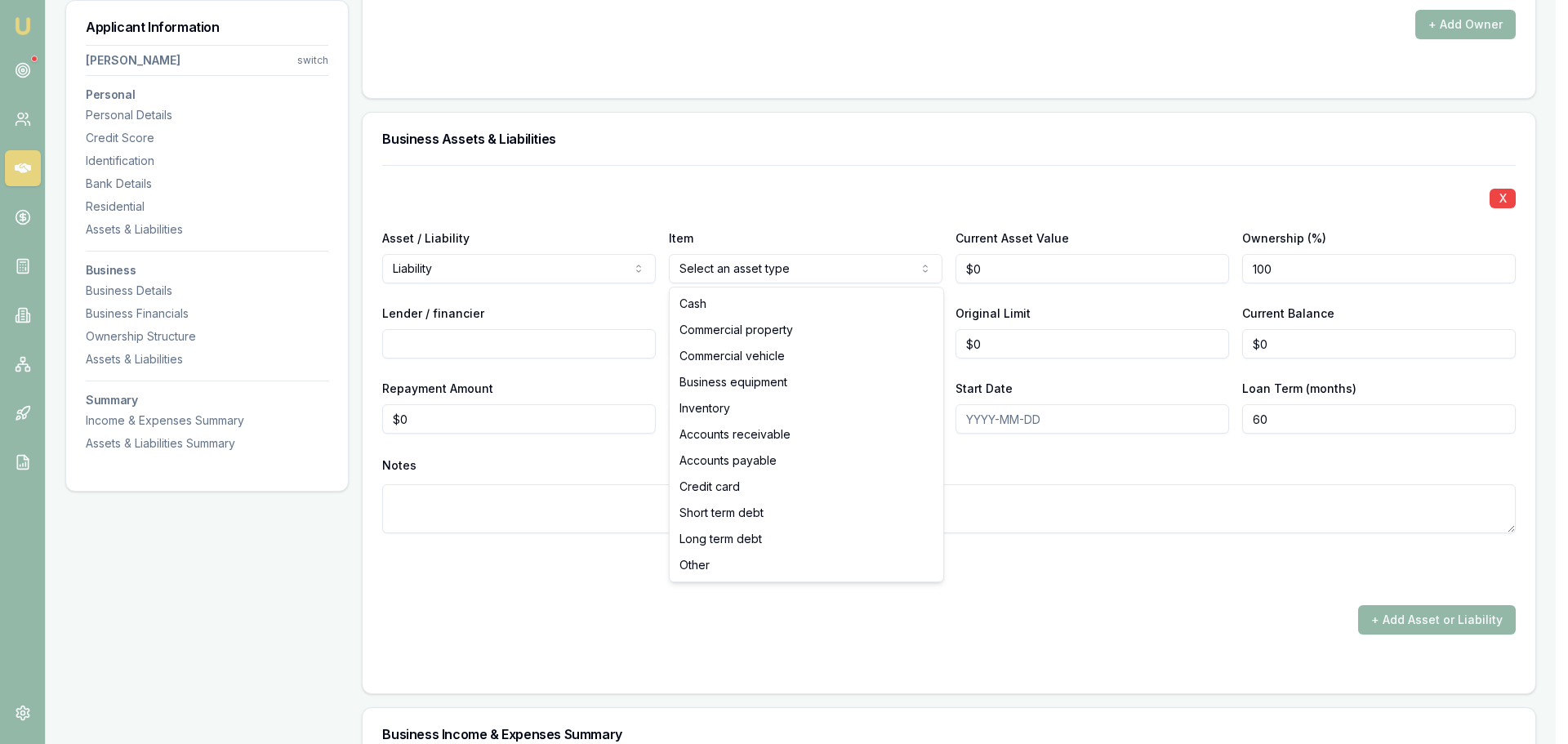
select select "COMMERCIAL_VEHICLE"
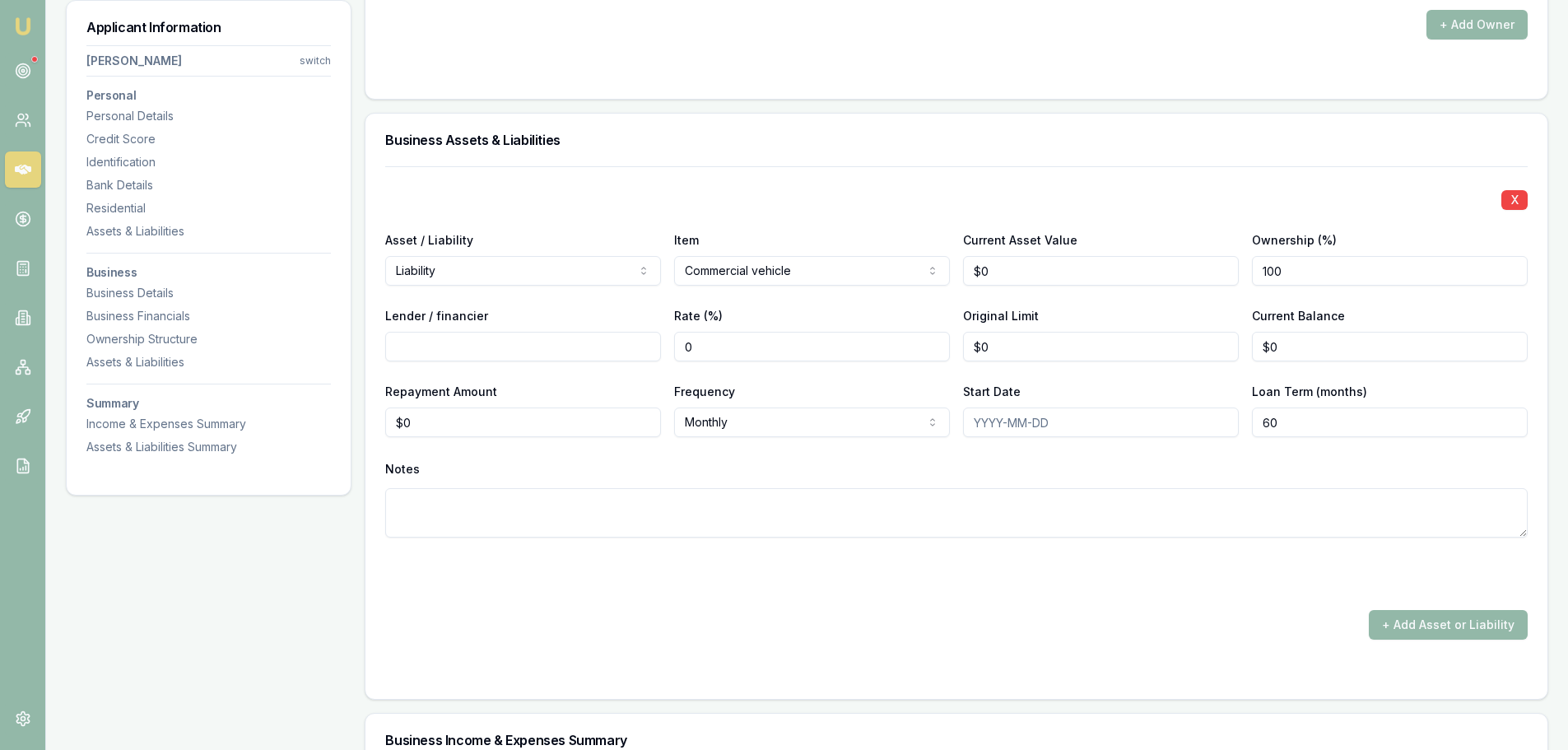
click at [867, 173] on div "X Asset / Liability Liability Asset Liability Item Commercial vehicle Cash Comm…" at bounding box center [956, 375] width 1142 height 417
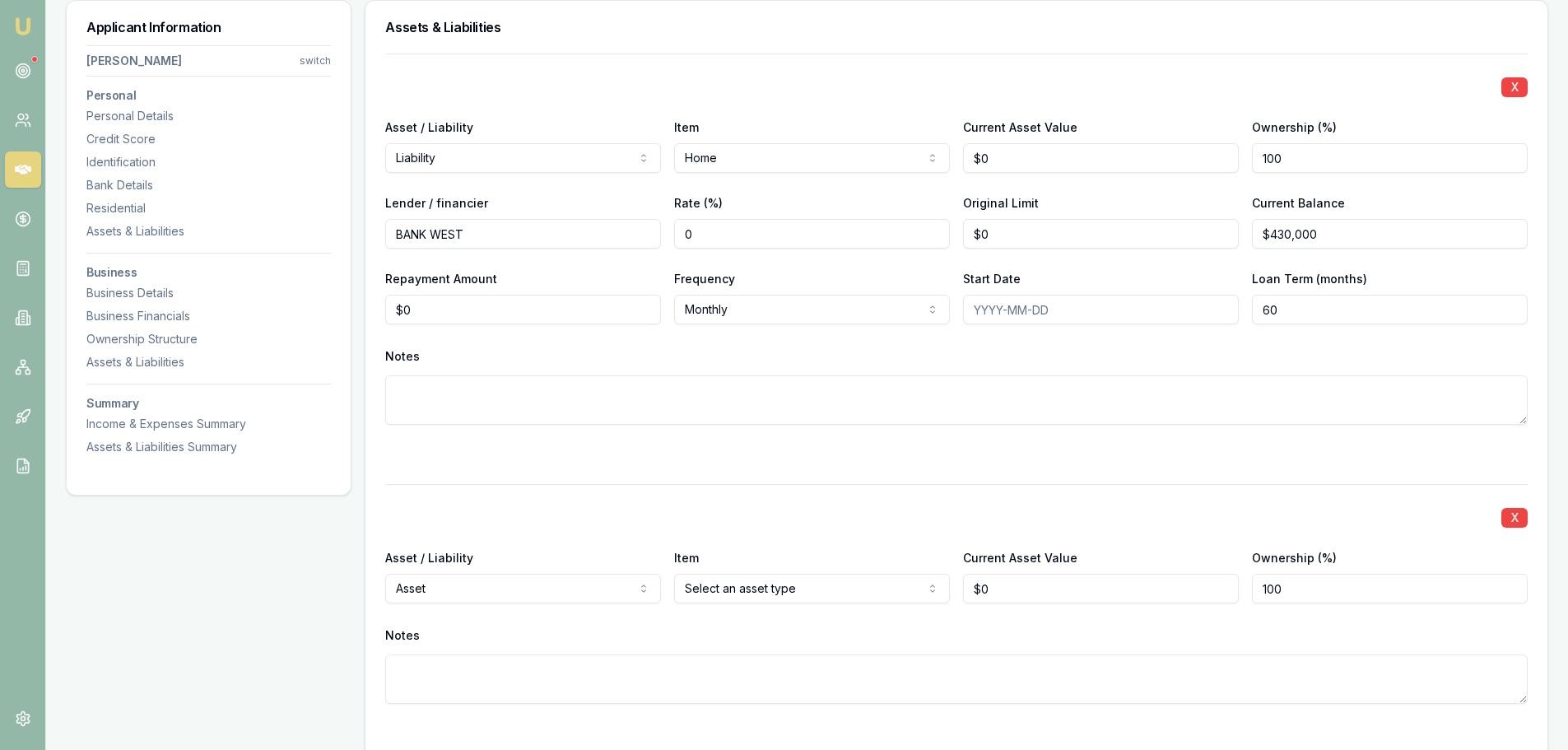
scroll to position [2198, 0]
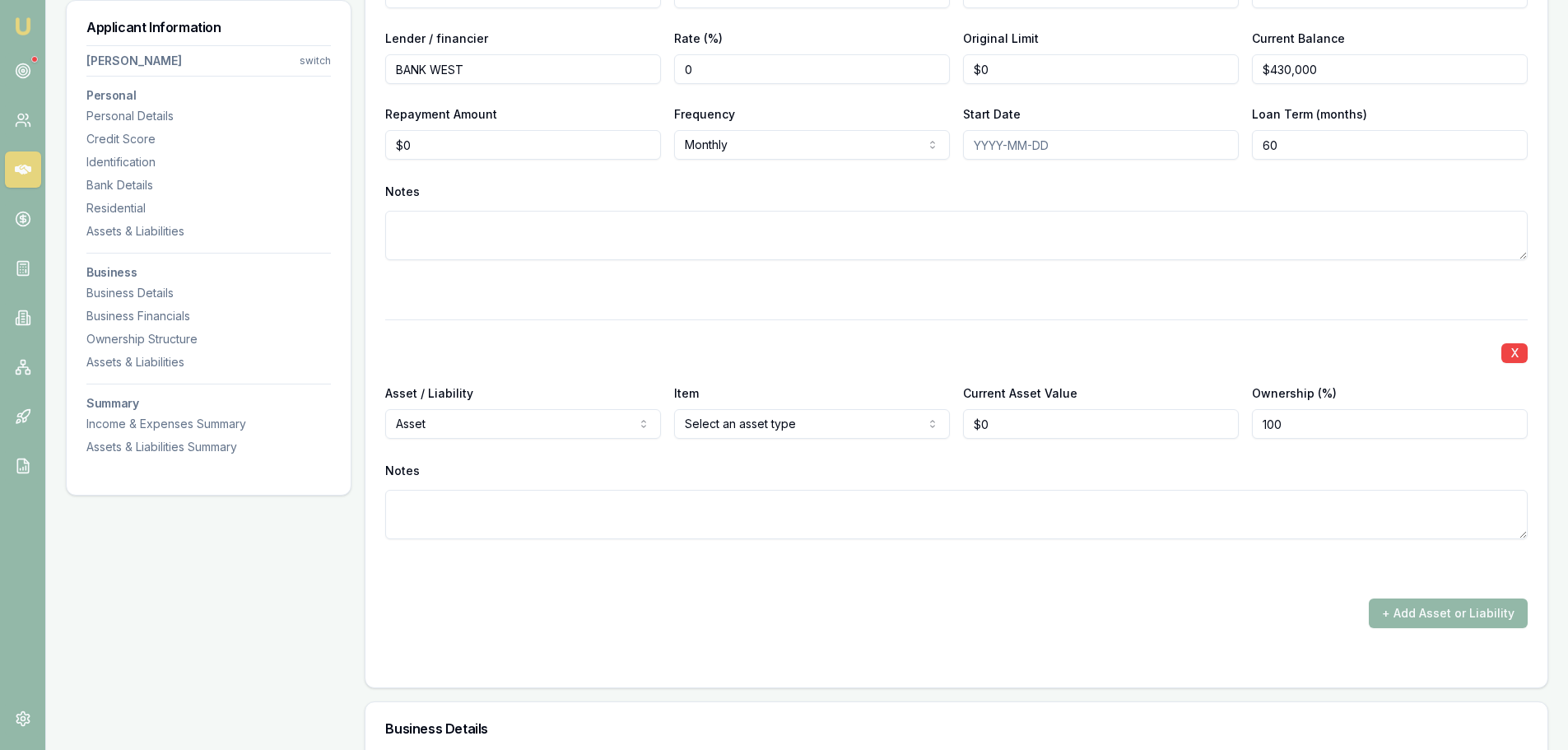
select select "LIABILITY"
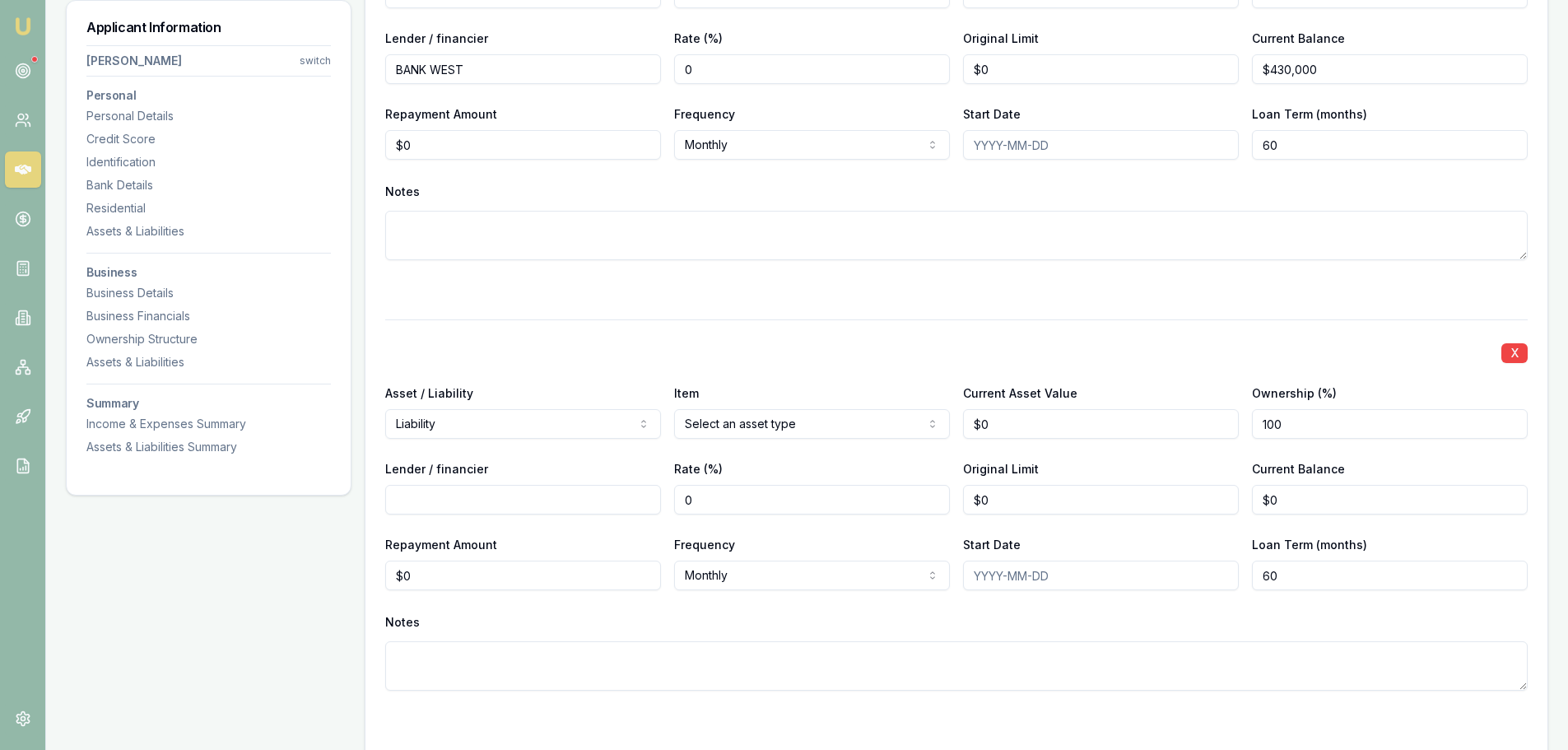
click at [460, 494] on input "Lender / financier" at bounding box center [523, 500] width 275 height 30
type input "PEPPER"
drag, startPoint x: 453, startPoint y: 575, endPoint x: 308, endPoint y: 573, distance: 145.0
click at [308, 573] on div "Applicant Information [PERSON_NAME] switch Personal Personal Details Credit Sco…" at bounding box center [807, 545] width 1482 height 4979
type input "$0"
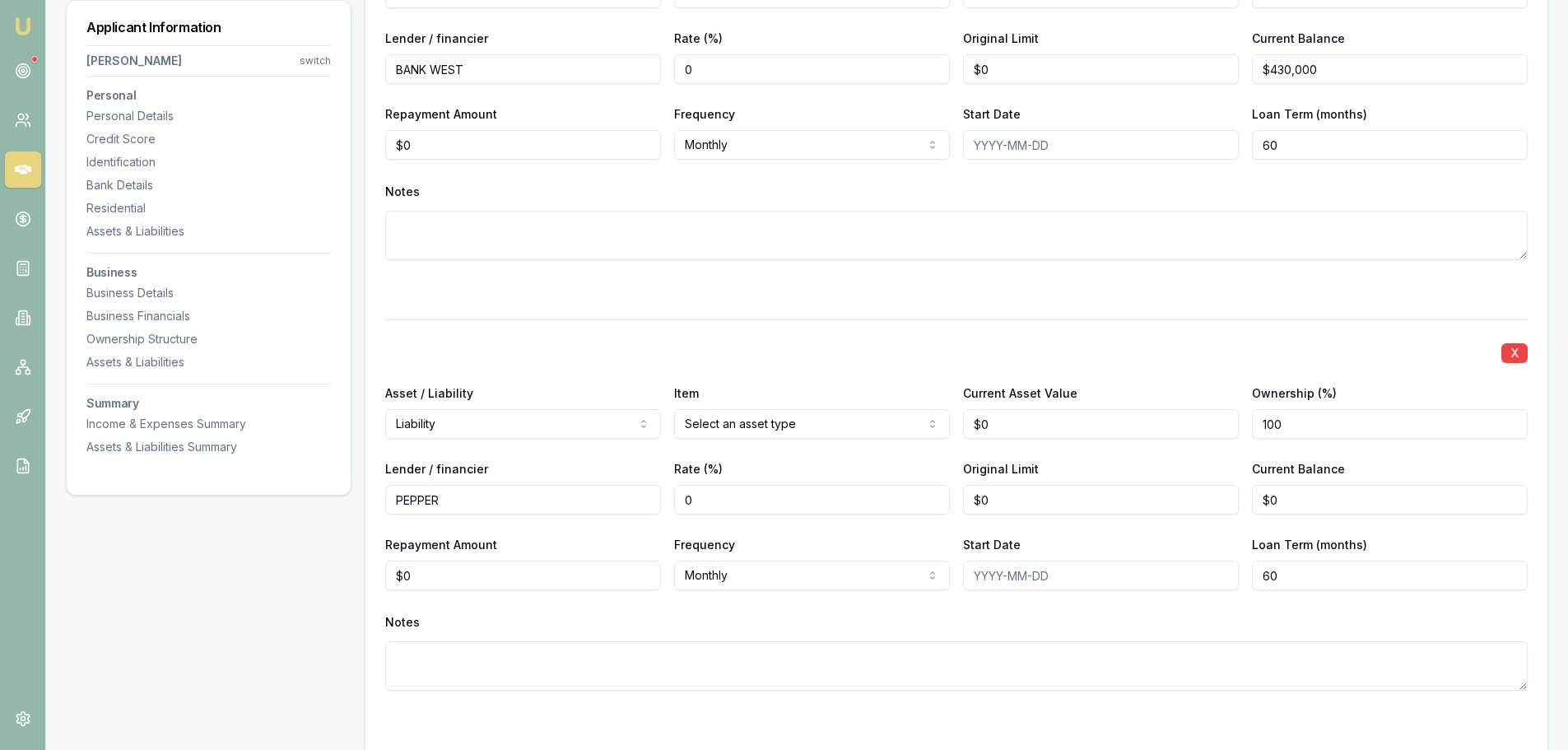
click at [780, 348] on div "X" at bounding box center [956, 351] width 1142 height 23
drag, startPoint x: 1291, startPoint y: 503, endPoint x: 1029, endPoint y: 493, distance: 262.2
click at [1029, 493] on div "Lender / financier PEPPER Rate (%) 0 Original Limit $0 Current Balance 0" at bounding box center [956, 487] width 1142 height 56
type input "$800"
click at [1058, 309] on div "X Asset / Liability Liability Asset Liability Item Home Home Car Boat Bike Cara…" at bounding box center [956, 334] width 1142 height 891
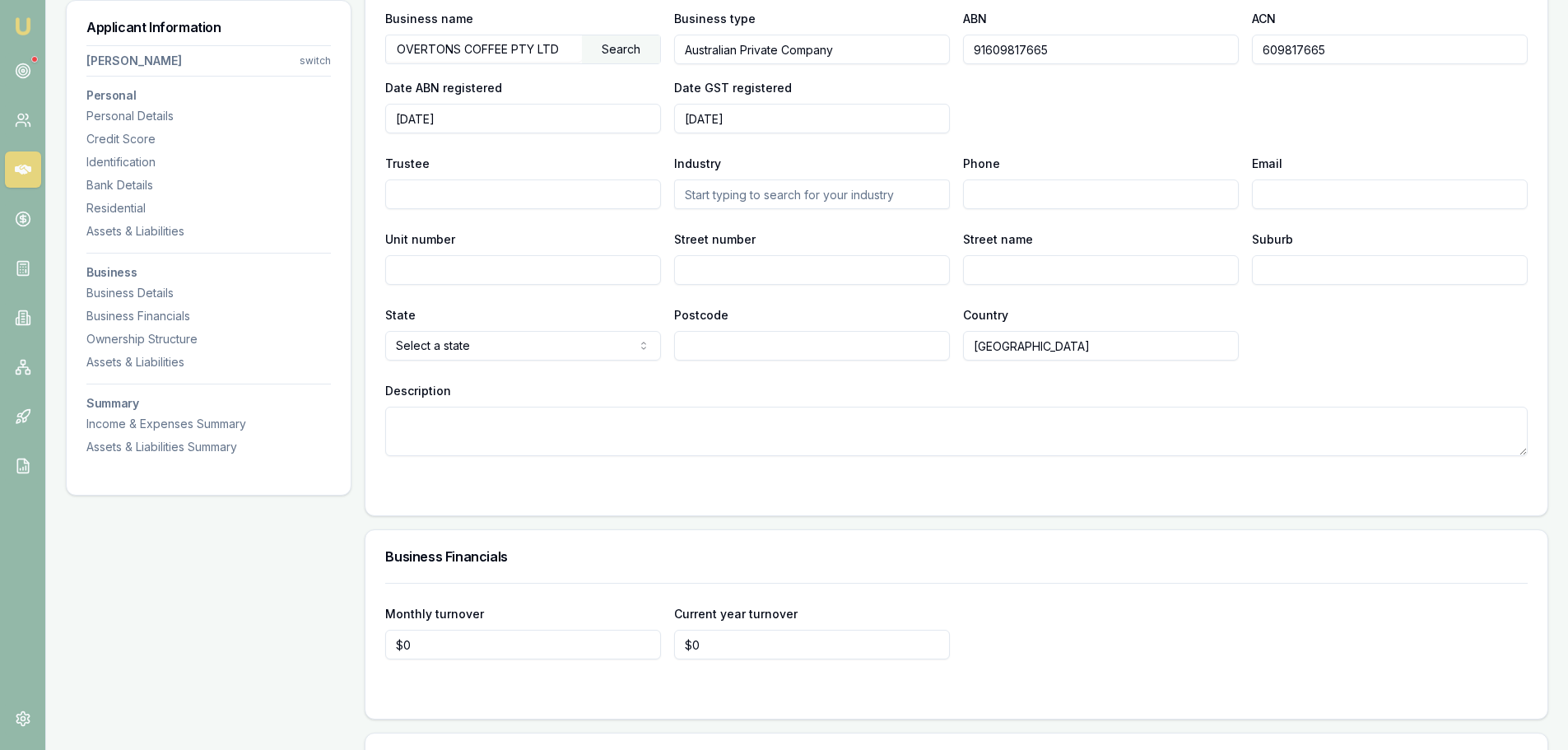
scroll to position [3433, 0]
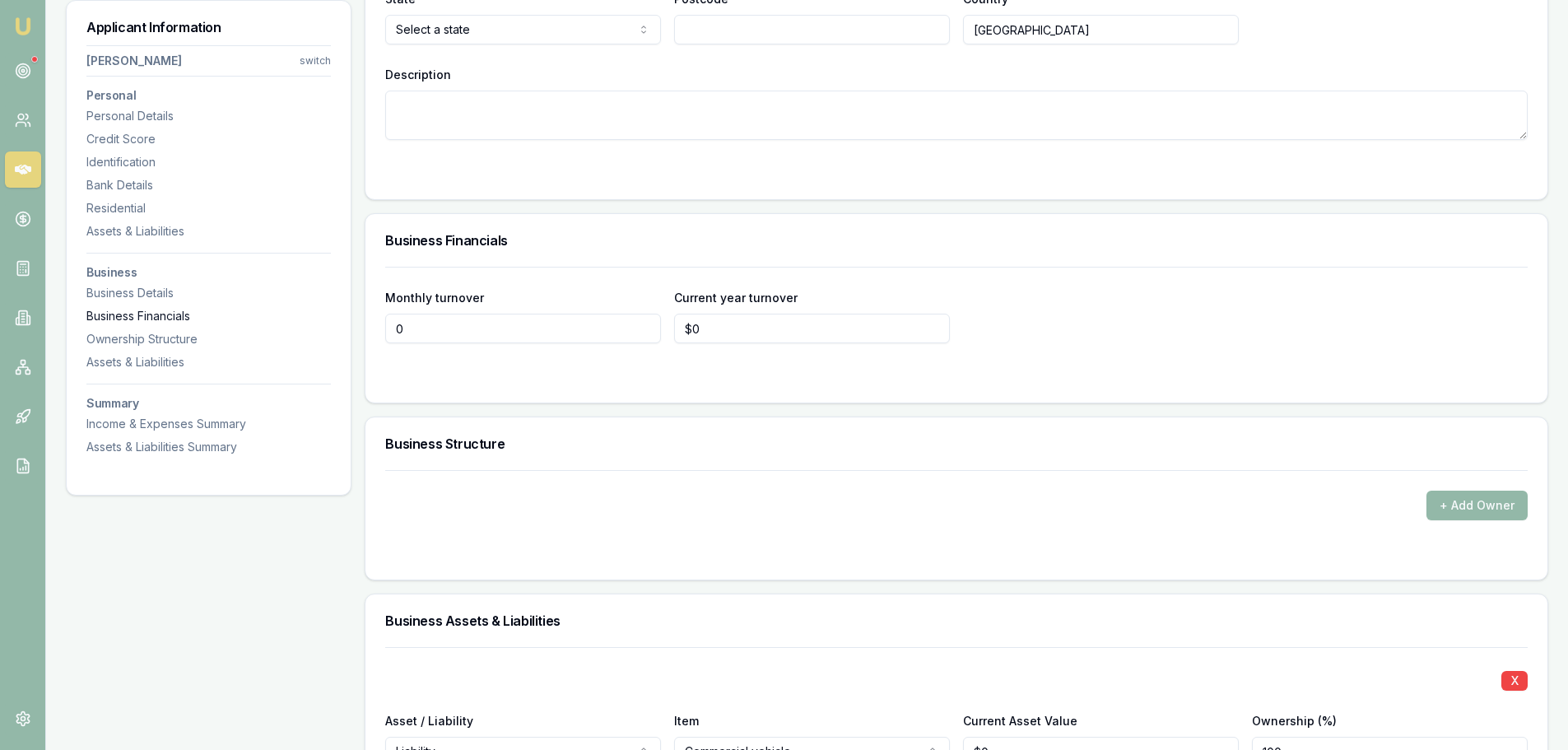
drag, startPoint x: 460, startPoint y: 333, endPoint x: 233, endPoint y: 321, distance: 227.3
click at [433, 325] on input "0" at bounding box center [523, 328] width 275 height 30
drag, startPoint x: 433, startPoint y: 325, endPoint x: 352, endPoint y: 317, distance: 81.4
click at [383, 320] on div "Monthly turnover 0 Current year turnover $0" at bounding box center [956, 334] width 1182 height 136
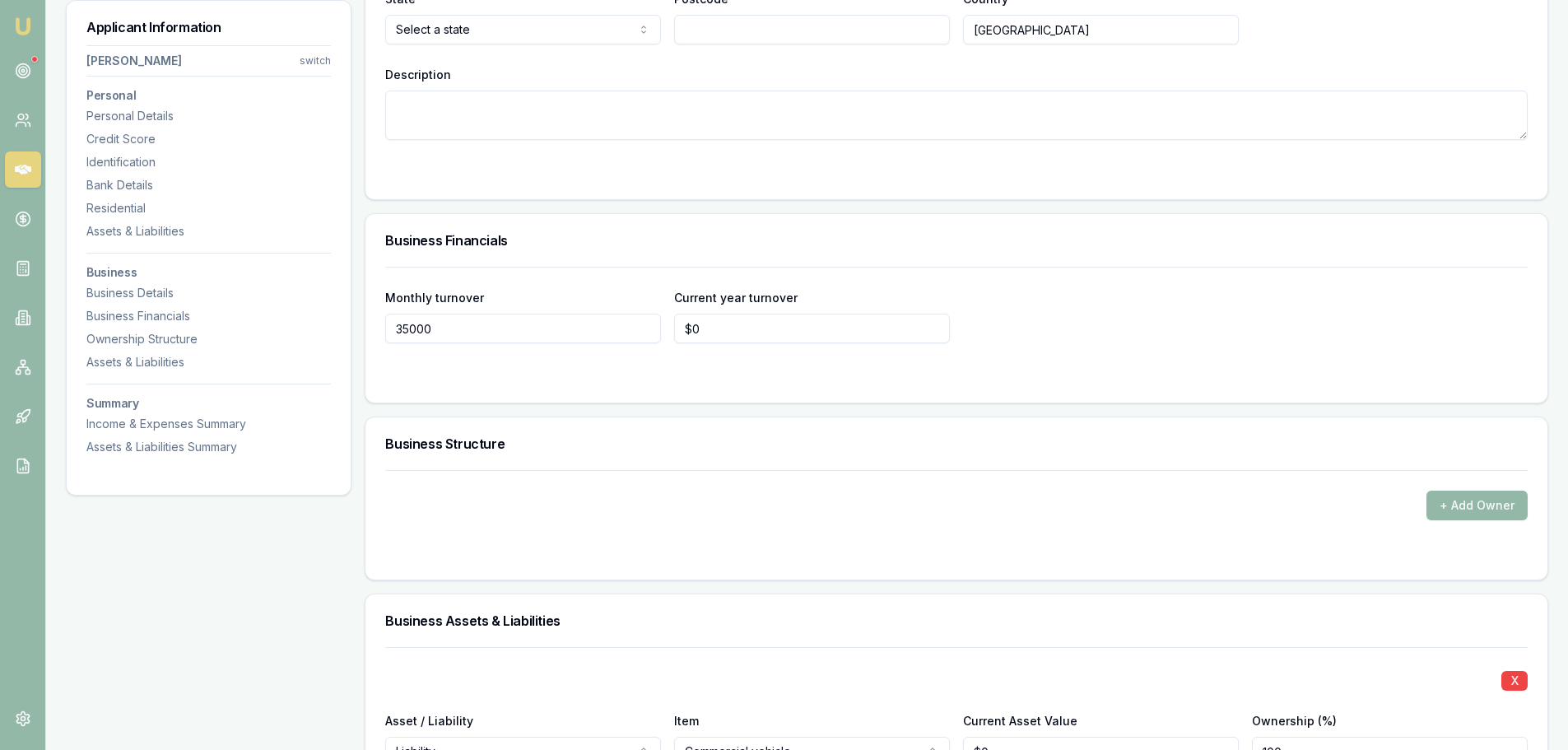
type input "$35,000"
type input "$0"
click at [687, 248] on div "Business Financials" at bounding box center [956, 240] width 1182 height 53
click at [1503, 504] on button "+ Add Owner" at bounding box center [1476, 506] width 101 height 30
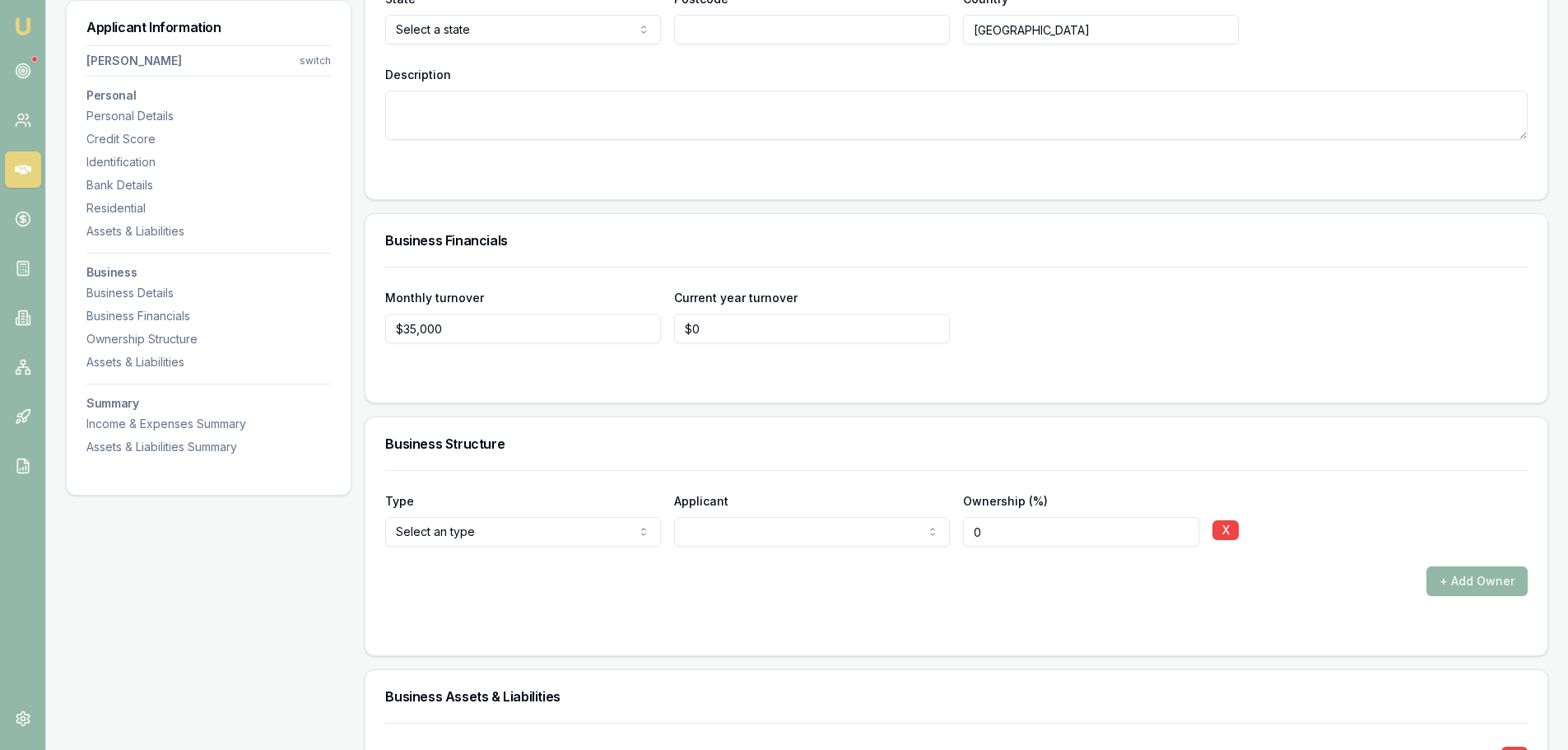
click at [751, 569] on div "+ Add Owner" at bounding box center [956, 581] width 1142 height 30
drag, startPoint x: 1004, startPoint y: 533, endPoint x: 892, endPoint y: 521, distance: 112.6
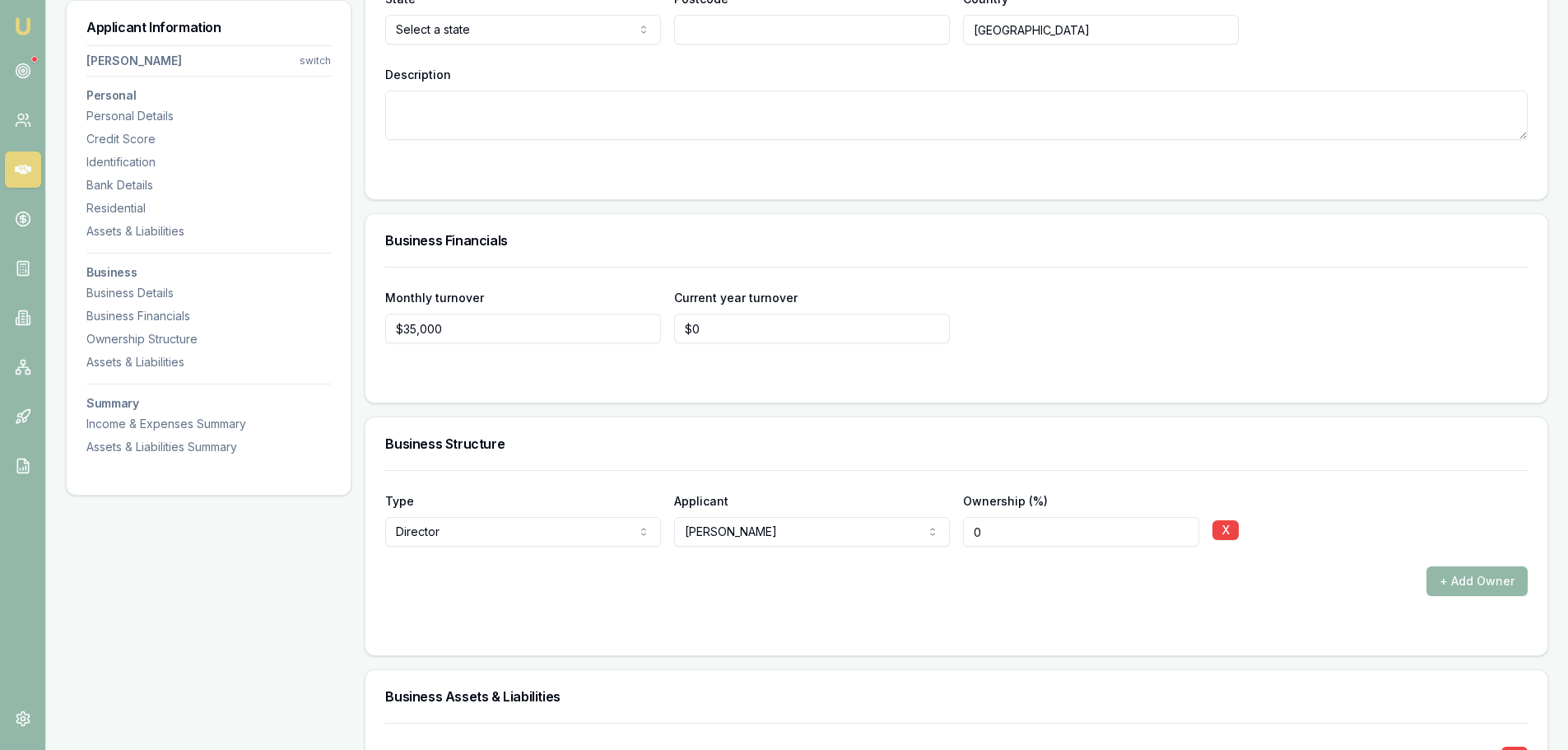
click at [896, 521] on div "Type Director Director Shareholder Company Trust Other Applicant [PERSON_NAME] …" at bounding box center [956, 519] width 1142 height 56
type input "100"
click at [897, 585] on div "+ Add Owner" at bounding box center [956, 581] width 1142 height 30
click at [1359, 481] on div "Type Director Director Shareholder Company Trust Other Applicant [PERSON_NAME] …" at bounding box center [956, 533] width 1142 height 126
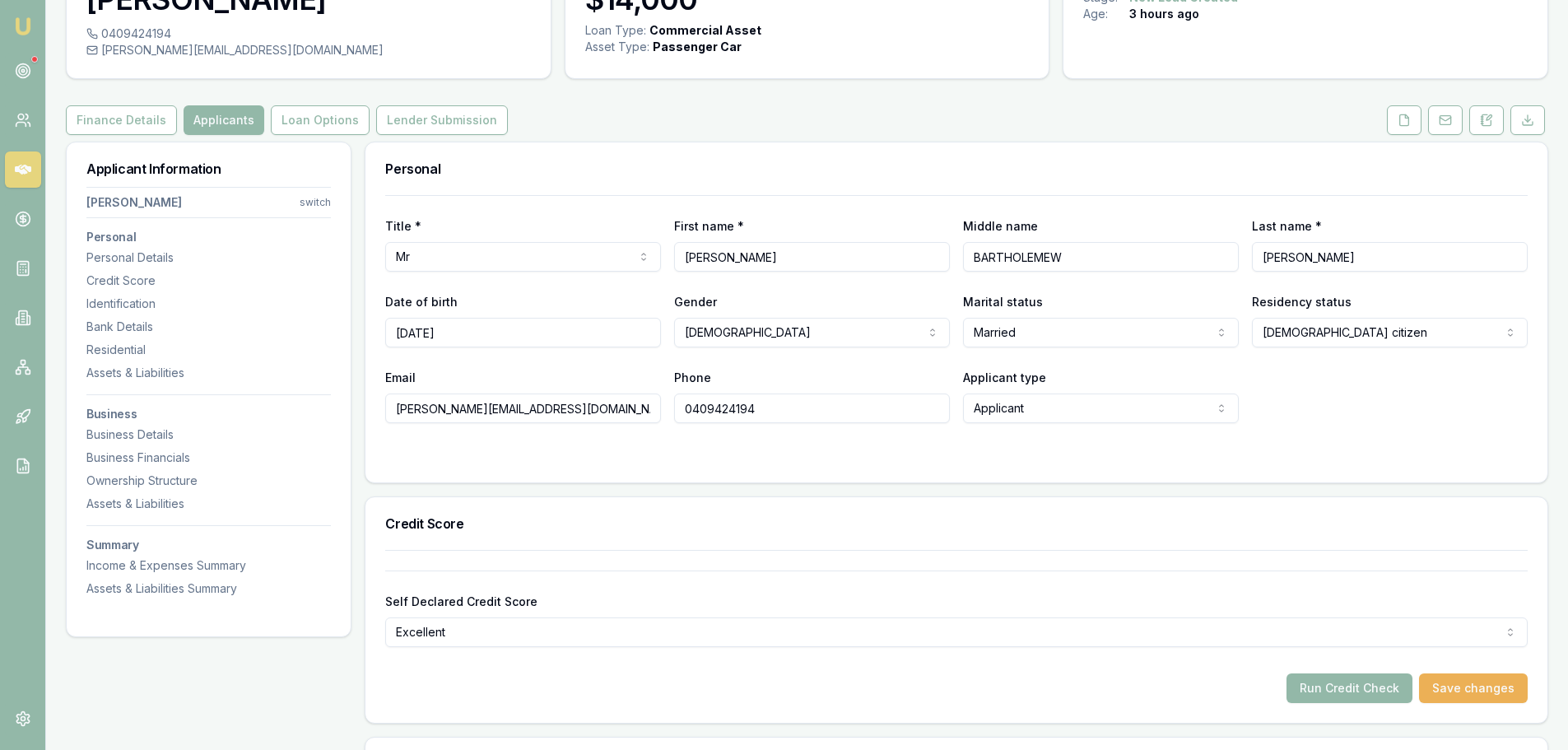
scroll to position [0, 0]
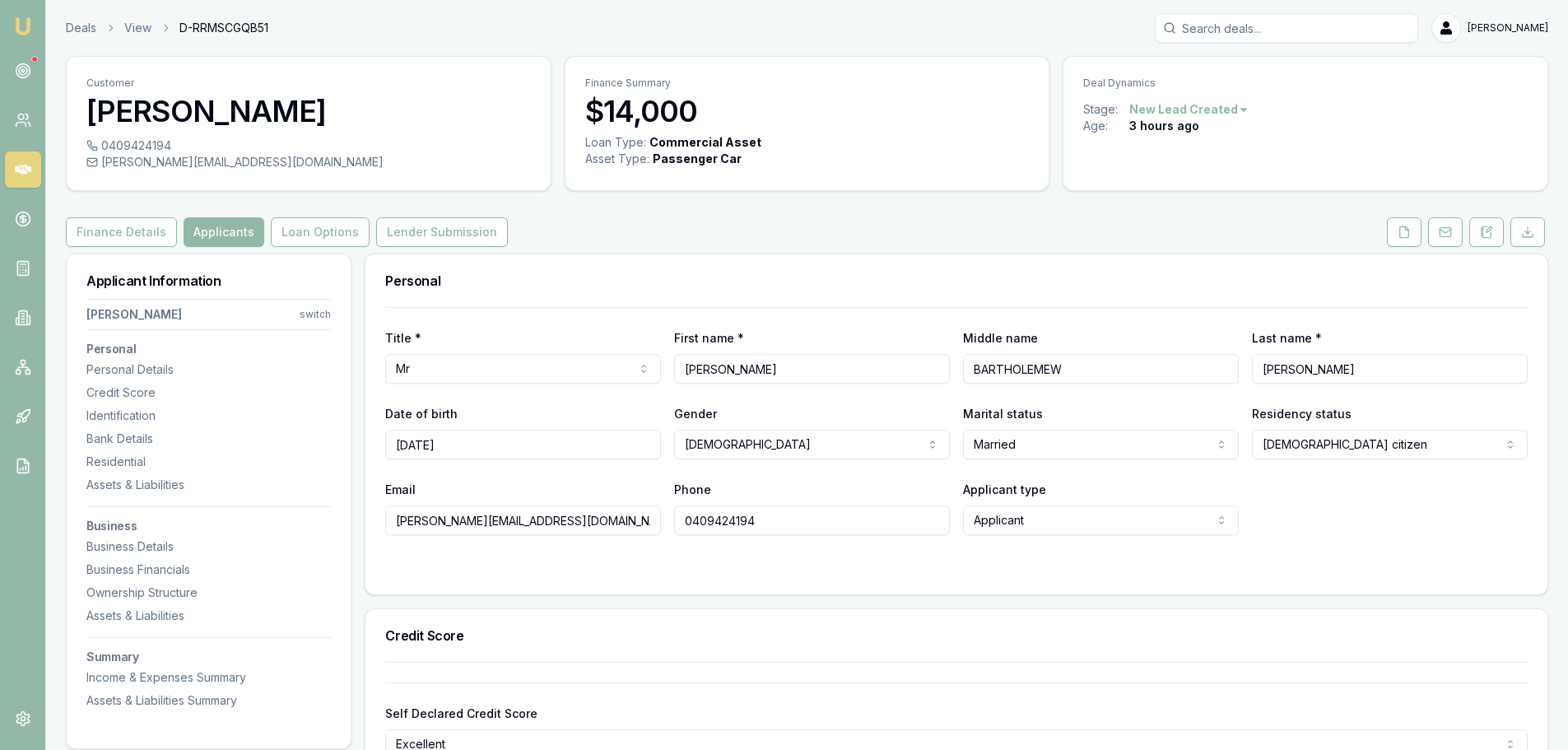
click at [1406, 233] on icon at bounding box center [1404, 232] width 13 height 13
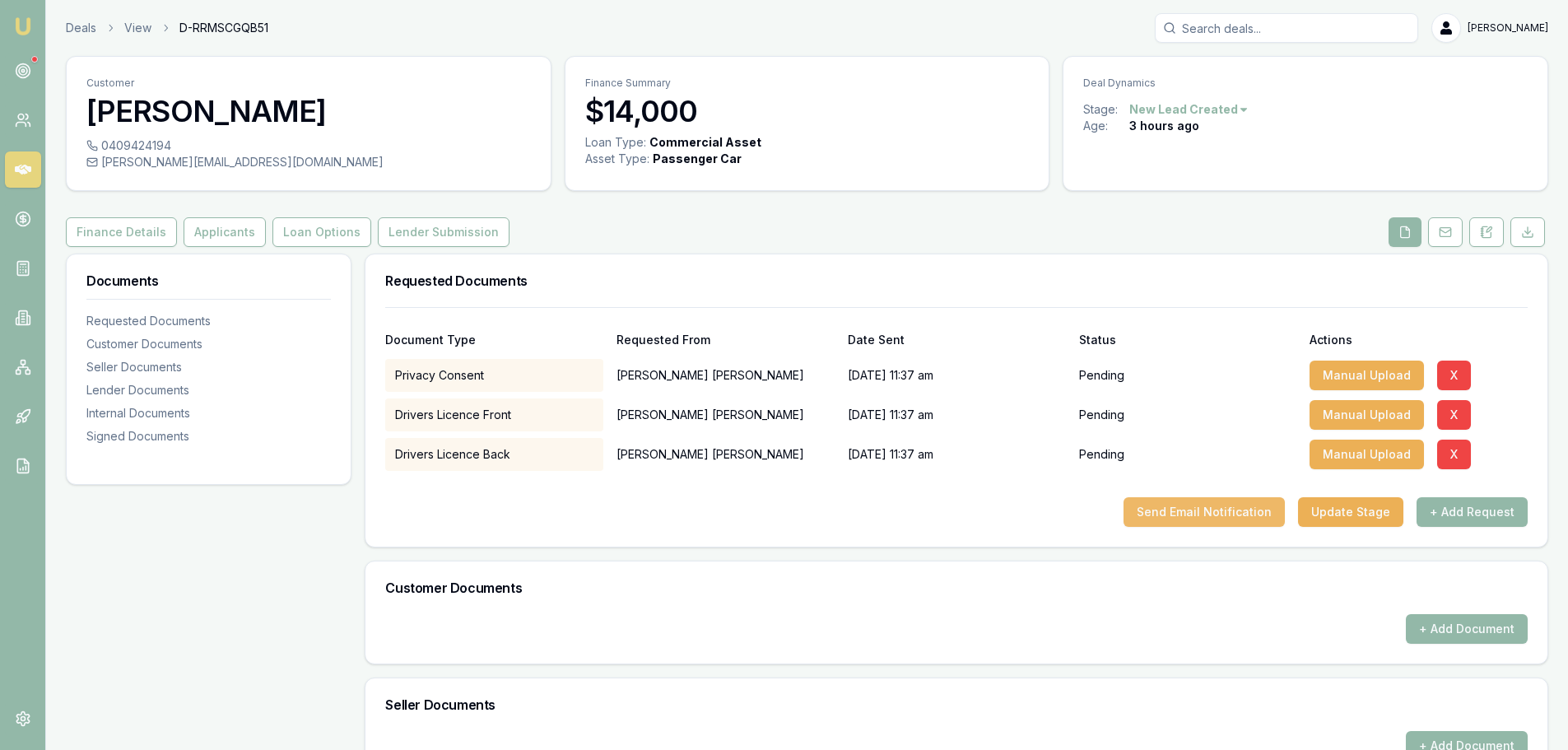
click at [1262, 511] on button "Send Email Notification" at bounding box center [1204, 512] width 162 height 30
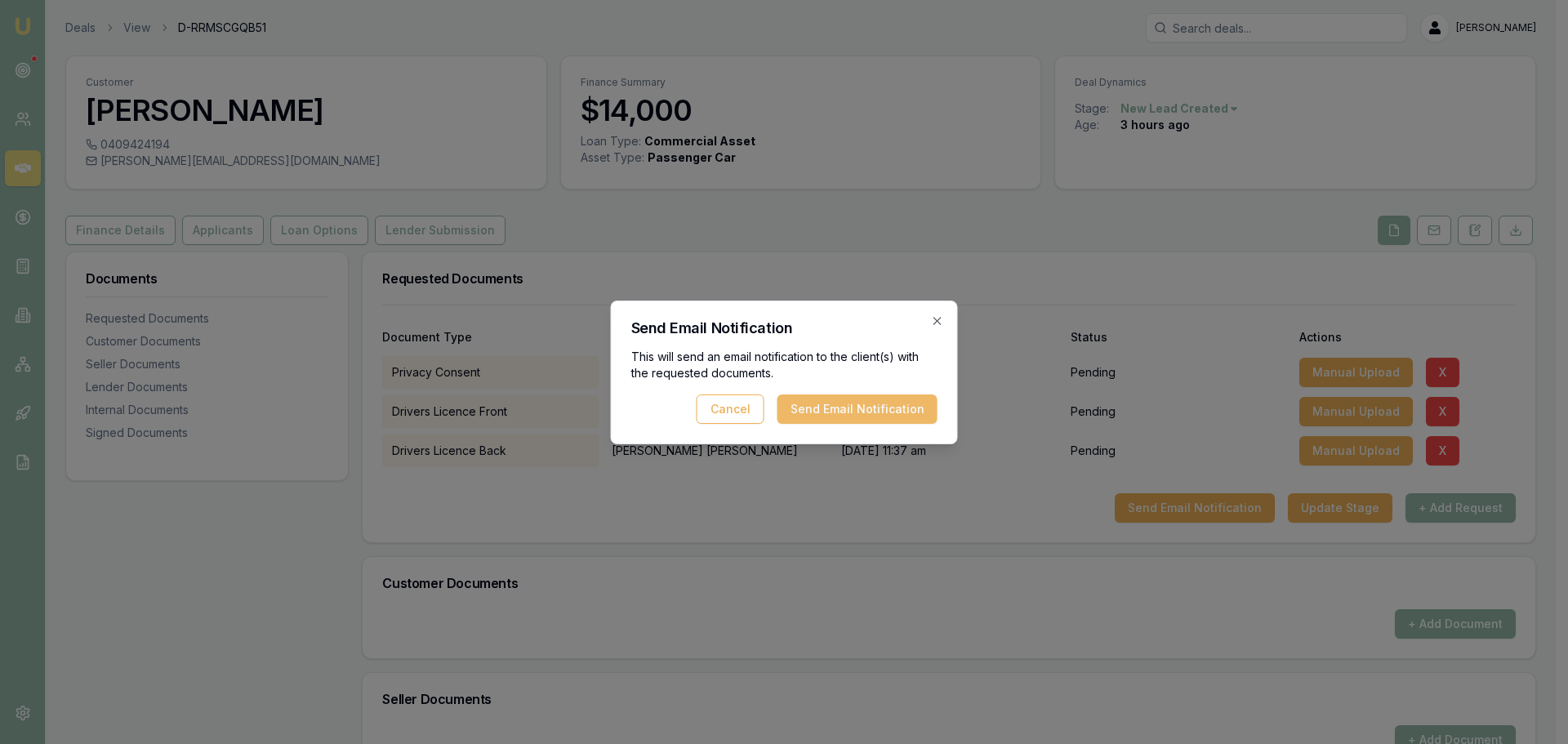
click at [807, 408] on button "Send Email Notification" at bounding box center [858, 409] width 160 height 29
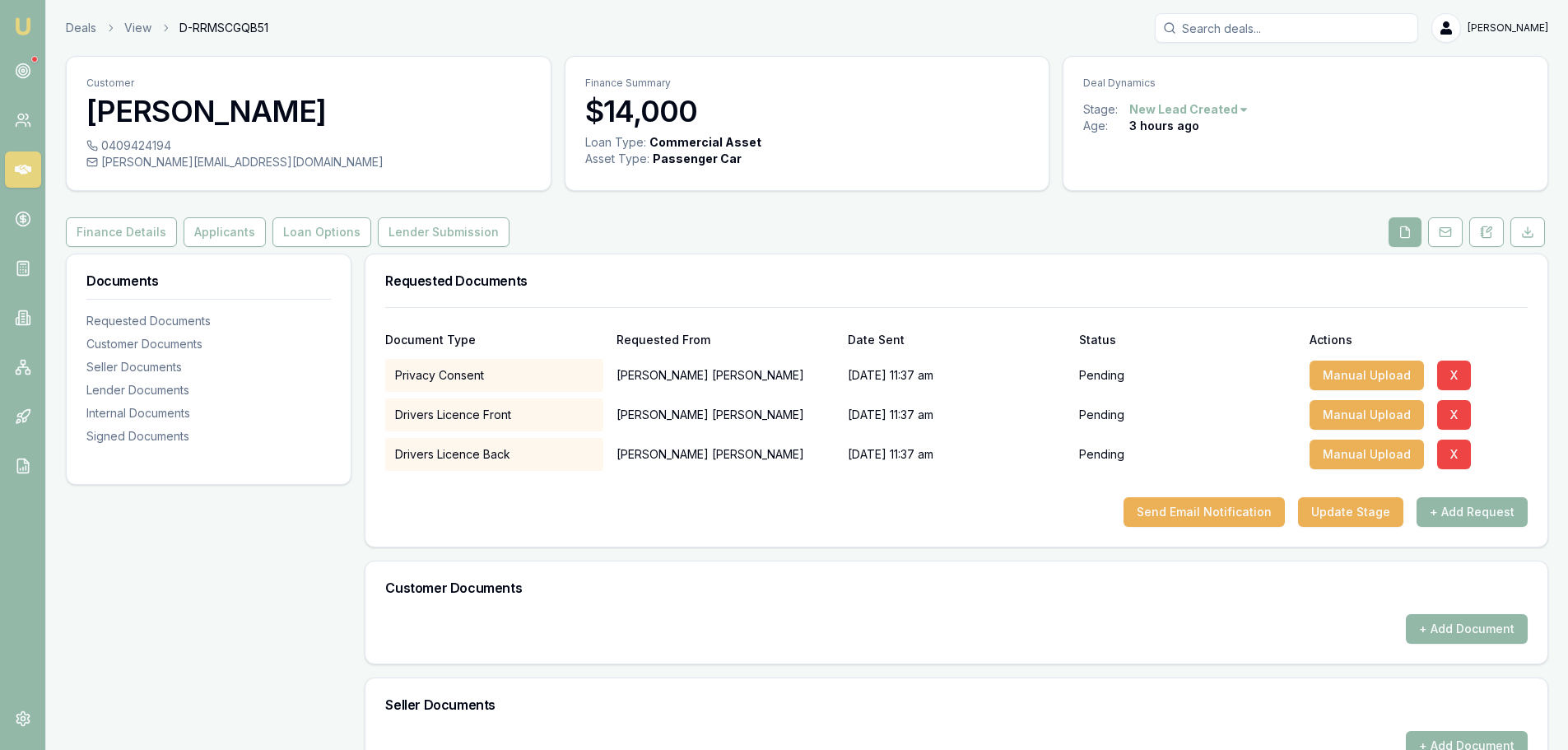
click at [773, 239] on div "Finance Details Applicants Loan Options Lender Submission" at bounding box center [807, 232] width 1482 height 30
click at [774, 239] on div "Finance Details Applicants Loan Options Lender Submission" at bounding box center [807, 232] width 1482 height 30
click at [794, 240] on div "Finance Details Applicants Loan Options Lender Submission" at bounding box center [807, 232] width 1482 height 30
drag, startPoint x: 798, startPoint y: 240, endPoint x: 808, endPoint y: 233, distance: 12.2
click at [799, 240] on div "Finance Details Applicants Loan Options Lender Submission" at bounding box center [807, 232] width 1482 height 30
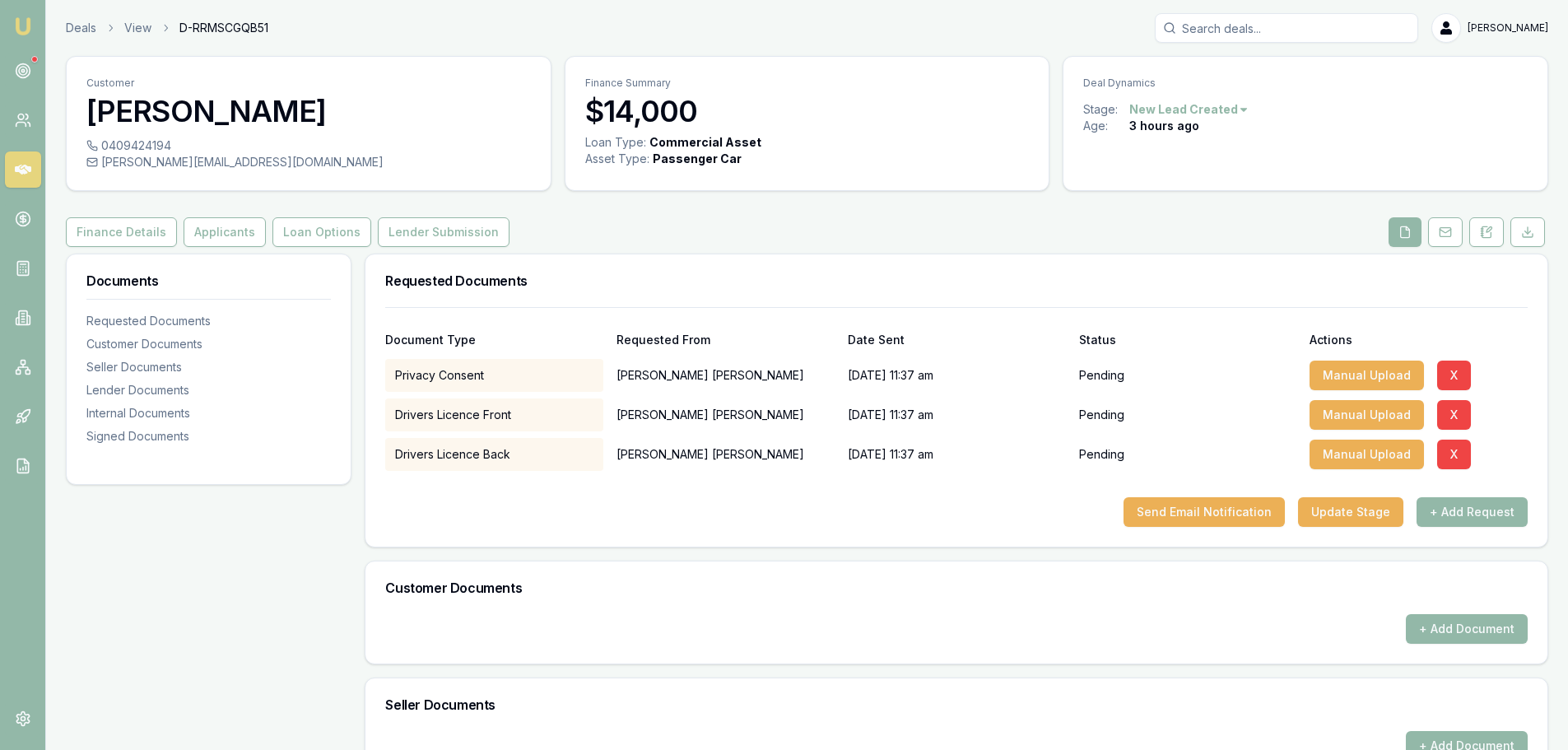
click at [809, 230] on div "Finance Details Applicants Loan Options Lender Submission" at bounding box center [807, 232] width 1482 height 30
click at [799, 207] on div "Customer [PERSON_NAME] 0409424194 [PERSON_NAME][EMAIL_ADDRESS][DOMAIN_NAME] Fin…" at bounding box center [807, 594] width 1482 height 1076
click at [808, 229] on div "Finance Details Applicants Loan Options Lender Submission" at bounding box center [807, 232] width 1482 height 30
click at [1387, 513] on button "Update Stage" at bounding box center [1351, 512] width 106 height 30
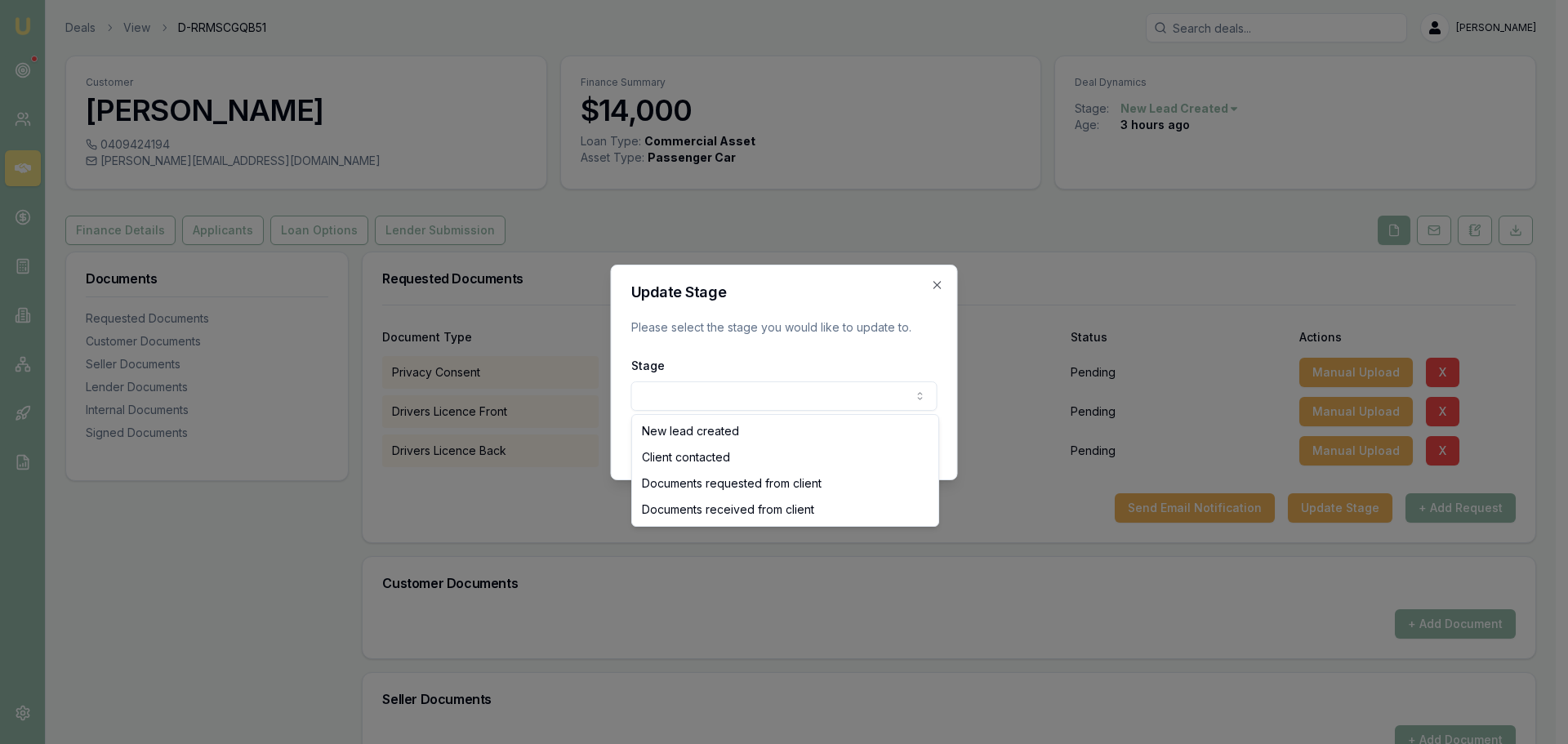
click at [681, 399] on body "Emu Broker Deals View D-RRMSCGQB51 [PERSON_NAME] Shield Toggle Menu Customer [P…" at bounding box center [777, 372] width 1556 height 744
select select "DOCUMENTS_REQUESTED_FROM_CLIENT"
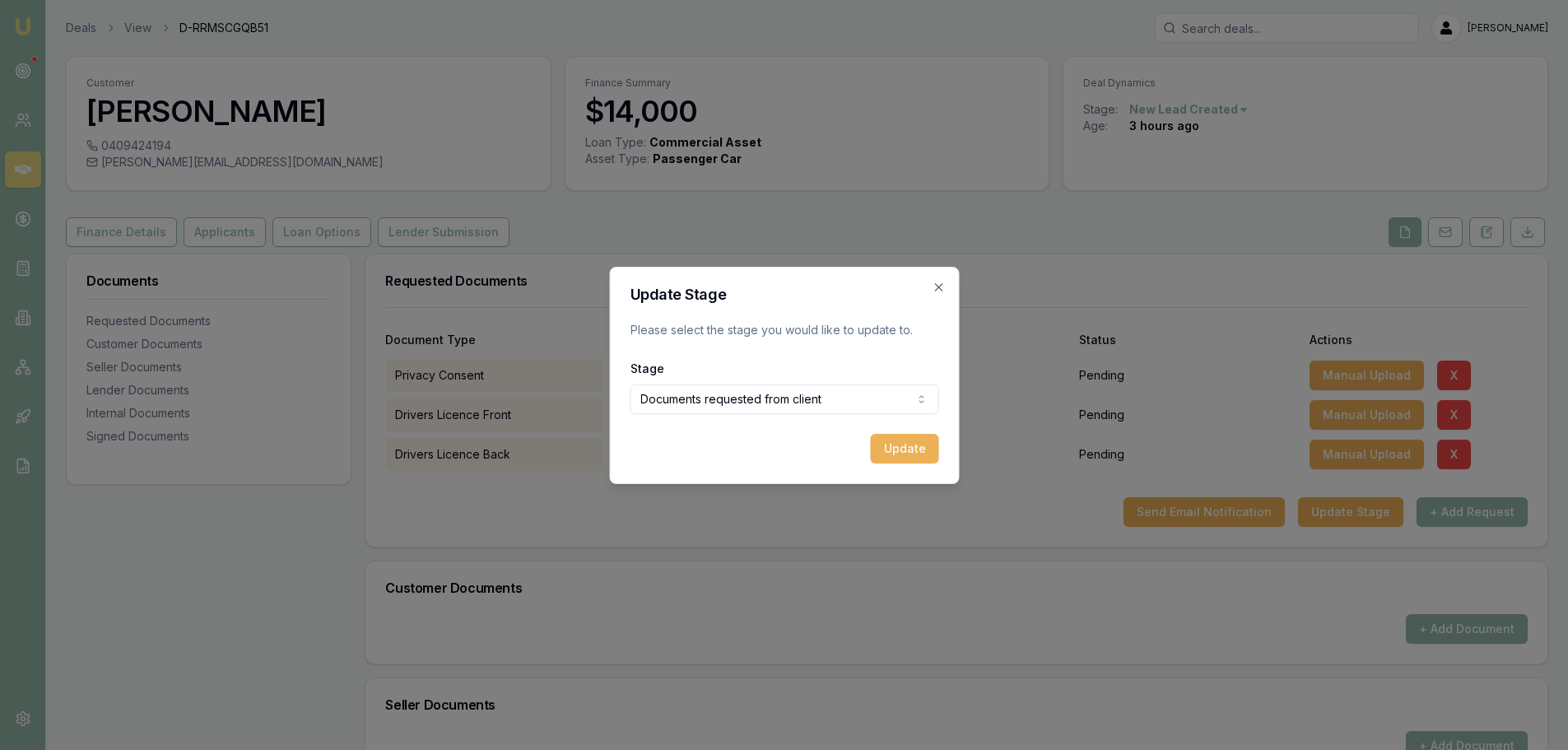
click at [904, 450] on button "Update" at bounding box center [904, 449] width 68 height 30
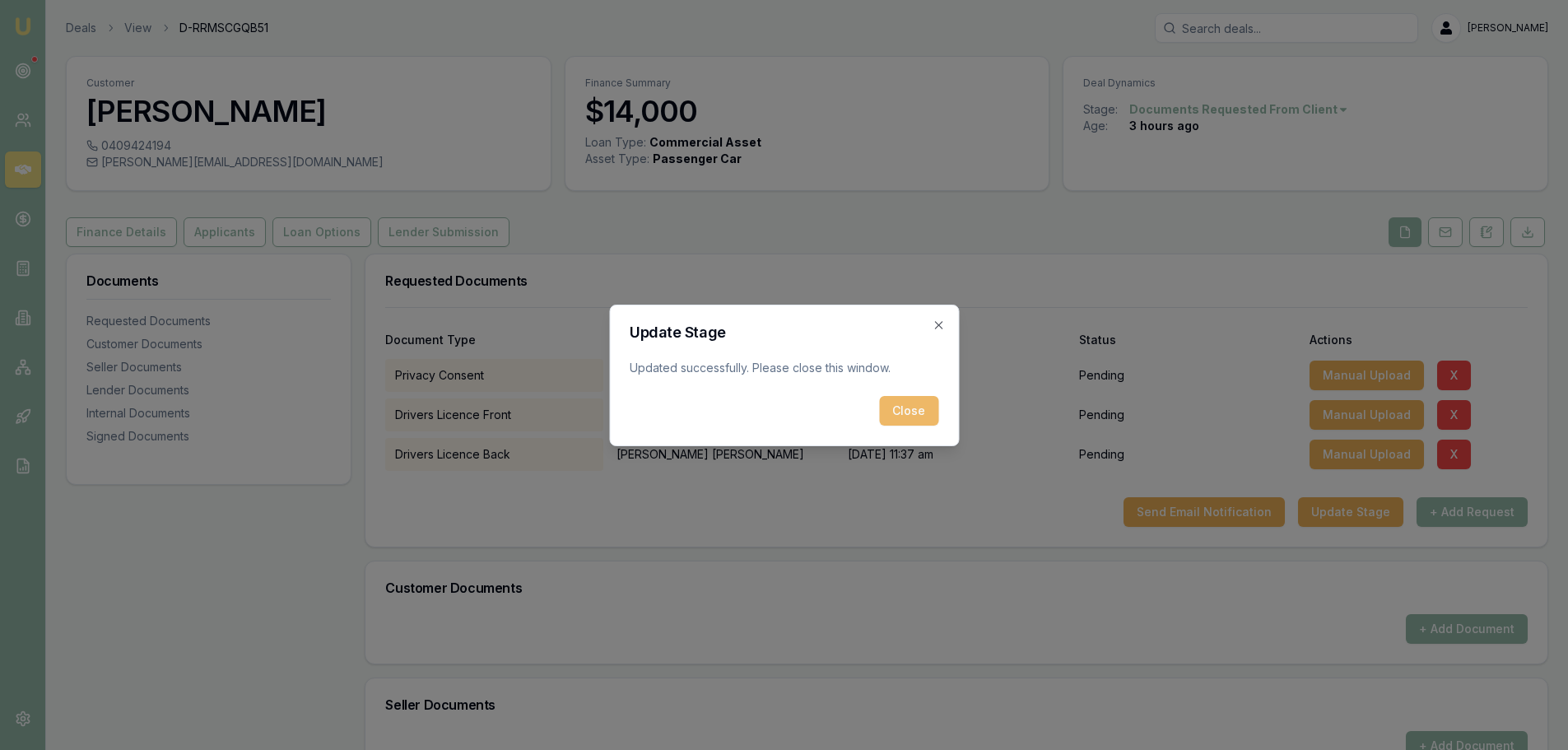
click at [895, 422] on button "Close" at bounding box center [909, 411] width 59 height 30
